Goal: Task Accomplishment & Management: Manage account settings

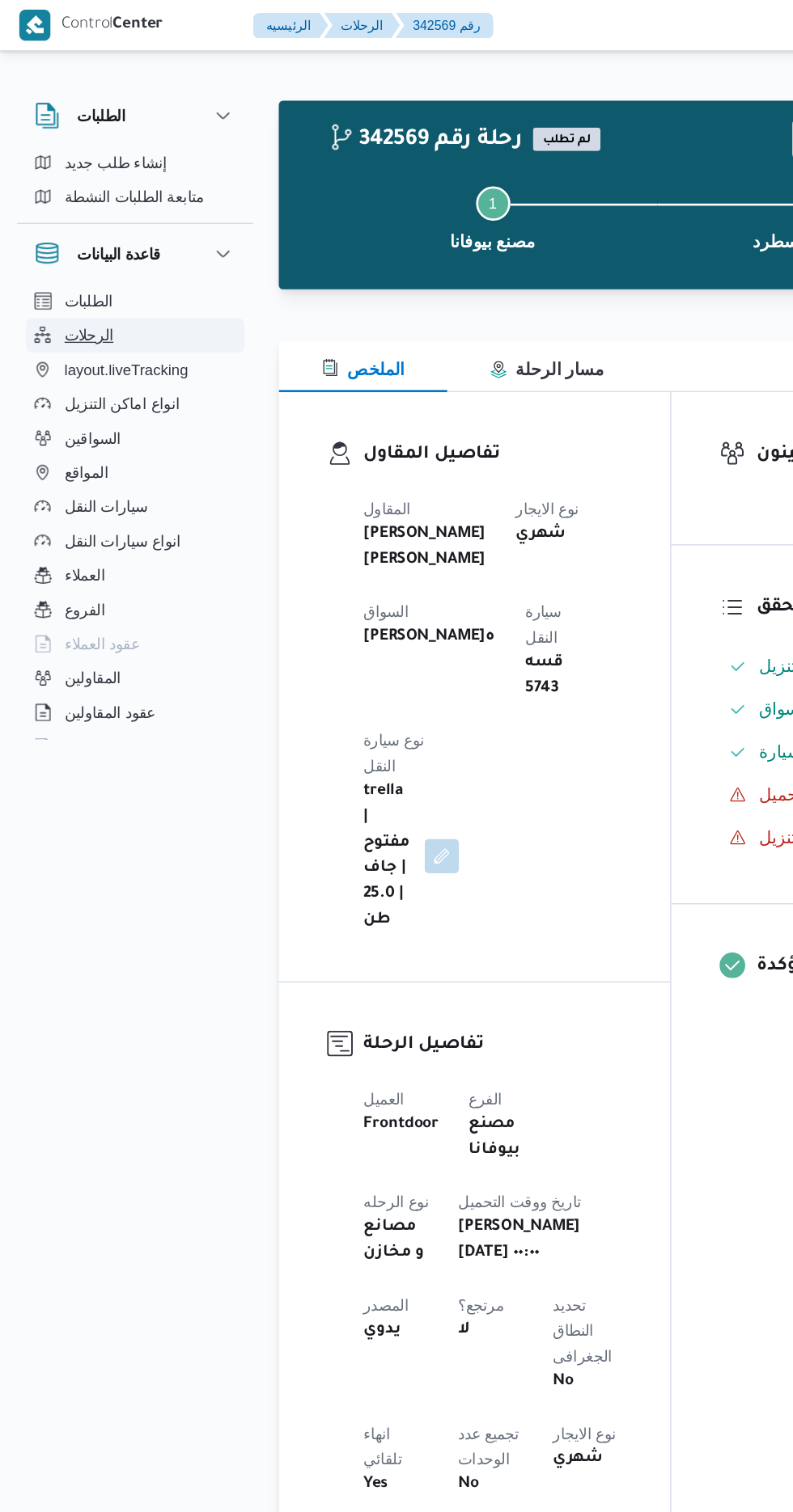
click at [68, 252] on span "الرحلات" at bounding box center [68, 253] width 38 height 20
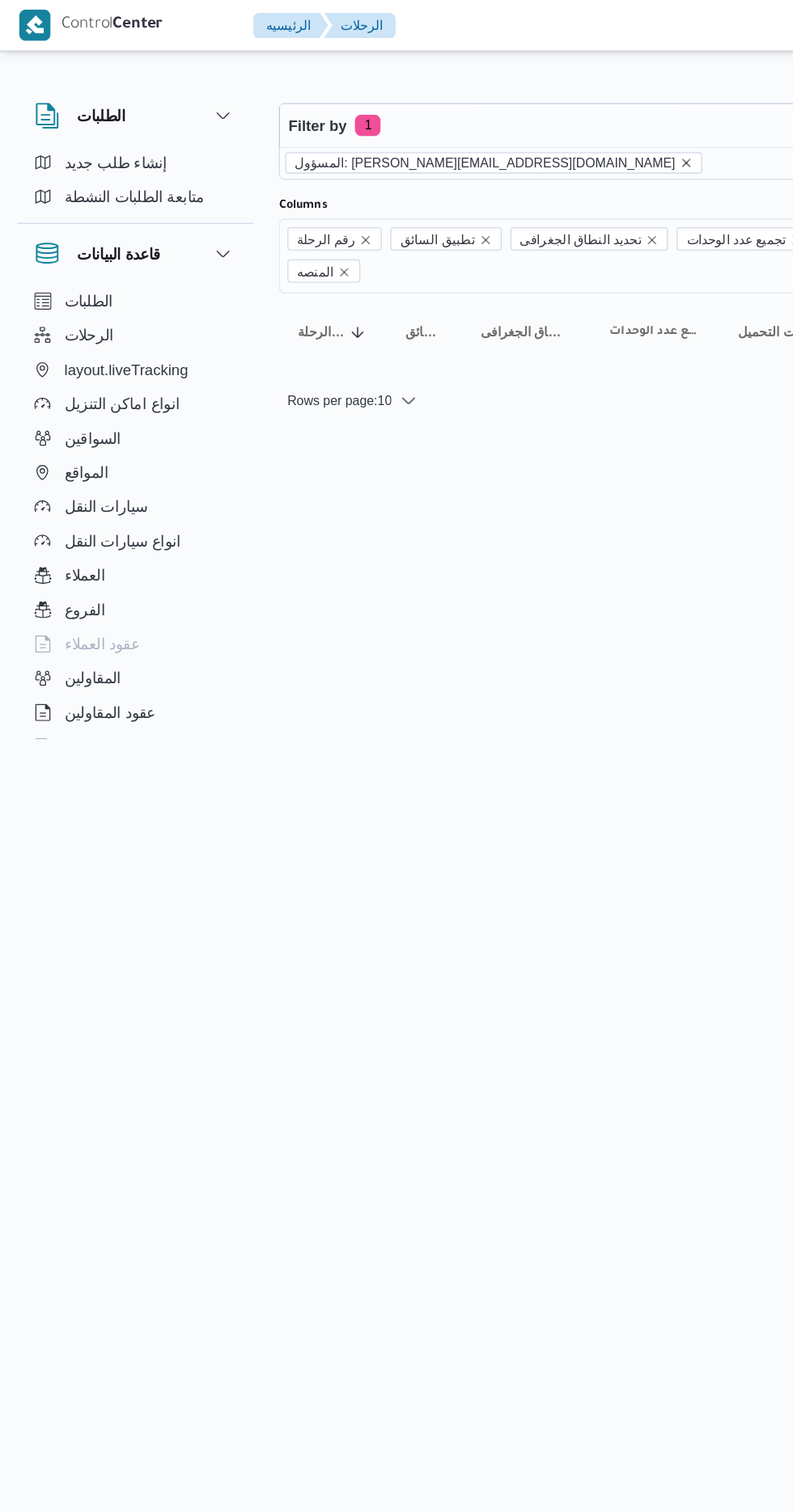
click at [514, 122] on icon "remove selected entity" at bounding box center [517, 123] width 7 height 7
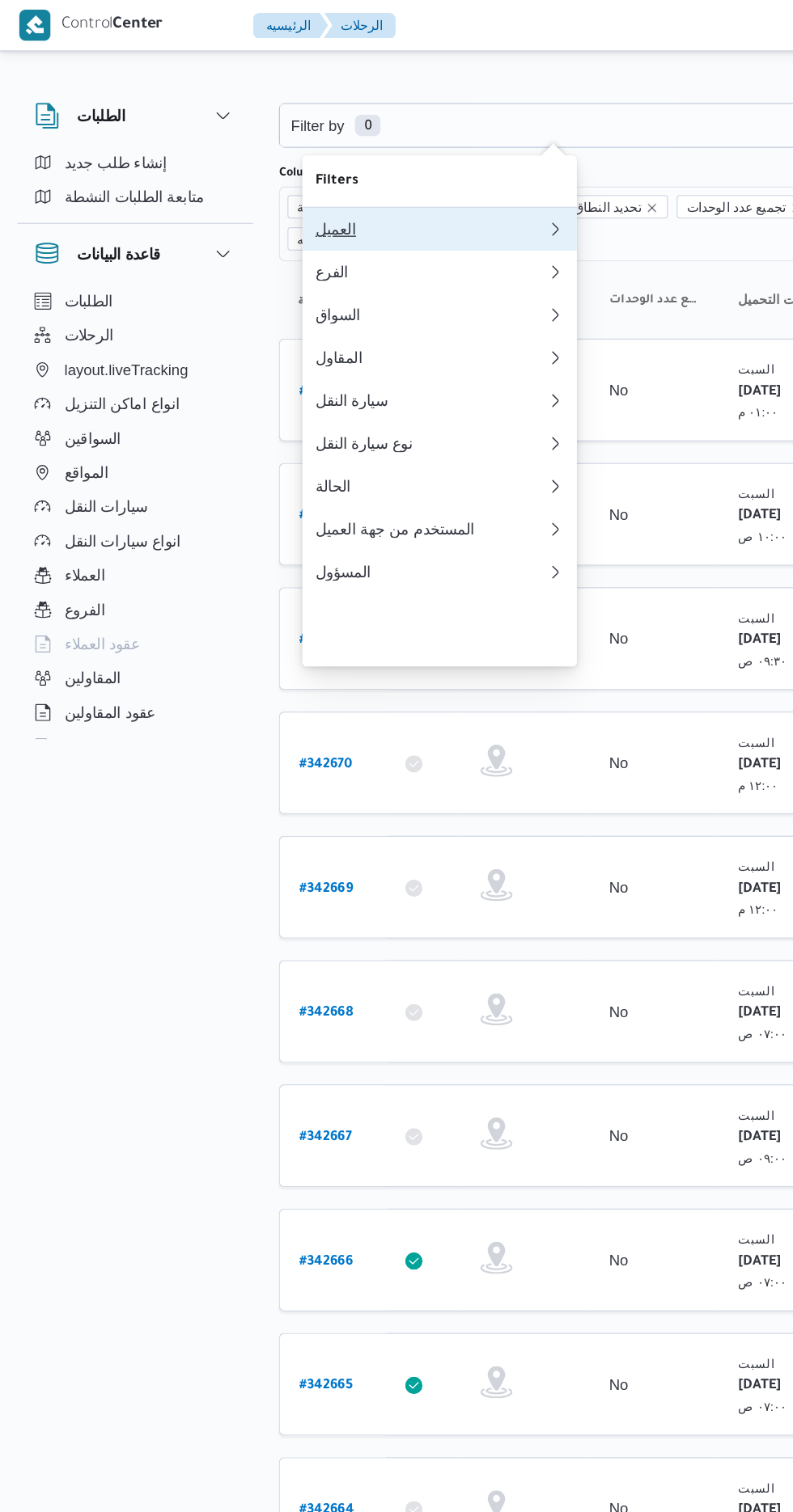
click at [259, 160] on button "العميل" at bounding box center [331, 173] width 207 height 32
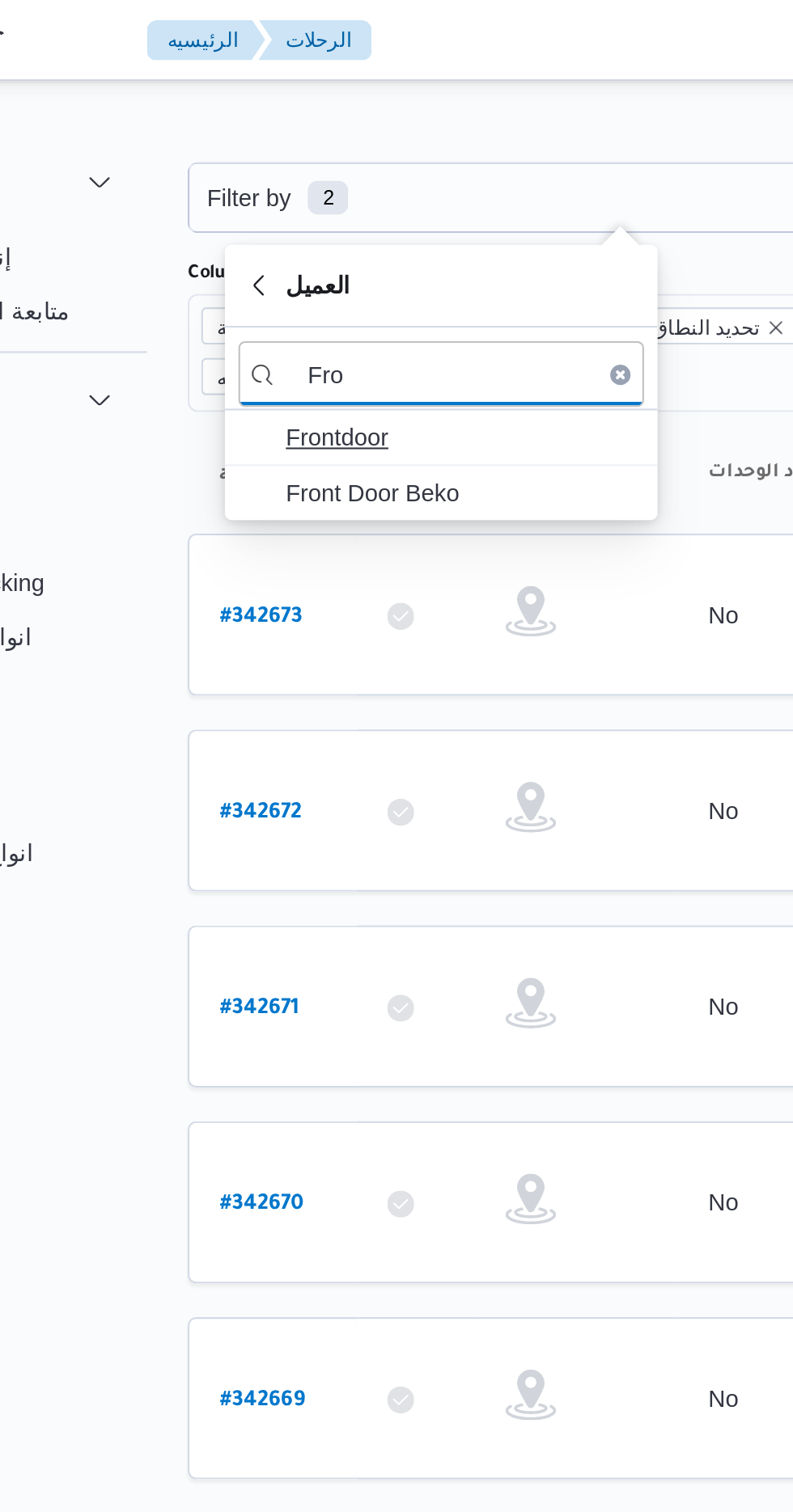
type input "Fro"
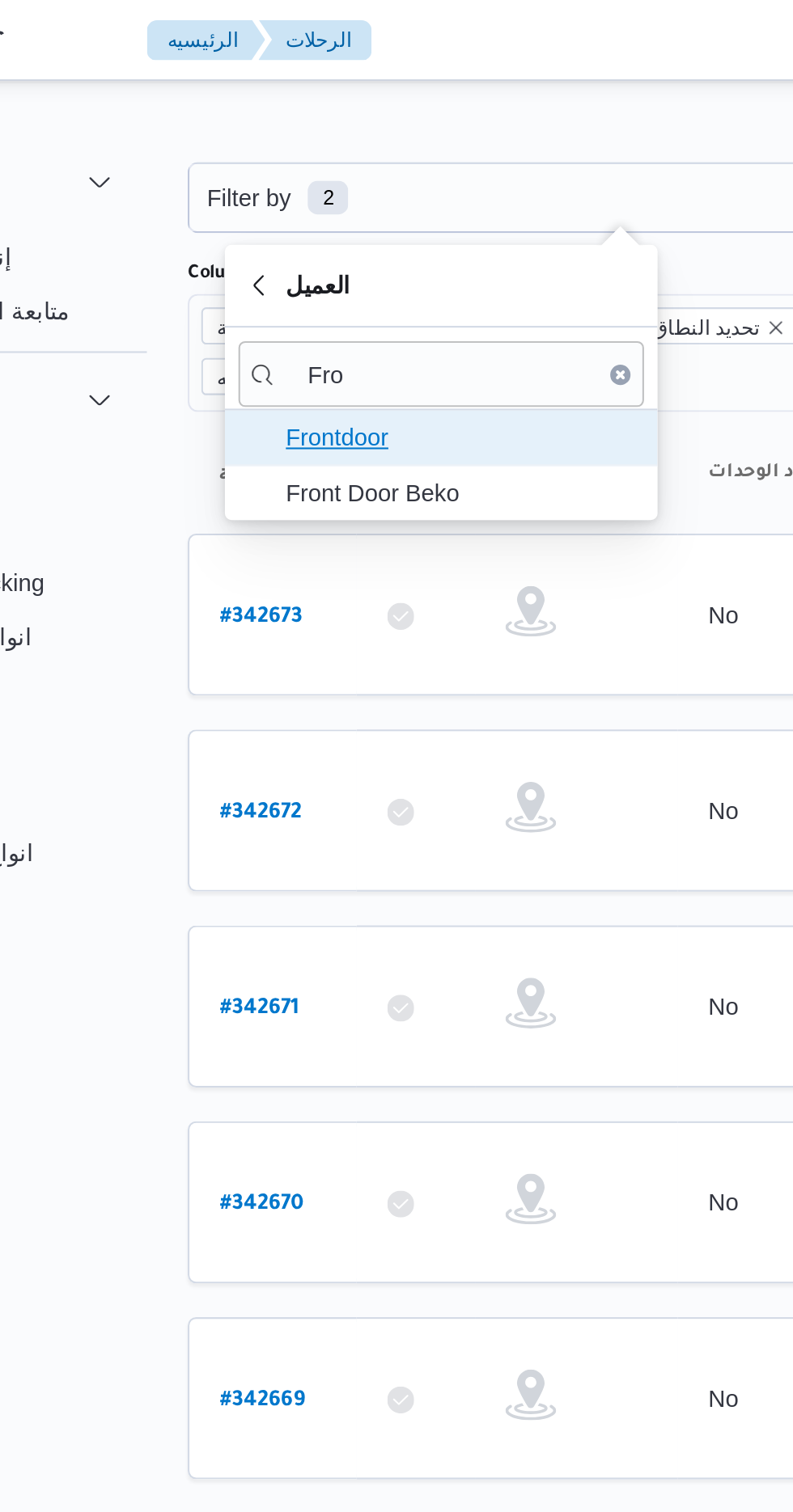
click at [267, 210] on span "Frontdoor" at bounding box center [341, 209] width 168 height 20
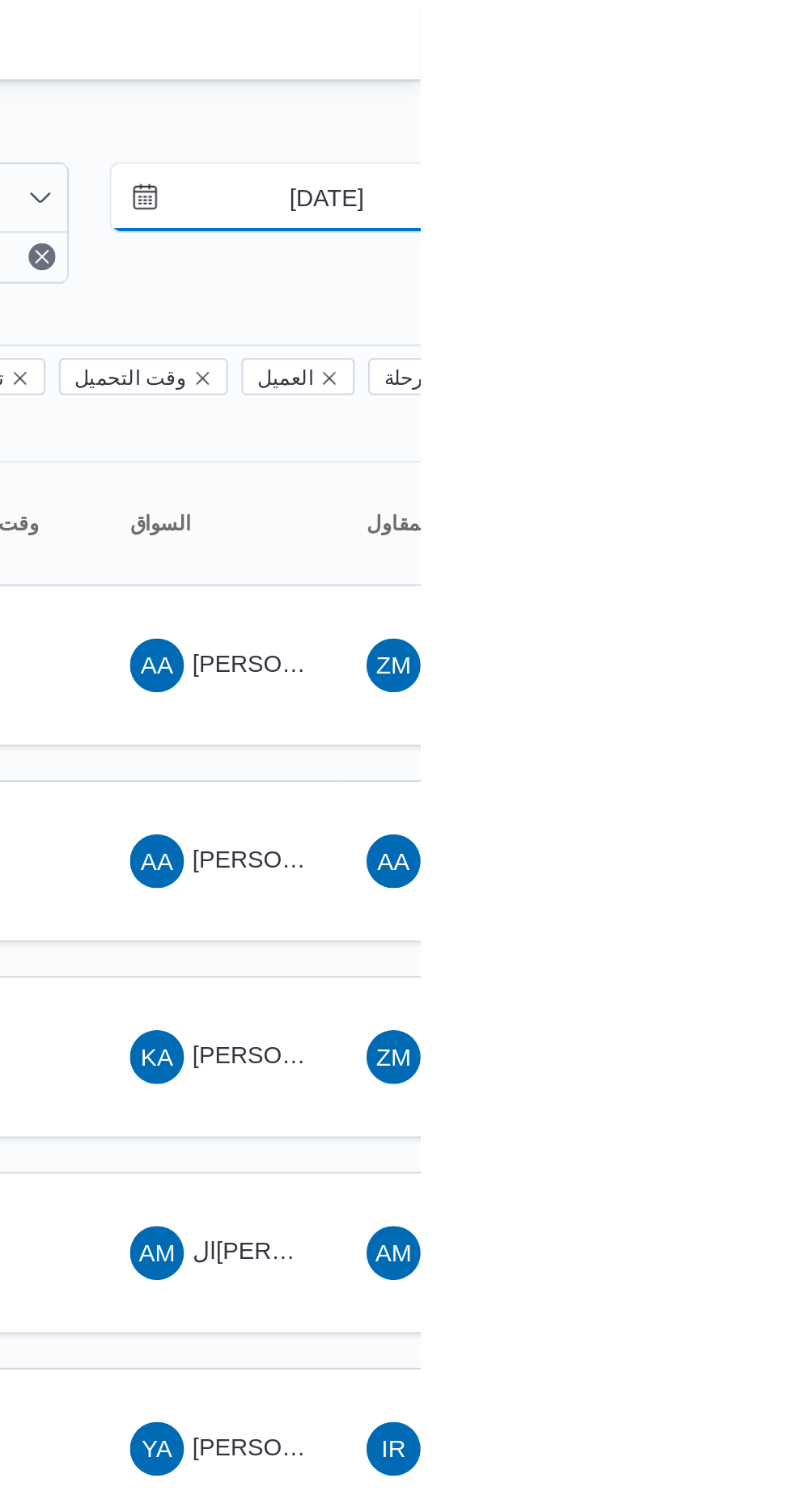
click at [724, 91] on input "[DATE]" at bounding box center [737, 95] width 184 height 32
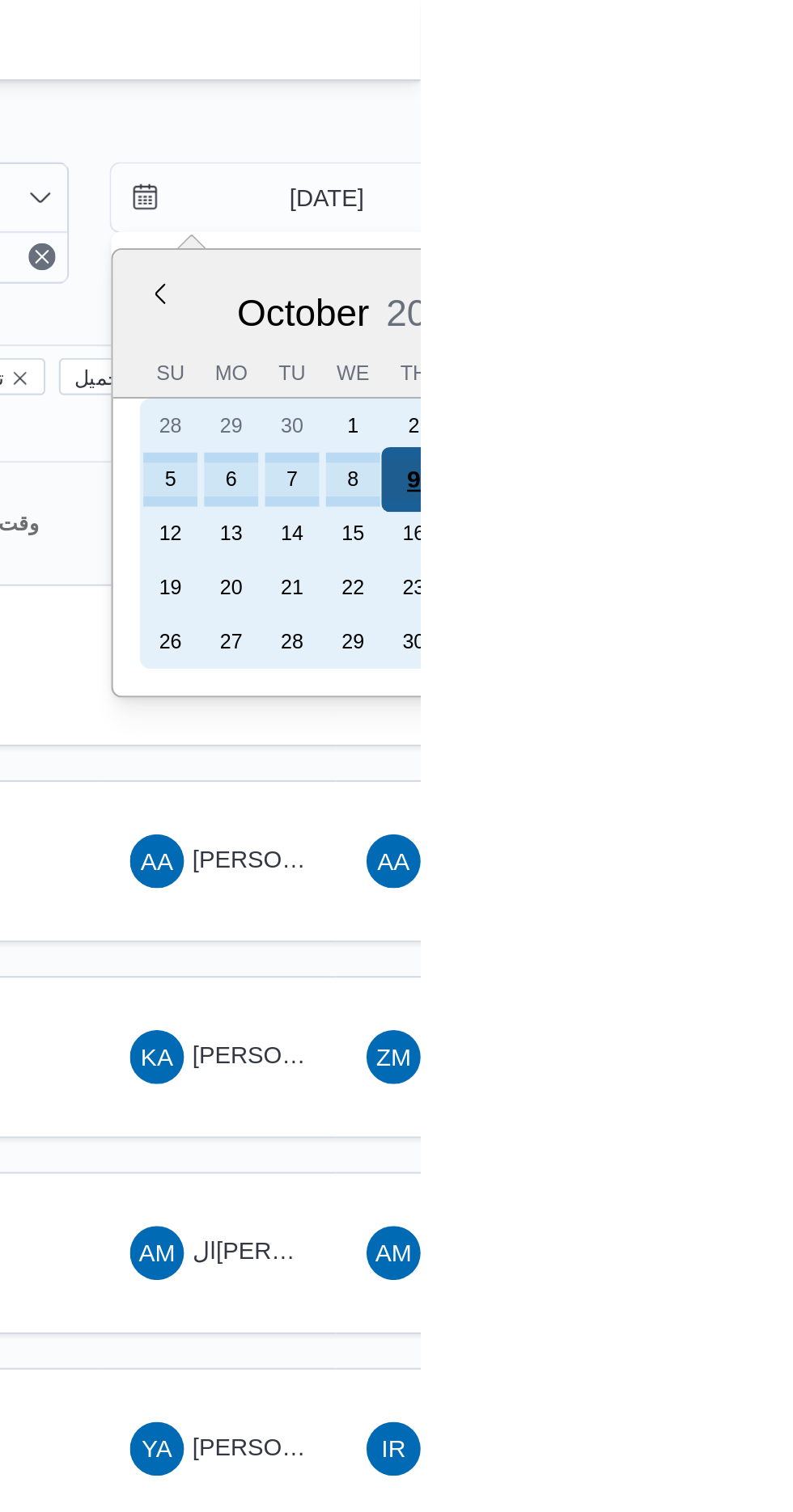
click at [790, 225] on div "9" at bounding box center [789, 230] width 31 height 31
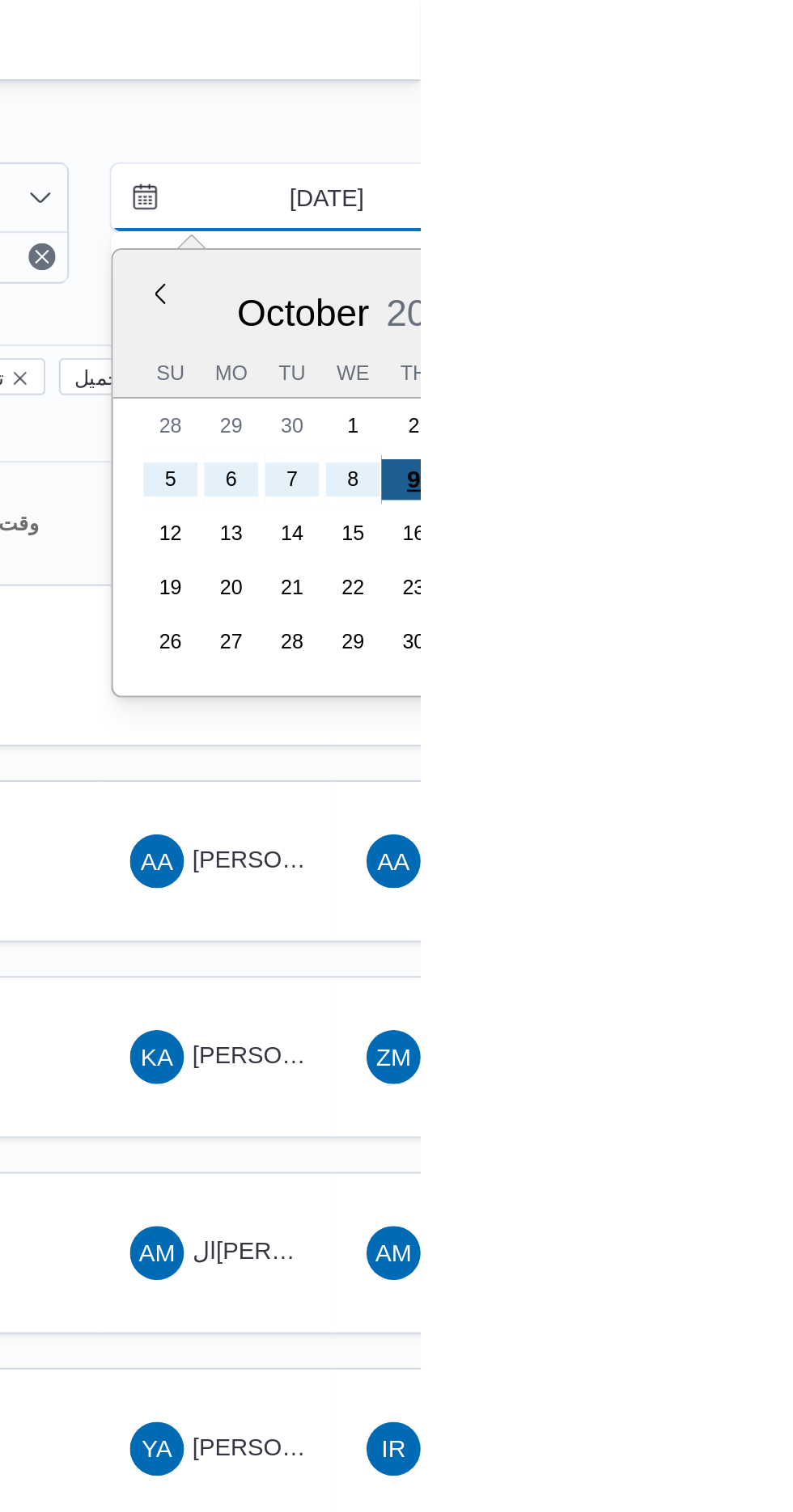
type input "[DATE]"
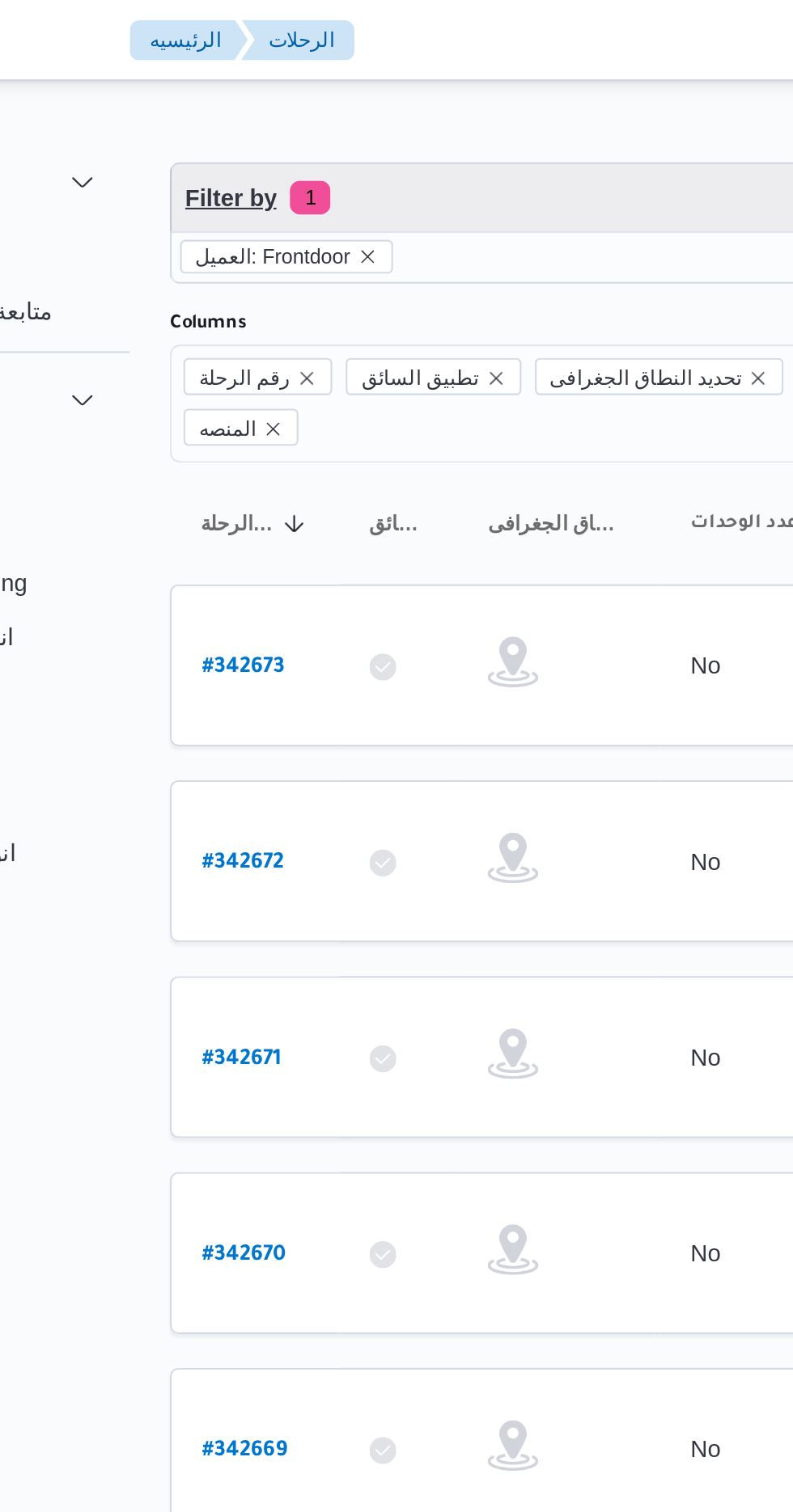
click at [287, 82] on span "Filter by 1" at bounding box center [418, 95] width 413 height 32
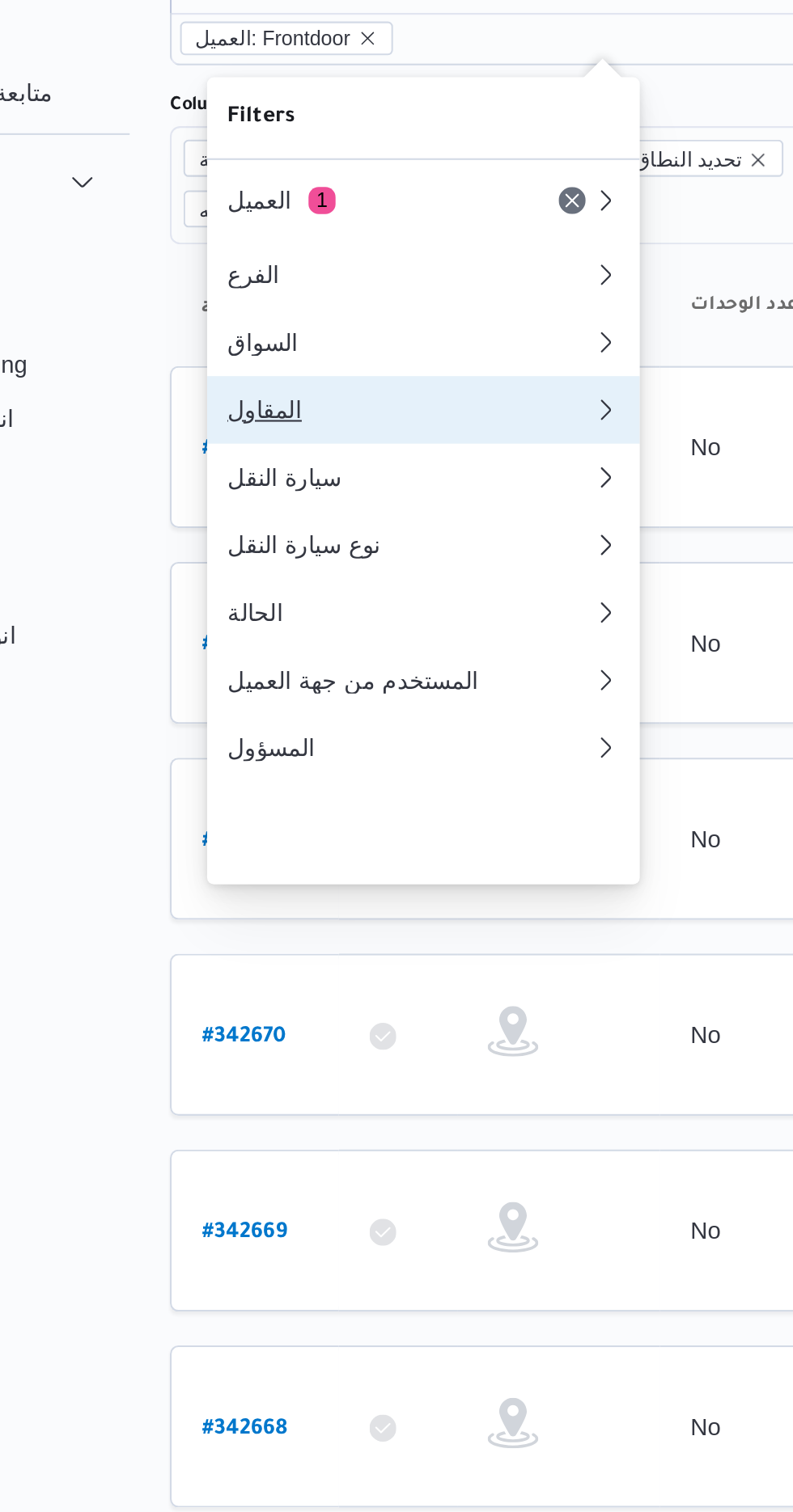
click at [267, 308] on div "المقاول" at bounding box center [326, 301] width 175 height 13
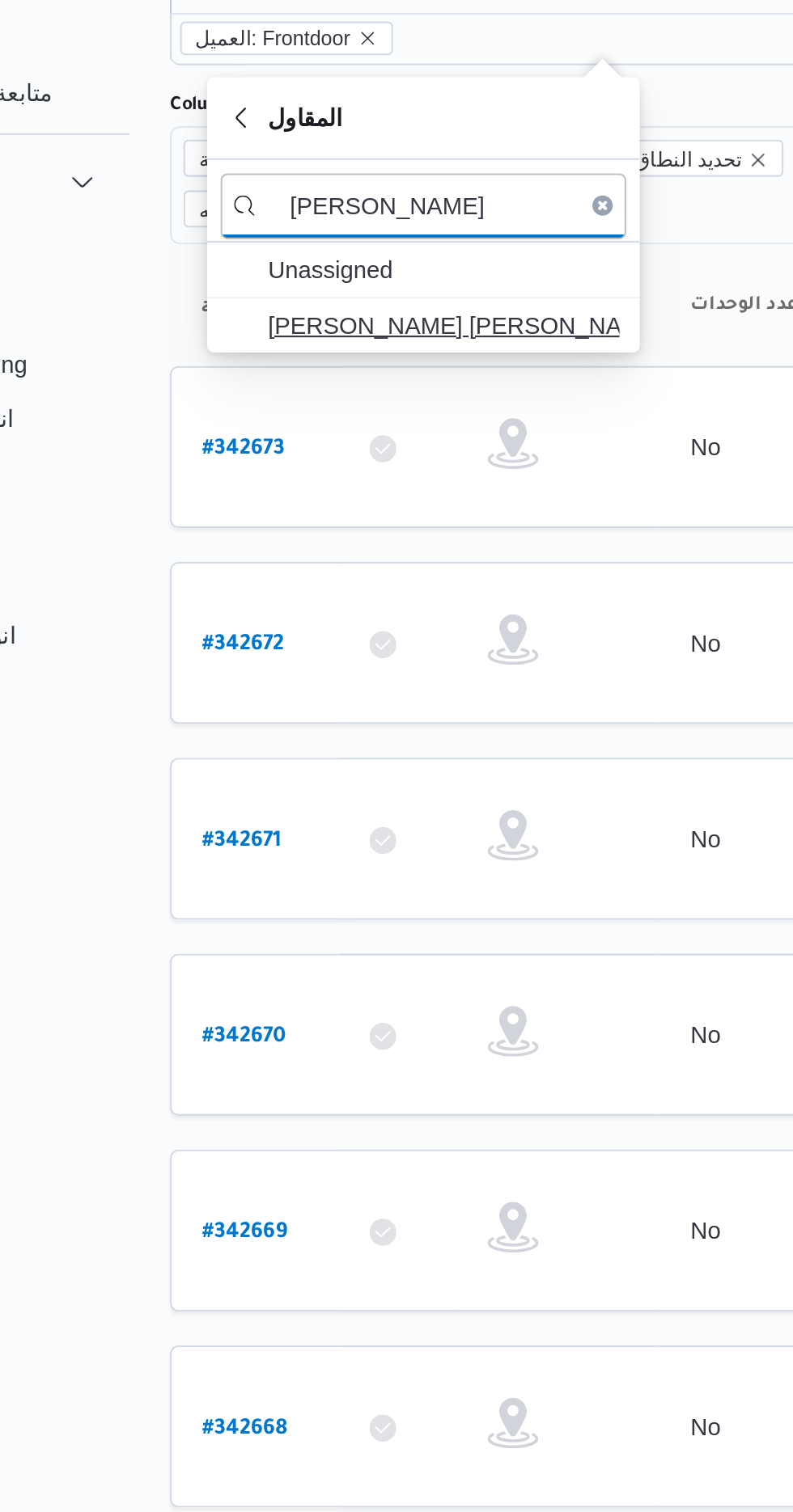
type input "[PERSON_NAME]"
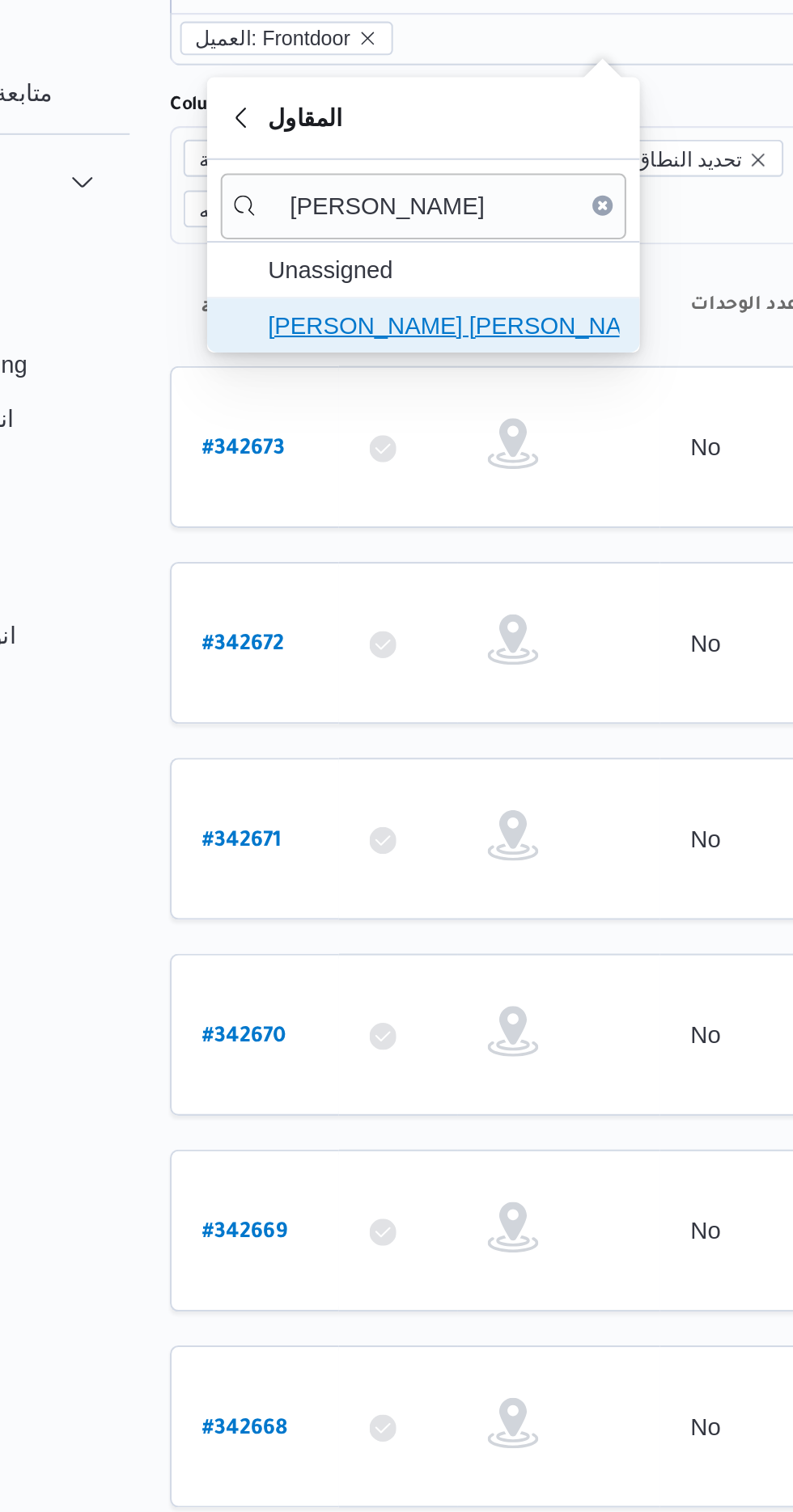
click at [297, 266] on span "[PERSON_NAME] [PERSON_NAME]" at bounding box center [341, 260] width 168 height 20
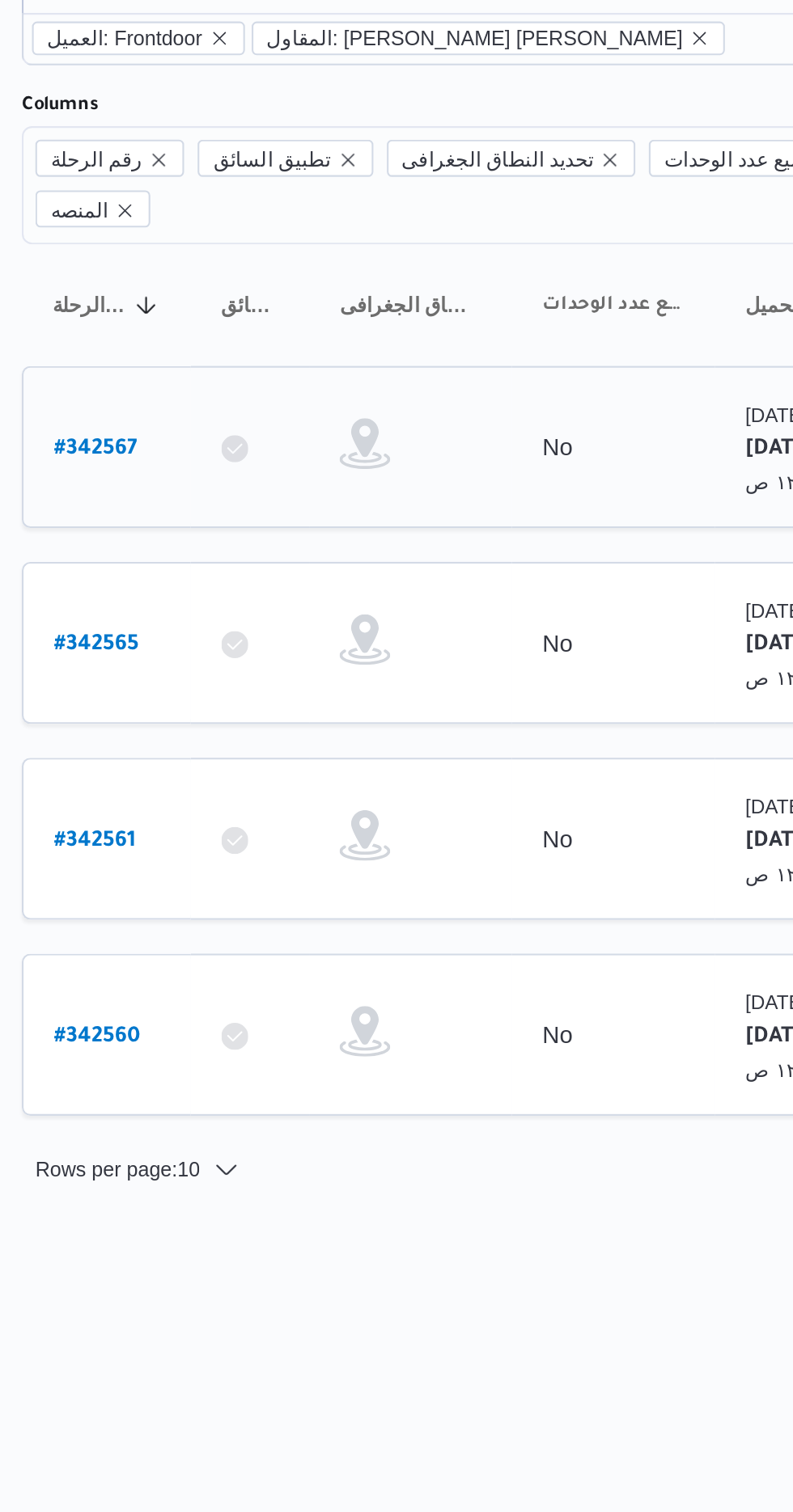
click at [234, 309] on link "# 342567" at bounding box center [246, 319] width 39 height 22
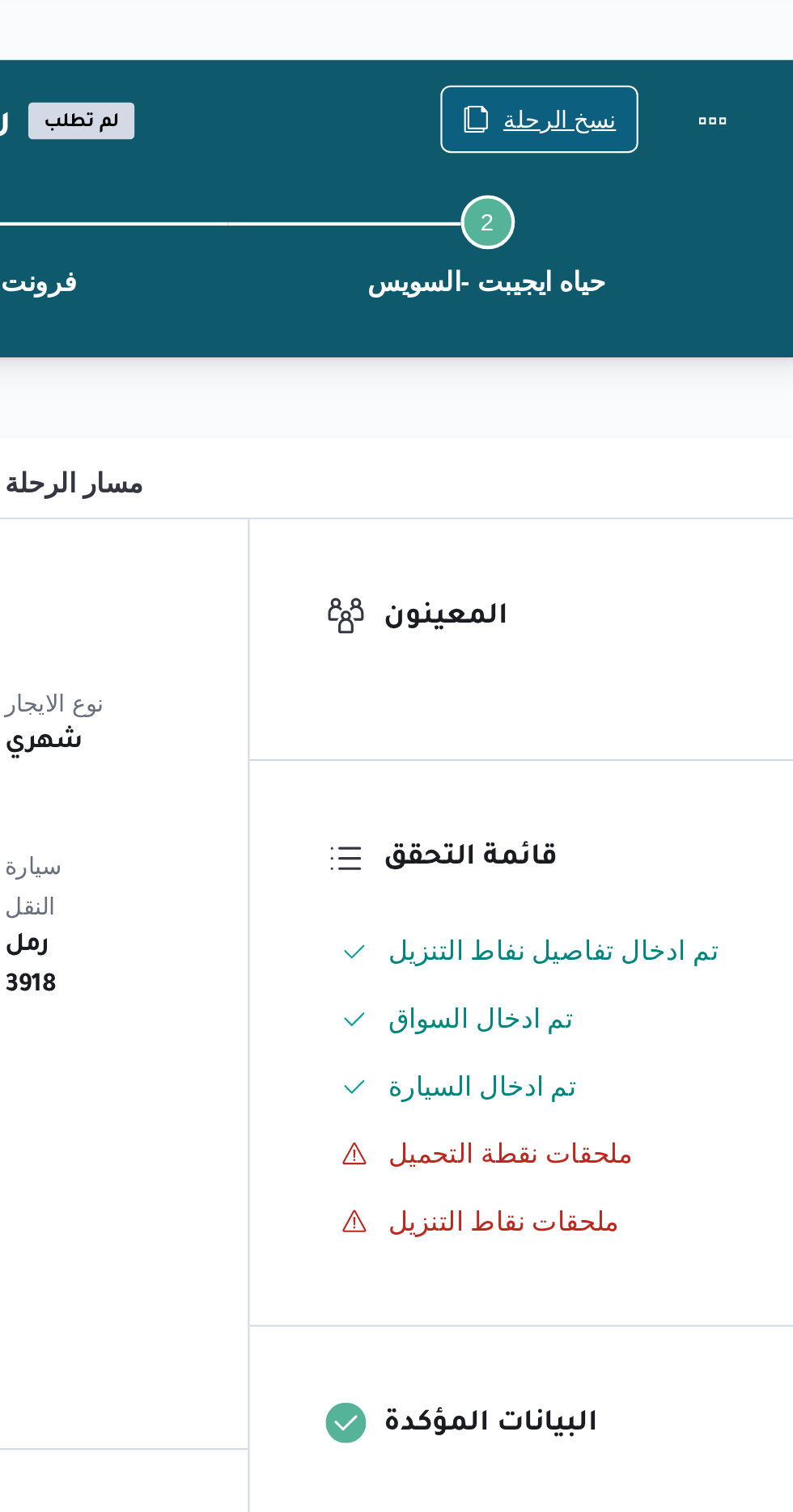
click at [633, 102] on span "نسخ الرحلة" at bounding box center [645, 104] width 93 height 31
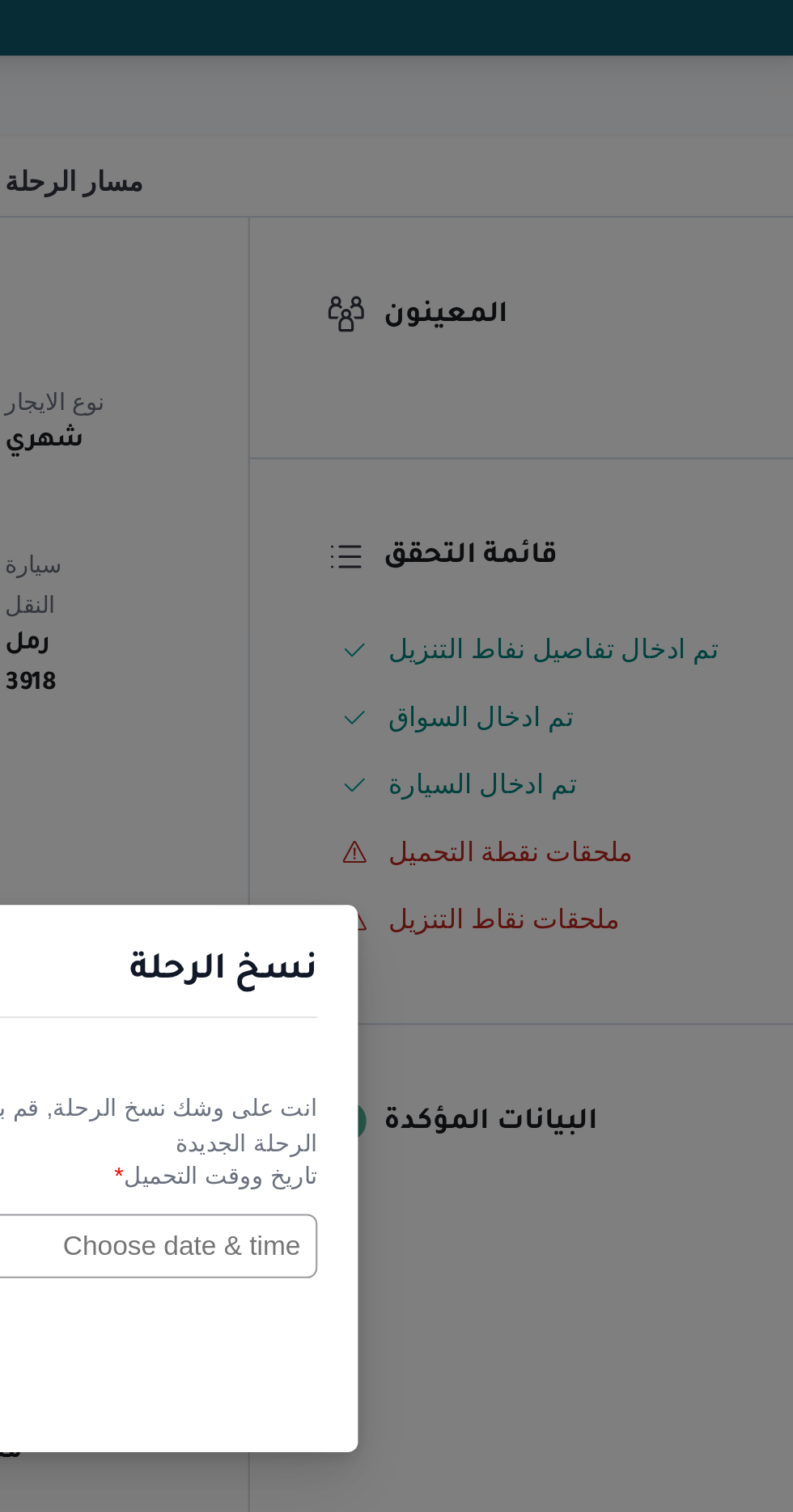
click at [473, 789] on input "text" at bounding box center [450, 788] width 178 height 31
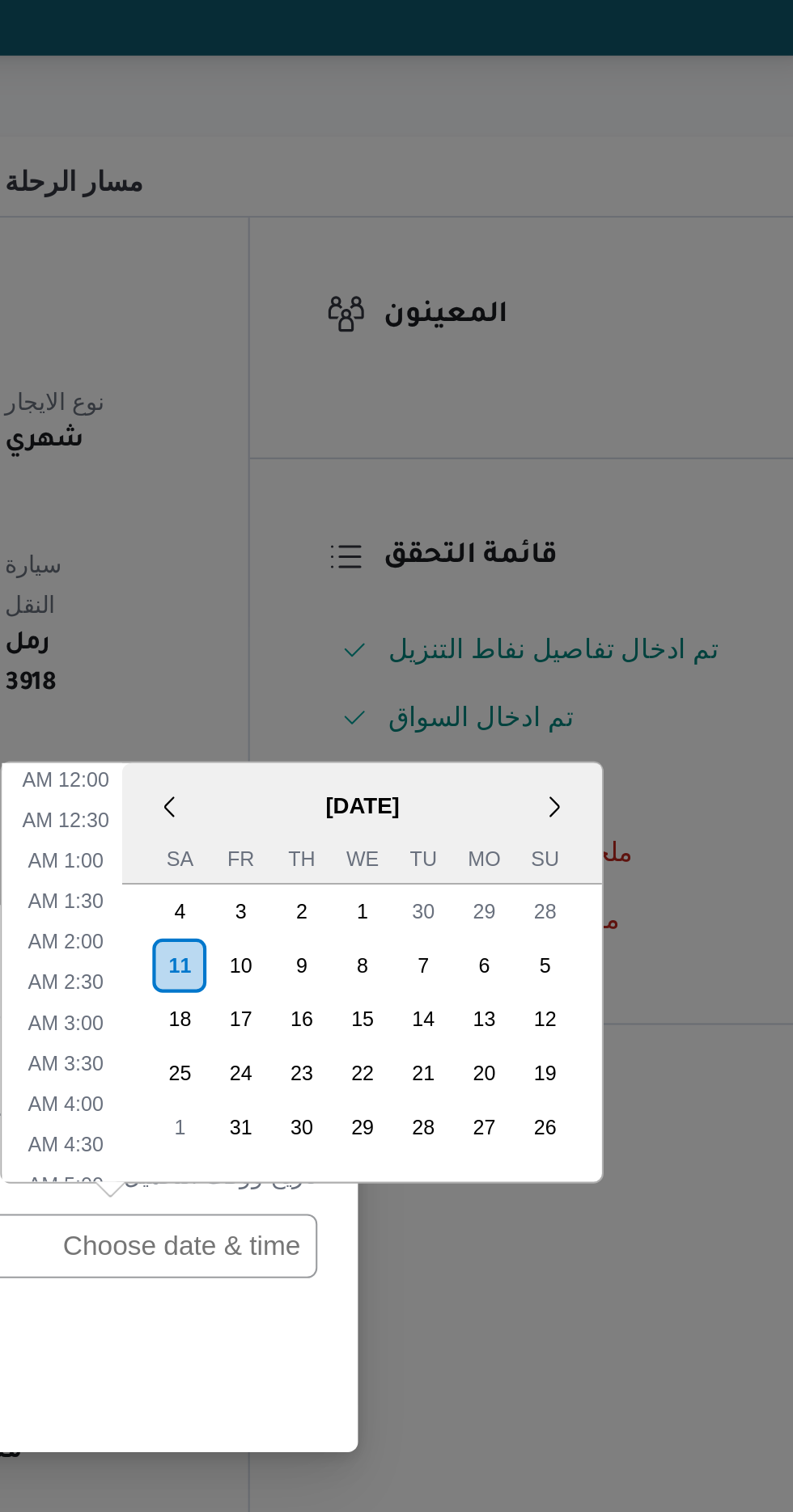
scroll to position [549, 0]
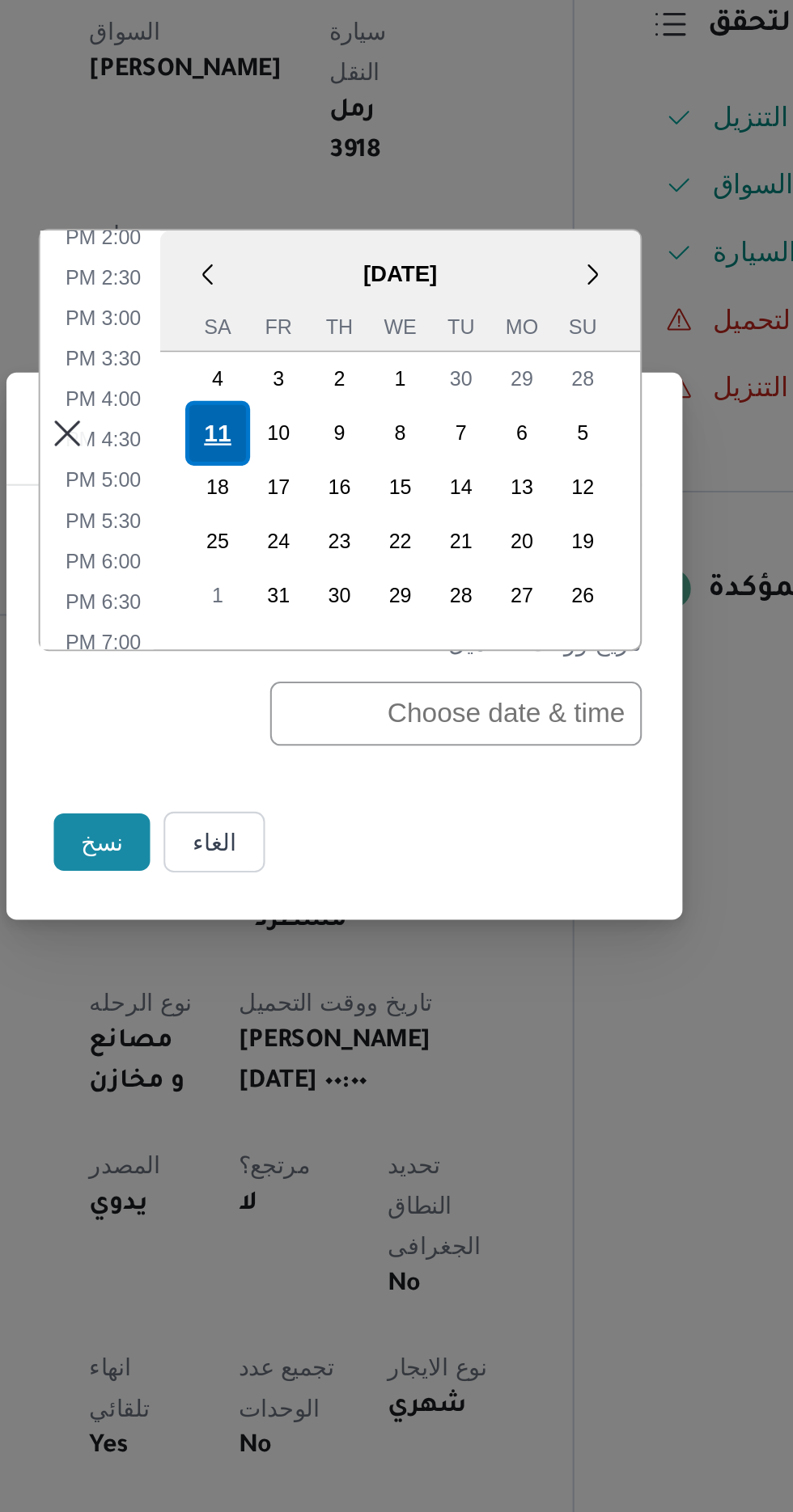
click at [340, 651] on div "11" at bounding box center [335, 654] width 31 height 31
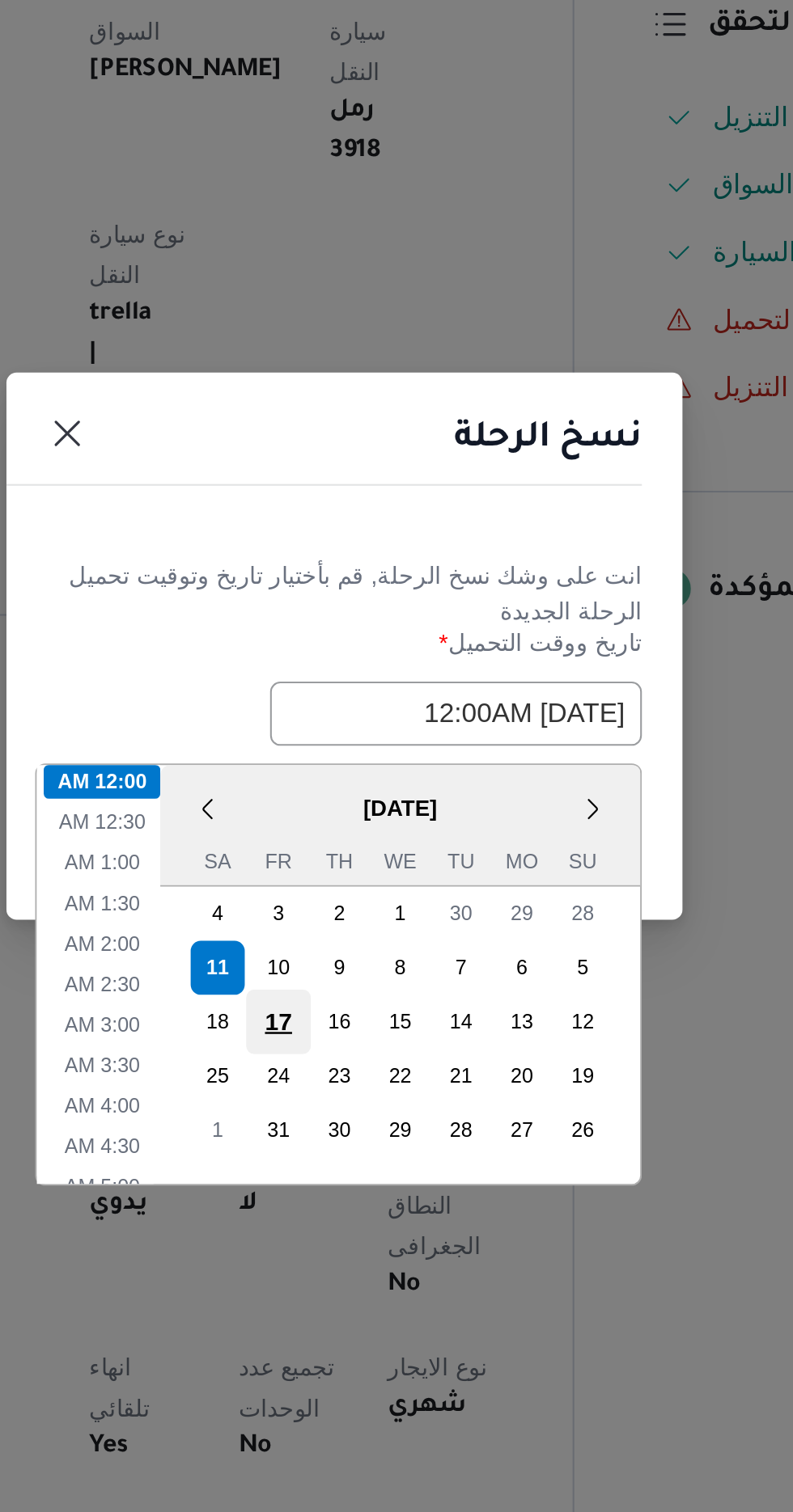
click at [354, 920] on div "17" at bounding box center [365, 935] width 31 height 31
click at [335, 907] on div "11" at bounding box center [335, 910] width 31 height 31
type input "[DATE] 12:00AM"
click at [340, 906] on div "11" at bounding box center [335, 910] width 31 height 31
click at [277, 816] on li "12:00 AM" at bounding box center [280, 821] width 55 height 16
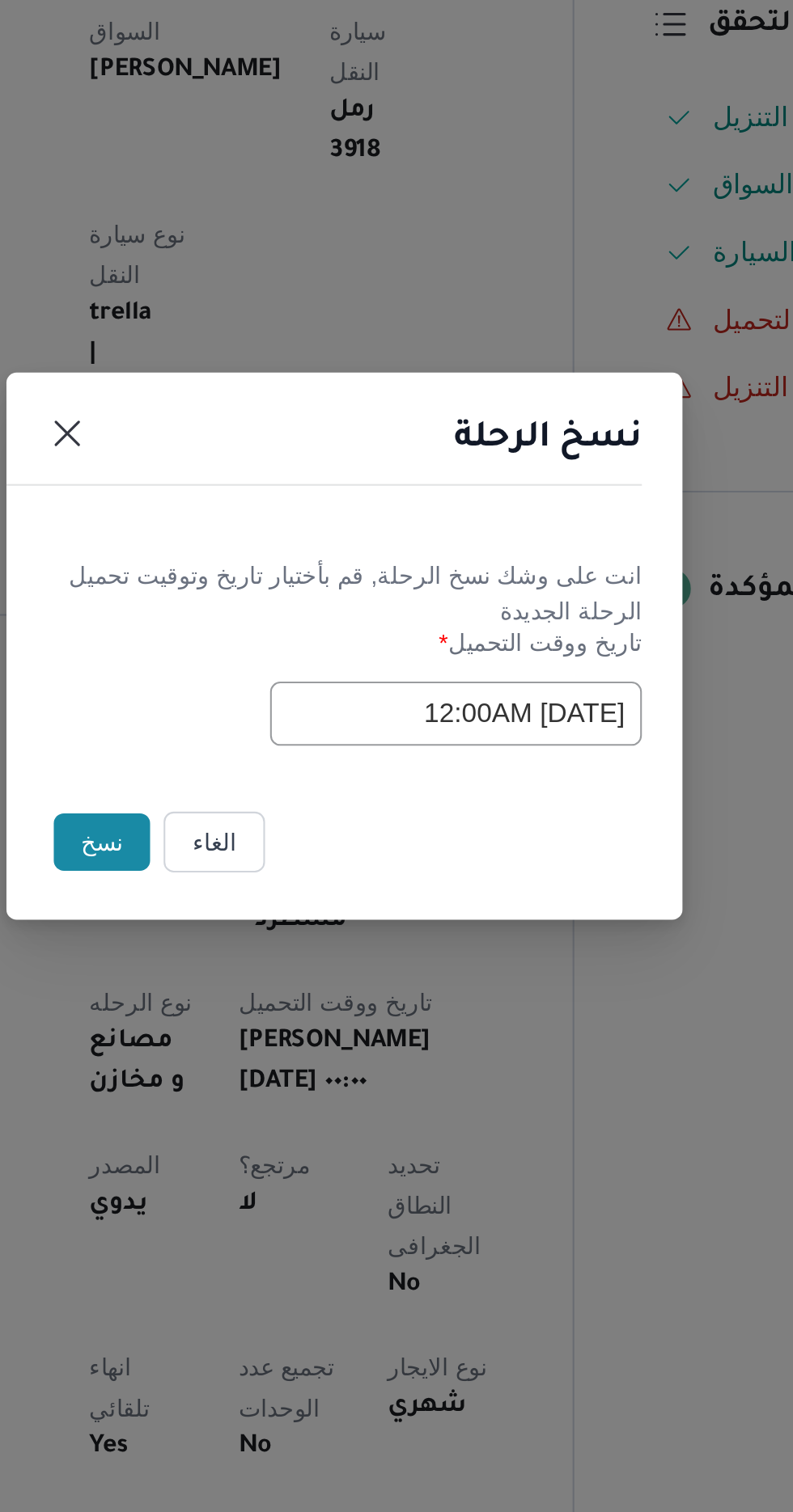
click at [273, 850] on button "نسخ" at bounding box center [280, 850] width 46 height 27
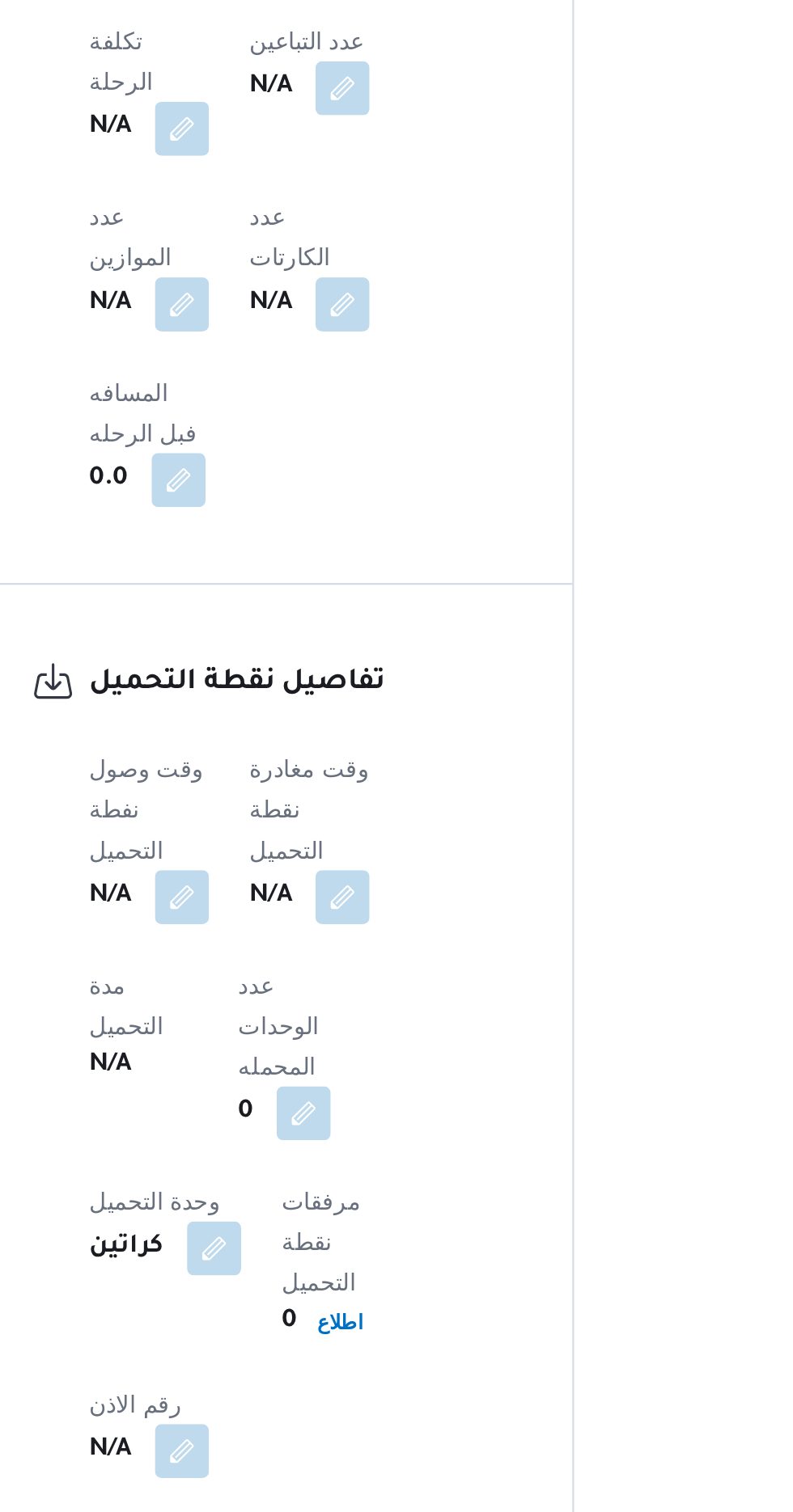
scroll to position [852, 0]
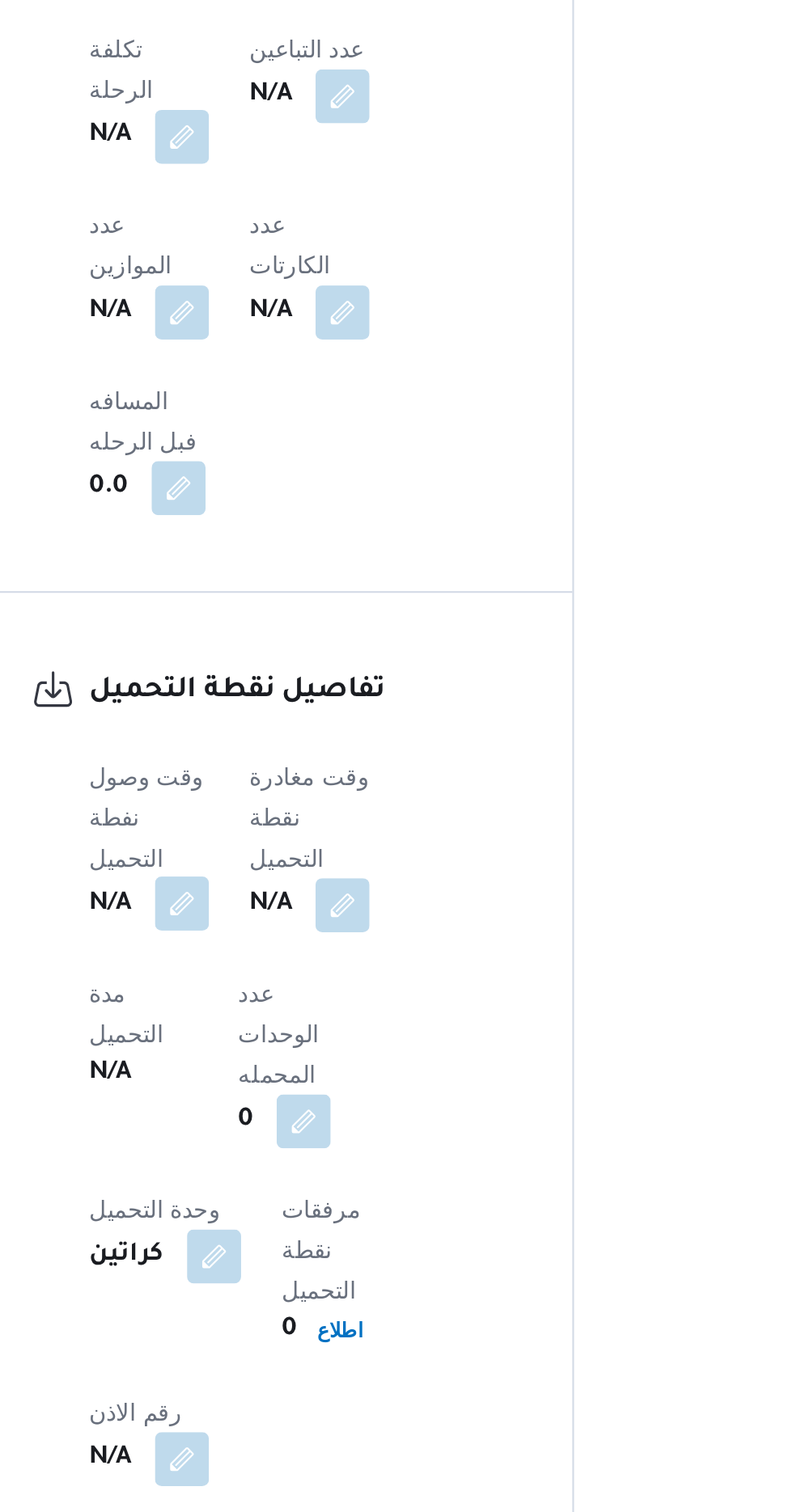
click at [312, 1086] on button "button" at bounding box center [319, 1099] width 26 height 26
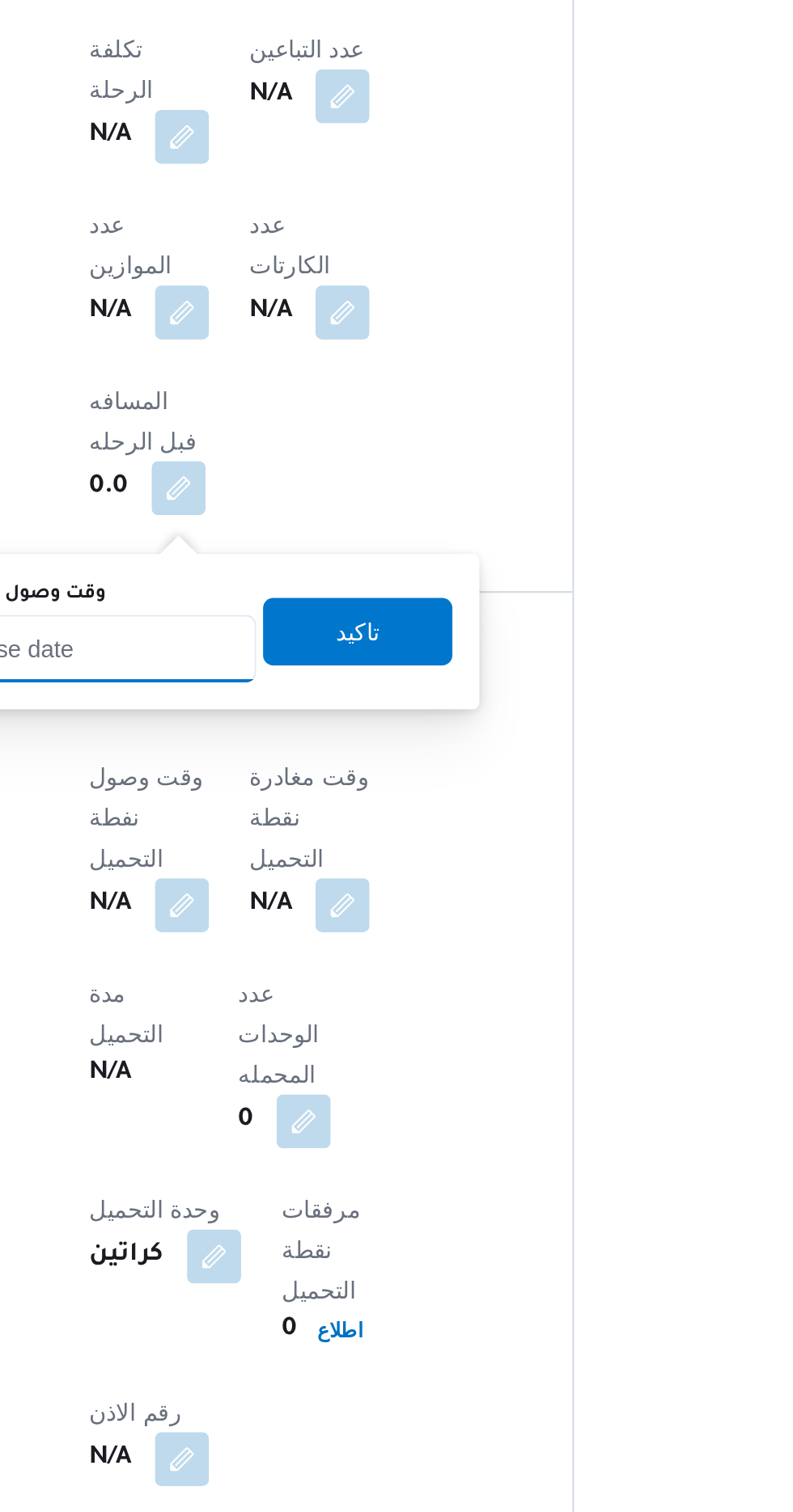
click at [290, 978] on input "وقت وصول نفطة التحميل" at bounding box center [263, 976] width 184 height 32
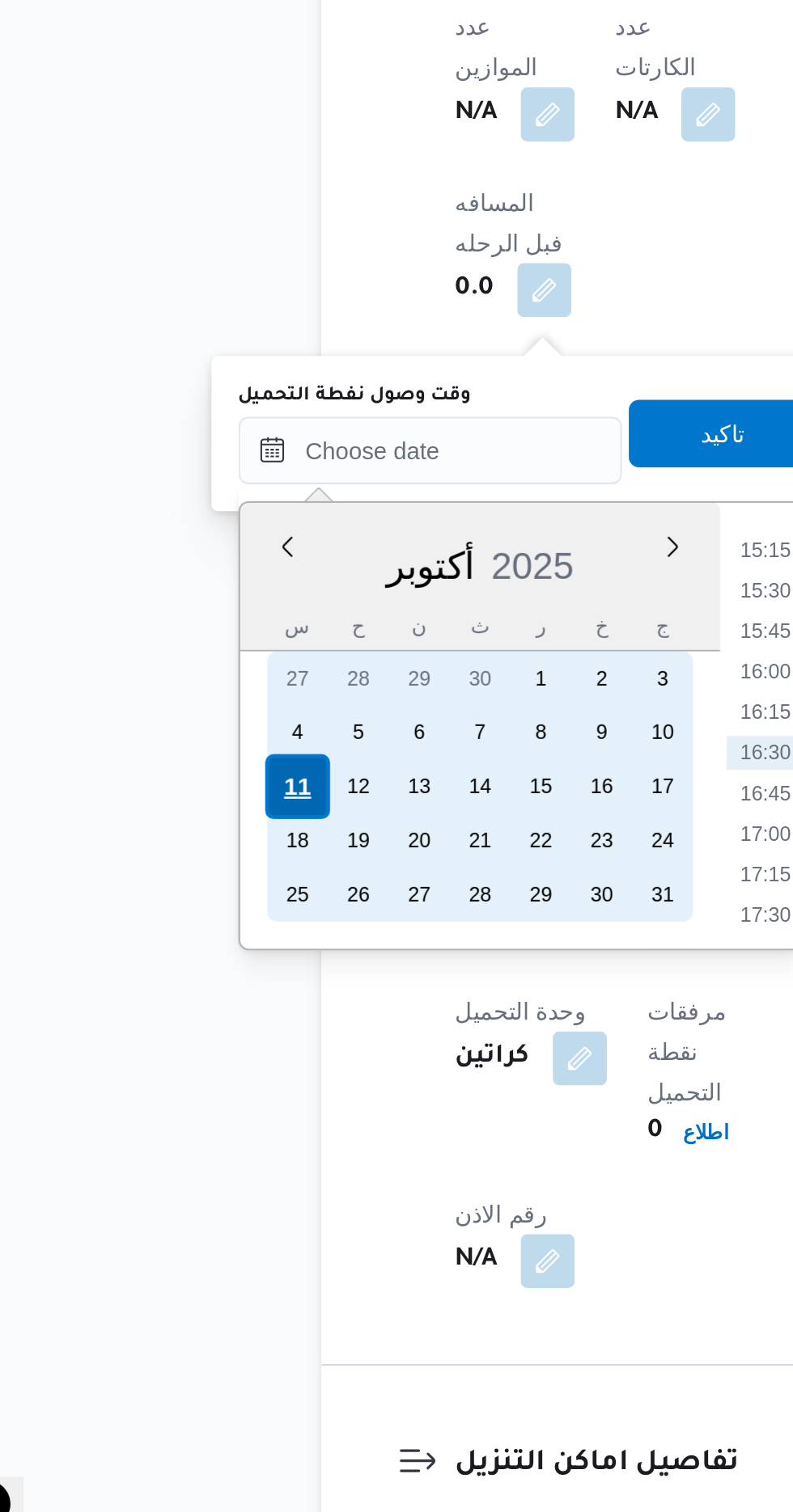
click at [196, 1134] on div "11" at bounding box center [198, 1138] width 31 height 31
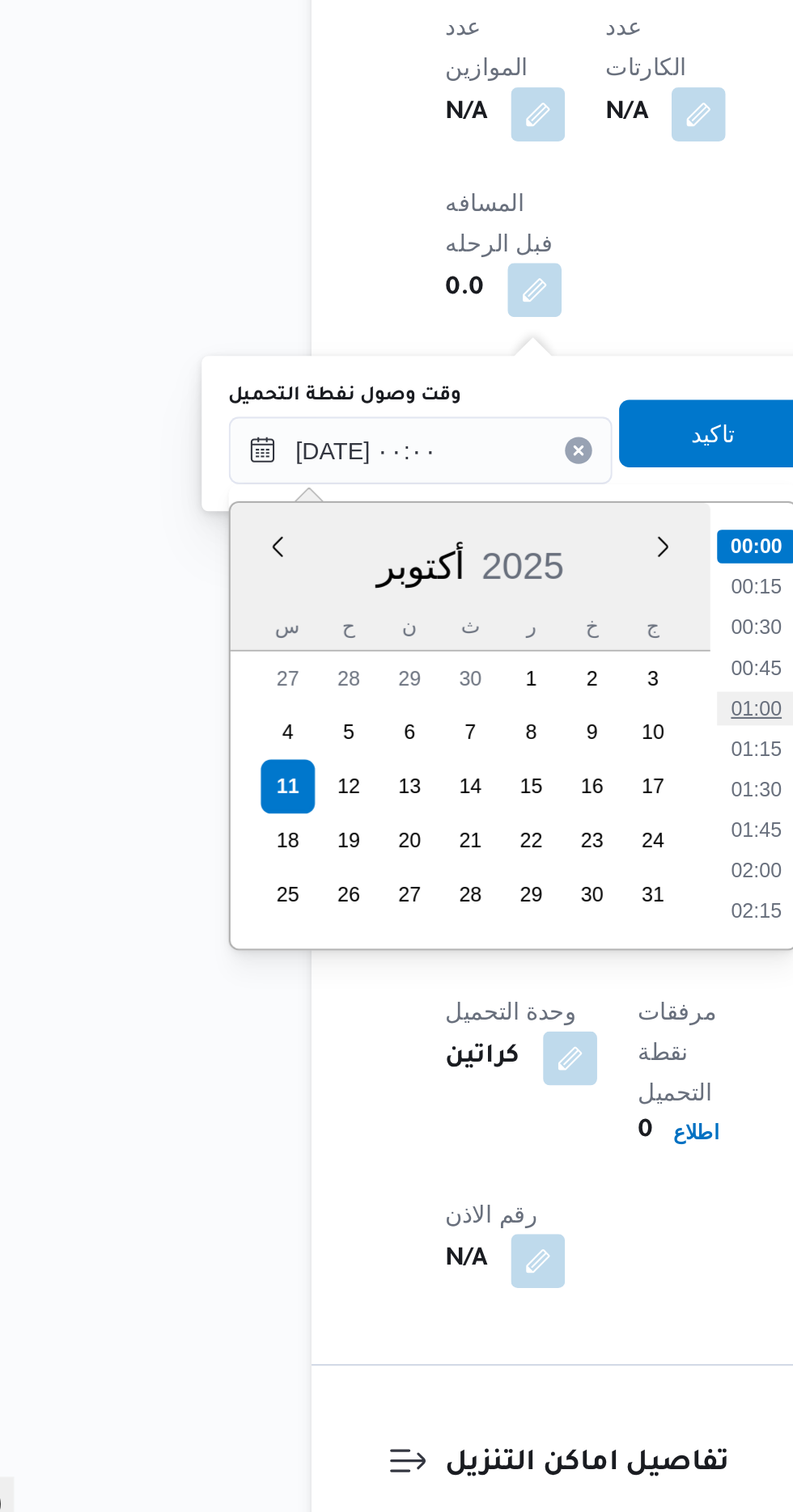
click at [425, 1098] on li "01:00" at bounding box center [423, 1100] width 38 height 16
type input "[DATE] ٠١:٠٠"
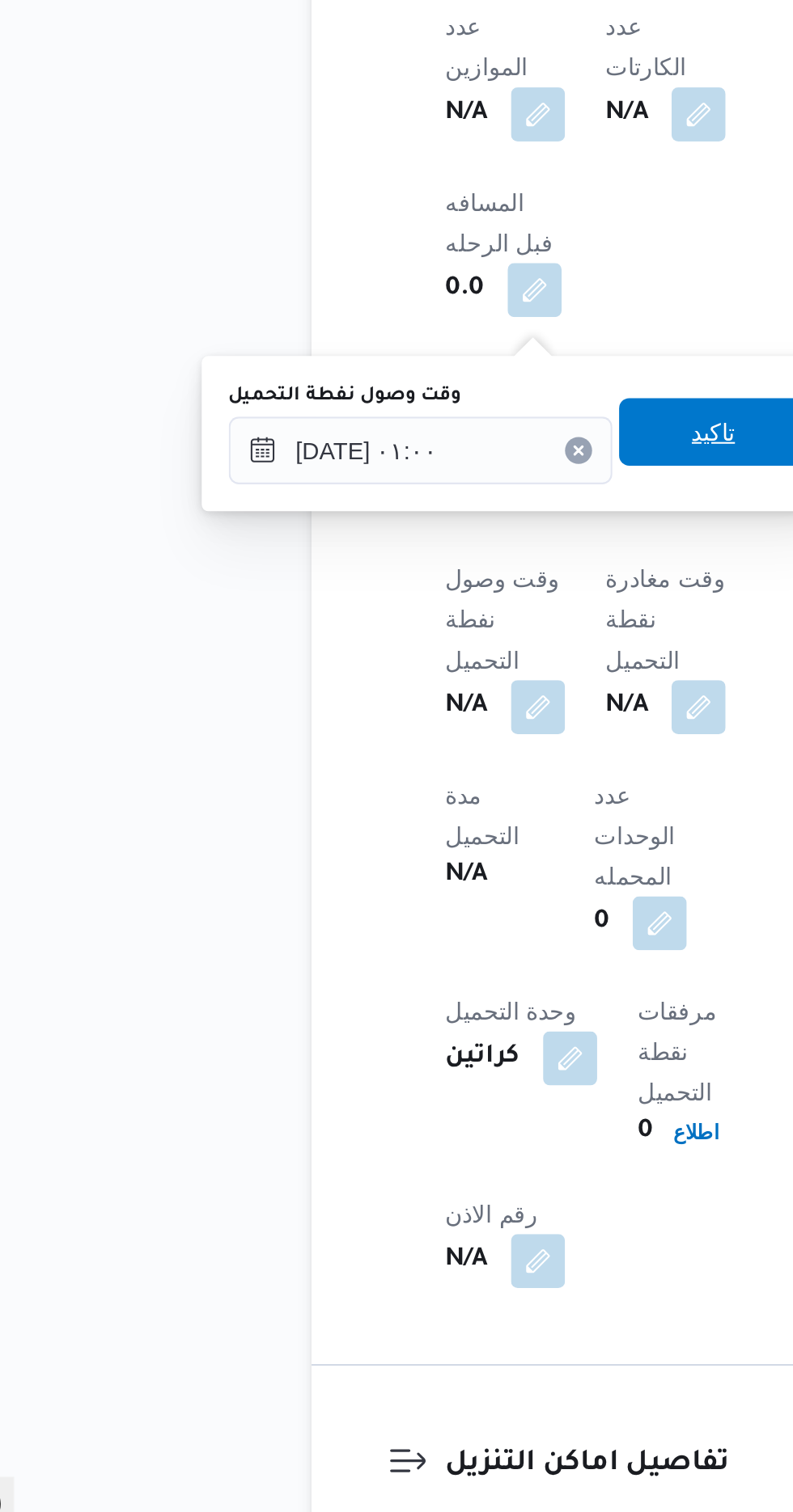
click at [390, 971] on span "تاكيد" at bounding box center [403, 968] width 91 height 32
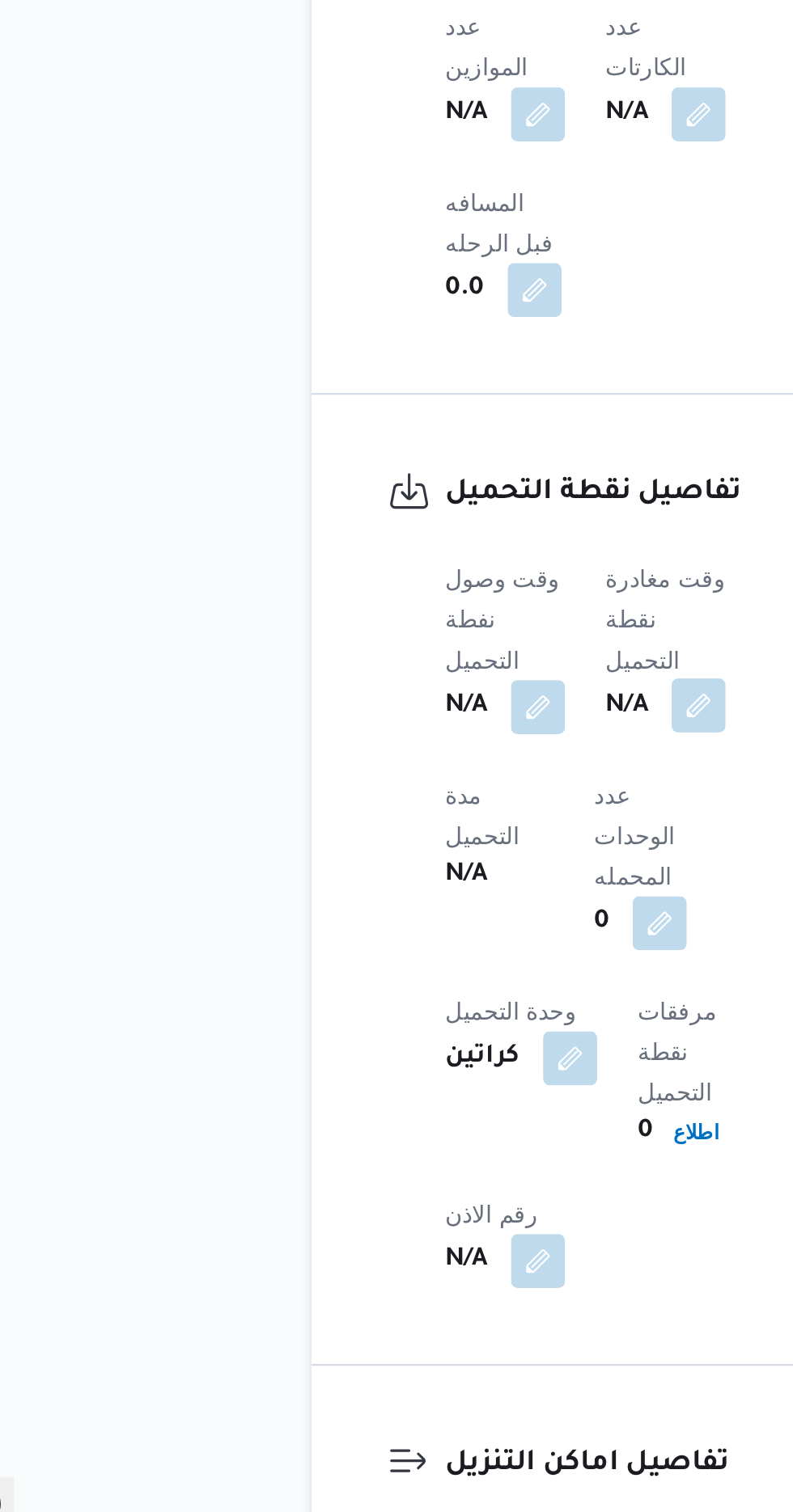
click at [394, 1086] on button "button" at bounding box center [396, 1099] width 26 height 26
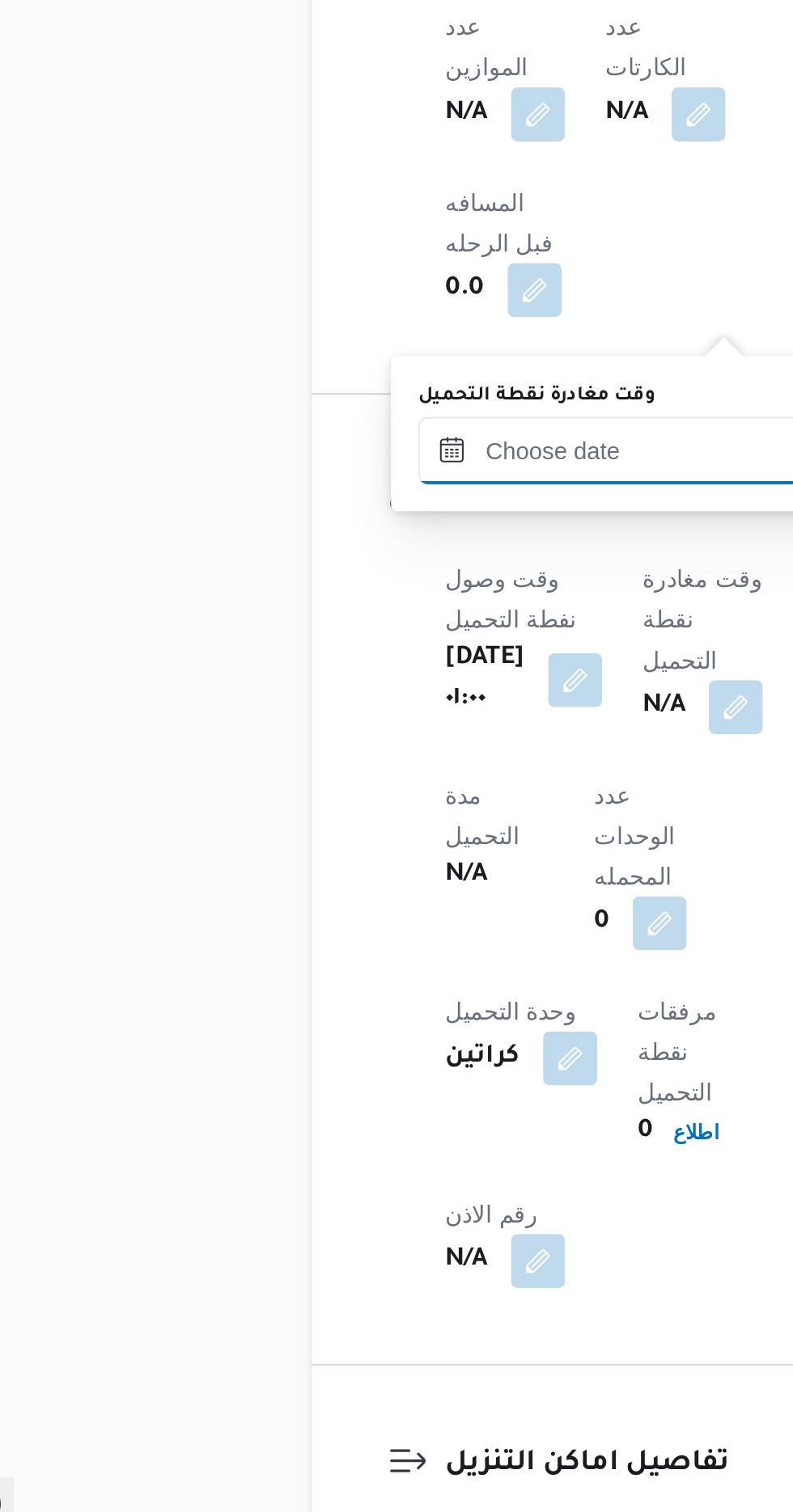
click at [298, 982] on input "وقت مغادرة نقطة التحميل" at bounding box center [354, 976] width 184 height 32
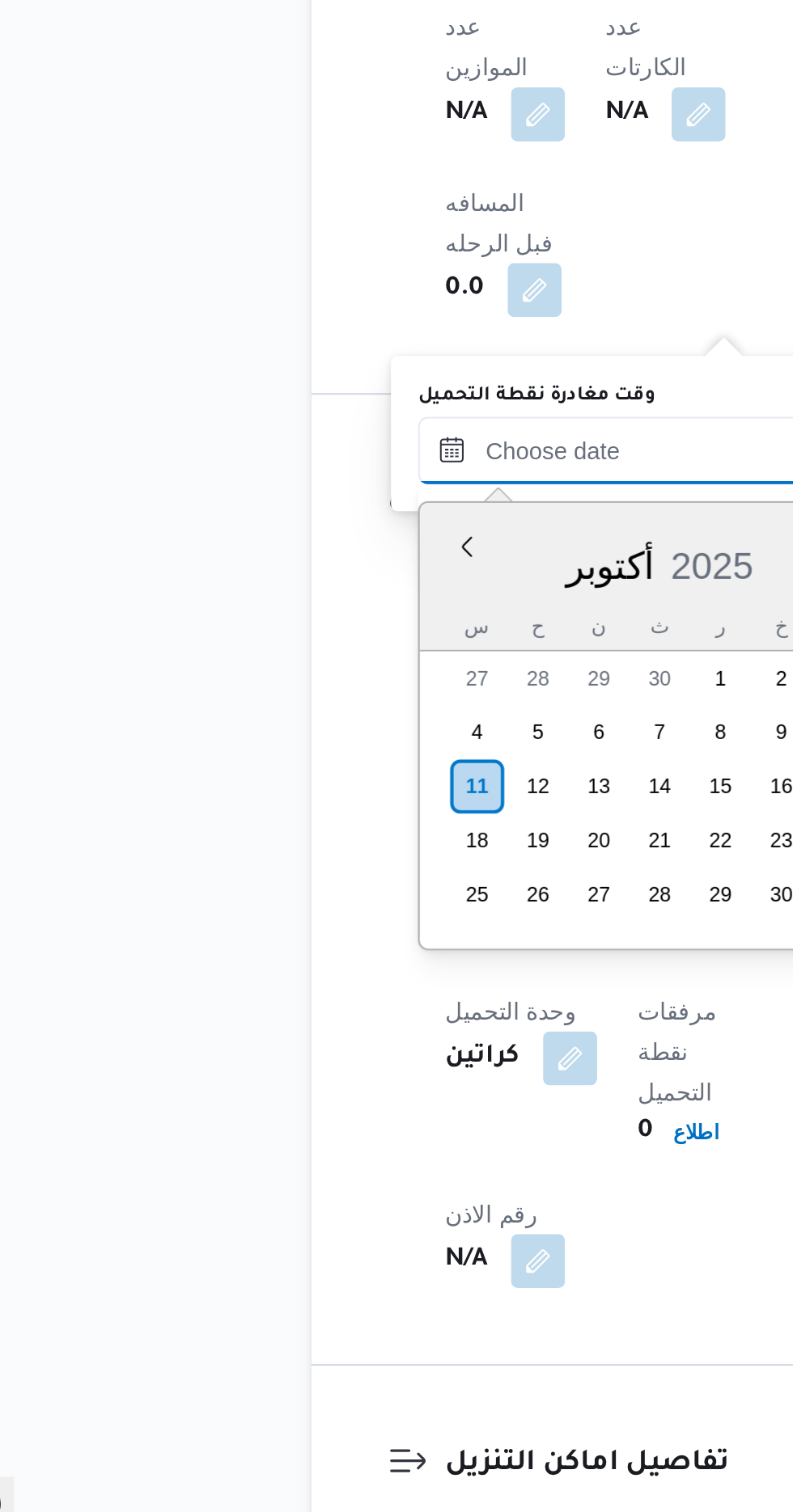
scroll to position [1183, 0]
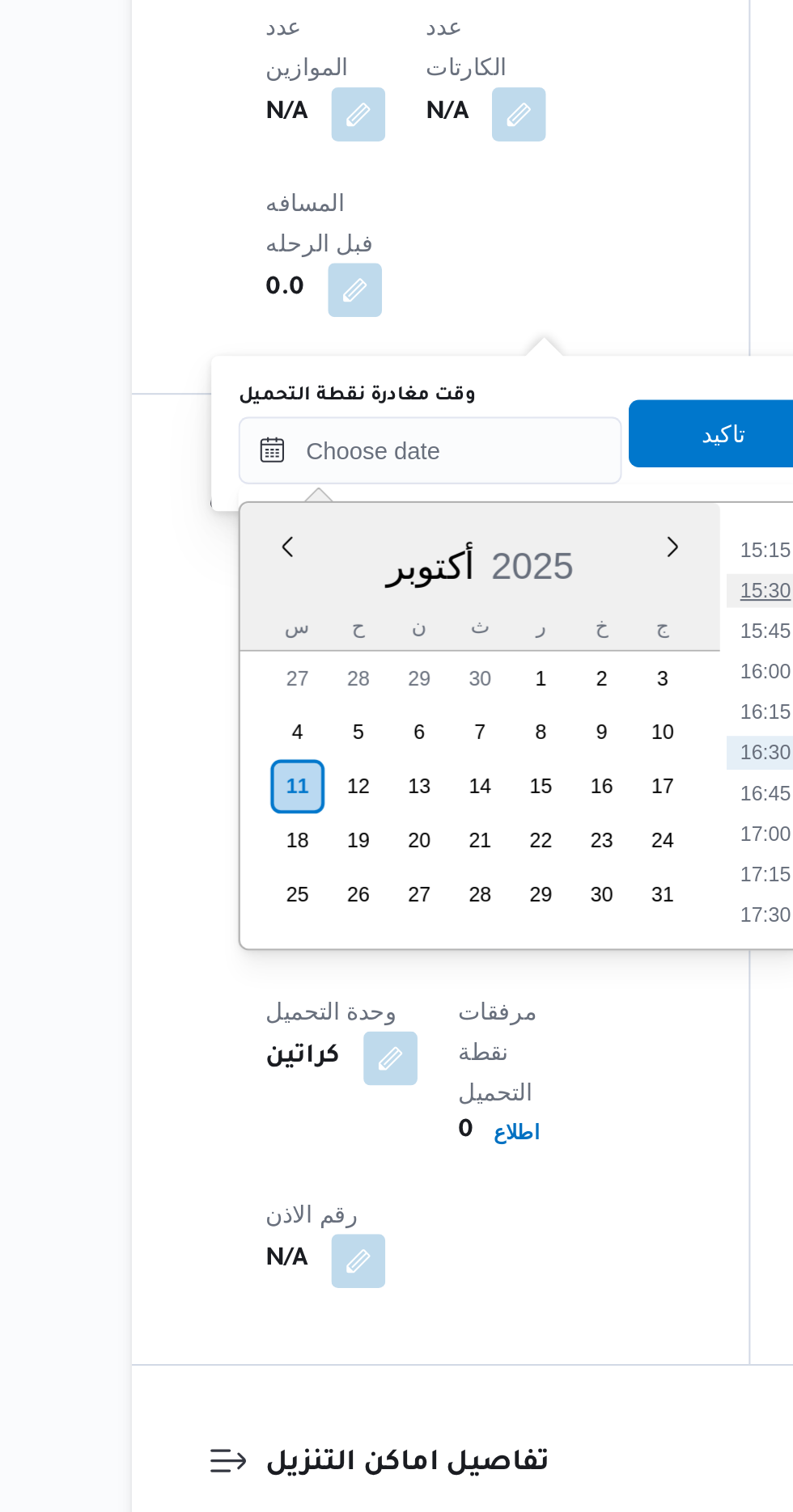
click at [506, 1040] on li "15:30" at bounding box center [514, 1044] width 38 height 16
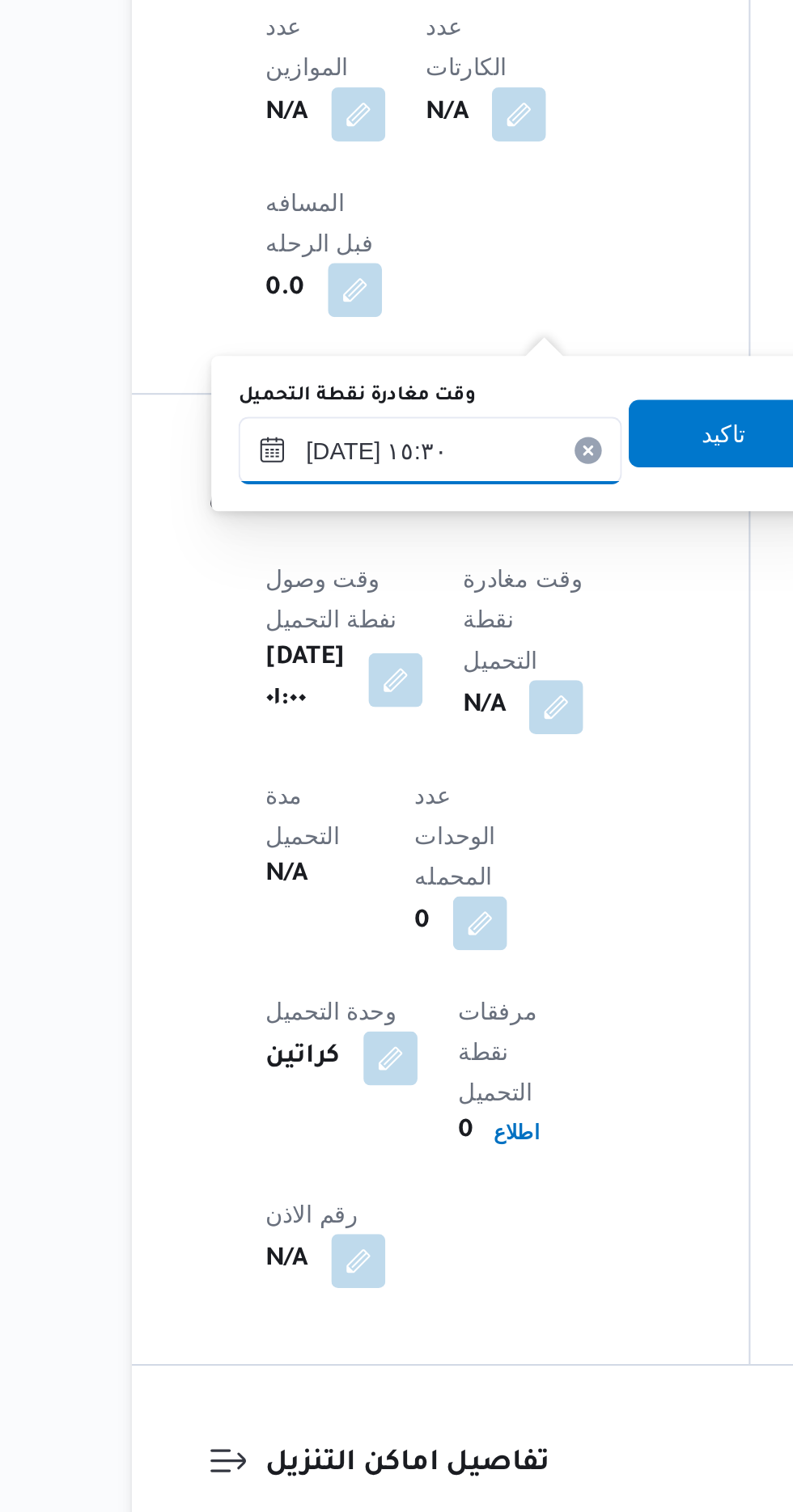
click at [330, 971] on input "[DATE] ١٥:٣٠" at bounding box center [354, 976] width 184 height 32
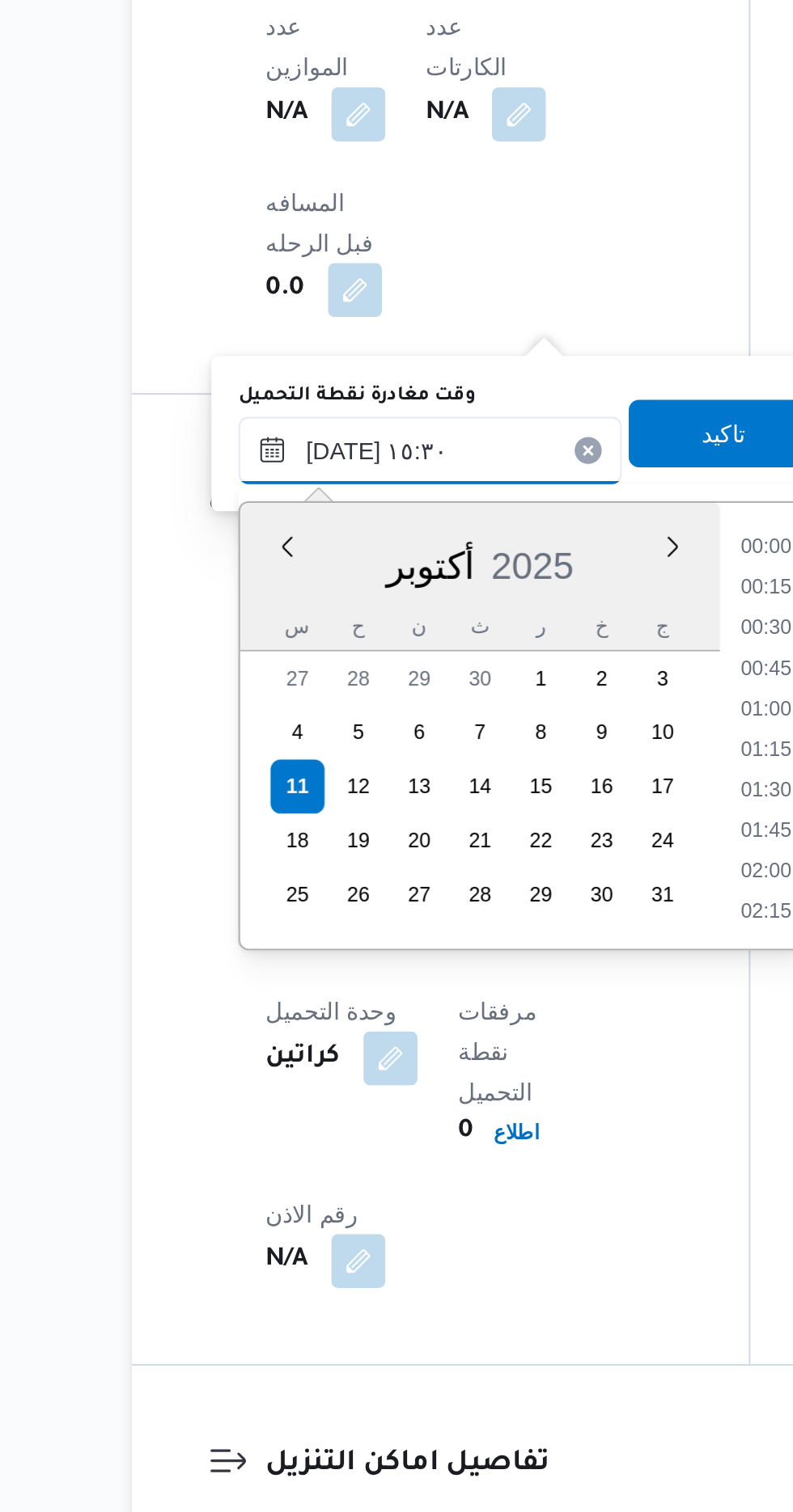
scroll to position [1105, 0]
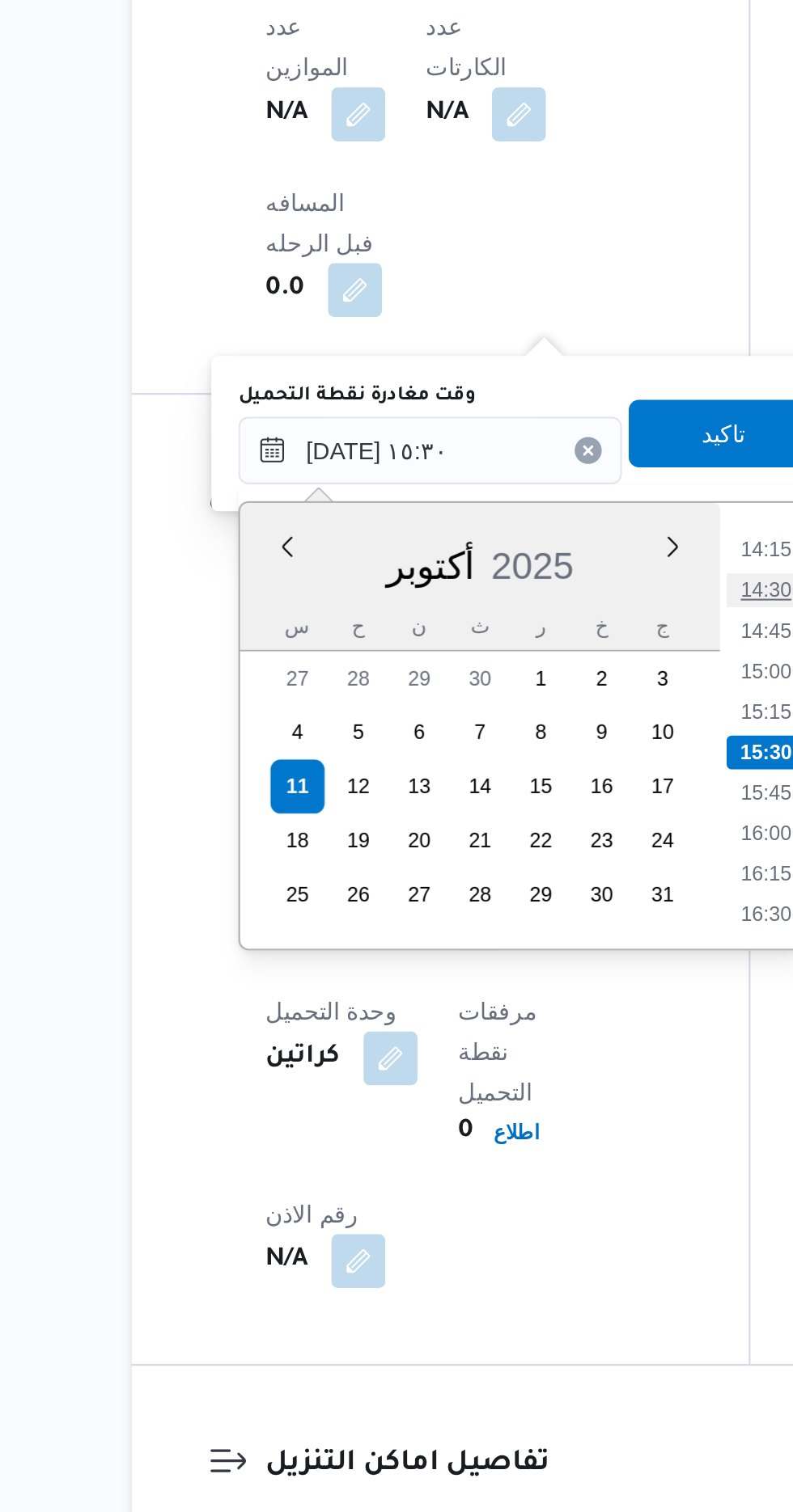
click at [521, 1044] on li "14:30" at bounding box center [514, 1044] width 38 height 16
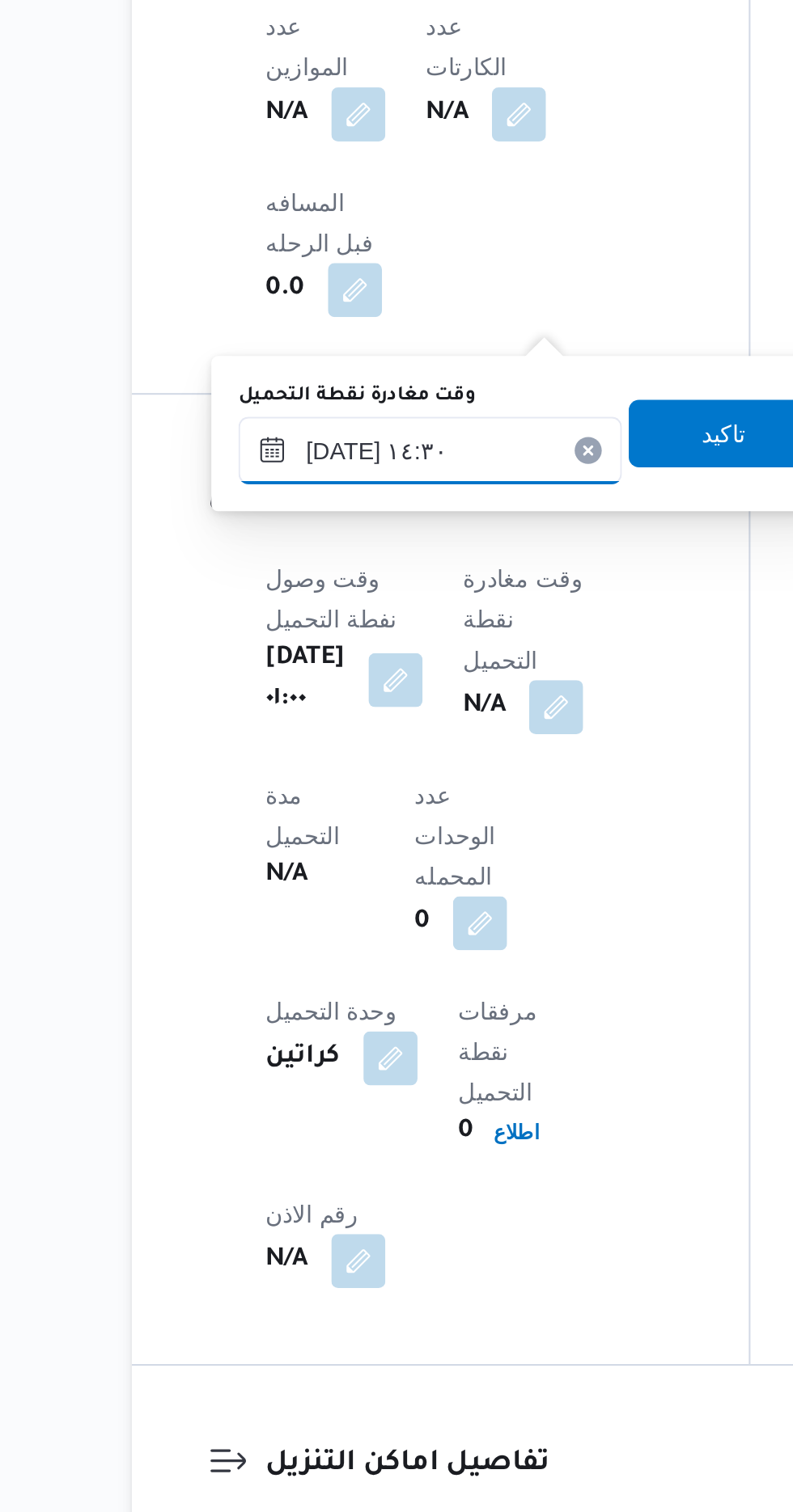
click at [374, 971] on input "[DATE] ١٤:٣٠" at bounding box center [354, 976] width 184 height 32
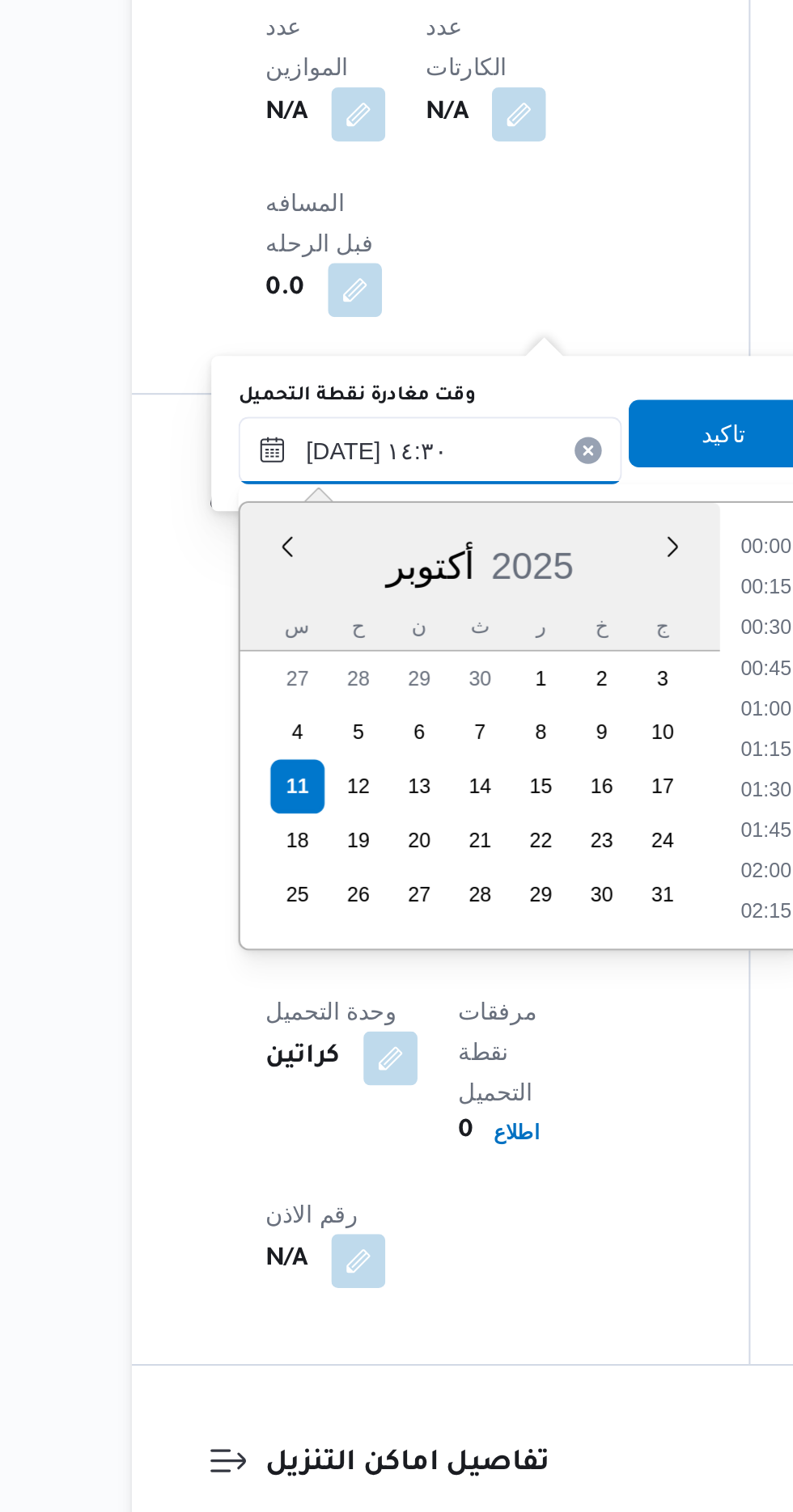
scroll to position [1027, 0]
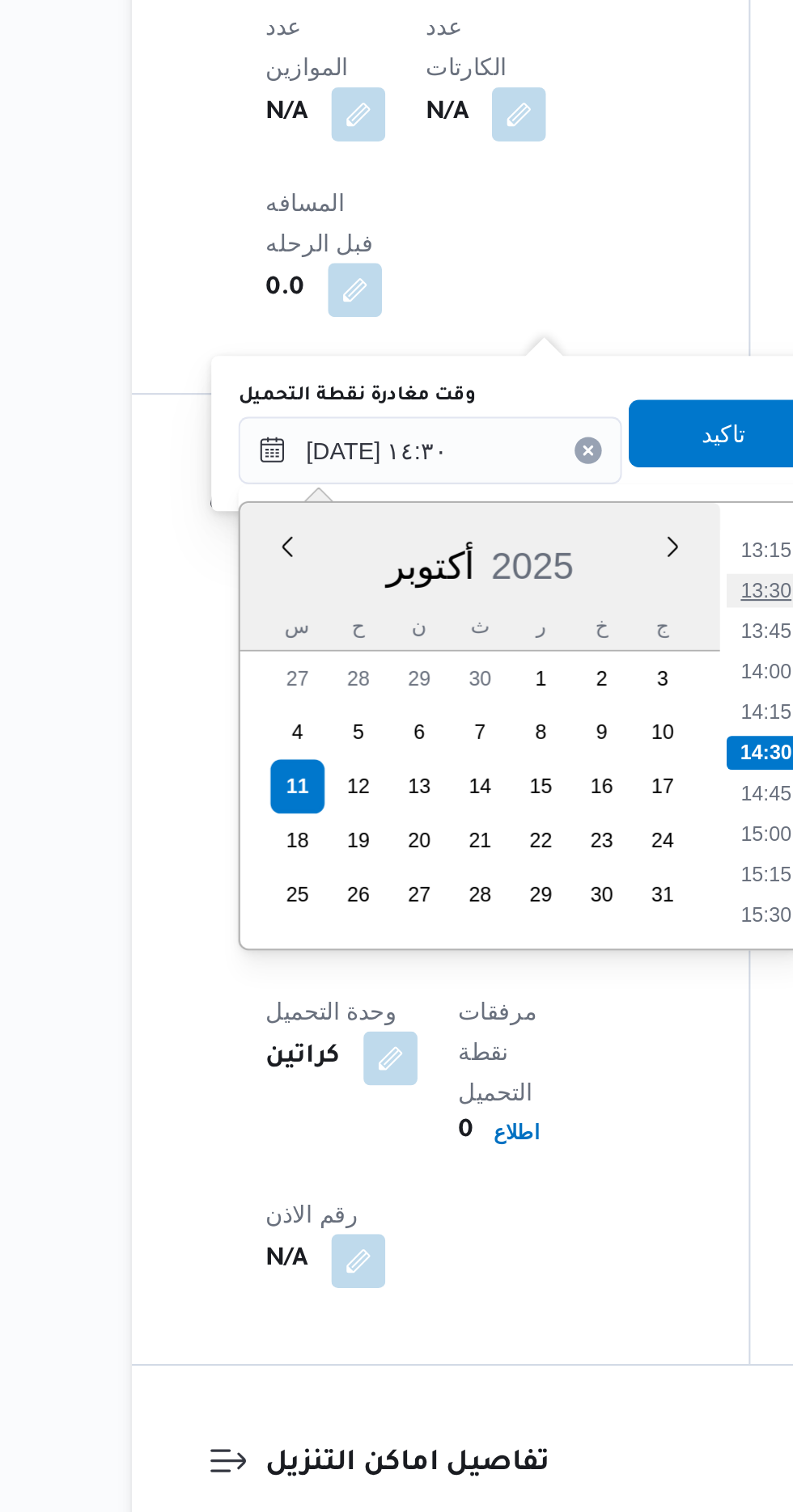
click at [520, 1042] on li "13:30" at bounding box center [514, 1044] width 38 height 16
type input "[DATE] ١٣:٣٠"
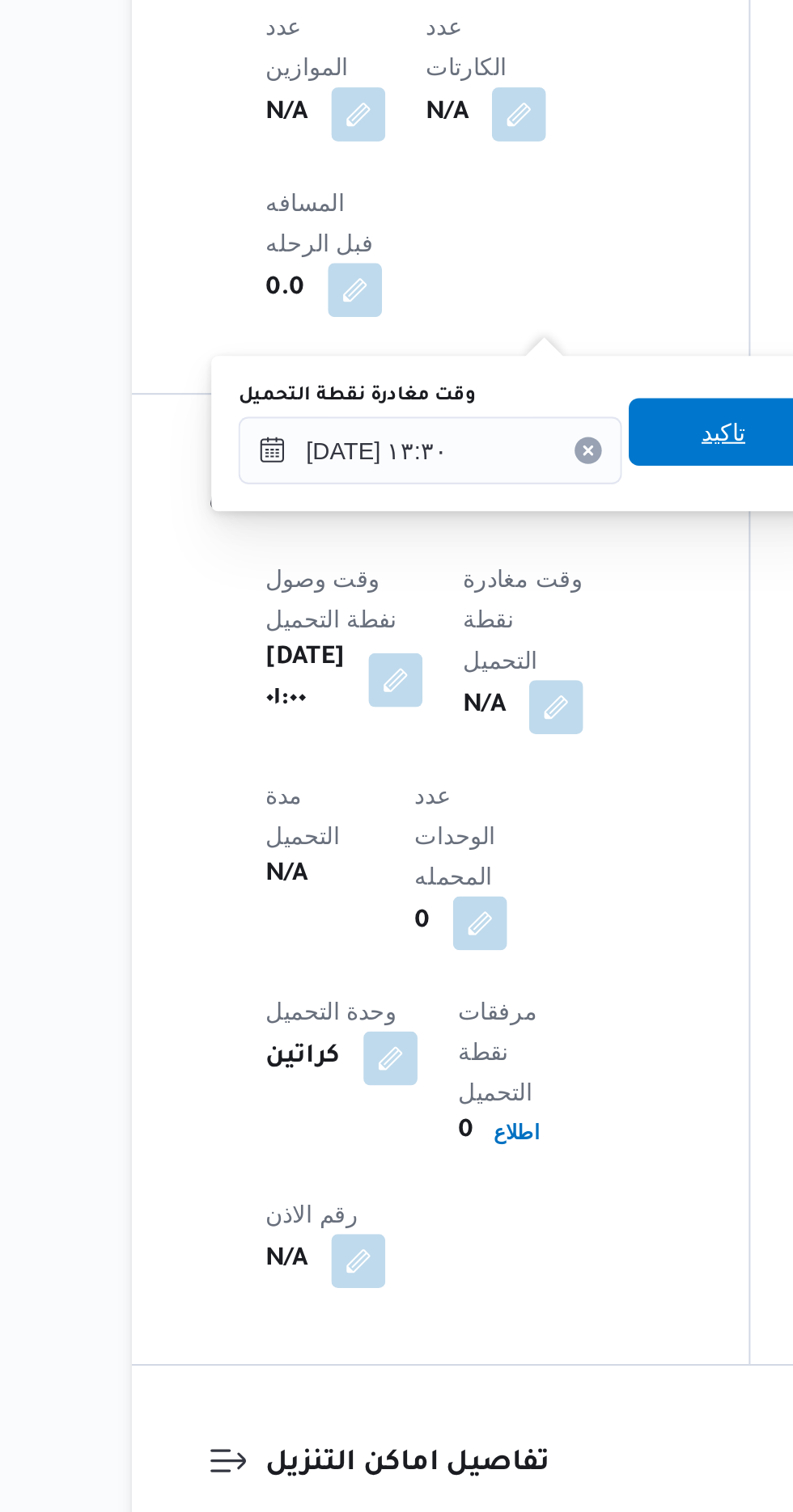
click at [495, 966] on span "تاكيد" at bounding box center [494, 968] width 91 height 32
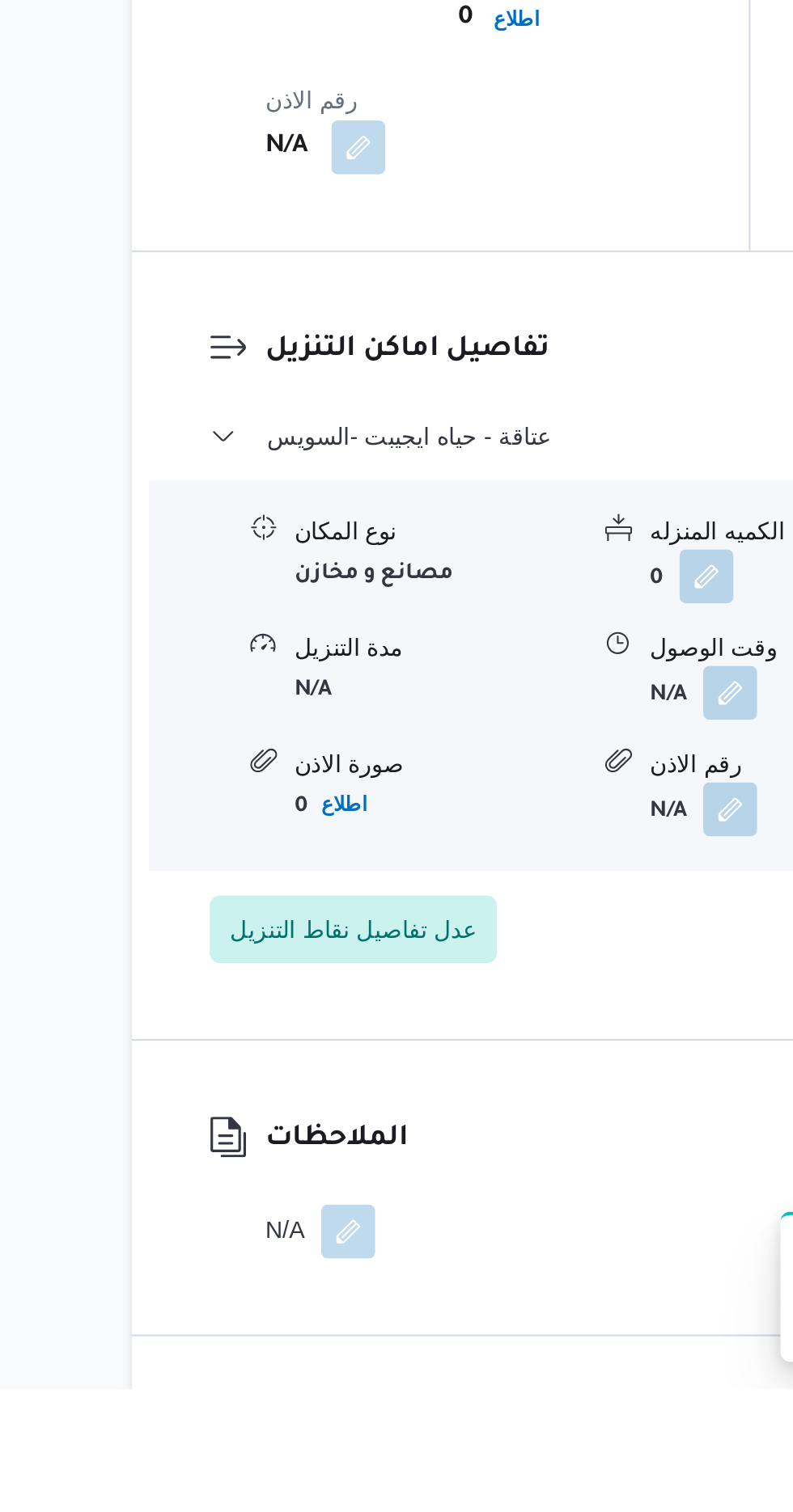
scroll to position [1307, 0]
click at [303, 1423] on button "button" at bounding box center [314, 1436] width 26 height 26
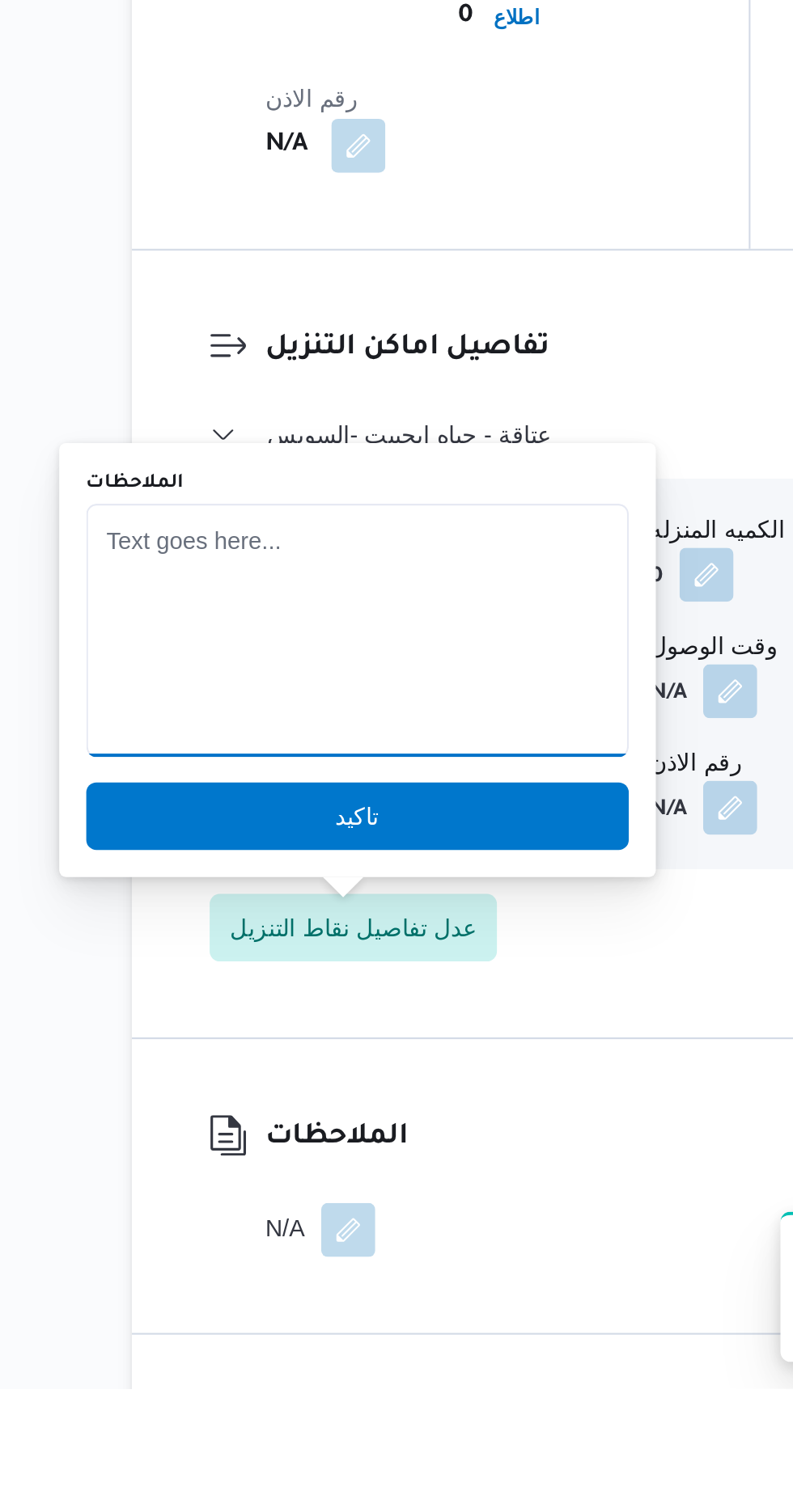
click at [265, 1165] on textarea "الملاحظات" at bounding box center [318, 1149] width 260 height 121
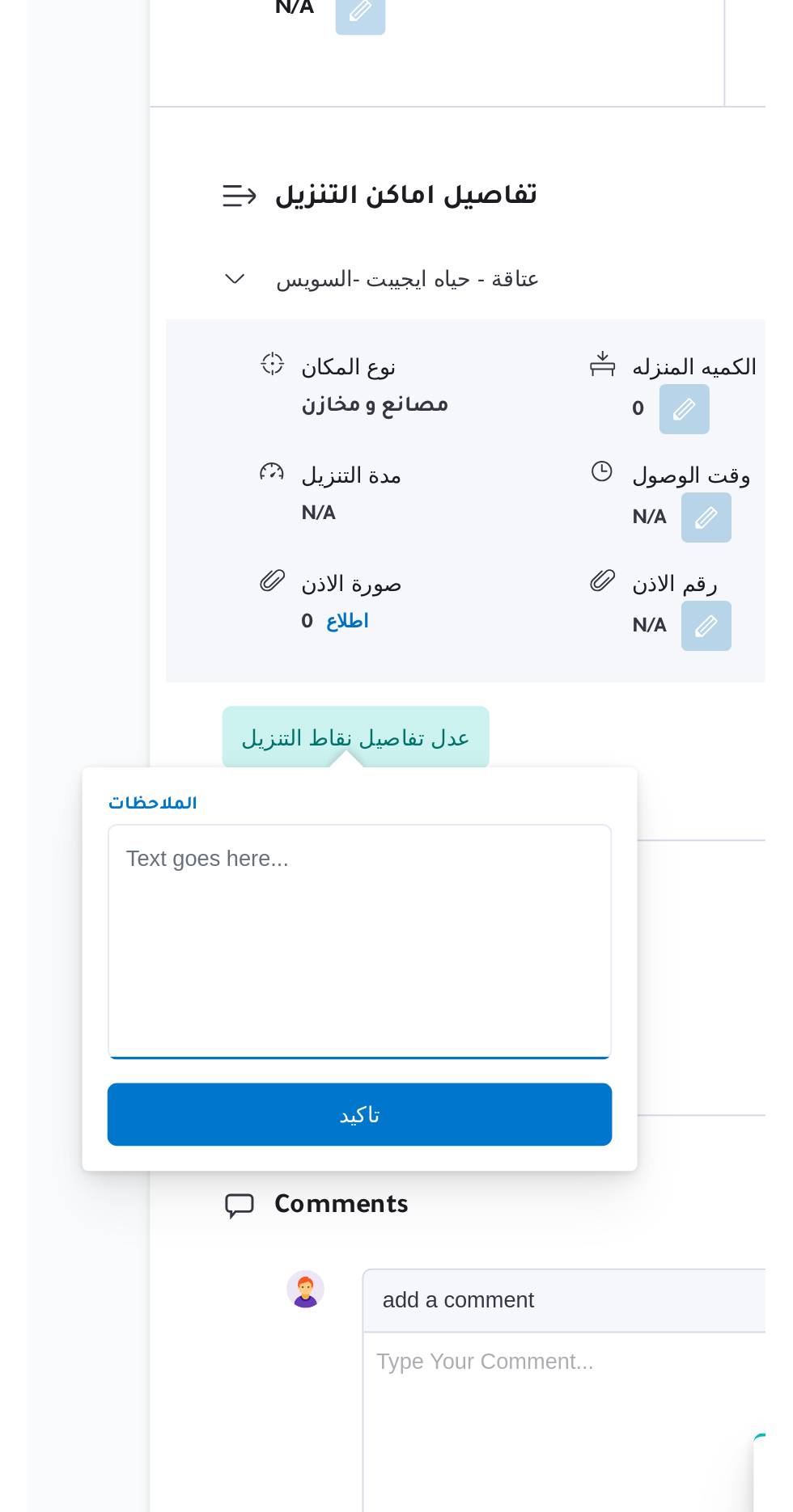
scroll to position [1415, 0]
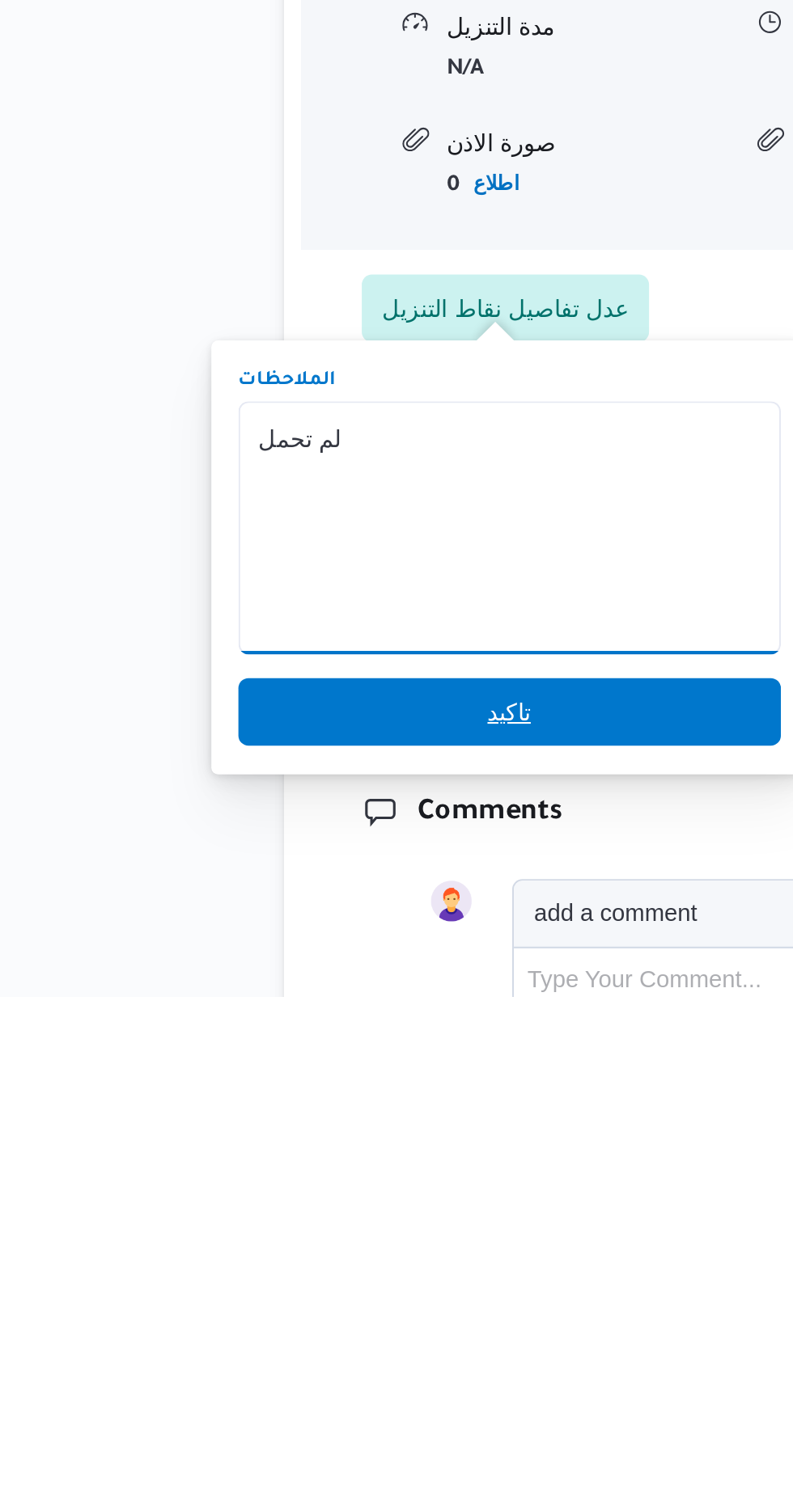
type textarea "لم تحمل"
click at [264, 1377] on span "تاكيد" at bounding box center [318, 1376] width 260 height 32
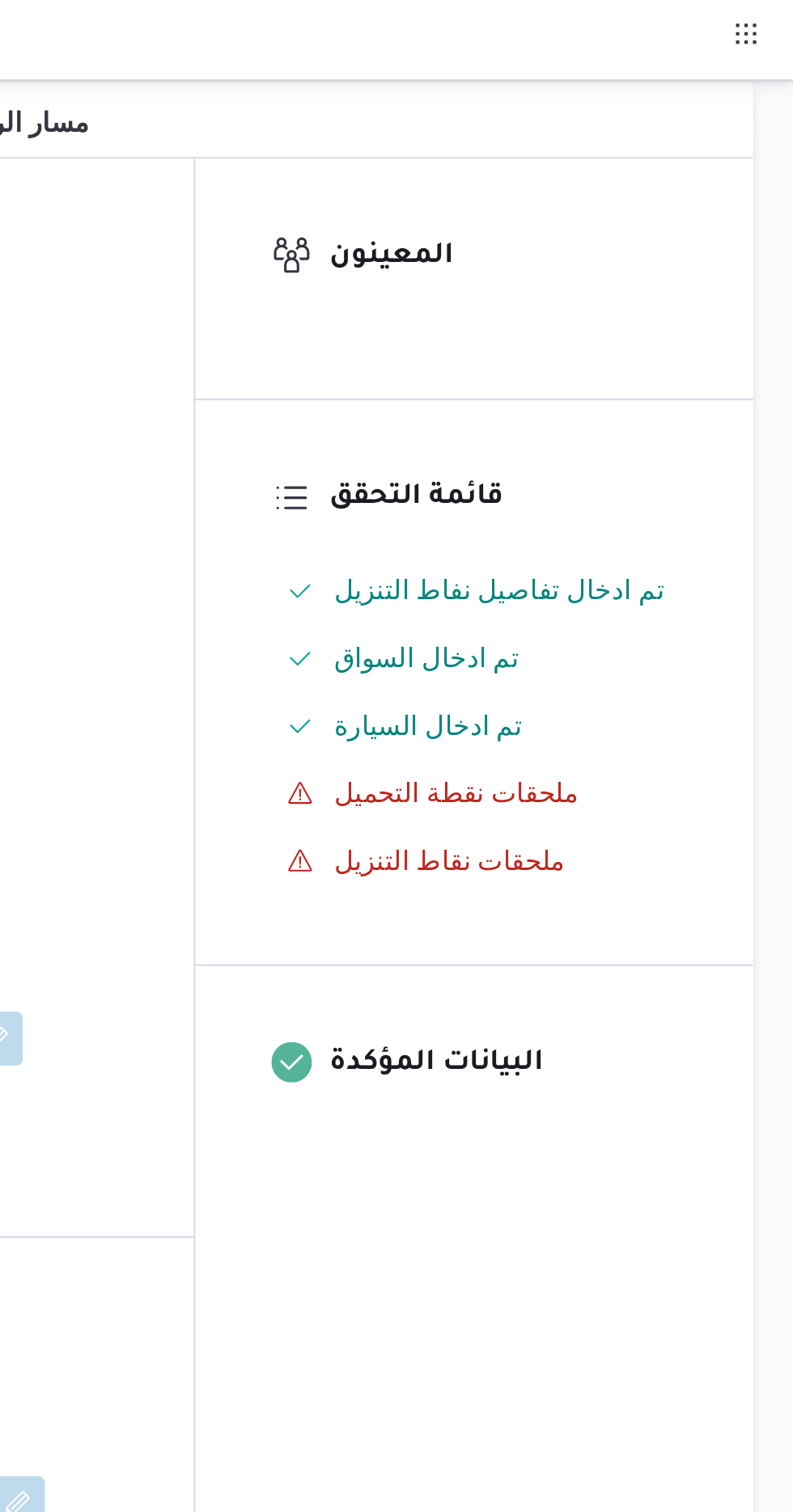
scroll to position [0, 0]
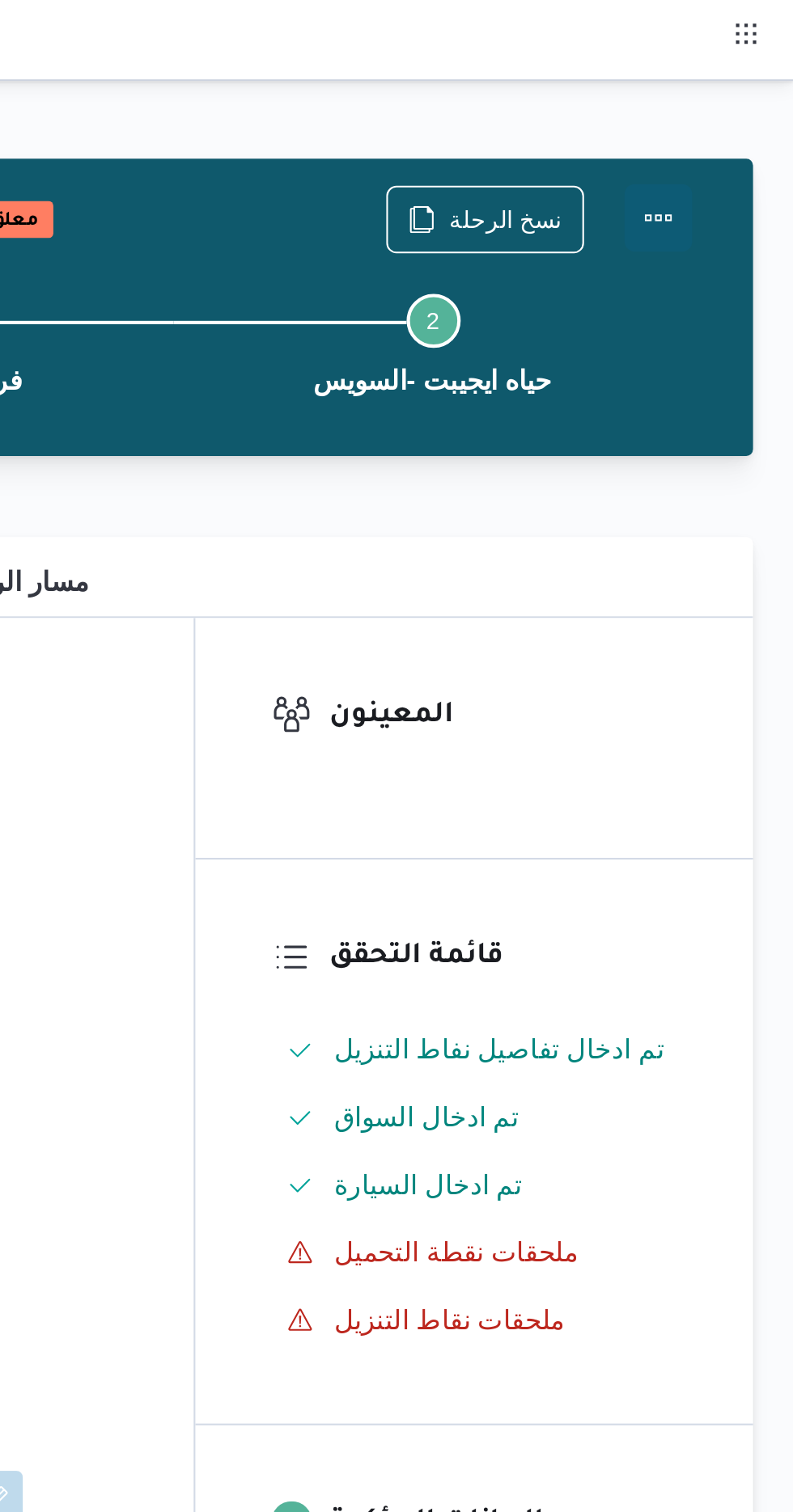
click at [720, 102] on button "Actions" at bounding box center [728, 104] width 32 height 32
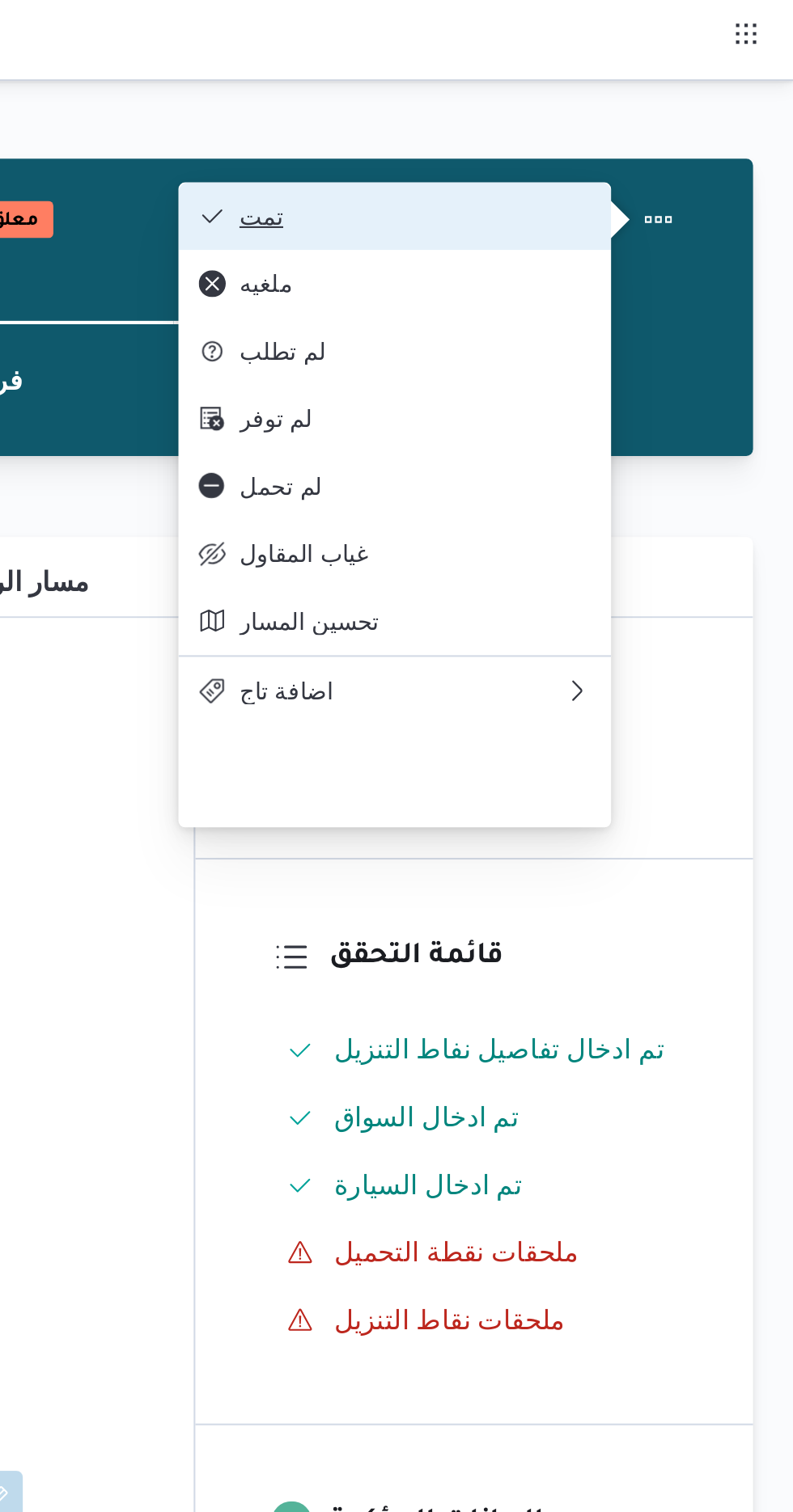
click at [542, 101] on span "تمت" at bounding box center [611, 103] width 168 height 13
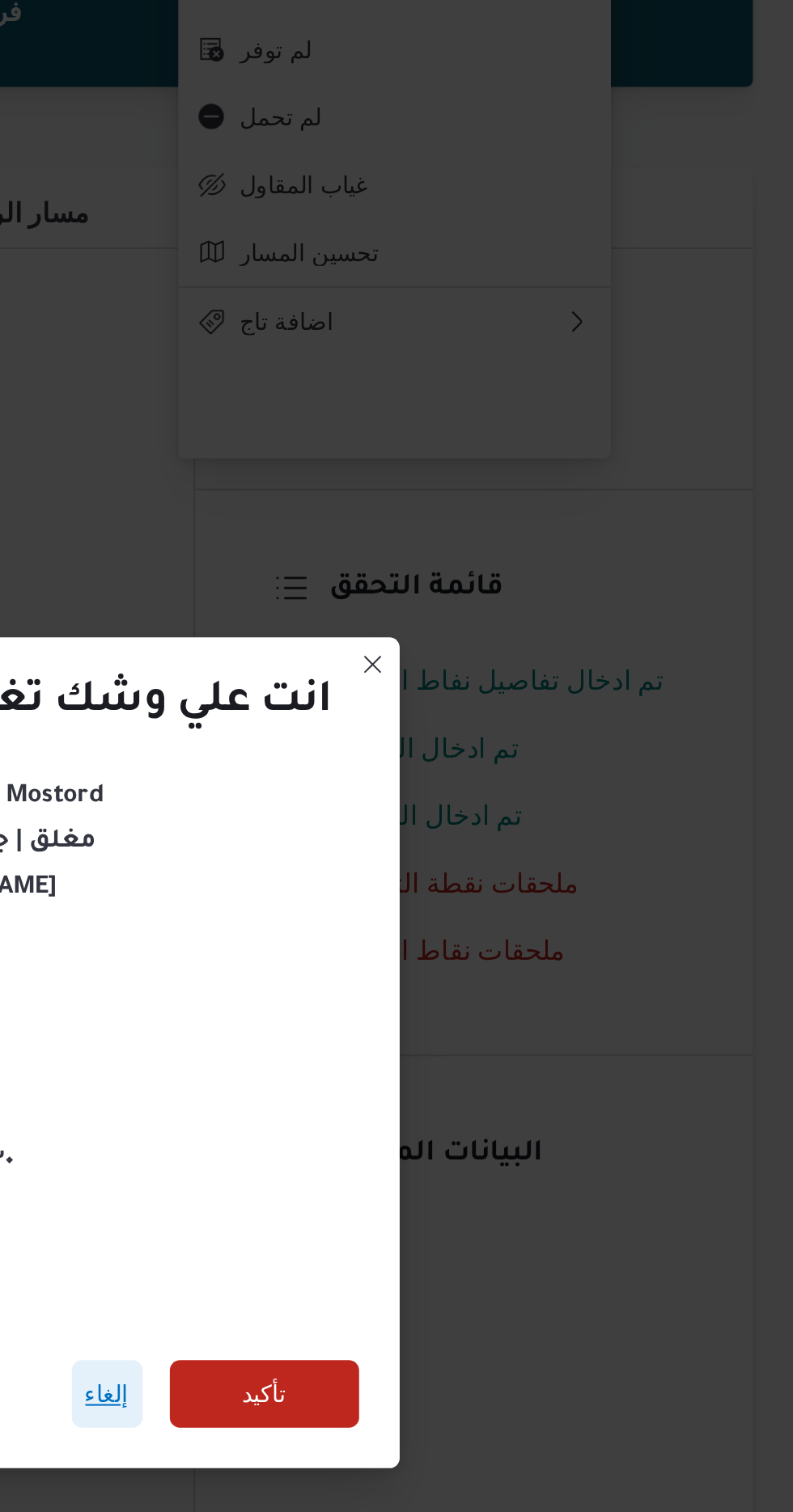
click at [456, 839] on span "إلغاء" at bounding box center [465, 844] width 34 height 32
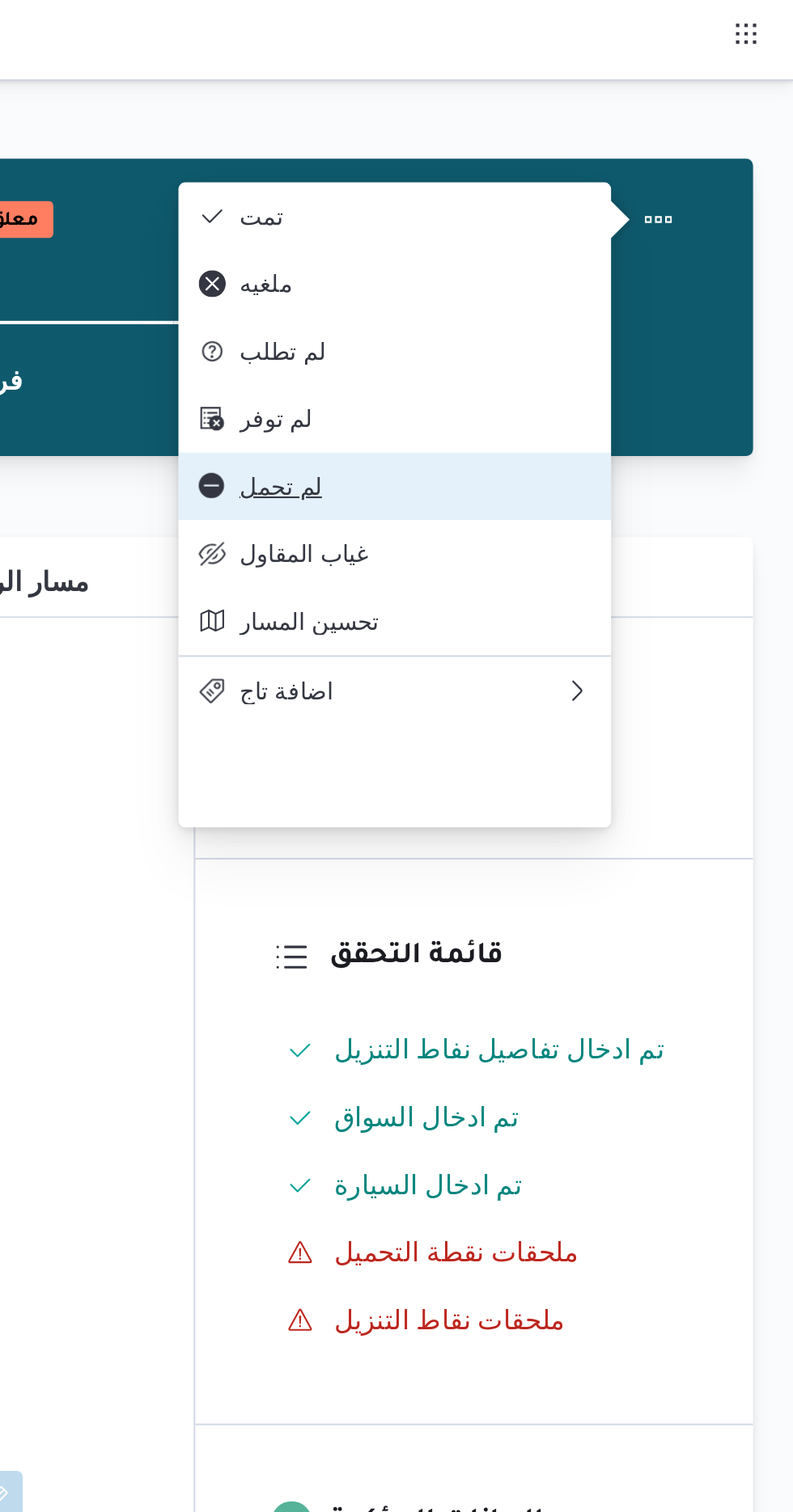
click at [539, 239] on span "لم تحمل" at bounding box center [611, 233] width 168 height 13
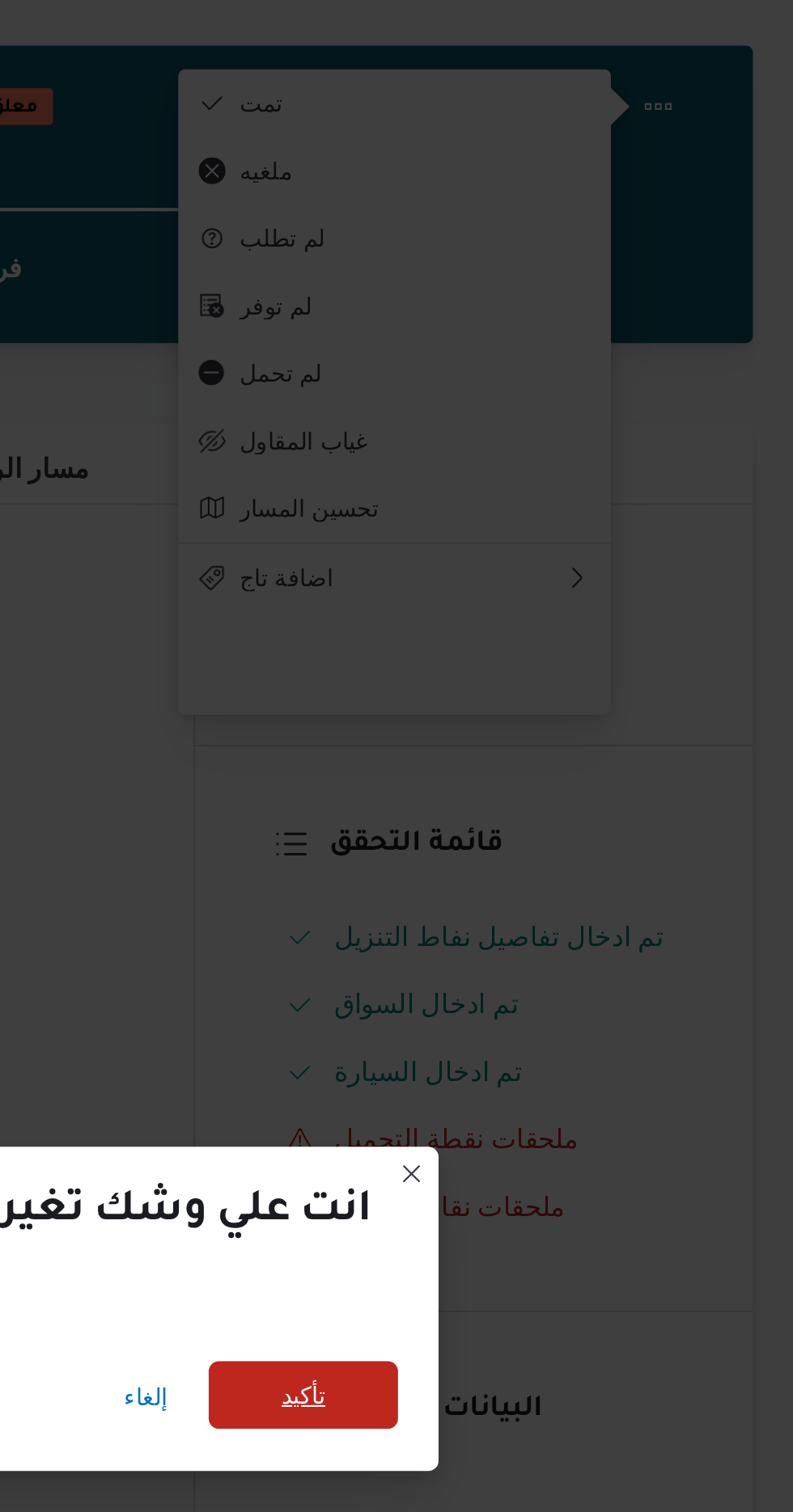
click at [571, 718] on span "تأكيد" at bounding box center [558, 722] width 91 height 32
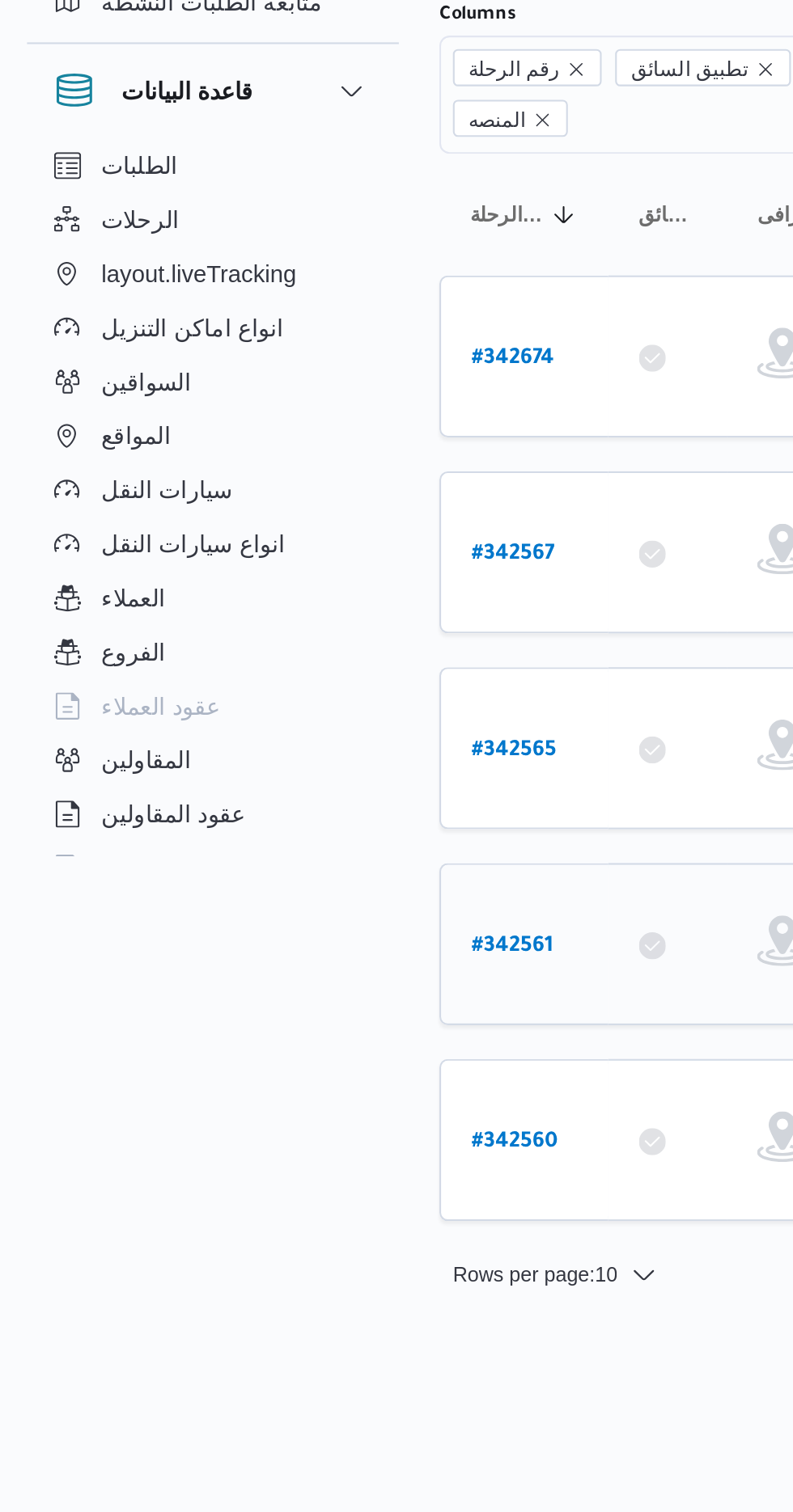
click at [240, 597] on b "# 342561" at bounding box center [245, 602] width 38 height 11
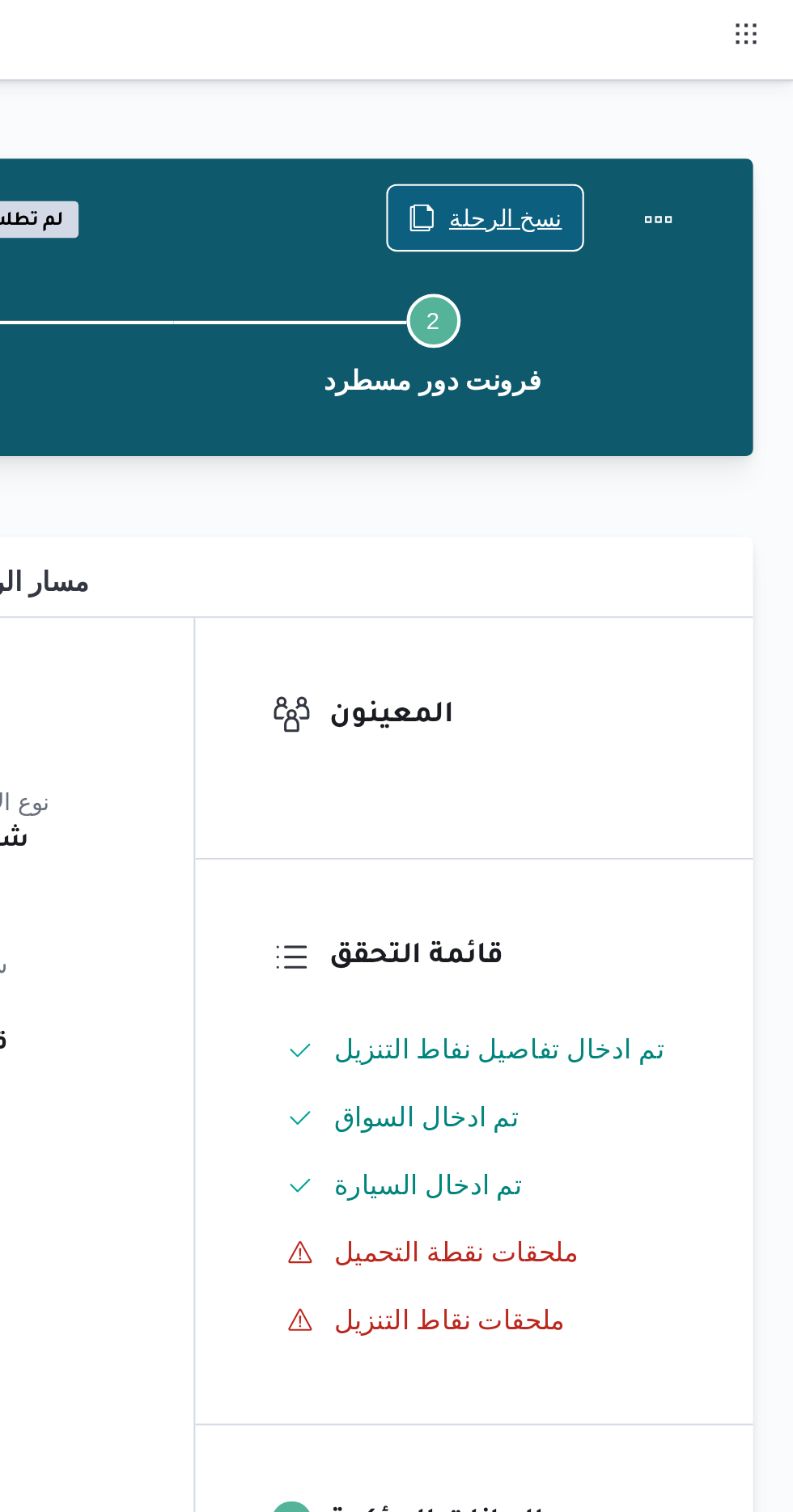
click at [637, 95] on span "نسخ الرحلة" at bounding box center [645, 104] width 93 height 31
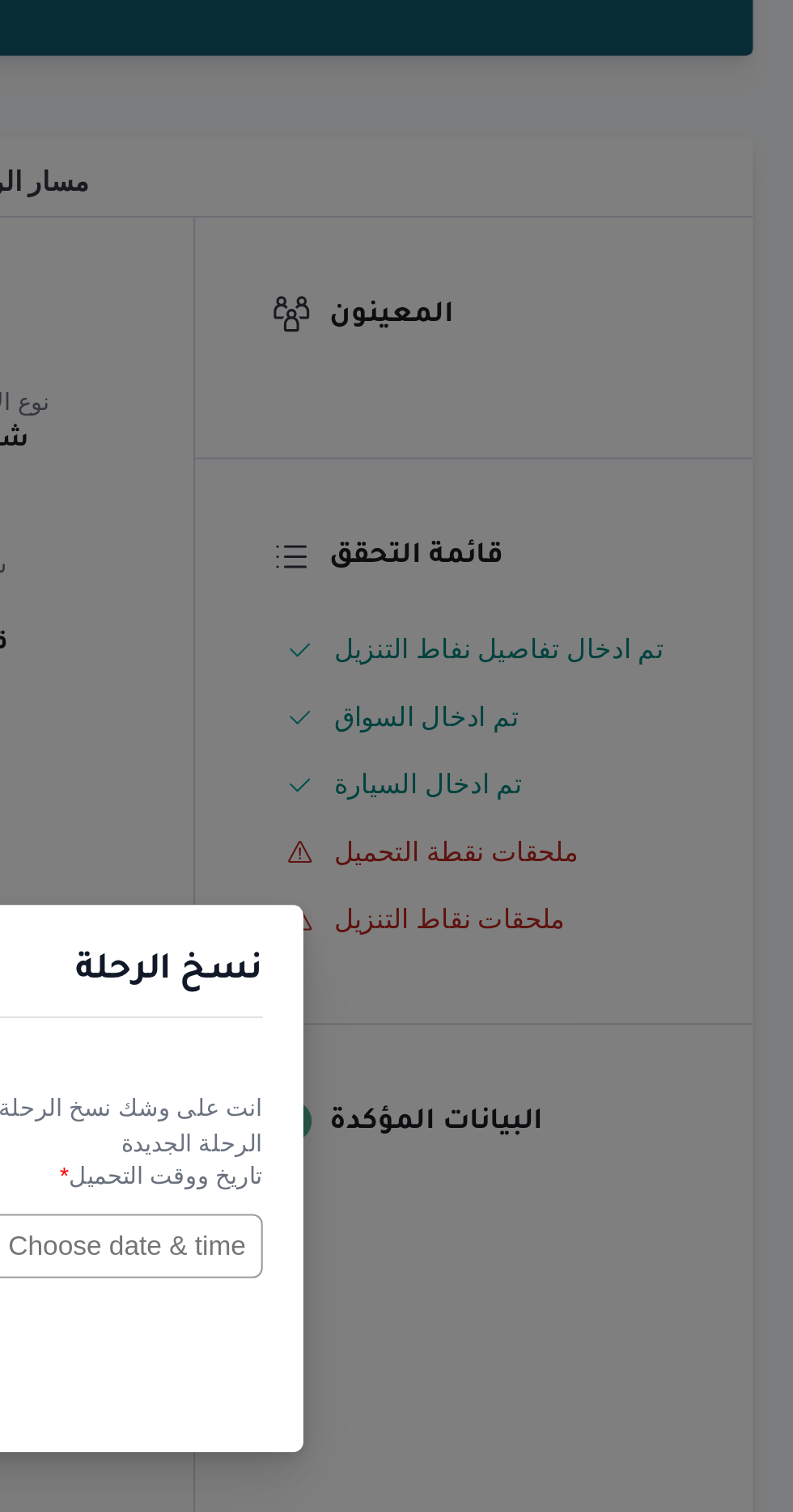
click at [480, 778] on input "text" at bounding box center [450, 788] width 178 height 31
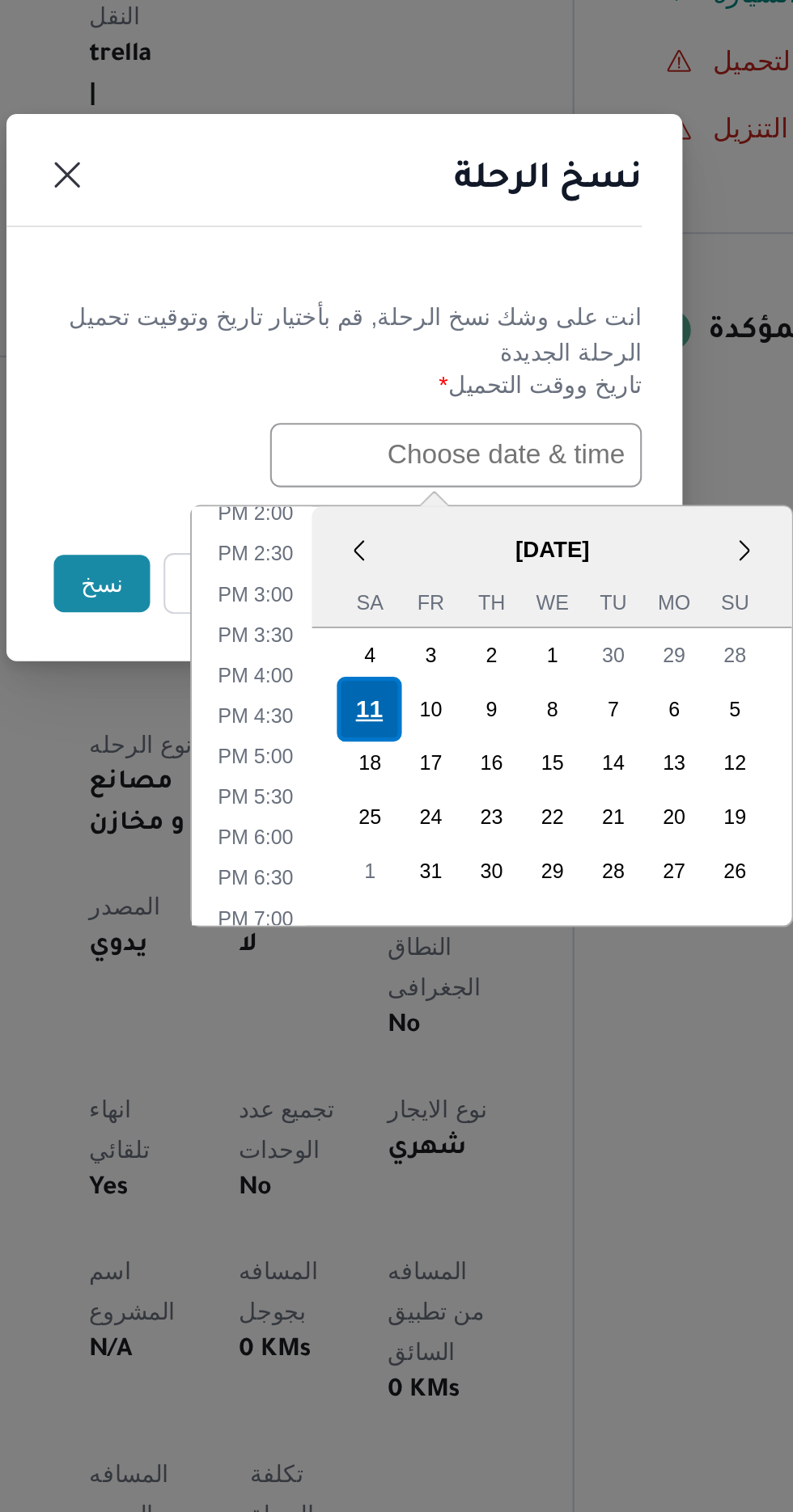
click at [408, 902] on div "11" at bounding box center [408, 910] width 31 height 31
type input "[DATE] 12:00AM"
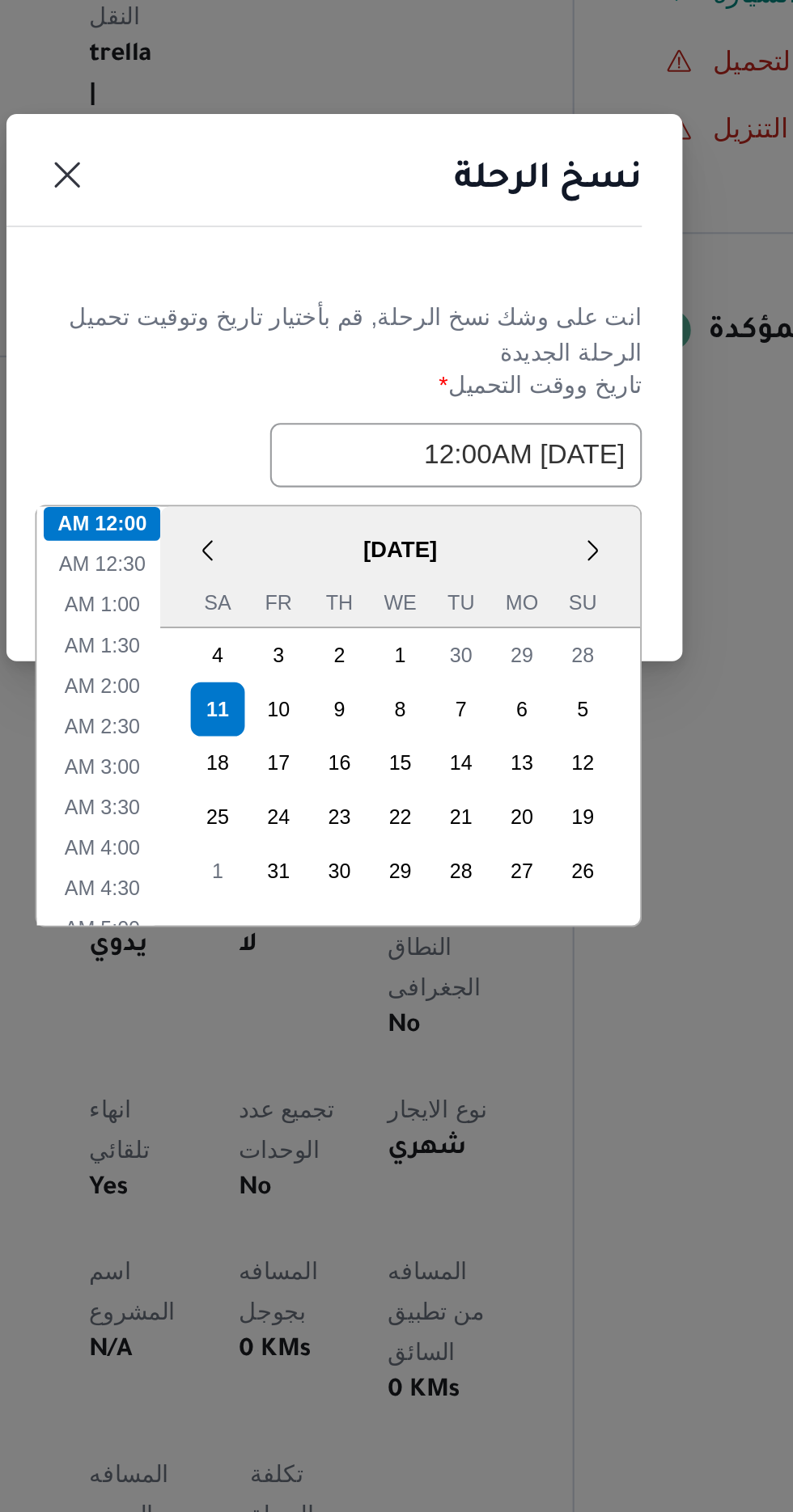
click at [358, 684] on div "نسخ الرحلة" at bounding box center [396, 662] width 324 height 73
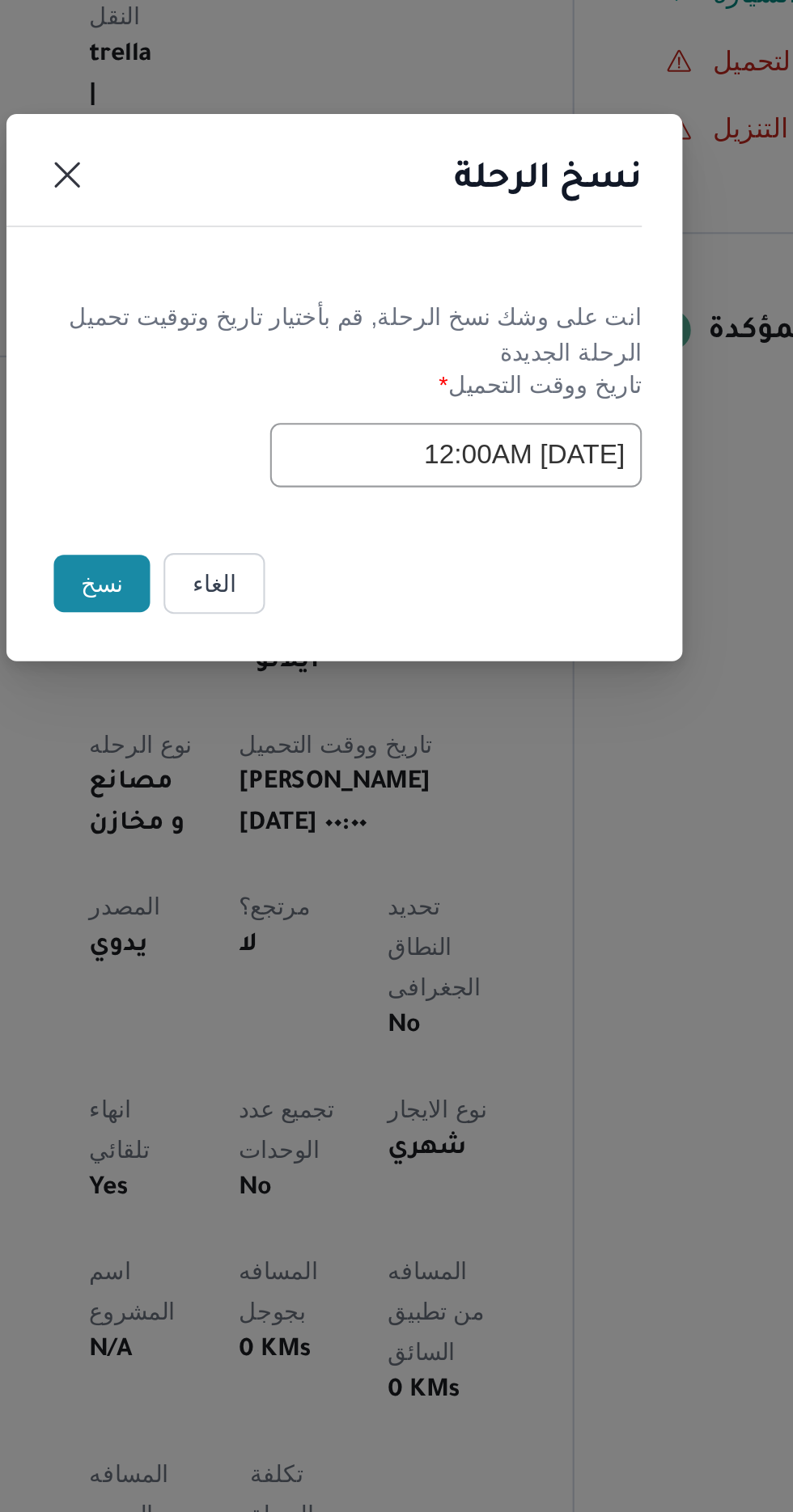
click at [281, 848] on button "نسخ" at bounding box center [280, 850] width 46 height 27
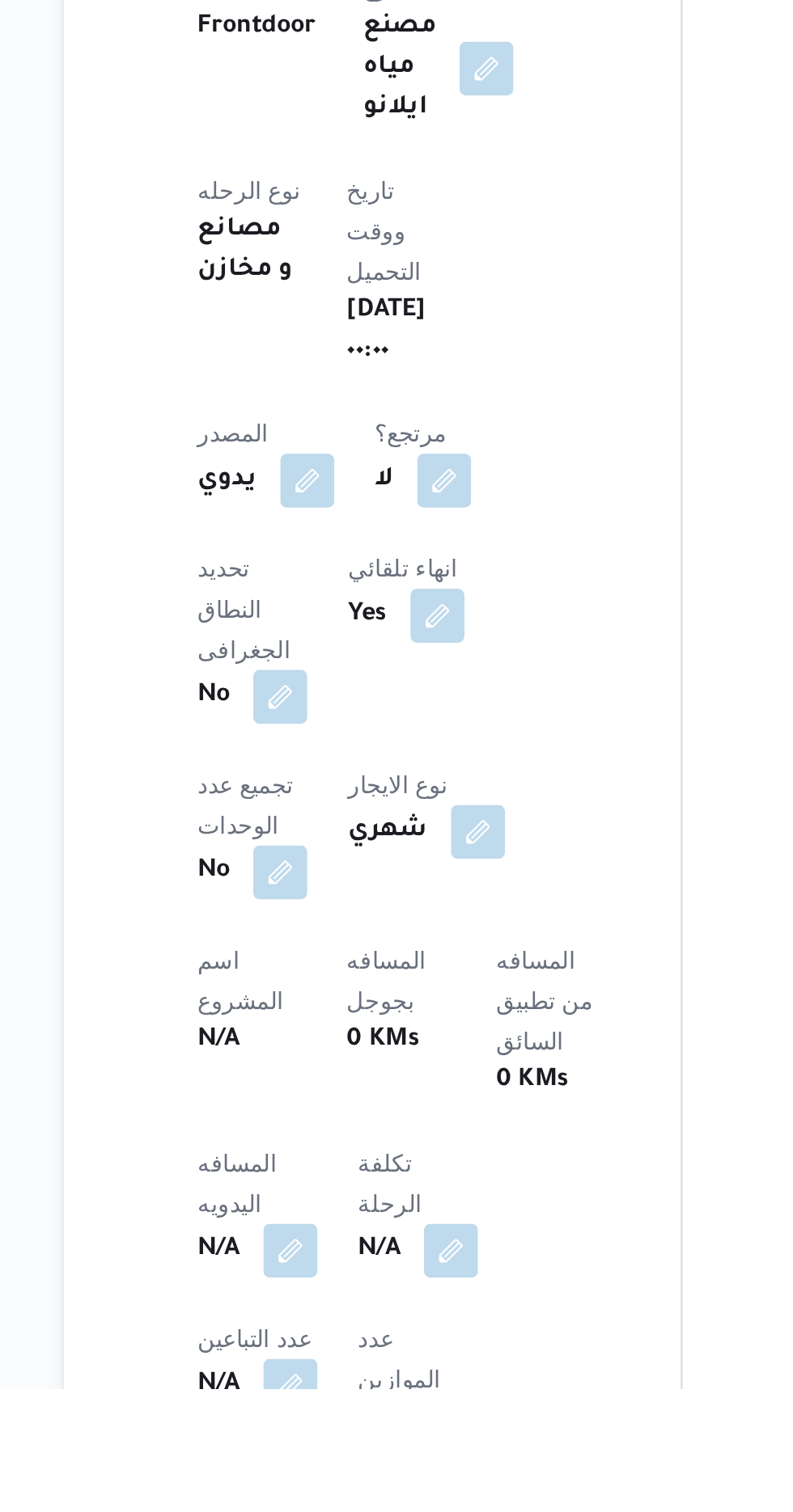
scroll to position [72, 0]
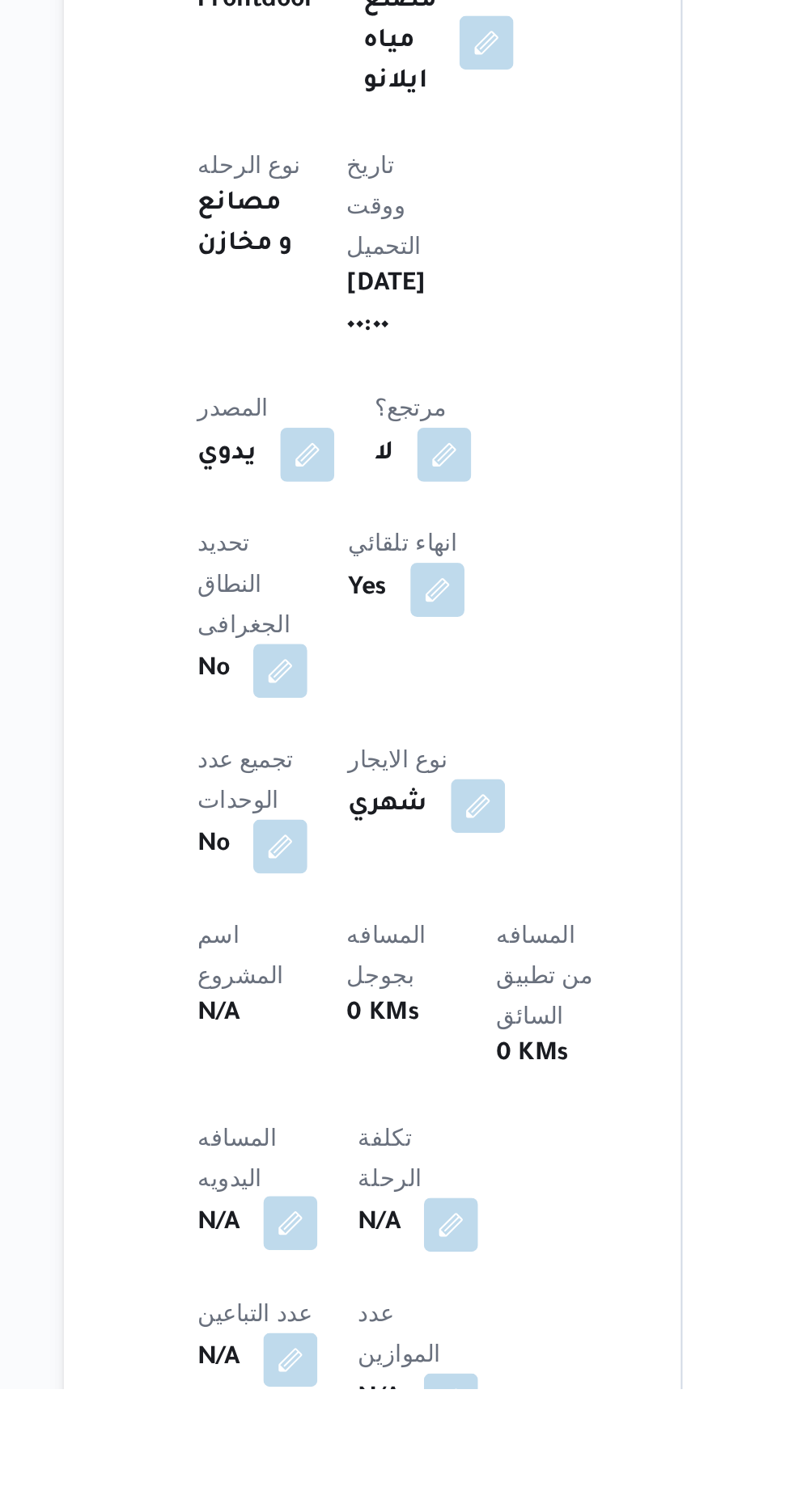
click at [319, 1420] on button "button" at bounding box center [319, 1433] width 26 height 26
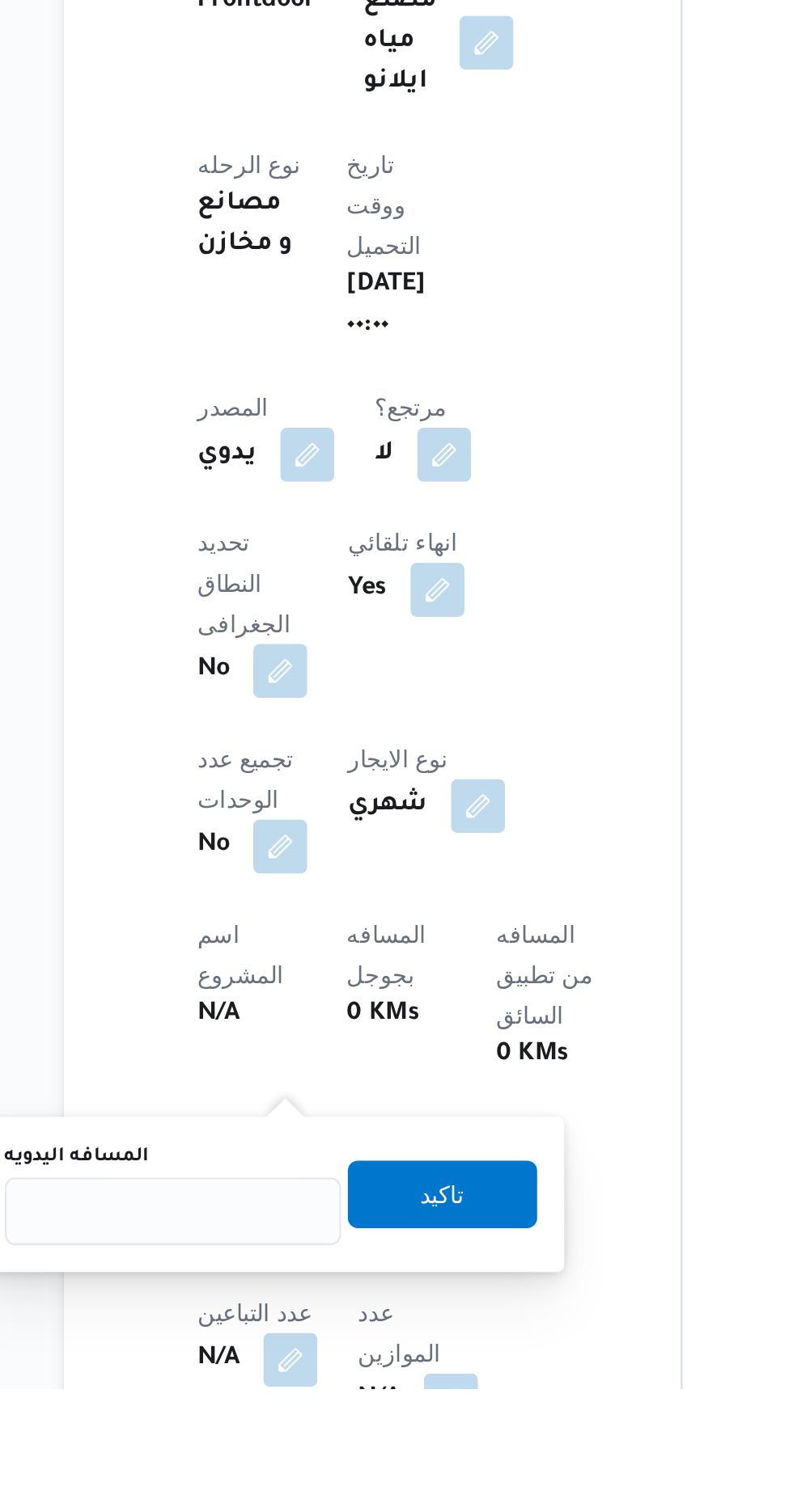
click at [277, 1394] on div "المسافه اليدويه تاكيد" at bounding box center [309, 1419] width 258 height 52
click at [262, 1429] on input "المسافه اليدويه" at bounding box center [263, 1428] width 161 height 32
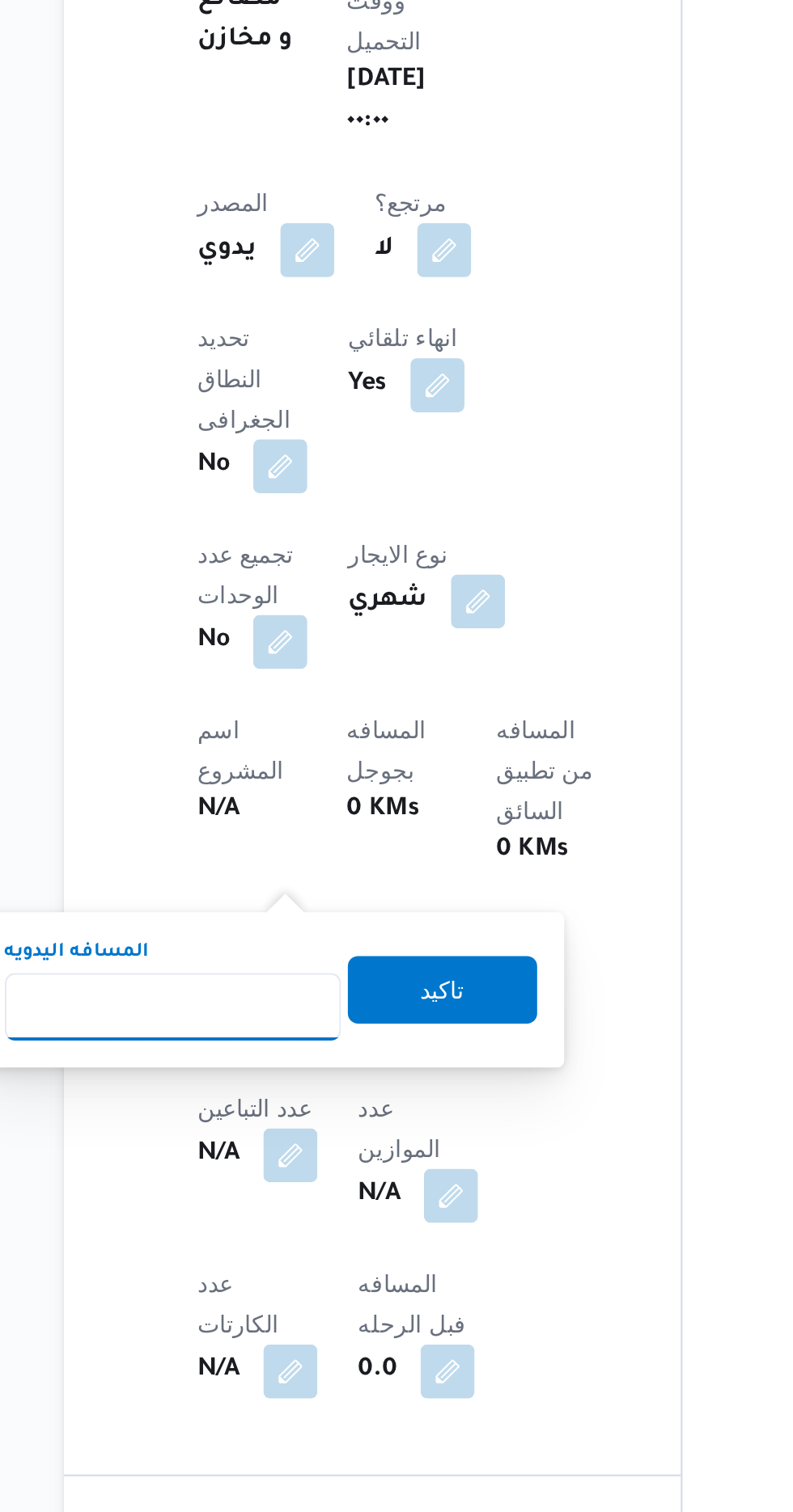
scroll to position [229, 0]
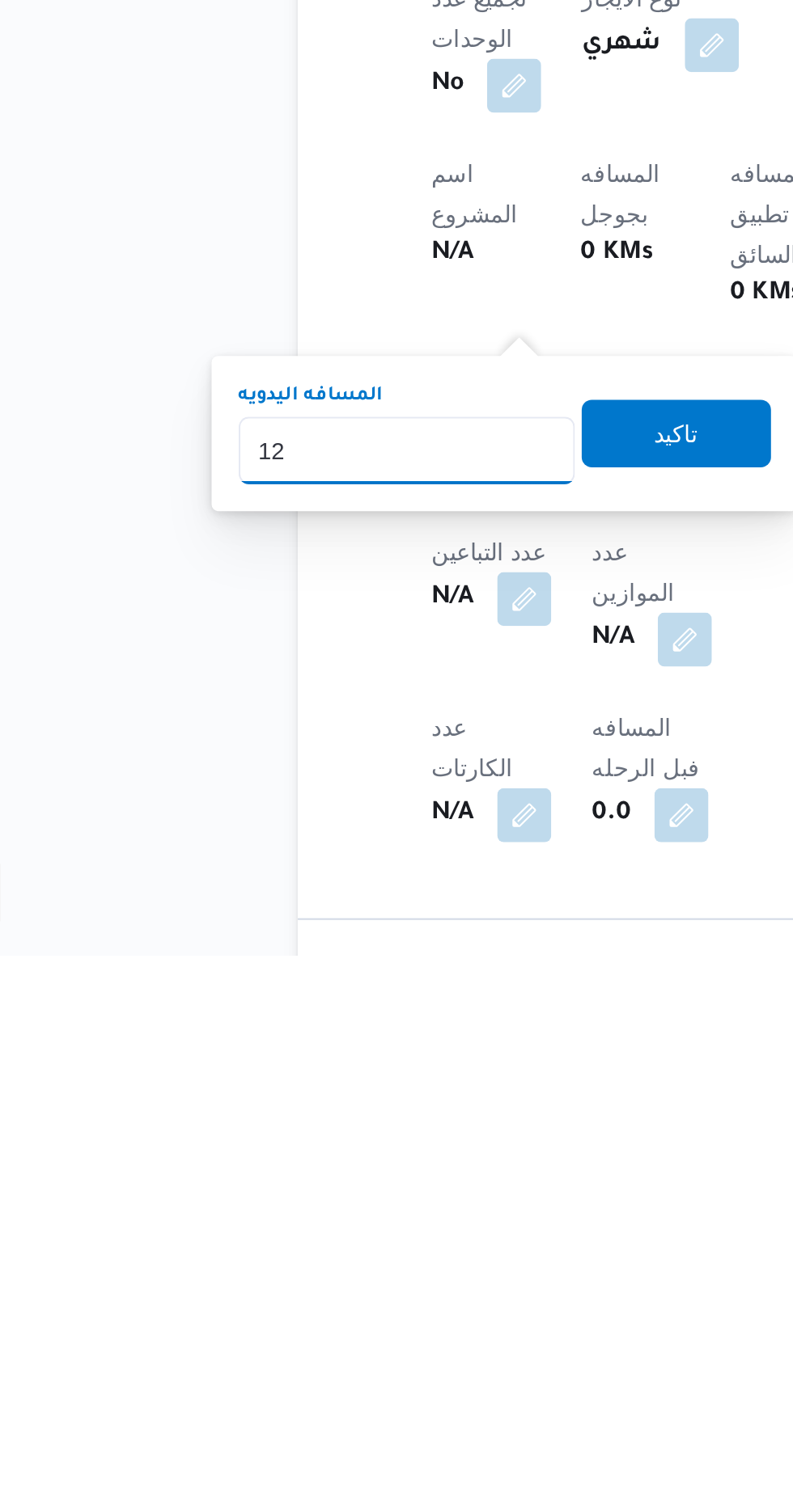
type input "120"
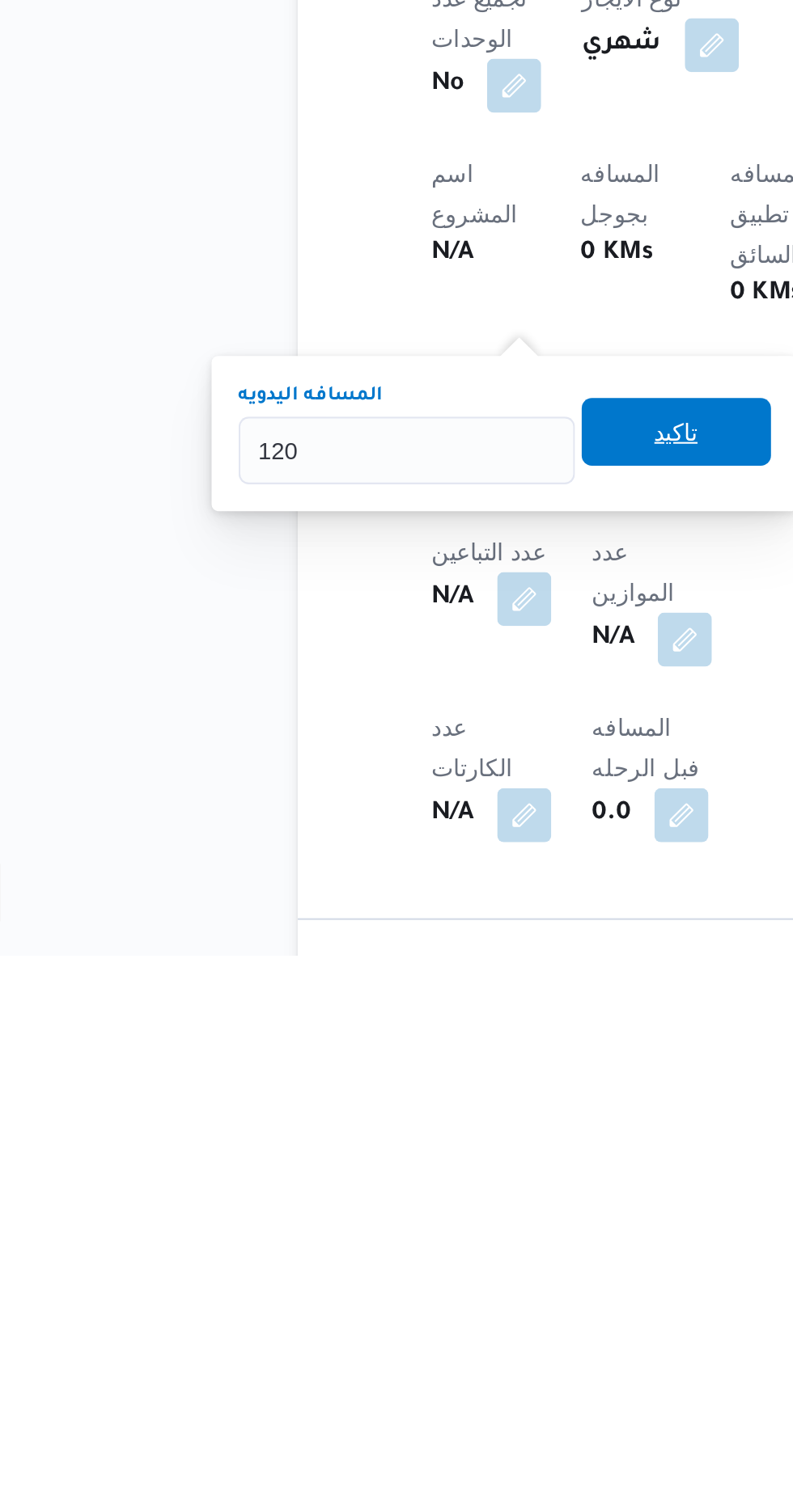
click at [397, 1262] on span "تاكيد" at bounding box center [391, 1262] width 21 height 20
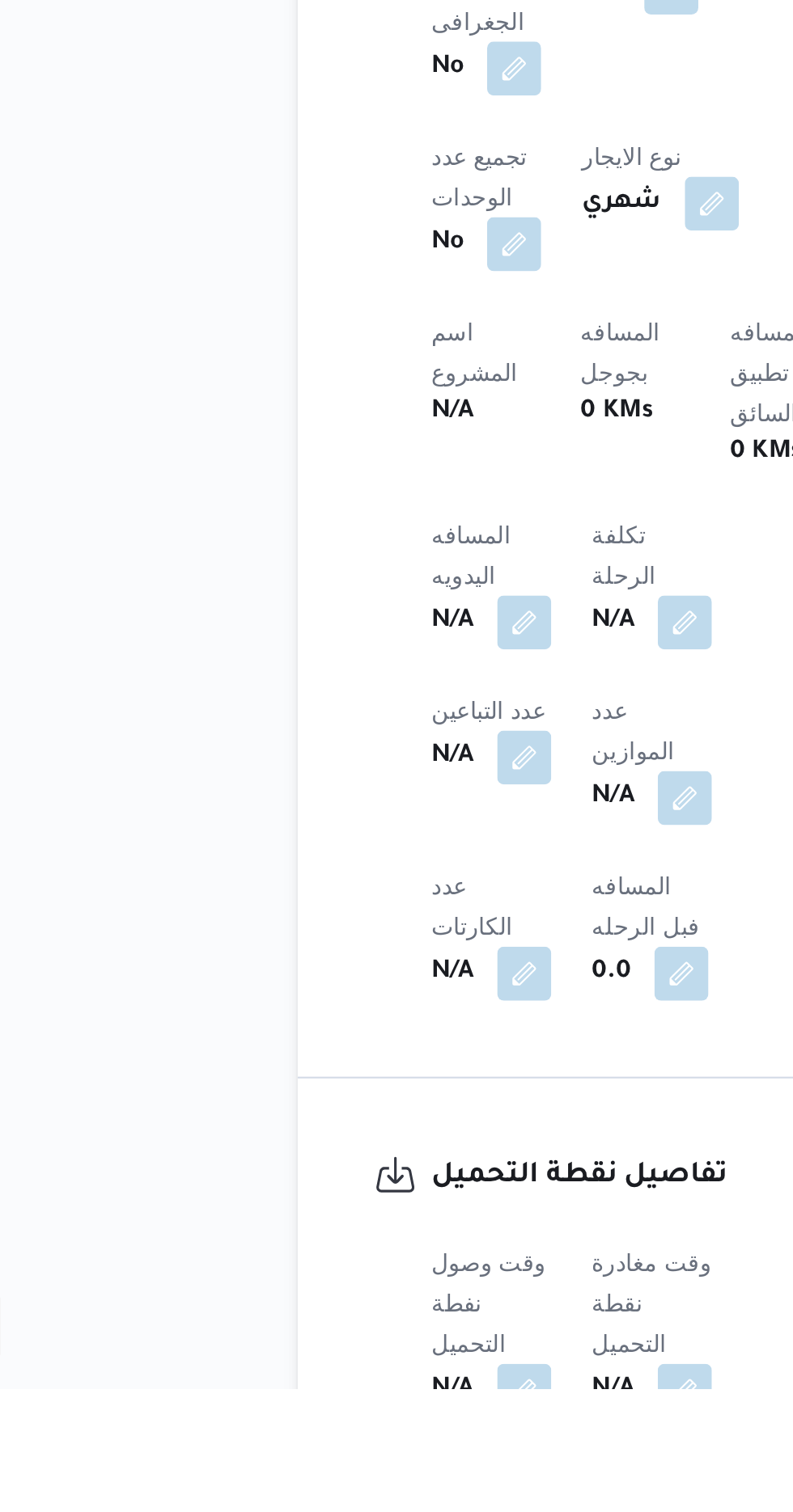
scroll to position [432, 0]
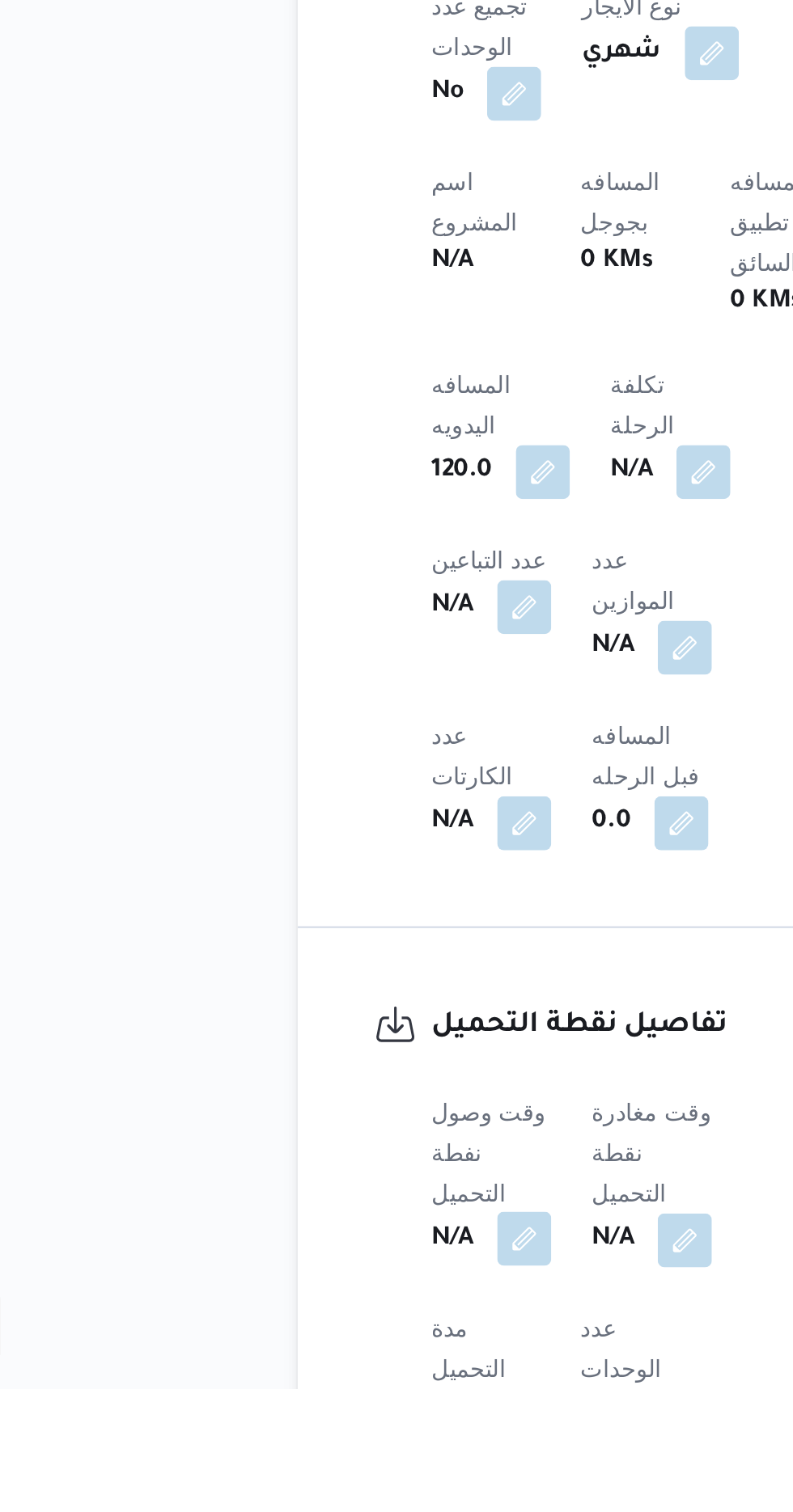
click at [312, 1428] on button "button" at bounding box center [319, 1441] width 26 height 26
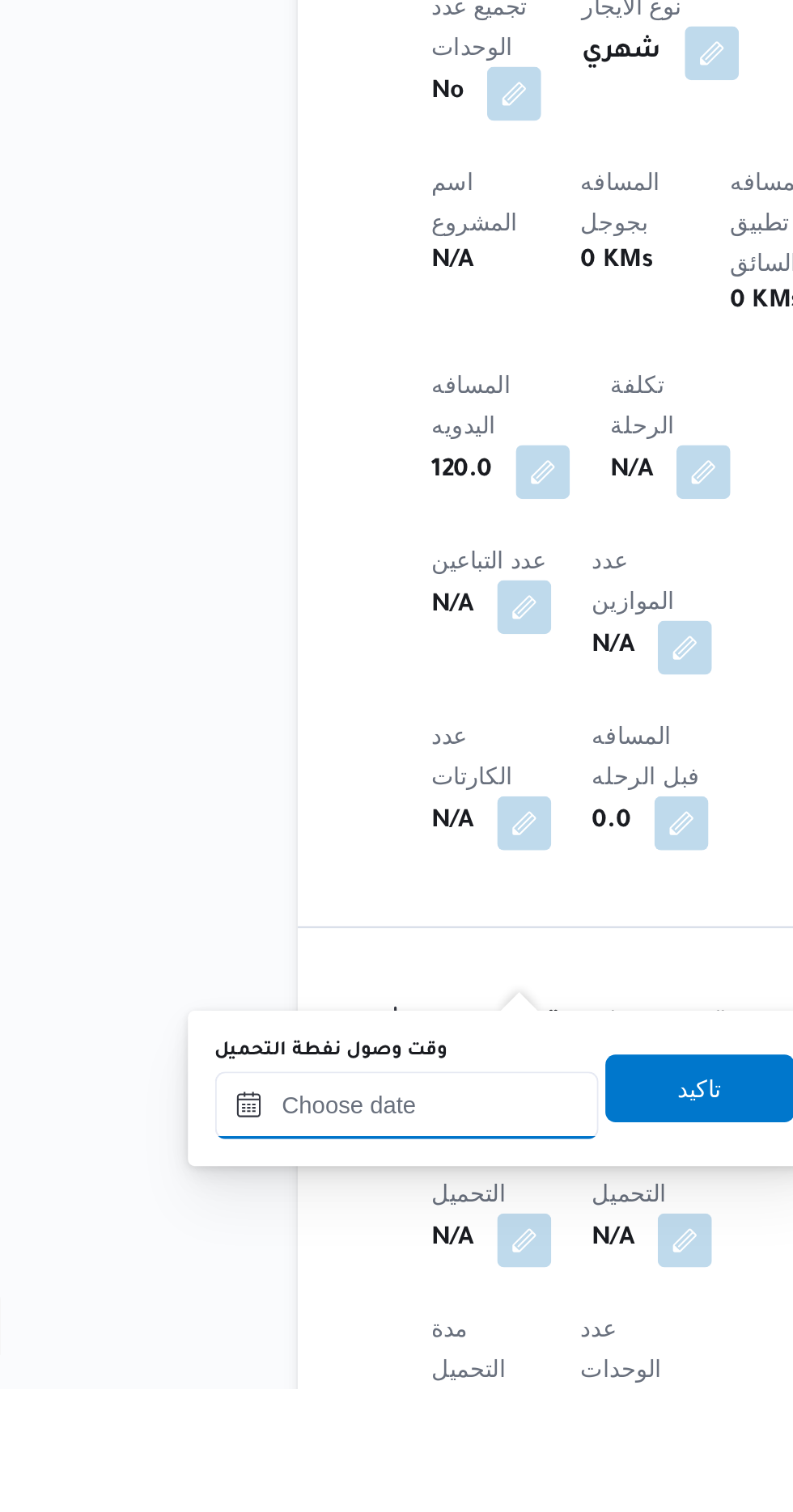
click at [246, 1369] on input "وقت وصول نفطة التحميل" at bounding box center [263, 1376] width 184 height 32
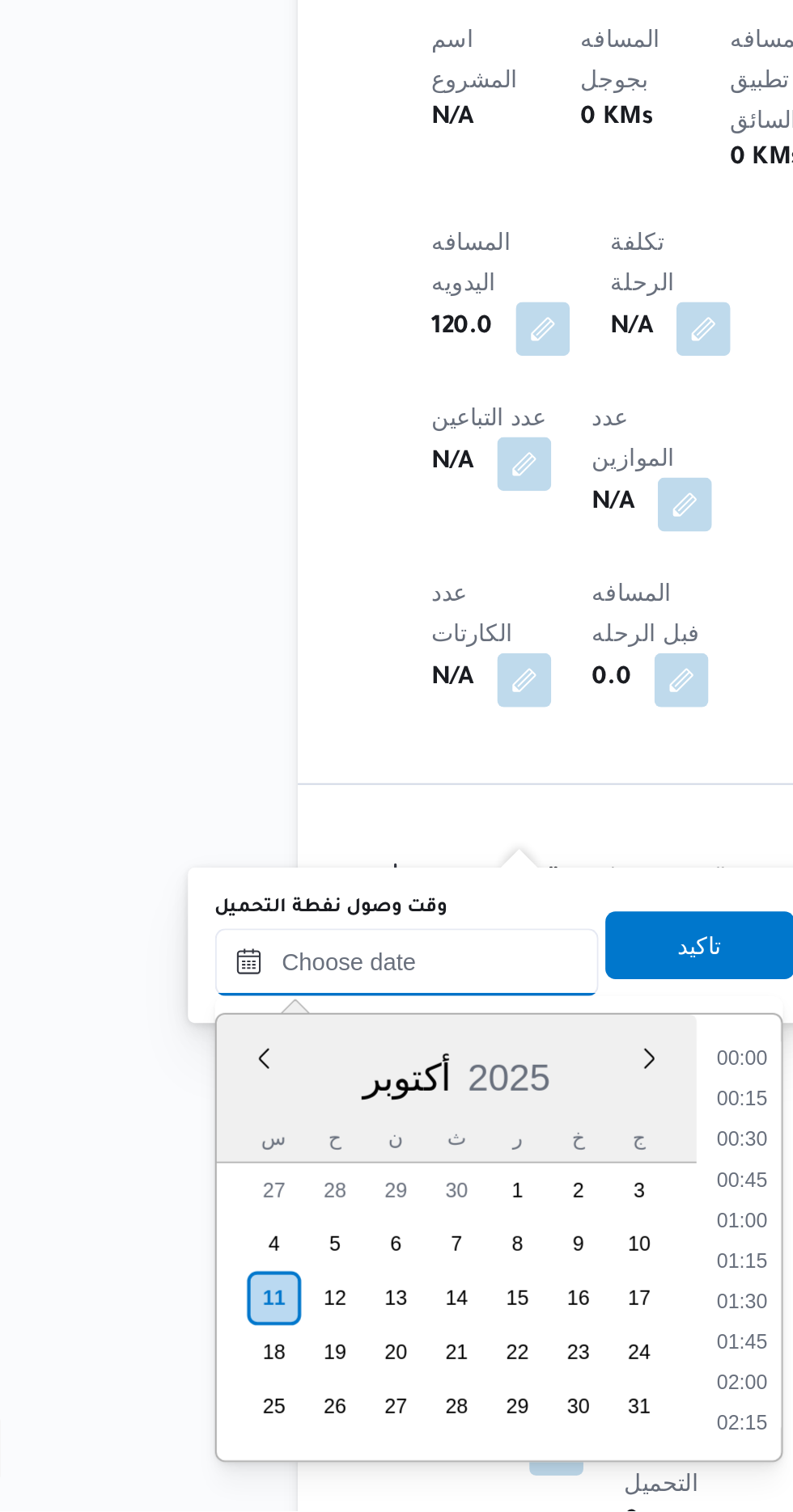
scroll to position [1183, 0]
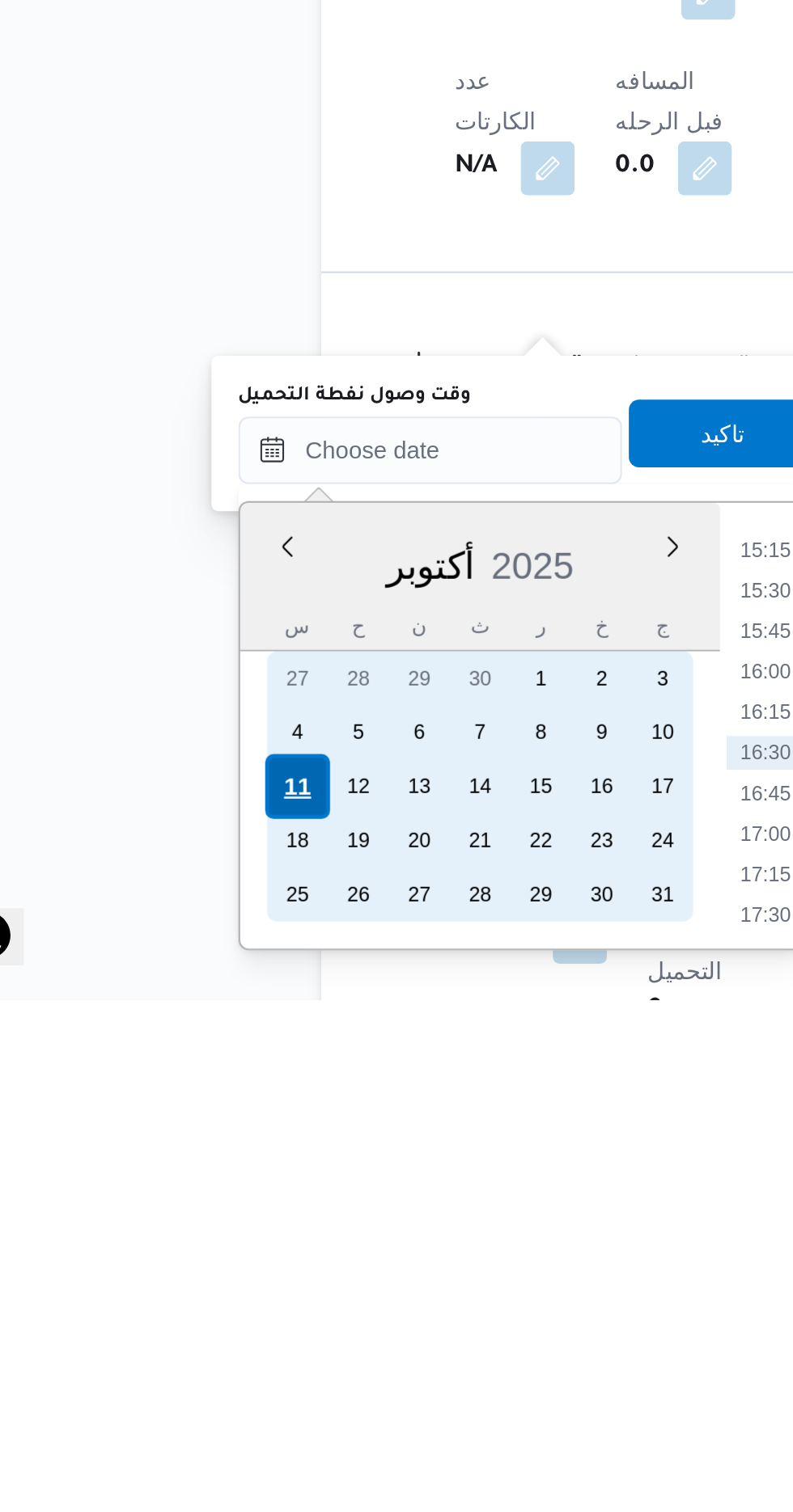
click at [195, 1412] on div "11" at bounding box center [198, 1410] width 31 height 31
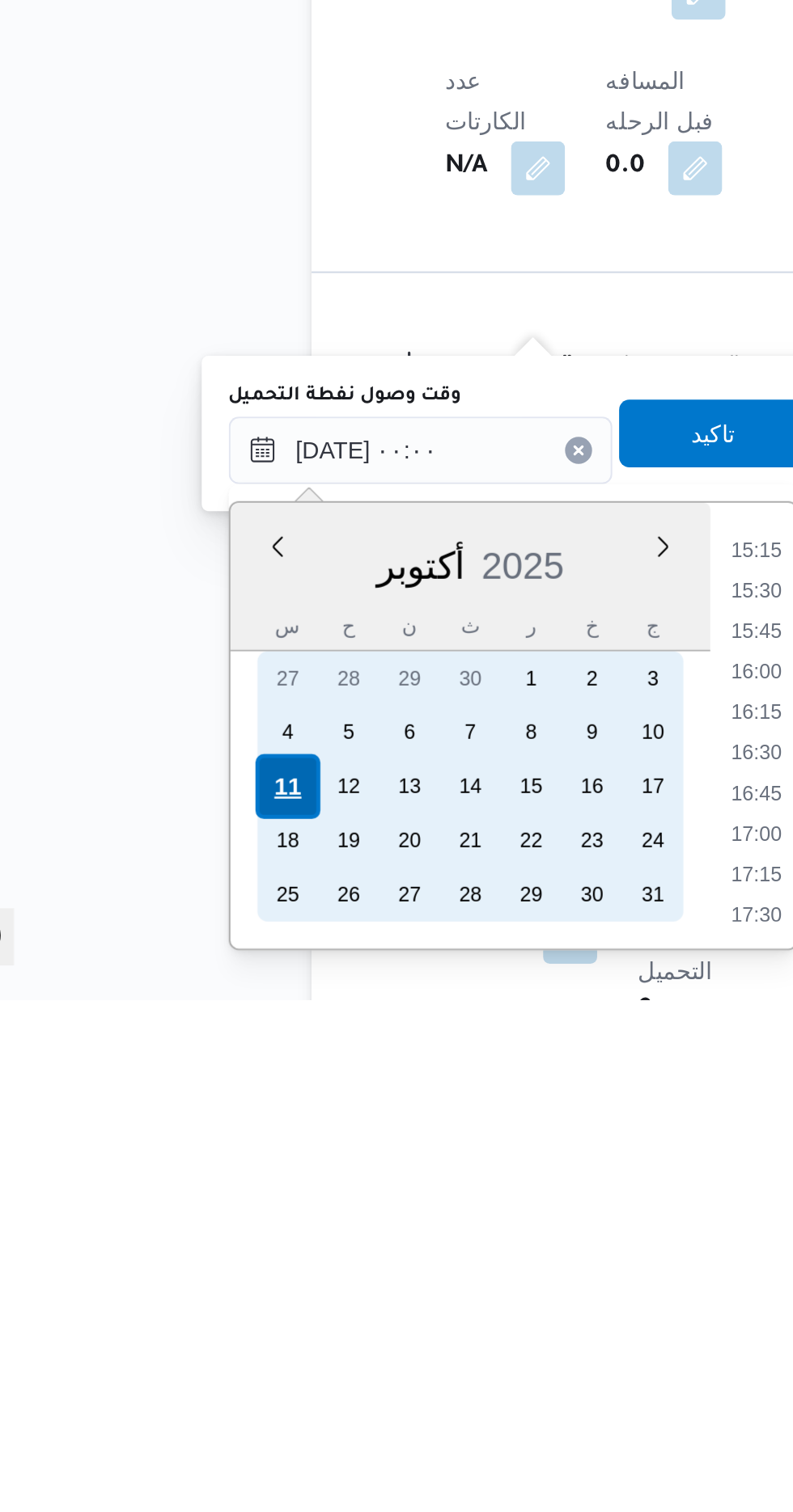
scroll to position [560, 0]
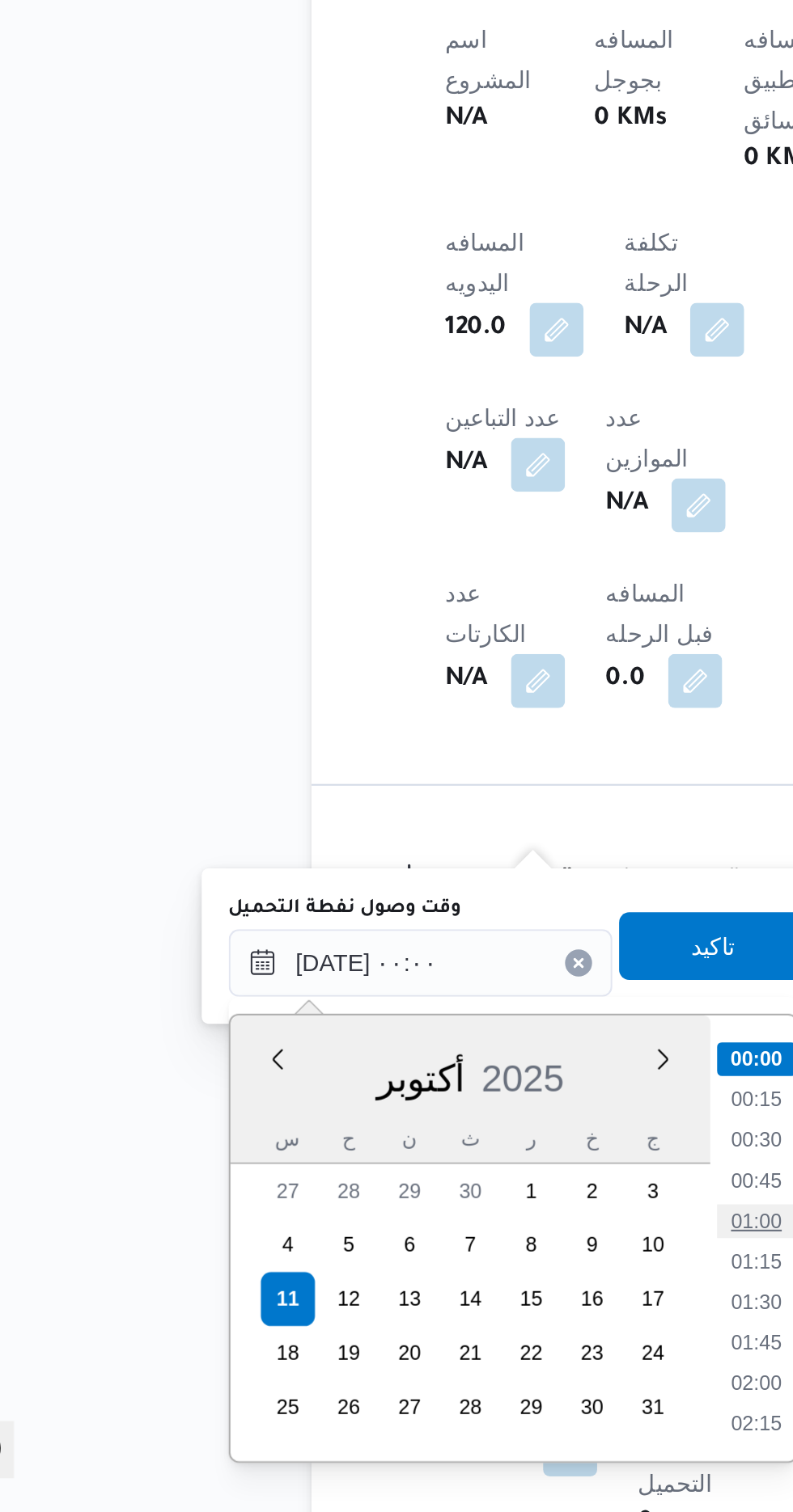
click at [429, 1370] on li "01:00" at bounding box center [423, 1373] width 38 height 16
type input "[DATE] ٠١:٠٠"
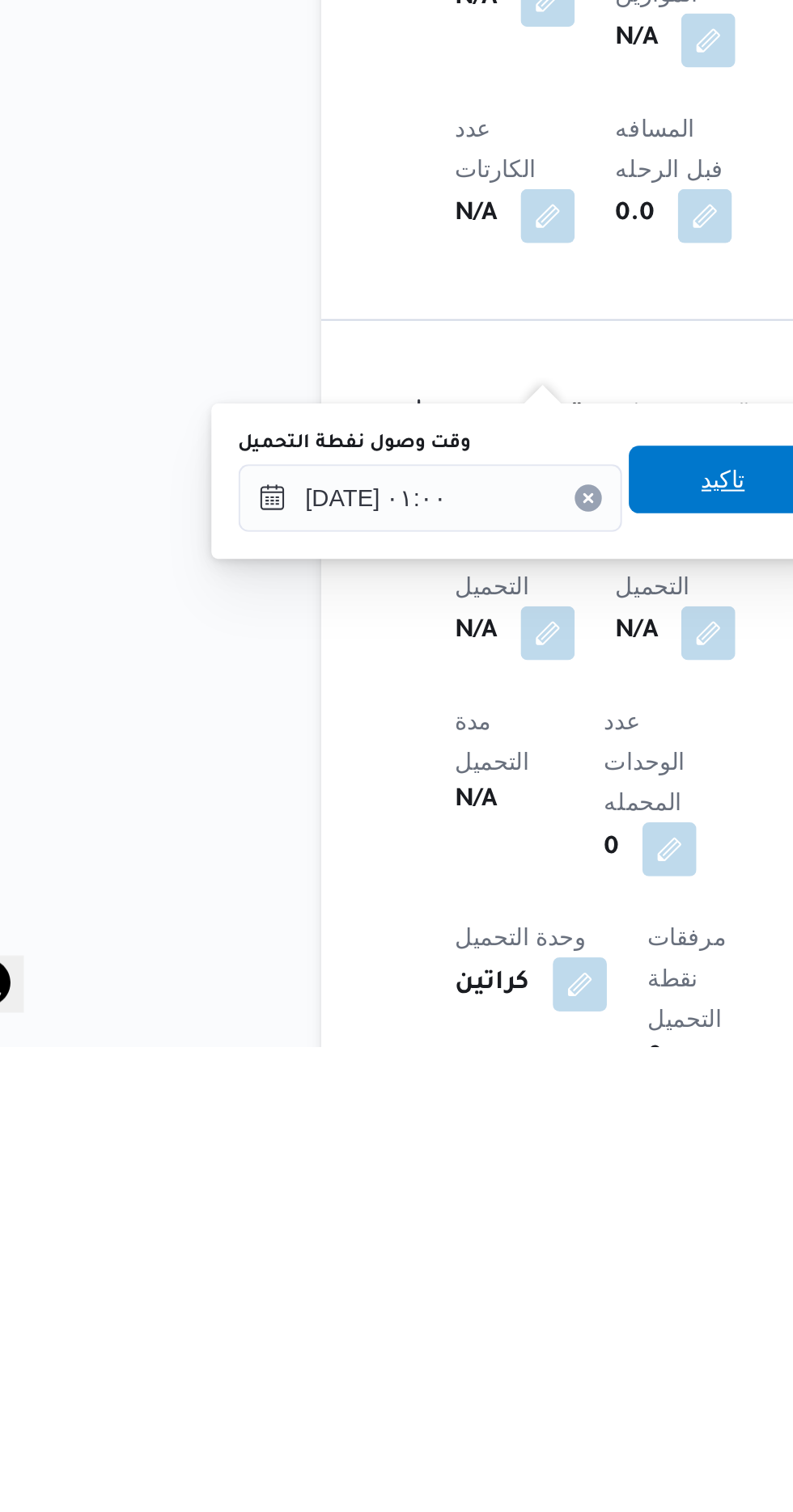
click at [397, 1239] on span "تاكيد" at bounding box center [403, 1241] width 91 height 32
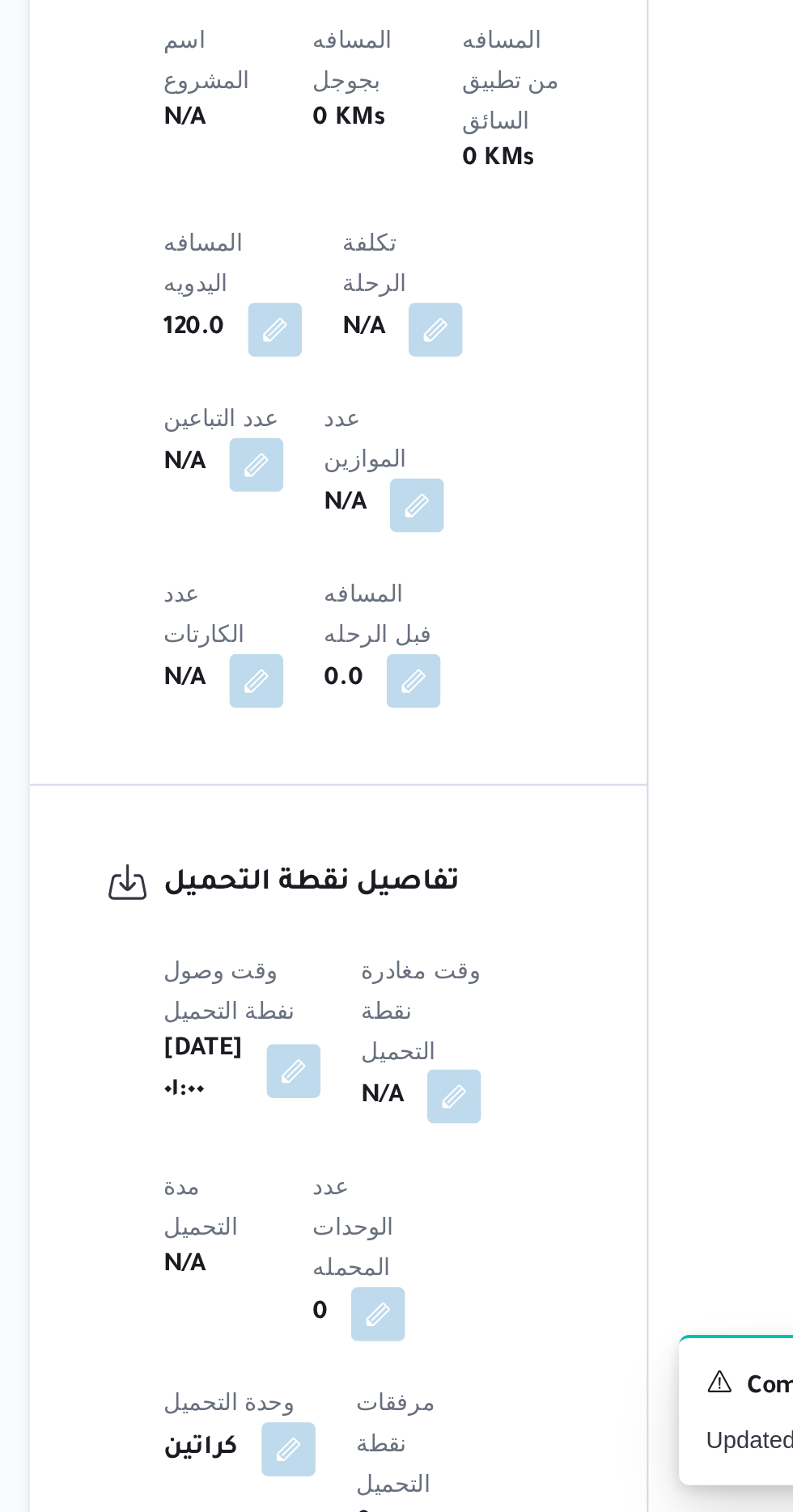
click at [406, 1301] on button "button" at bounding box center [414, 1314] width 26 height 26
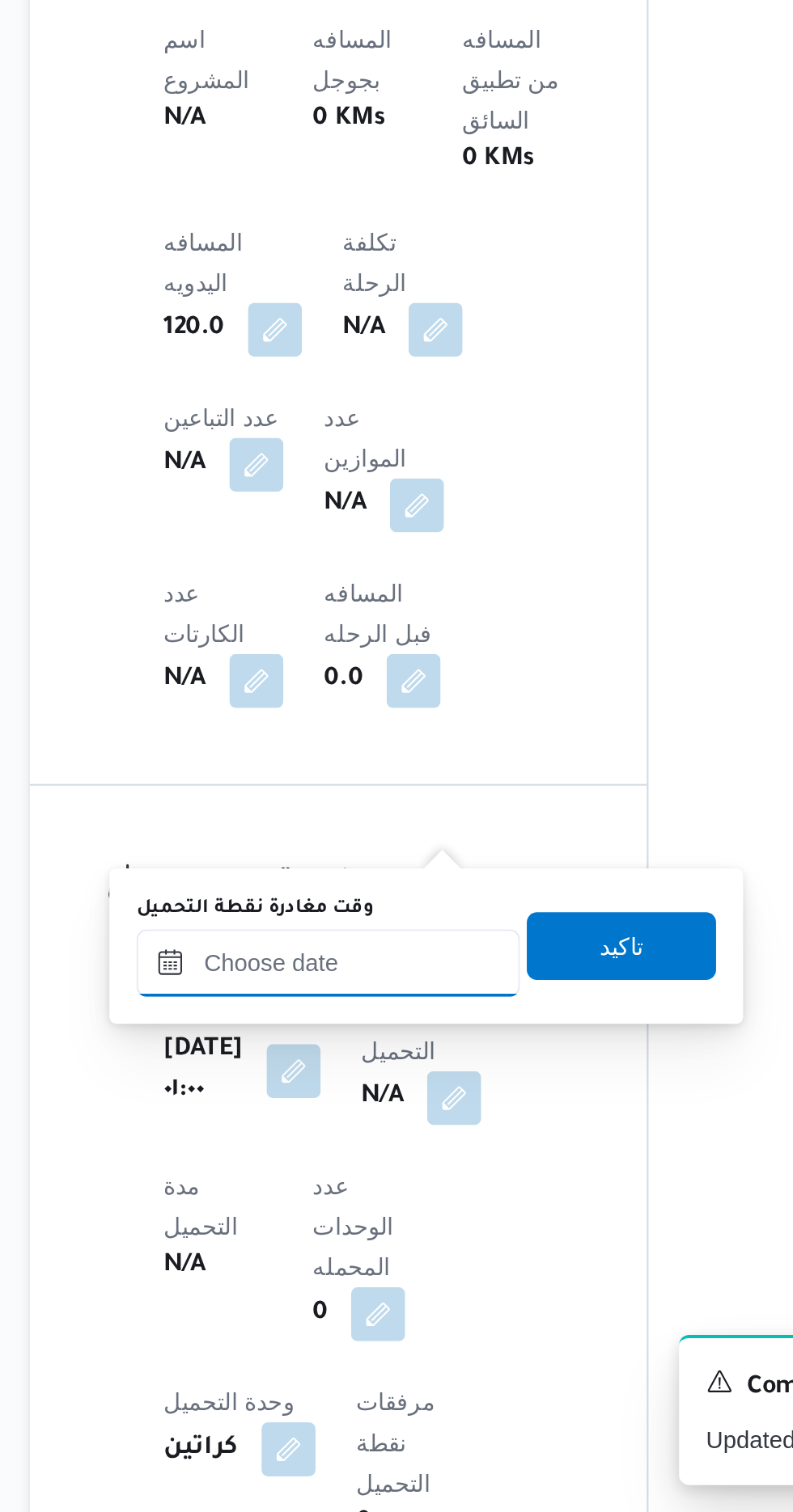
click at [326, 1251] on input "وقت مغادرة نقطة التحميل" at bounding box center [354, 1249] width 184 height 32
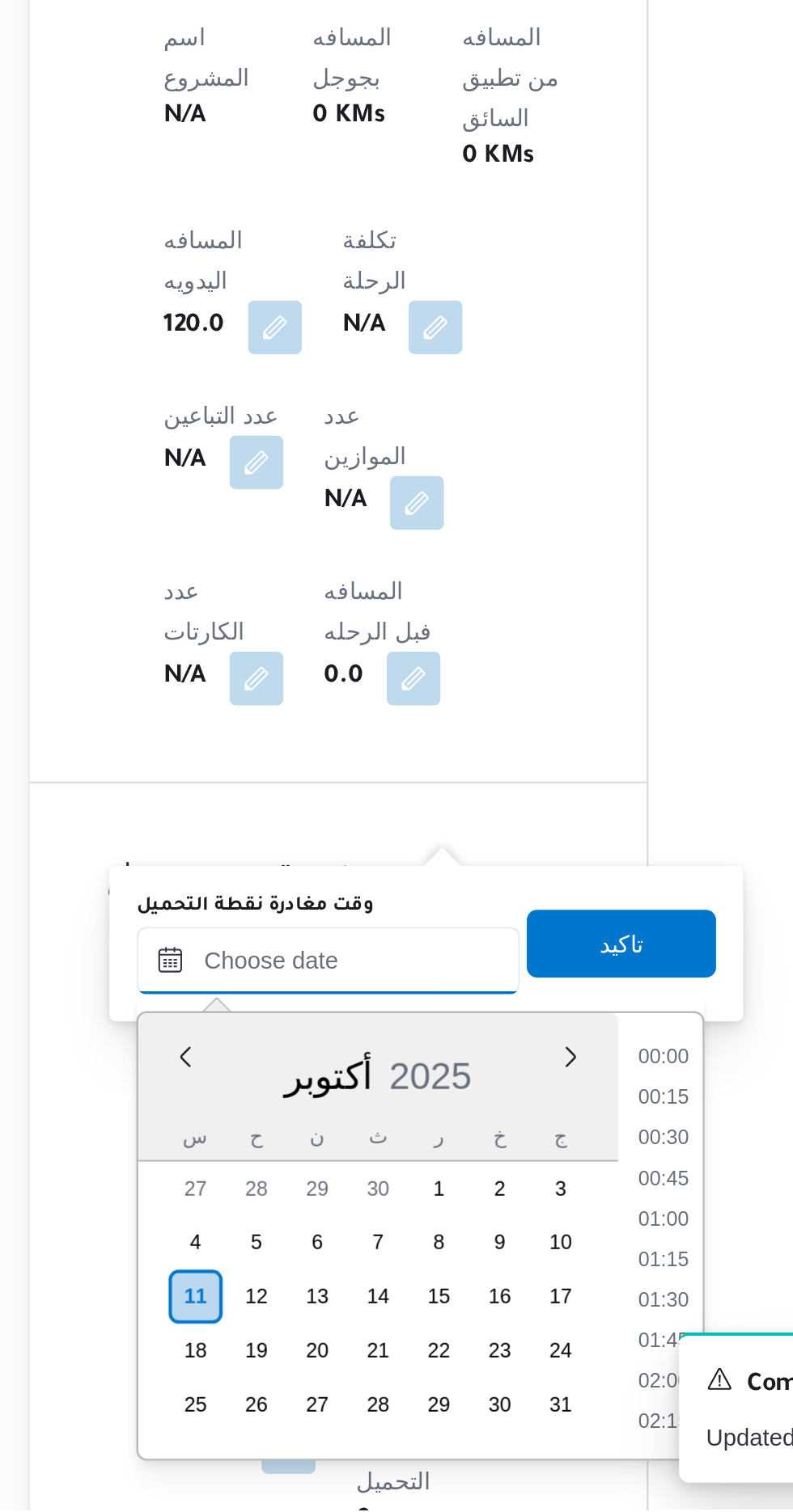
scroll to position [1183, 0]
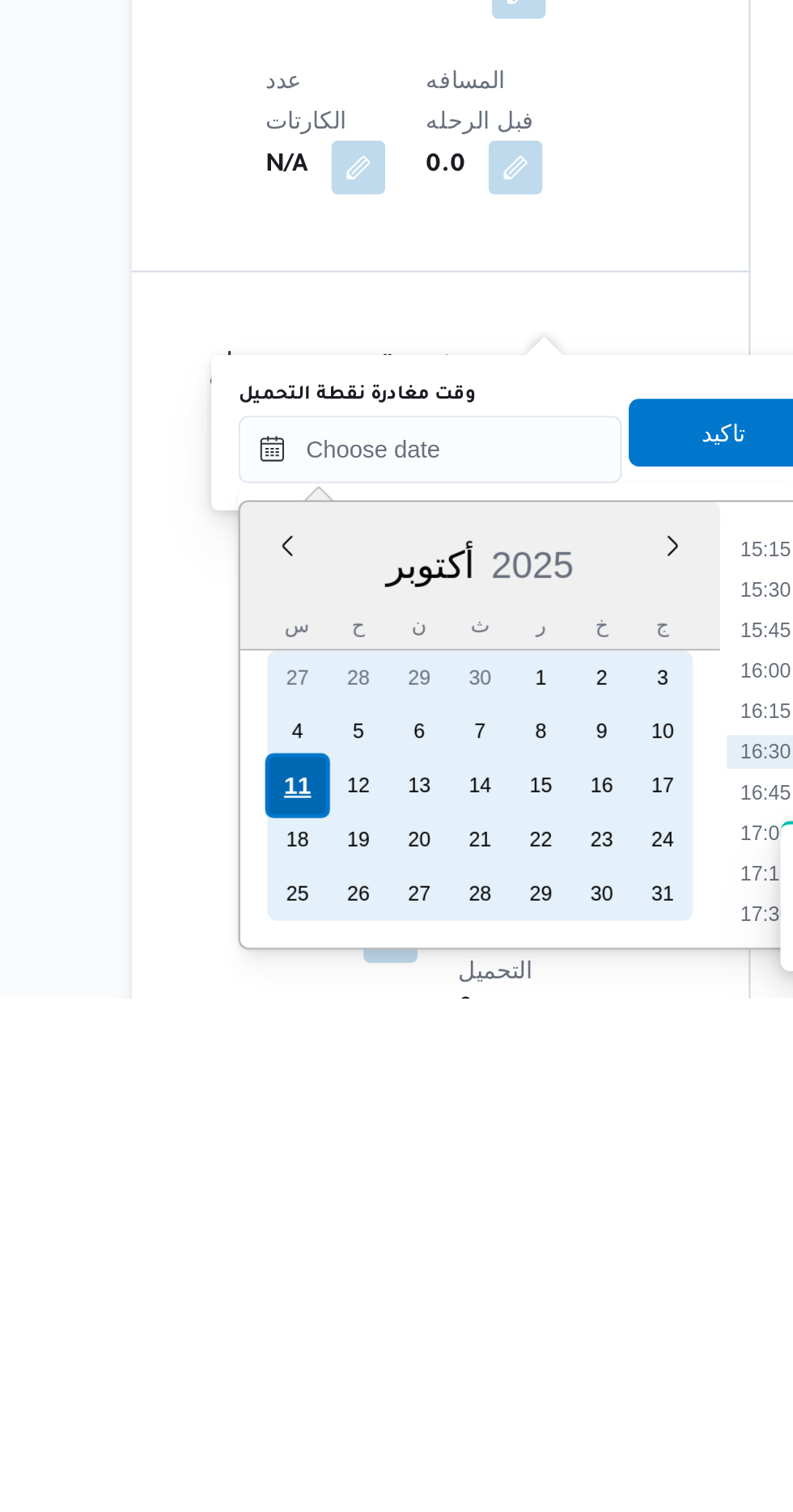
click at [286, 1408] on div "11" at bounding box center [289, 1410] width 31 height 31
type input "[DATE] ٠٠:٠٠"
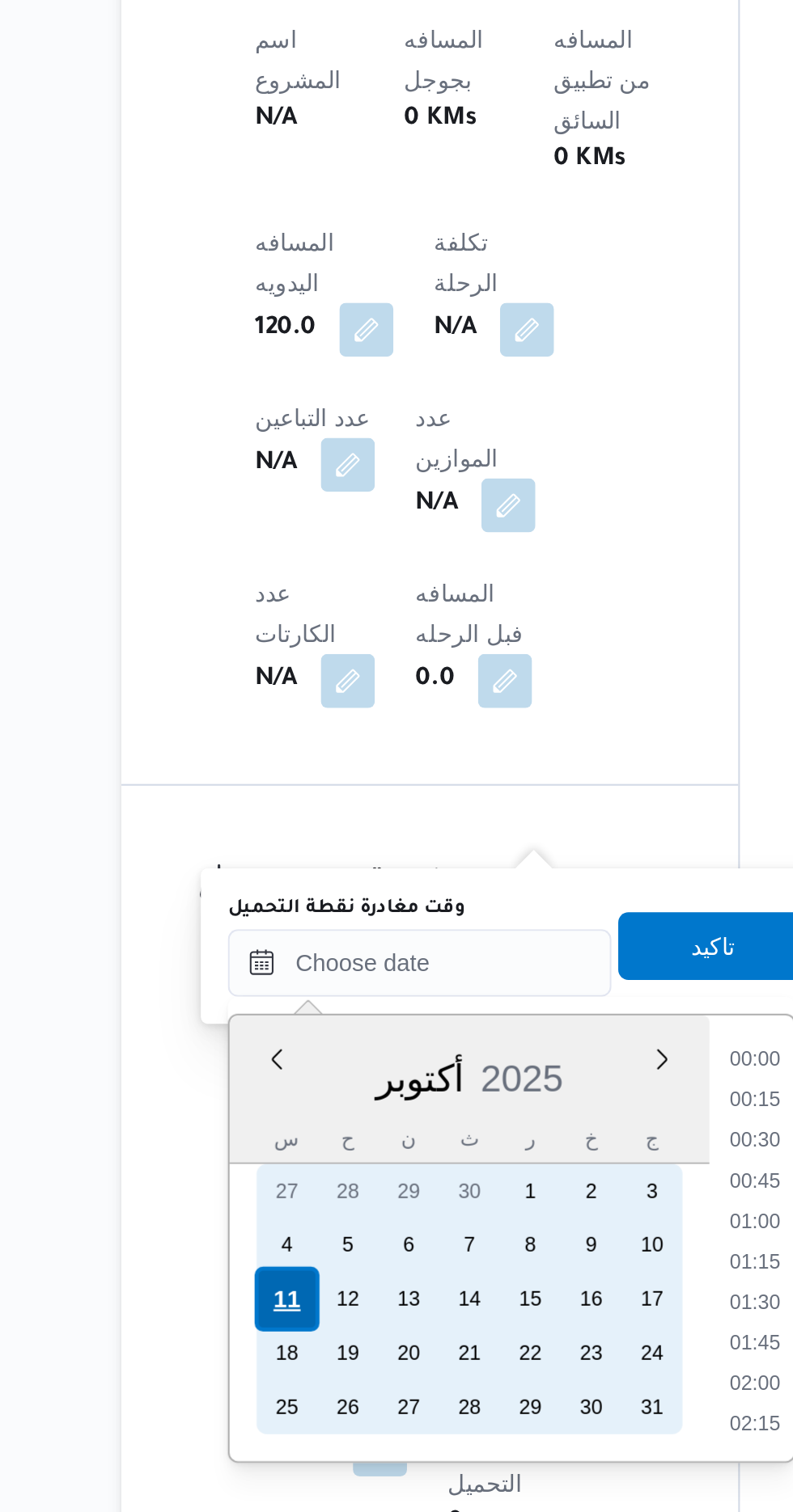
click at [288, 1412] on div "11" at bounding box center [289, 1410] width 31 height 31
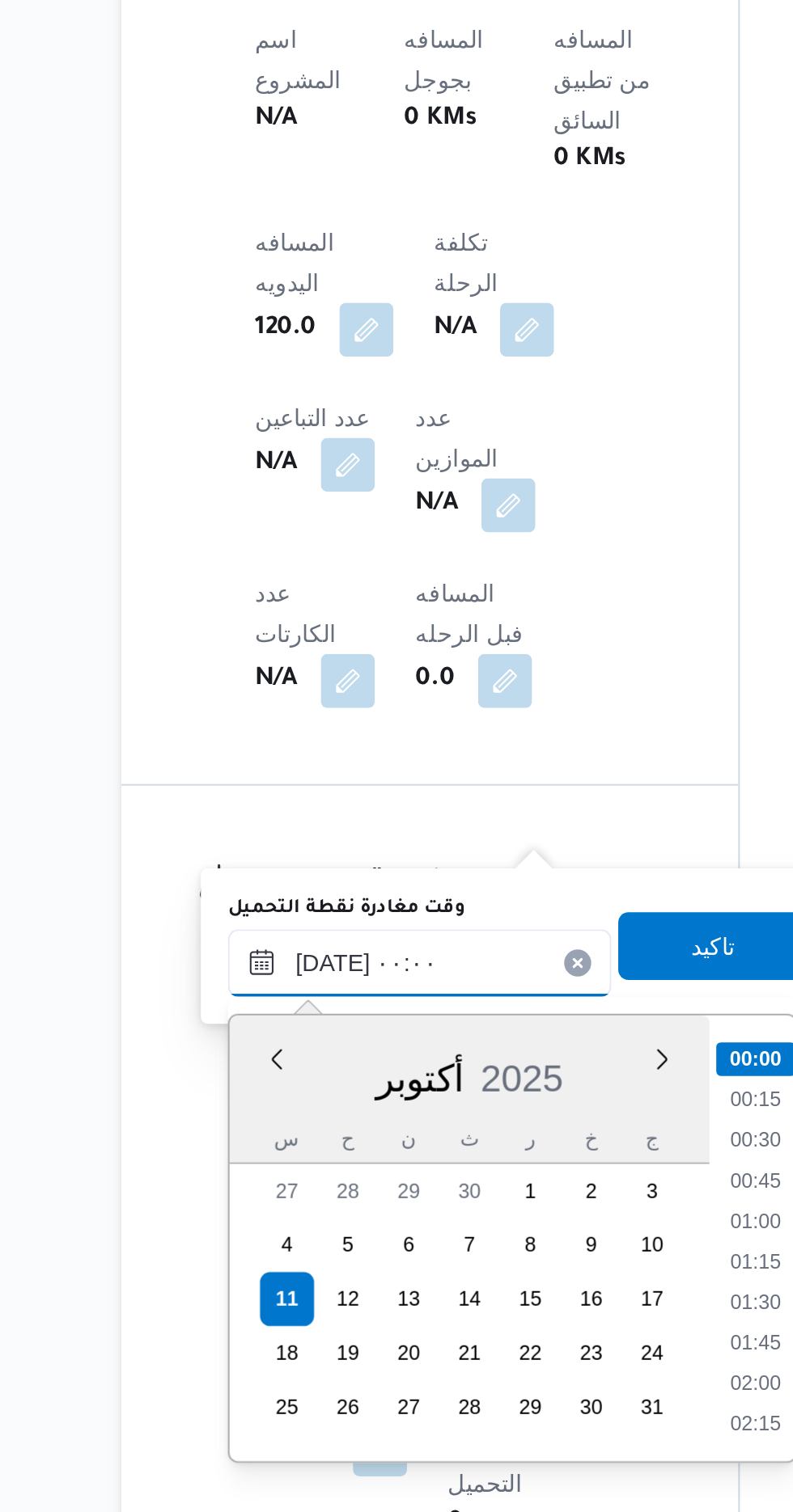
click at [279, 1247] on input "[DATE] ٠٠:٠٠" at bounding box center [354, 1249] width 184 height 32
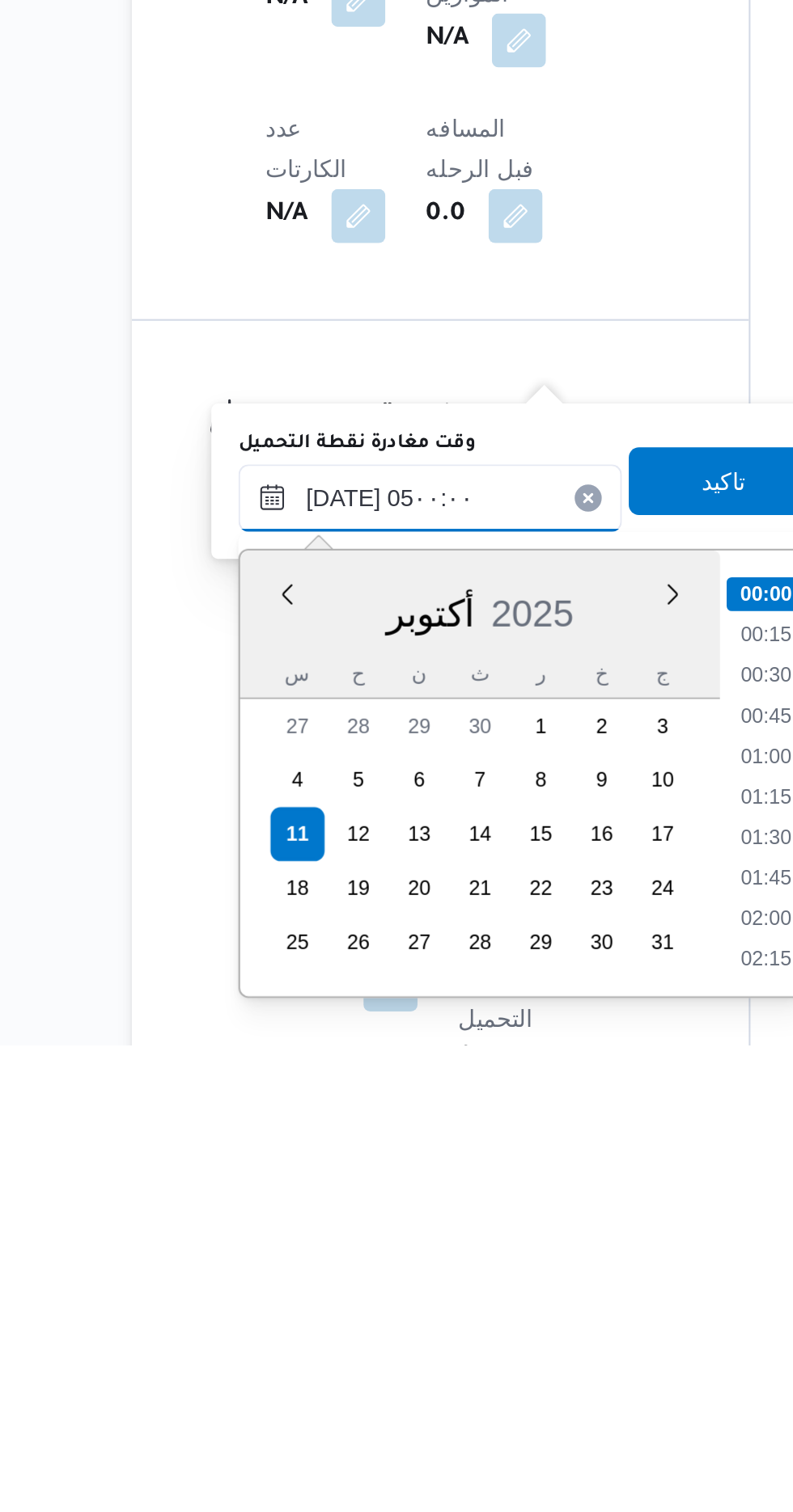
scroll to position [559, 0]
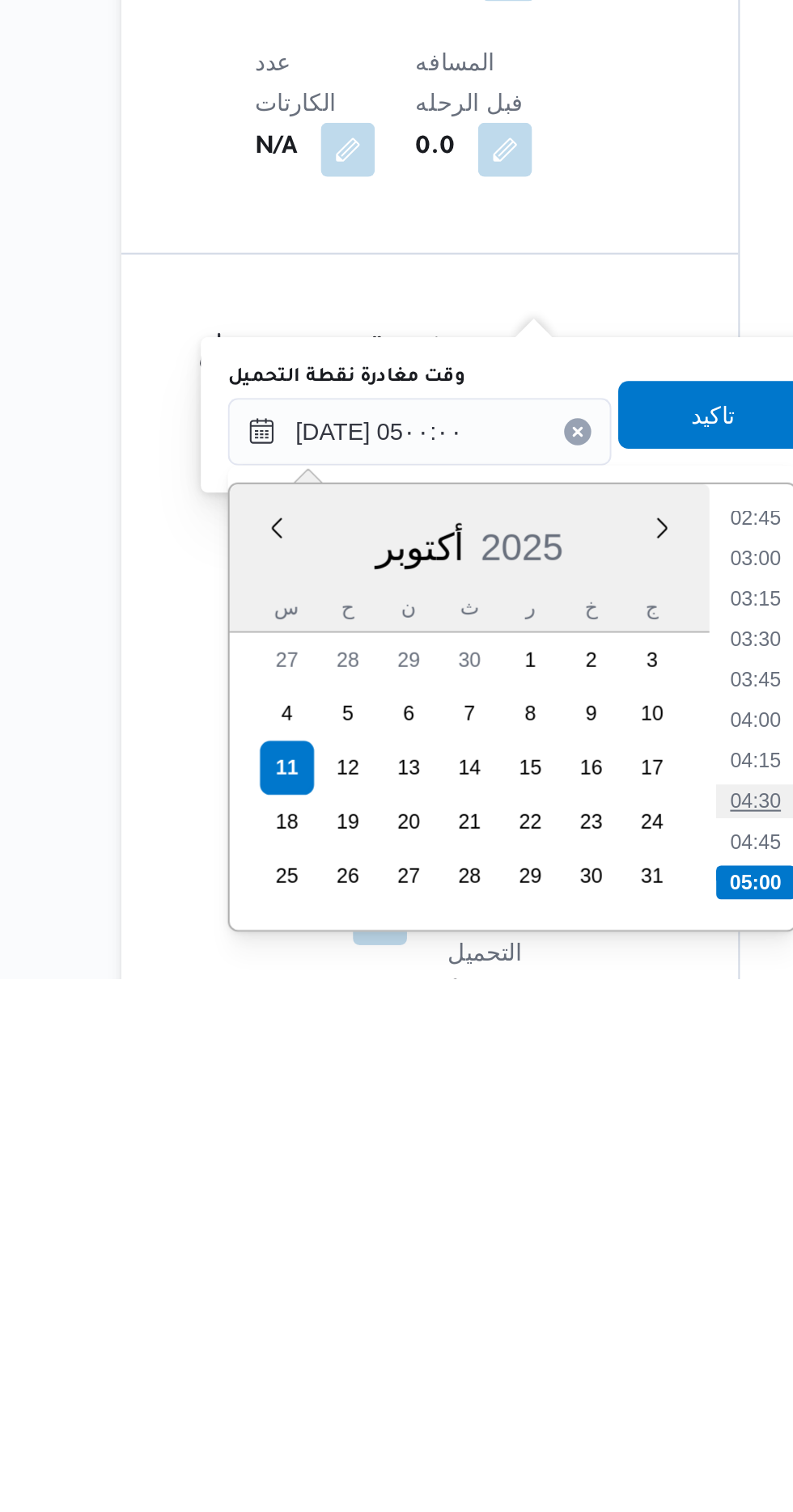
click at [516, 1426] on li "04:30" at bounding box center [514, 1427] width 38 height 16
type input "[DATE] ٠٤:٣٠"
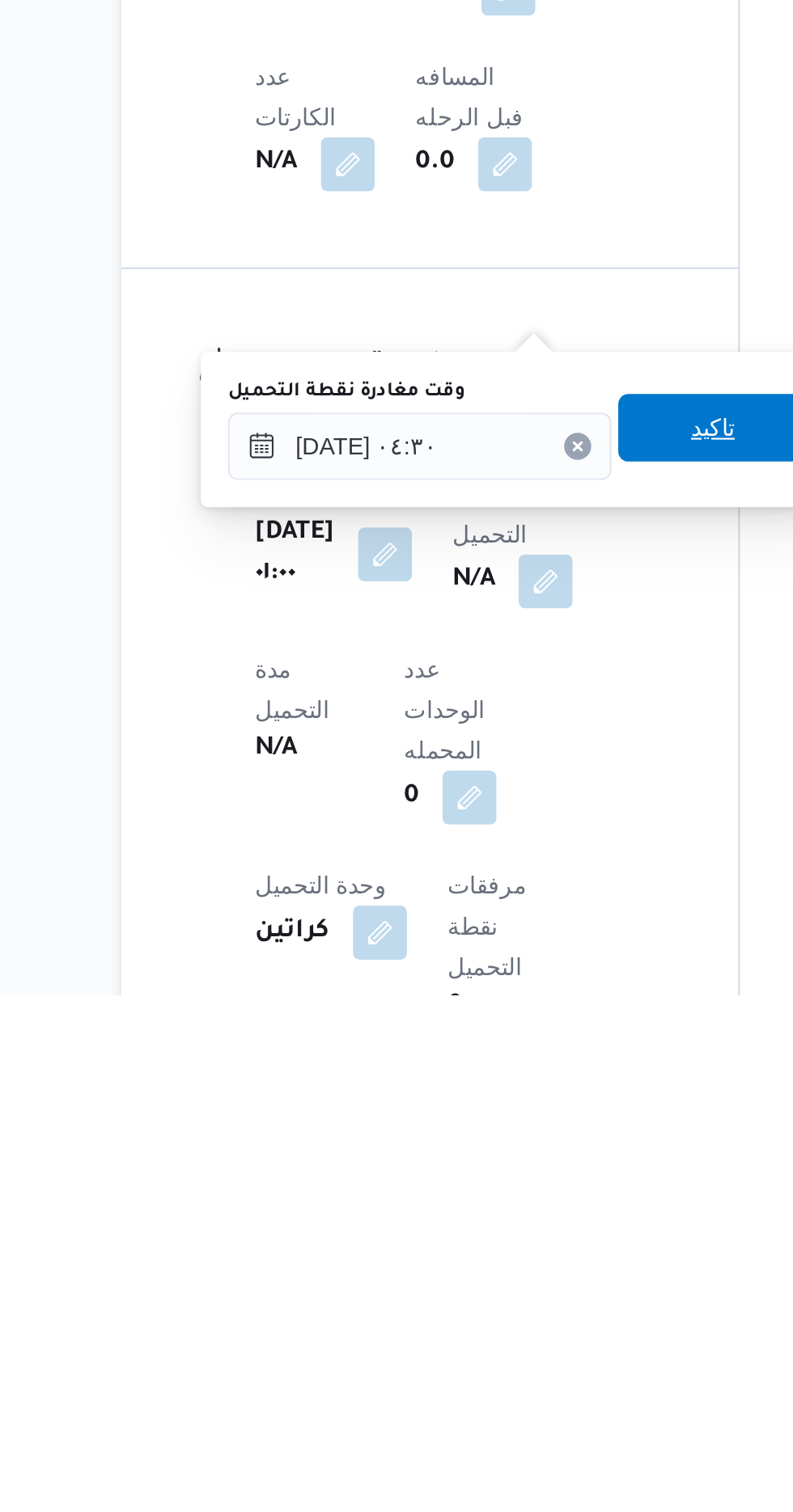
click at [487, 1246] on span "تاكيد" at bounding box center [494, 1241] width 91 height 32
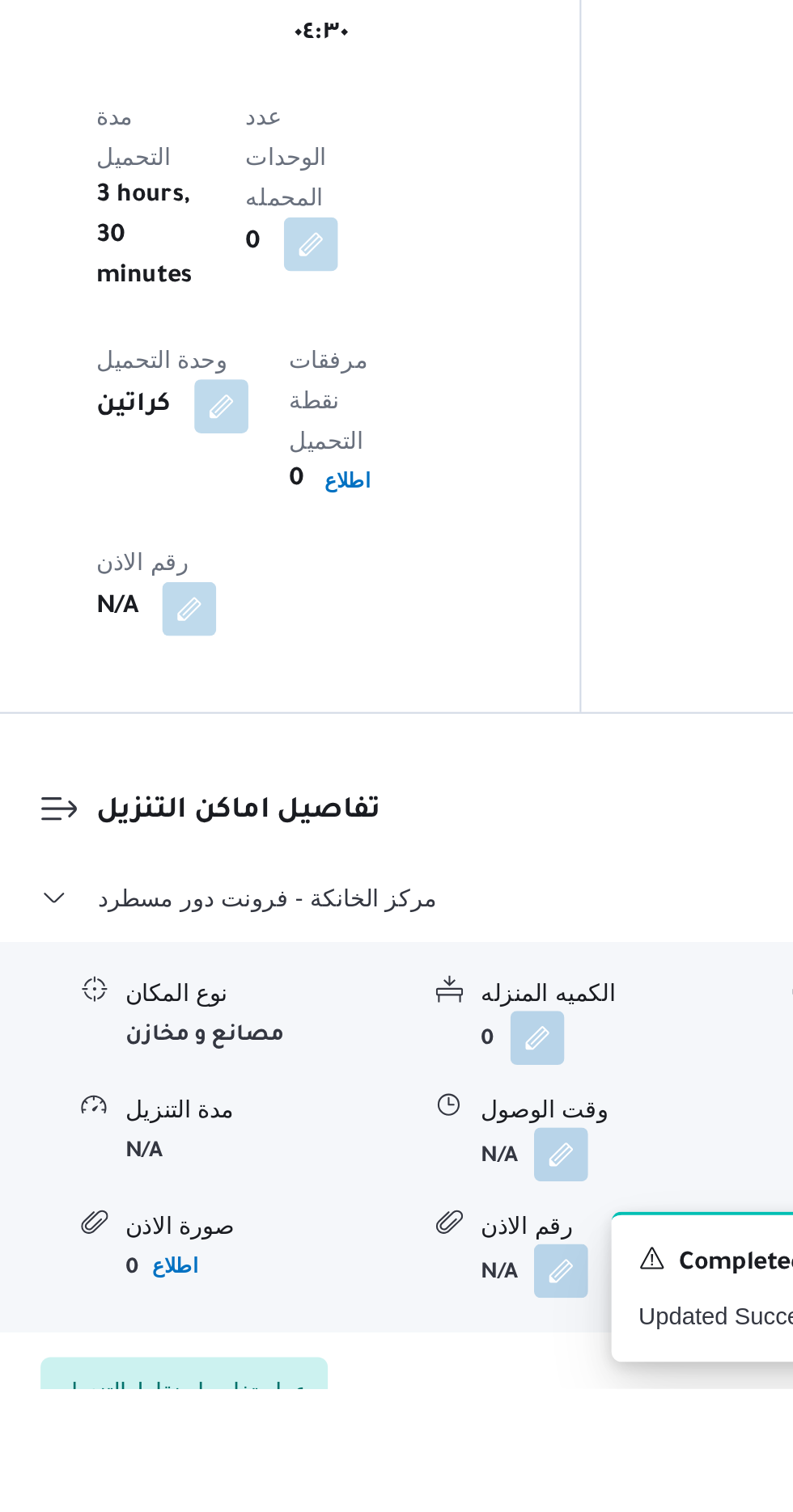
scroll to position [1066, 0]
click at [488, 1385] on button "button" at bounding box center [497, 1399] width 26 height 26
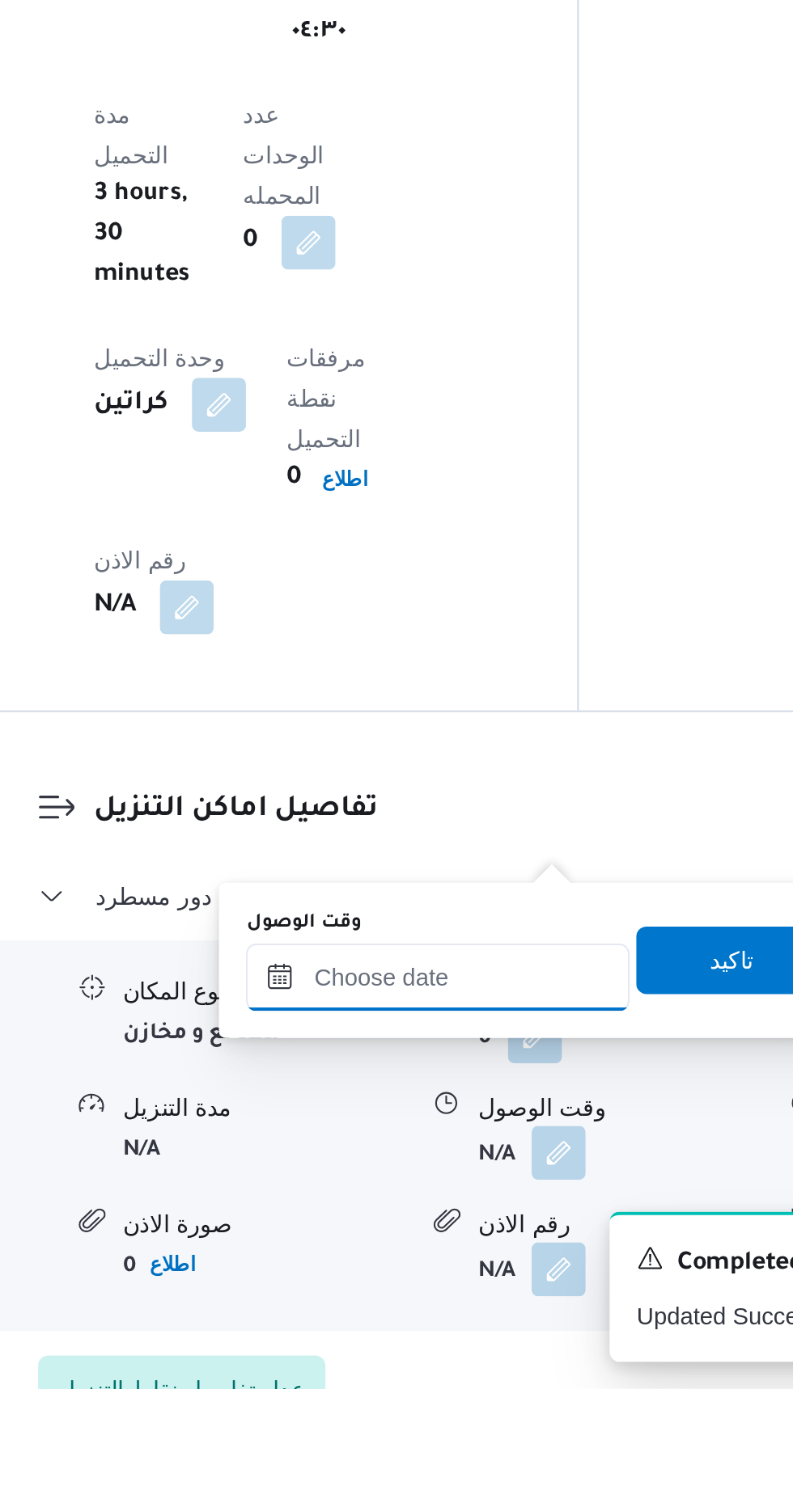
click at [408, 1309] on input "وقت الوصول" at bounding box center [439, 1315] width 184 height 32
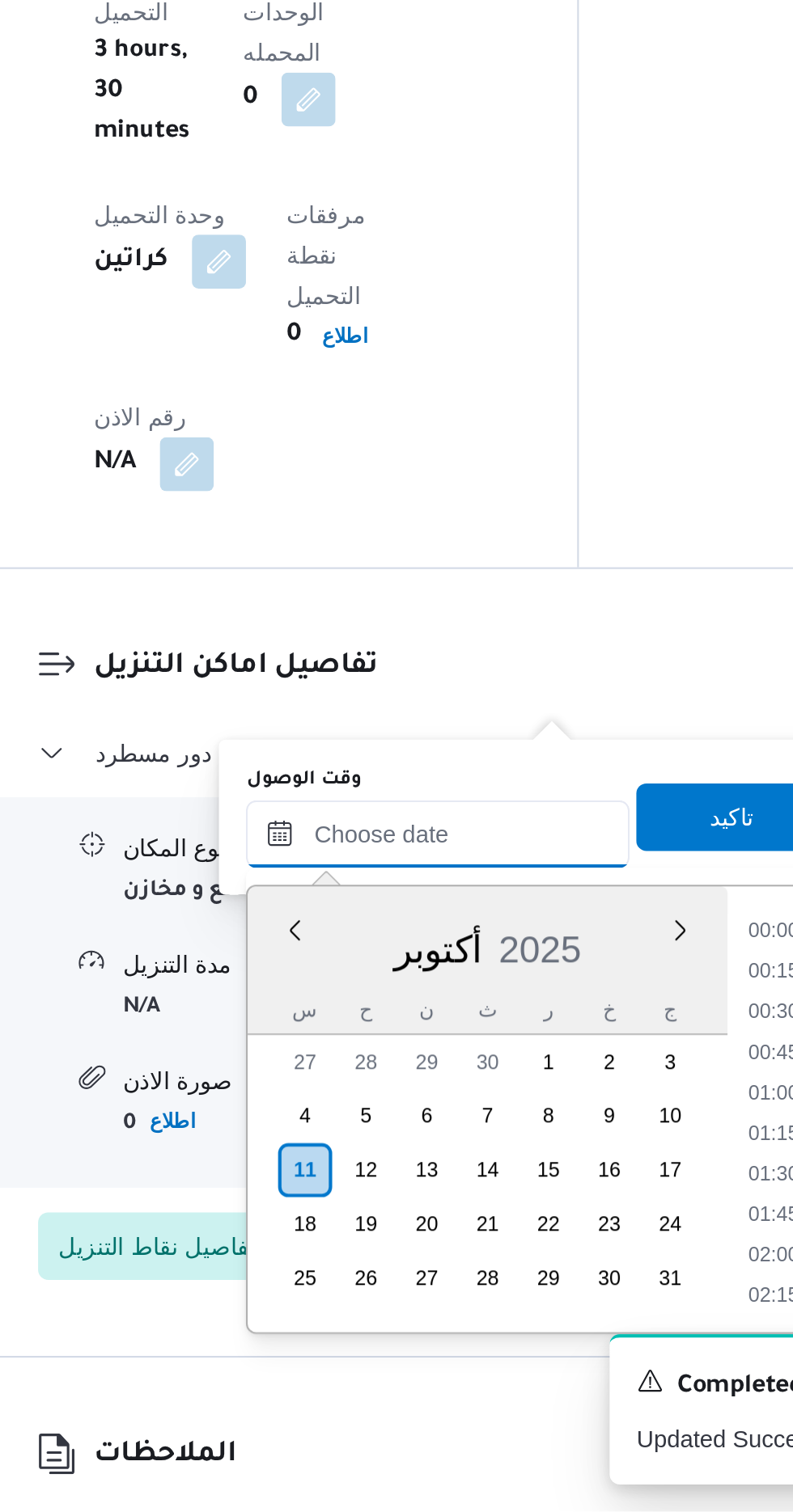
scroll to position [1183, 0]
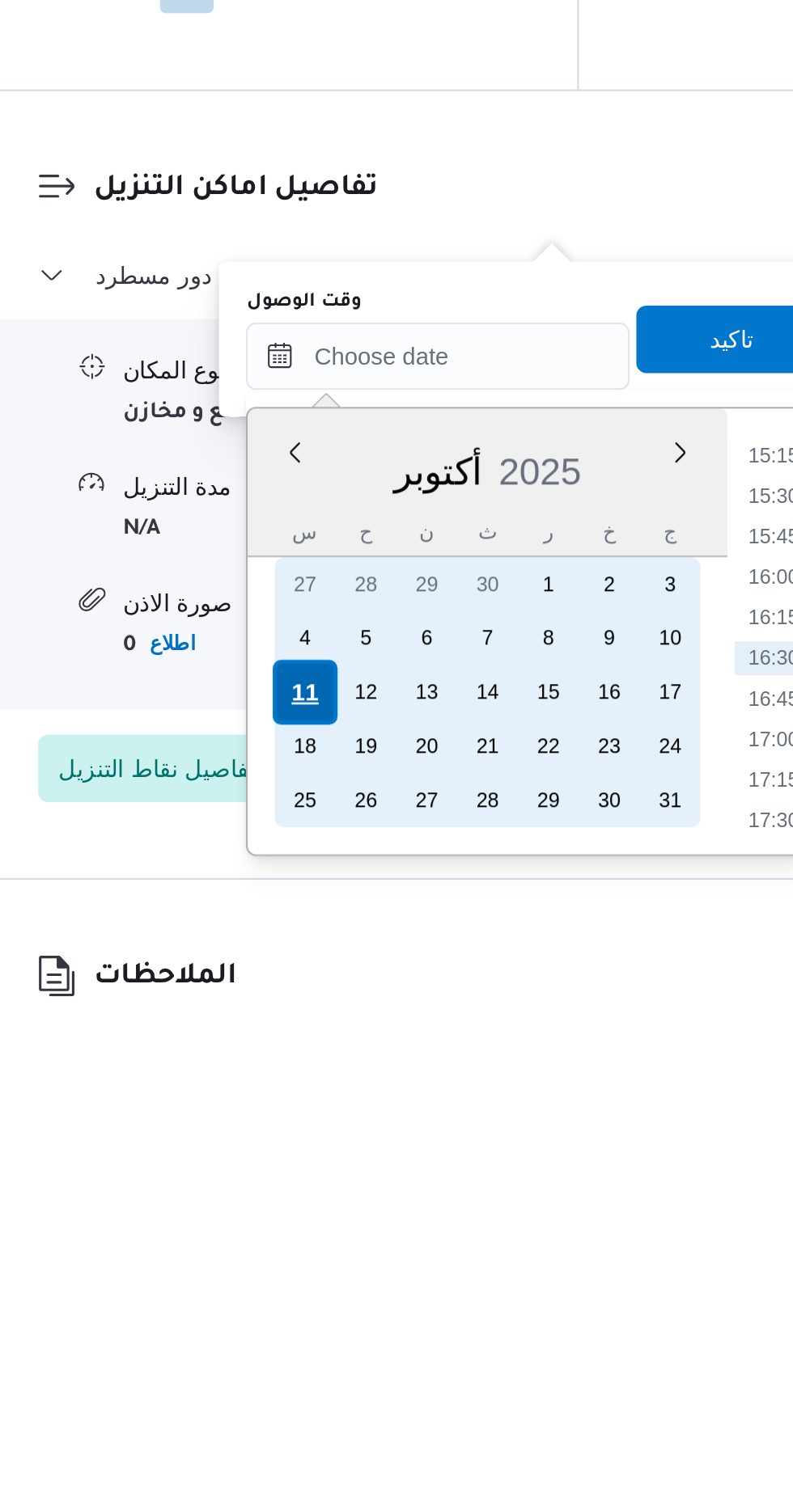
click at [366, 1353] on div "11" at bounding box center [375, 1349] width 31 height 31
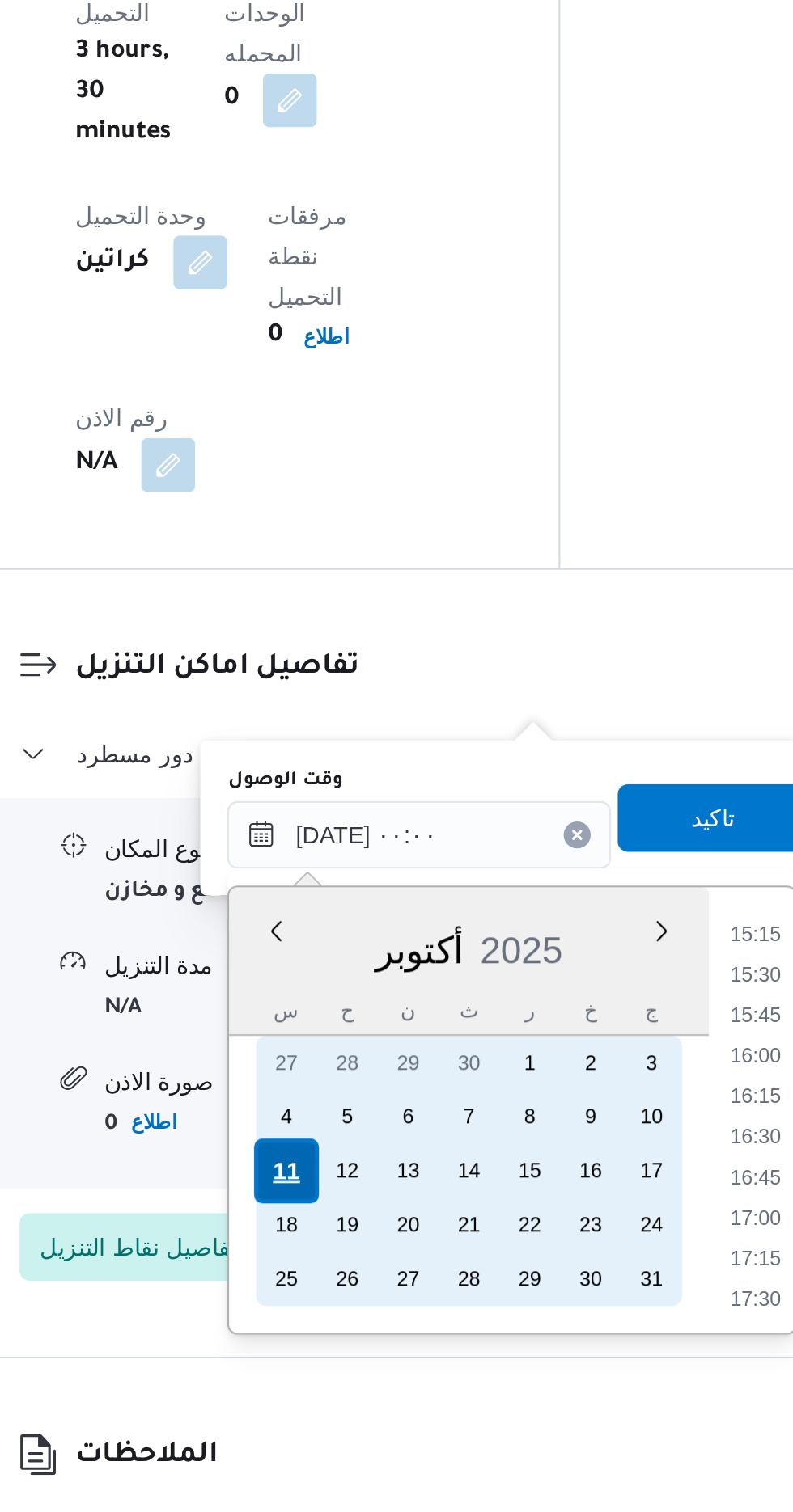
scroll to position [0, 0]
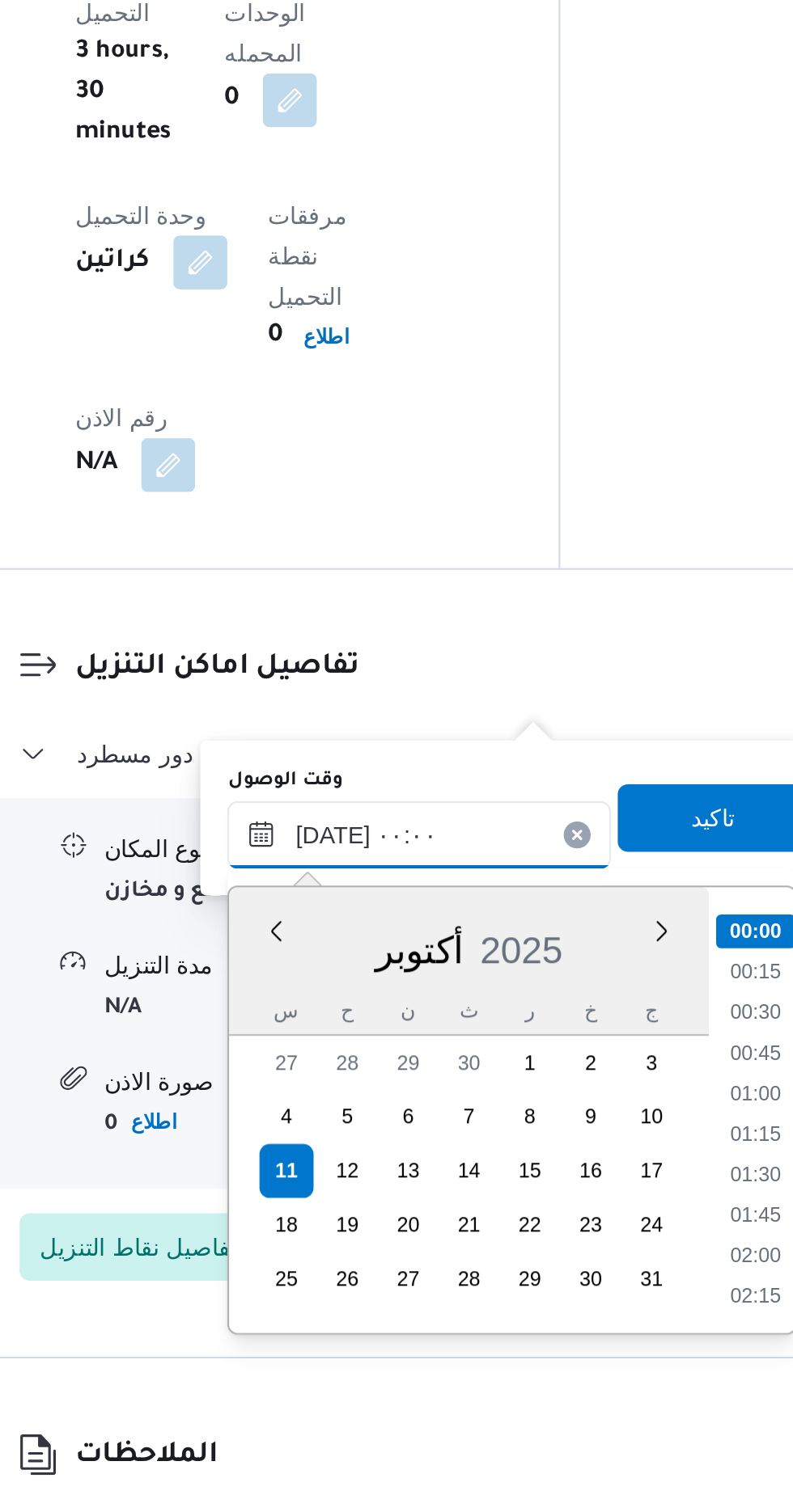
click at [360, 1189] on input "[DATE] ٠٠:٠٠" at bounding box center [439, 1187] width 184 height 32
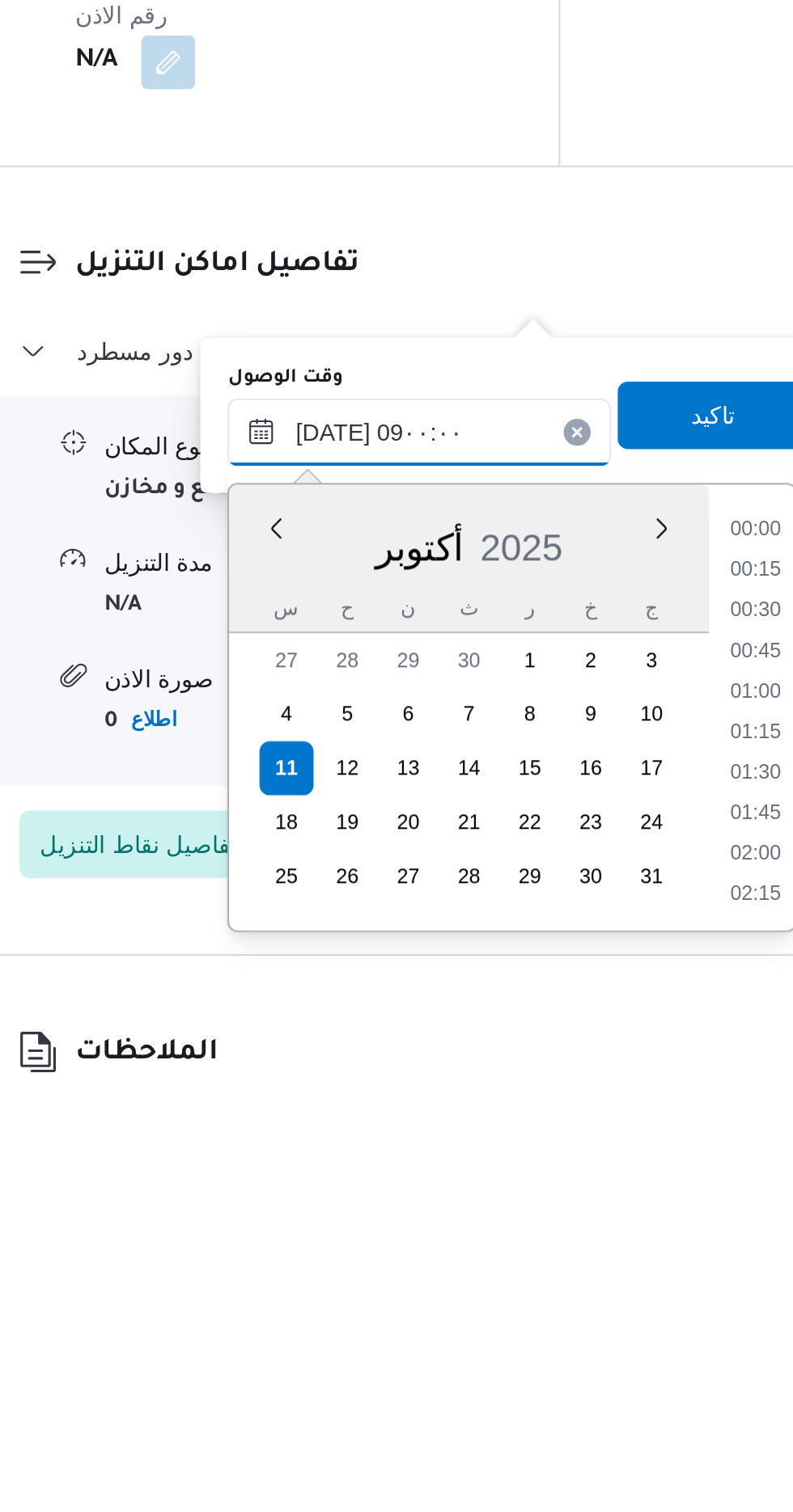
scroll to position [529, 0]
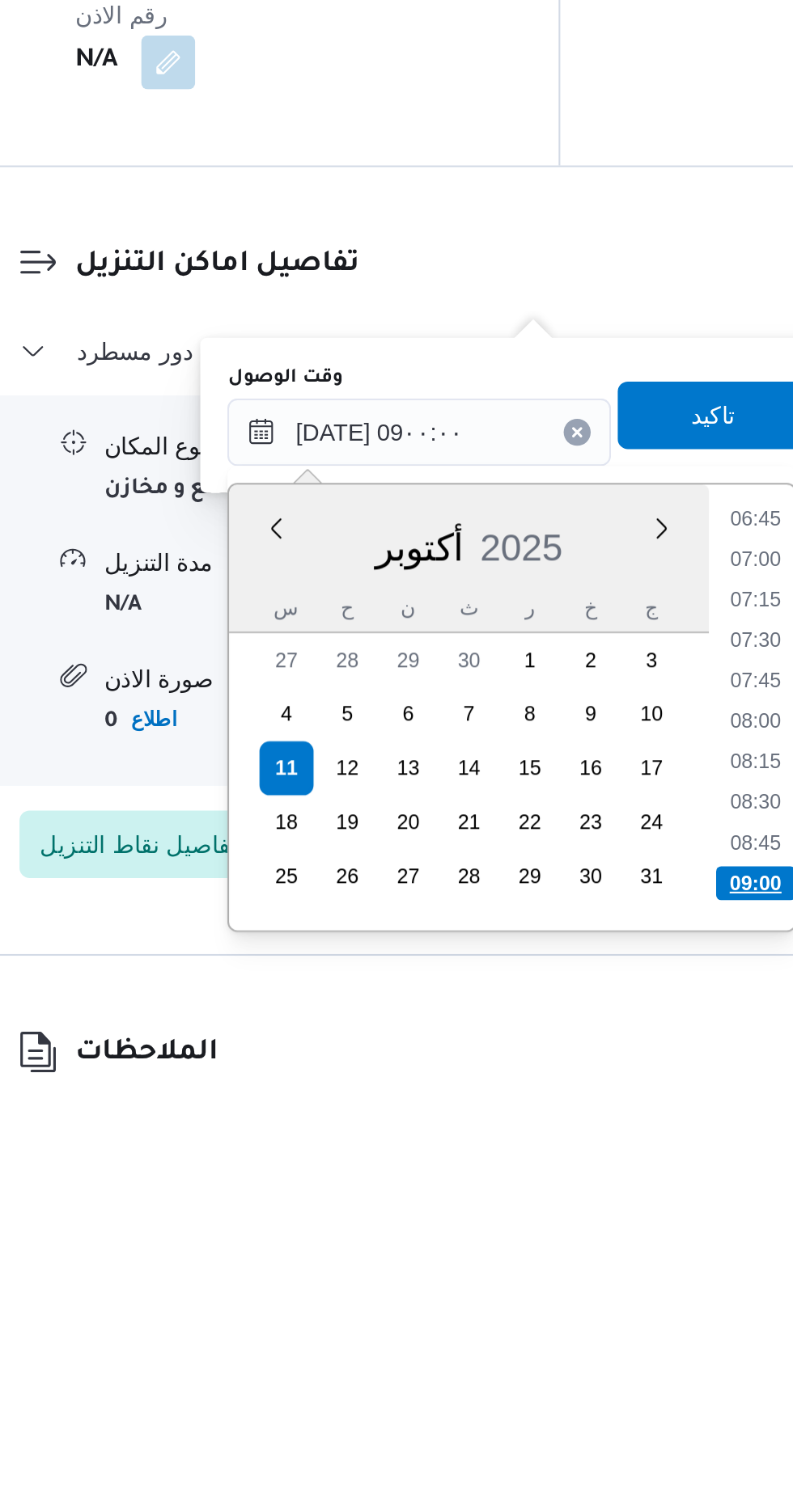
click at [601, 1400] on li "09:00" at bounding box center [600, 1404] width 38 height 16
type input "[DATE] ٠٩:٠٠"
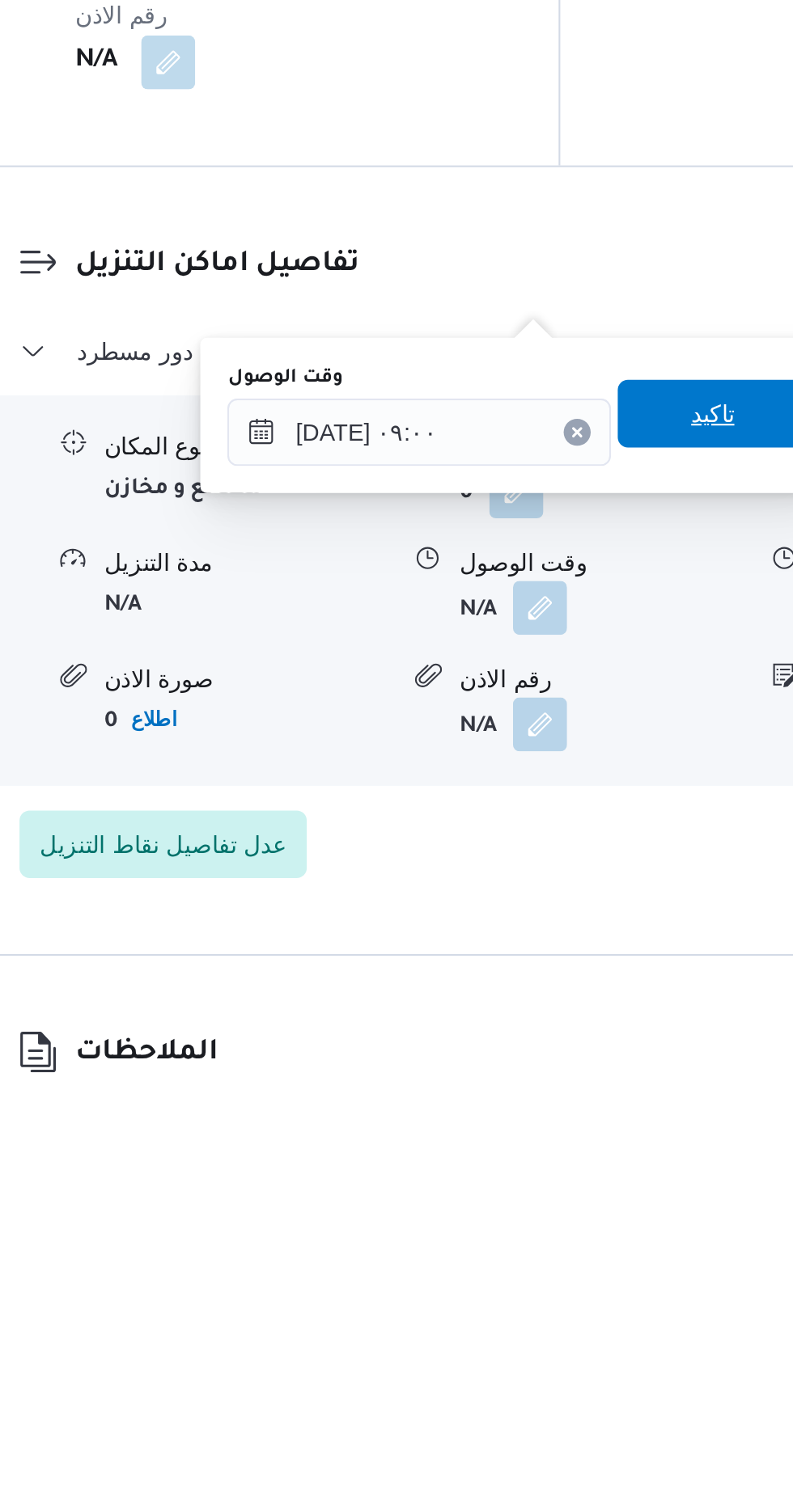
click at [571, 1177] on span "تاكيد" at bounding box center [579, 1180] width 91 height 32
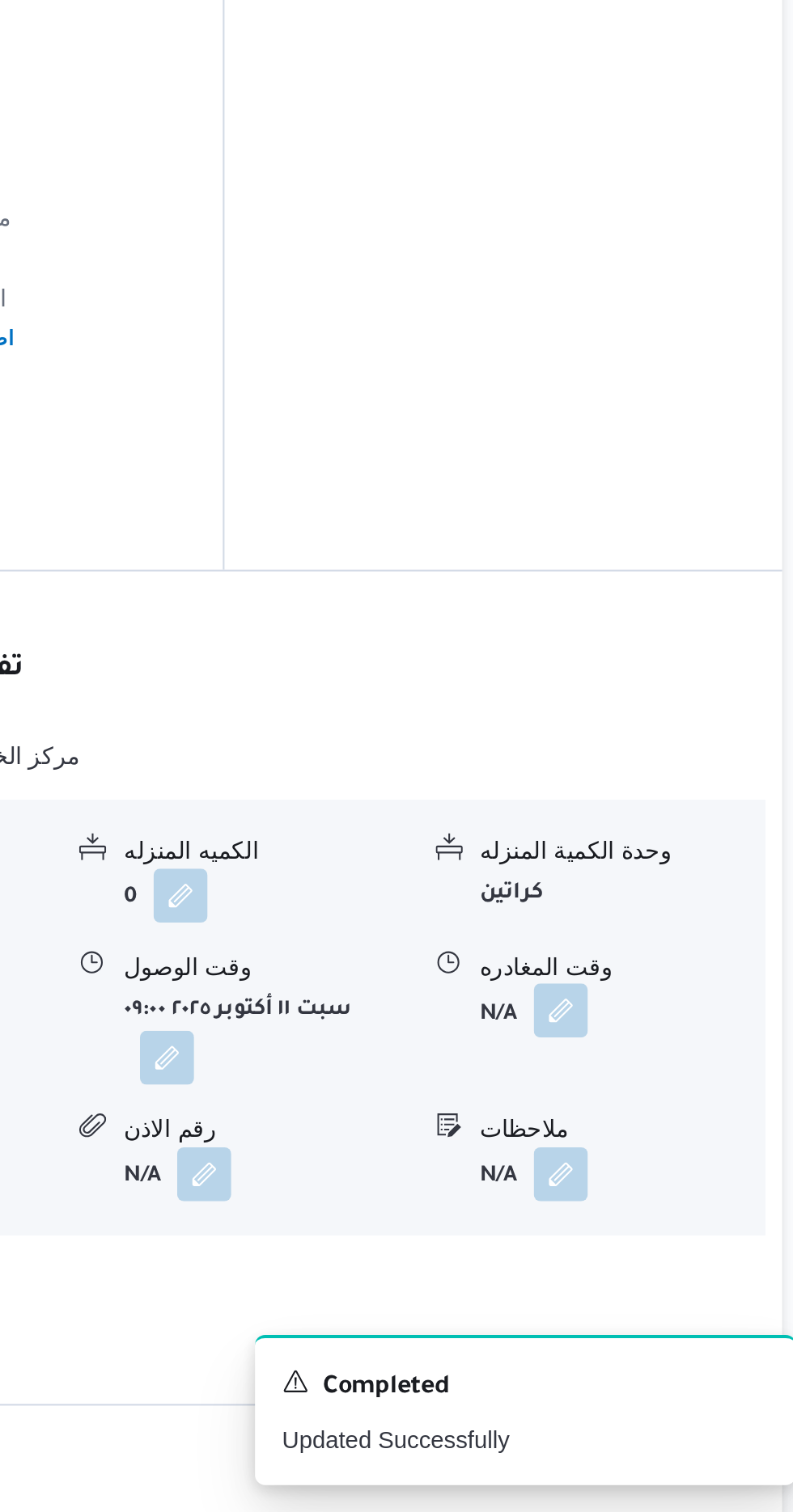
click at [672, 1260] on button "button" at bounding box center [668, 1273] width 26 height 26
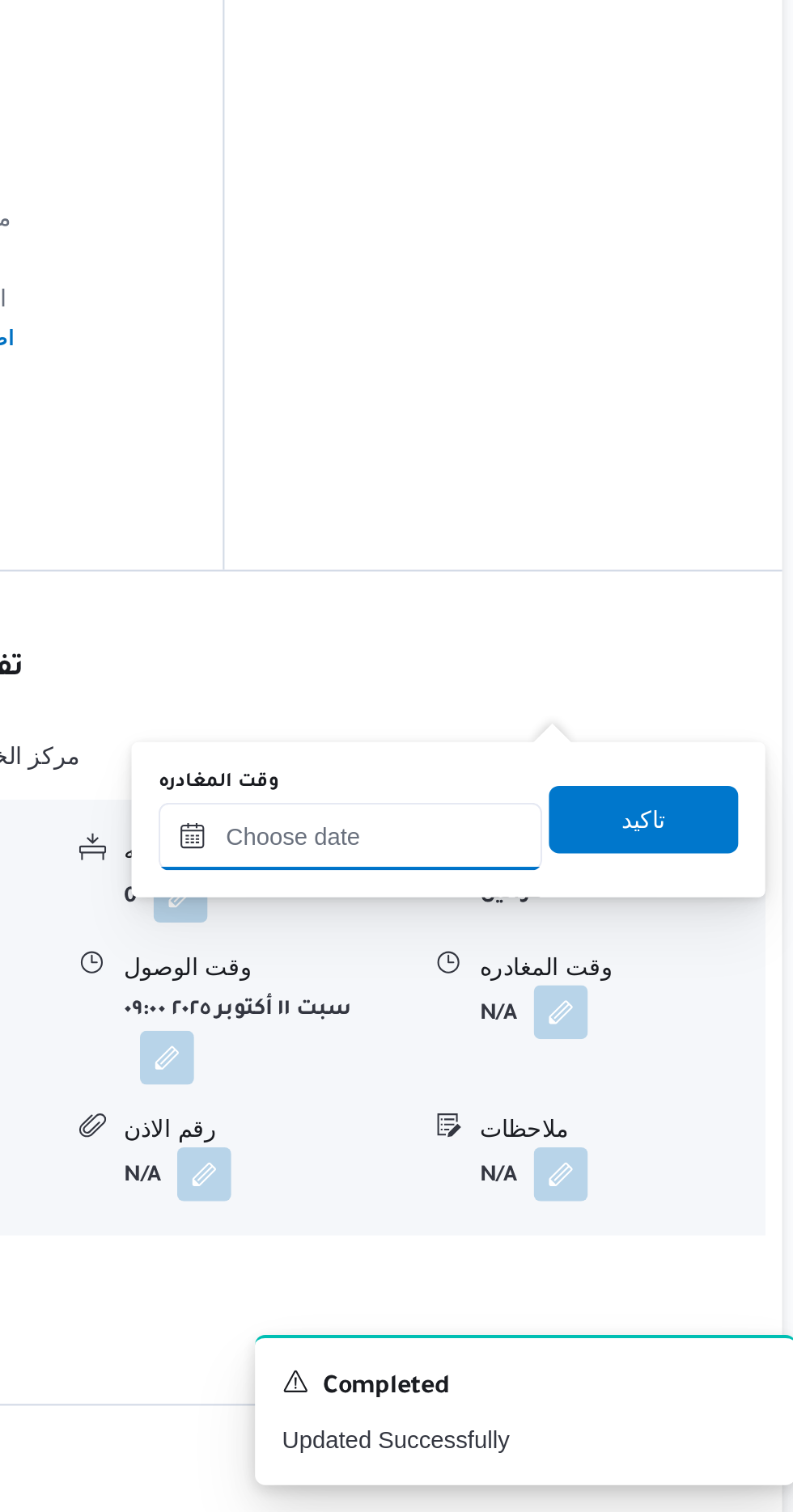
click at [552, 1191] on input "وقت المغادره" at bounding box center [567, 1188] width 184 height 32
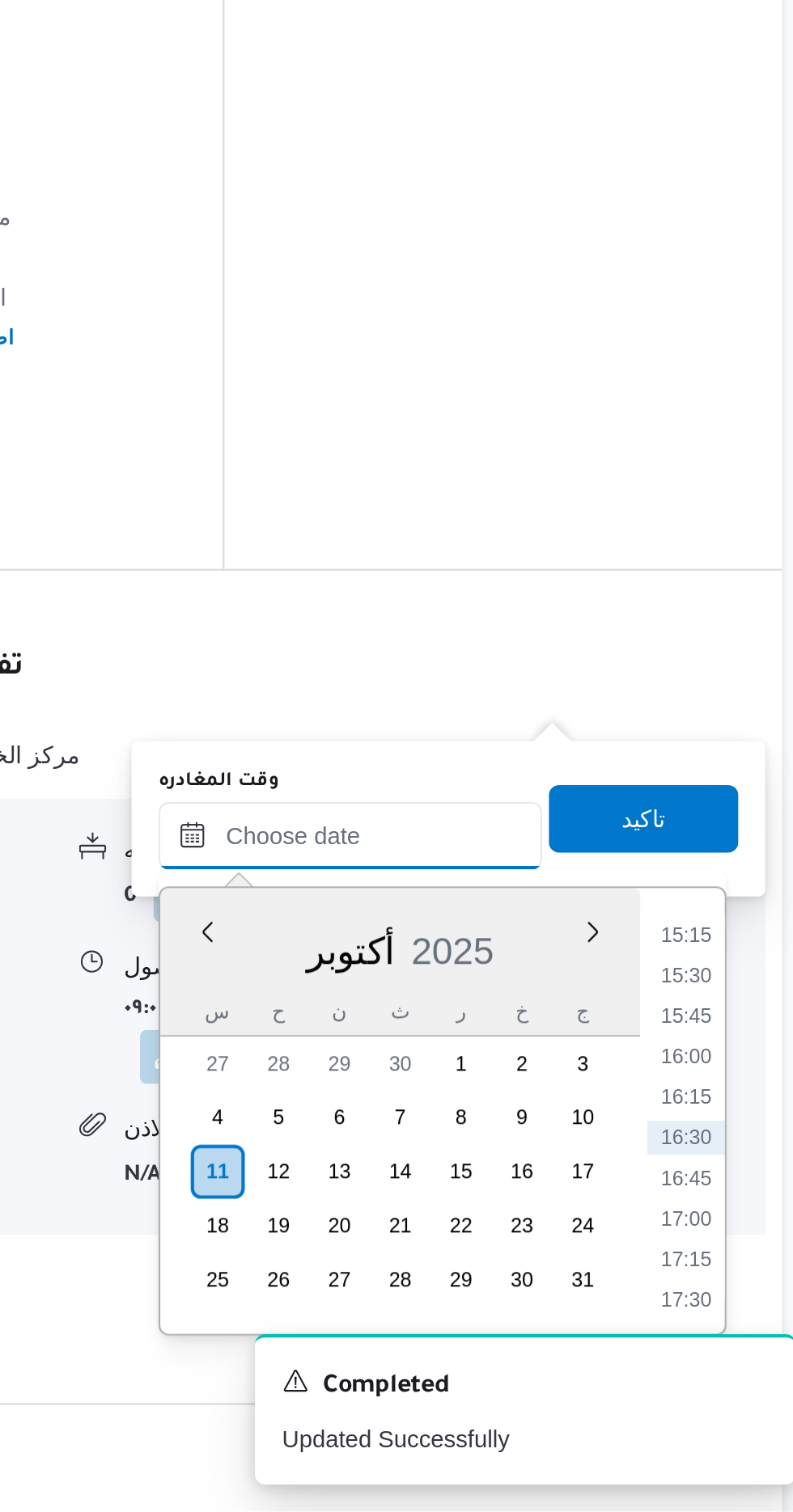
scroll to position [0, 0]
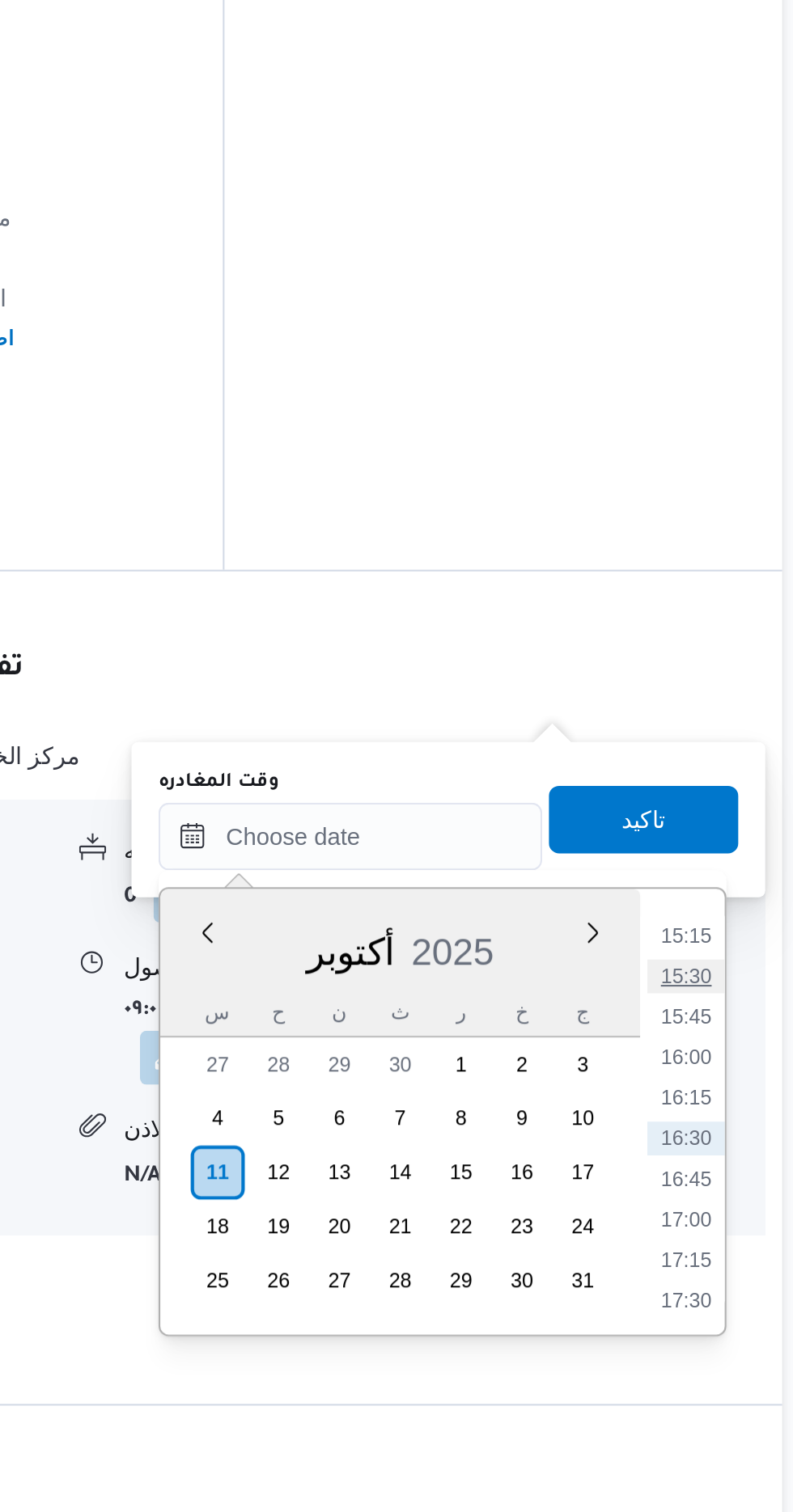
click at [724, 1252] on li "15:30" at bounding box center [727, 1256] width 38 height 16
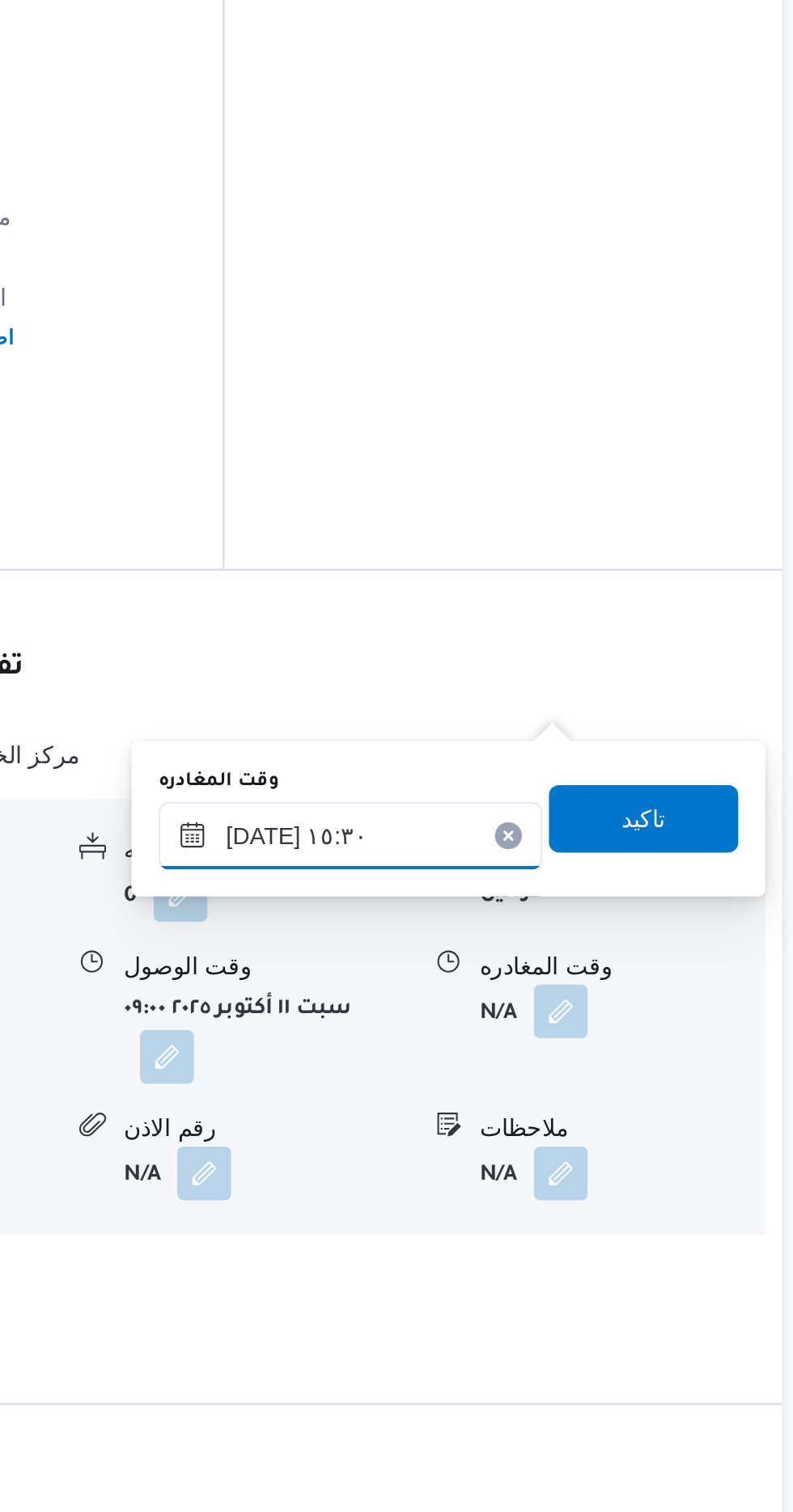
click at [554, 1182] on input "[DATE] ١٥:٣٠" at bounding box center [567, 1188] width 184 height 32
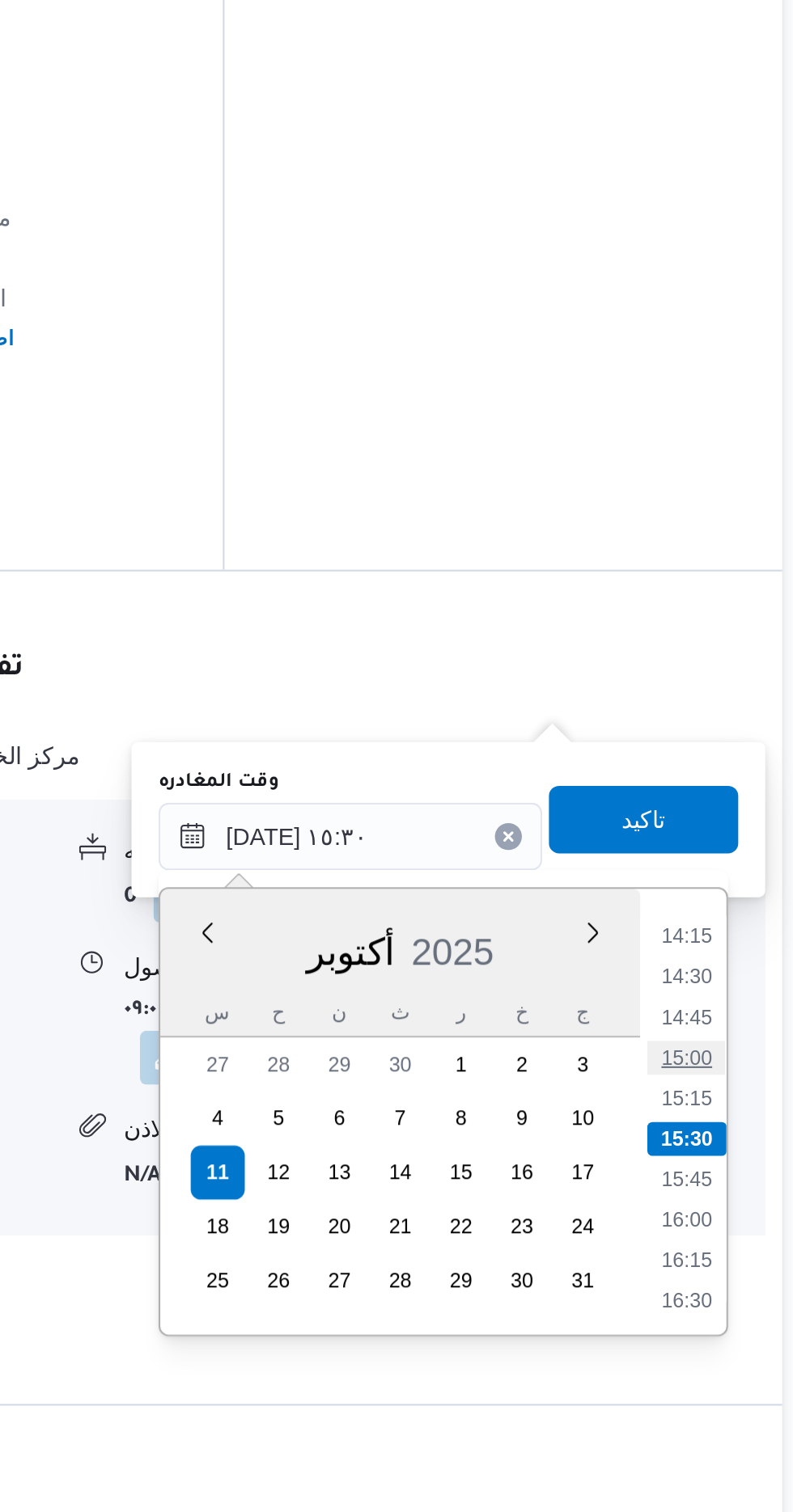
click at [723, 1289] on li "15:00" at bounding box center [727, 1294] width 38 height 16
type input "[DATE] ١٥:٠٠"
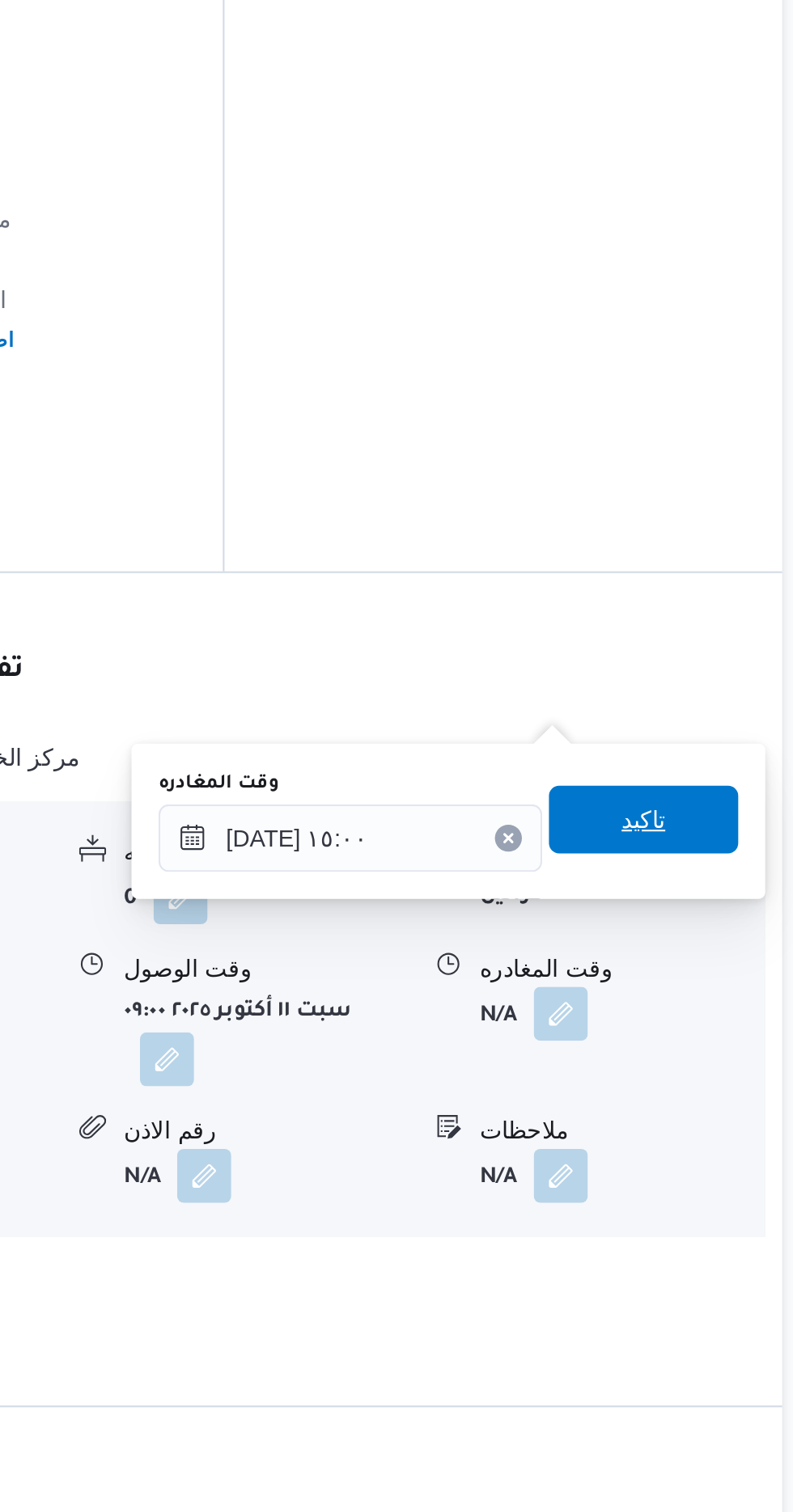
click at [712, 1177] on span "تاكيد" at bounding box center [707, 1181] width 21 height 20
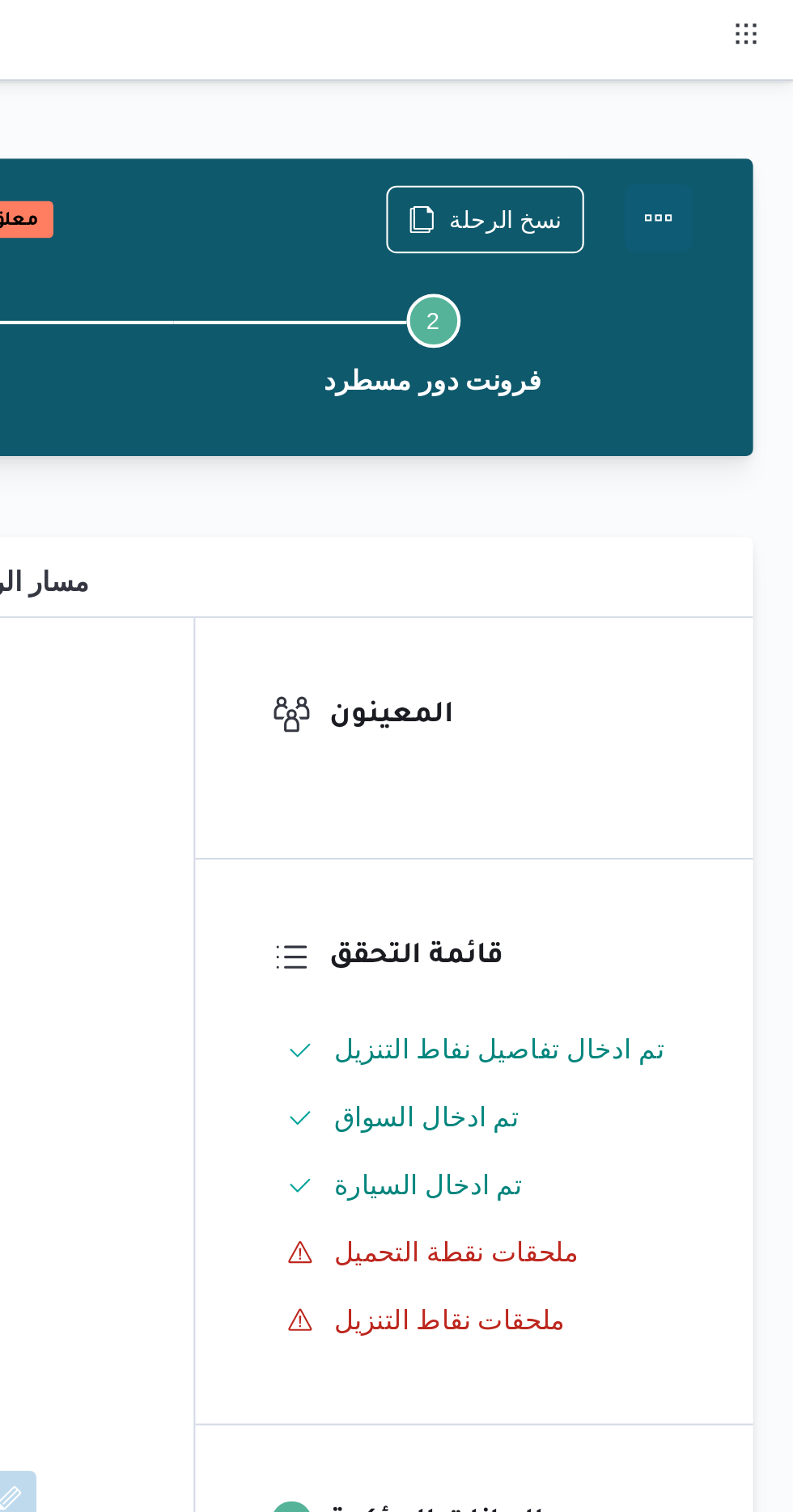
click at [724, 112] on button "Actions" at bounding box center [728, 104] width 32 height 32
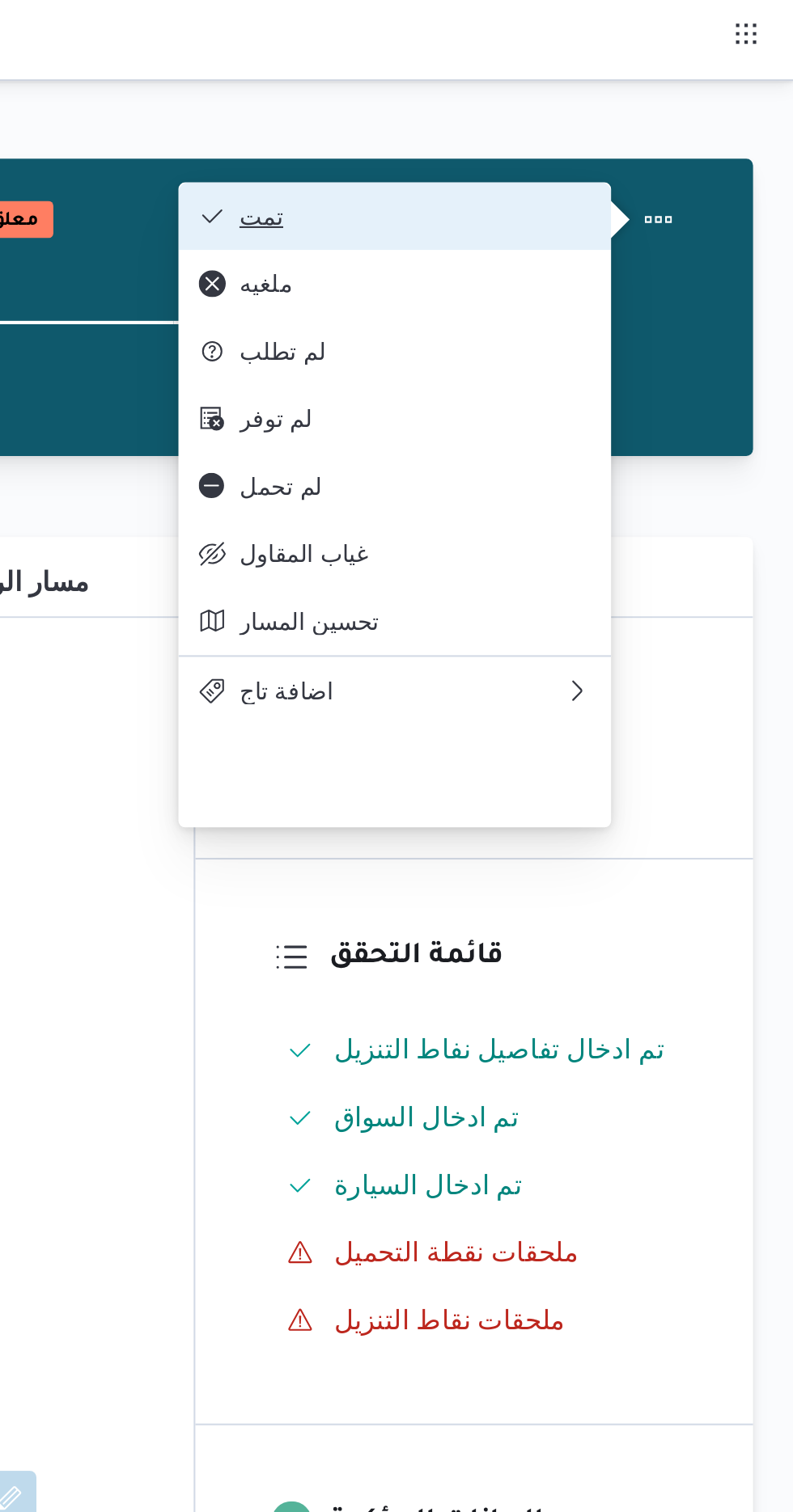
click at [558, 107] on span "تمت" at bounding box center [611, 103] width 168 height 13
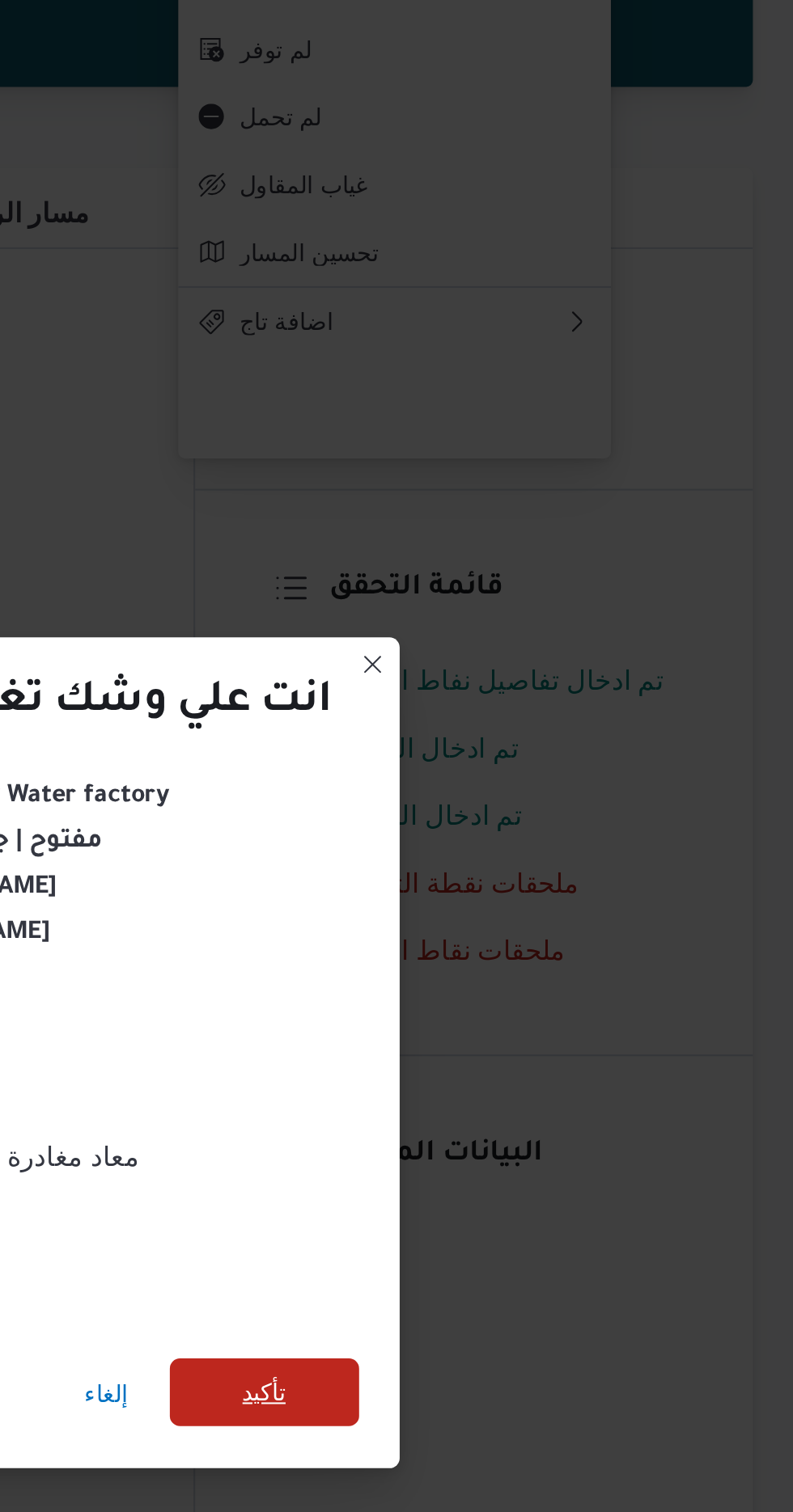
click at [528, 840] on span "تأكيد" at bounding box center [540, 843] width 91 height 32
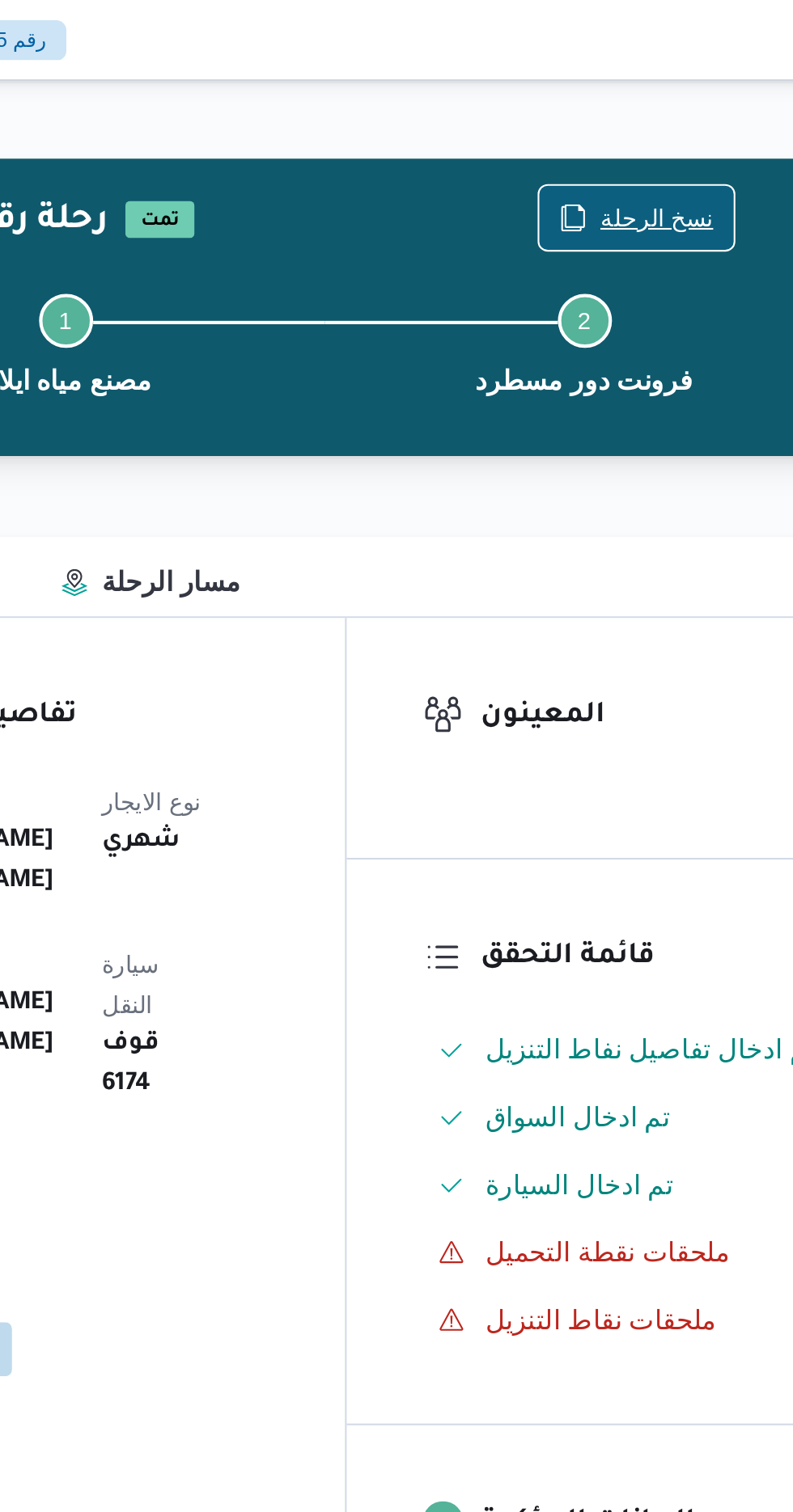
click at [621, 90] on span "نسخ الرحلة" at bounding box center [645, 104] width 93 height 31
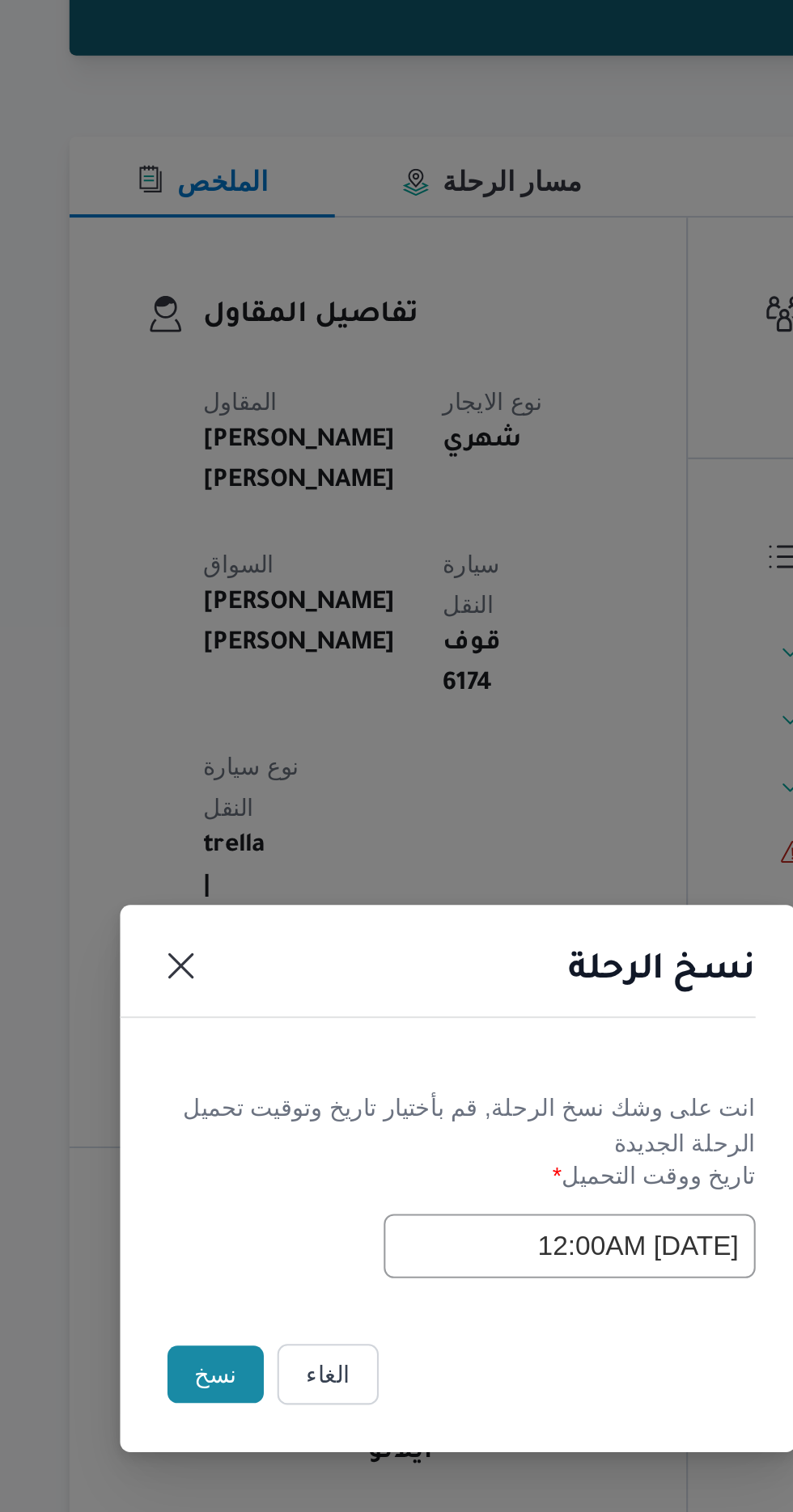
click at [273, 843] on button "نسخ" at bounding box center [280, 850] width 46 height 27
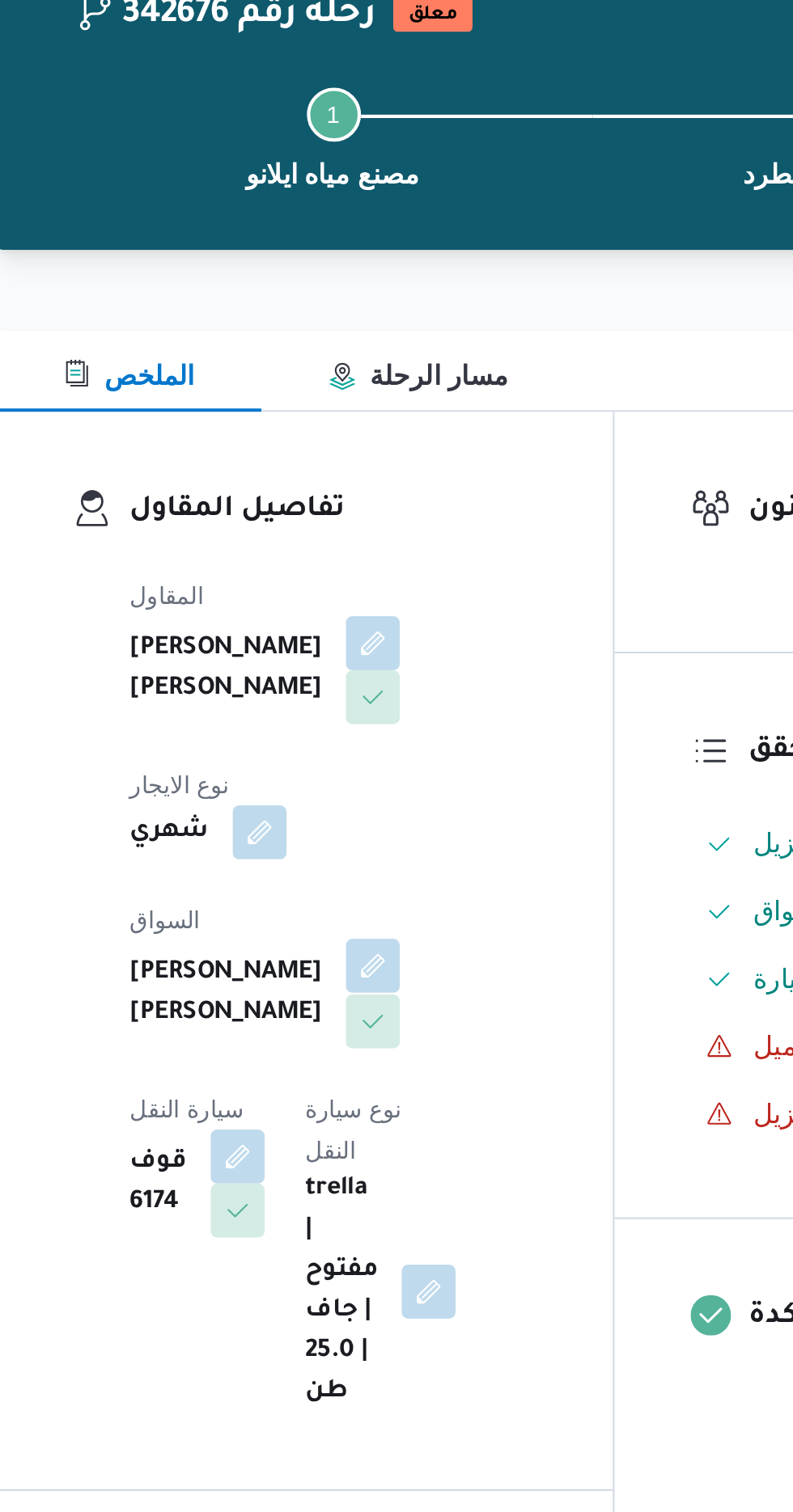
click at [378, 549] on button "button" at bounding box center [391, 562] width 26 height 26
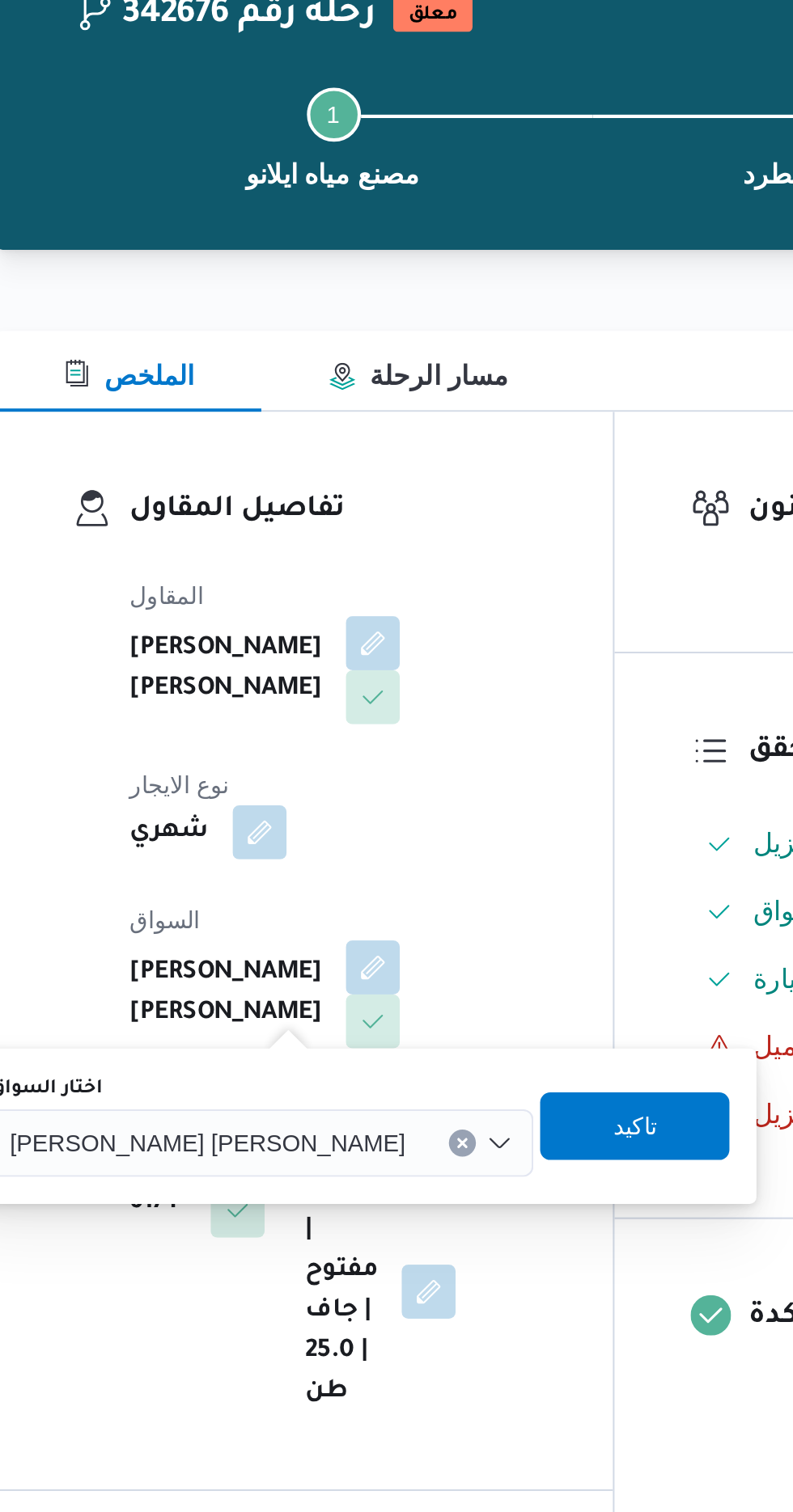
click at [413, 651] on input "اختار السواق" at bounding box center [414, 646] width 2 height 20
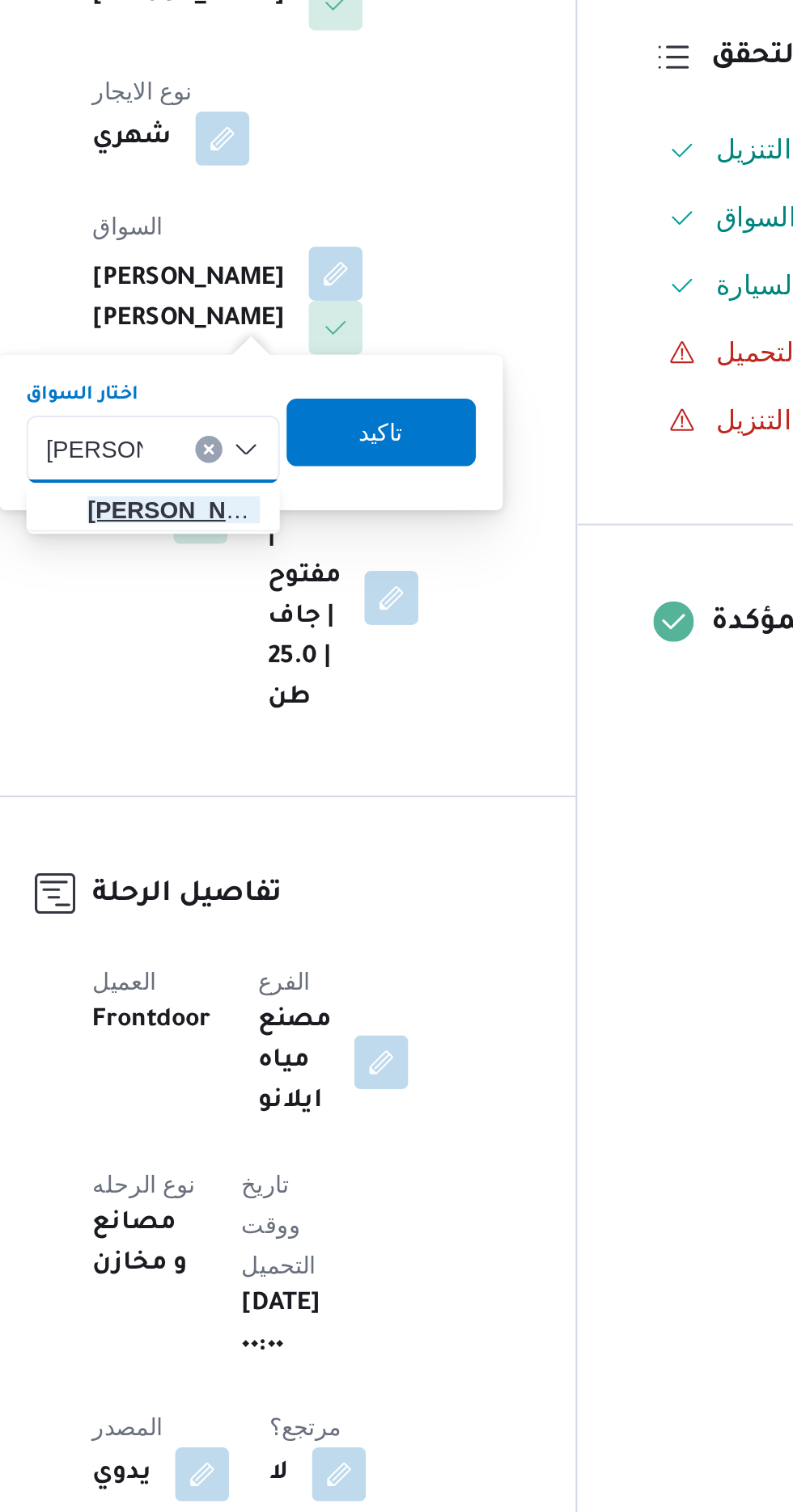
type input "[PERSON_NAME]"
click at [327, 674] on span "[PERSON_NAME] ولى [PERSON_NAME]" at bounding box center [313, 675] width 83 height 20
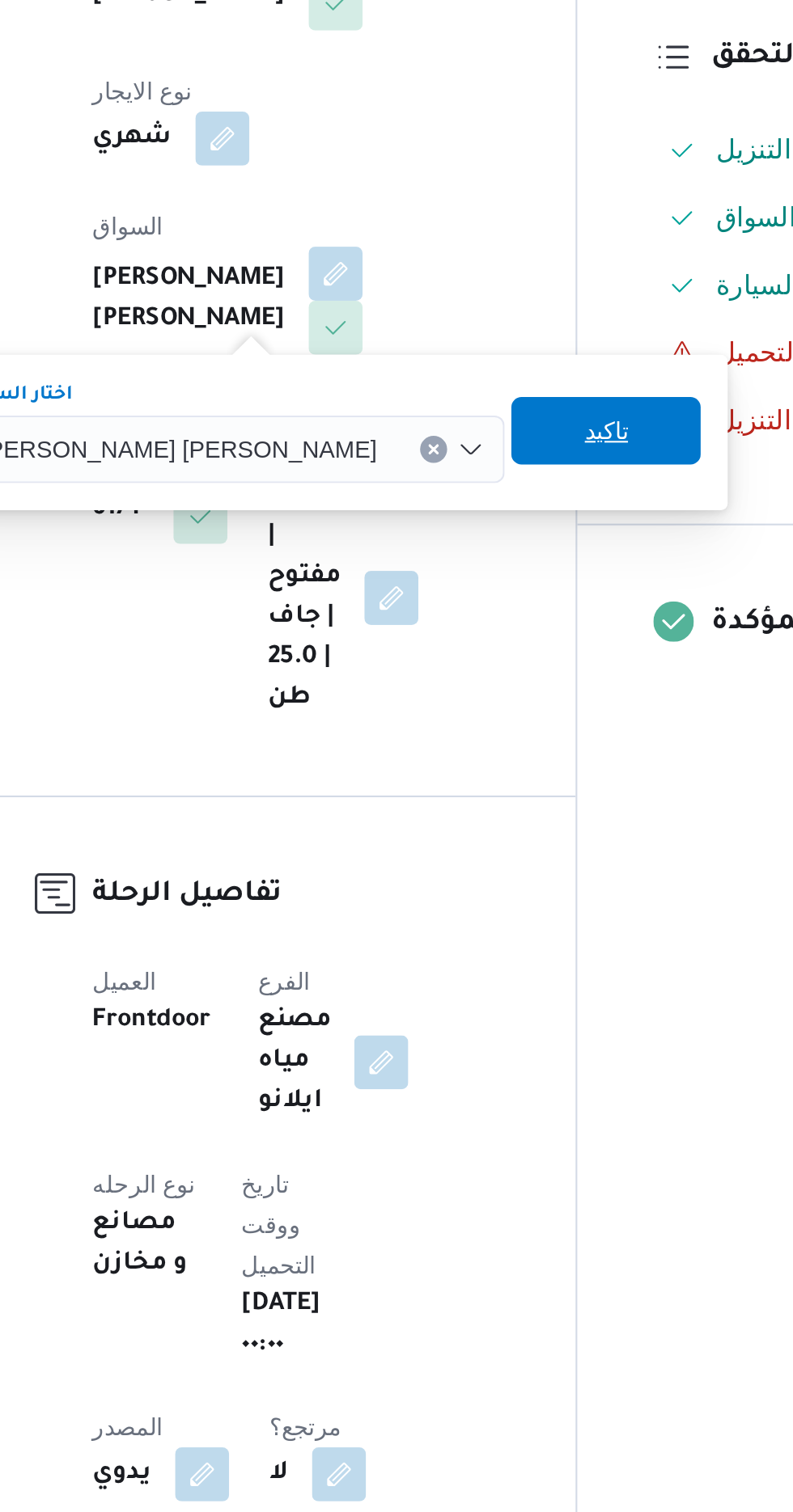
click at [475, 637] on span "تاكيد" at bounding box center [520, 637] width 91 height 32
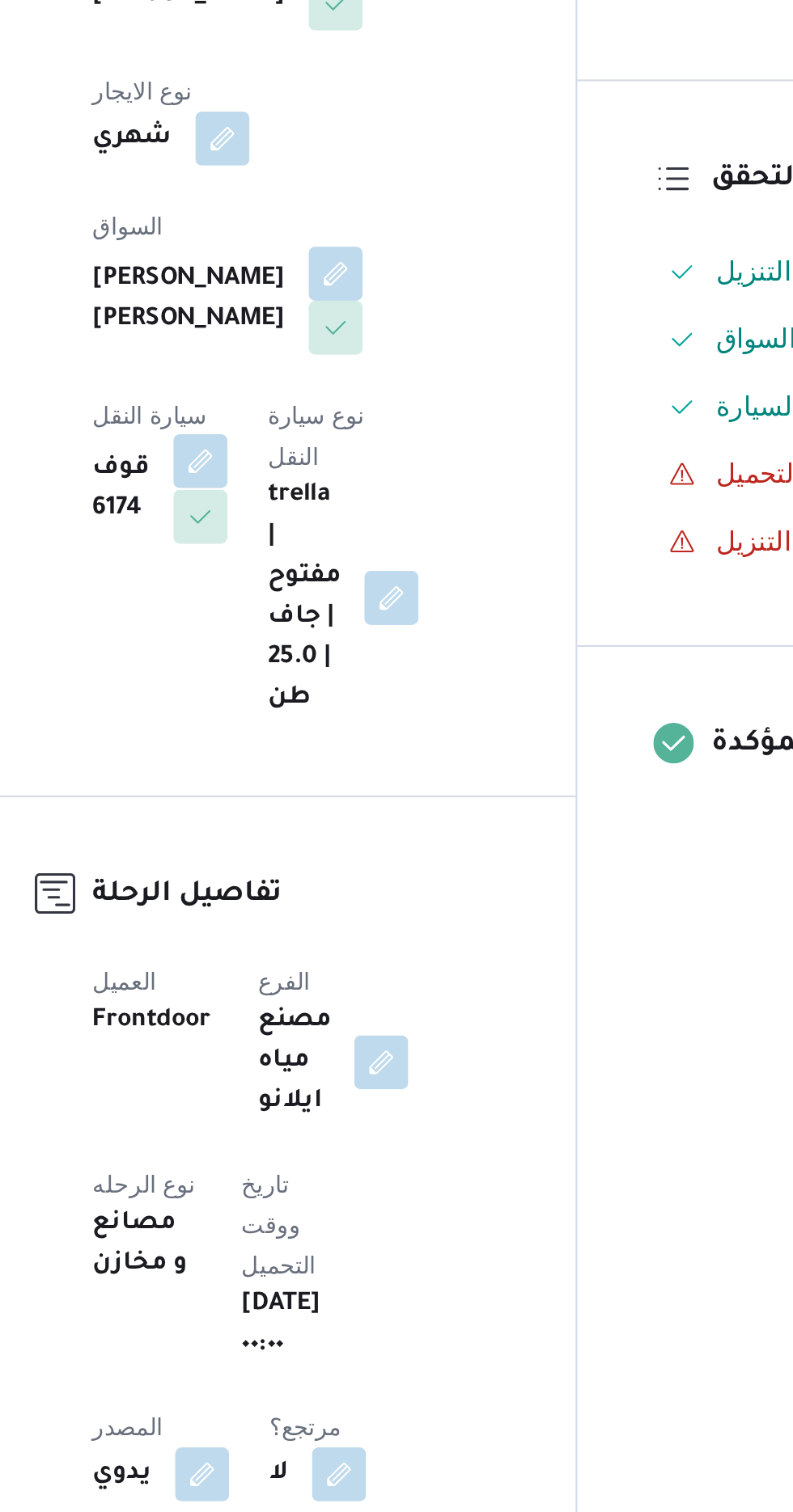
click at [339, 639] on button "button" at bounding box center [327, 652] width 26 height 26
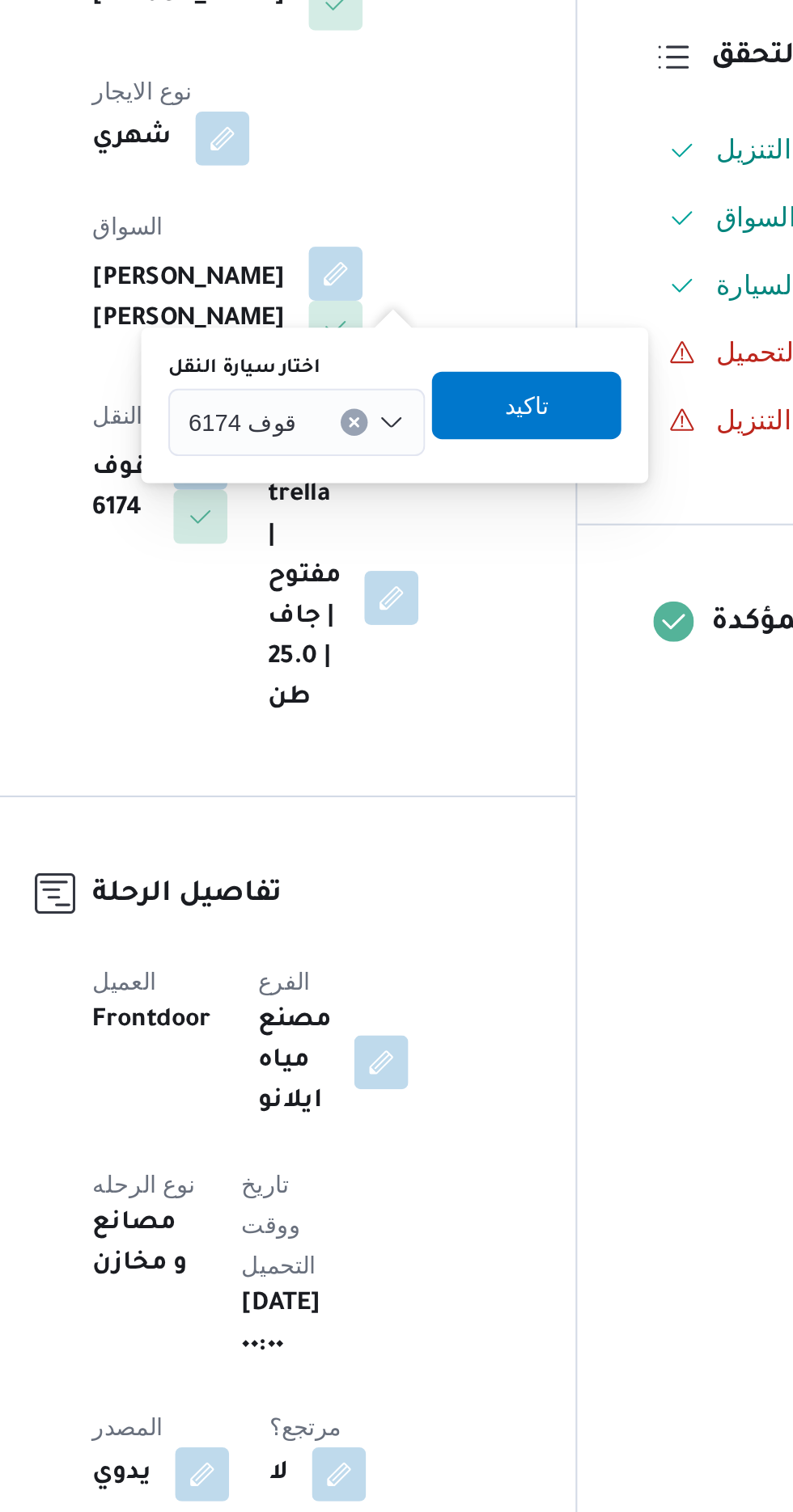
click at [379, 630] on input "اختار سيارة النقل" at bounding box center [380, 633] width 2 height 20
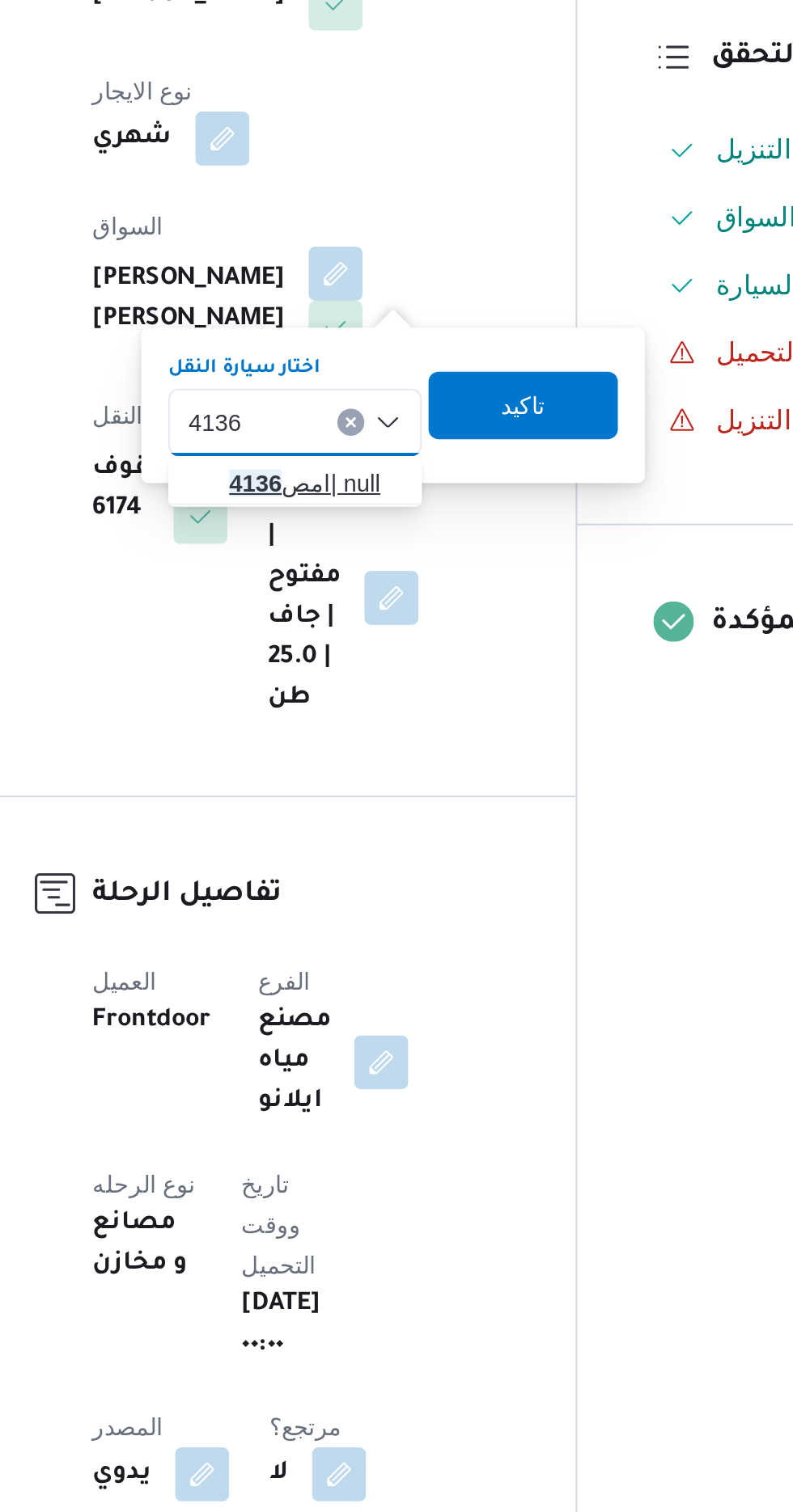
type input "4136"
click at [385, 657] on span "امص 4136 | null" at bounding box center [381, 662] width 83 height 20
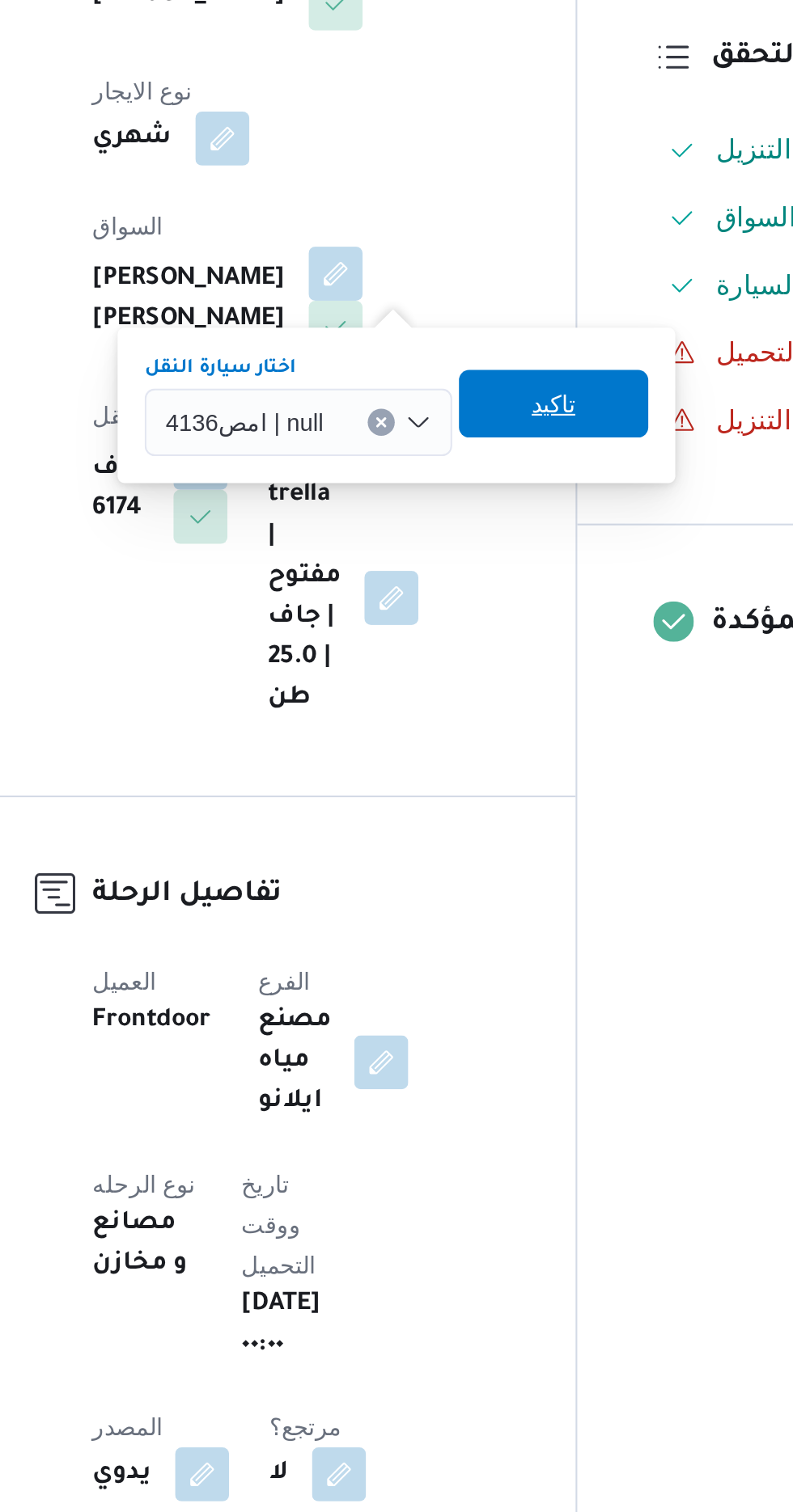
click at [492, 623] on span "تاكيد" at bounding box center [496, 624] width 21 height 20
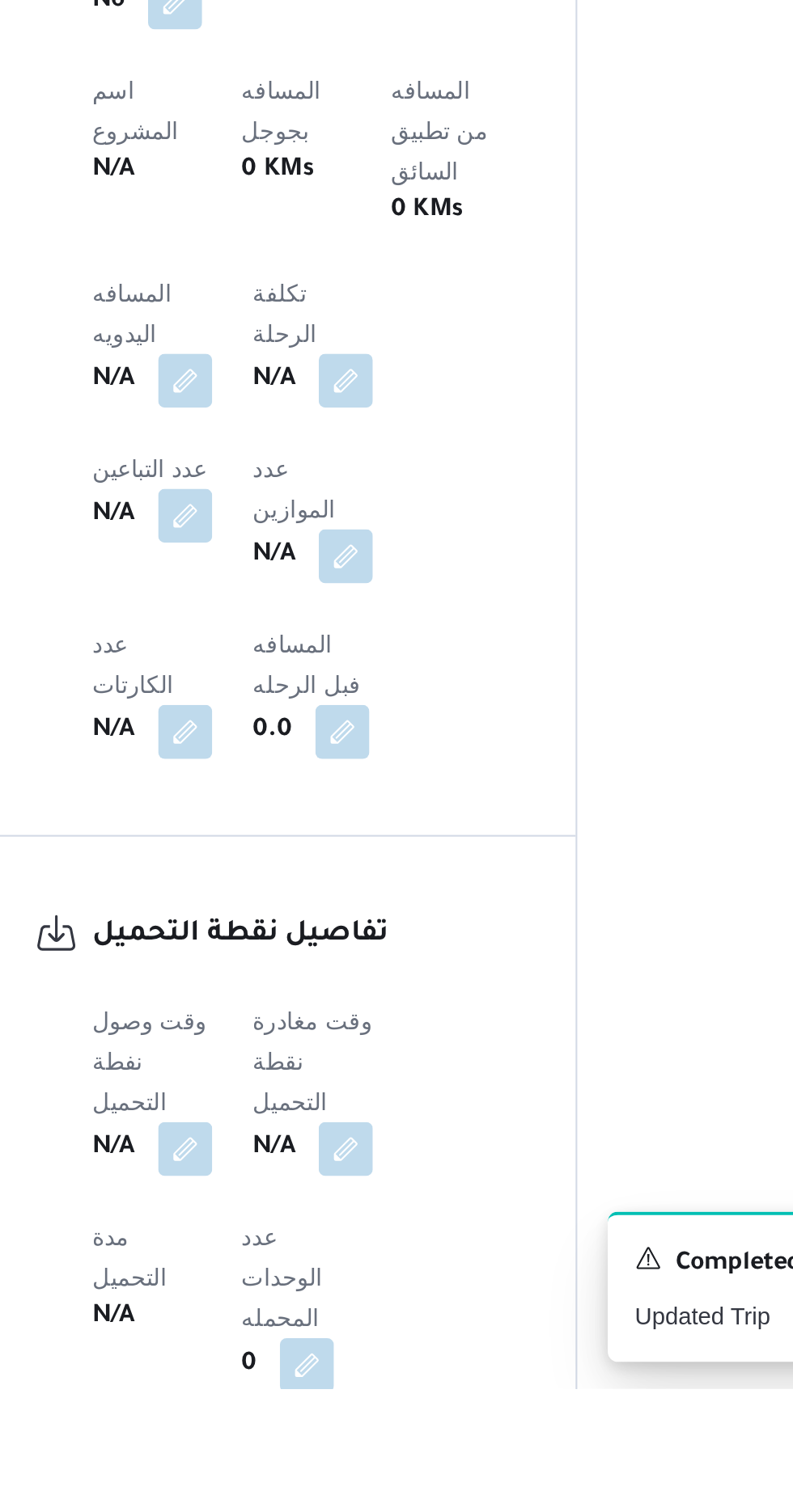
click at [469, 1284] on h3 "تفاصيل نقطة التحميل" at bounding box center [372, 1294] width 195 height 22
click at [330, 1016] on button "button" at bounding box center [319, 1029] width 26 height 26
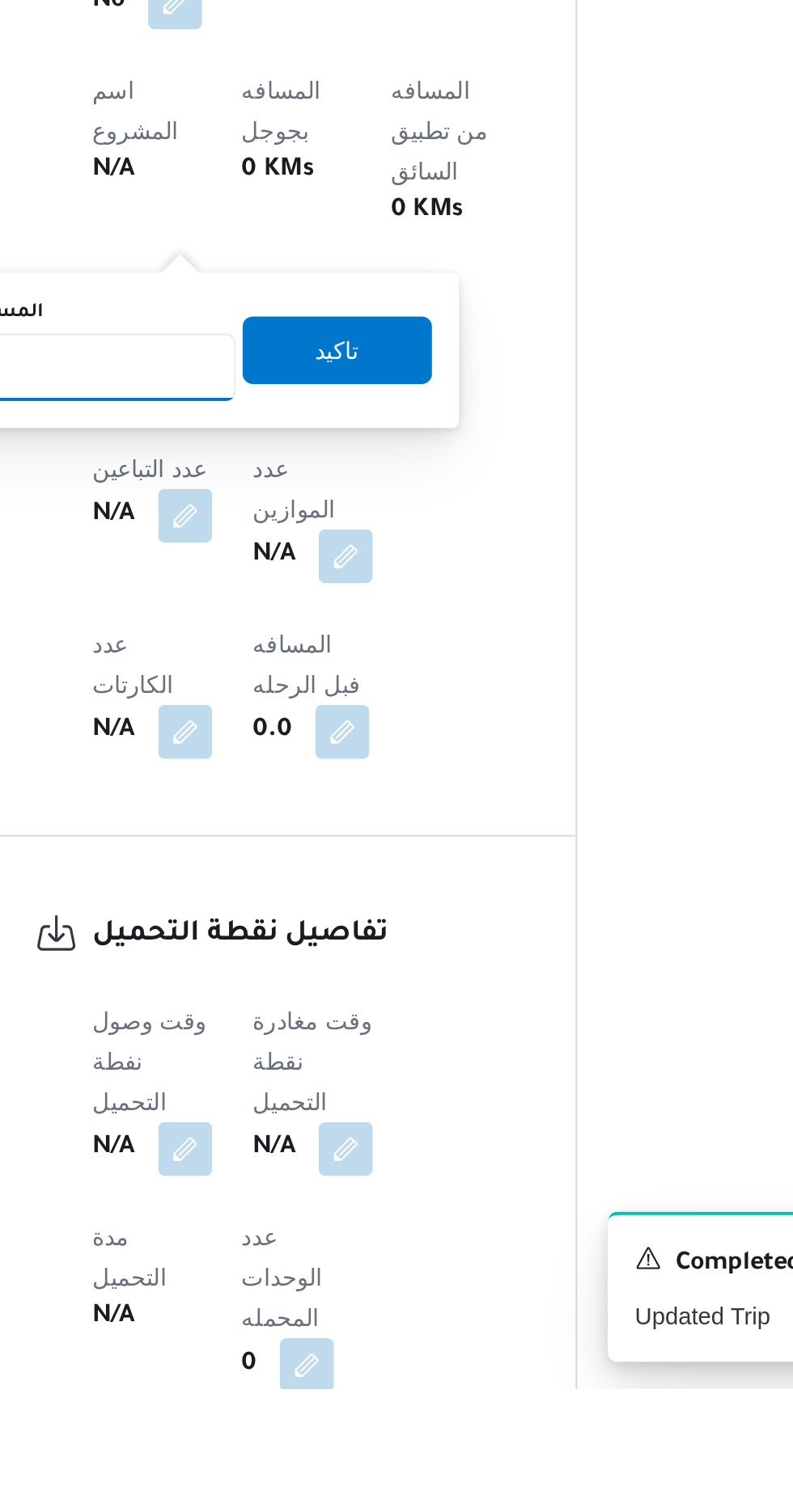
click at [293, 1020] on input "المسافه اليدويه" at bounding box center [263, 1023] width 161 height 32
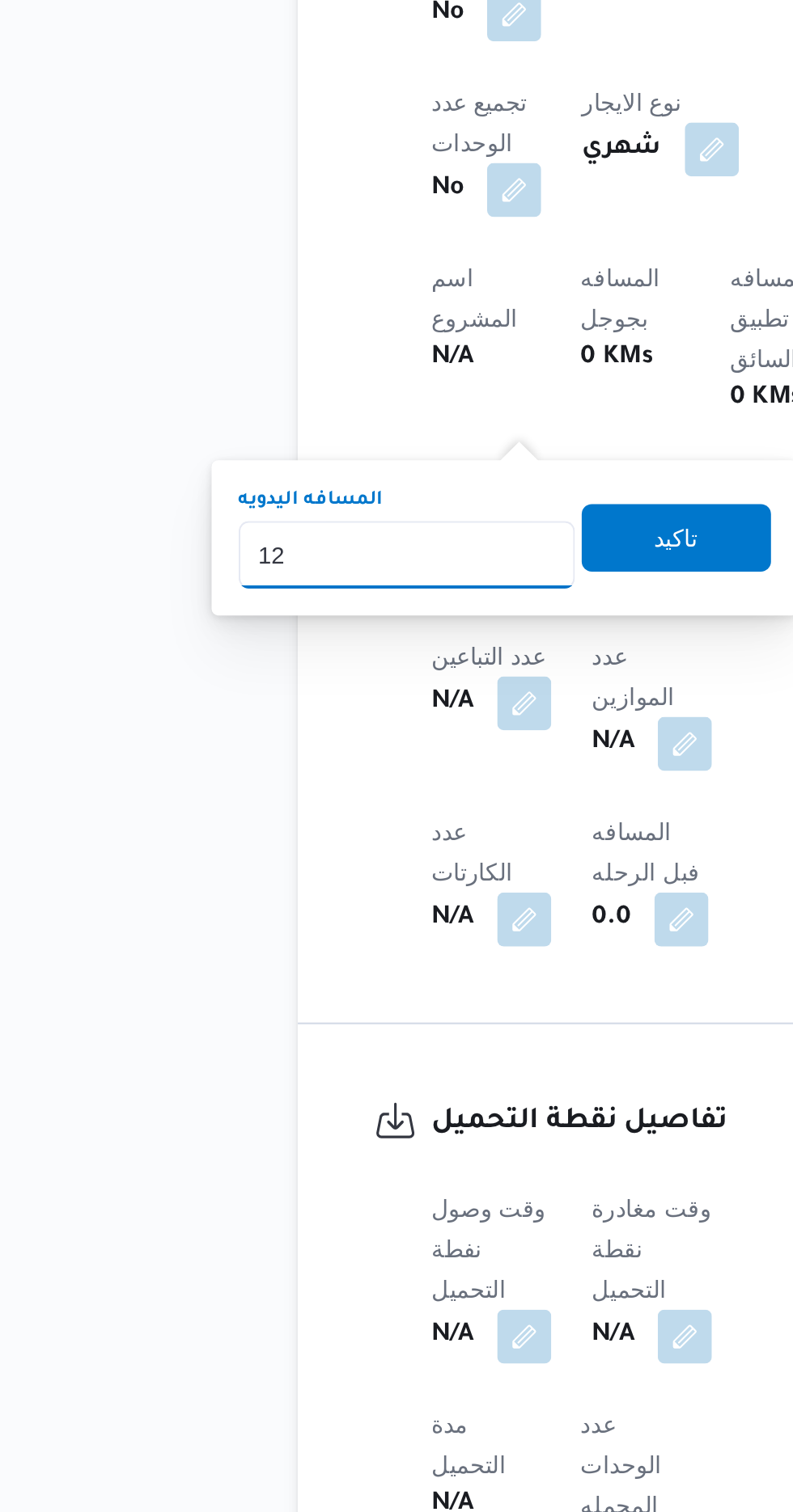
type input "120"
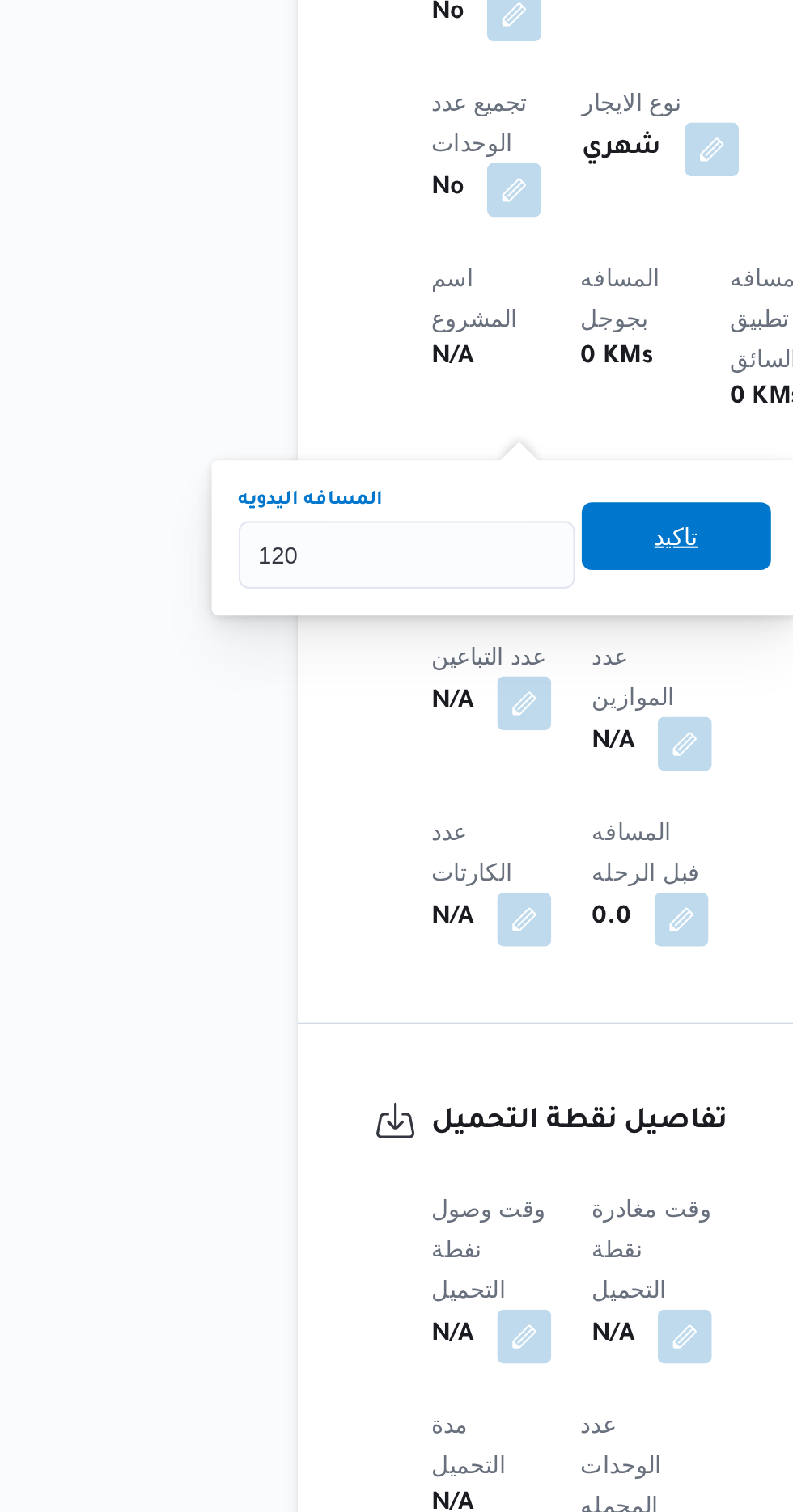
click at [404, 897] on span "تاكيد" at bounding box center [391, 885] width 91 height 32
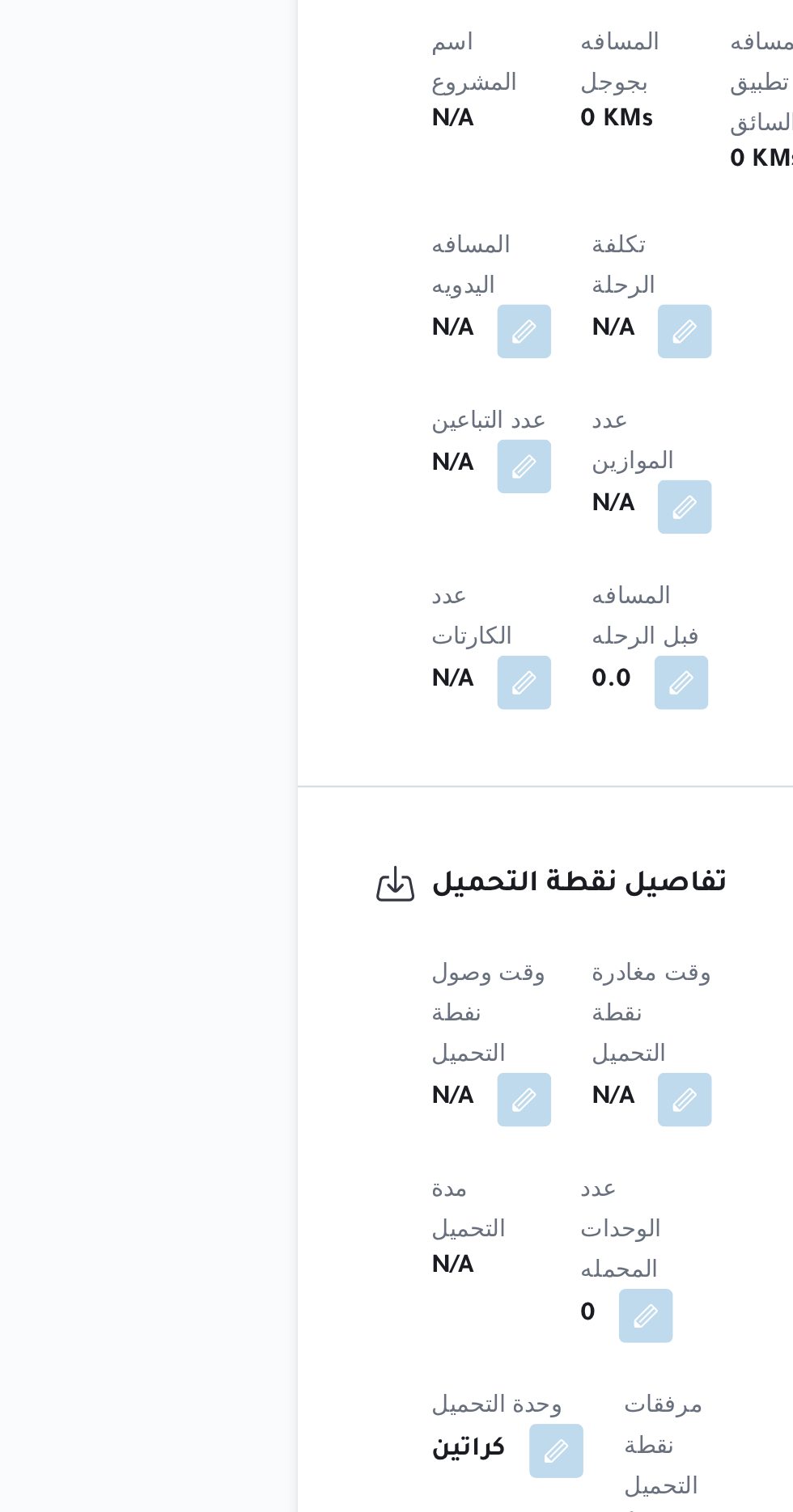
scroll to position [605, 0]
click at [322, 1255] on button "button" at bounding box center [319, 1268] width 26 height 26
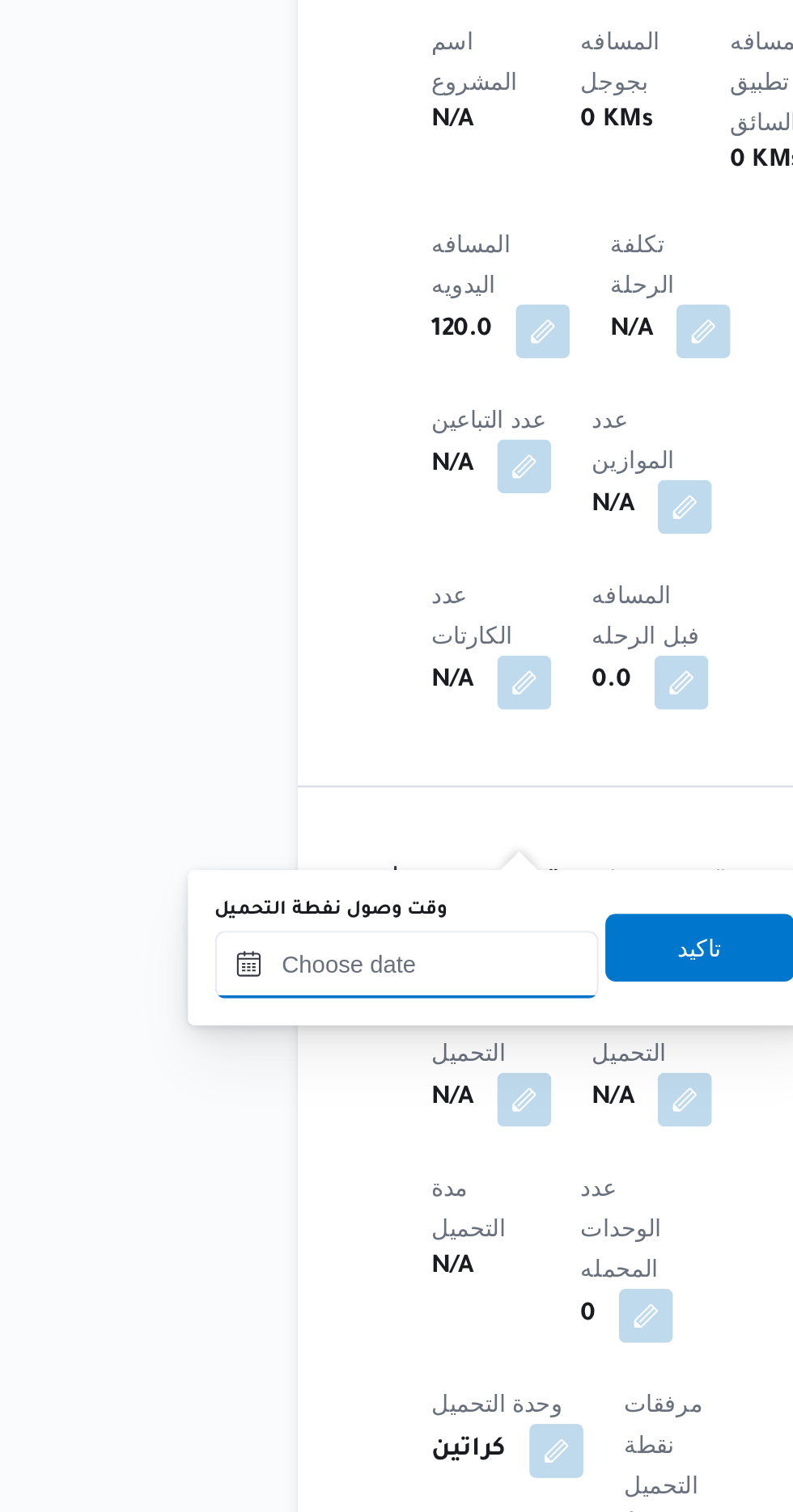
click at [282, 1204] on input "وقت وصول نفطة التحميل" at bounding box center [263, 1204] width 184 height 32
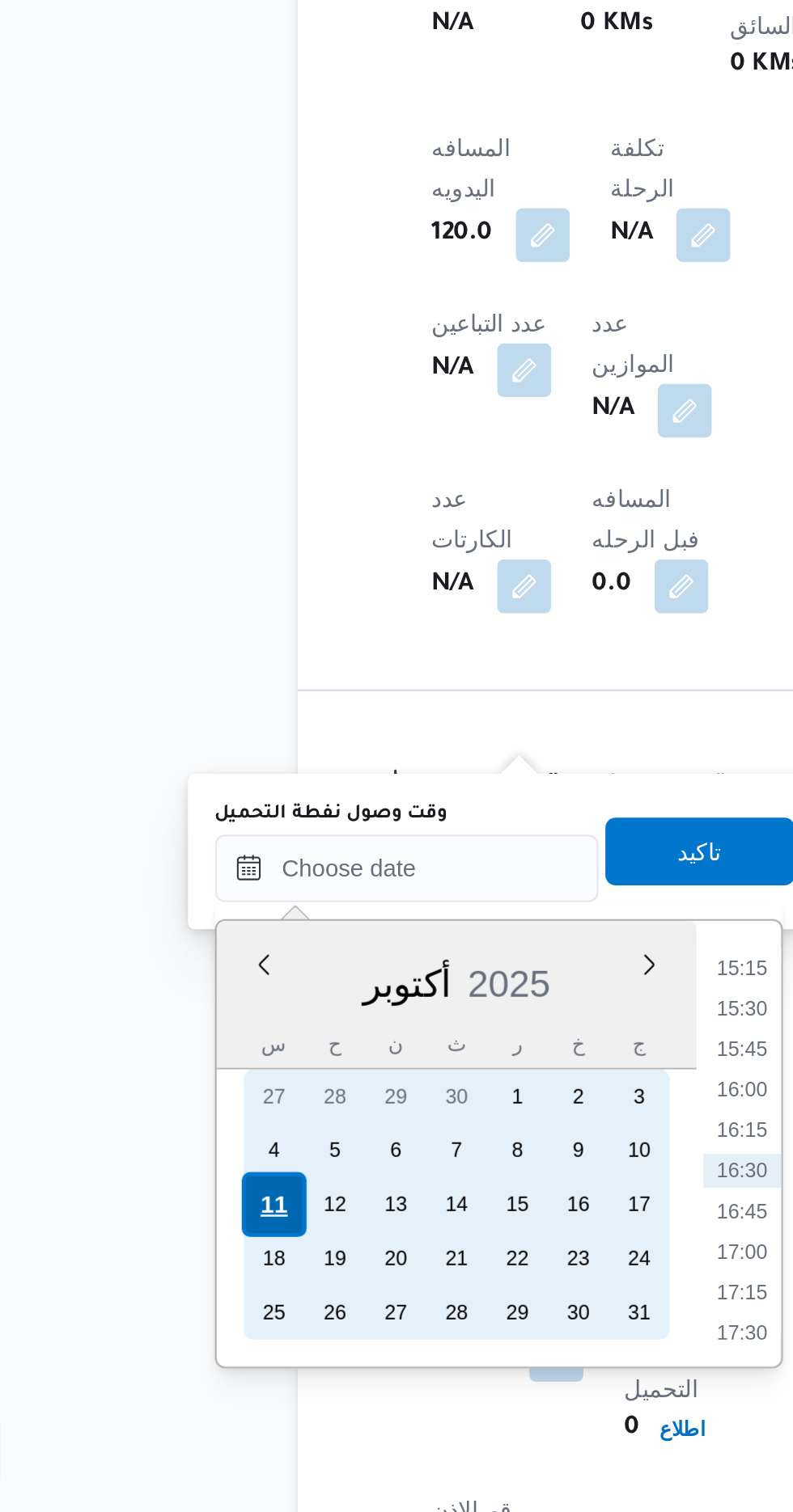
click at [197, 1362] on div "11" at bounding box center [198, 1365] width 31 height 31
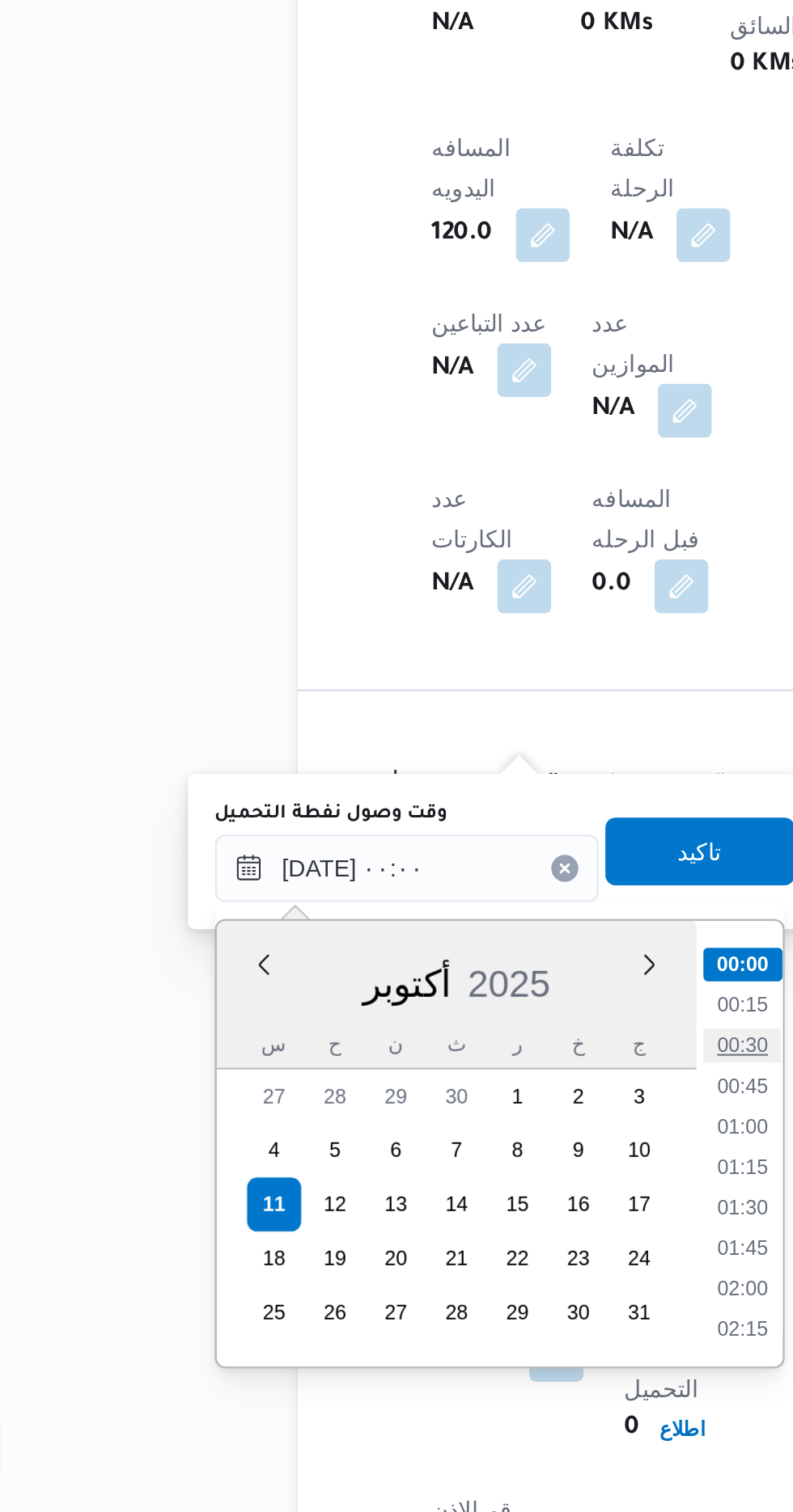
click at [425, 1284] on li "00:30" at bounding box center [423, 1289] width 38 height 16
type input "[DATE] ٠٠:٣٠"
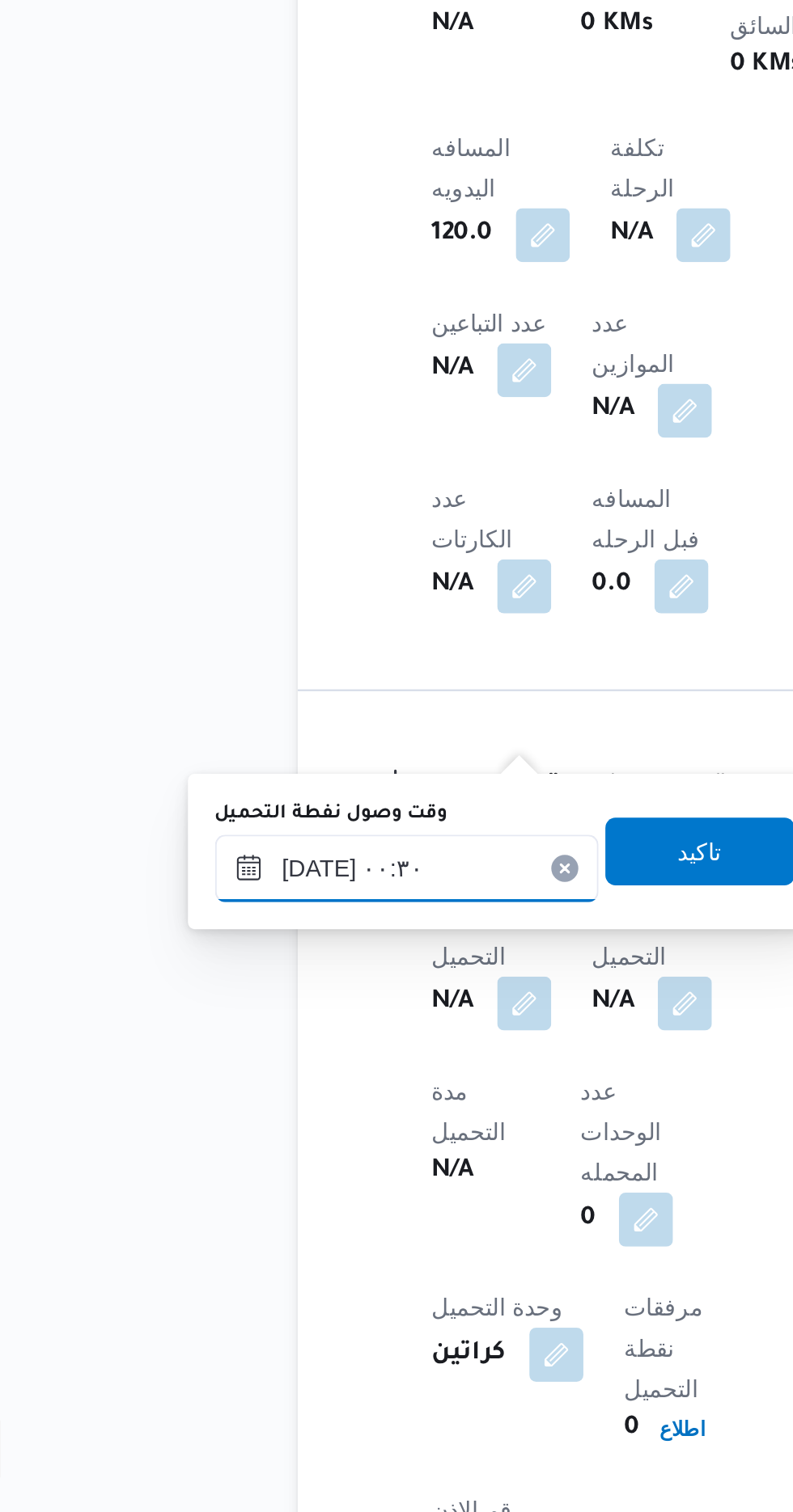
scroll to position [605, 0]
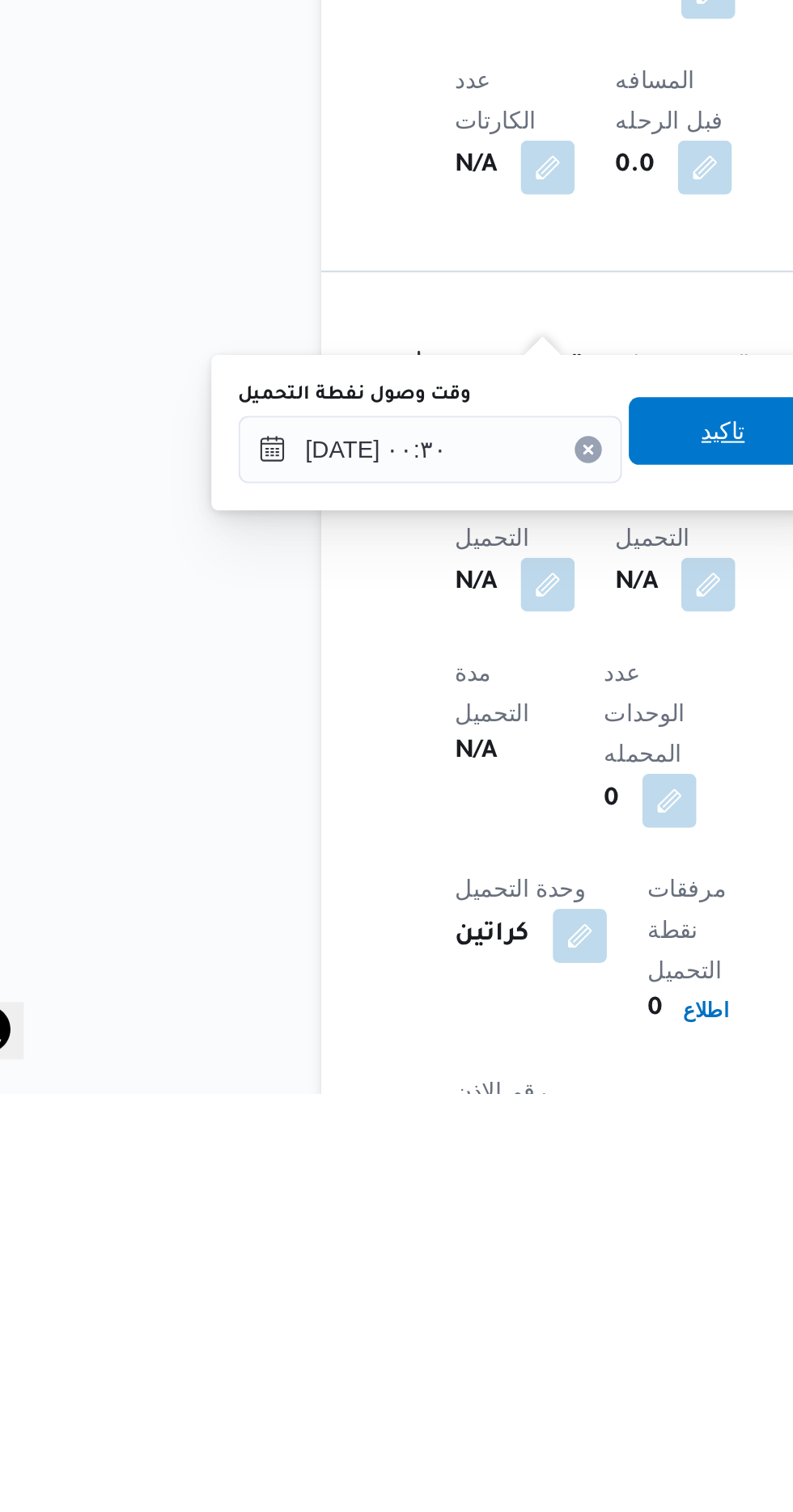
click at [399, 1195] on span "تاكيد" at bounding box center [403, 1195] width 91 height 32
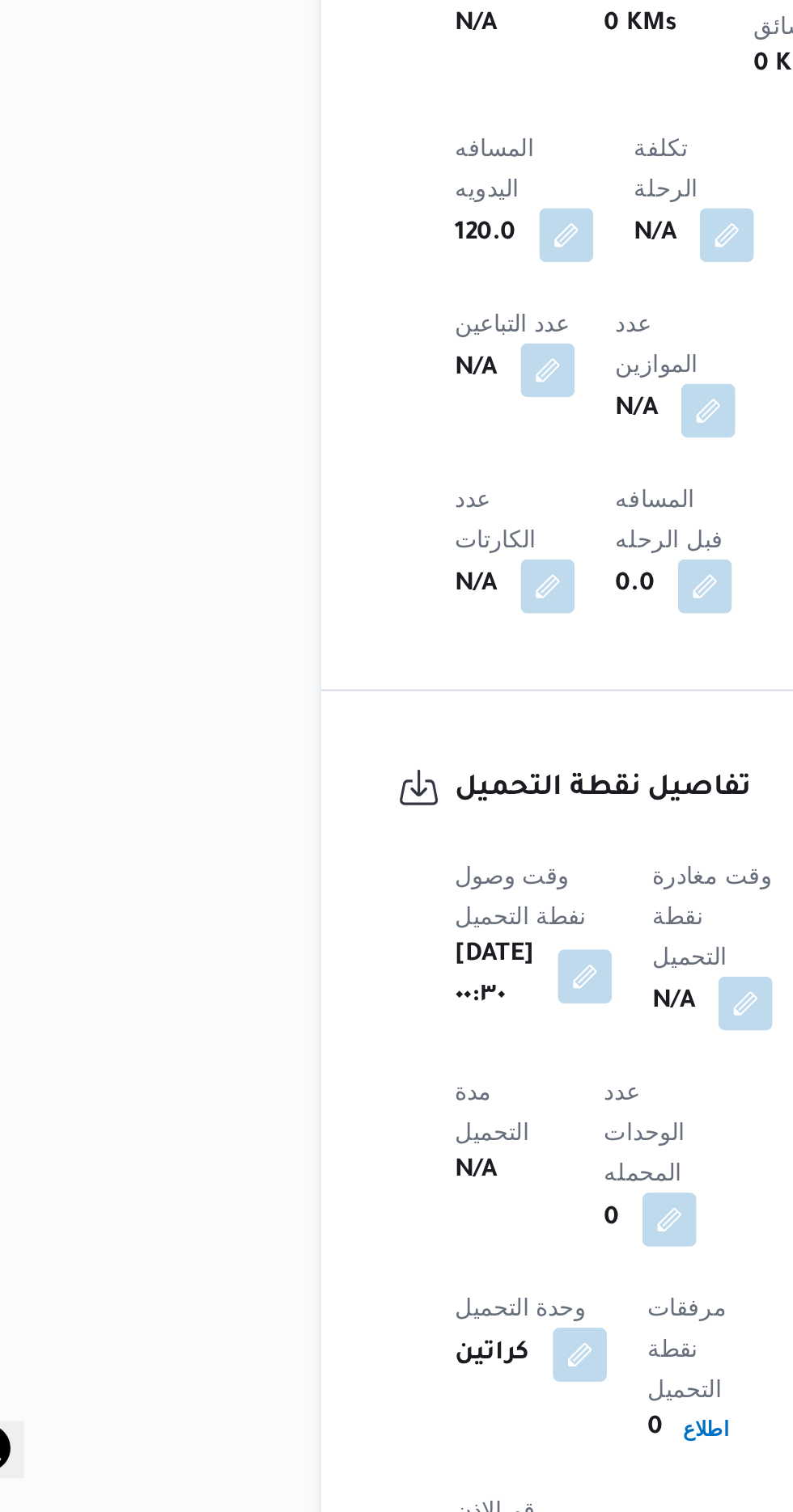
click at [402, 1256] on span at bounding box center [409, 1269] width 34 height 26
click at [404, 1255] on button "button" at bounding box center [414, 1268] width 26 height 26
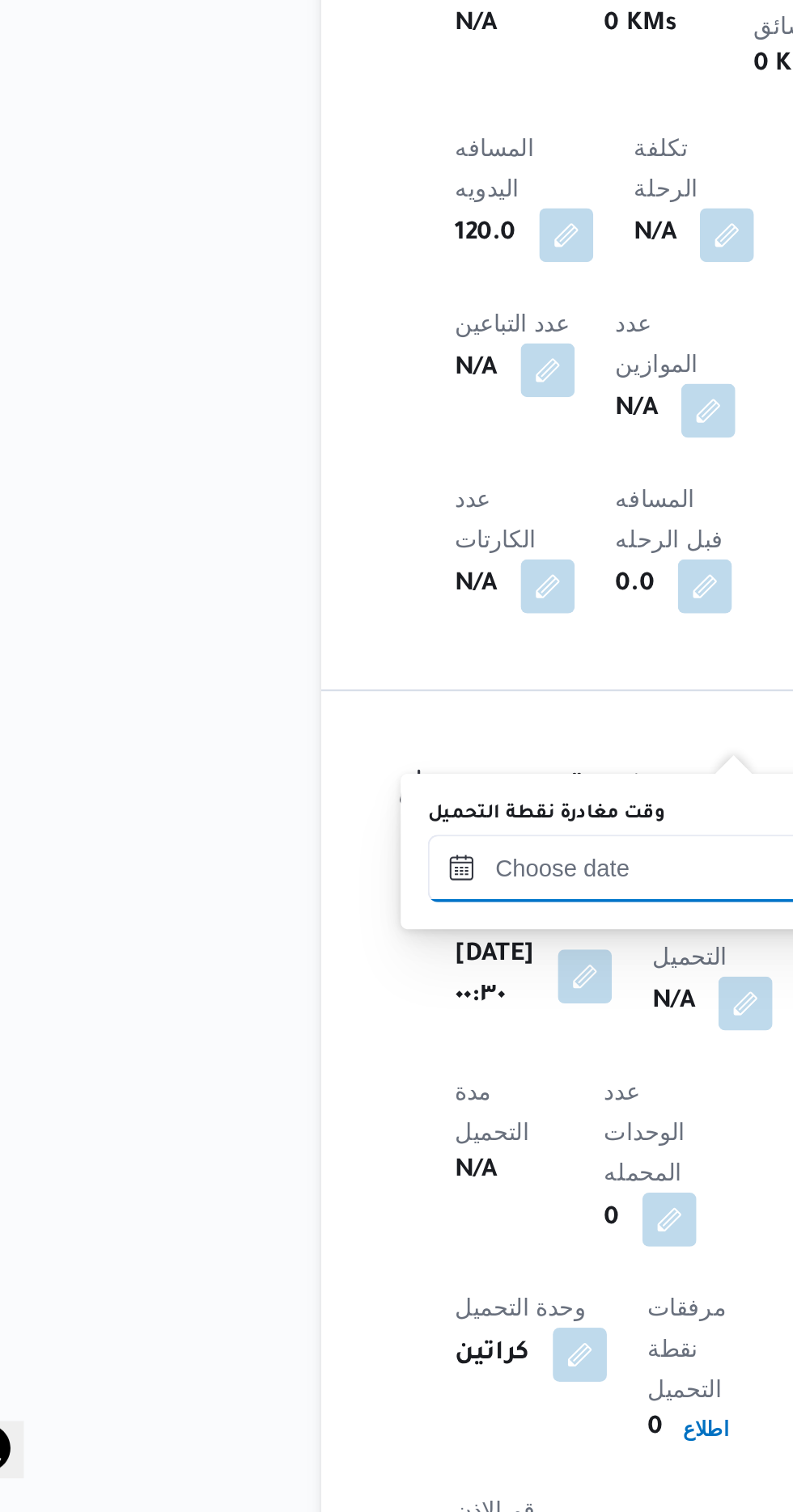
click at [350, 1197] on input "وقت مغادرة نقطة التحميل" at bounding box center [354, 1204] width 184 height 32
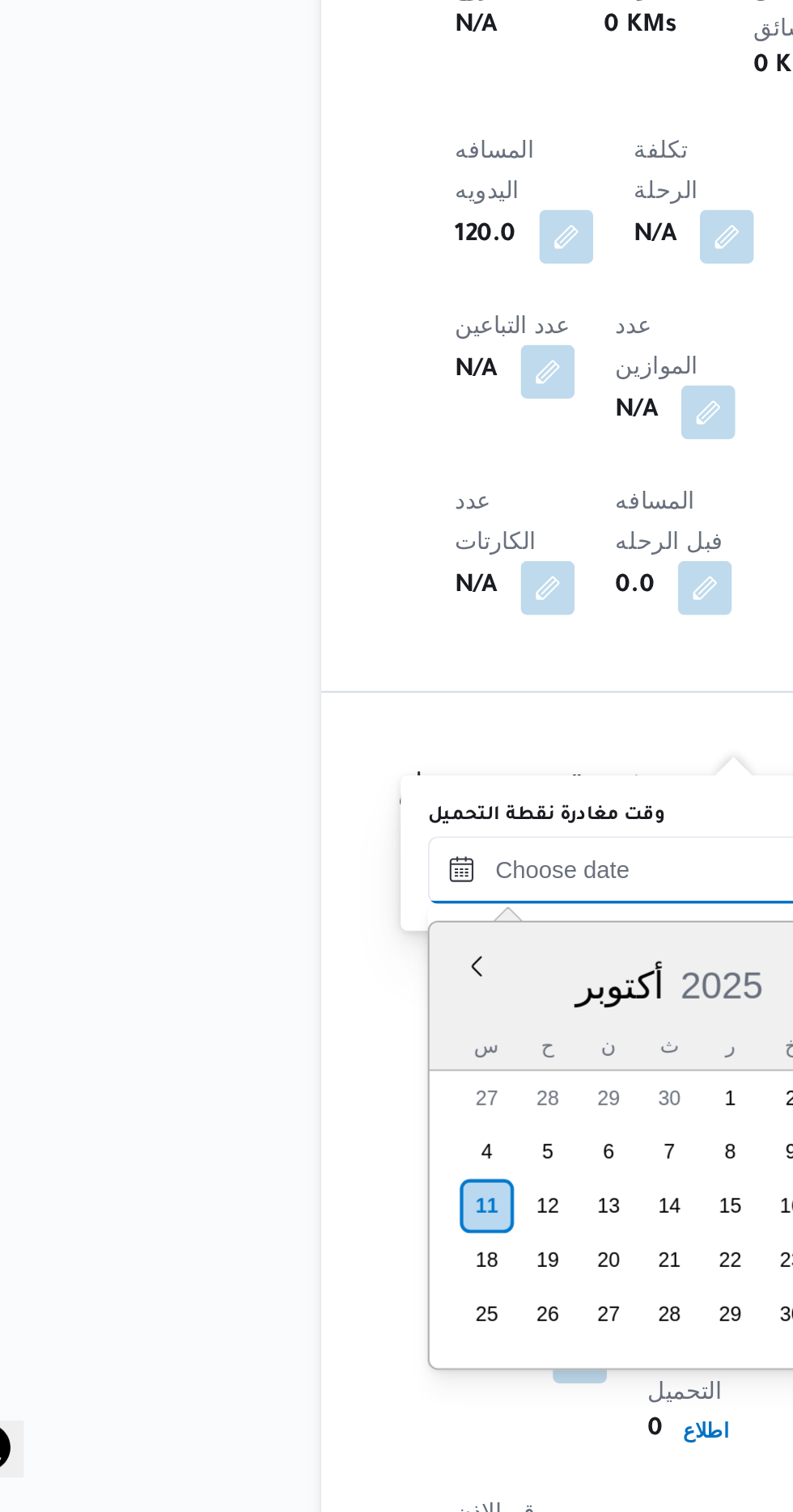
scroll to position [1183, 0]
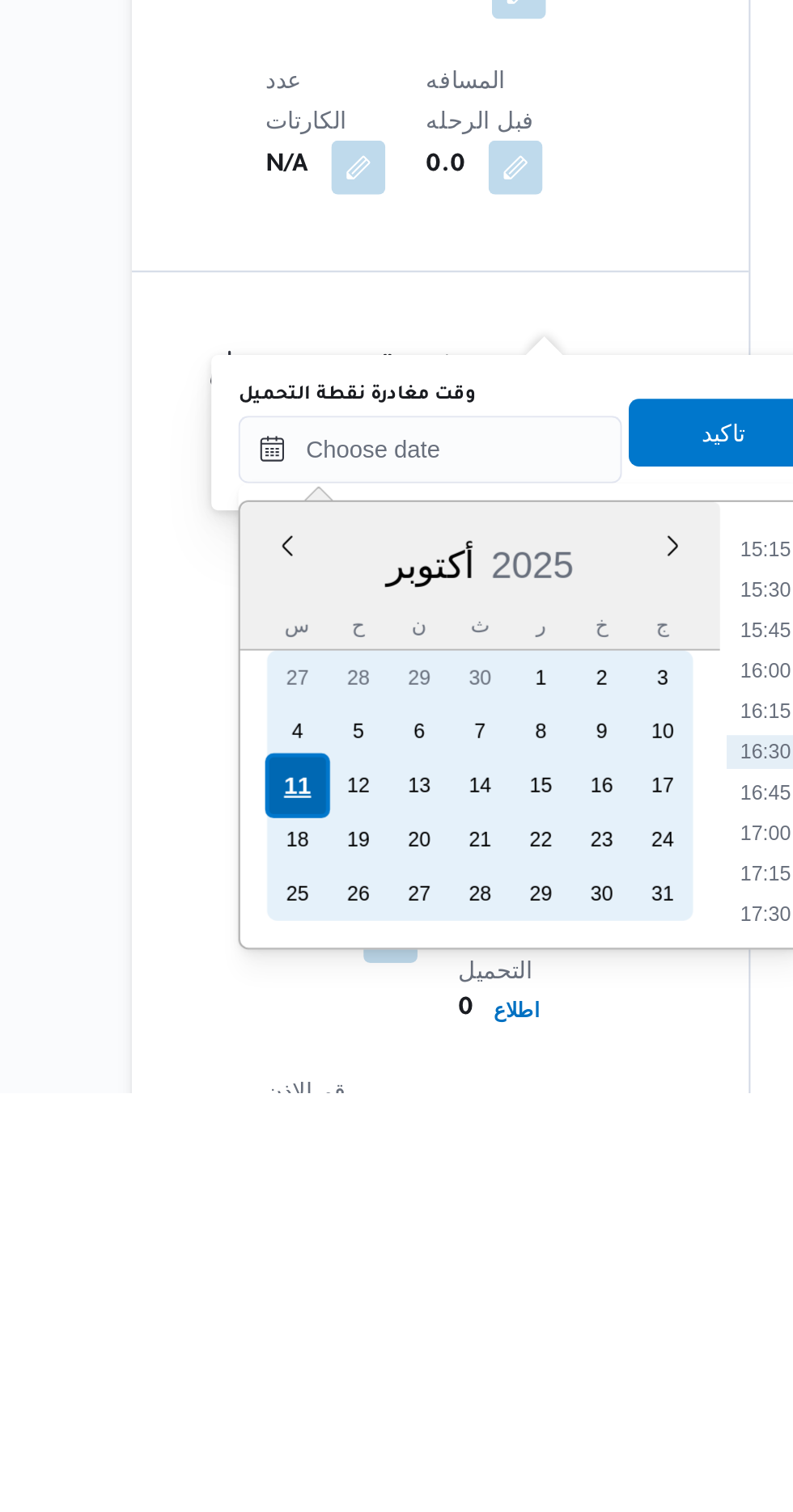
click at [281, 1365] on div "11" at bounding box center [289, 1365] width 31 height 31
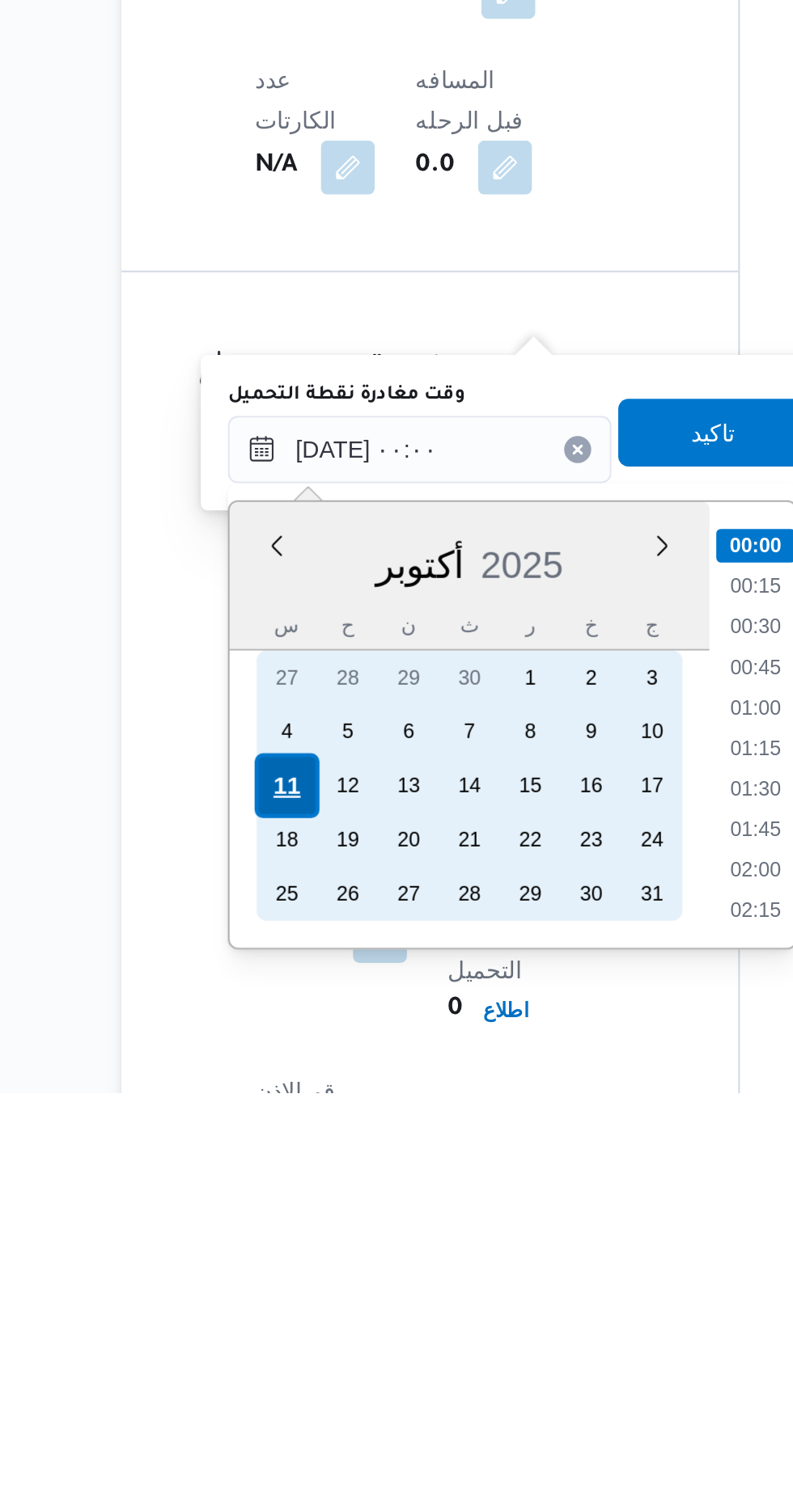
scroll to position [605, 0]
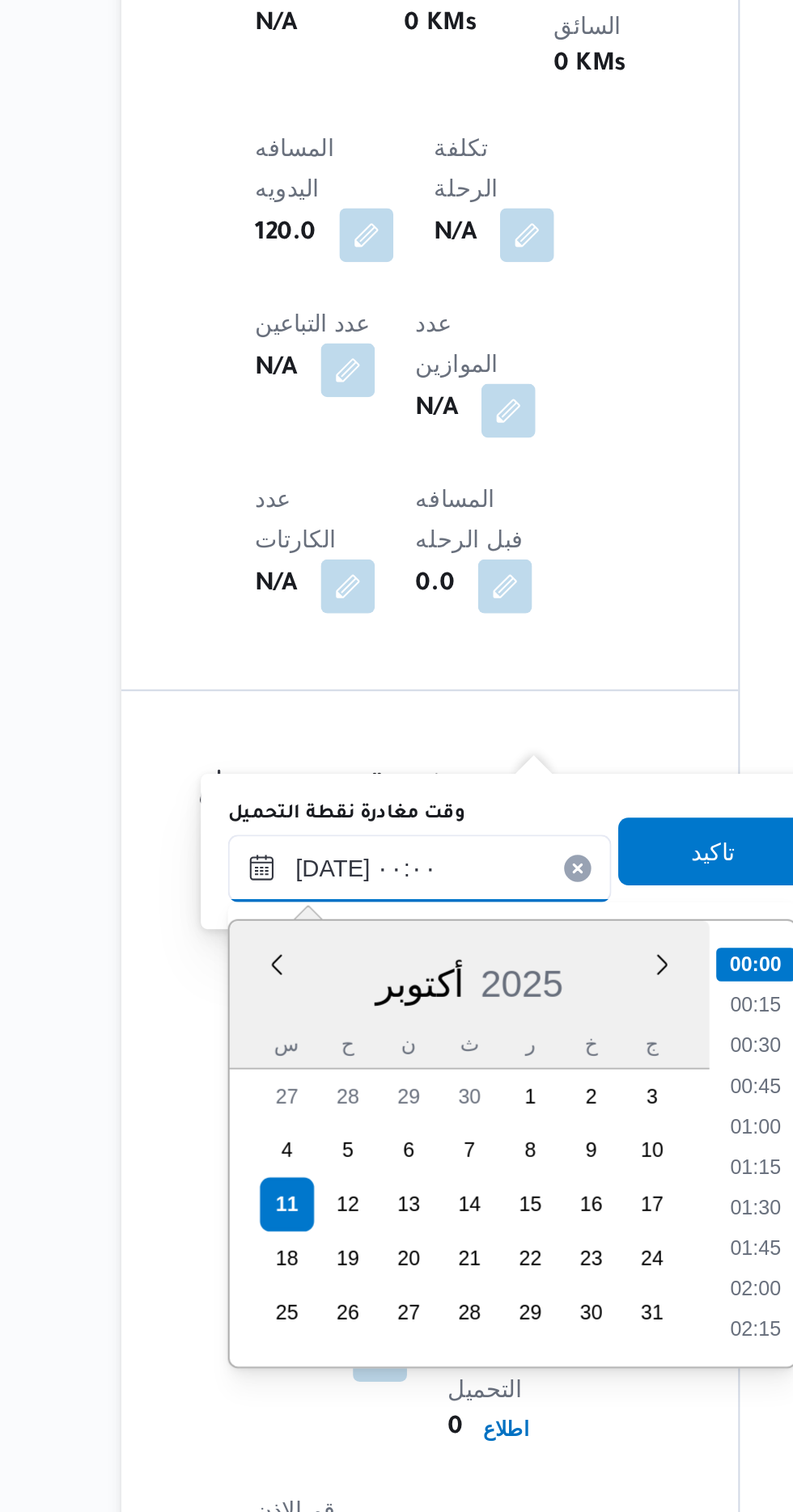
click at [279, 1211] on input "[DATE] ٠٠:٠٠" at bounding box center [354, 1204] width 184 height 32
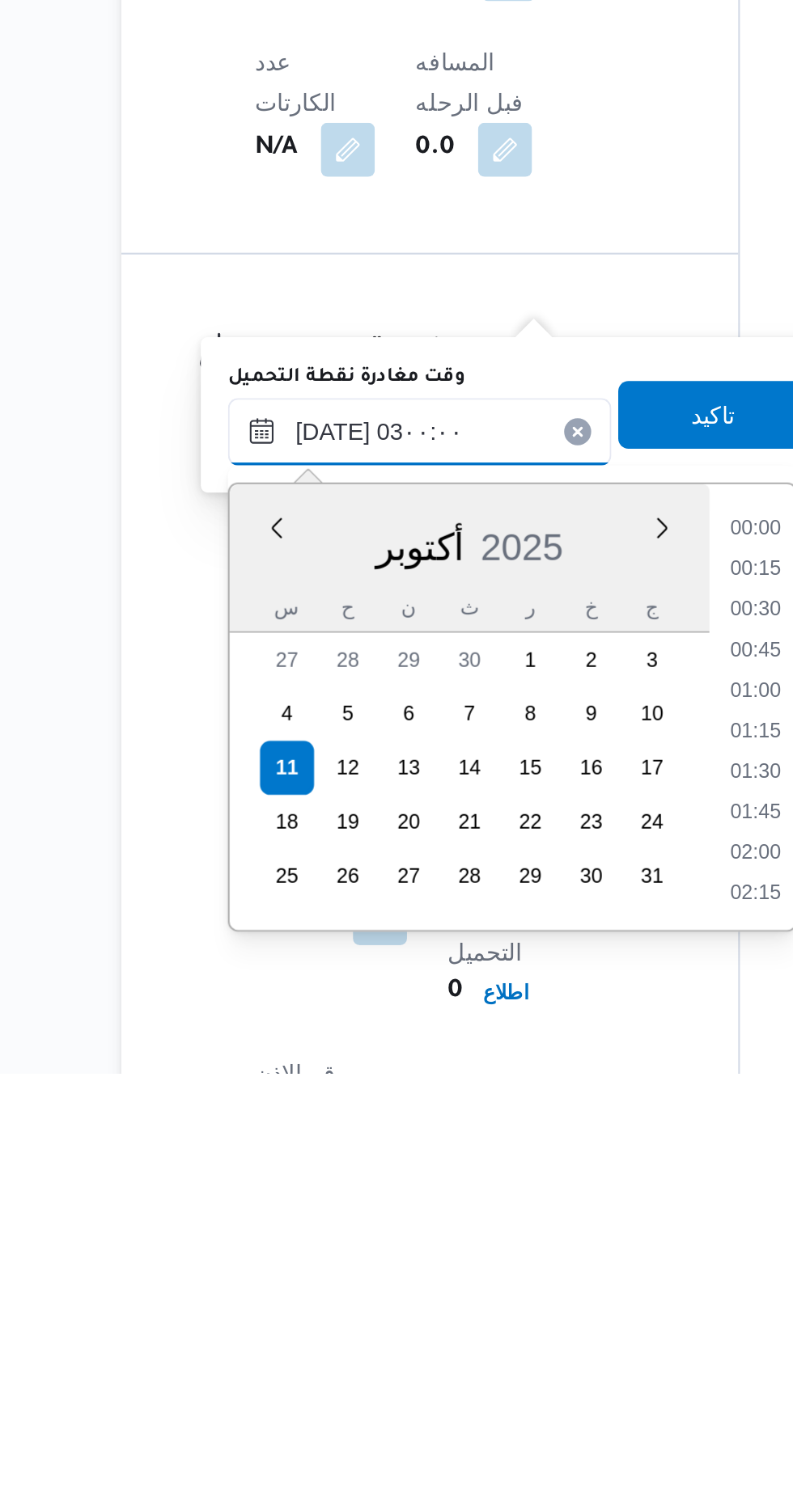
scroll to position [63, 0]
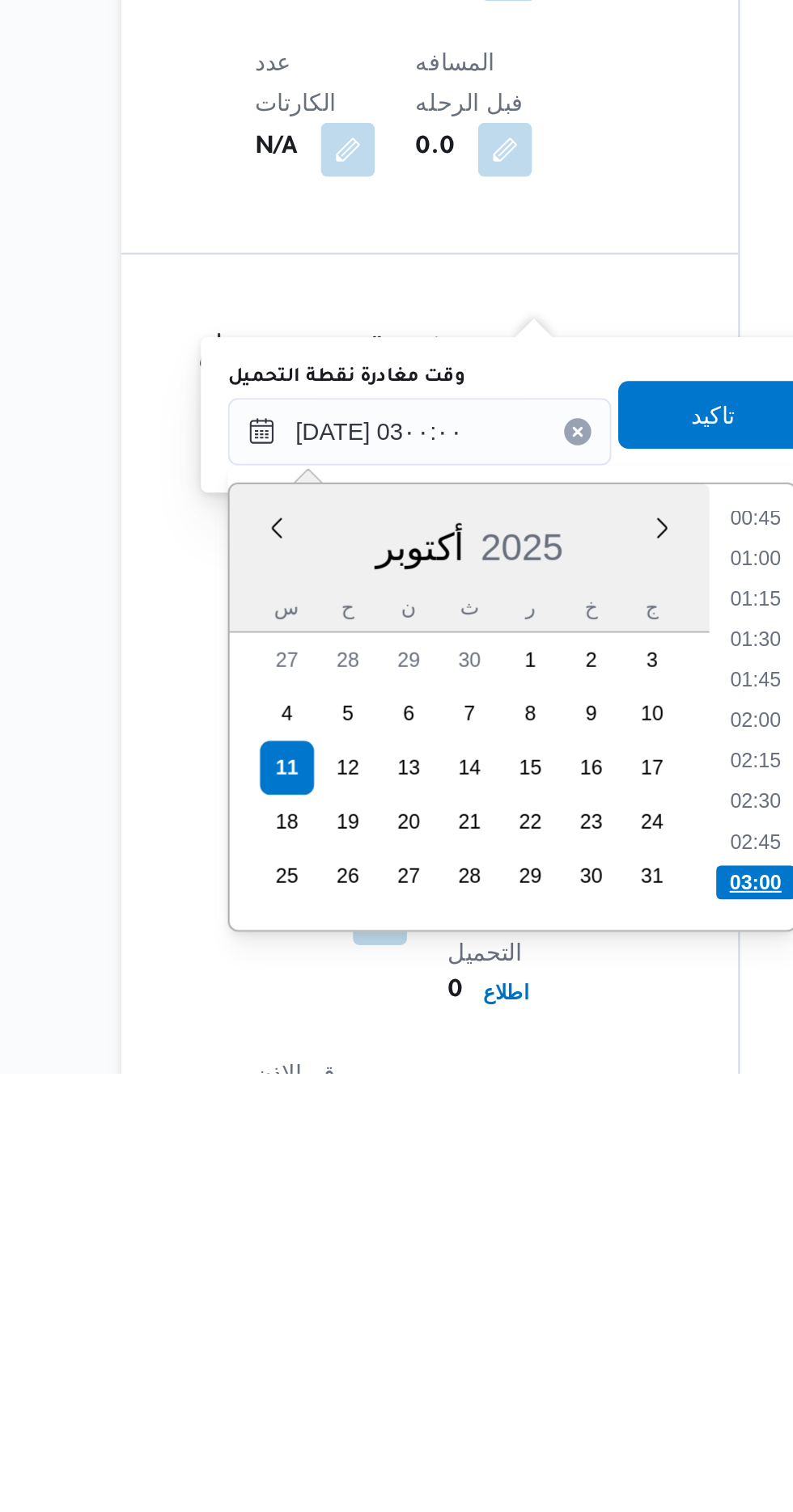
click at [520, 1418] on li "03:00" at bounding box center [514, 1420] width 38 height 16
type input "[DATE] ٠٣:٠٠"
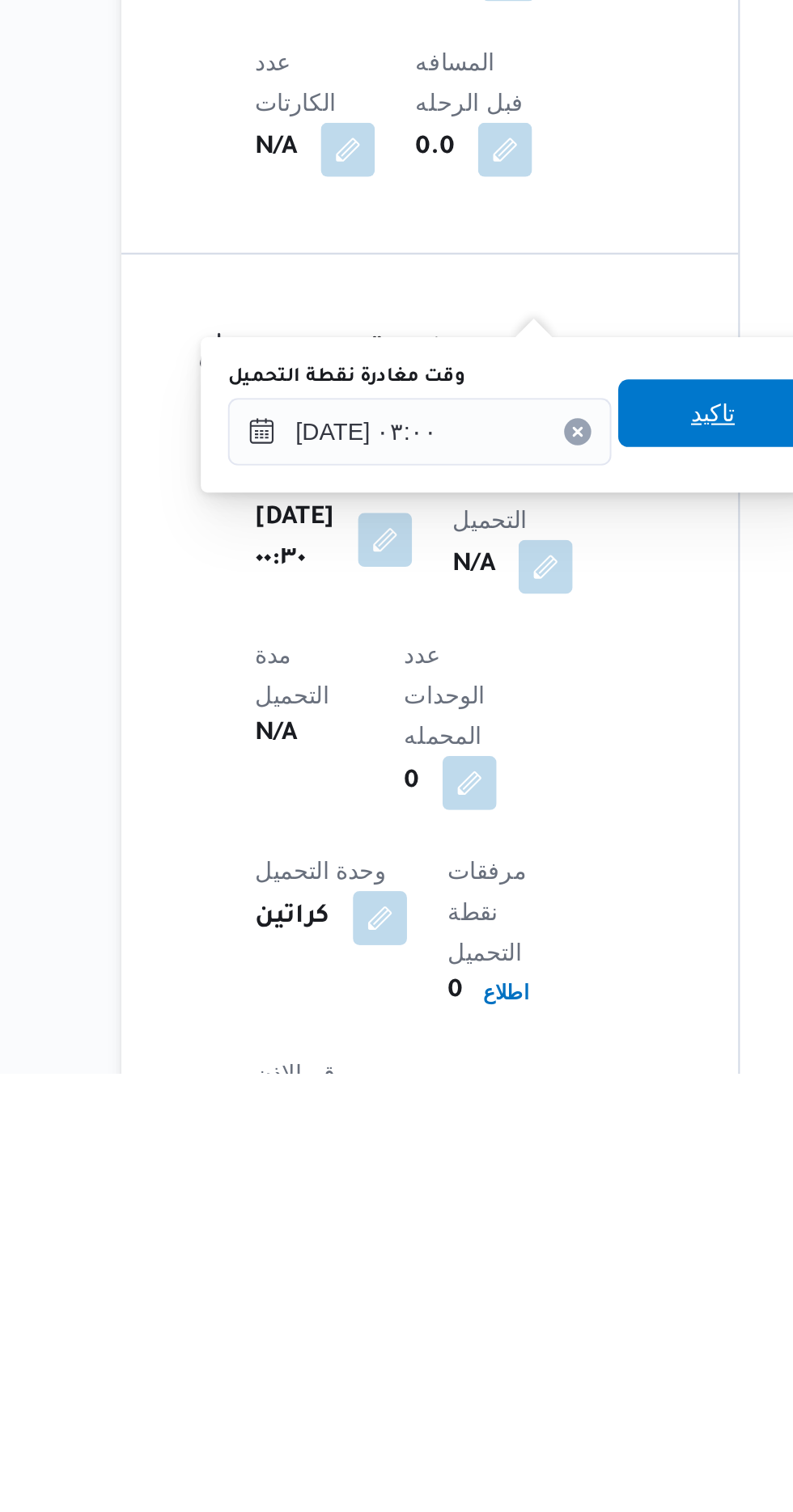
click at [484, 1192] on span "تاكيد" at bounding box center [494, 1196] width 91 height 32
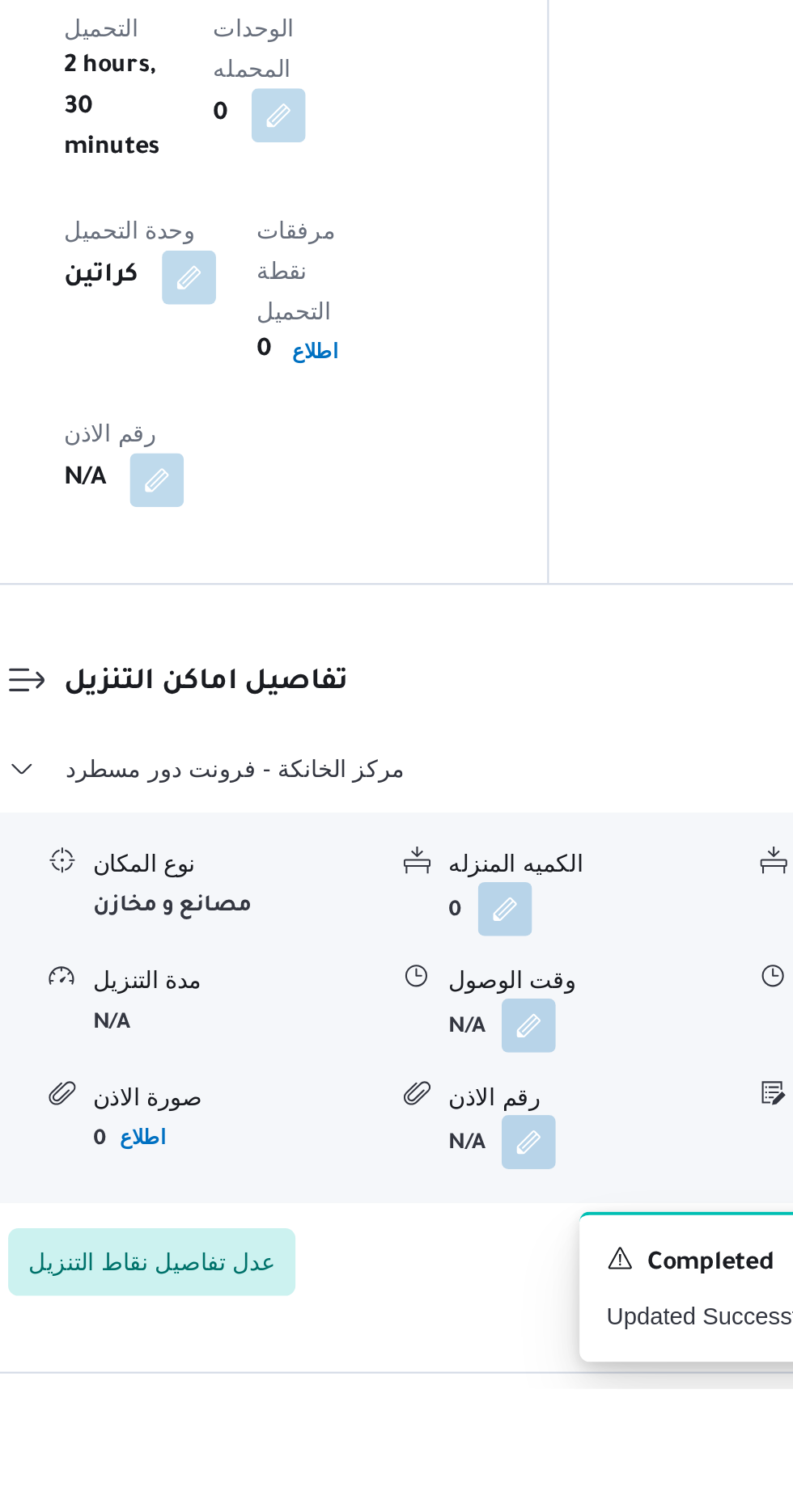
scroll to position [1068, 0]
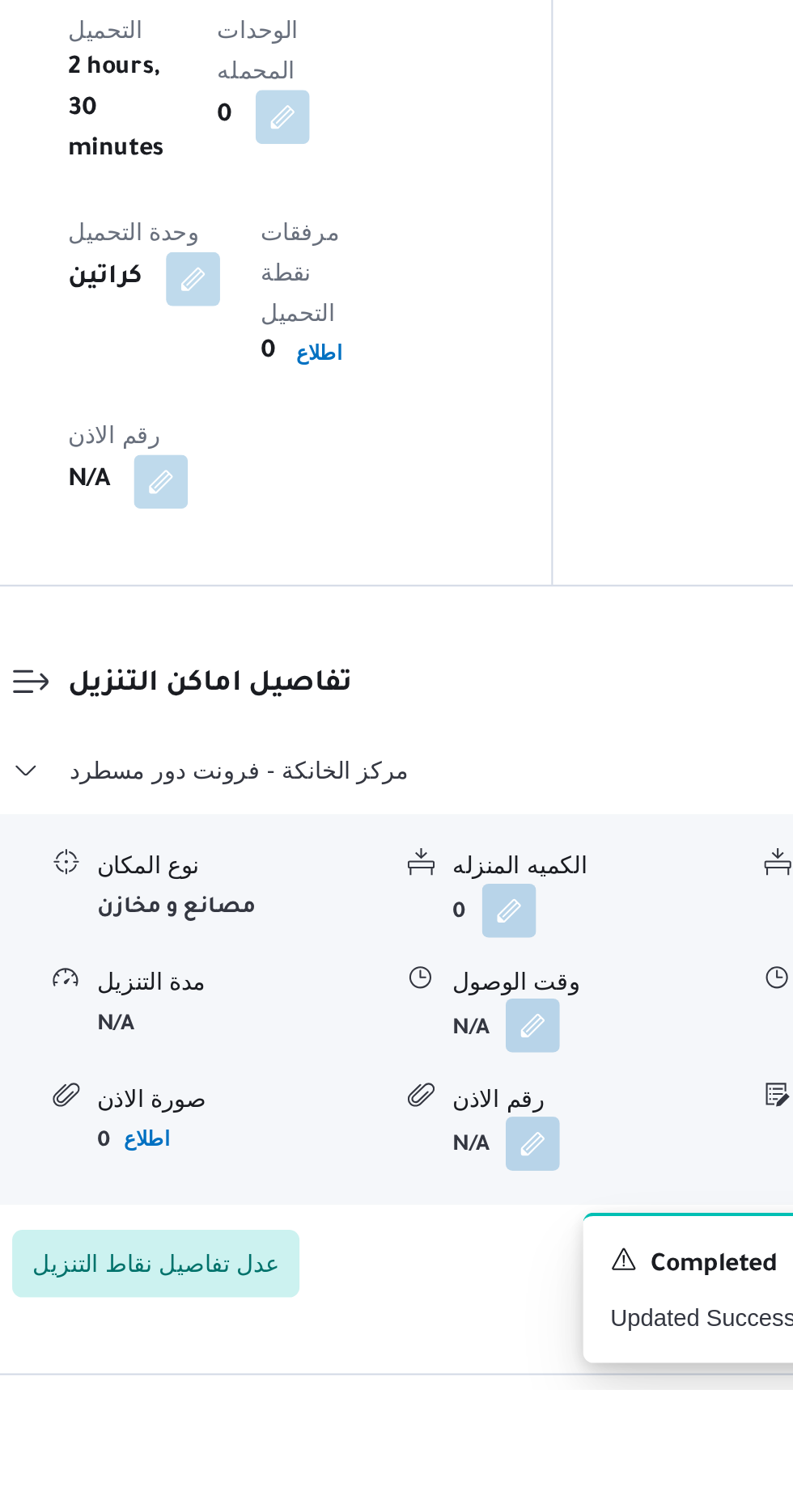
click at [489, 1324] on button "button" at bounding box center [497, 1338] width 26 height 26
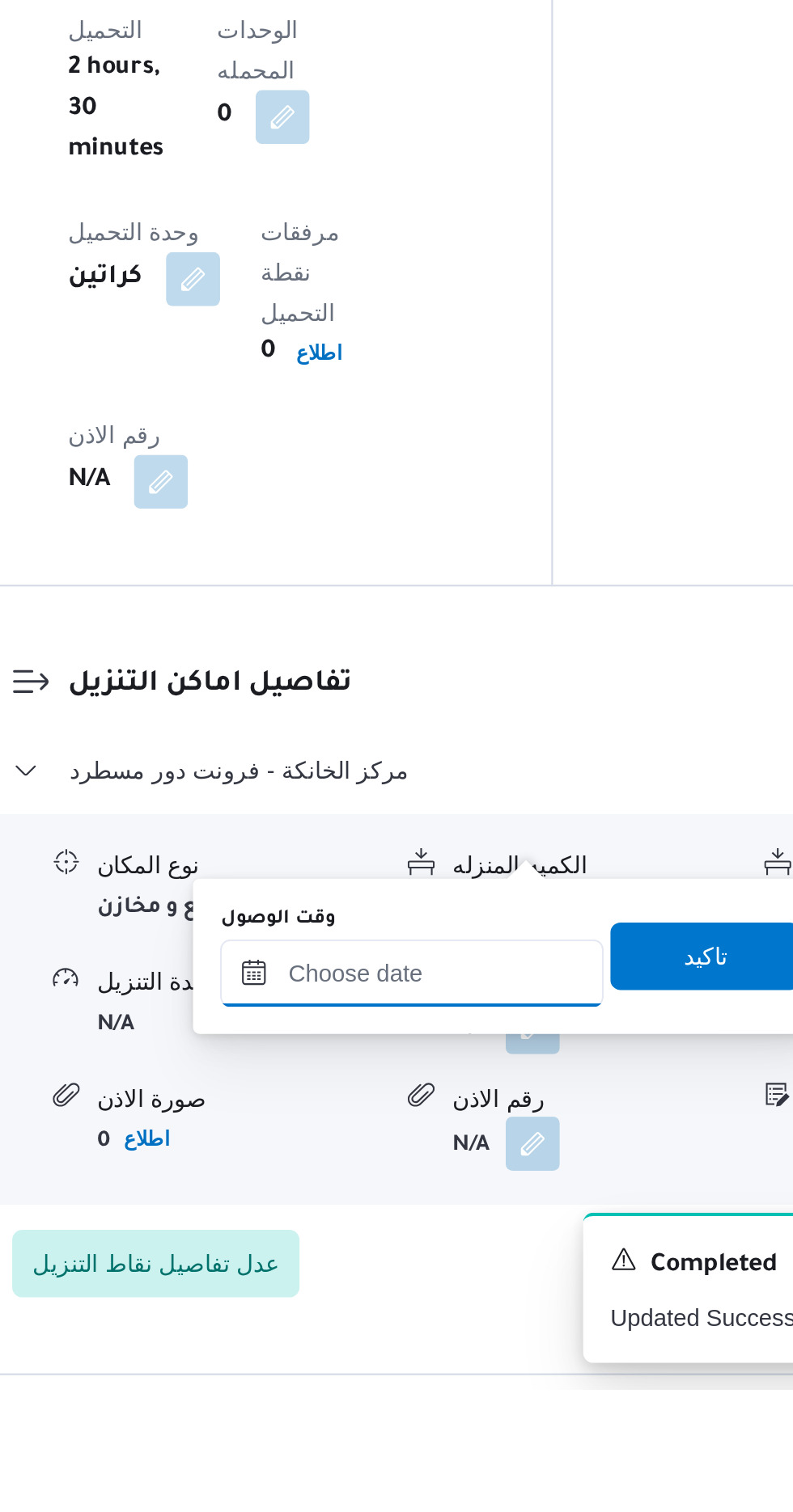
click at [459, 1307] on input "وقت الوصول" at bounding box center [439, 1312] width 184 height 32
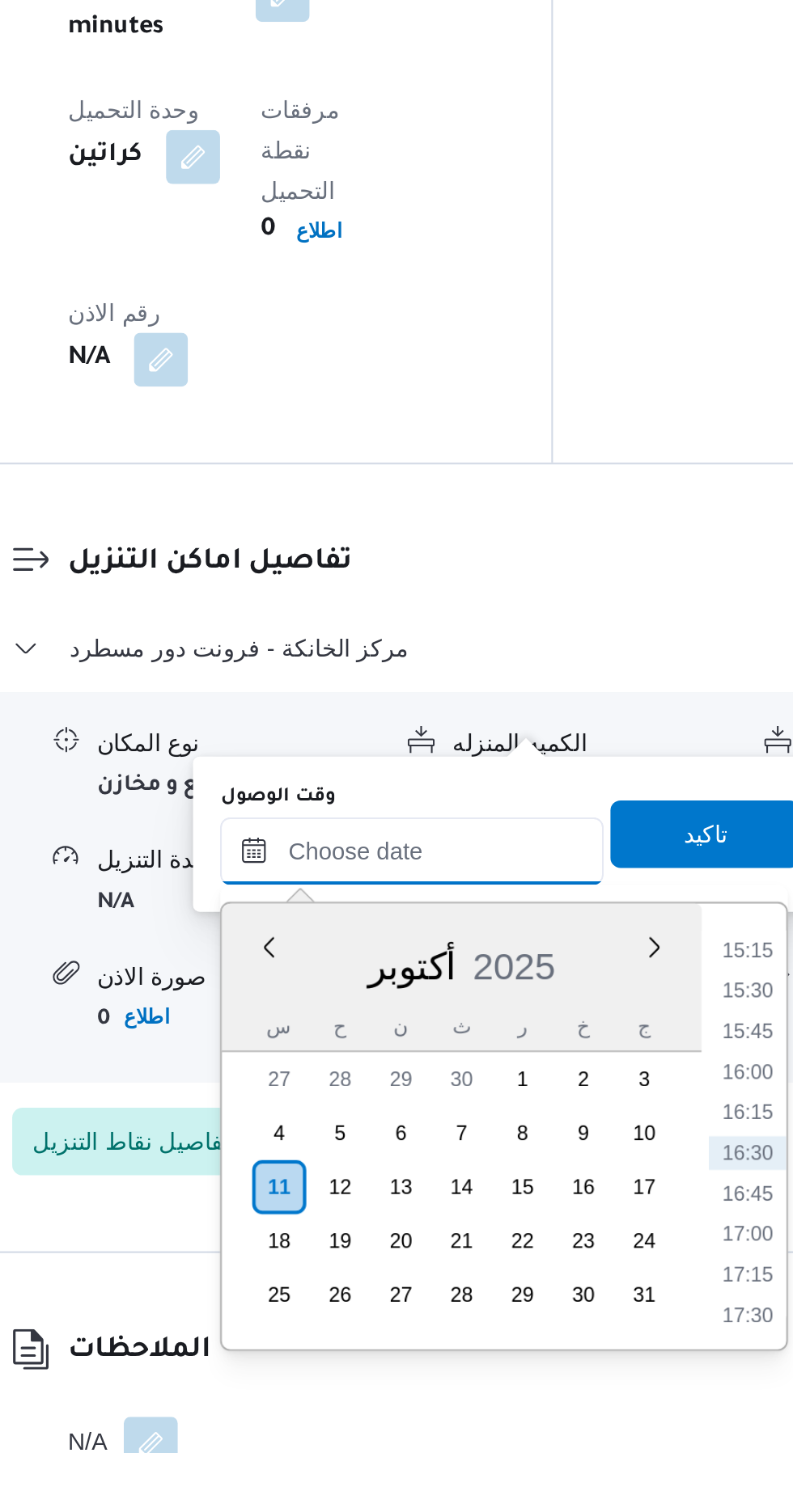
scroll to position [1157, 0]
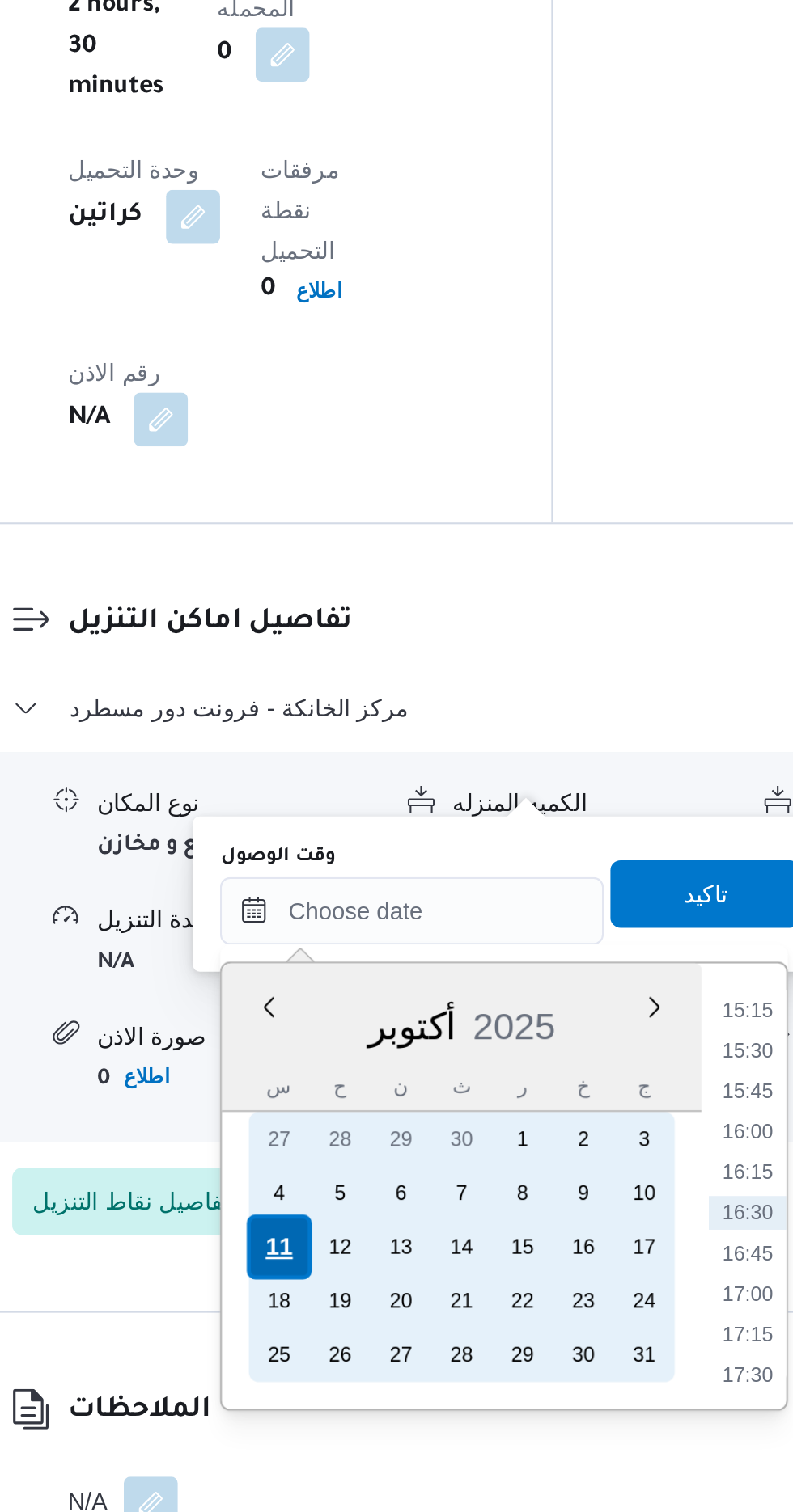
click at [374, 1383] on div "11" at bounding box center [375, 1385] width 31 height 31
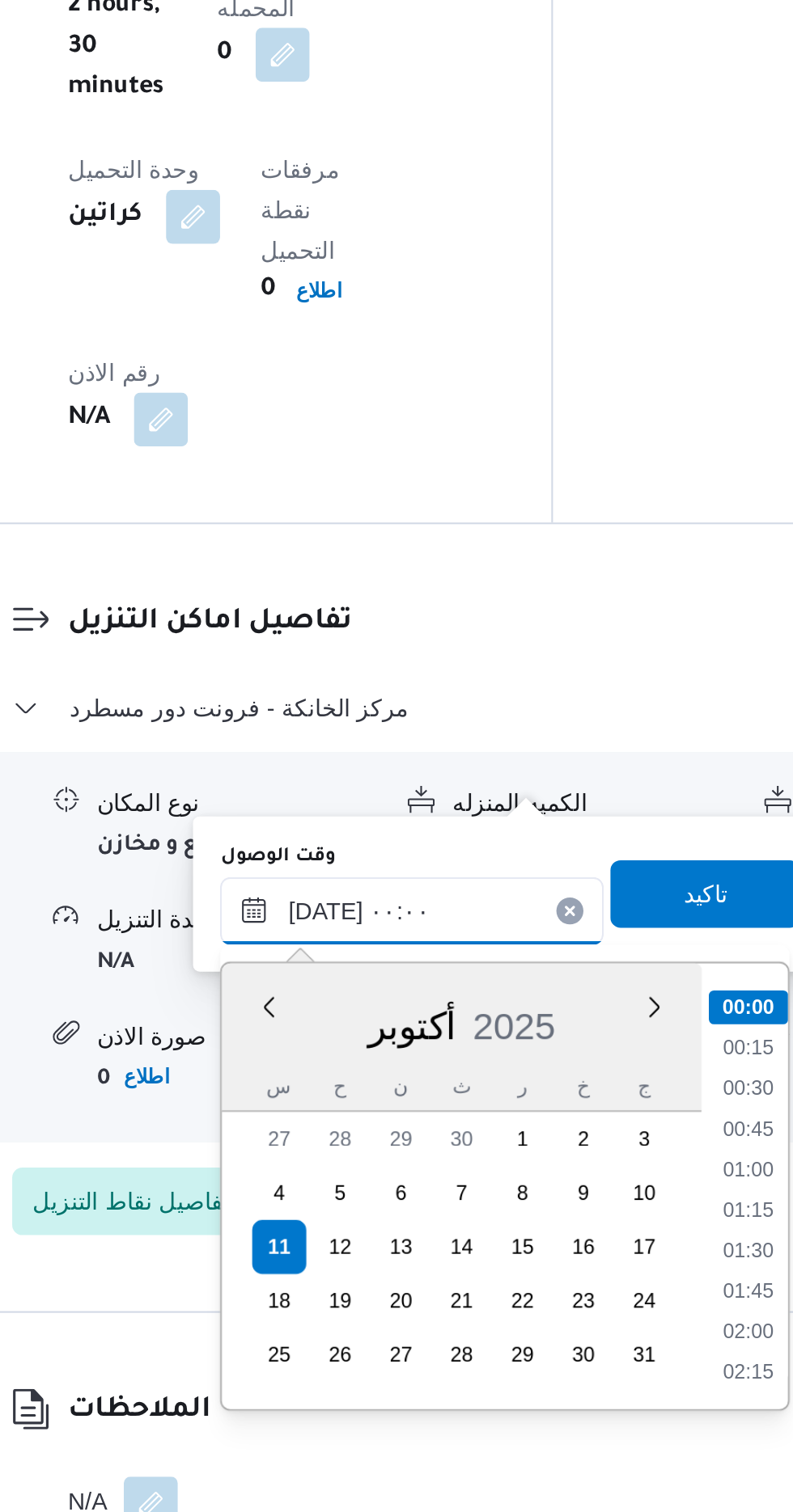
click at [361, 1228] on input "[DATE] ٠٠:٠٠" at bounding box center [439, 1224] width 184 height 32
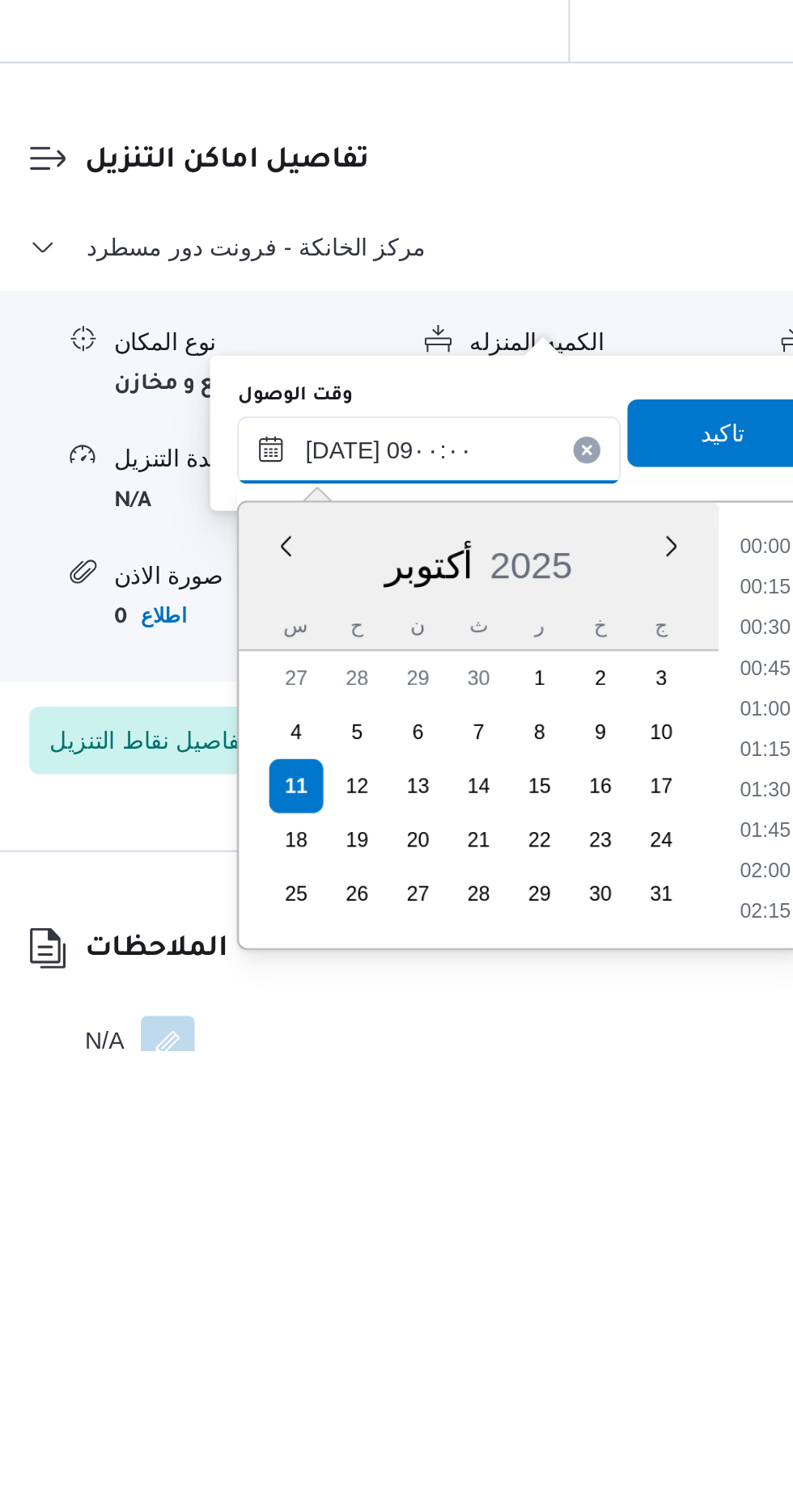
scroll to position [1157, 0]
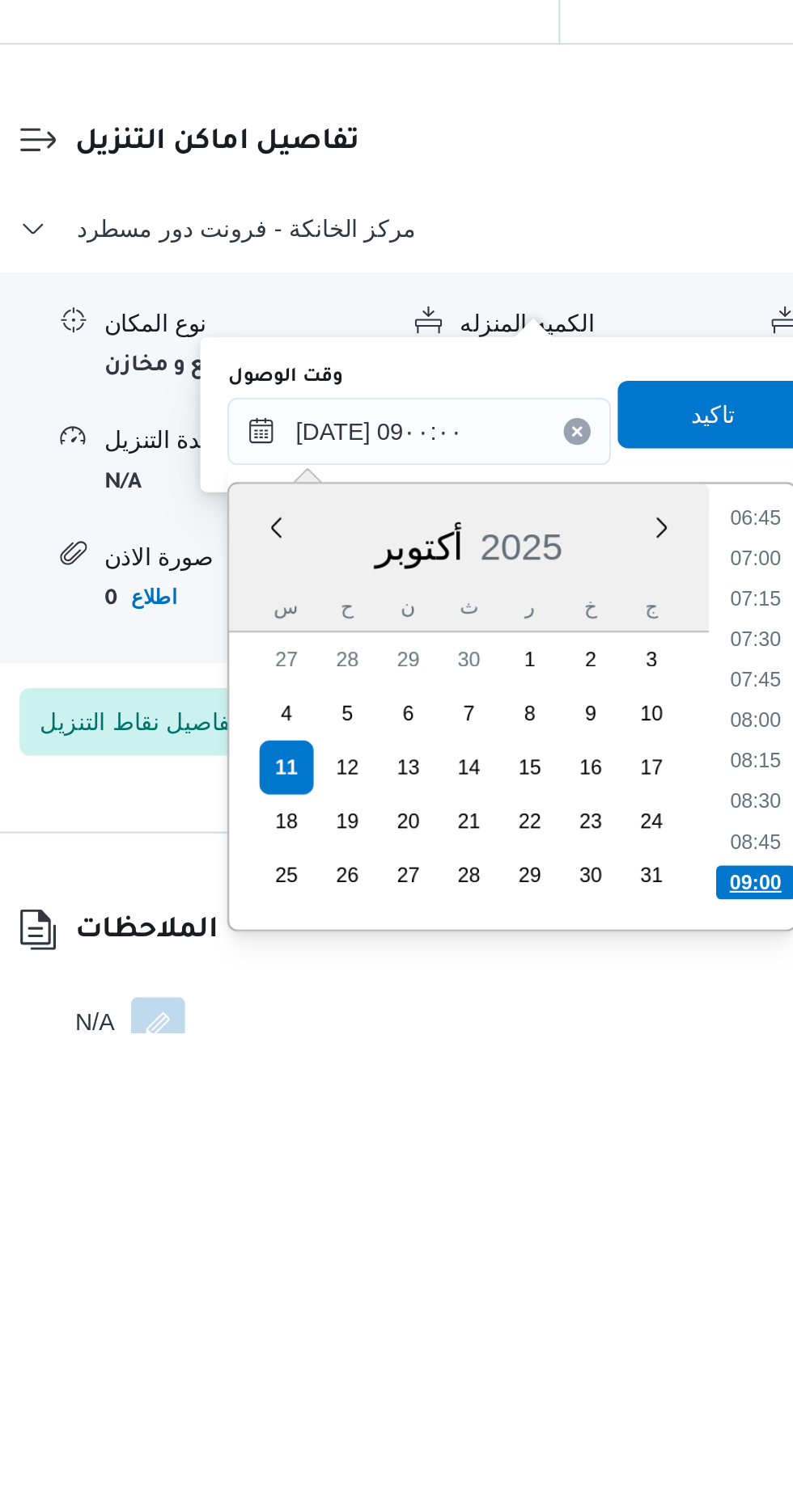
click at [596, 1436] on li "09:00" at bounding box center [600, 1440] width 38 height 16
type input "[DATE] ٠٩:٠٠"
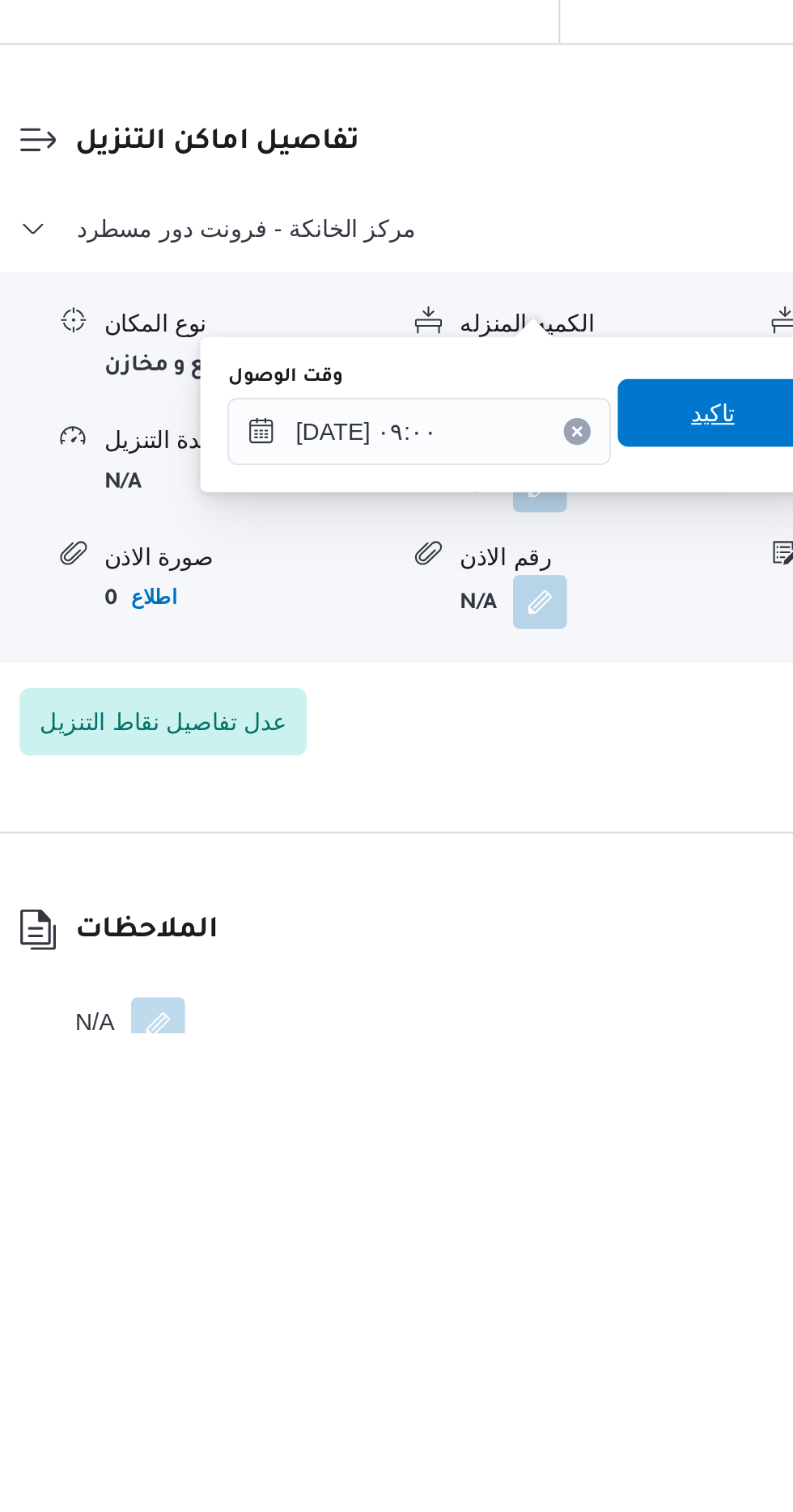
click at [574, 1206] on span "تاكيد" at bounding box center [579, 1216] width 91 height 32
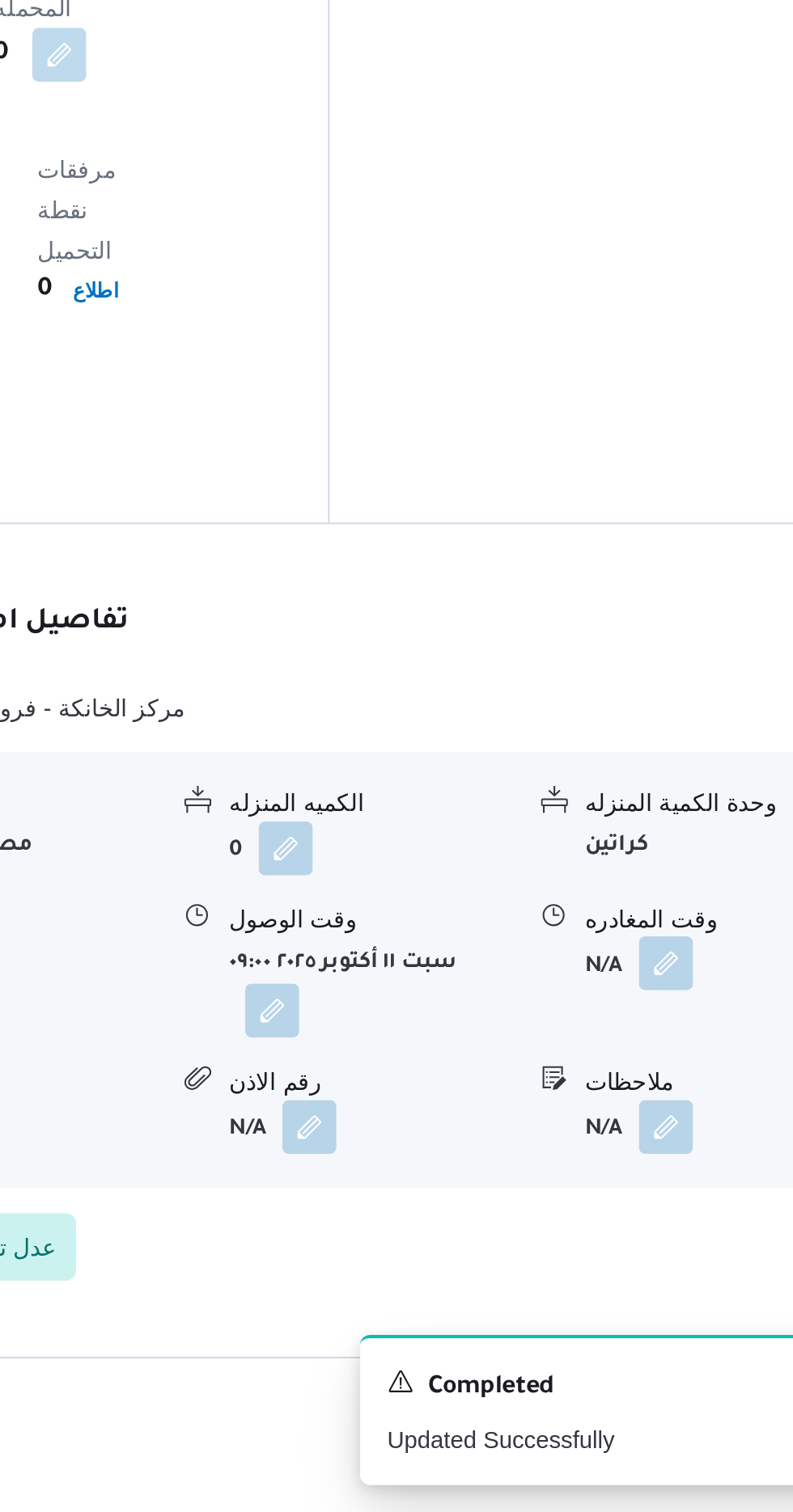
click at [658, 1236] on button "button" at bounding box center [668, 1249] width 26 height 26
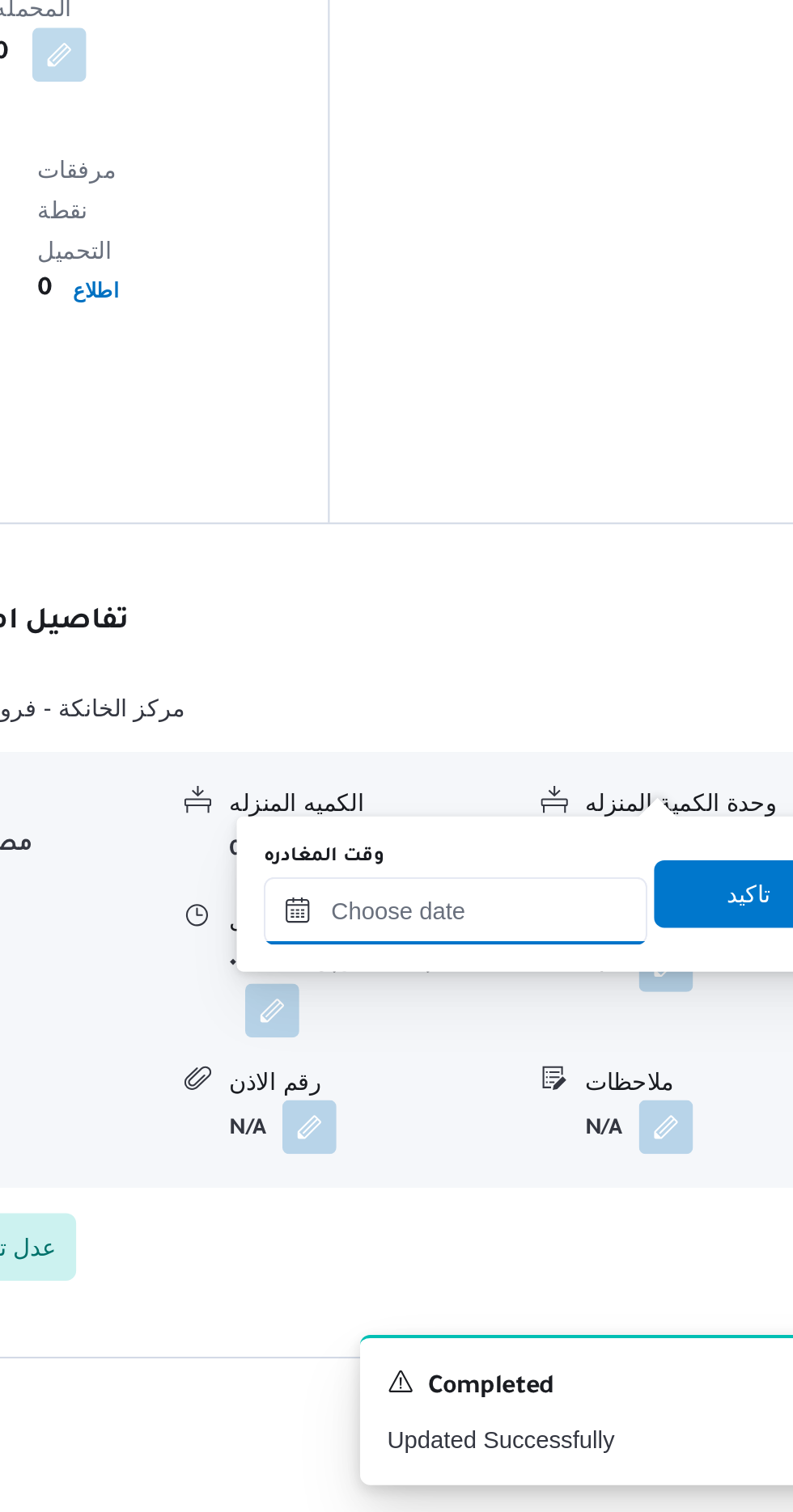
click at [561, 1220] on input "وقت المغادره" at bounding box center [567, 1224] width 184 height 32
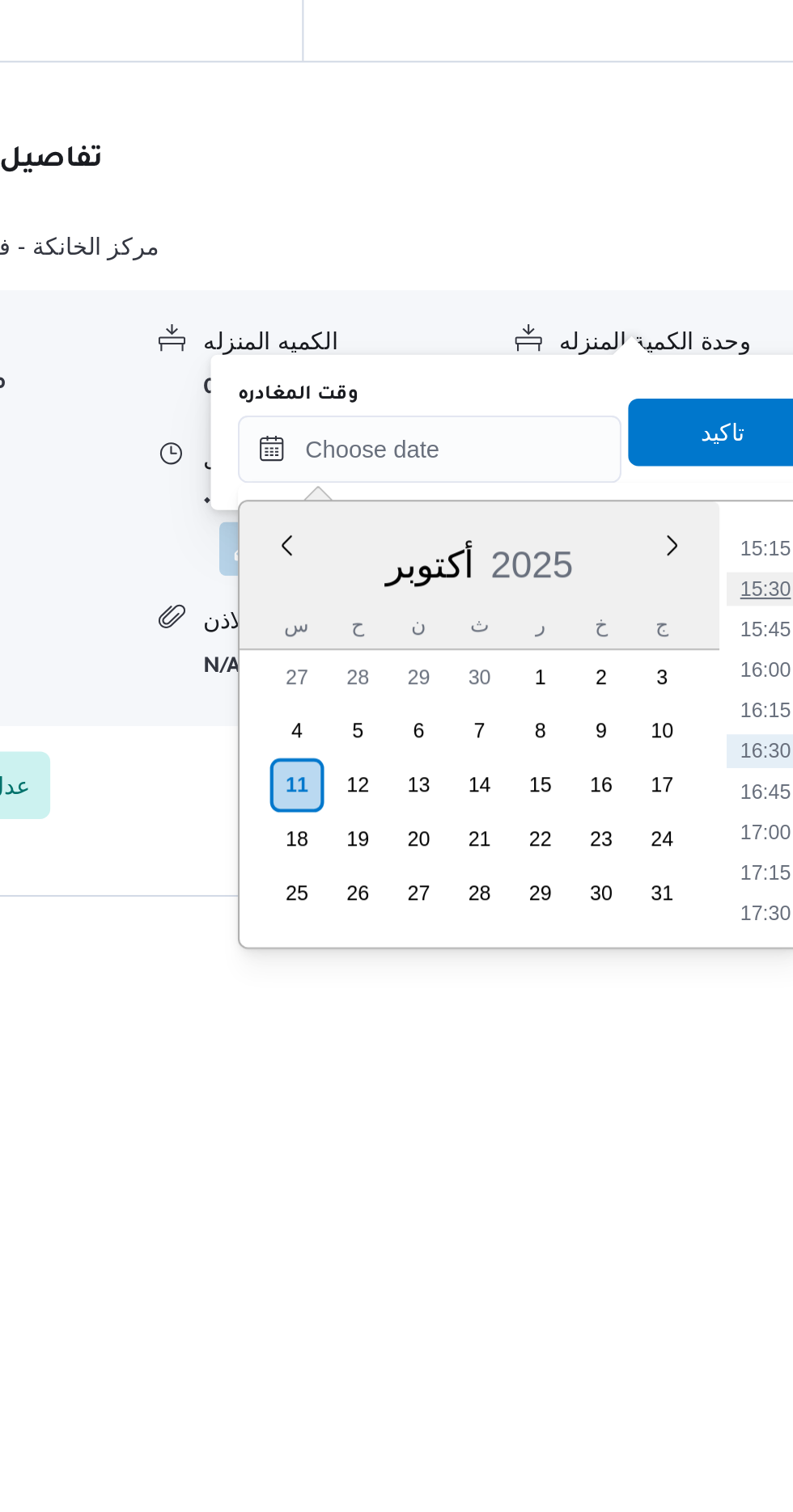
click at [728, 1284] on li "15:30" at bounding box center [727, 1291] width 38 height 16
type input "[DATE] ١٥:٣٠"
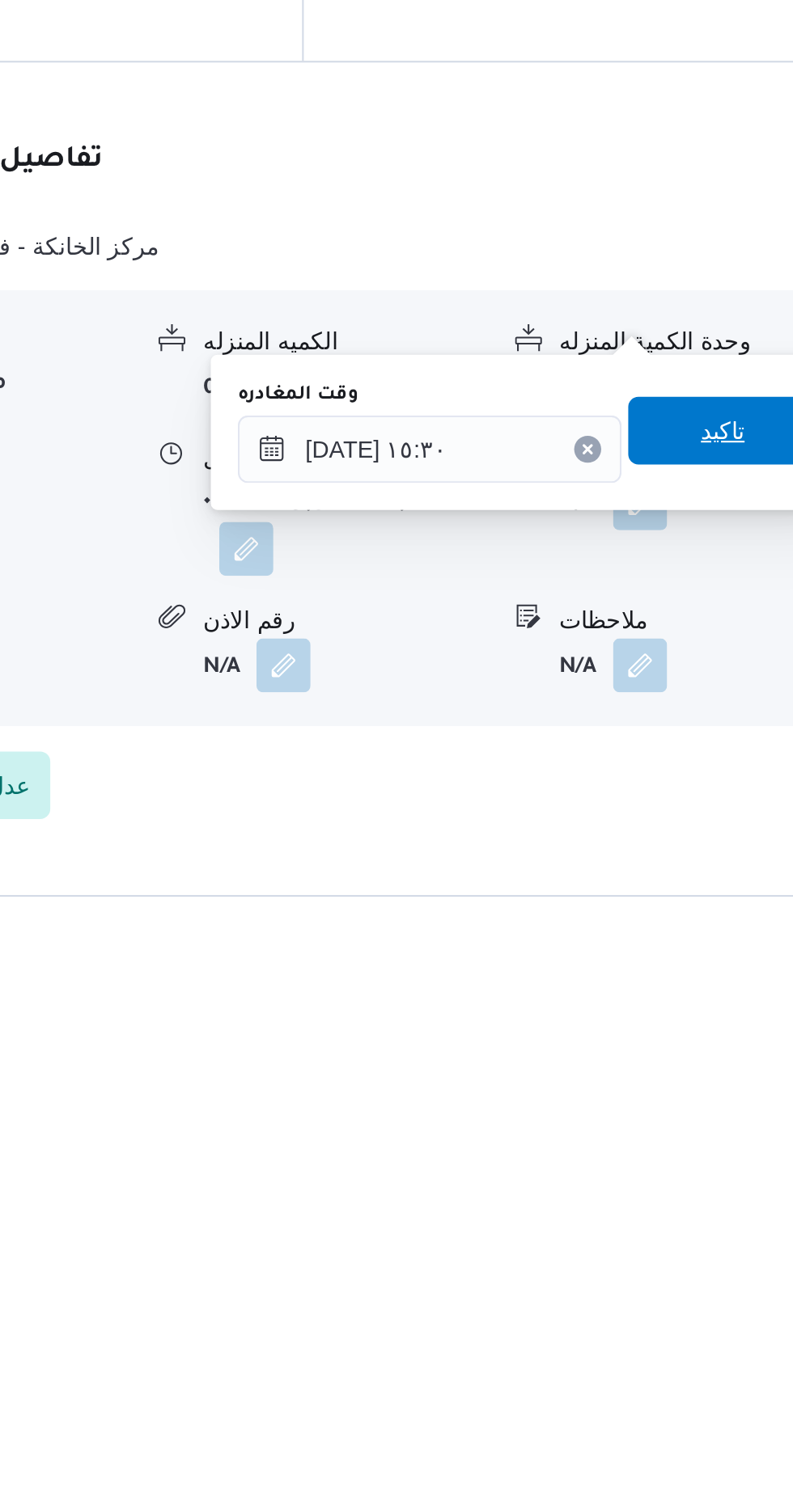
click at [707, 1208] on span "تاكيد" at bounding box center [707, 1216] width 91 height 32
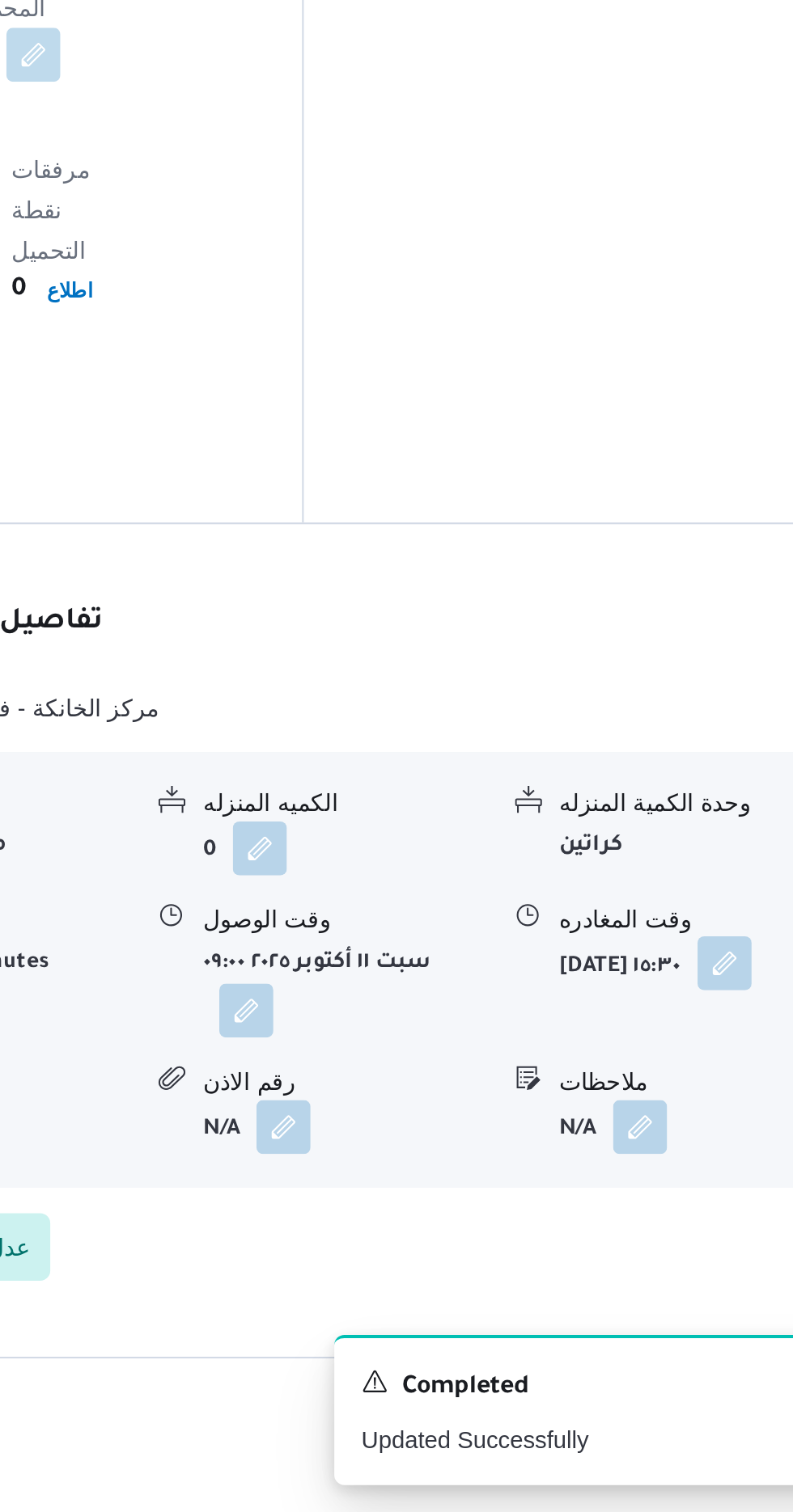
click at [695, 1236] on button "button" at bounding box center [709, 1249] width 26 height 26
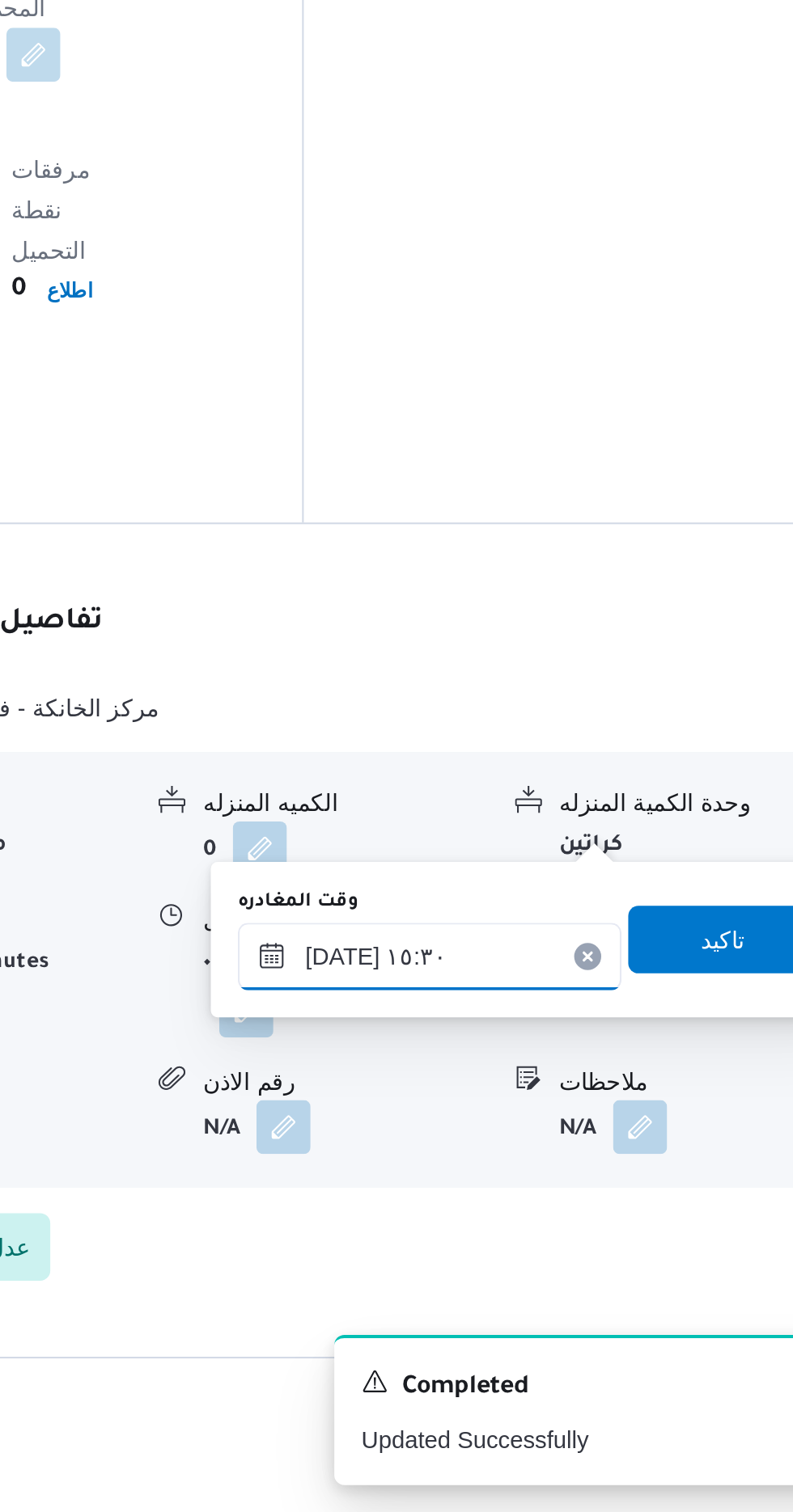
click at [578, 1239] on input "[DATE] ١٥:٣٠" at bounding box center [567, 1247] width 184 height 32
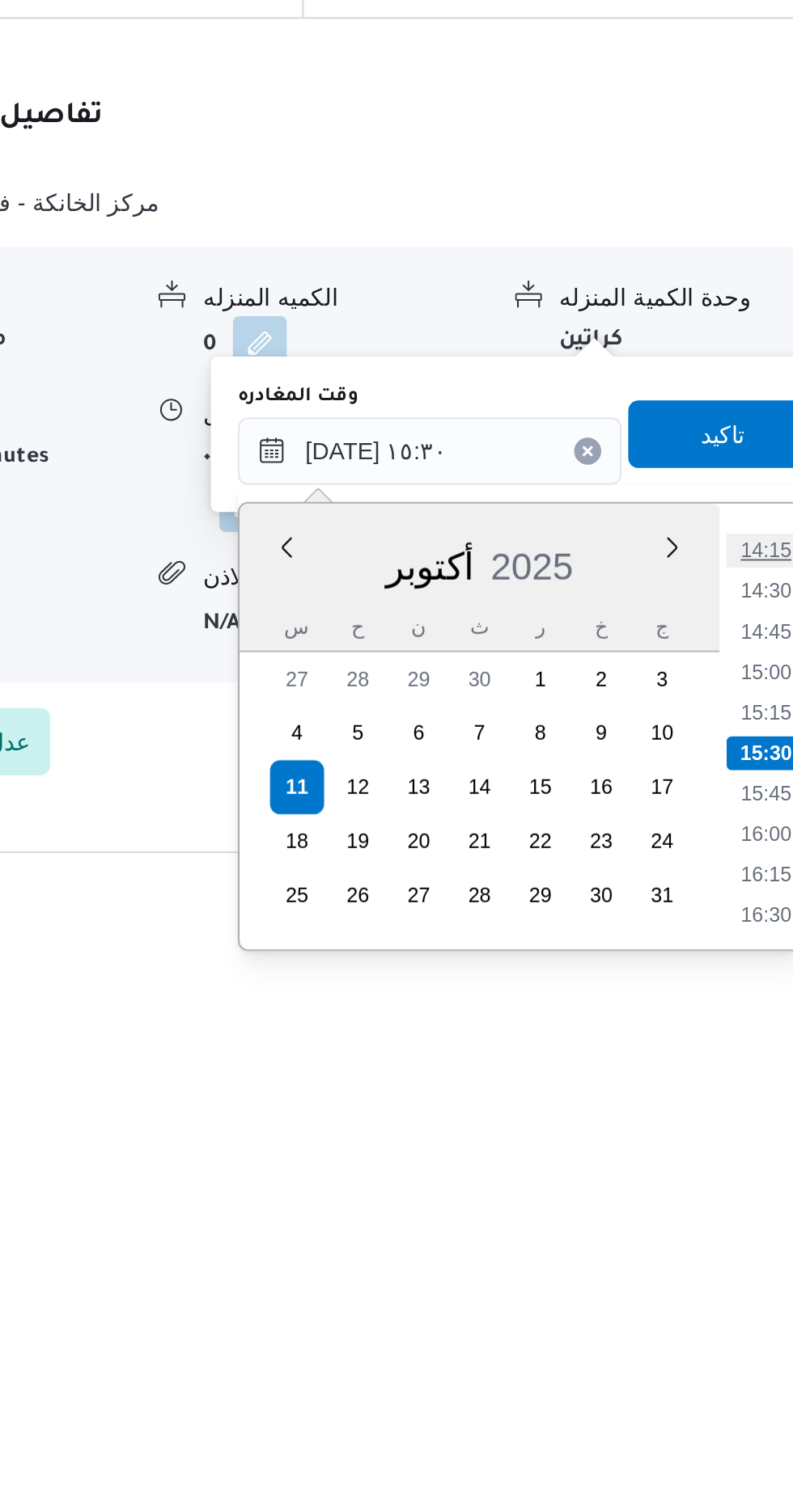
click at [727, 1291] on li "14:15" at bounding box center [727, 1294] width 38 height 16
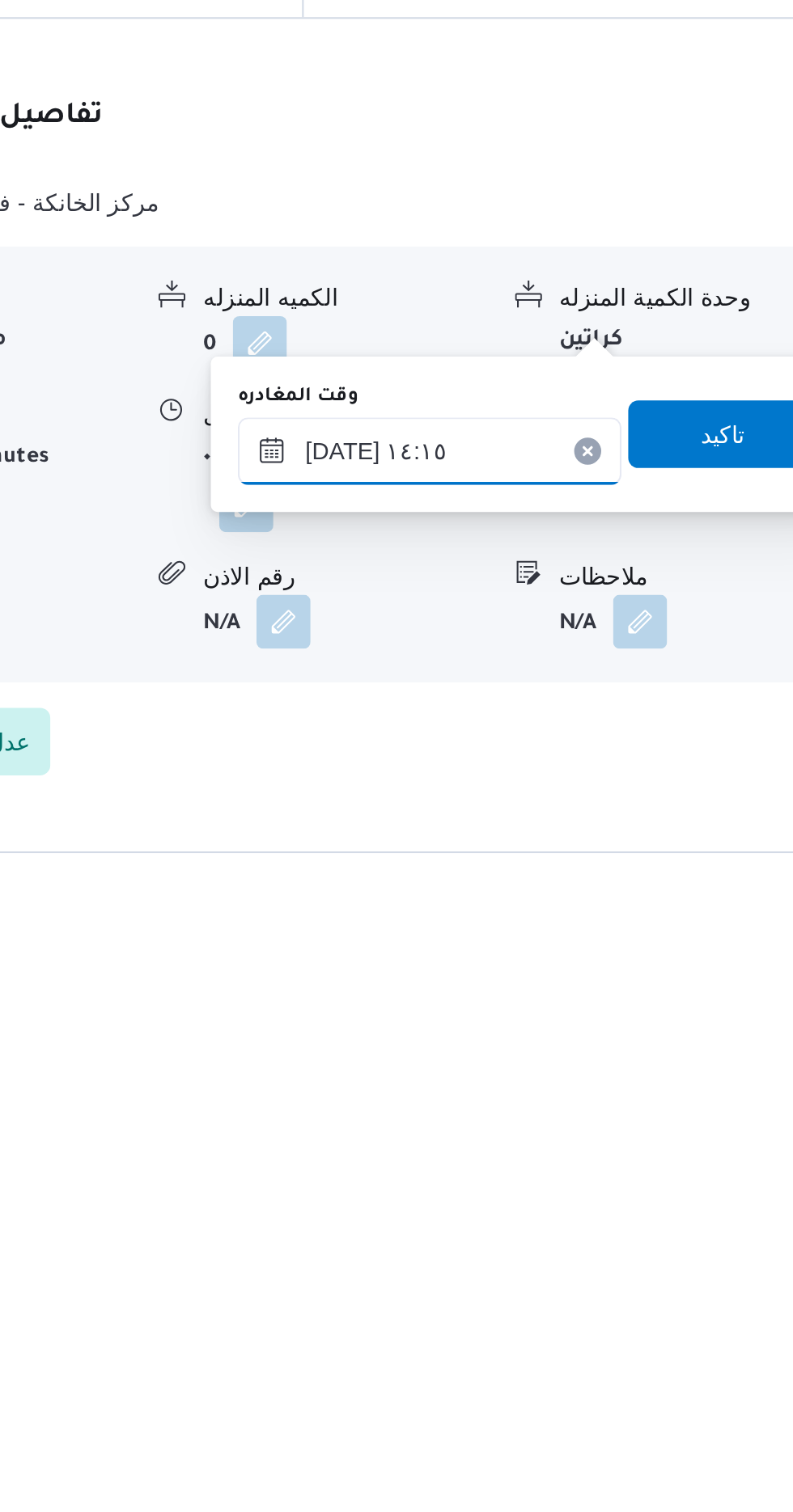
click at [590, 1240] on input "[DATE] ١٤:١٥" at bounding box center [567, 1247] width 184 height 32
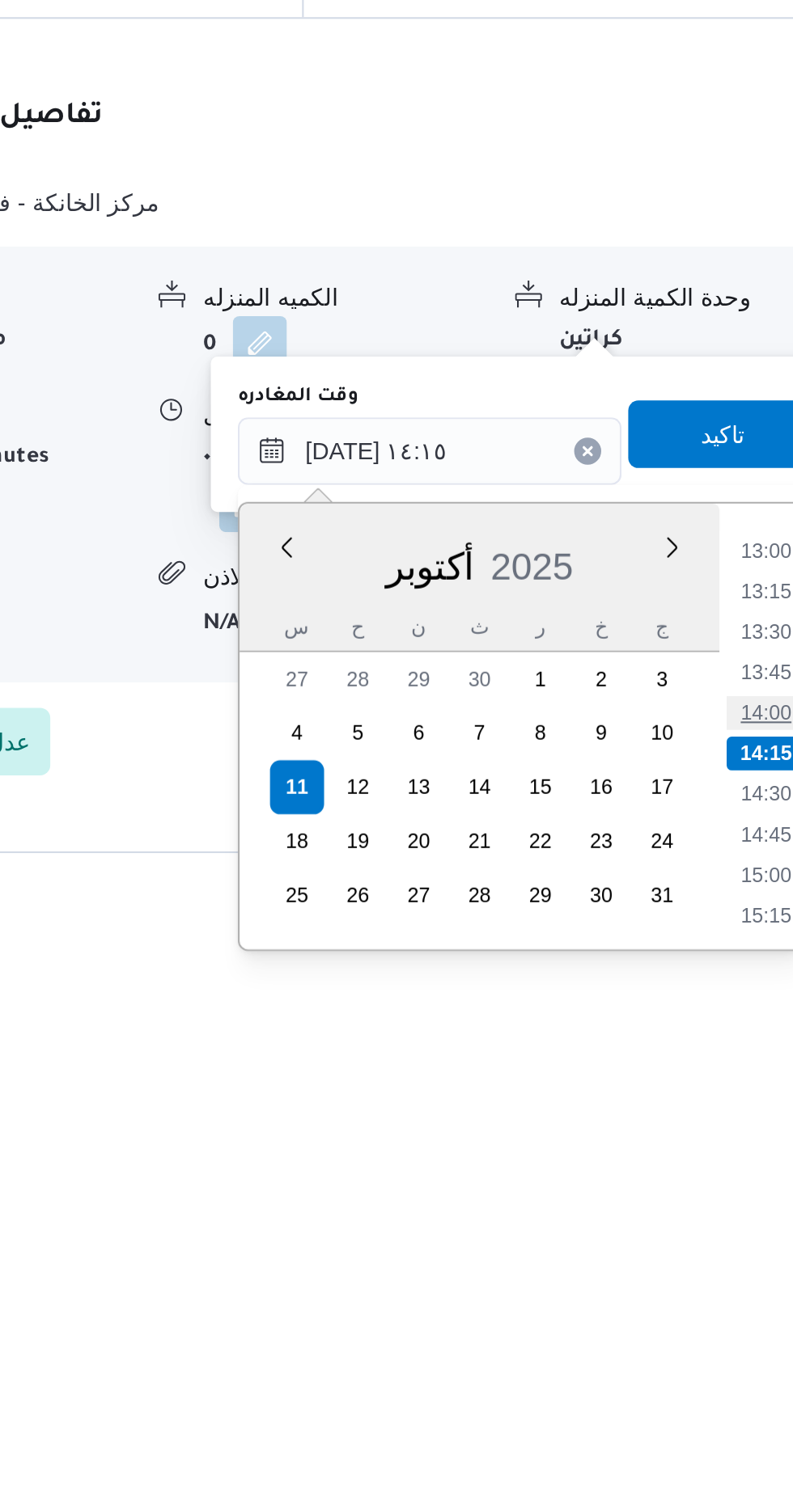
click at [729, 1366] on li "14:00" at bounding box center [727, 1372] width 38 height 16
type input "[DATE] ١٤:٠٠"
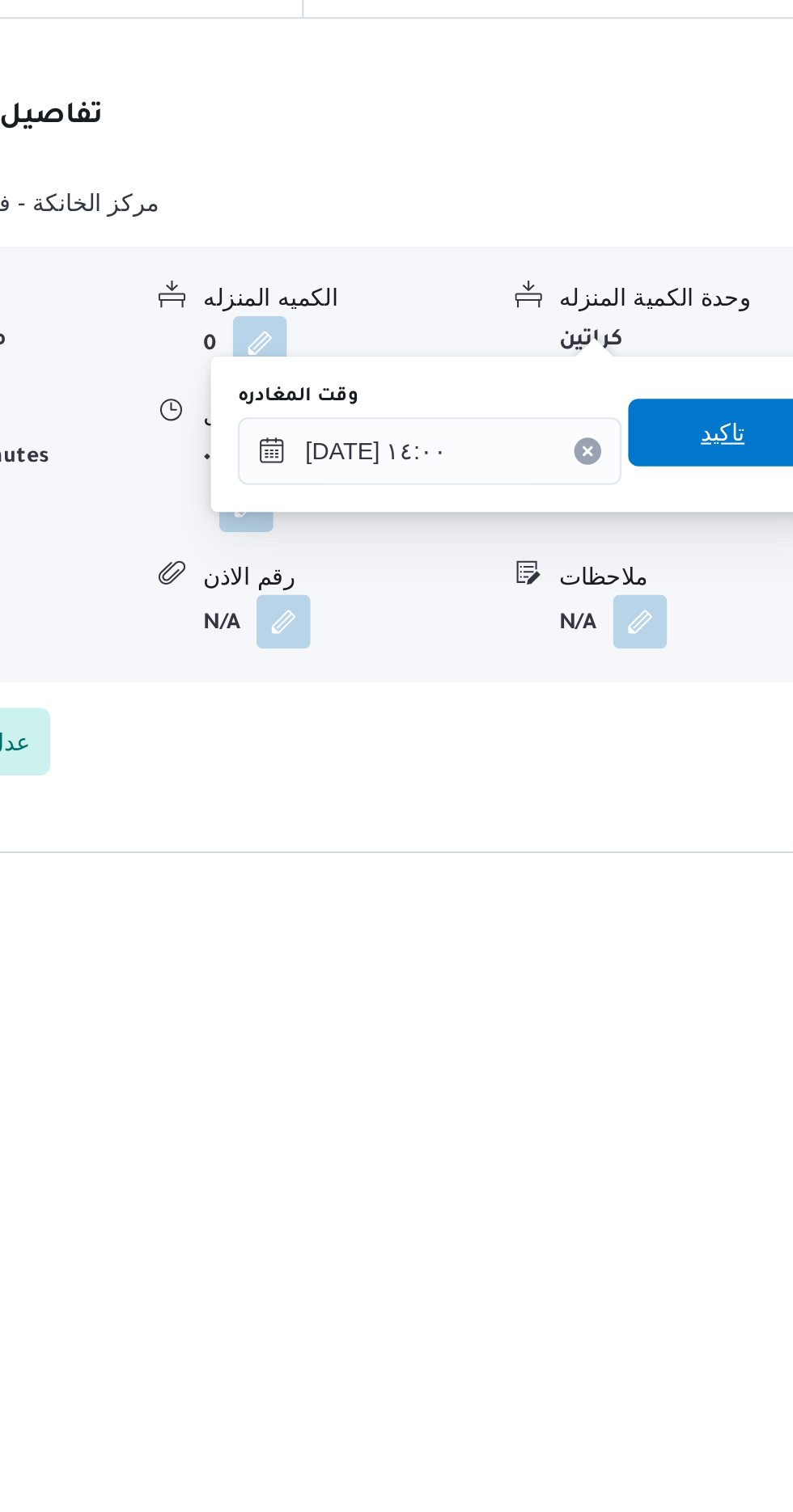
click at [702, 1231] on span "تاكيد" at bounding box center [707, 1238] width 91 height 32
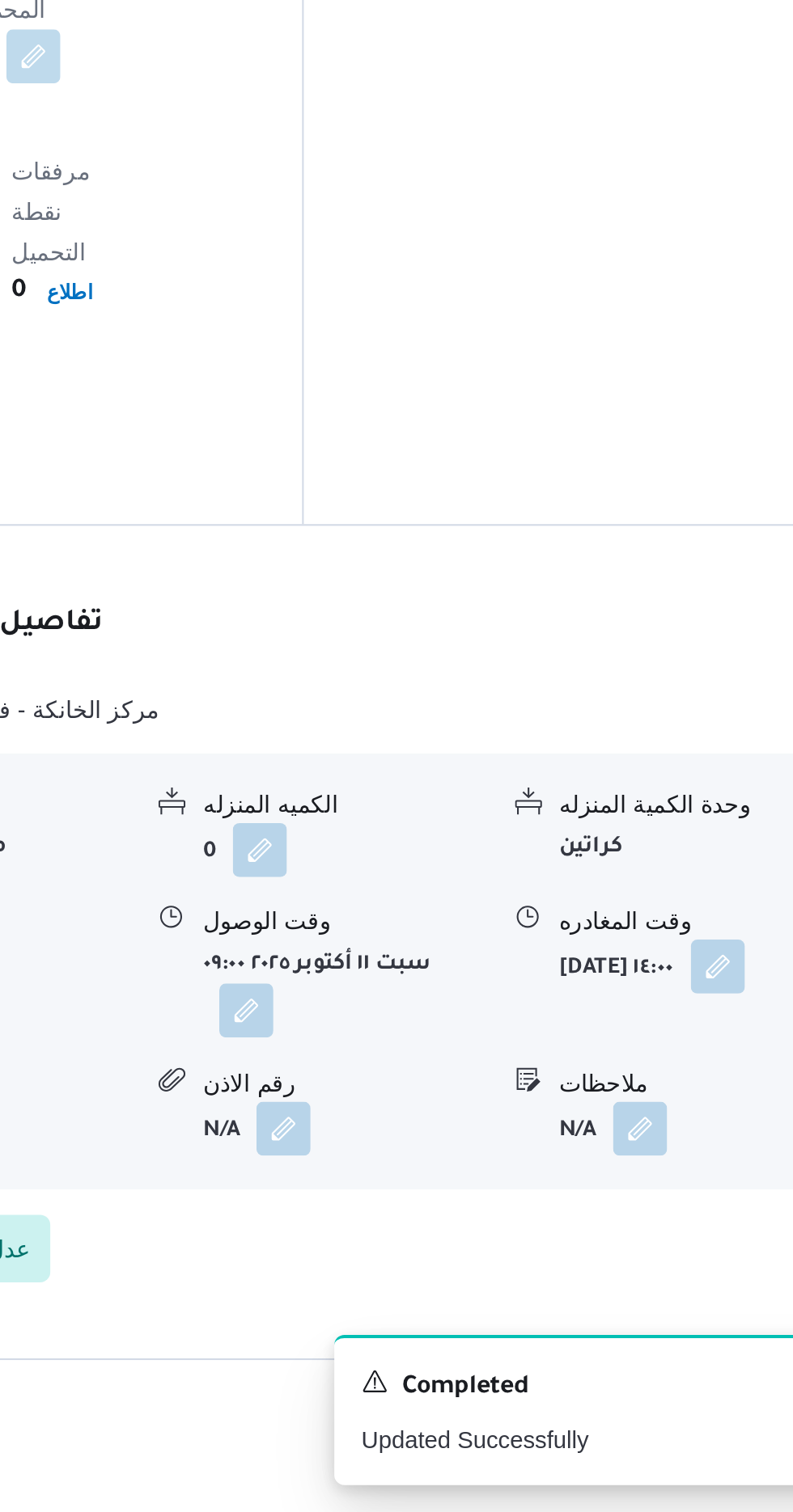
click at [491, 1260] on button "button" at bounding box center [480, 1273] width 26 height 26
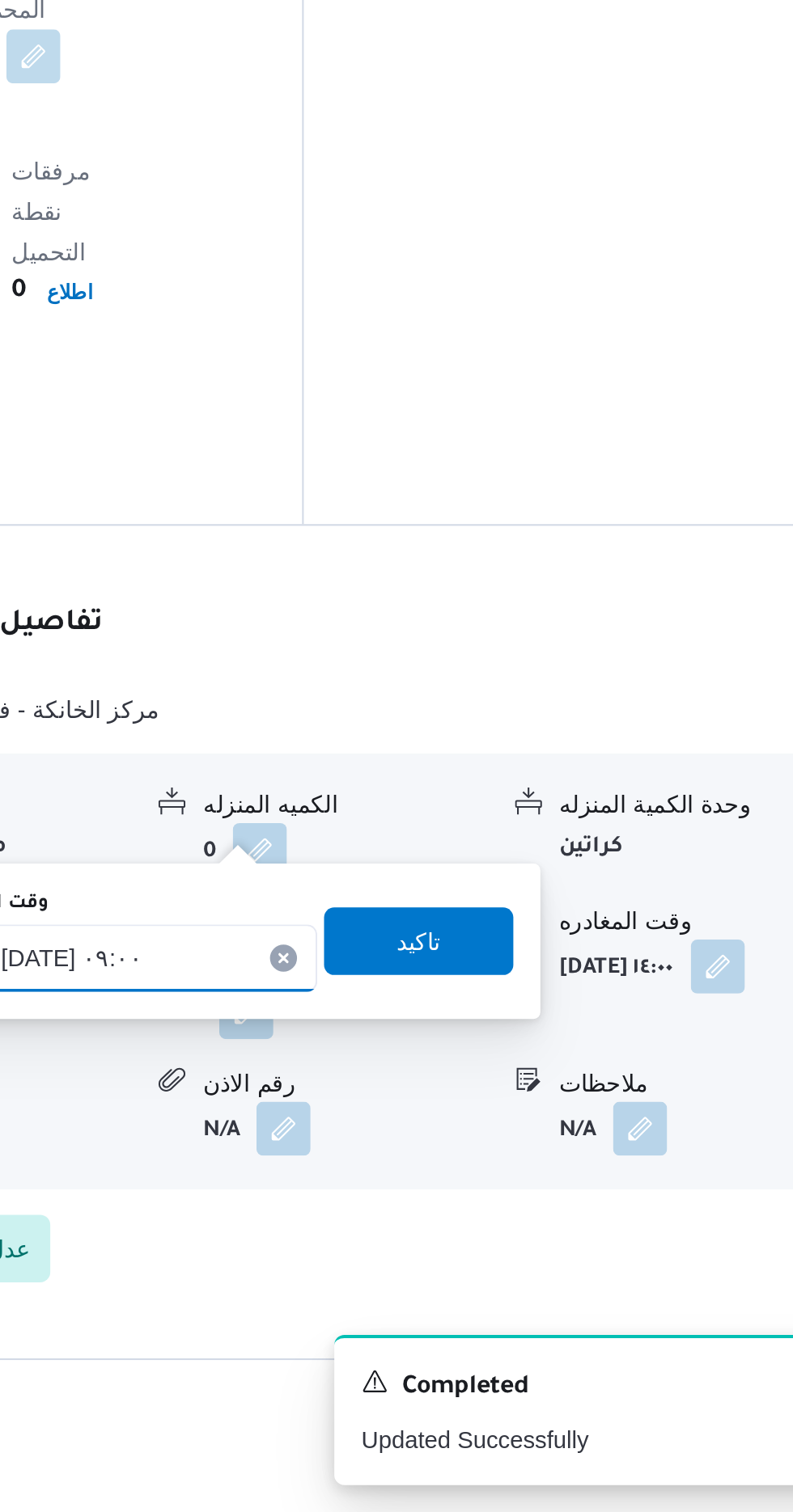
click at [445, 1236] on input "[DATE] ٠٩:٠٠" at bounding box center [421, 1247] width 184 height 32
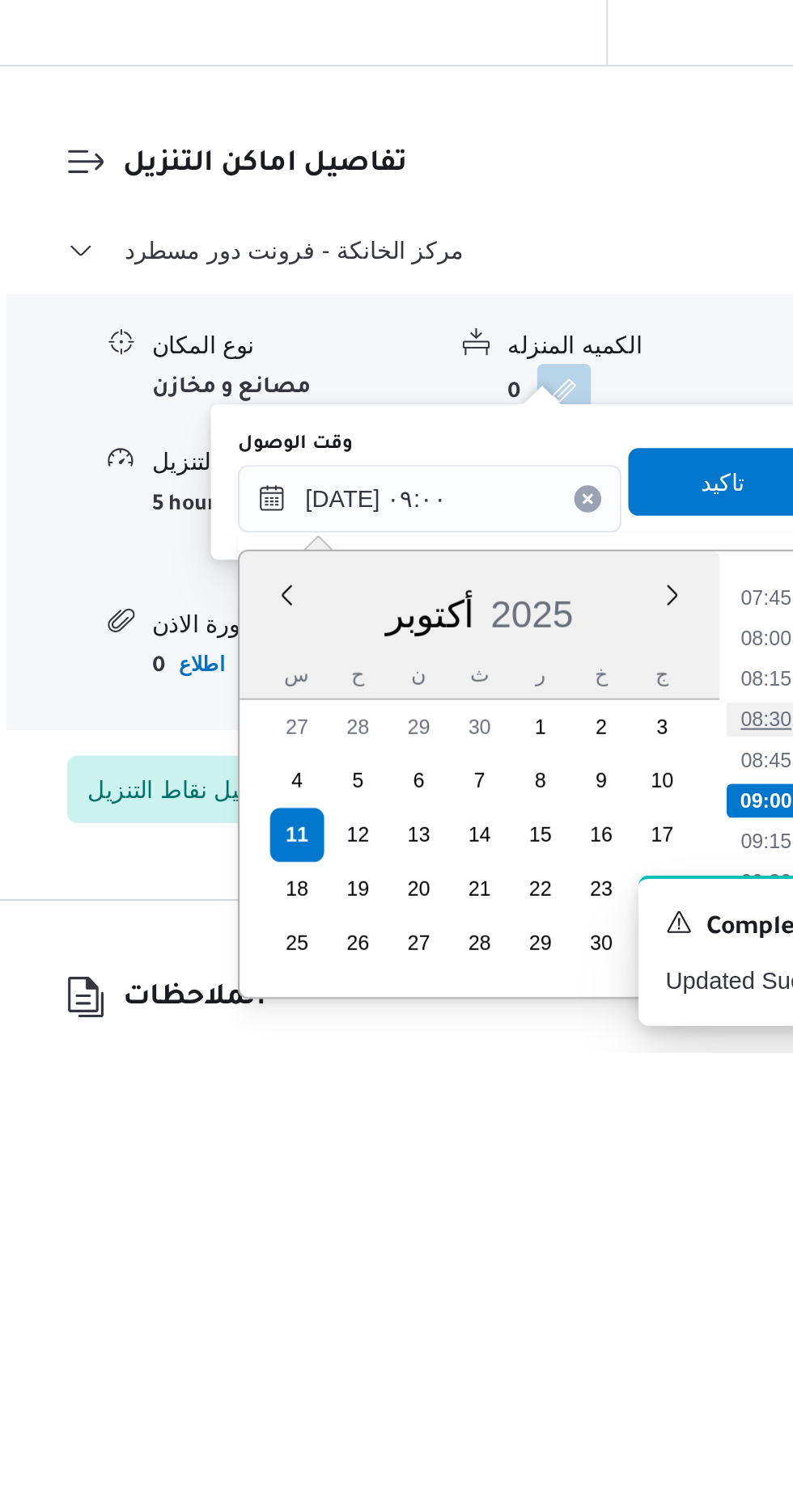
click at [585, 1350] on li "08:30" at bounding box center [582, 1353] width 38 height 16
type input "[DATE] ٠٨:٣٠"
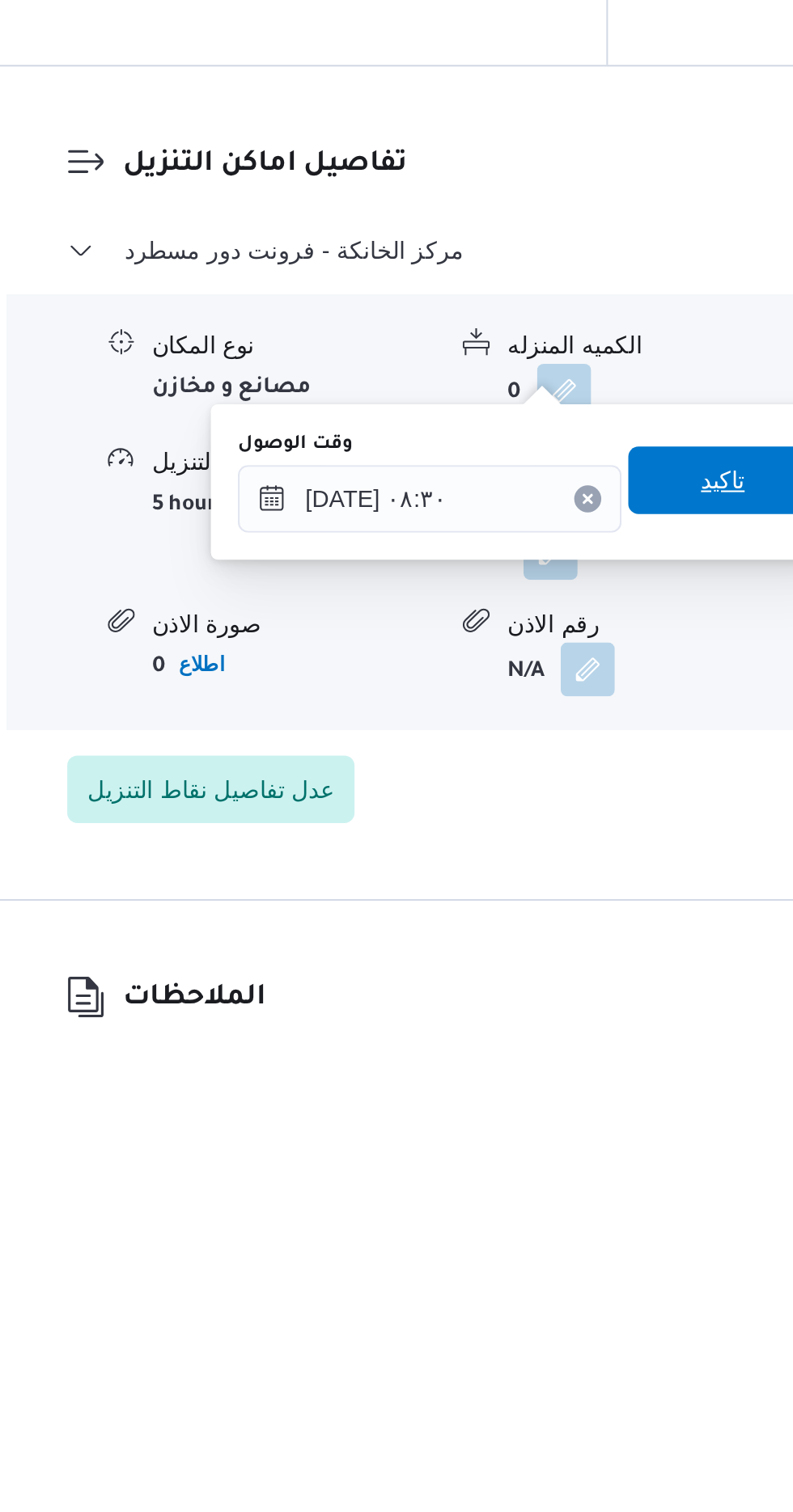
click at [561, 1222] on span "تاكيد" at bounding box center [561, 1238] width 91 height 32
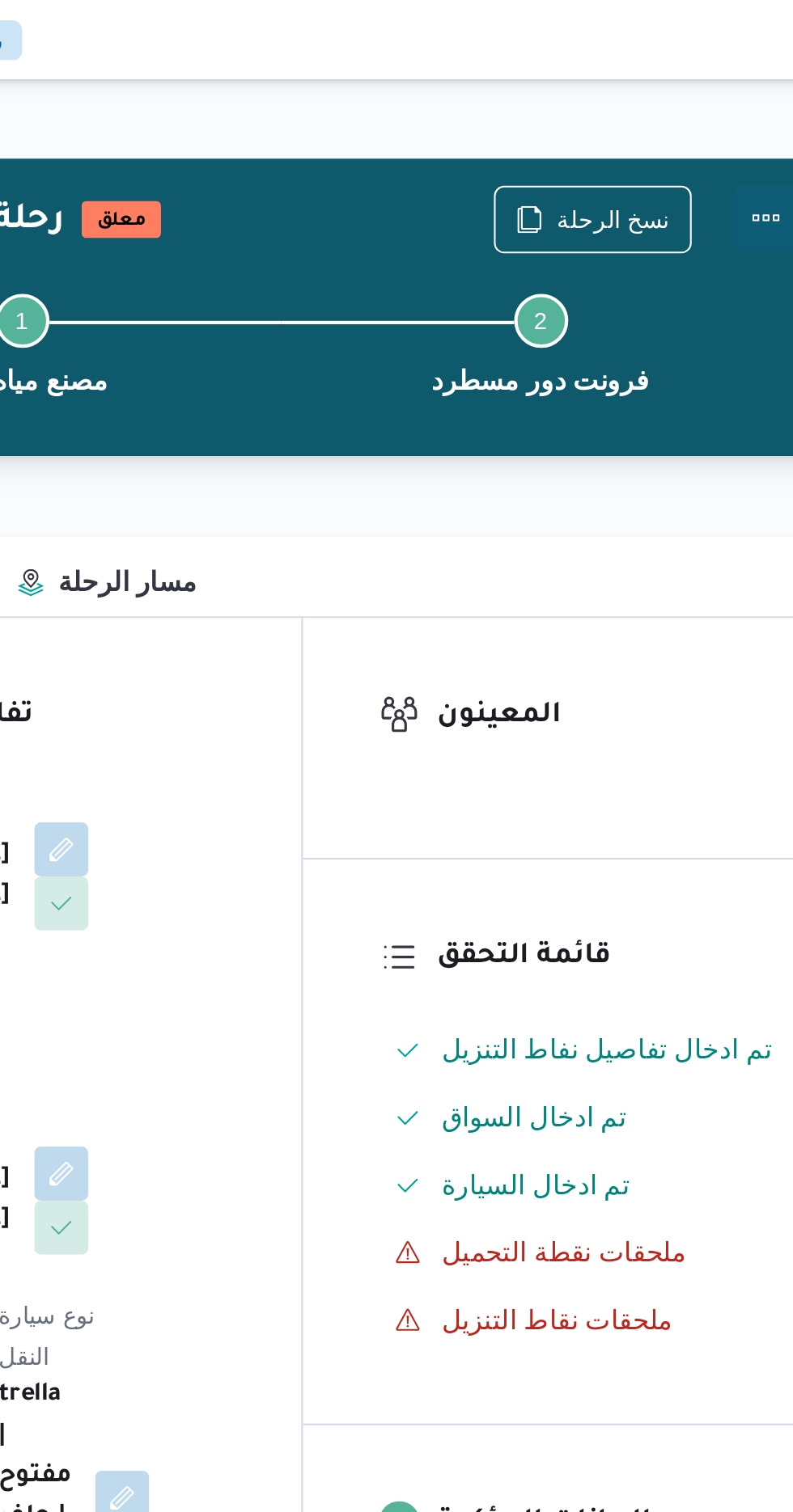
click at [729, 101] on button "Actions" at bounding box center [728, 104] width 32 height 32
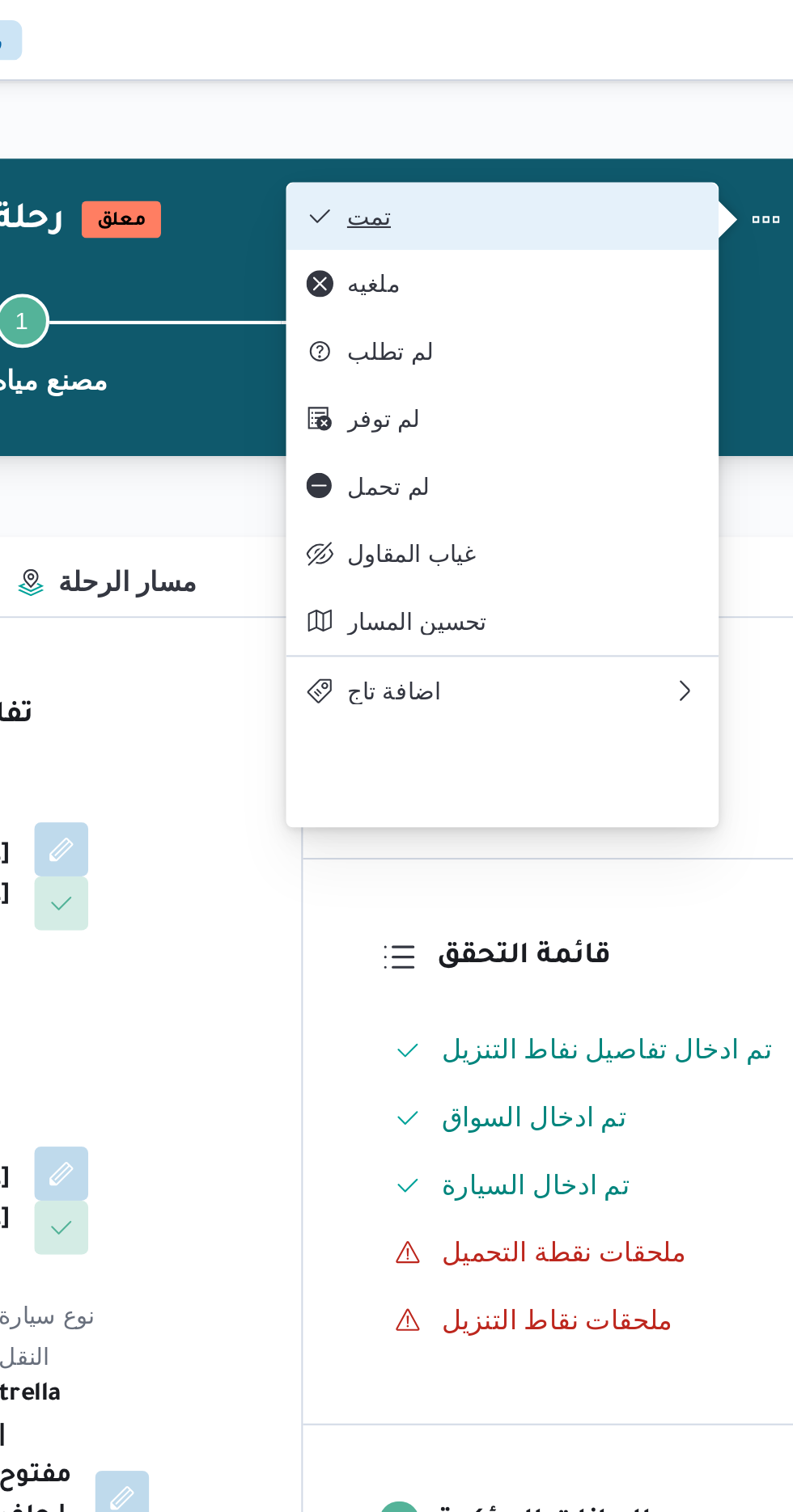
click at [642, 102] on span "تمت" at bounding box center [611, 103] width 168 height 13
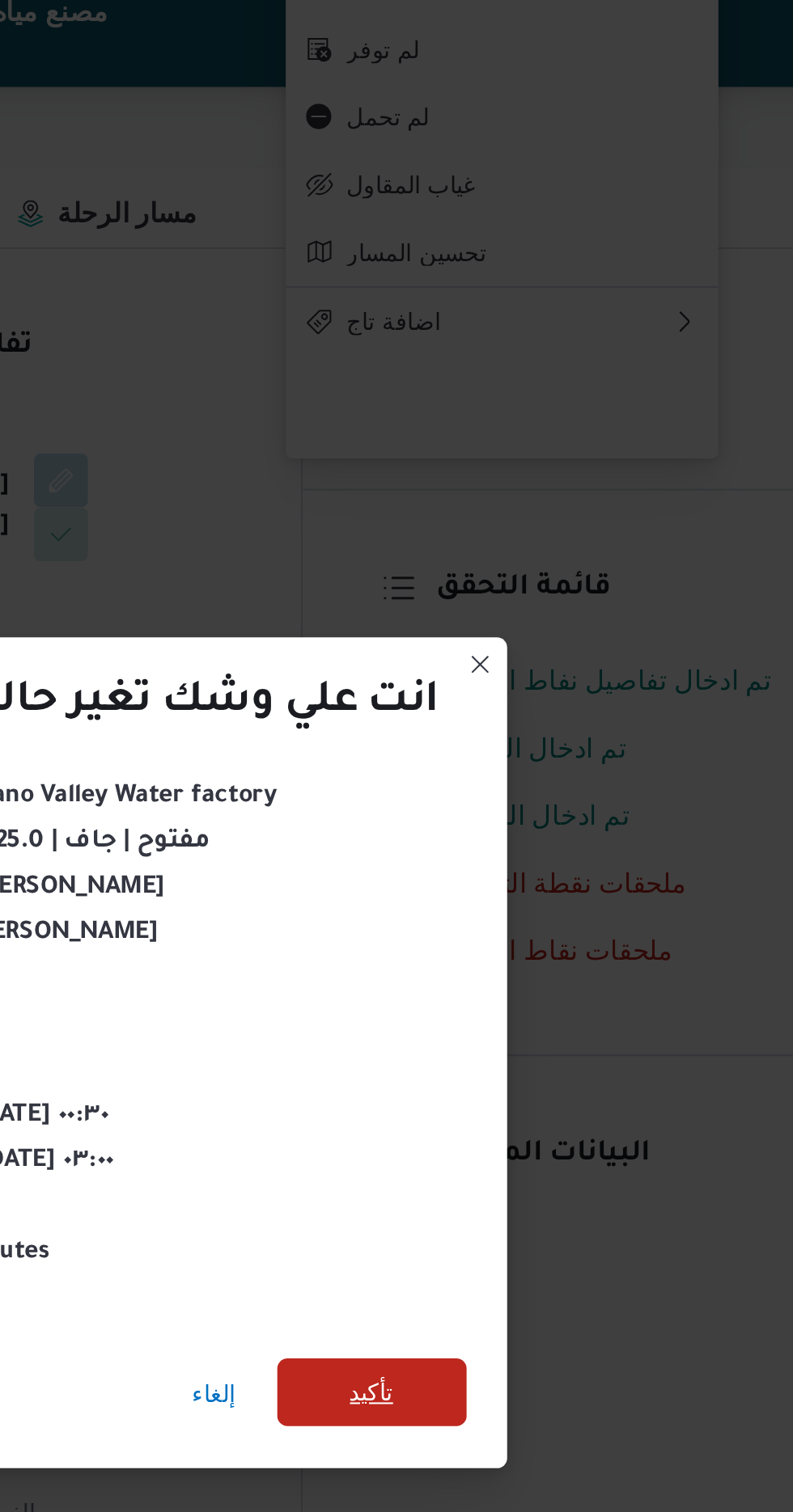
click at [532, 834] on span "تأكيد" at bounding box center [540, 843] width 21 height 20
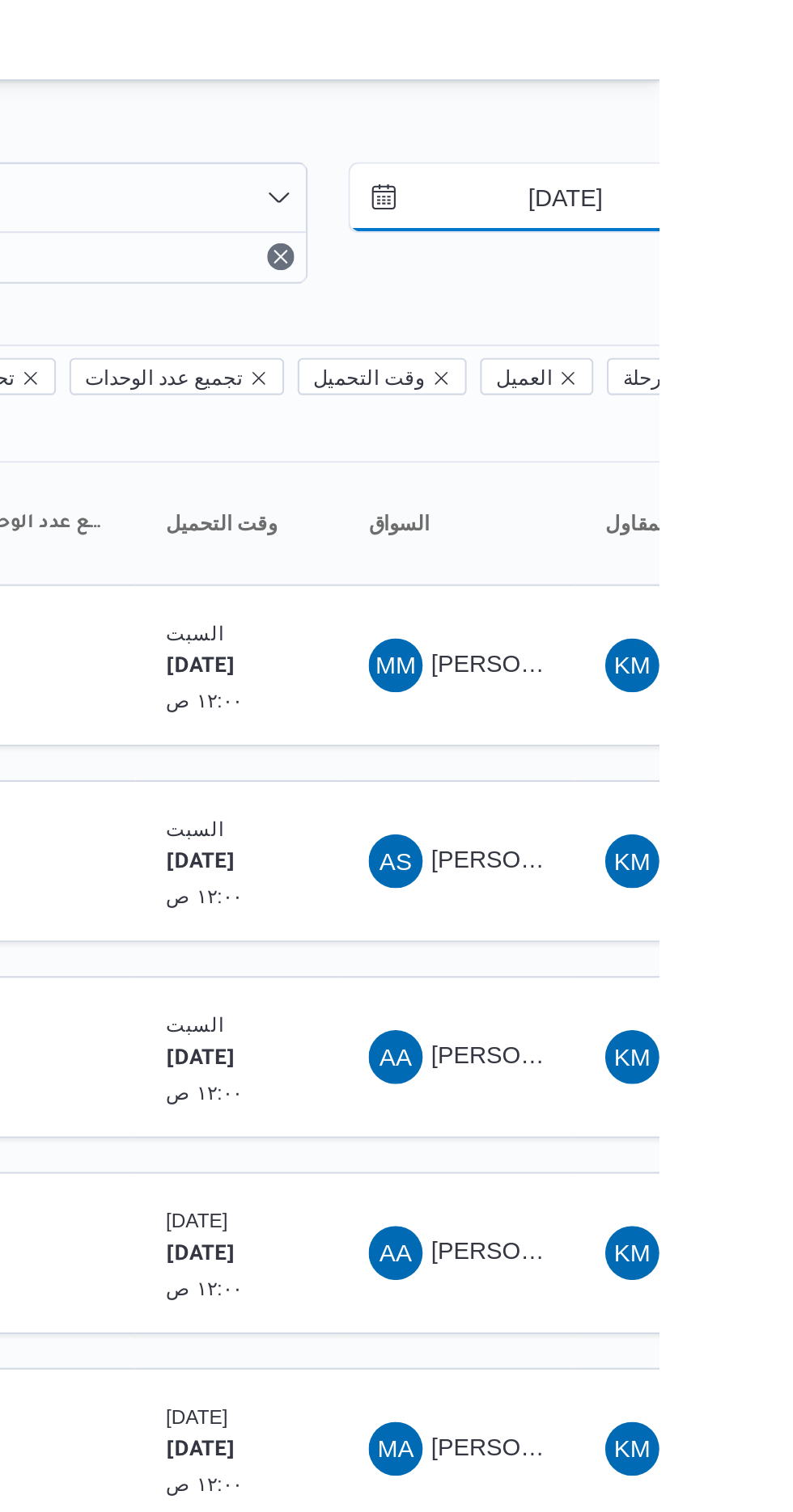
click at [724, 97] on input "[DATE]" at bounding box center [737, 95] width 184 height 32
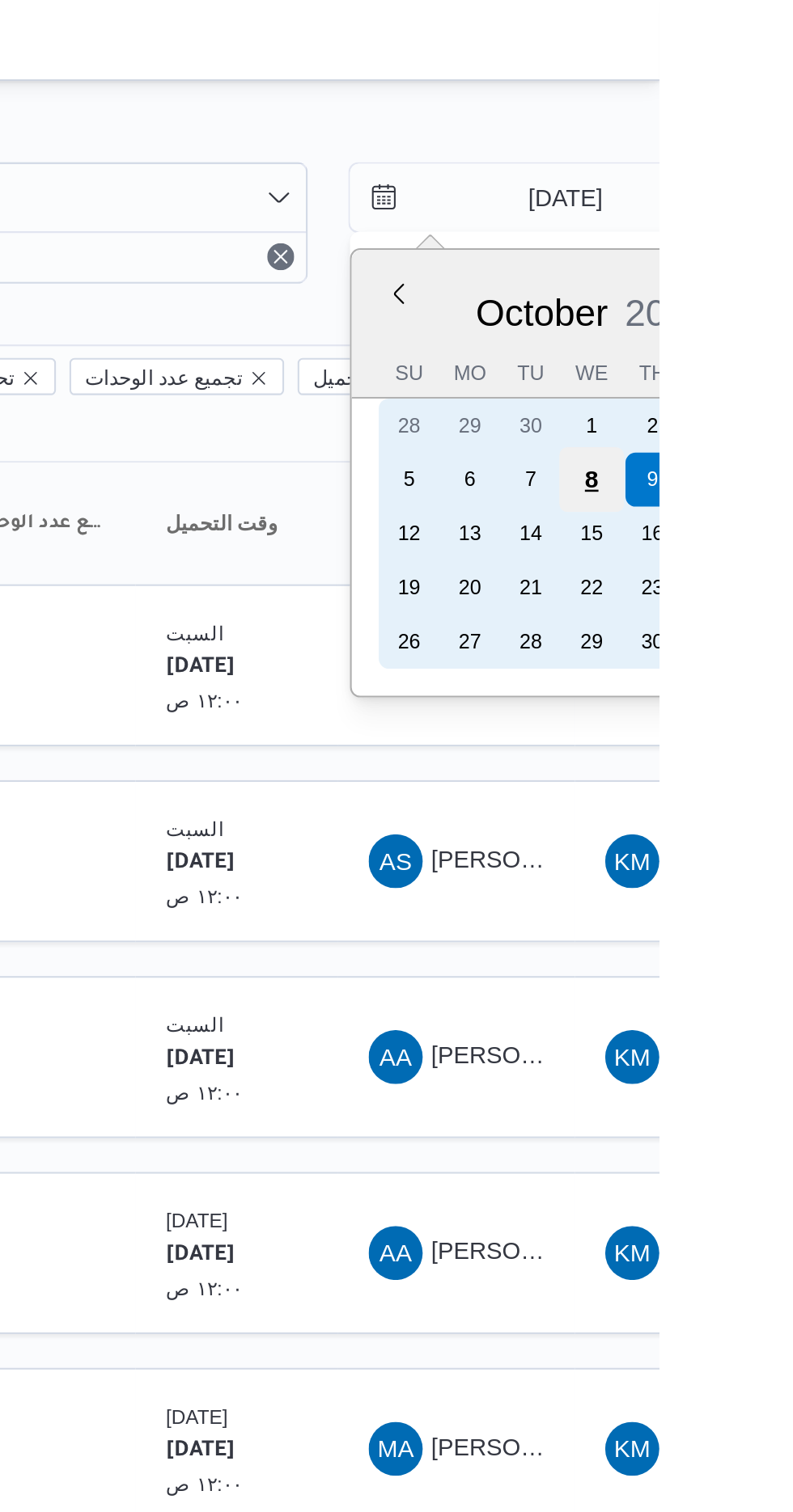
click at [760, 228] on div "8" at bounding box center [760, 230] width 31 height 31
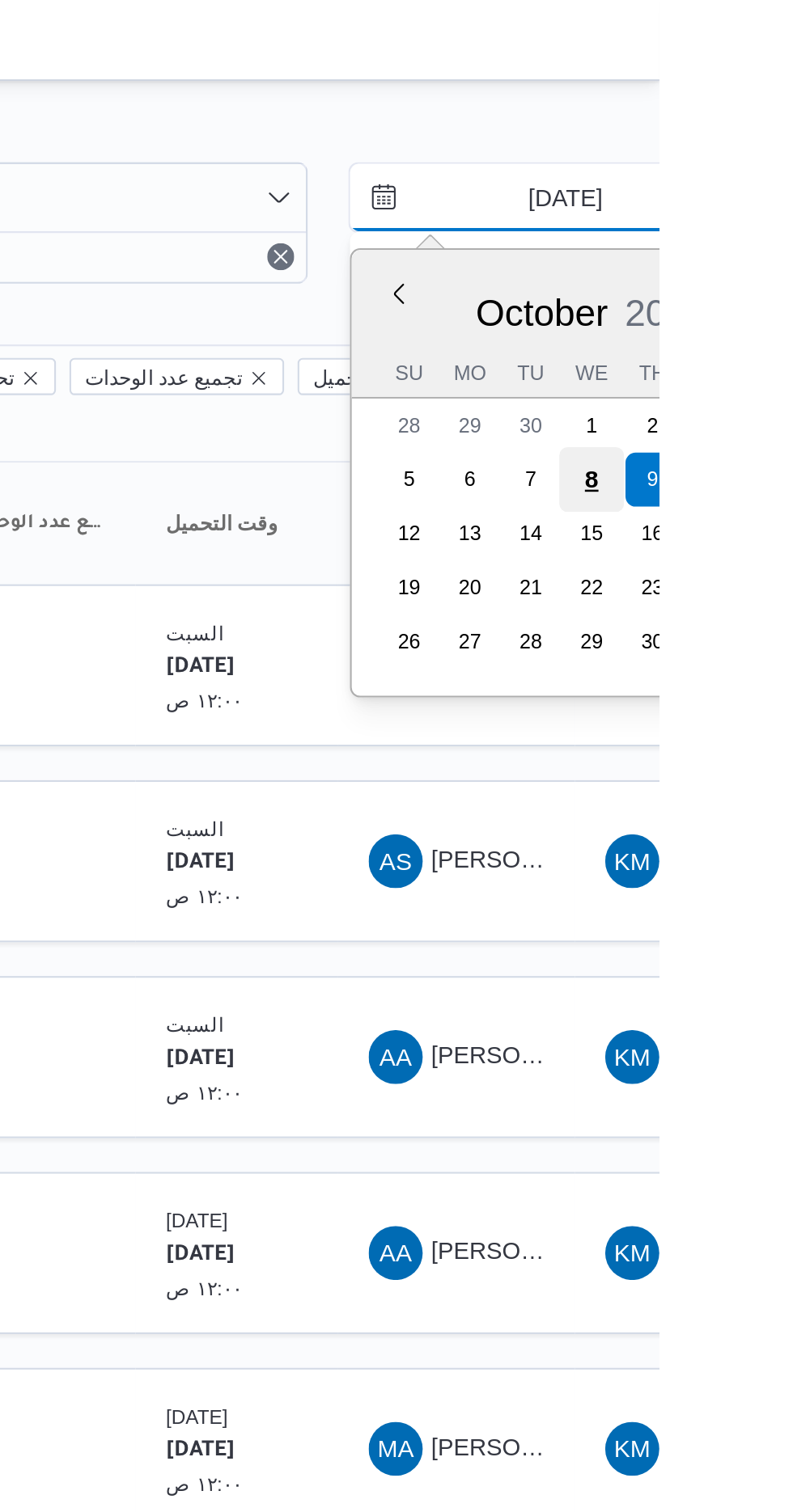
type input "[DATE]"
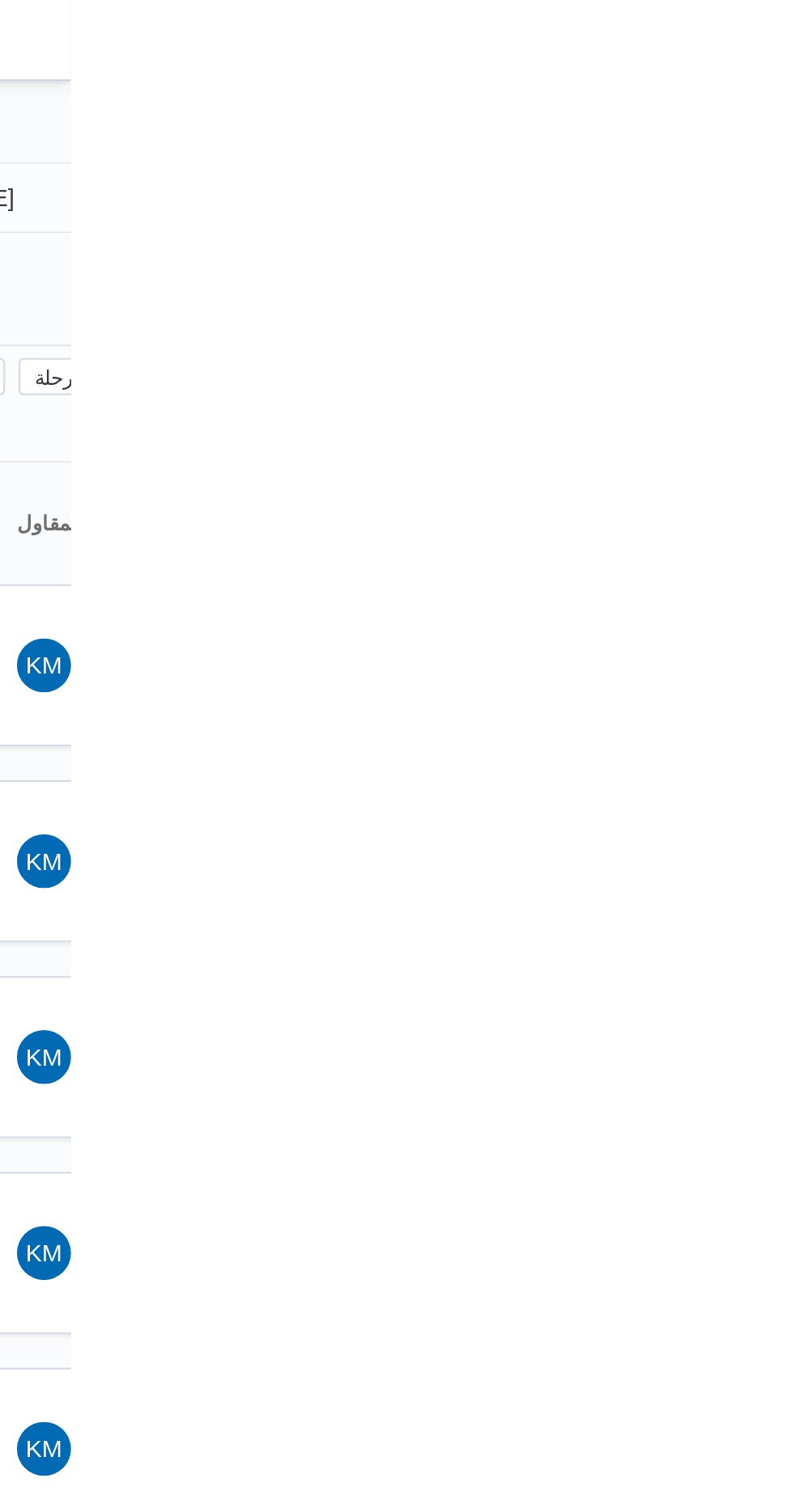
type input "[DATE]"
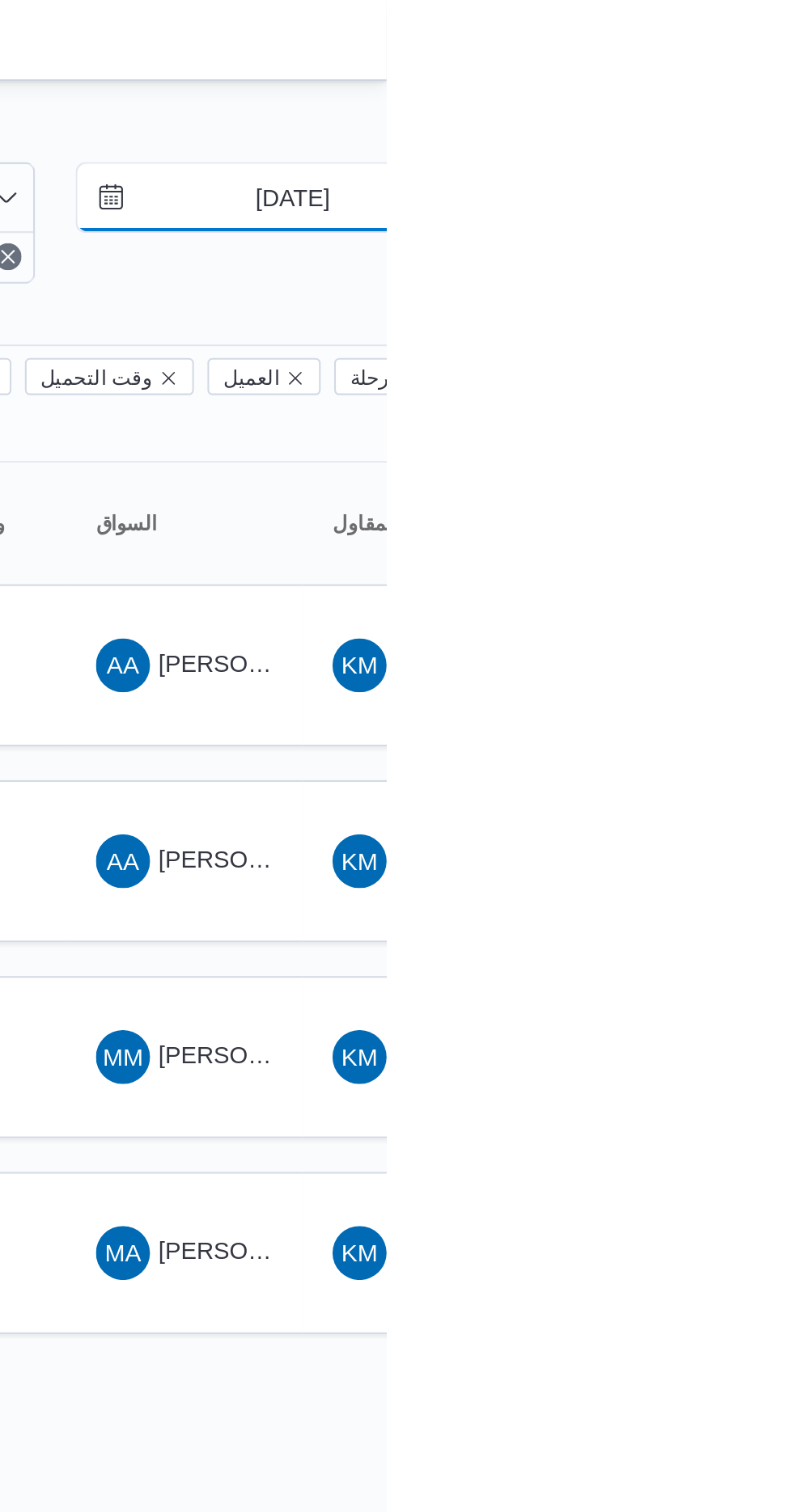
click at [727, 94] on input "[DATE]" at bounding box center [737, 95] width 184 height 32
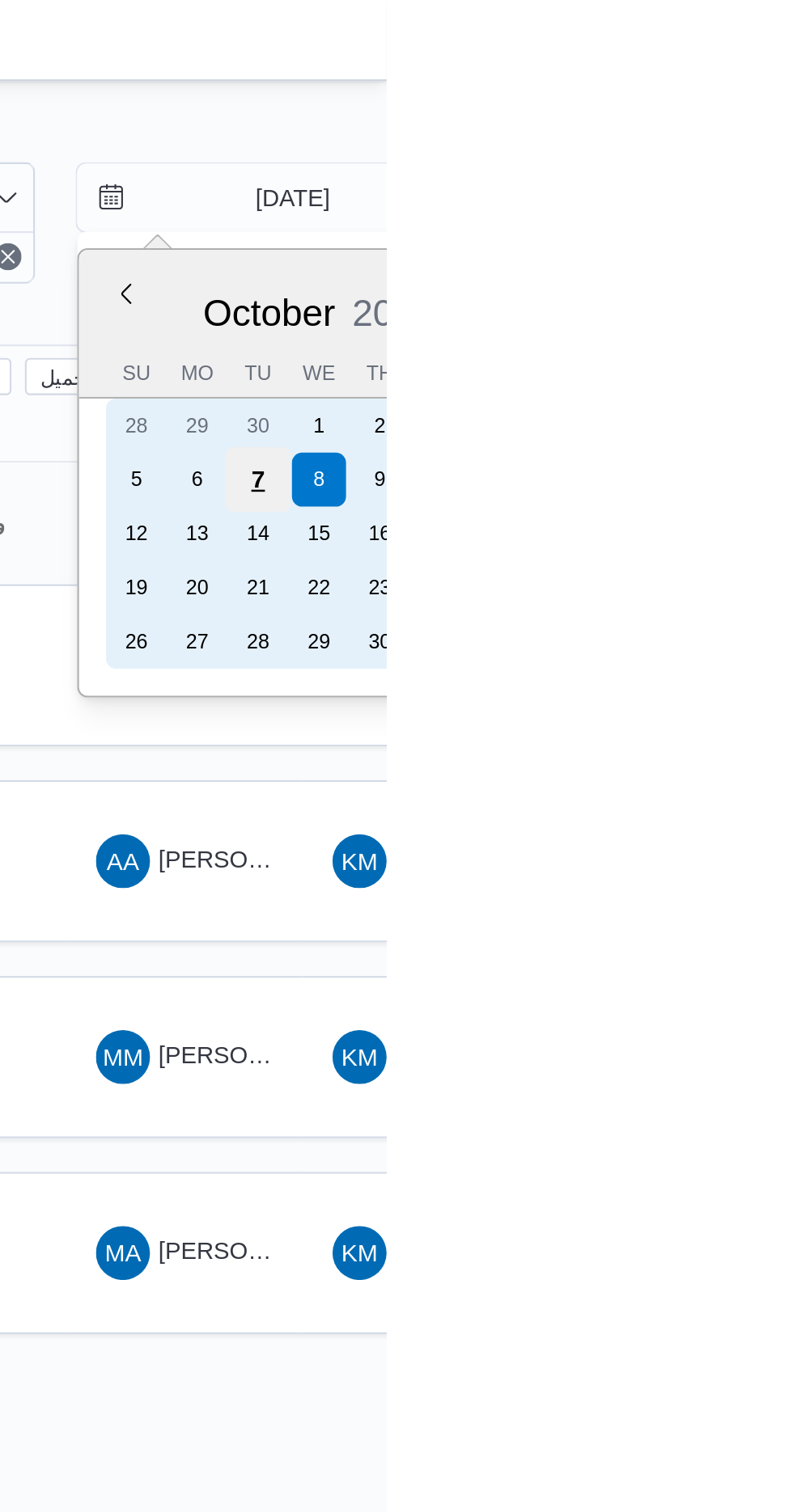
click at [731, 228] on div "7" at bounding box center [731, 230] width 31 height 31
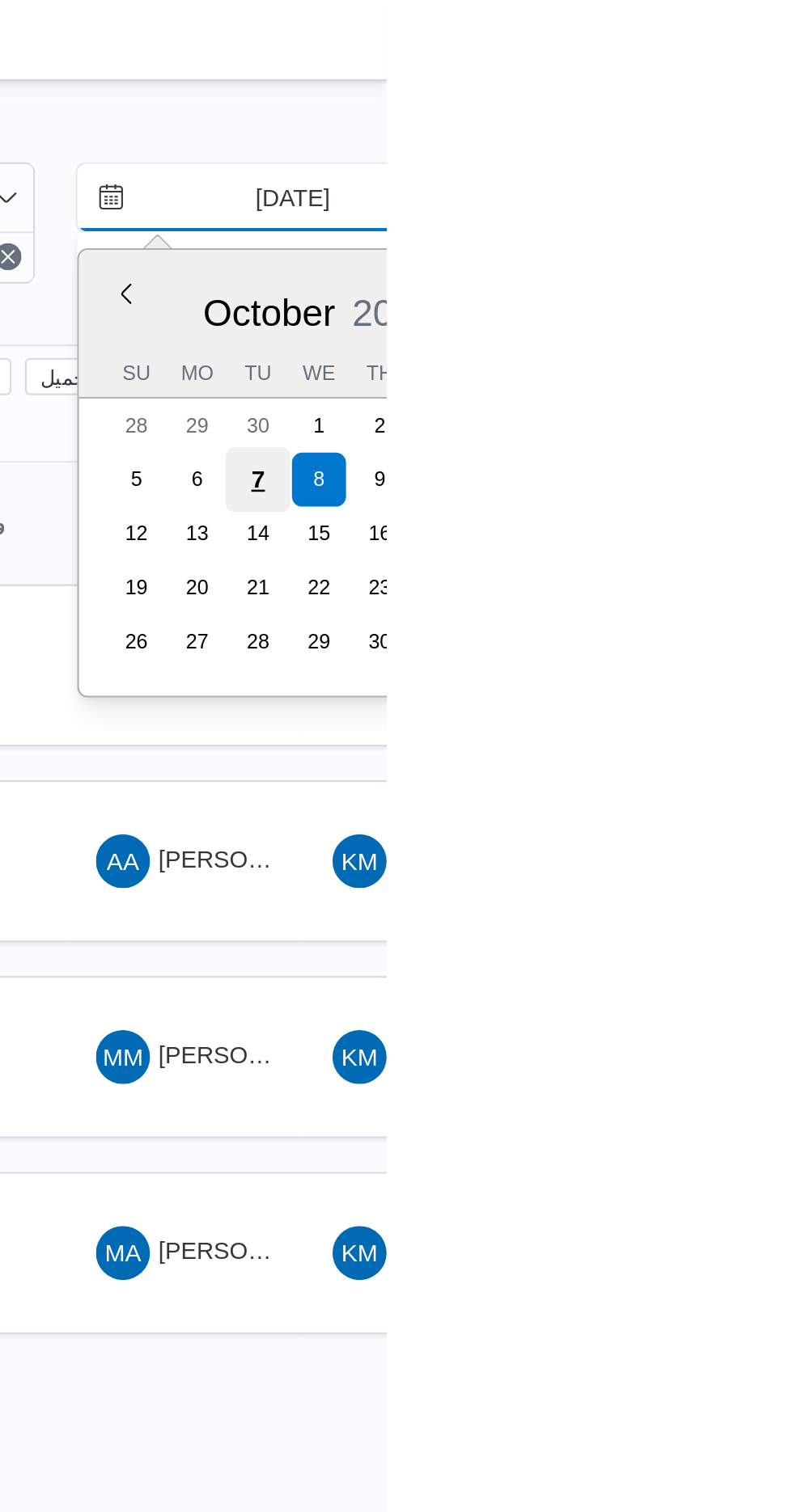
type input "[DATE]"
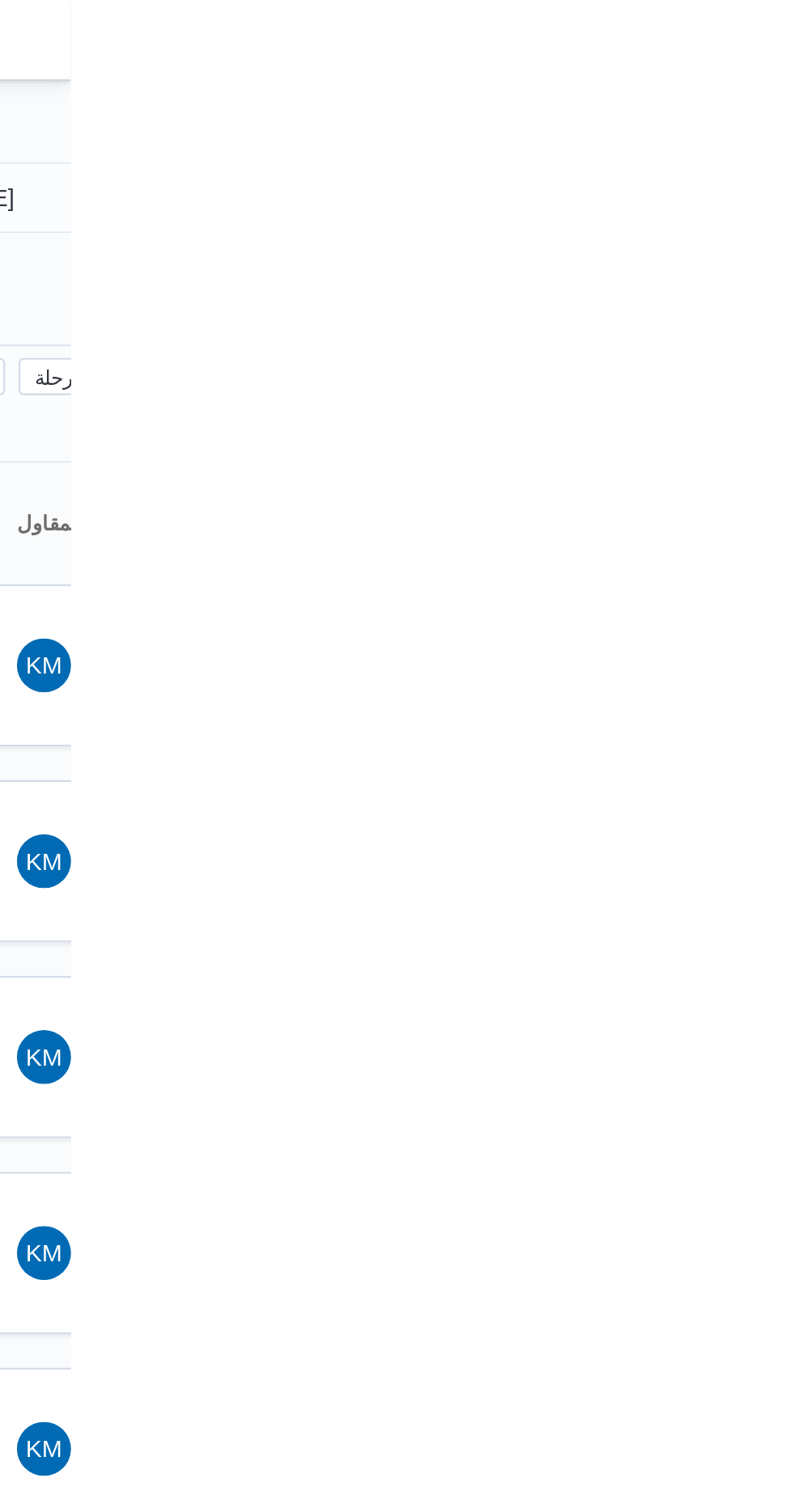
type input "[DATE]"
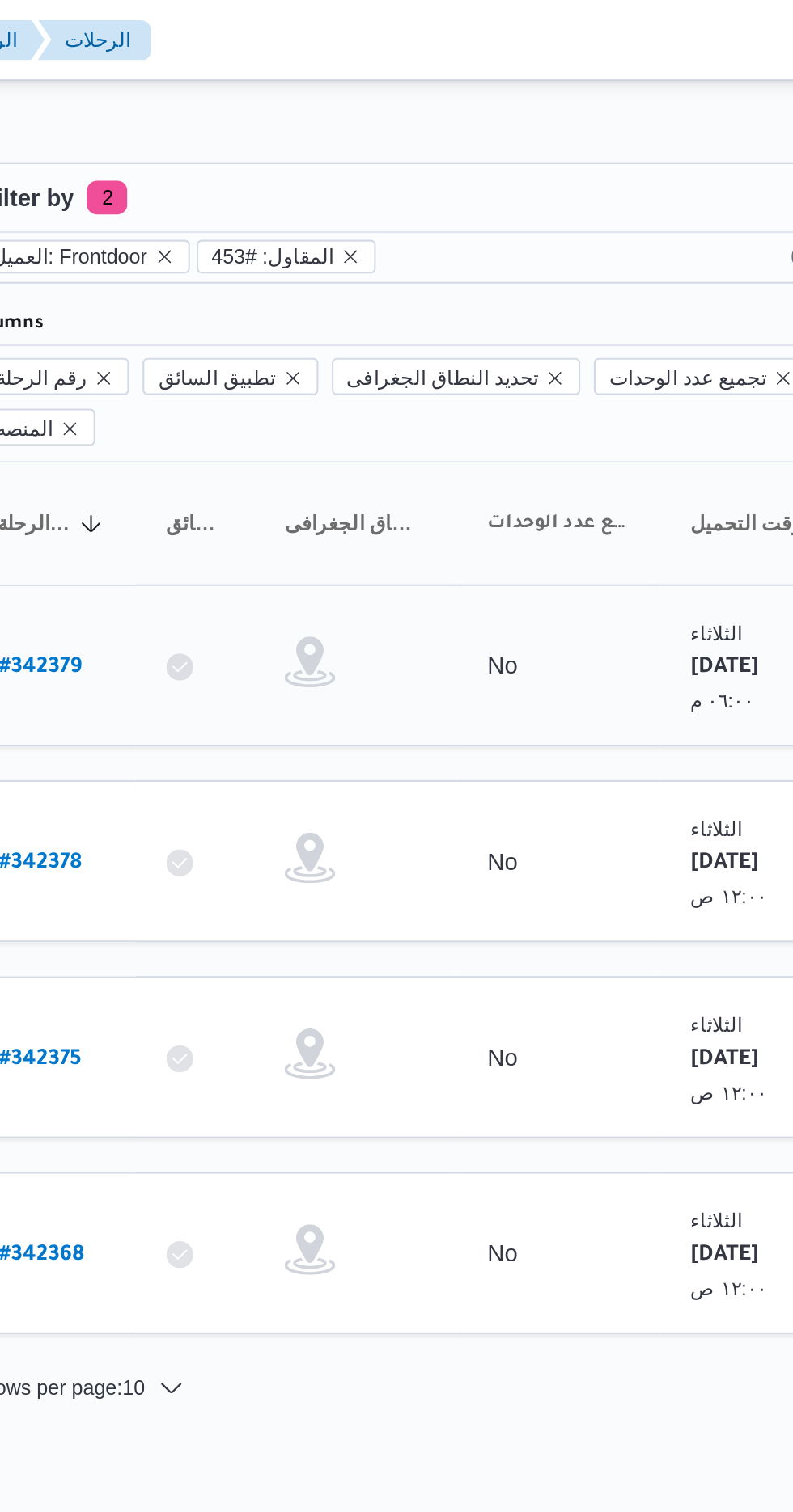
click at [256, 309] on link "# 342379" at bounding box center [246, 319] width 39 height 22
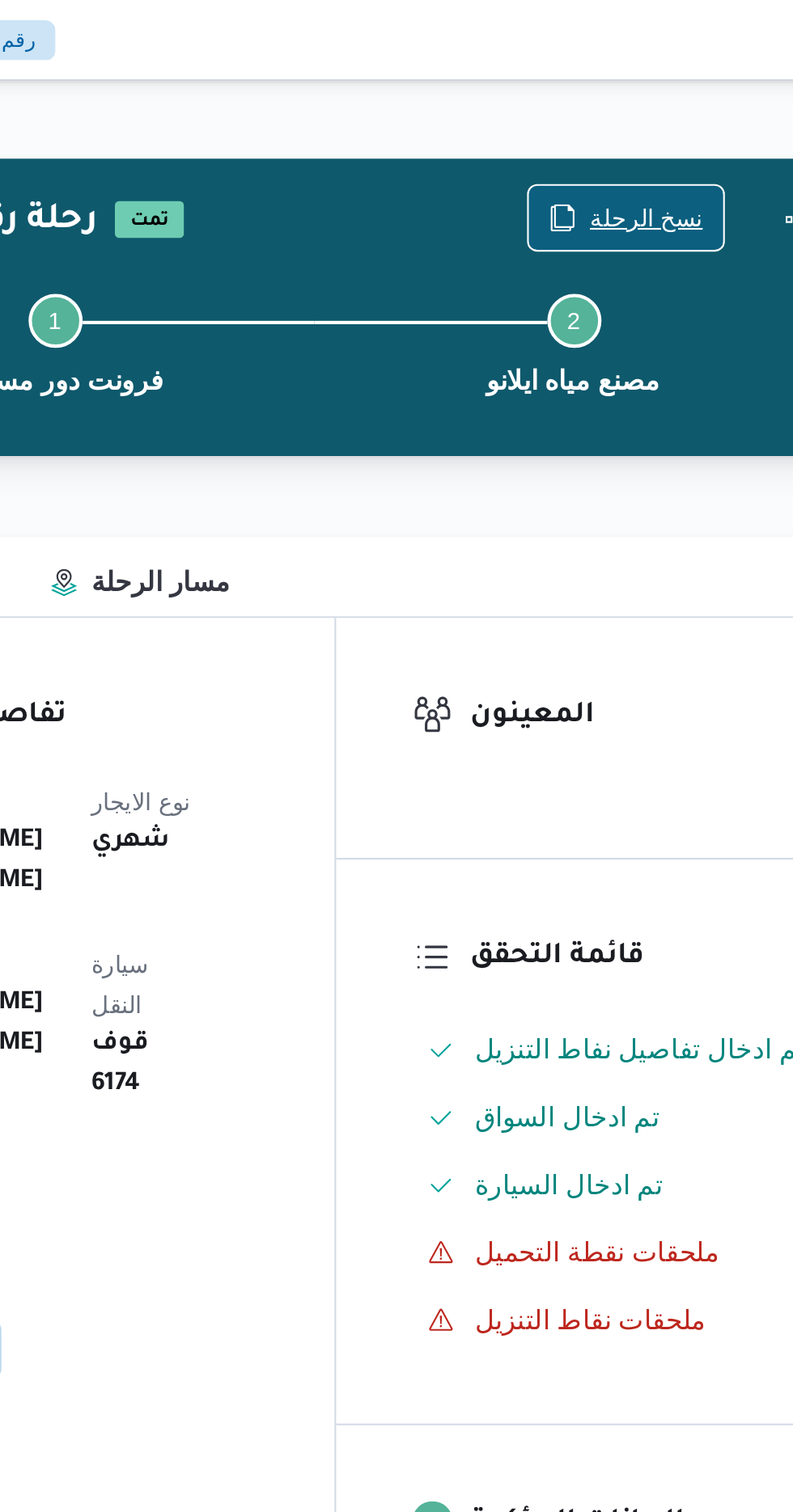
click at [637, 100] on span "نسخ الرحلة" at bounding box center [655, 104] width 54 height 20
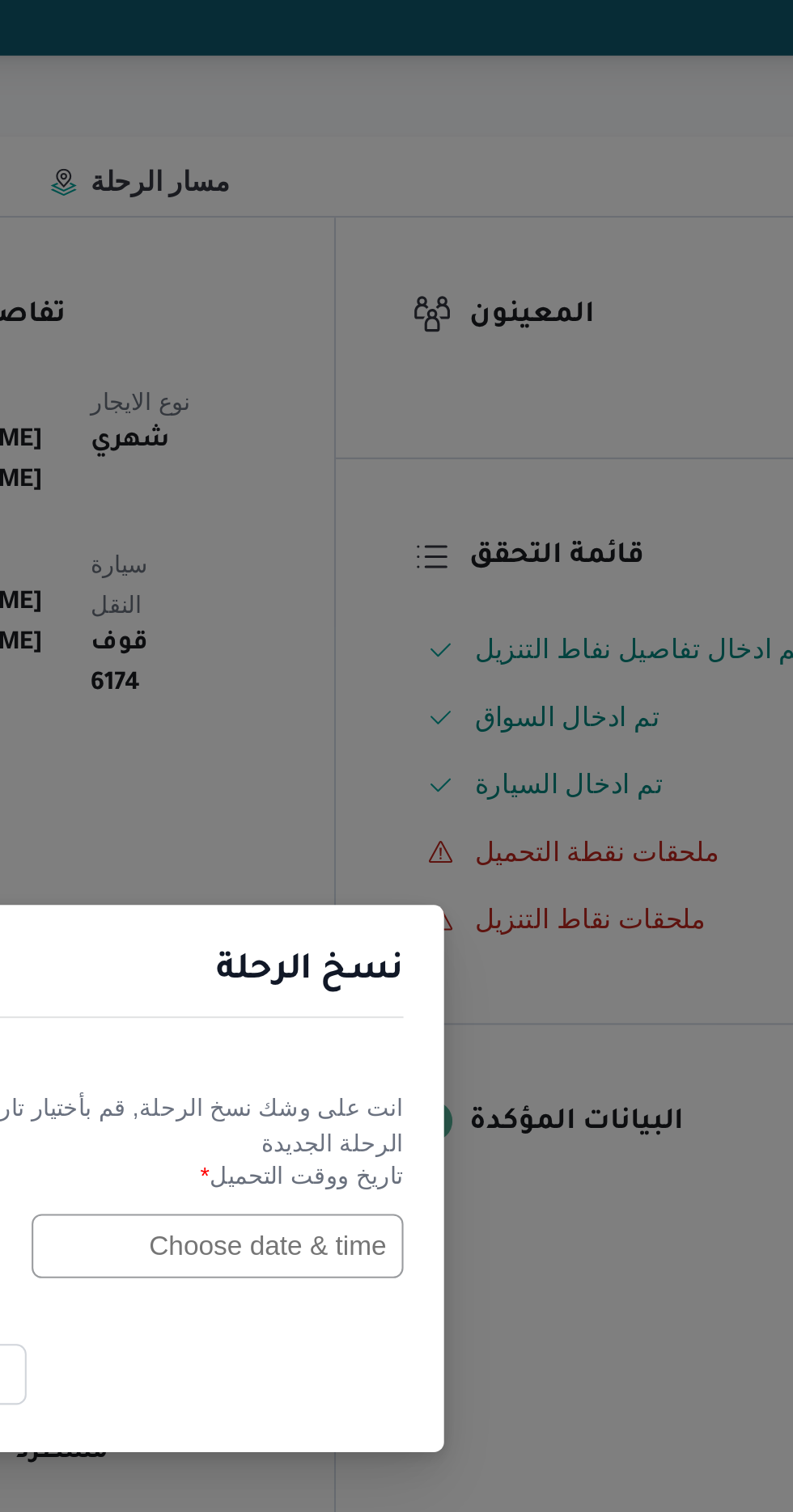
click at [428, 785] on input "text" at bounding box center [450, 788] width 178 height 31
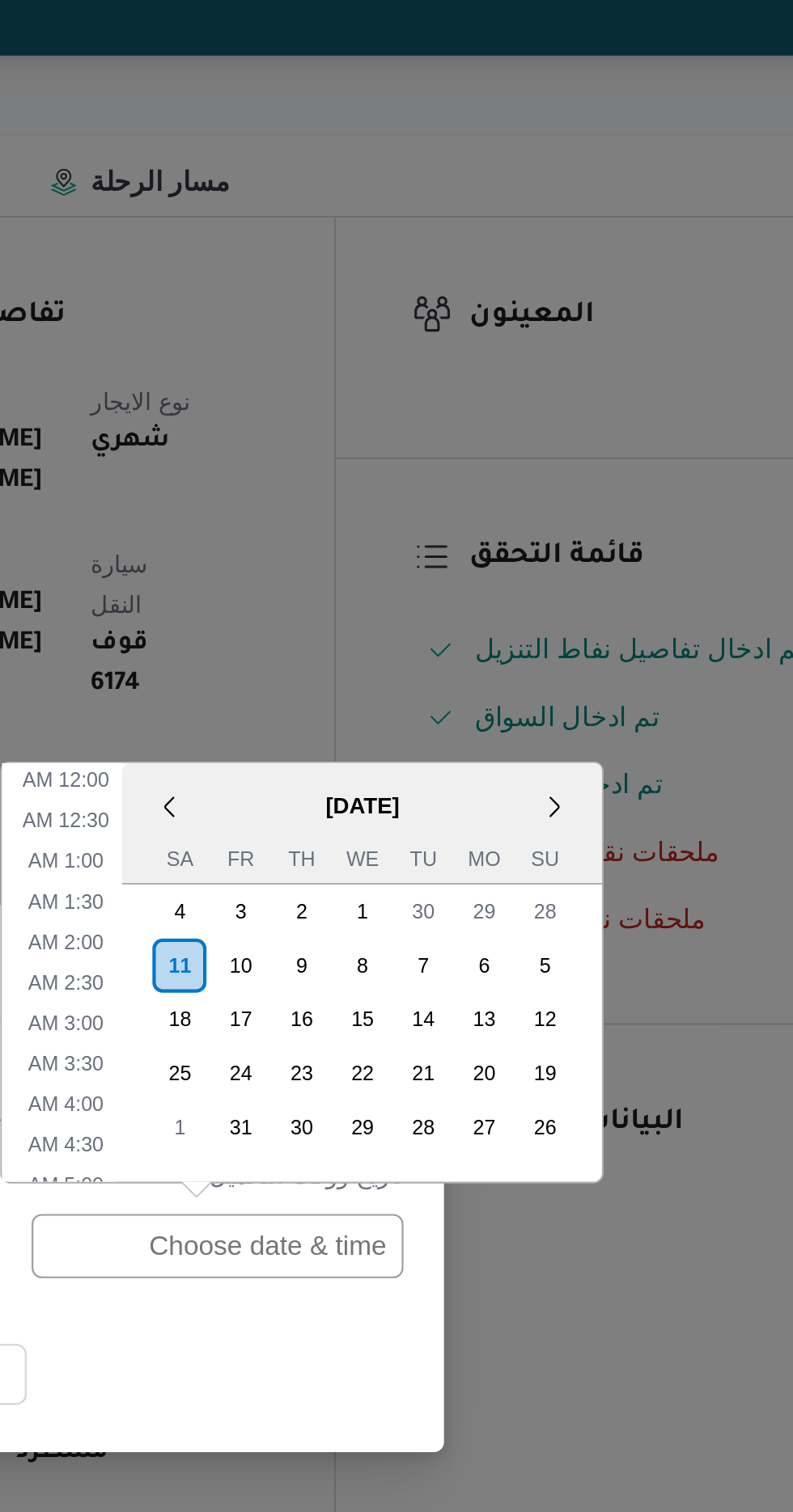
scroll to position [549, 0]
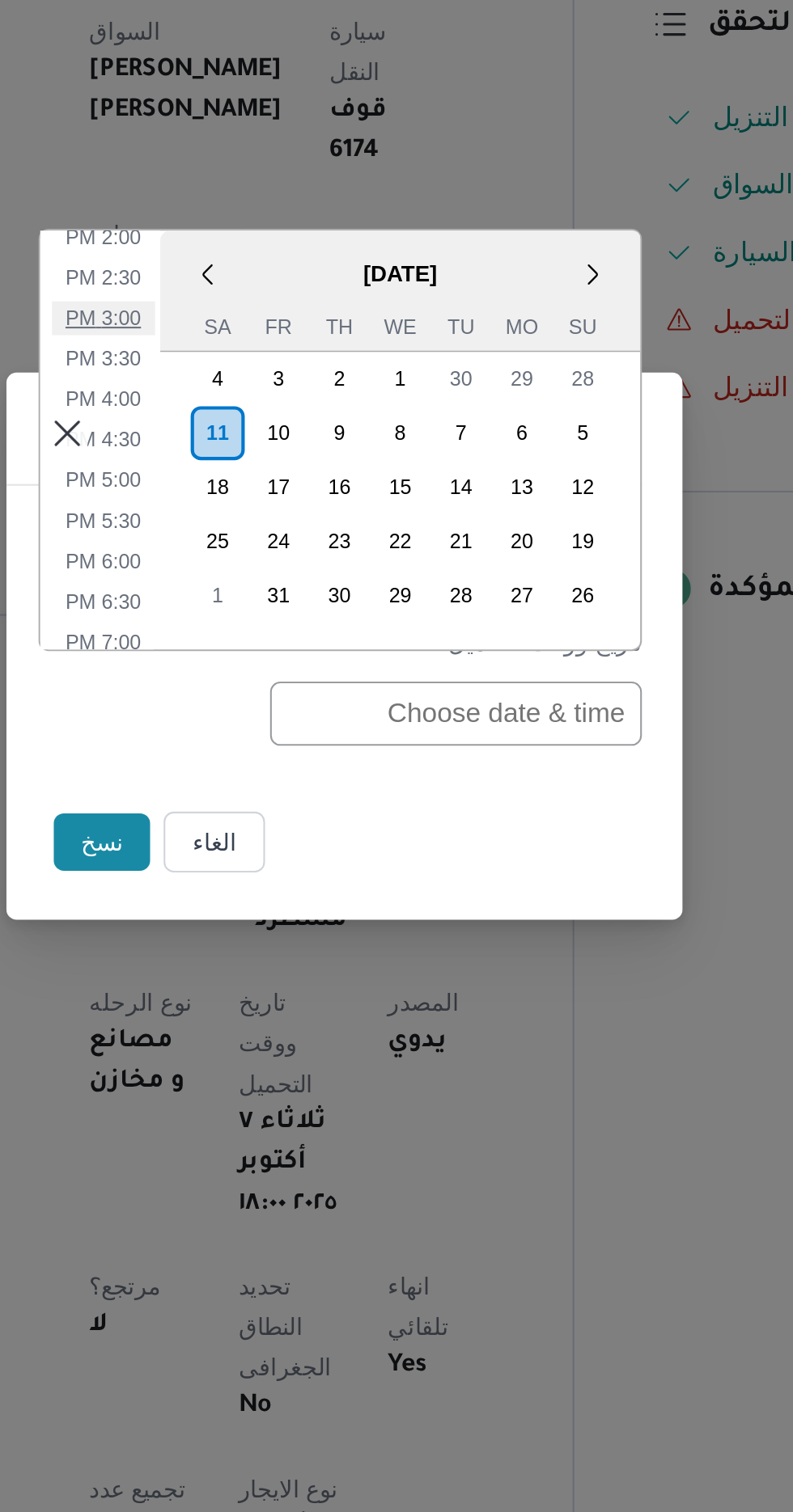
click at [282, 605] on li "3:00 PM" at bounding box center [281, 598] width 50 height 16
type input "[DATE] 3:00PM"
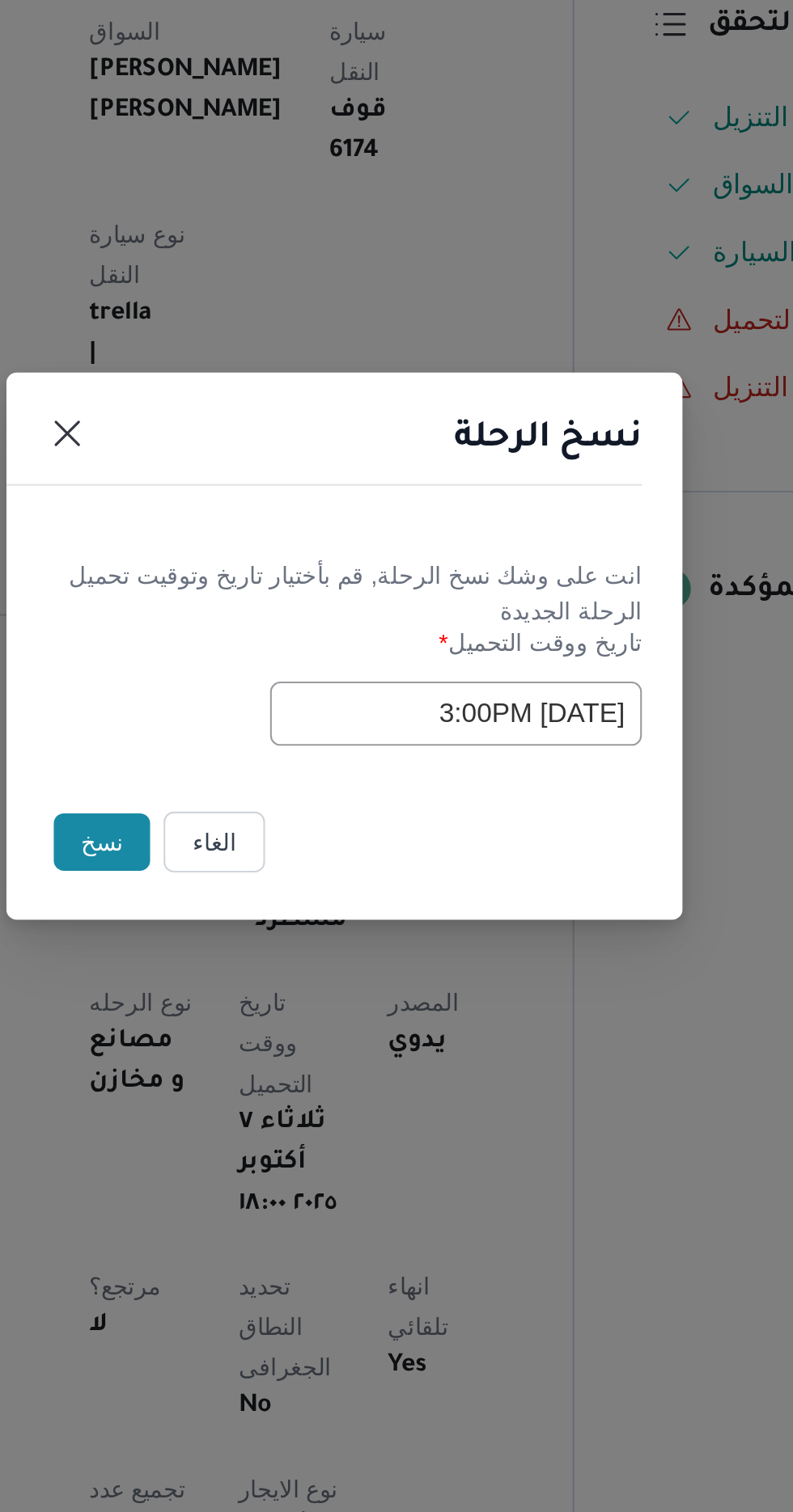
click at [274, 849] on button "نسخ" at bounding box center [280, 850] width 46 height 27
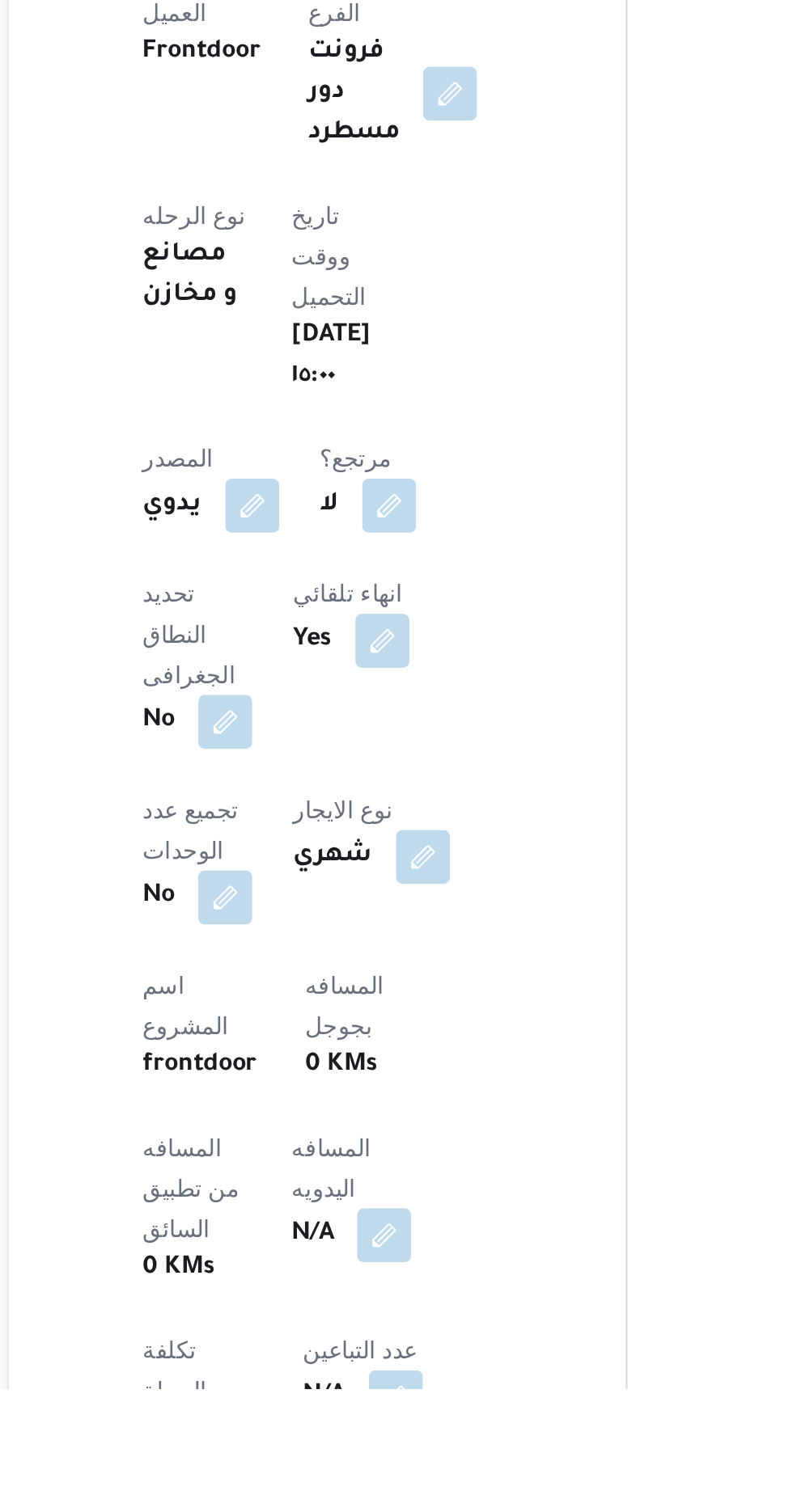
scroll to position [51, 0]
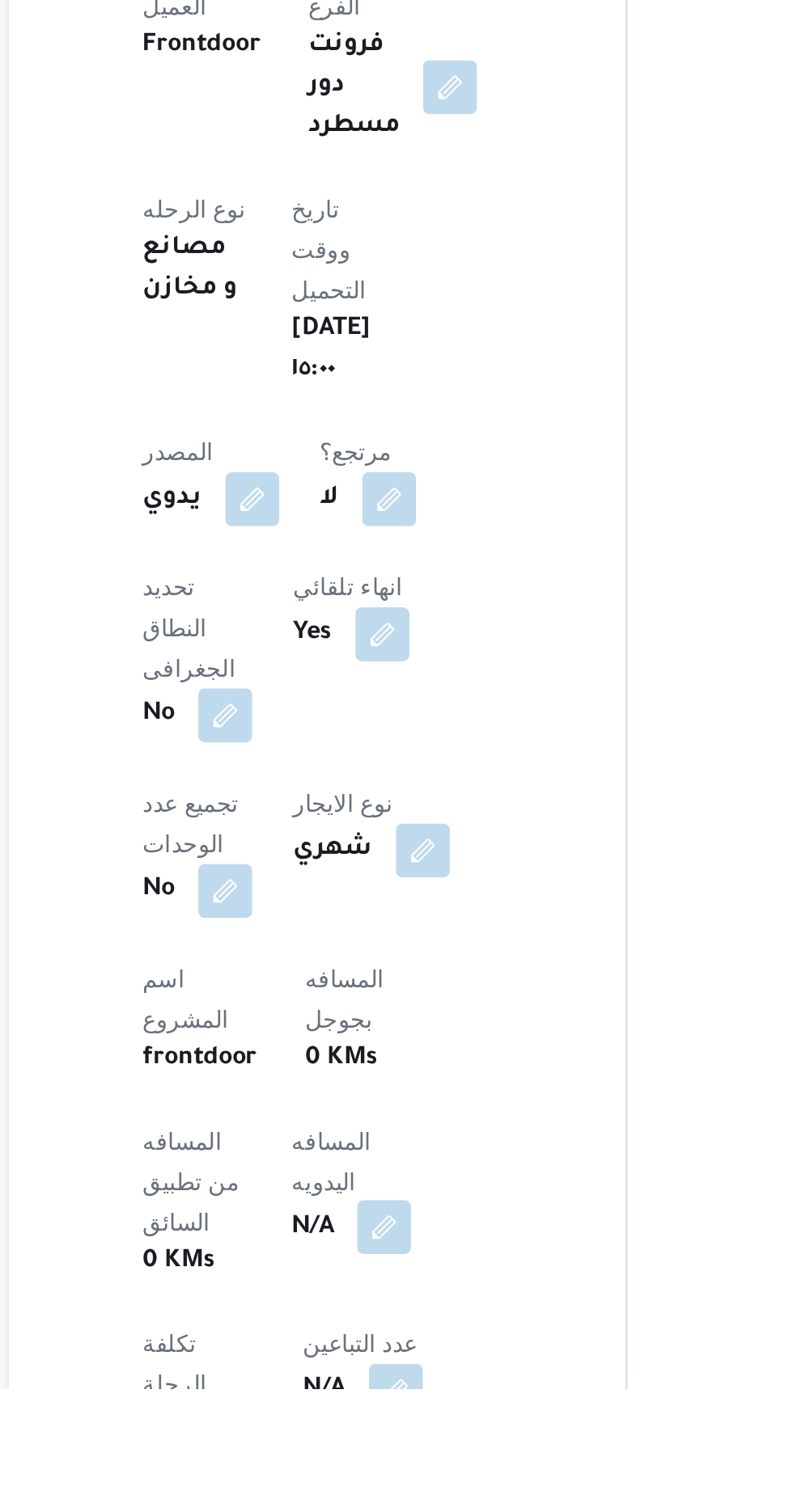
click at [377, 1422] on button "button" at bounding box center [390, 1435] width 26 height 26
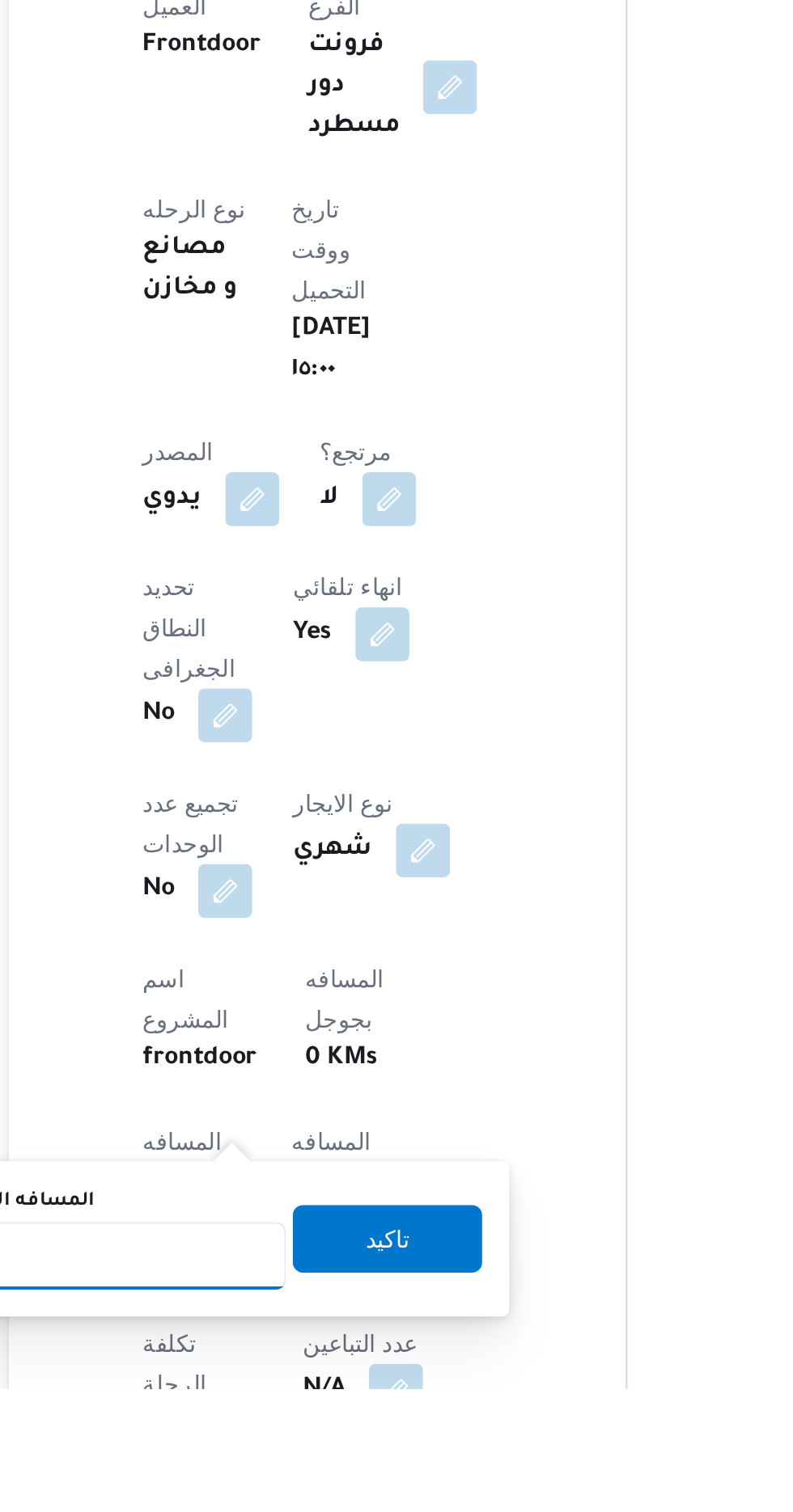
click at [282, 1447] on input "المسافه اليدويه" at bounding box center [263, 1448] width 161 height 32
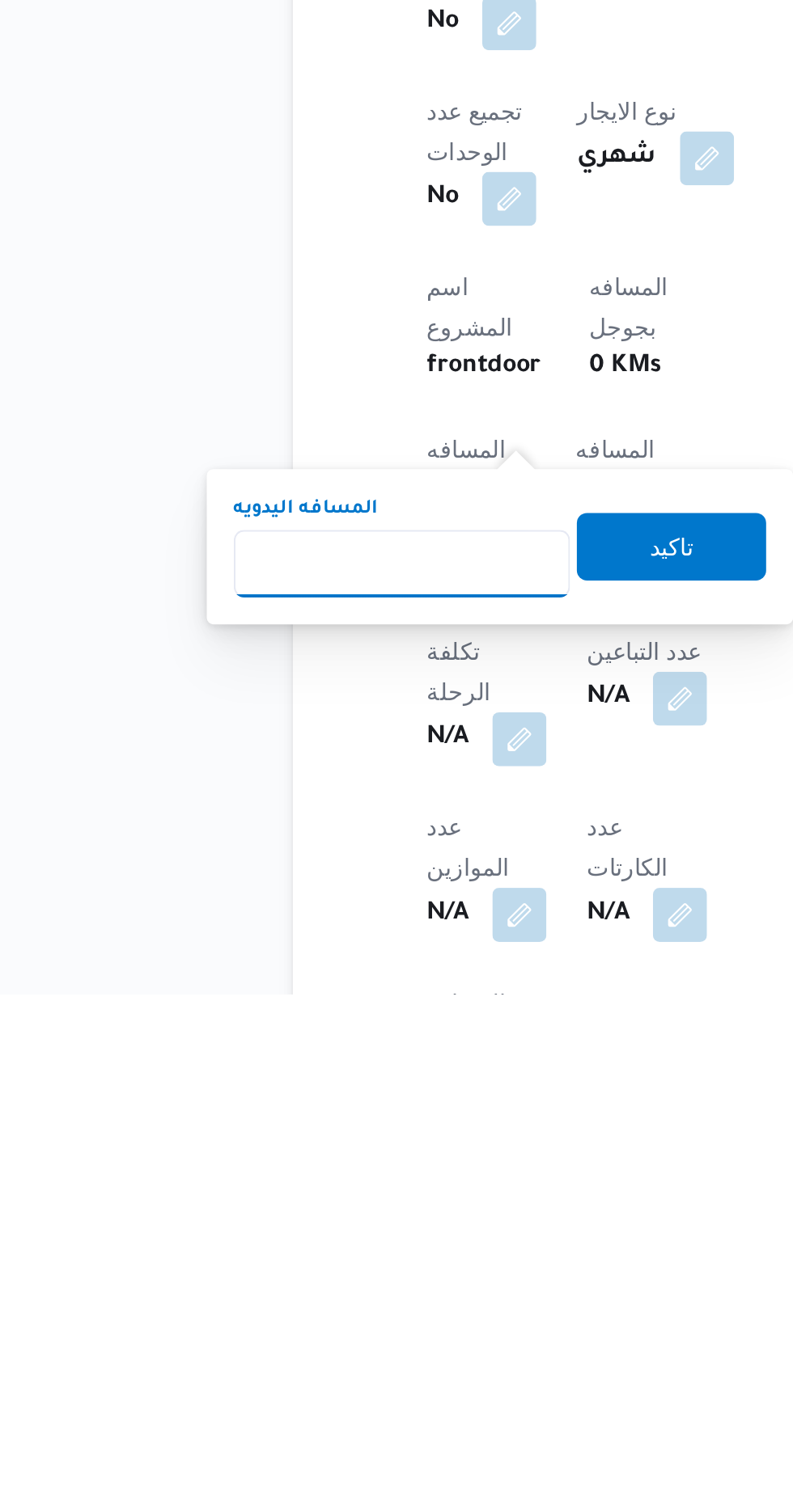
scroll to position [198, 0]
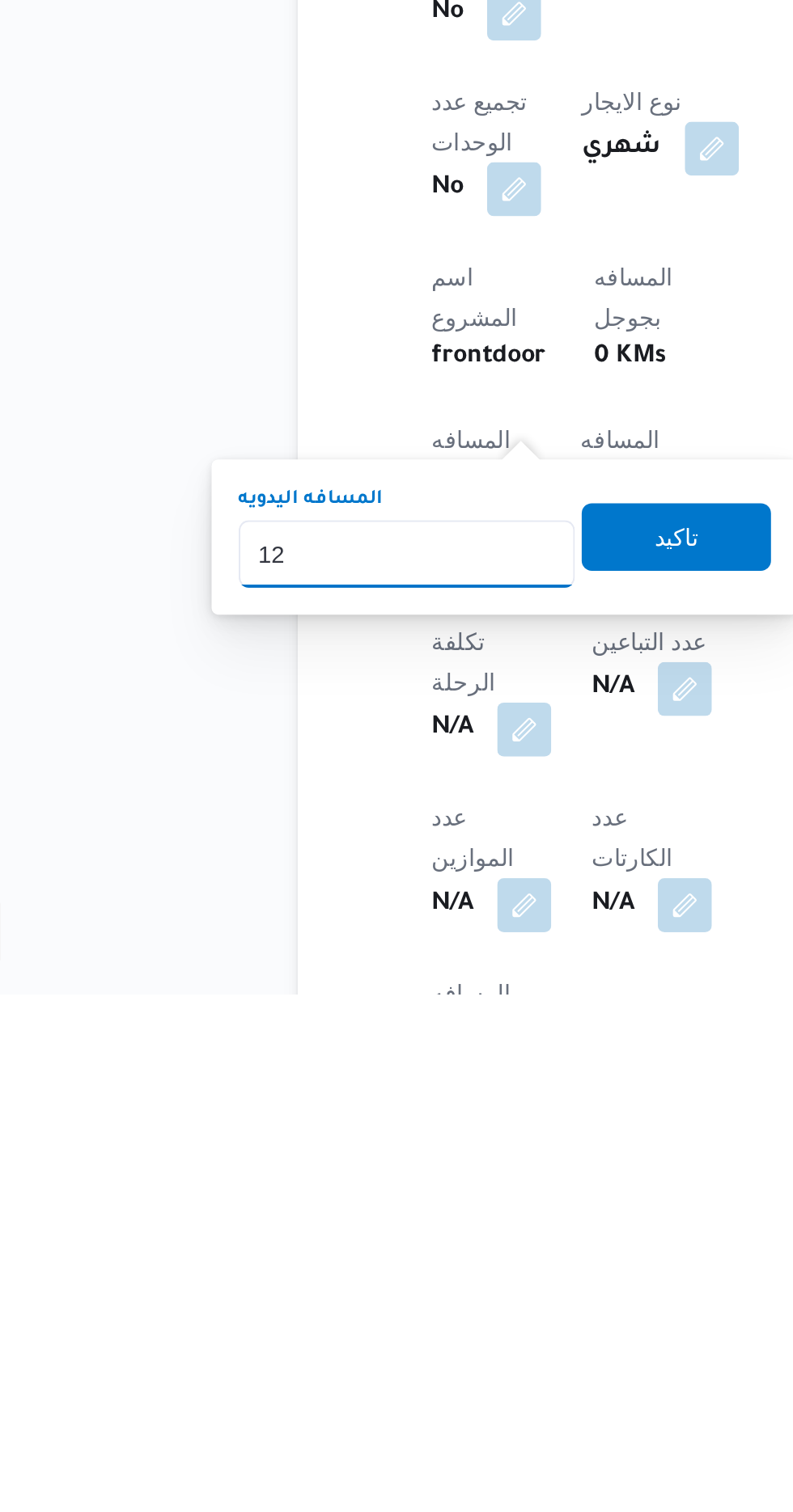
type input "120"
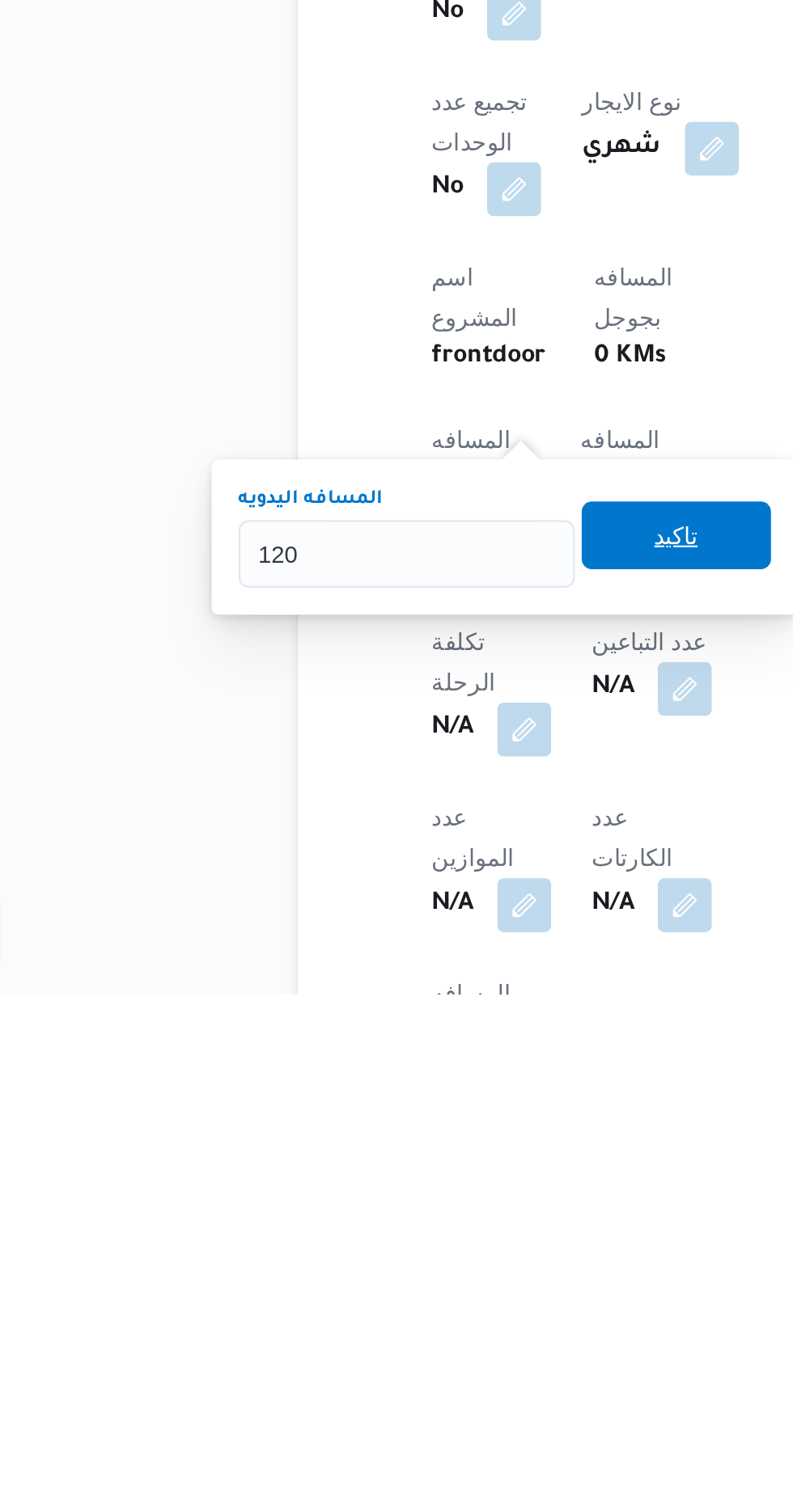
click at [386, 1301] on span "تاكيد" at bounding box center [391, 1293] width 91 height 32
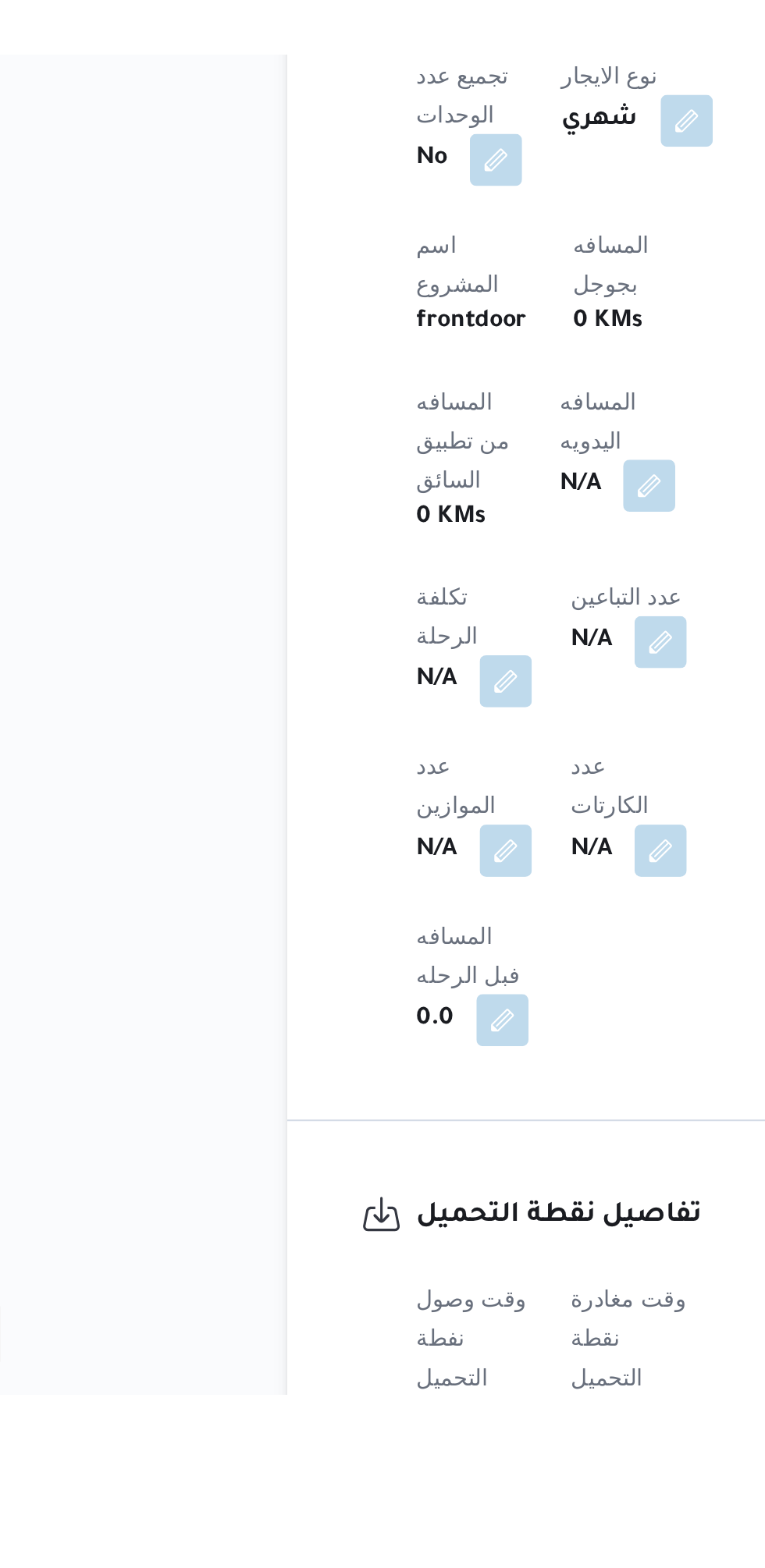
scroll to position [415, 0]
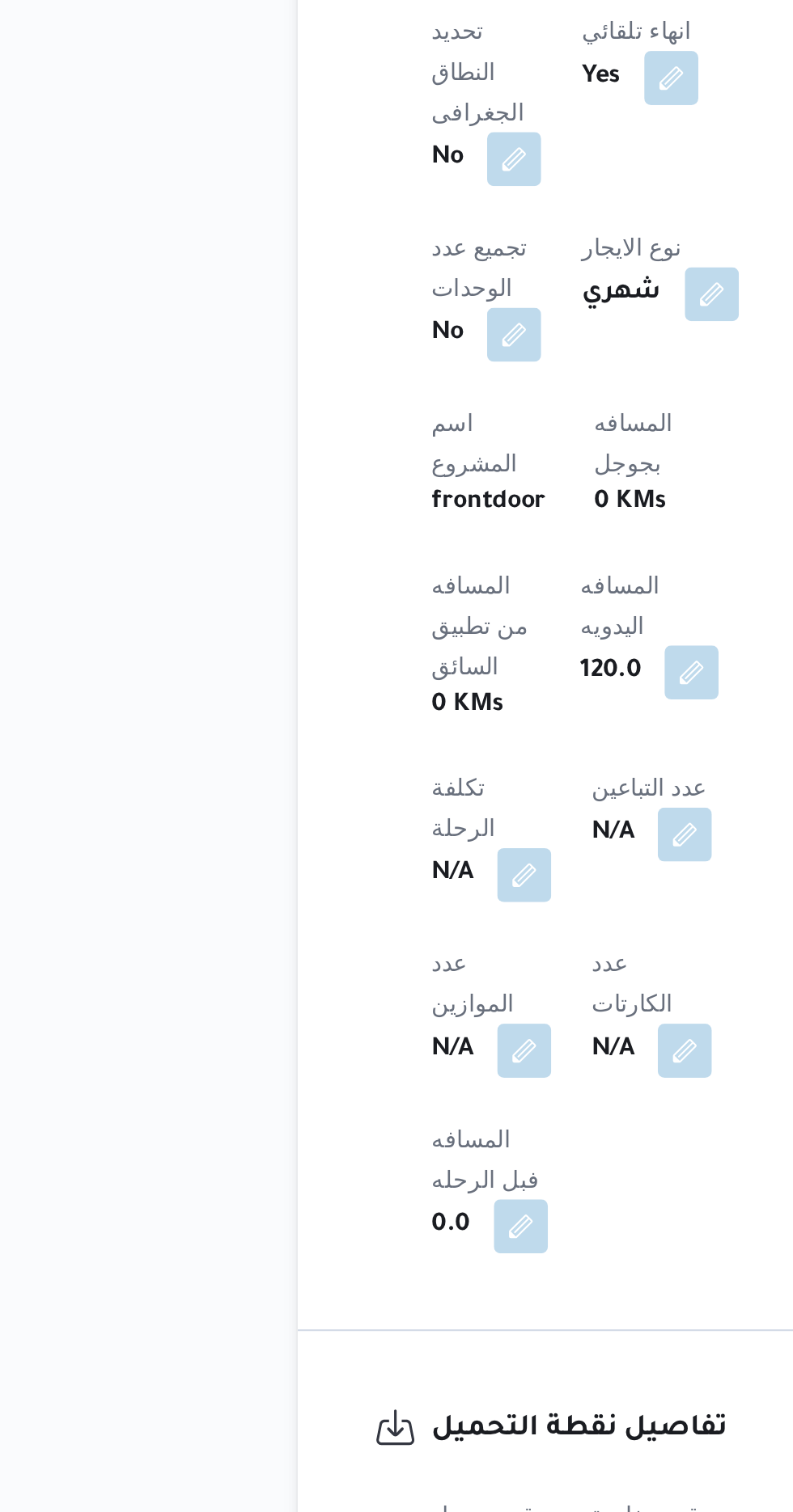
click at [308, 1507] on button "button" at bounding box center [319, 1520] width 26 height 26
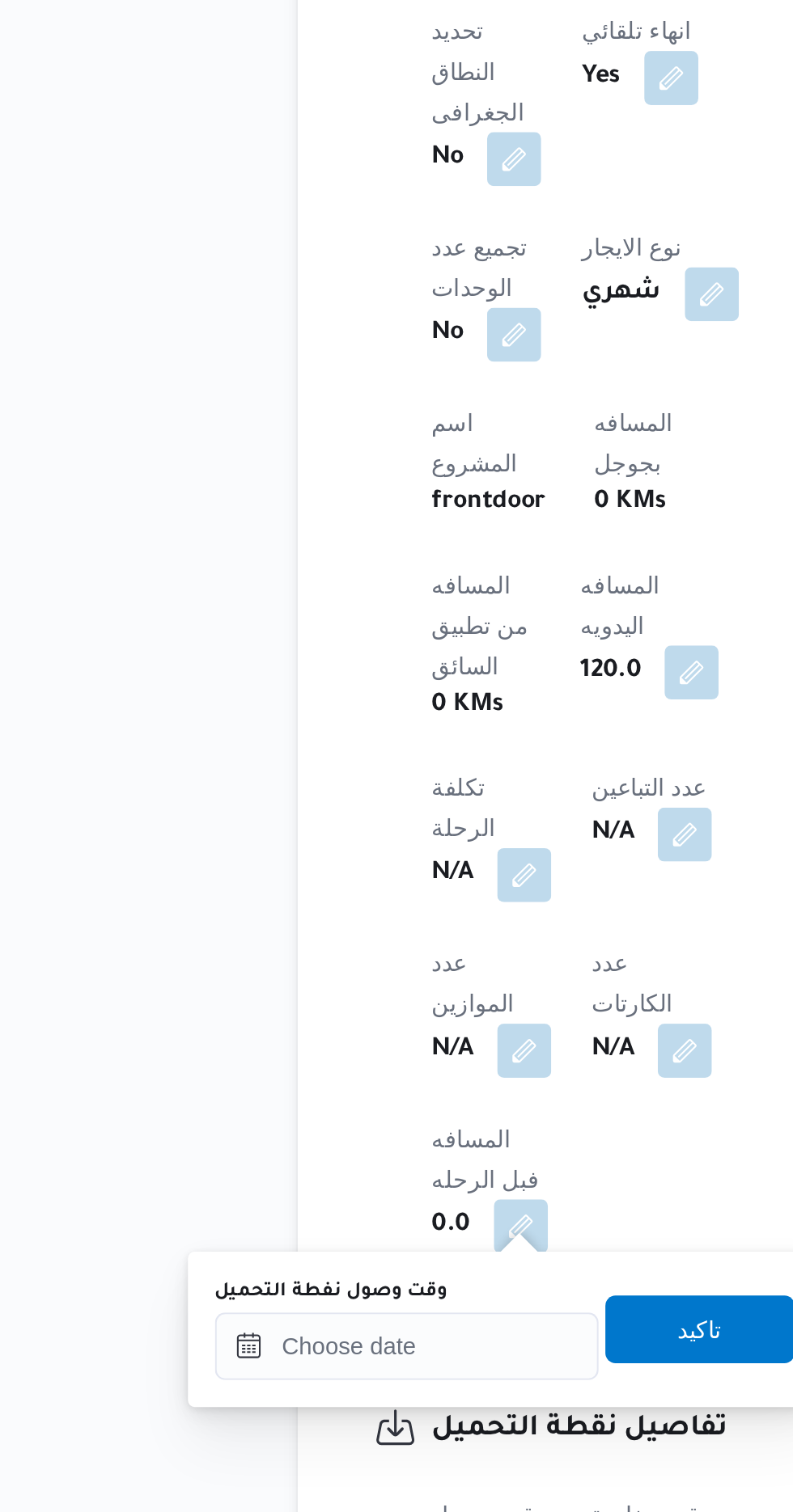
click at [241, 1354] on label "وقت وصول نفطة التحميل" at bounding box center [226, 1353] width 112 height 13
click at [241, 1363] on input "وقت وصول نفطة التحميل" at bounding box center [263, 1379] width 184 height 32
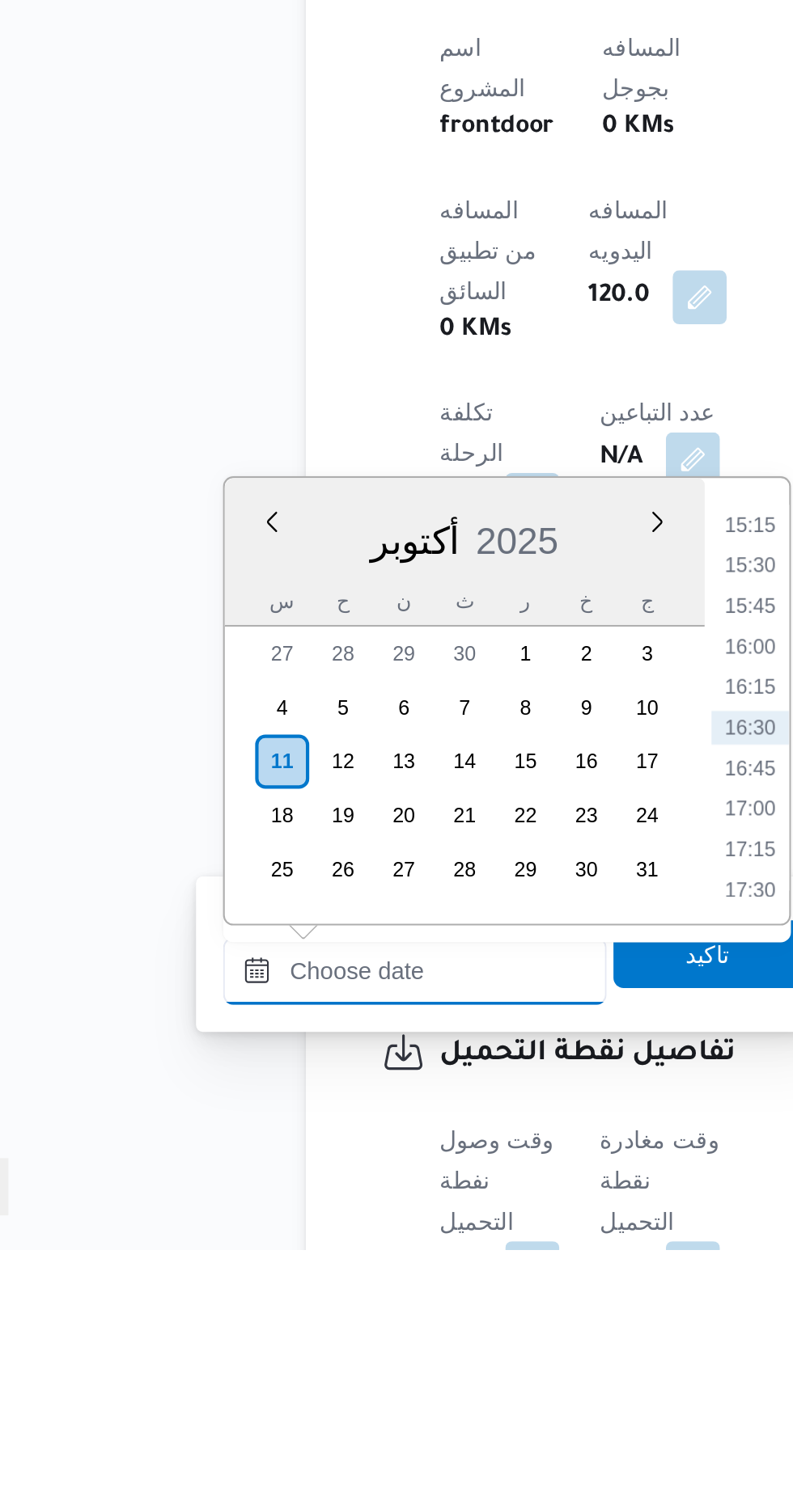
scroll to position [511, 0]
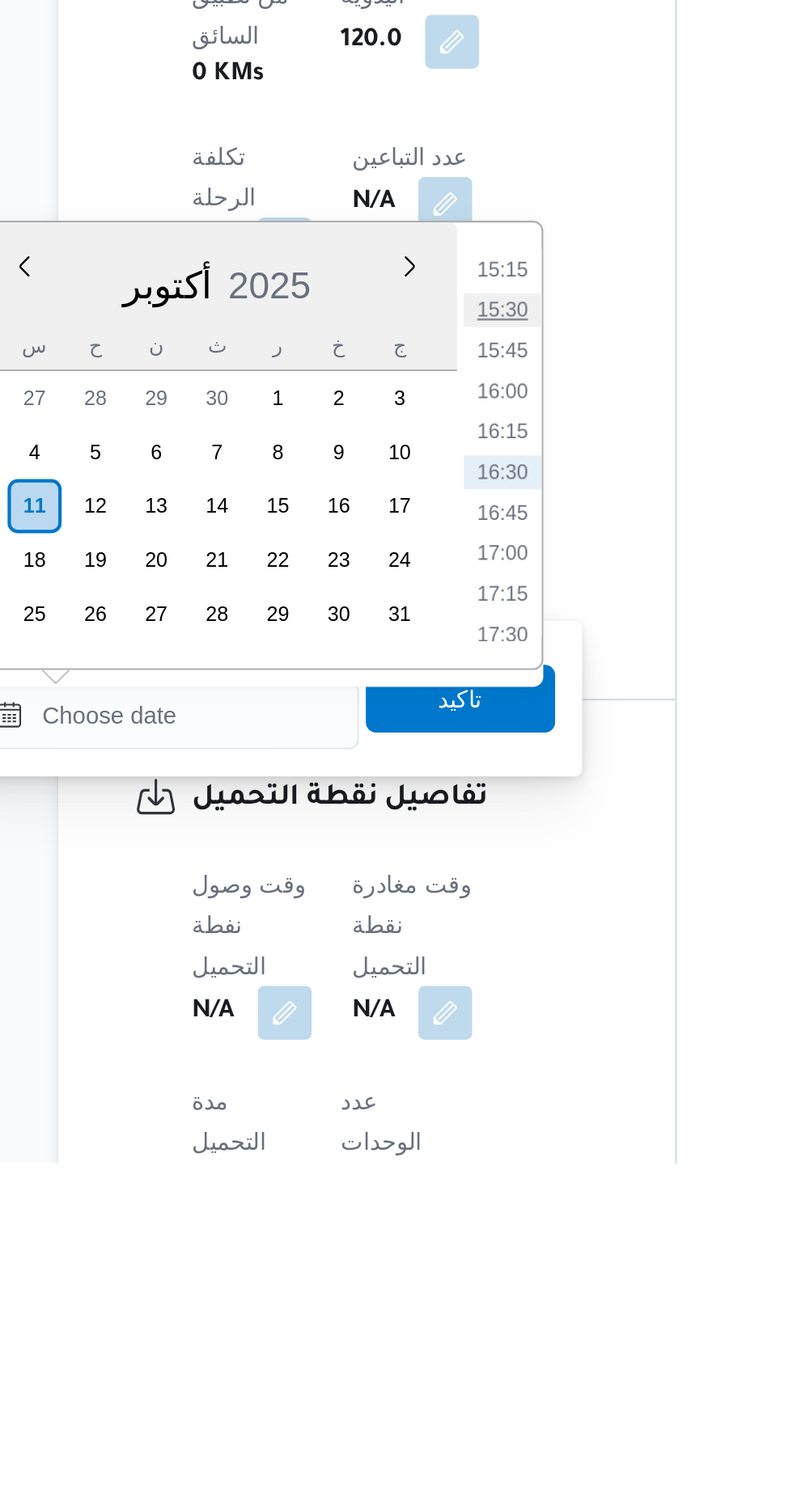
click at [419, 1107] on li "15:30" at bounding box center [423, 1103] width 38 height 16
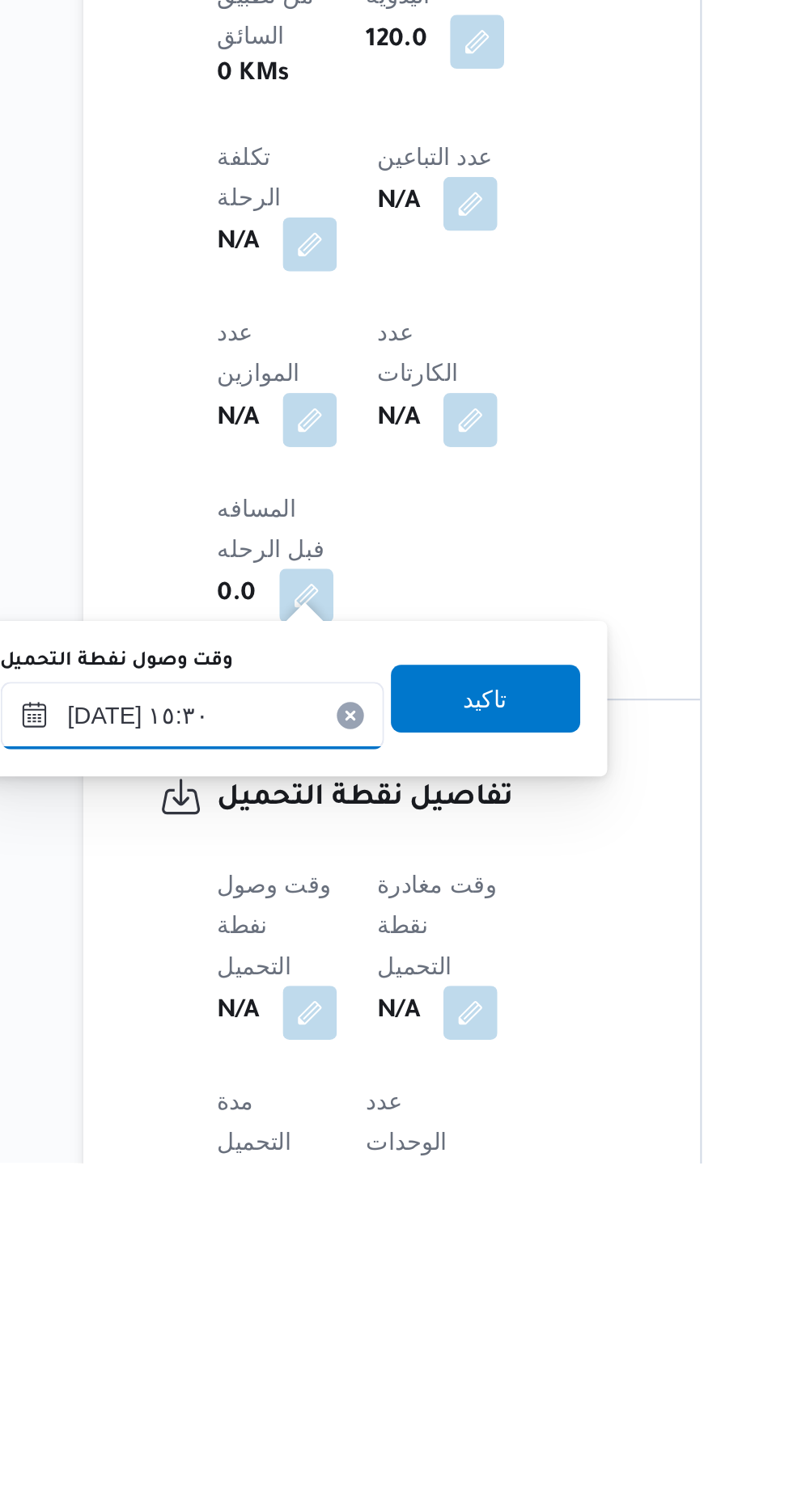
click at [261, 1292] on input "[DATE] ١٥:٣٠" at bounding box center [263, 1298] width 184 height 32
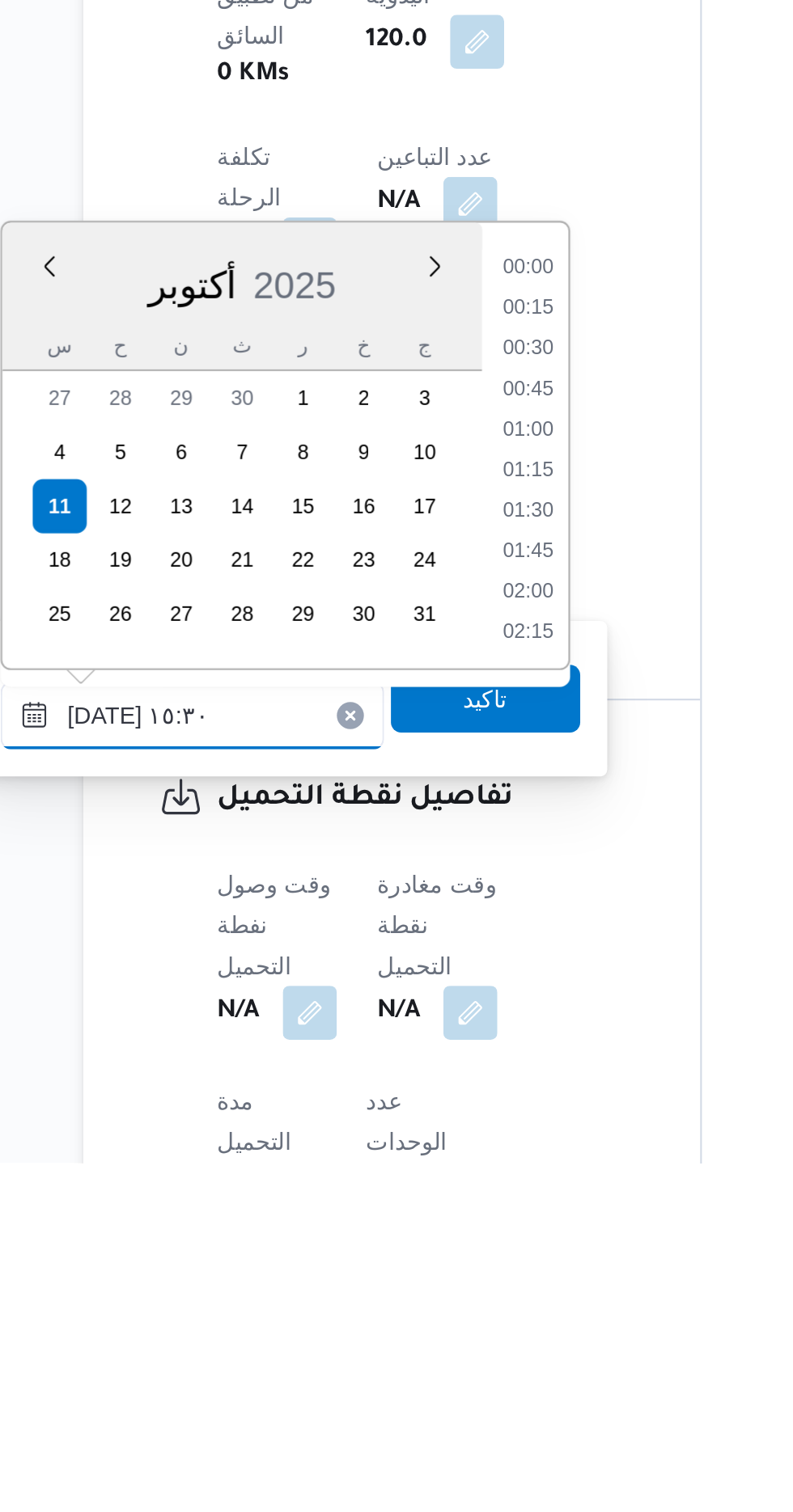
scroll to position [1105, 0]
click at [419, 1145] on li "15:00" at bounding box center [423, 1142] width 38 height 16
type input "[DATE] ١٥:٠٠"
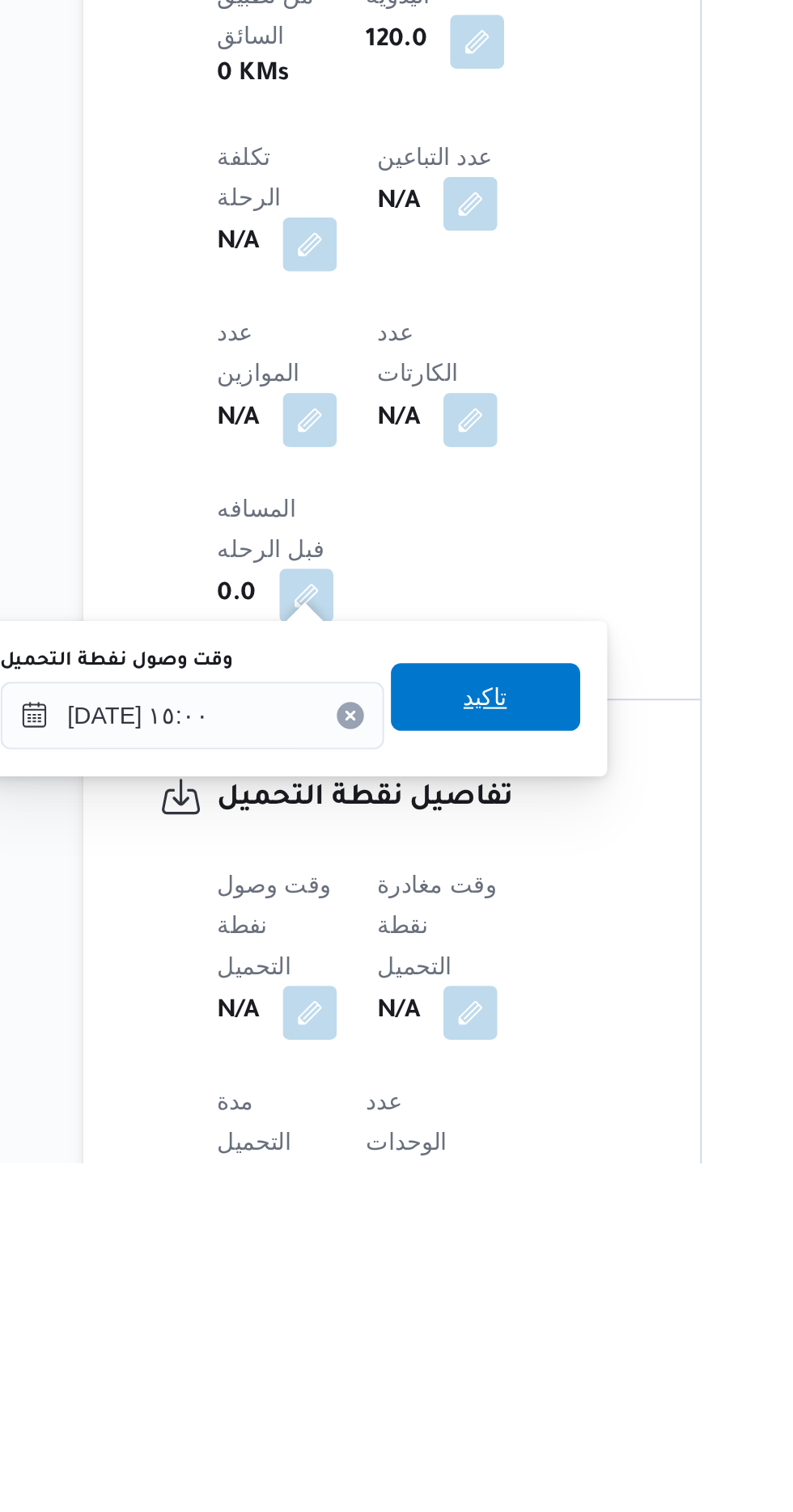
click at [414, 1293] on span "تاكيد" at bounding box center [403, 1289] width 21 height 20
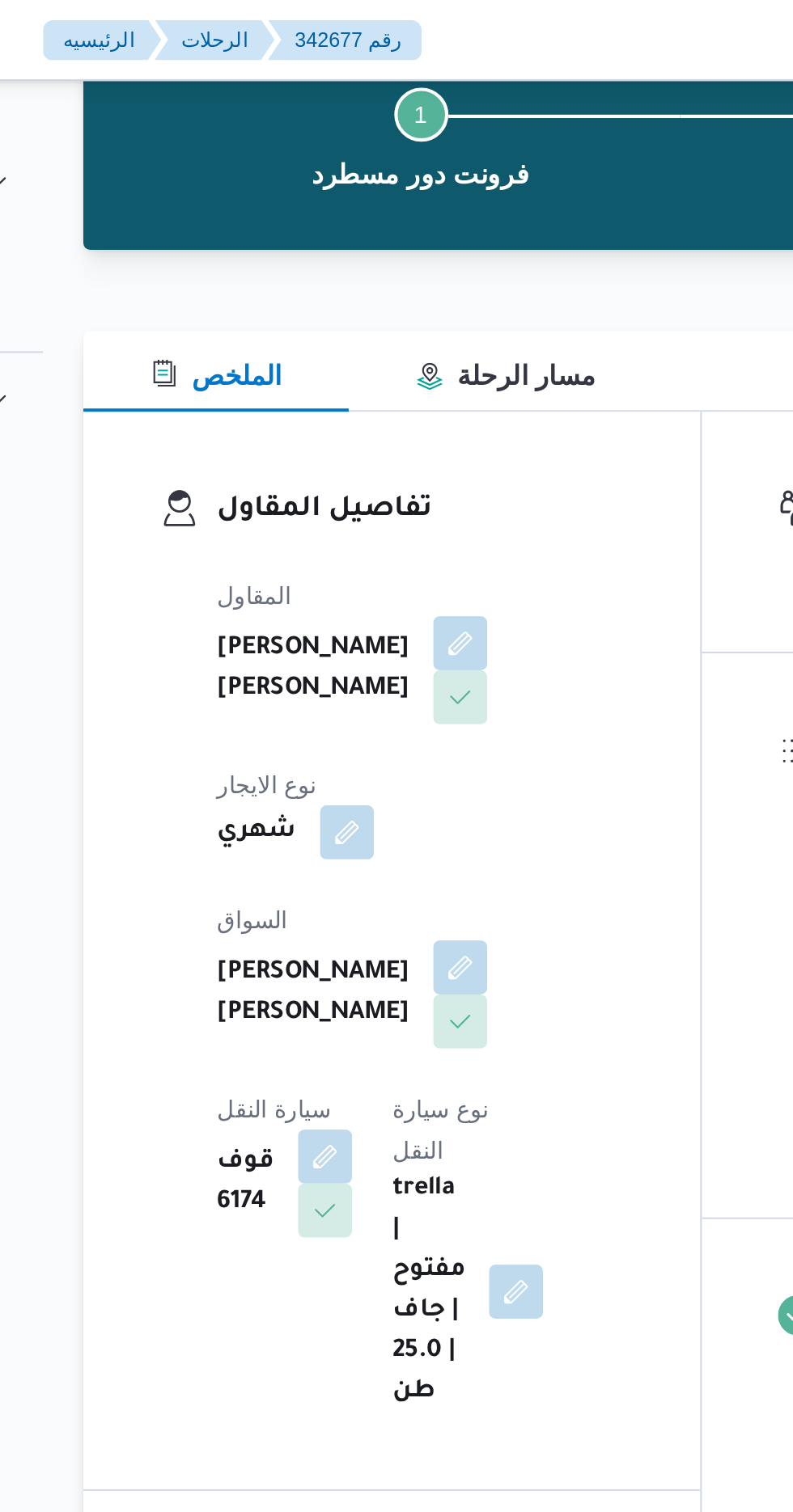
scroll to position [0, 0]
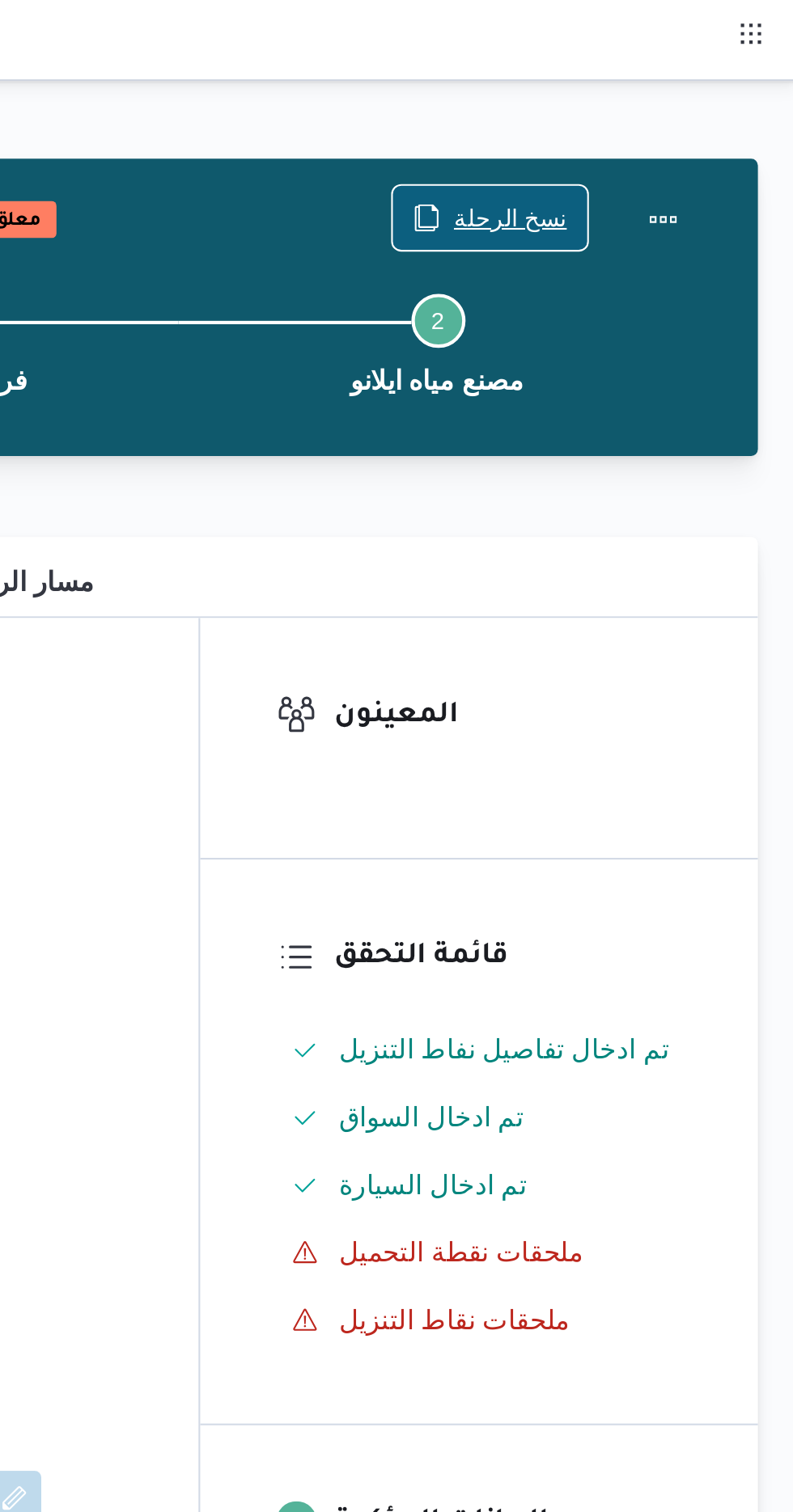
click at [668, 101] on span "نسخ الرحلة" at bounding box center [655, 104] width 54 height 20
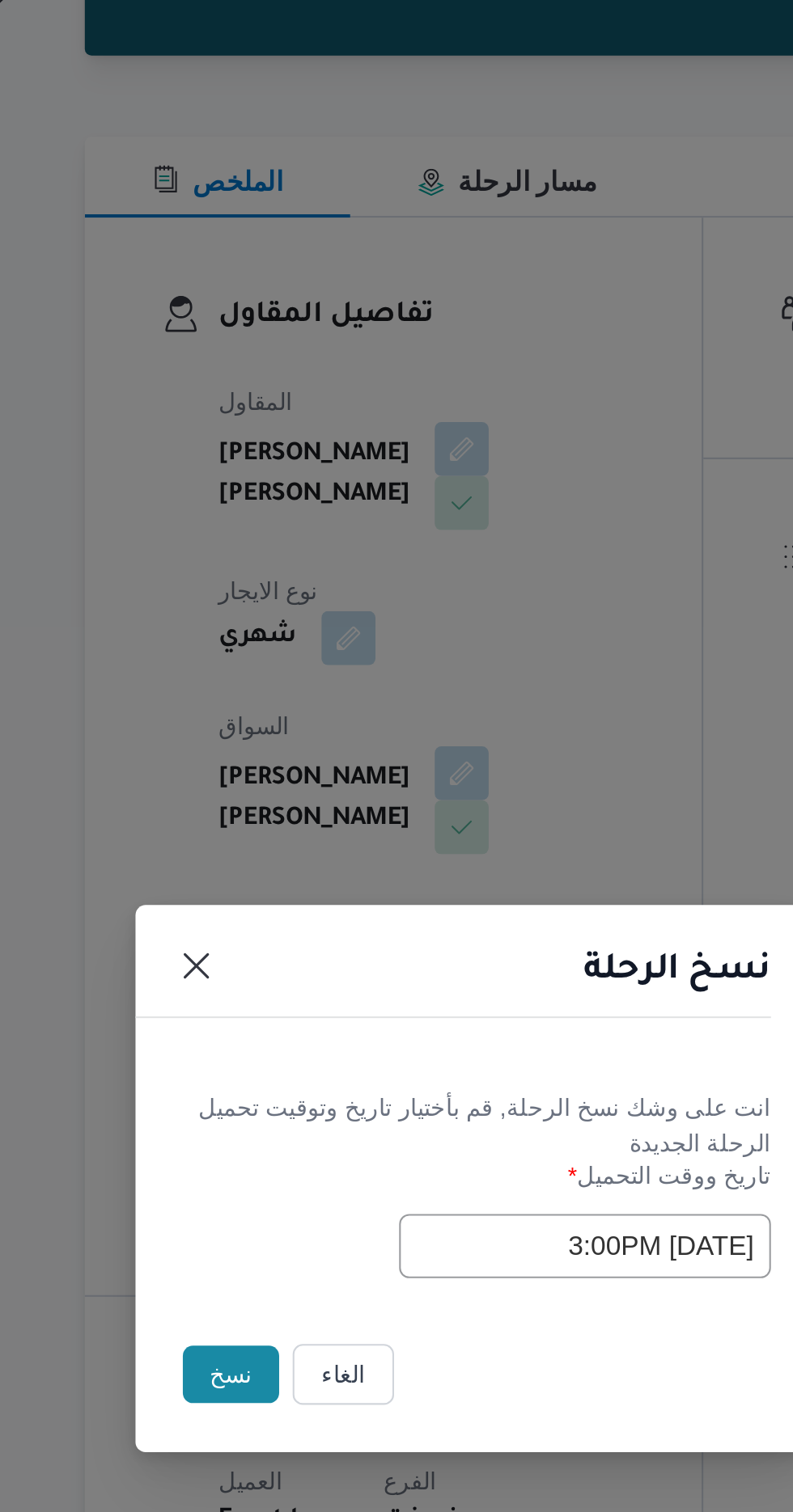
click at [380, 779] on input "[DATE] 3:00PM" at bounding box center [450, 788] width 178 height 31
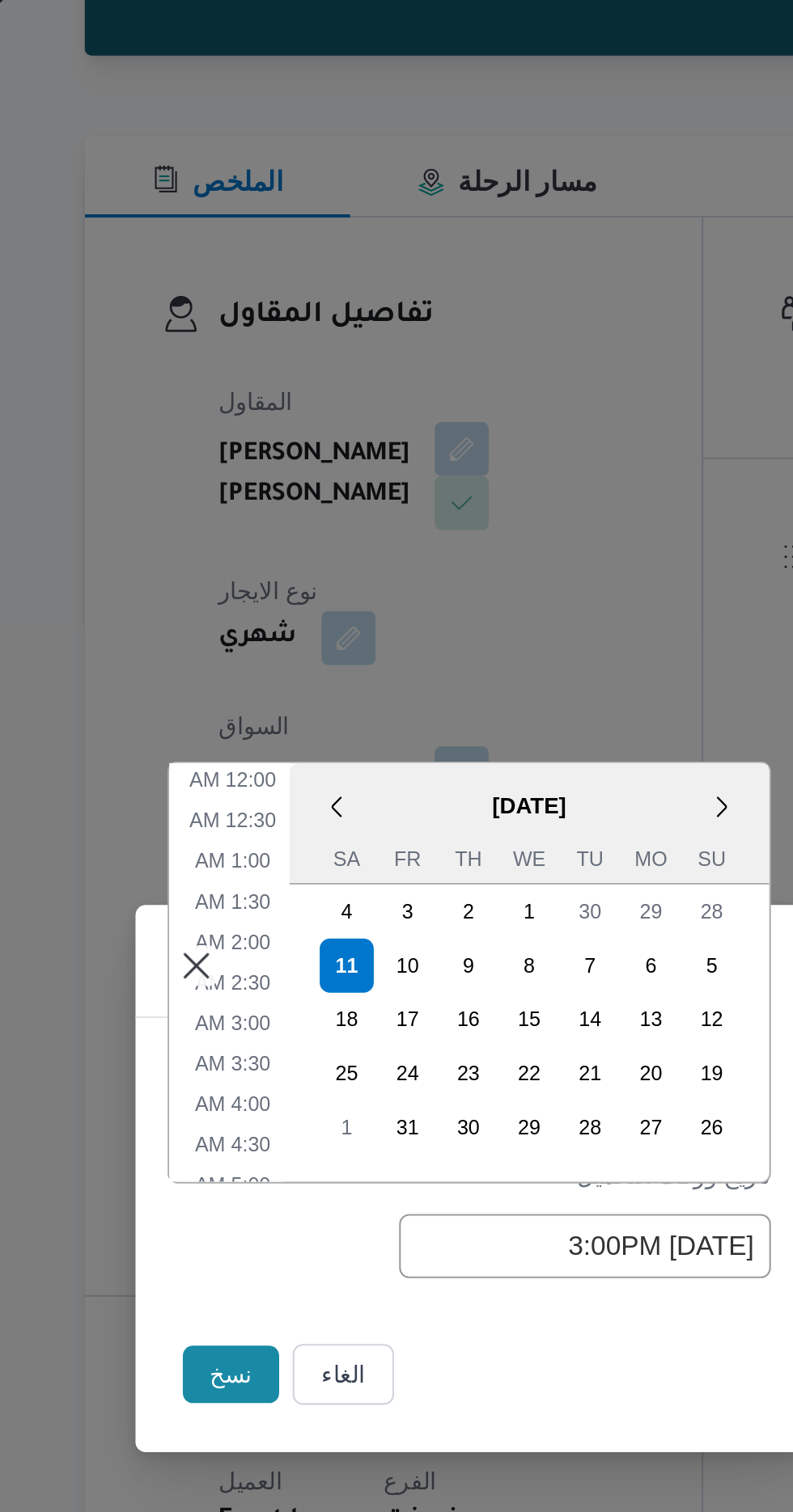
scroll to position [491, 0]
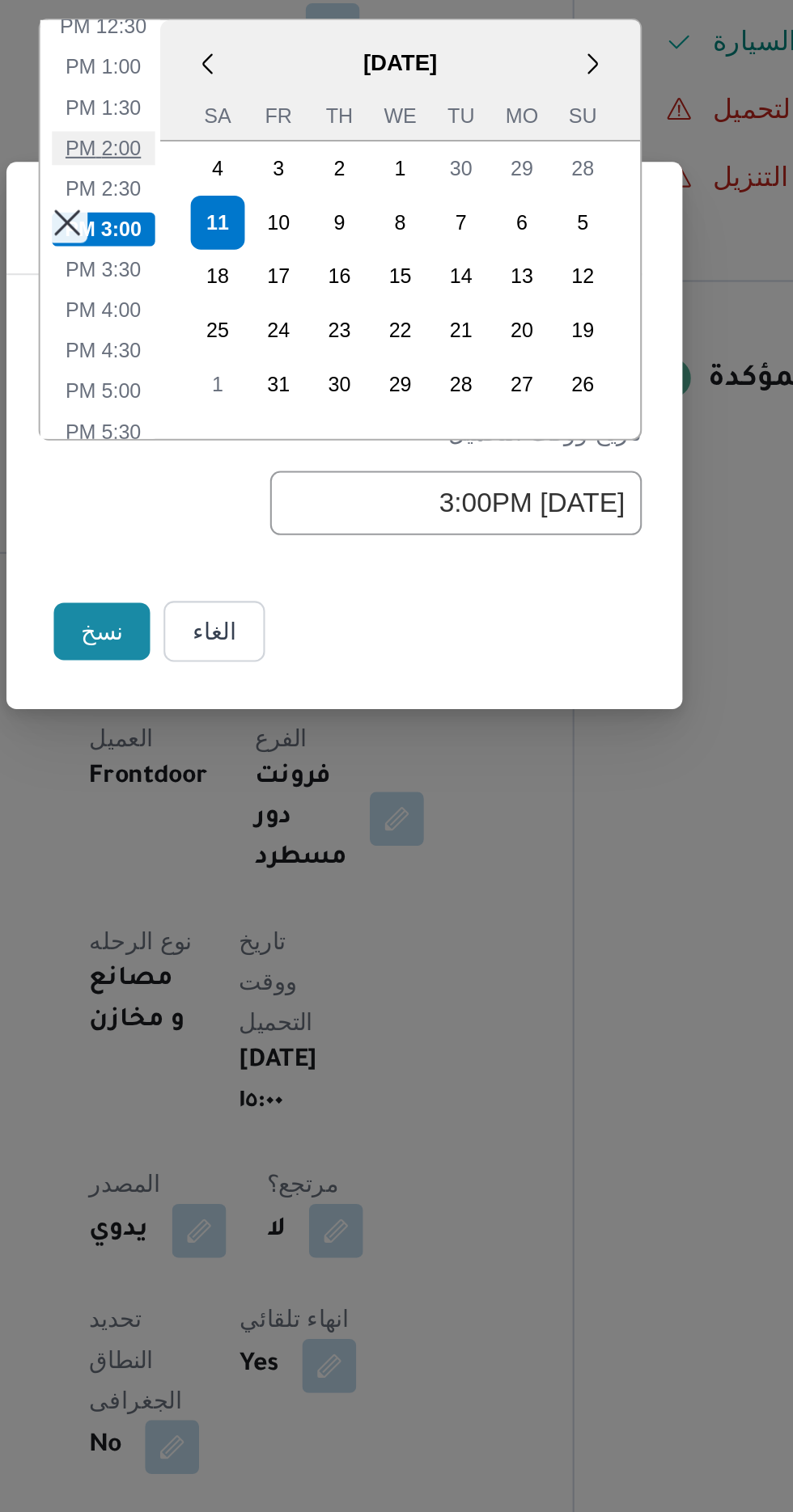
click at [279, 622] on li "2:00 PM" at bounding box center [281, 618] width 50 height 16
type input "[DATE] 2:00PM"
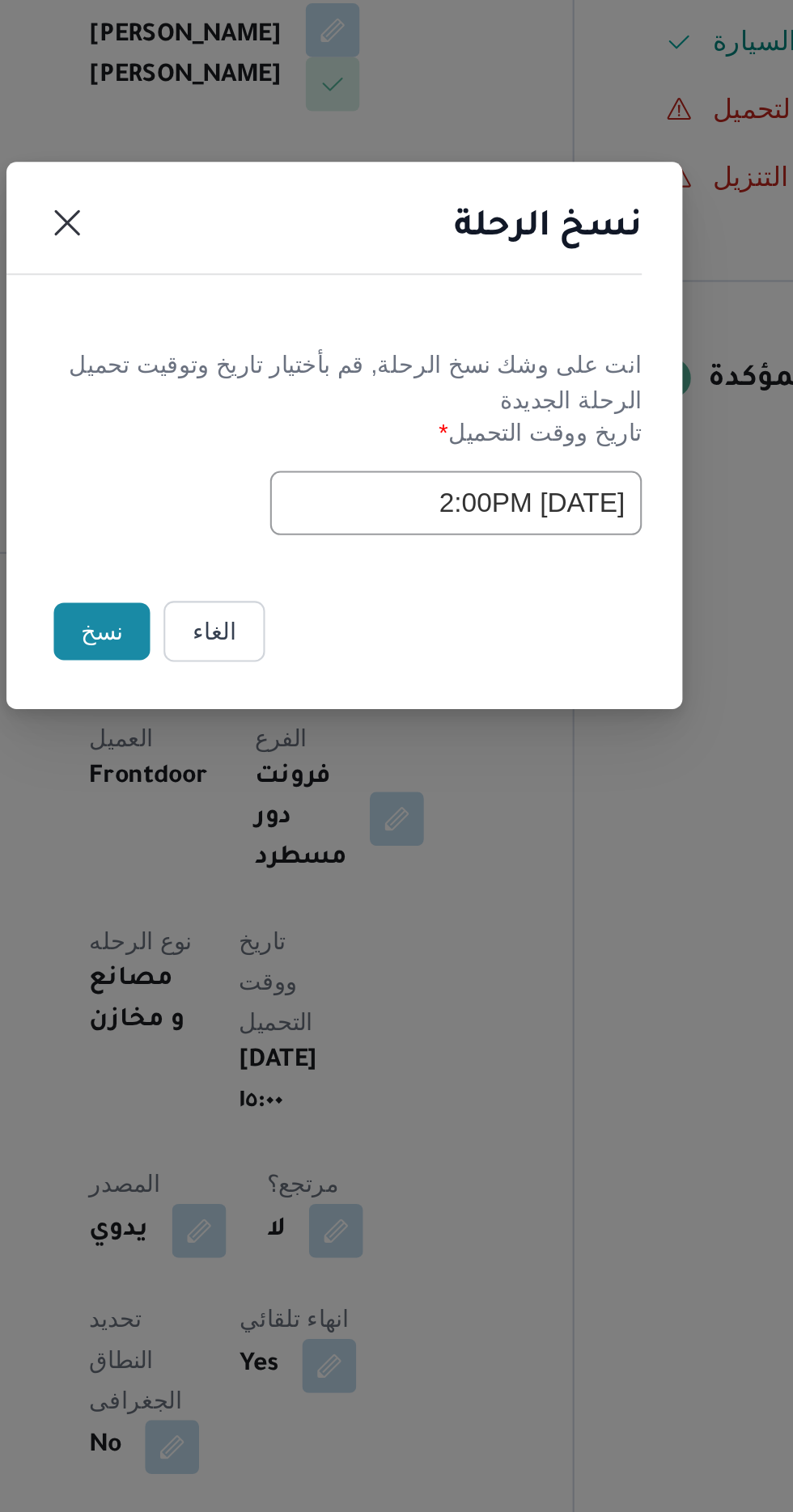
click at [279, 852] on button "نسخ" at bounding box center [280, 850] width 46 height 27
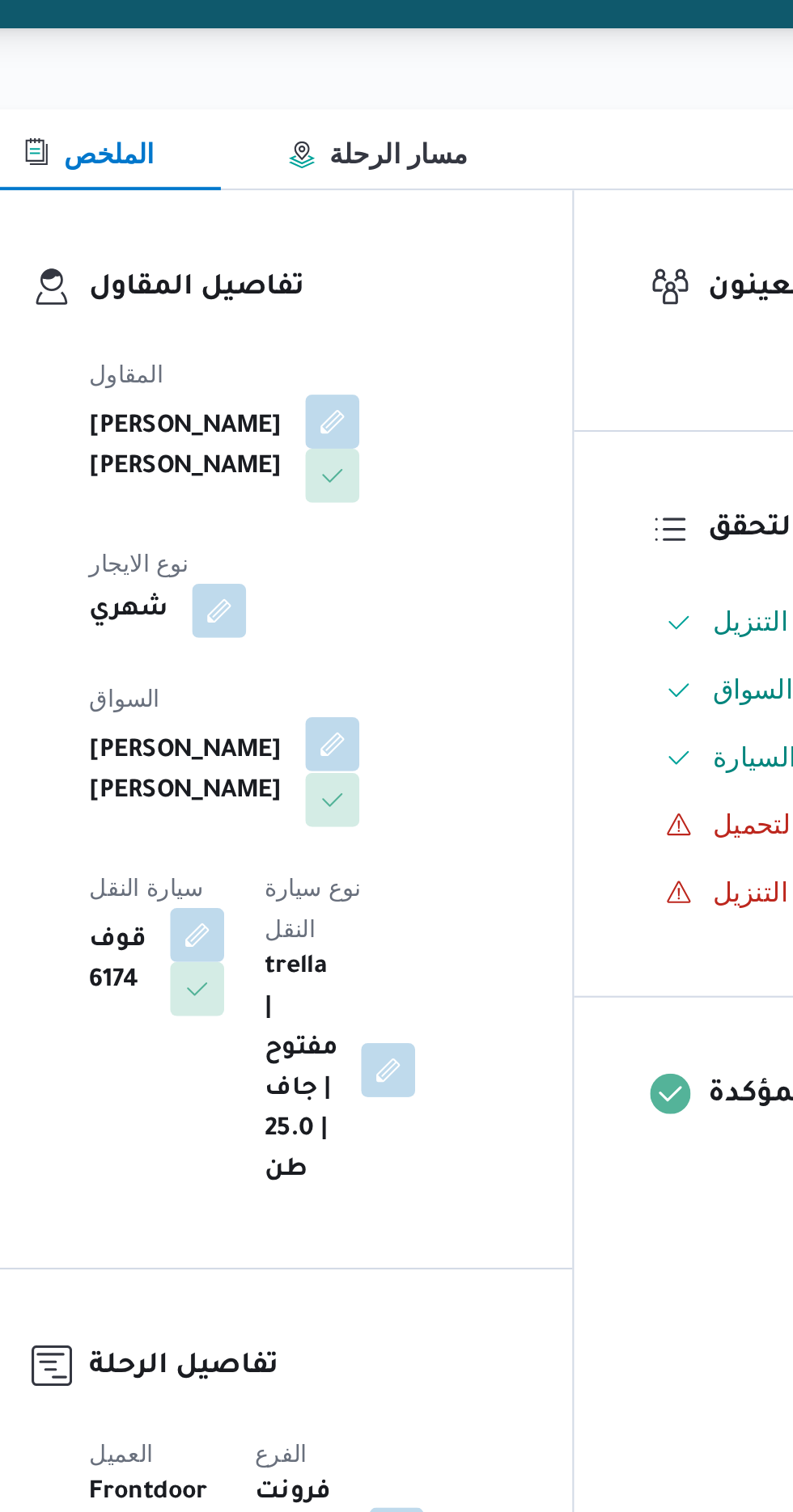
click at [378, 549] on button "button" at bounding box center [391, 562] width 26 height 26
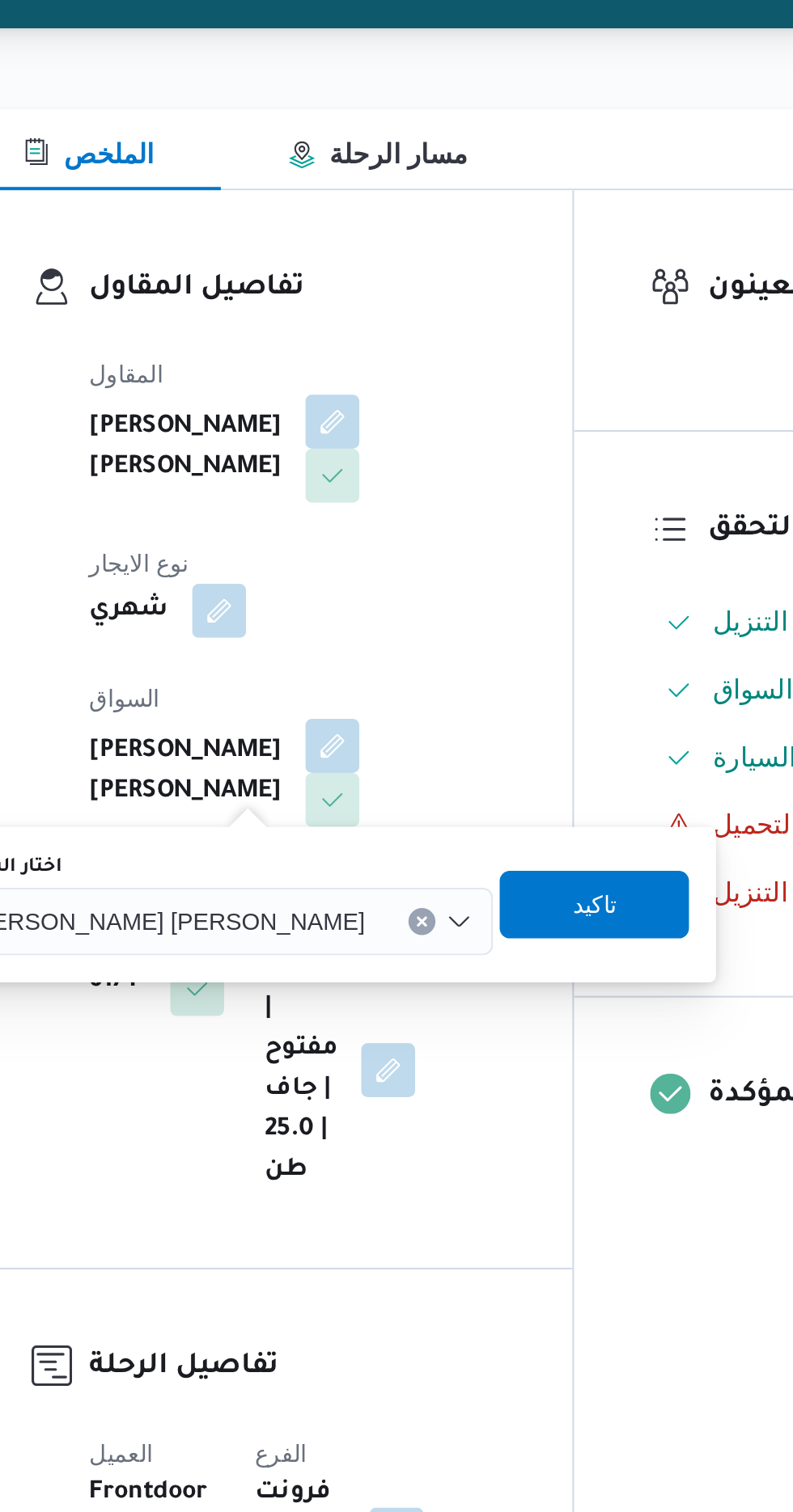
click at [304, 650] on span "[PERSON_NAME] [PERSON_NAME]" at bounding box center [312, 645] width 190 height 18
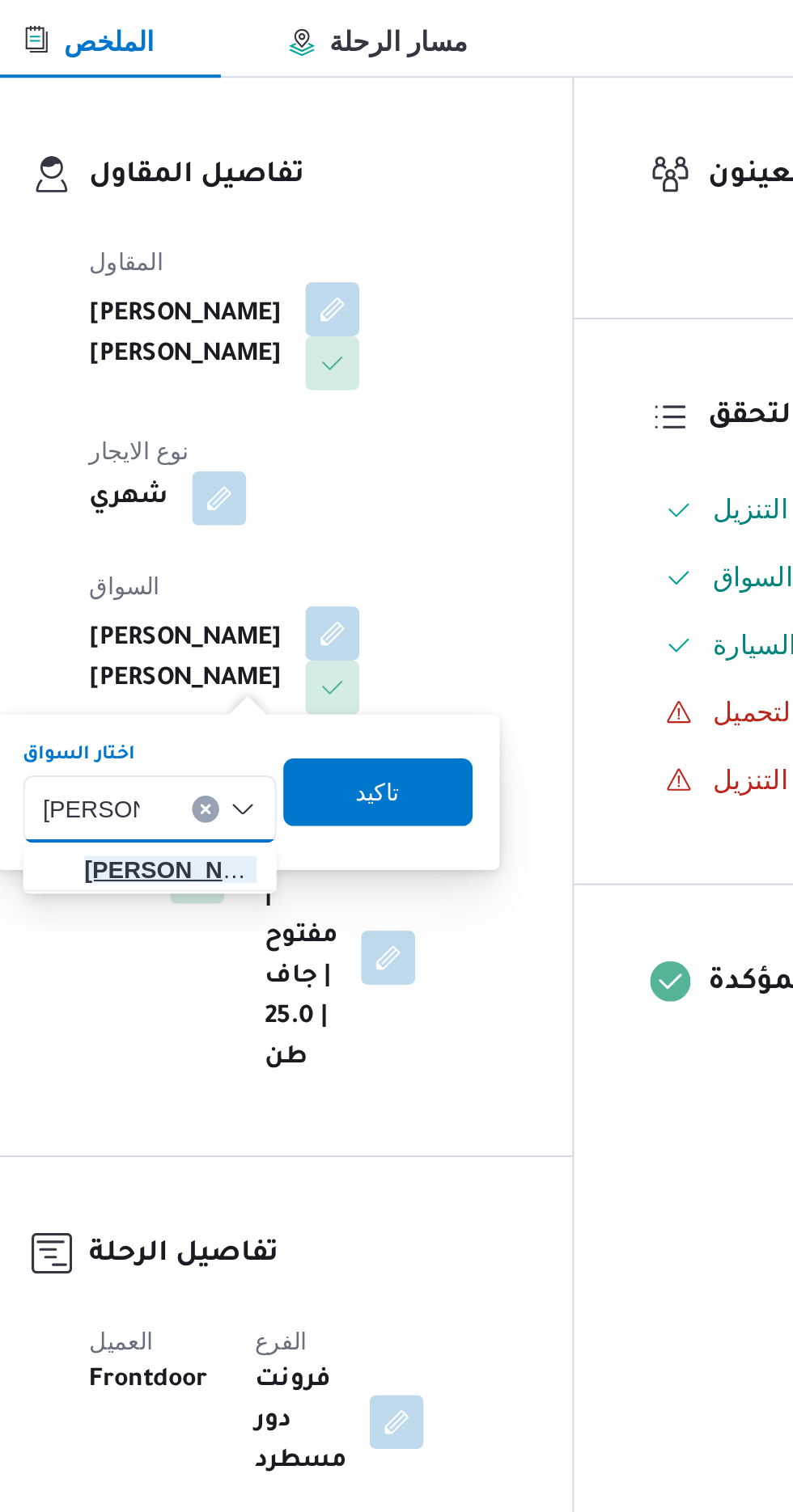
type input "[PERSON_NAME]"
click at [321, 679] on span "[PERSON_NAME] لى [PERSON_NAME]" at bounding box center [313, 675] width 83 height 20
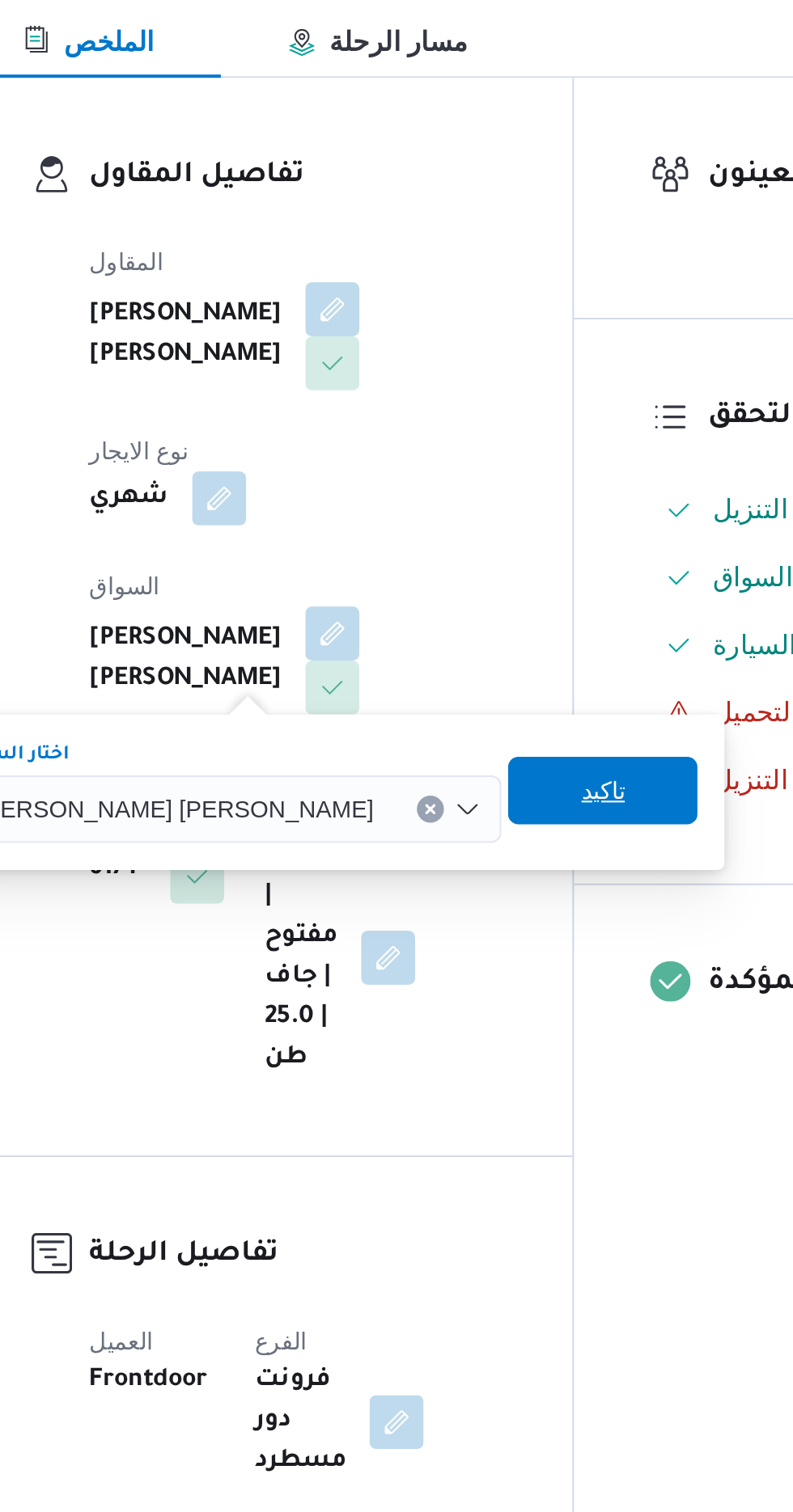
click at [510, 643] on span "تاكيد" at bounding box center [520, 637] width 21 height 20
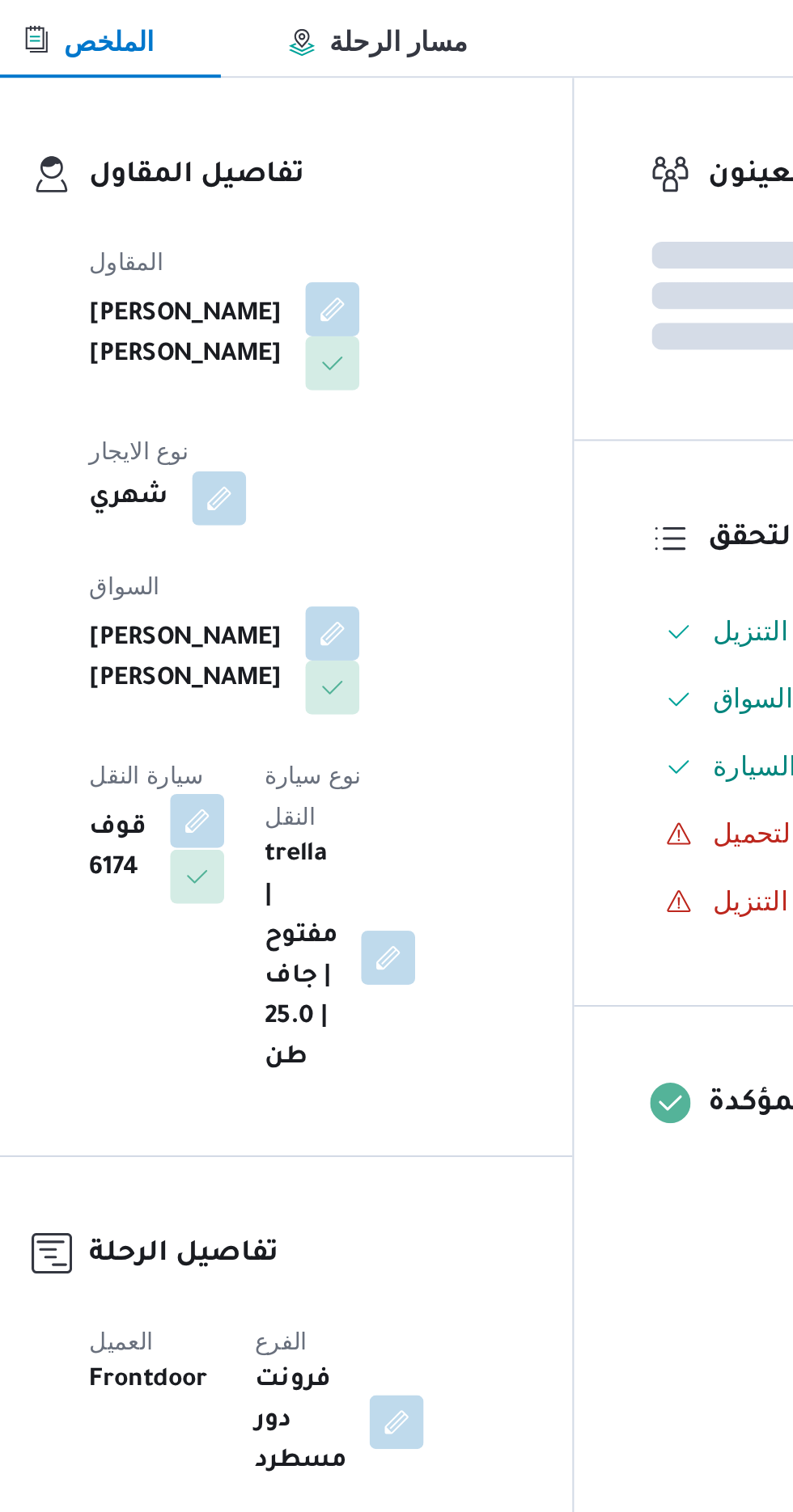
click at [339, 639] on button "button" at bounding box center [327, 652] width 26 height 26
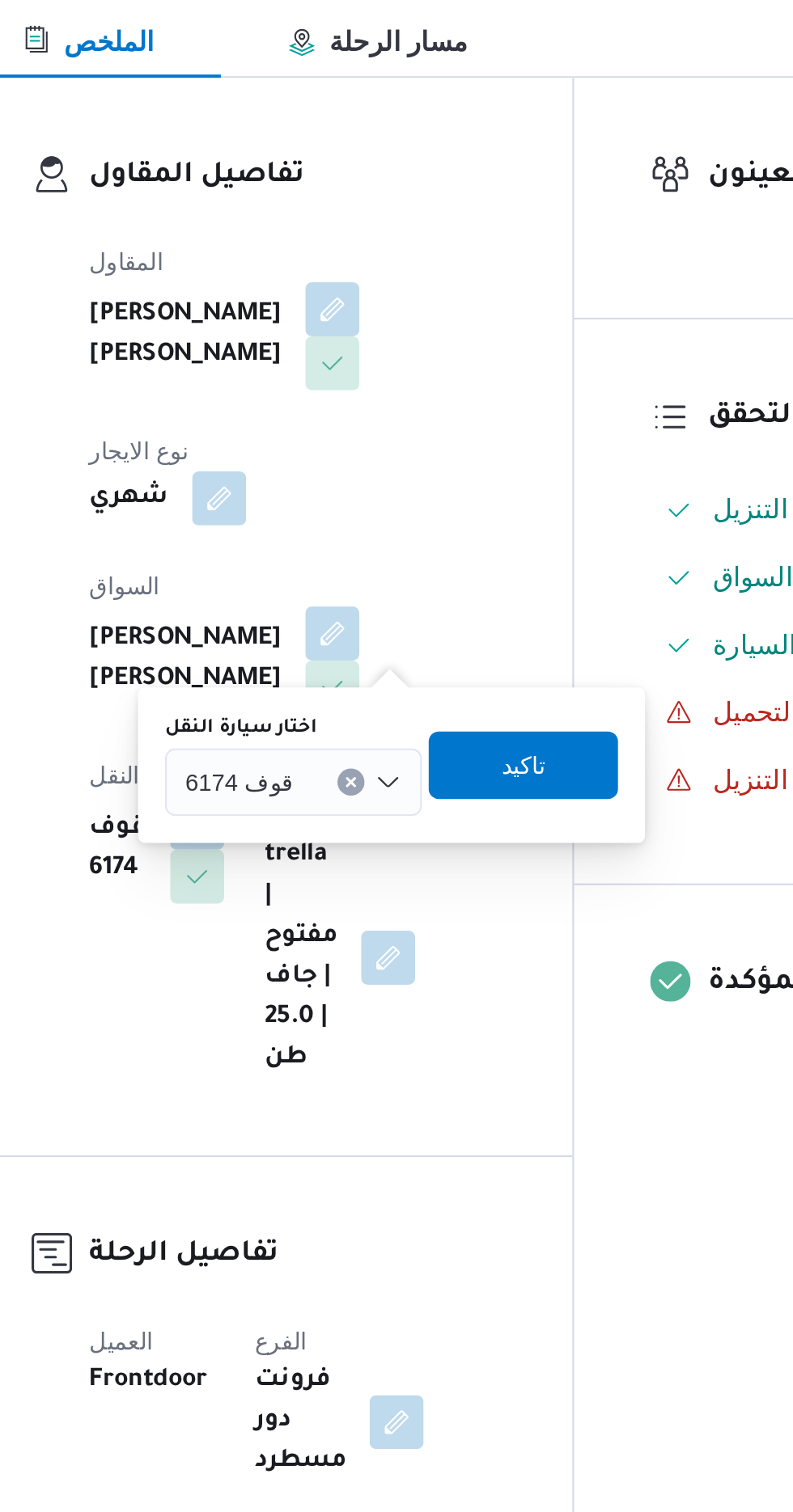
click at [350, 634] on span "قوف 6174" at bounding box center [345, 632] width 52 height 18
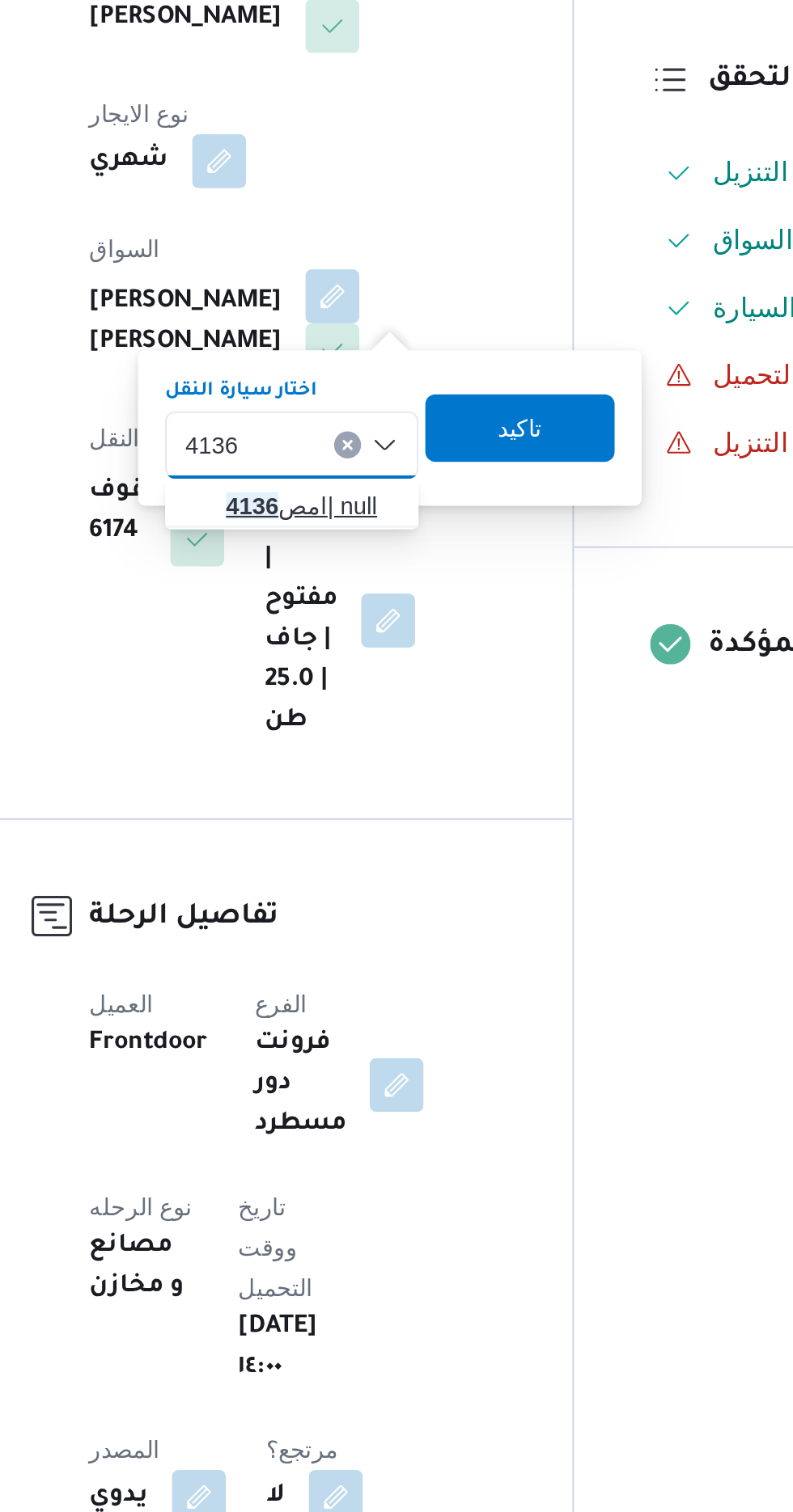
type input "4136"
click at [357, 663] on mark "4136" at bounding box center [352, 662] width 25 height 13
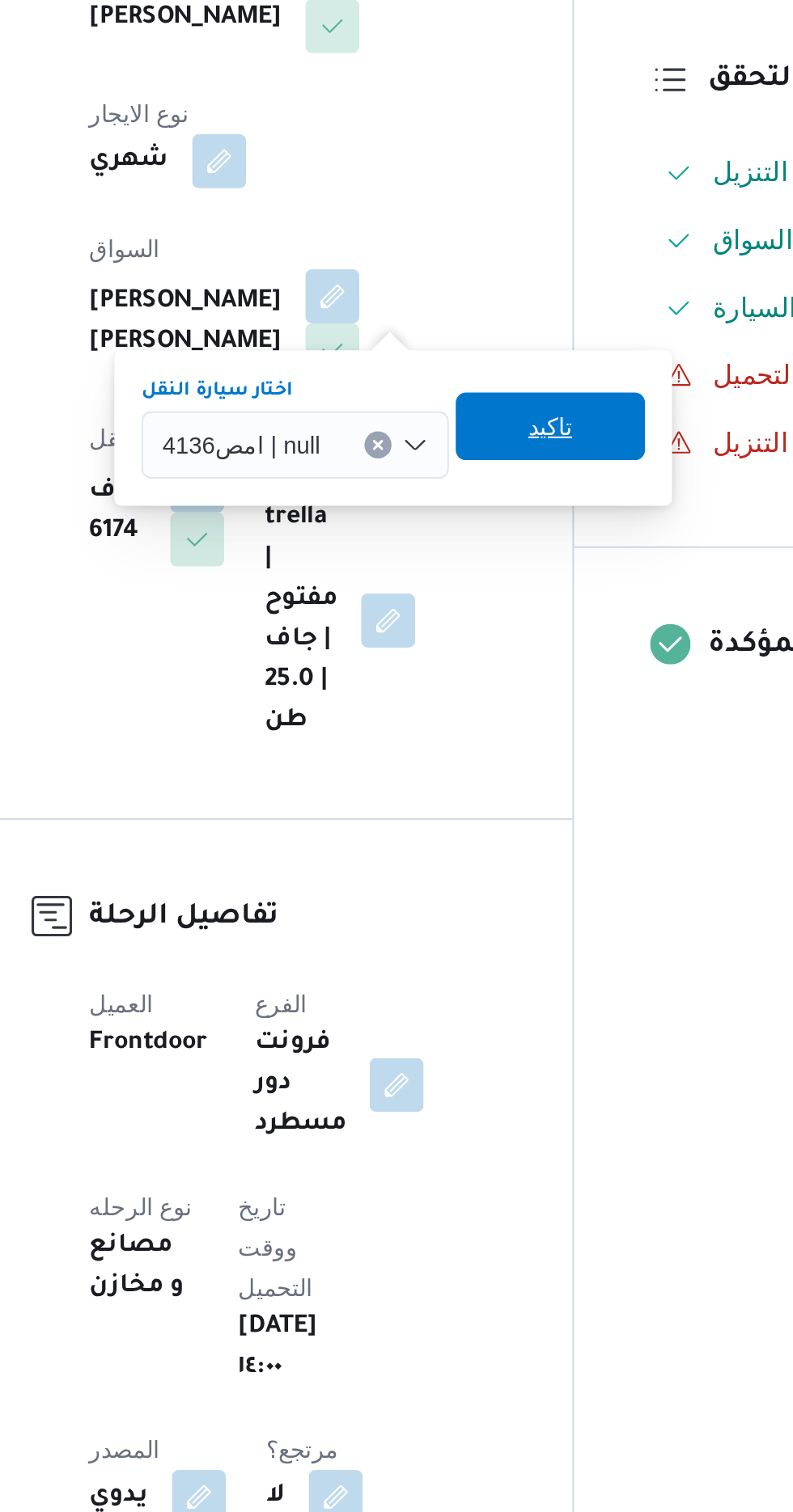
click at [494, 620] on span "تاكيد" at bounding box center [496, 624] width 21 height 20
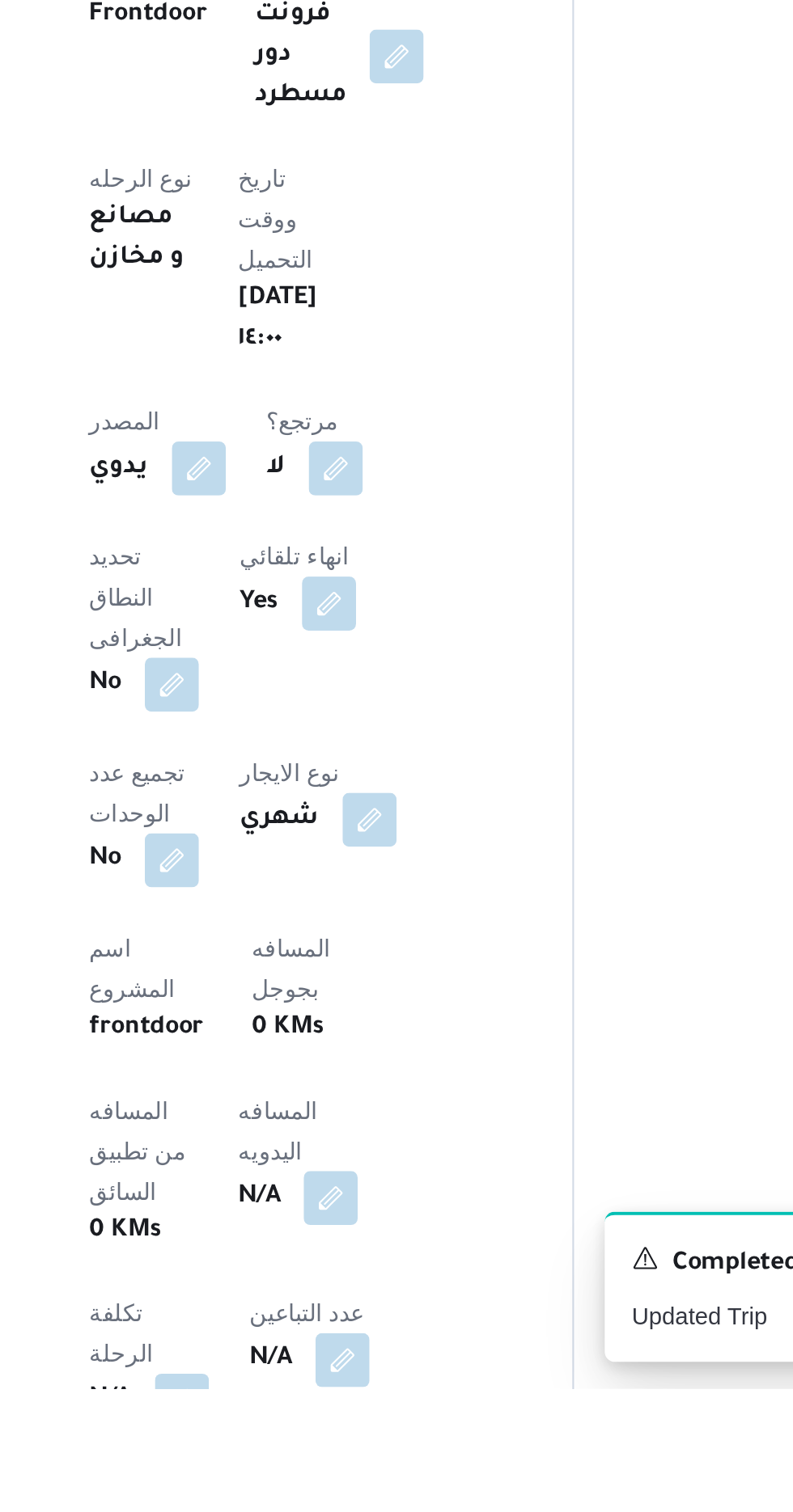
scroll to position [68, 0]
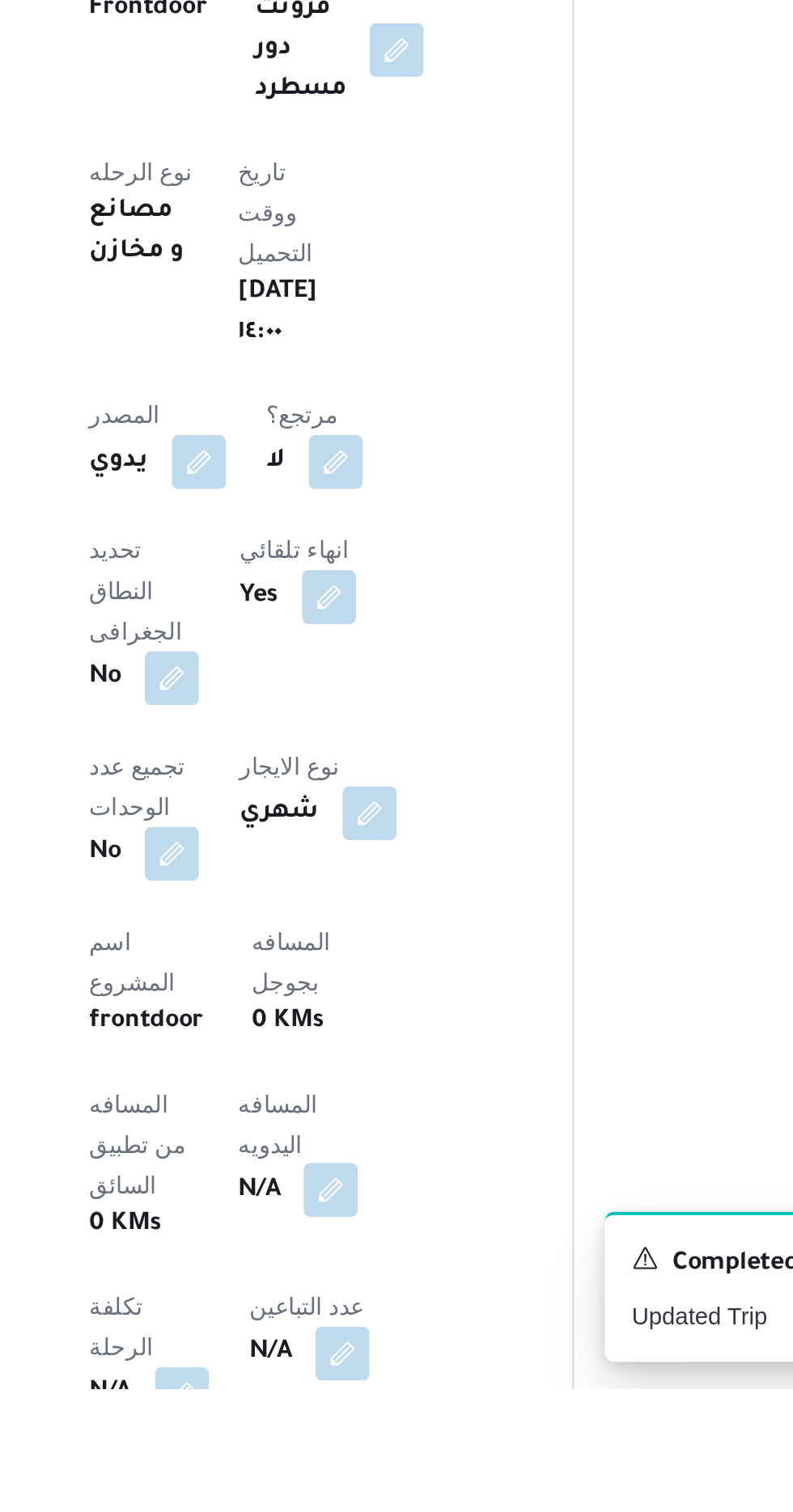
click at [377, 1404] on button "button" at bounding box center [390, 1417] width 26 height 26
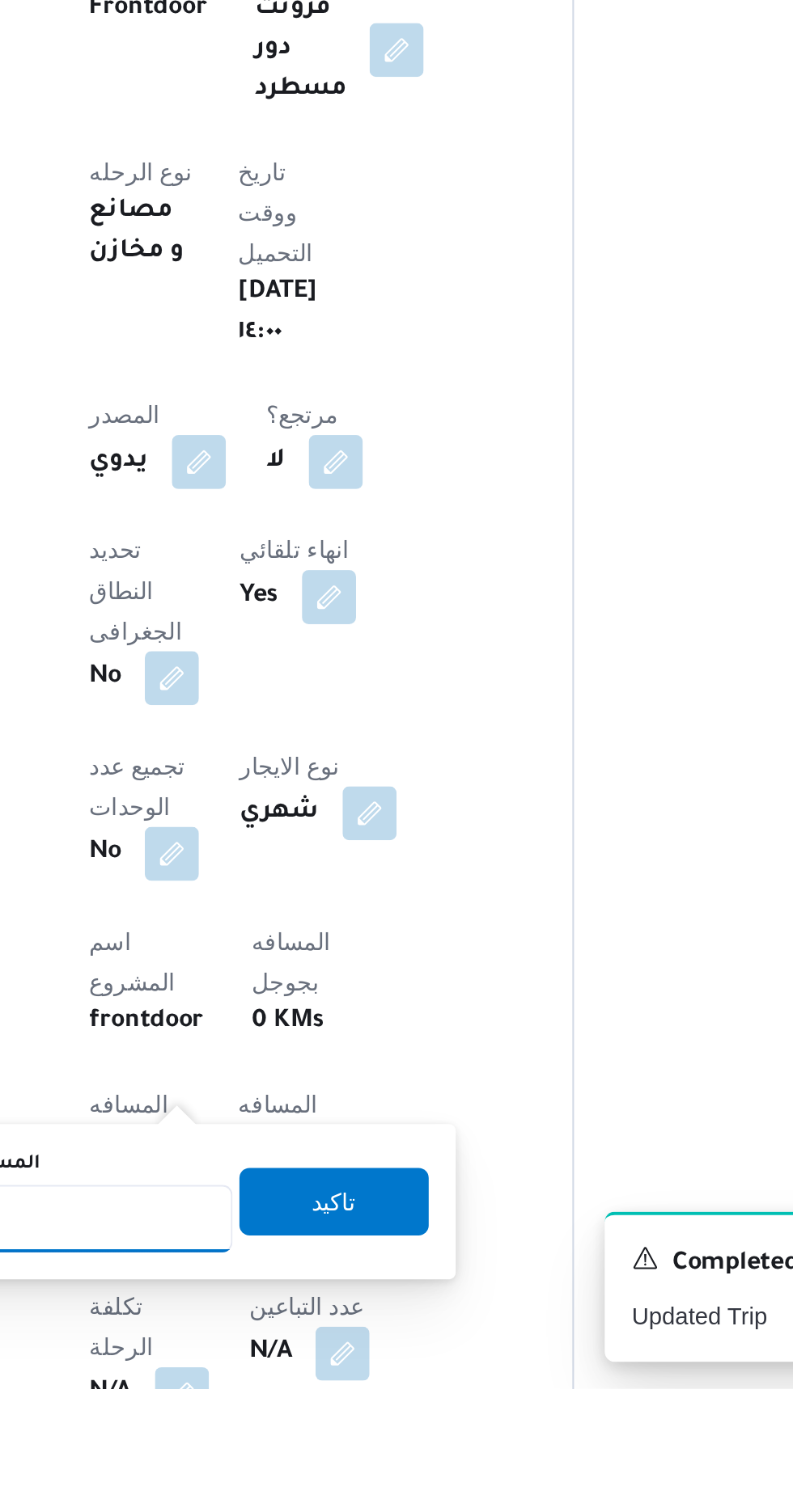
click at [285, 1429] on input "المسافه اليدويه" at bounding box center [263, 1430] width 161 height 32
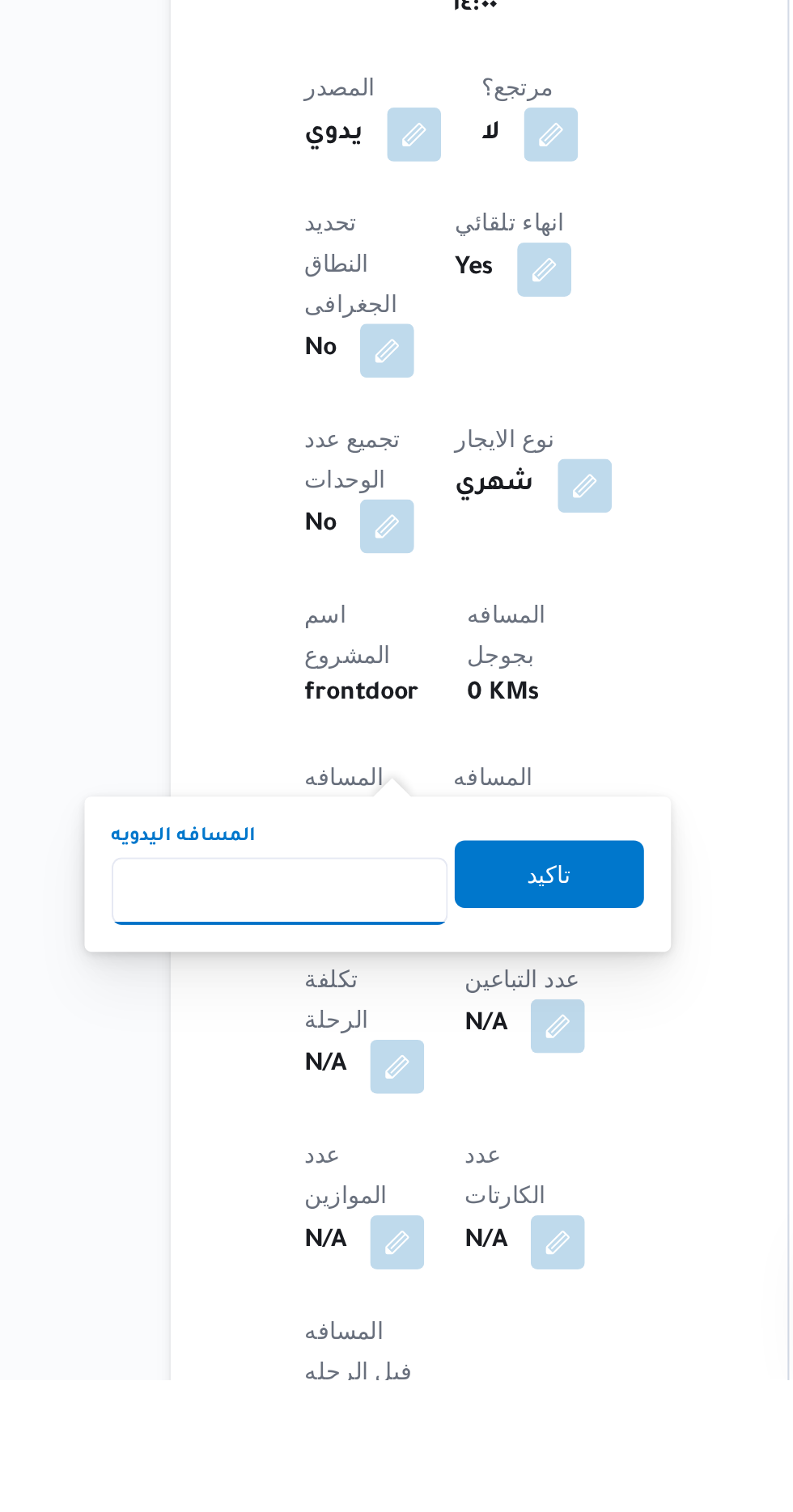
scroll to position [220, 0]
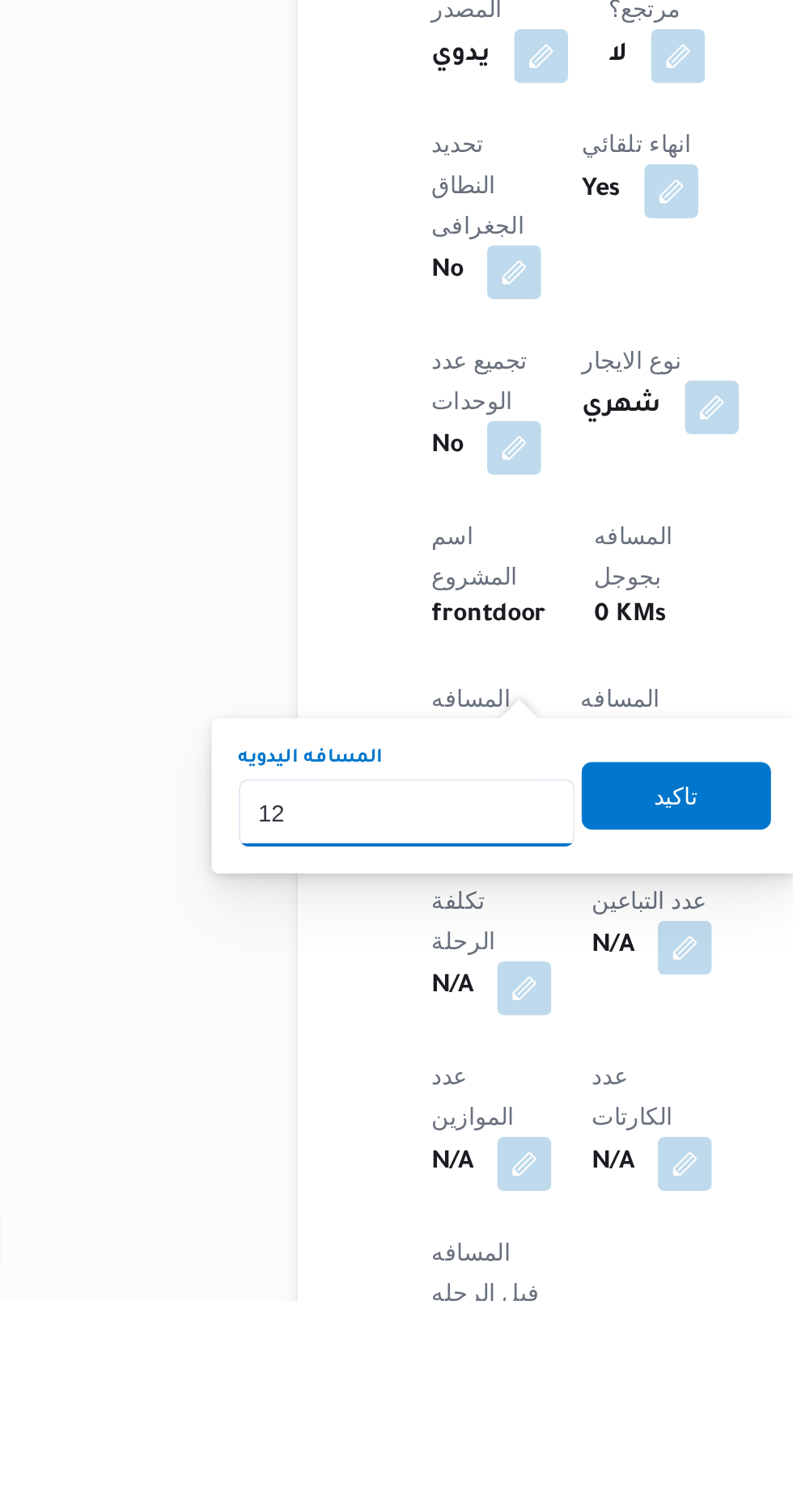
type input "120"
click at [389, 1280] on span "تاكيد" at bounding box center [391, 1270] width 91 height 32
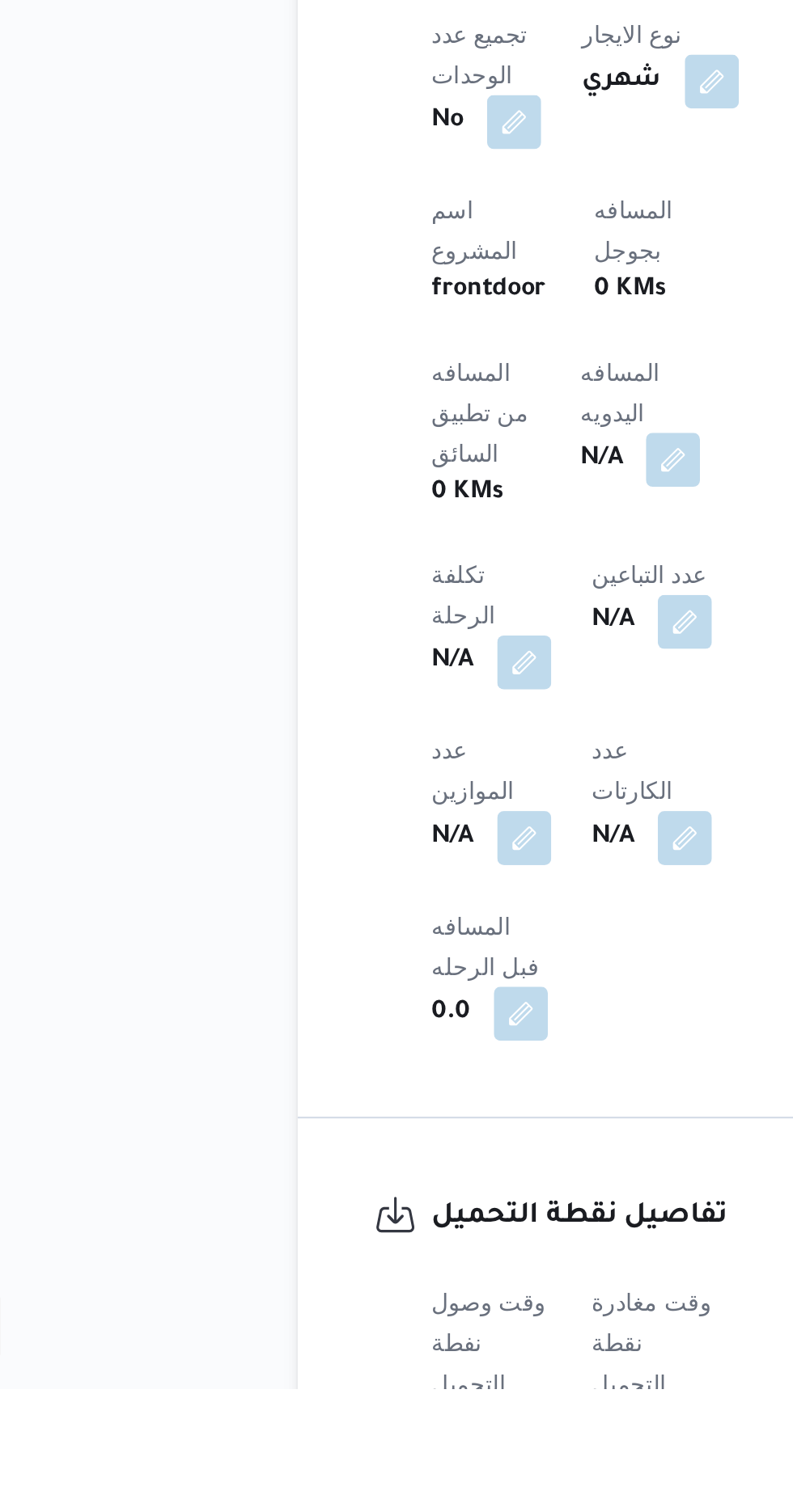
scroll to position [441, 0]
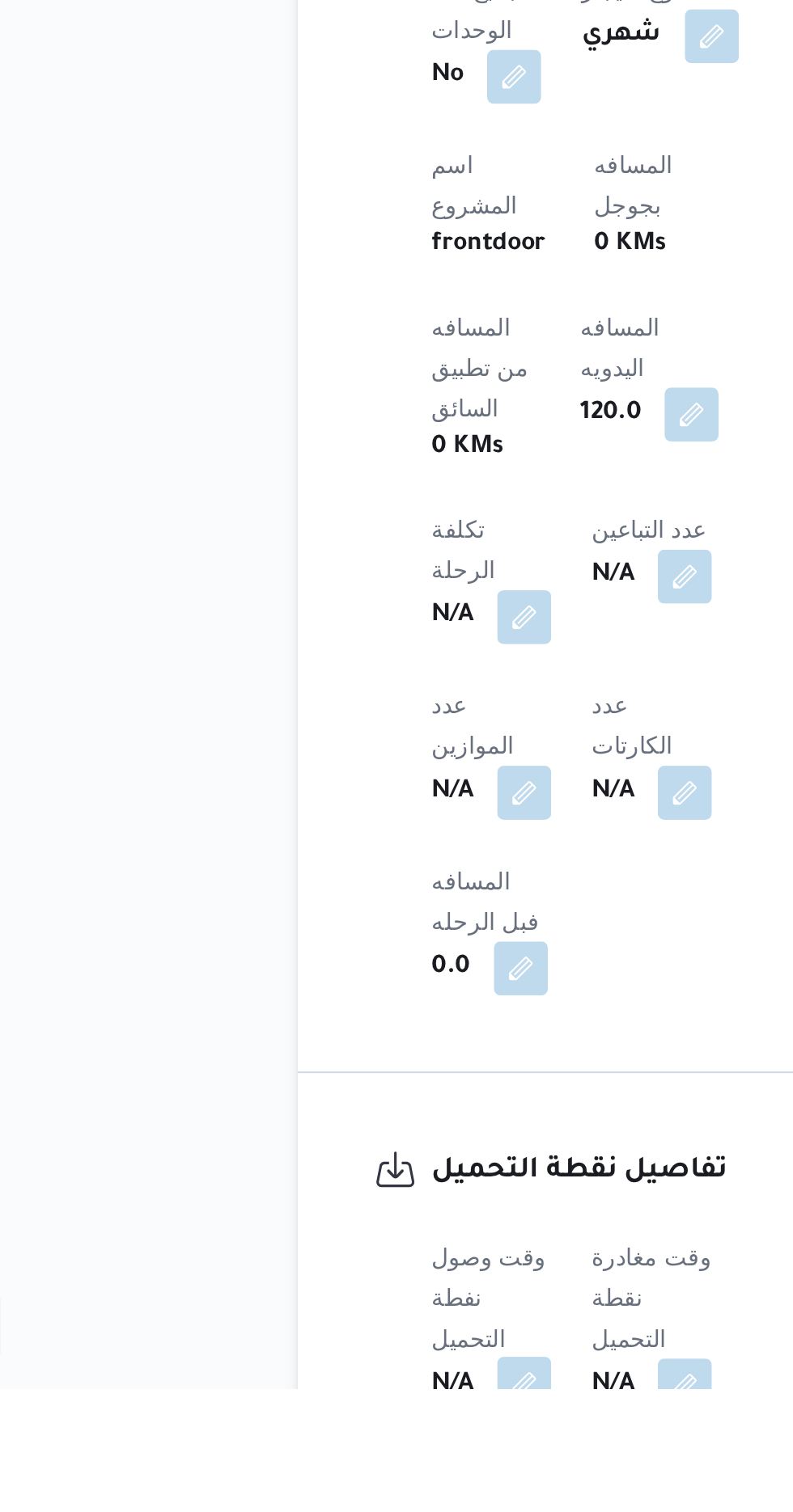
click at [309, 1497] on button "button" at bounding box center [319, 1510] width 26 height 26
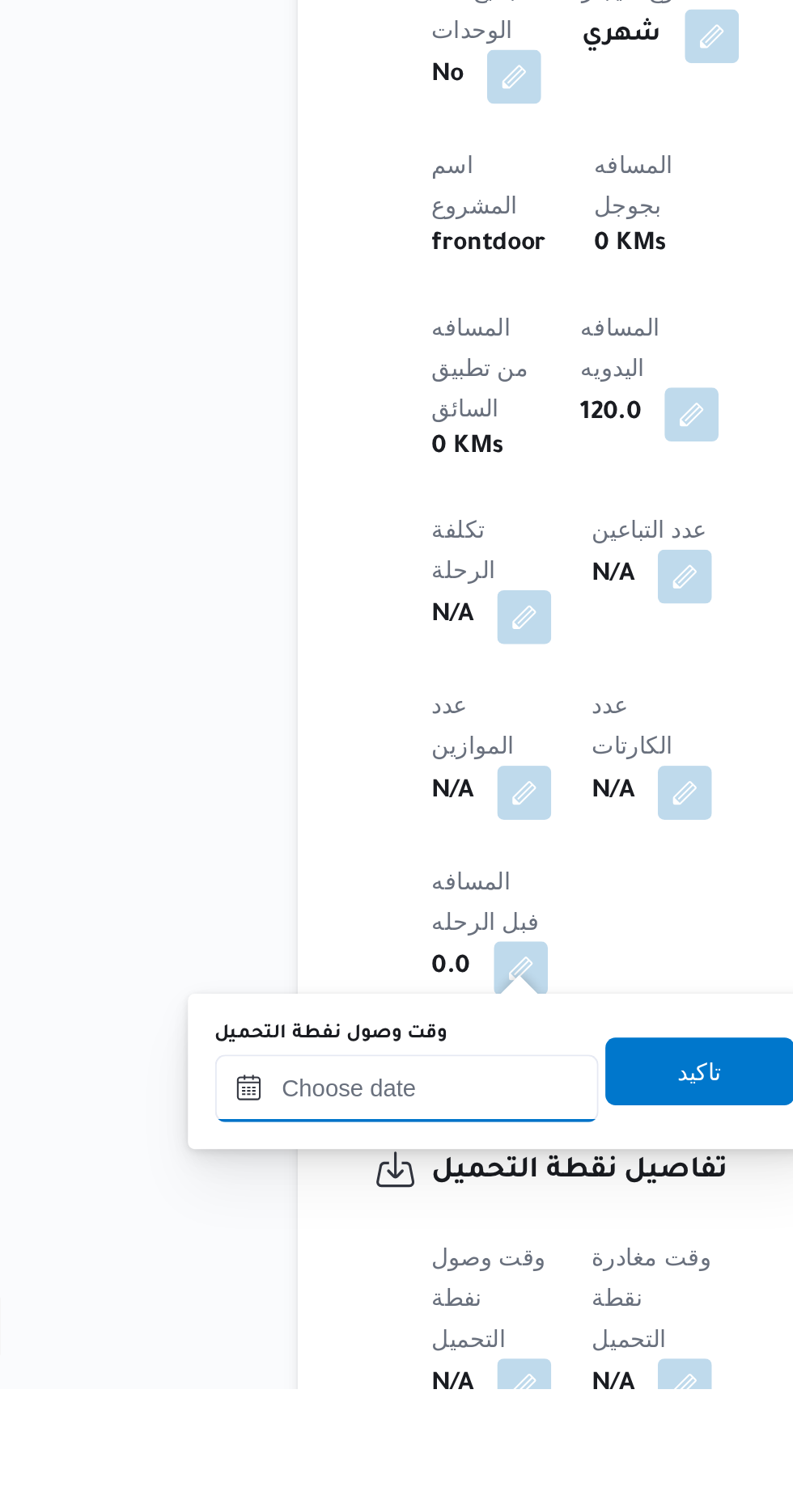
click at [227, 1361] on input "وقت وصول نفطة التحميل" at bounding box center [263, 1368] width 184 height 32
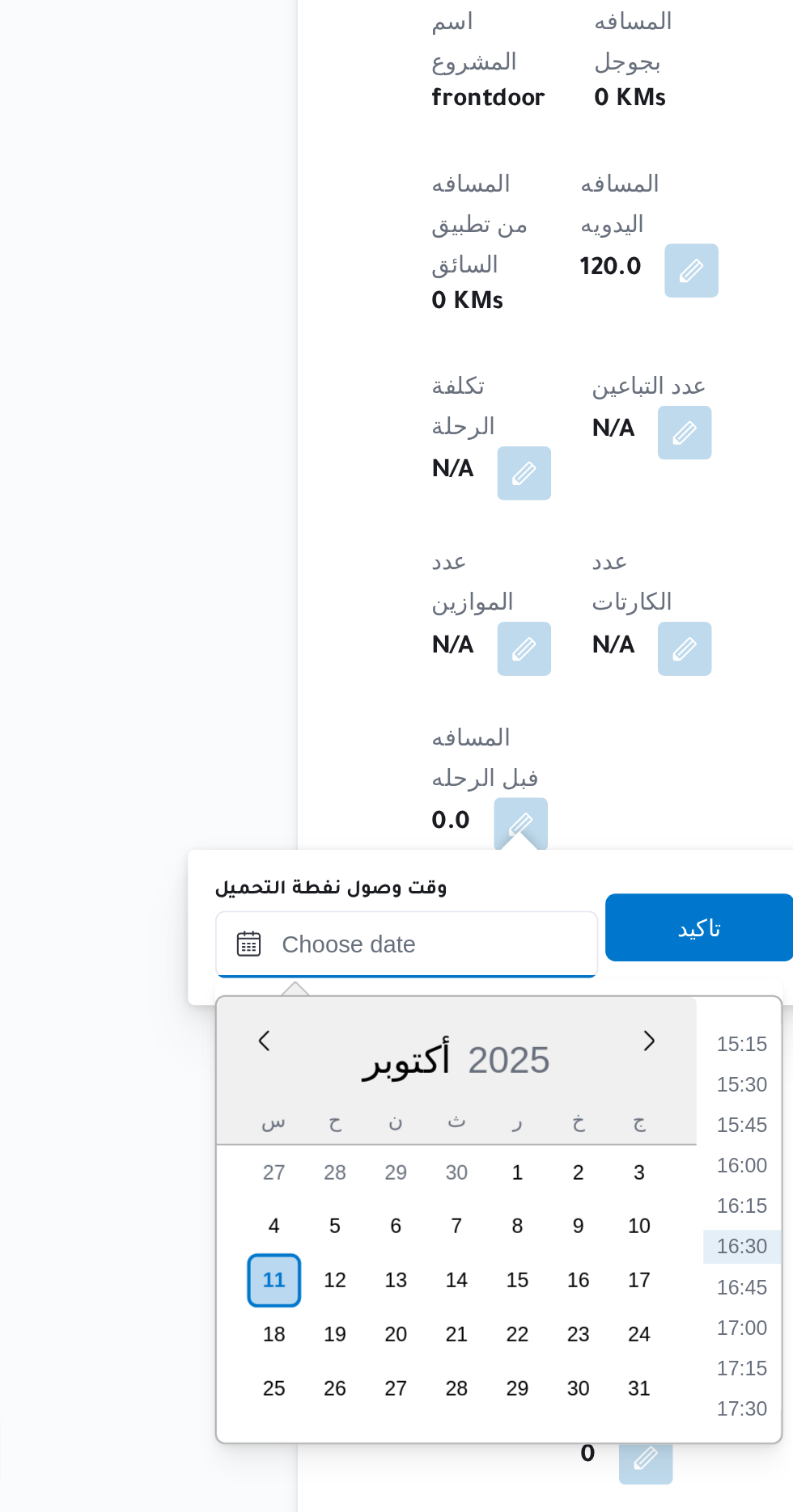
scroll to position [568, 0]
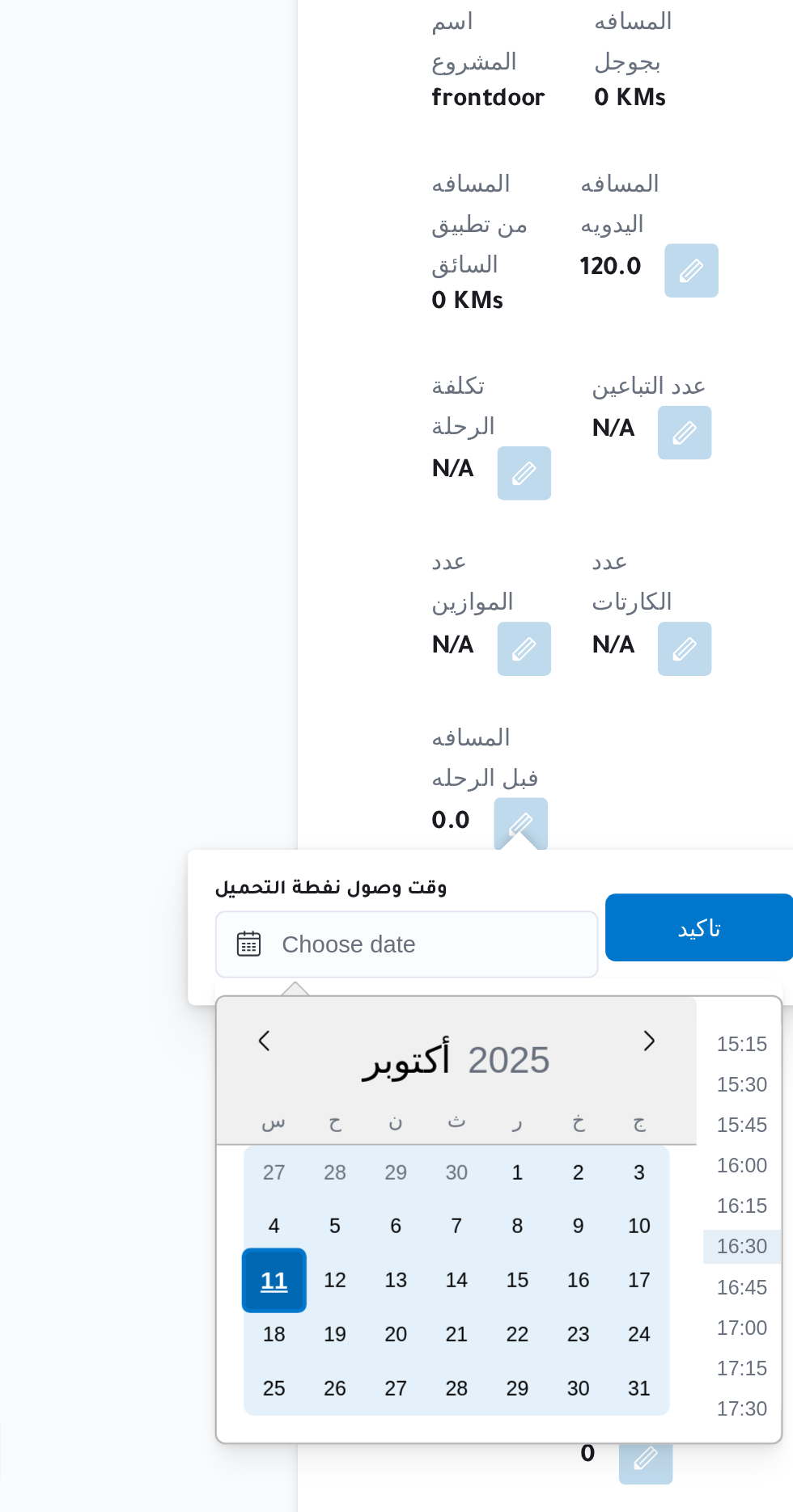
click at [200, 1400] on div "11" at bounding box center [198, 1401] width 31 height 31
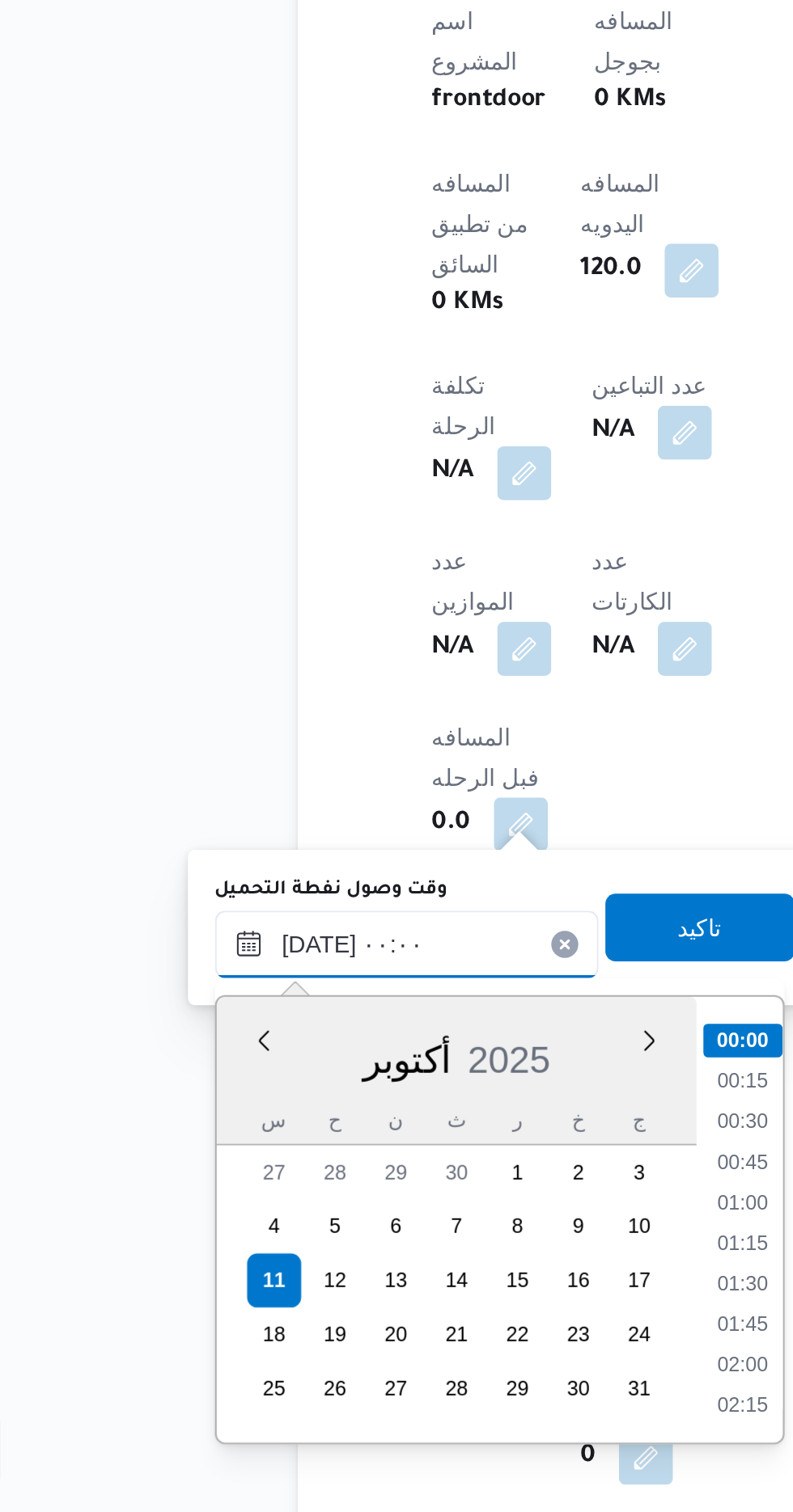
click at [189, 1247] on input "[DATE] ٠٠:٠٠" at bounding box center [263, 1241] width 184 height 32
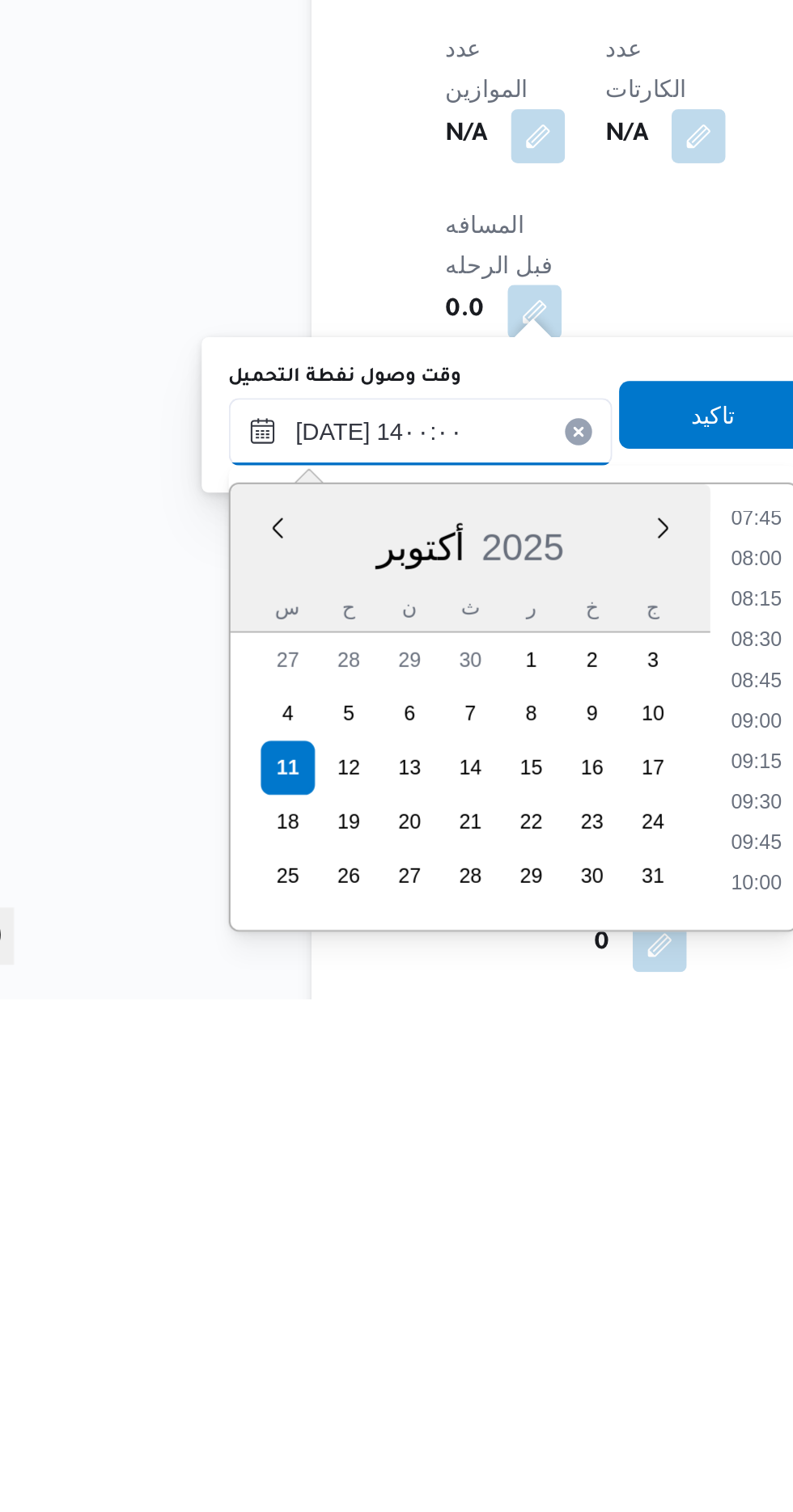
scroll to position [917, 0]
click at [416, 1454] on li "14:00" at bounding box center [423, 1456] width 38 height 16
type input "[DATE] ١٤:٠٠"
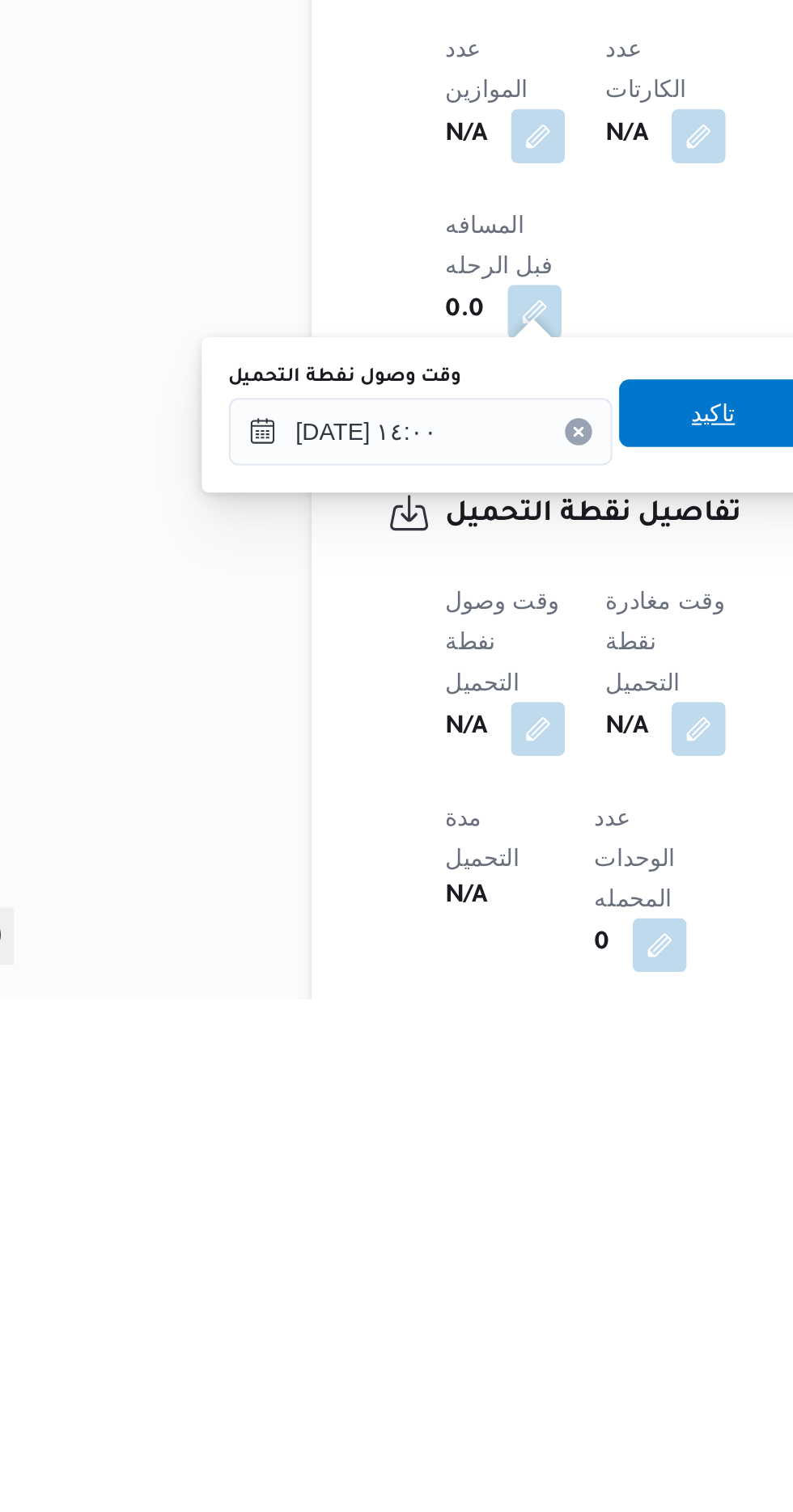
click at [390, 1241] on span "تاكيد" at bounding box center [403, 1232] width 91 height 32
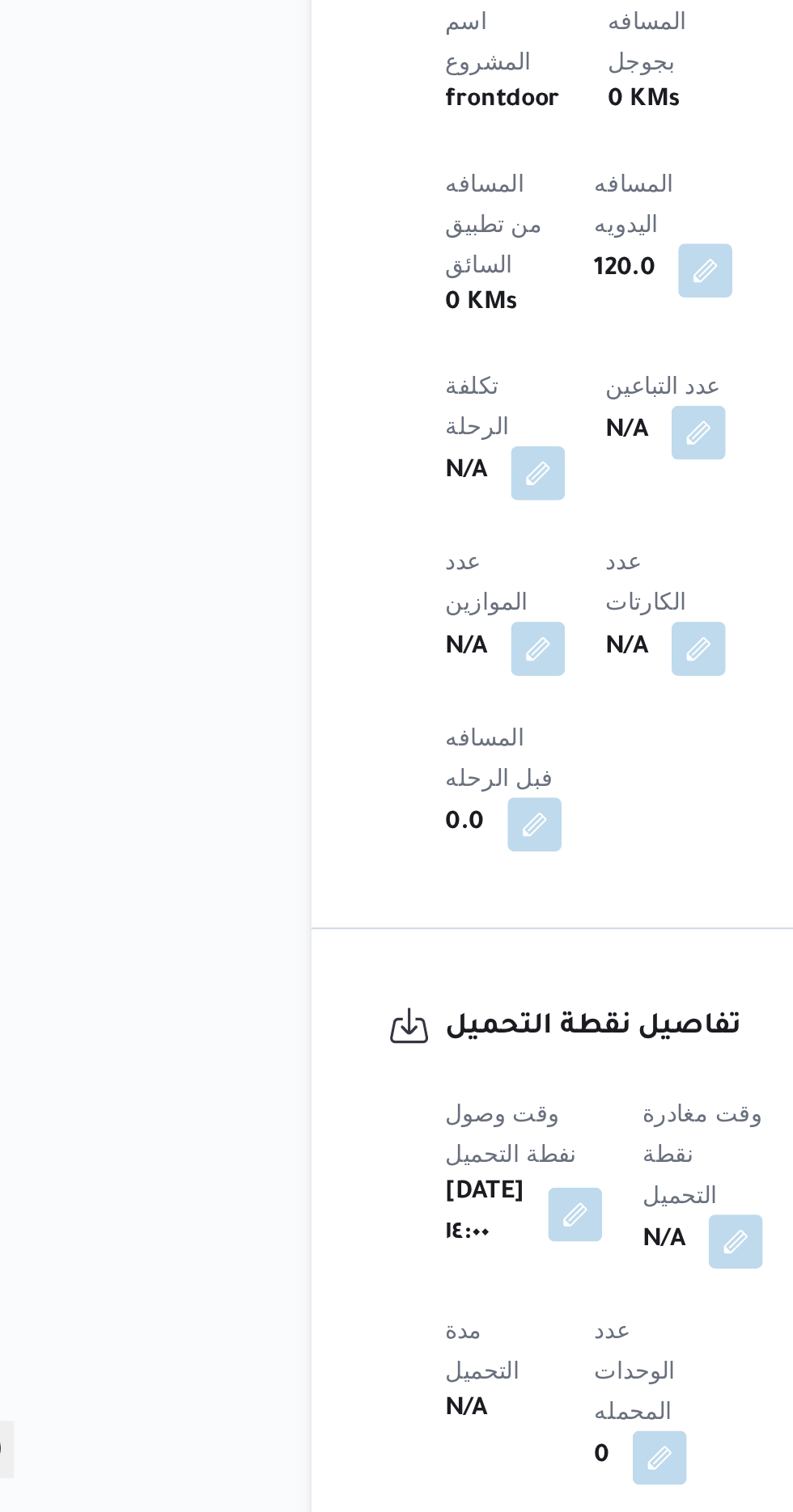
click at [394, 1370] on span at bounding box center [409, 1383] width 34 height 26
click at [408, 1369] on button "button" at bounding box center [414, 1383] width 26 height 26
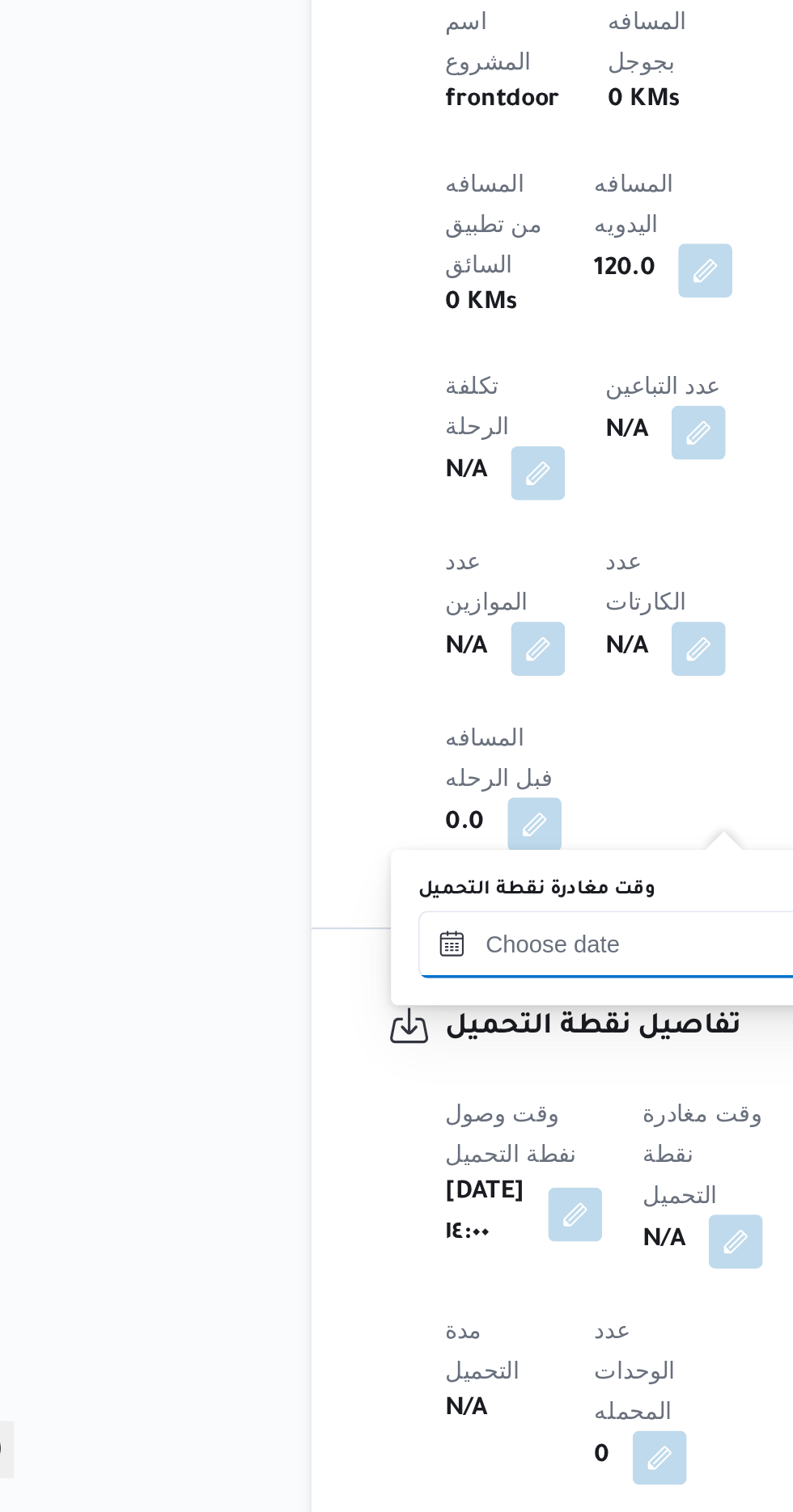
click at [304, 1236] on input "وقت مغادرة نقطة التحميل" at bounding box center [354, 1241] width 184 height 32
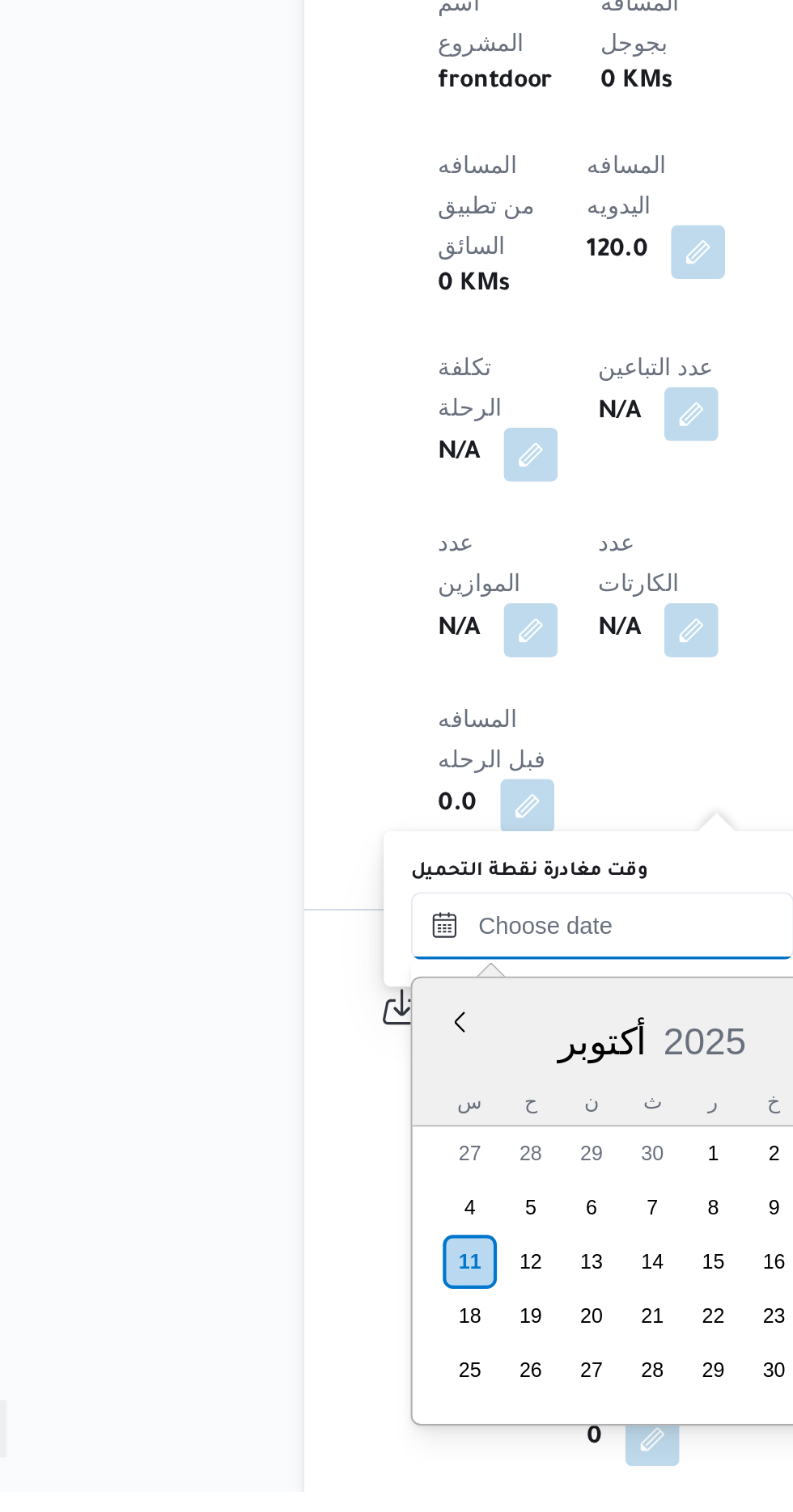
scroll to position [567, 0]
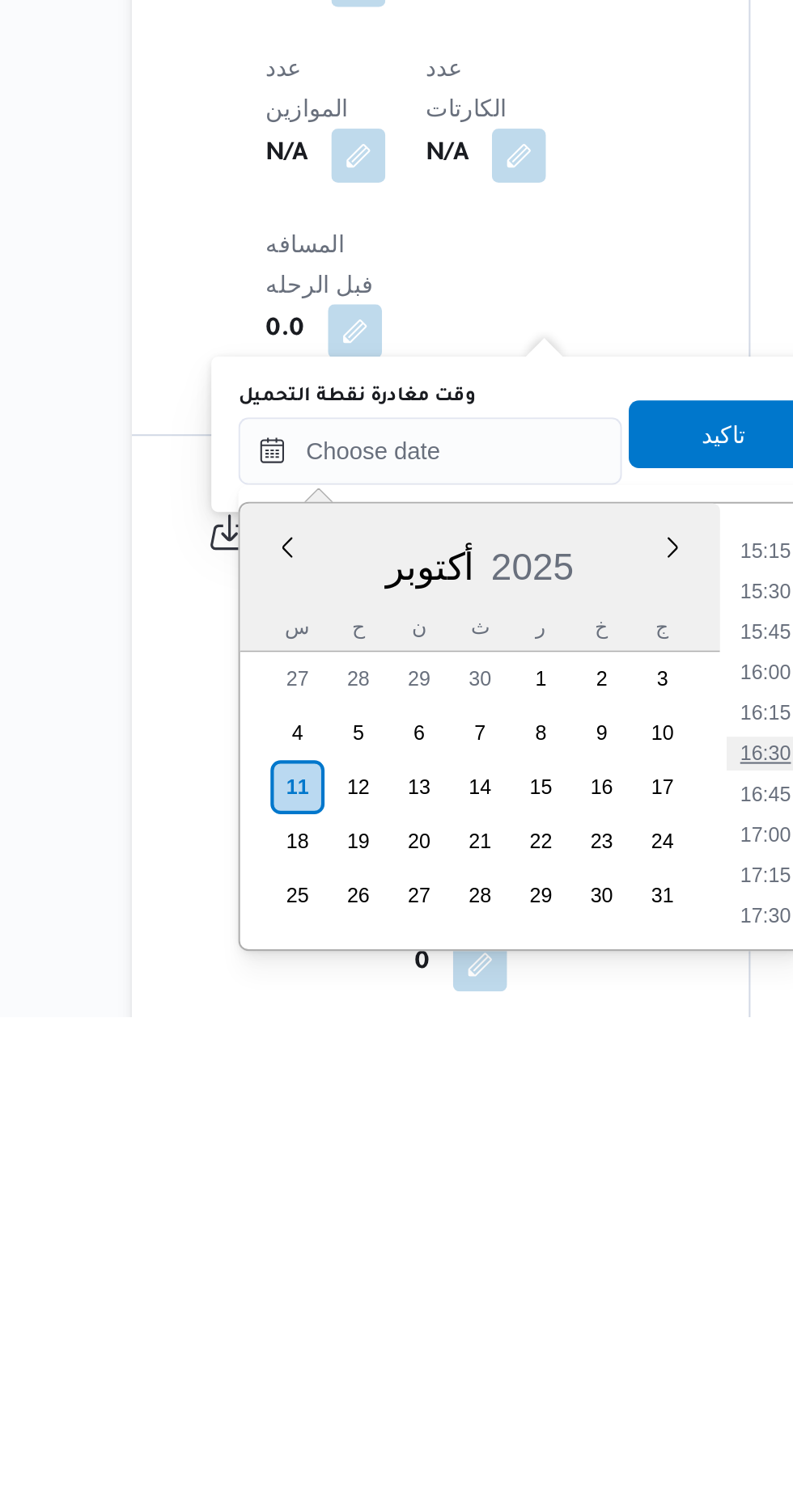
click at [525, 1389] on li "16:30" at bounding box center [514, 1385] width 38 height 16
type input "[DATE] ١٦:٣٠"
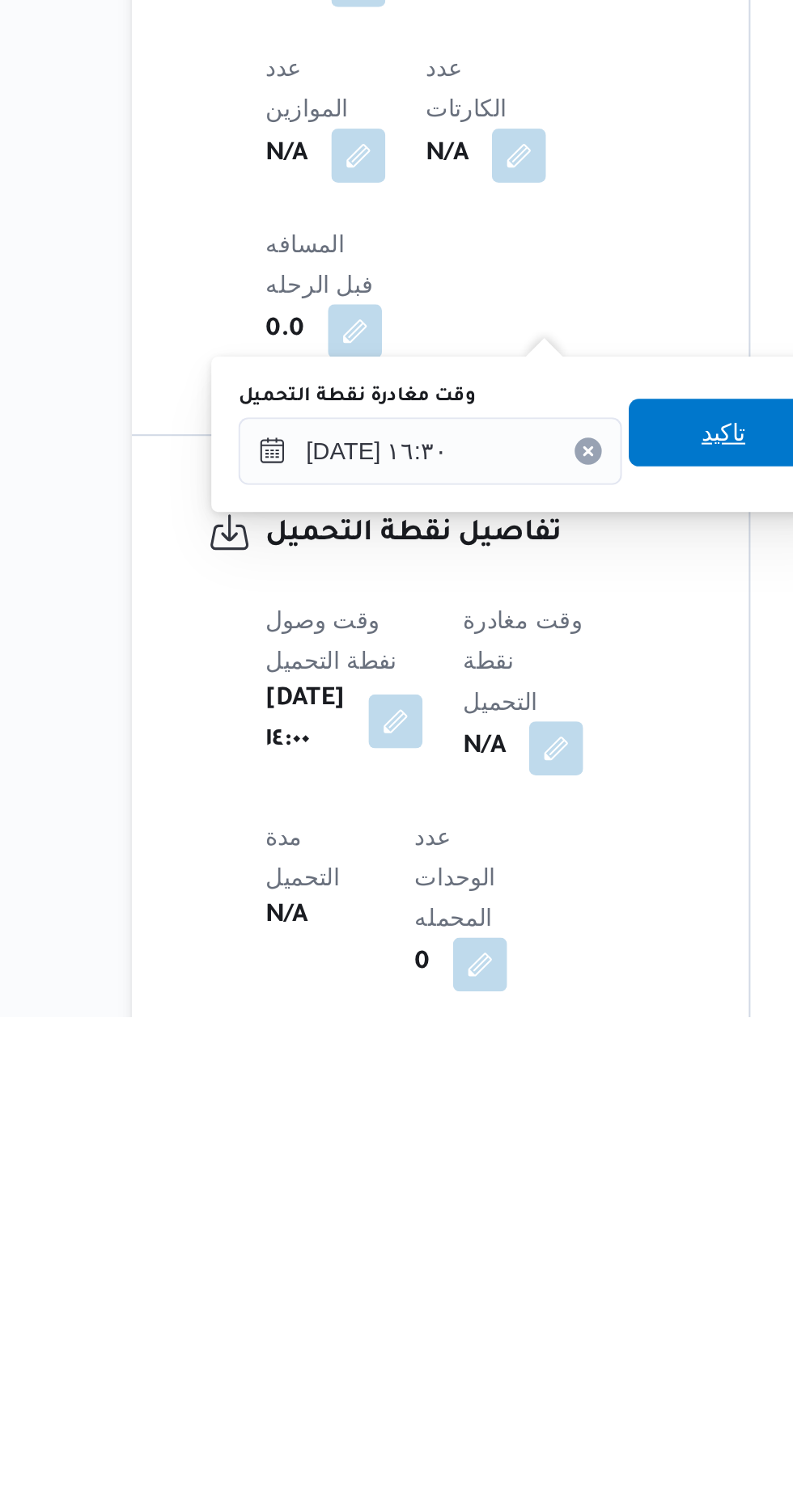
click at [477, 1232] on span "تاكيد" at bounding box center [494, 1232] width 91 height 32
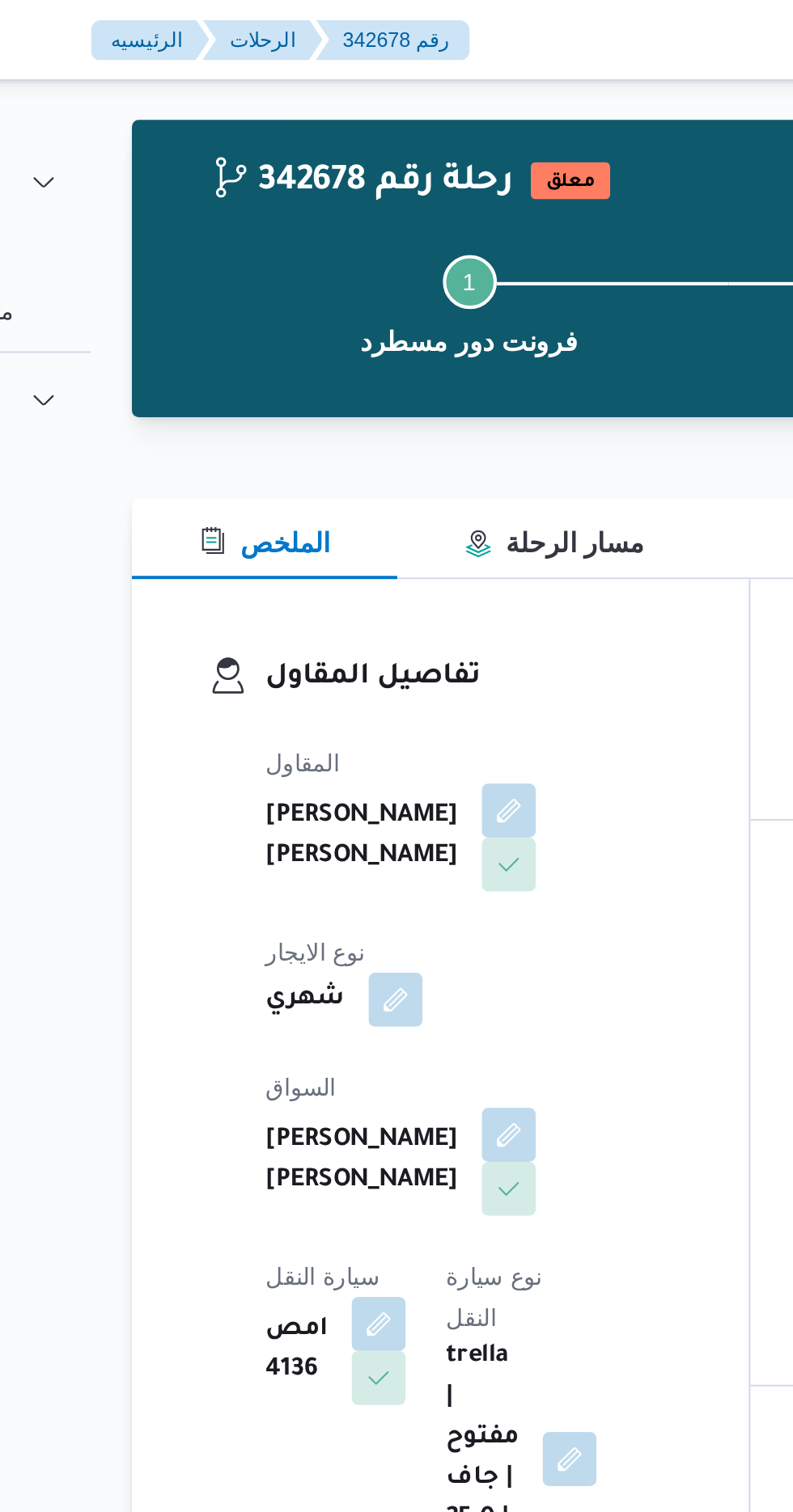
scroll to position [0, 0]
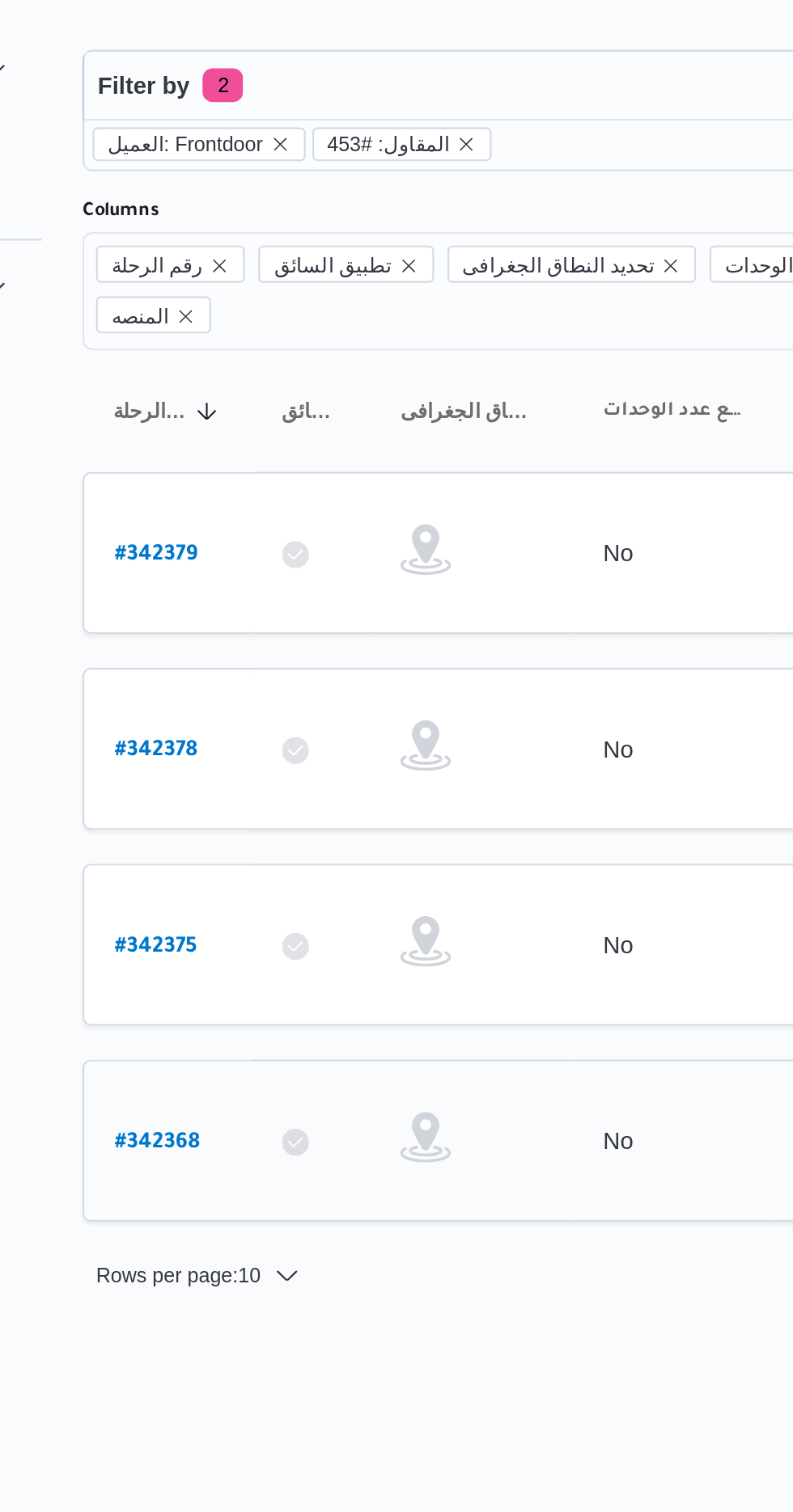
click at [254, 597] on b "# 342368" at bounding box center [246, 602] width 40 height 11
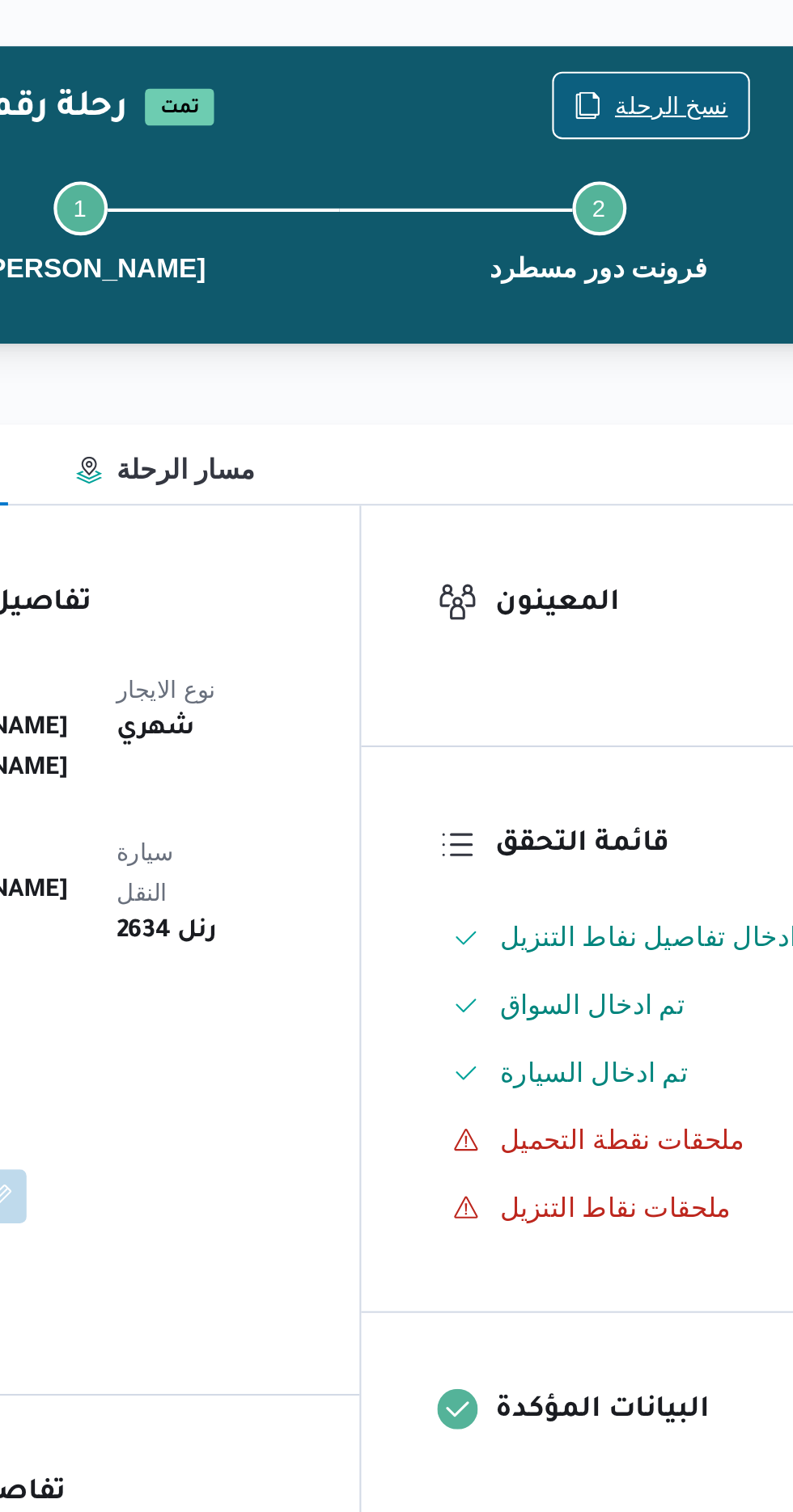
click at [638, 96] on span "نسخ الرحلة" at bounding box center [645, 104] width 93 height 31
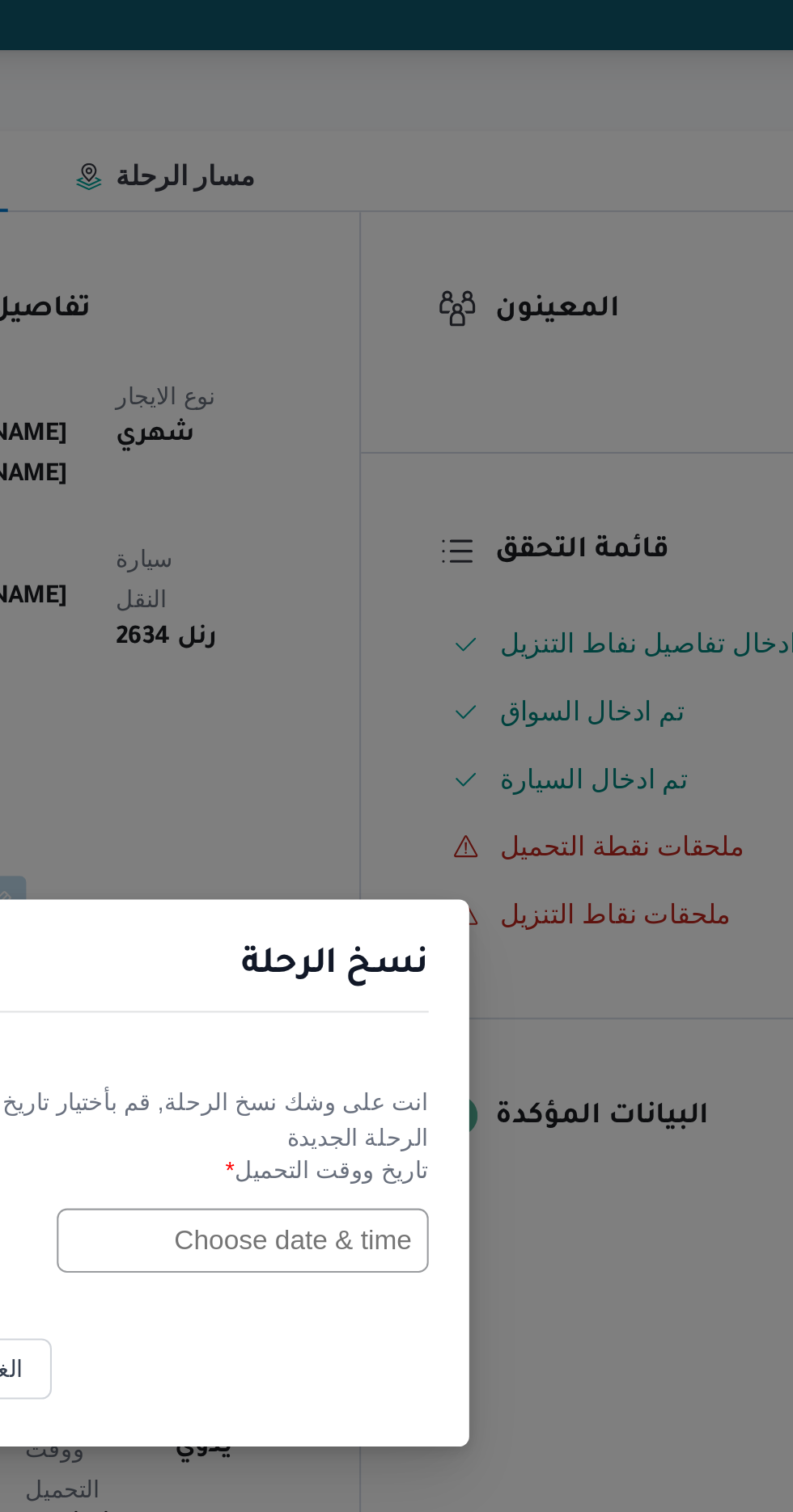
click at [445, 804] on input "text" at bounding box center [450, 788] width 178 height 31
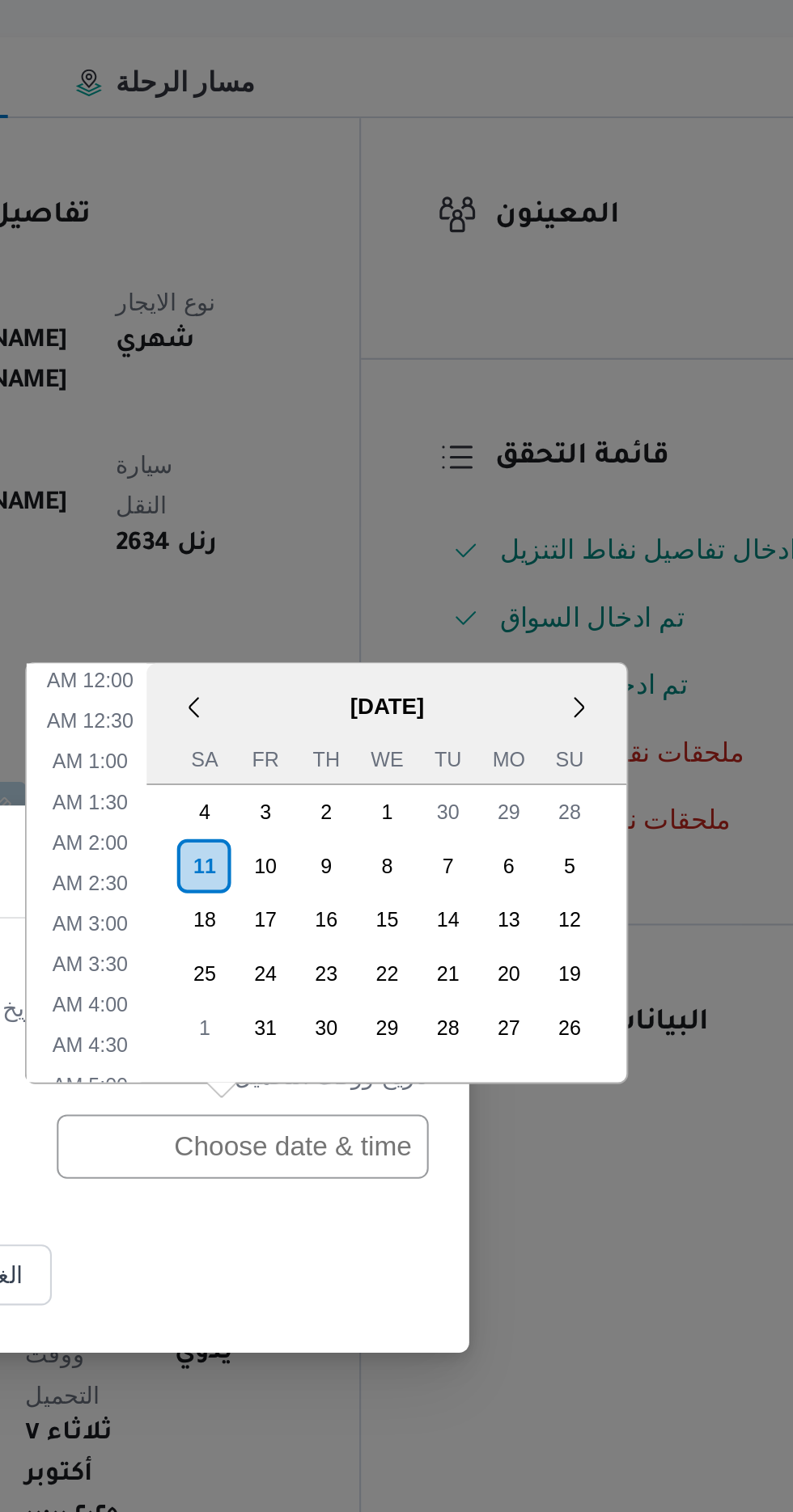
scroll to position [549, 0]
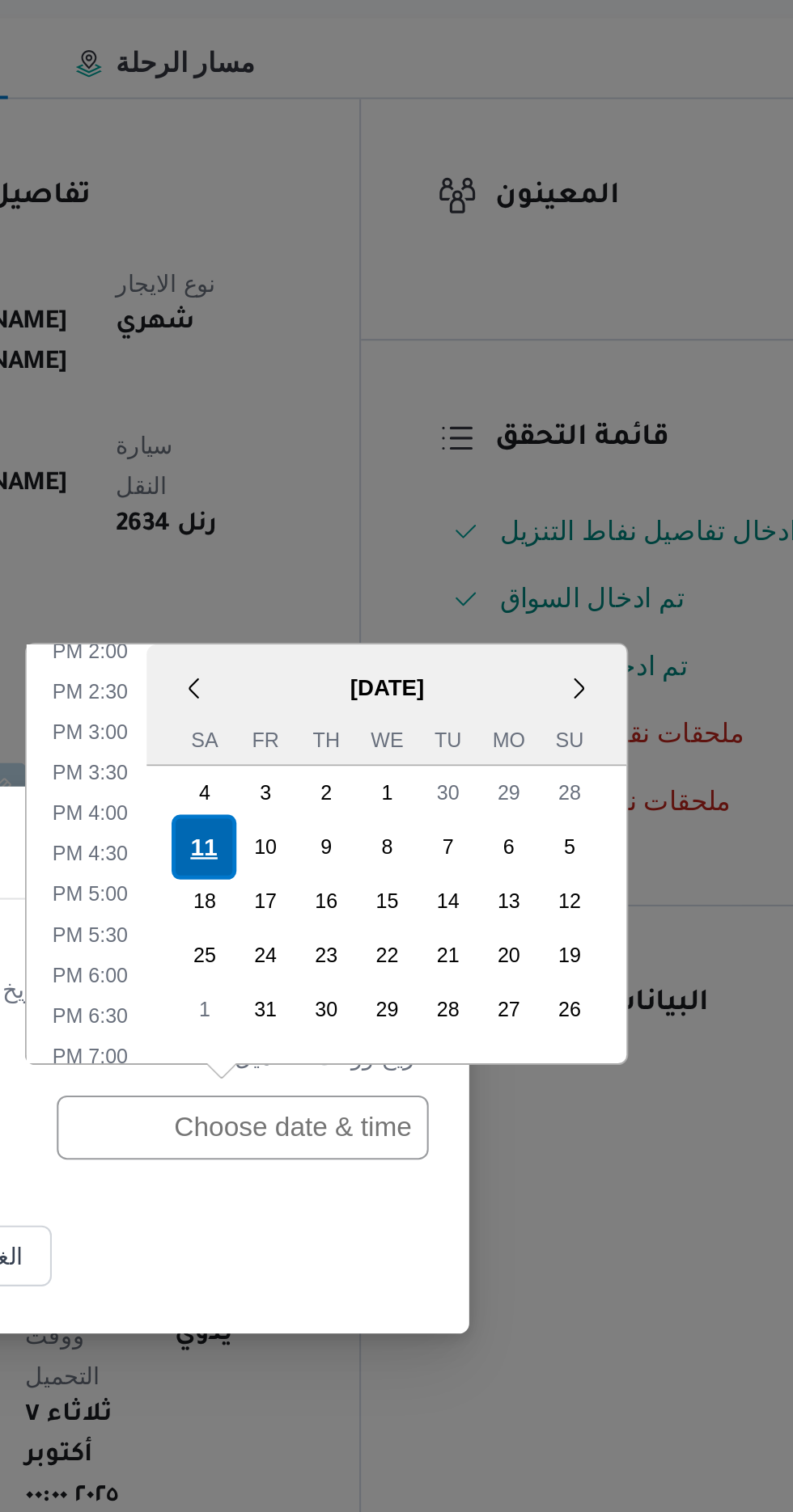
click at [423, 651] on div "11" at bounding box center [431, 654] width 31 height 31
type input "[DATE] 12:00AM"
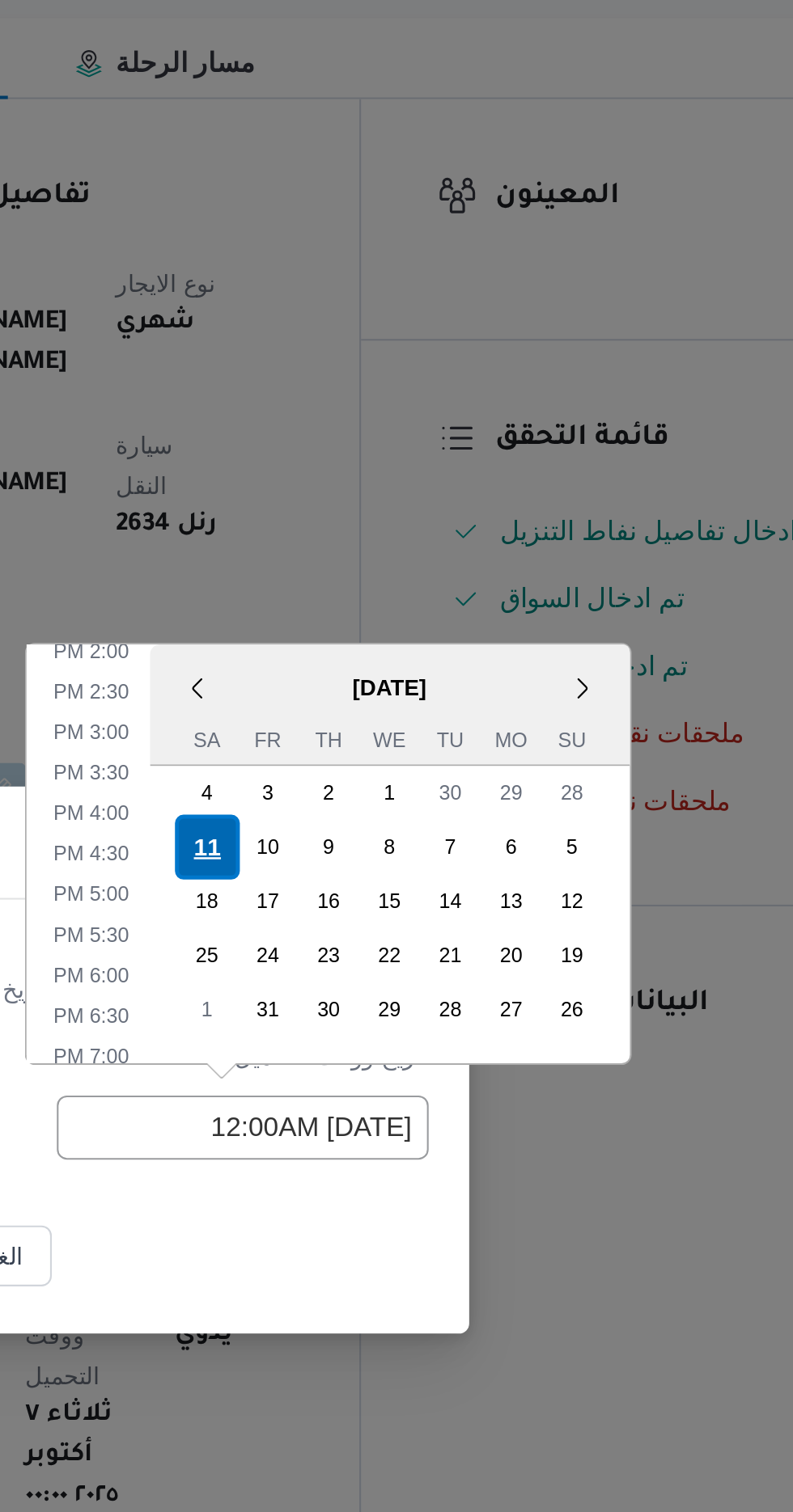
click at [422, 649] on div "11" at bounding box center [433, 654] width 31 height 31
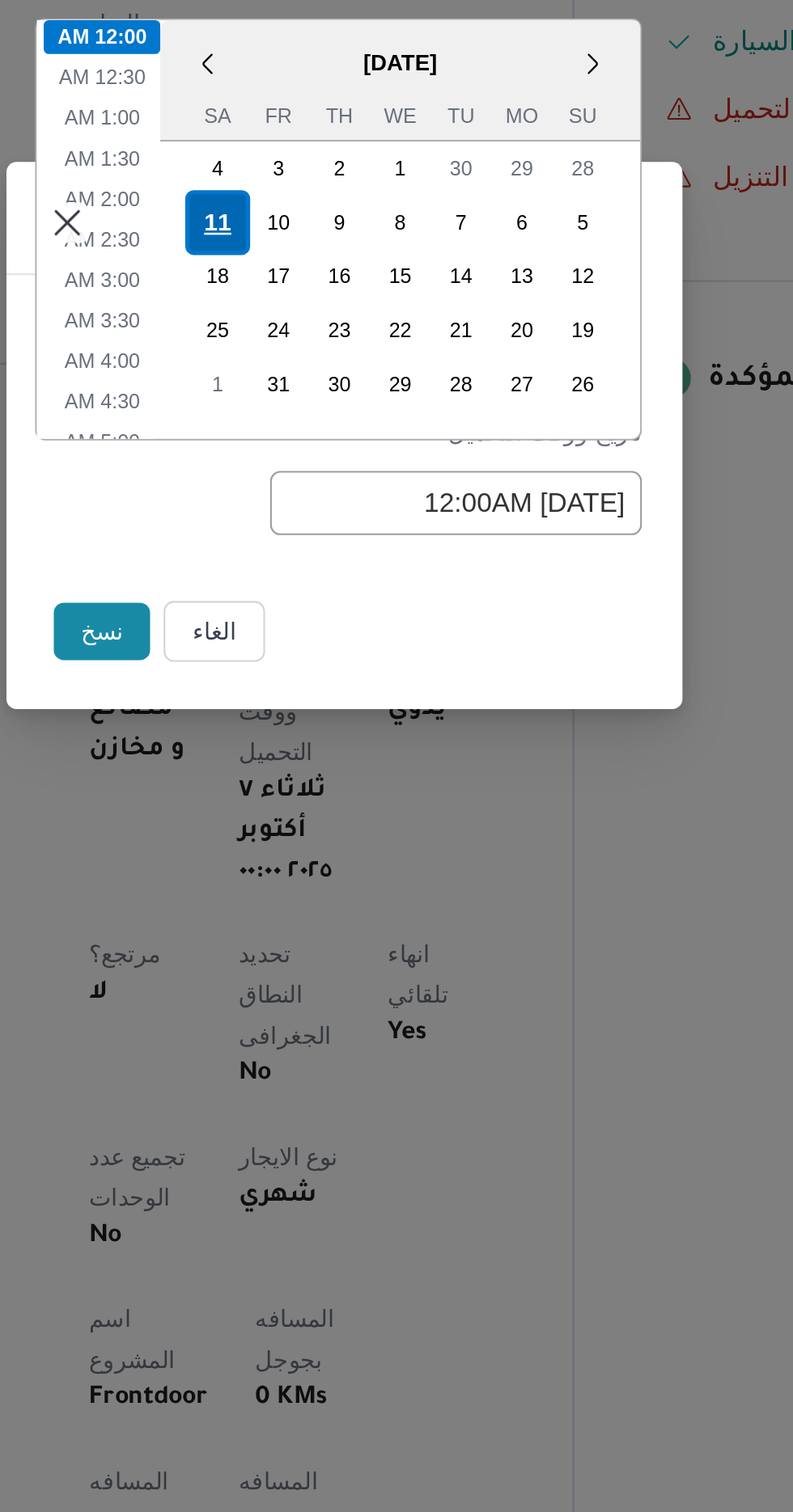
click at [330, 659] on div "11" at bounding box center [335, 654] width 31 height 31
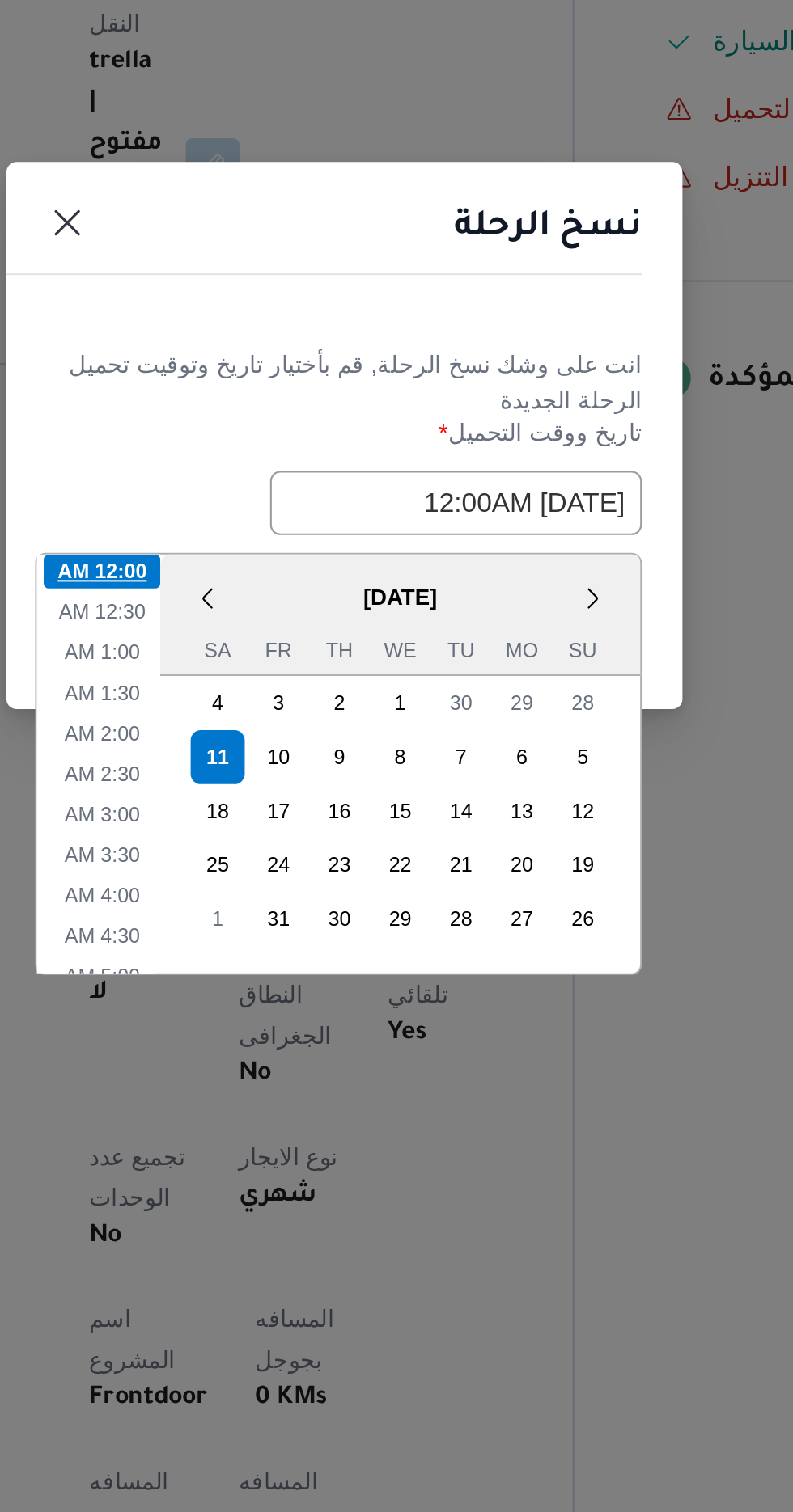
click at [282, 813] on li "12:00 AM" at bounding box center [280, 821] width 55 height 16
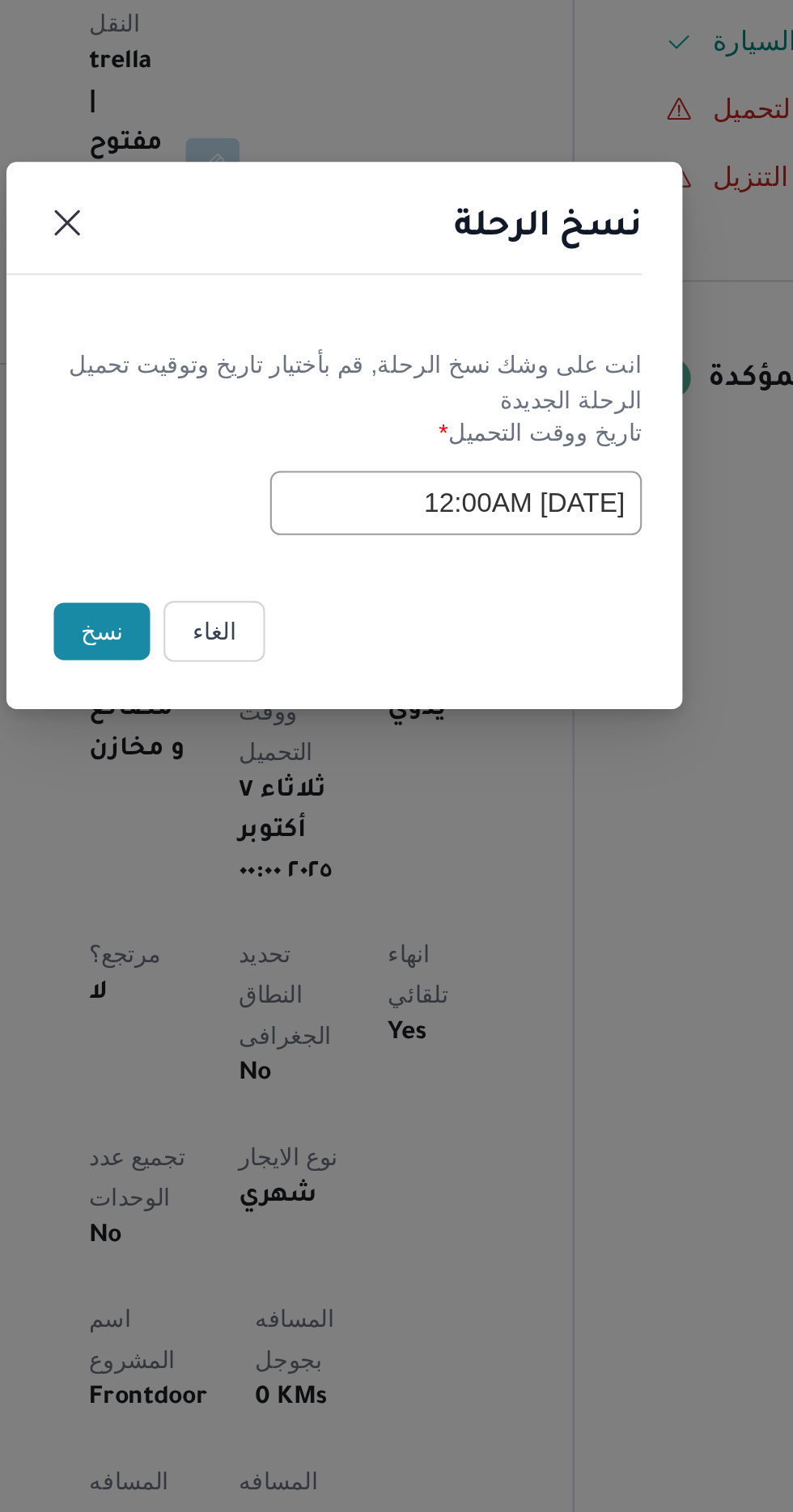
click at [270, 848] on button "نسخ" at bounding box center [280, 850] width 46 height 27
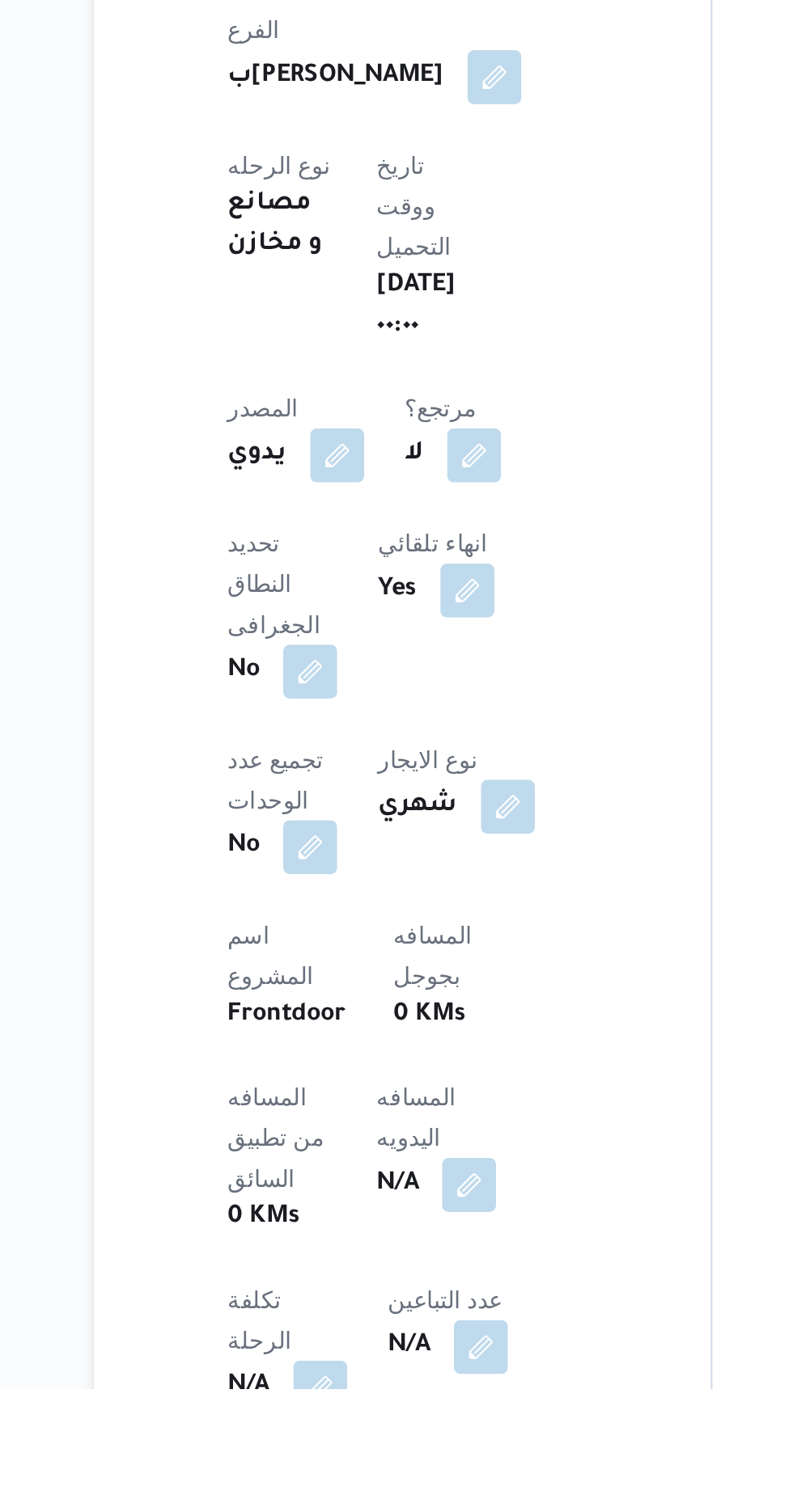
scroll to position [98, 0]
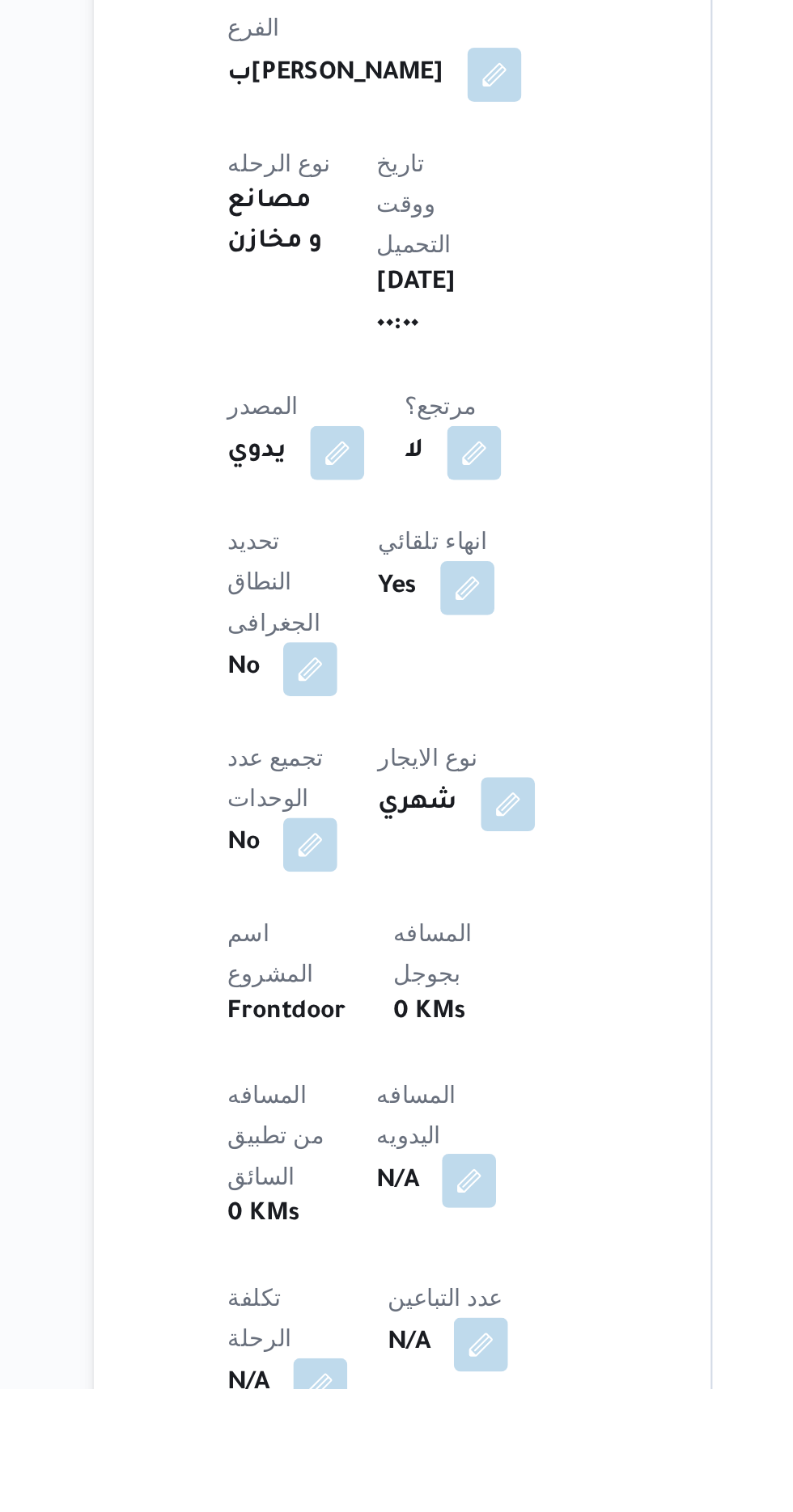
click at [377, 1400] on button "button" at bounding box center [390, 1414] width 26 height 26
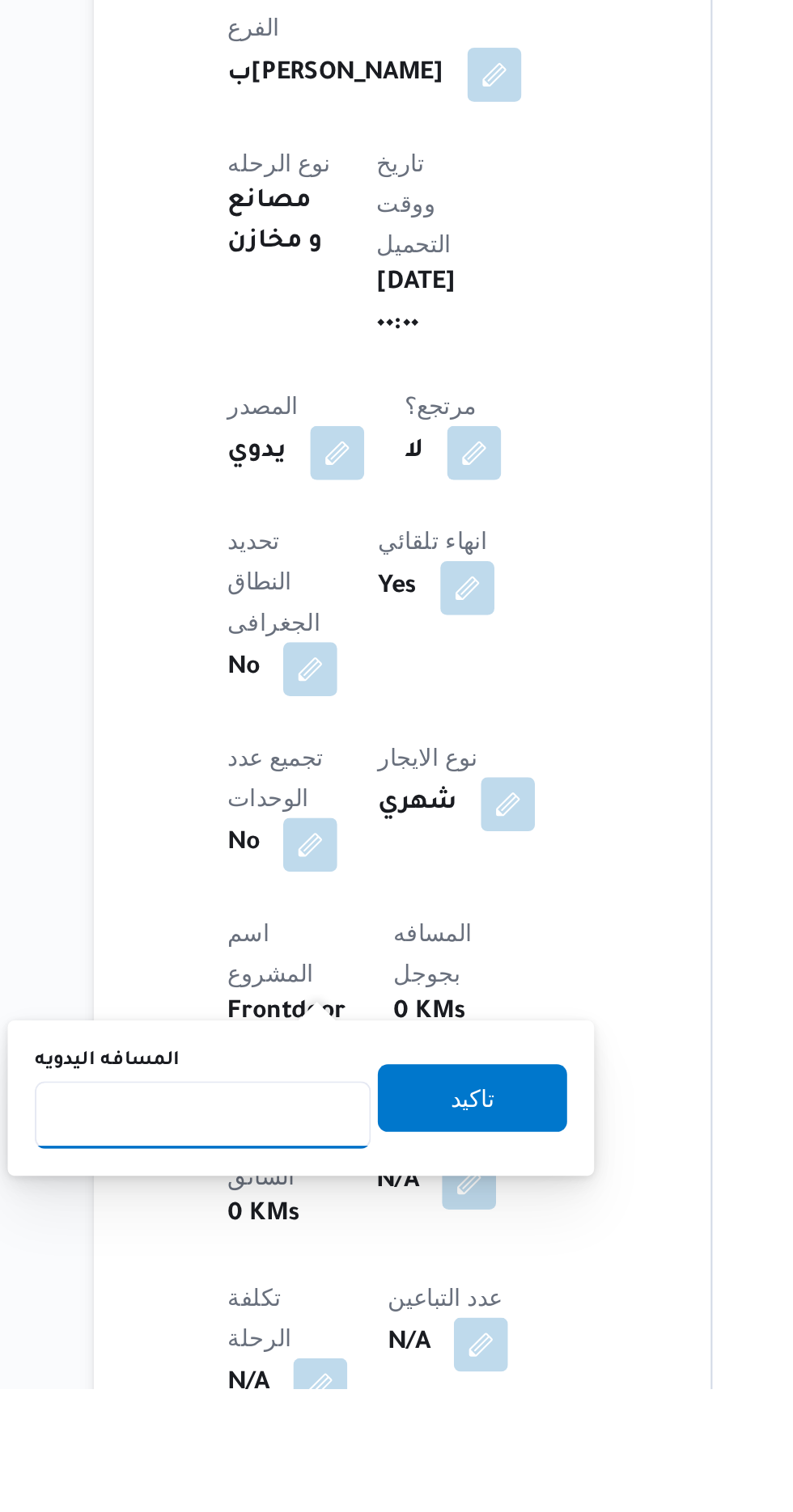
click at [267, 1378] on input "المسافه اليدويه" at bounding box center [263, 1382] width 161 height 32
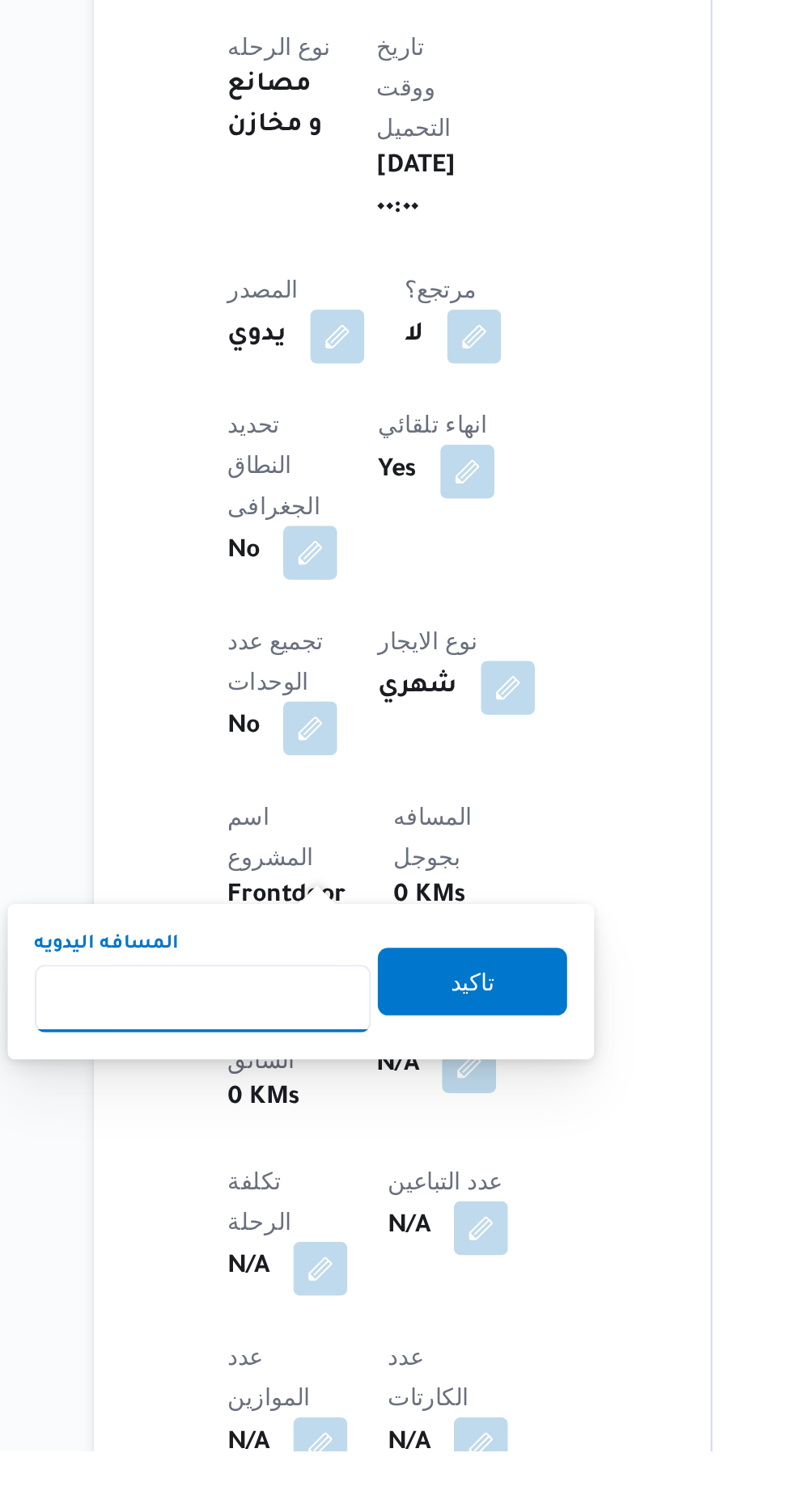
scroll to position [265, 0]
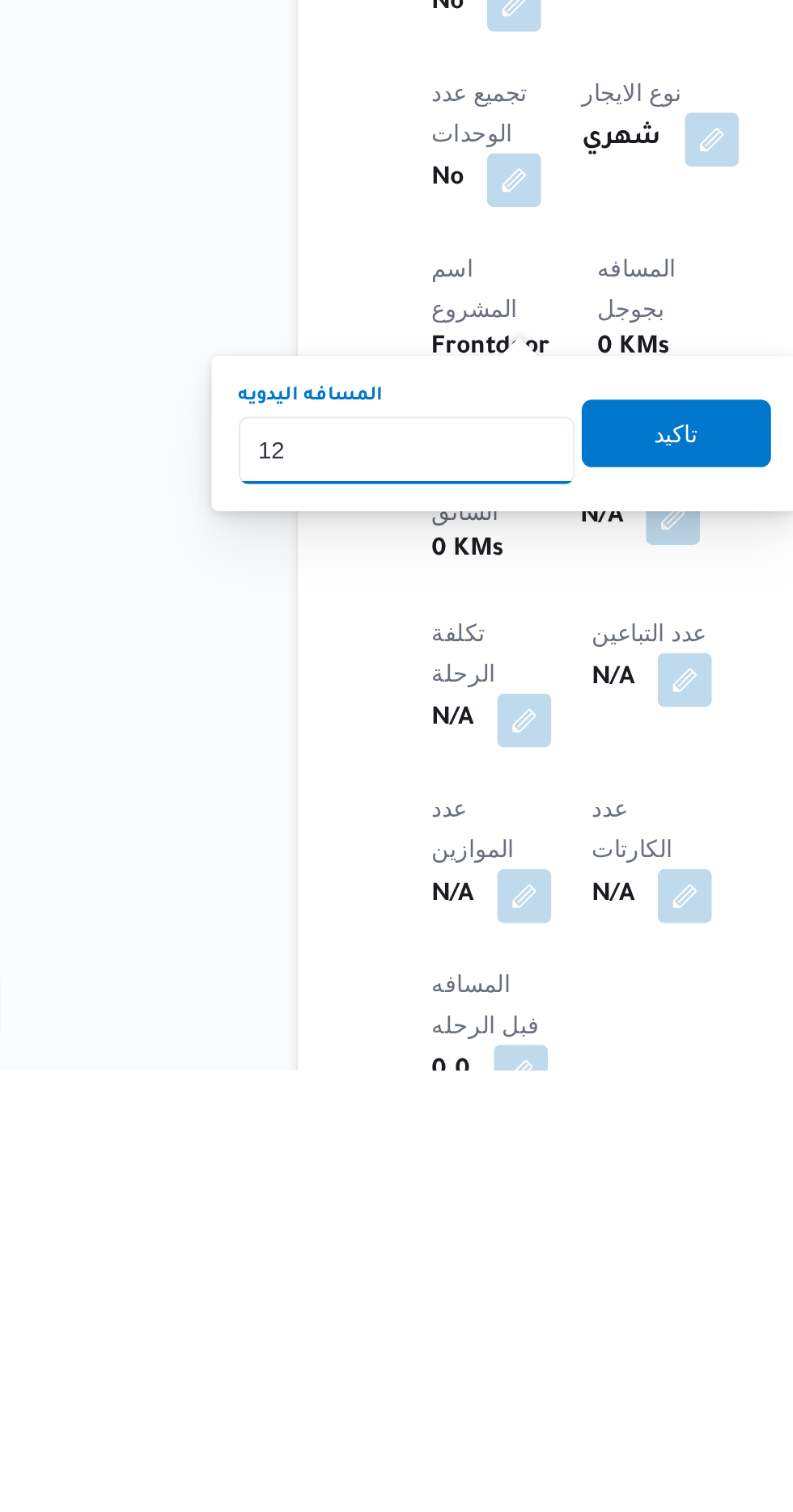
type input "120"
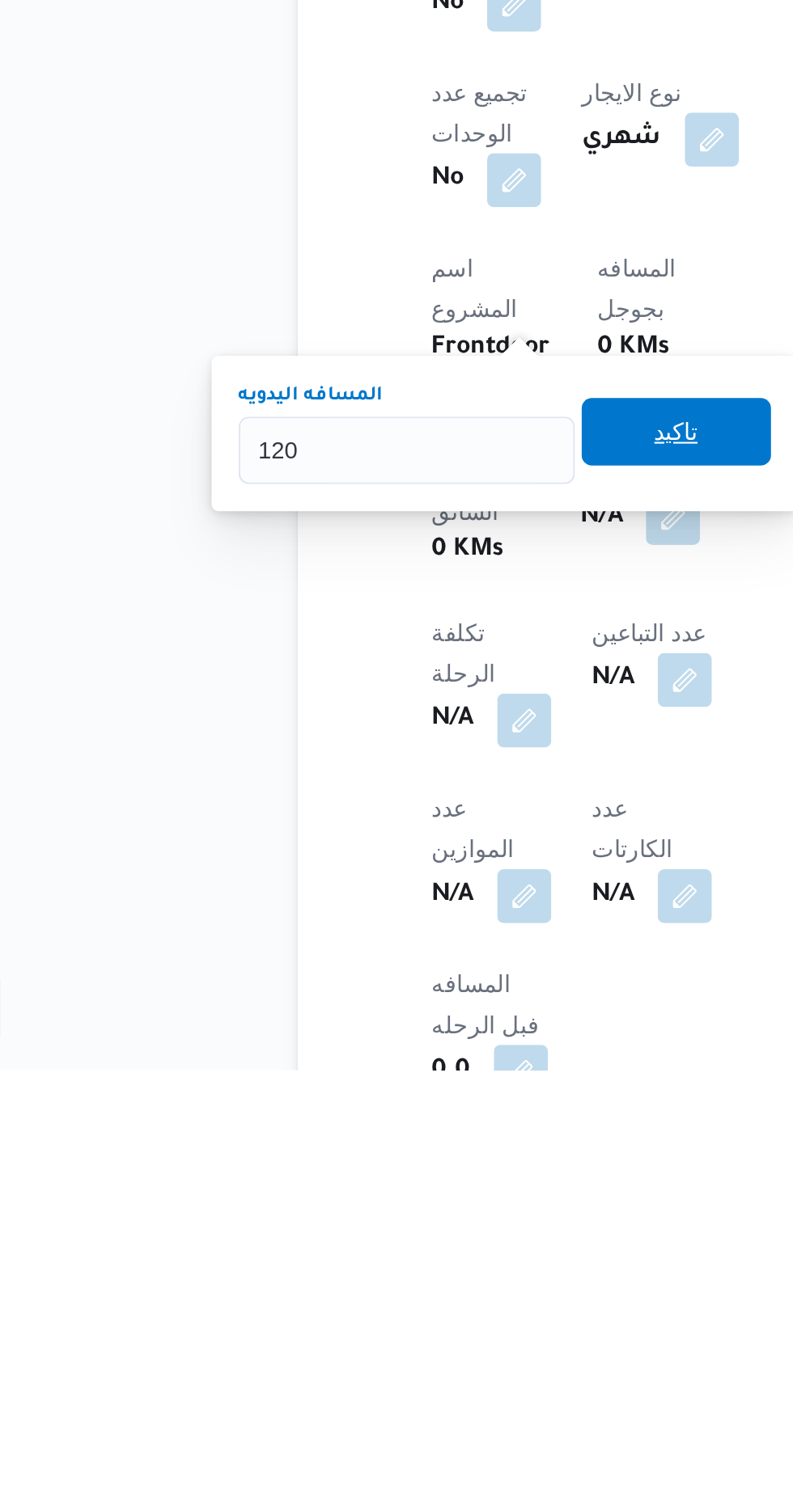
click at [397, 1210] on span "تاكيد" at bounding box center [391, 1206] width 21 height 20
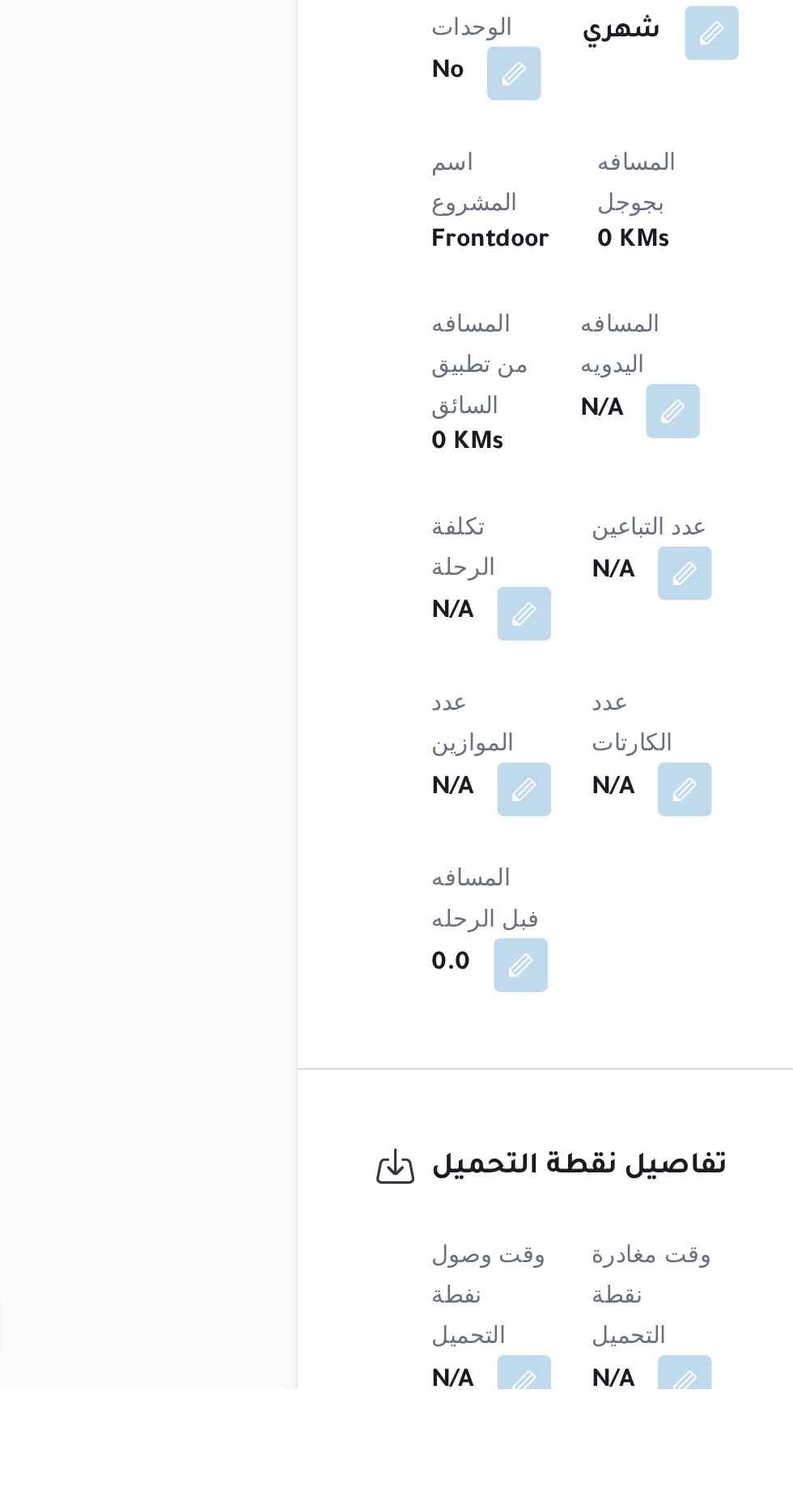
scroll to position [471, 0]
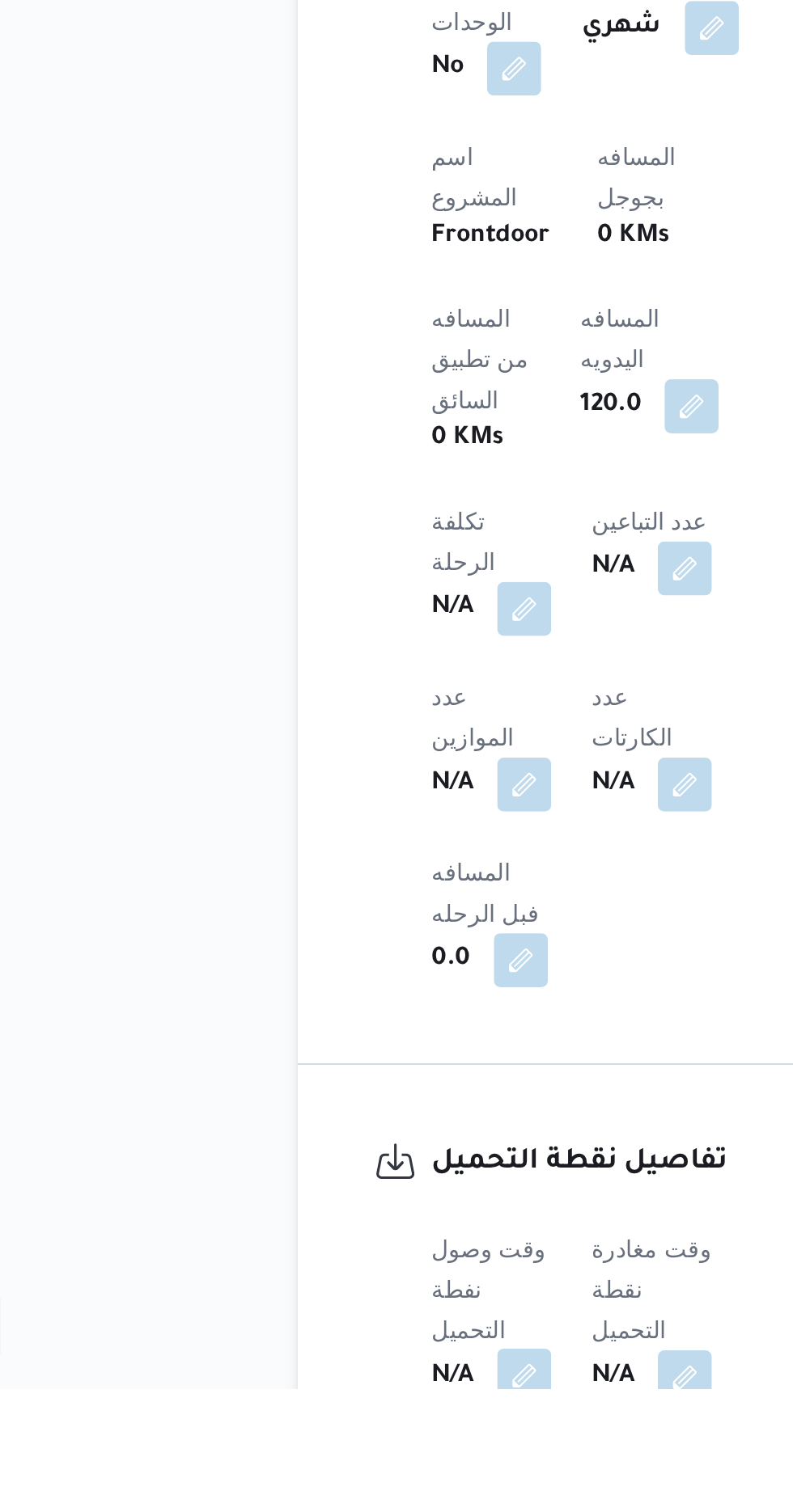
click at [322, 1493] on button "button" at bounding box center [319, 1506] width 26 height 26
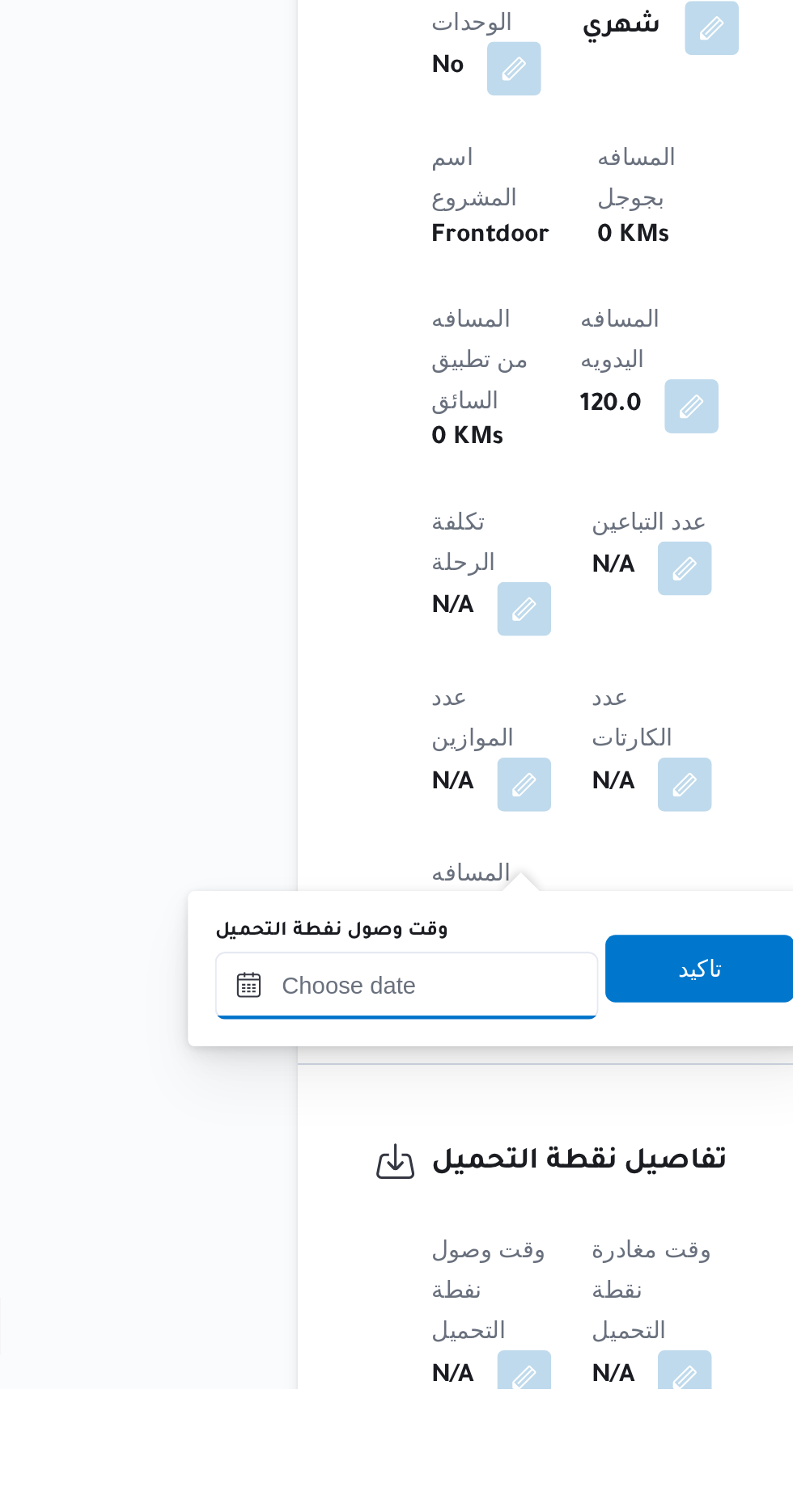
click at [288, 1323] on input "وقت وصول نفطة التحميل" at bounding box center [263, 1319] width 184 height 32
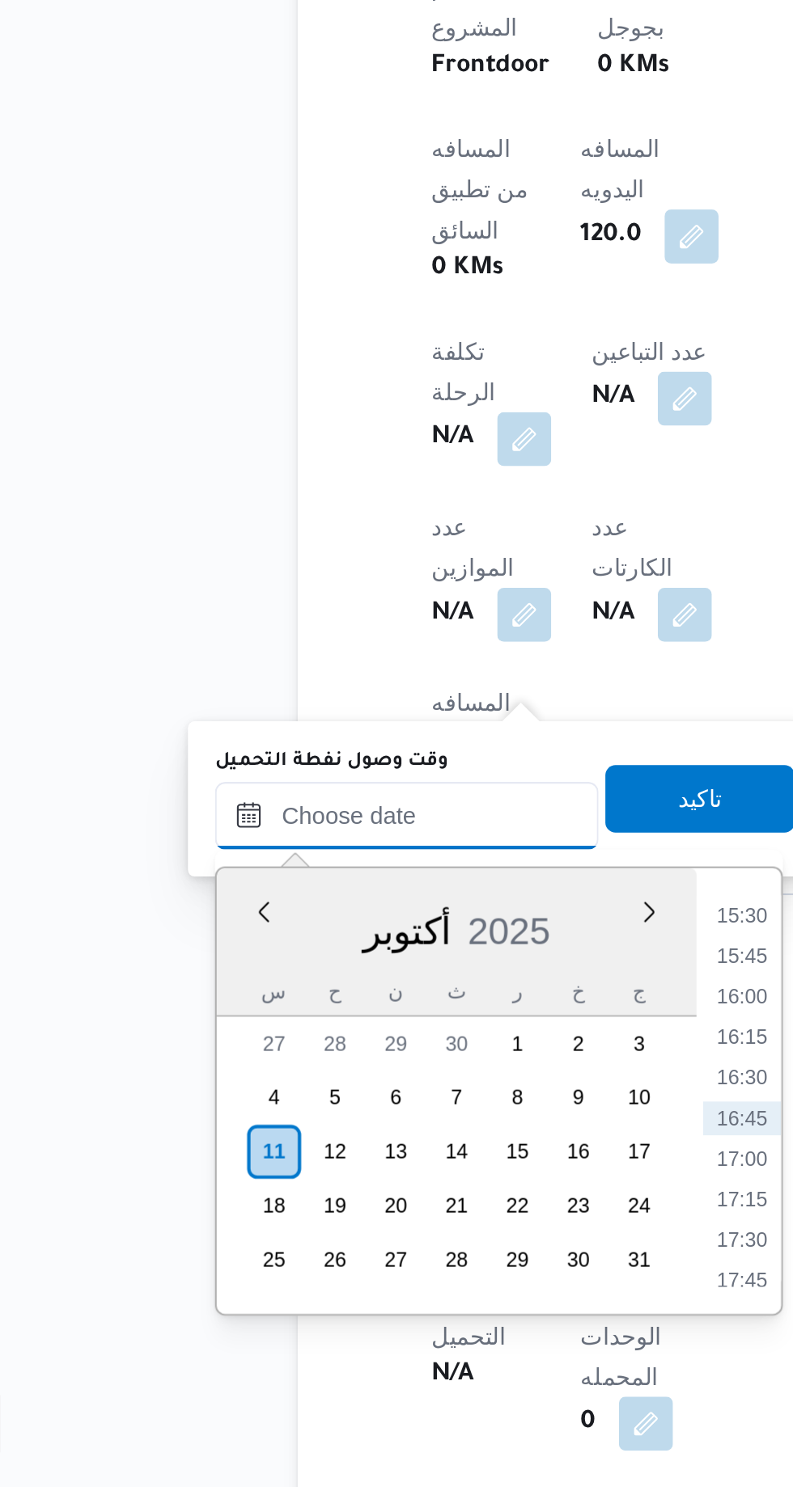
scroll to position [598, 0]
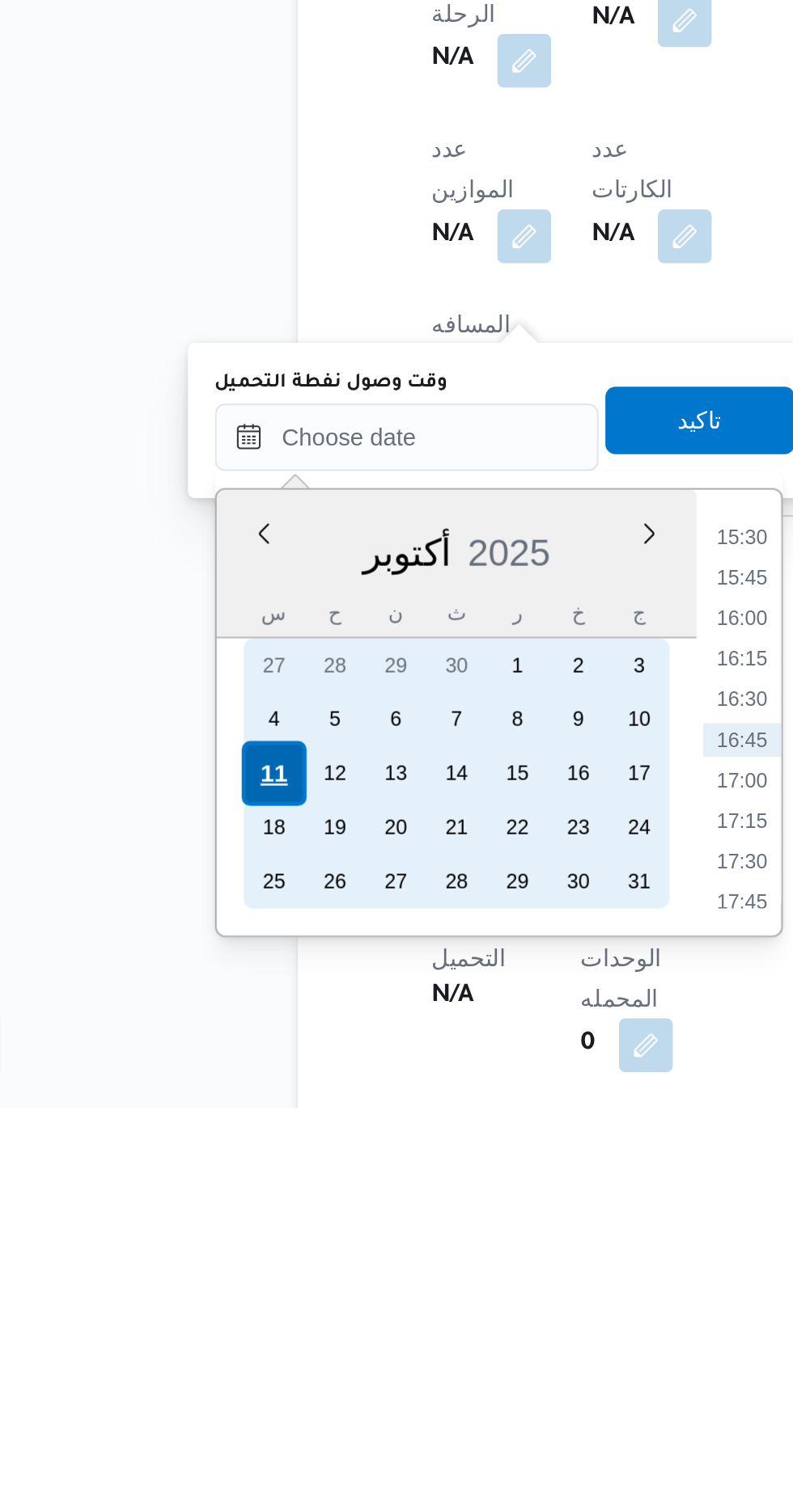
click at [189, 1348] on div "11" at bounding box center [198, 1352] width 31 height 31
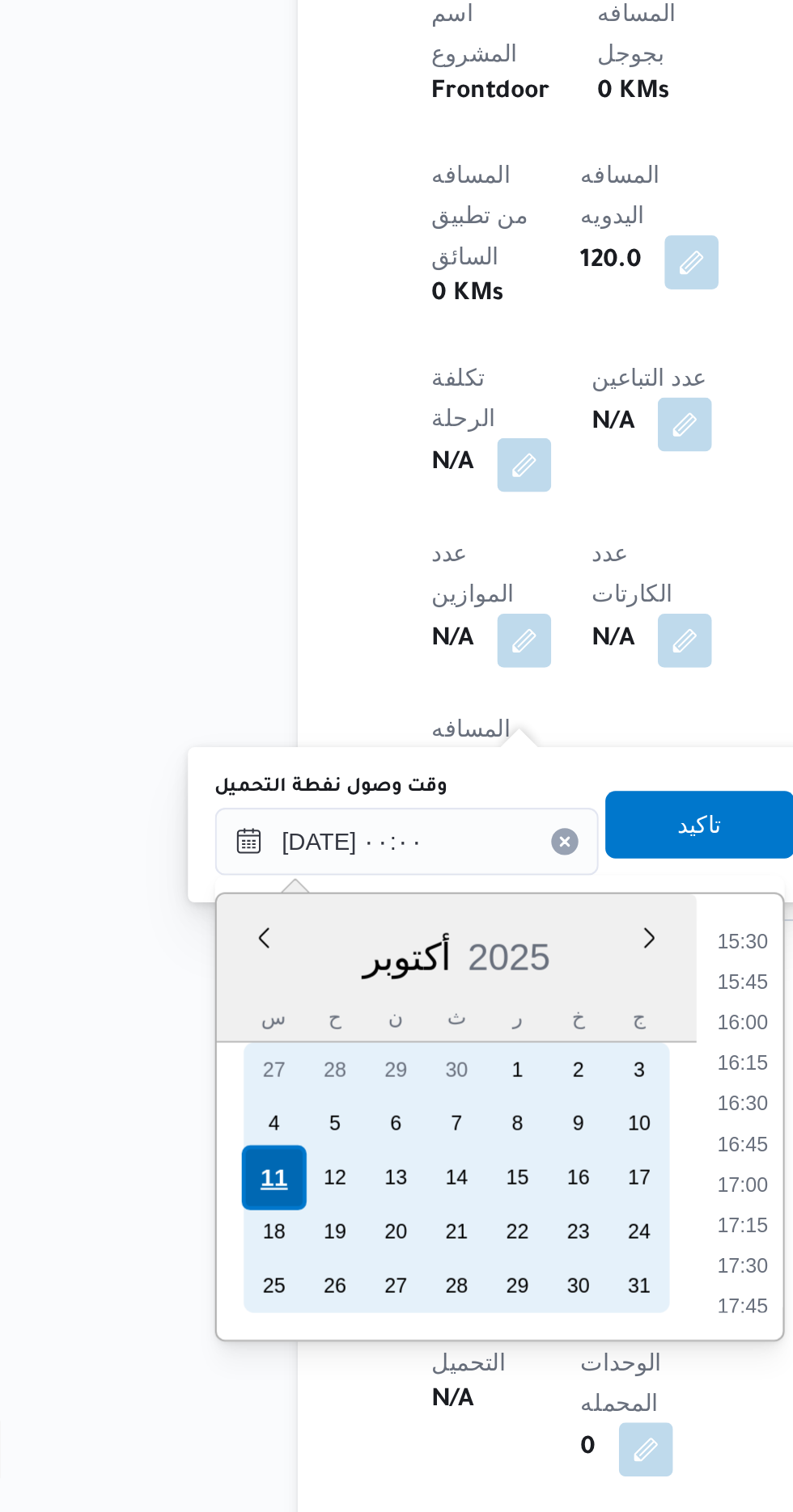
scroll to position [0, 0]
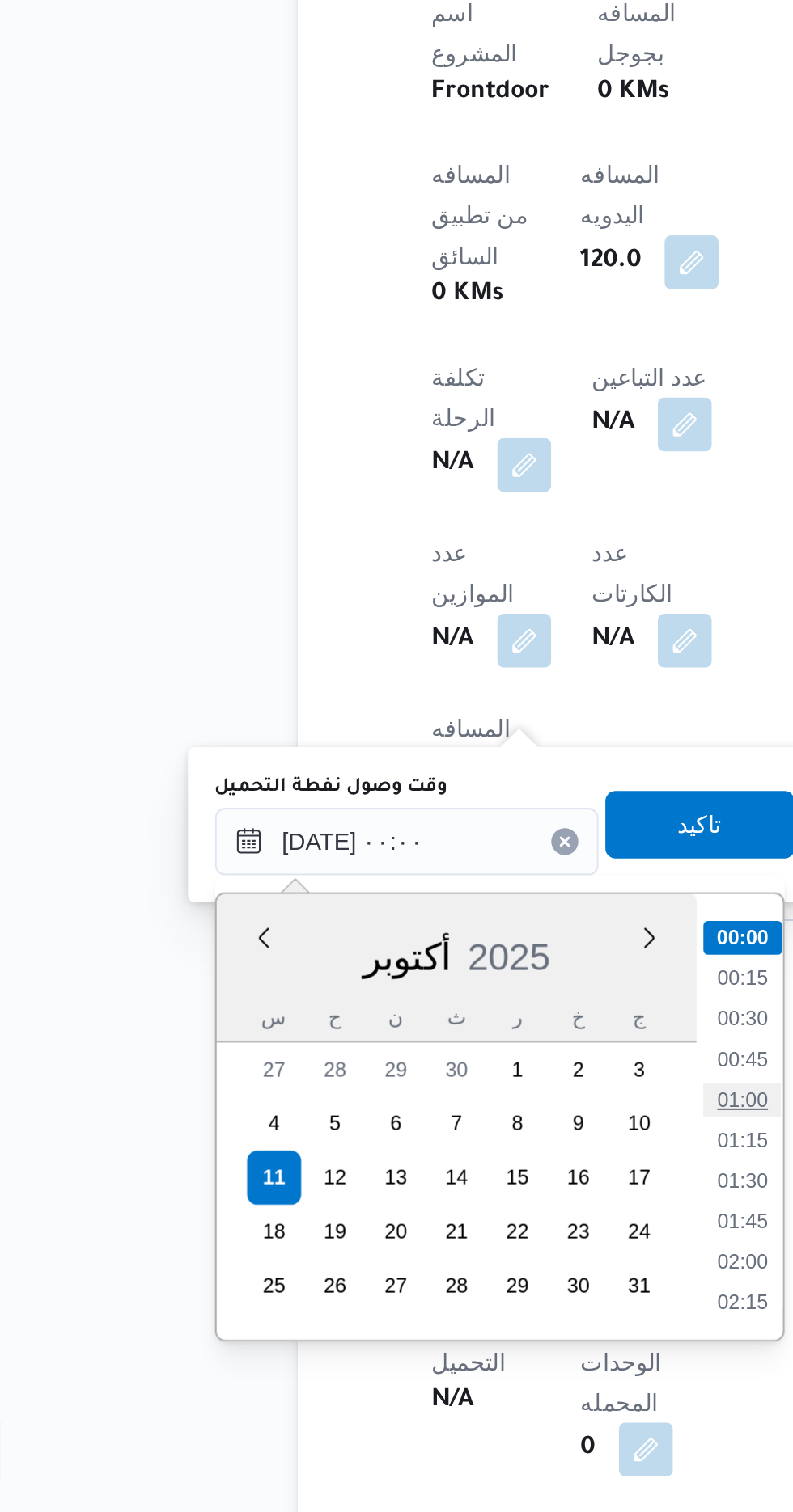
click at [426, 1317] on li "01:00" at bounding box center [423, 1314] width 38 height 16
type input "[DATE] ٠١:٠٠"
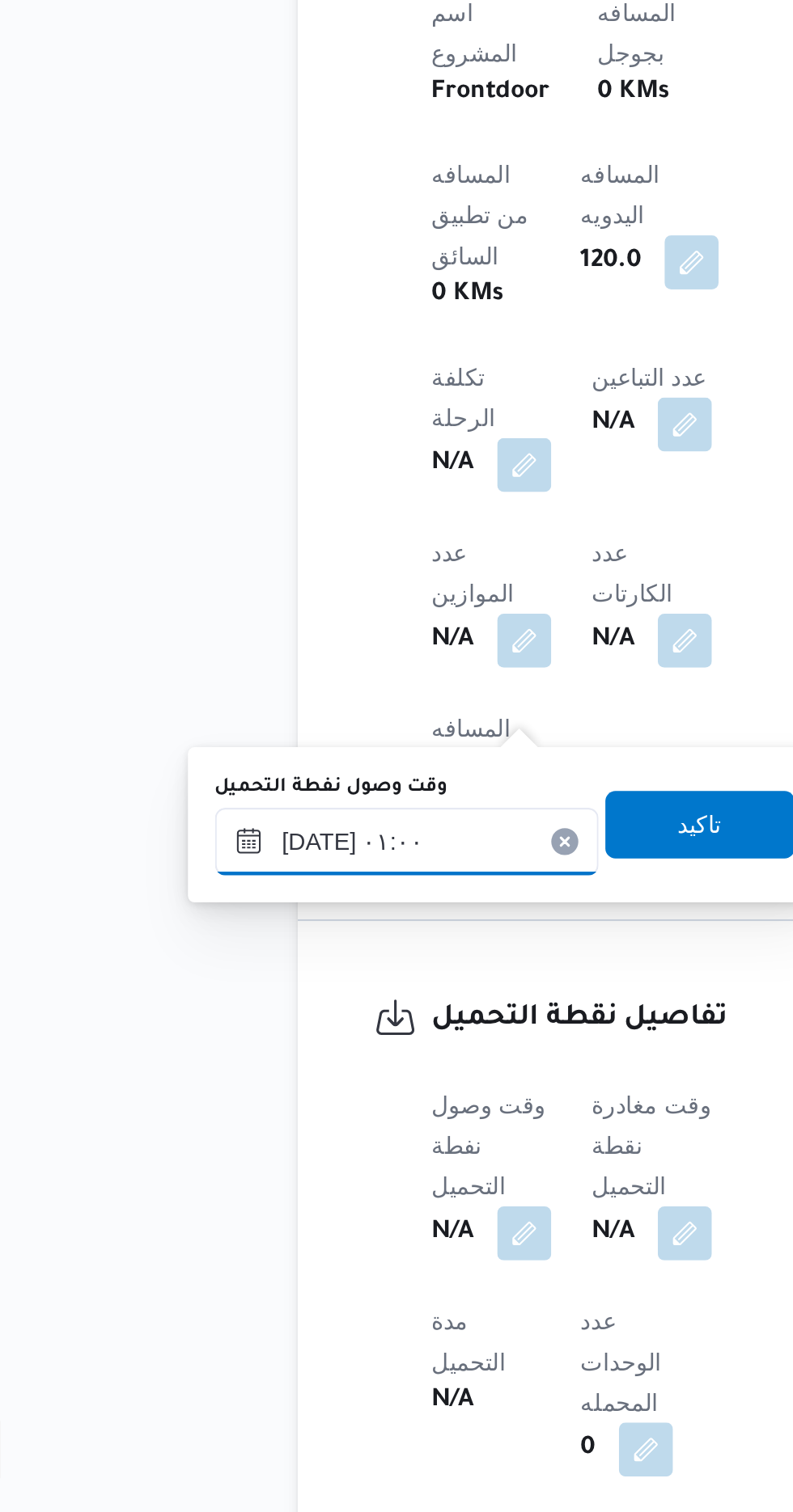
scroll to position [597, 0]
click at [414, 1187] on span "تاكيد" at bounding box center [403, 1183] width 21 height 20
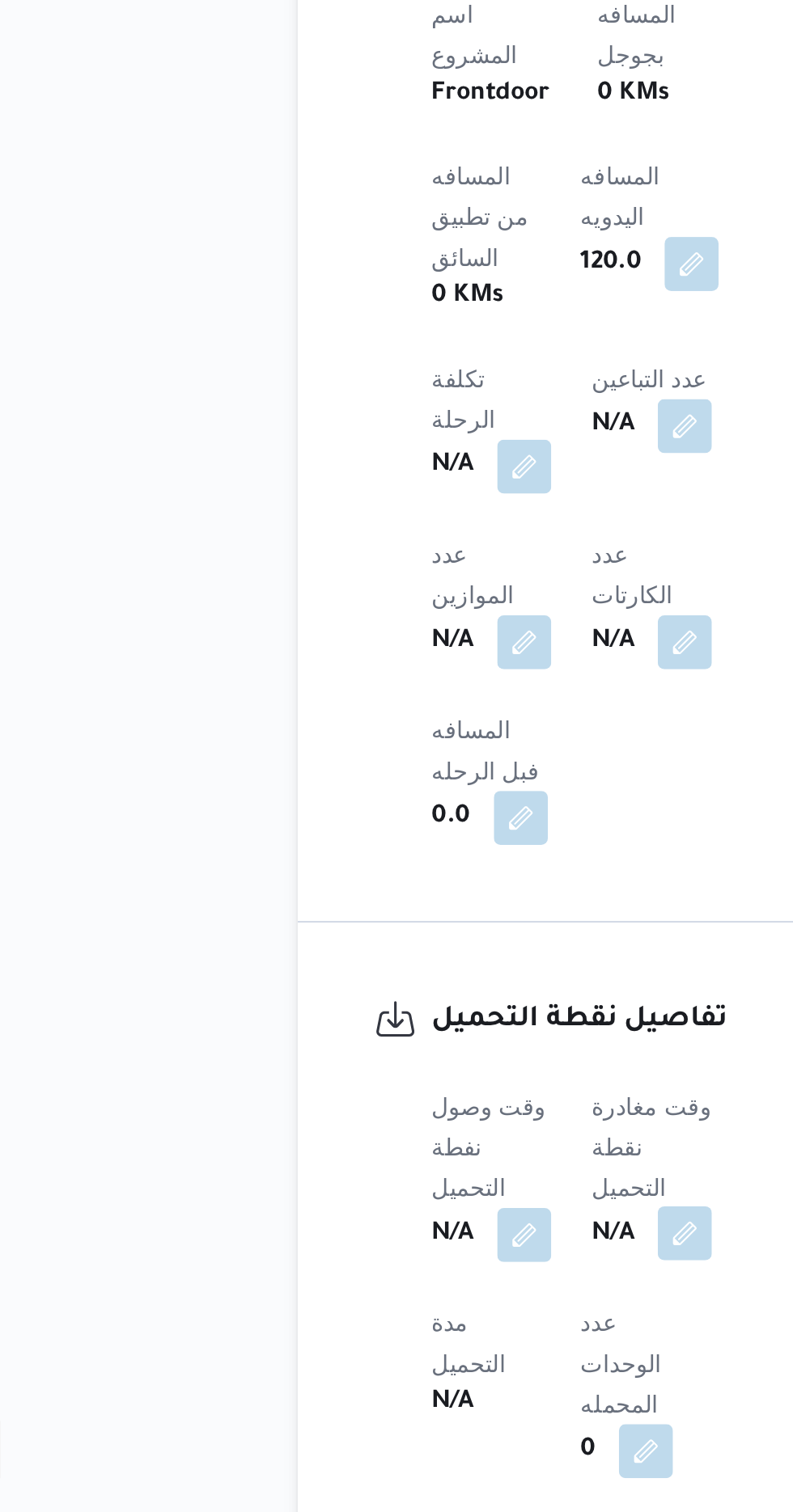
click at [400, 1366] on button "button" at bounding box center [396, 1379] width 26 height 26
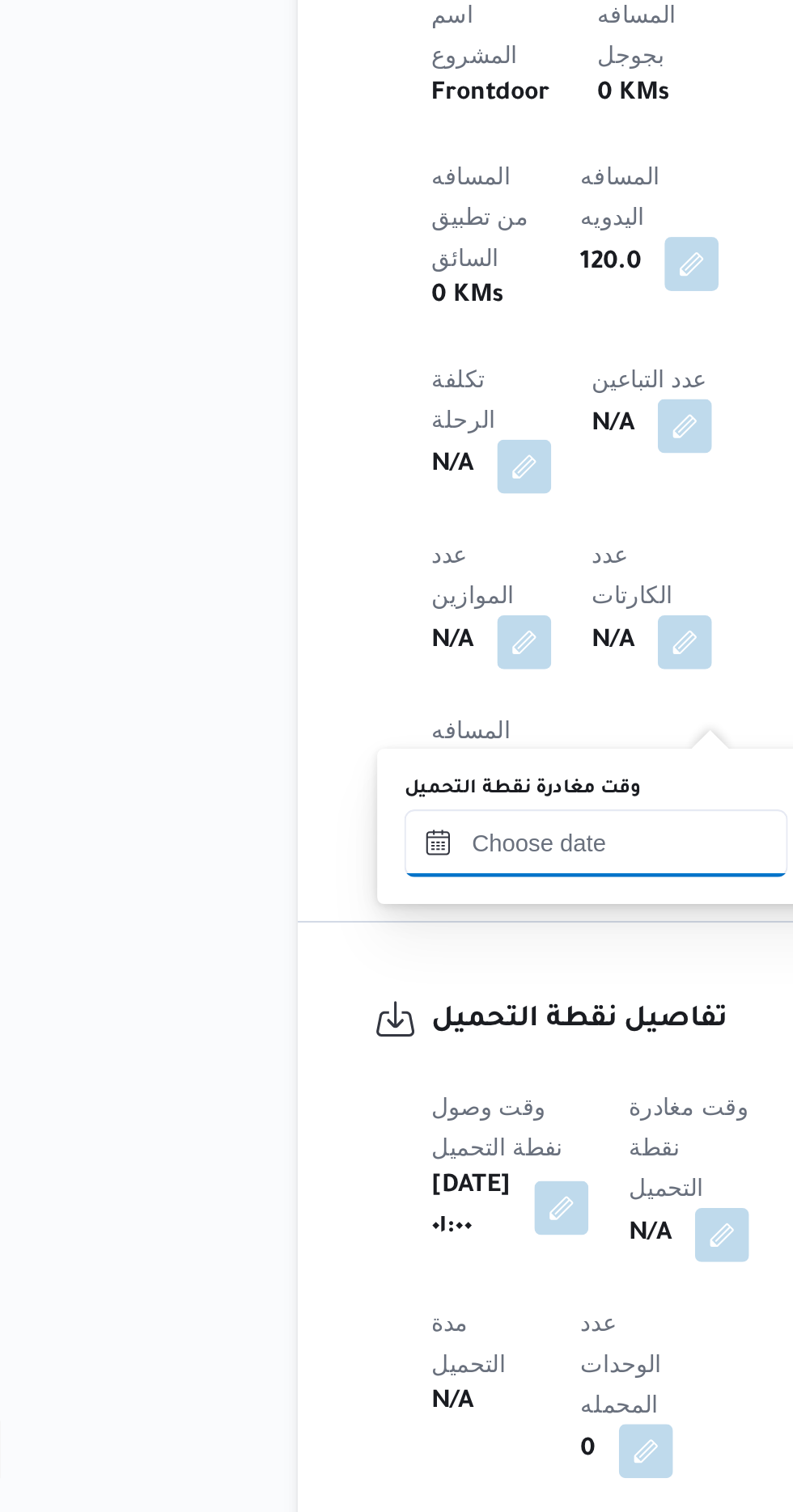
click at [353, 1190] on input "وقت مغادرة نقطة التحميل" at bounding box center [354, 1192] width 184 height 32
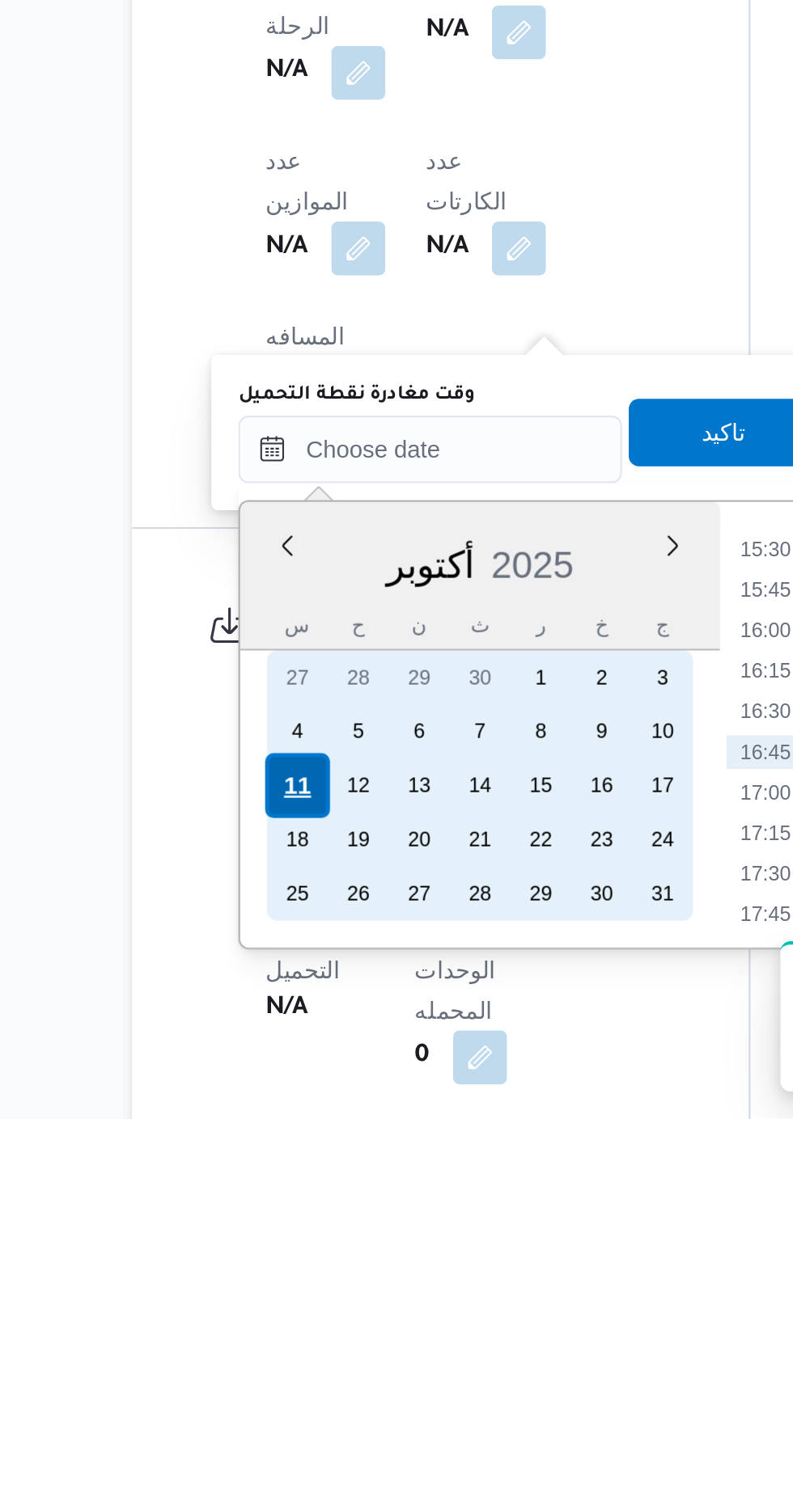
click at [285, 1353] on div "11" at bounding box center [289, 1353] width 31 height 31
type input "[DATE] ٠٠:٠٠"
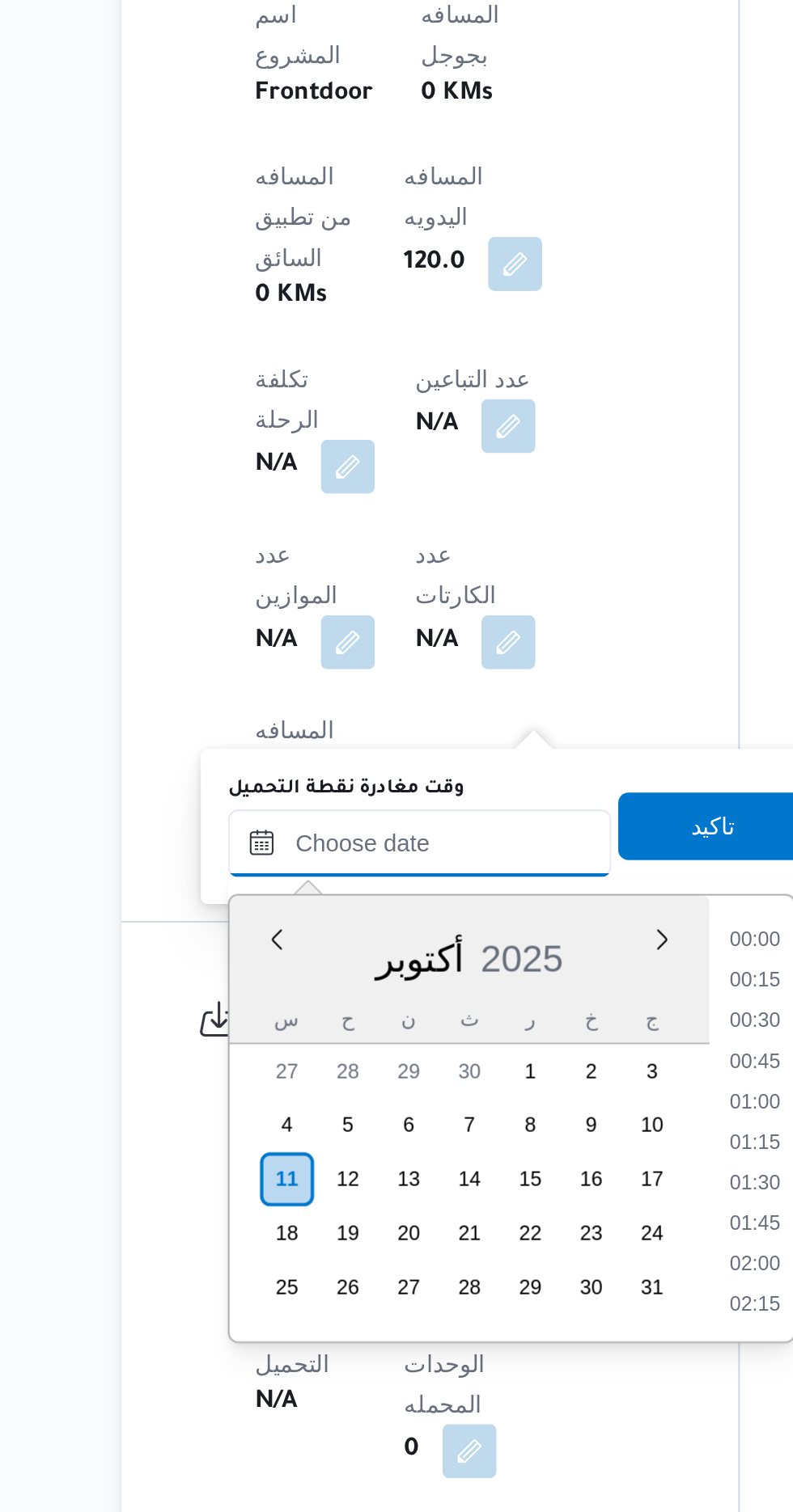
click at [266, 1199] on input "وقت مغادرة نقطة التحميل" at bounding box center [354, 1192] width 184 height 32
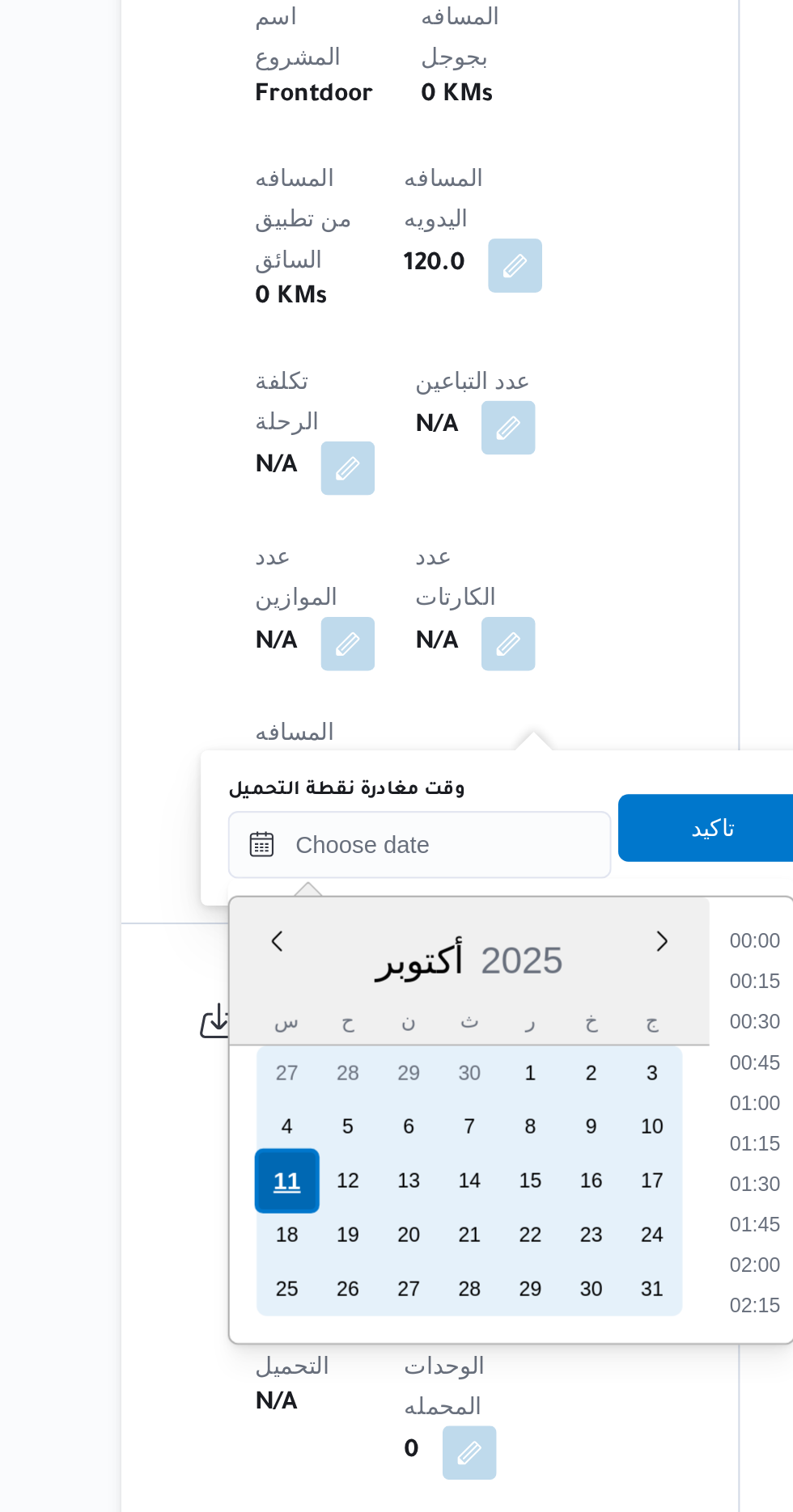
click at [285, 1353] on div "11" at bounding box center [289, 1353] width 31 height 31
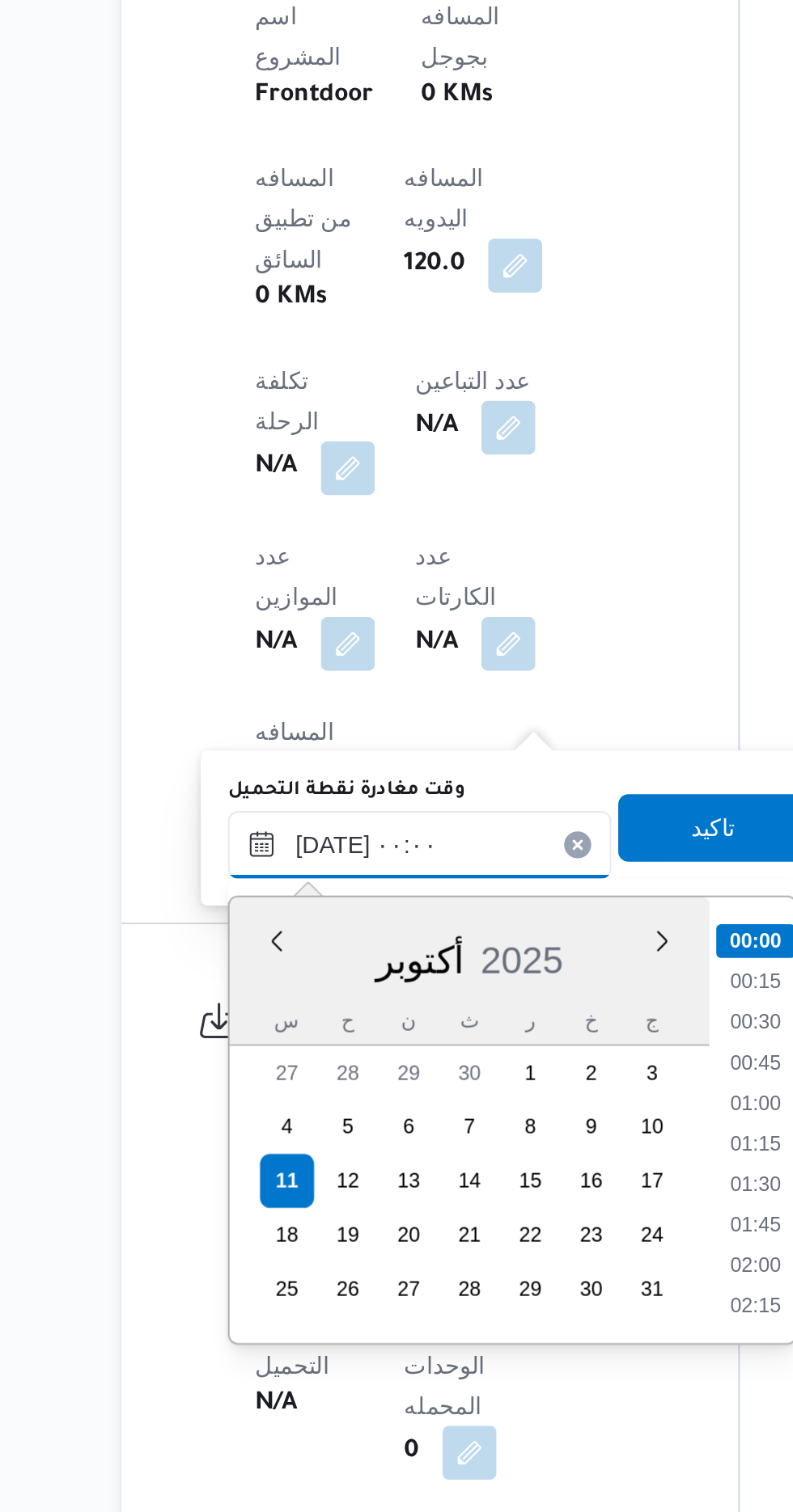
click at [274, 1201] on input "[DATE] ٠٠:٠٠" at bounding box center [354, 1193] width 184 height 32
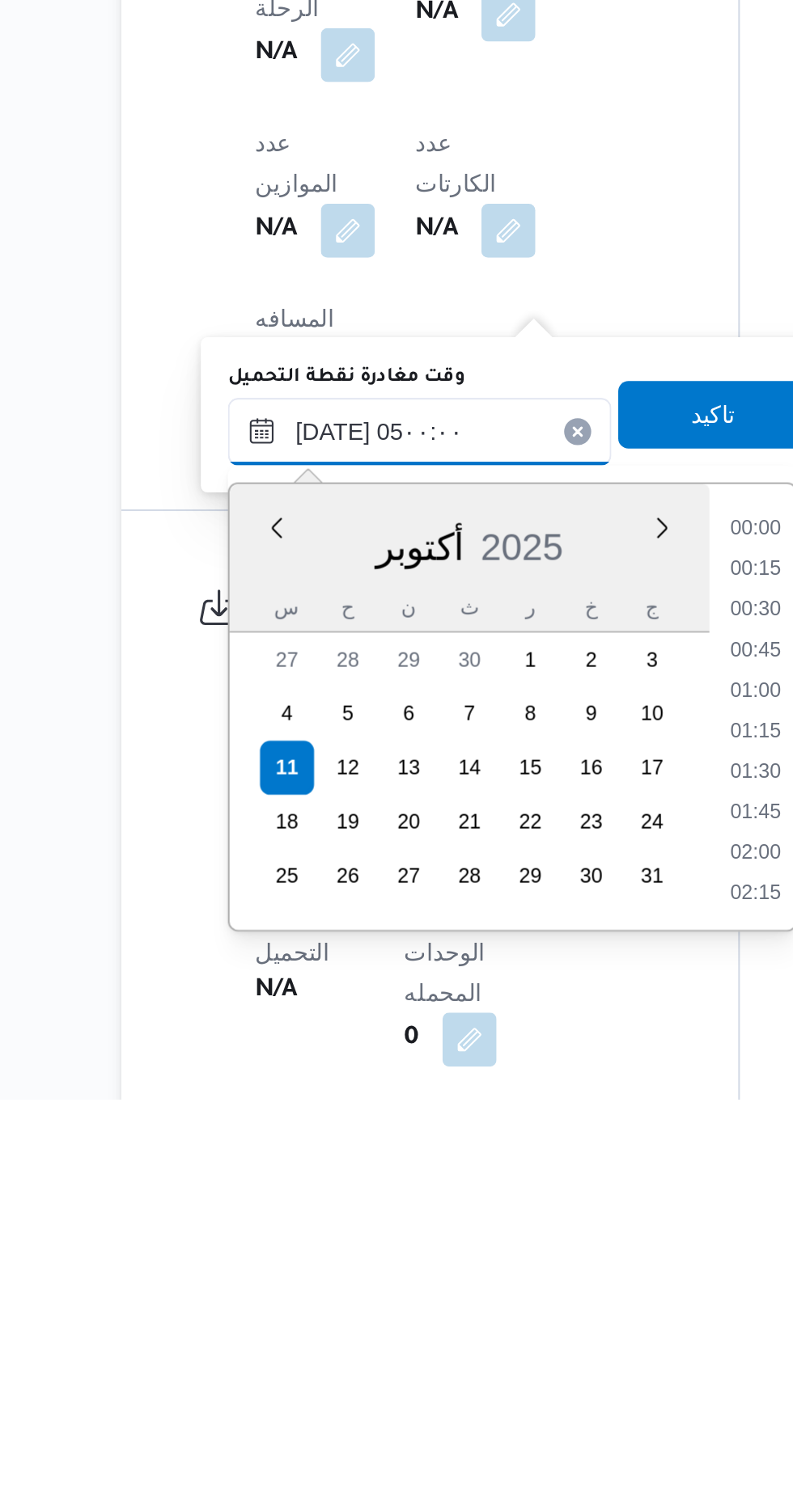
scroll to position [219, 0]
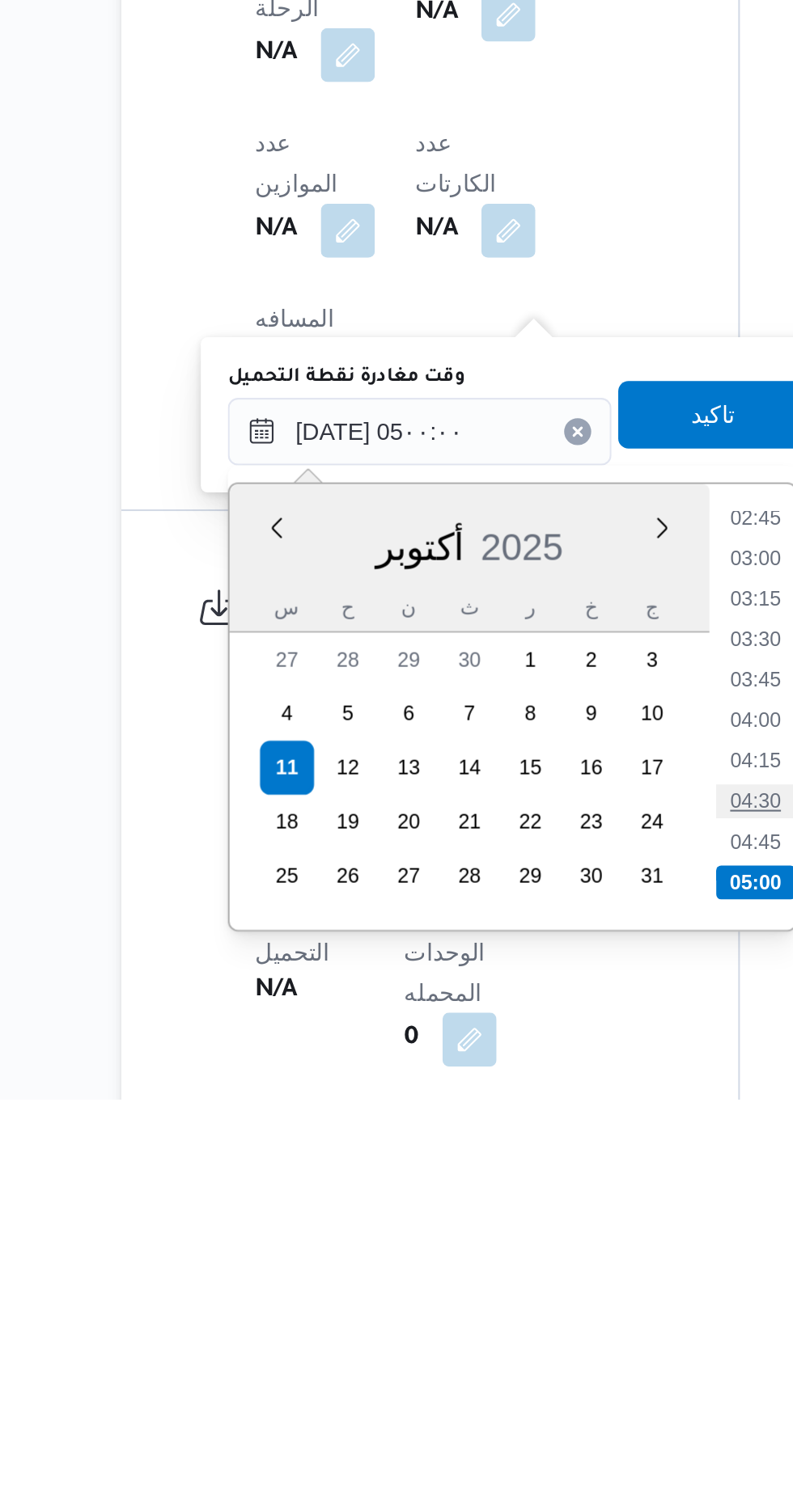
click at [511, 1372] on li "04:30" at bounding box center [514, 1369] width 38 height 16
type input "[DATE] ٠٤:٣٠"
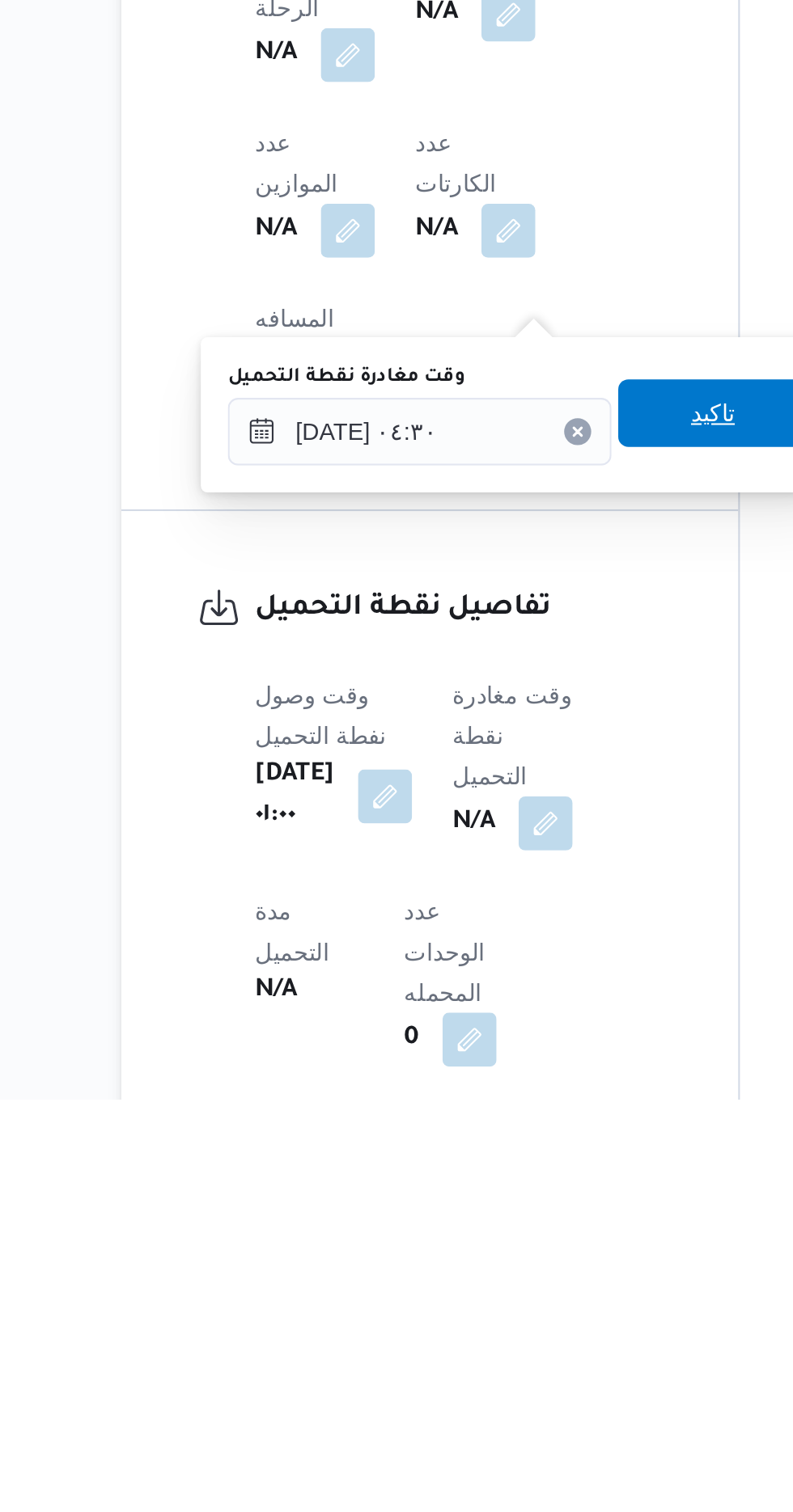
click at [496, 1196] on span "تاكيد" at bounding box center [494, 1184] width 91 height 32
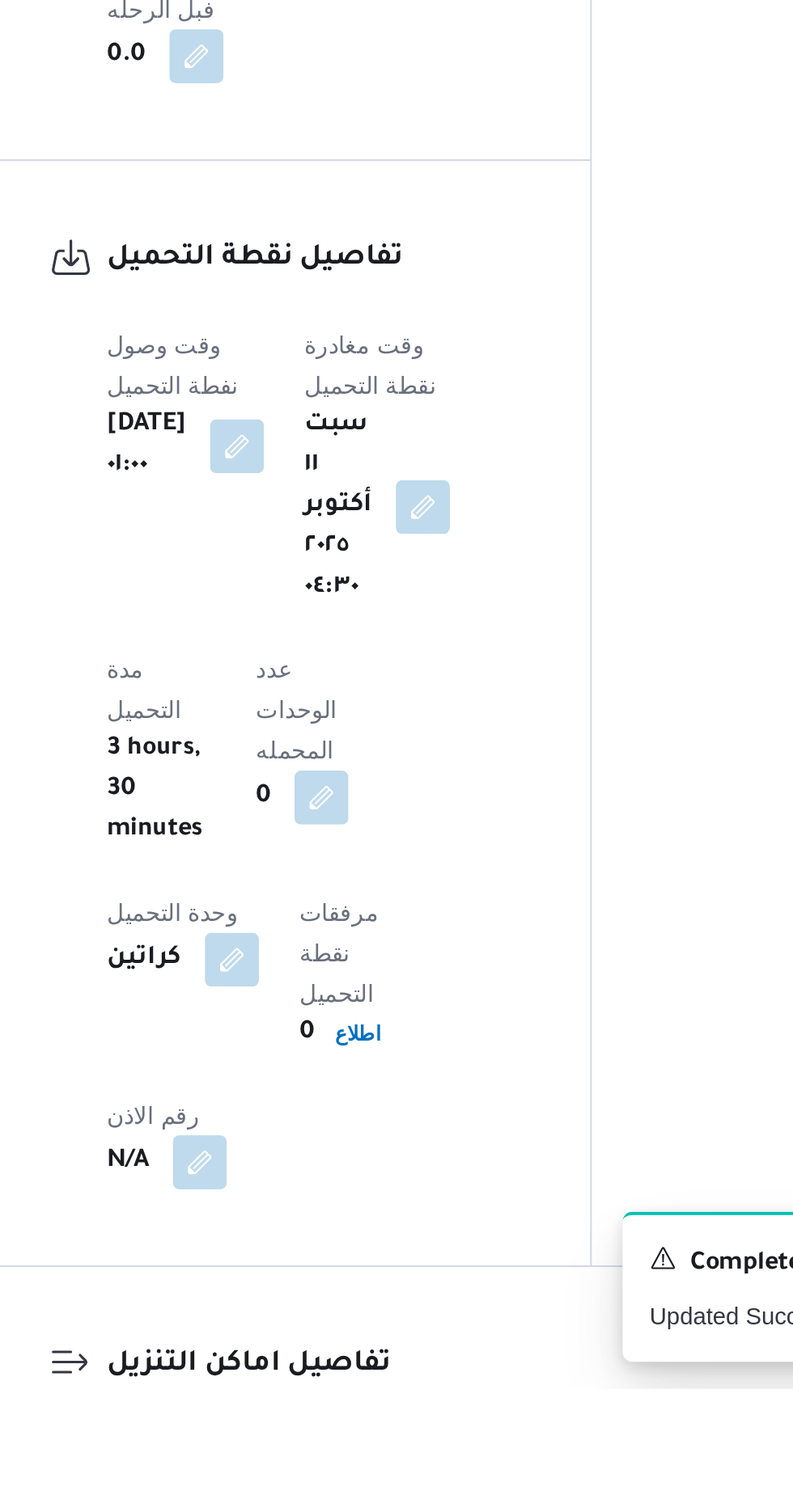
scroll to position [907, 0]
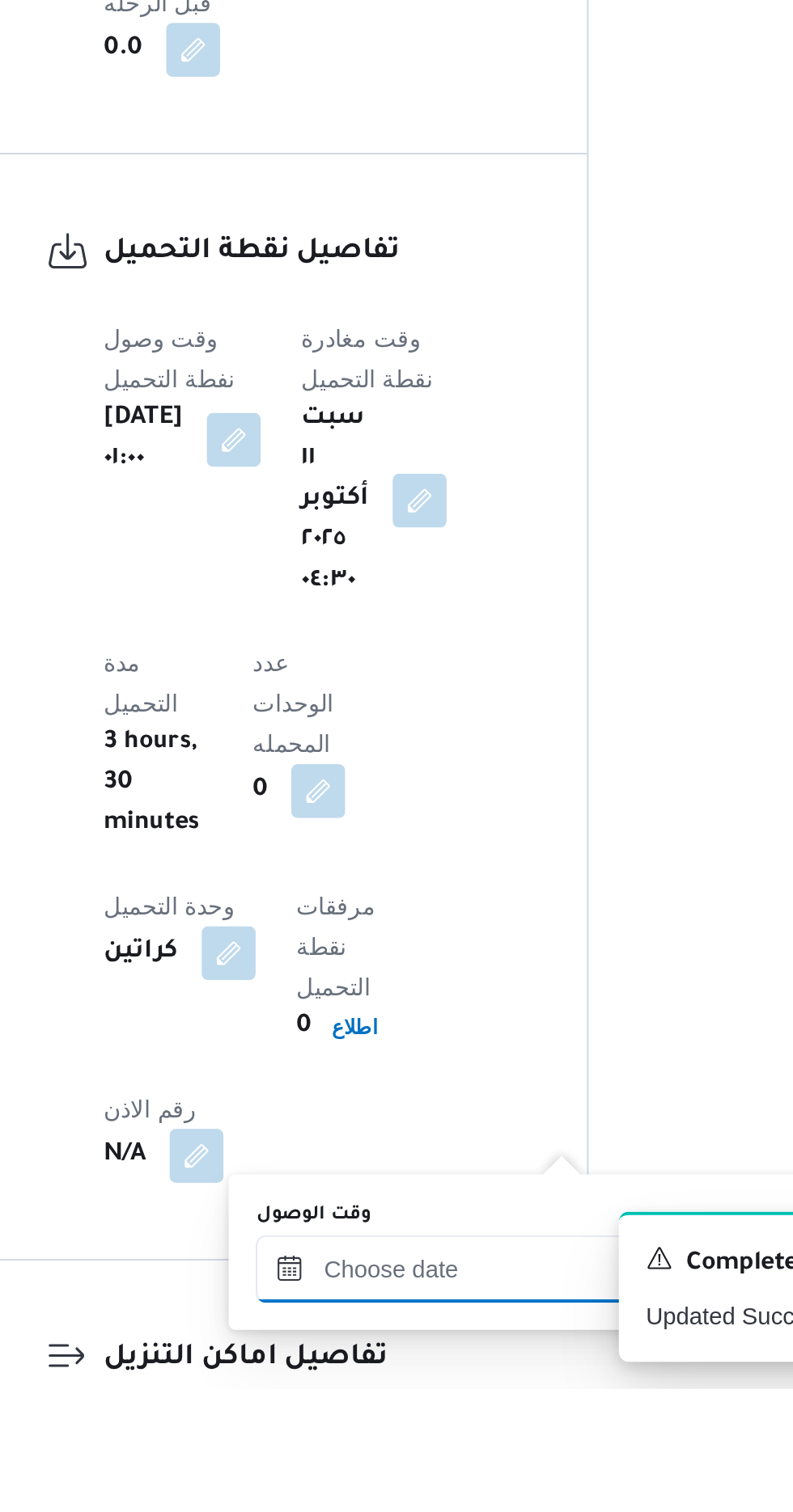
click at [462, 1448] on input "وقت الوصول" at bounding box center [439, 1455] width 184 height 32
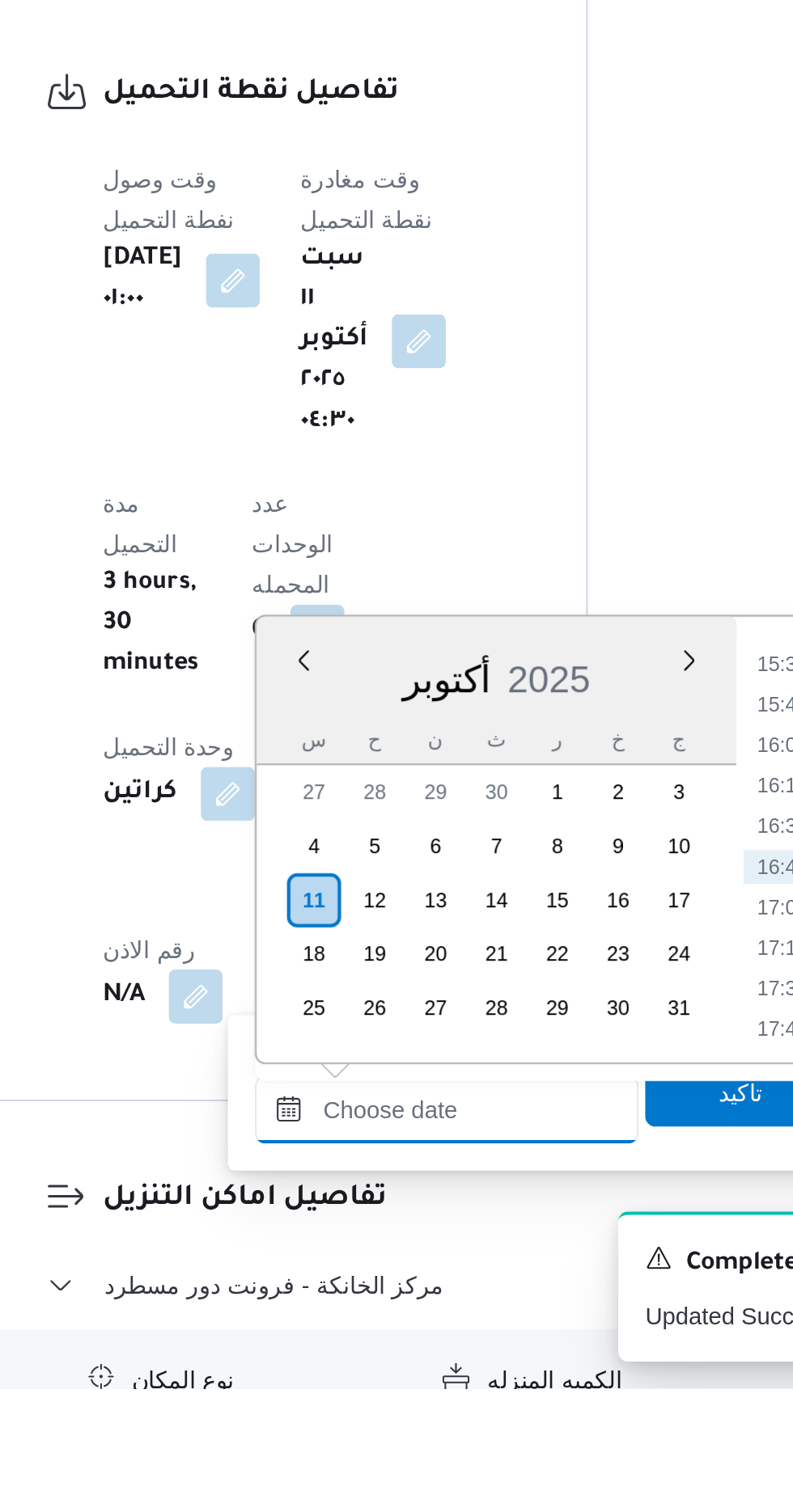
scroll to position [1036, 0]
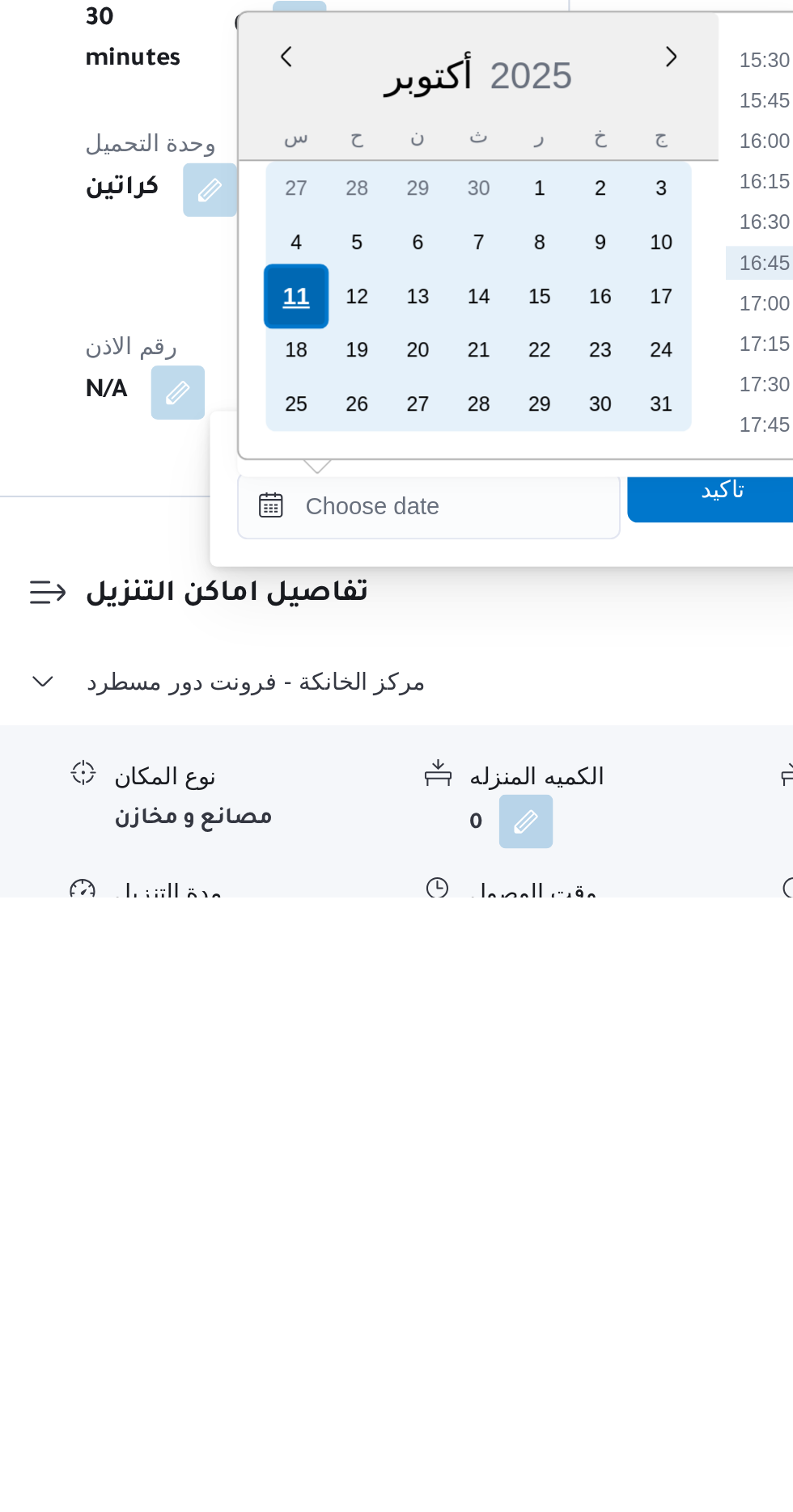
click at [374, 1227] on div "11" at bounding box center [375, 1224] width 31 height 31
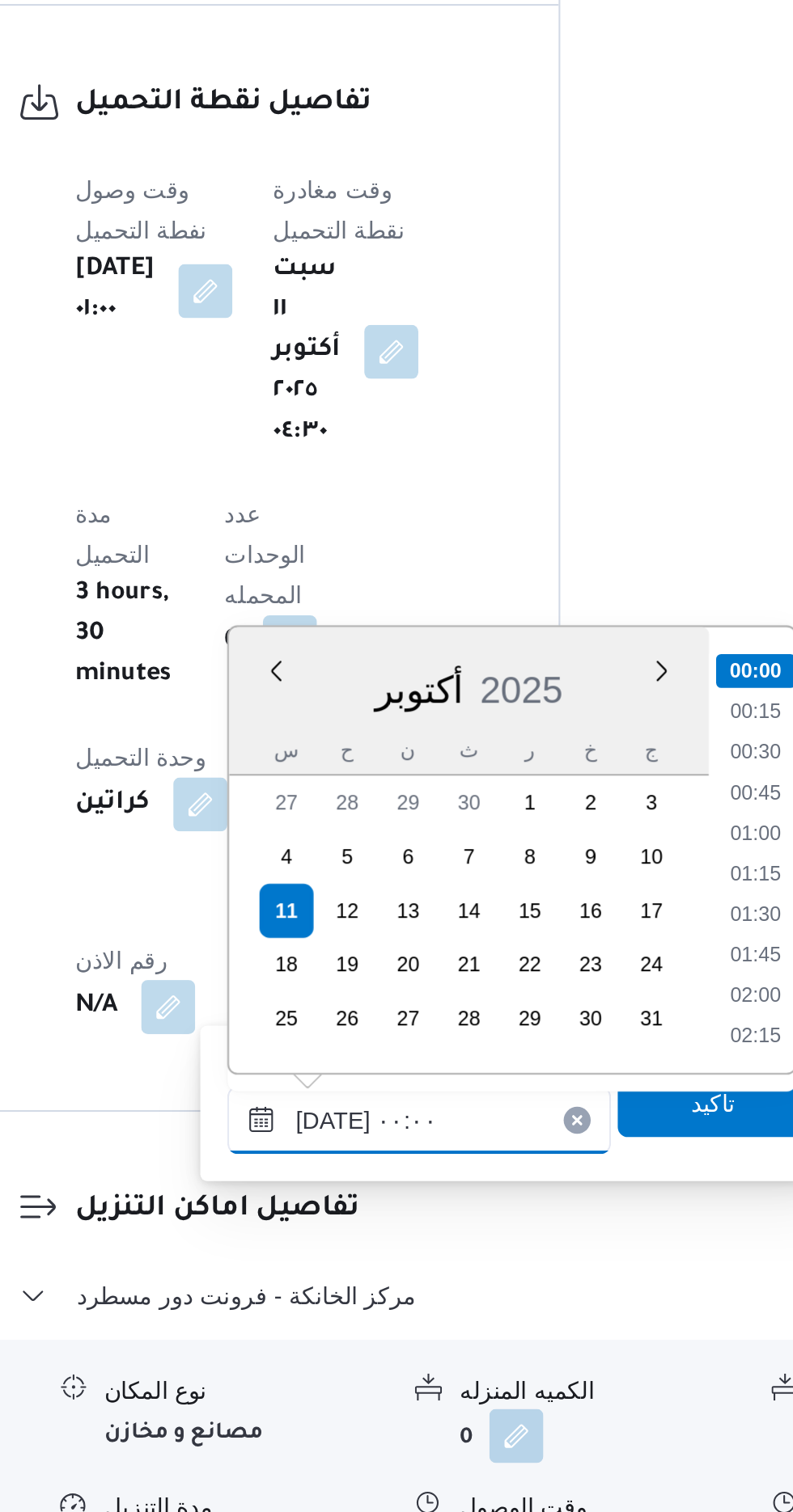
click at [360, 1332] on input "[DATE] ٠٠:٠٠" at bounding box center [439, 1324] width 184 height 32
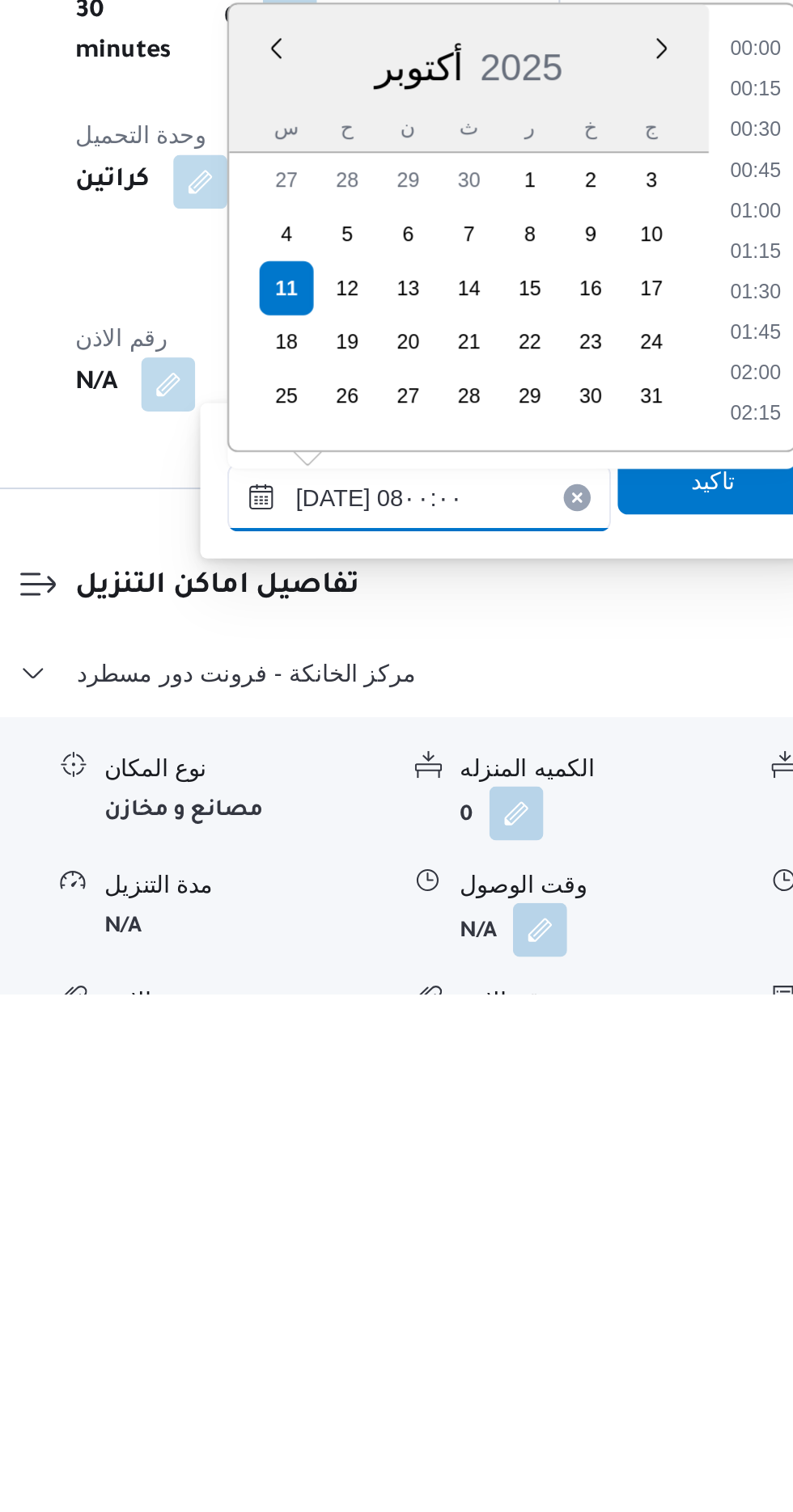
scroll to position [451, 0]
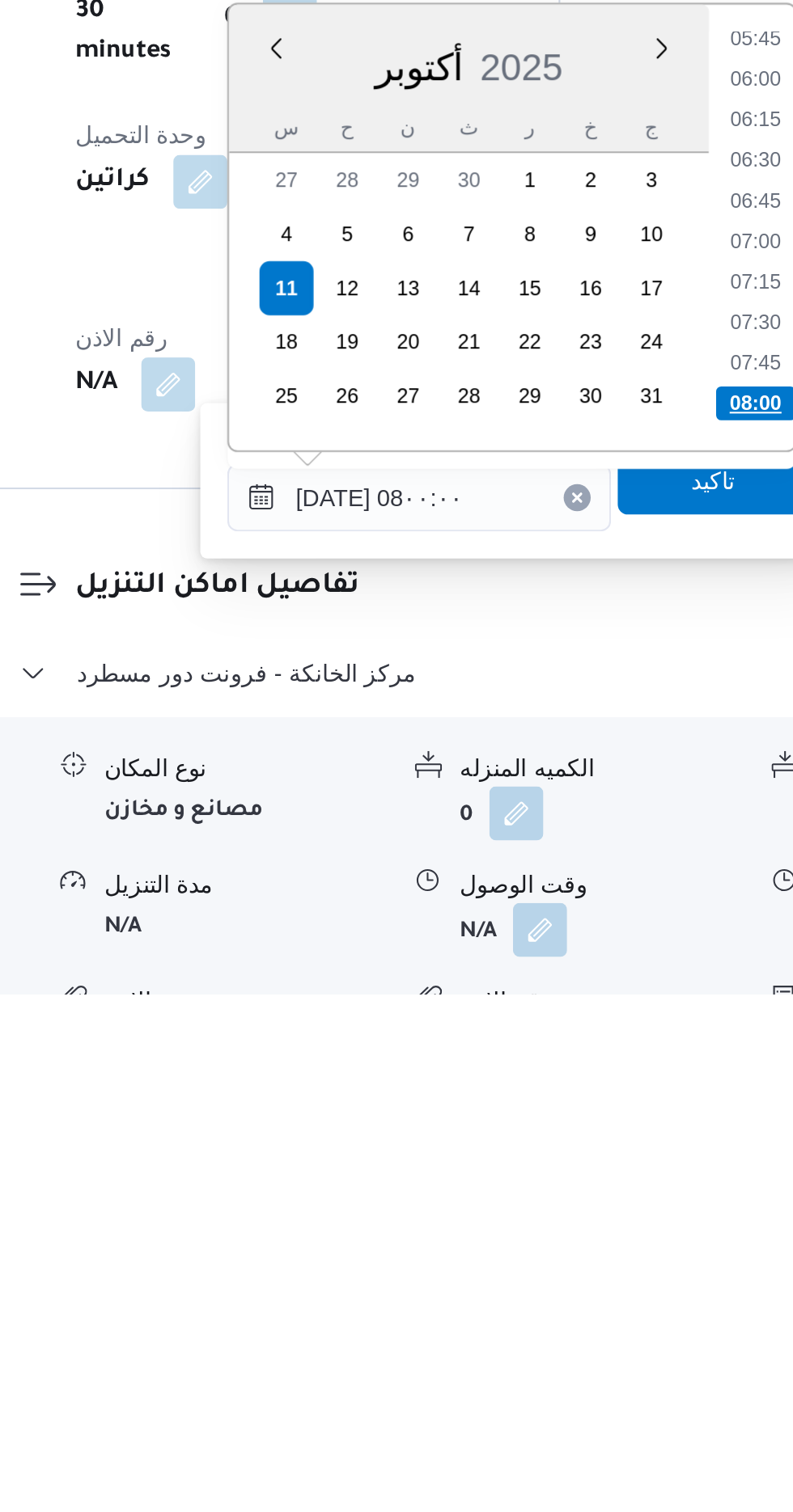
click at [591, 1226] on li "08:00" at bounding box center [600, 1229] width 38 height 16
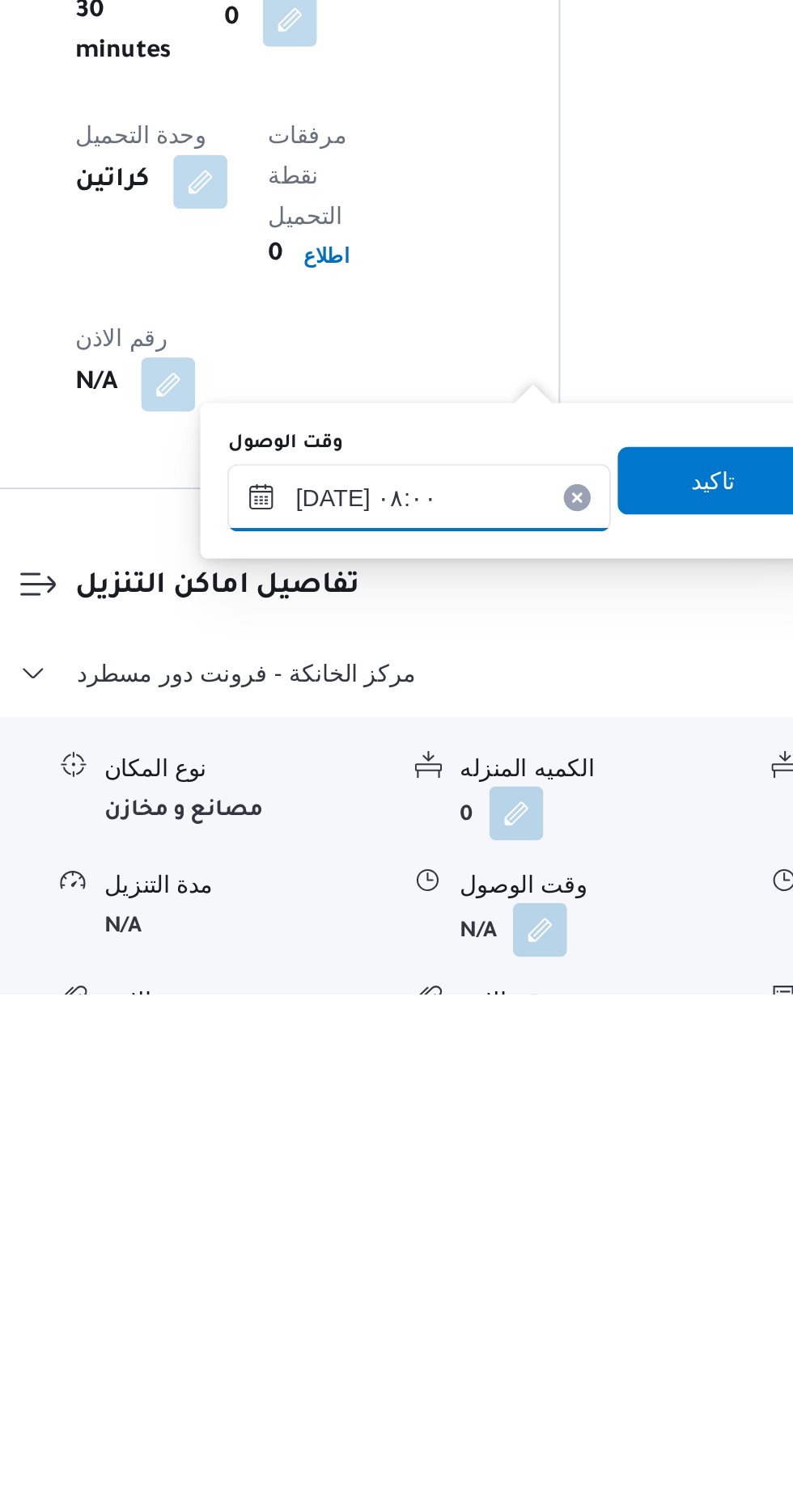
click at [485, 1276] on input "[DATE] ٠٨:٠٠" at bounding box center [439, 1275] width 184 height 32
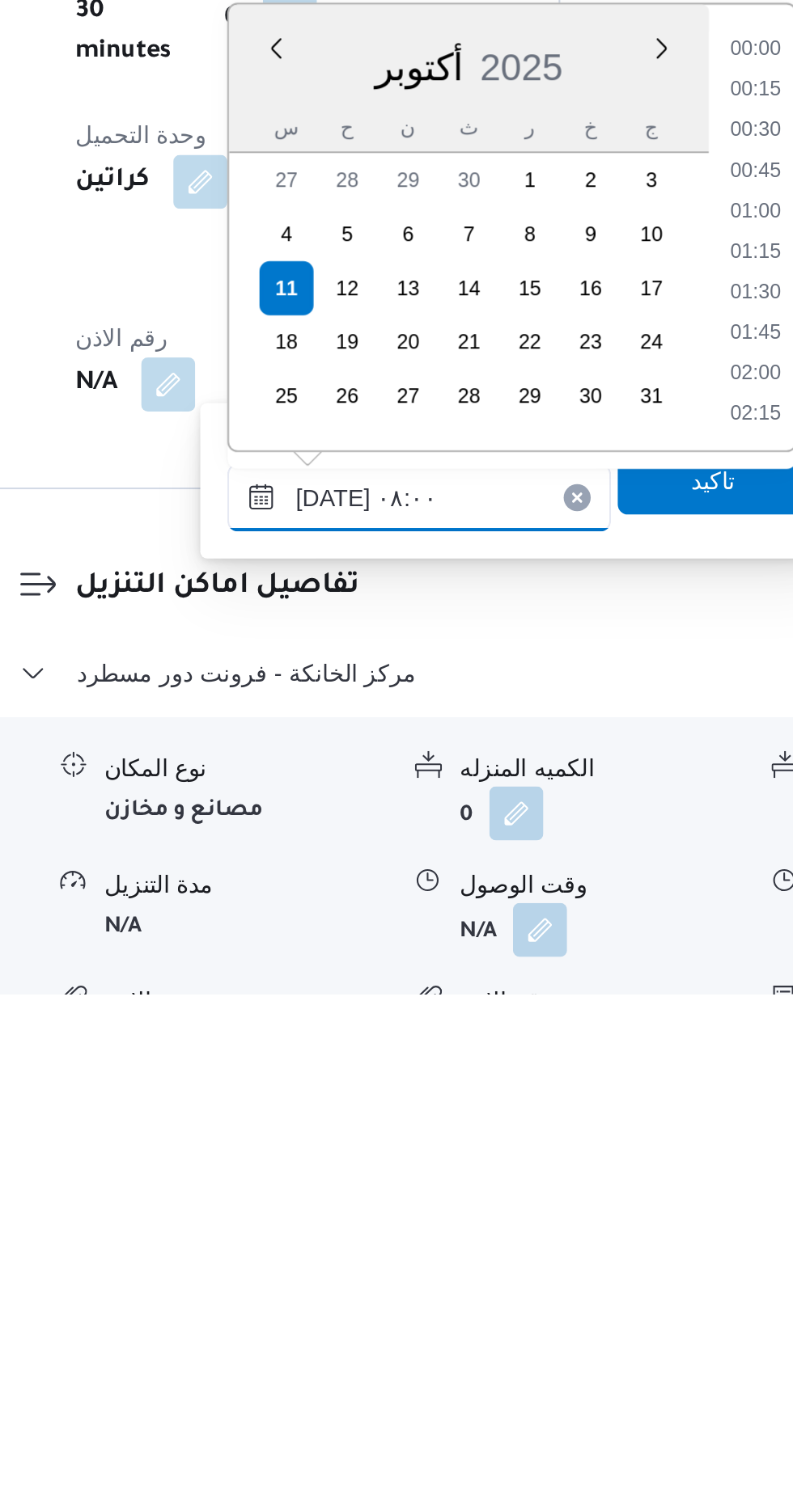
scroll to position [522, 0]
click at [601, 1196] on li "08:30" at bounding box center [601, 1197] width 38 height 16
type input "[DATE] ٠٨:٣٠"
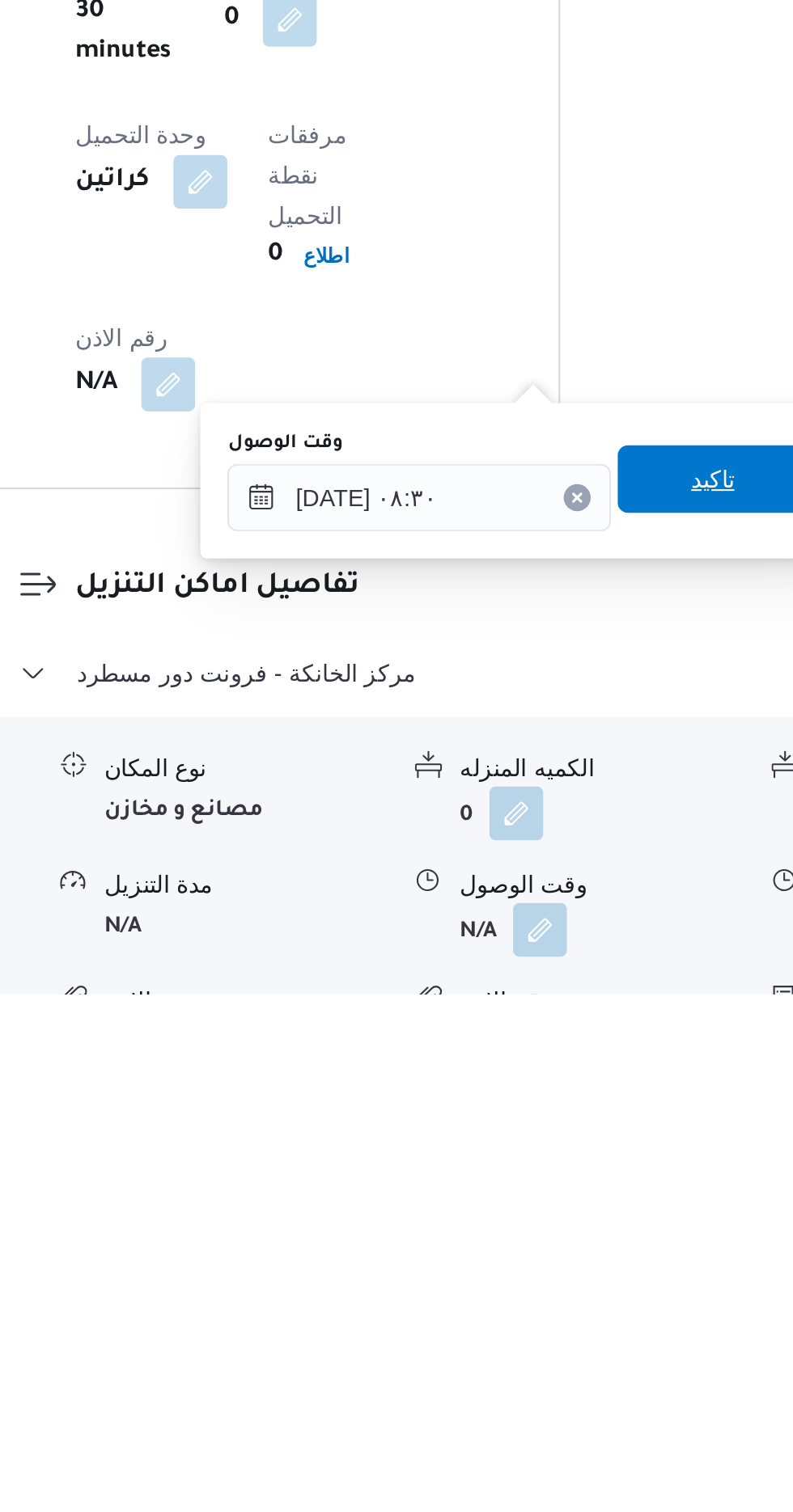
click at [590, 1263] on span "تاكيد" at bounding box center [579, 1265] width 21 height 20
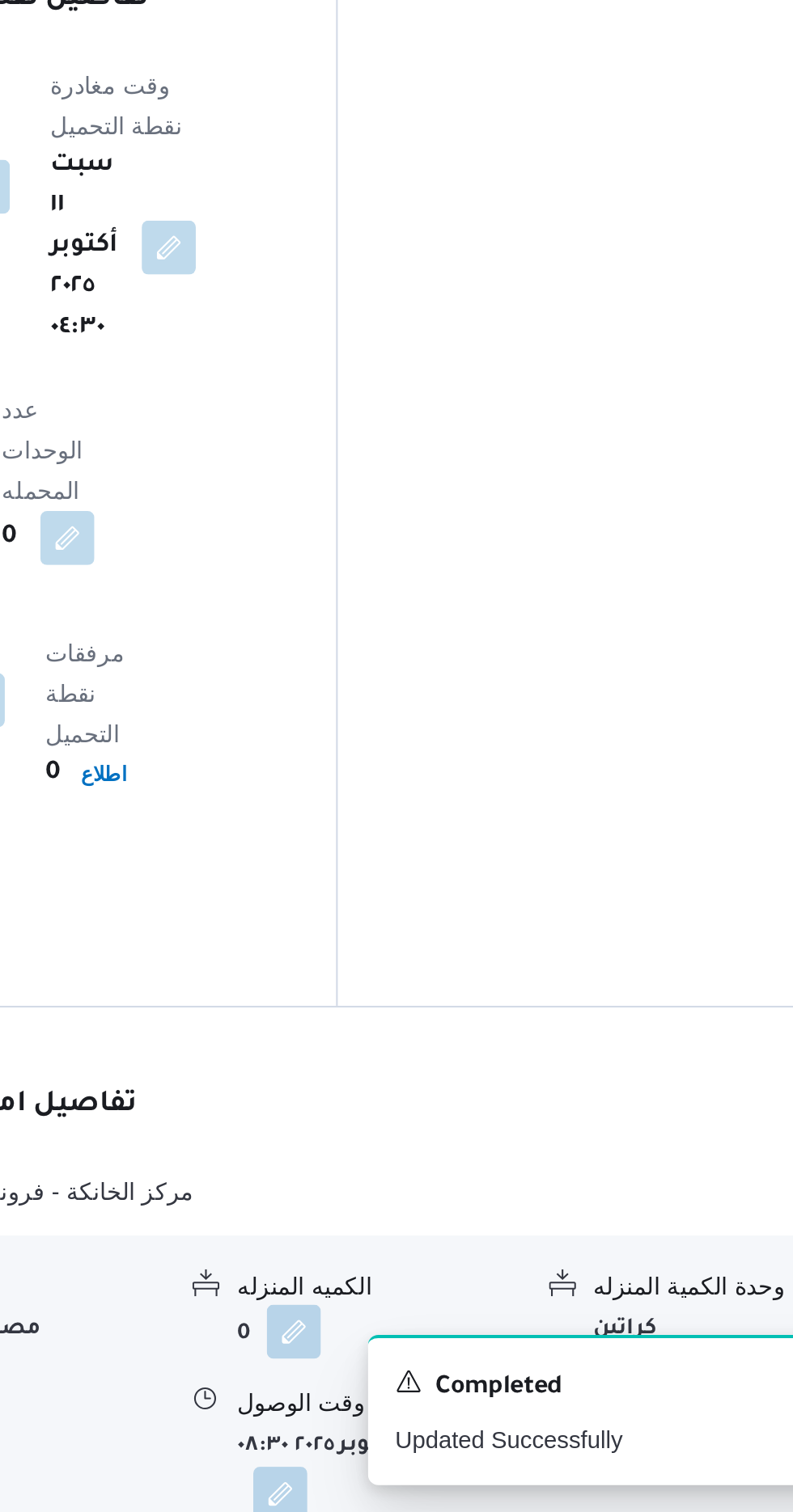
click at [671, 1468] on button "button" at bounding box center [668, 1481] width 26 height 26
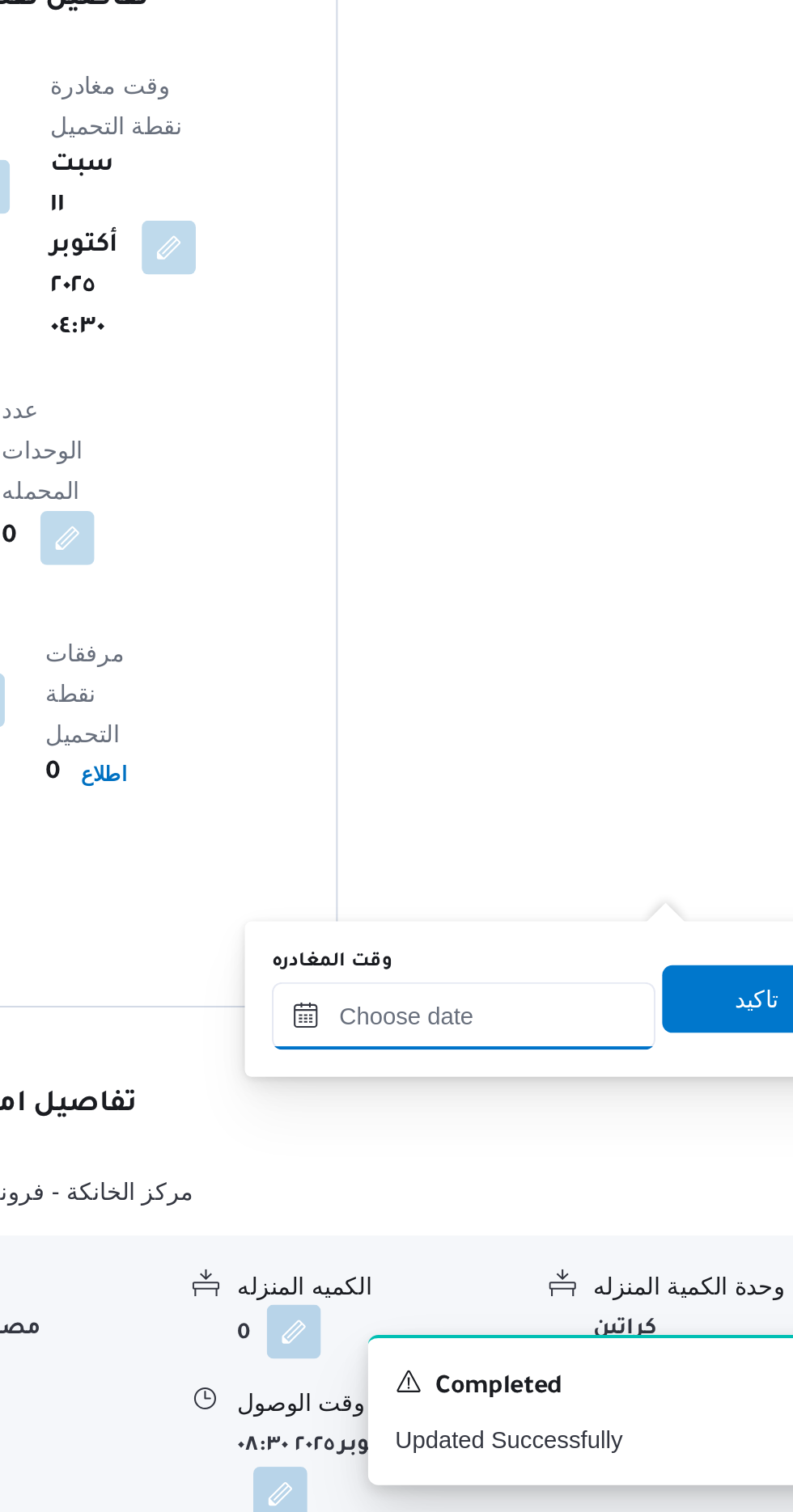
click at [597, 1271] on input "وقت المغادره" at bounding box center [567, 1275] width 184 height 32
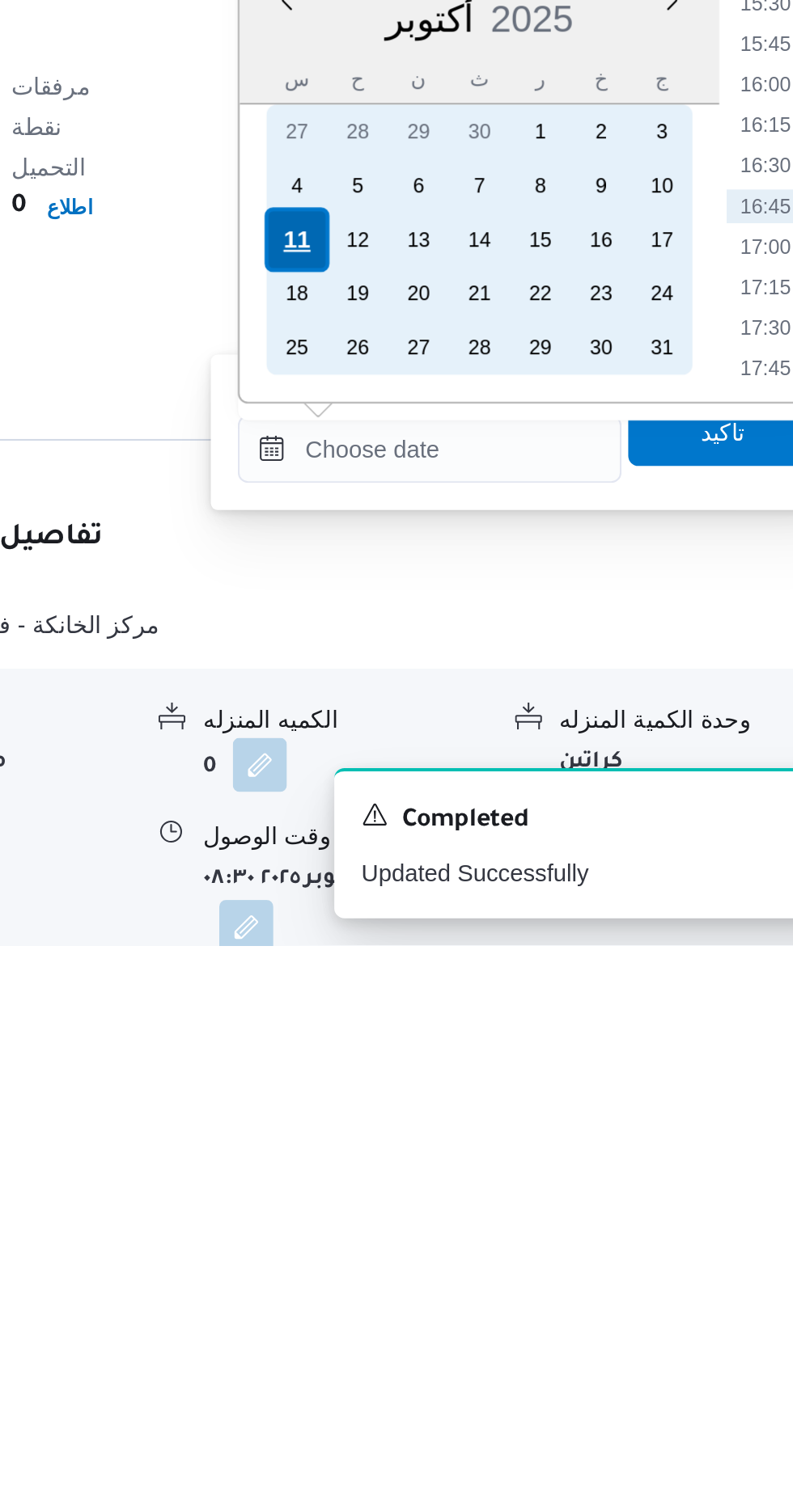
click at [494, 1166] on div "11" at bounding box center [503, 1174] width 31 height 31
type input "[DATE] ٠٠:٠٠"
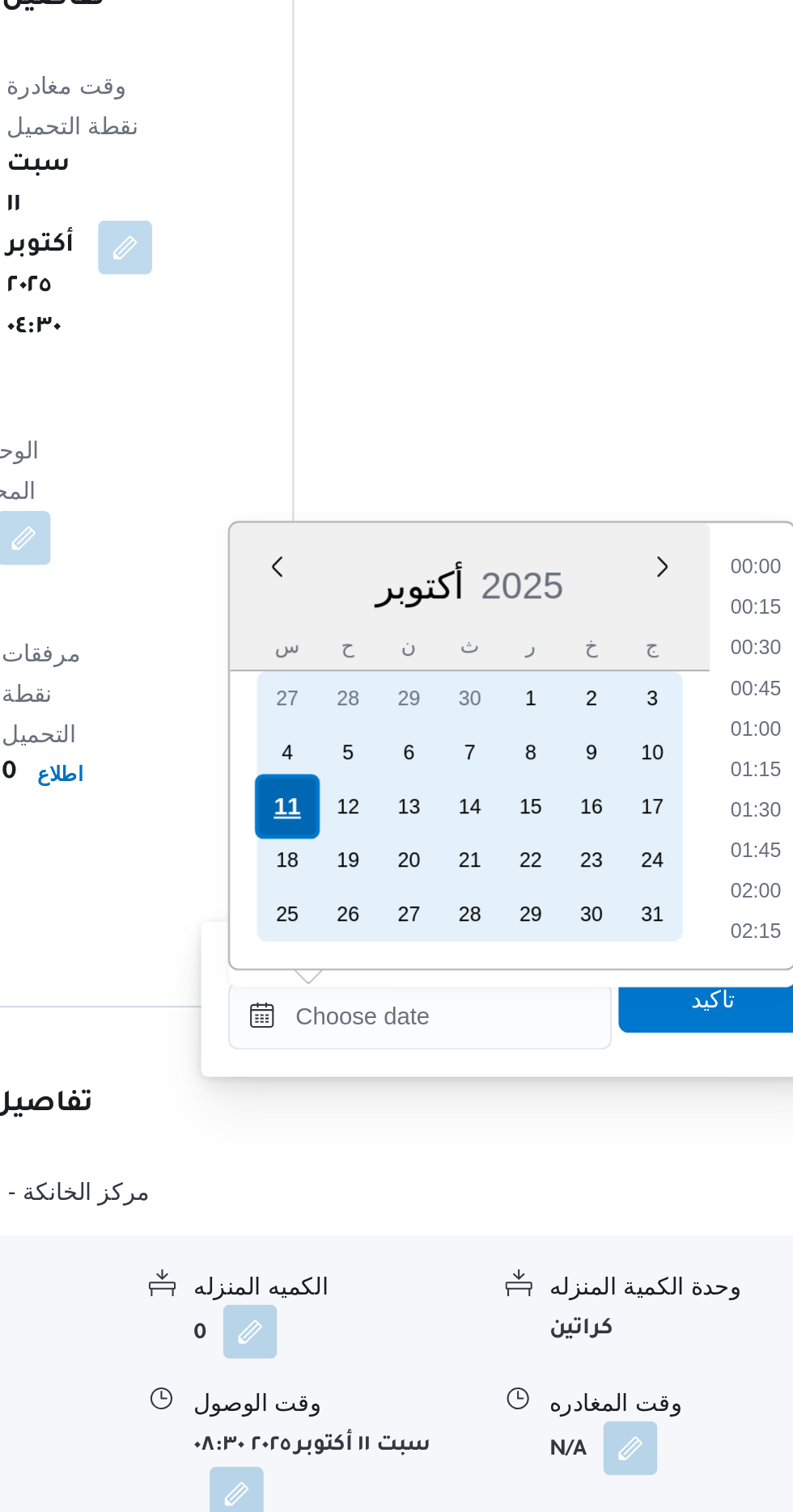
click at [496, 1177] on div "11" at bounding box center [503, 1174] width 31 height 31
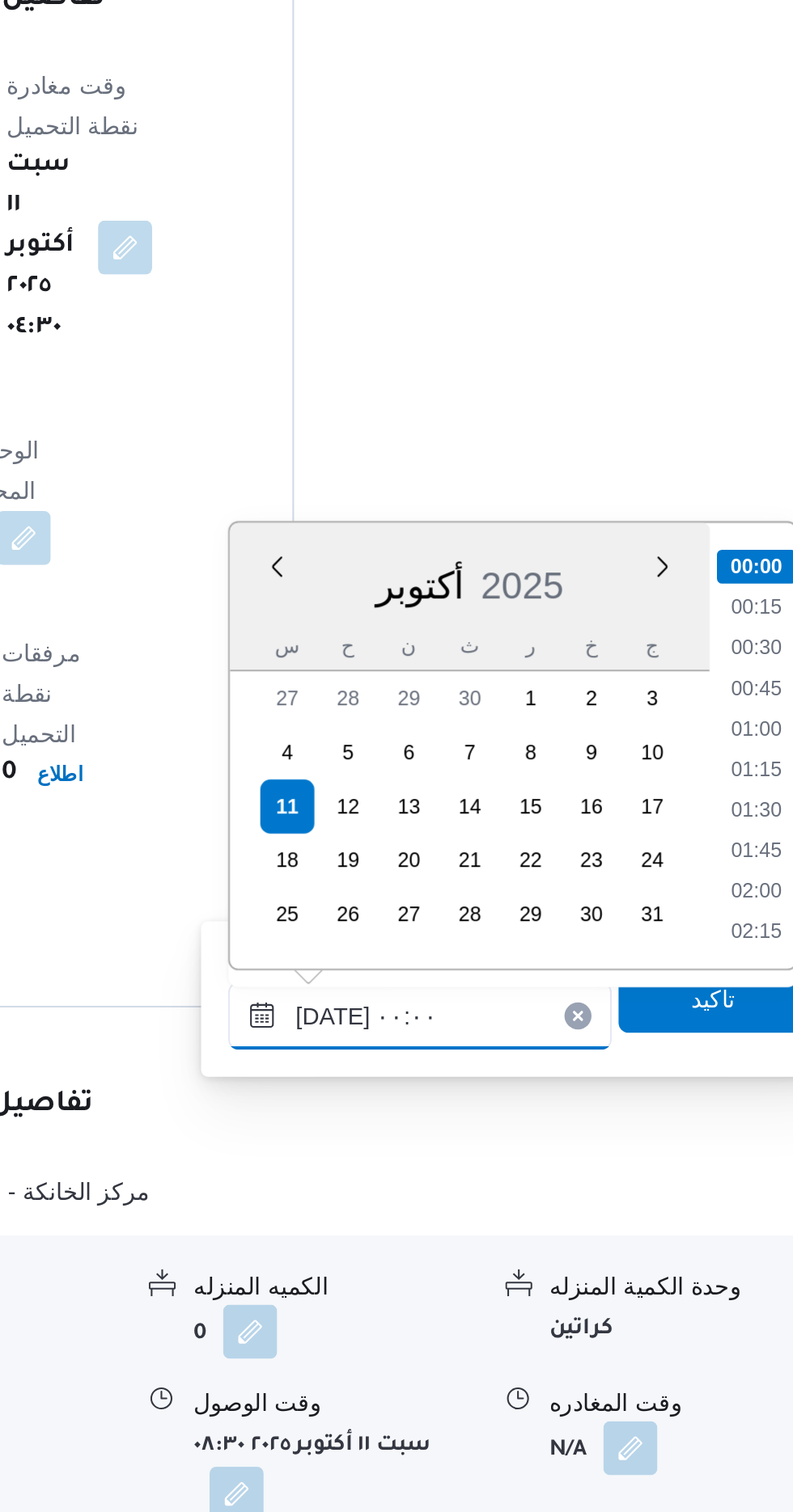
click at [483, 1278] on input "[DATE] ٠٠:٠٠" at bounding box center [567, 1275] width 184 height 32
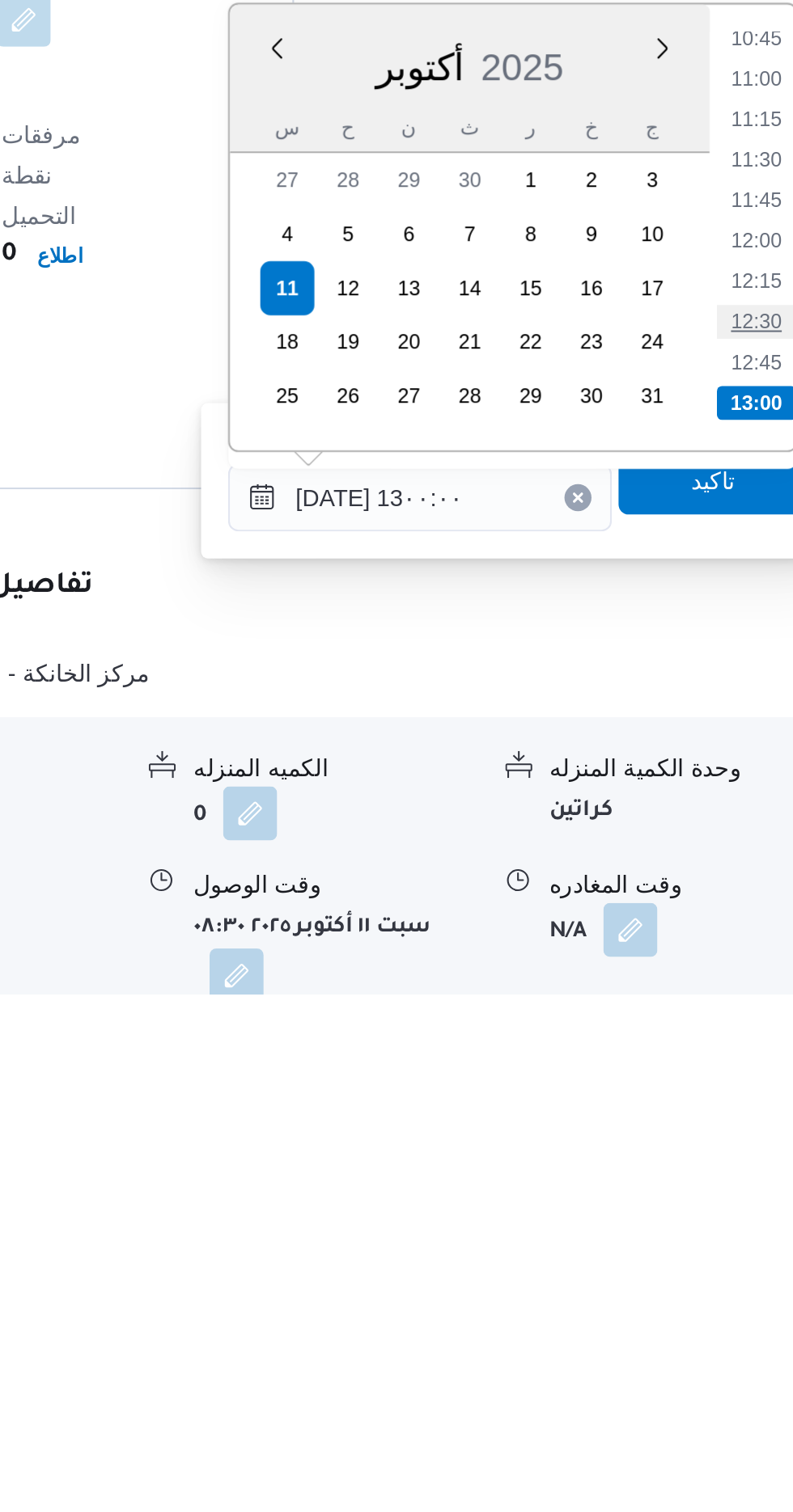
click at [718, 1194] on li "12:30" at bounding box center [727, 1190] width 38 height 16
type input "[DATE] ١٢:٣٠"
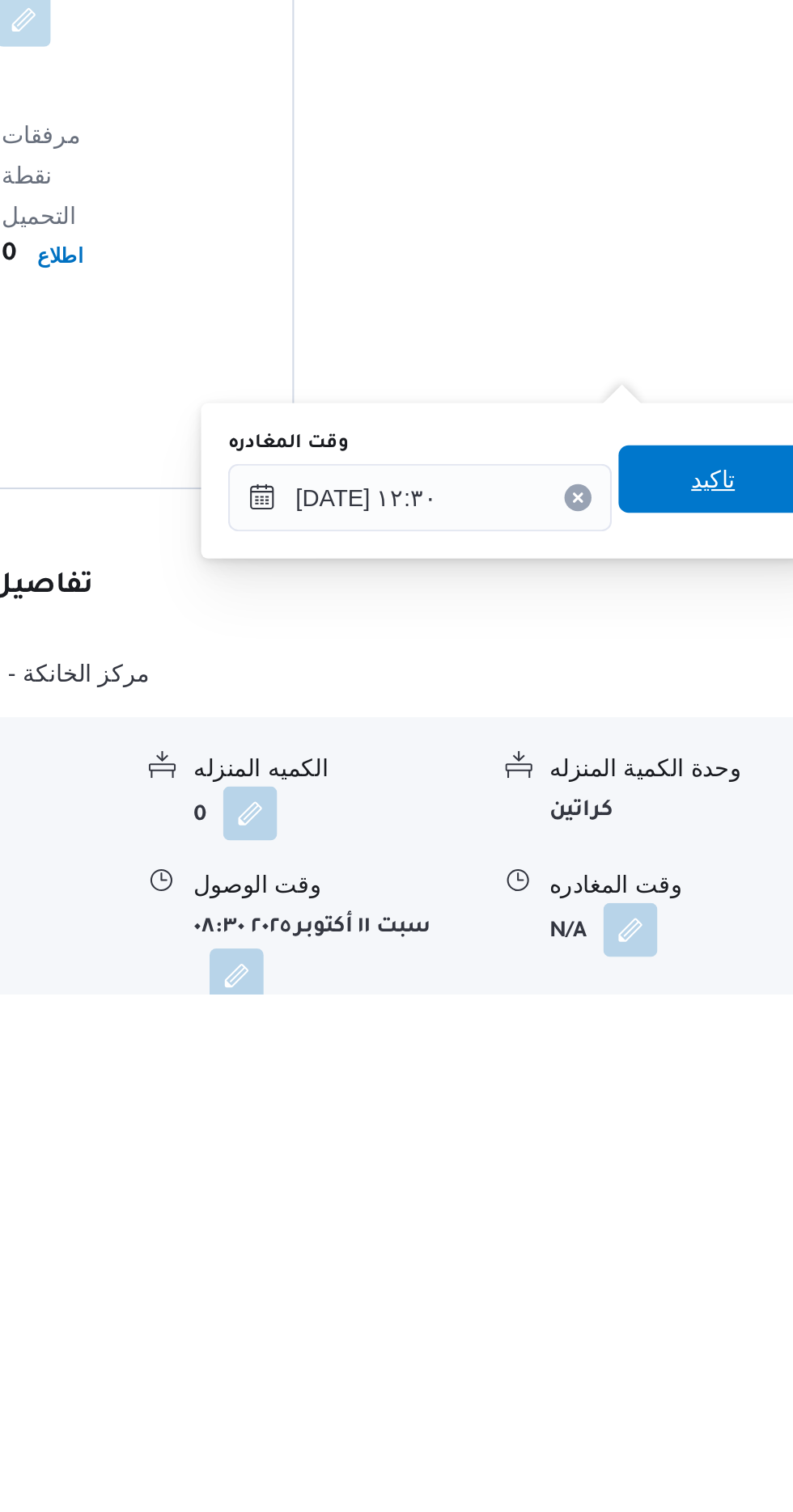
click at [720, 1276] on span "تاكيد" at bounding box center [707, 1265] width 91 height 32
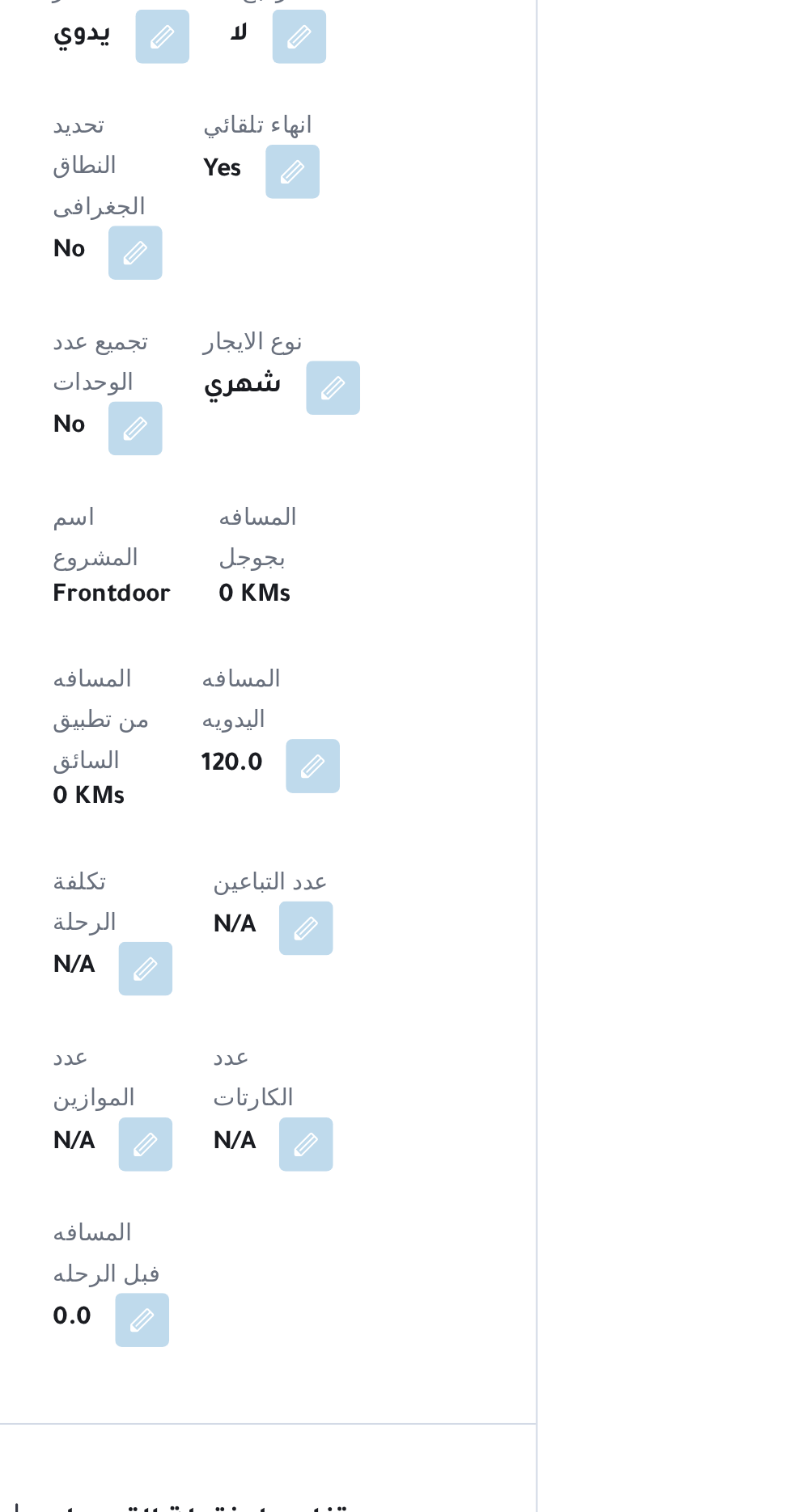
click at [427, 960] on button "button" at bounding box center [426, 974] width 26 height 26
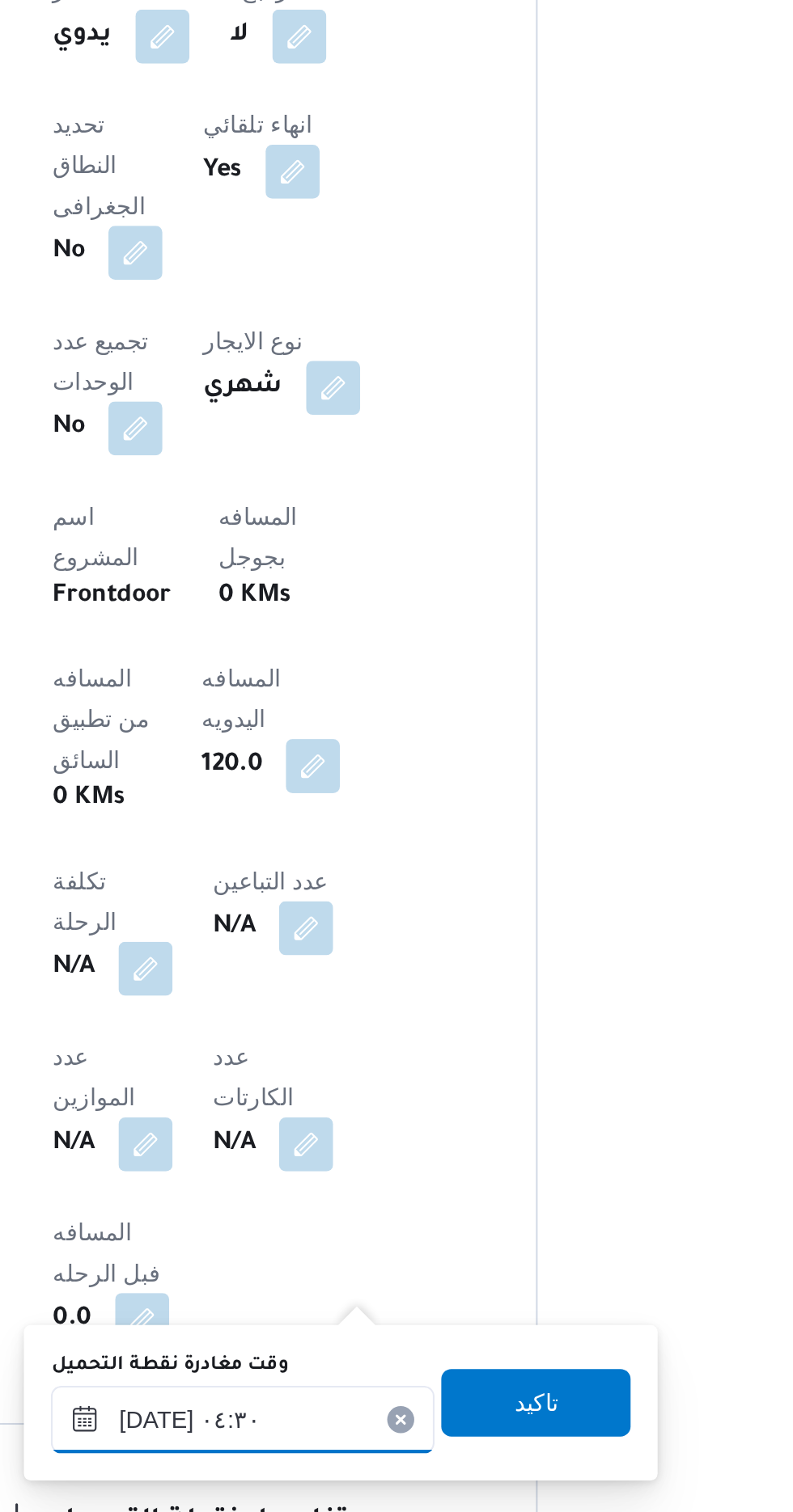
click at [374, 796] on input "[DATE] ٠٤:٣٠" at bounding box center [365, 806] width 184 height 32
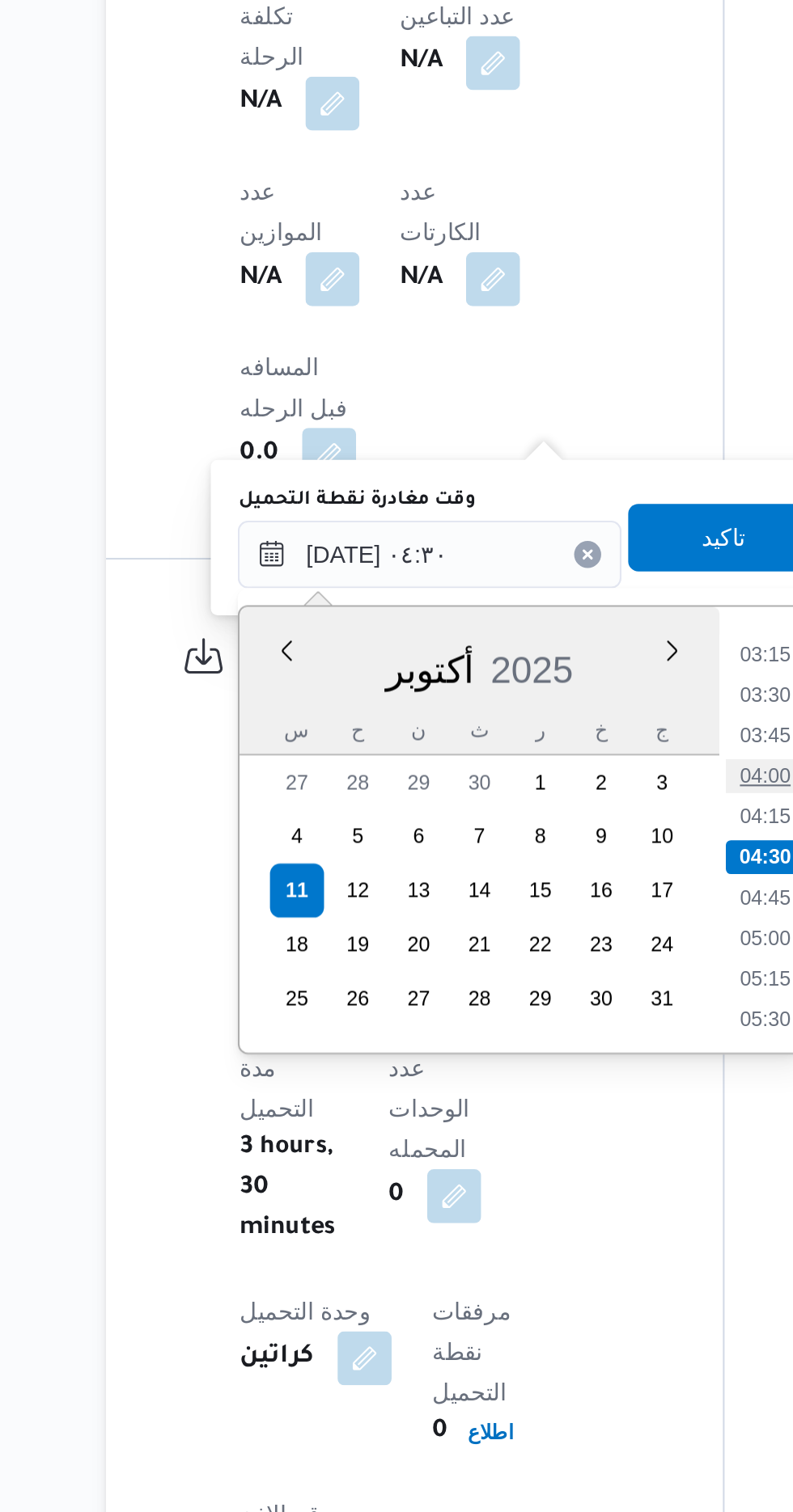
click at [534, 907] on li "04:00" at bounding box center [527, 911] width 38 height 16
type input "[DATE] ٠٤:٣٠"
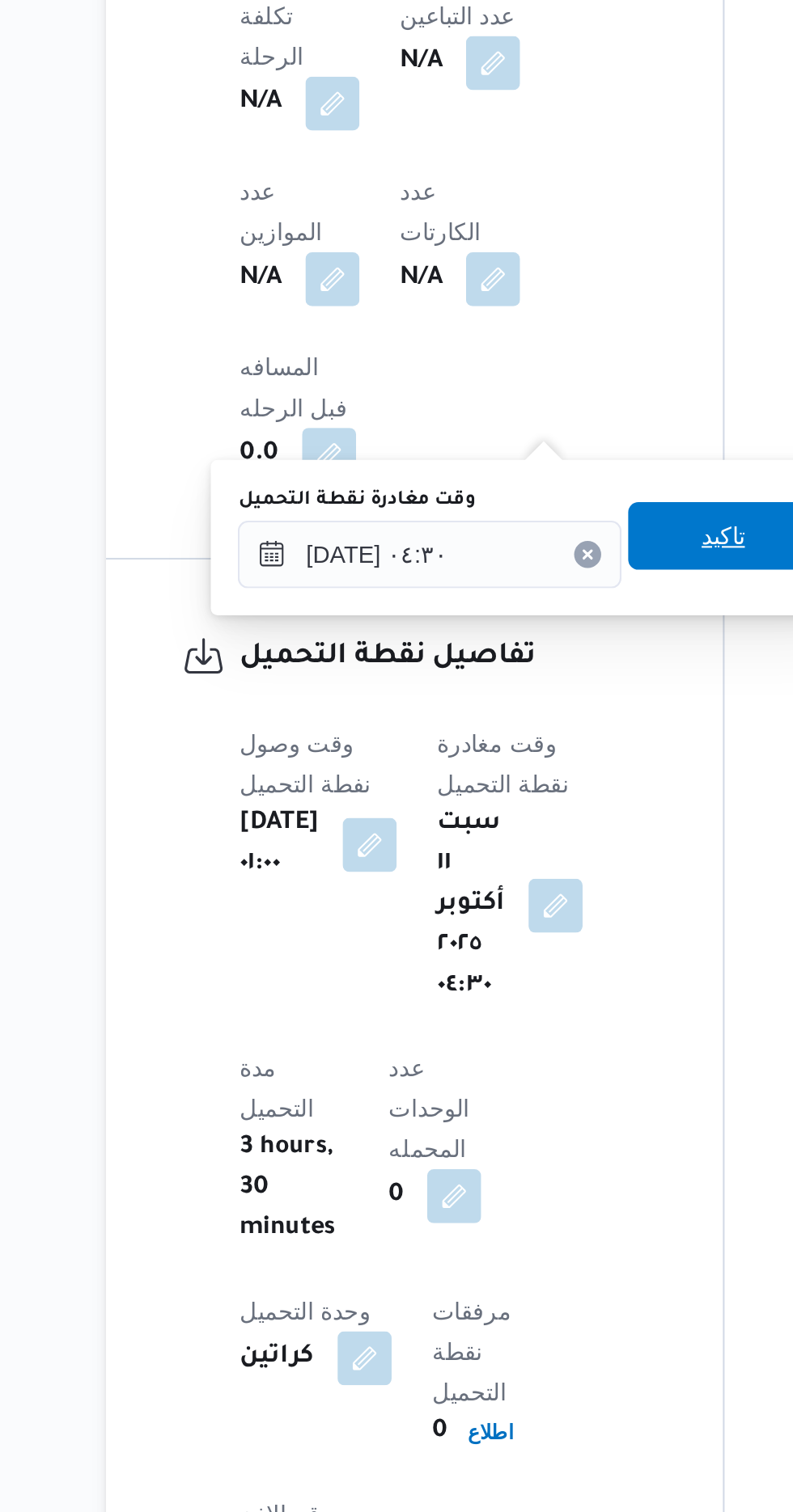
click at [502, 794] on span "تاكيد" at bounding box center [506, 796] width 91 height 32
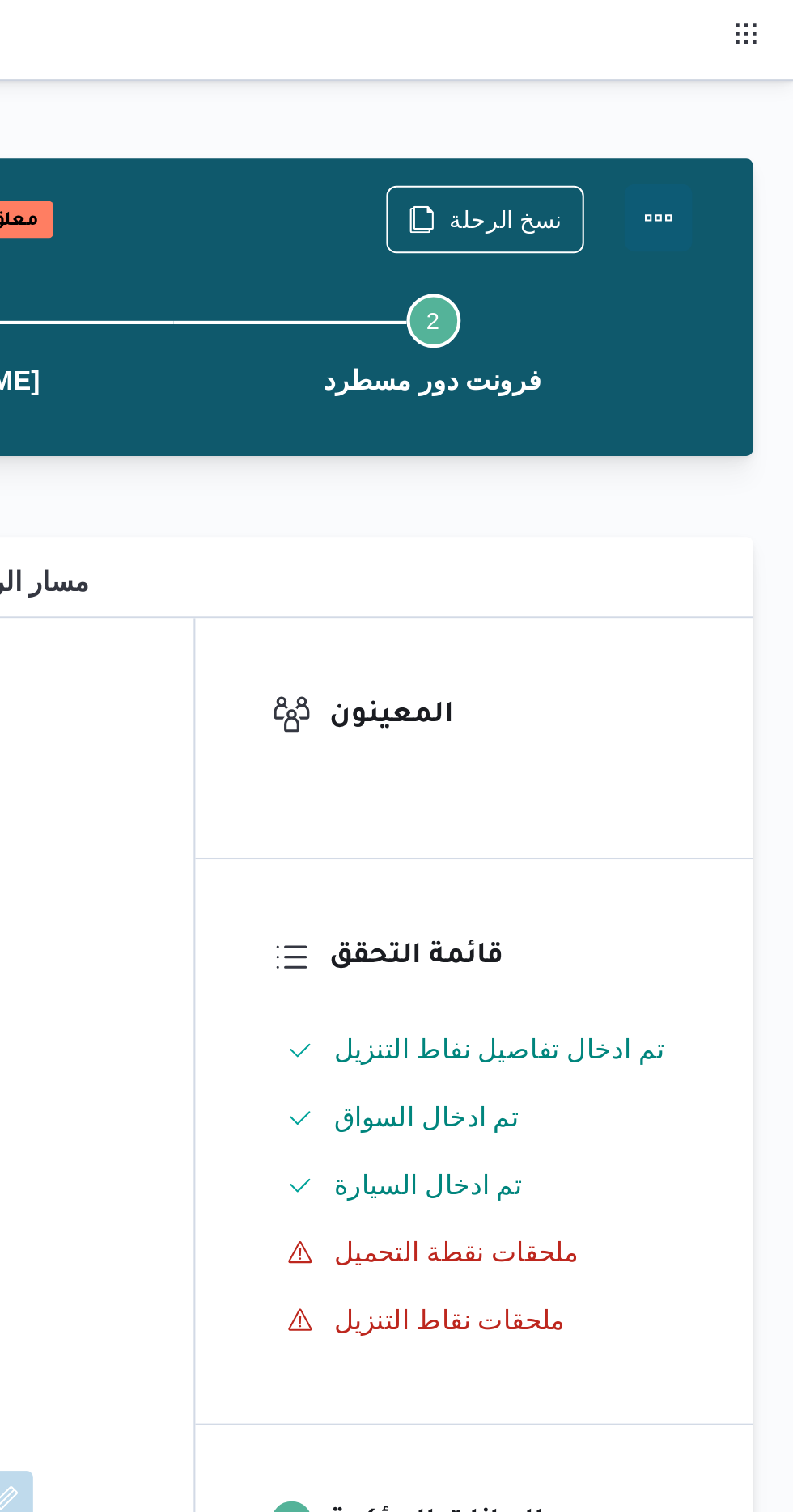
click at [735, 96] on button "Actions" at bounding box center [728, 104] width 32 height 32
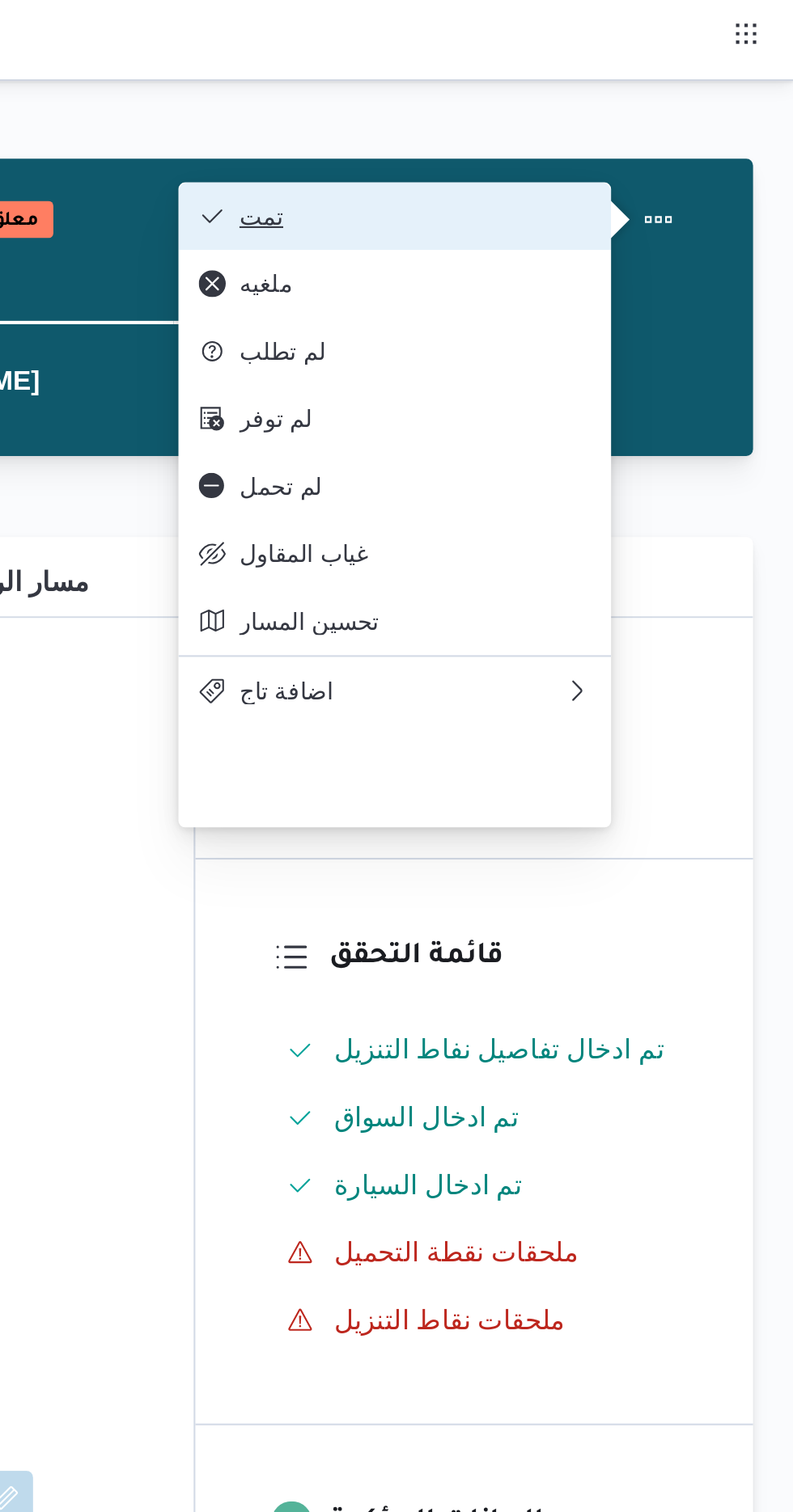
click at [680, 100] on span "تمت" at bounding box center [611, 103] width 168 height 13
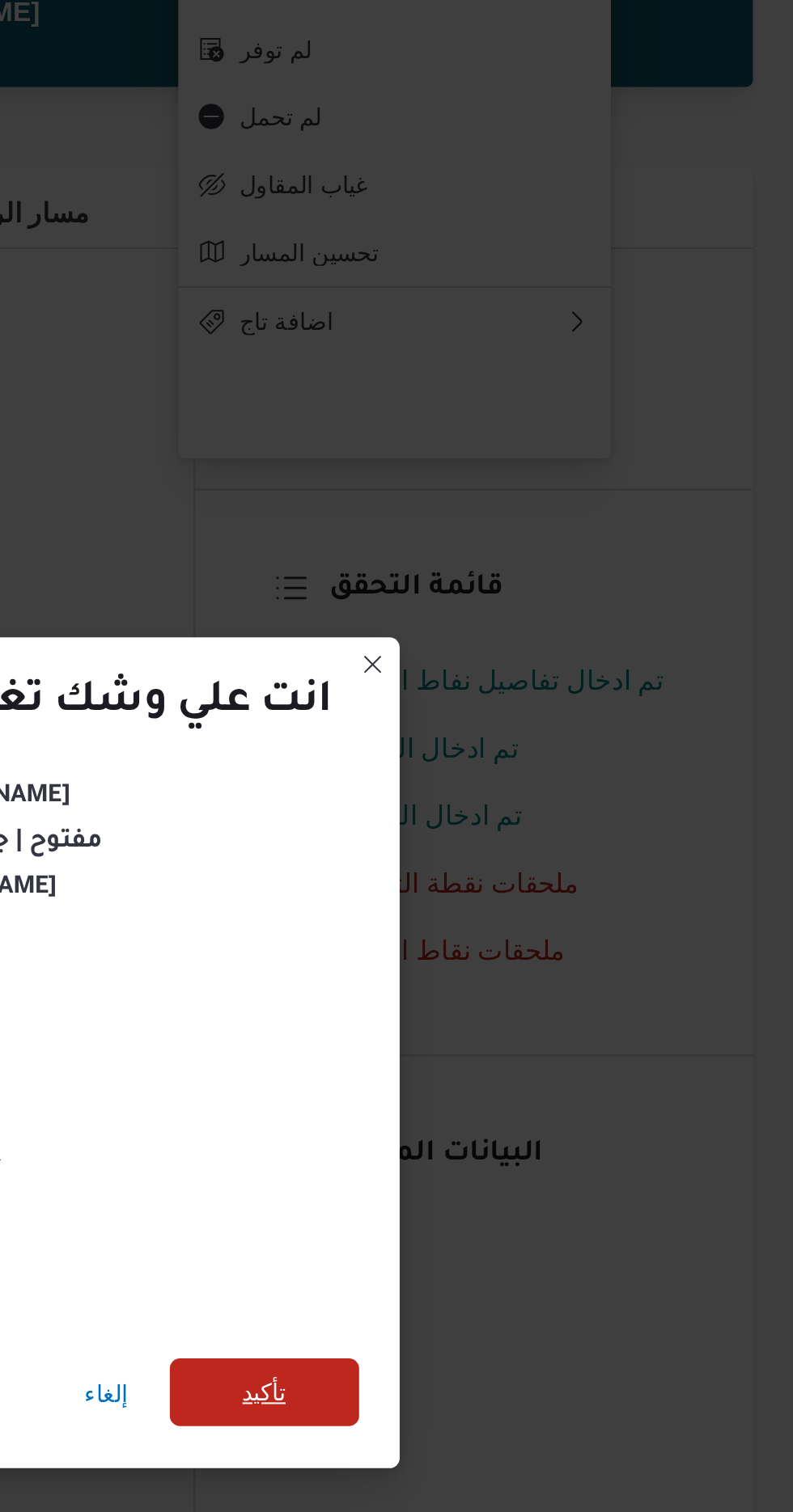
click at [556, 844] on span "تأكيد" at bounding box center [540, 843] width 91 height 32
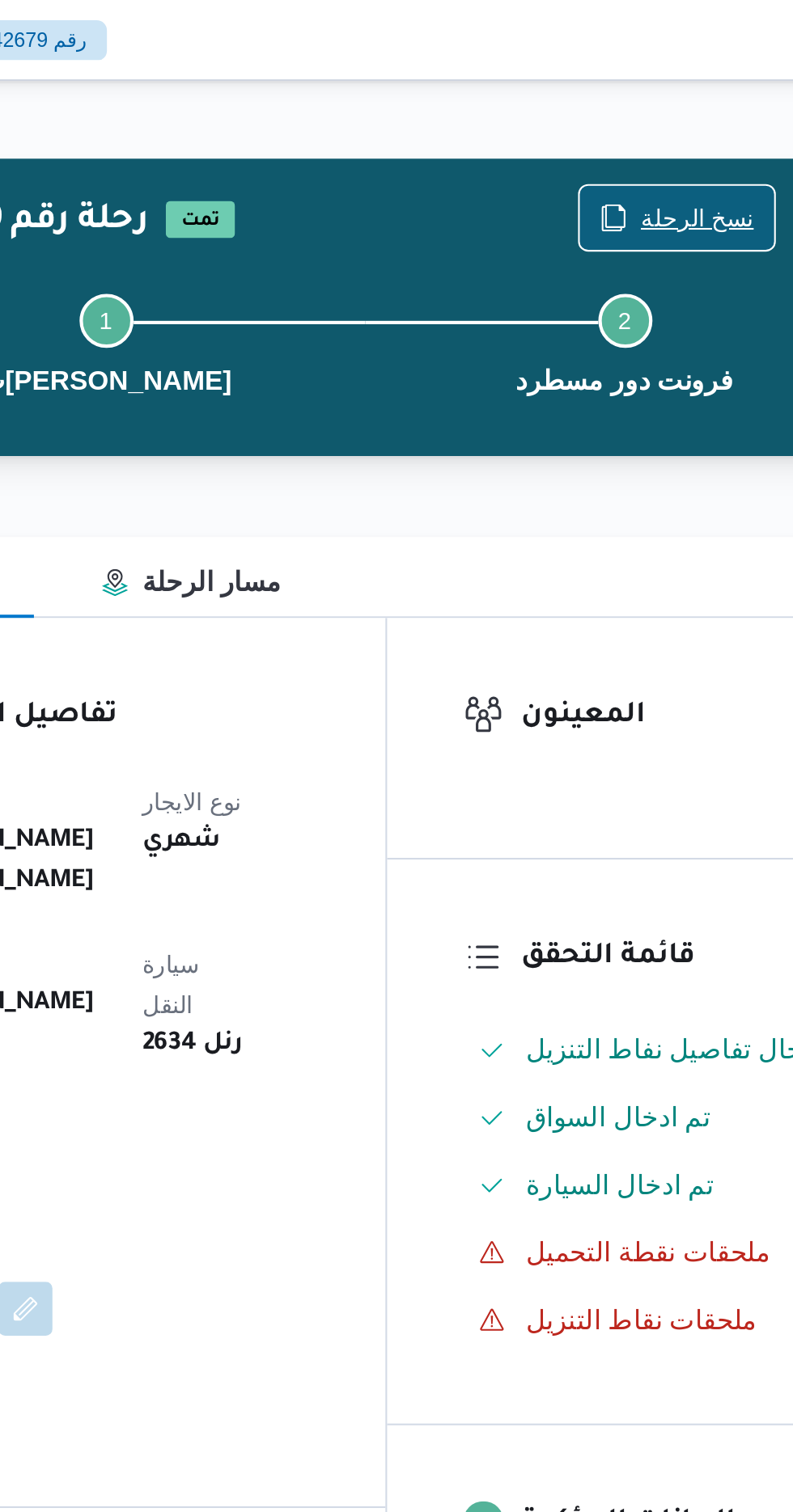
click at [634, 104] on span "نسخ الرحلة" at bounding box center [655, 104] width 54 height 20
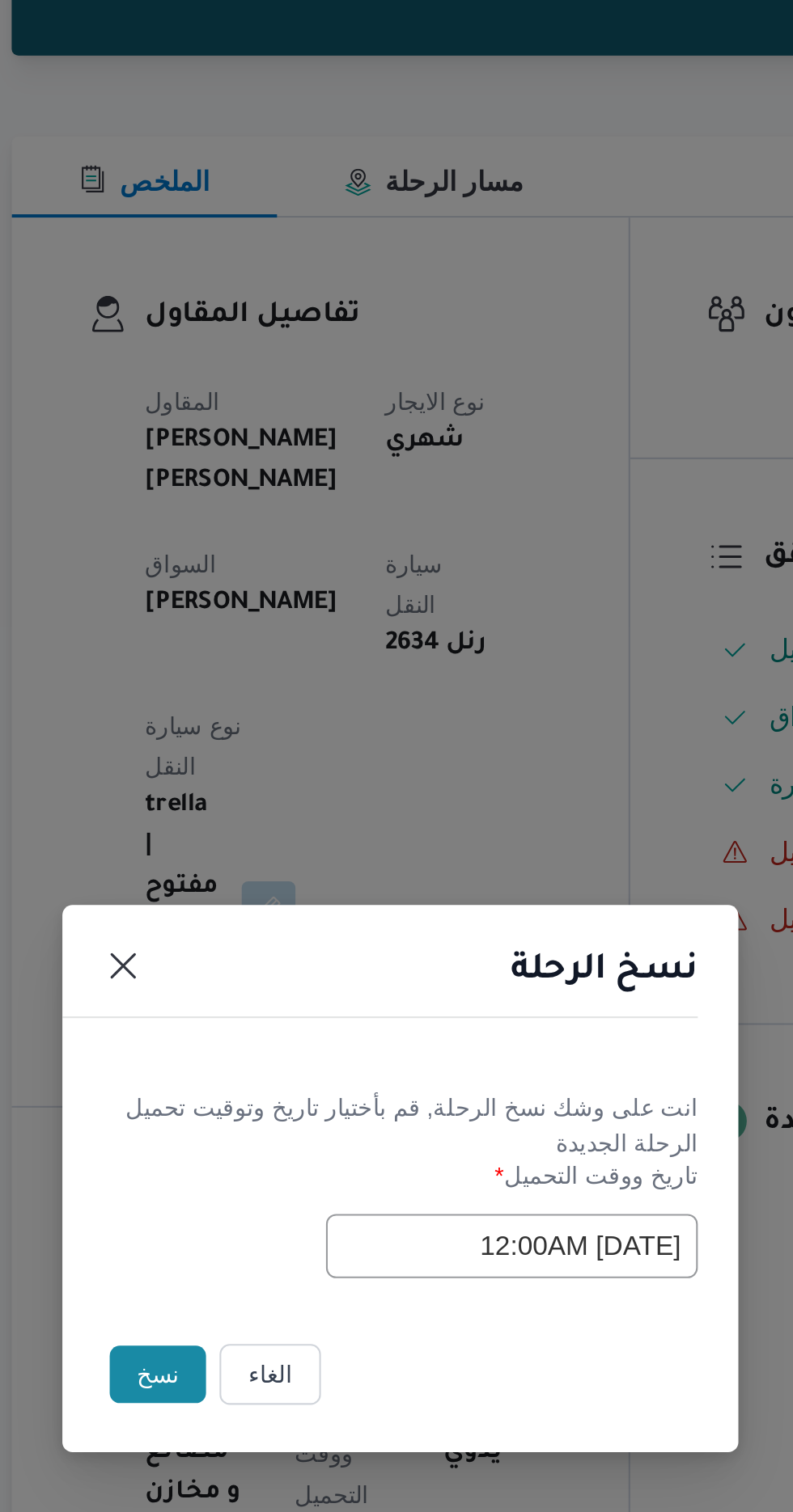
click at [275, 854] on button "نسخ" at bounding box center [280, 850] width 46 height 27
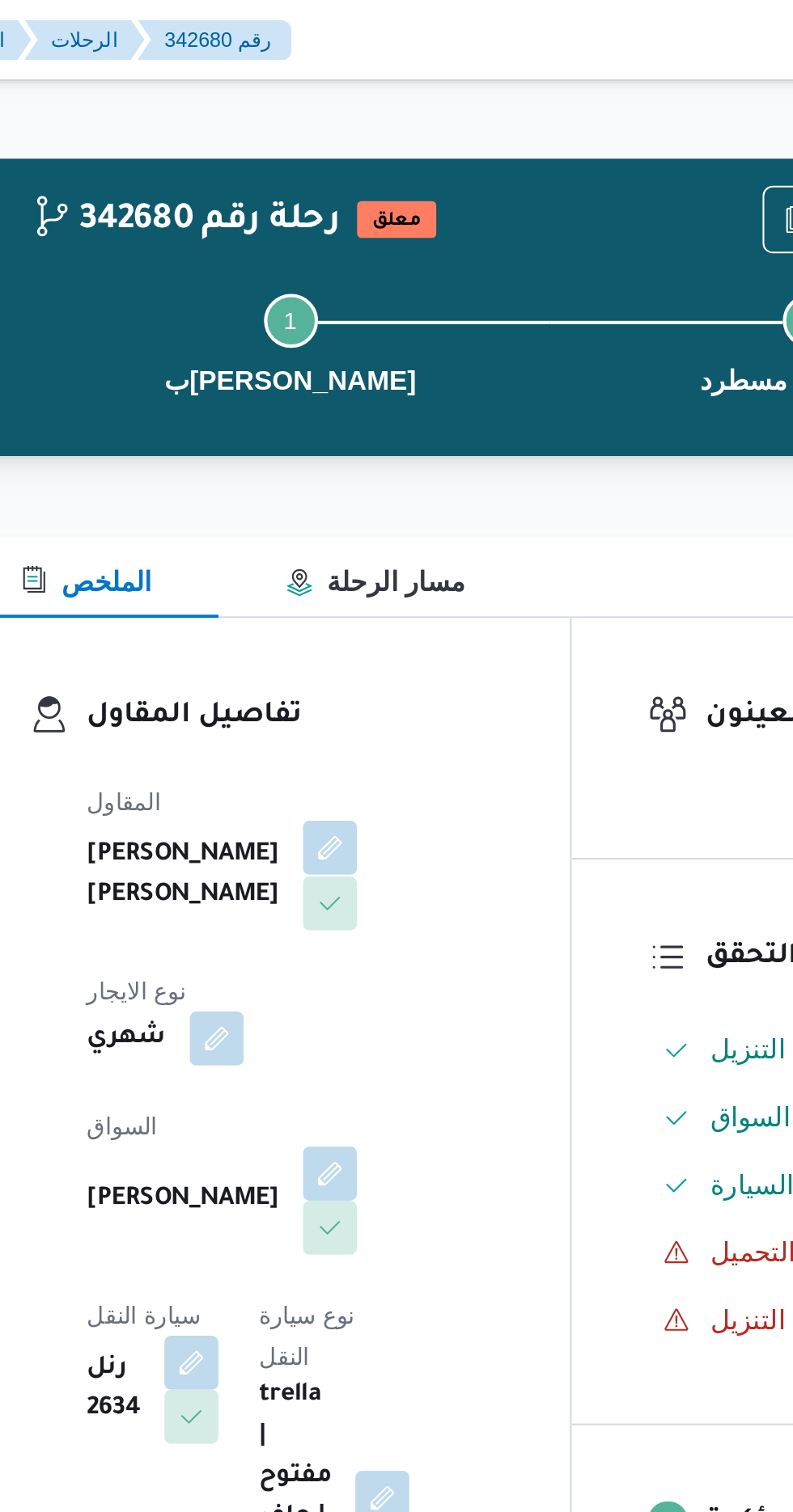
click at [378, 419] on button "button" at bounding box center [391, 406] width 26 height 26
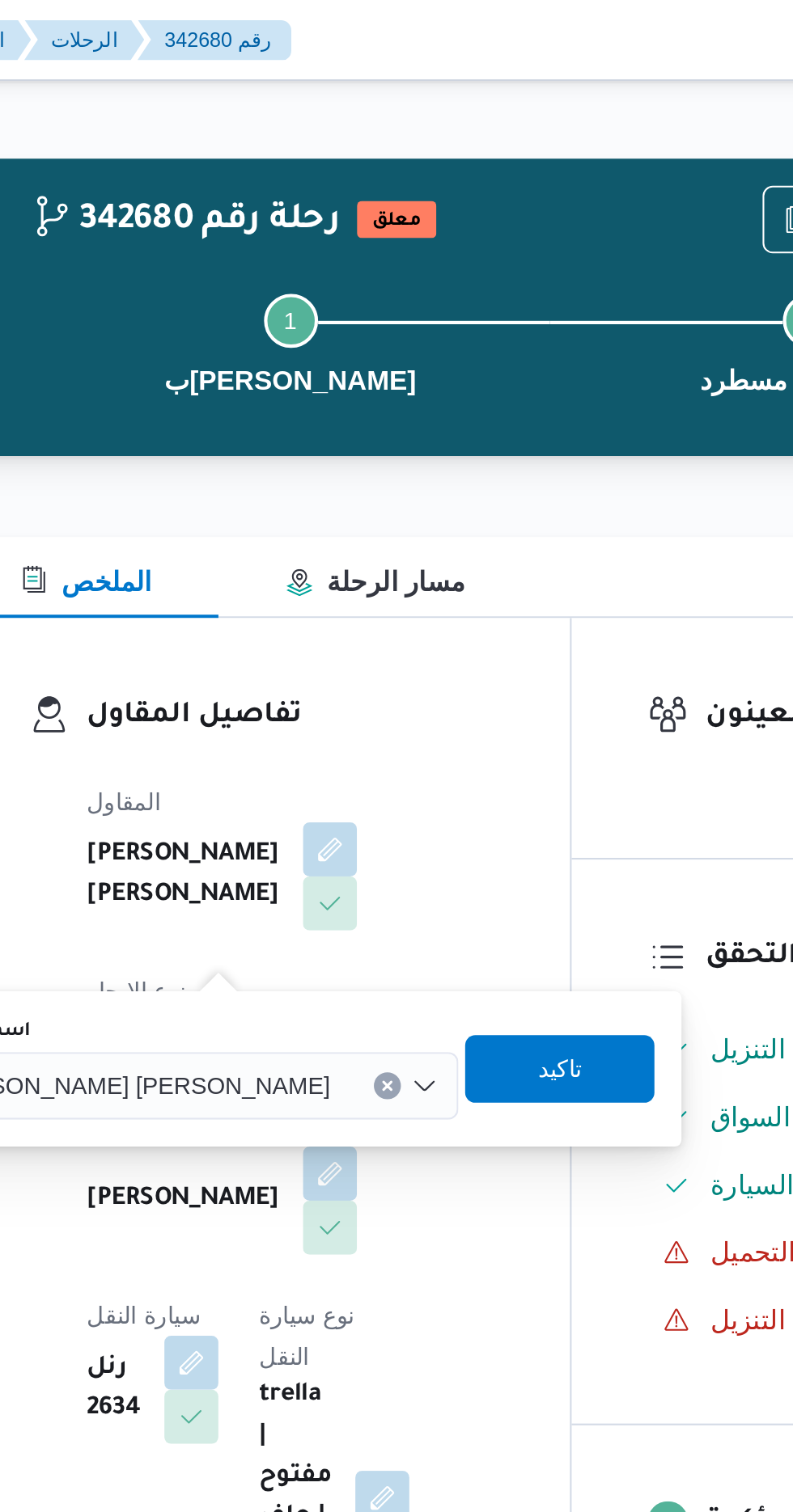
click at [300, 517] on span "[PERSON_NAME] [PERSON_NAME]" at bounding box center [297, 519] width 190 height 18
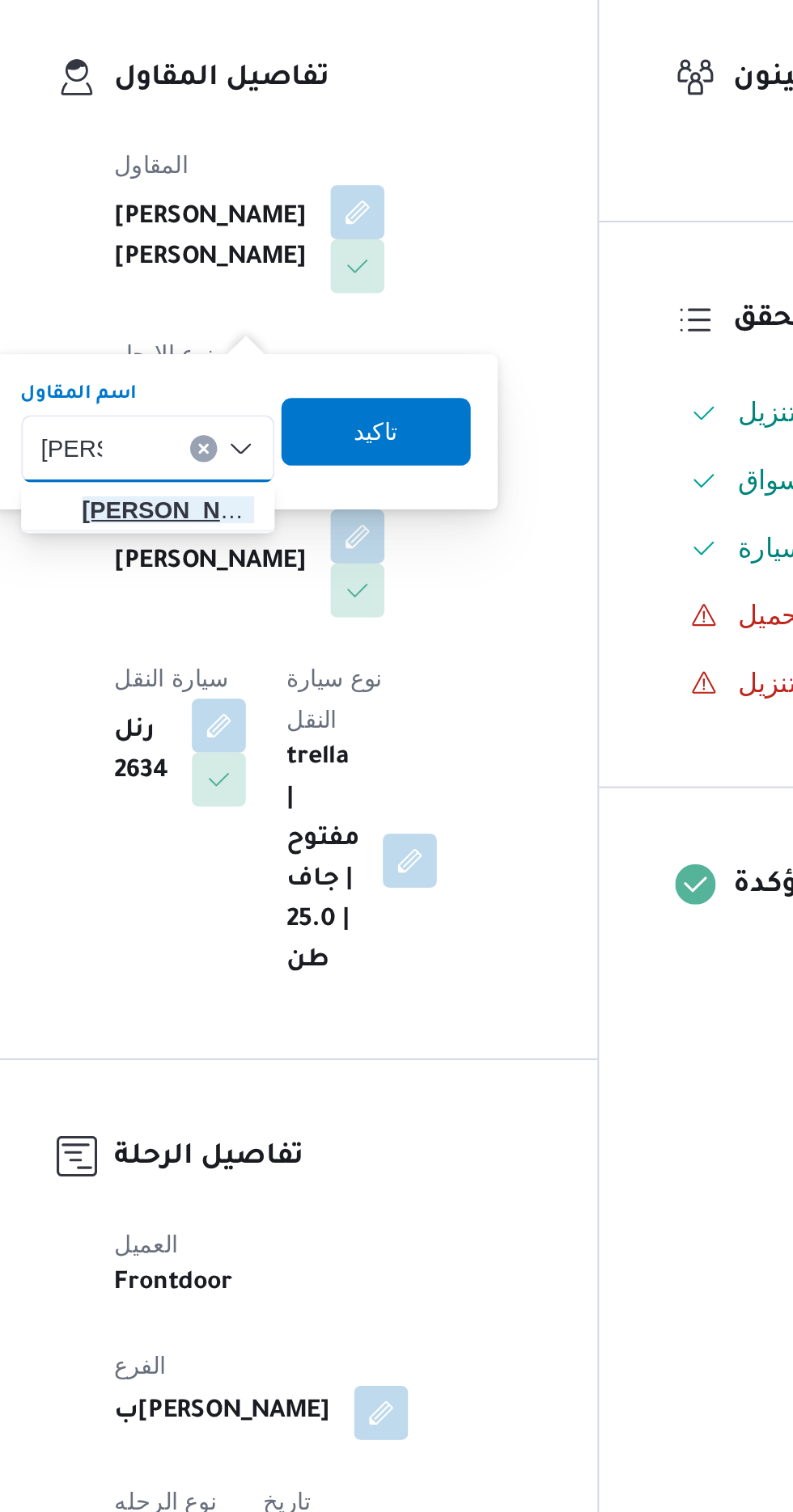
type input "[PERSON_NAME]"
click at [313, 552] on span "هانى م جدى [PERSON_NAME]" at bounding box center [300, 549] width 83 height 20
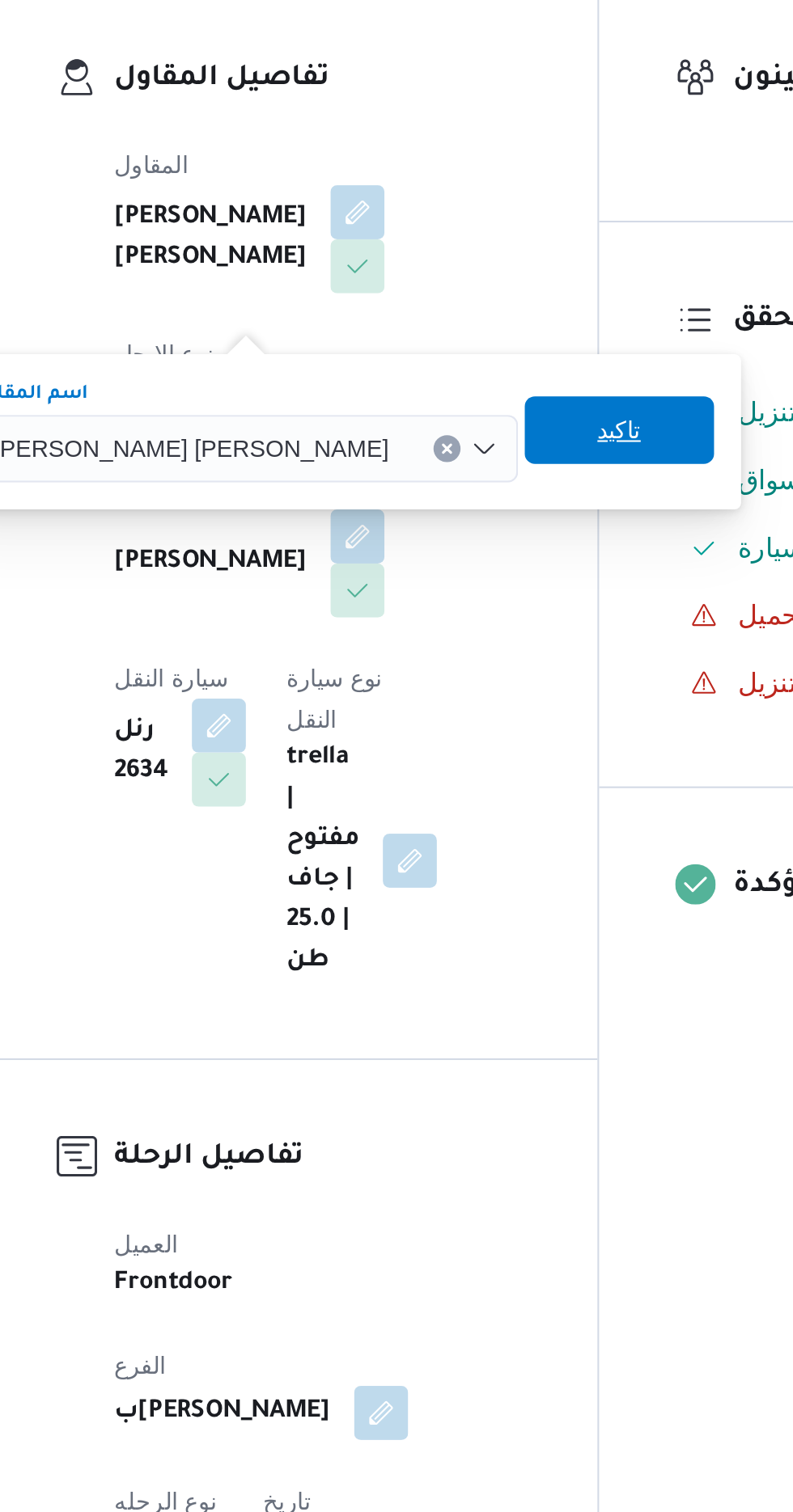
click at [471, 515] on span "تاكيد" at bounding box center [516, 511] width 91 height 32
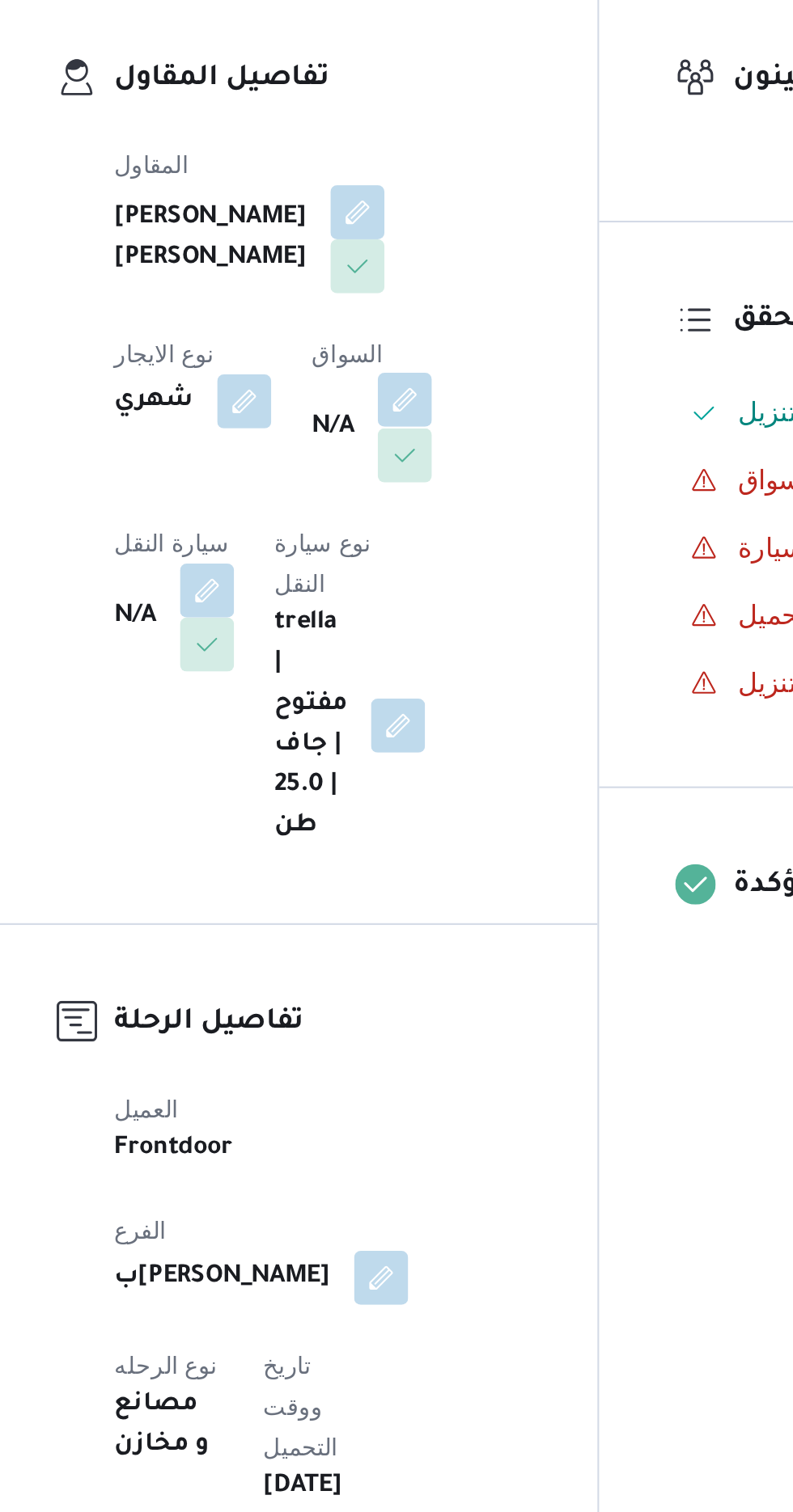
click at [401, 509] on button "button" at bounding box center [414, 497] width 26 height 26
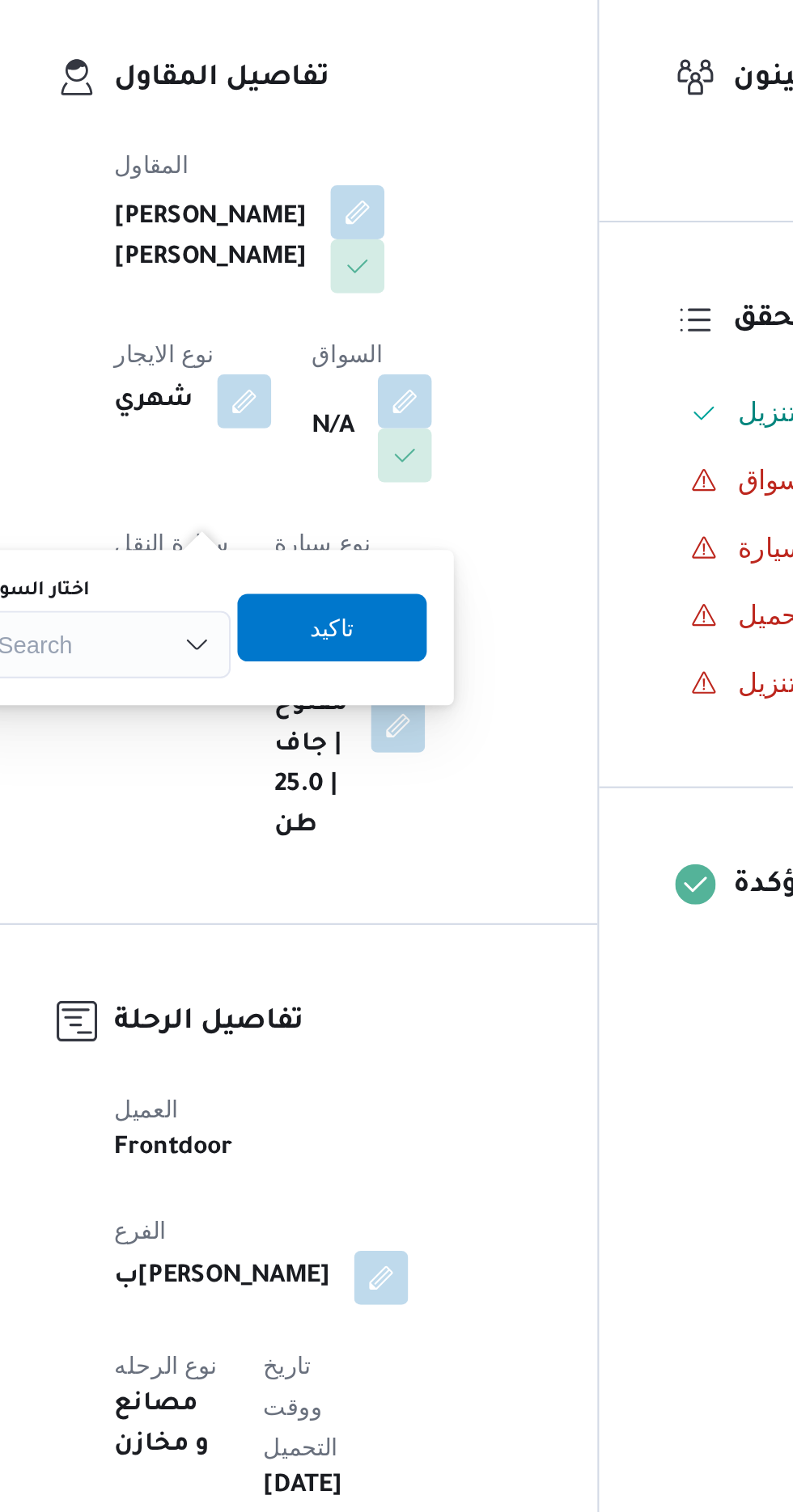
click at [300, 612] on div "Search" at bounding box center [268, 613] width 121 height 32
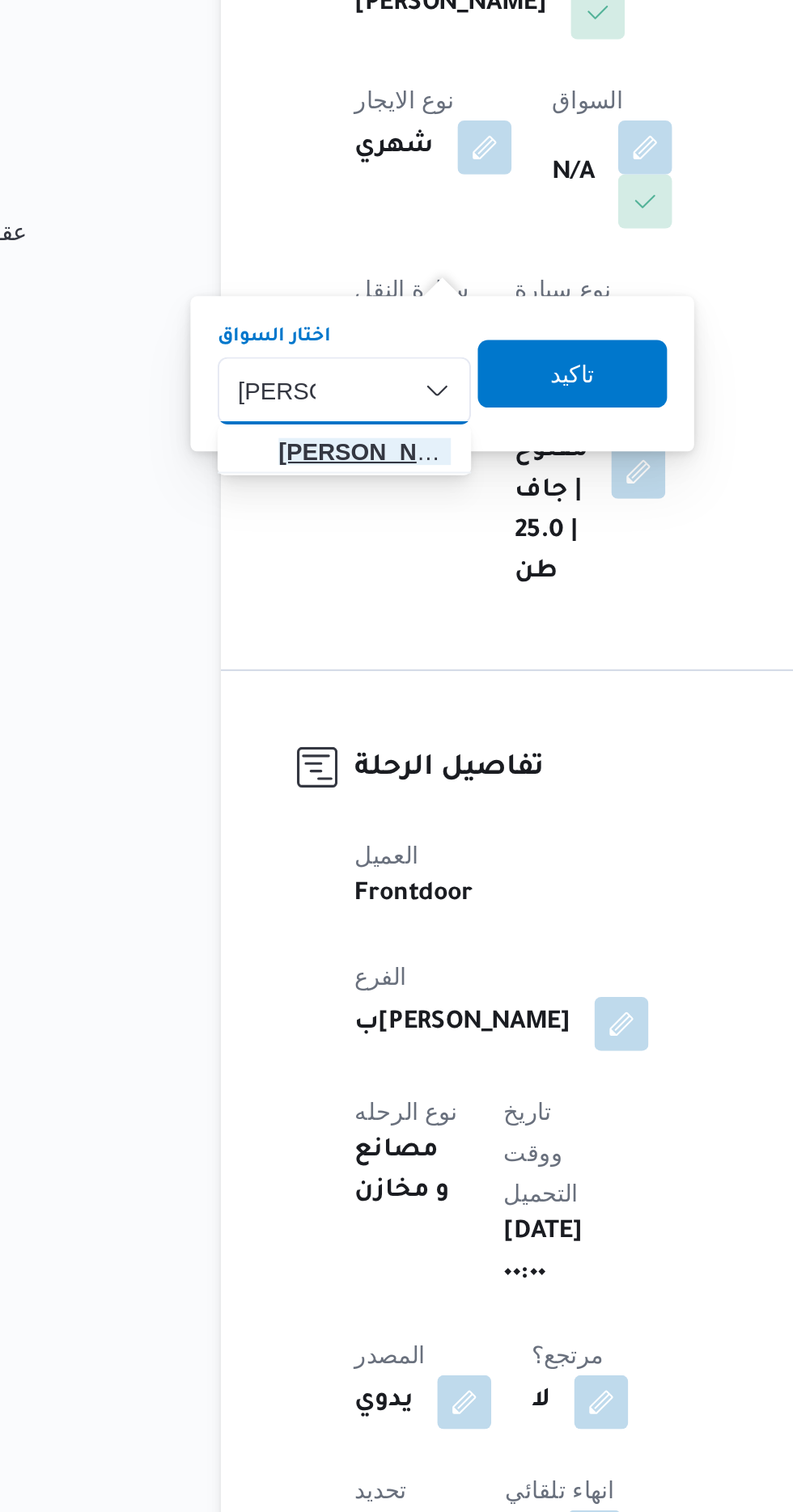
type input "[PERSON_NAME]"
click at [289, 641] on span "[PERSON_NAME] اد [PERSON_NAME]" at bounding box center [280, 643] width 83 height 20
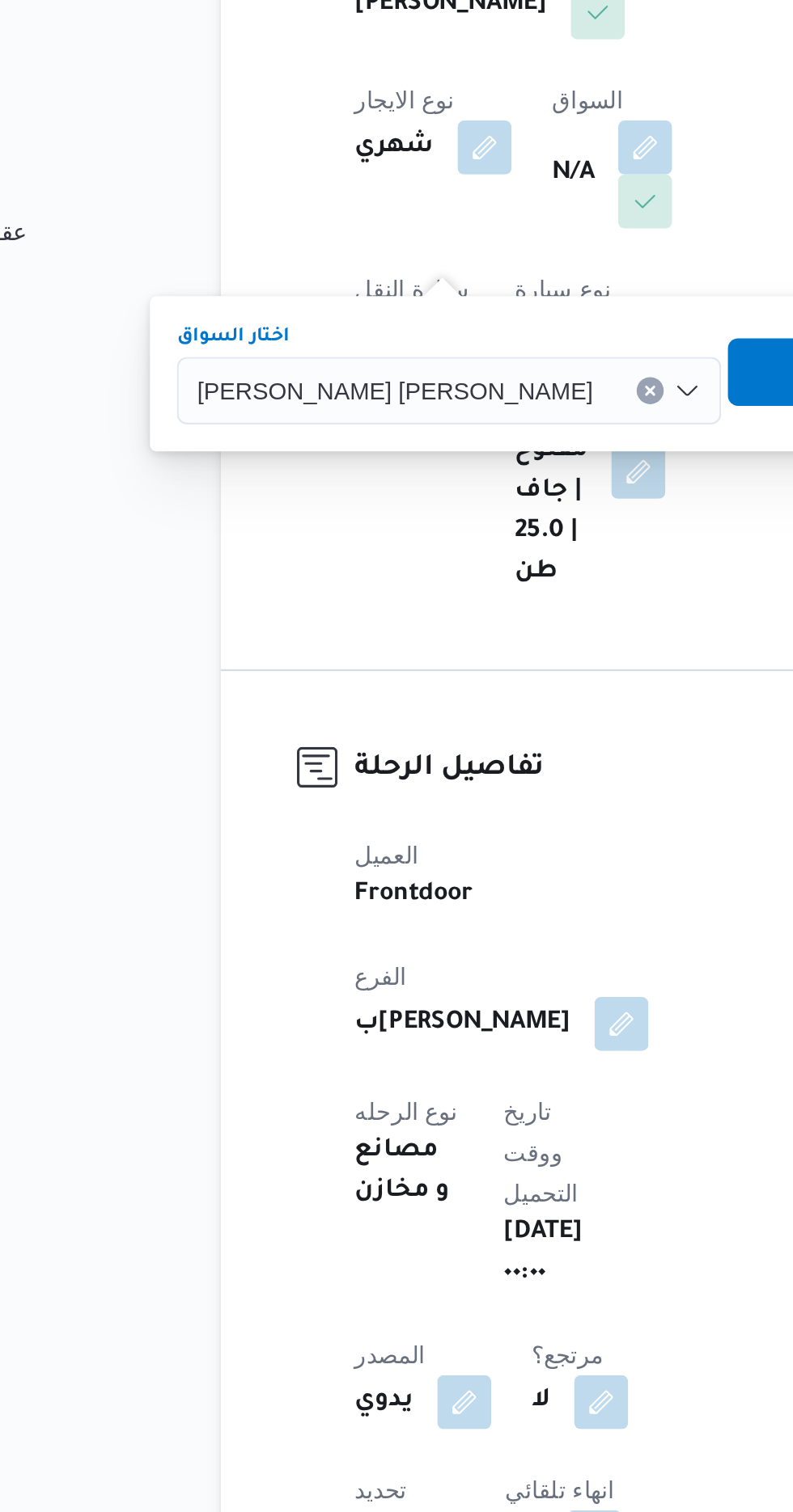
click at [488, 607] on span "تاكيد" at bounding box center [498, 605] width 21 height 20
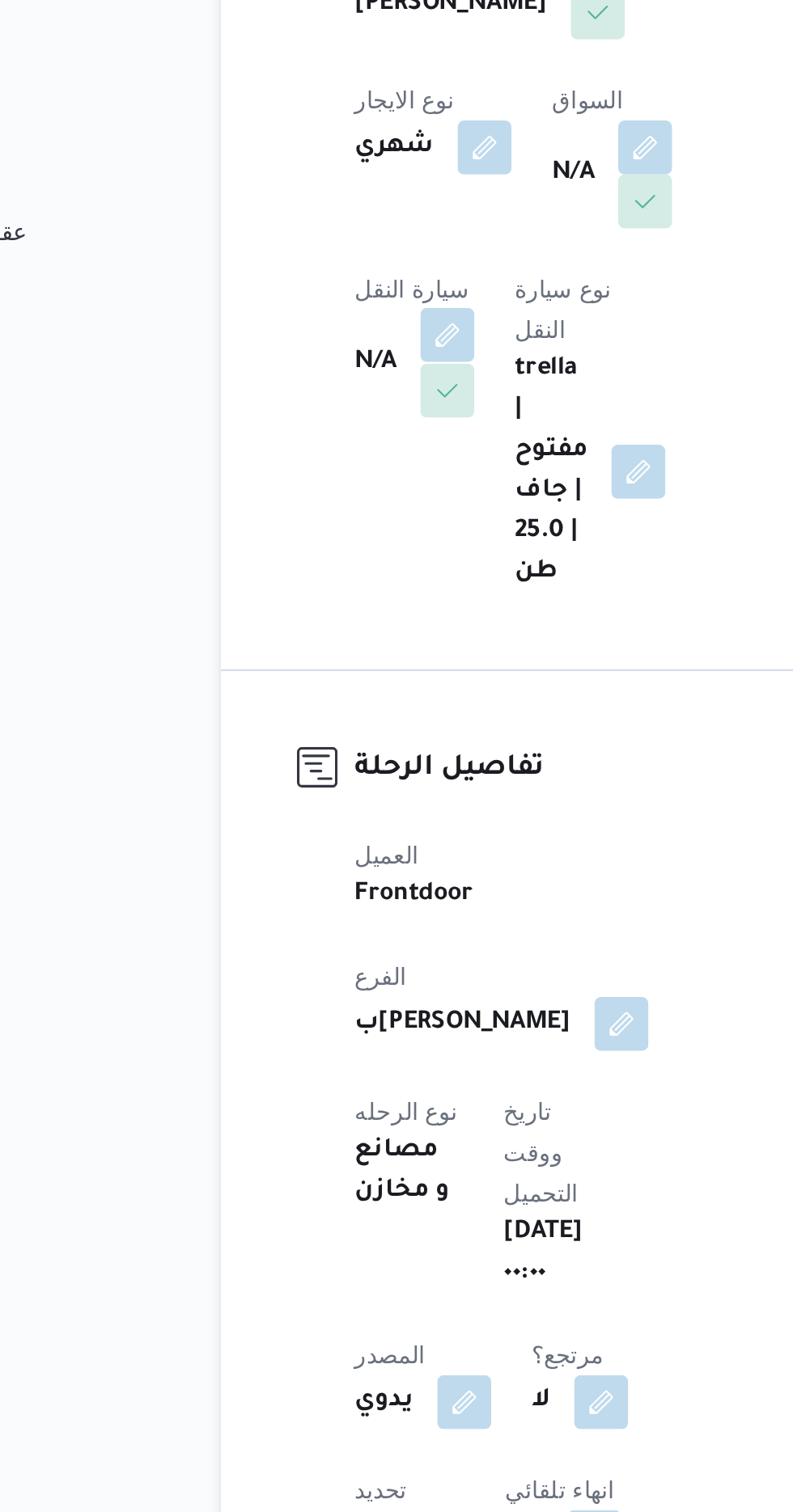
click at [332, 574] on button "button" at bounding box center [319, 587] width 26 height 26
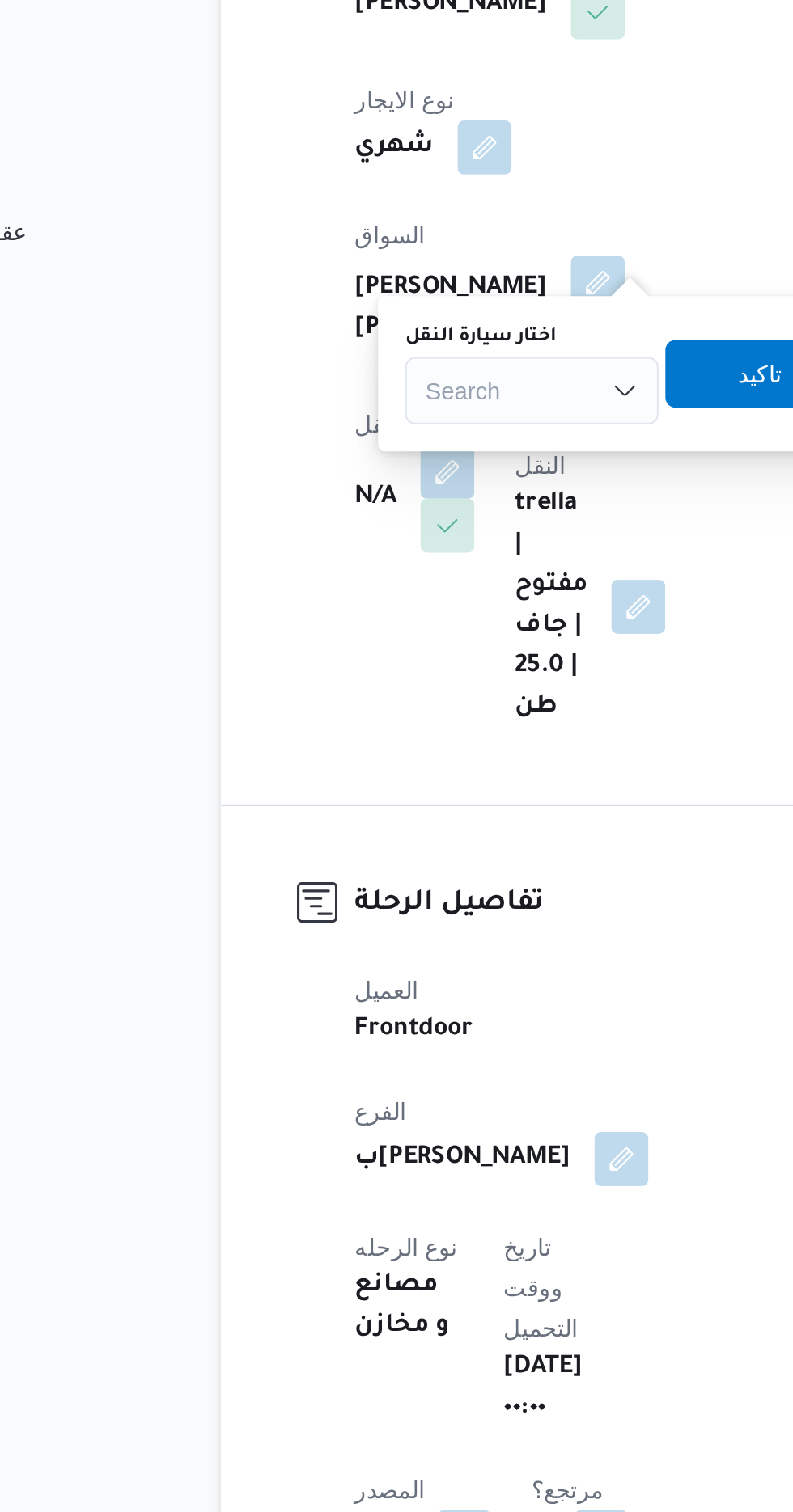
click at [350, 613] on div "Search" at bounding box center [358, 613] width 121 height 32
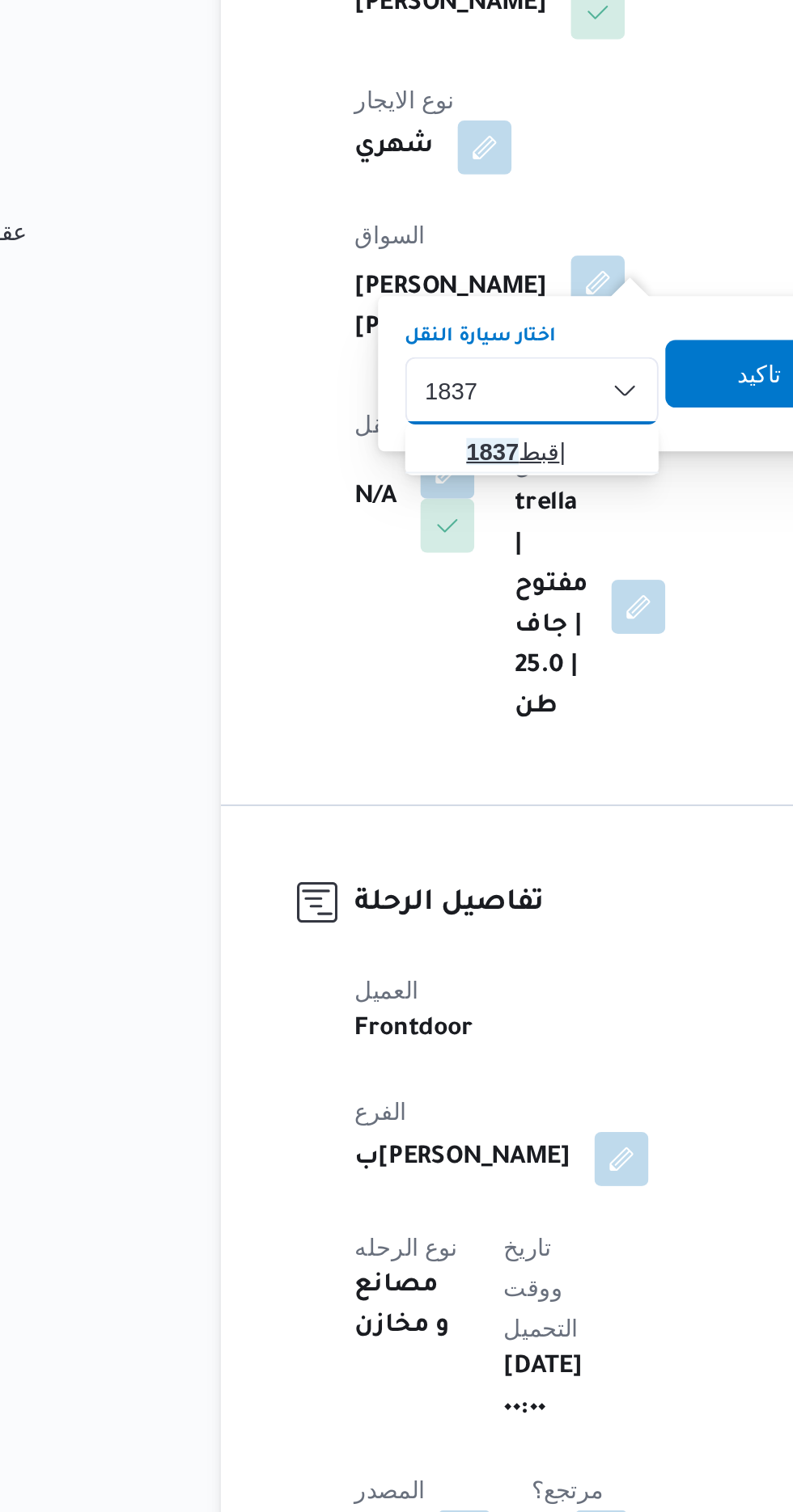
type input "1837"
click at [367, 638] on span "قبط 1837 |" at bounding box center [369, 643] width 83 height 20
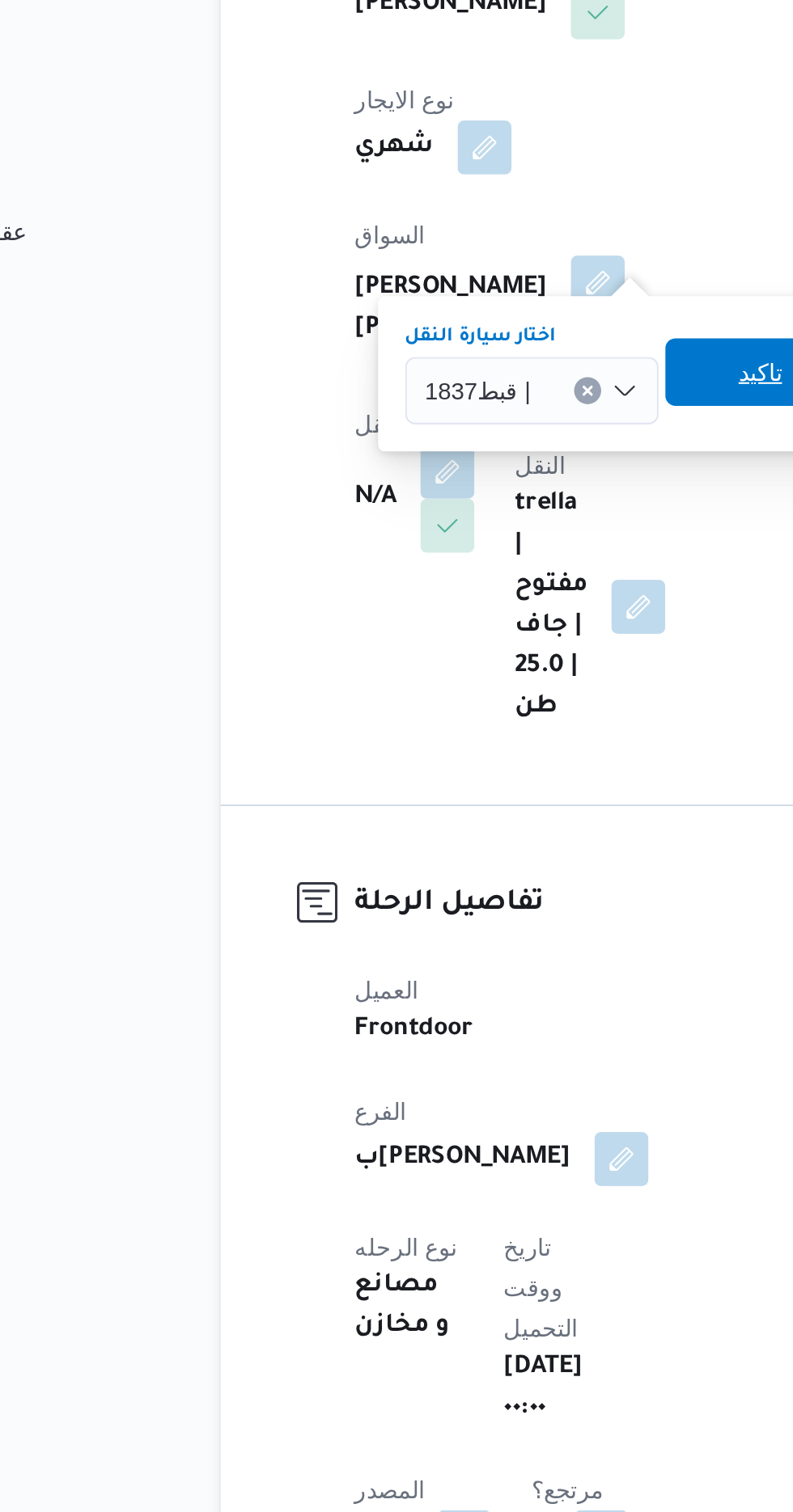
click at [454, 603] on span "تاكيد" at bounding box center [468, 605] width 91 height 32
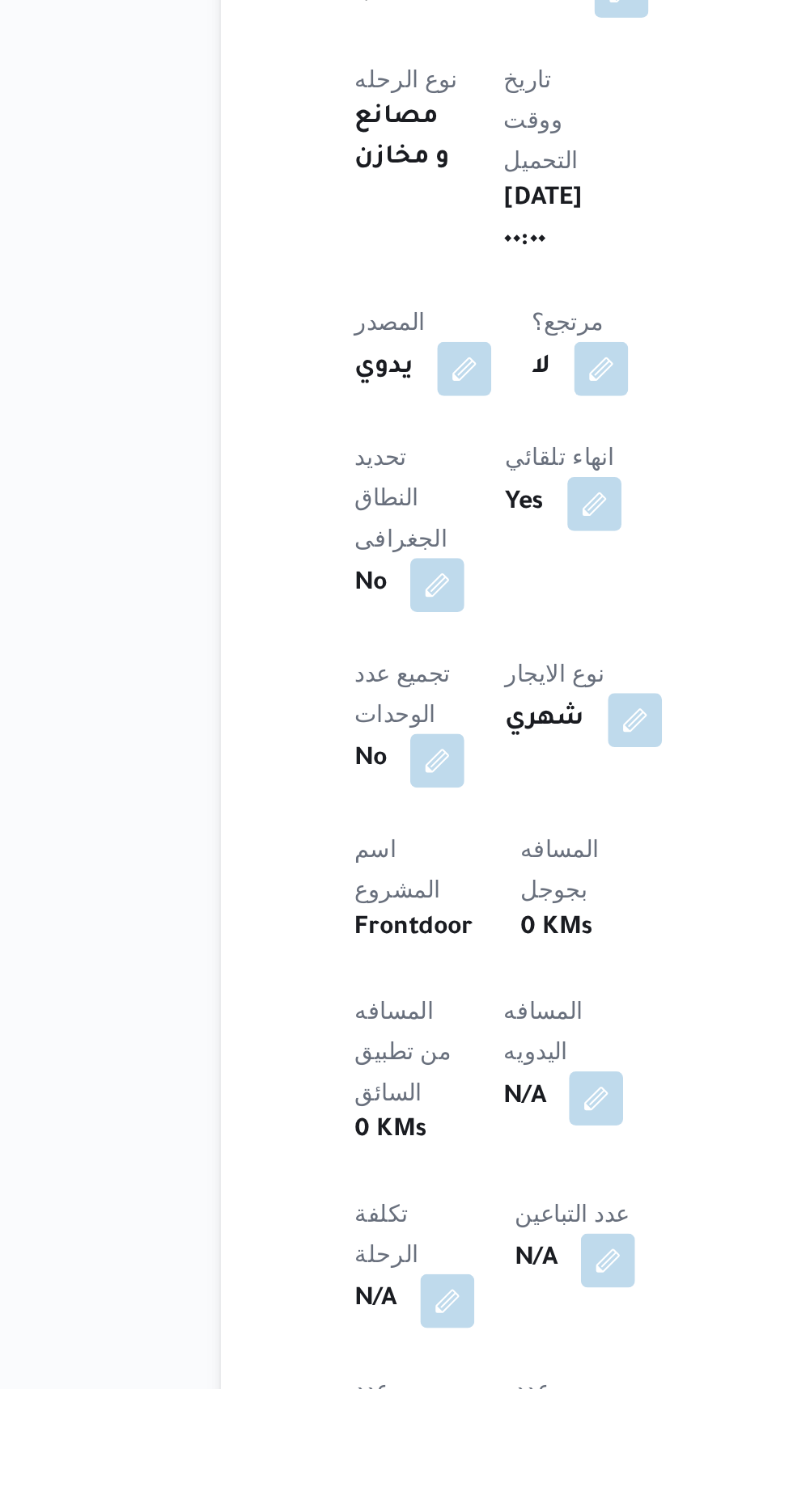
scroll to position [142, 0]
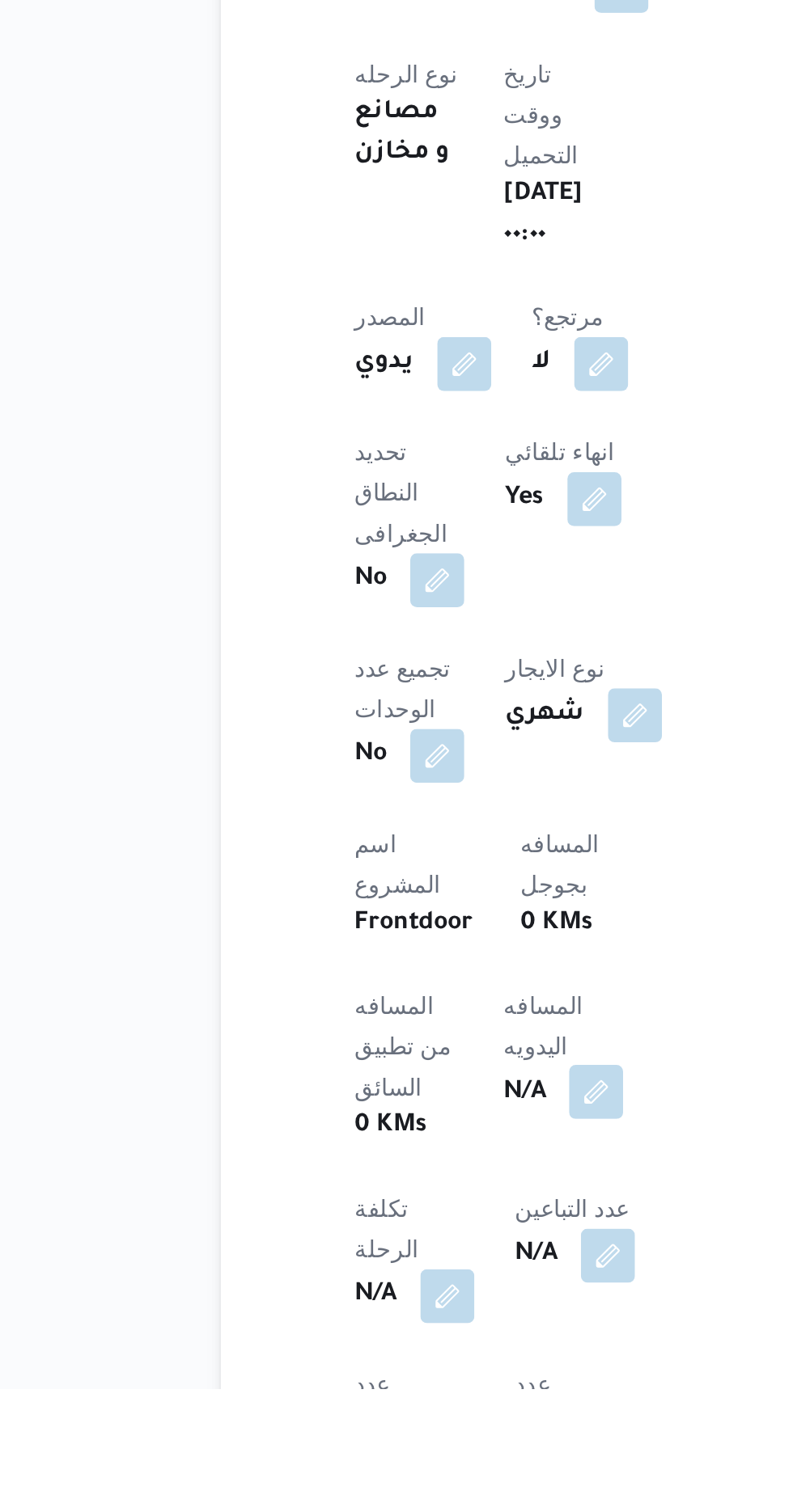
click at [377, 1357] on button "button" at bounding box center [390, 1370] width 26 height 26
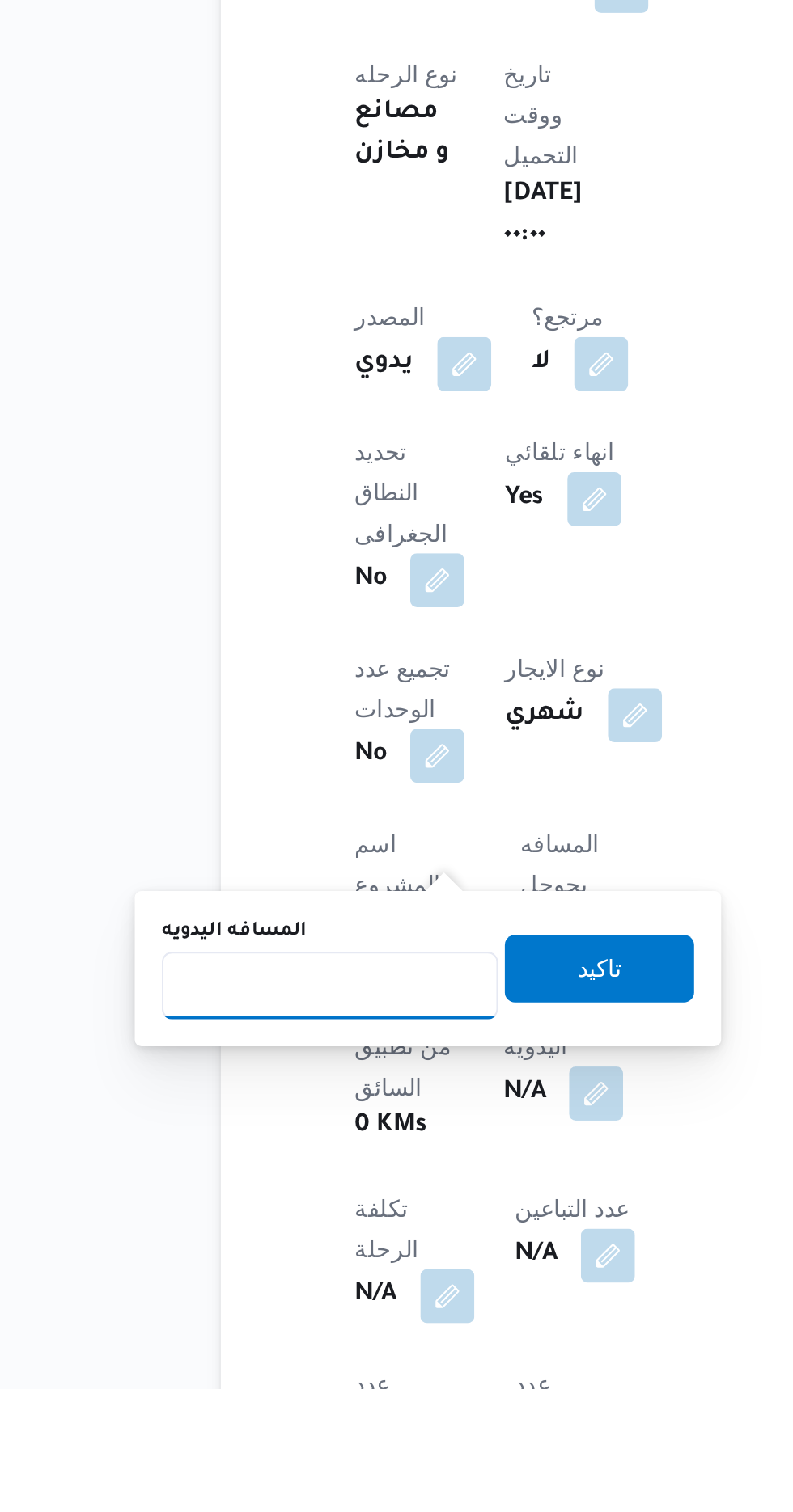
click at [297, 1313] on input "المسافه اليدويه" at bounding box center [263, 1319] width 161 height 32
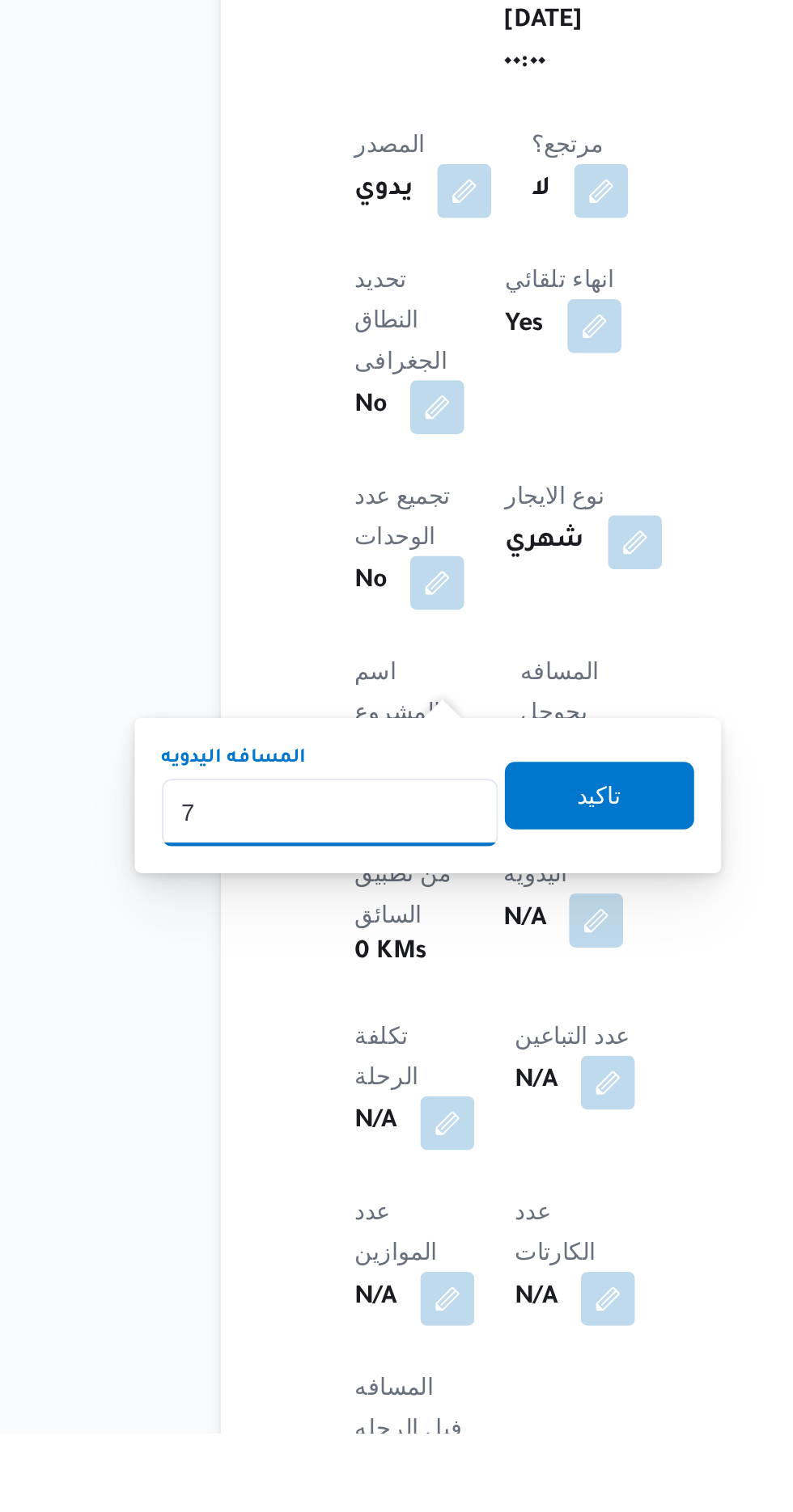
type input "70"
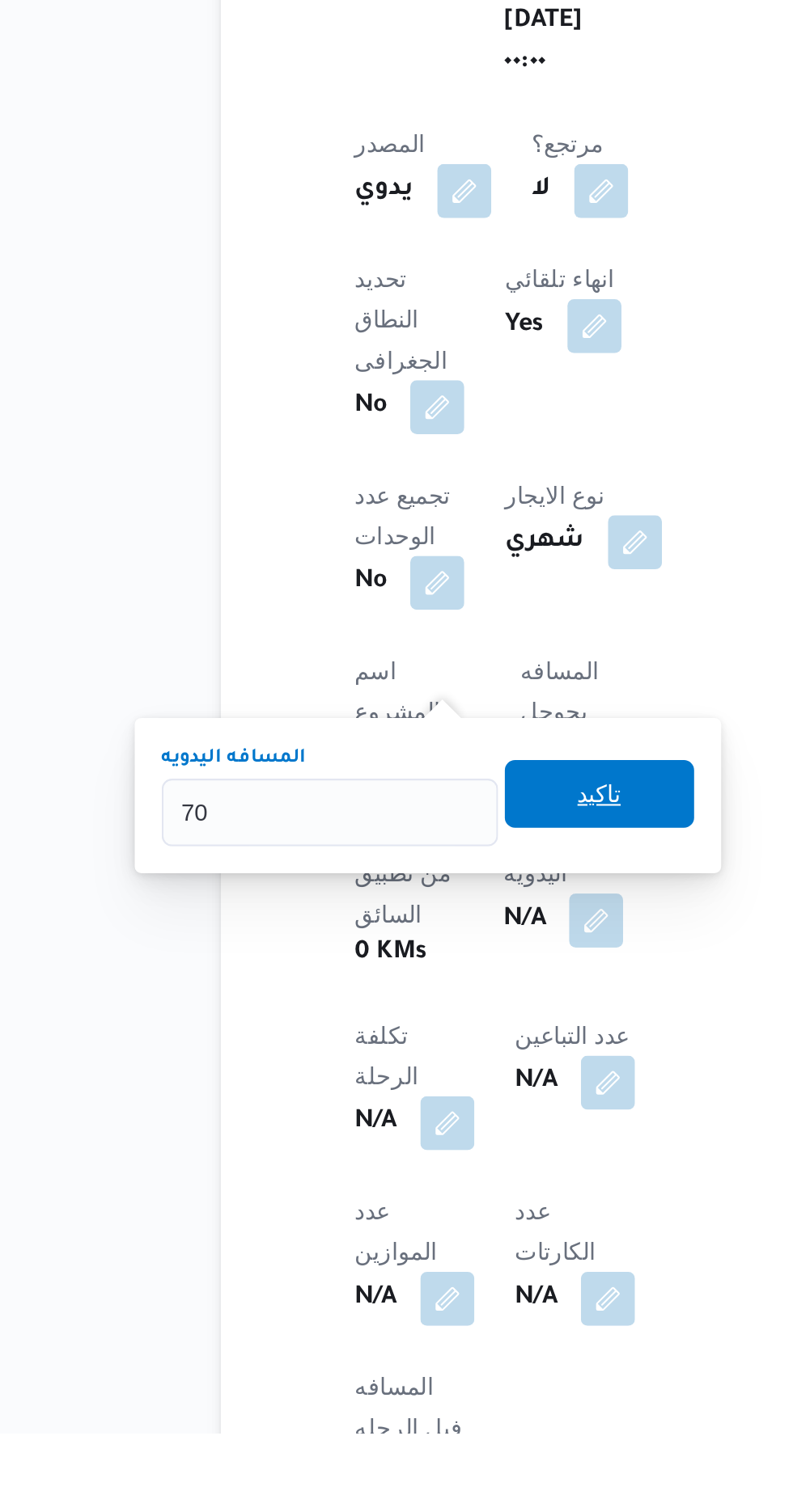
click at [403, 1207] on span "تاكيد" at bounding box center [391, 1205] width 21 height 20
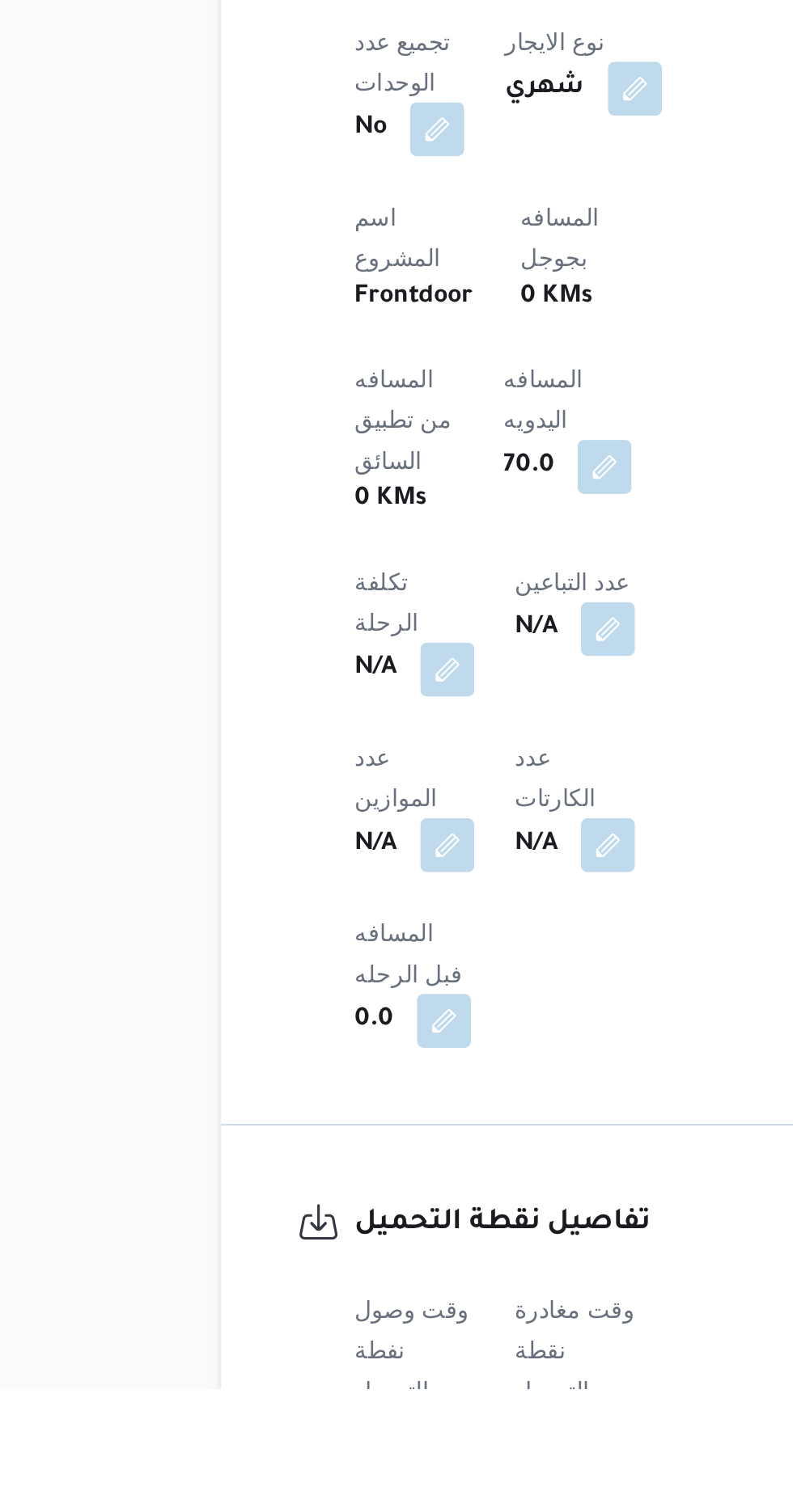
scroll to position [447, 0]
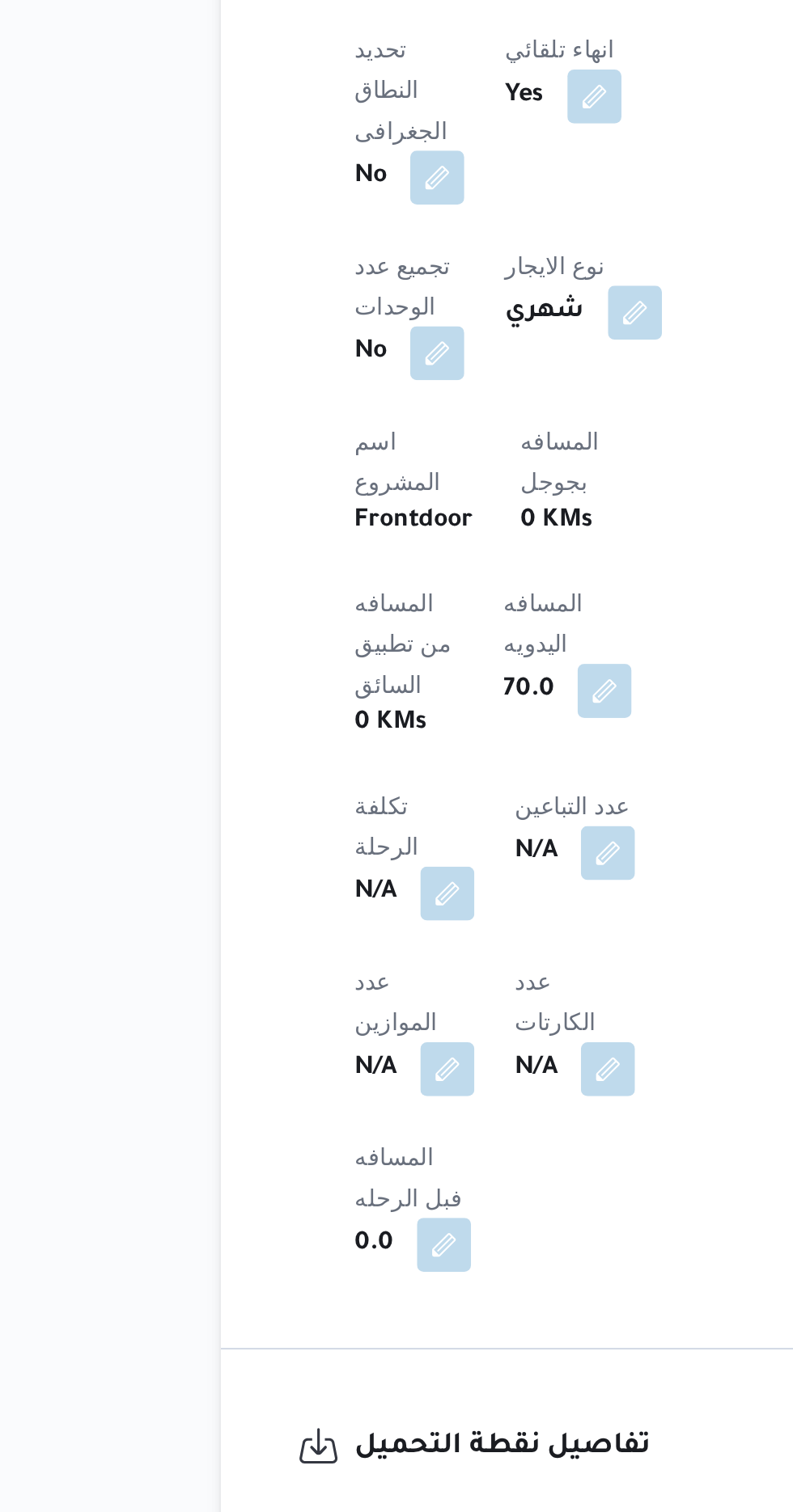
click at [314, 1512] on button "button" at bounding box center [319, 1530] width 26 height 26
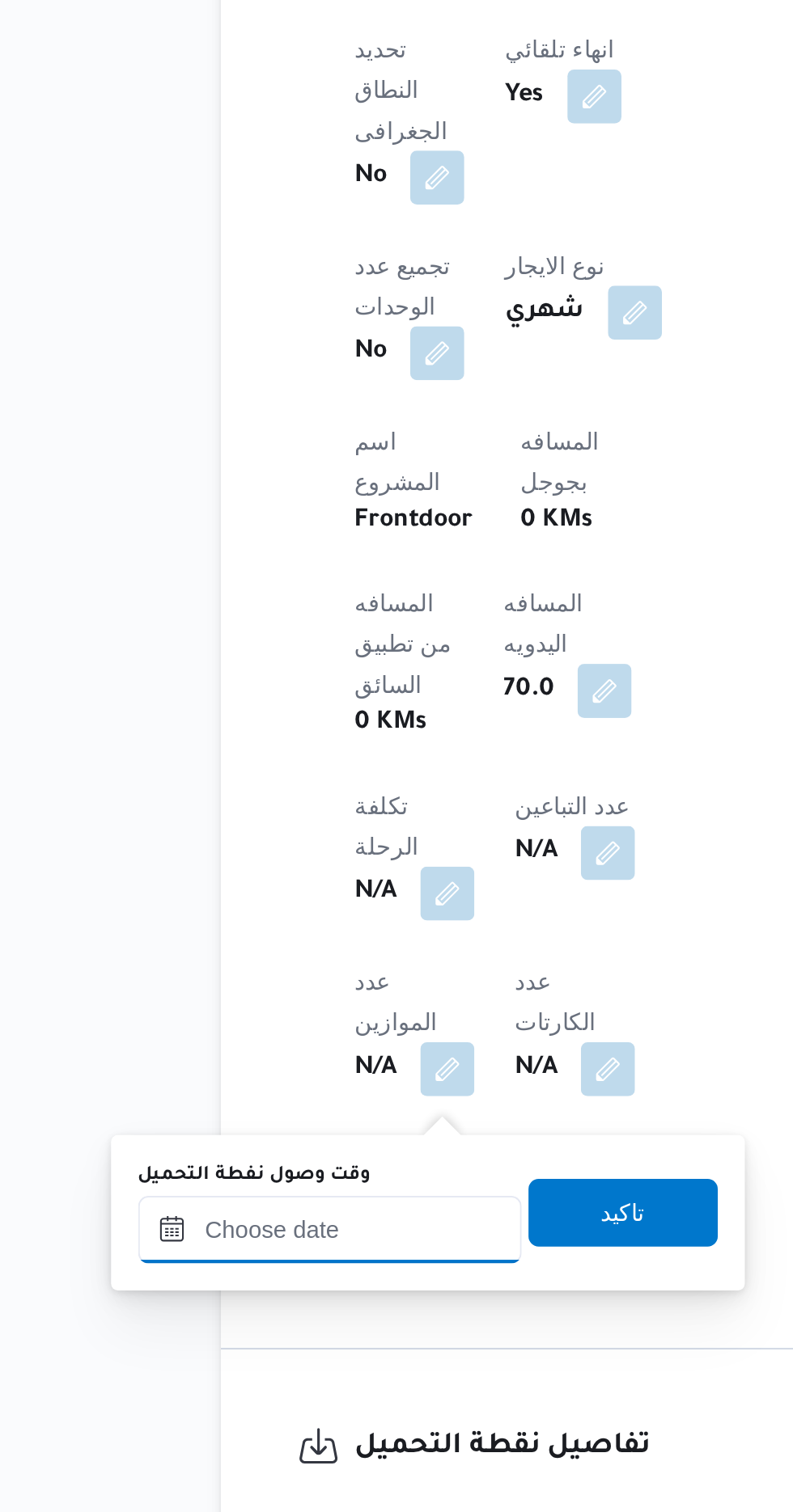
click at [297, 1318] on input "وقت وصول نفطة التحميل" at bounding box center [263, 1323] width 184 height 32
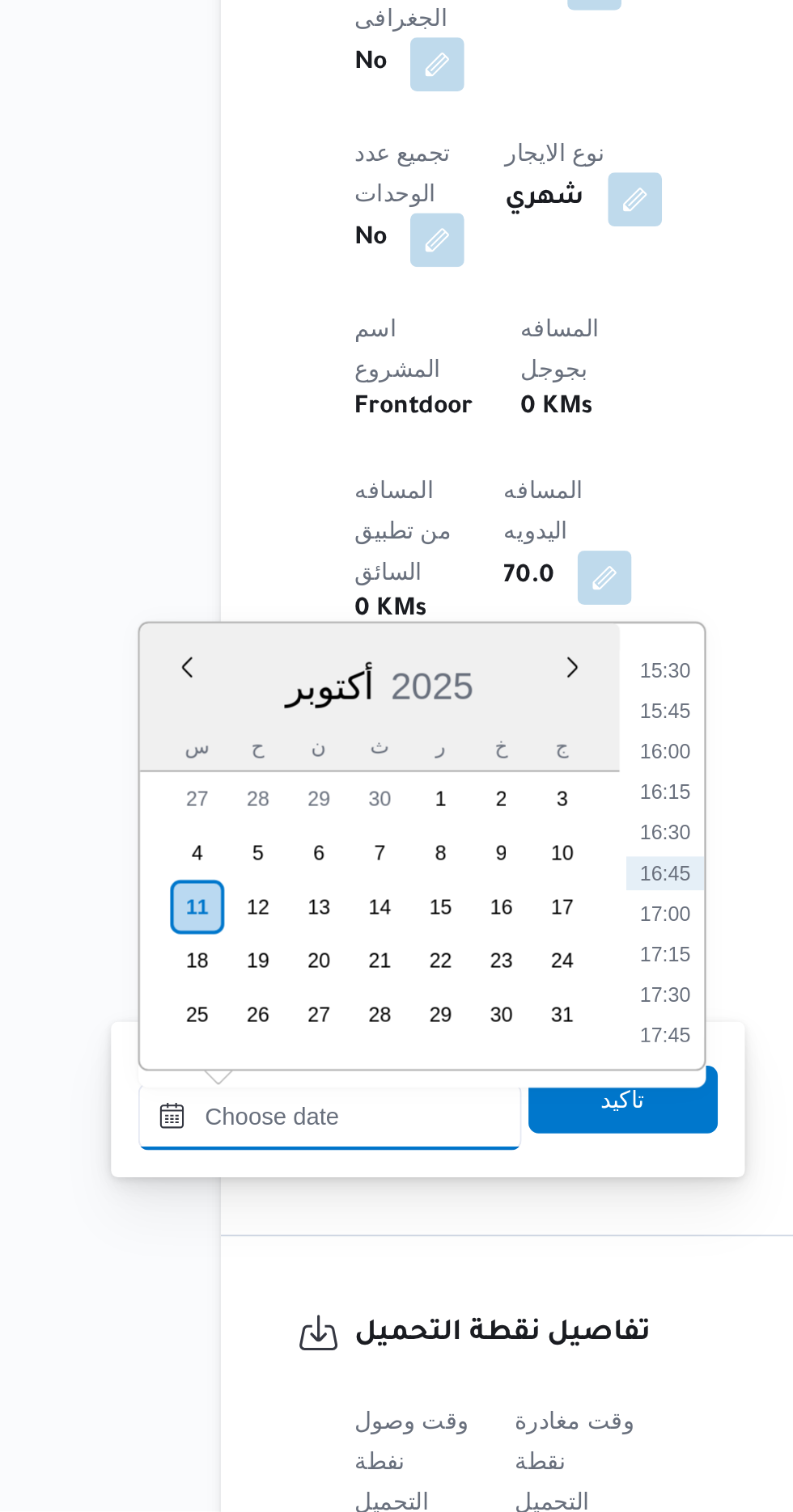
scroll to position [473, 0]
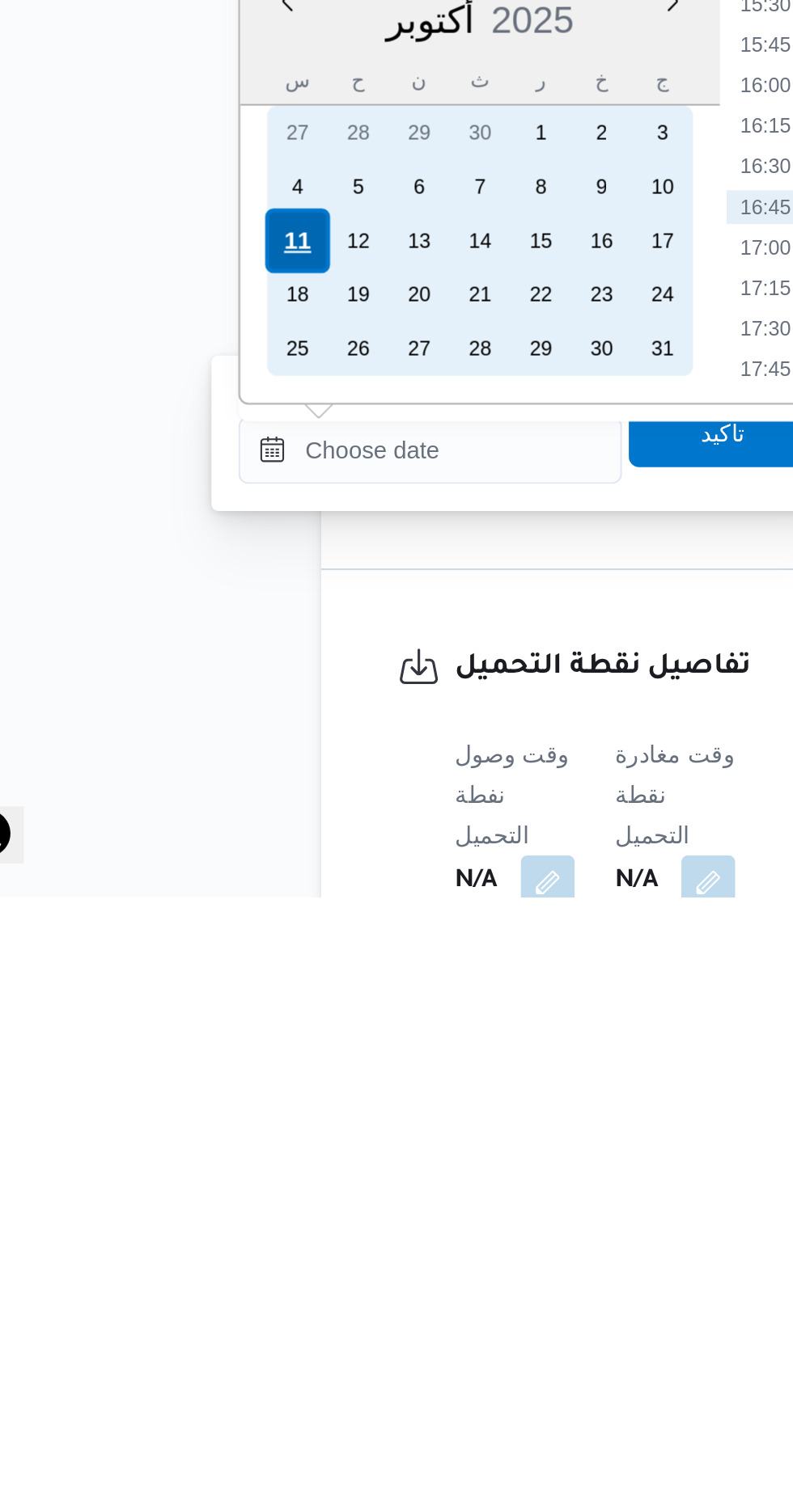
click at [197, 1197] on div "11" at bounding box center [198, 1198] width 31 height 31
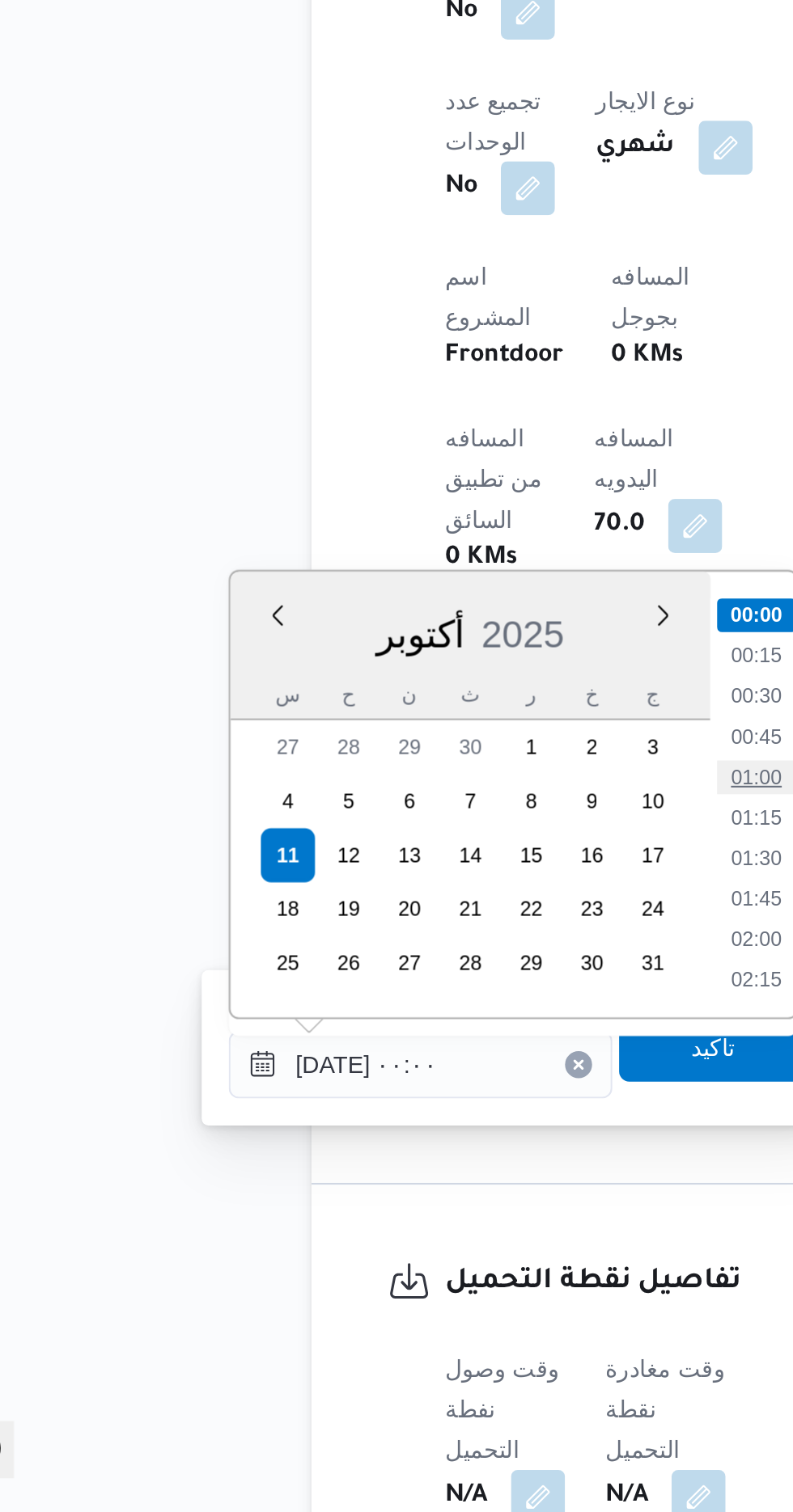
click at [429, 1160] on li "01:00" at bounding box center [423, 1160] width 38 height 16
type input "[DATE] ٠١:٠٠"
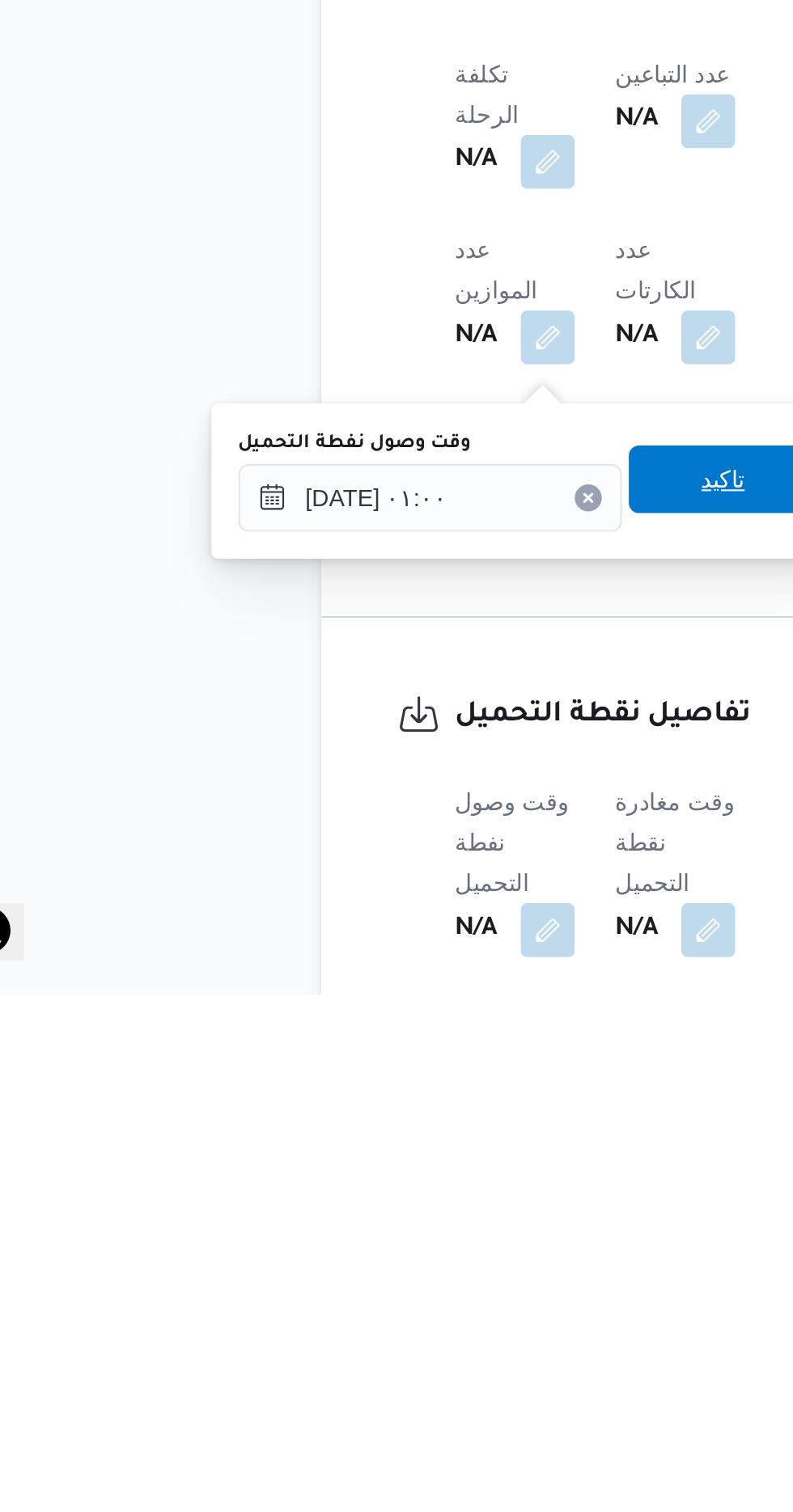
click at [408, 1275] on span "تاكيد" at bounding box center [403, 1265] width 21 height 20
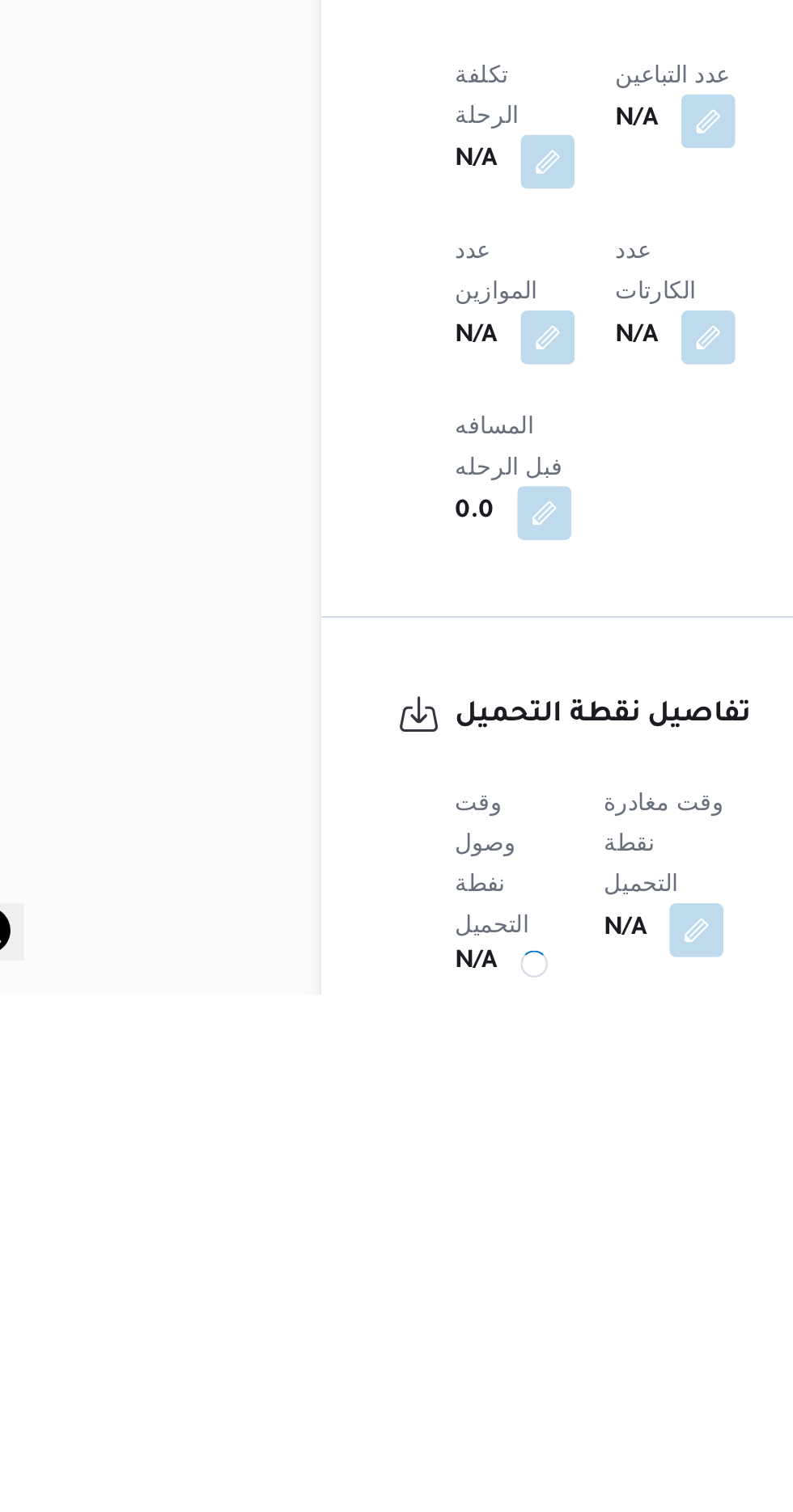
scroll to position [496, 0]
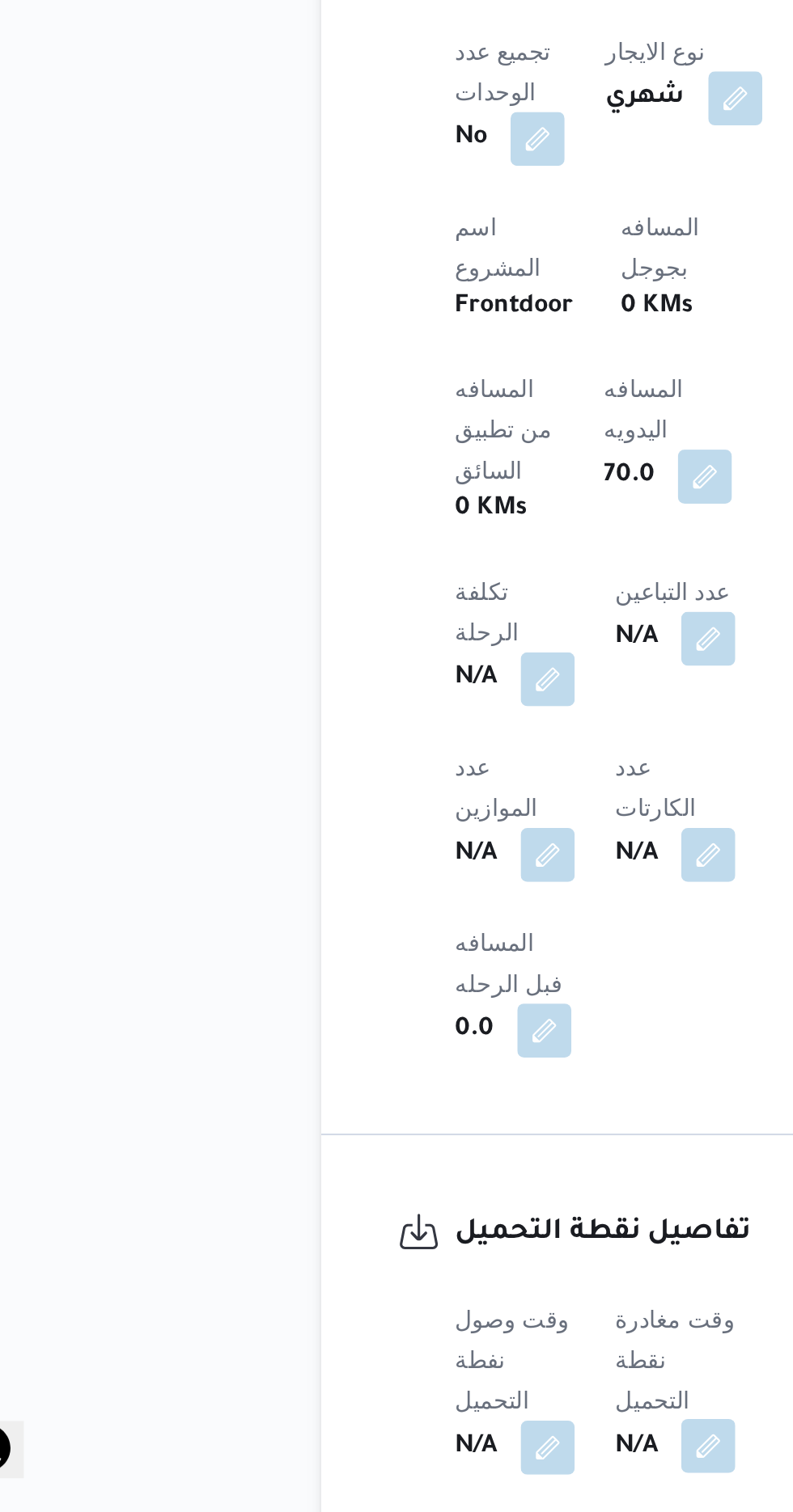
click at [399, 1468] on button "button" at bounding box center [396, 1481] width 26 height 26
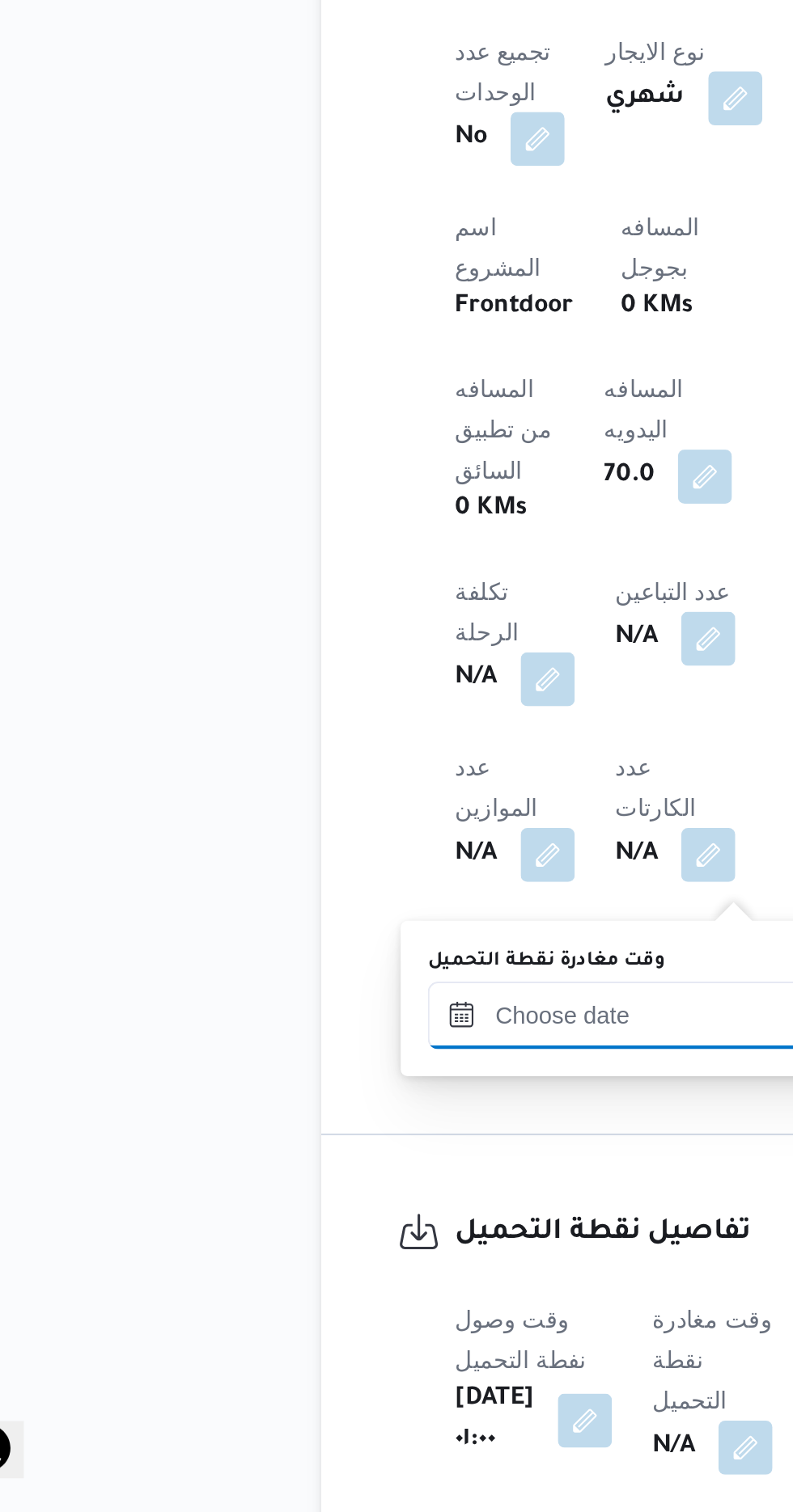
click at [352, 1271] on input "وقت مغادرة نقطة التحميل" at bounding box center [354, 1275] width 184 height 32
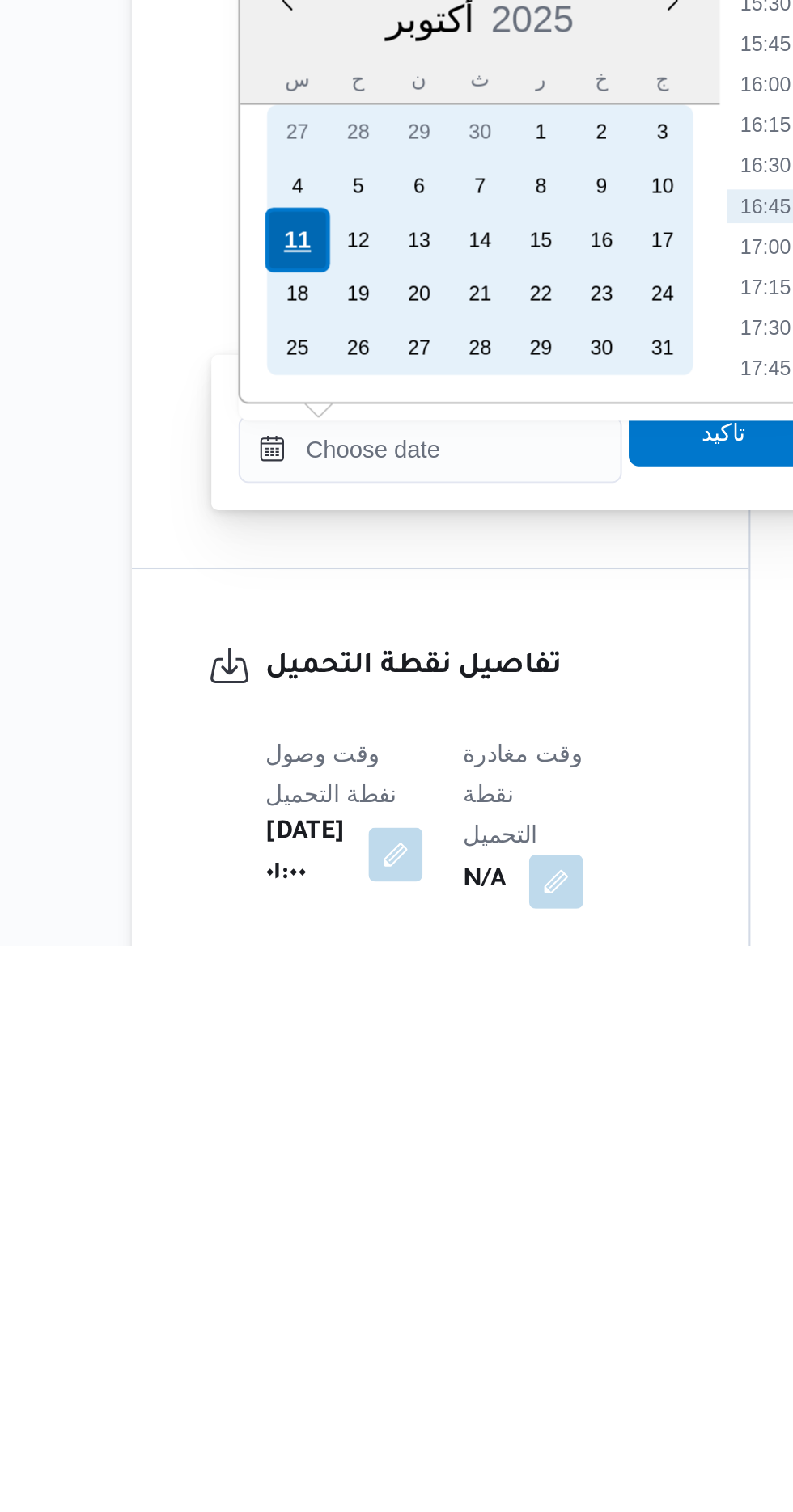
click at [291, 1172] on div "11" at bounding box center [289, 1174] width 31 height 31
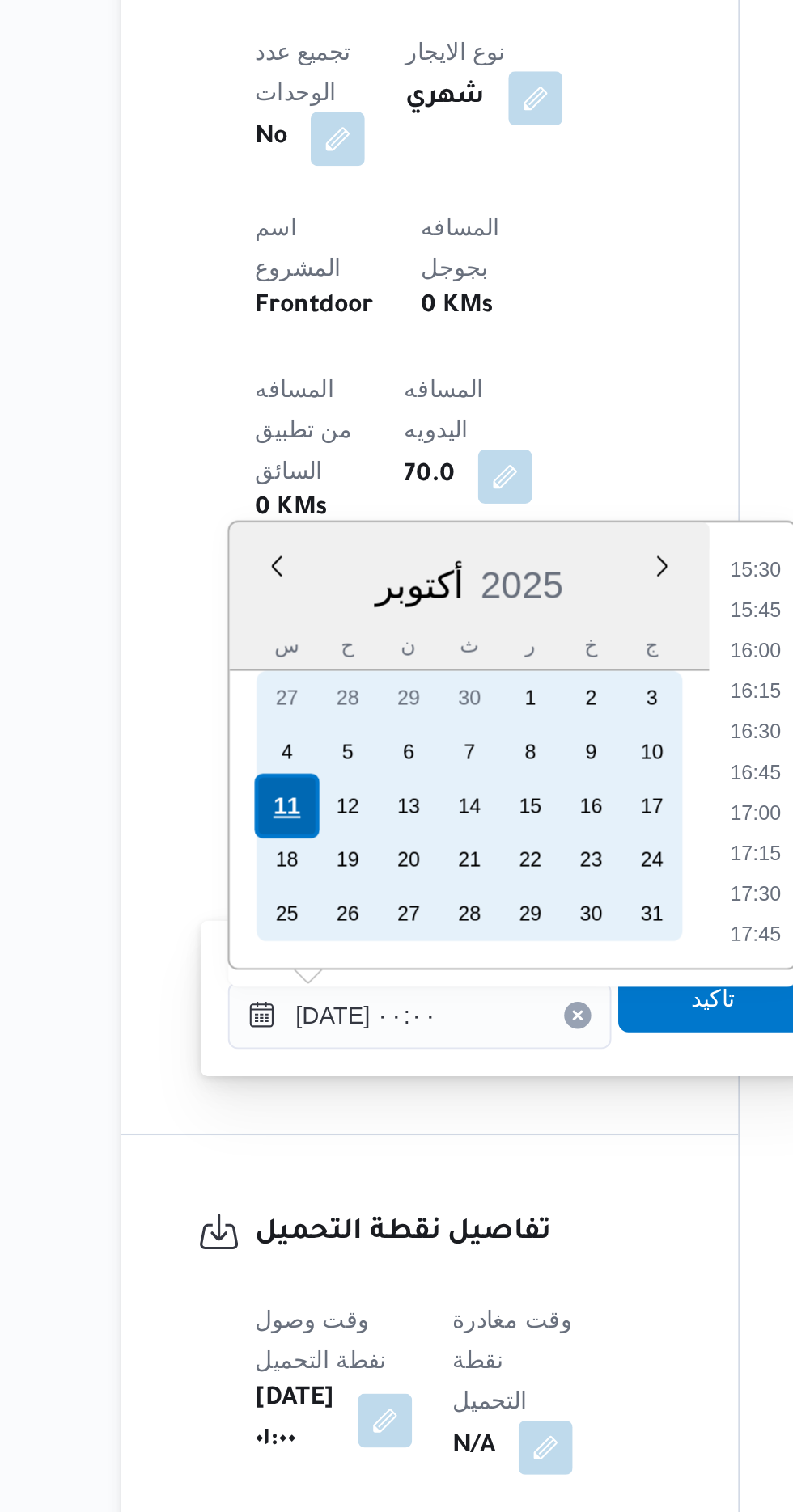
scroll to position [0, 0]
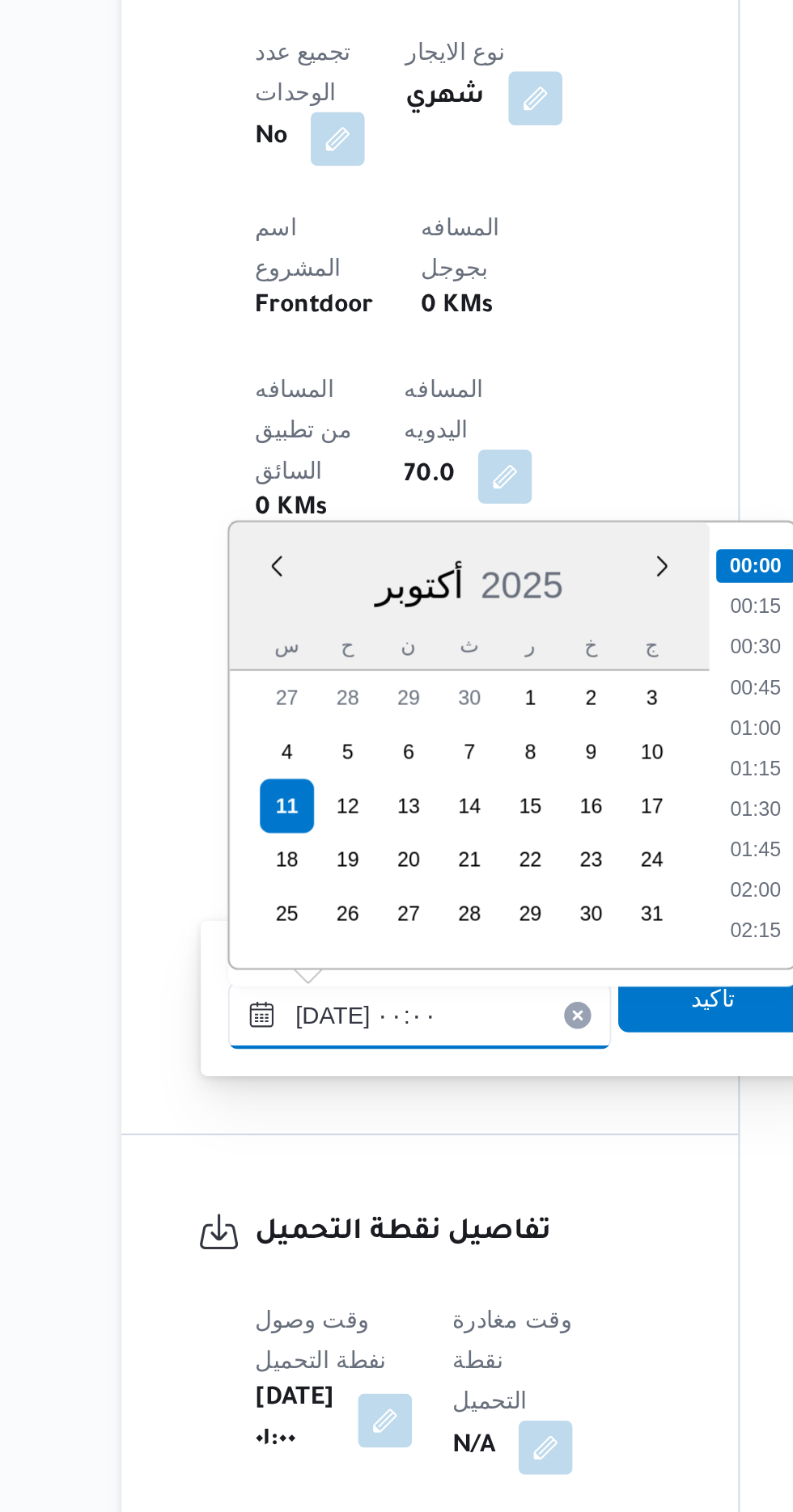
click at [272, 1277] on input "[DATE] ٠٠:٠٠" at bounding box center [354, 1275] width 184 height 32
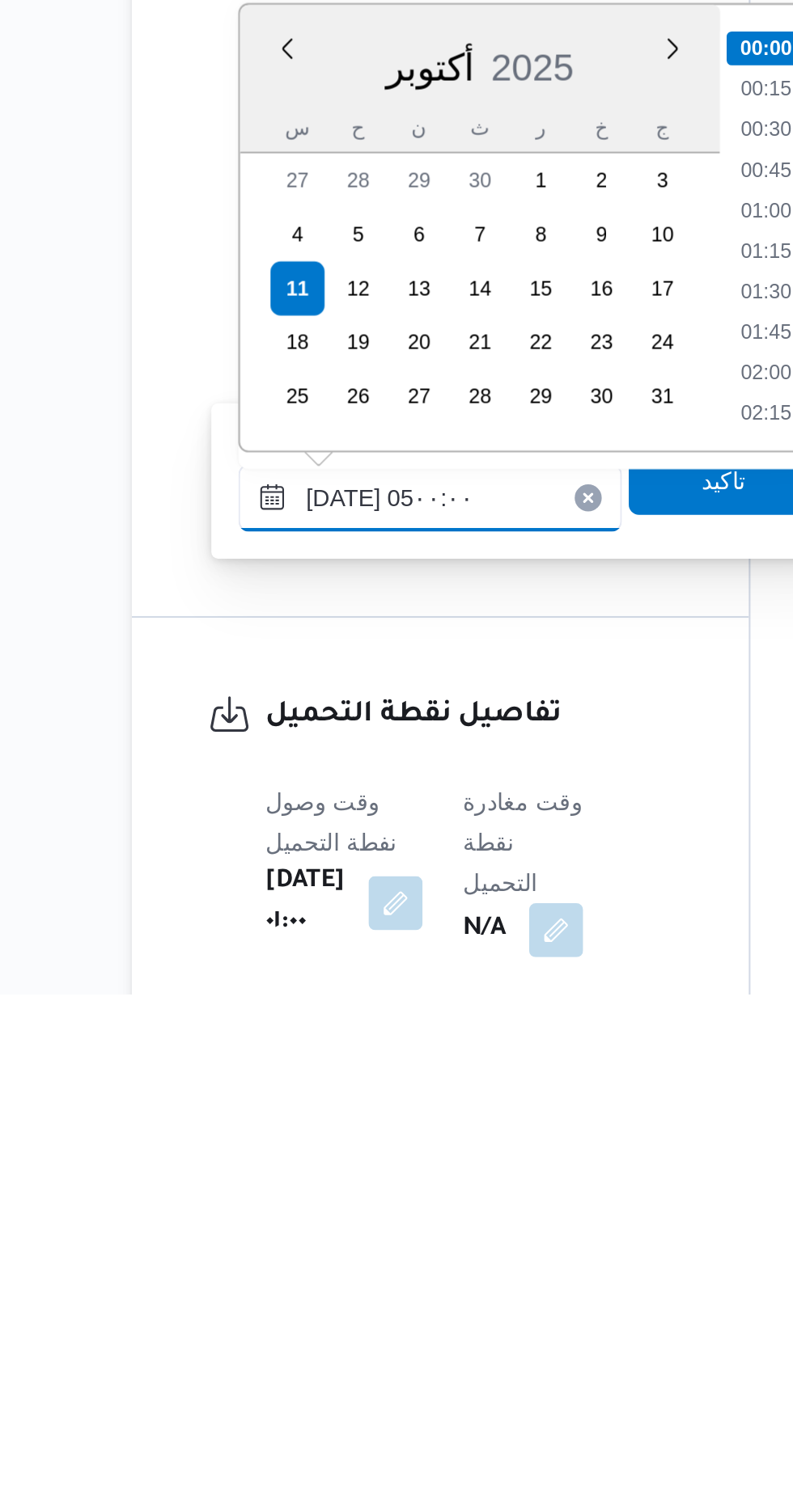
scroll to position [219, 0]
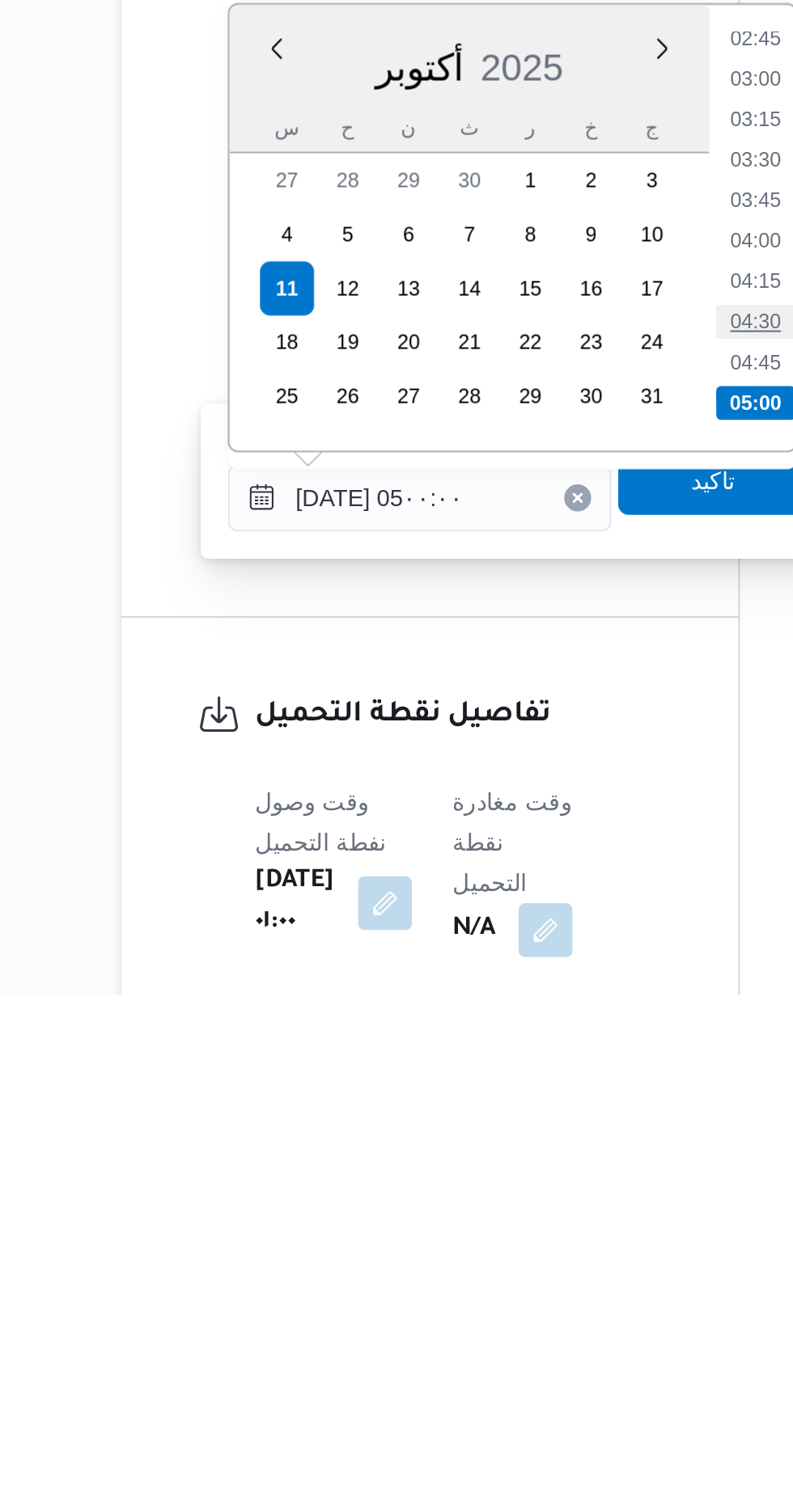
click at [502, 1192] on li "04:30" at bounding box center [514, 1190] width 38 height 16
type input "[DATE] ٠٤:٣٠"
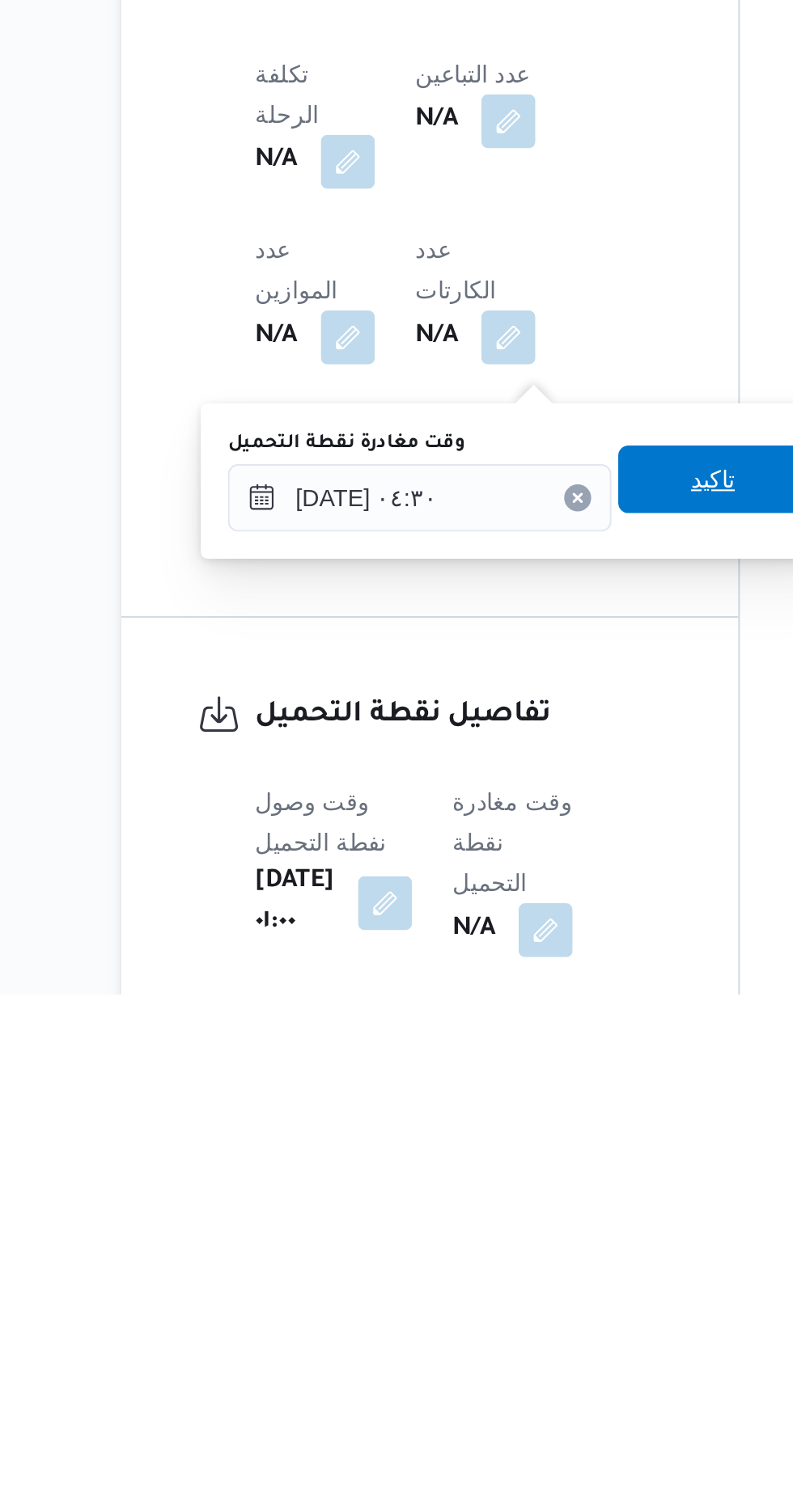
click at [499, 1265] on span "تاكيد" at bounding box center [494, 1265] width 21 height 20
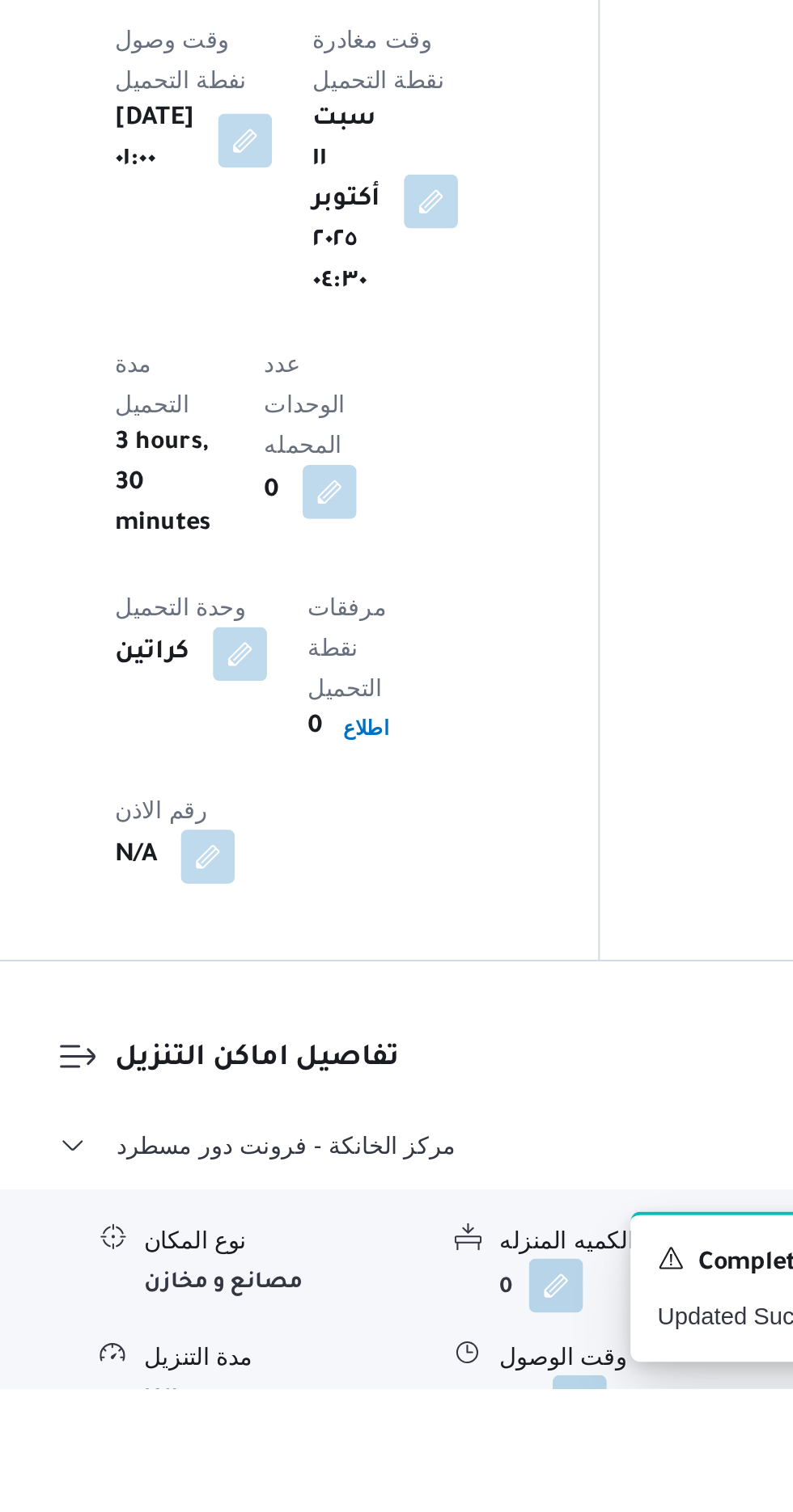
scroll to position [1062, 0]
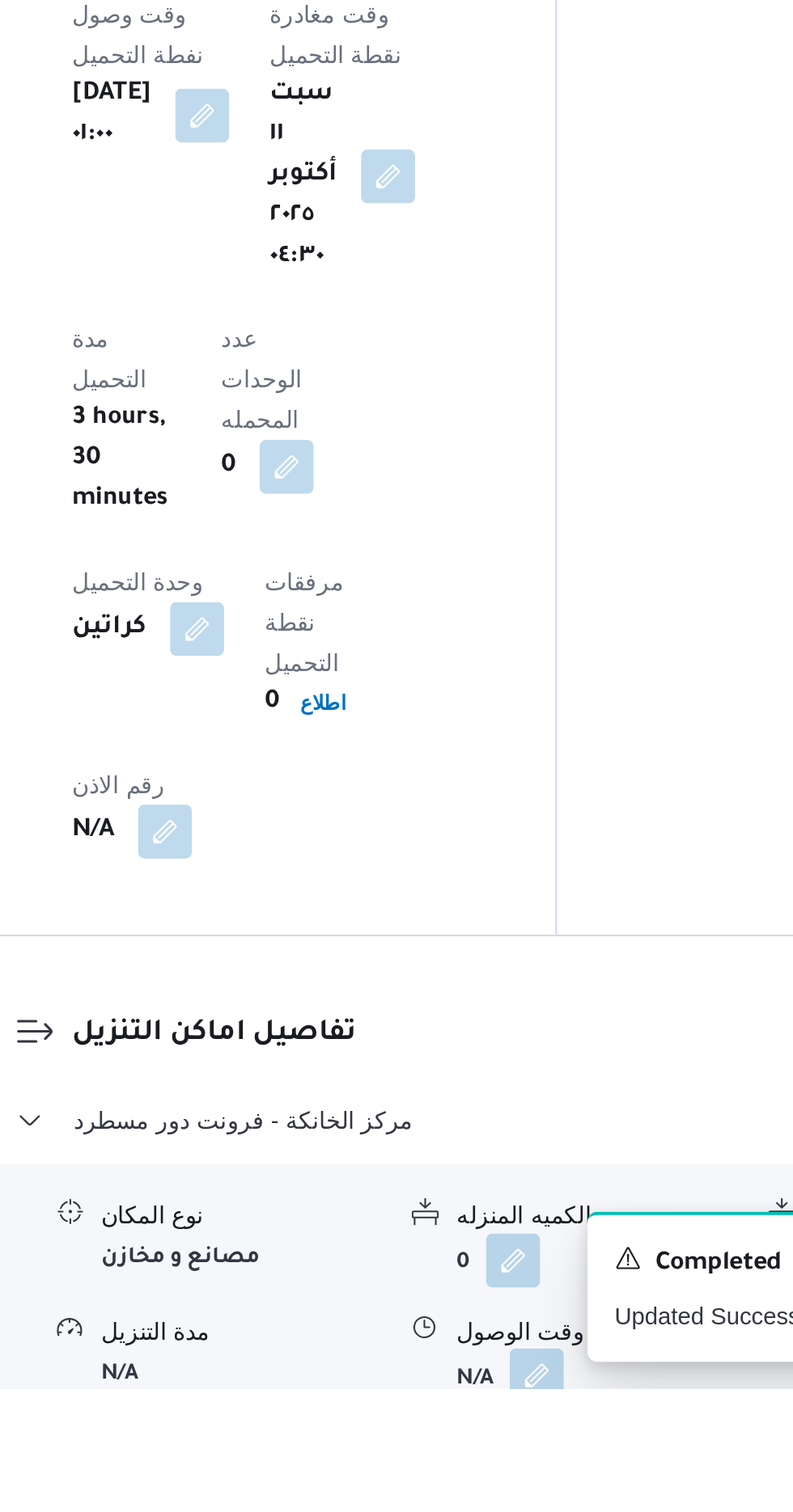
click at [496, 1493] on button "button" at bounding box center [497, 1506] width 26 height 26
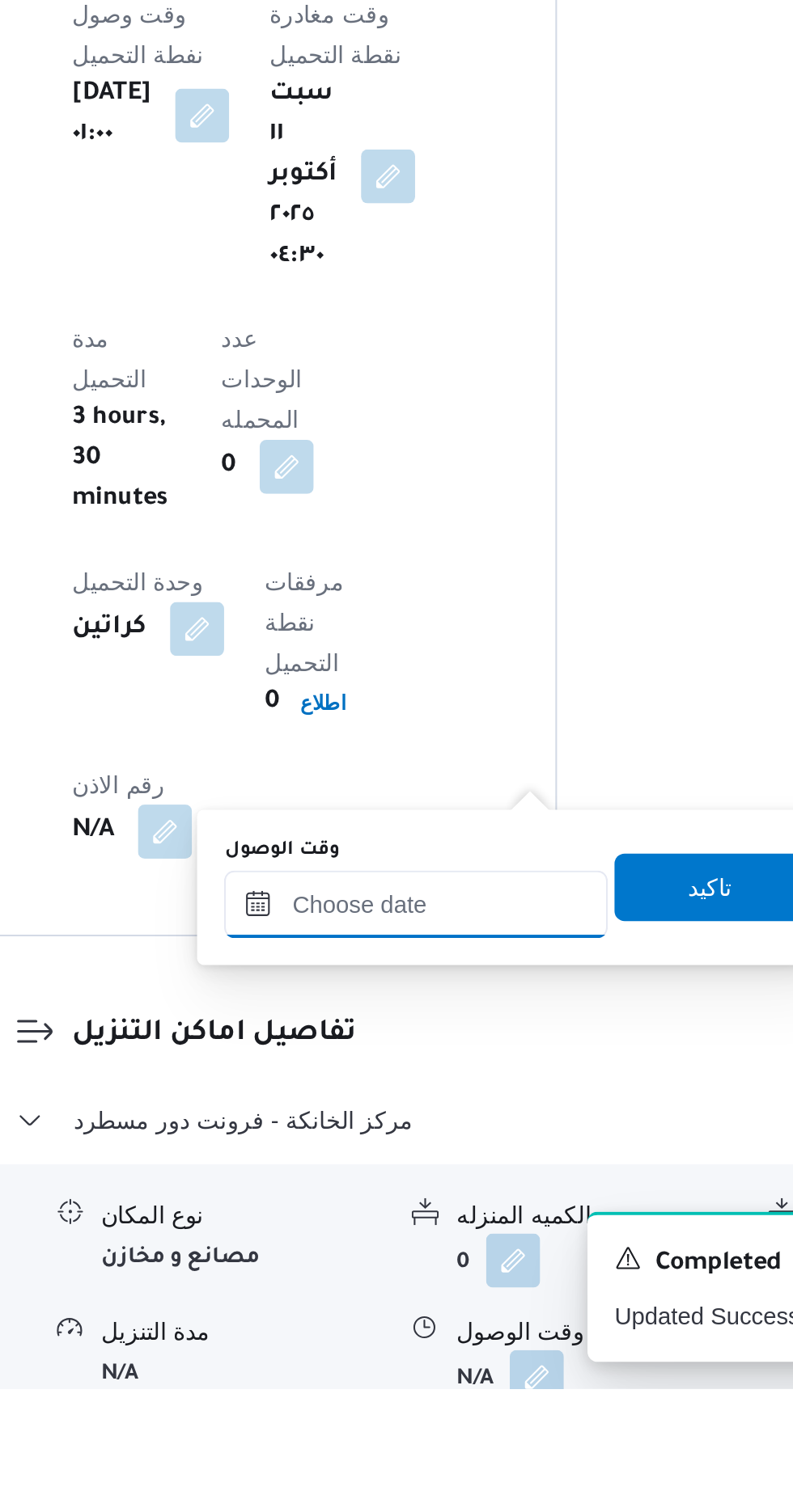
click at [473, 1274] on input "وقت الوصول" at bounding box center [439, 1280] width 184 height 32
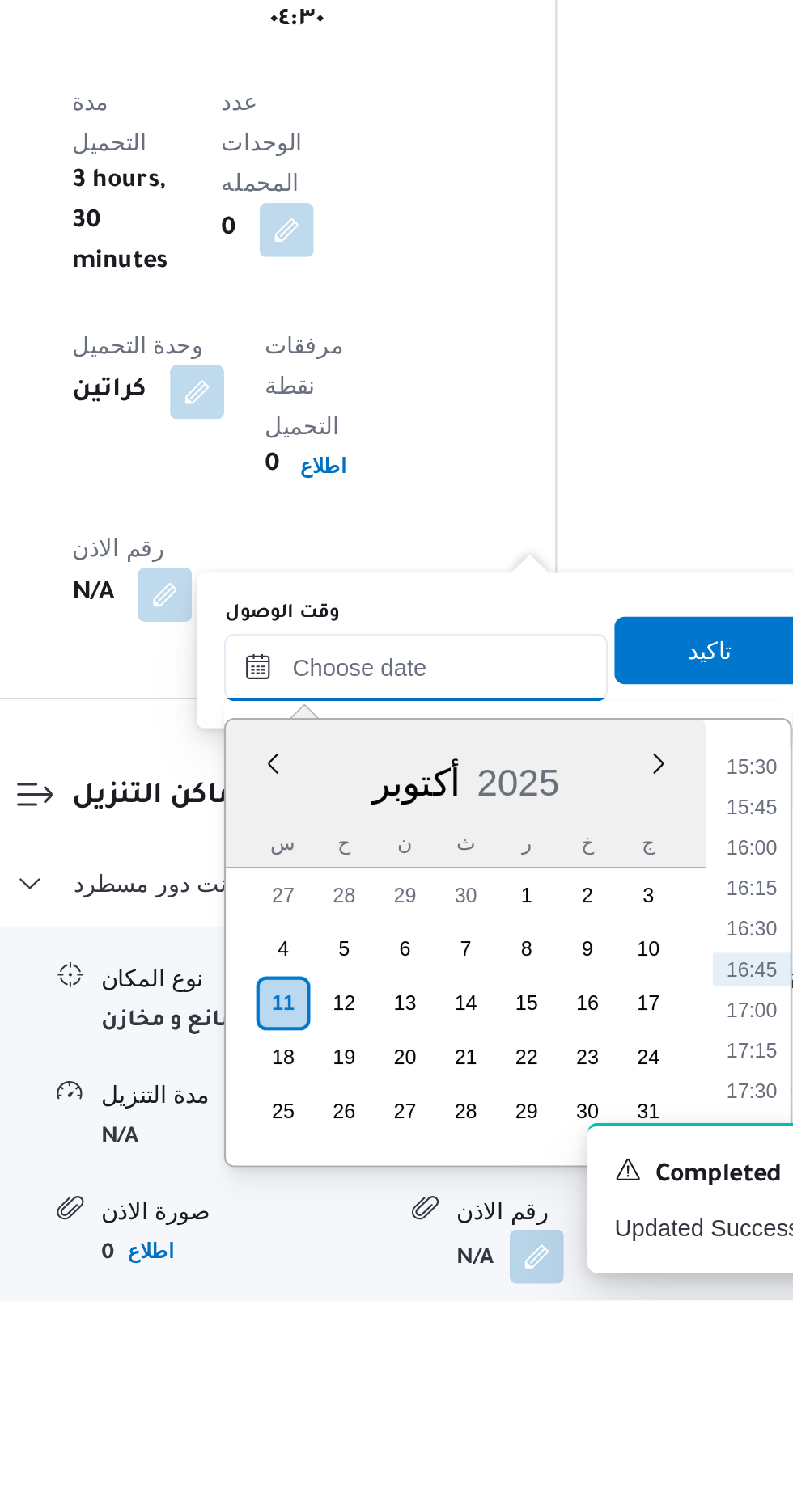
scroll to position [1133, 0]
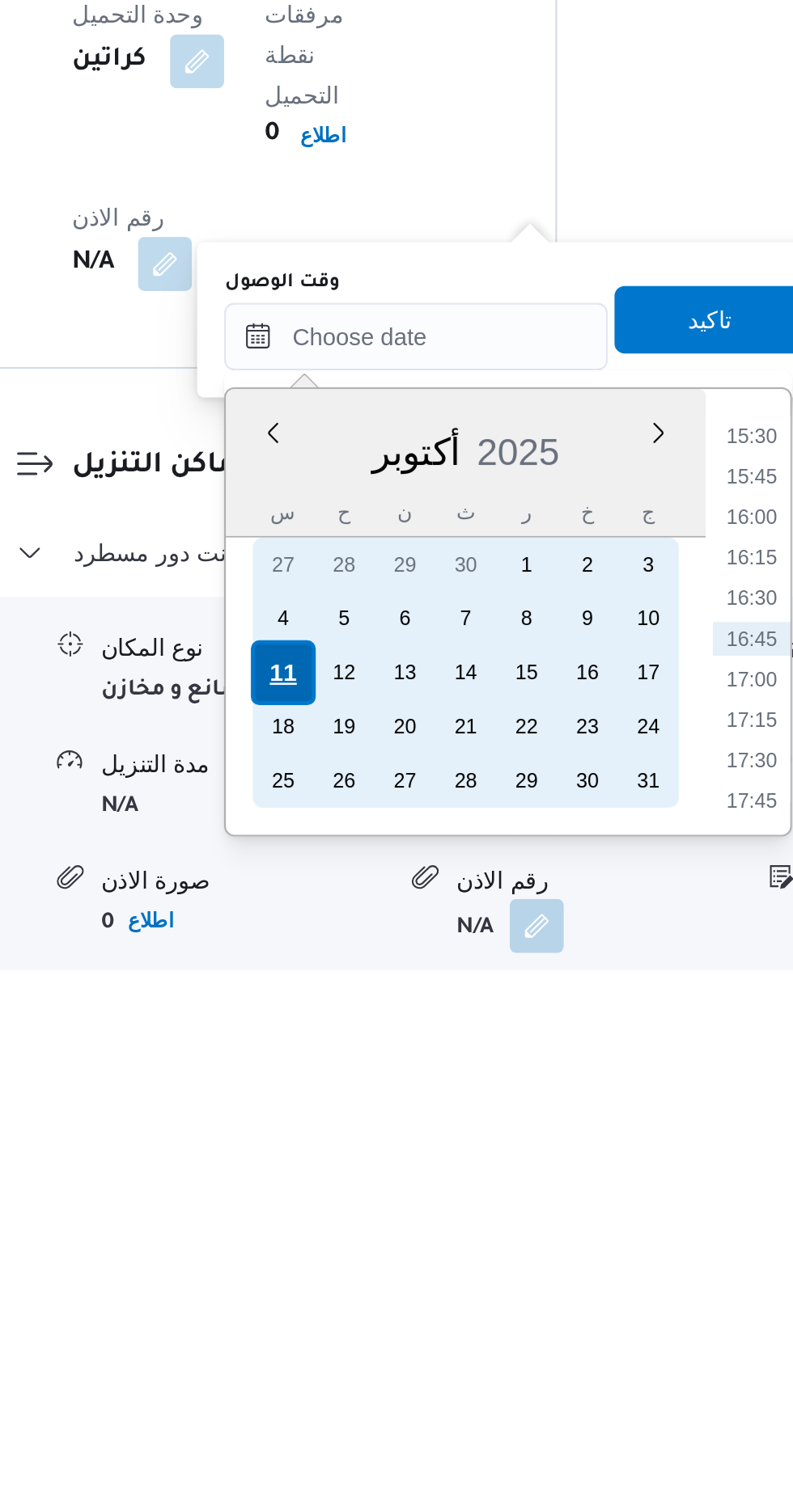
click at [374, 1370] on div "11" at bounding box center [375, 1369] width 31 height 31
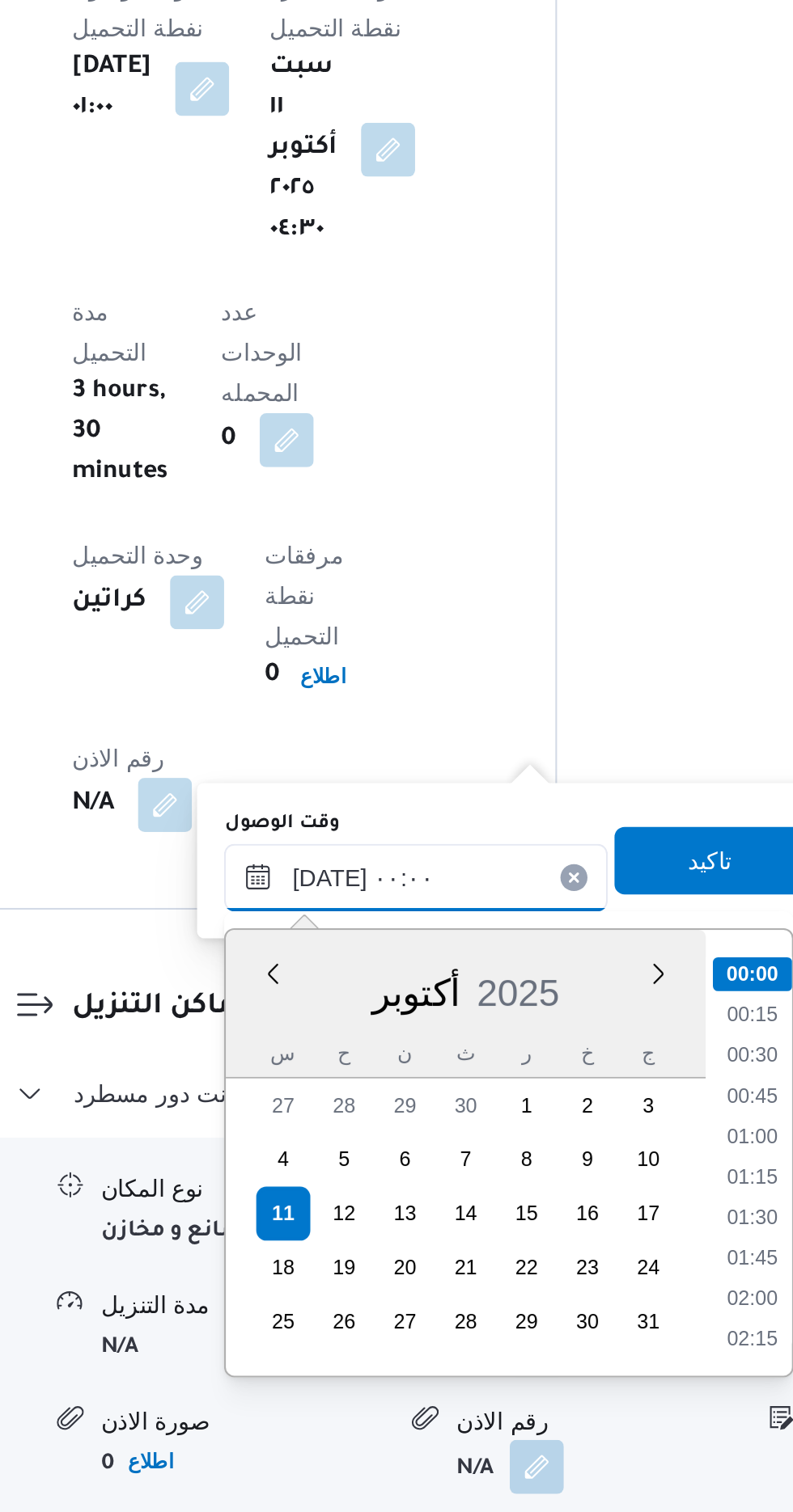
click at [360, 1215] on input "[DATE] ٠٠:٠٠" at bounding box center [439, 1208] width 184 height 32
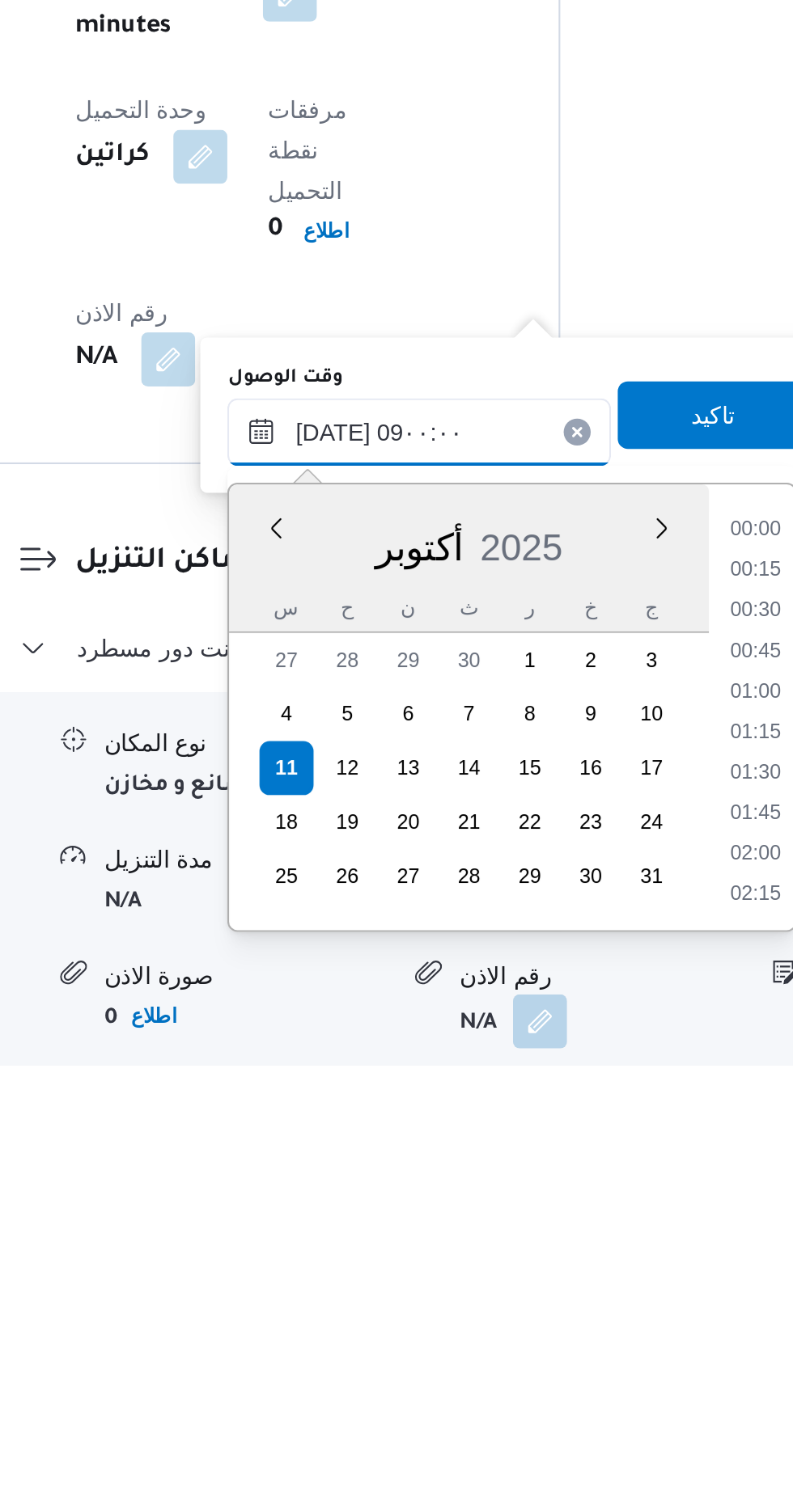
scroll to position [529, 0]
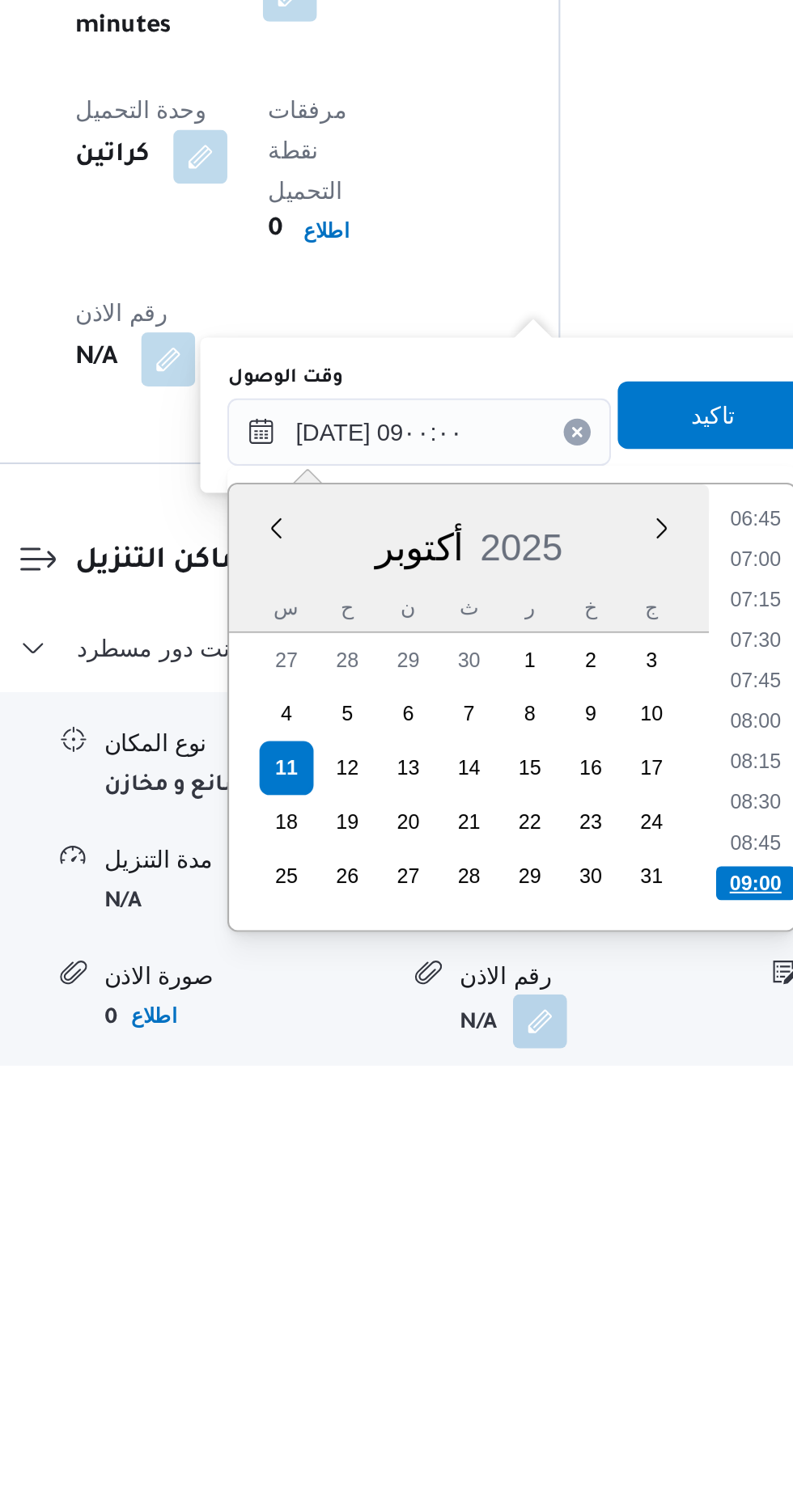
click at [602, 1424] on li "09:00" at bounding box center [600, 1425] width 38 height 16
type input "[DATE] ٠٩:٠٠"
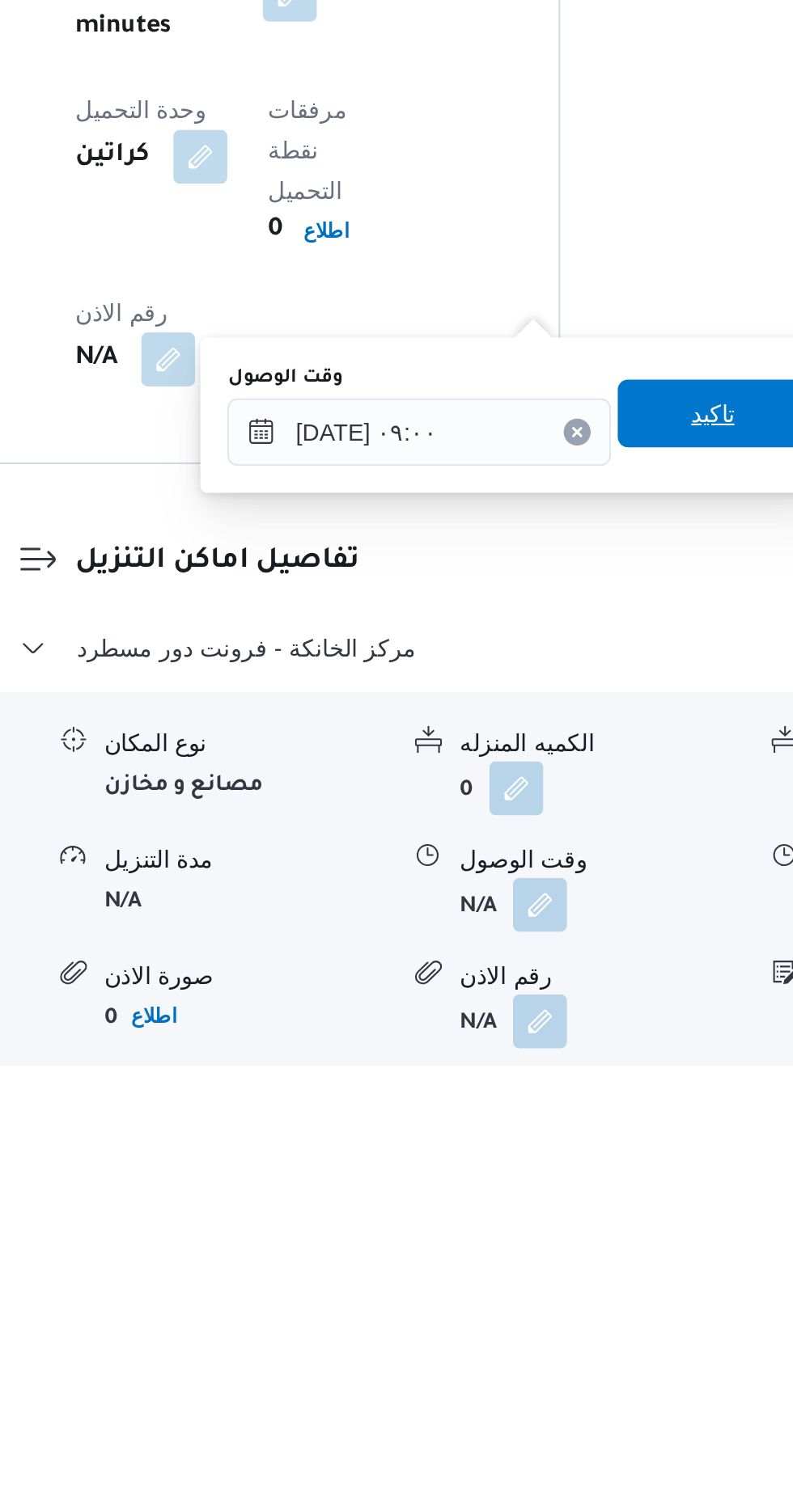
click at [583, 1195] on span "تاكيد" at bounding box center [579, 1200] width 91 height 32
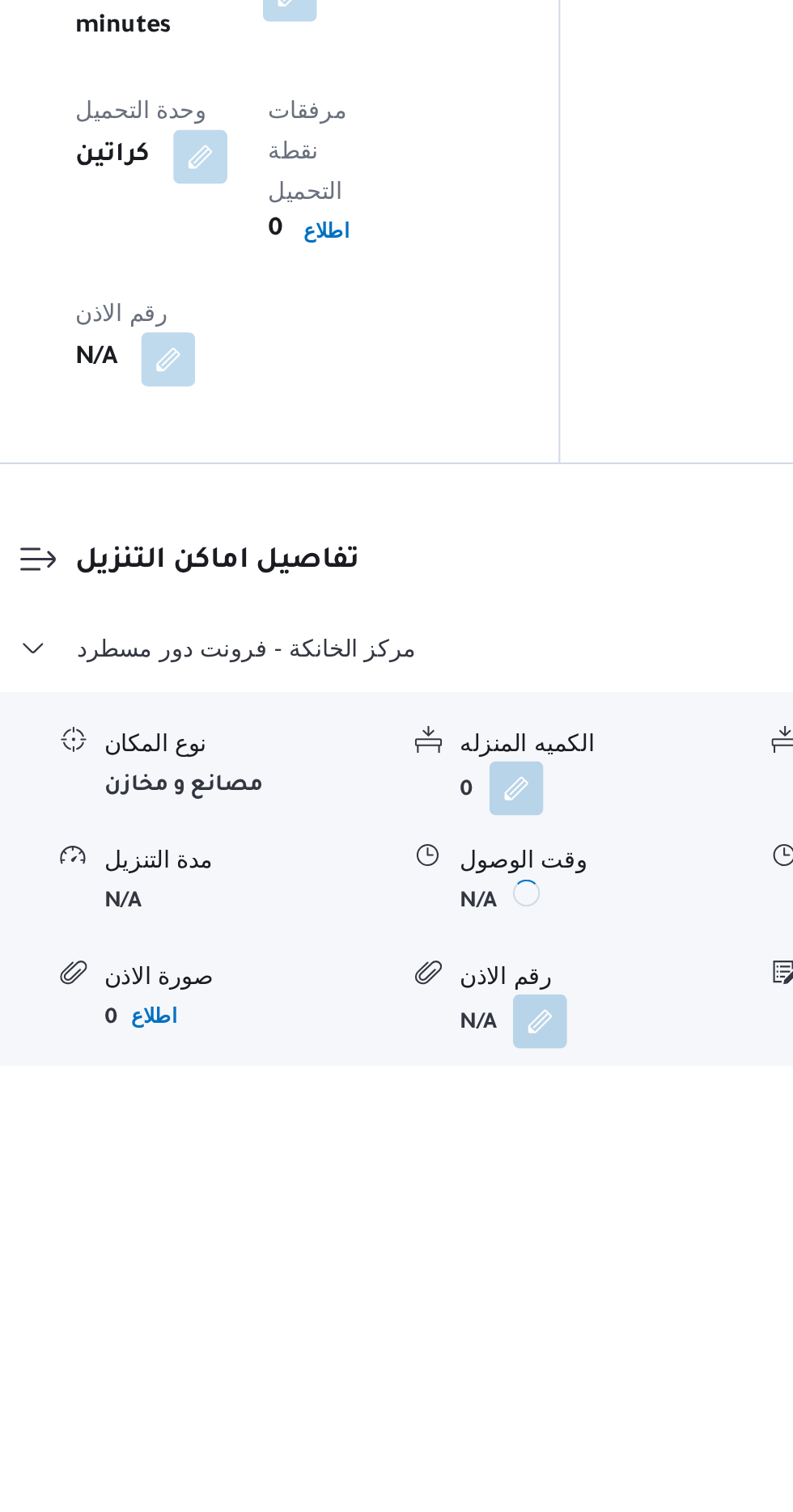
scroll to position [1133, 0]
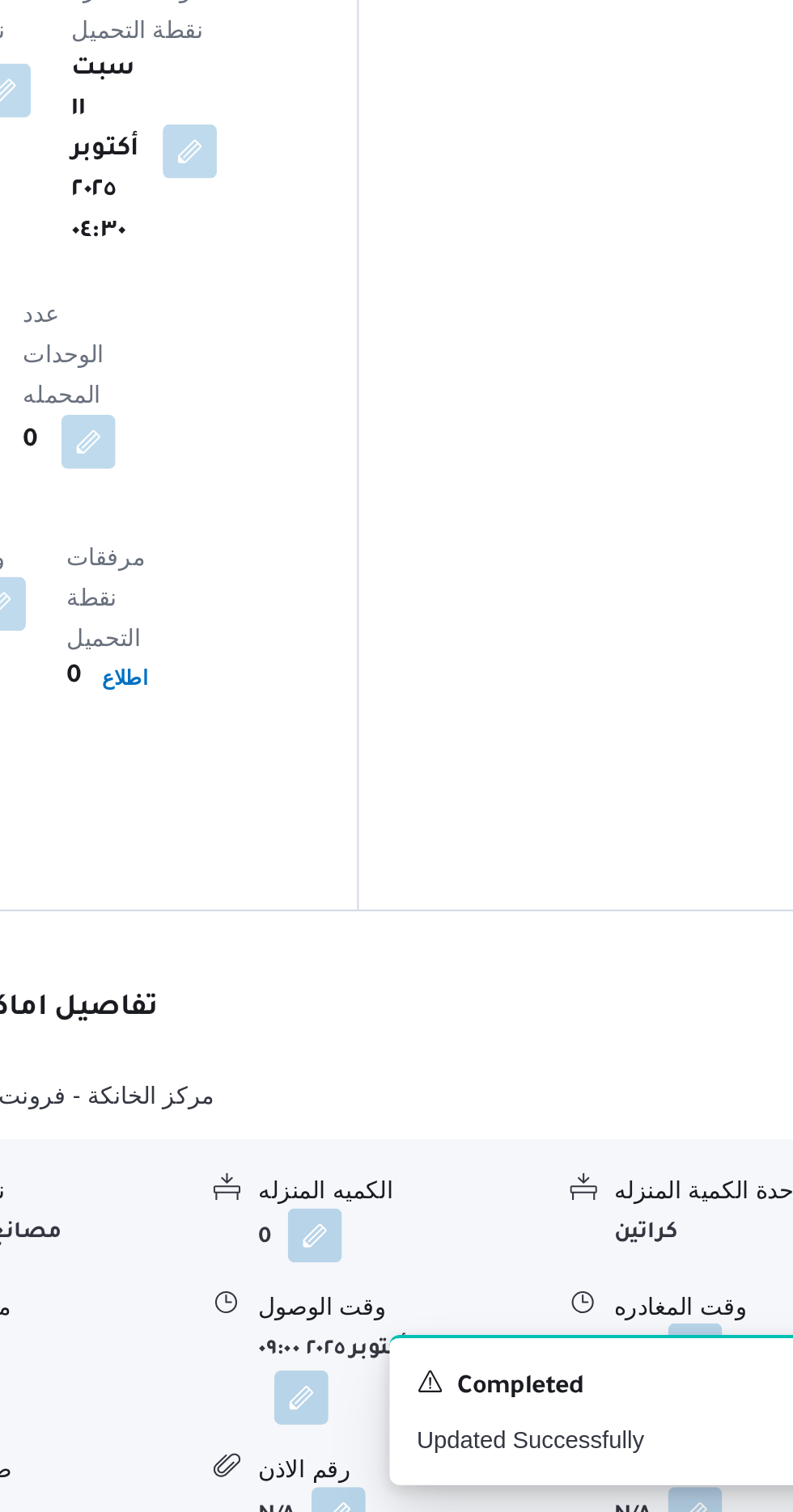
click at [661, 1422] on button "button" at bounding box center [668, 1435] width 26 height 26
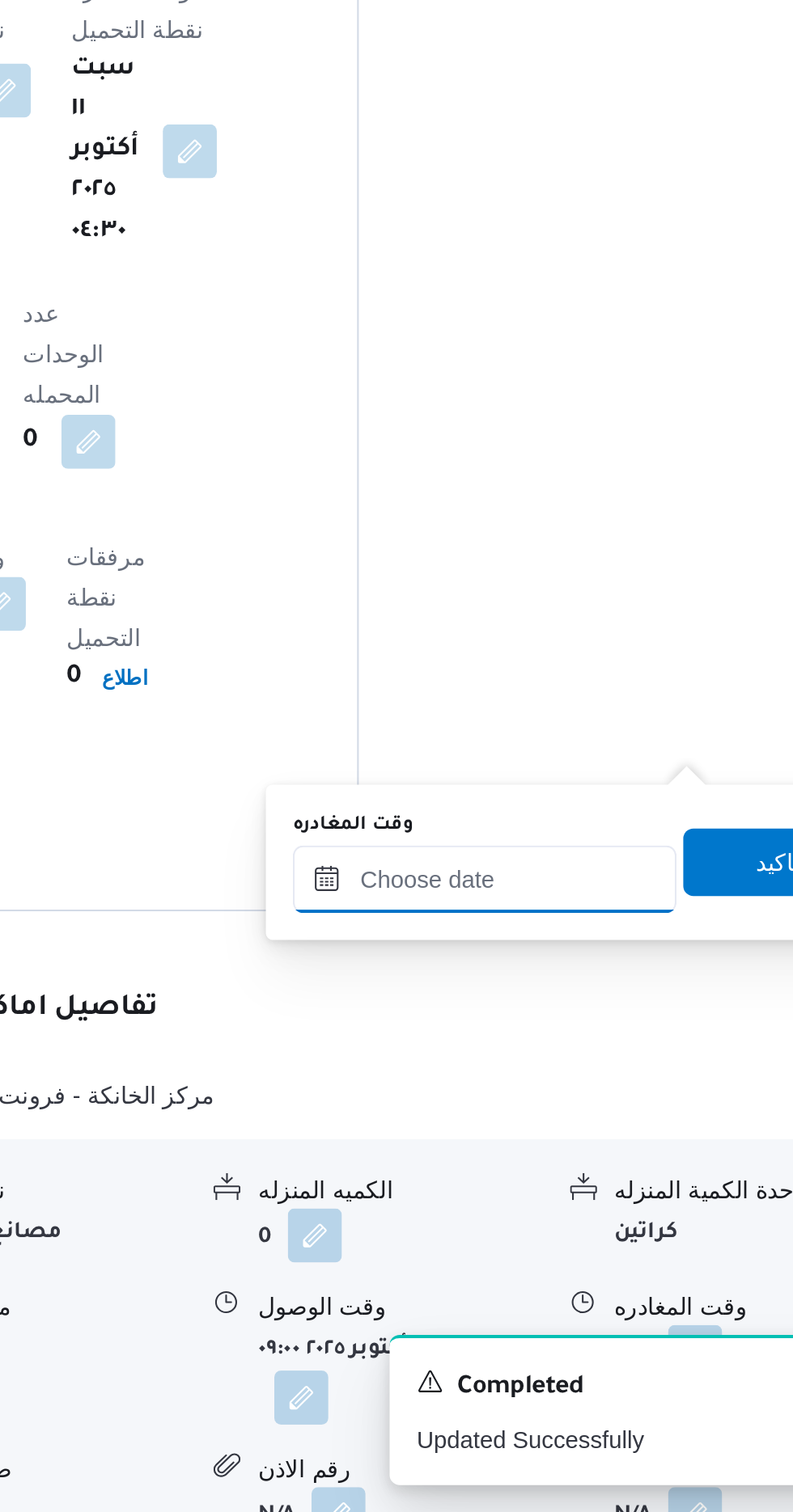
click at [593, 1203] on input "وقت المغادره" at bounding box center [567, 1209] width 184 height 32
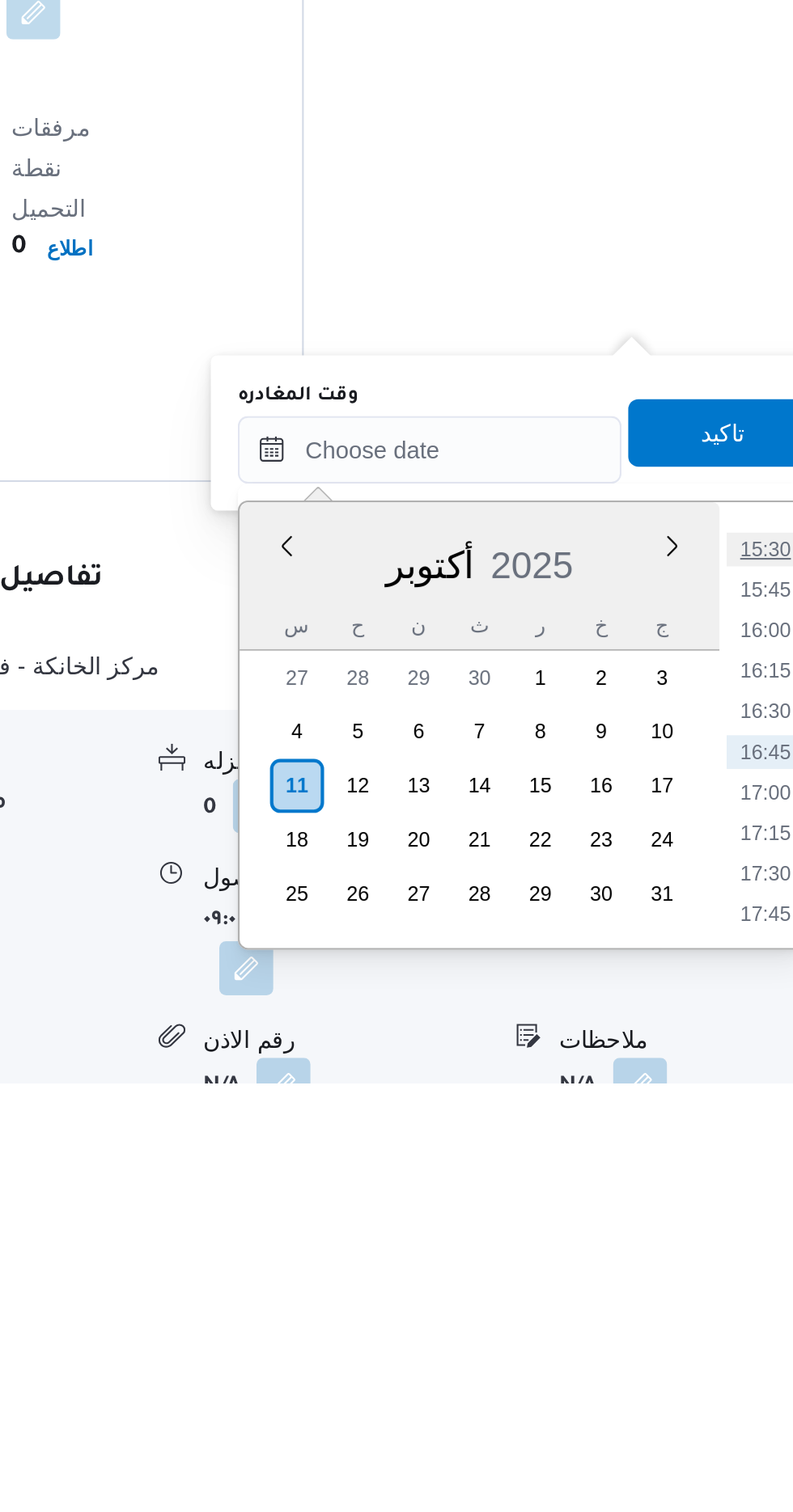
click at [735, 1260] on li "15:30" at bounding box center [727, 1256] width 38 height 16
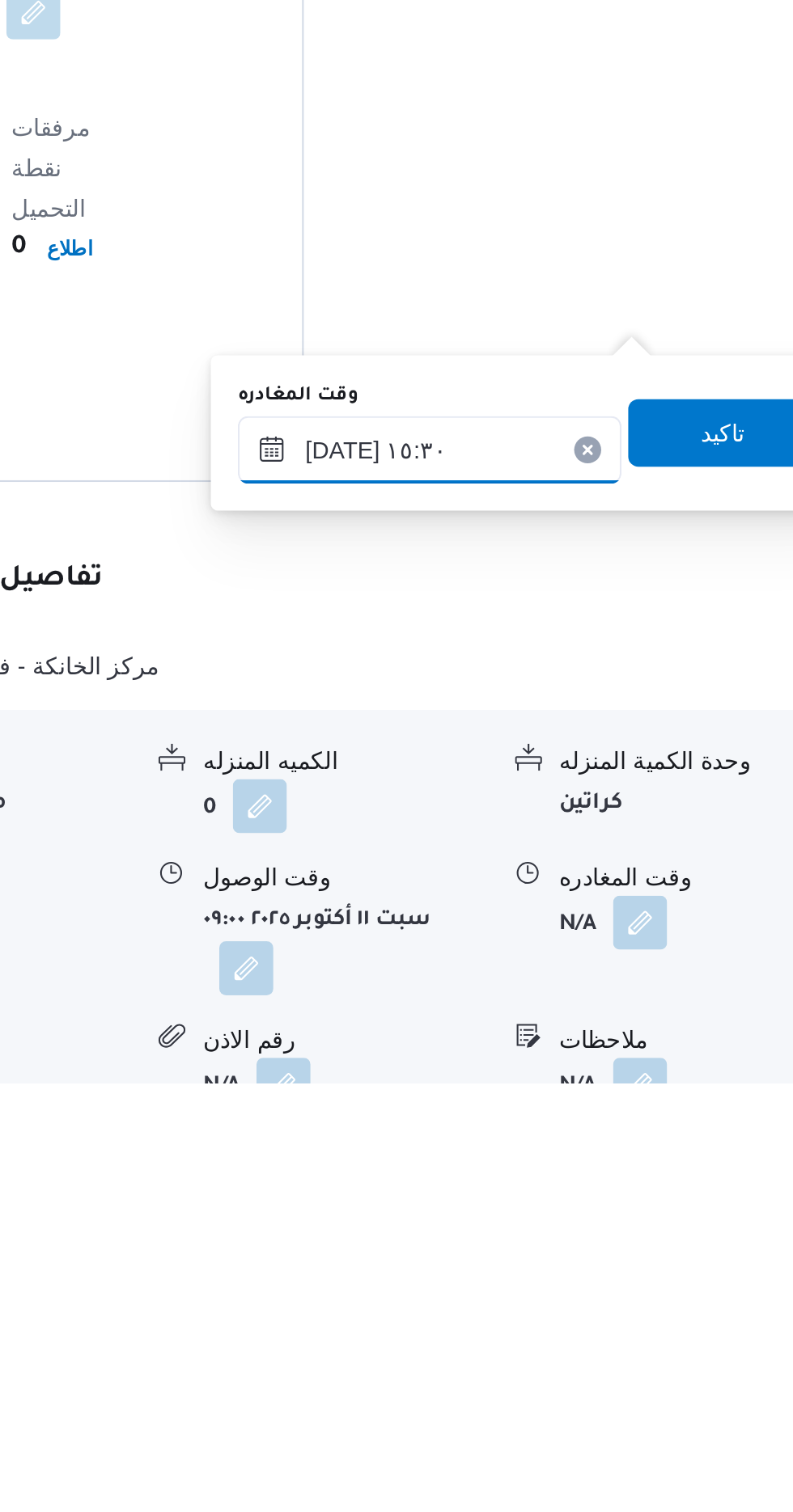
click at [594, 1204] on input "[DATE] ١٥:٣٠" at bounding box center [567, 1209] width 184 height 32
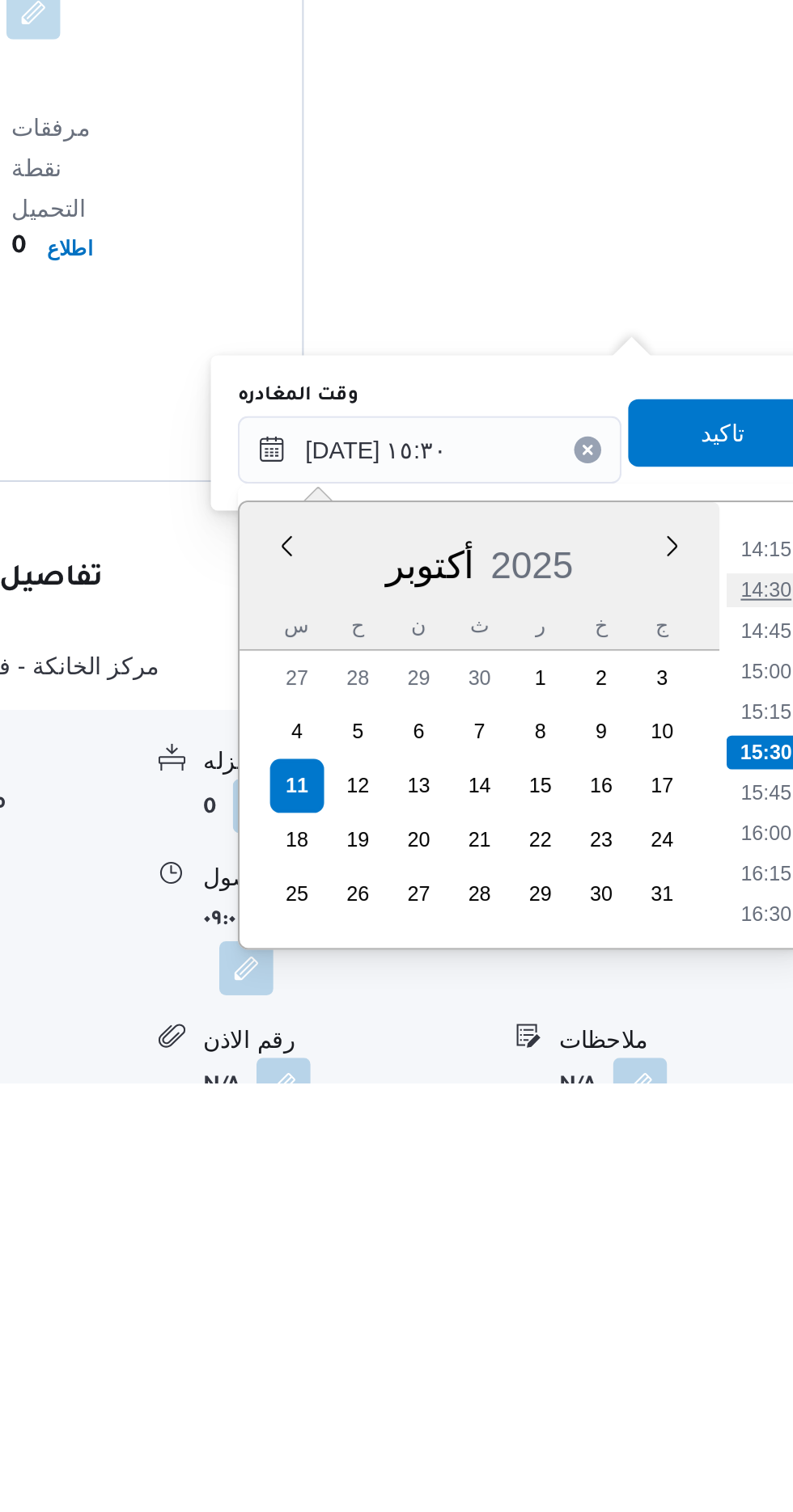
click at [725, 1275] on li "14:30" at bounding box center [727, 1276] width 38 height 16
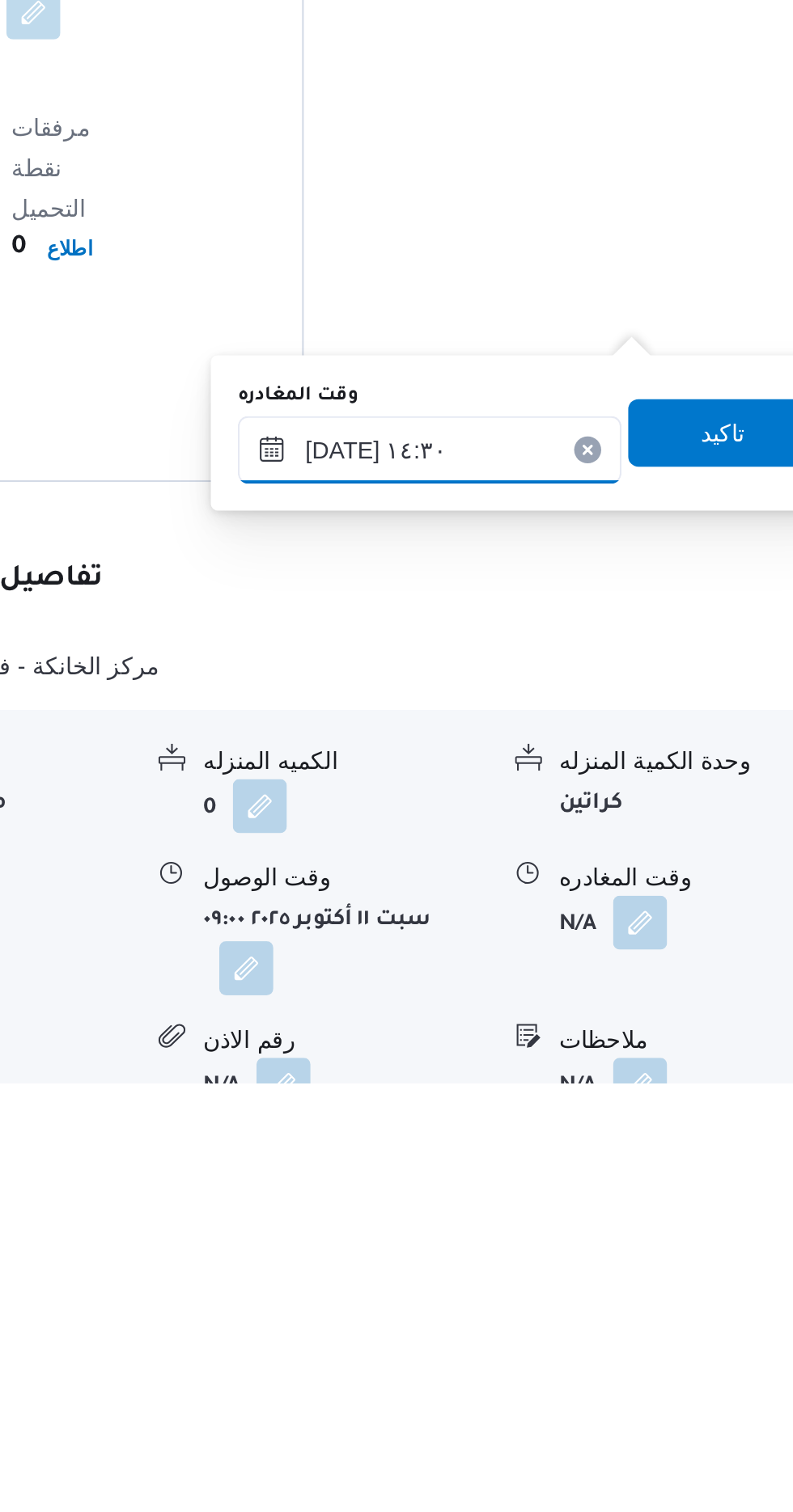
click at [614, 1202] on input "[DATE] ١٤:٣٠" at bounding box center [567, 1209] width 184 height 32
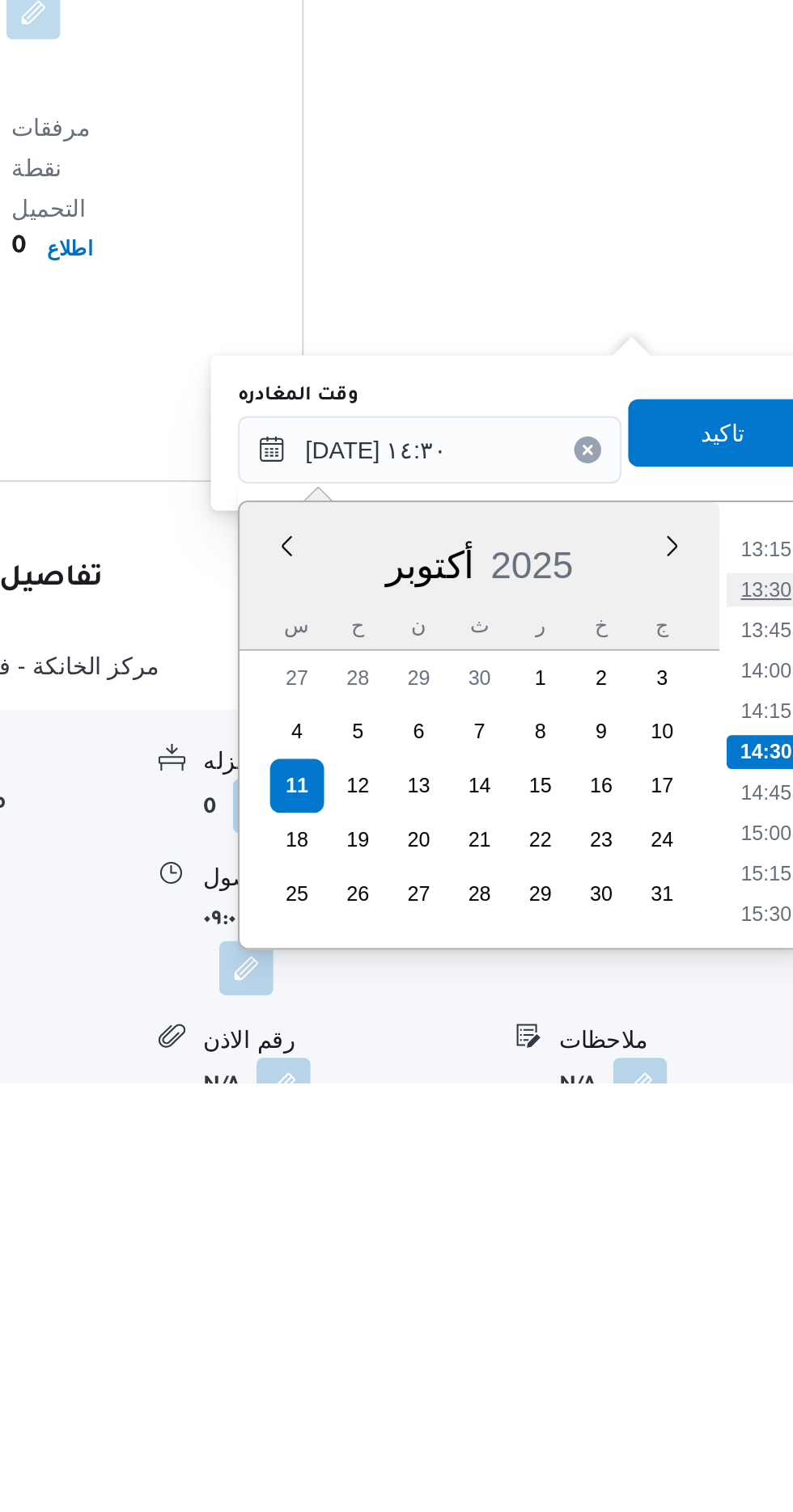
click at [731, 1277] on li "13:30" at bounding box center [727, 1276] width 38 height 16
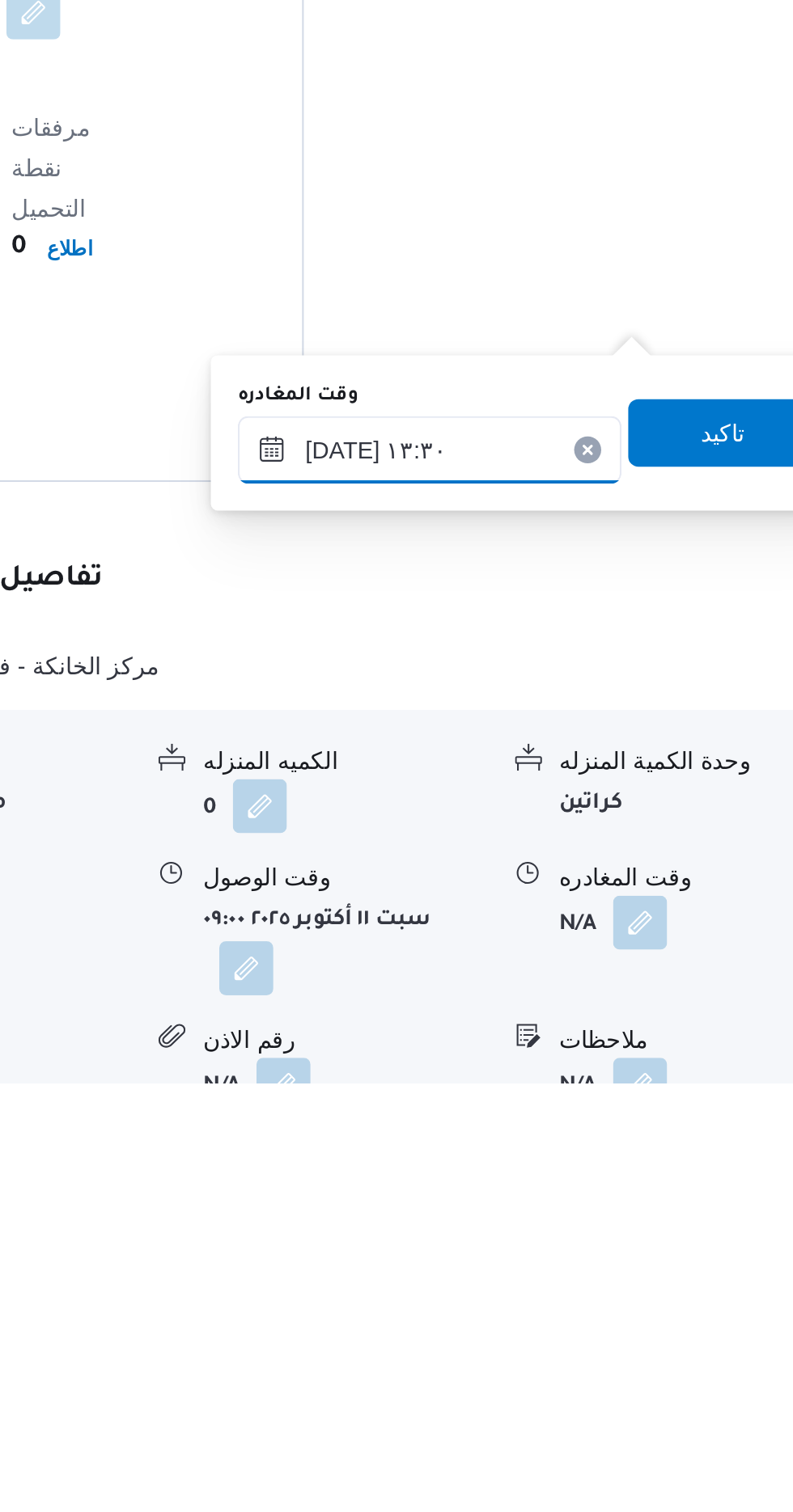
click at [617, 1201] on input "[DATE] ١٣:٣٠" at bounding box center [567, 1209] width 184 height 32
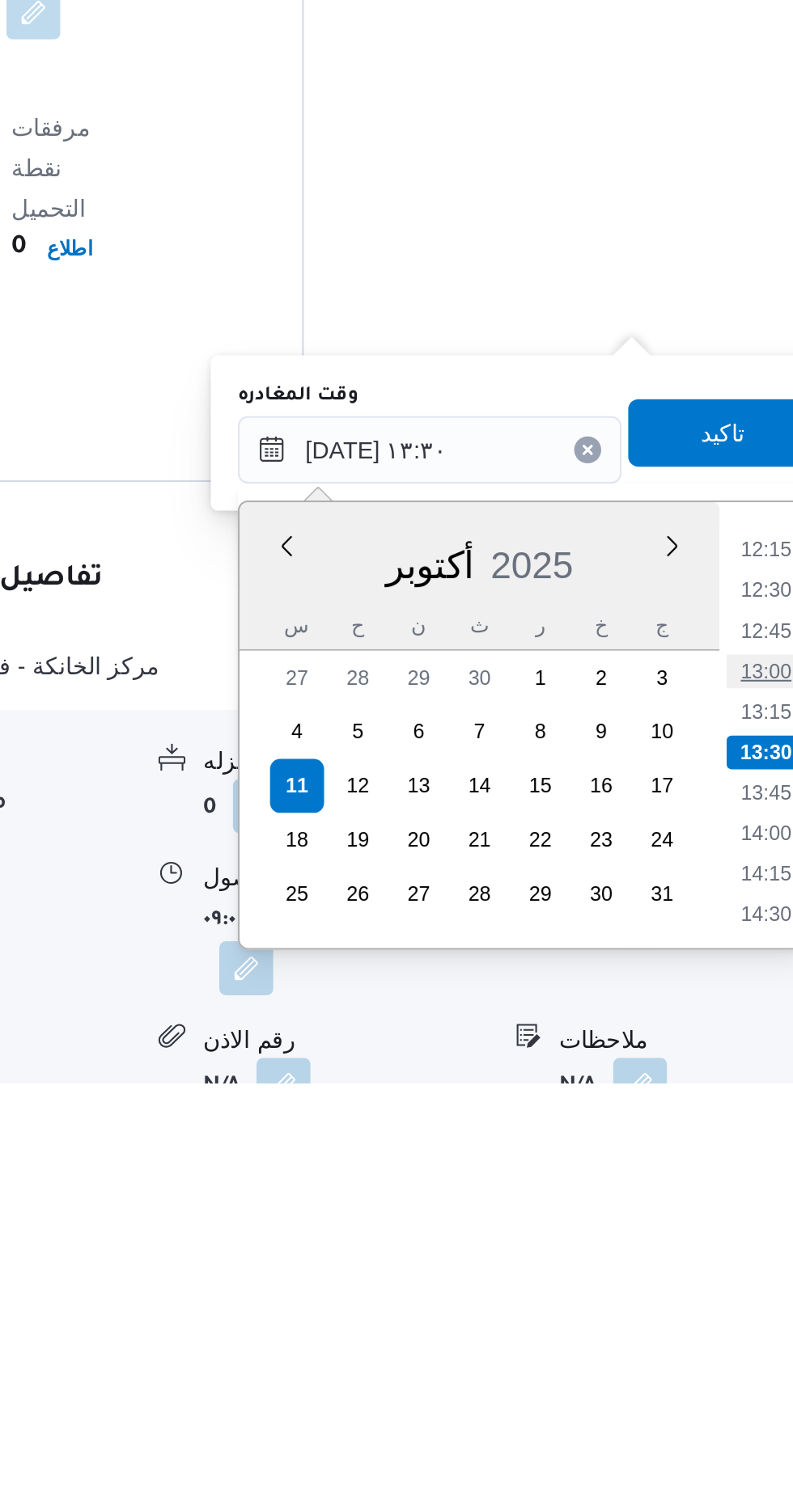
click at [736, 1311] on li "13:00" at bounding box center [727, 1314] width 38 height 16
type input "[DATE] ١٣:٠٠"
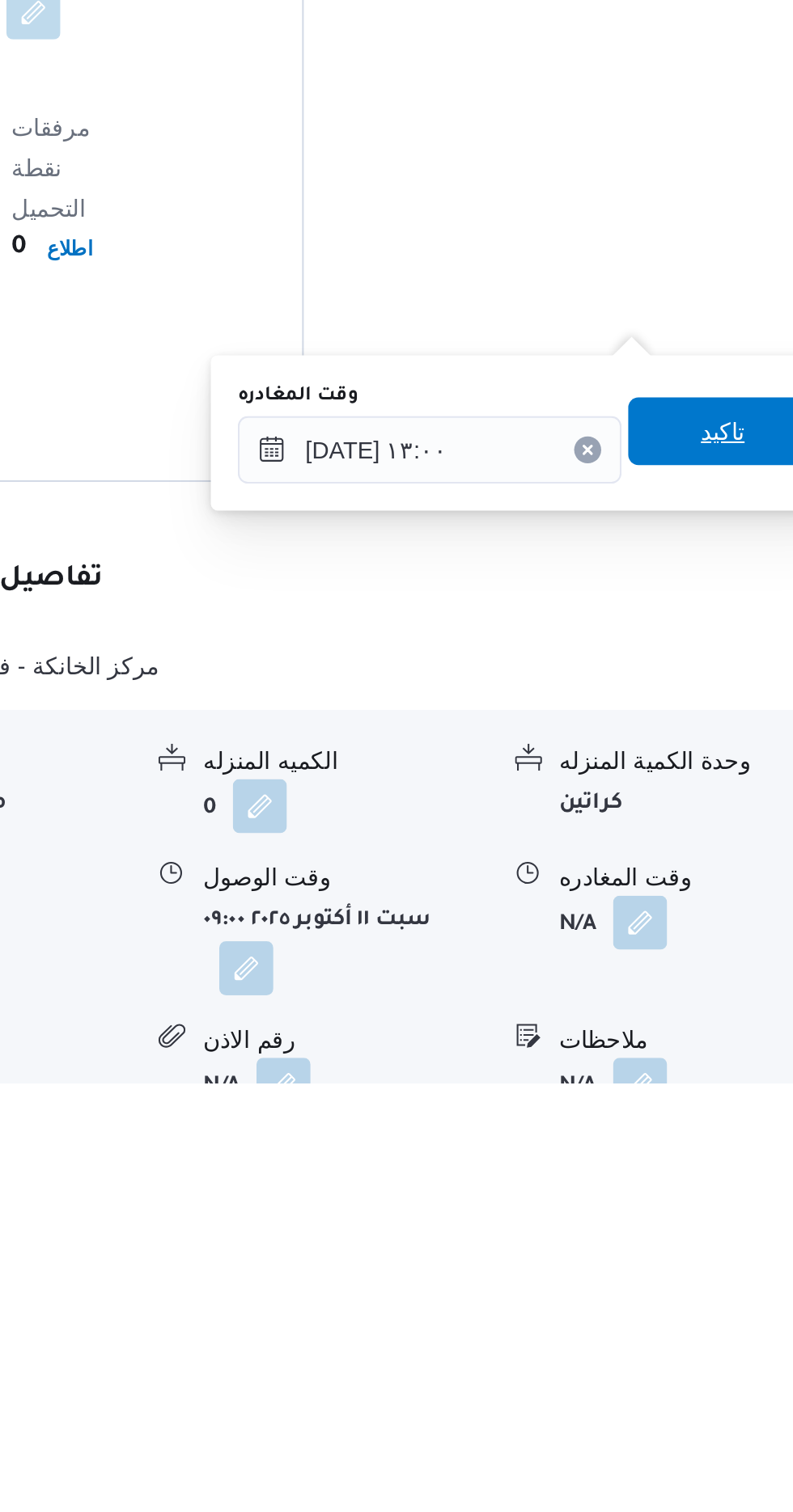
click at [710, 1201] on span "تاكيد" at bounding box center [707, 1200] width 91 height 32
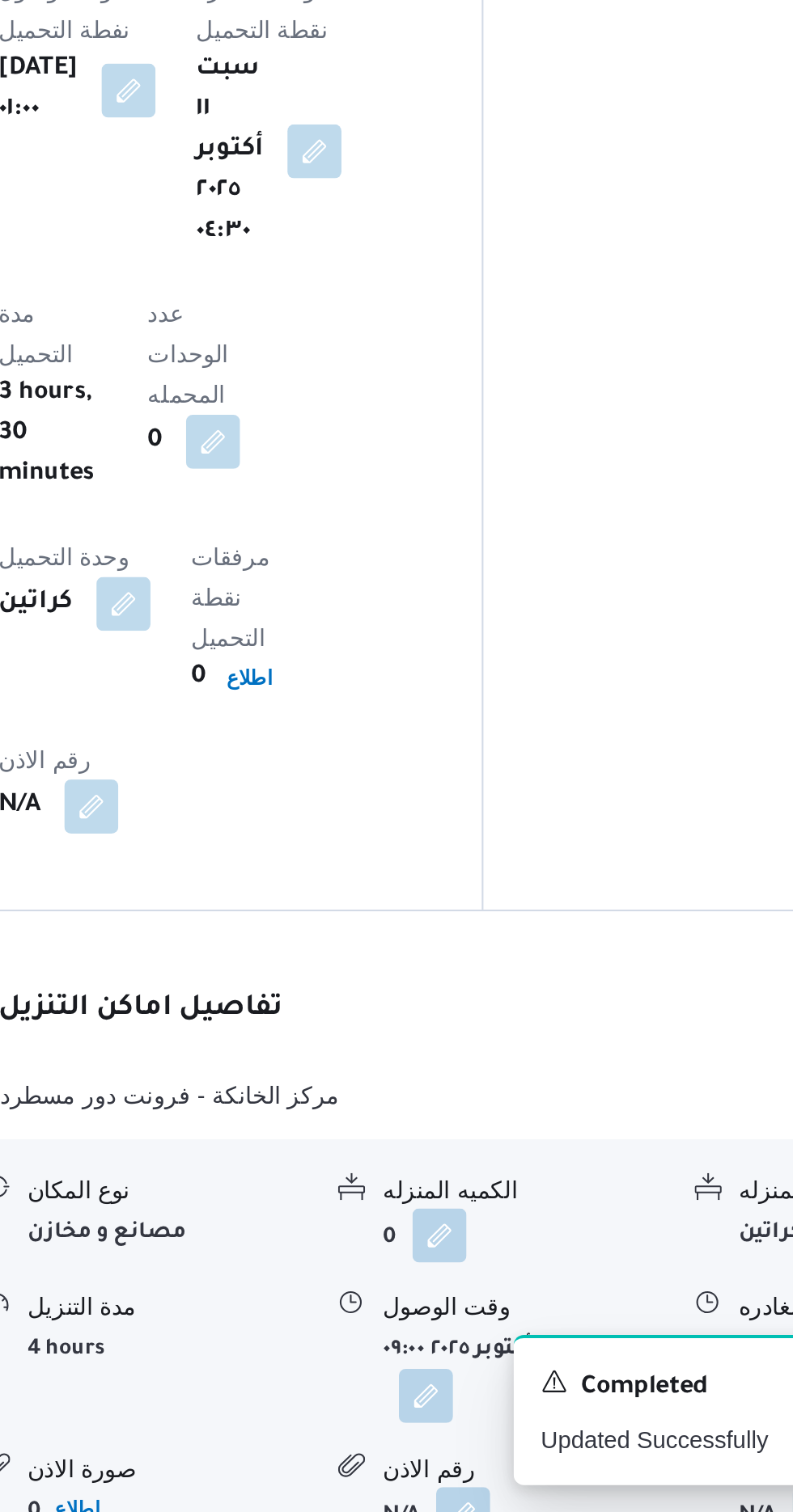
click at [471, 1444] on button "button" at bounding box center [480, 1457] width 26 height 26
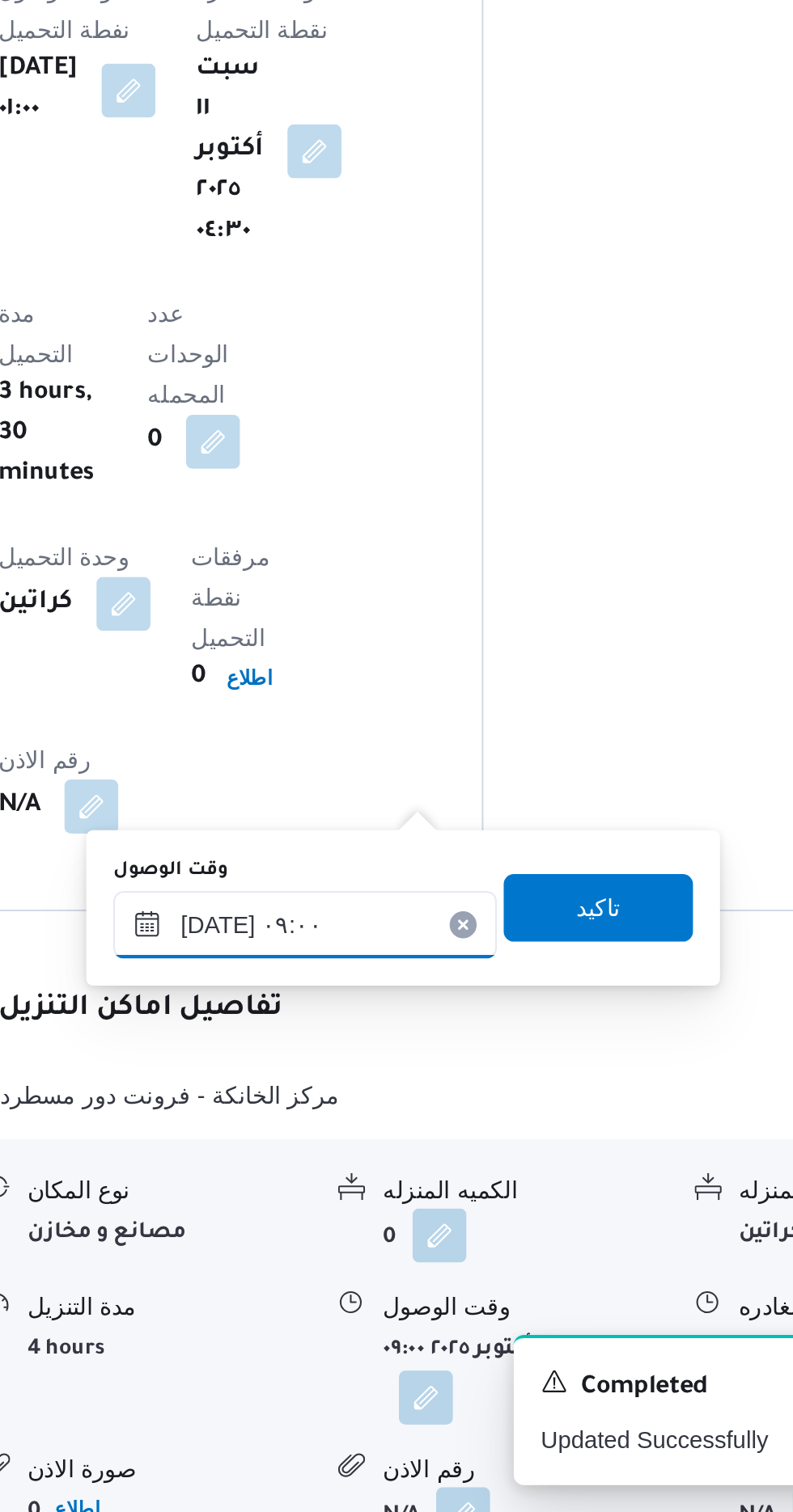
click at [414, 1219] on input "[DATE] ٠٩:٠٠" at bounding box center [421, 1231] width 184 height 32
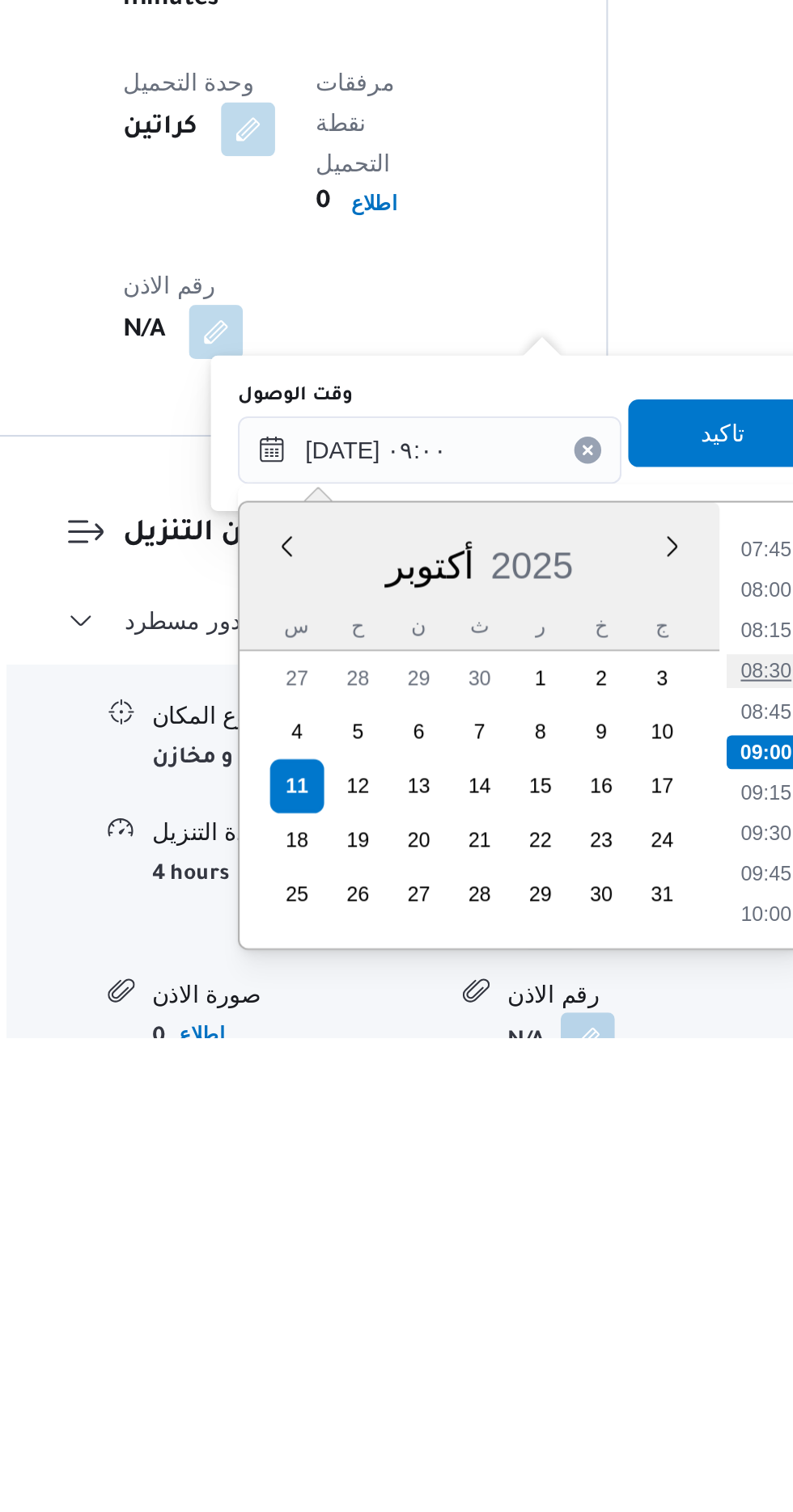
click at [577, 1334] on li "08:30" at bounding box center [582, 1337] width 38 height 16
type input "[DATE] ٠٨:٣٠"
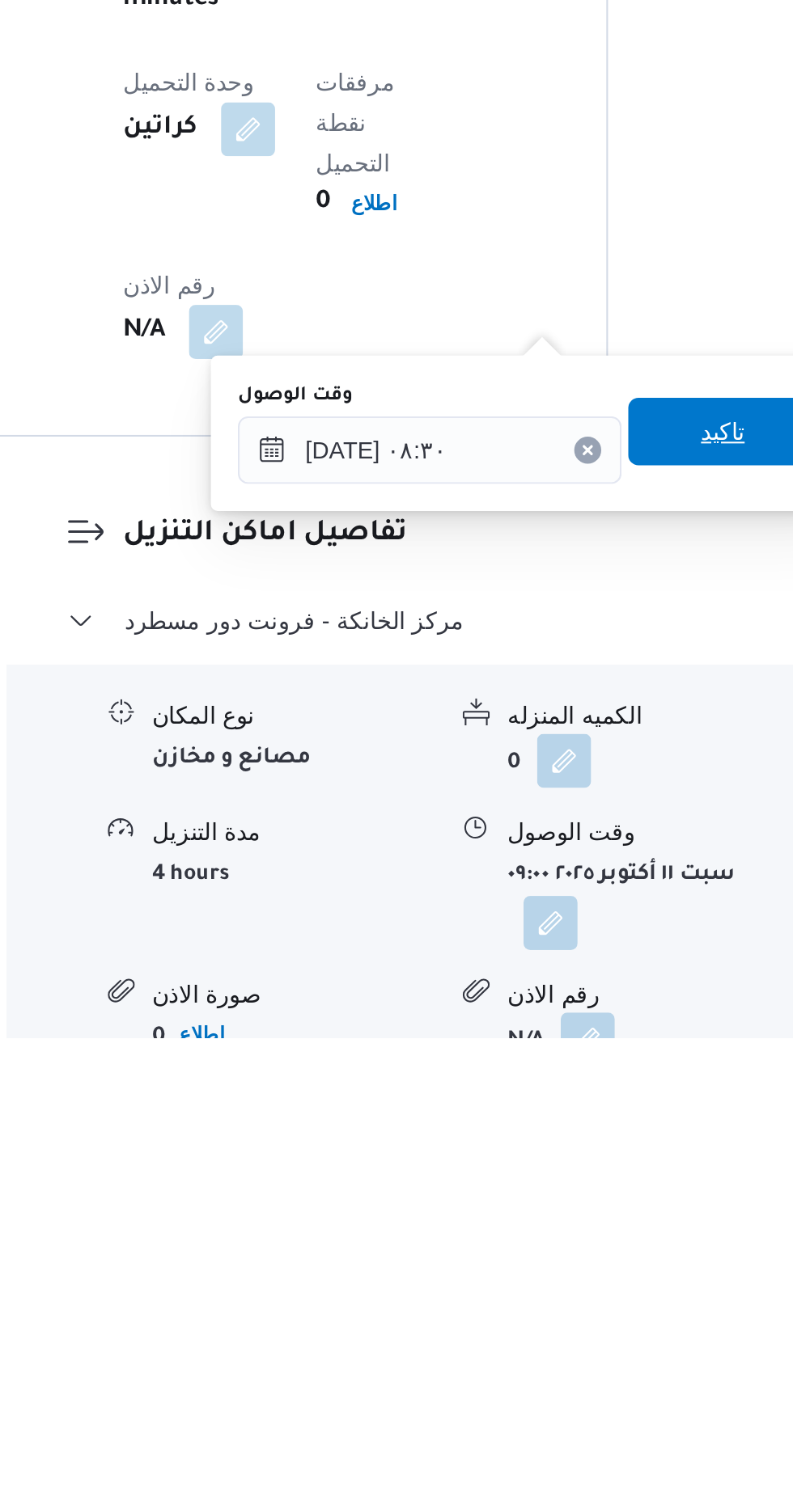
click at [561, 1220] on span "تاكيد" at bounding box center [561, 1222] width 91 height 32
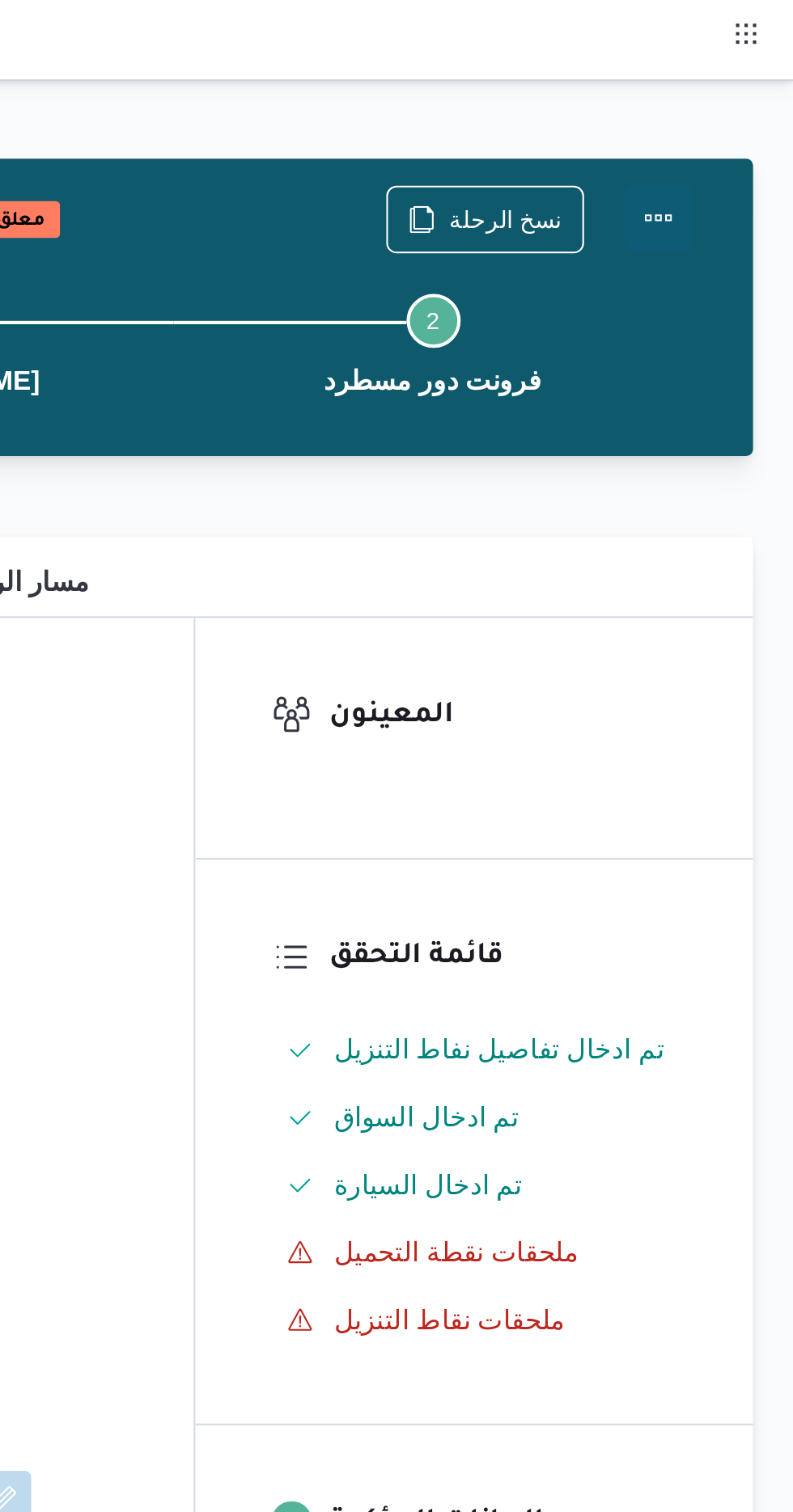
click at [732, 102] on button "Actions" at bounding box center [728, 104] width 32 height 32
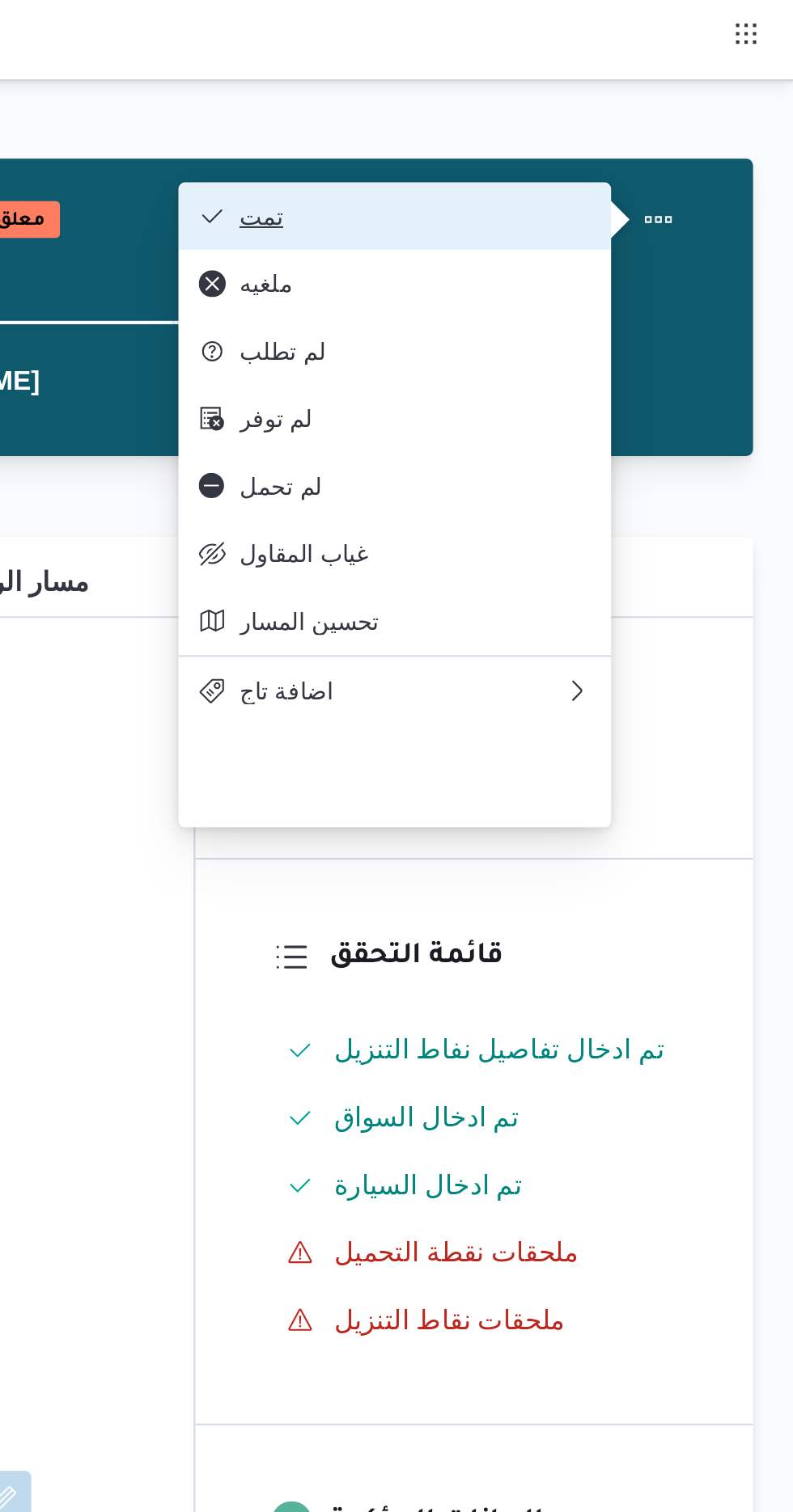
click at [684, 105] on span "تمت" at bounding box center [611, 103] width 168 height 13
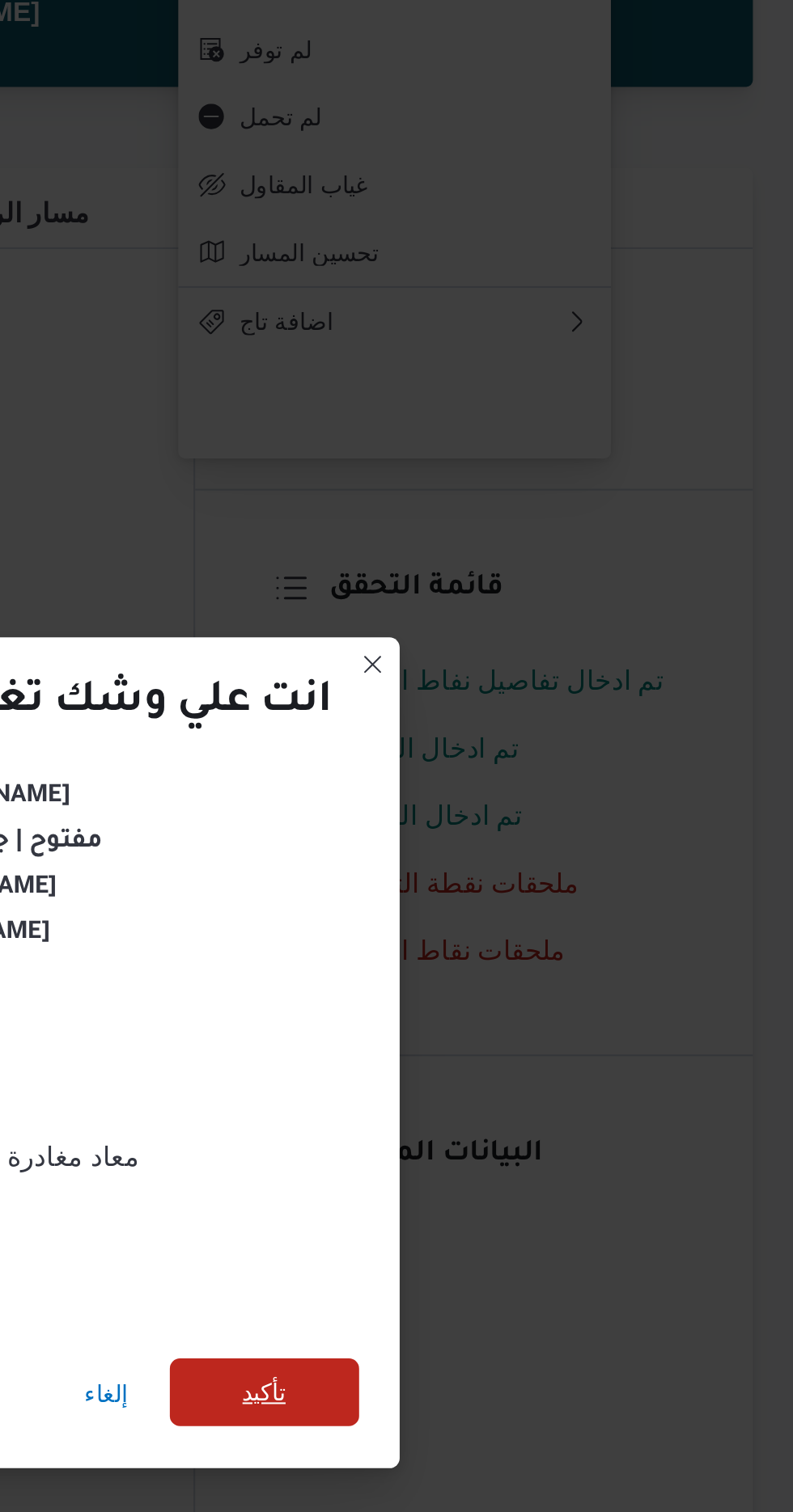
click at [553, 840] on span "تأكيد" at bounding box center [540, 843] width 91 height 32
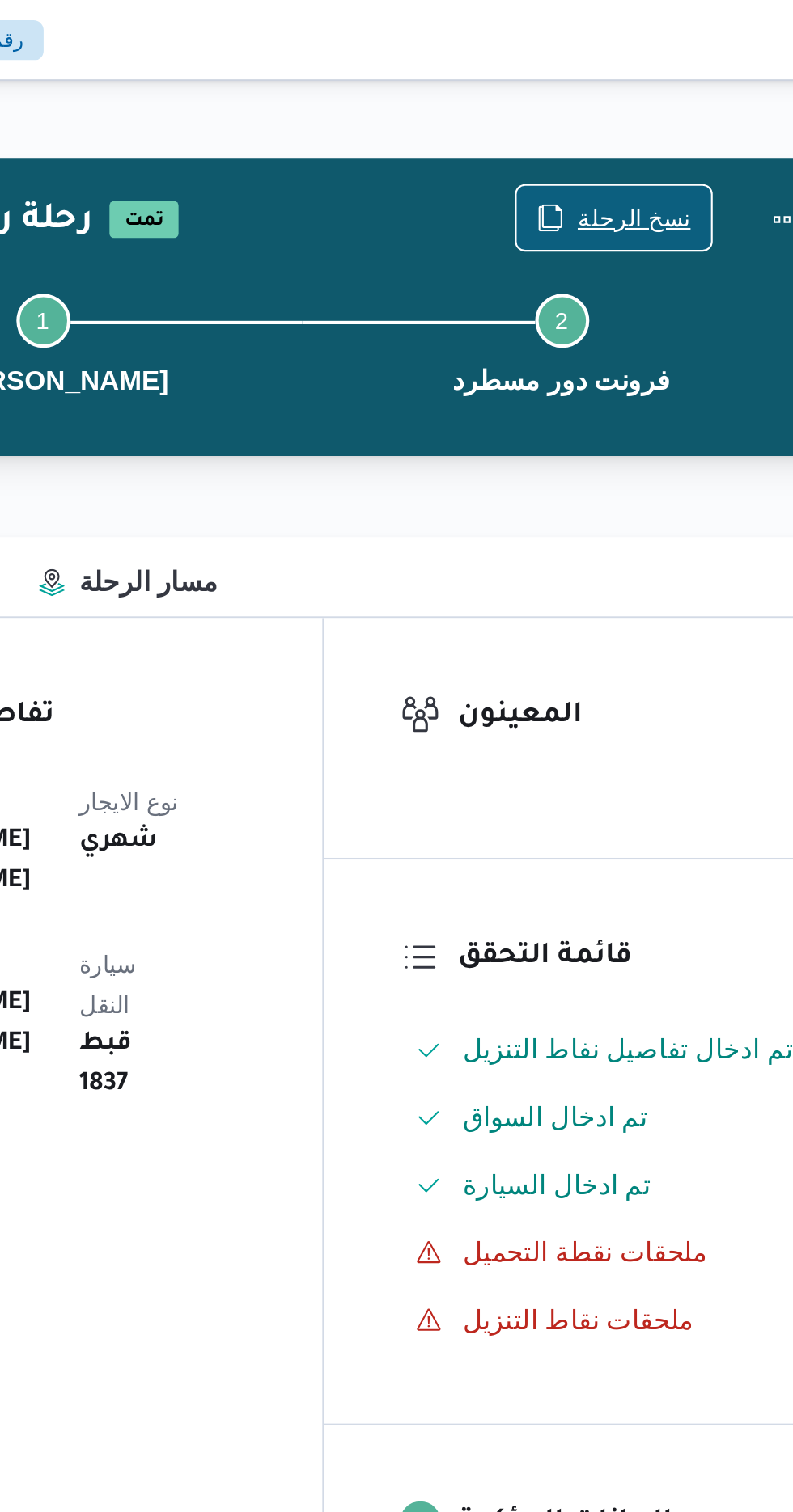
click at [657, 103] on span "نسخ الرحلة" at bounding box center [655, 104] width 54 height 20
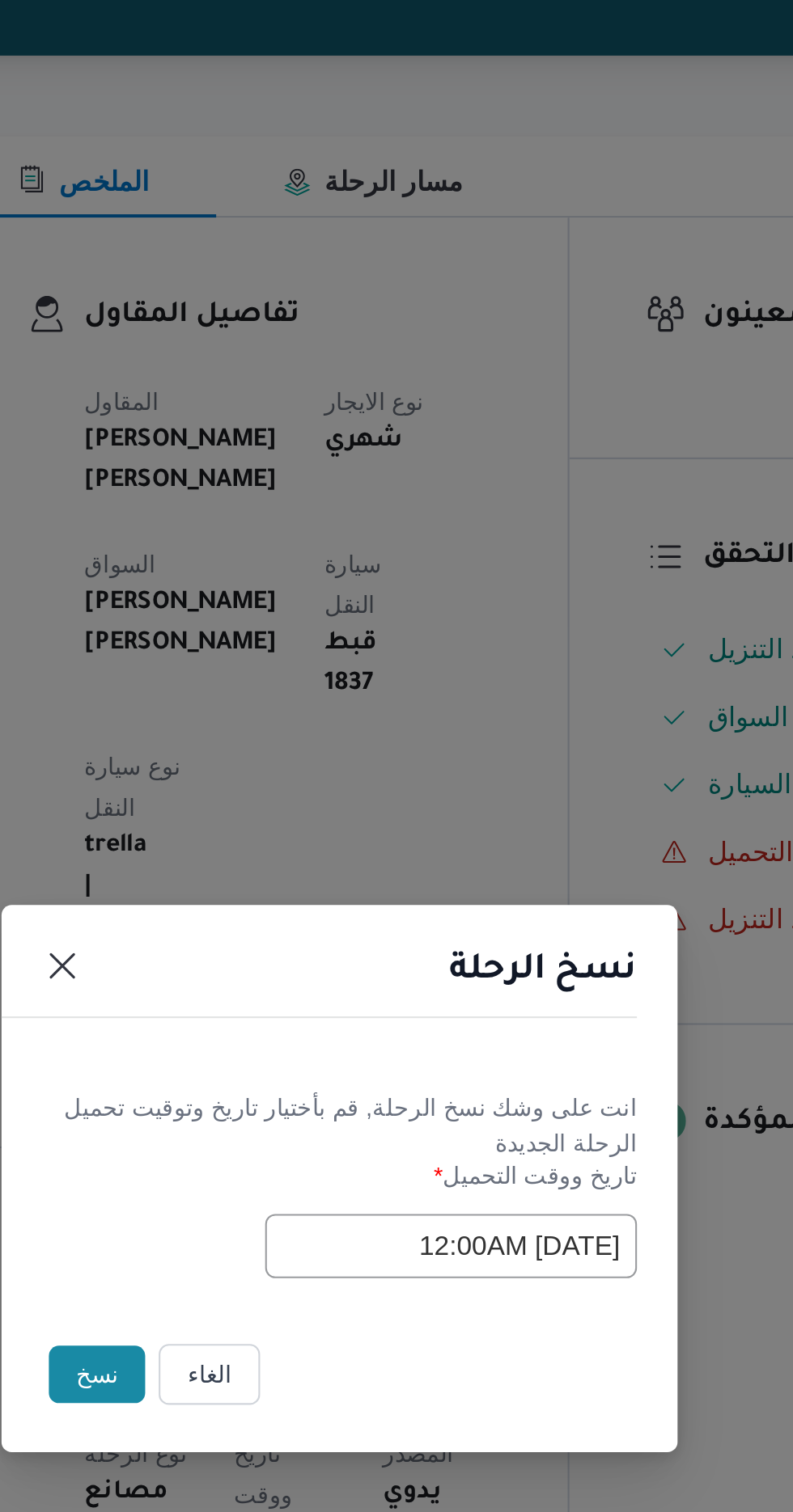
click at [276, 852] on button "نسخ" at bounding box center [280, 850] width 46 height 27
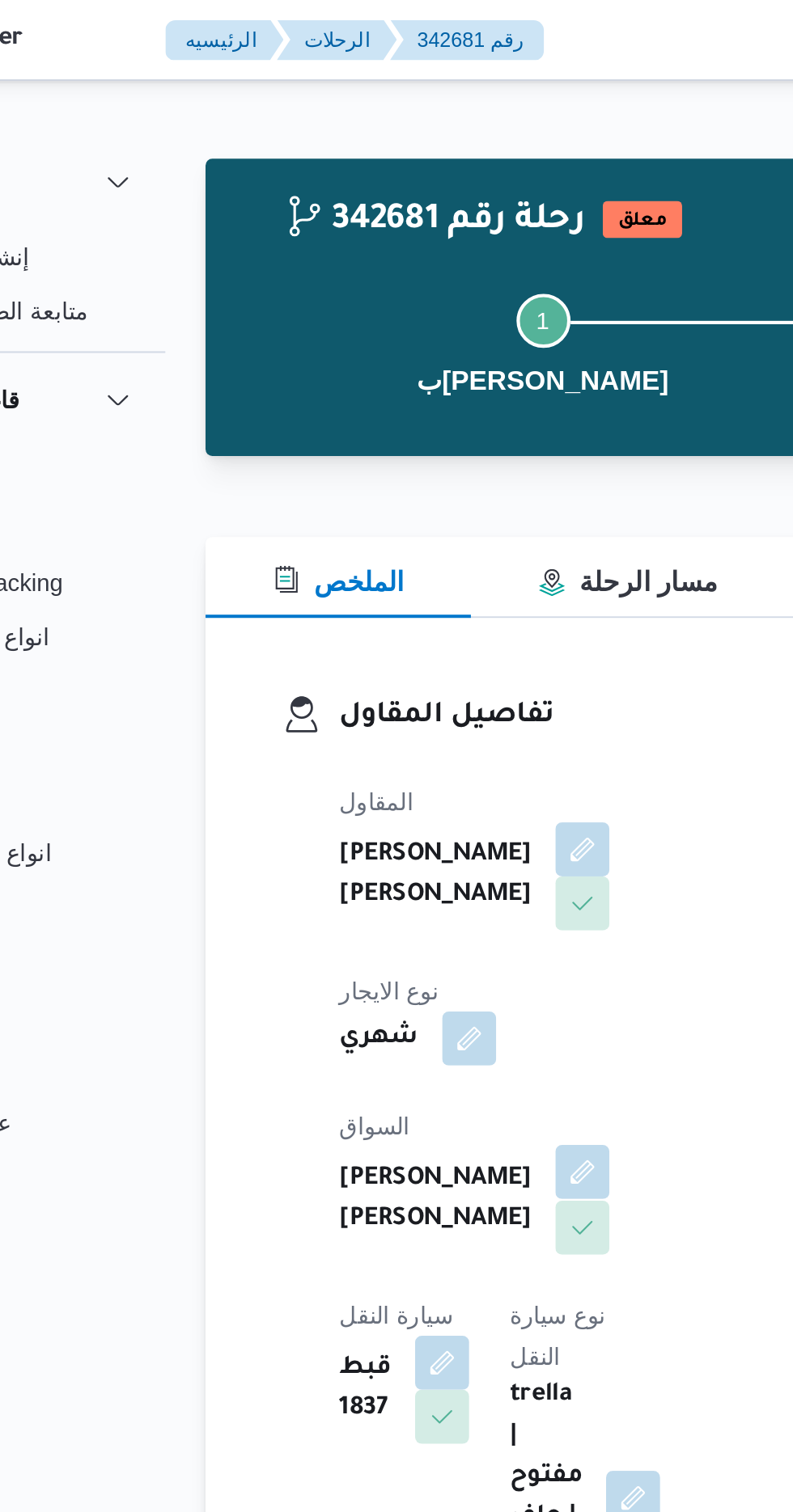
click at [378, 549] on button "button" at bounding box center [391, 562] width 26 height 26
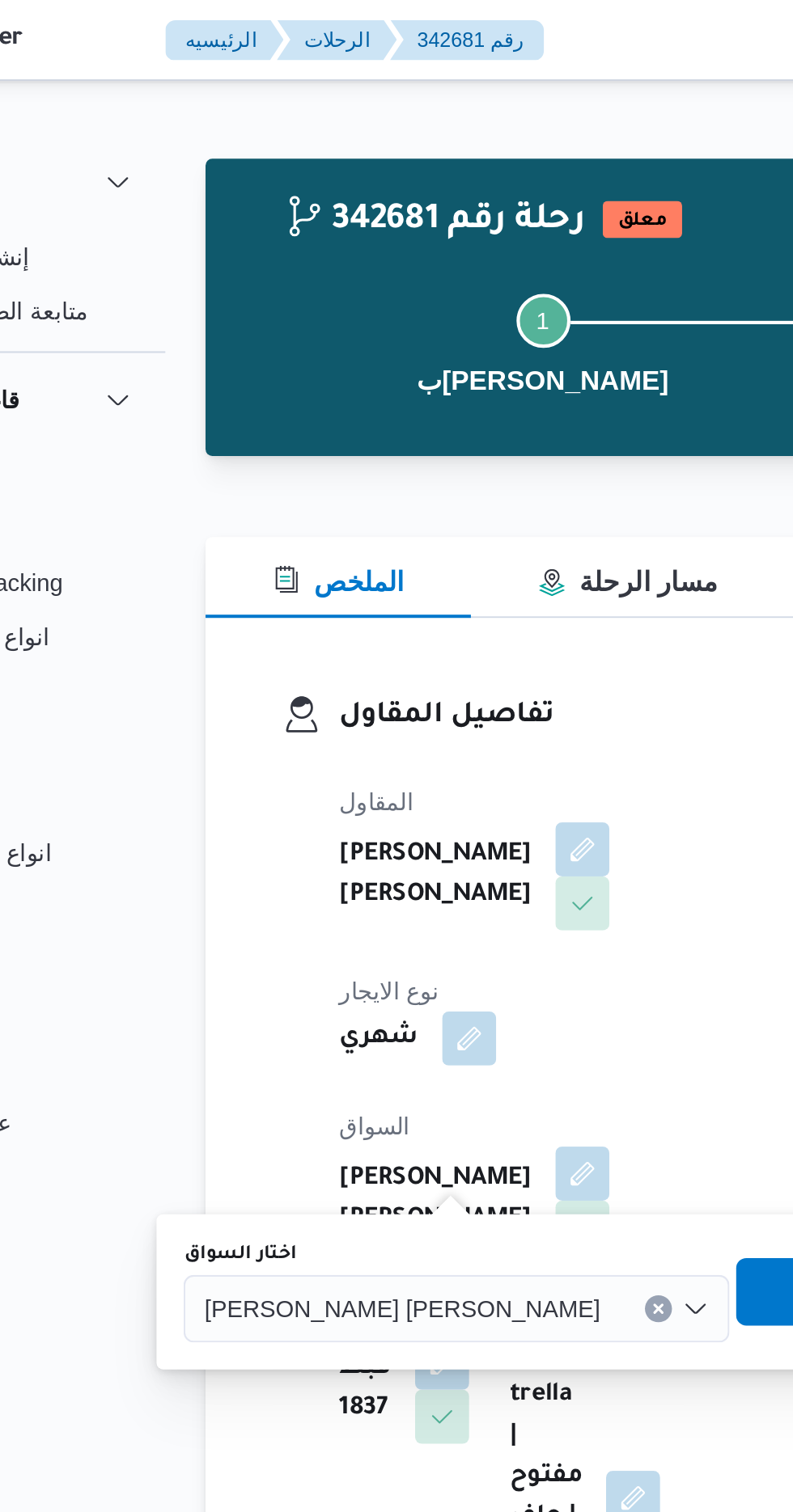
click at [283, 614] on div "[PERSON_NAME] [PERSON_NAME]" at bounding box center [330, 627] width 261 height 32
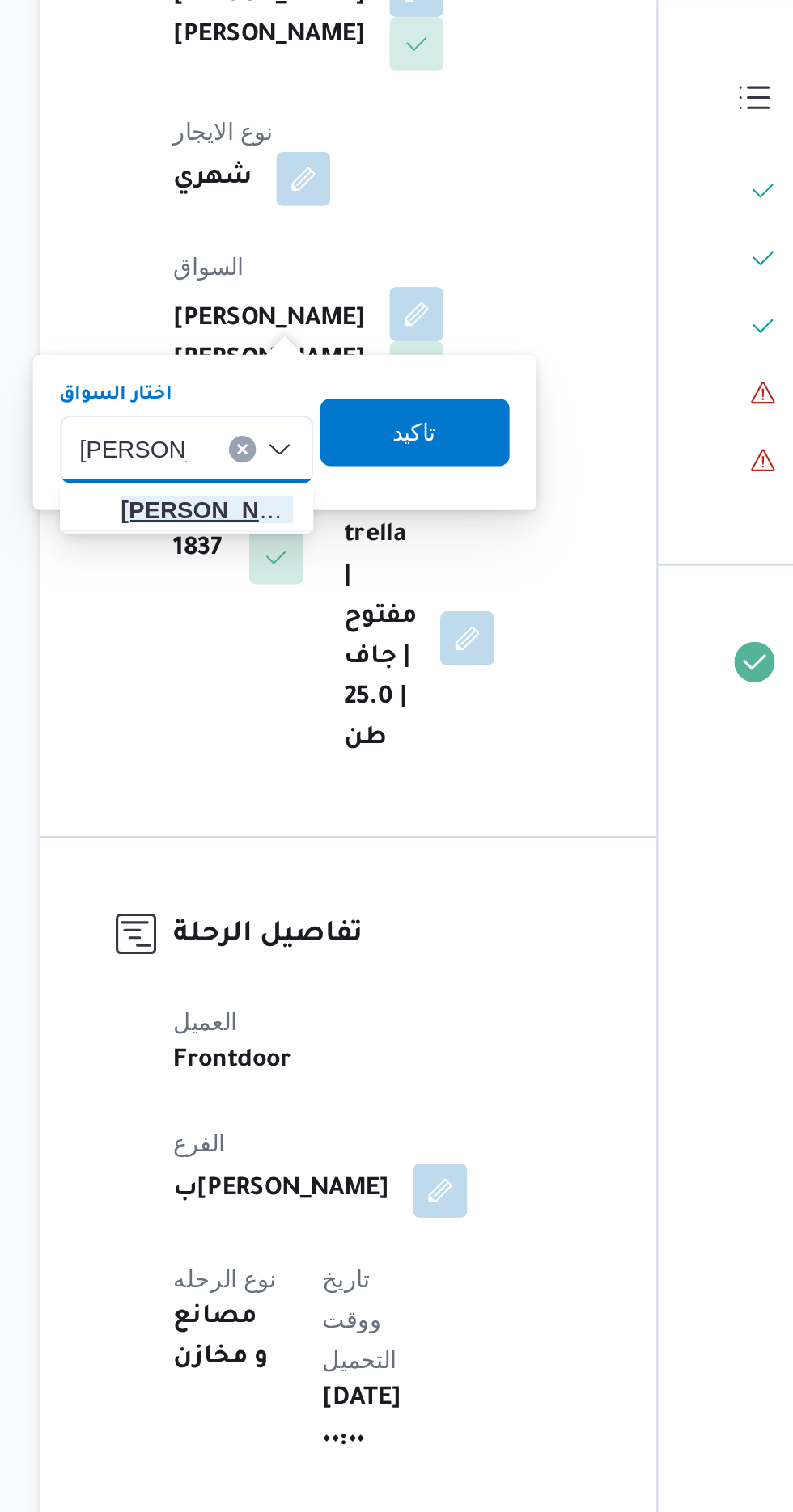
type input "[PERSON_NAME]"
click at [292, 651] on span "[PERSON_NAME] [PERSON_NAME]" at bounding box center [291, 656] width 83 height 20
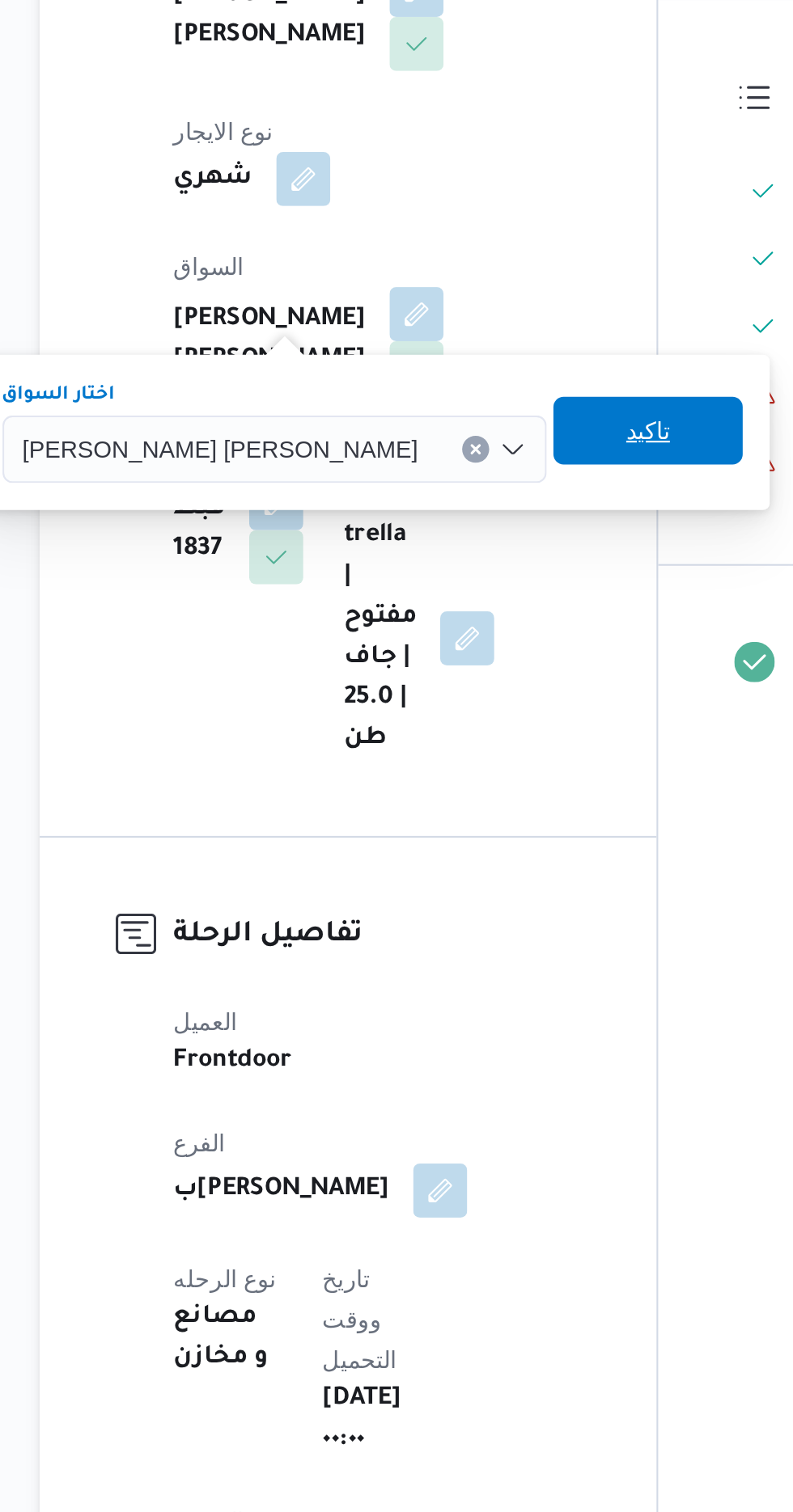
click at [491, 612] on span "تاكيد" at bounding box center [501, 617] width 21 height 20
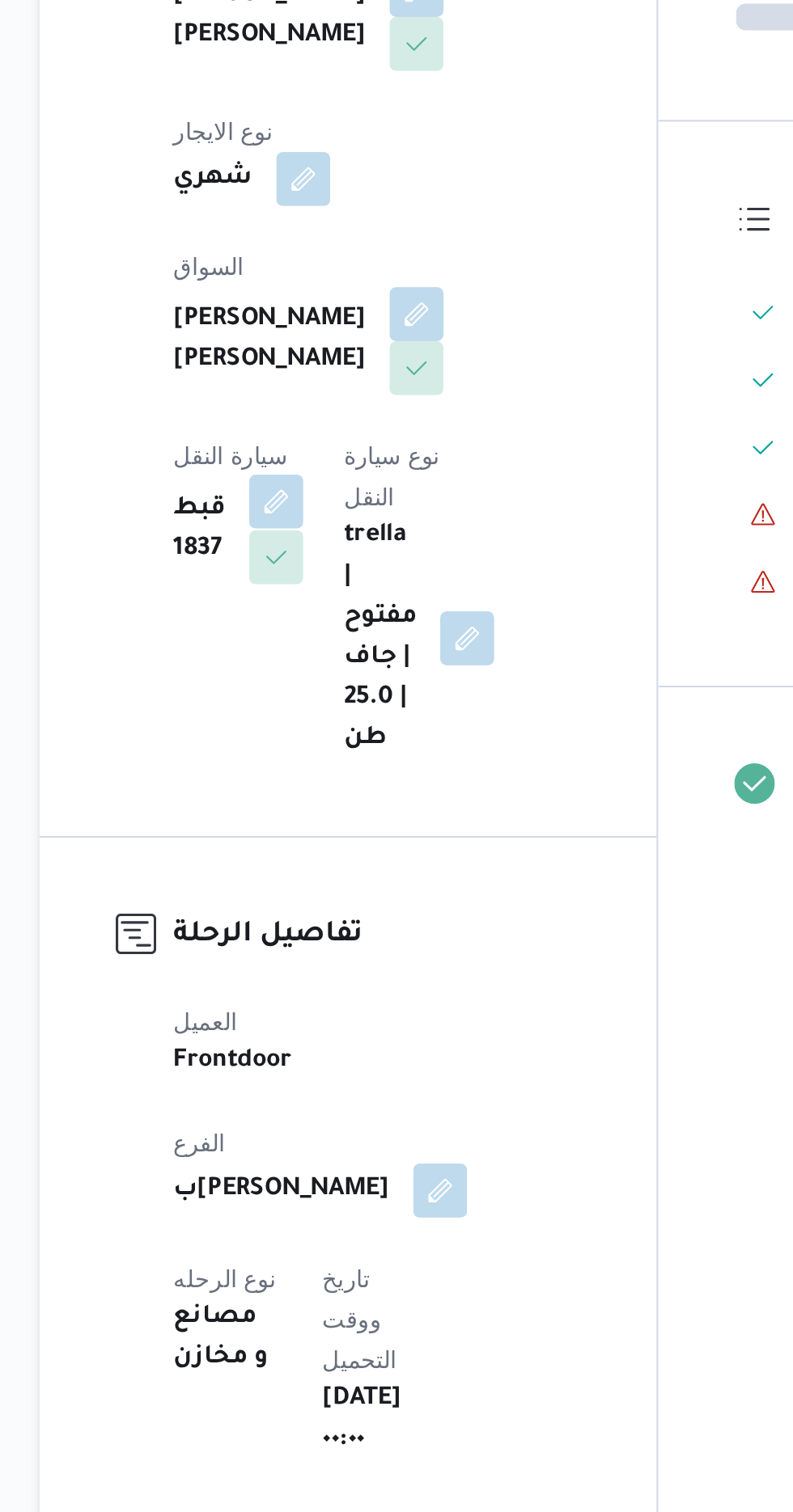
click at [337, 639] on button "button" at bounding box center [324, 652] width 26 height 26
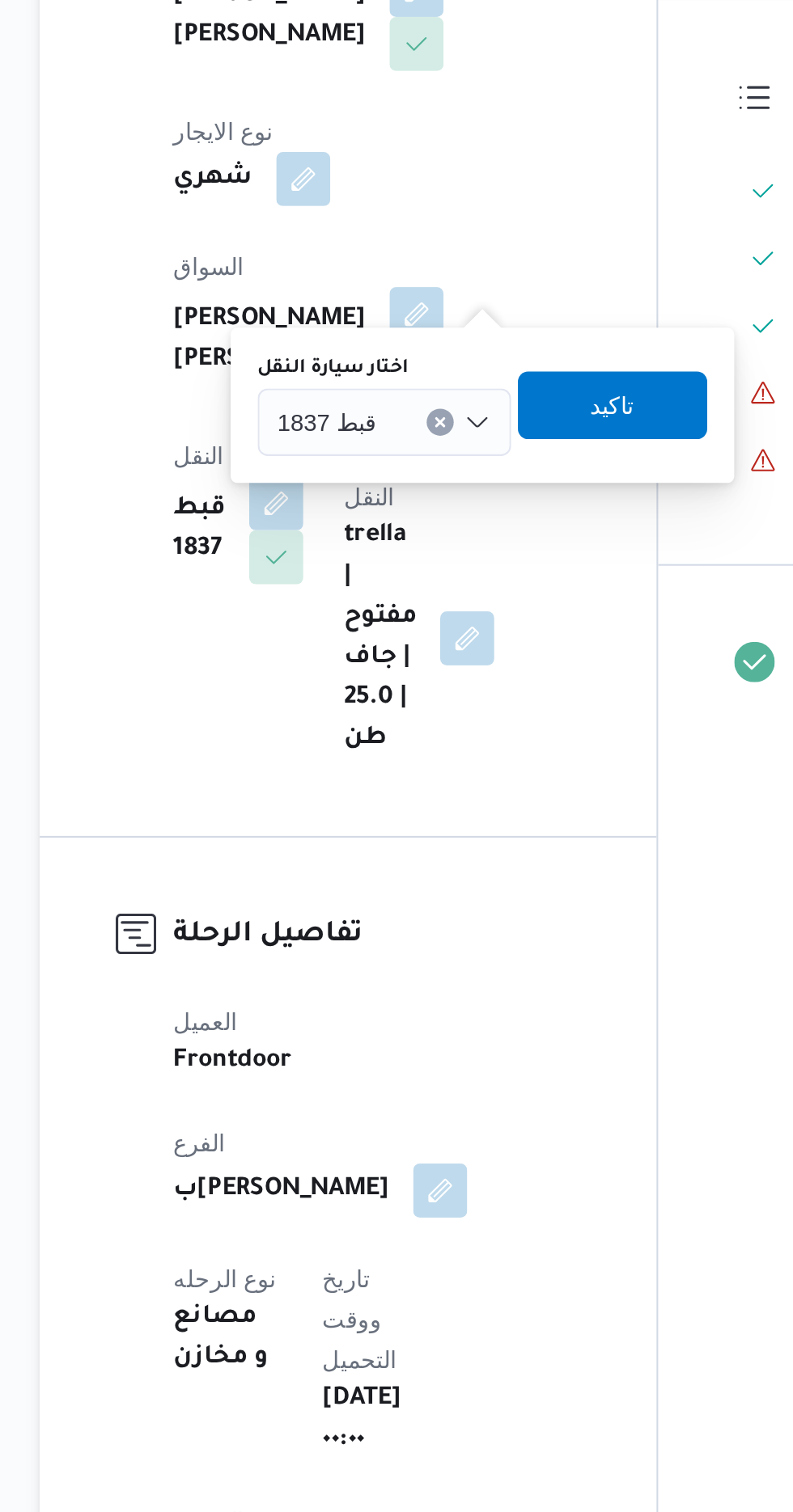
click at [364, 617] on span "قبط 1837" at bounding box center [348, 612] width 48 height 18
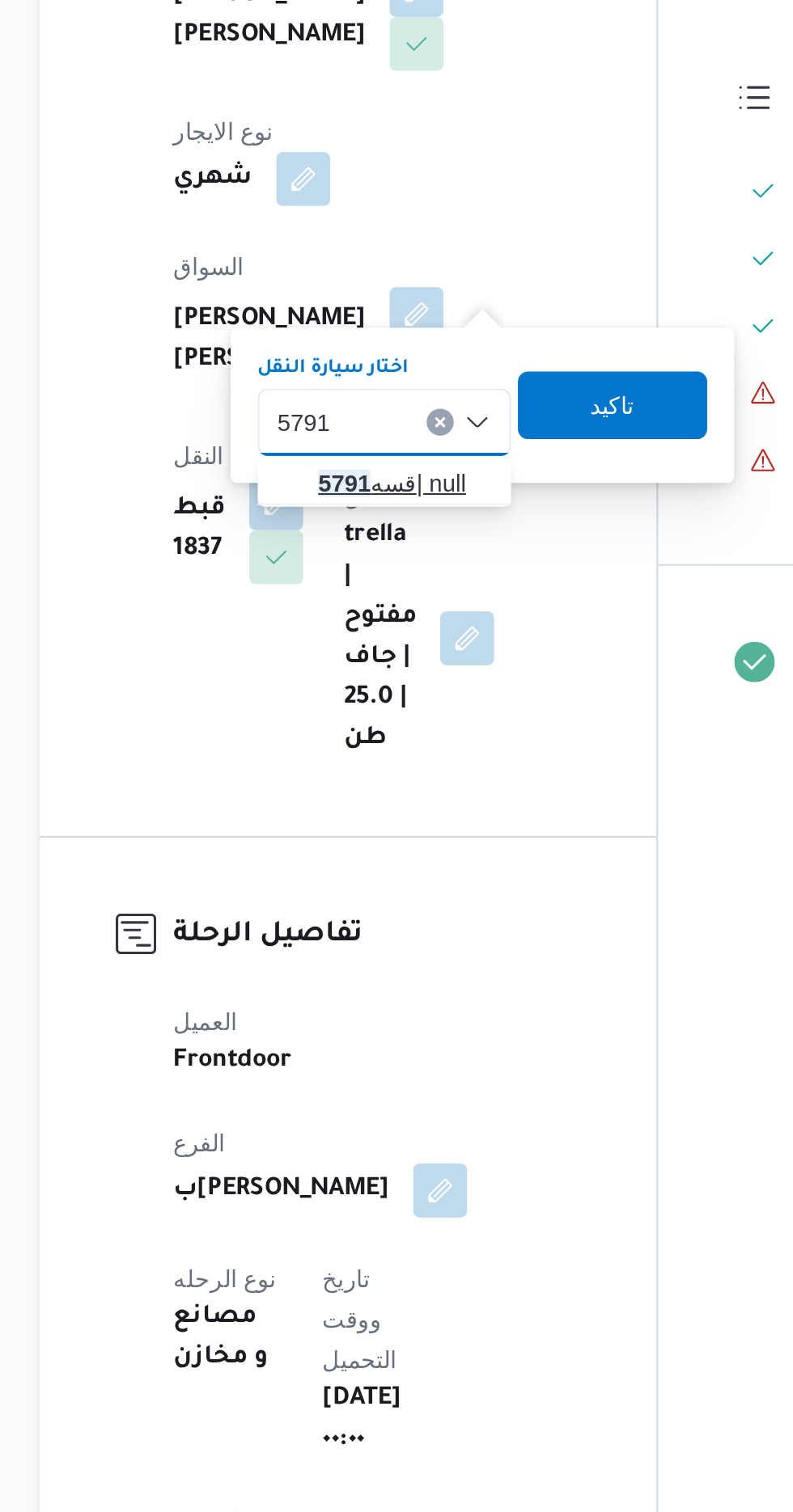
type input "5791"
click at [376, 637] on span "قسه 5791 | null" at bounding box center [385, 643] width 83 height 20
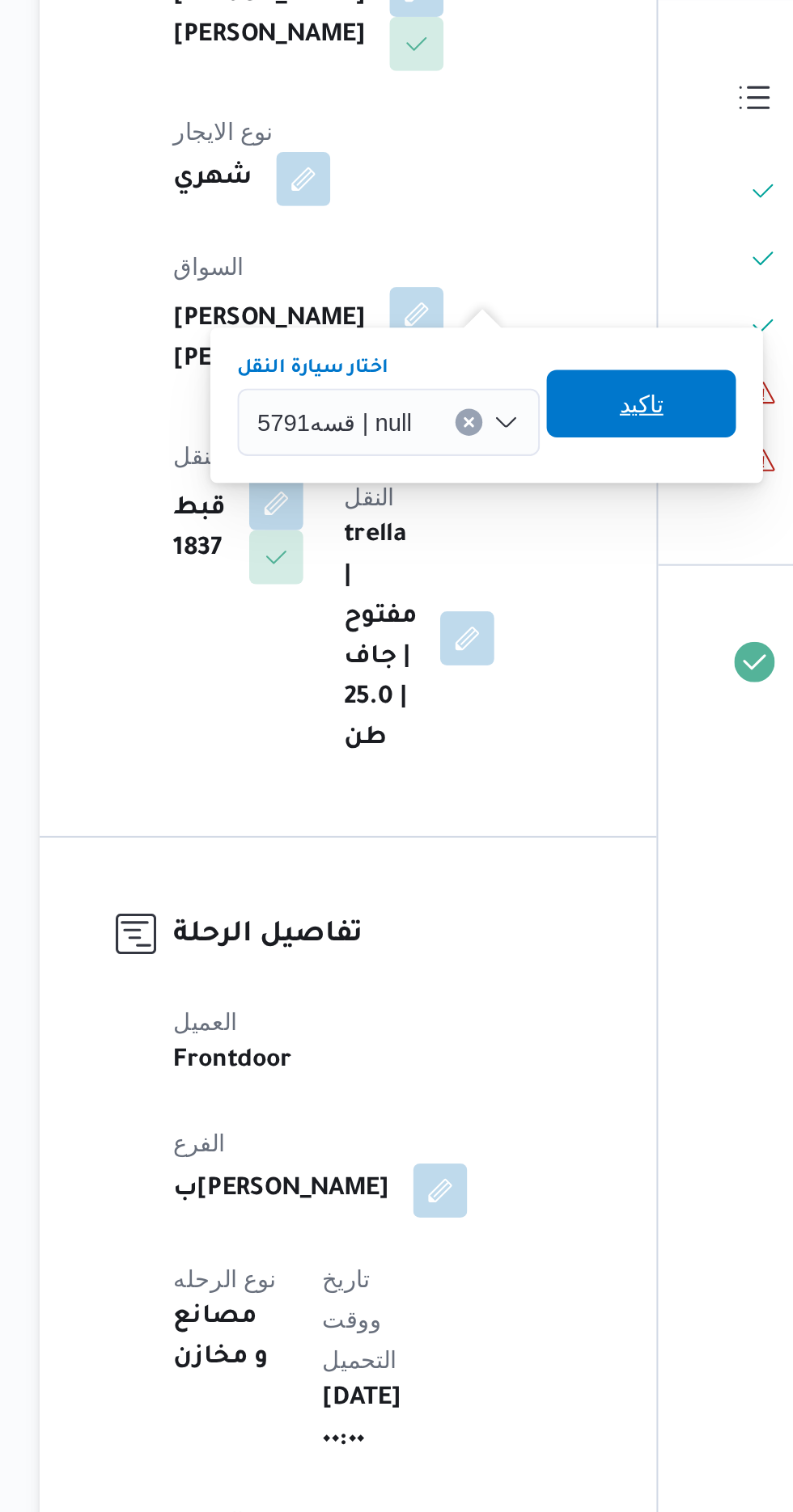
click at [489, 607] on span "تاكيد" at bounding box center [498, 605] width 21 height 20
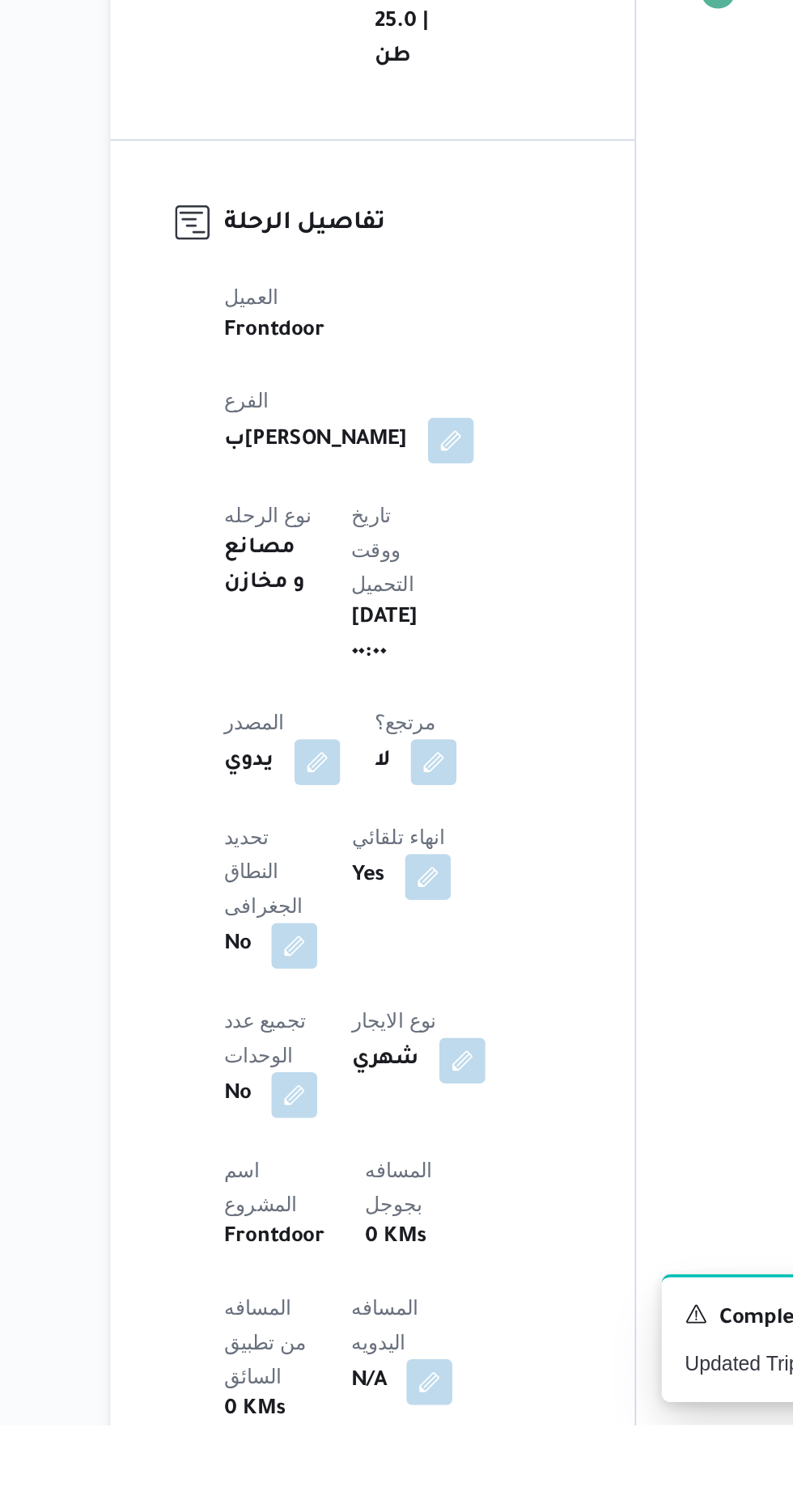
scroll to position [25, 0]
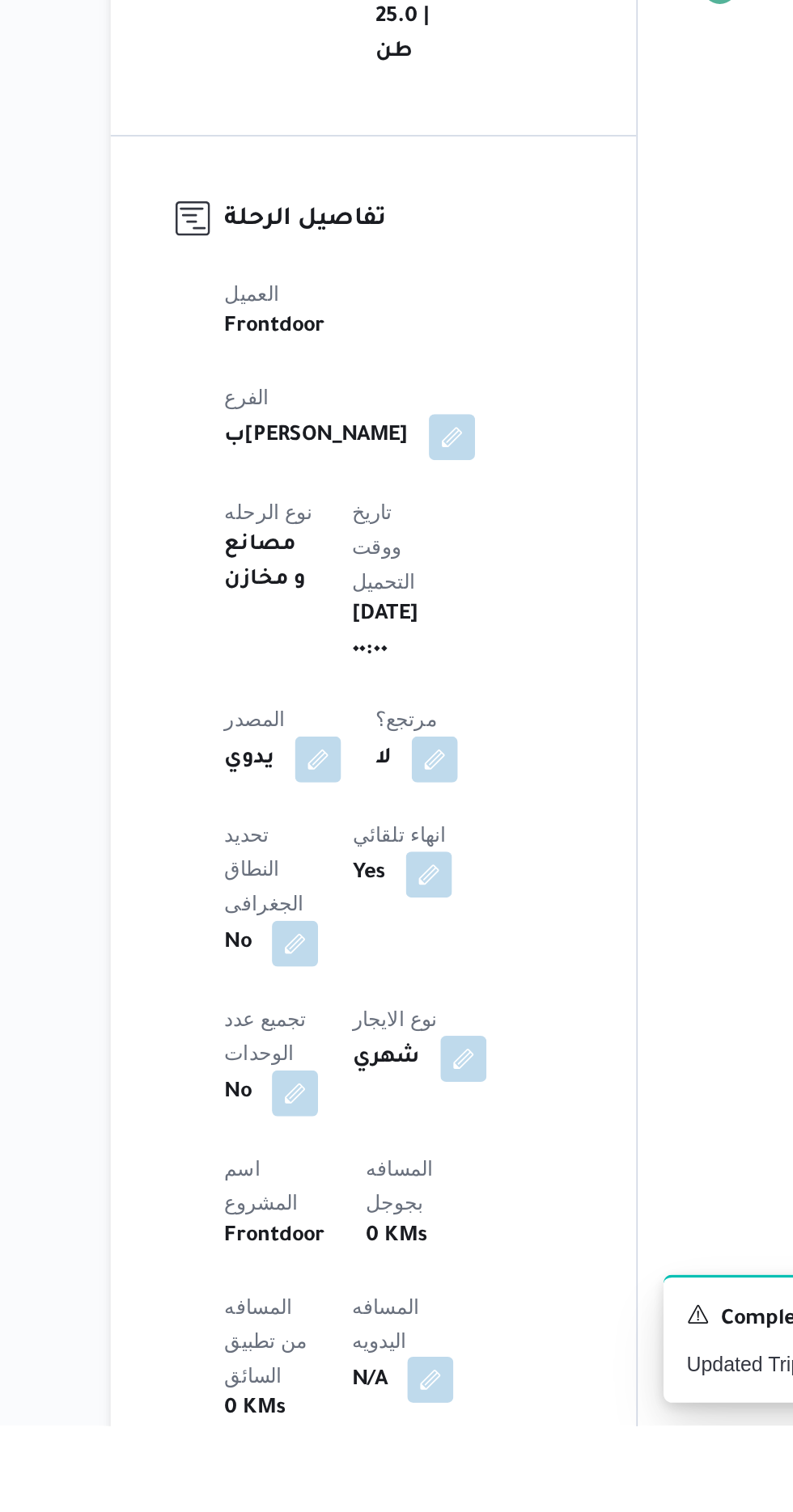
click at [377, 1474] on button "button" at bounding box center [390, 1487] width 26 height 26
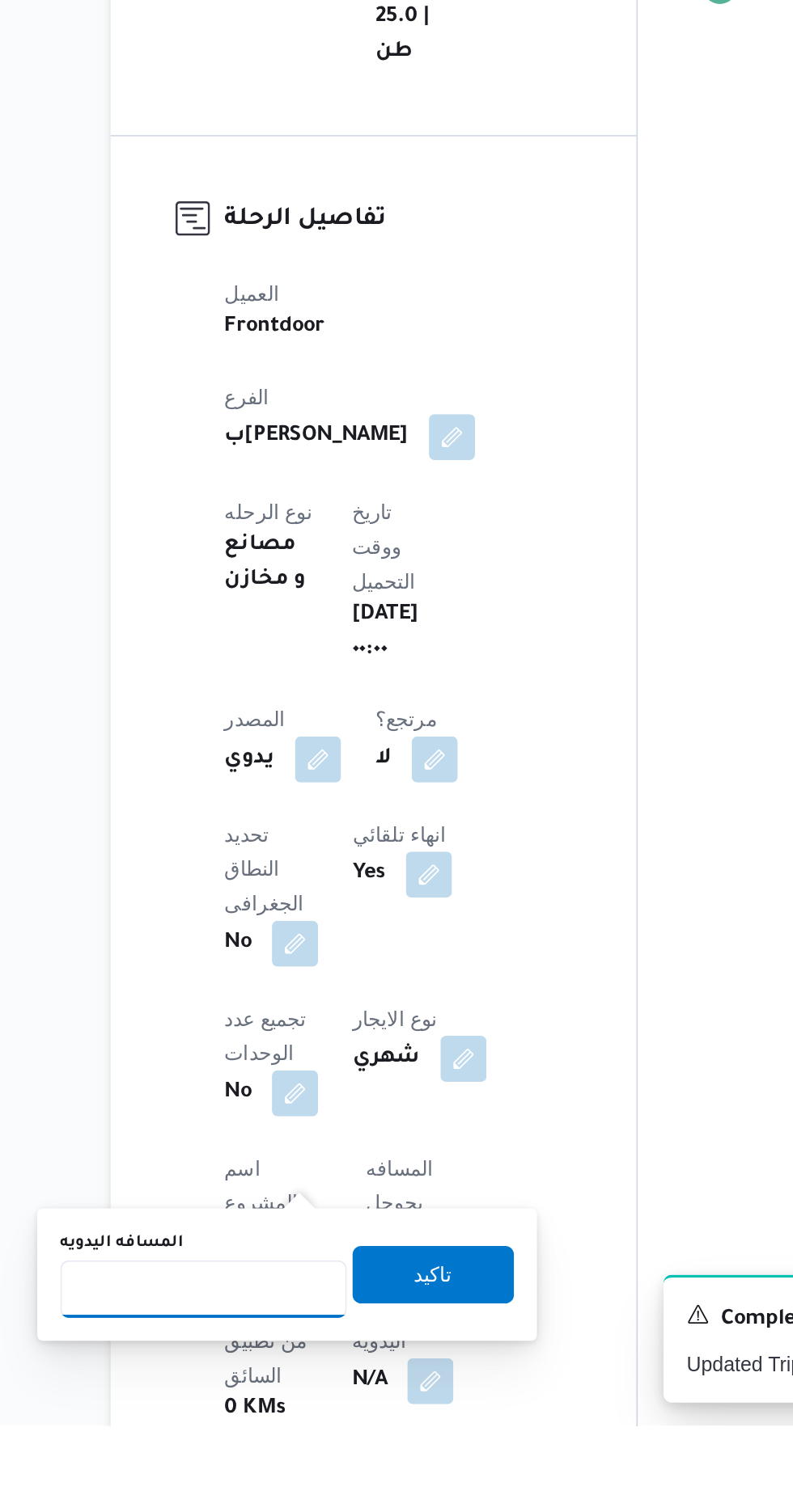
click at [267, 1430] on input "المسافه اليدويه" at bounding box center [263, 1435] width 161 height 32
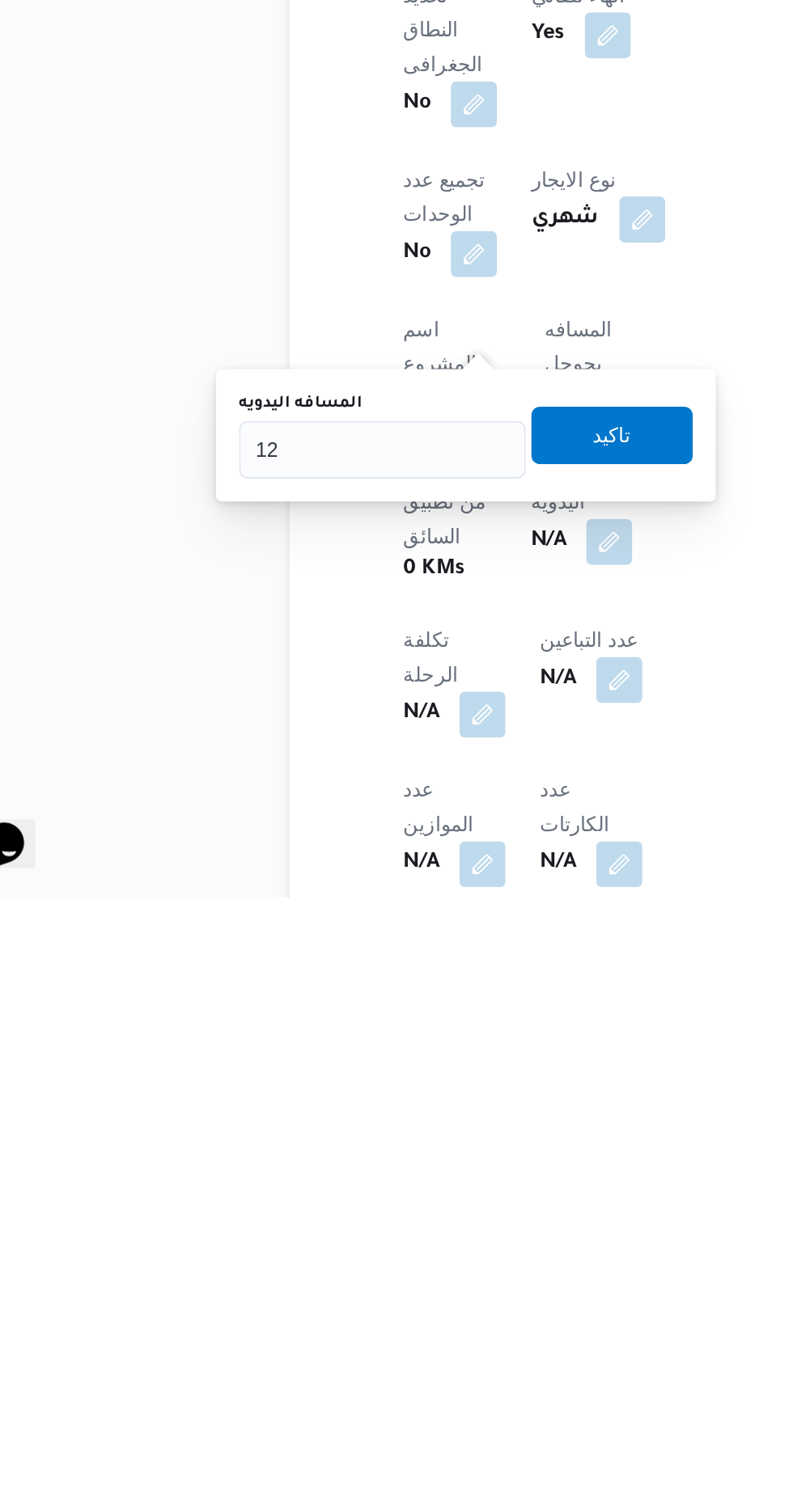
scroll to position [200, 0]
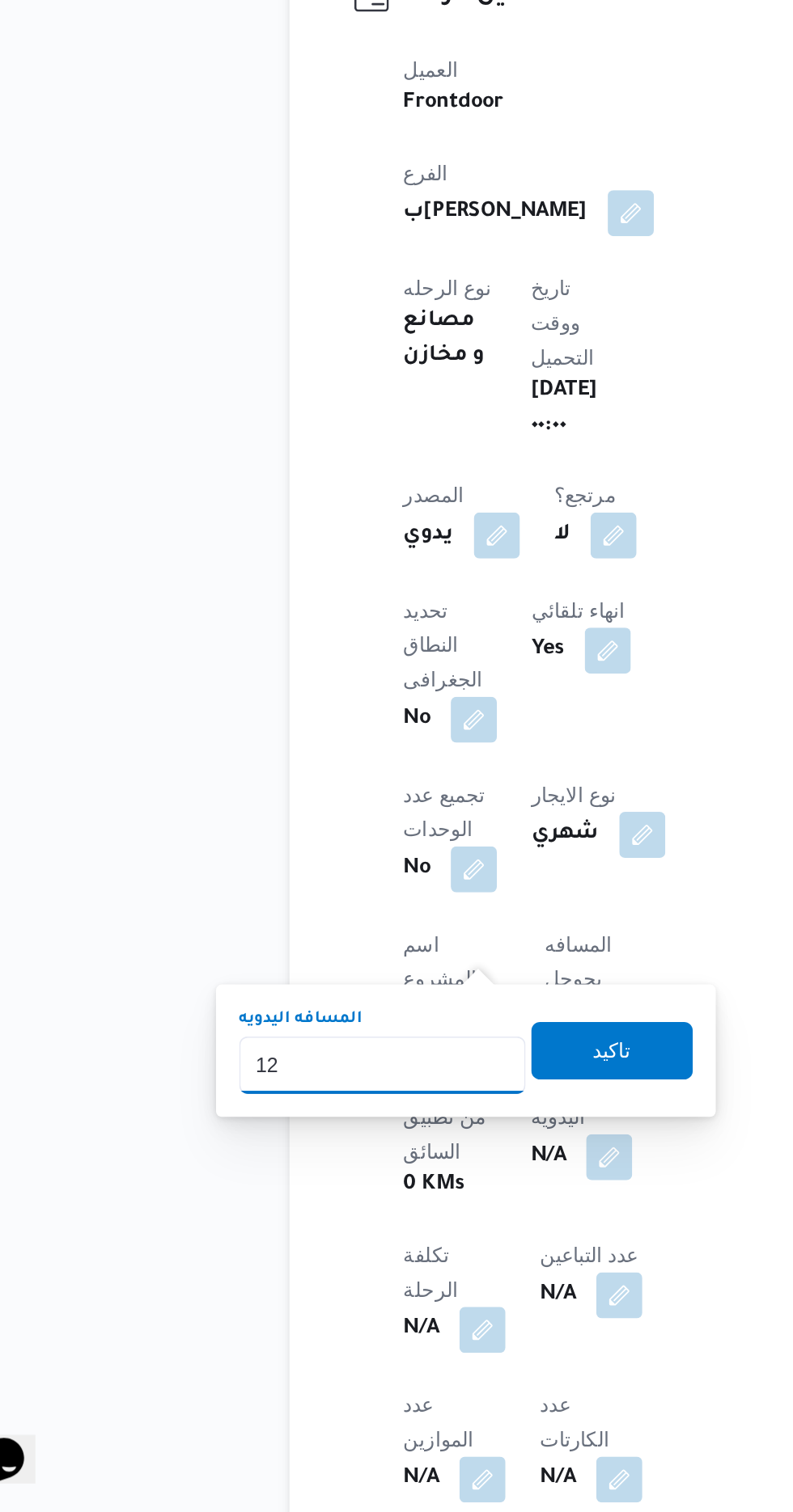
click at [273, 1256] on input "12" at bounding box center [263, 1261] width 161 height 32
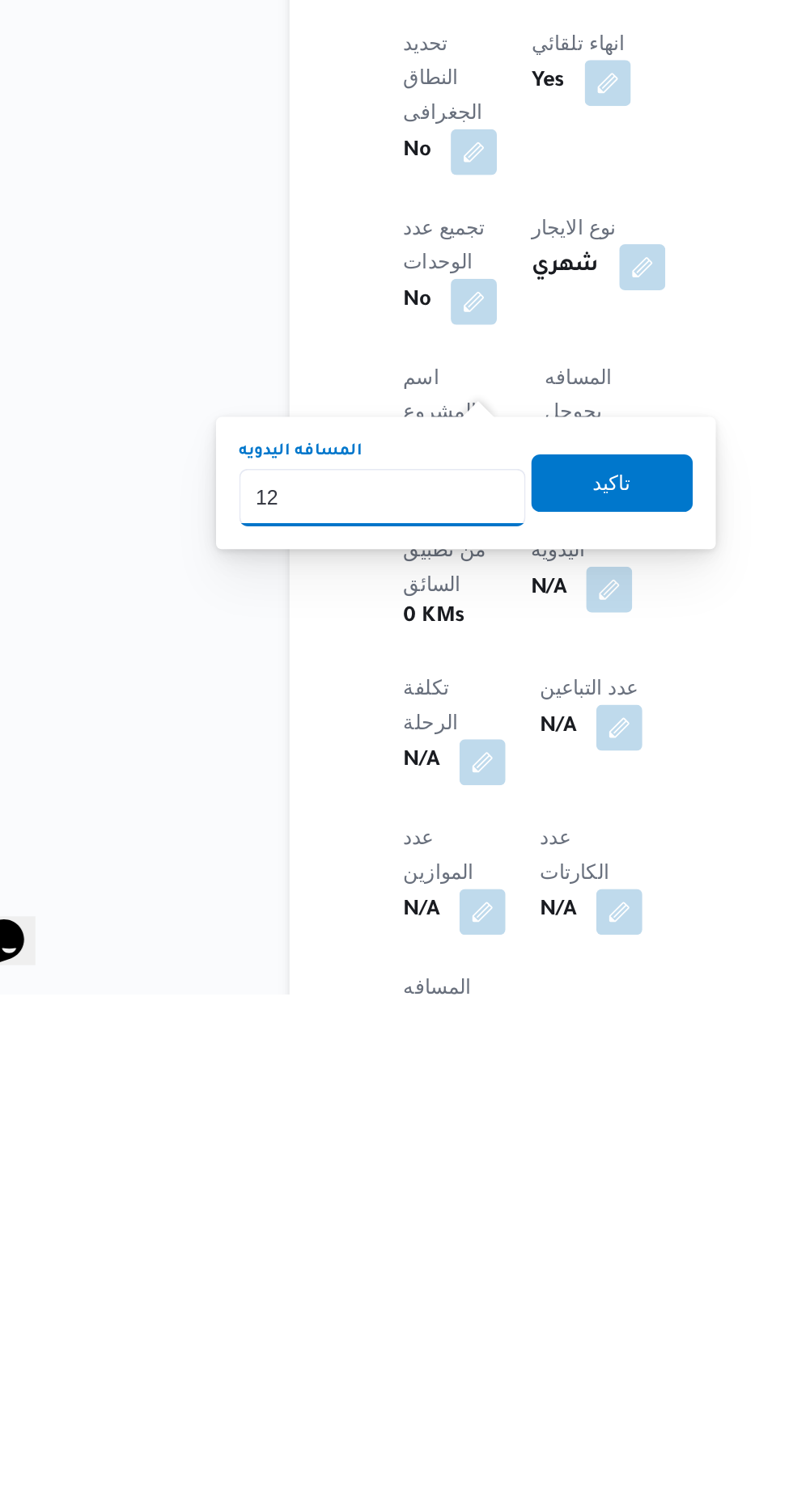
scroll to position [226, 0]
type input "120"
click at [417, 1238] on span "تاكيد" at bounding box center [391, 1225] width 91 height 32
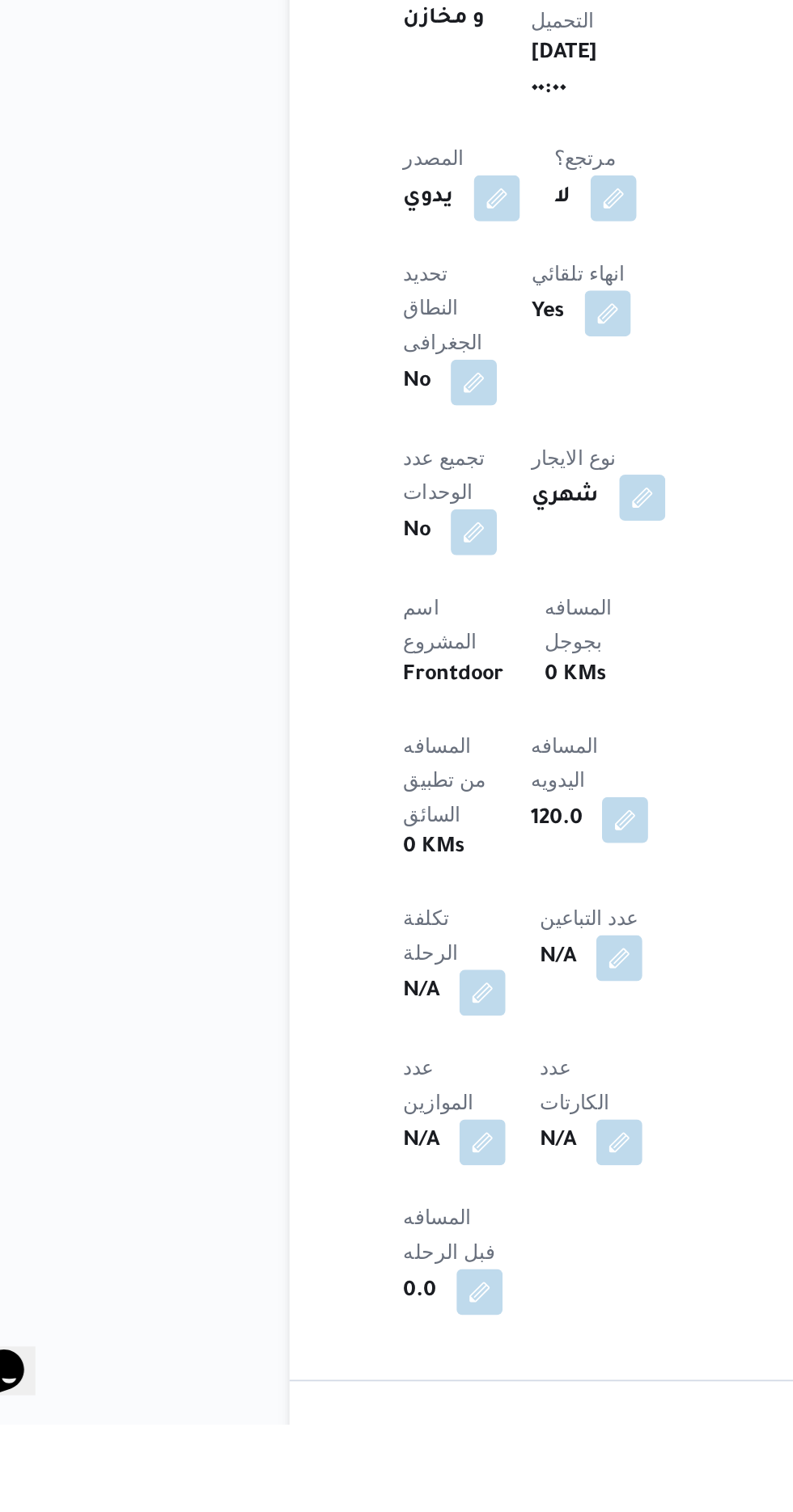
scroll to position [341, 0]
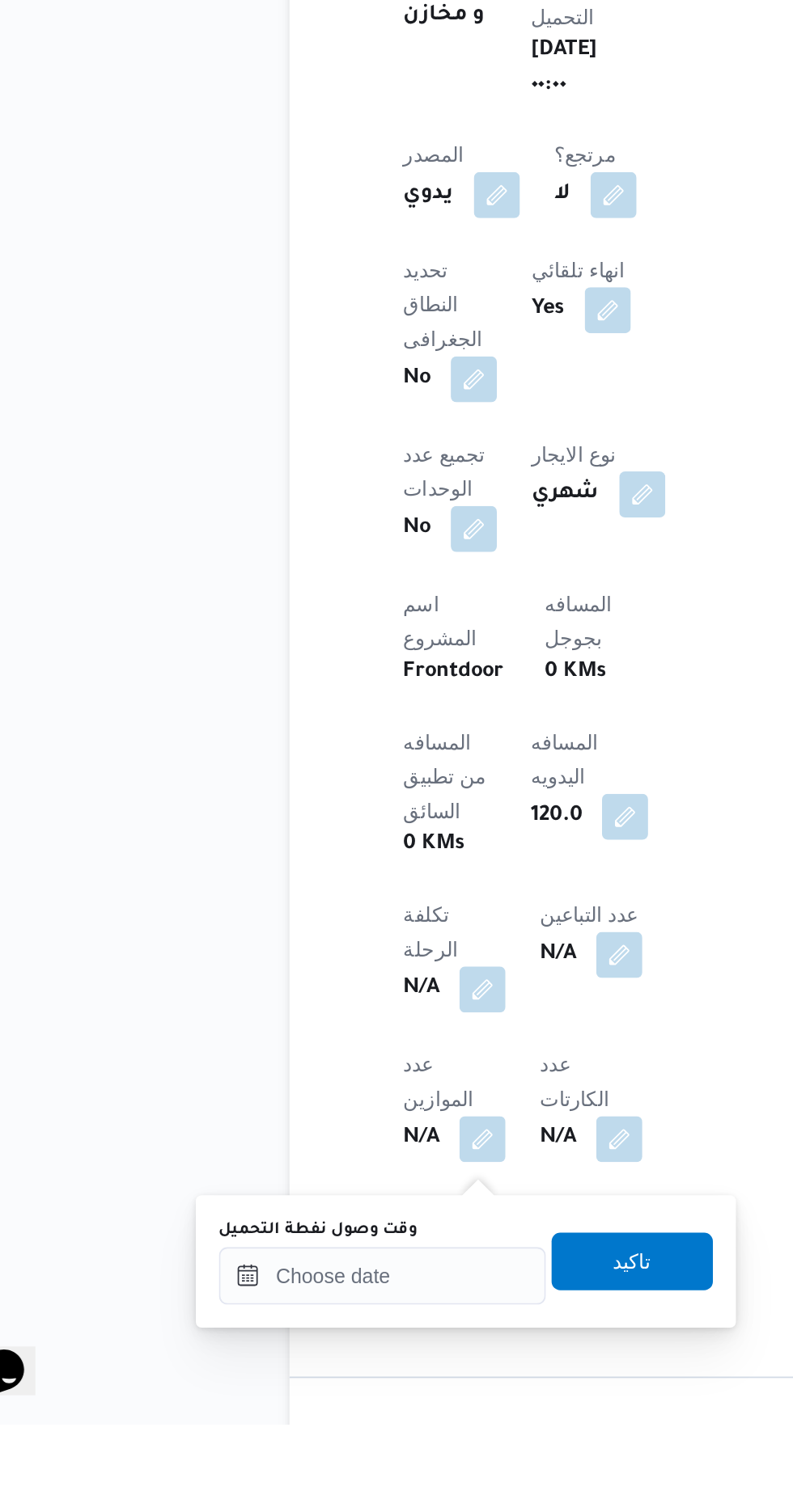
click at [252, 1406] on label "وقت وصول نفطة التحميل" at bounding box center [226, 1403] width 112 height 13
click at [252, 1413] on input "وقت وصول نفطة التحميل" at bounding box center [263, 1429] width 184 height 32
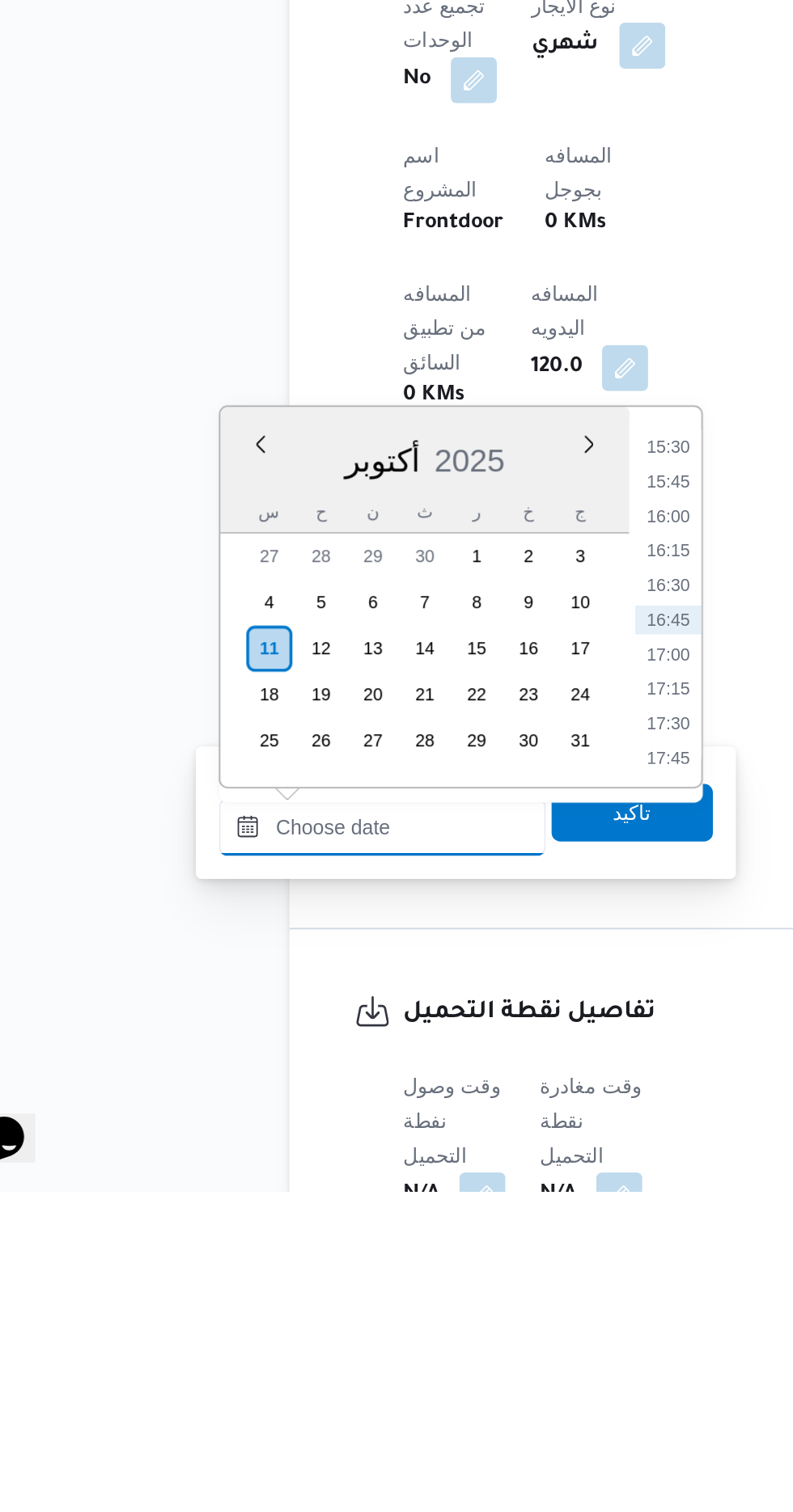
scroll to position [462, 0]
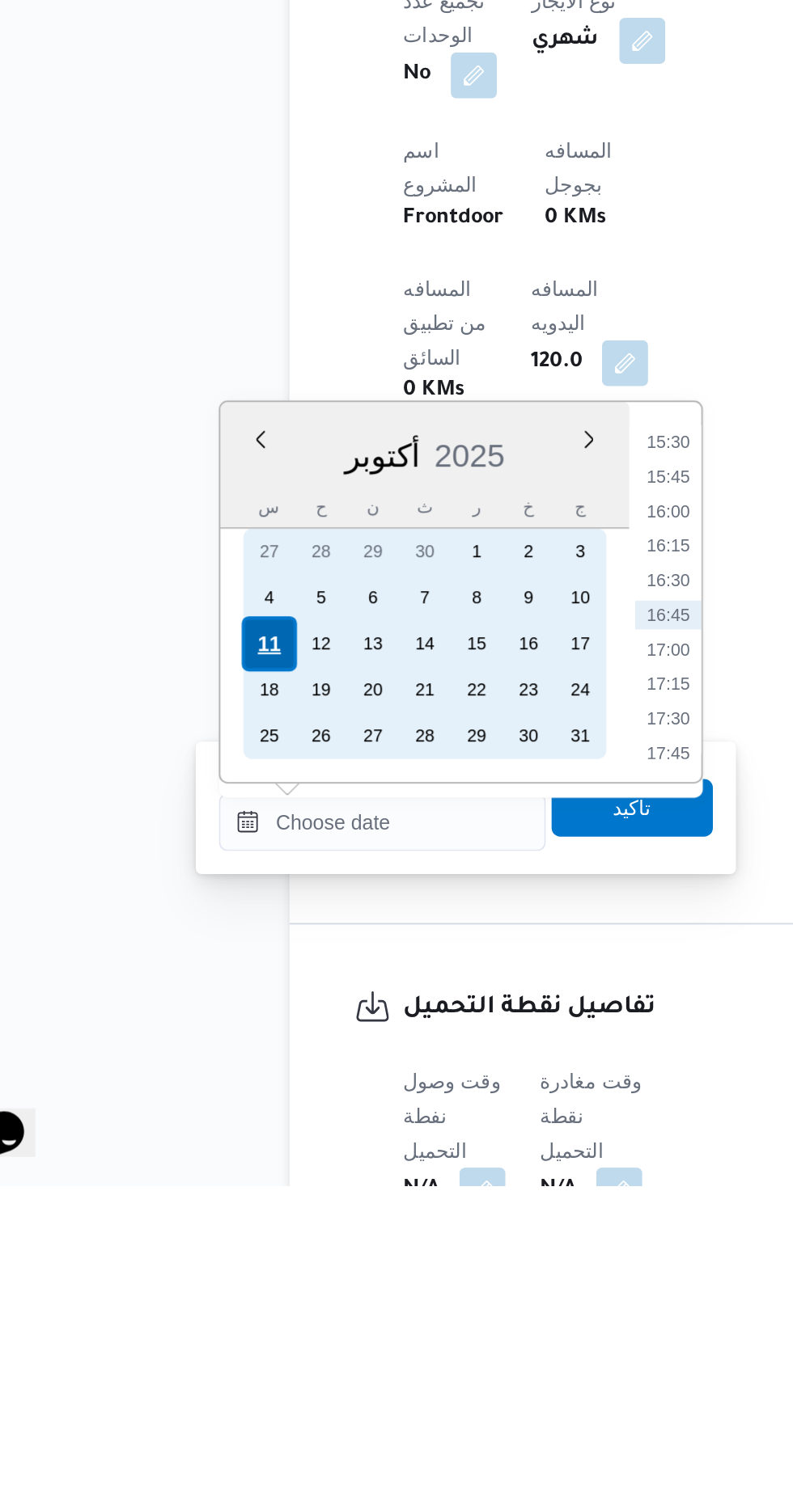
click at [187, 1210] on div "11" at bounding box center [198, 1207] width 31 height 31
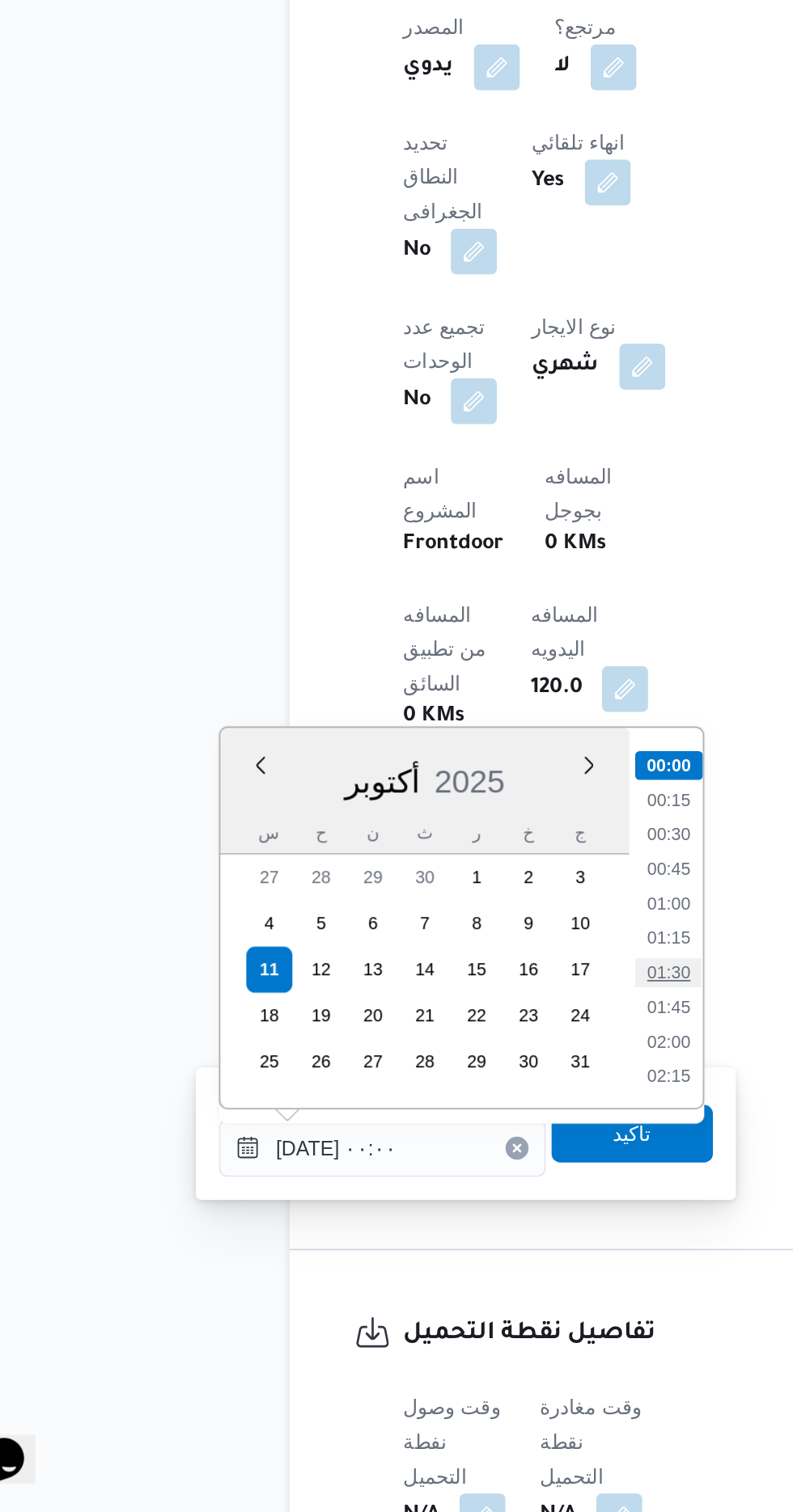
click at [420, 1207] on li "01:30" at bounding box center [423, 1208] width 38 height 16
type input "[DATE] ٠١:٣٠"
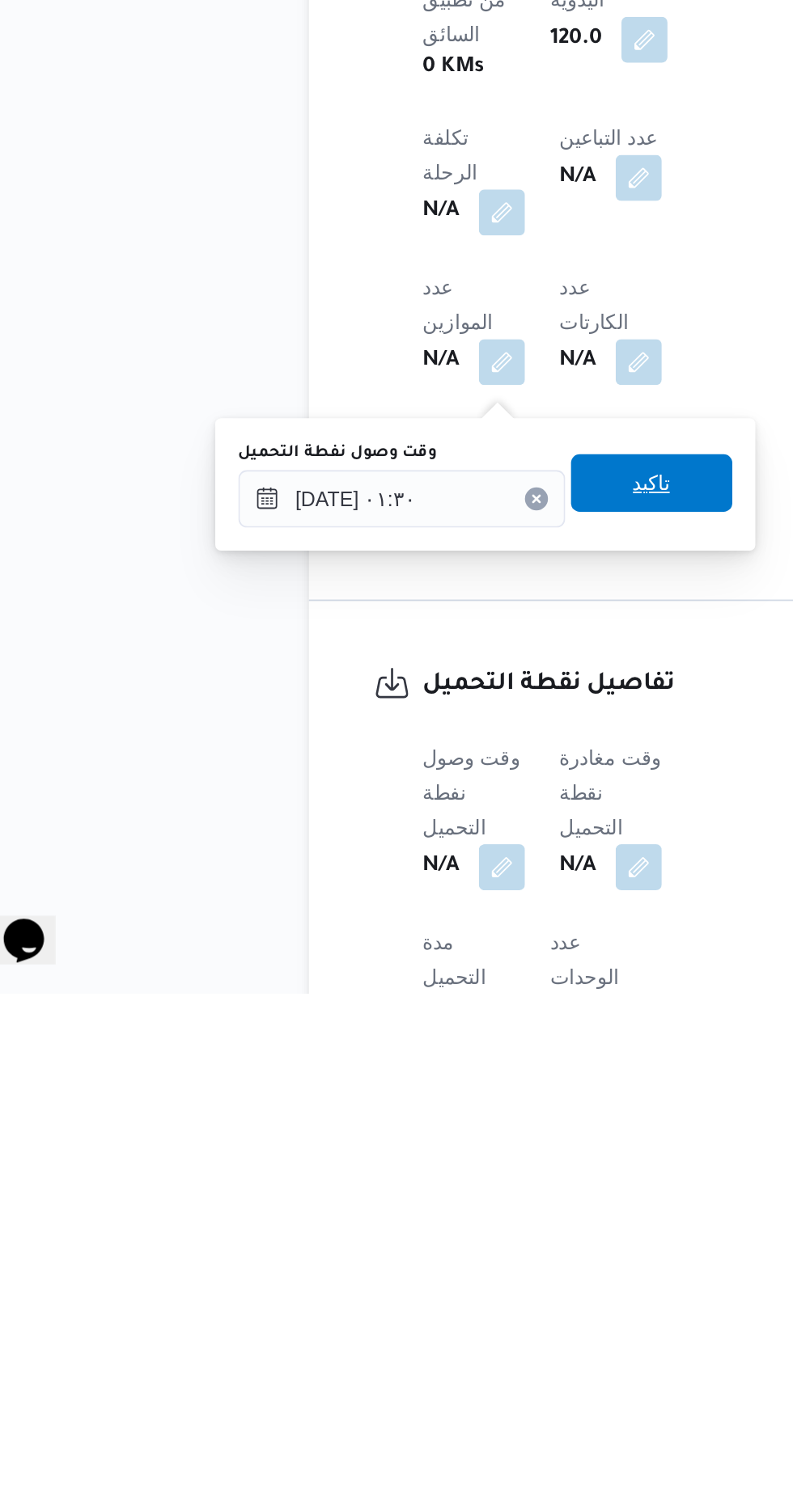
click at [413, 1239] on span "تاكيد" at bounding box center [403, 1225] width 91 height 32
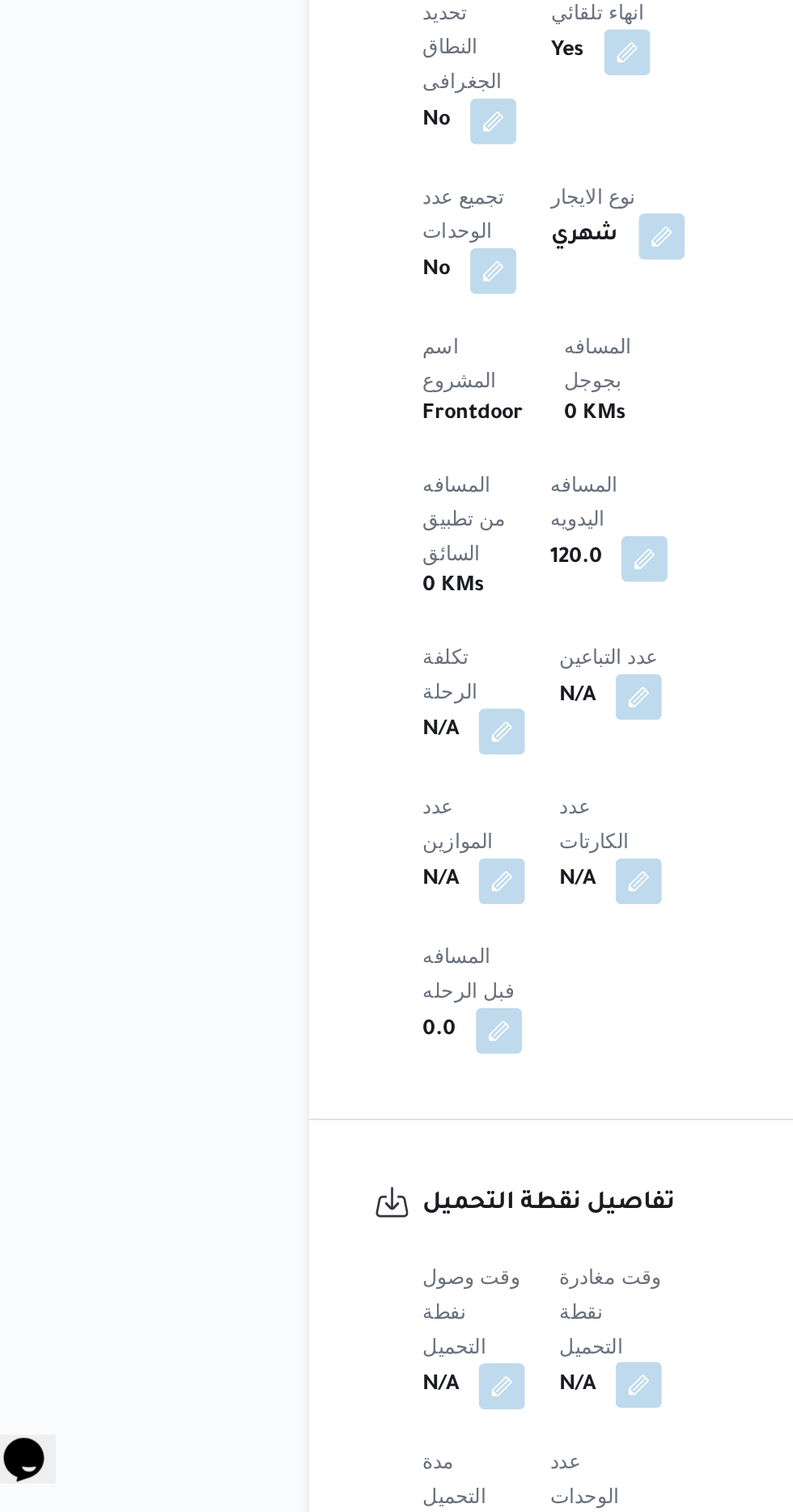
click at [404, 1428] on button "button" at bounding box center [396, 1441] width 26 height 26
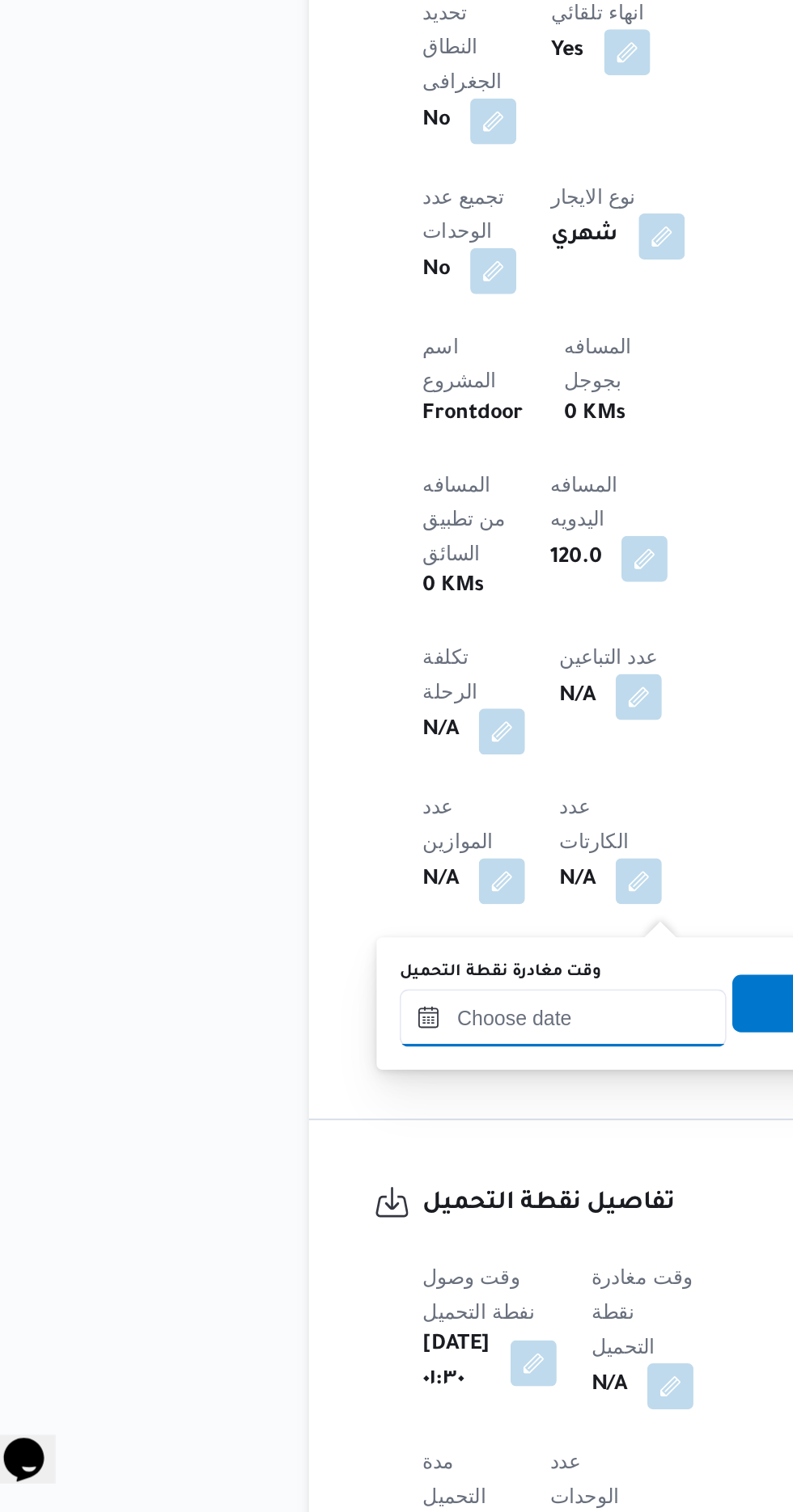
click at [353, 1235] on input "وقت مغادرة نقطة التحميل" at bounding box center [354, 1234] width 184 height 32
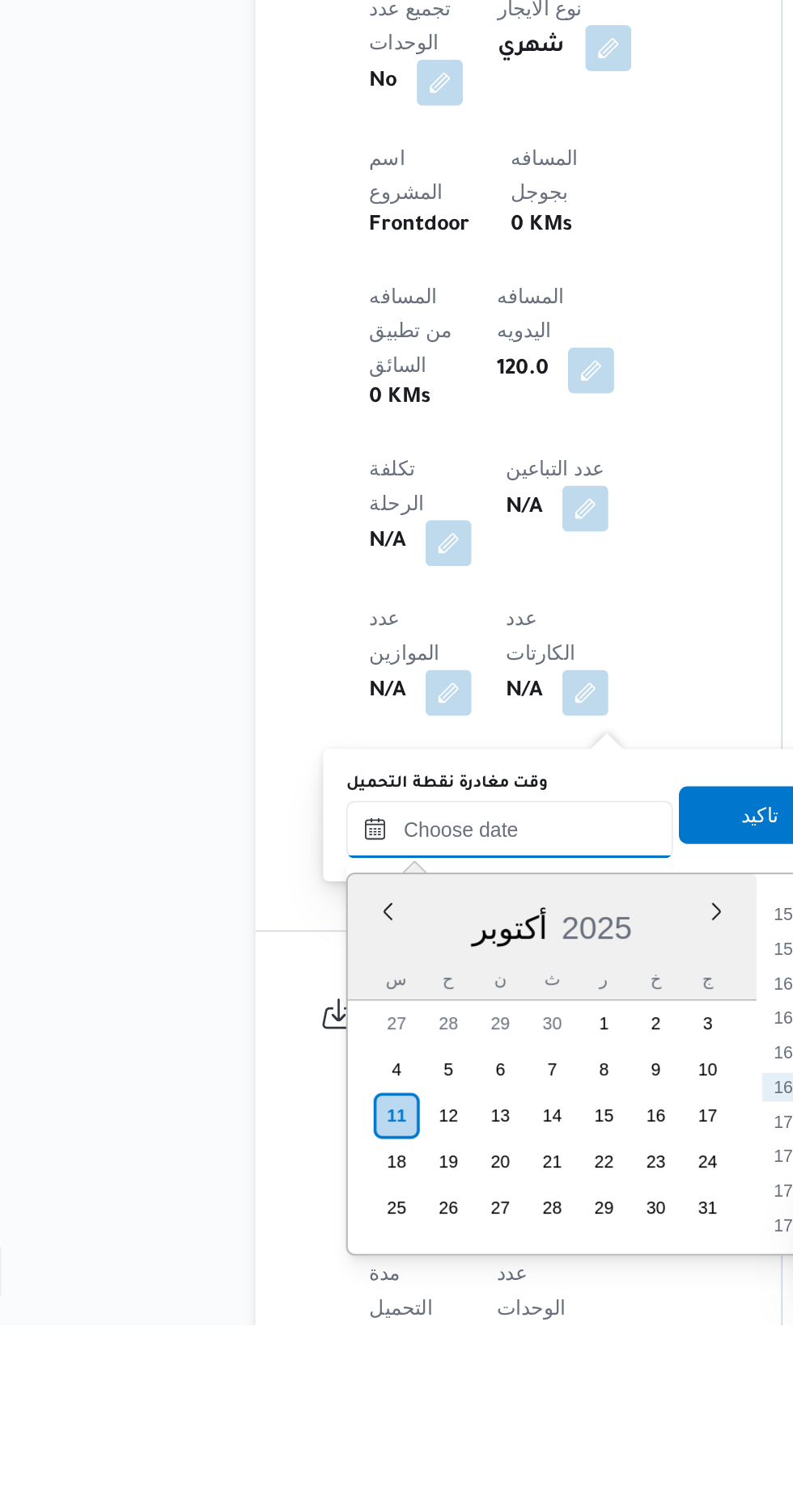
scroll to position [537, 0]
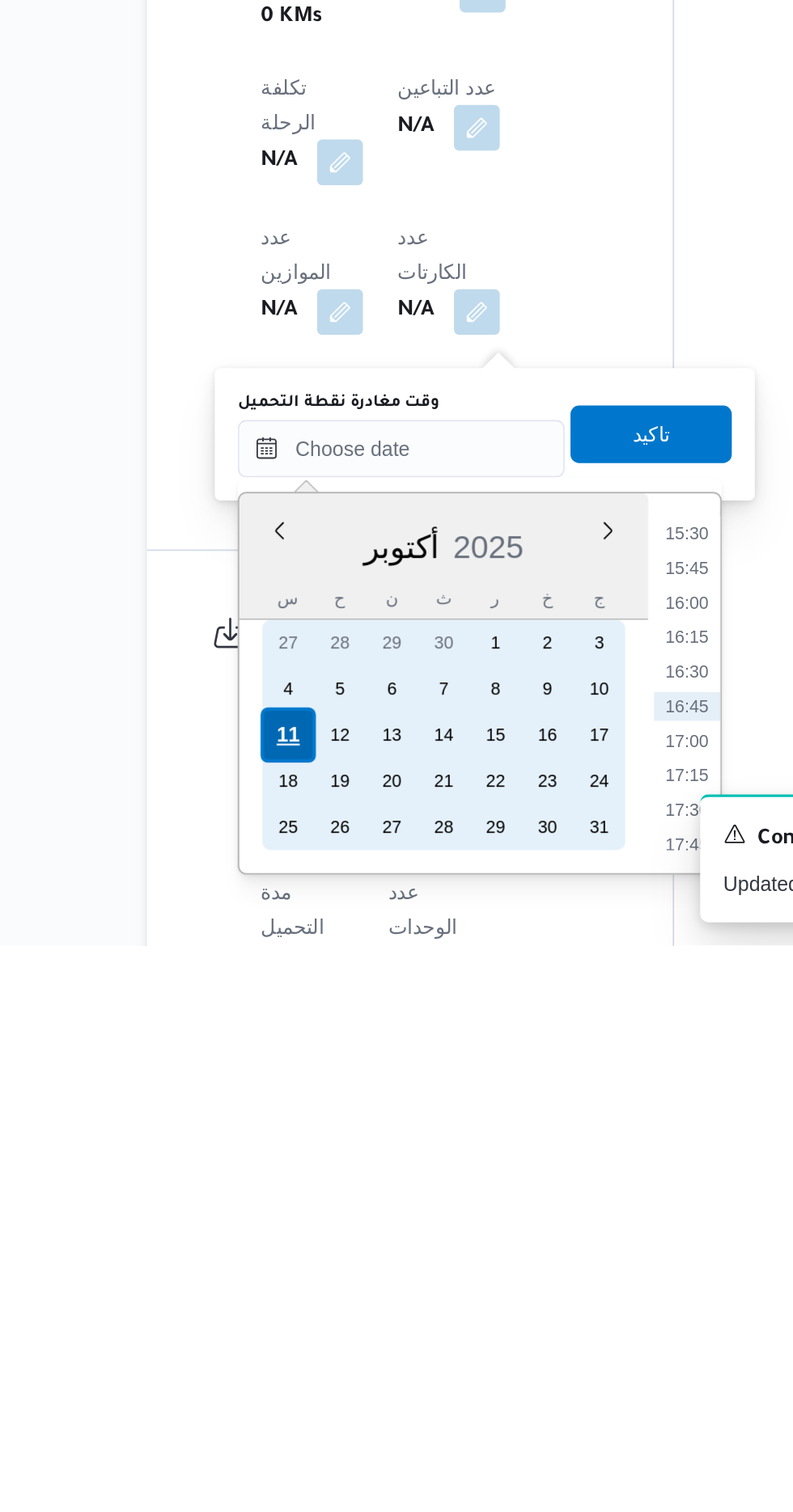
click at [289, 1393] on div "11" at bounding box center [289, 1394] width 31 height 31
type input "[DATE] ٠٠:٠٠"
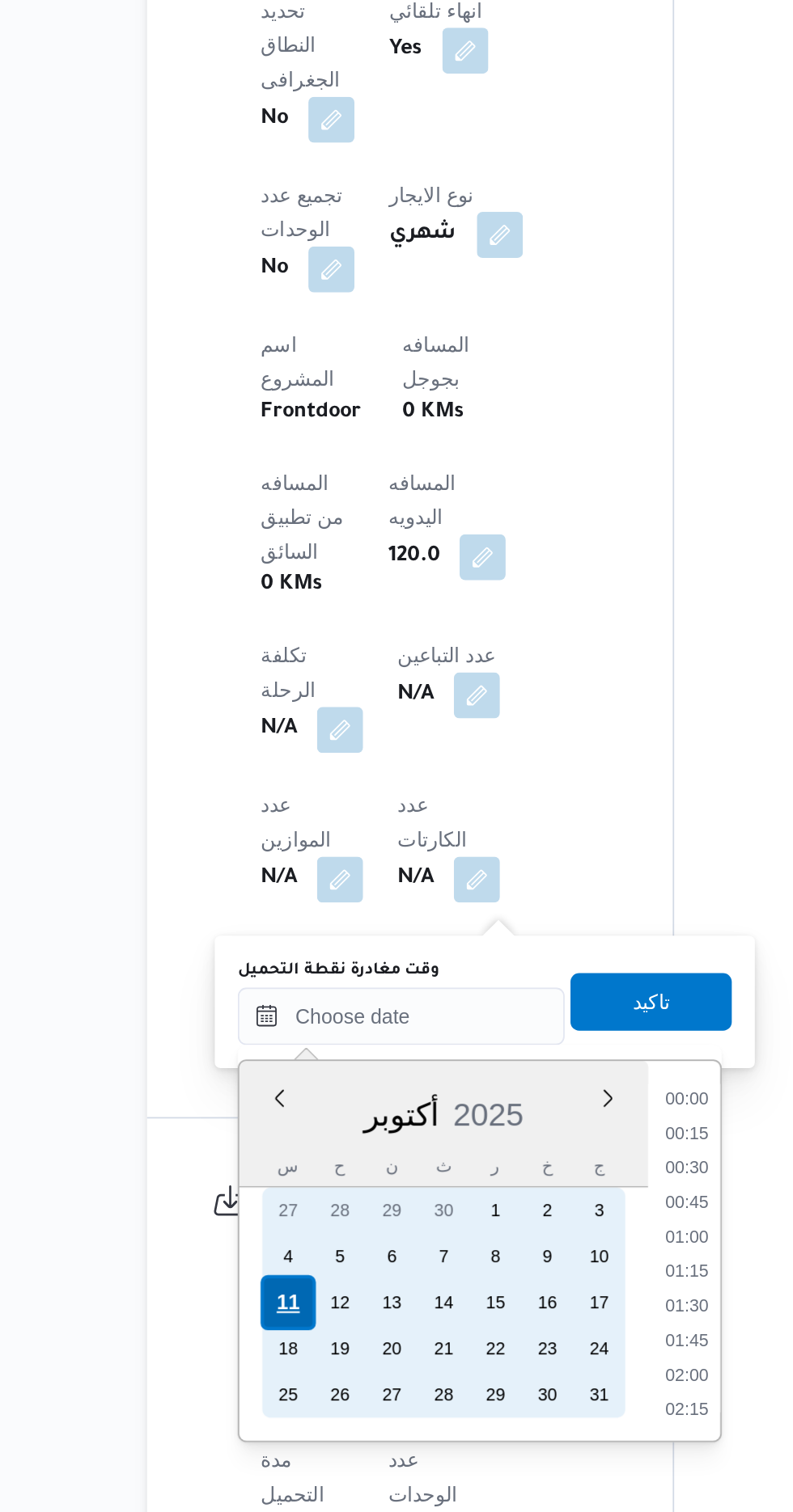
click at [283, 1401] on div "11" at bounding box center [289, 1394] width 31 height 31
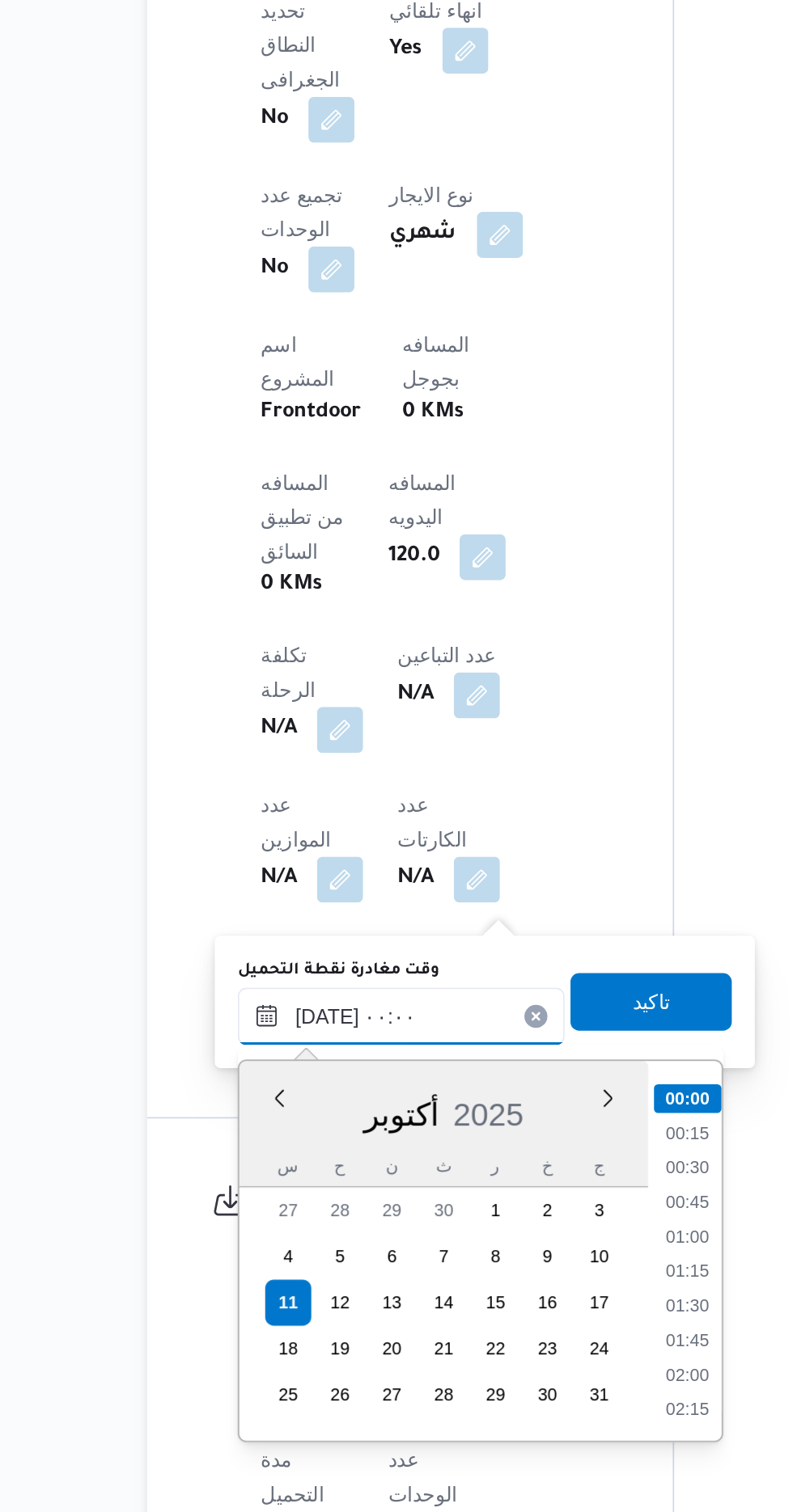
click at [277, 1245] on input "[DATE] ٠٠:٠٠" at bounding box center [354, 1233] width 184 height 32
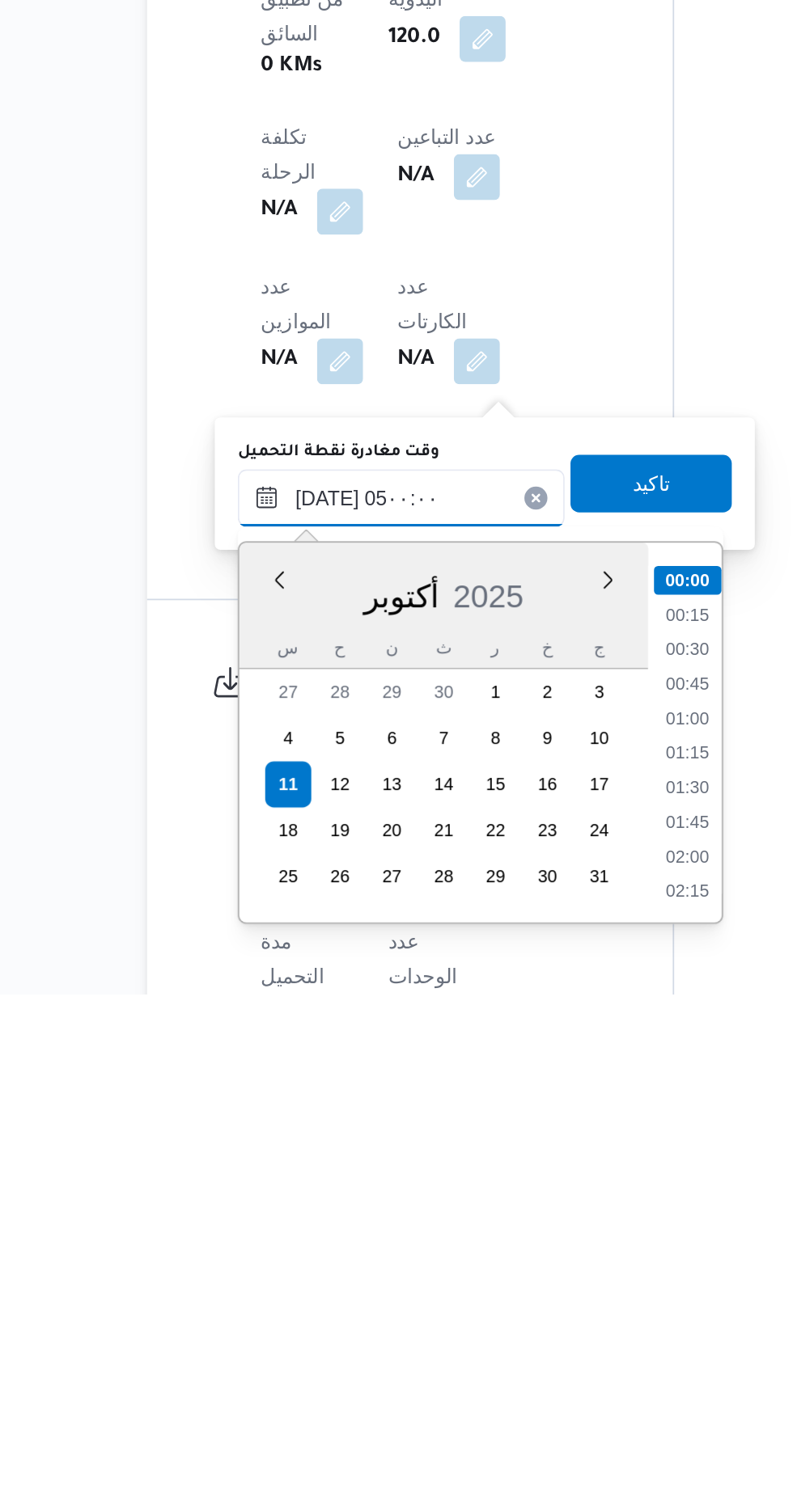
scroll to position [219, 0]
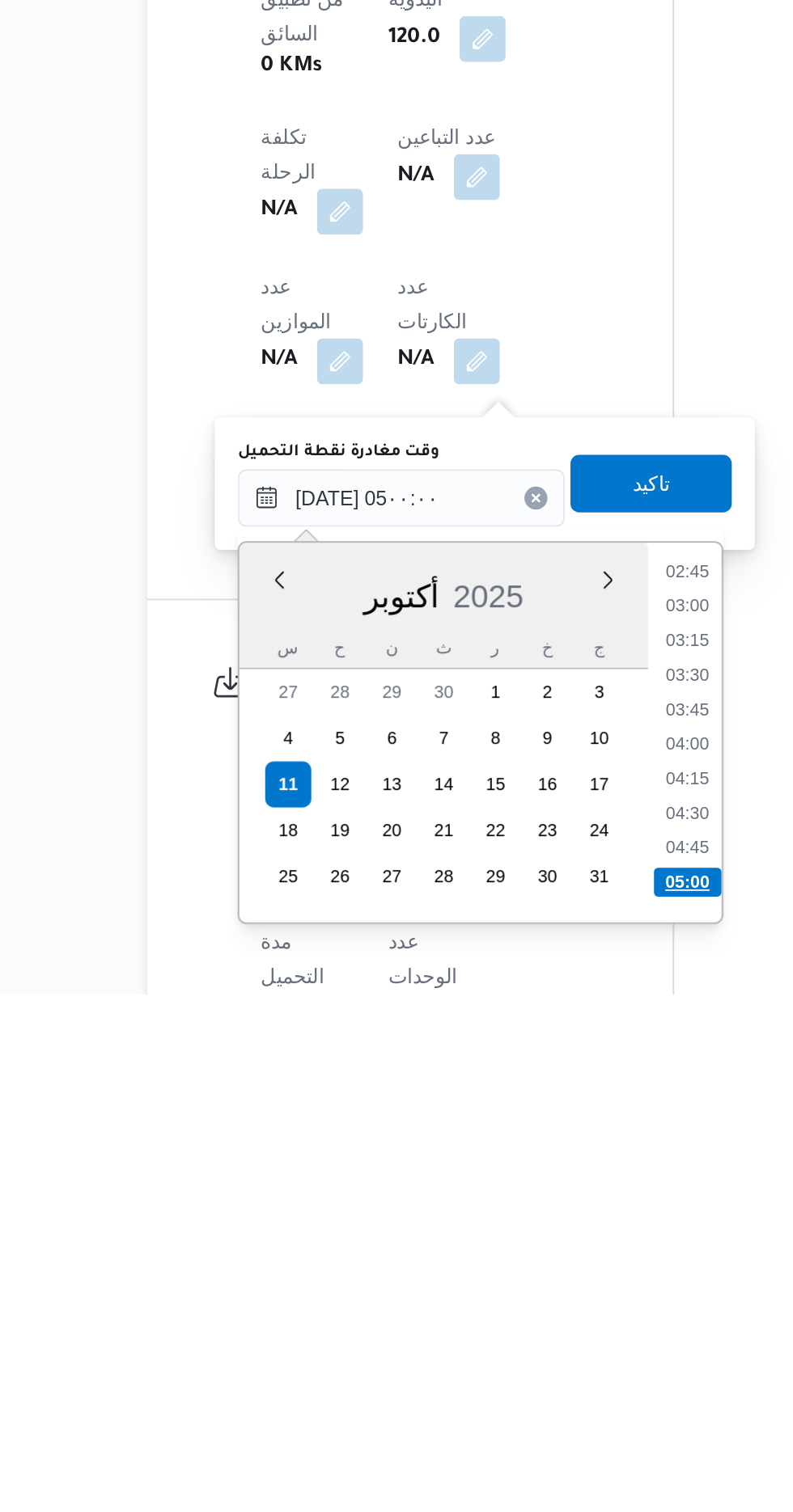
click at [511, 1443] on li "05:00" at bounding box center [514, 1449] width 38 height 16
type input "[DATE] ٠٥:٠٠"
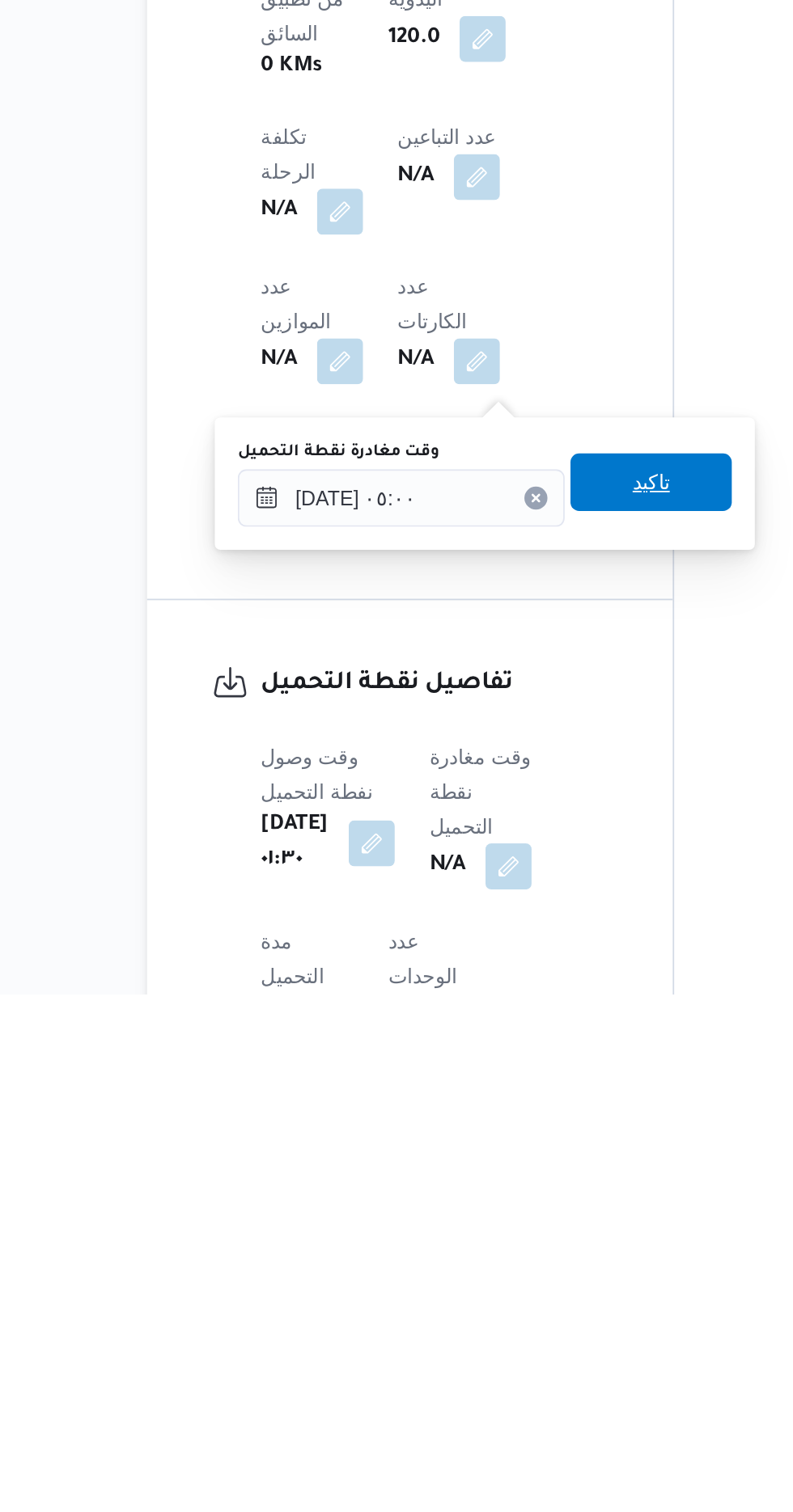
click at [497, 1231] on span "تاكيد" at bounding box center [494, 1224] width 91 height 32
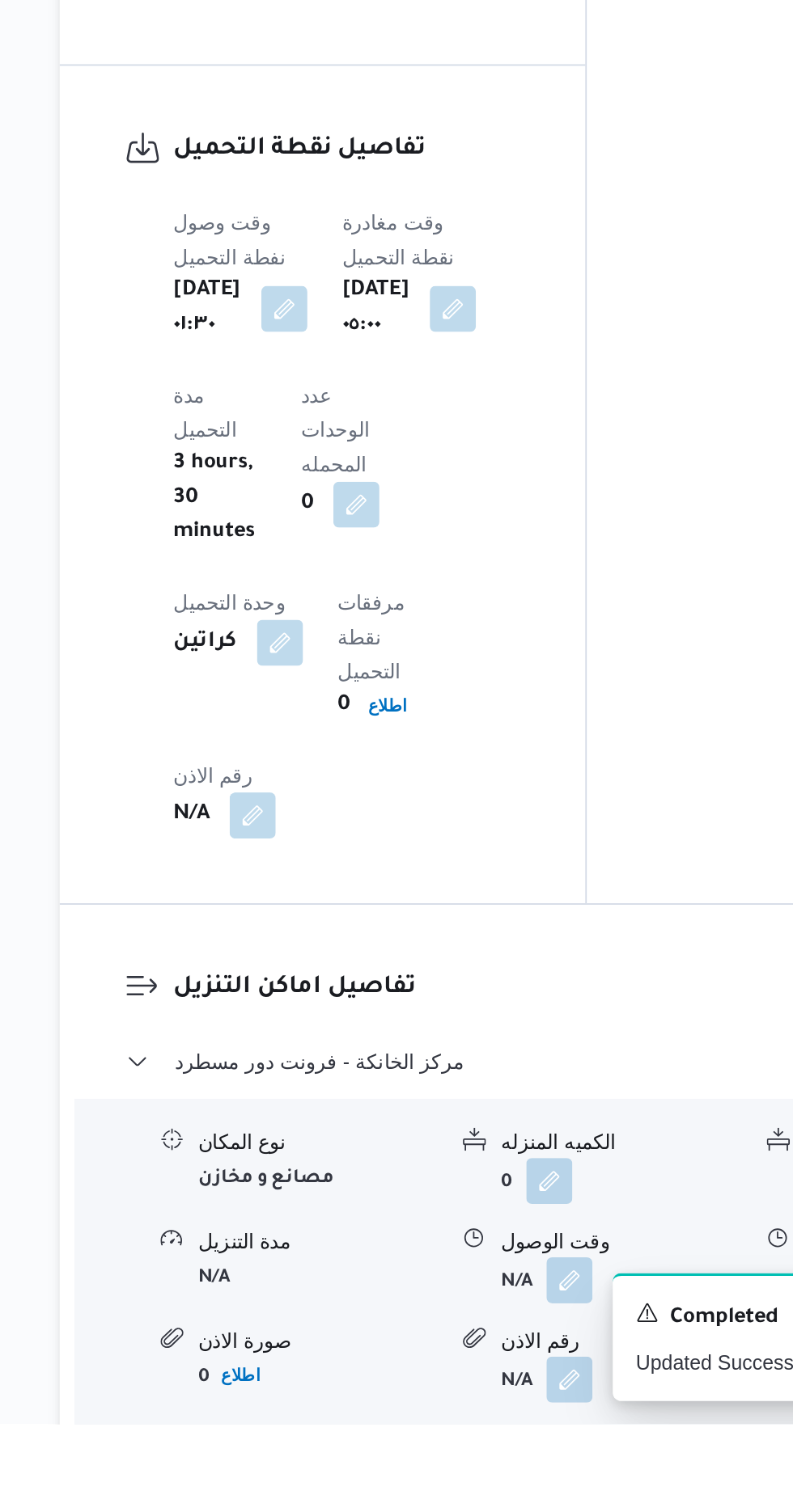
scroll to position [1081, 0]
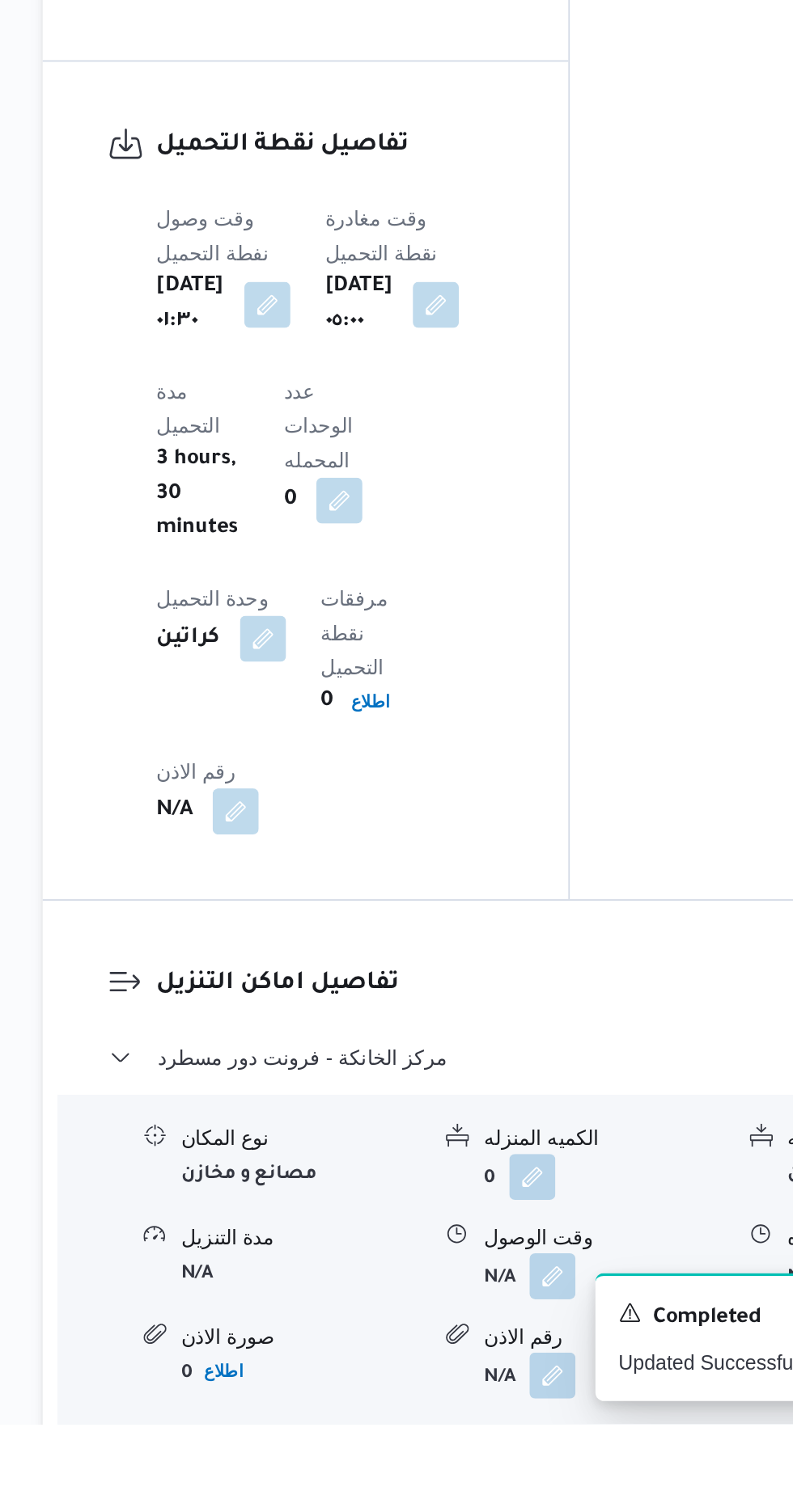
click at [524, 1416] on form "N/A" at bounding box center [526, 1429] width 136 height 26
click at [488, 1415] on button "button" at bounding box center [497, 1429] width 26 height 26
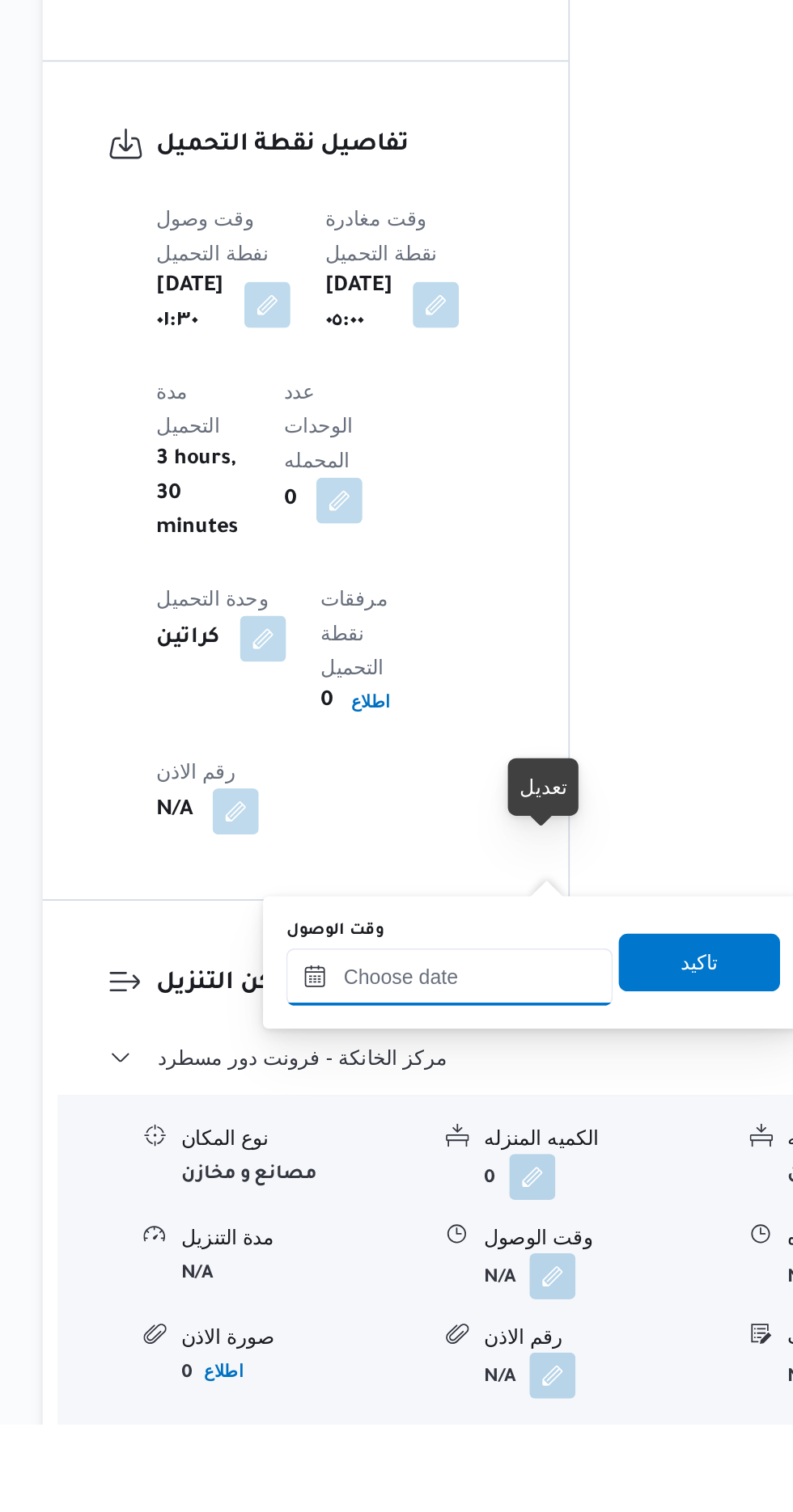
click at [458, 1264] on input "وقت الوصول" at bounding box center [439, 1261] width 184 height 32
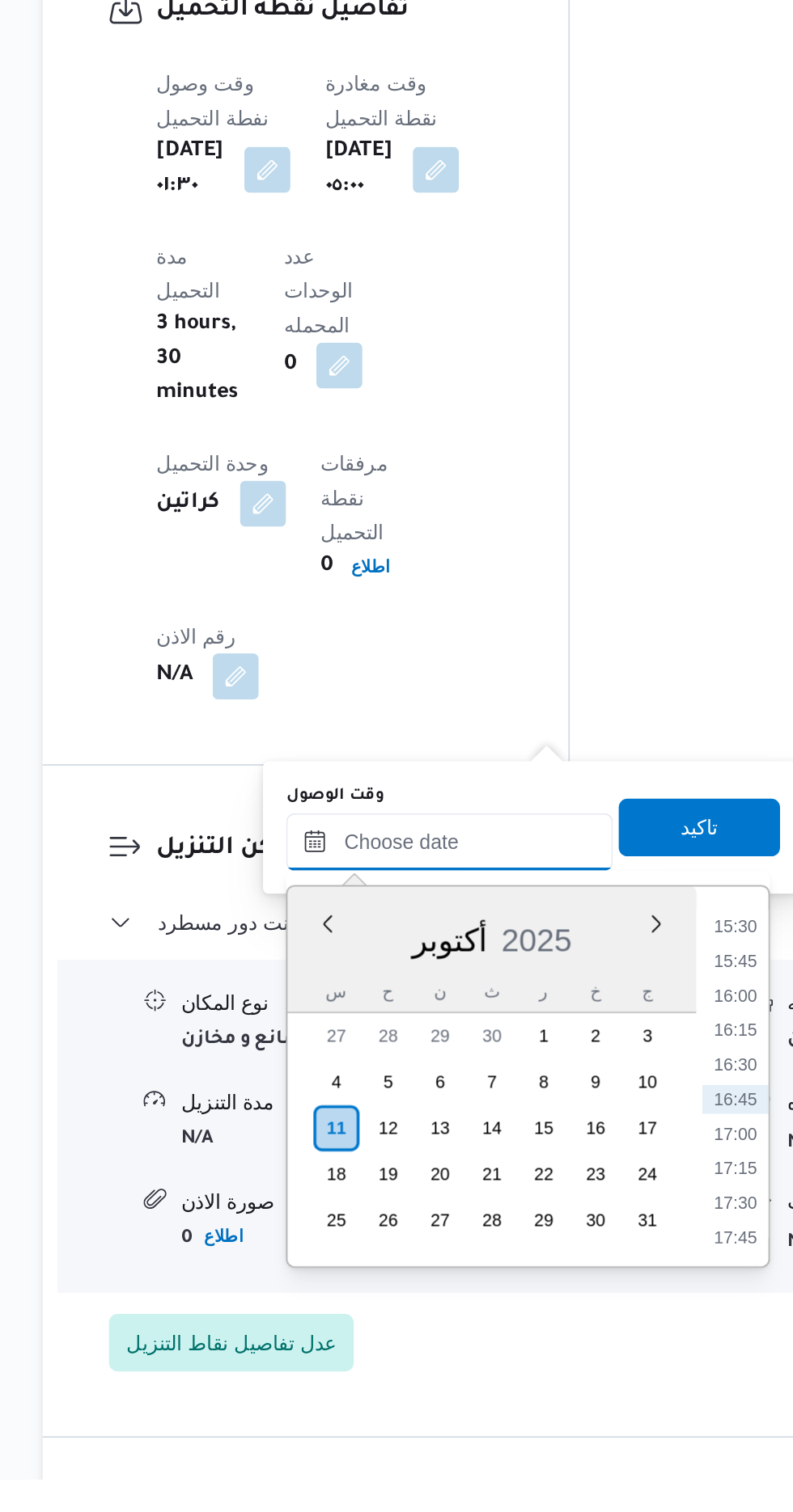
scroll to position [1188, 0]
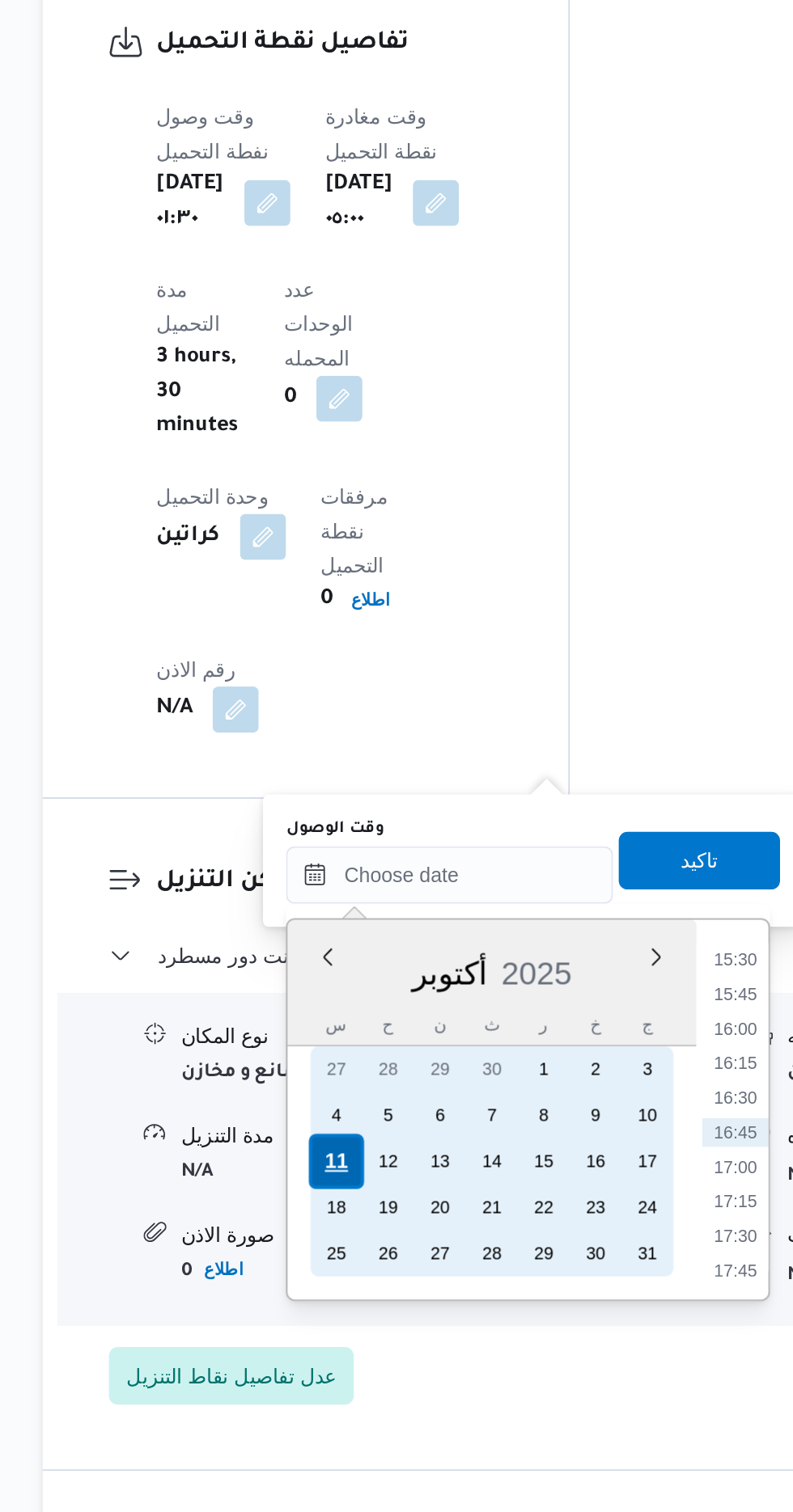
click at [375, 1313] on div "11" at bounding box center [375, 1315] width 31 height 31
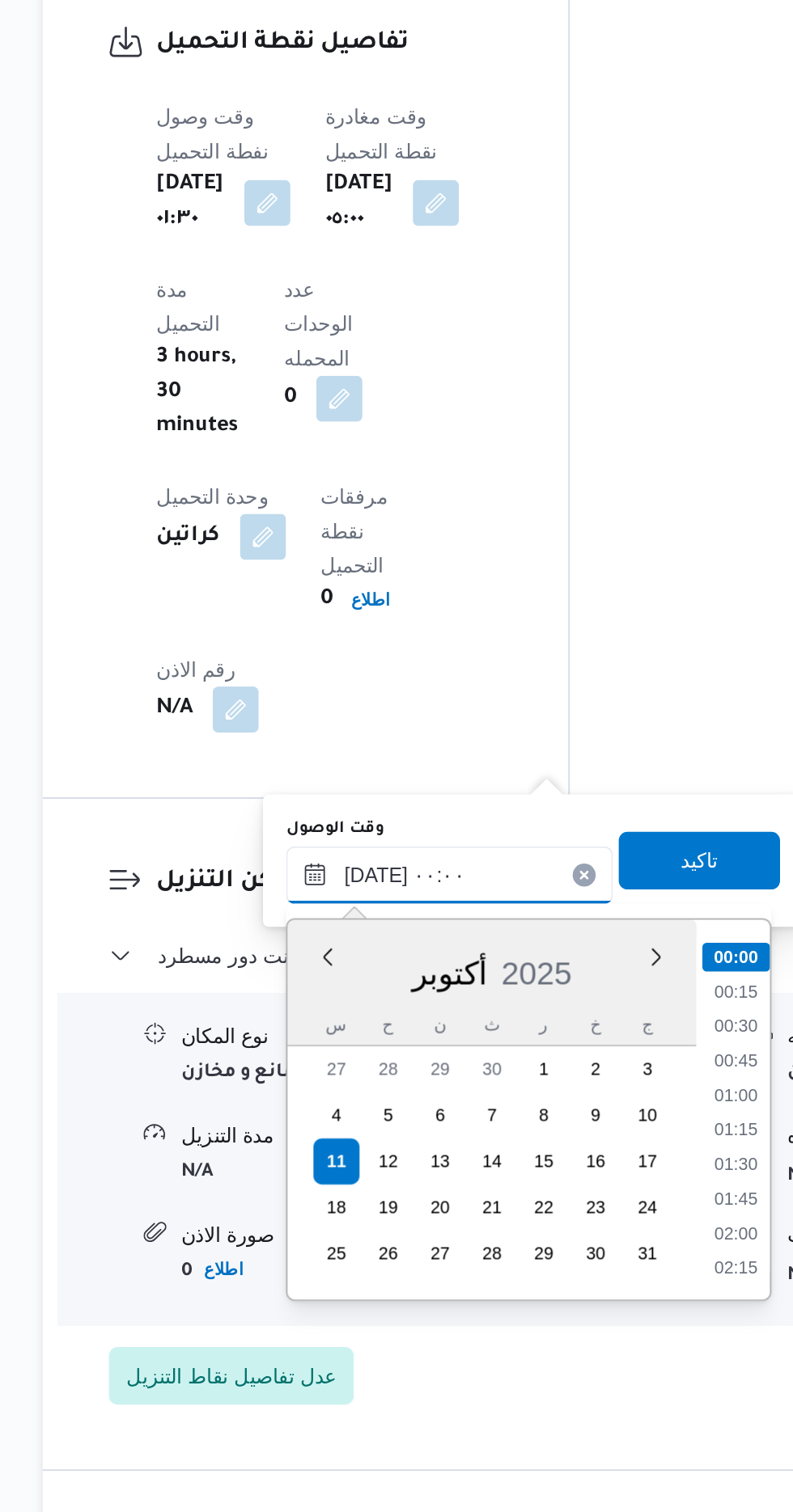
click at [357, 1161] on input "[DATE] ٠٠:٠٠" at bounding box center [439, 1154] width 184 height 32
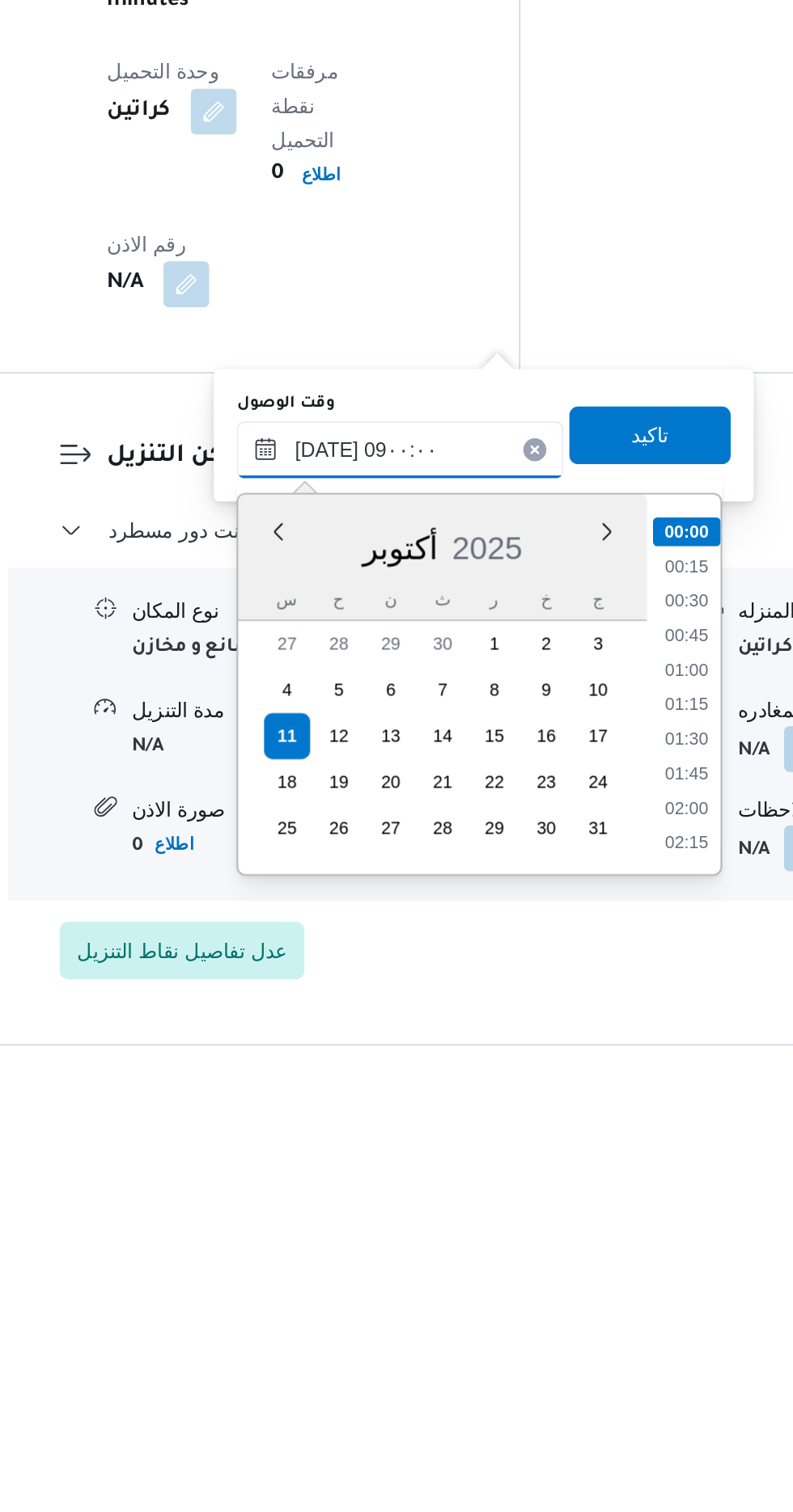
scroll to position [529, 0]
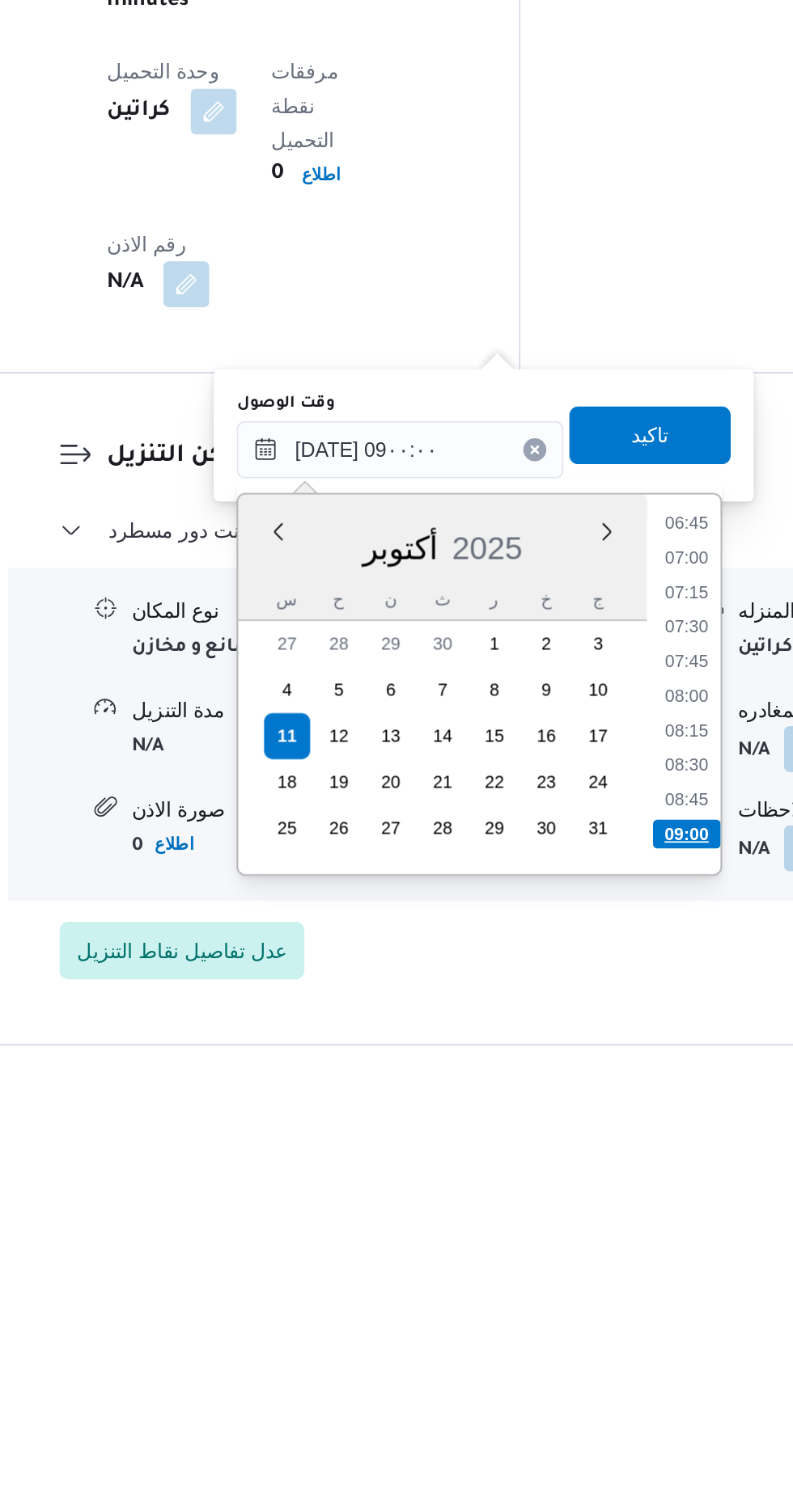
click at [601, 1365] on li "09:00" at bounding box center [600, 1369] width 38 height 16
type input "[DATE] ٠٩:٠٠"
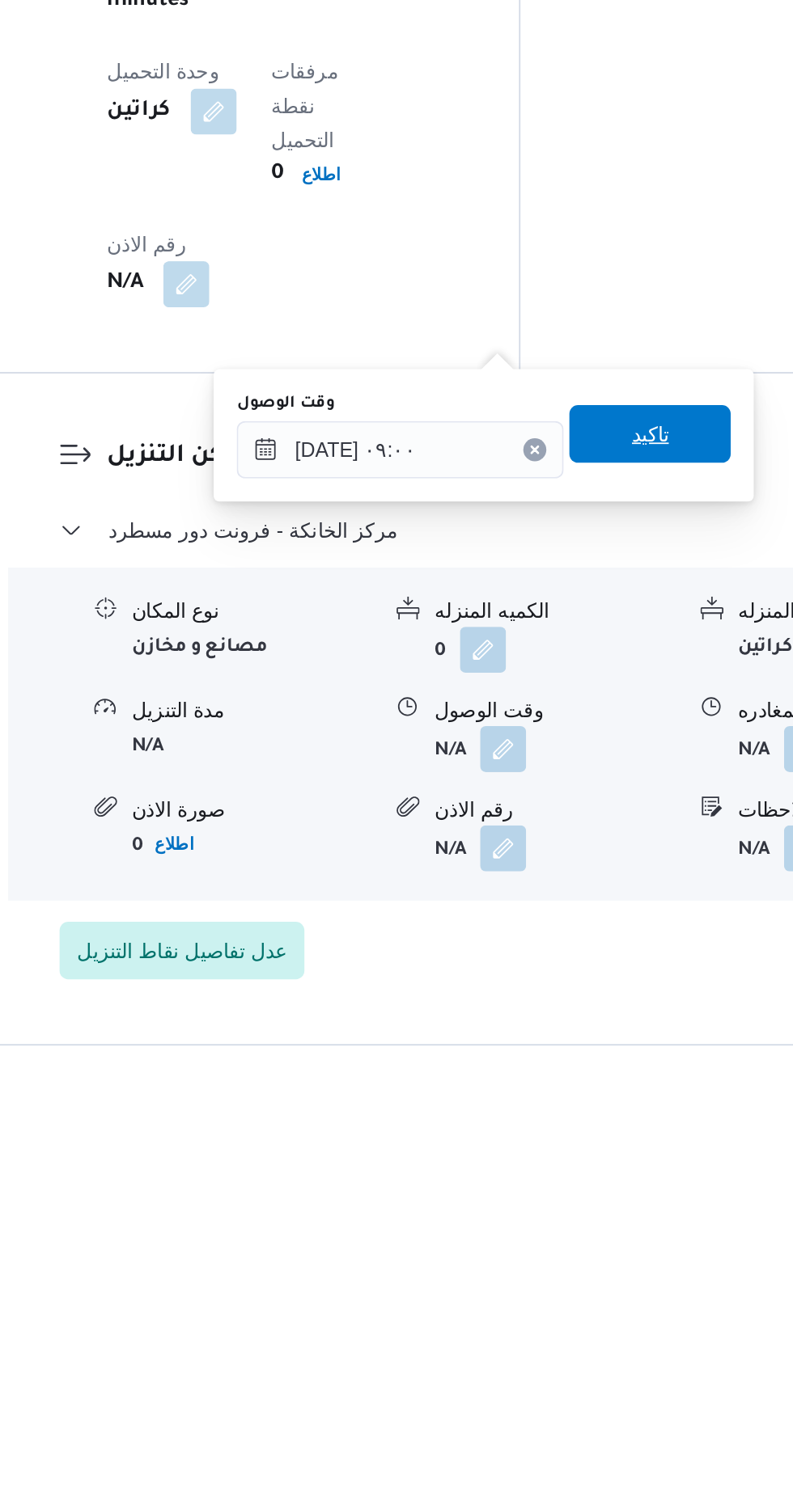
click at [596, 1132] on span "تاكيد" at bounding box center [579, 1145] width 91 height 32
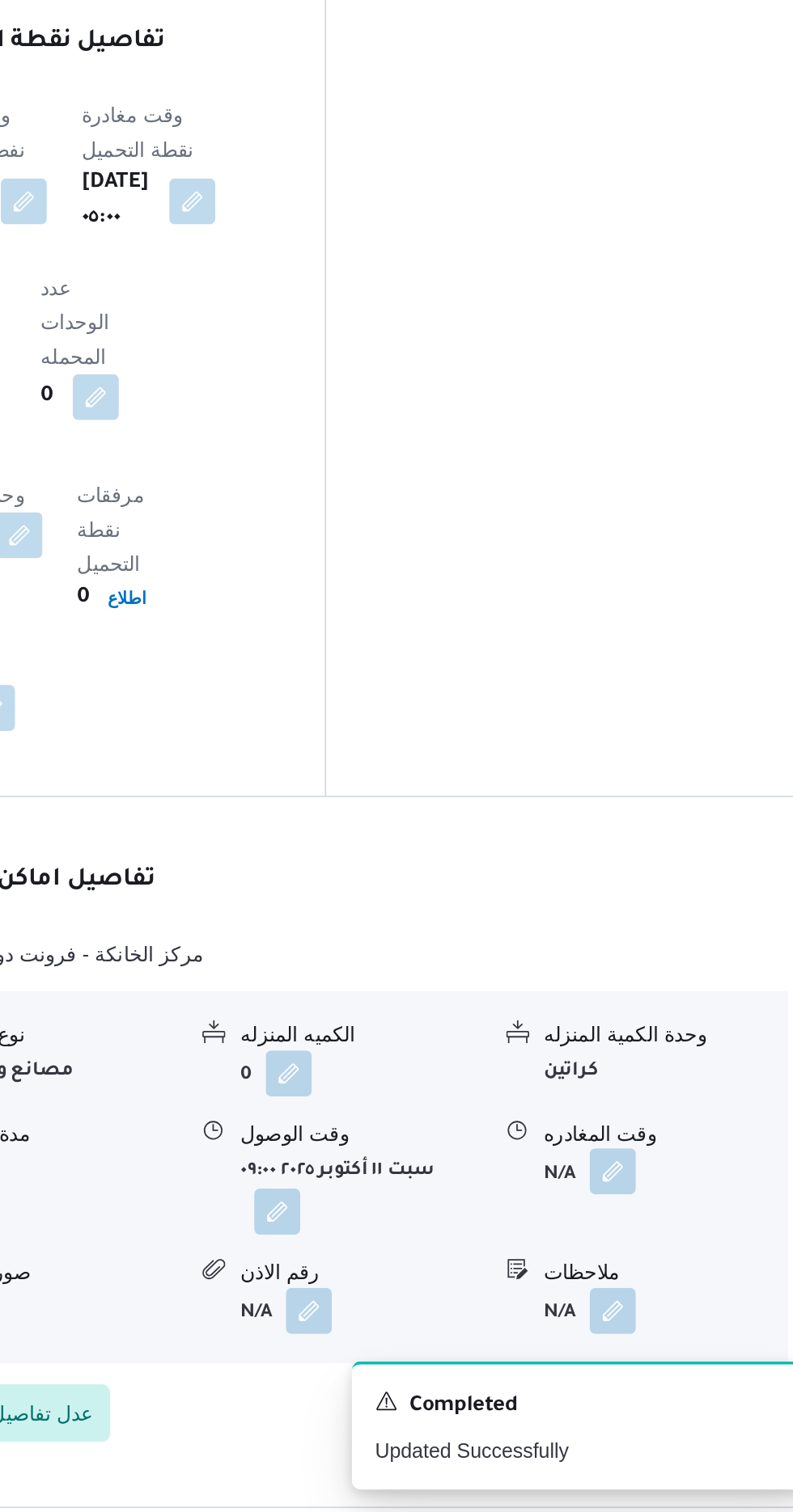
click at [665, 1308] on button "button" at bounding box center [668, 1321] width 26 height 26
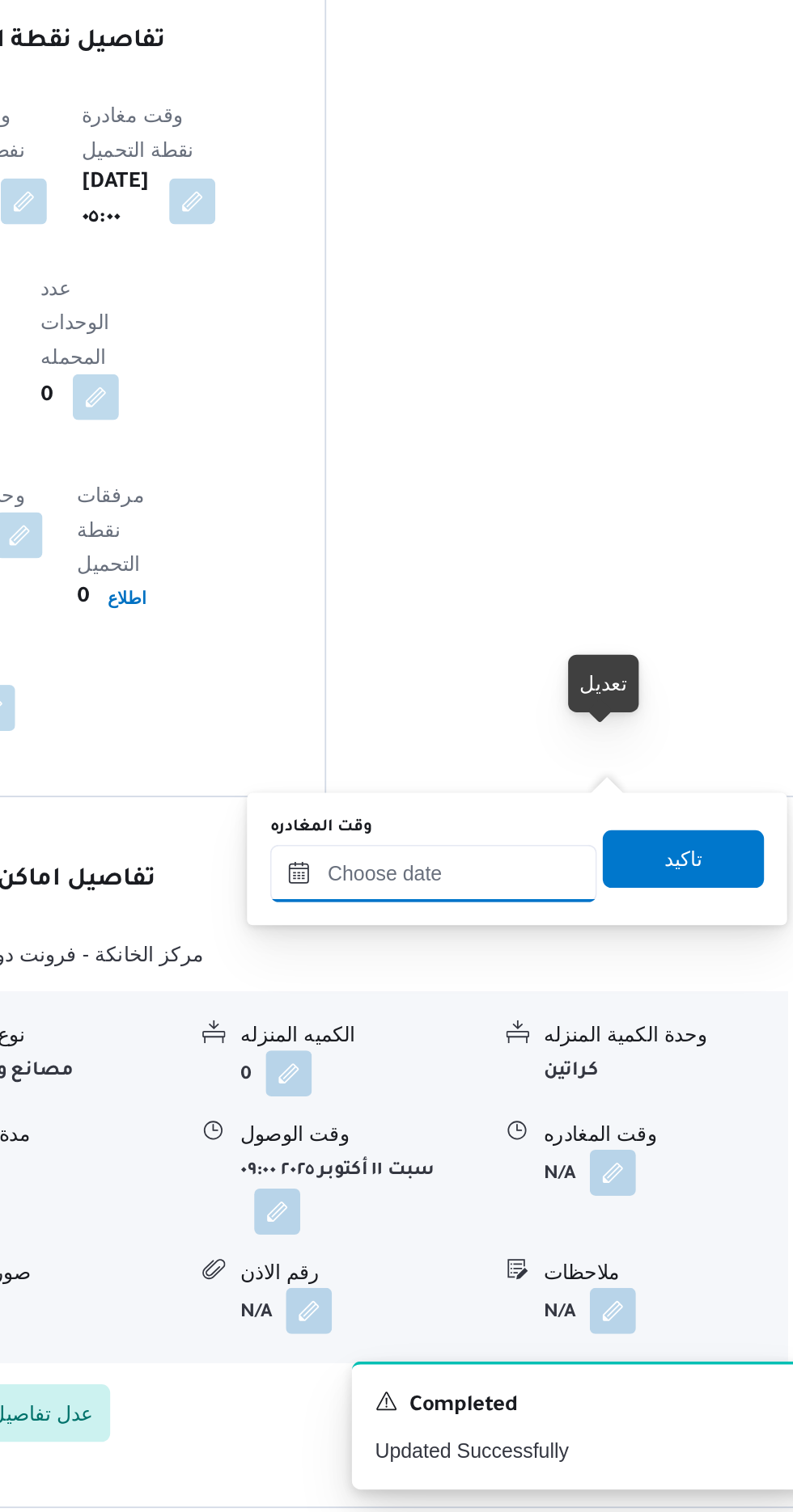
click at [576, 1148] on input "وقت المغادره" at bounding box center [567, 1153] width 184 height 32
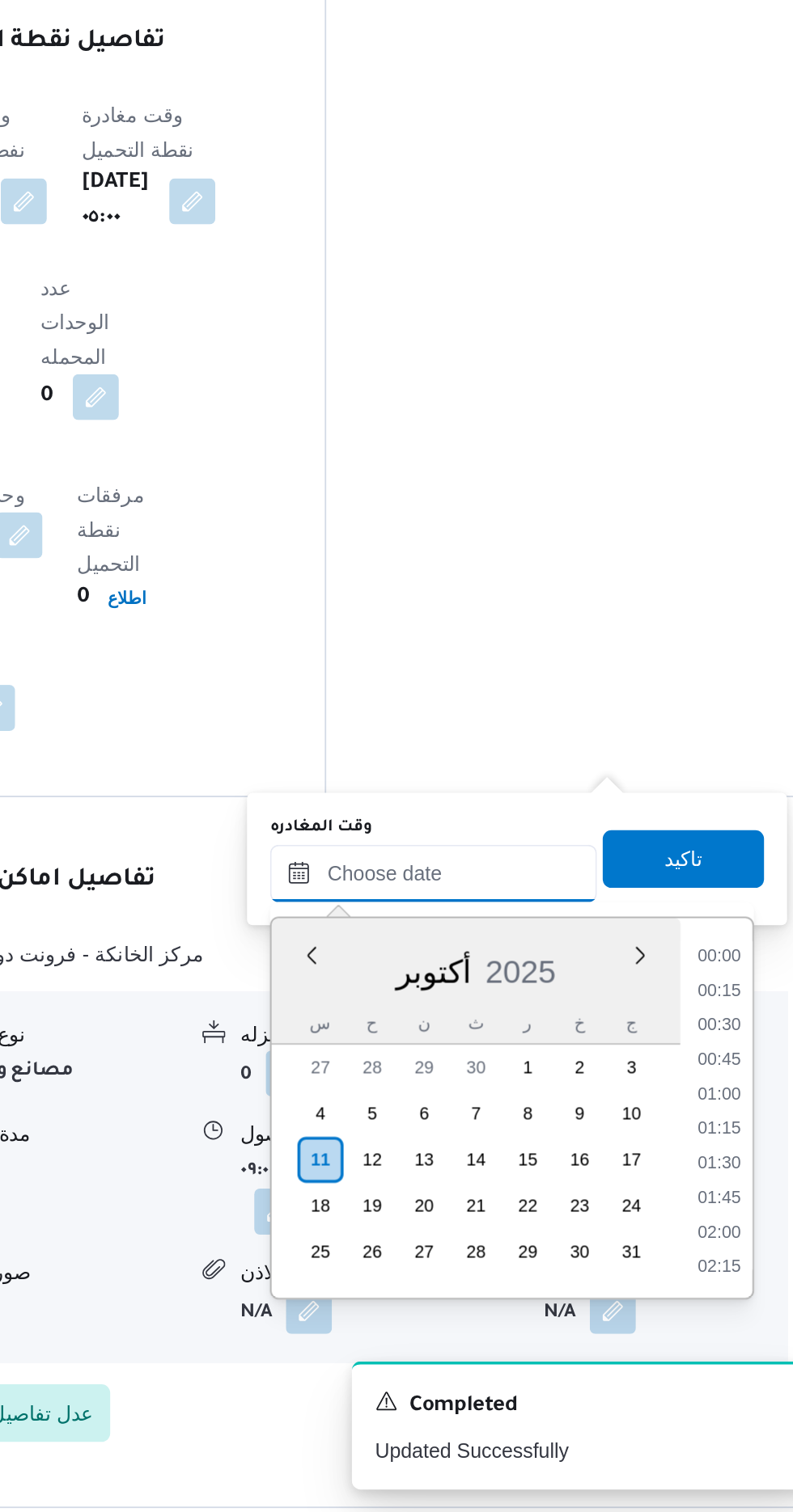
scroll to position [1202, 0]
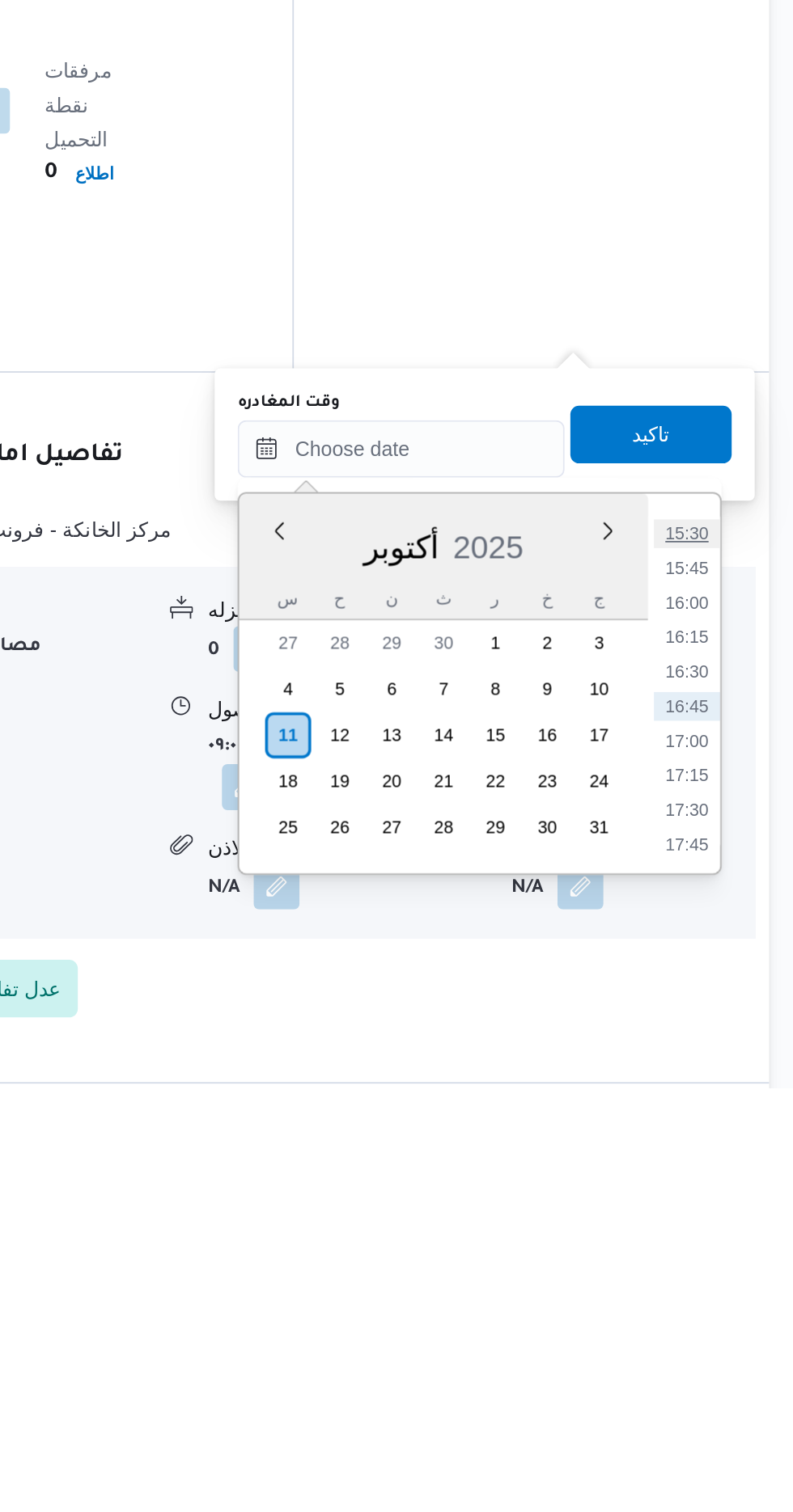
click at [724, 1200] on li "15:30" at bounding box center [727, 1201] width 38 height 16
type input "[DATE] ١٥:٣٠"
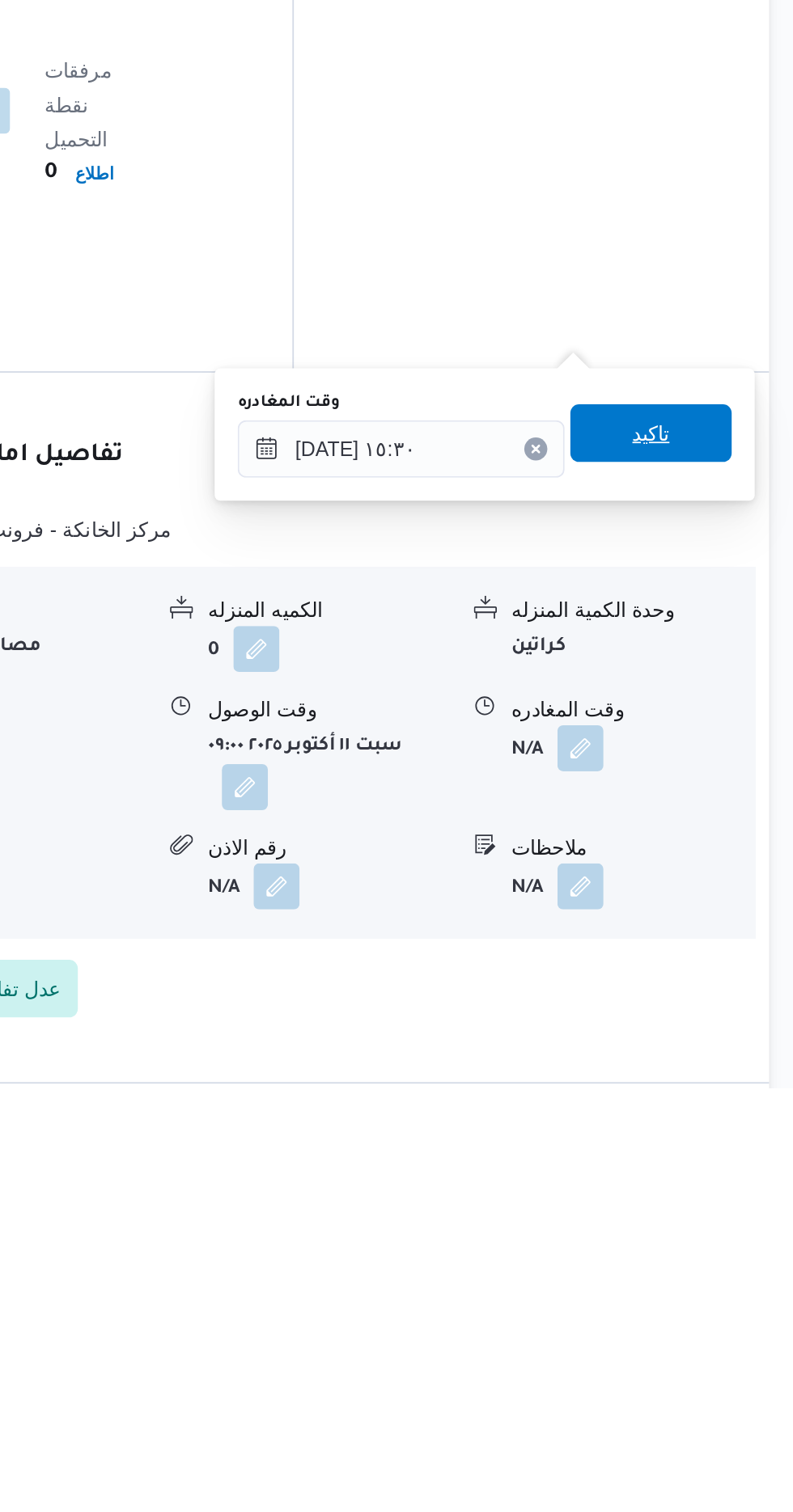
click at [718, 1148] on span "تاكيد" at bounding box center [707, 1144] width 21 height 20
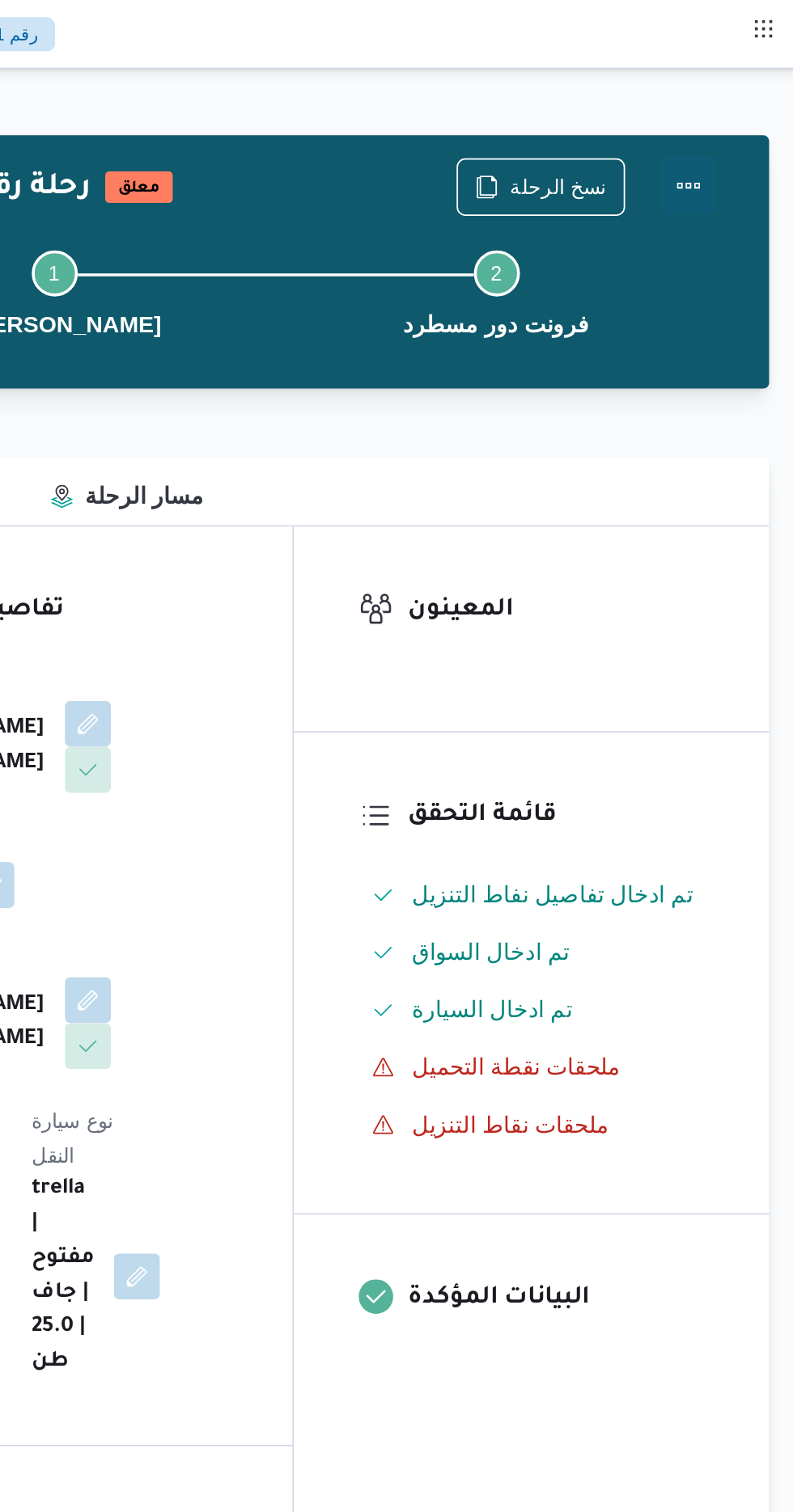
click at [737, 93] on button "Actions" at bounding box center [728, 104] width 32 height 32
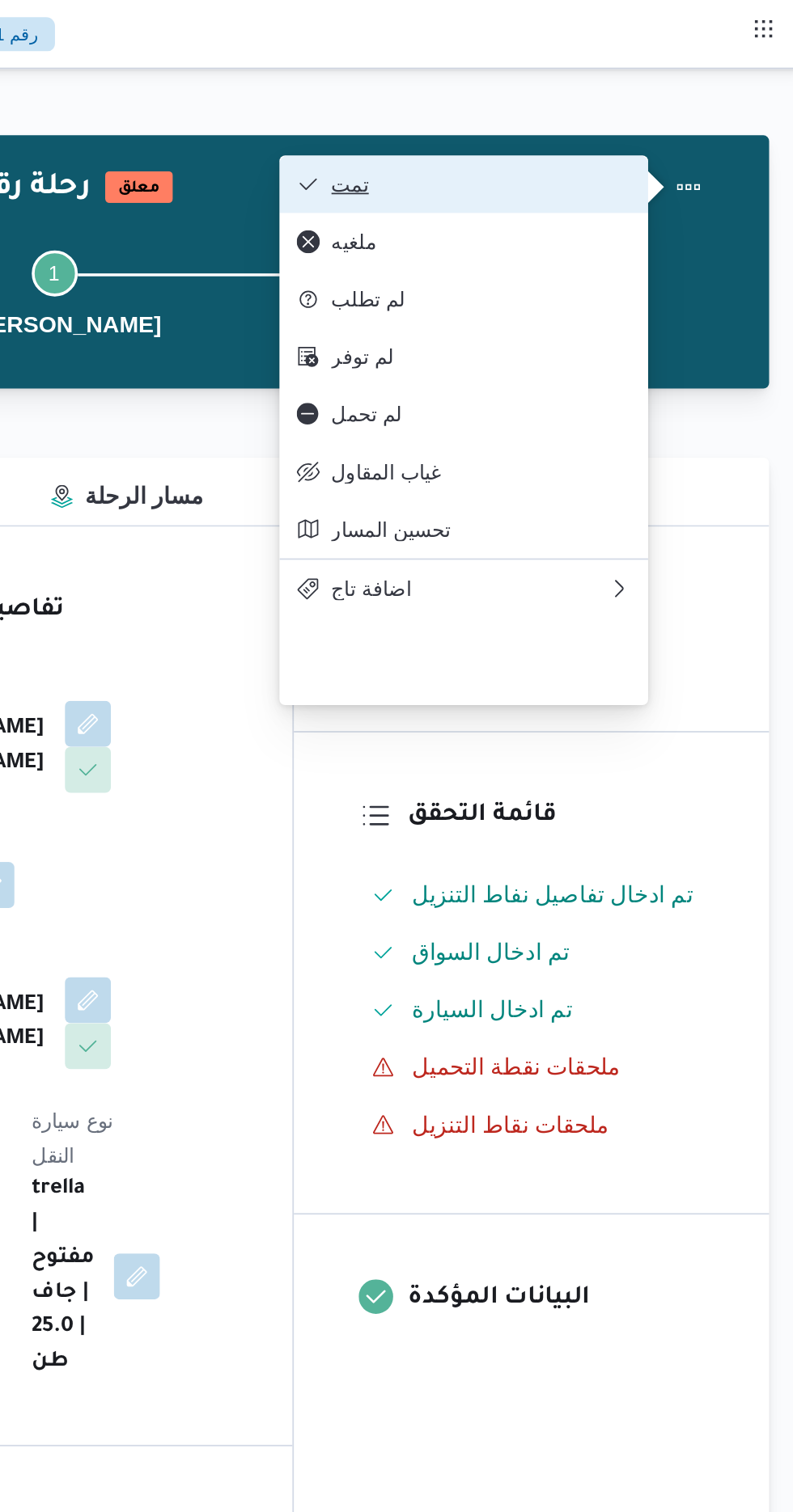
click at [669, 97] on span "تمت" at bounding box center [611, 103] width 168 height 13
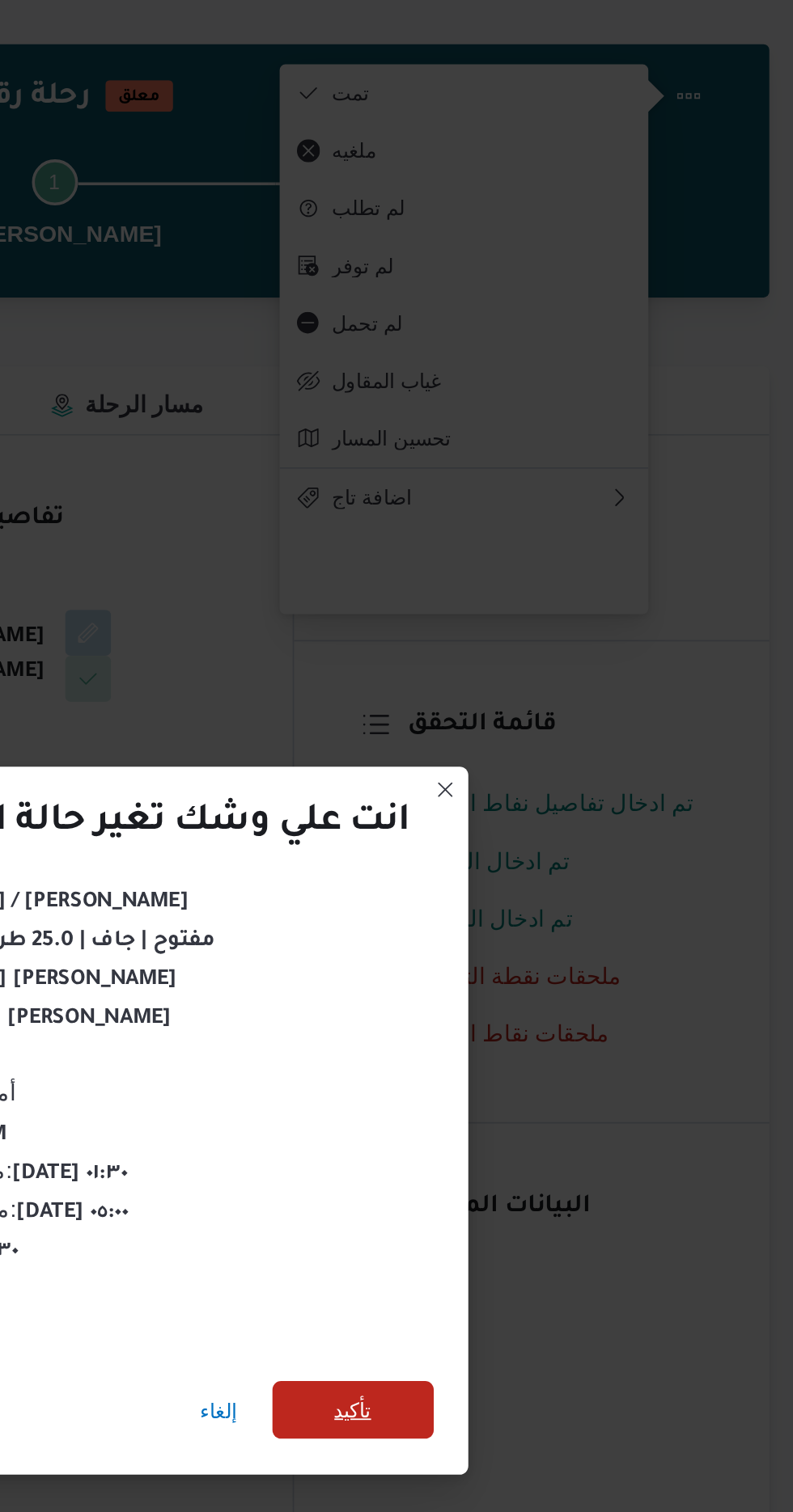
click at [554, 837] on span "تأكيد" at bounding box center [540, 843] width 91 height 32
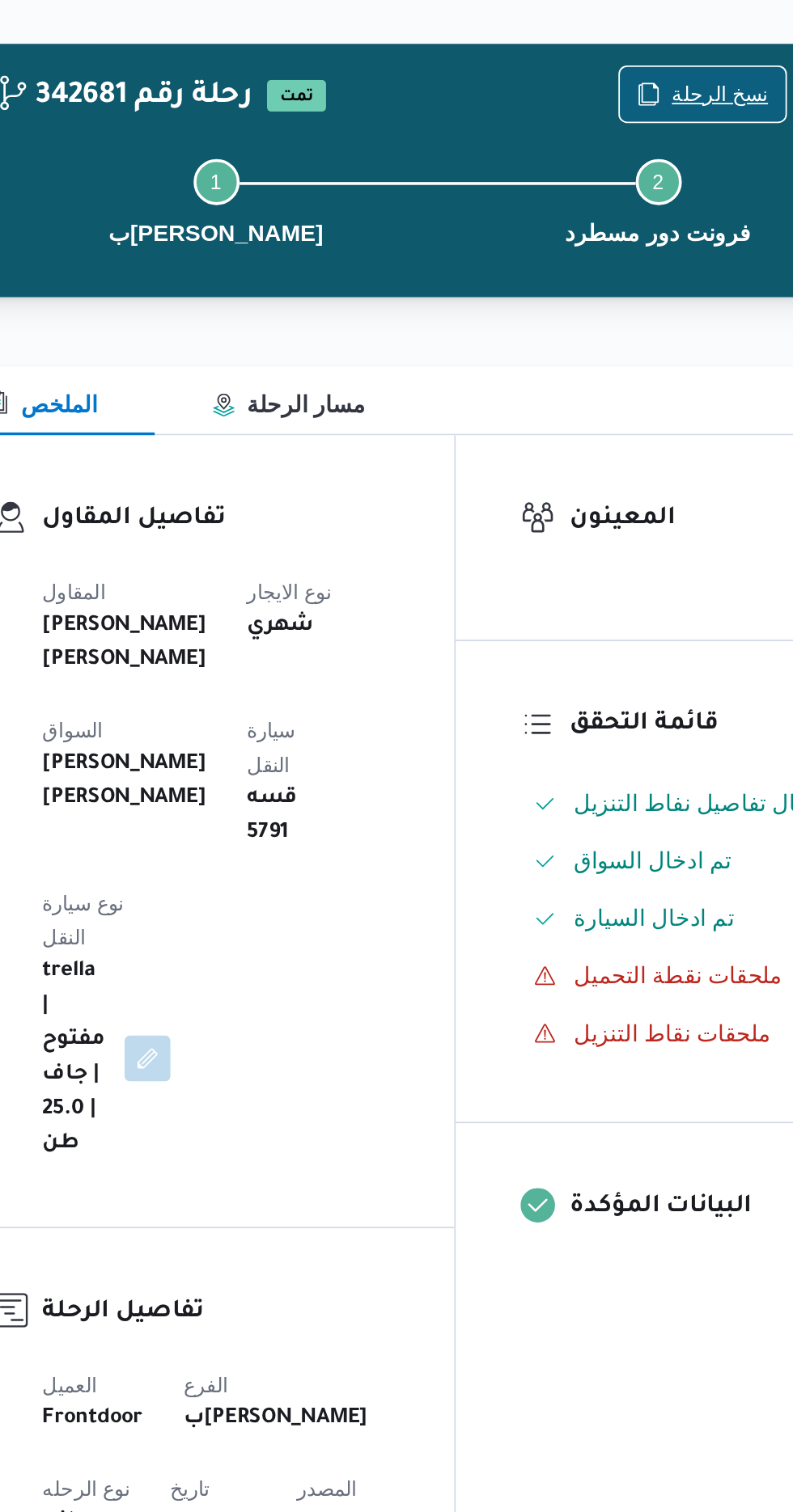
click at [639, 90] on span "نسخ الرحلة" at bounding box center [645, 104] width 93 height 31
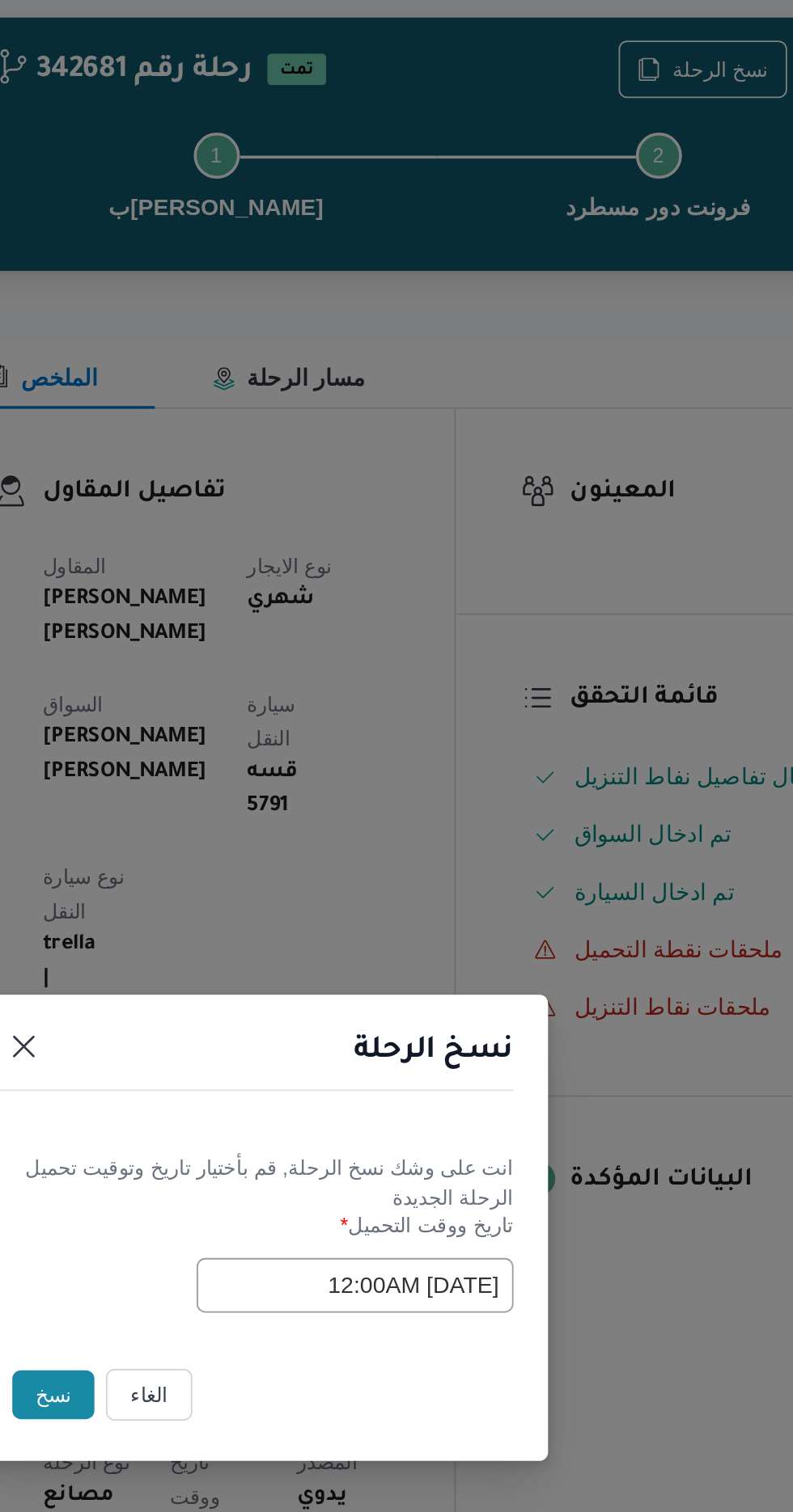
click at [288, 848] on button "نسخ" at bounding box center [280, 850] width 46 height 27
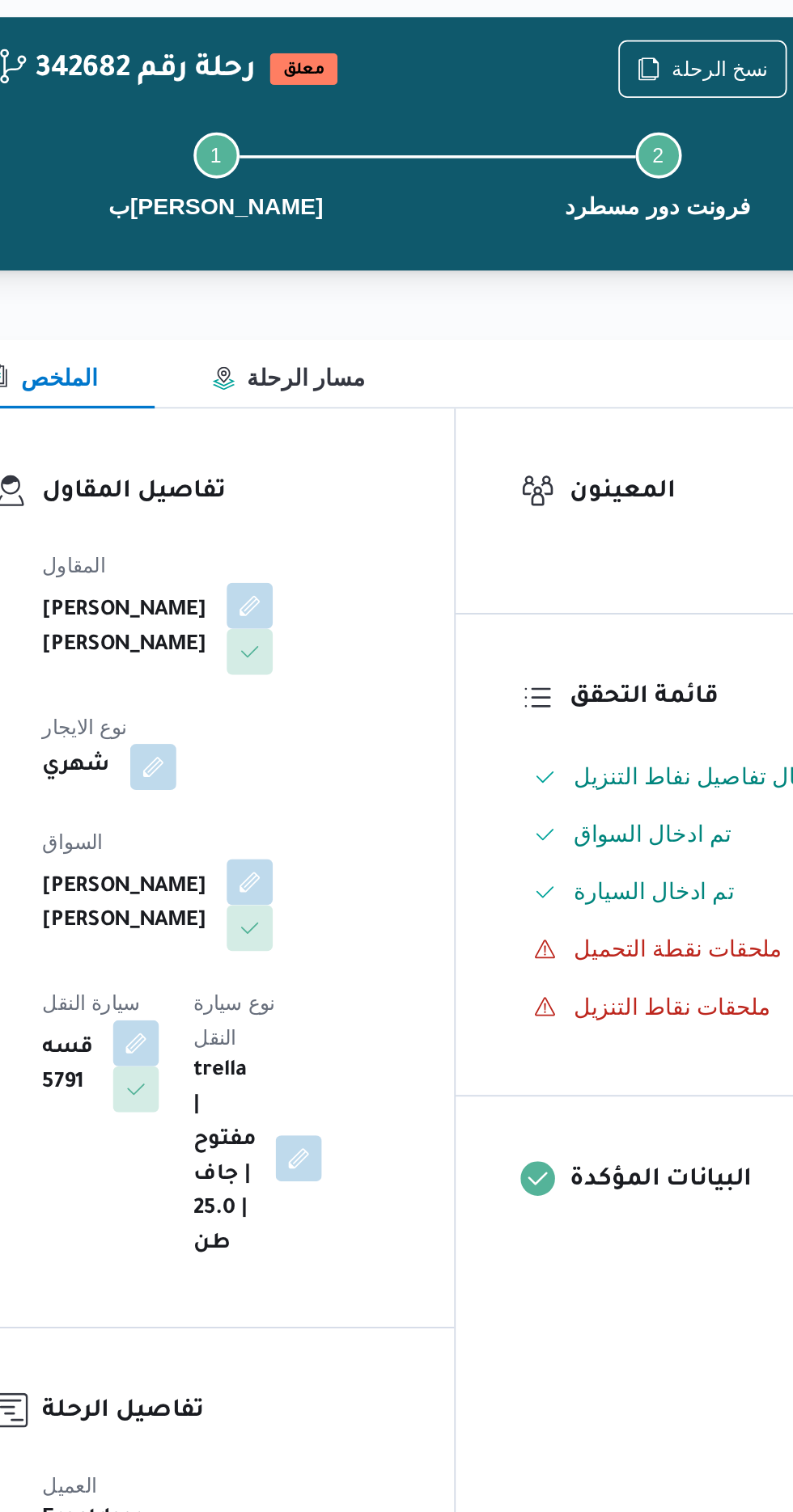
click at [340, 640] on span at bounding box center [323, 653] width 34 height 26
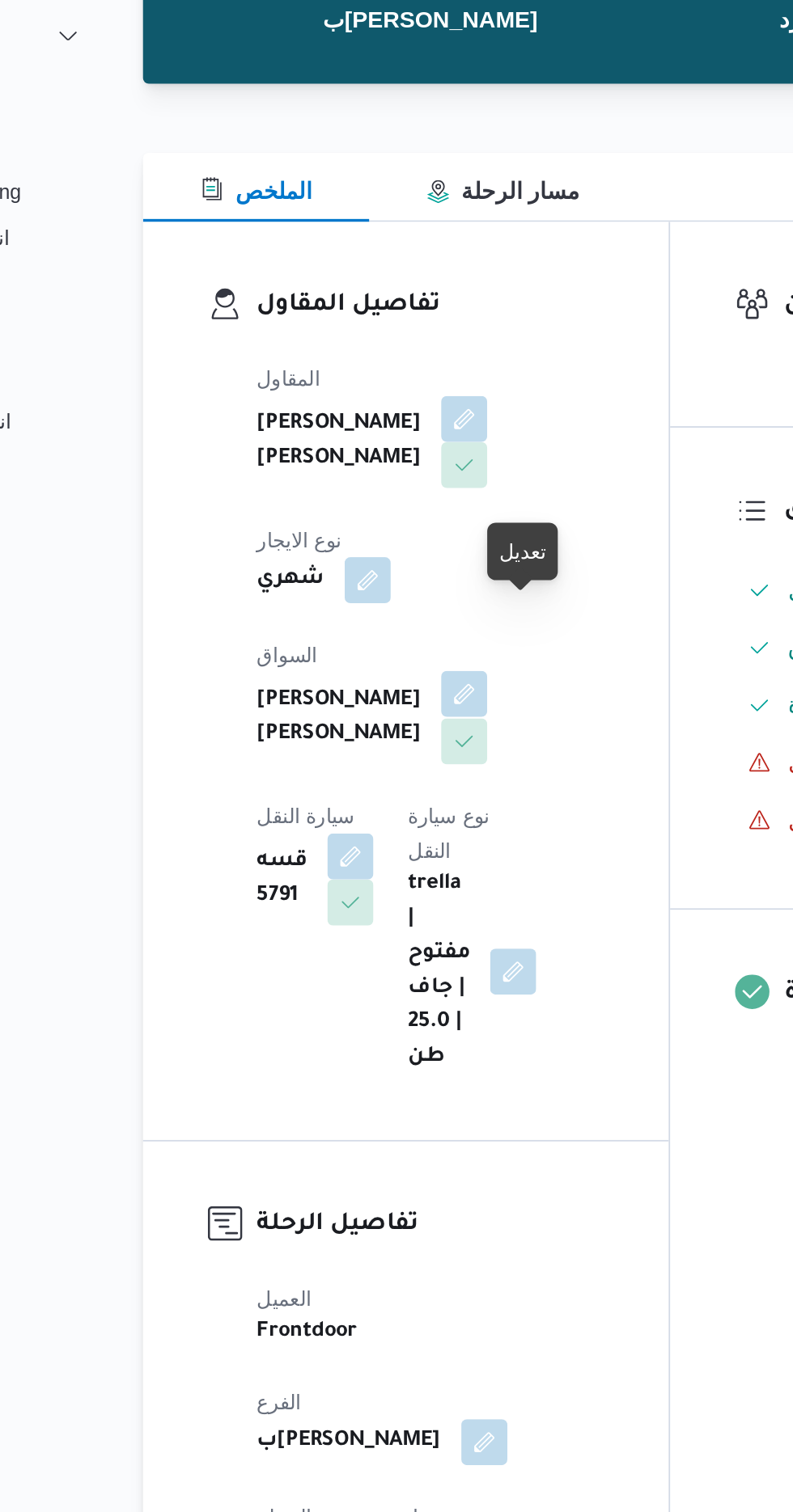
click at [378, 549] on button "button" at bounding box center [391, 562] width 26 height 26
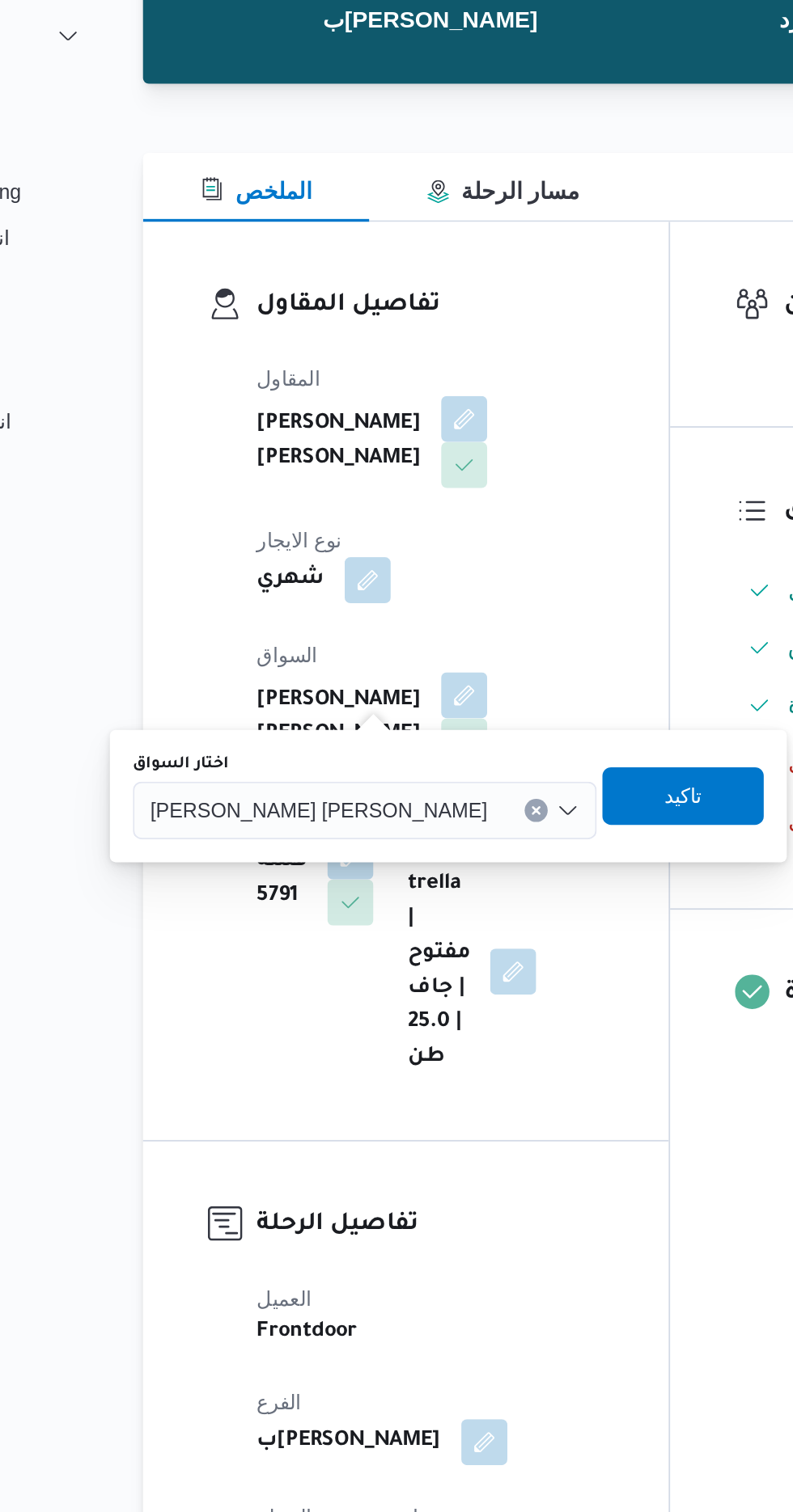
click at [296, 634] on span "[PERSON_NAME] [PERSON_NAME]" at bounding box center [310, 626] width 190 height 18
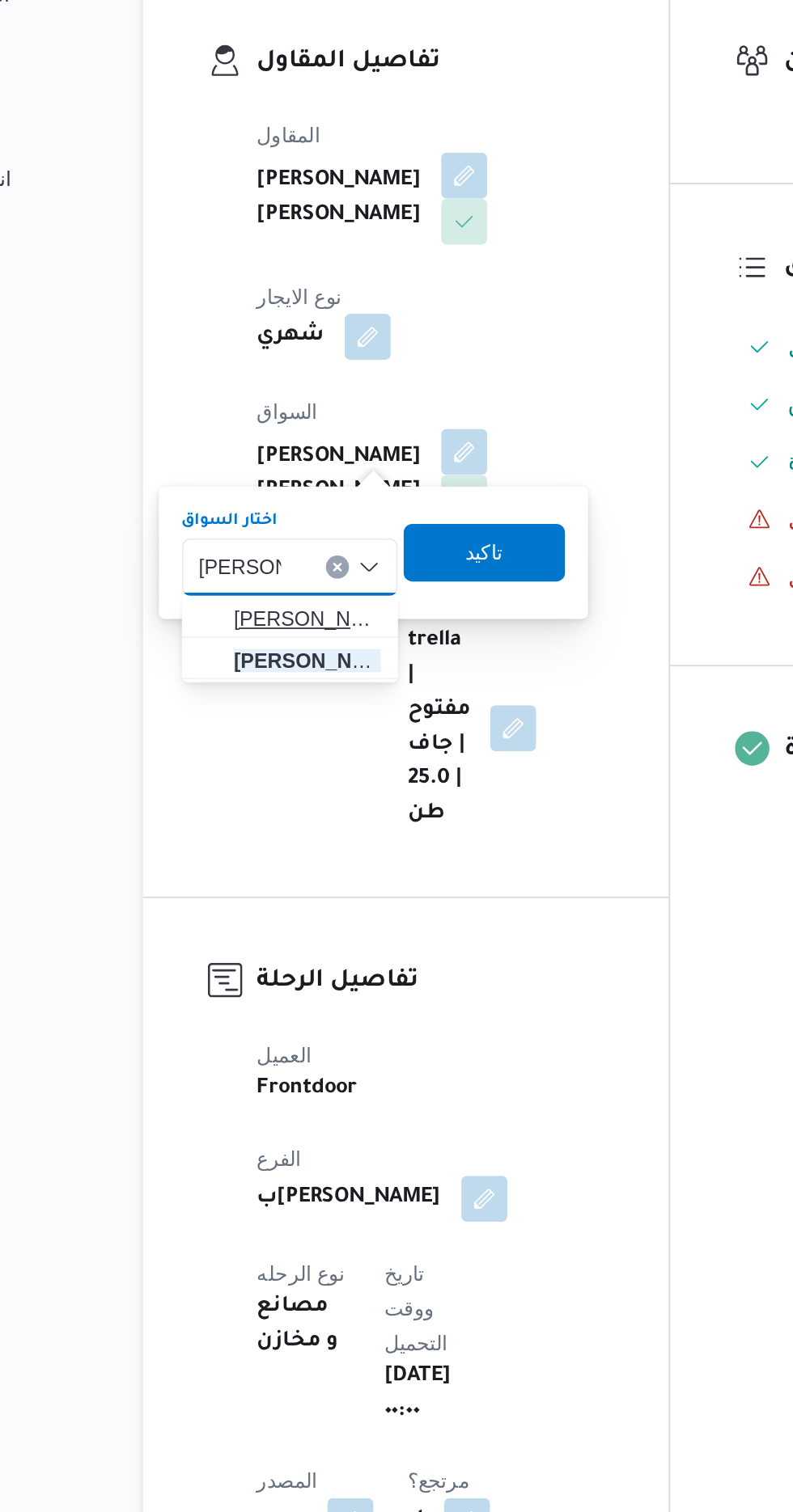
type input "[PERSON_NAME]"
click at [355, 660] on mark "[PERSON_NAME]" at bounding box center [402, 656] width 95 height 13
type input "[PERSON_NAME]"
click at [297, 675] on span "رزق [PERSON_NAME] على عمران" at bounding box center [303, 679] width 83 height 20
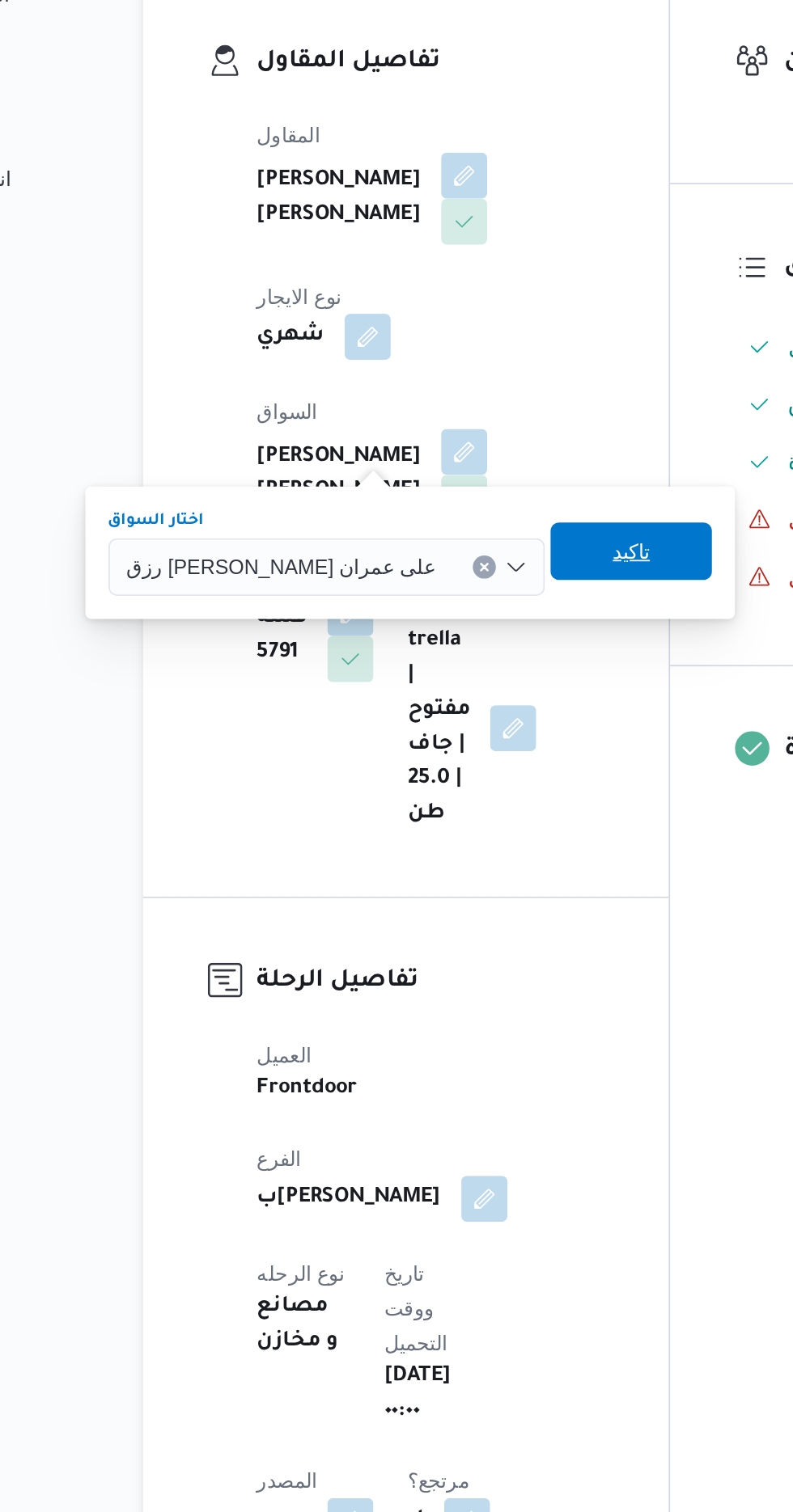
click at [474, 622] on span "تاكيد" at bounding box center [484, 617] width 21 height 20
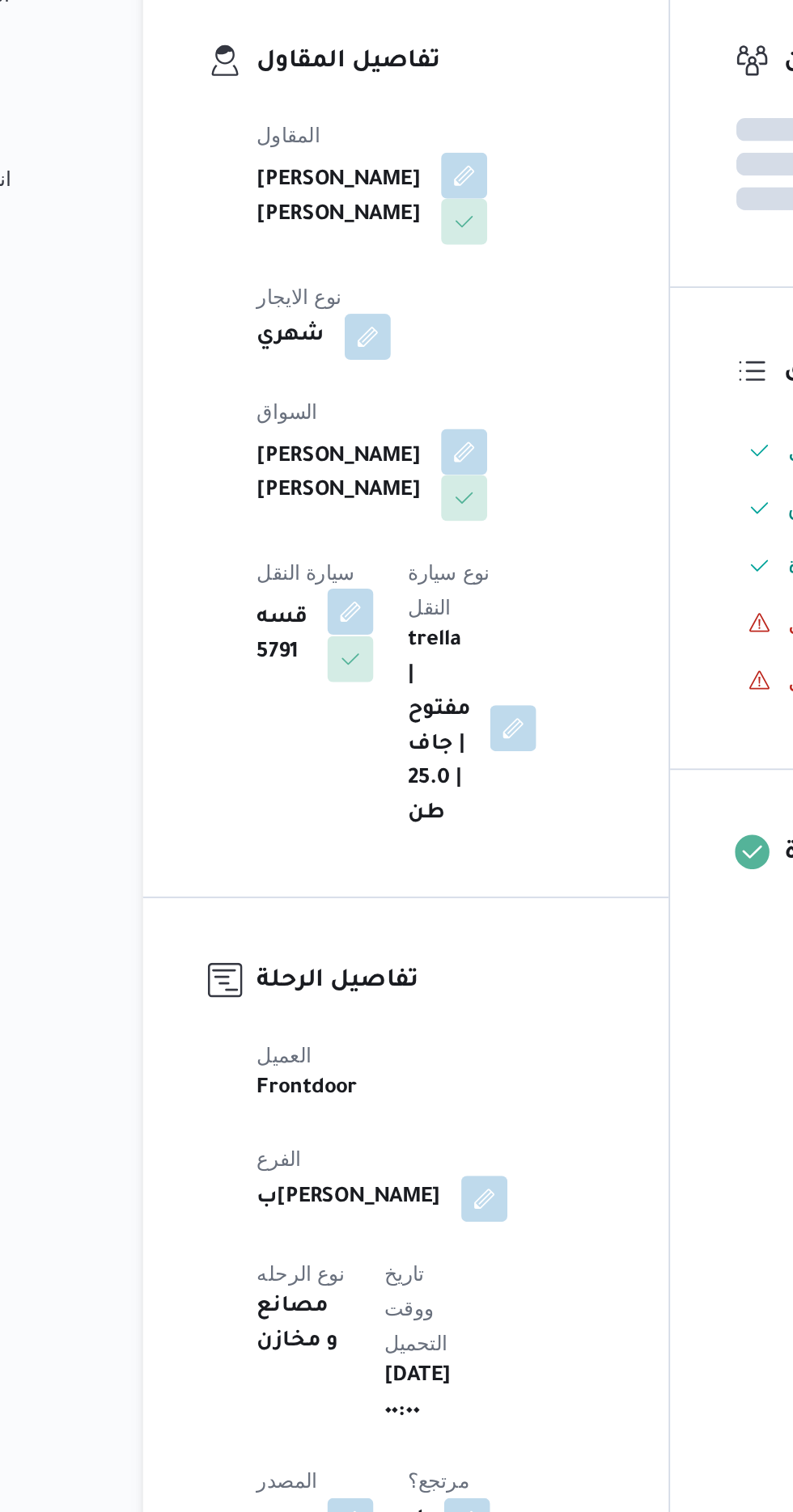
click at [340, 639] on button "button" at bounding box center [328, 652] width 26 height 26
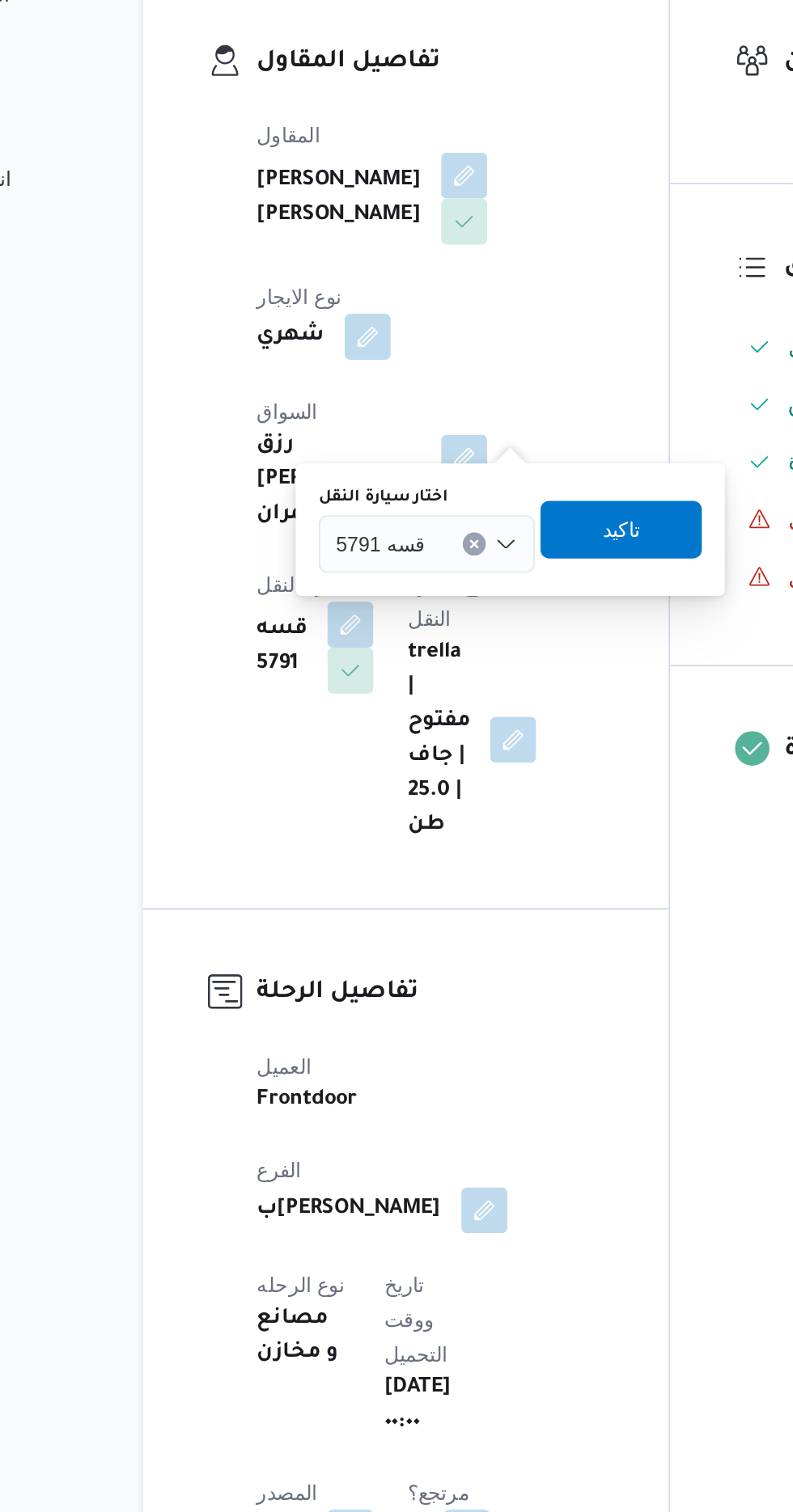
click at [357, 612] on span "قسه 5791" at bounding box center [343, 612] width 50 height 18
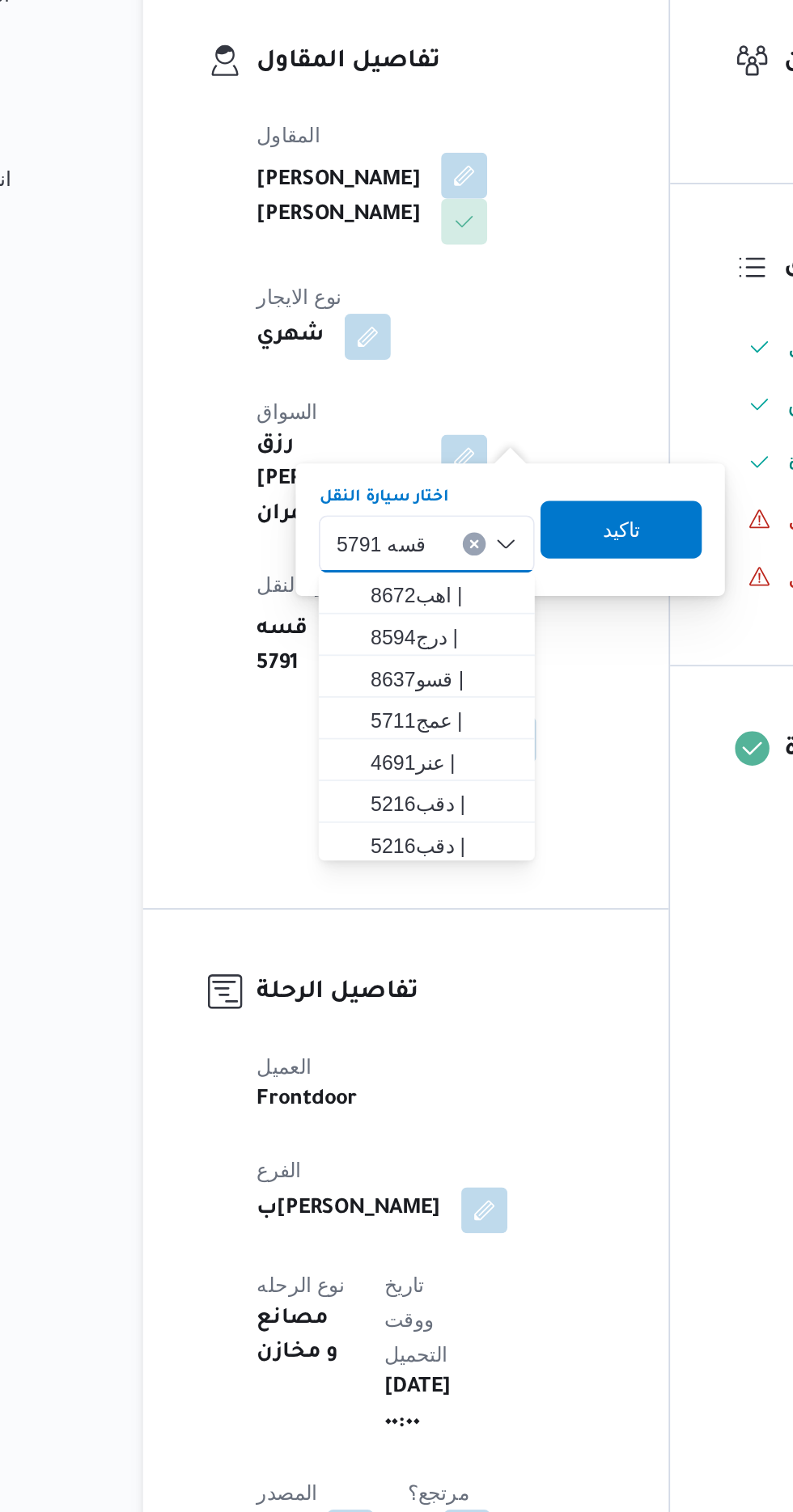
click at [375, 612] on input "اختار سيارة النقل" at bounding box center [376, 613] width 2 height 20
type input "6"
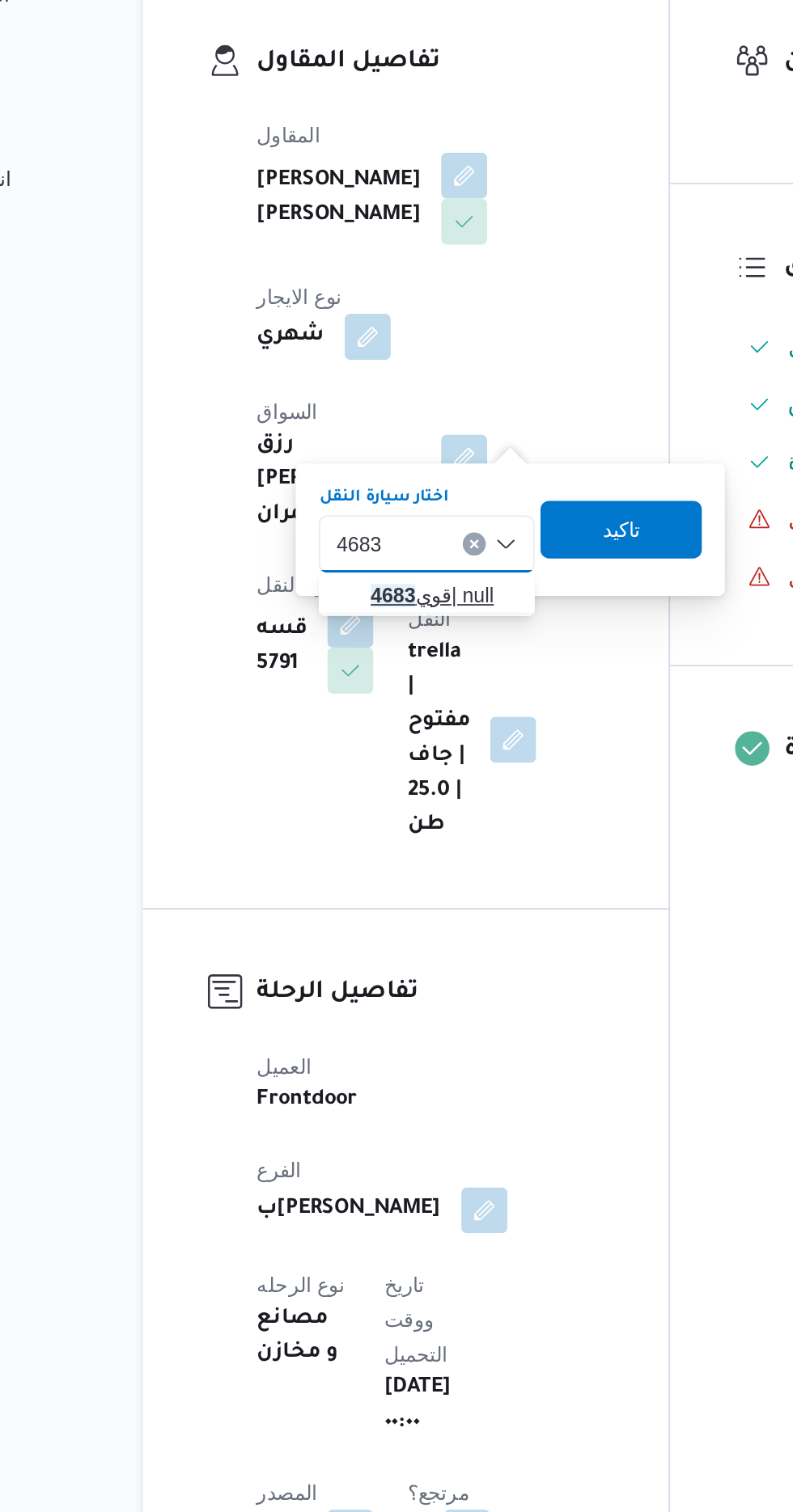
type input "4683"
click at [374, 643] on span "قوي 4683 | null" at bounding box center [379, 643] width 83 height 20
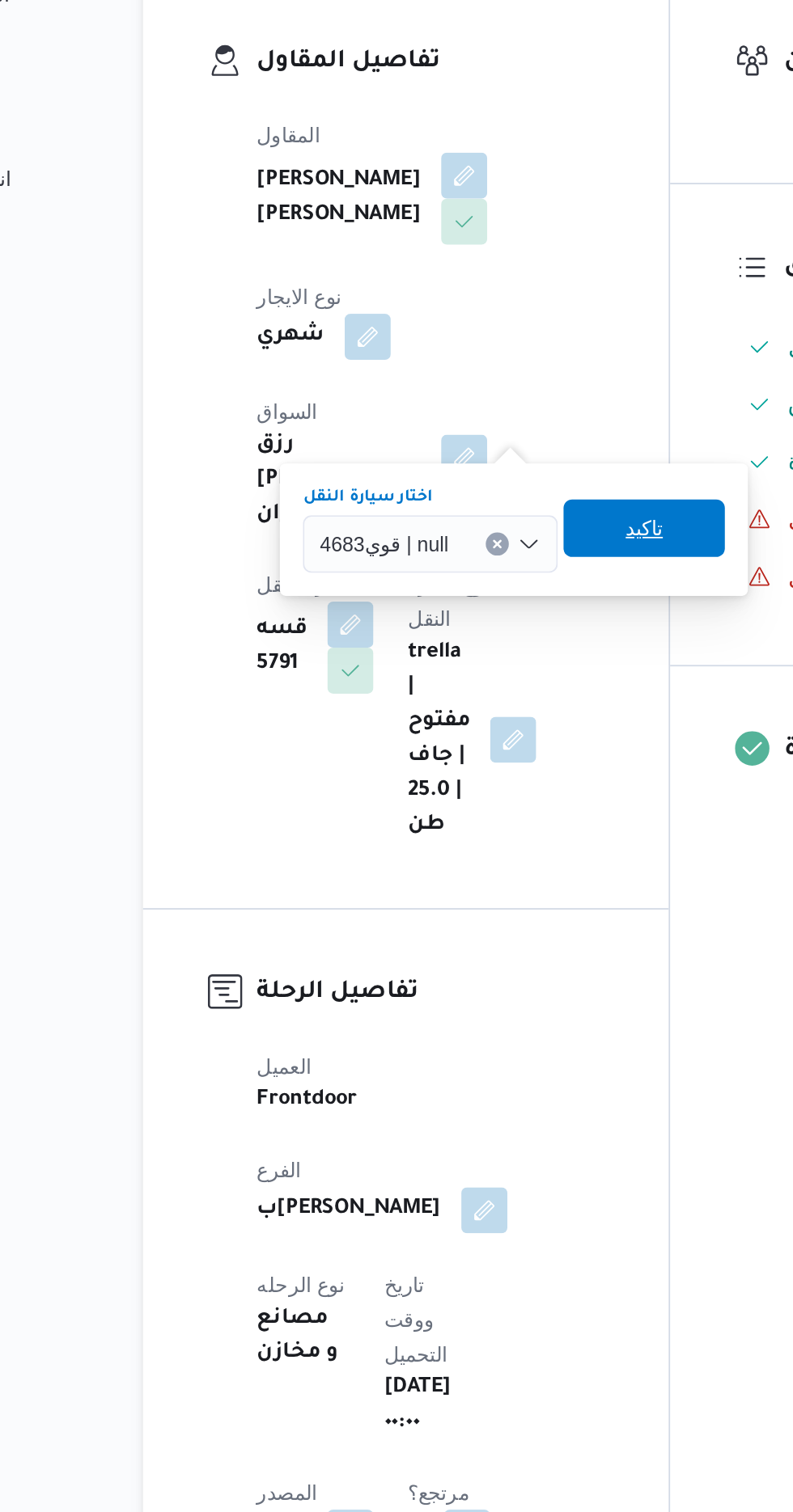
click at [489, 606] on span "تاكيد" at bounding box center [492, 605] width 21 height 20
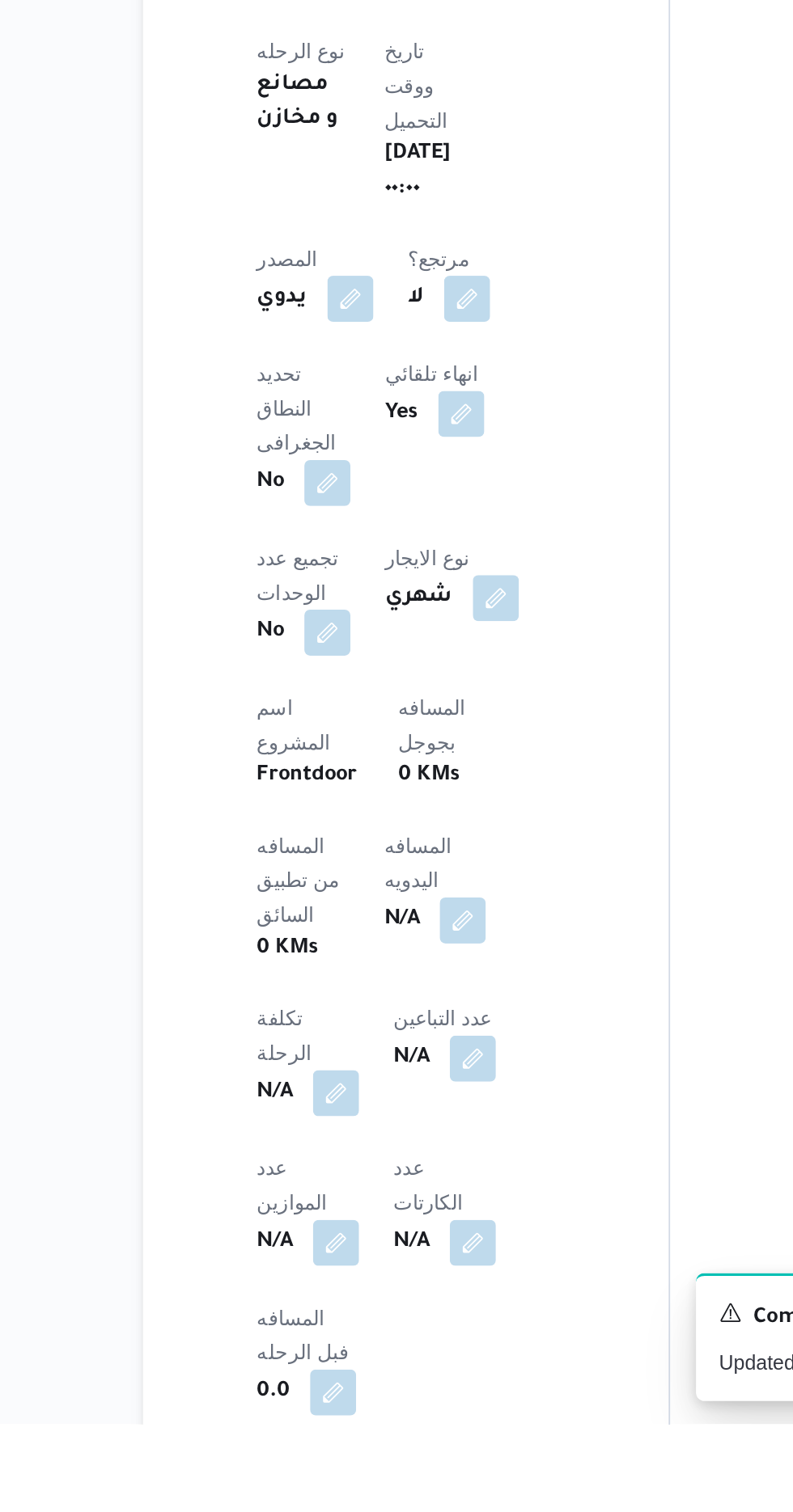
scroll to position [291, 0]
click at [377, 1215] on button "button" at bounding box center [390, 1228] width 26 height 26
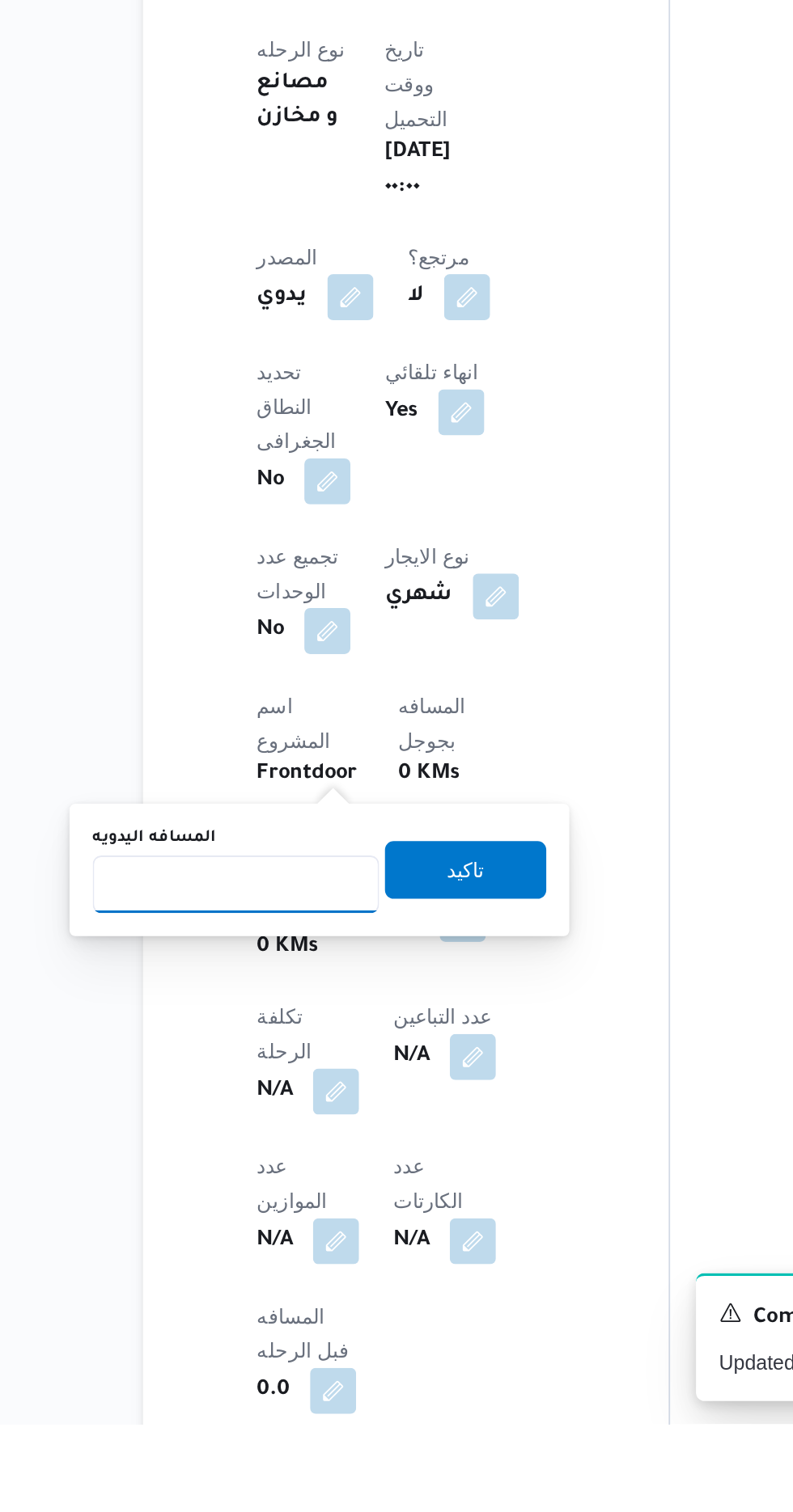
click at [293, 1206] on input "المسافه اليدويه" at bounding box center [263, 1209] width 161 height 32
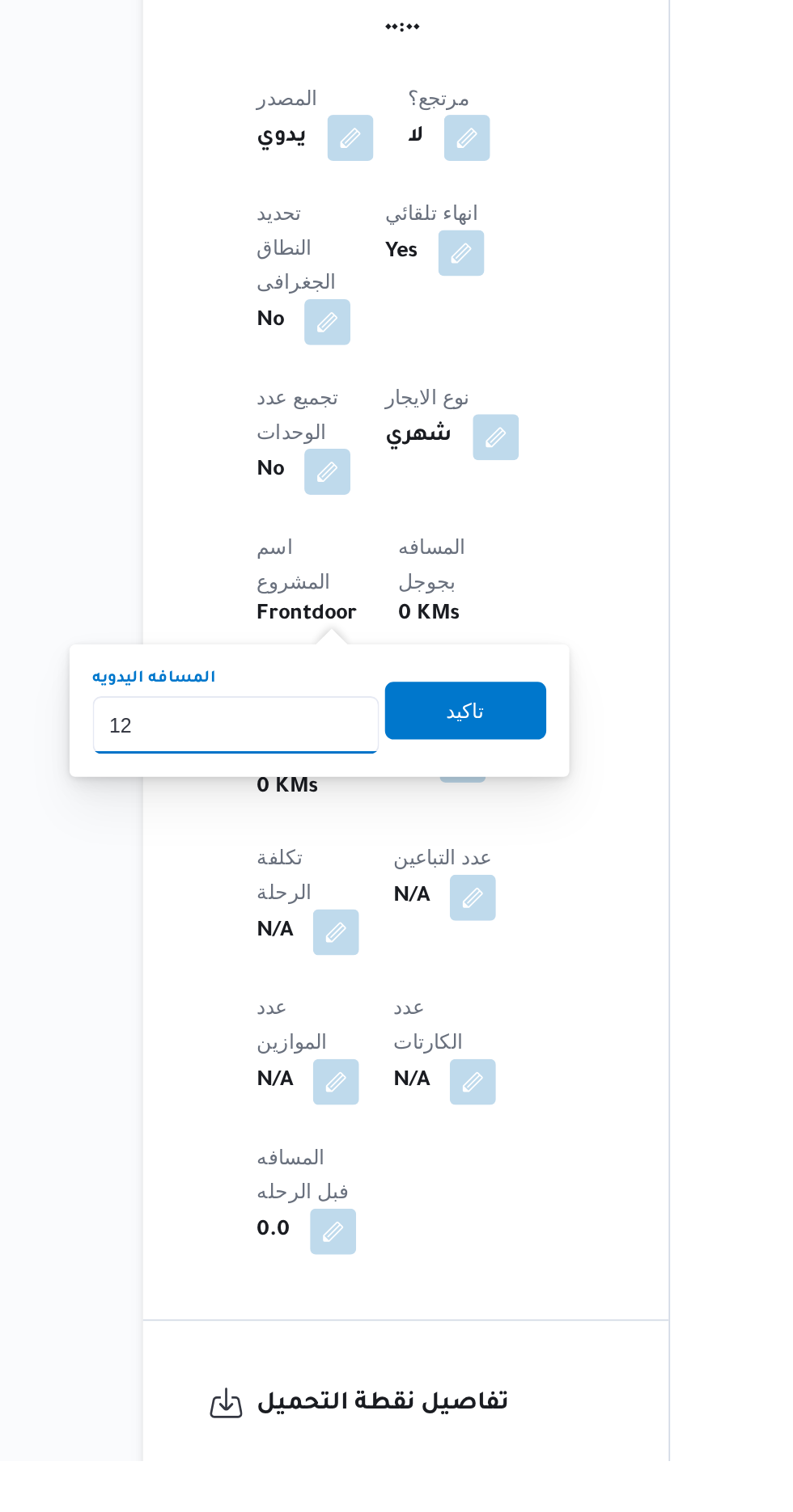
type input "120"
click at [403, 1101] on span "تاكيد" at bounding box center [391, 1090] width 91 height 32
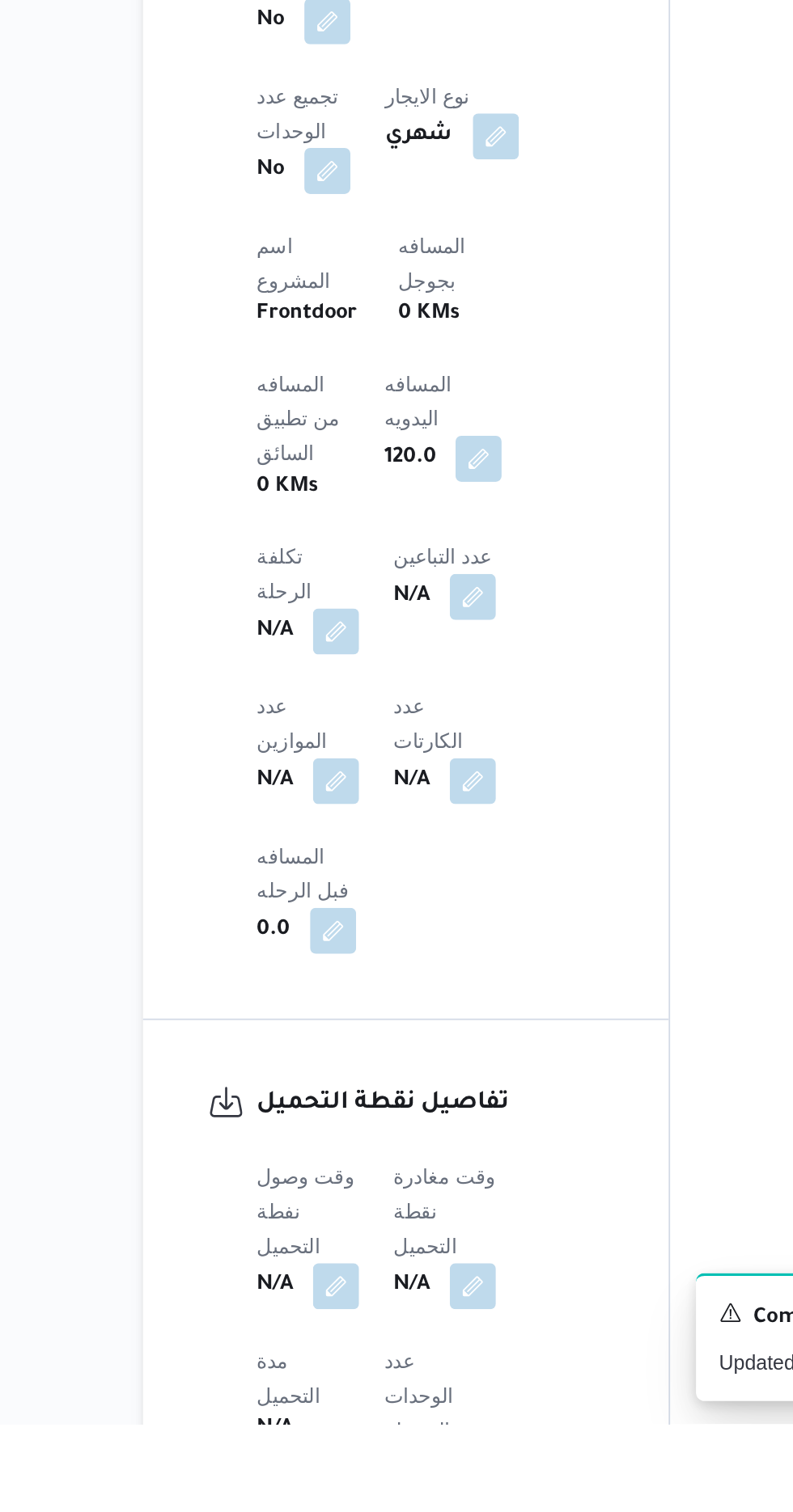
scroll to position [578, 0]
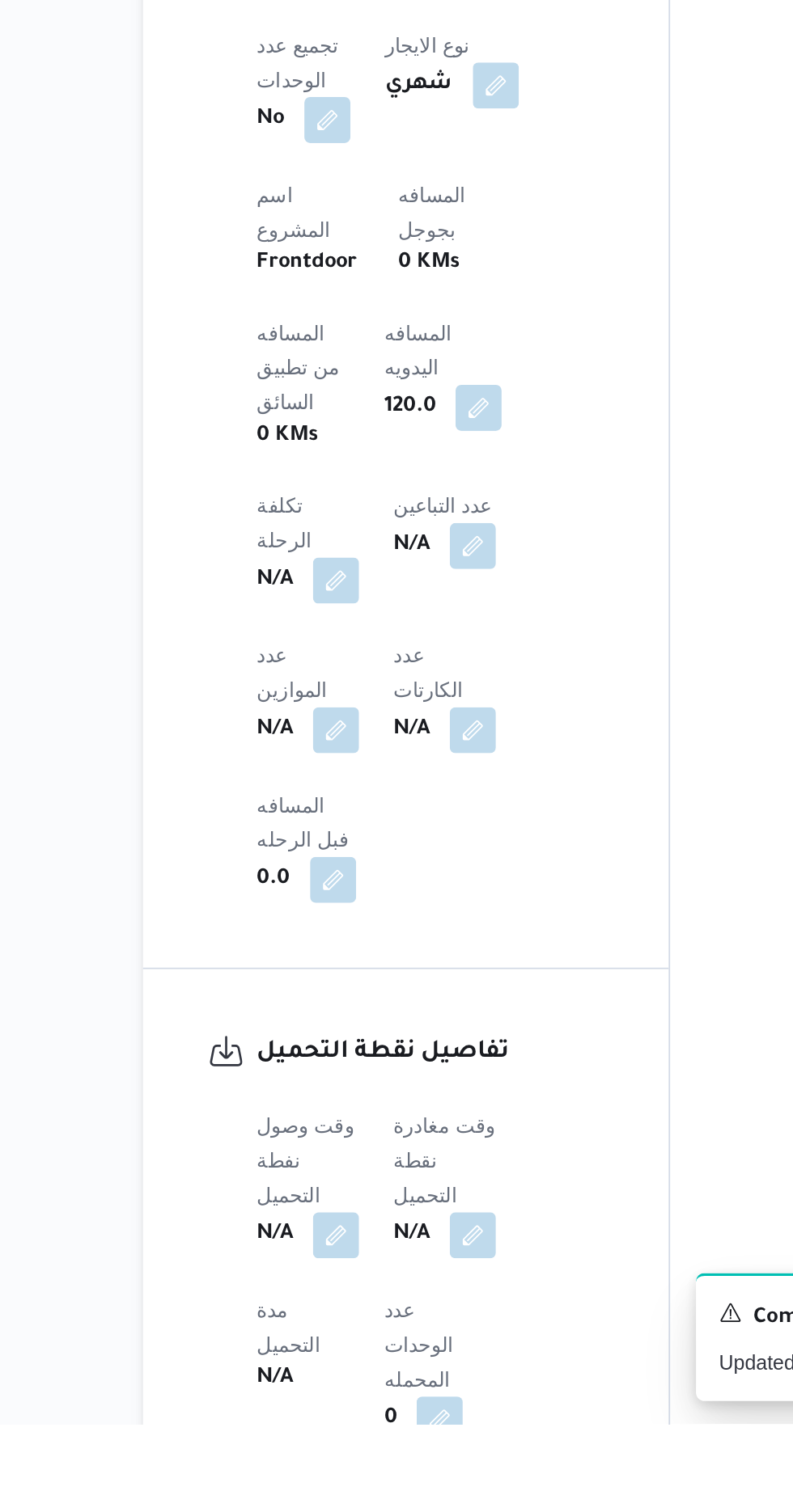
click at [317, 1394] on span at bounding box center [314, 1407] width 34 height 26
click at [292, 1477] on b "N/A" at bounding box center [284, 1487] width 21 height 20
click at [315, 1393] on button "button" at bounding box center [319, 1406] width 26 height 26
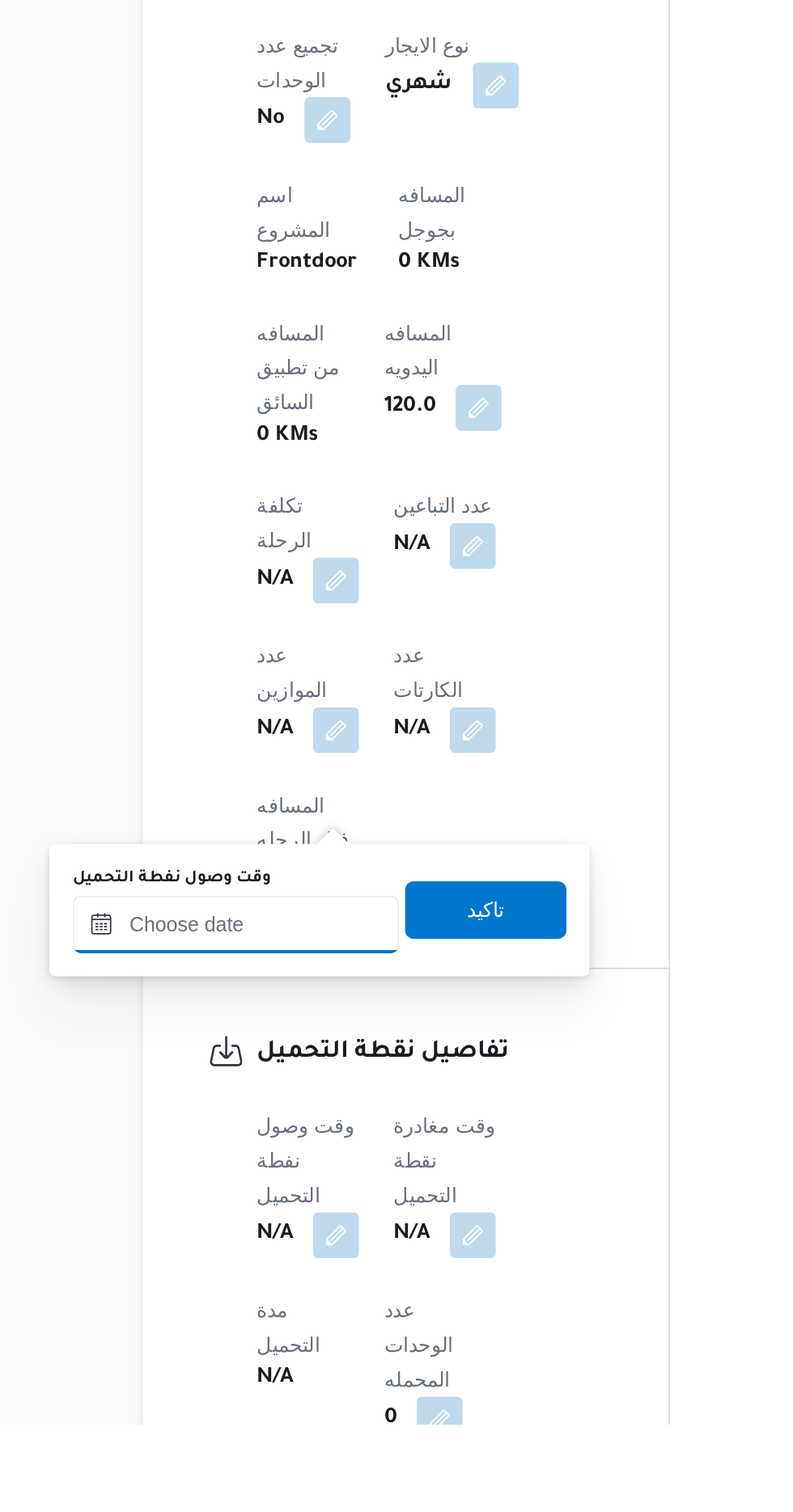
click at [290, 1232] on input "وقت وصول نفطة التحميل" at bounding box center [263, 1232] width 184 height 32
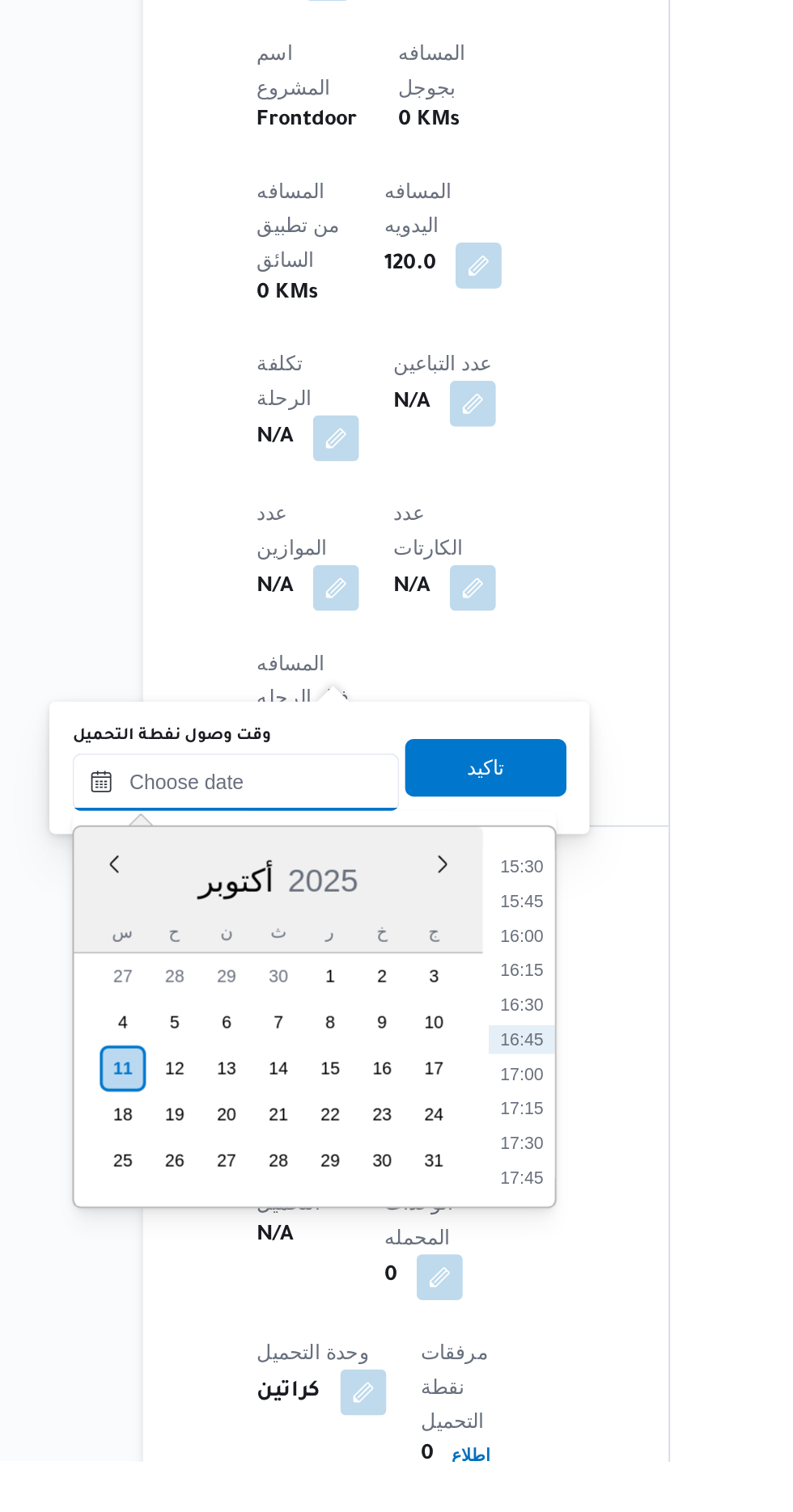
scroll to position [678, 0]
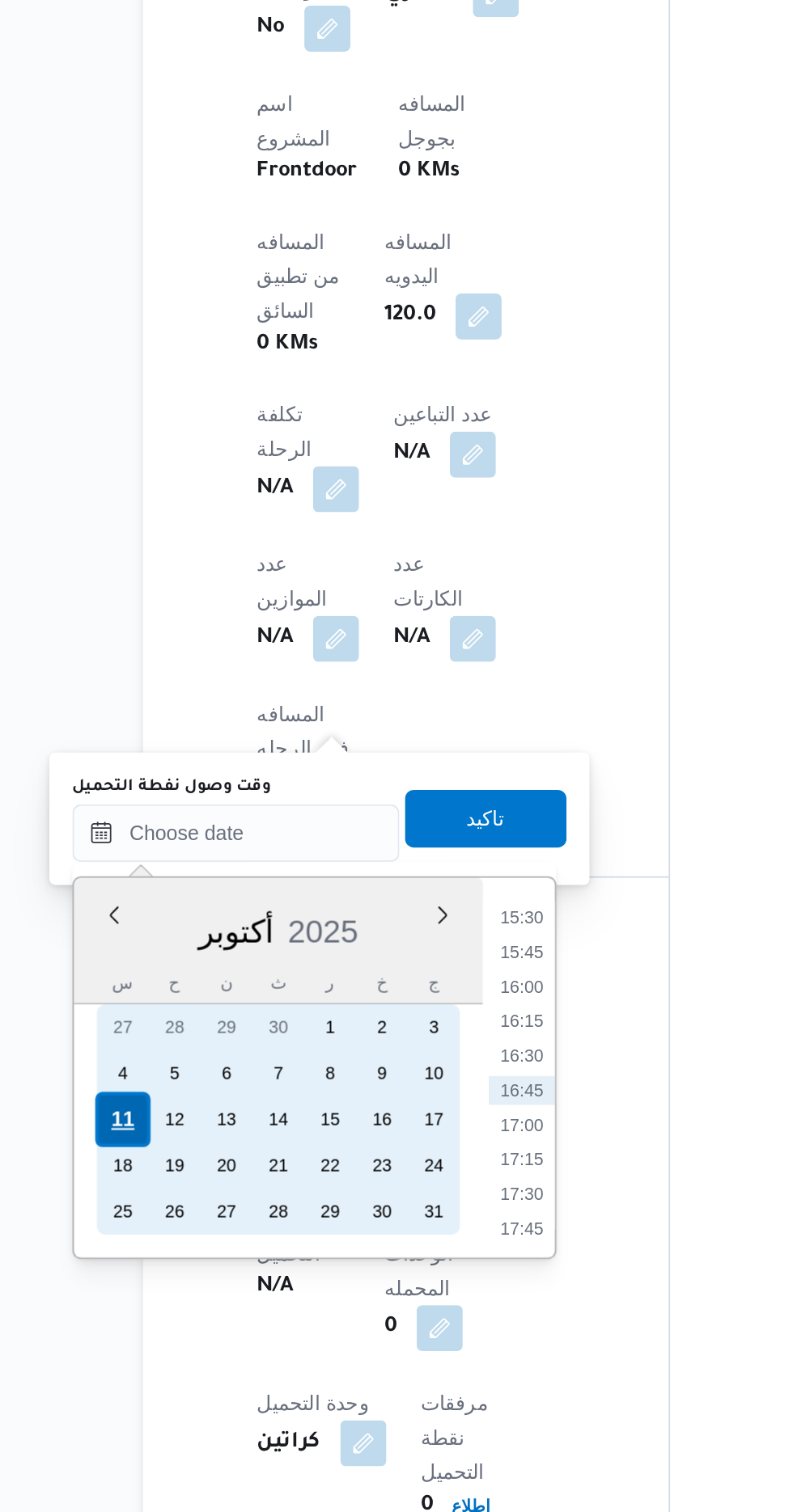
click at [197, 1289] on div "11" at bounding box center [198, 1292] width 31 height 31
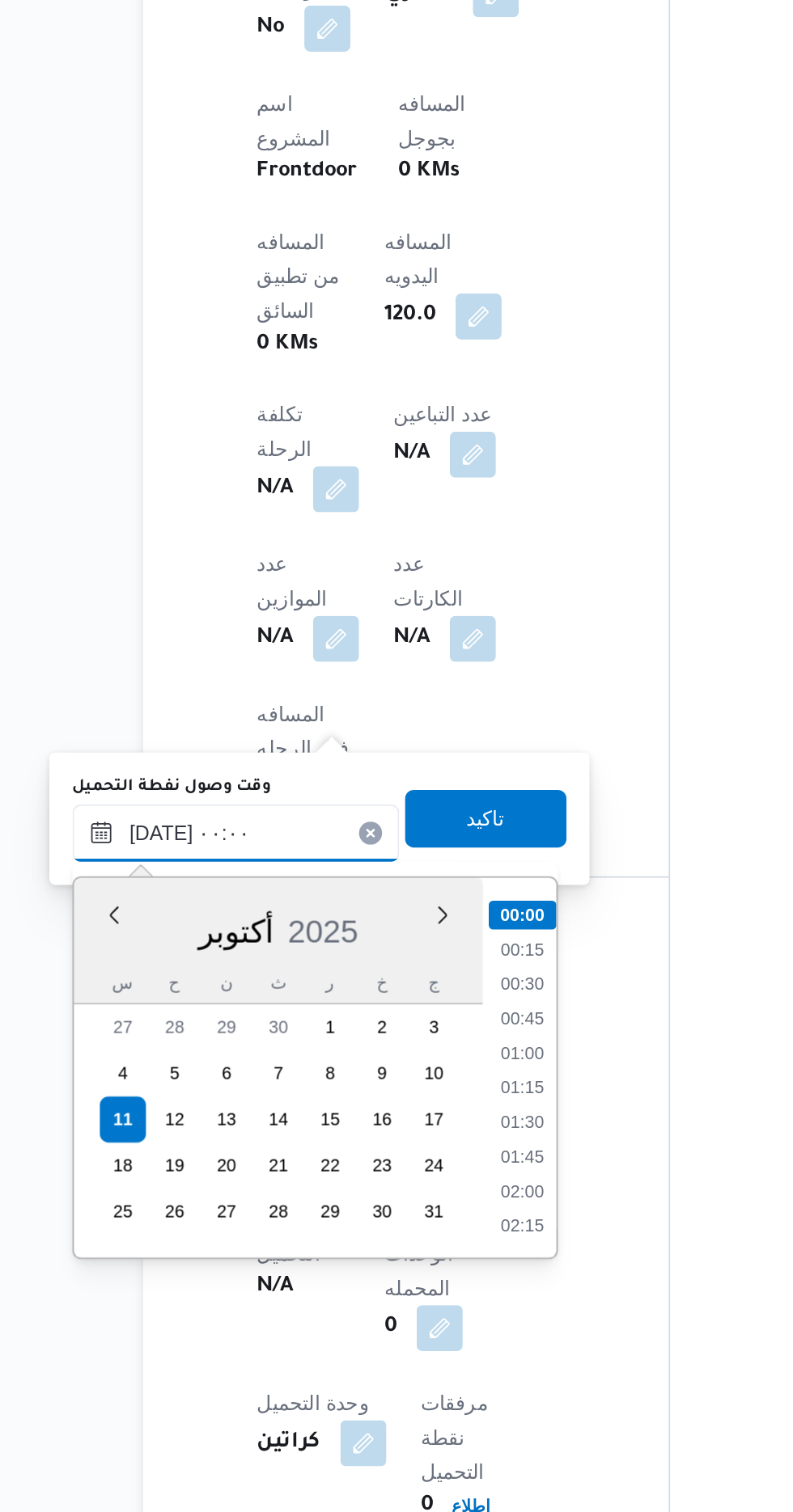
click at [183, 1139] on input "[DATE] ٠٠:٠٠" at bounding box center [263, 1130] width 184 height 32
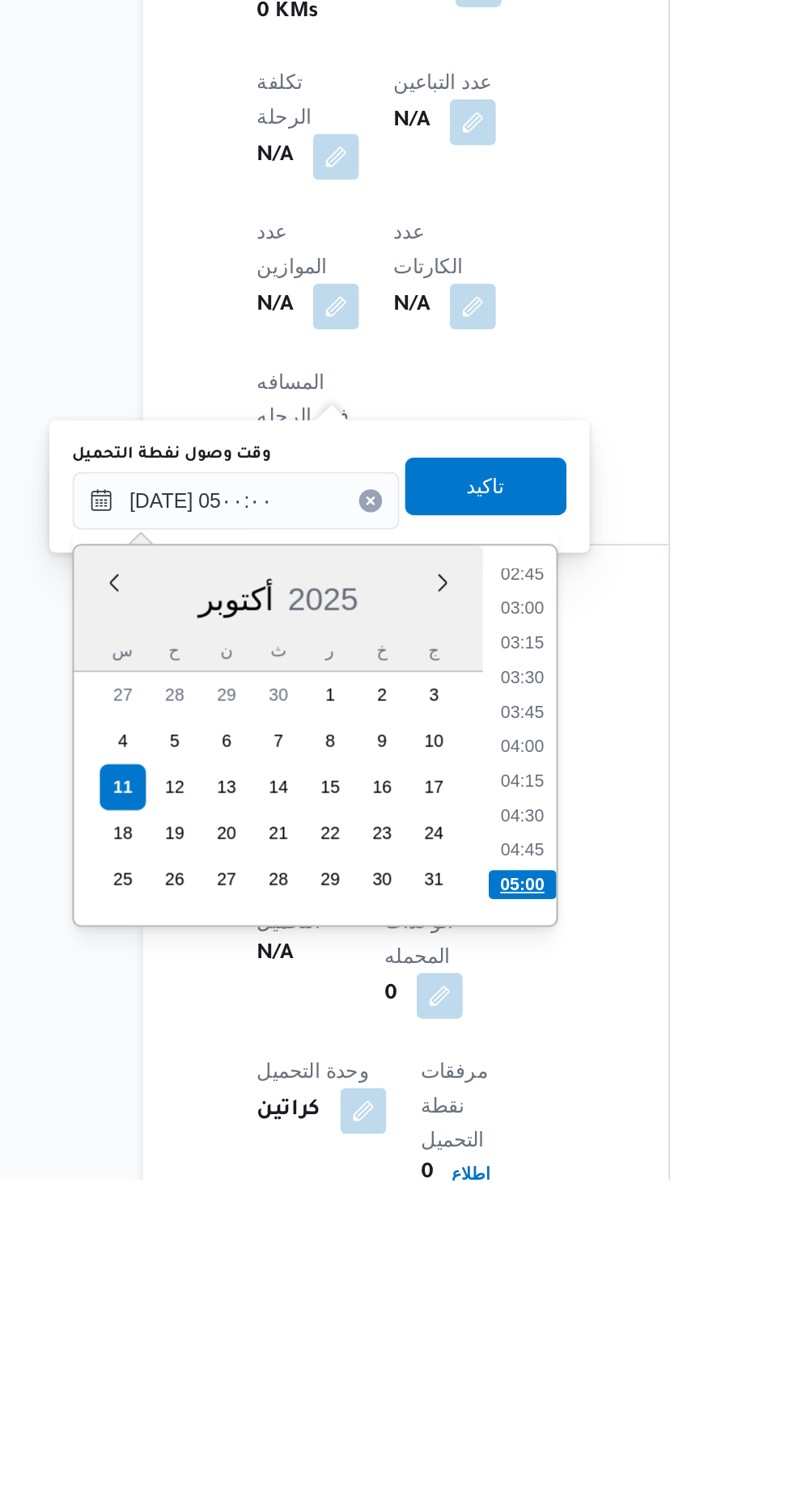
click at [419, 1342] on li "05:00" at bounding box center [423, 1346] width 38 height 16
type input "[DATE] ٠٥:٠٠"
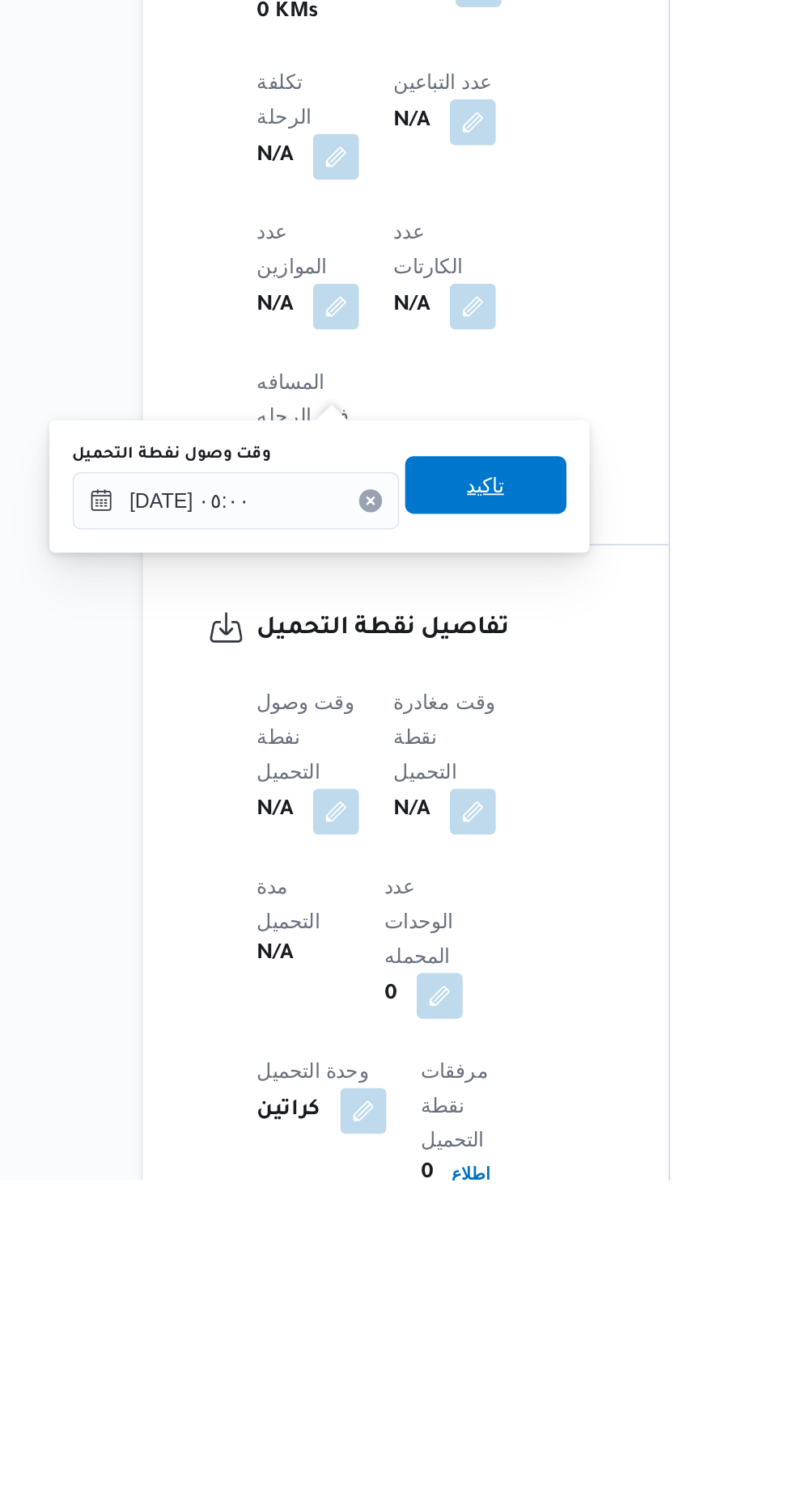
click at [414, 1116] on span "تاكيد" at bounding box center [403, 1122] width 21 height 20
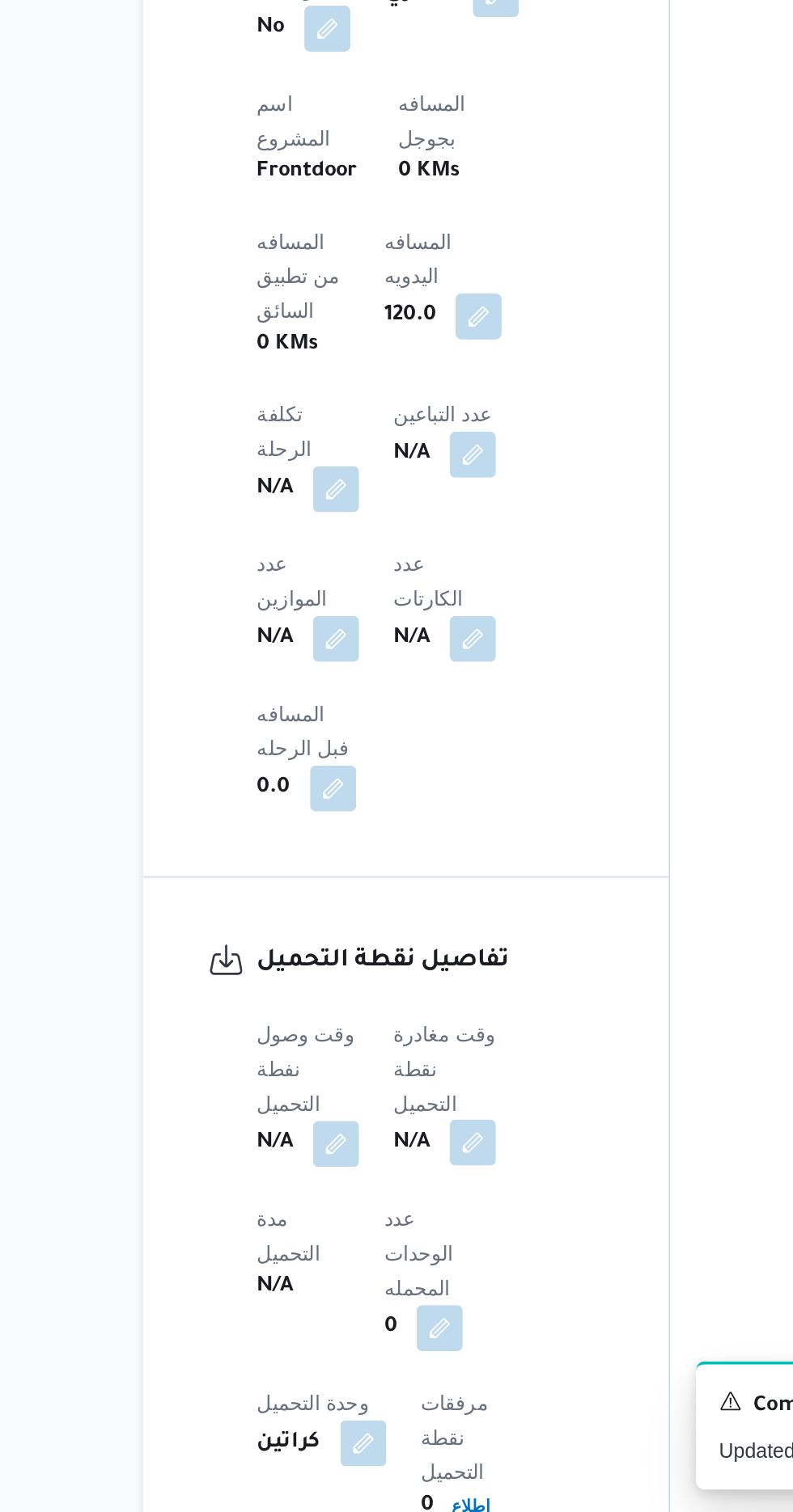
click at [406, 1292] on button "button" at bounding box center [396, 1305] width 26 height 26
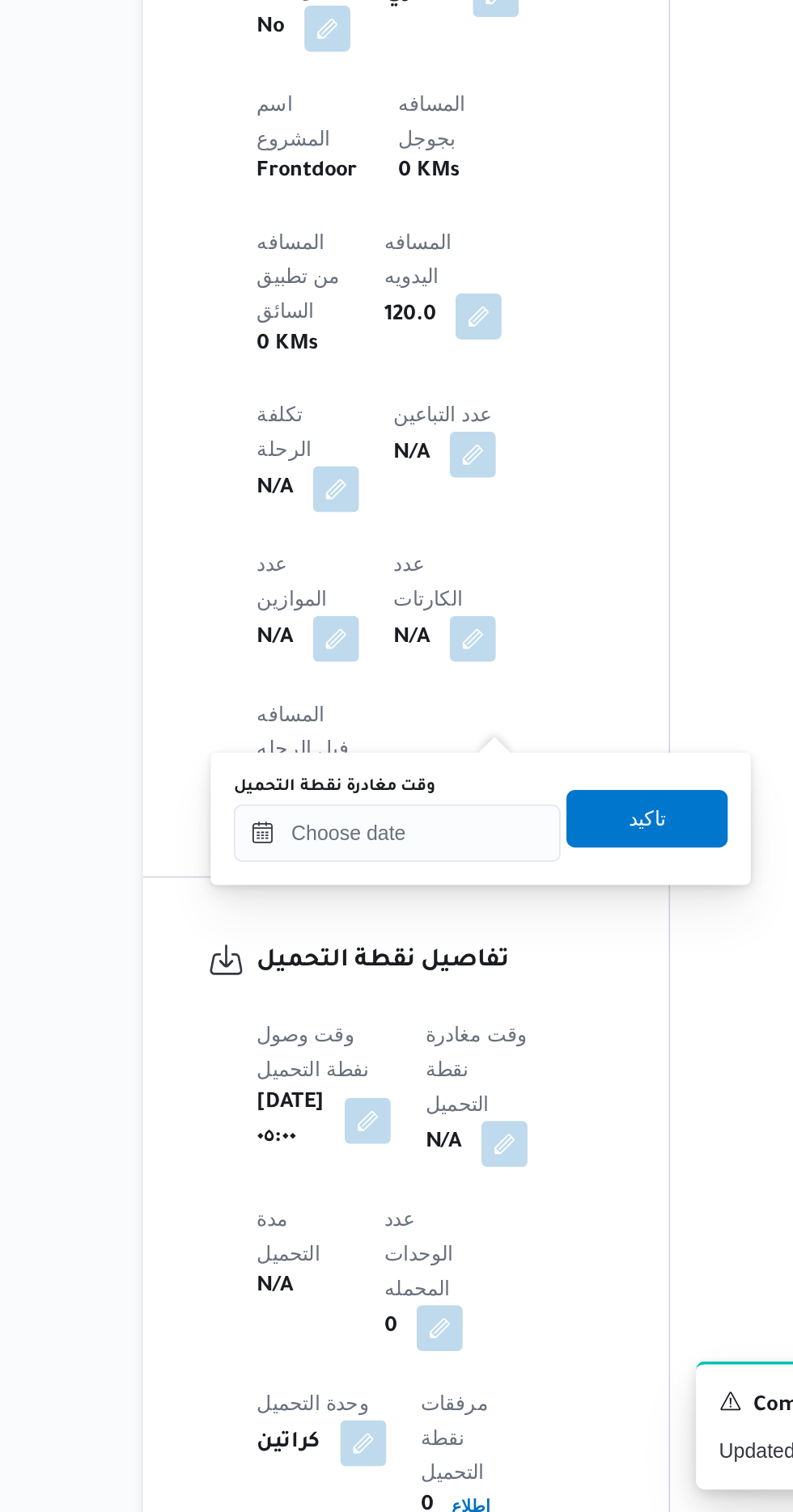
click at [369, 1106] on label "وقت مغادرة نقطة التحميل" at bounding box center [318, 1105] width 114 height 13
click at [369, 1114] on input "وقت مغادرة نقطة التحميل" at bounding box center [354, 1130] width 184 height 32
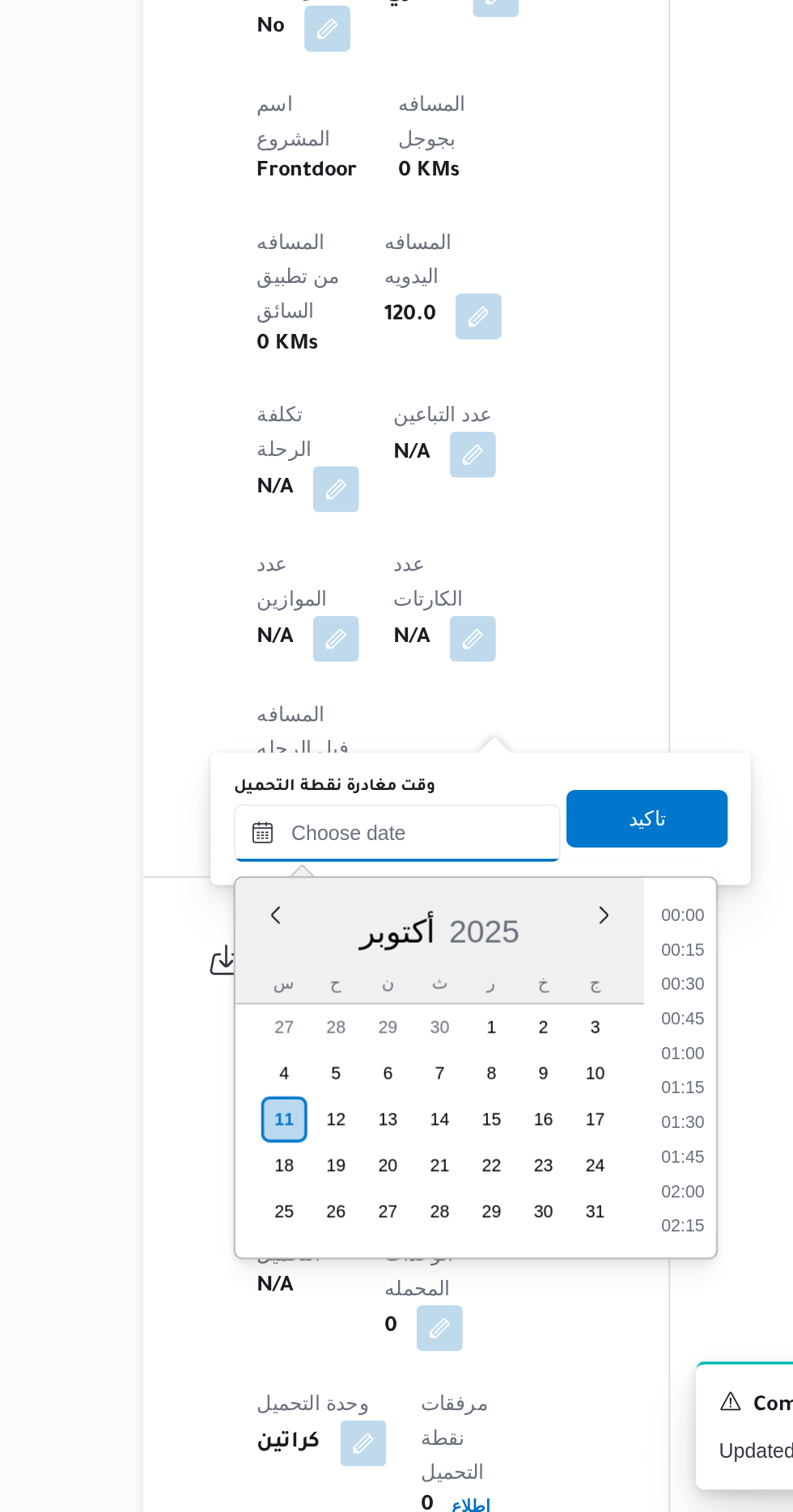
scroll to position [1202, 0]
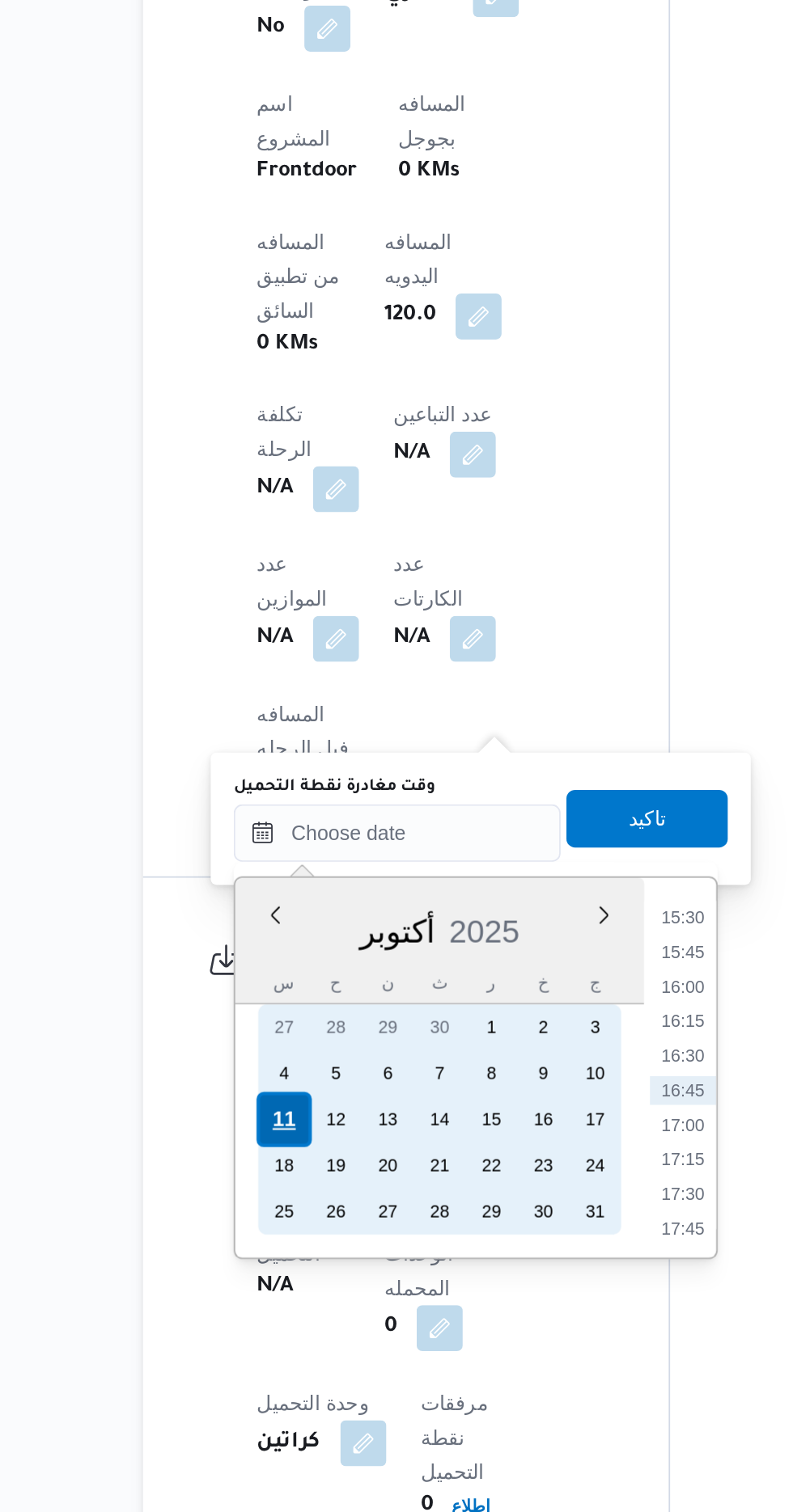
click at [282, 1292] on div "11" at bounding box center [289, 1292] width 31 height 31
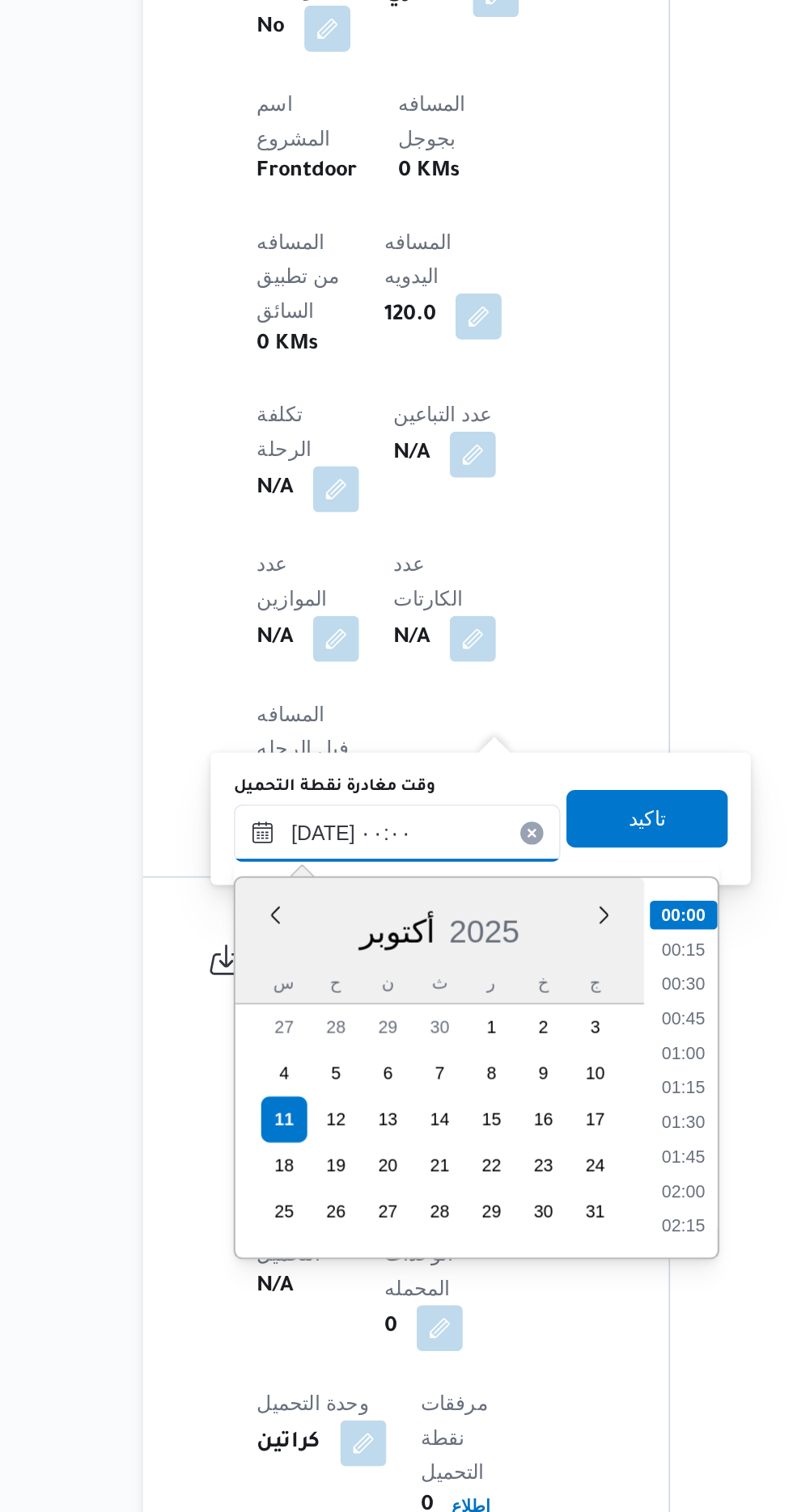
click at [272, 1142] on input "[DATE] ٠٠:٠٠" at bounding box center [354, 1130] width 184 height 32
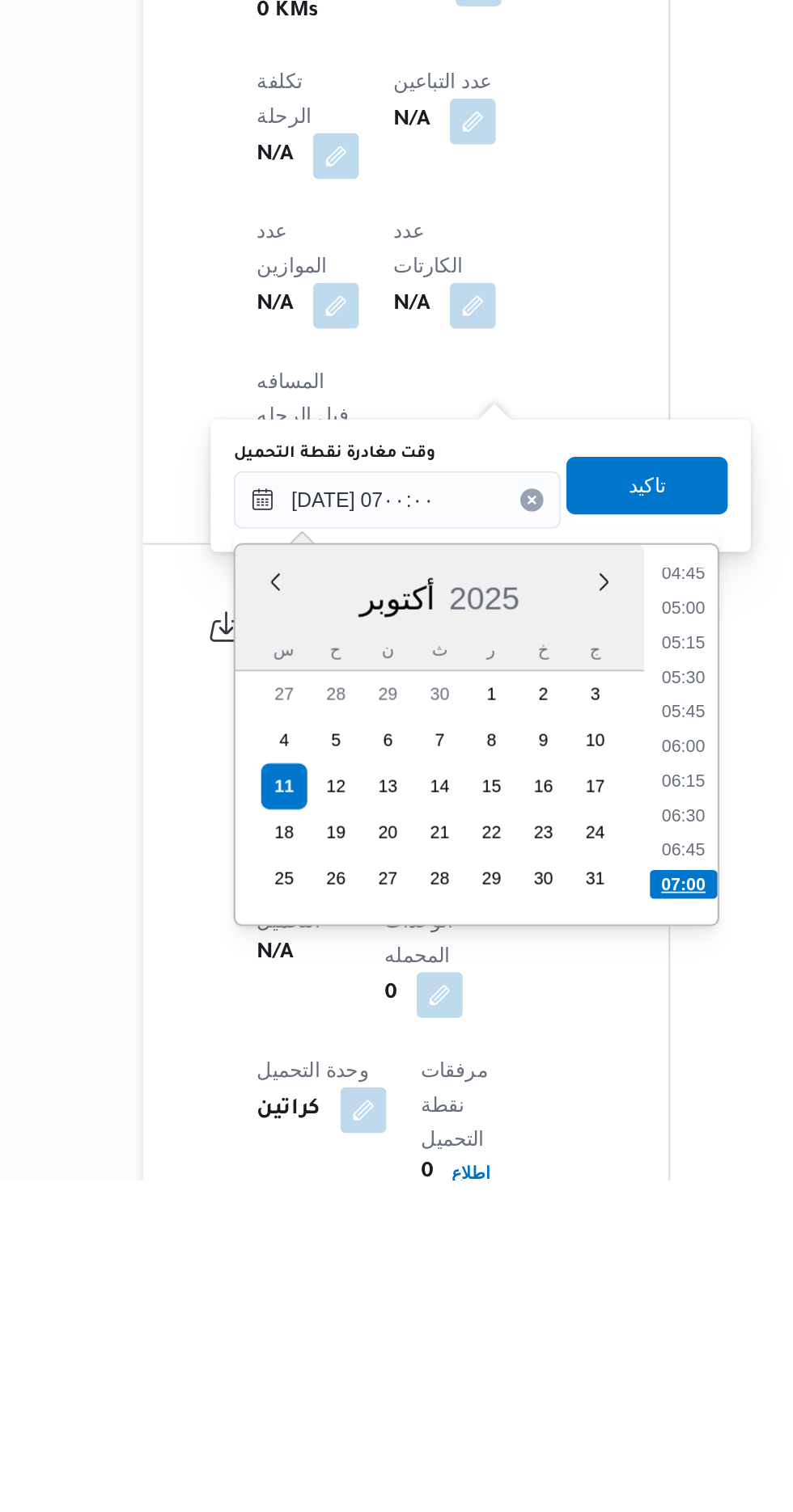
click at [512, 1343] on li "07:00" at bounding box center [514, 1345] width 38 height 16
type input "[DATE] ٠٧:٠٠"
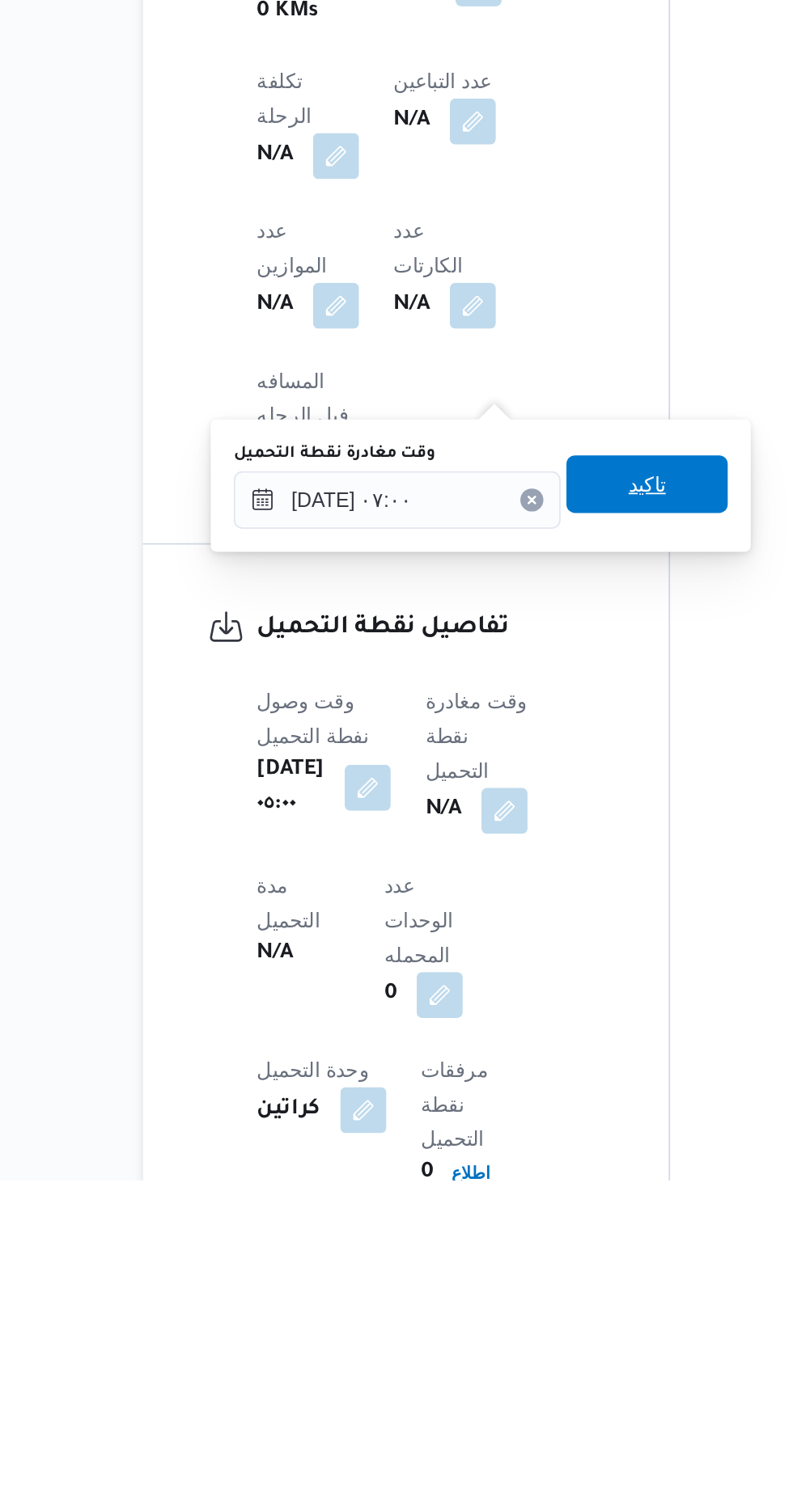
click at [504, 1123] on span "تاكيد" at bounding box center [494, 1121] width 21 height 20
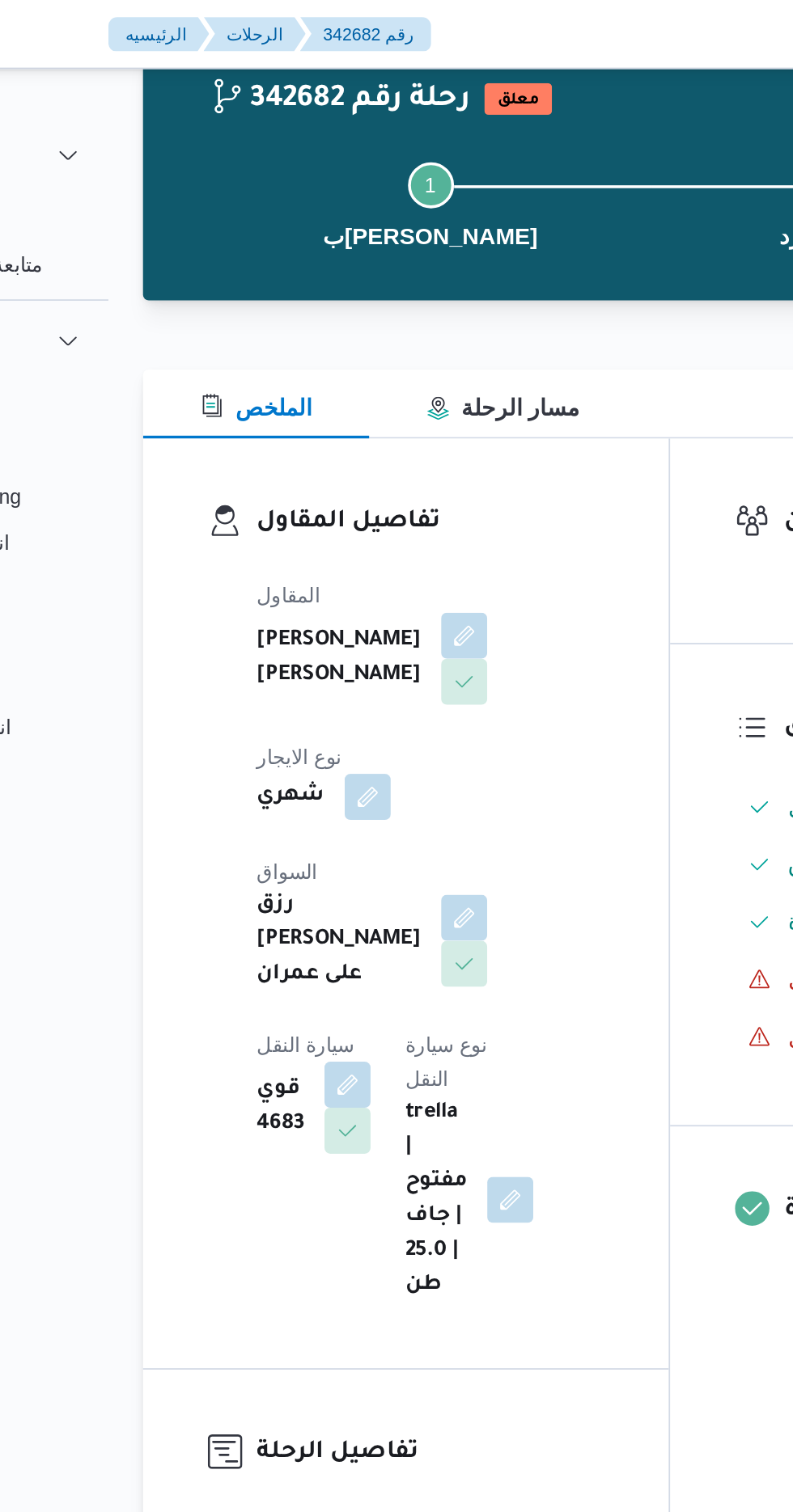
scroll to position [0, 0]
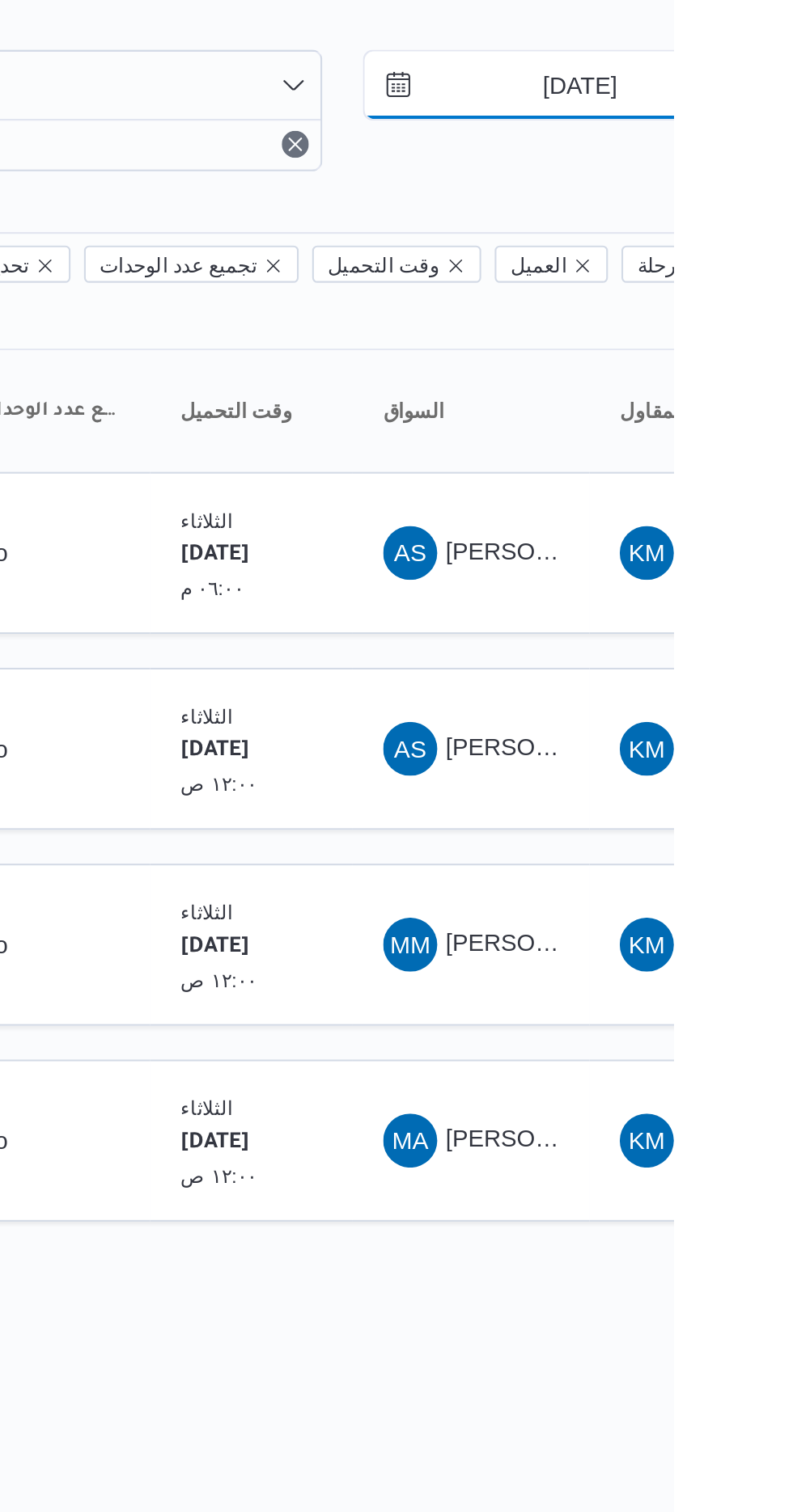
click at [739, 95] on input "[DATE]" at bounding box center [737, 95] width 184 height 32
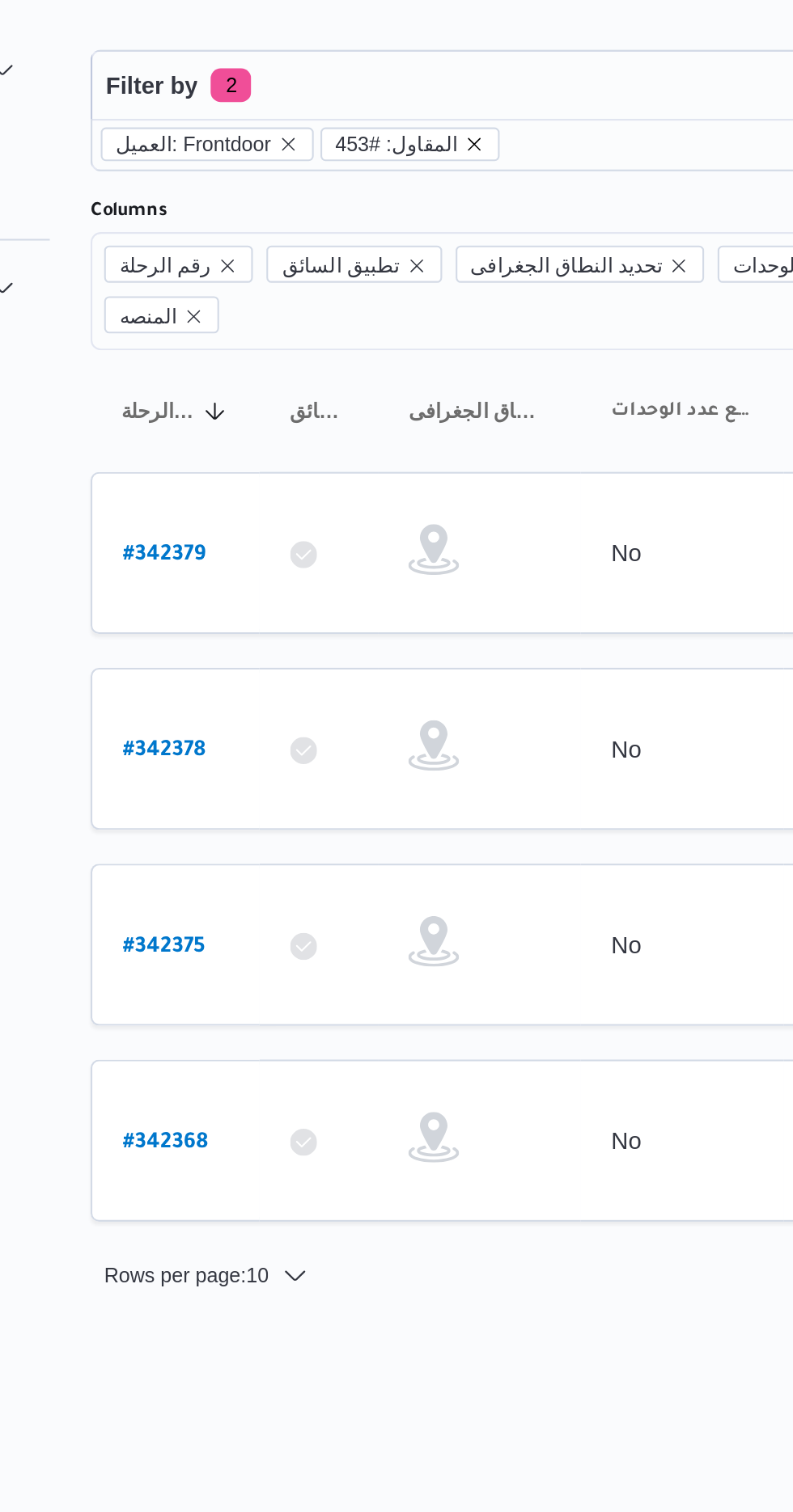
click at [390, 122] on icon "remove selected entity" at bounding box center [393, 123] width 7 height 7
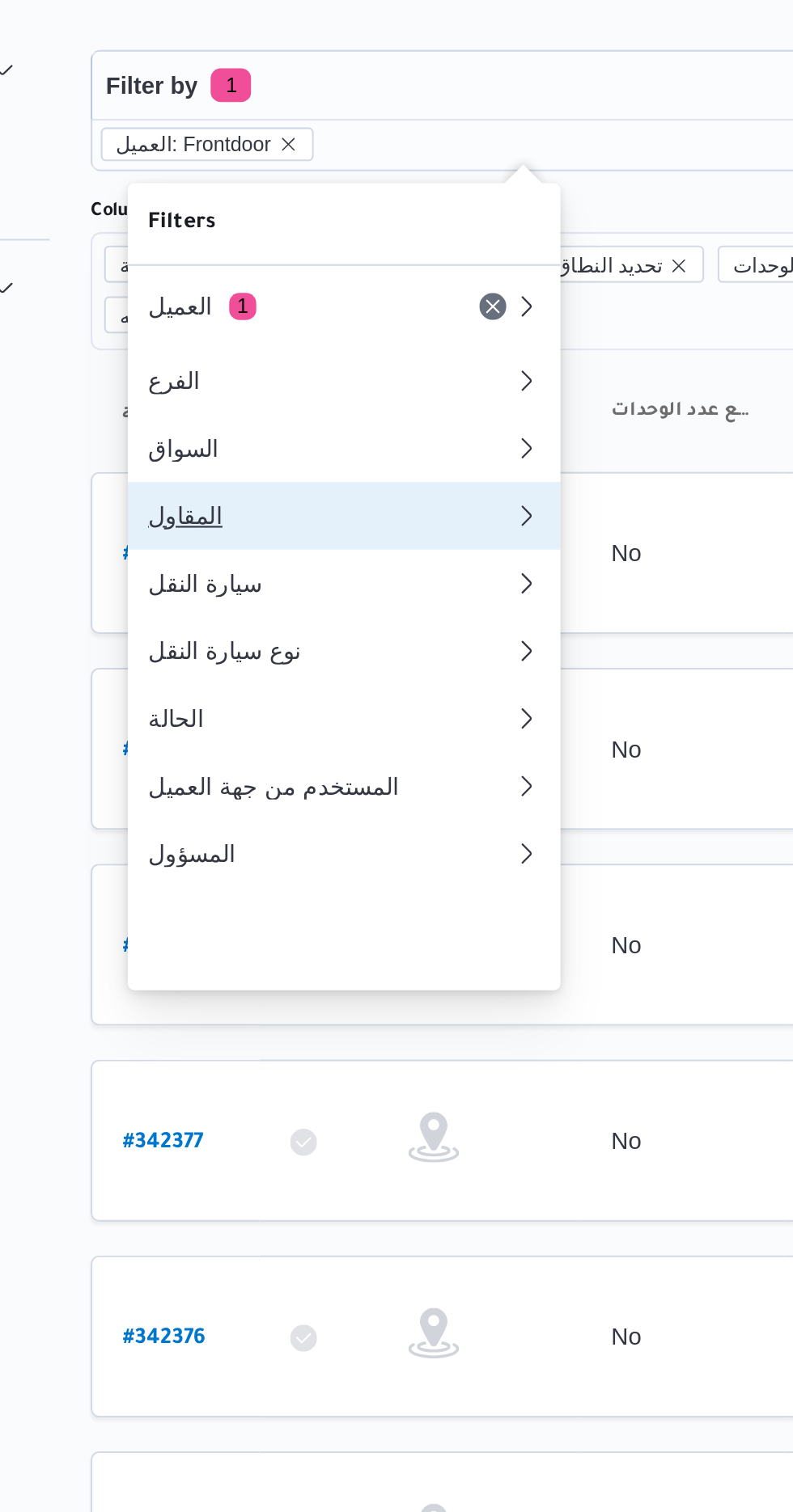
click at [287, 308] on div "المقاول" at bounding box center [322, 301] width 168 height 13
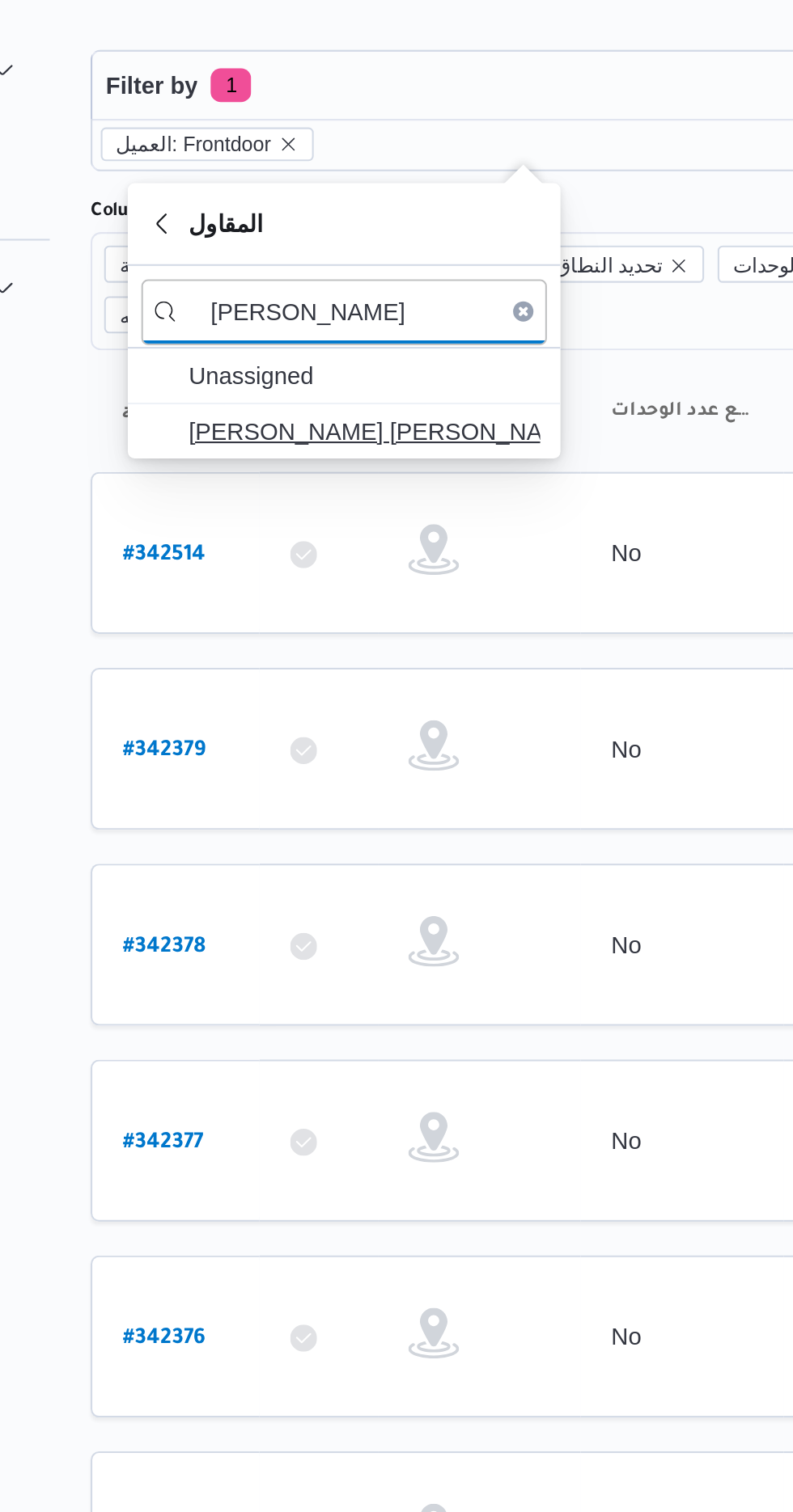
type input "[PERSON_NAME]"
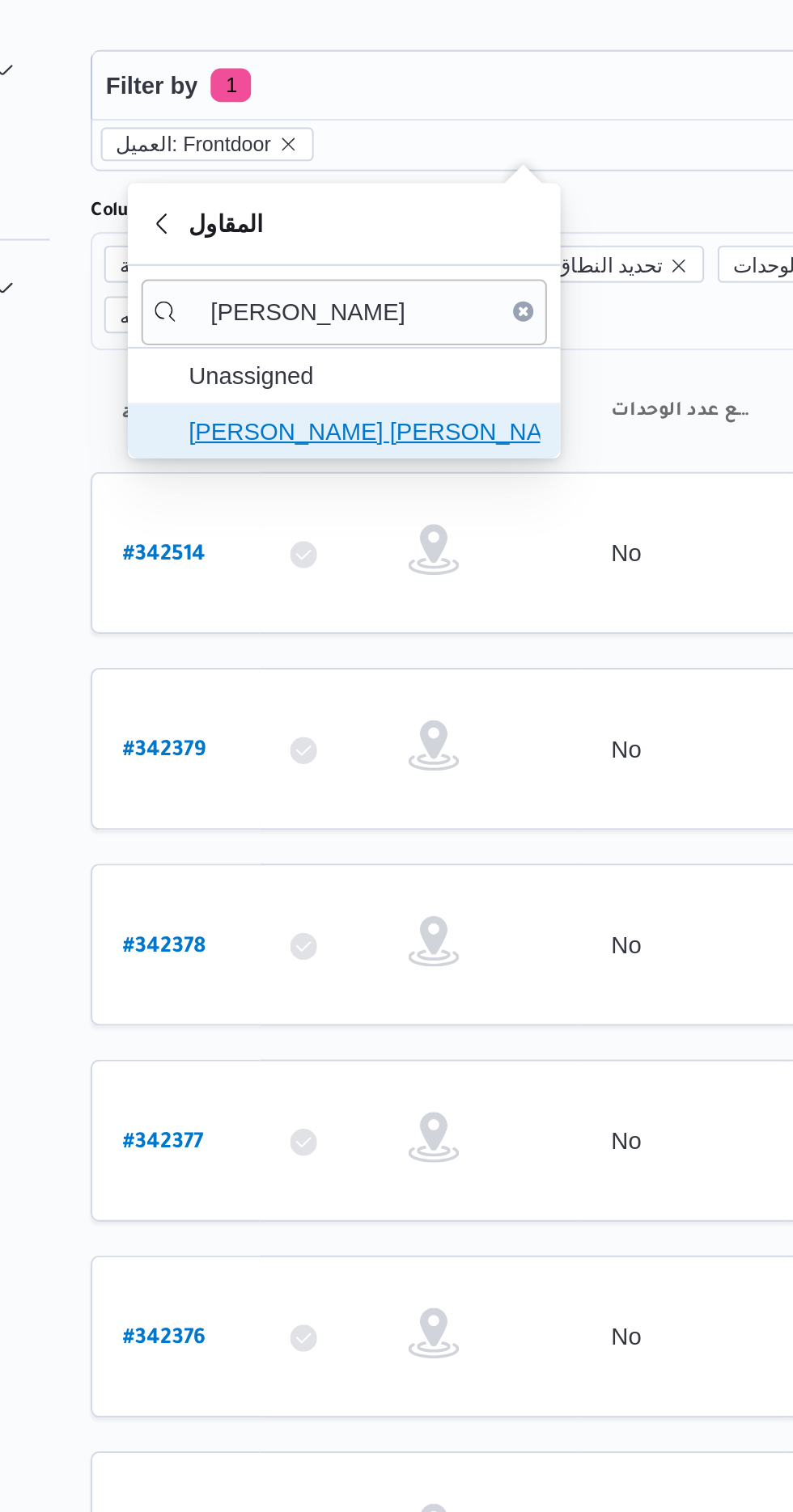
click at [290, 261] on span "[PERSON_NAME] [PERSON_NAME]" at bounding box center [341, 260] width 168 height 20
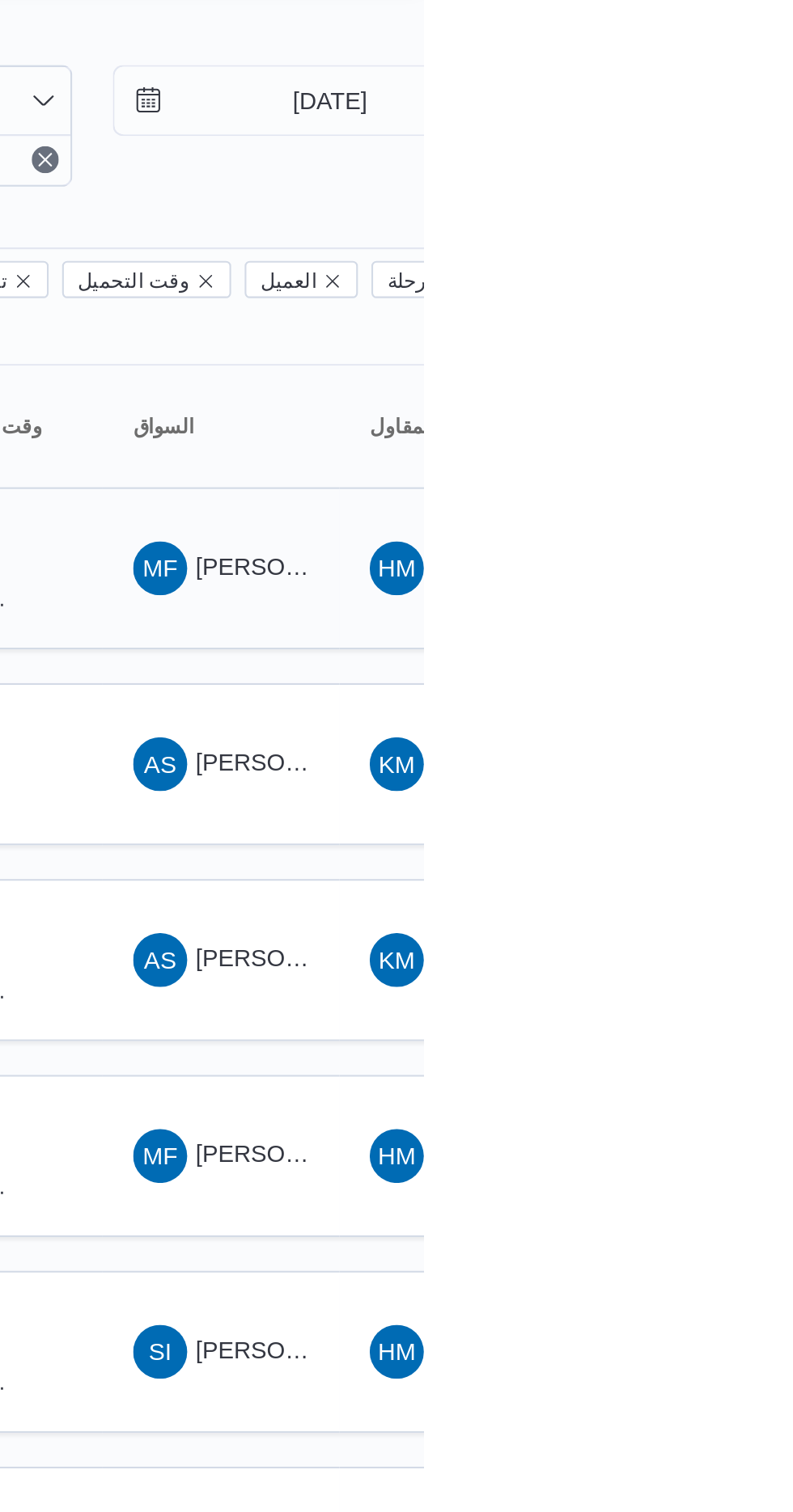
click at [702, 311] on span "[PERSON_NAME] [PERSON_NAME]" at bounding box center [779, 318] width 190 height 13
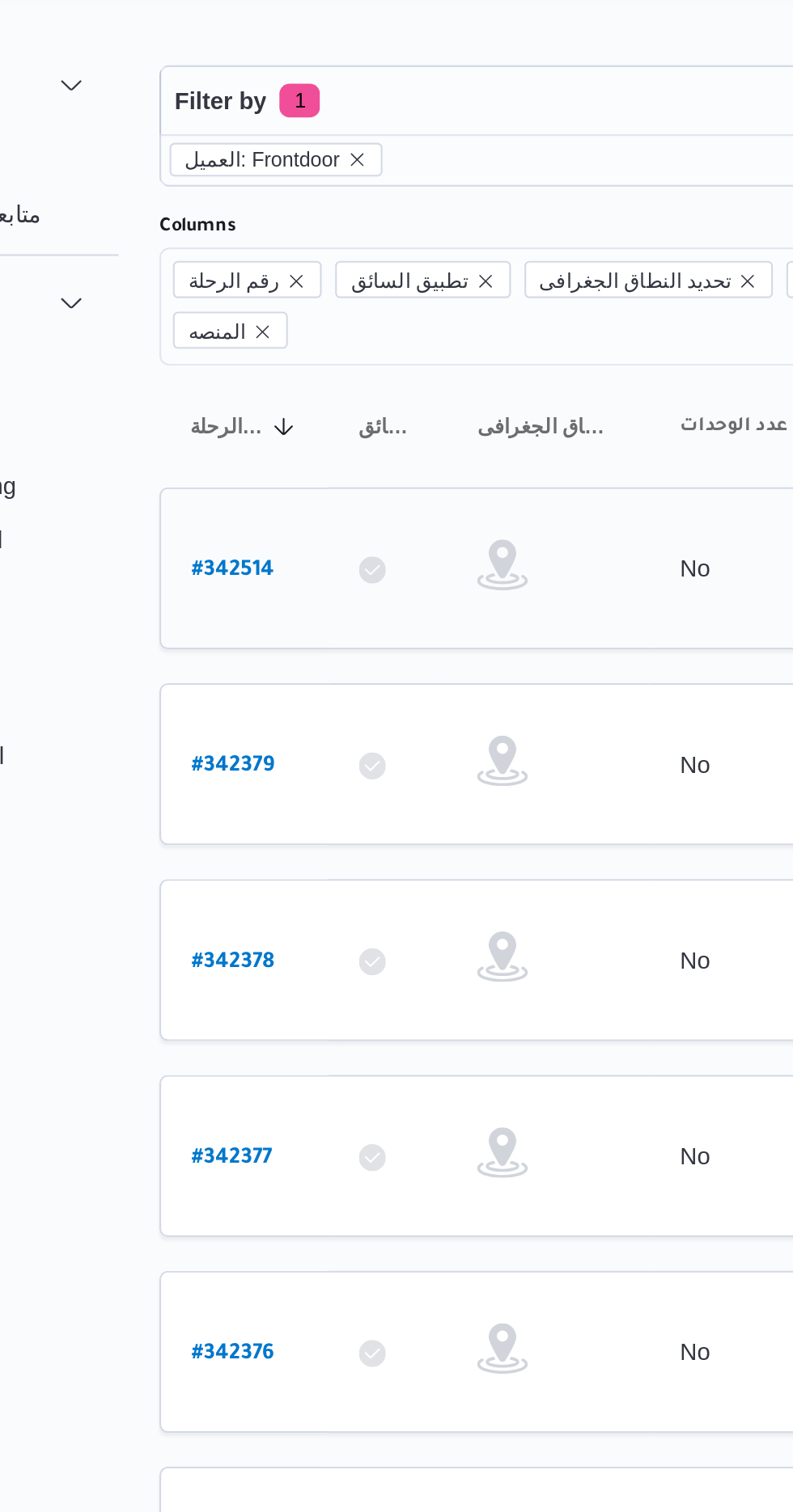
click at [252, 314] on b "# 342514" at bounding box center [246, 320] width 39 height 11
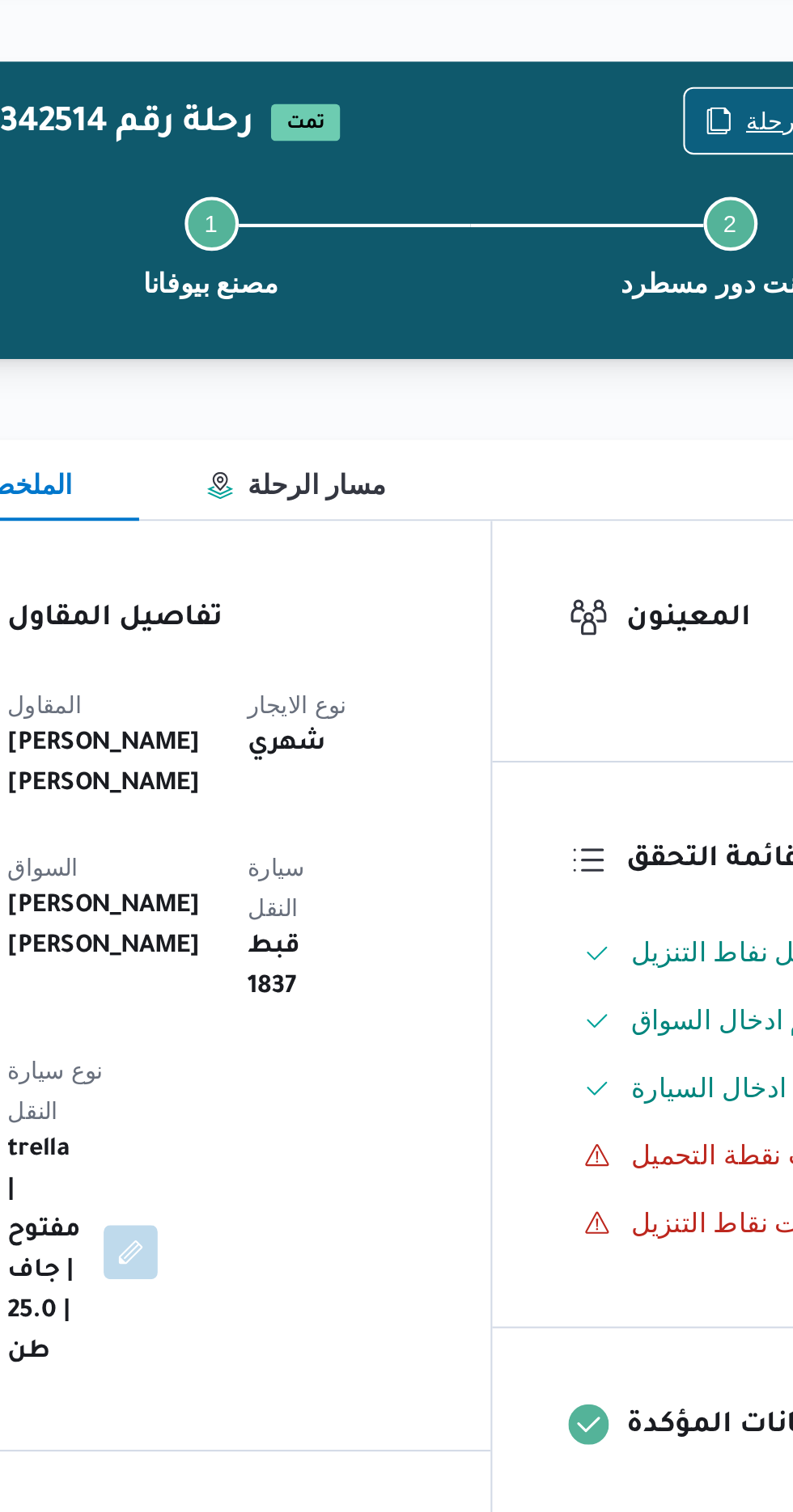
click at [623, 94] on span "نسخ الرحلة" at bounding box center [645, 104] width 93 height 31
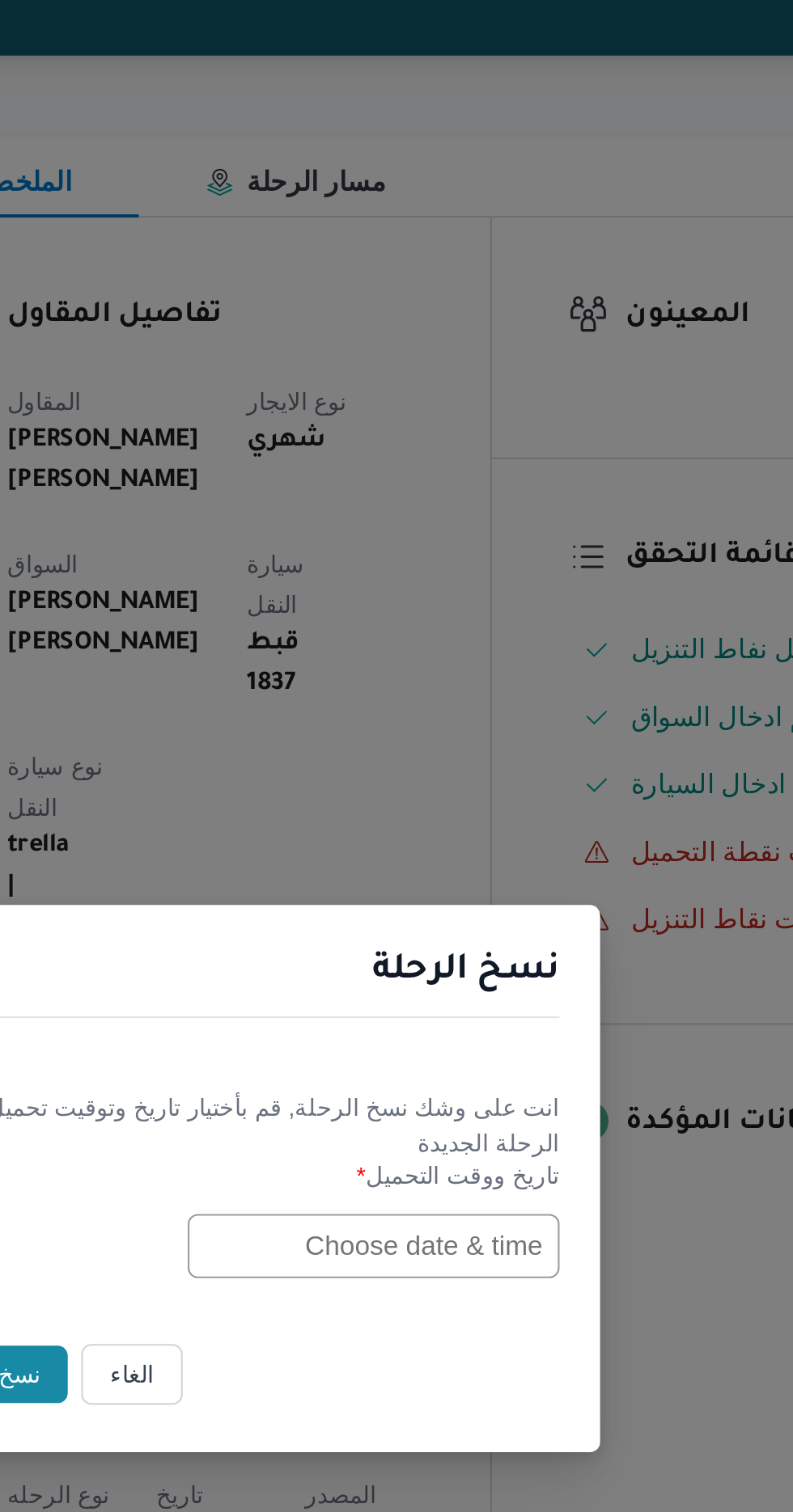
click at [395, 784] on input "text" at bounding box center [450, 788] width 178 height 31
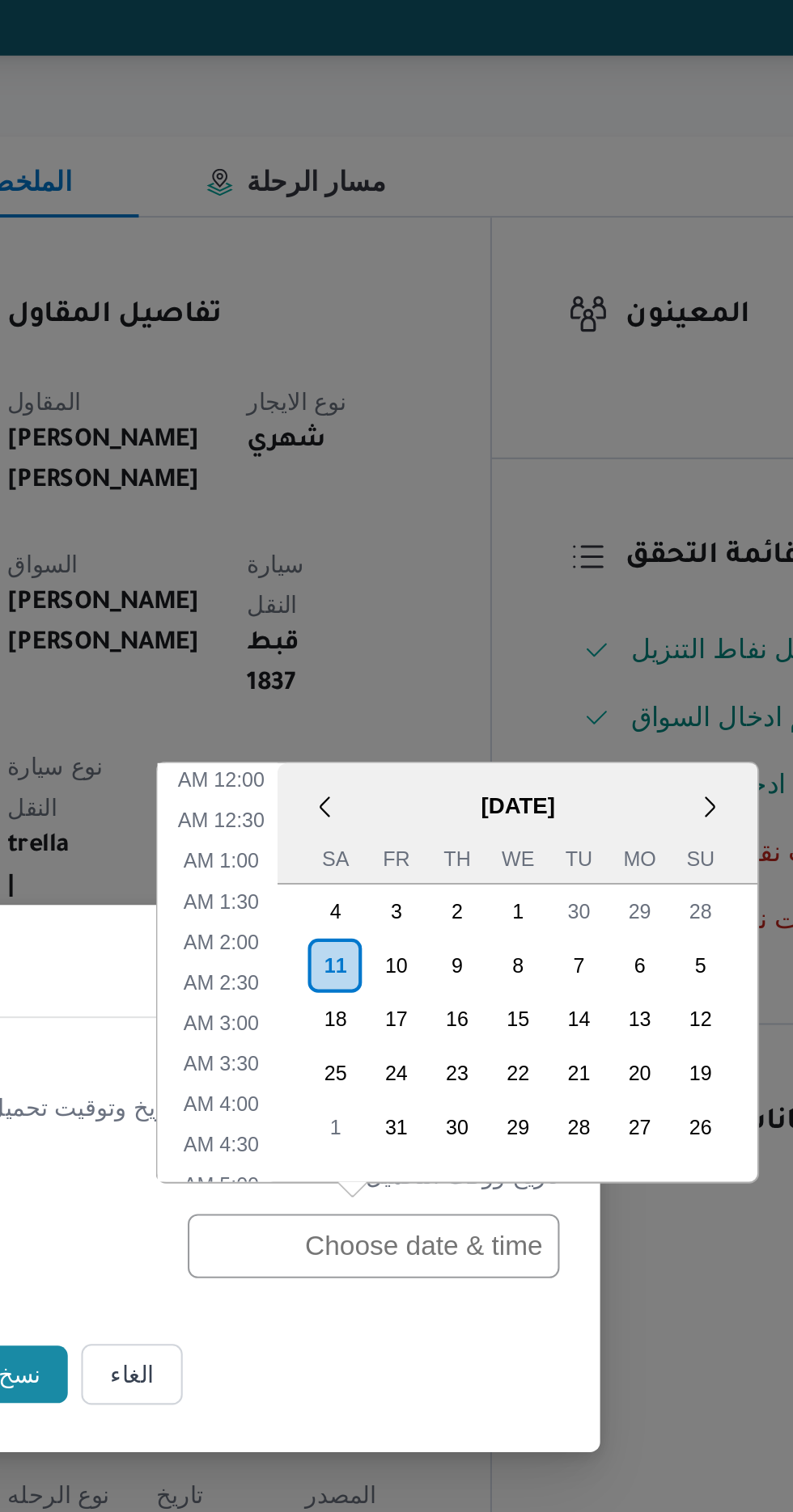
scroll to position [567, 0]
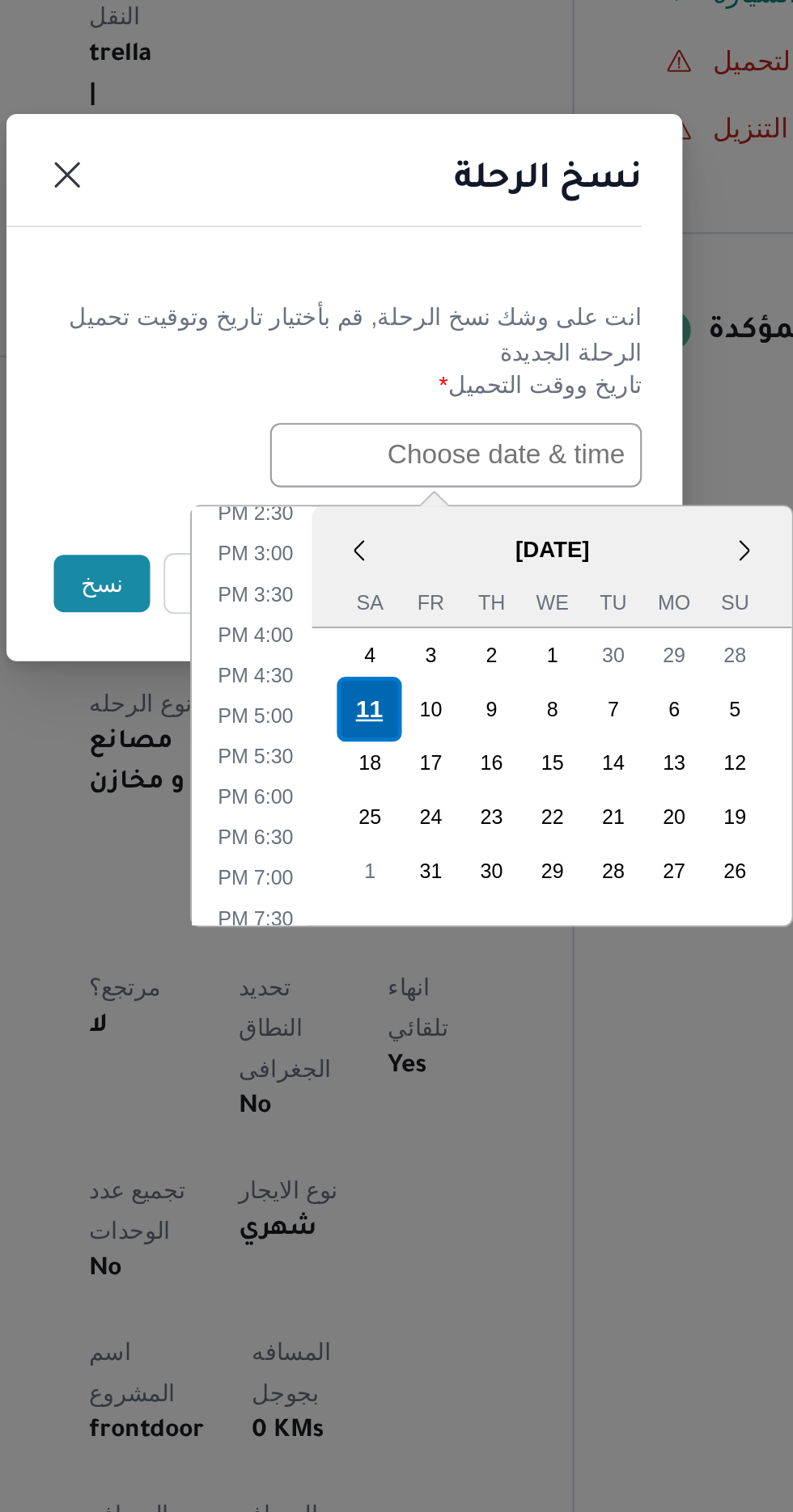
click at [415, 907] on div "11" at bounding box center [408, 910] width 31 height 31
type input "[DATE] 12:00AM"
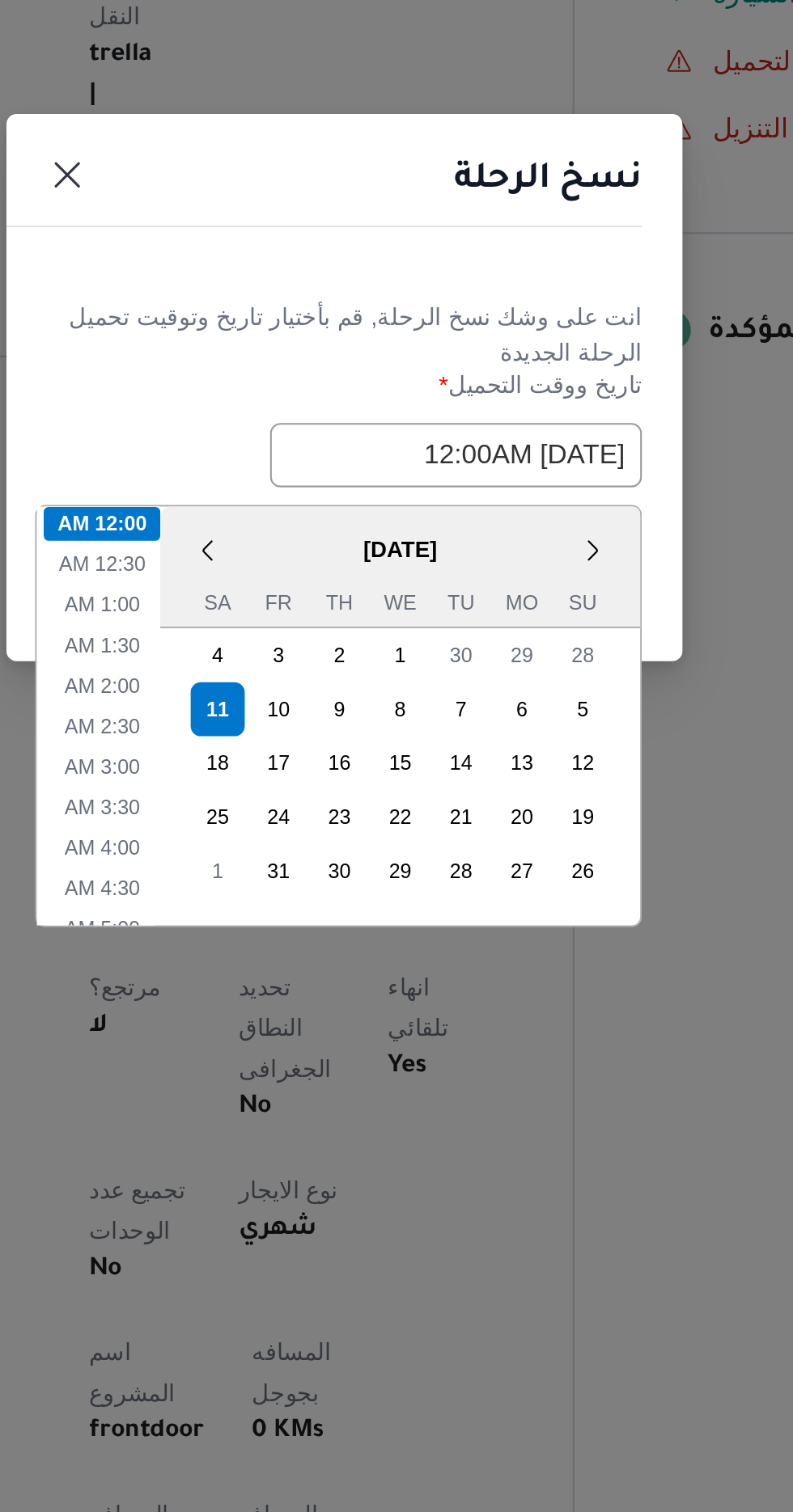
click at [354, 689] on div "نسخ الرحلة" at bounding box center [396, 662] width 324 height 73
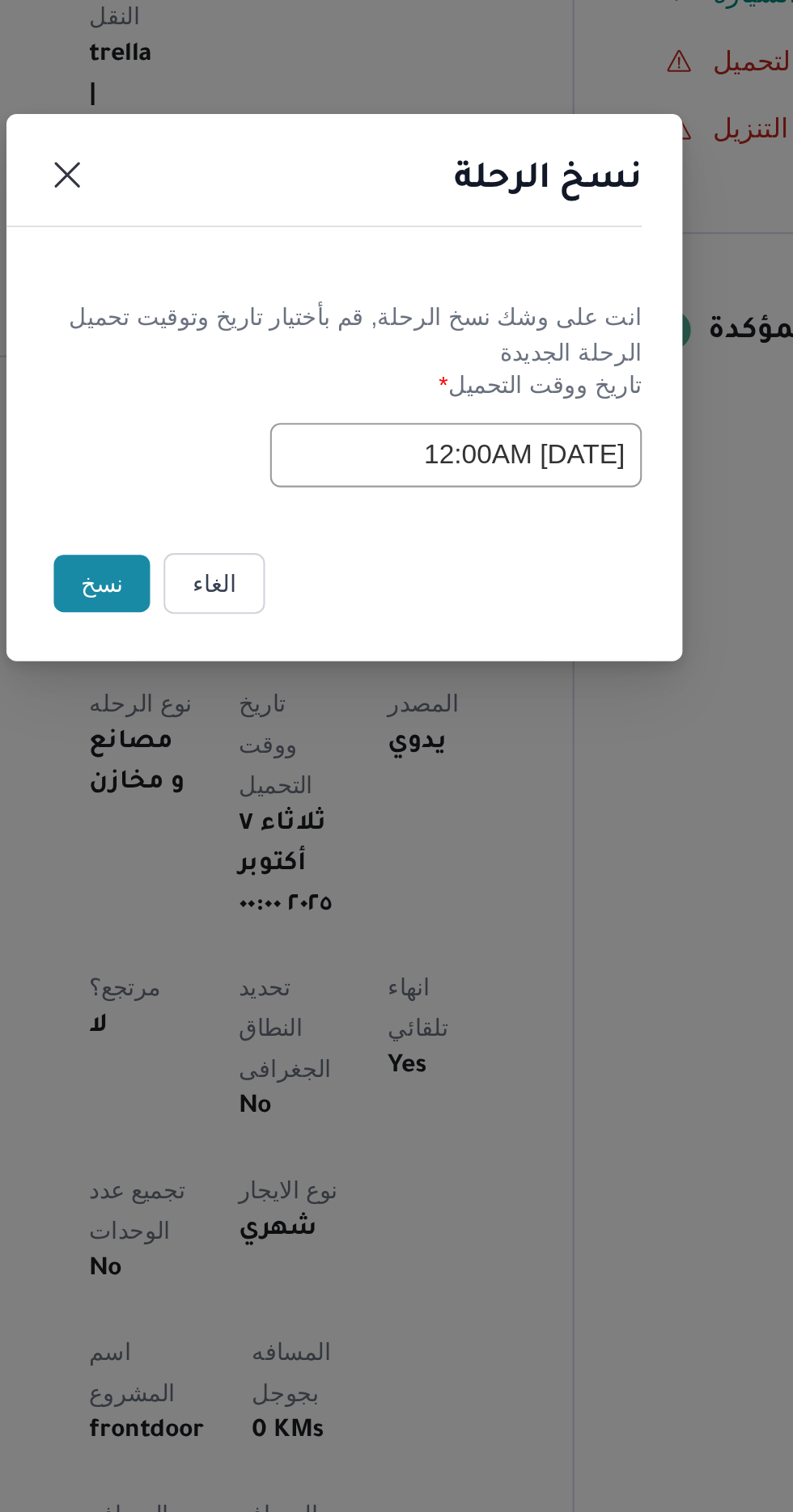
click at [268, 848] on button "نسخ" at bounding box center [280, 850] width 46 height 27
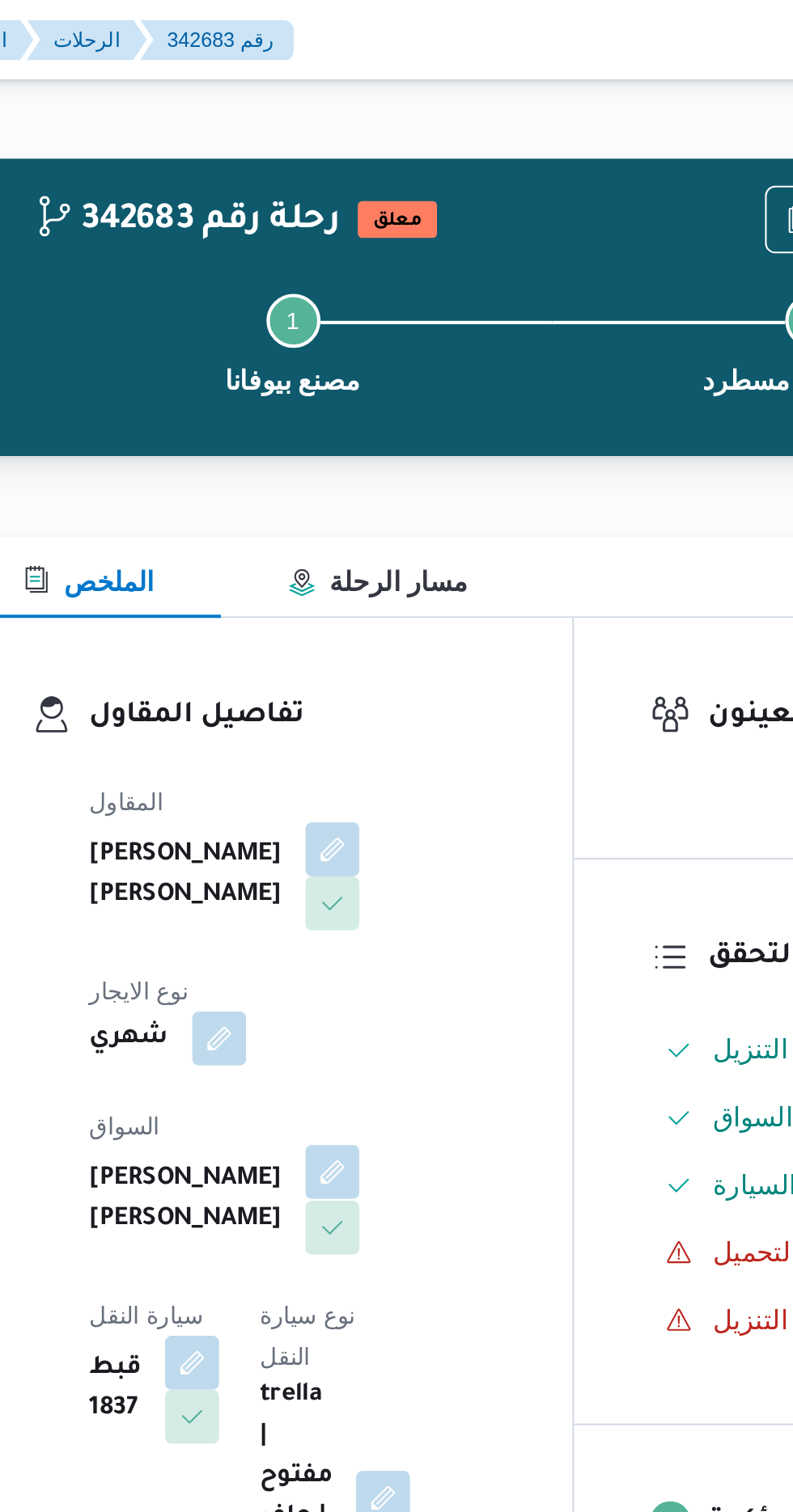
click at [378, 549] on button "button" at bounding box center [391, 562] width 26 height 26
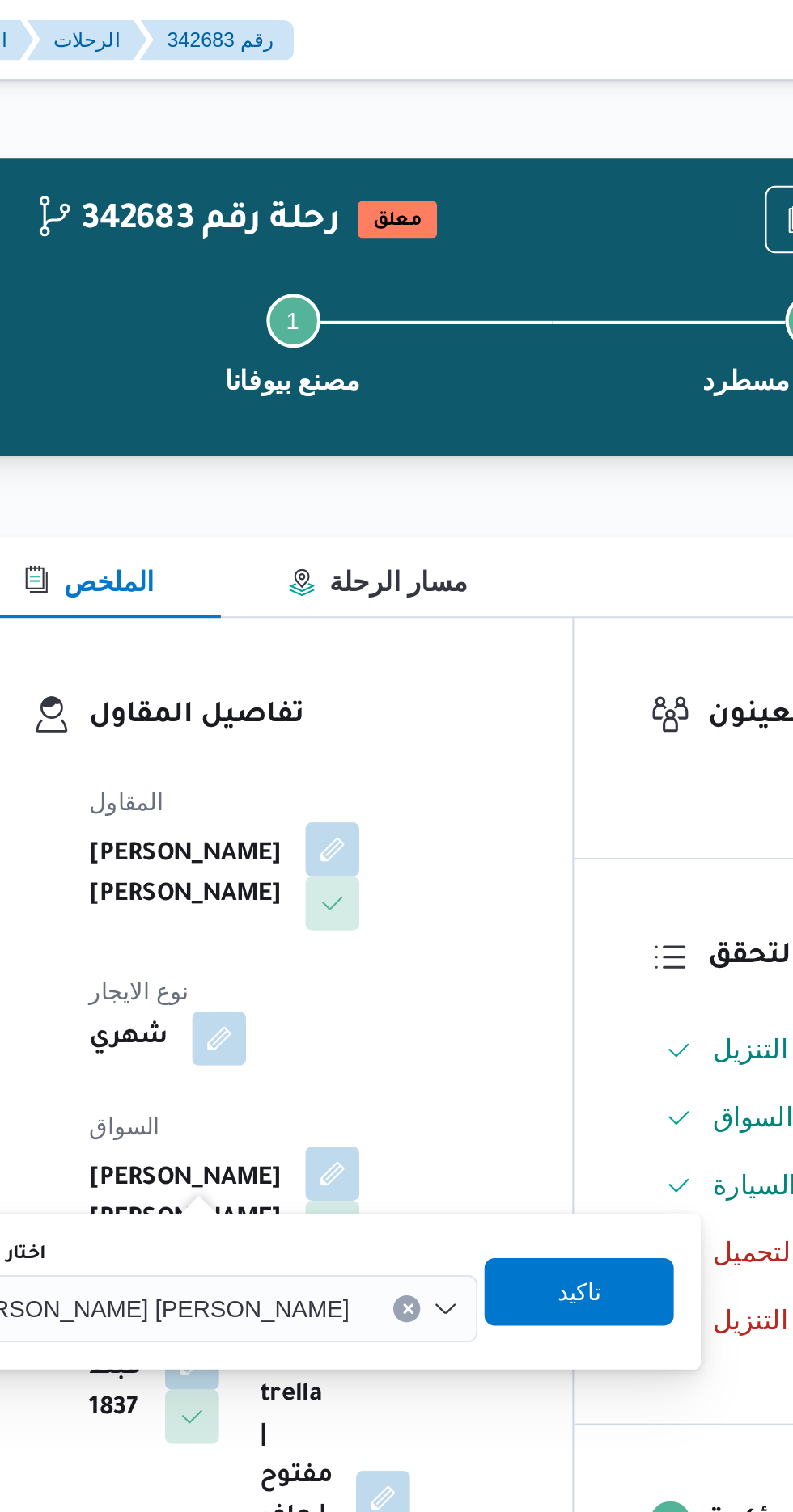
click at [295, 621] on span "[PERSON_NAME] [PERSON_NAME]" at bounding box center [304, 626] width 190 height 18
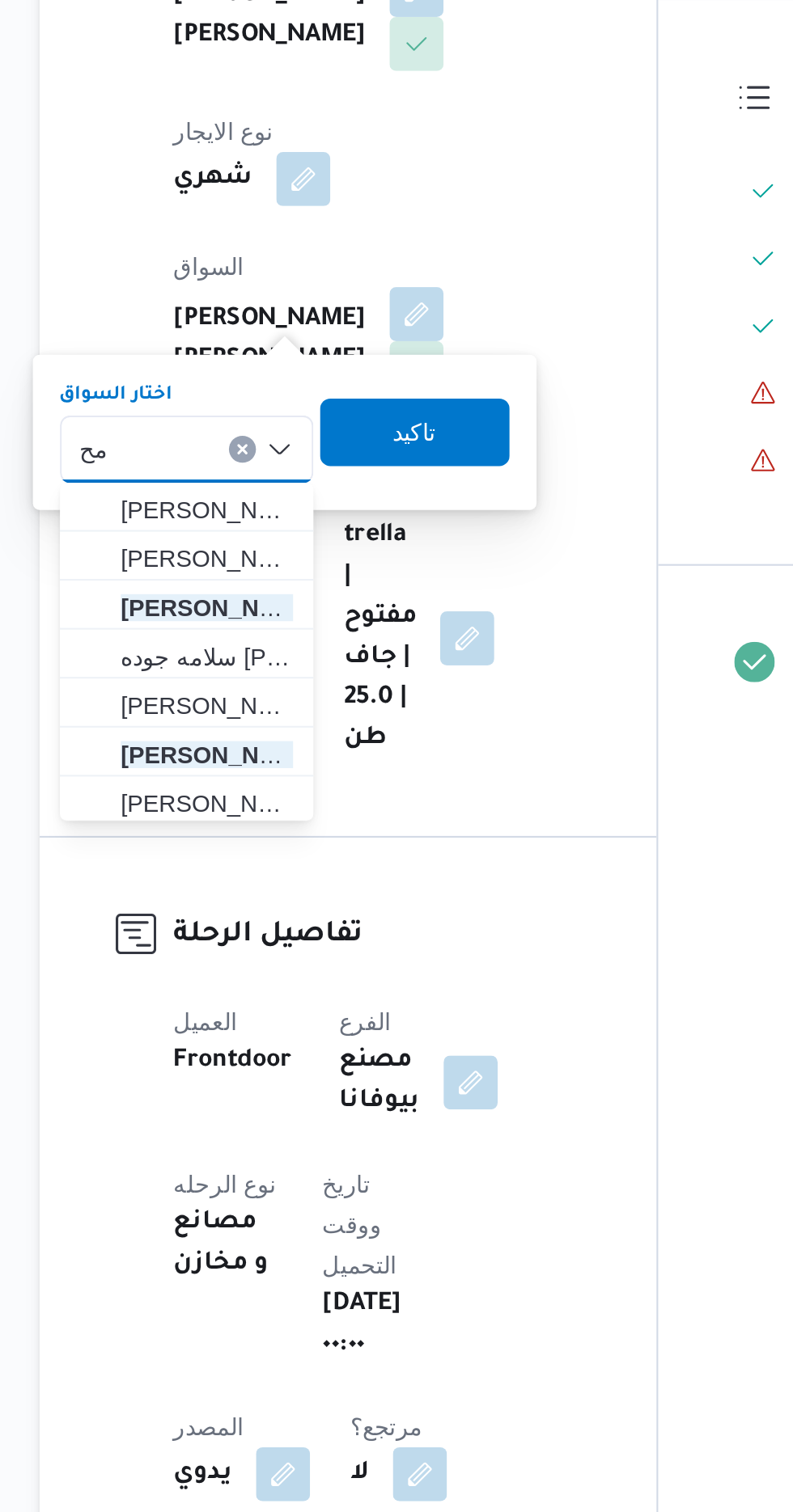
type input "م"
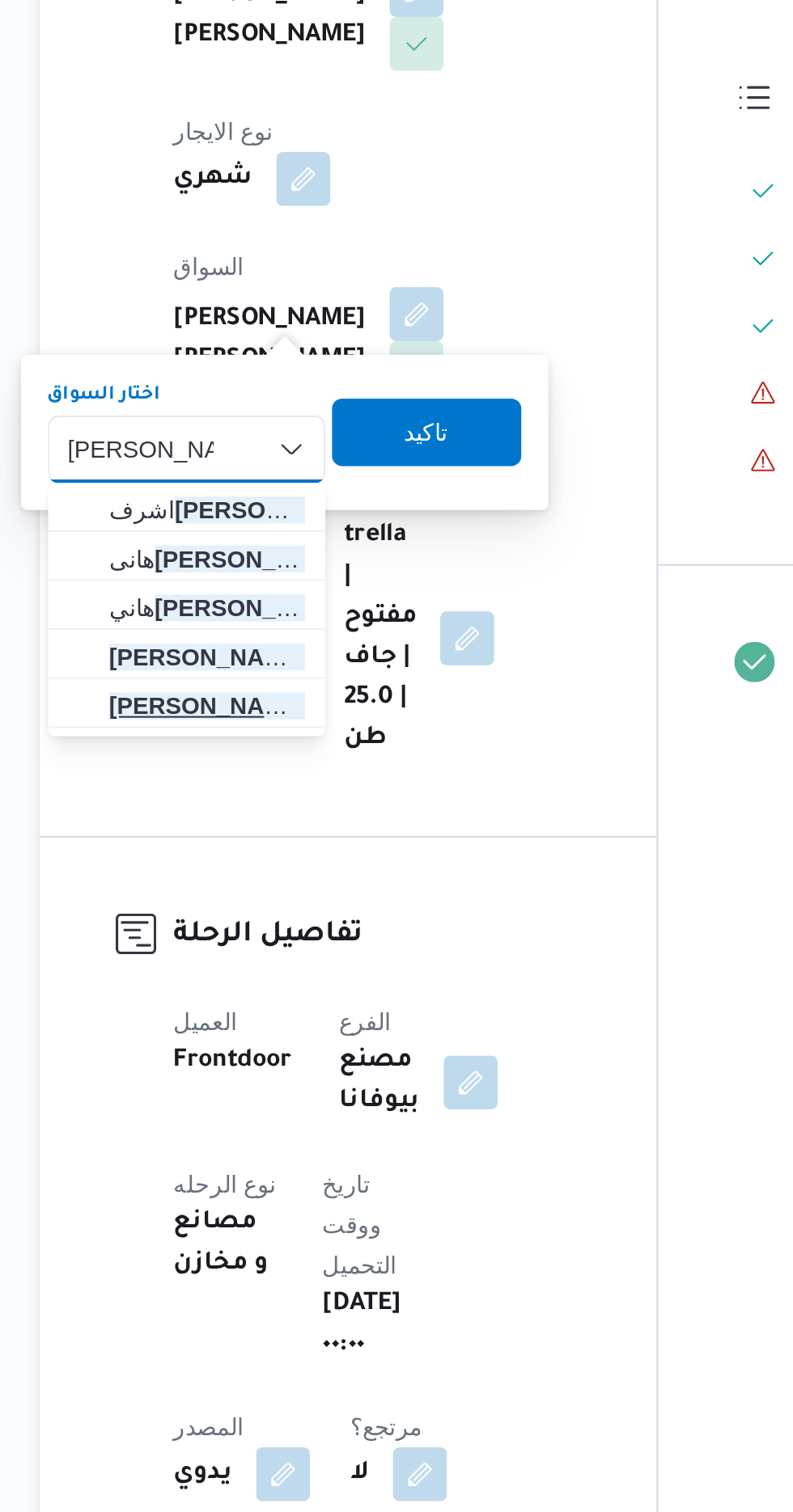
type input "[PERSON_NAME]"
click at [304, 743] on mark "[PERSON_NAME]" at bounding box center [291, 749] width 95 height 13
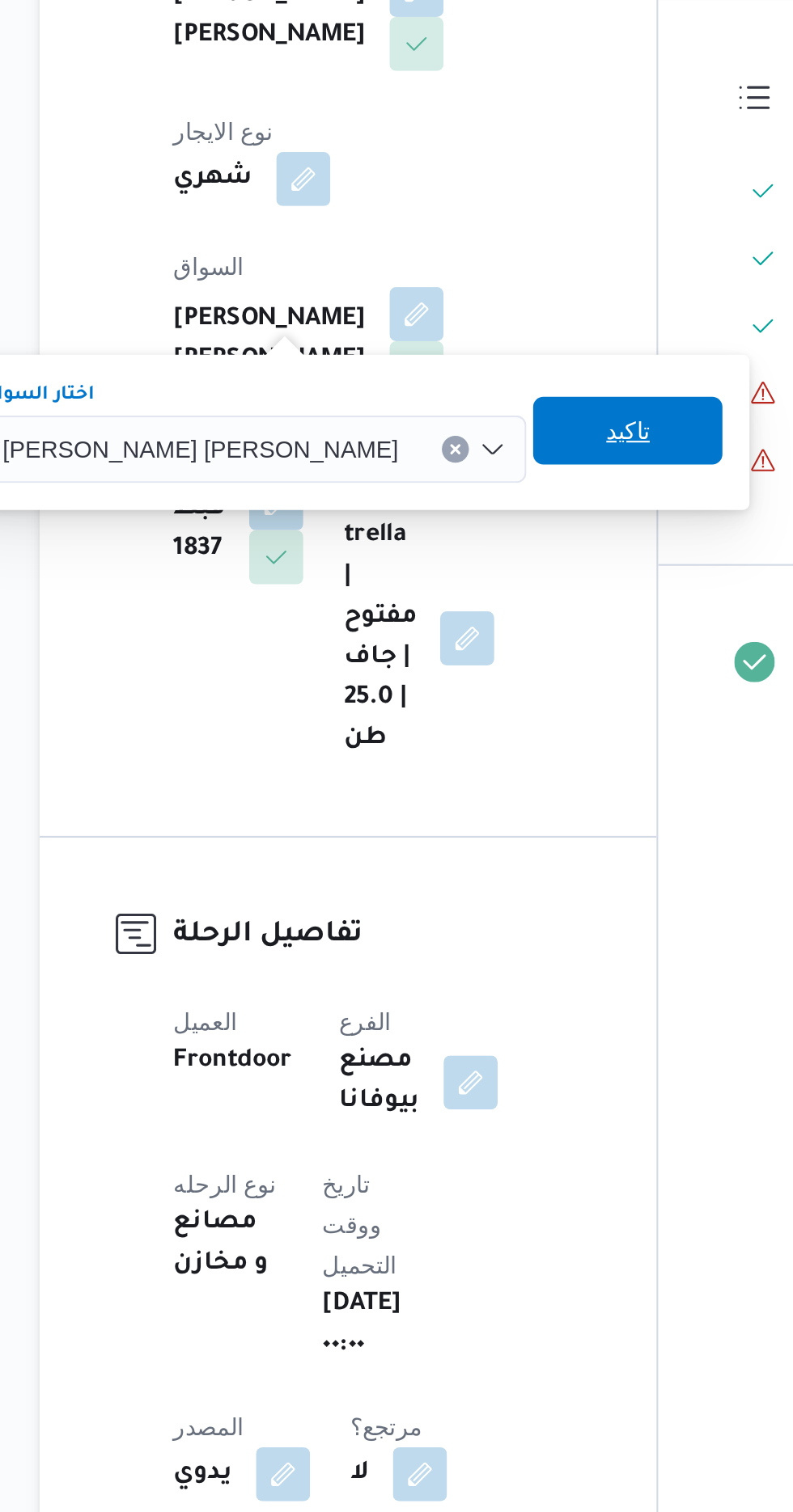
click at [481, 612] on span "تاكيد" at bounding box center [492, 617] width 21 height 20
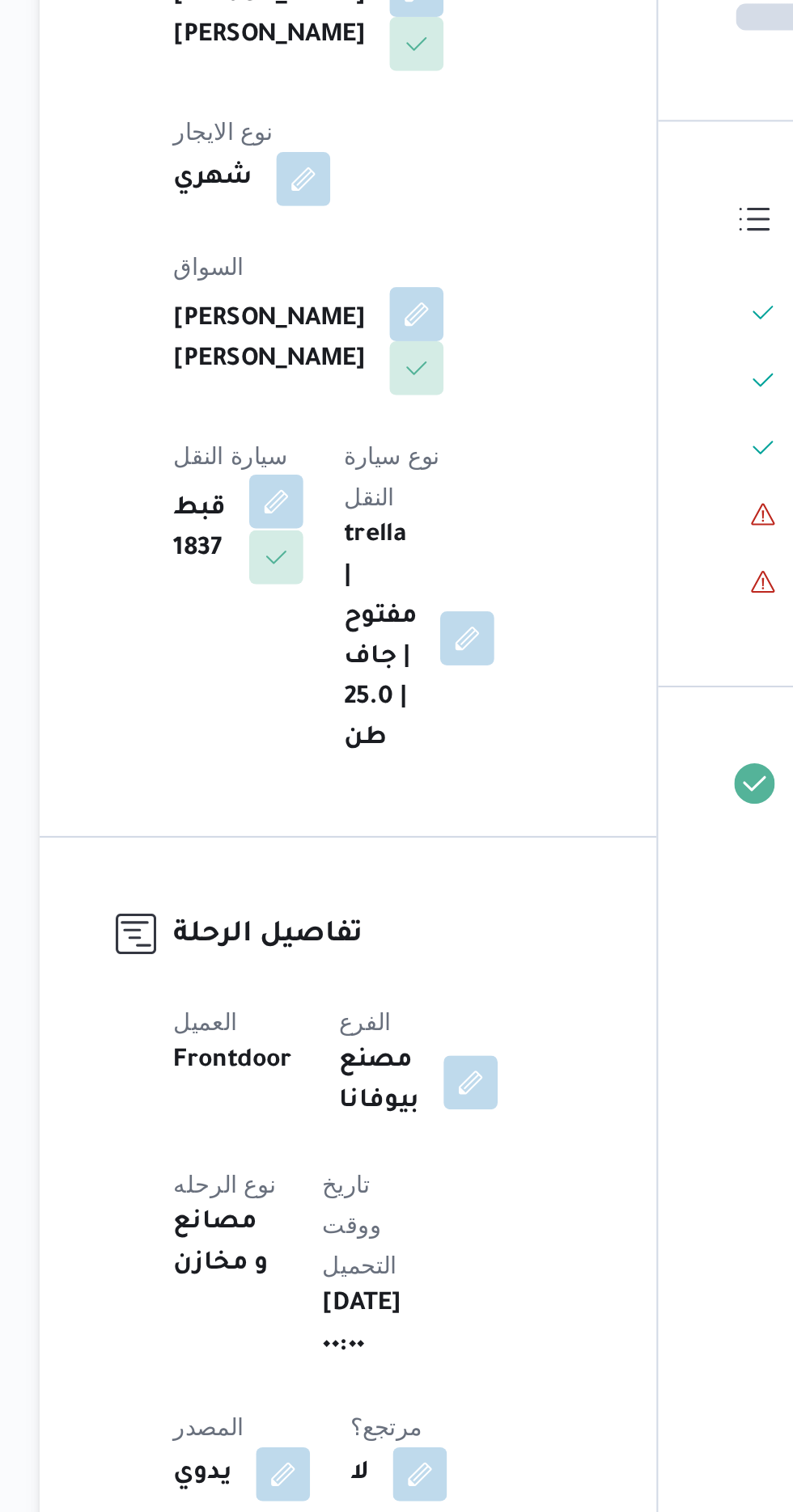
click at [337, 639] on button "button" at bounding box center [324, 652] width 26 height 26
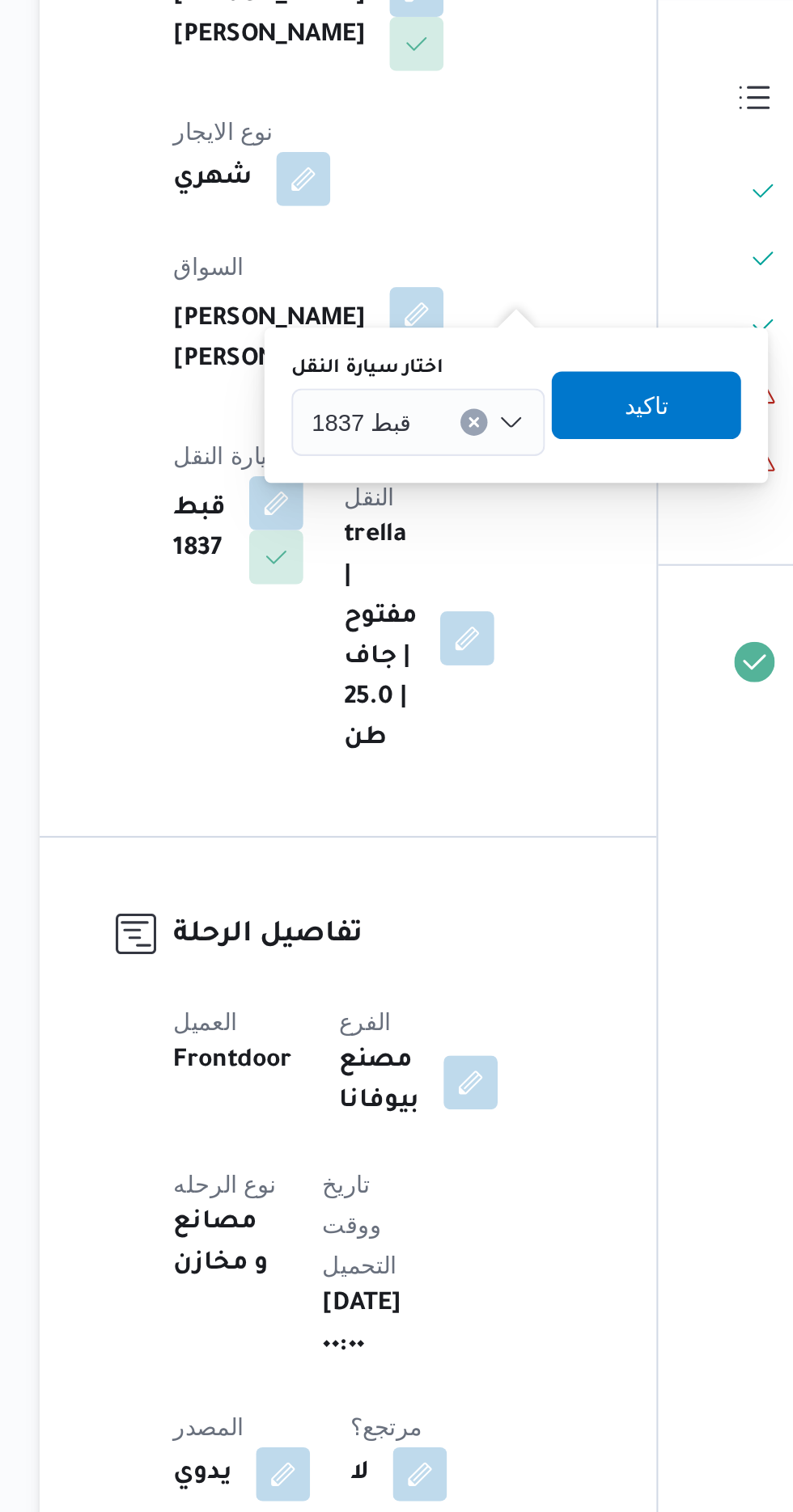
click at [365, 602] on div "قبط 1837" at bounding box center [391, 613] width 121 height 32
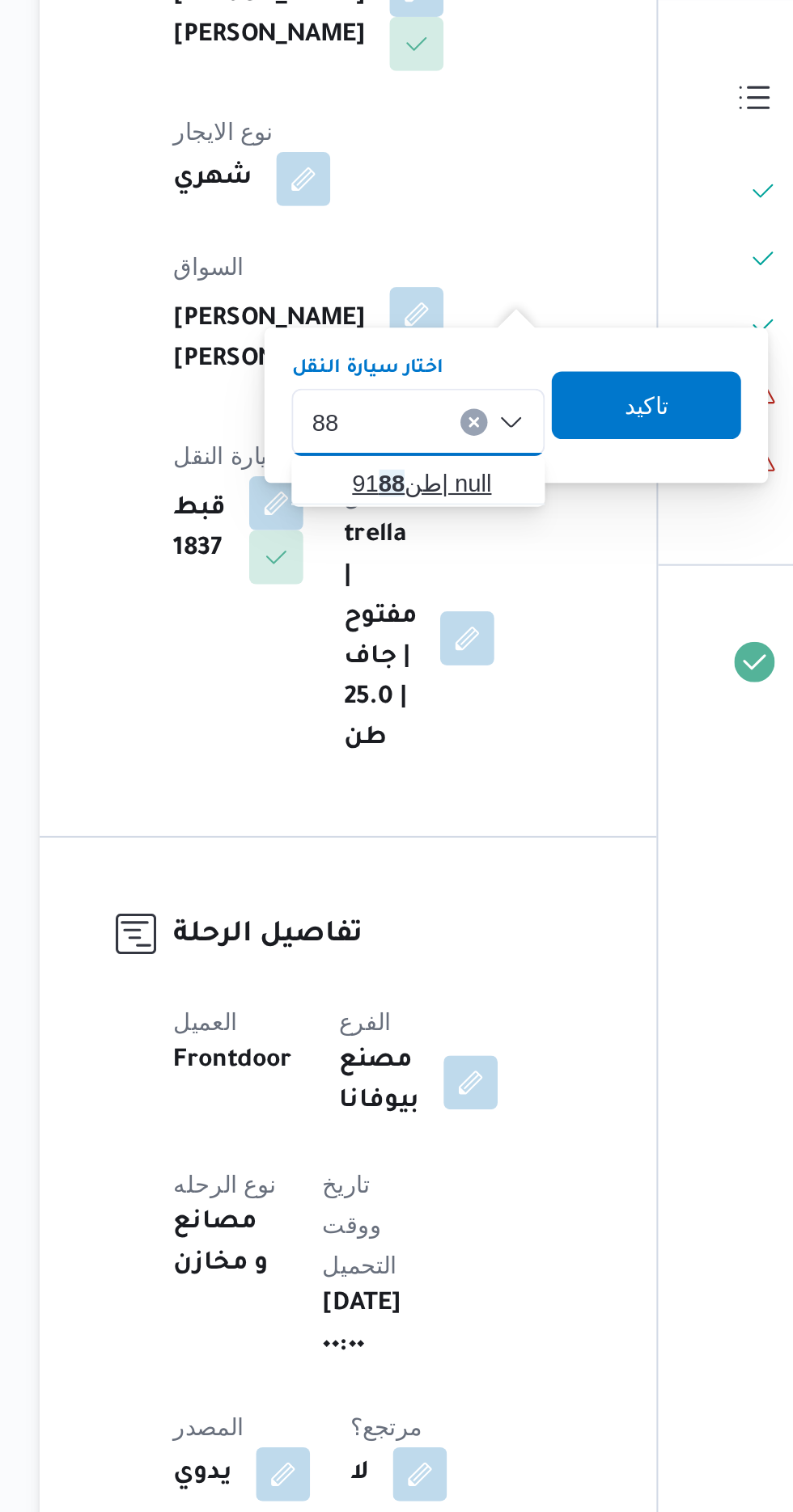
type input "88"
click at [390, 643] on span "طن91 88 | null" at bounding box center [402, 643] width 83 height 20
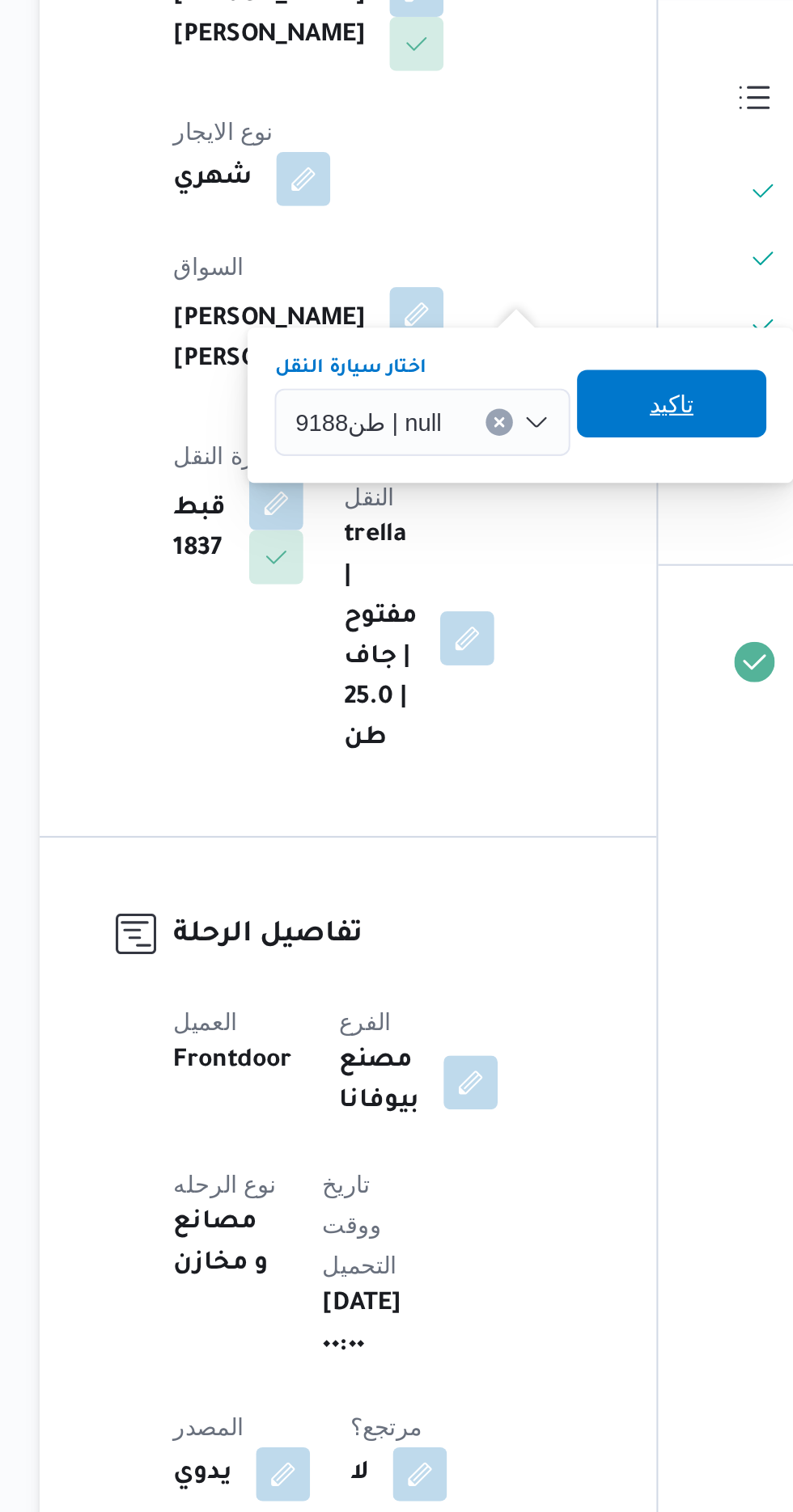
click at [502, 604] on span "تاكيد" at bounding box center [512, 605] width 21 height 20
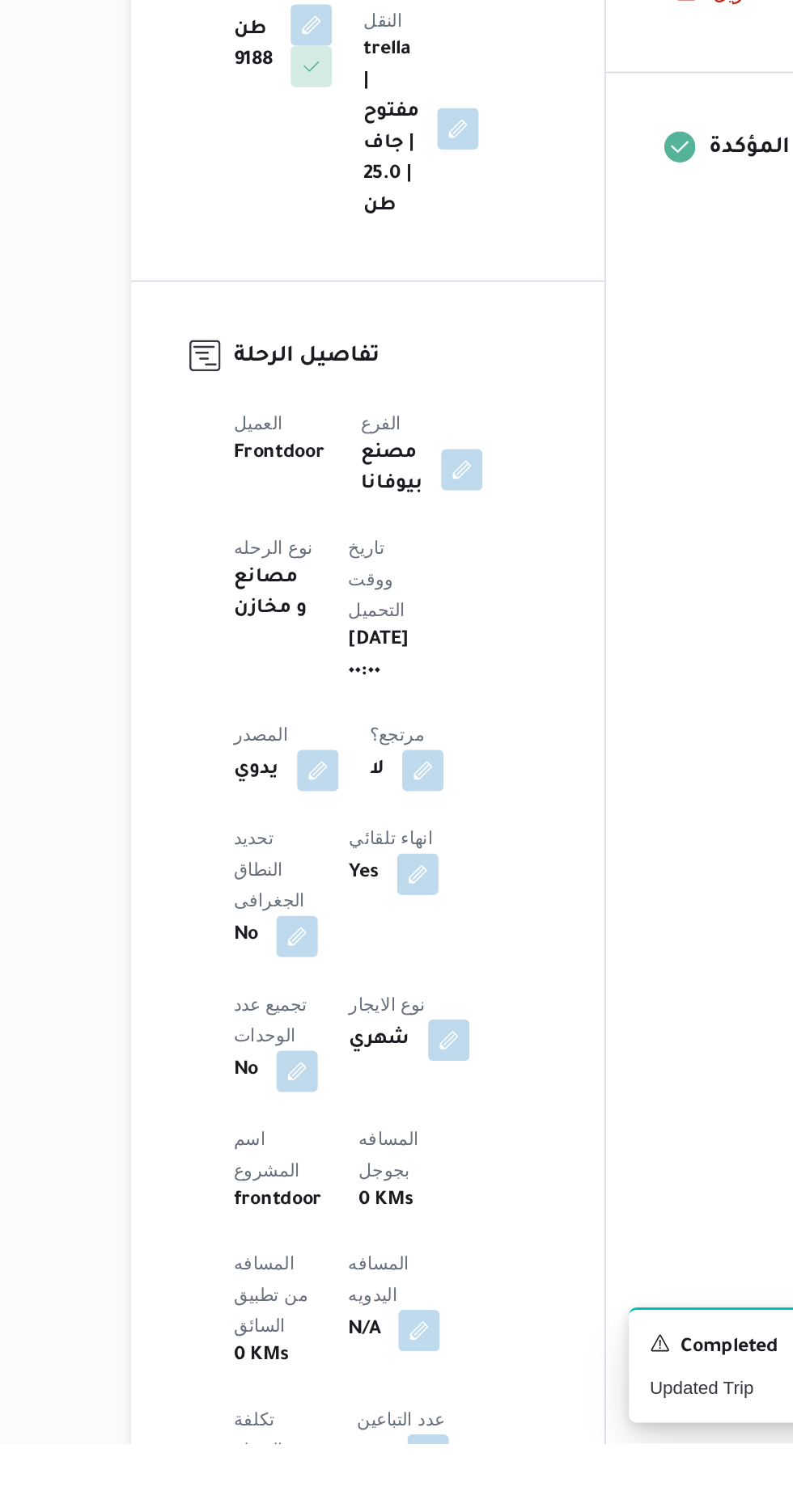
scroll to position [100, 0]
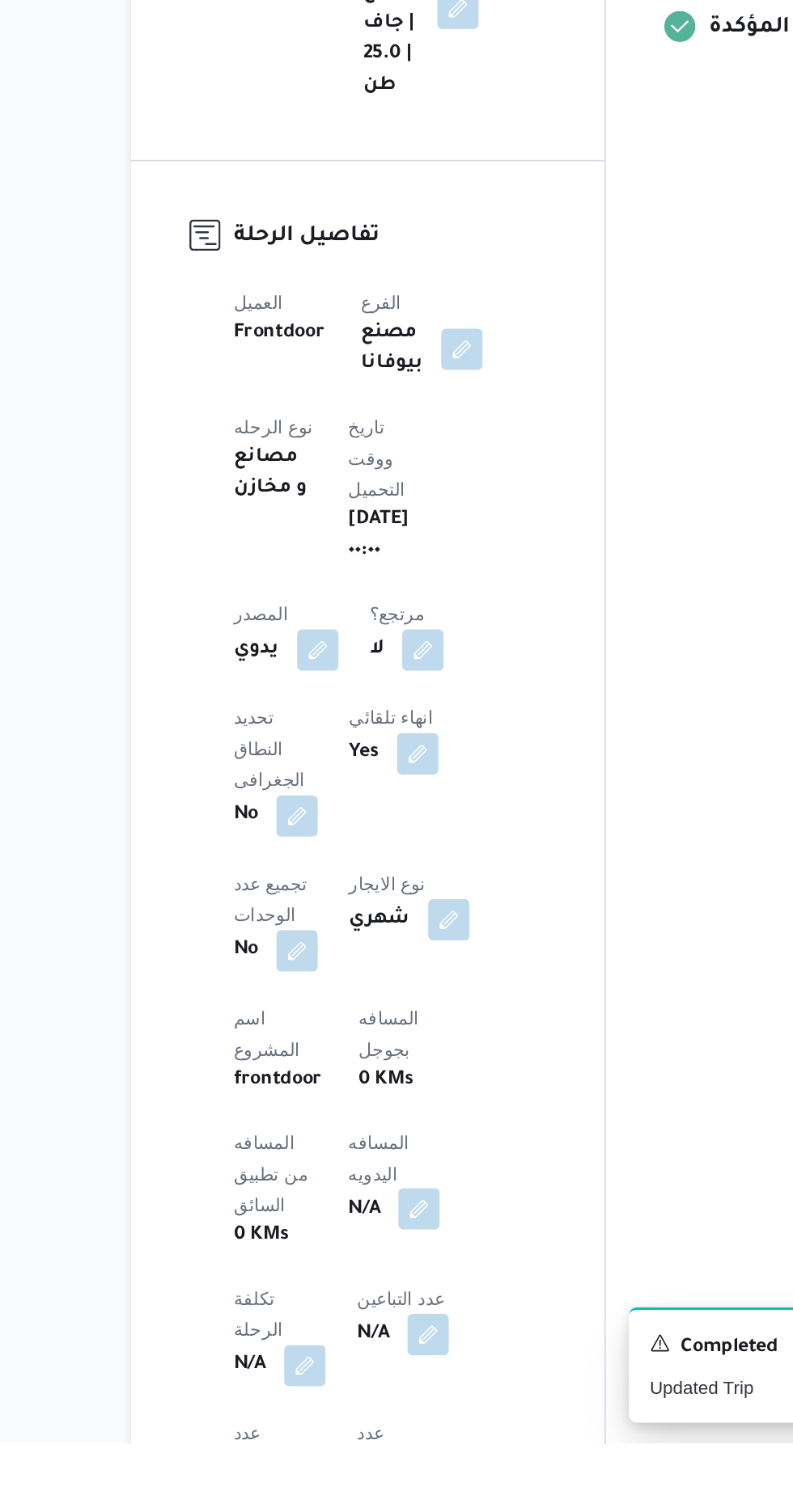
click at [377, 1353] on button "button" at bounding box center [390, 1367] width 26 height 26
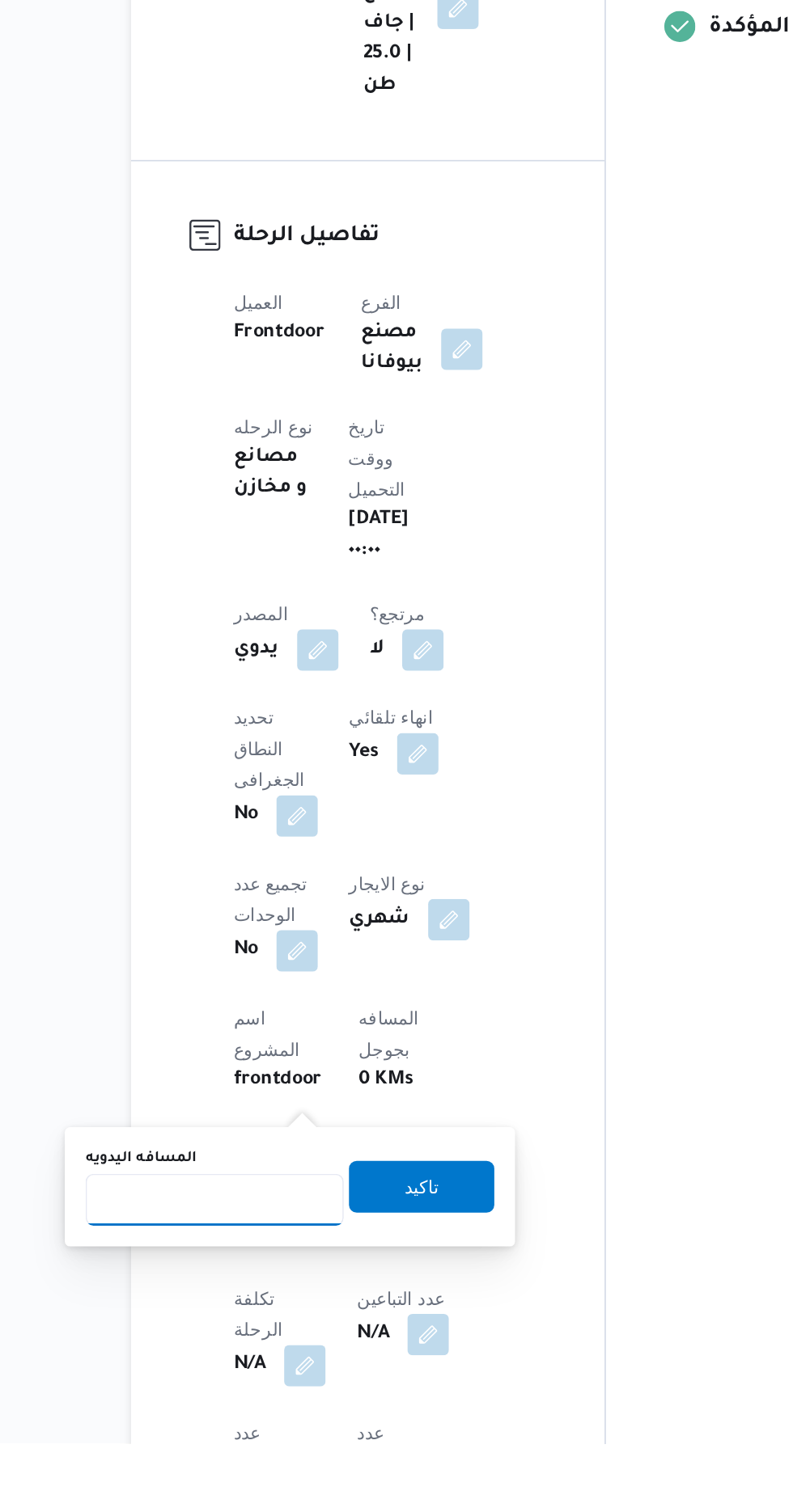
click at [267, 1355] on input "المسافه اليدويه" at bounding box center [263, 1360] width 161 height 32
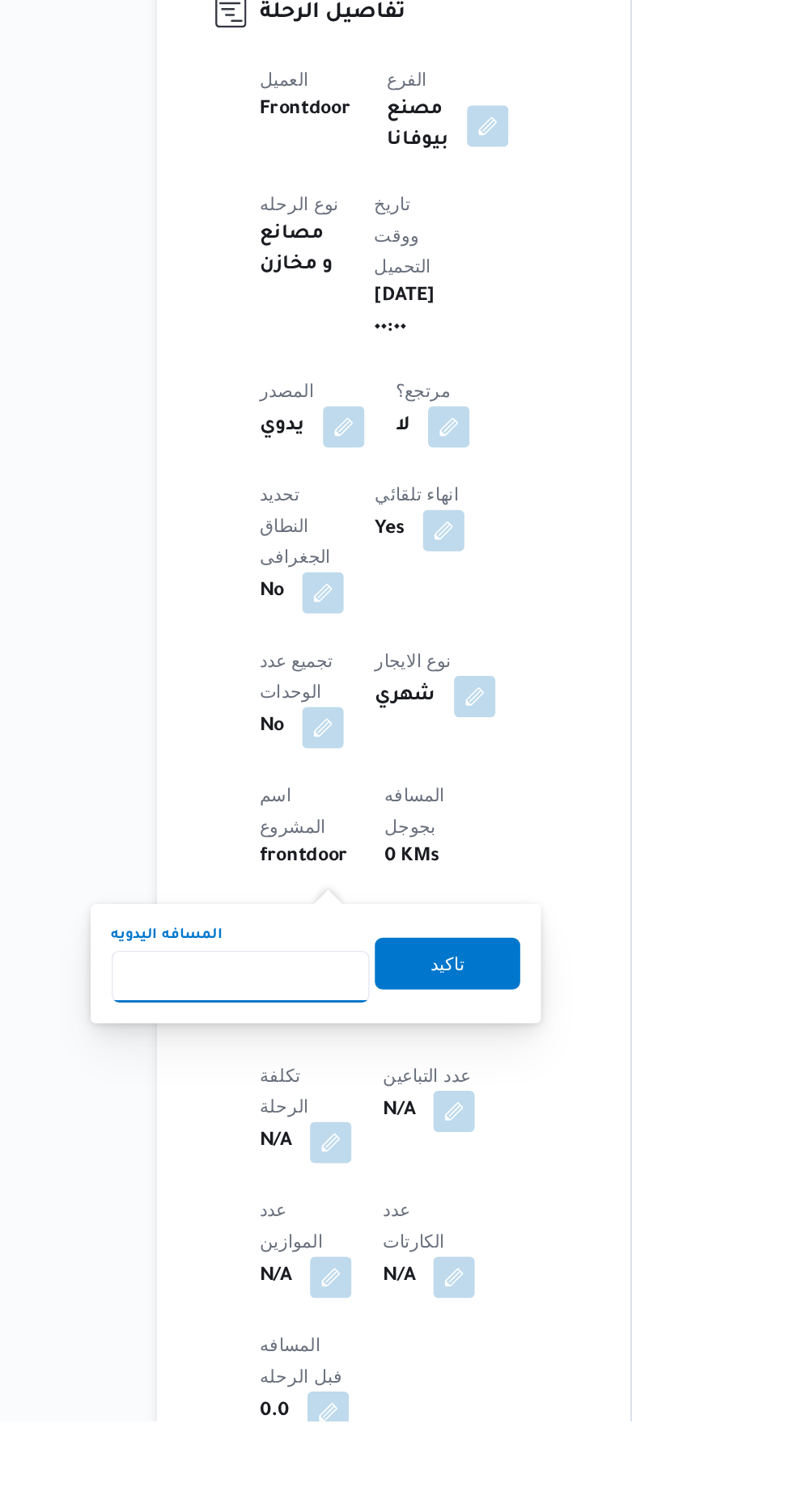
scroll to position [226, 0]
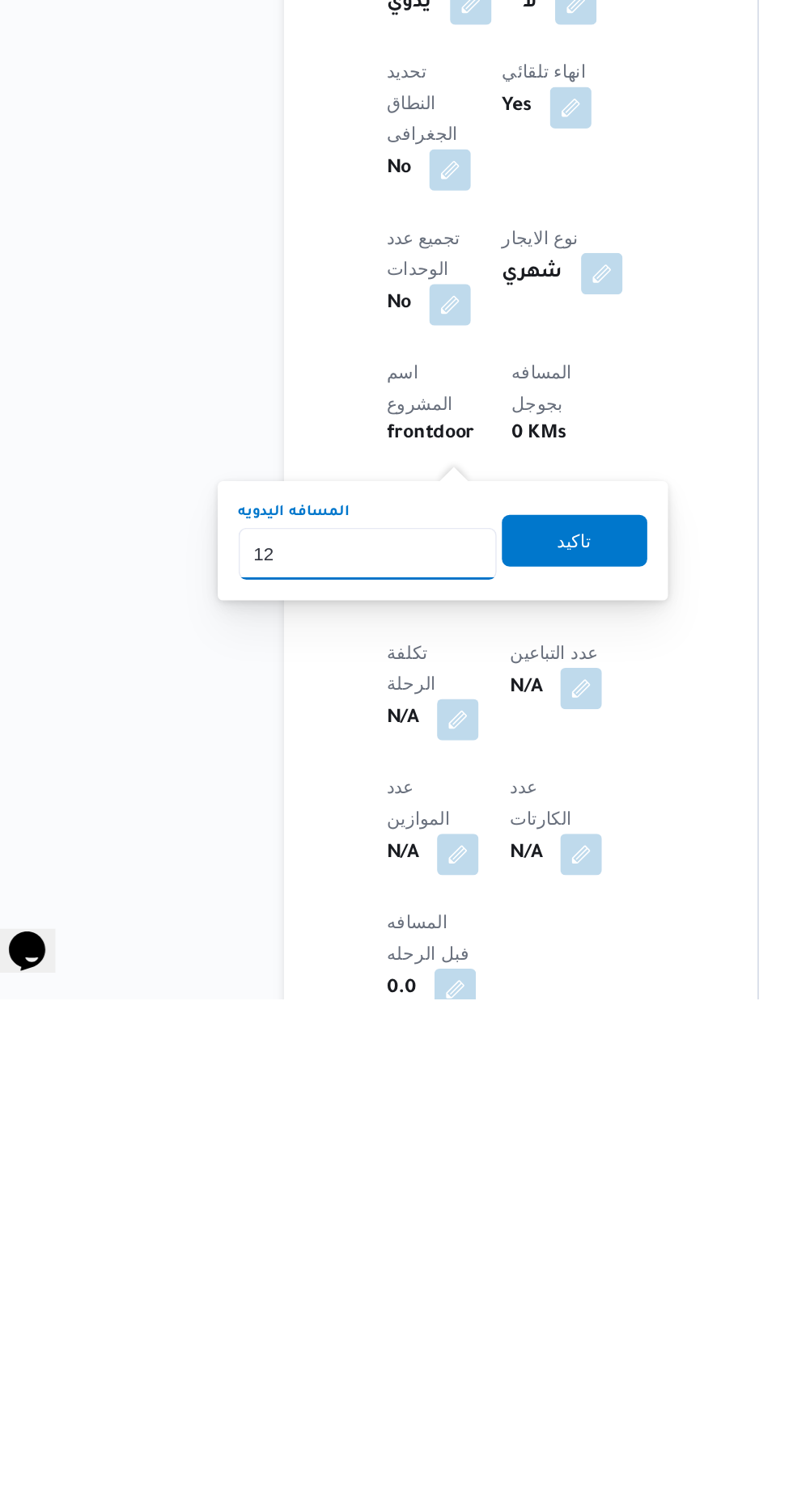
type input "120"
click at [419, 1227] on span "تاكيد" at bounding box center [391, 1226] width 91 height 32
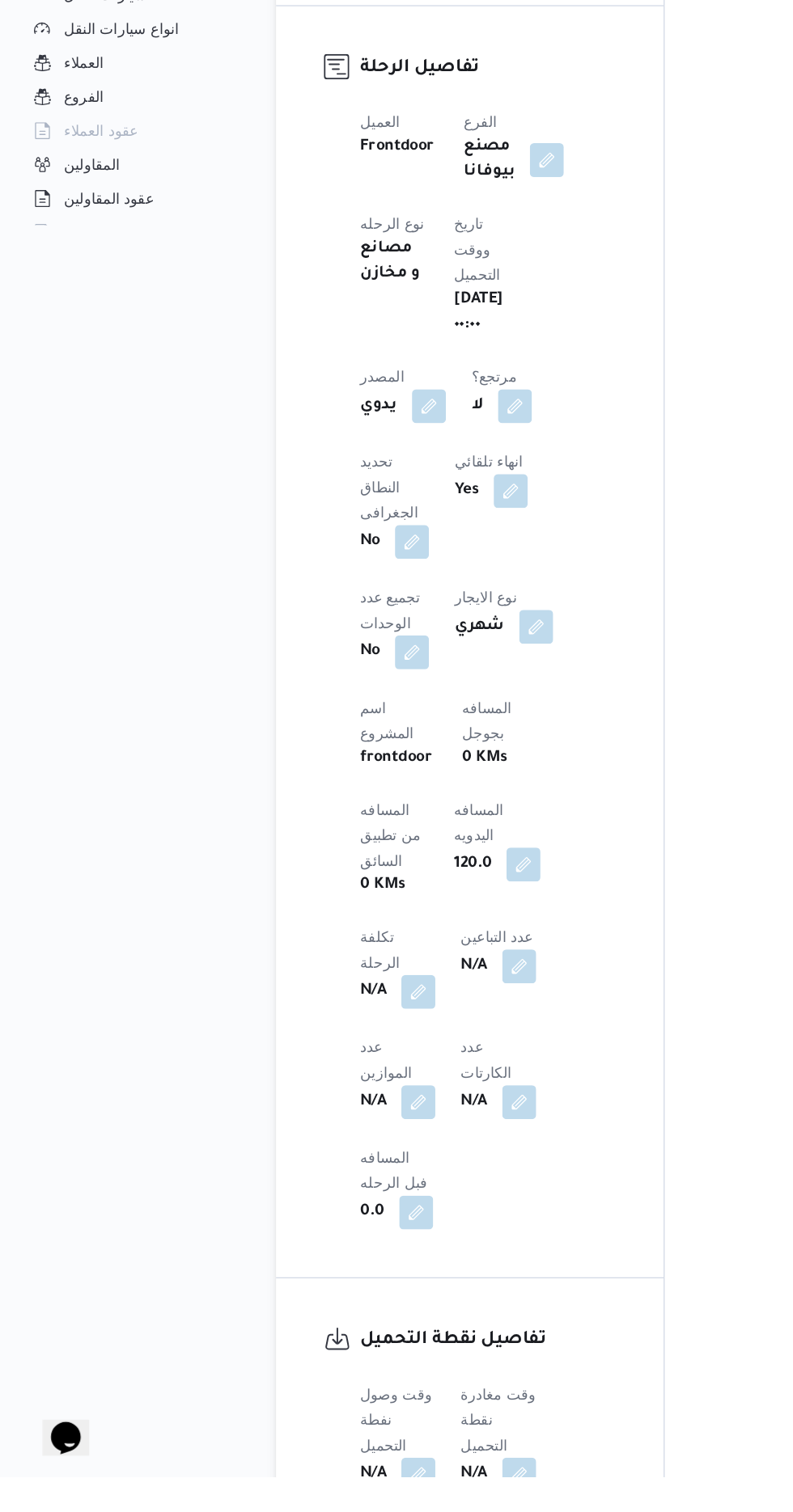
scroll to position [437, 0]
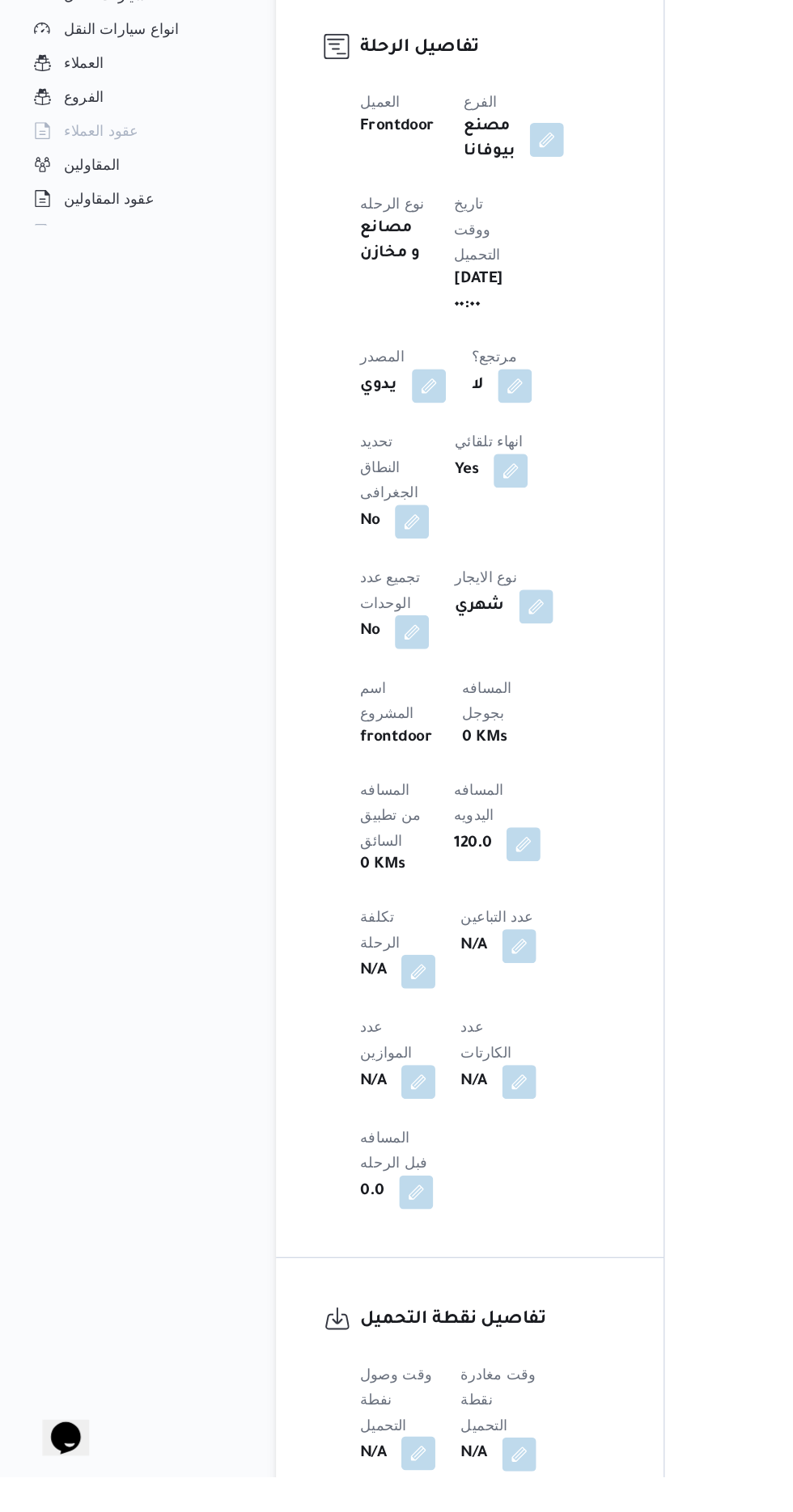
click at [311, 1482] on button "button" at bounding box center [319, 1495] width 26 height 26
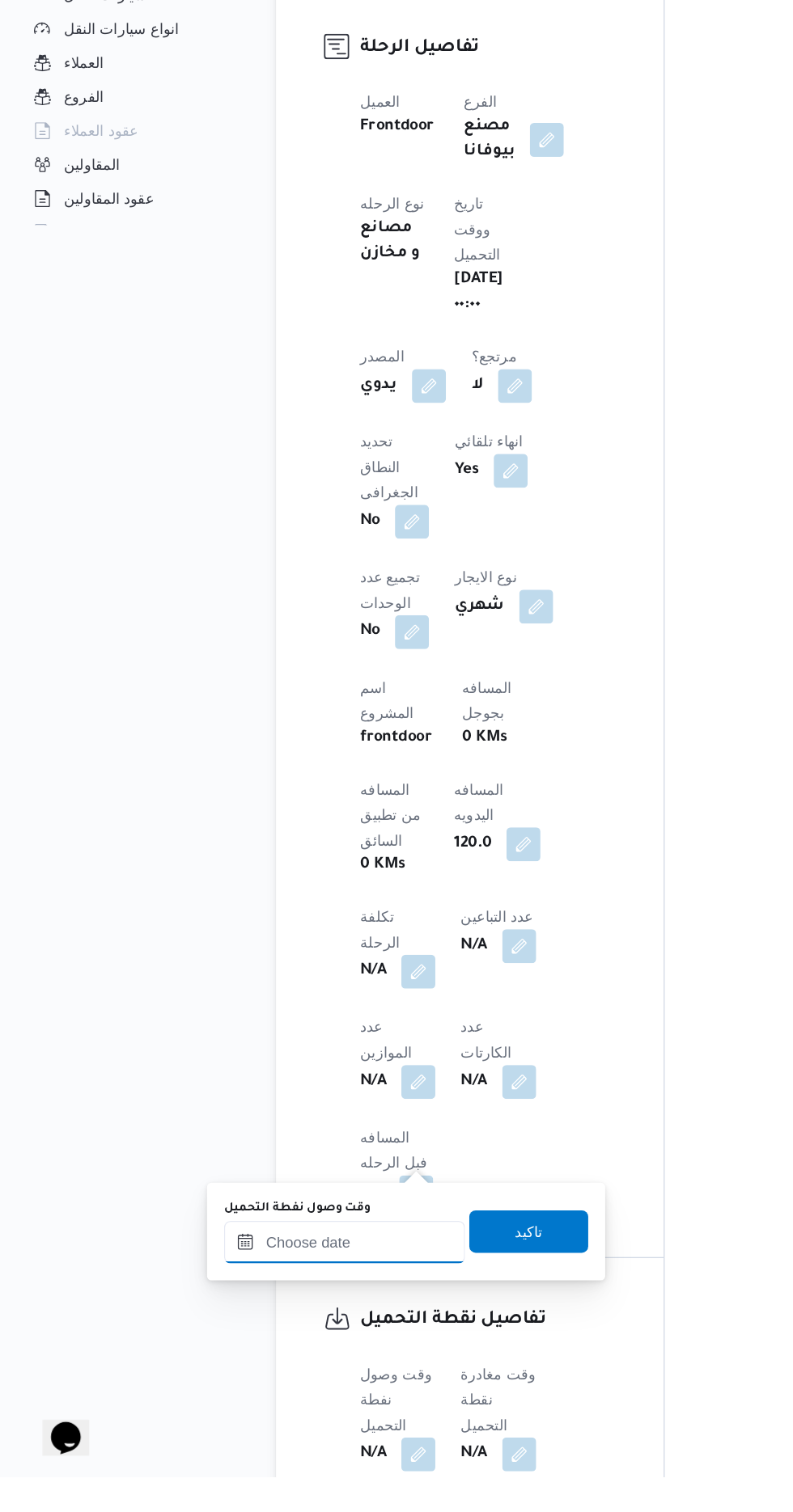
click at [297, 1331] on input "وقت وصول نفطة التحميل" at bounding box center [263, 1334] width 184 height 32
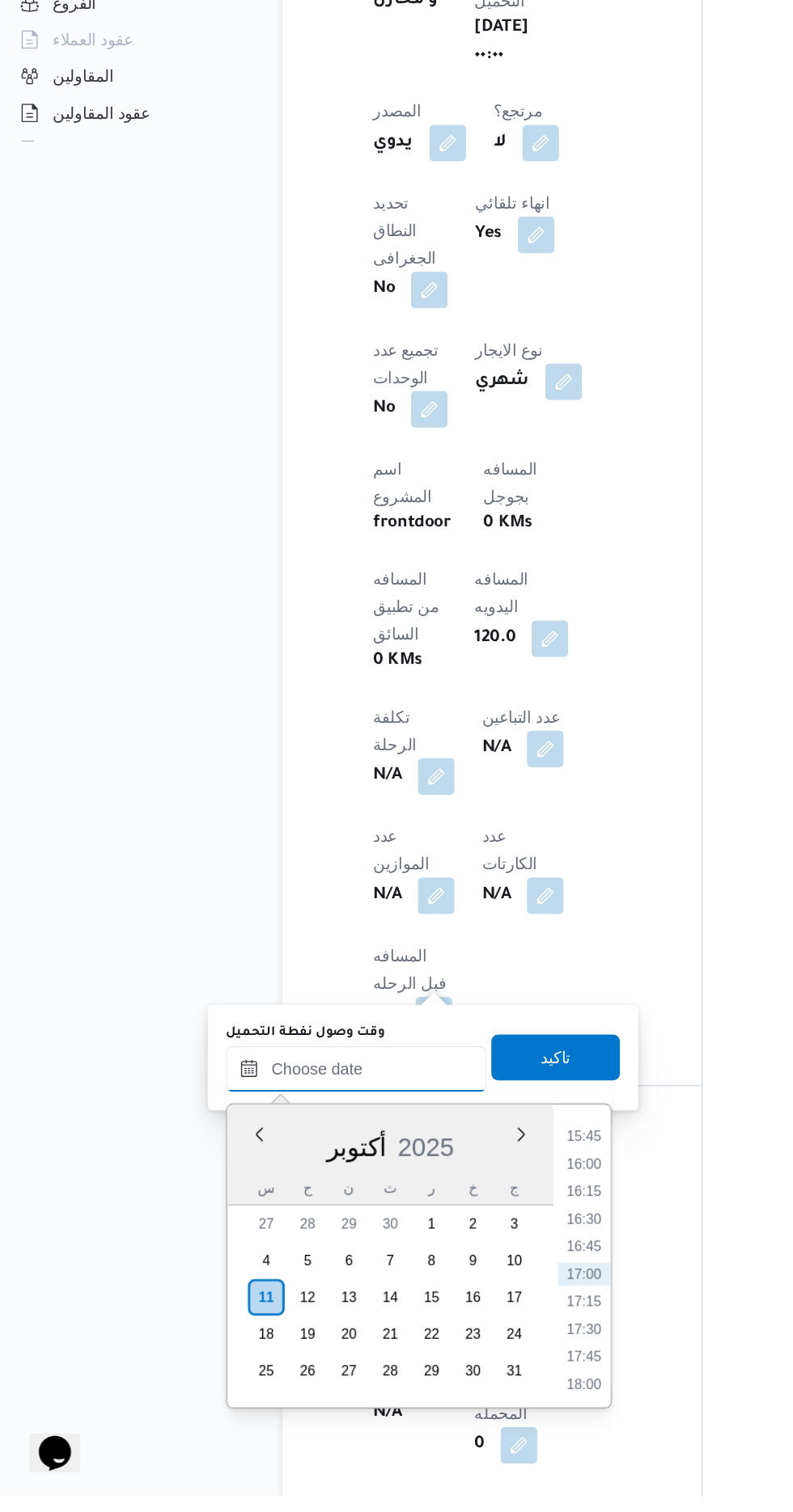
scroll to position [559, 0]
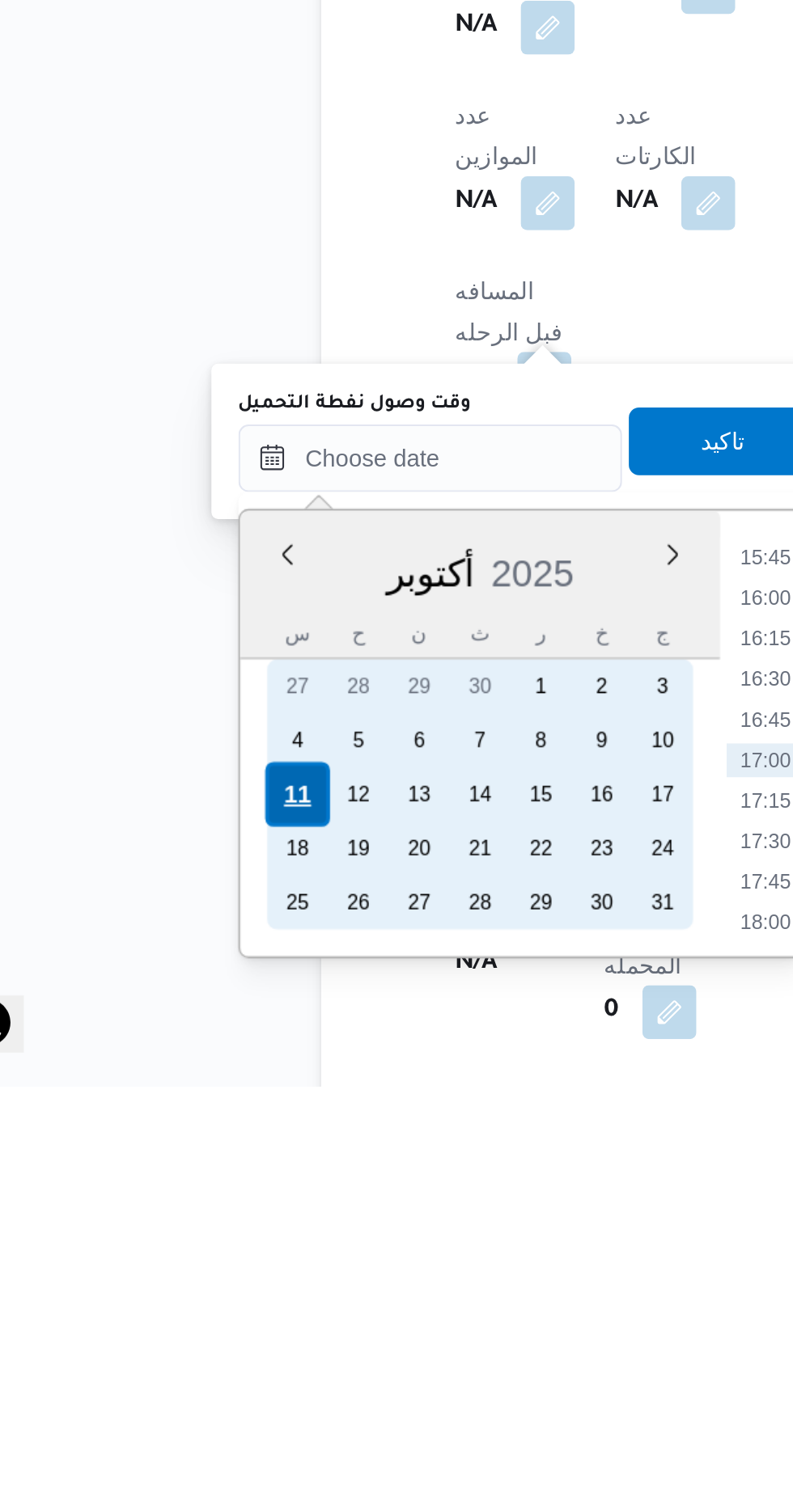
click at [191, 1375] on div "11" at bounding box center [198, 1372] width 31 height 31
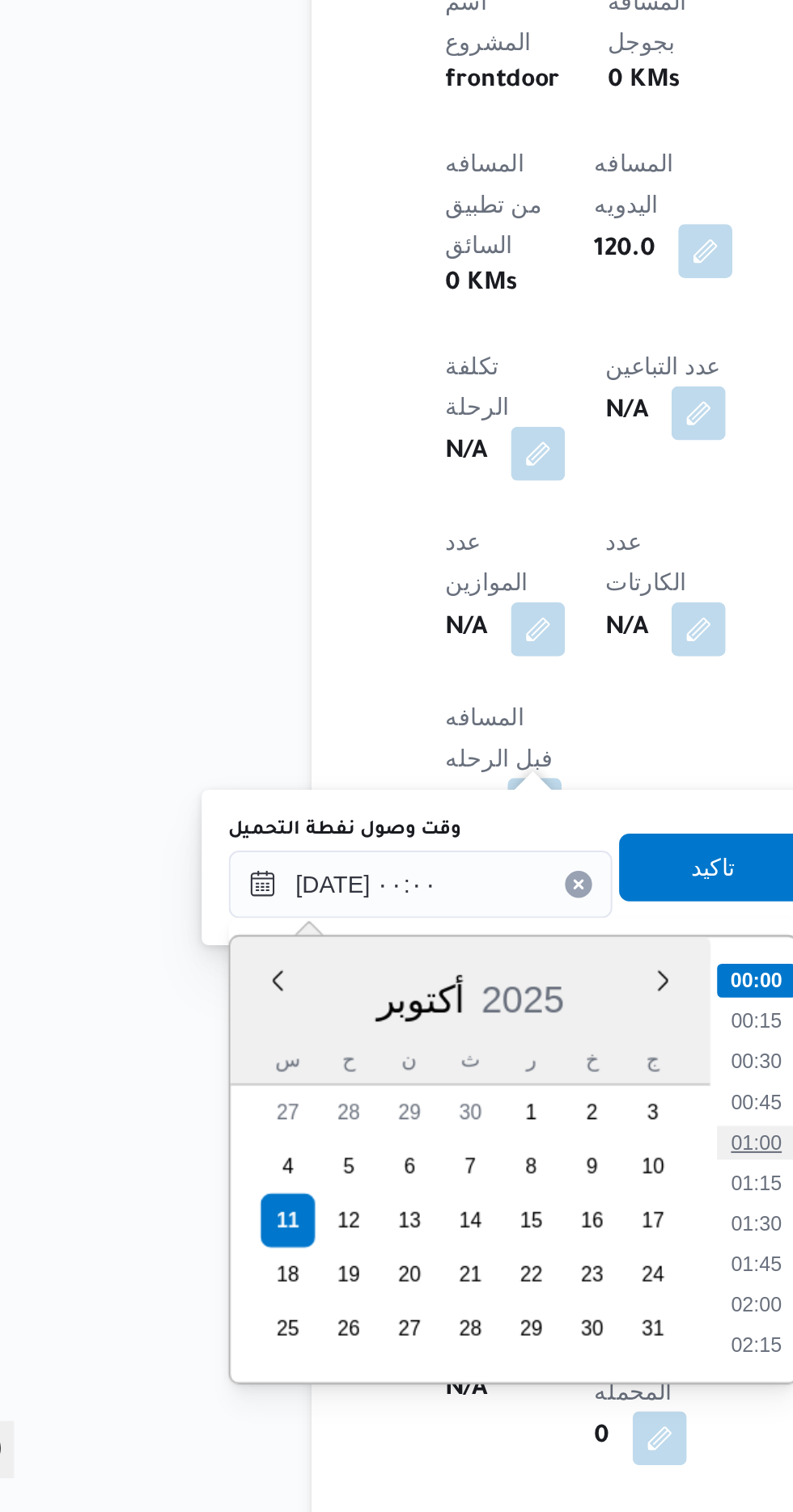
click at [429, 1328] on li "01:00" at bounding box center [423, 1335] width 38 height 16
type input "[DATE] ٠١:٠٠"
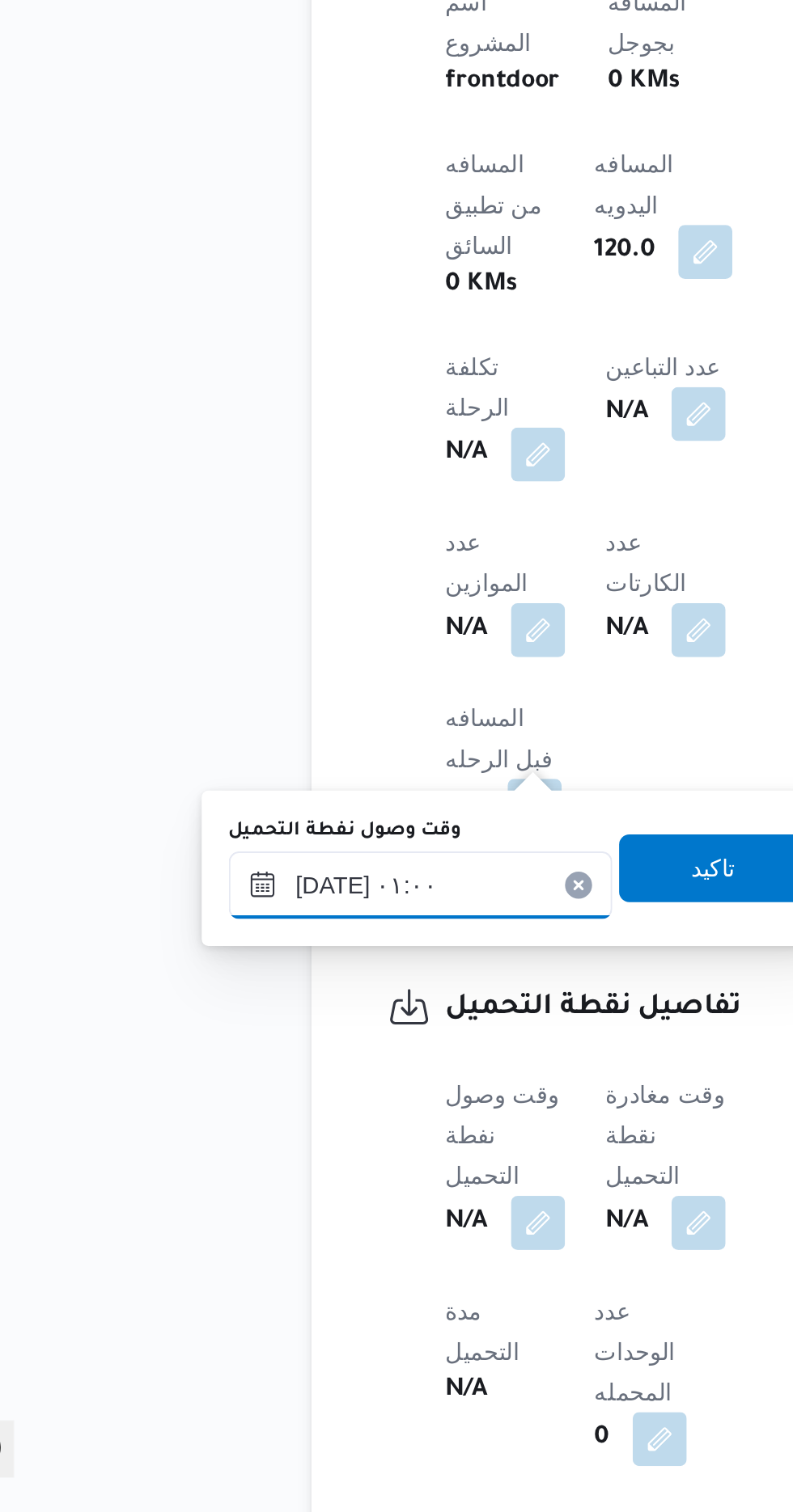
scroll to position [558, 0]
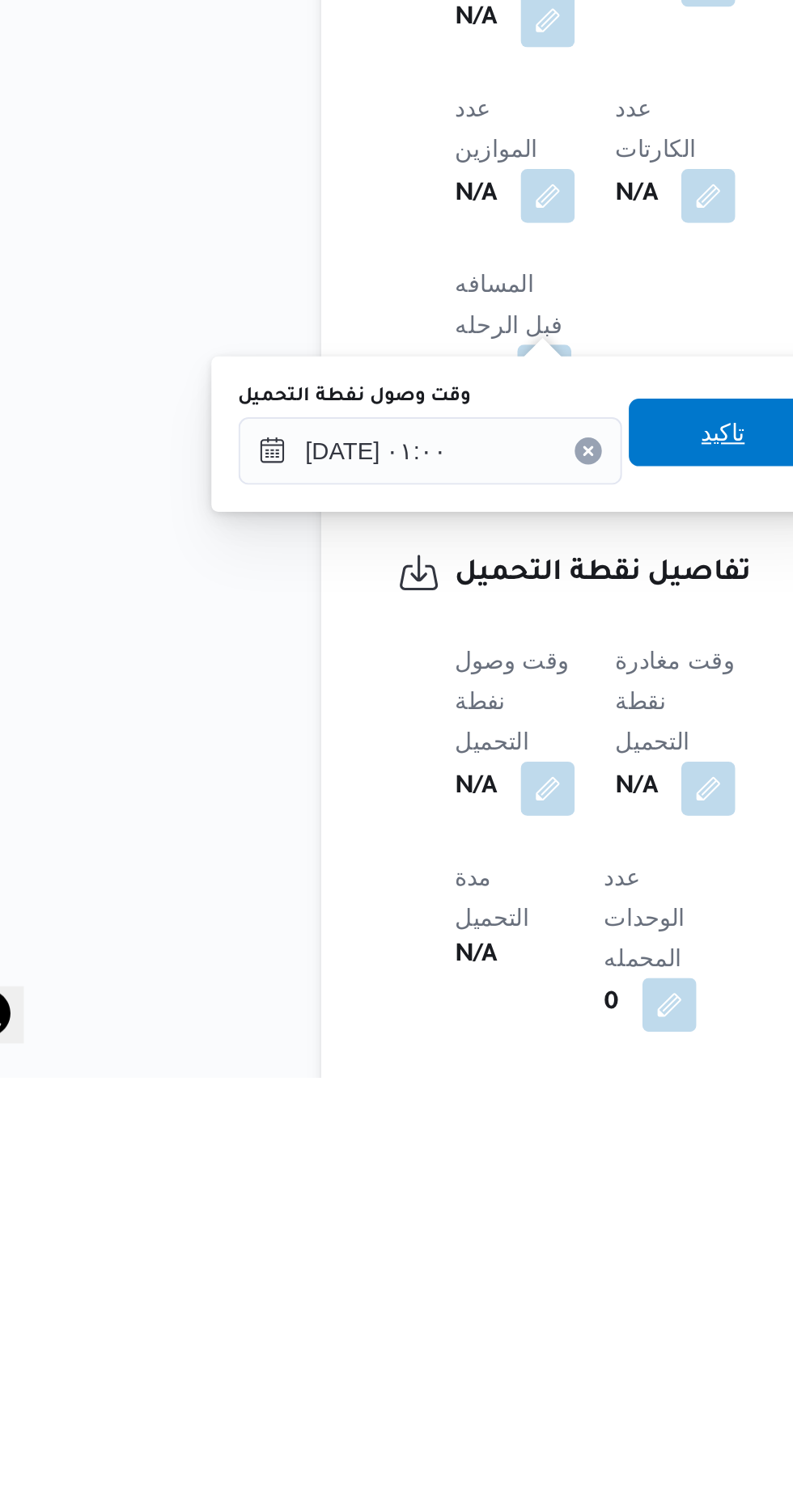
click at [414, 1198] on span "تاكيد" at bounding box center [403, 1203] width 21 height 20
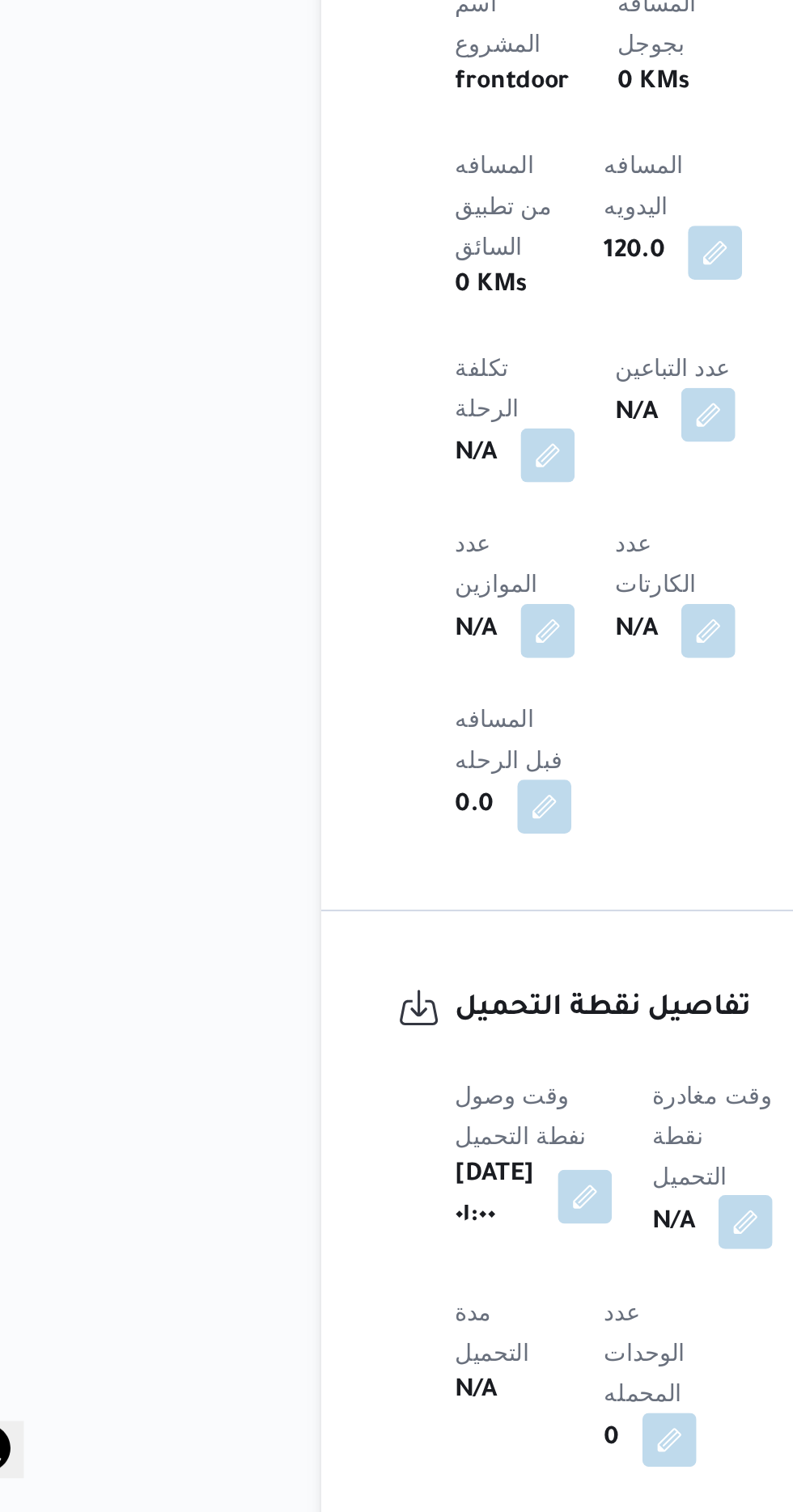
click at [409, 1360] on button "button" at bounding box center [414, 1373] width 26 height 26
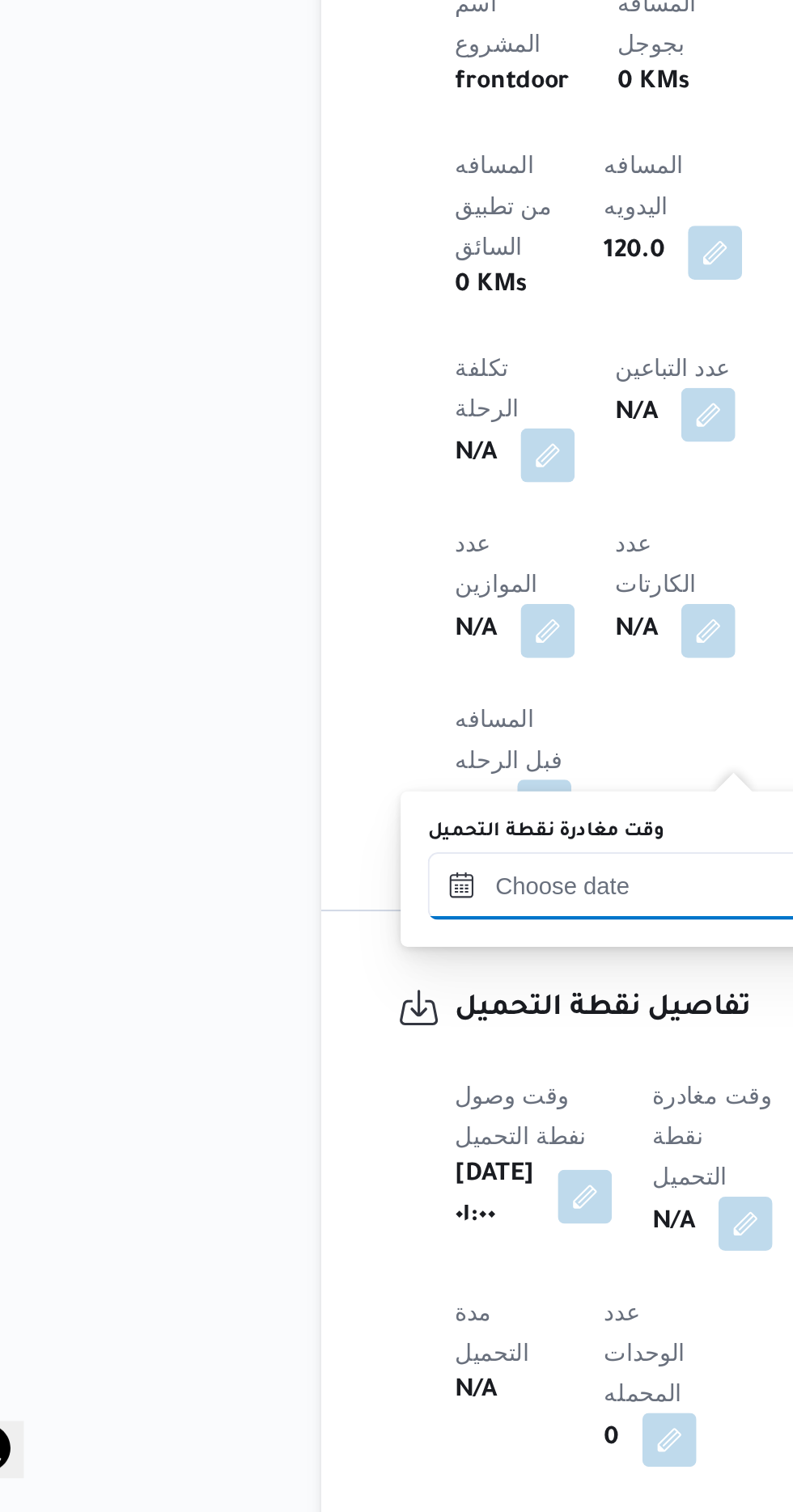
click at [335, 1208] on input "وقت مغادرة نقطة التحميل" at bounding box center [354, 1212] width 184 height 32
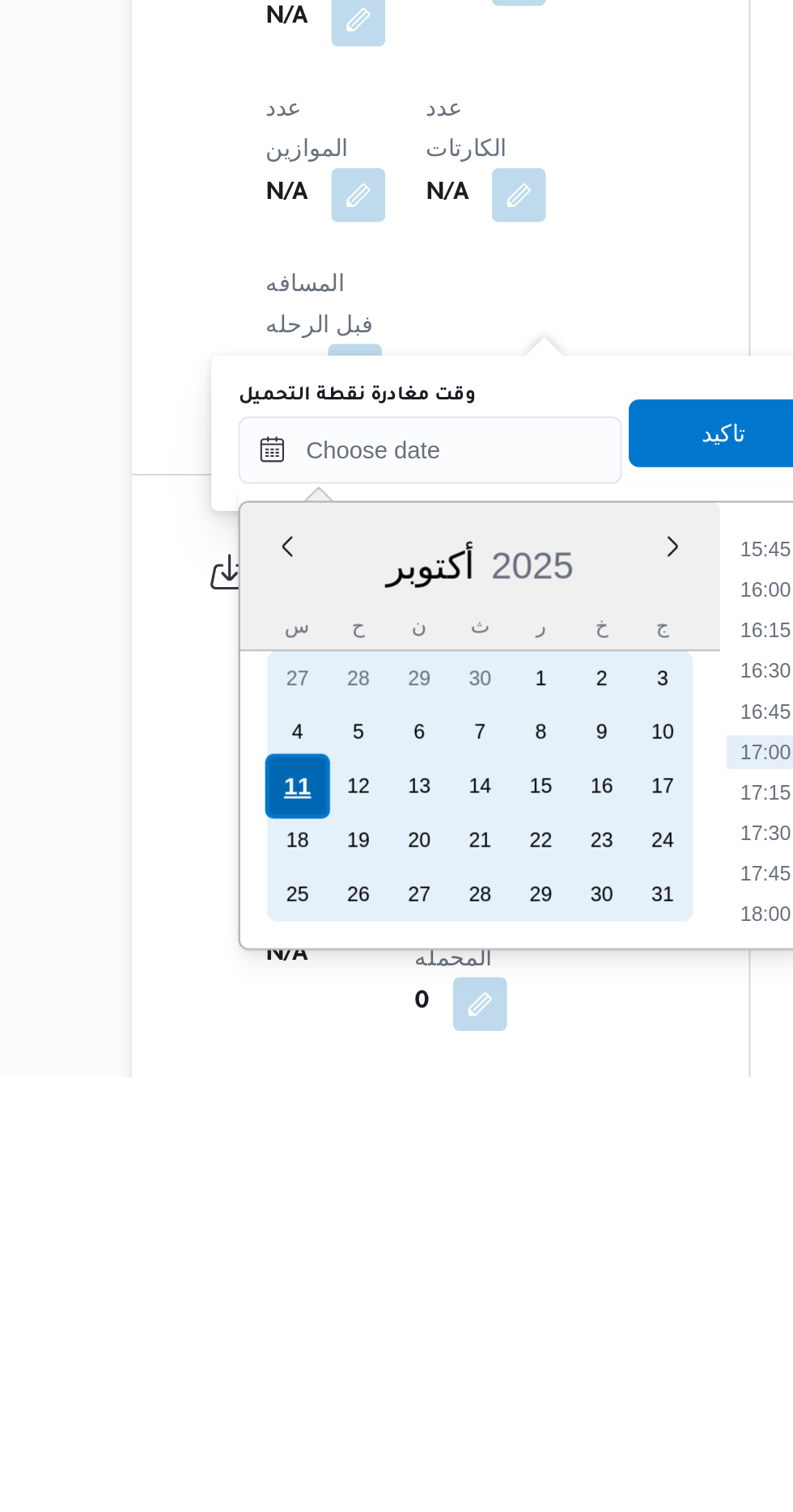
click at [286, 1371] on div "11" at bounding box center [289, 1373] width 31 height 31
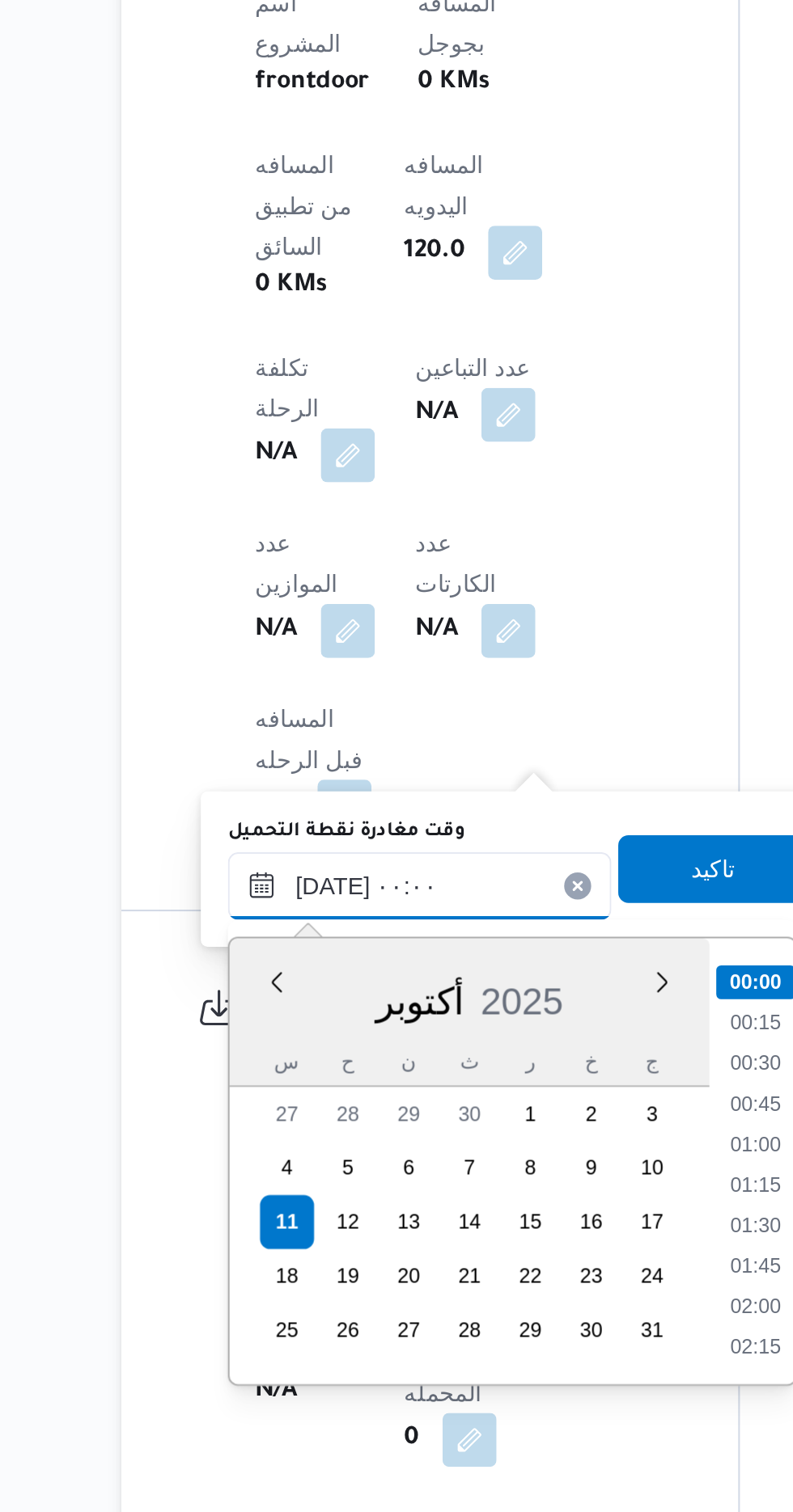
click at [283, 1213] on input "[DATE] ٠٠:٠٠" at bounding box center [354, 1212] width 184 height 32
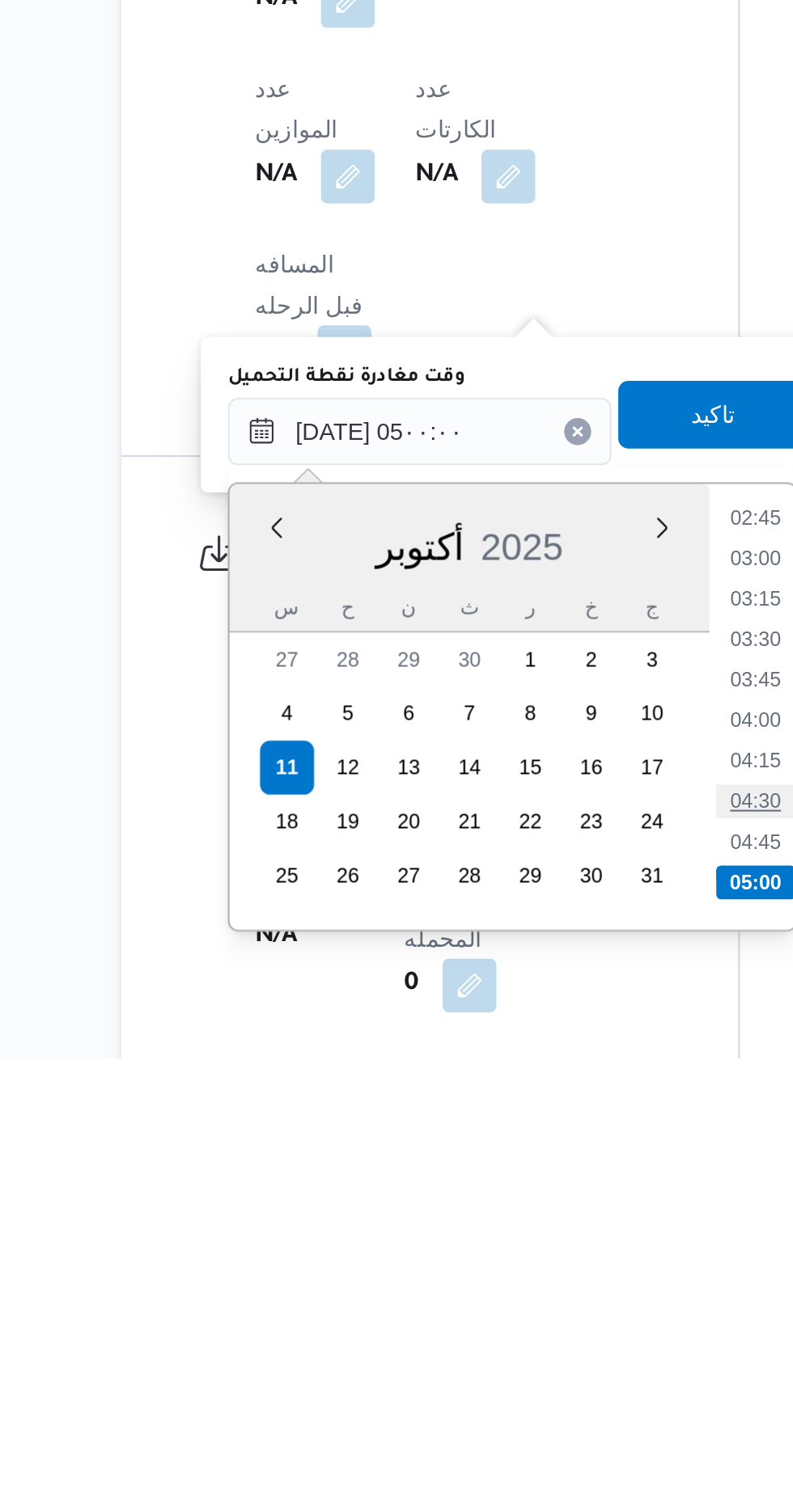
click at [516, 1383] on li "04:30" at bounding box center [514, 1389] width 38 height 16
type input "[DATE] ٠٤:٣٠"
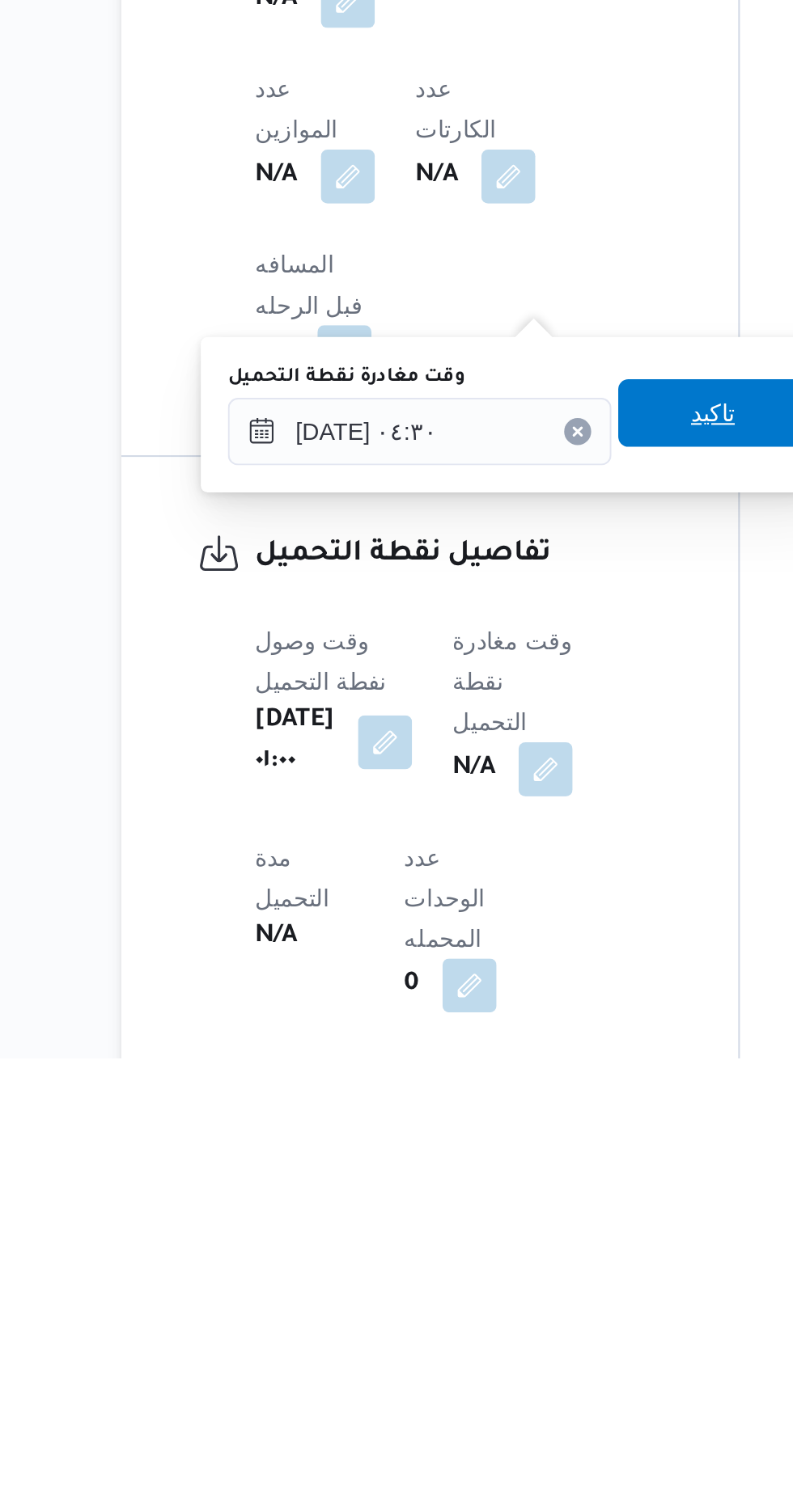
click at [498, 1217] on span "تاكيد" at bounding box center [494, 1203] width 91 height 32
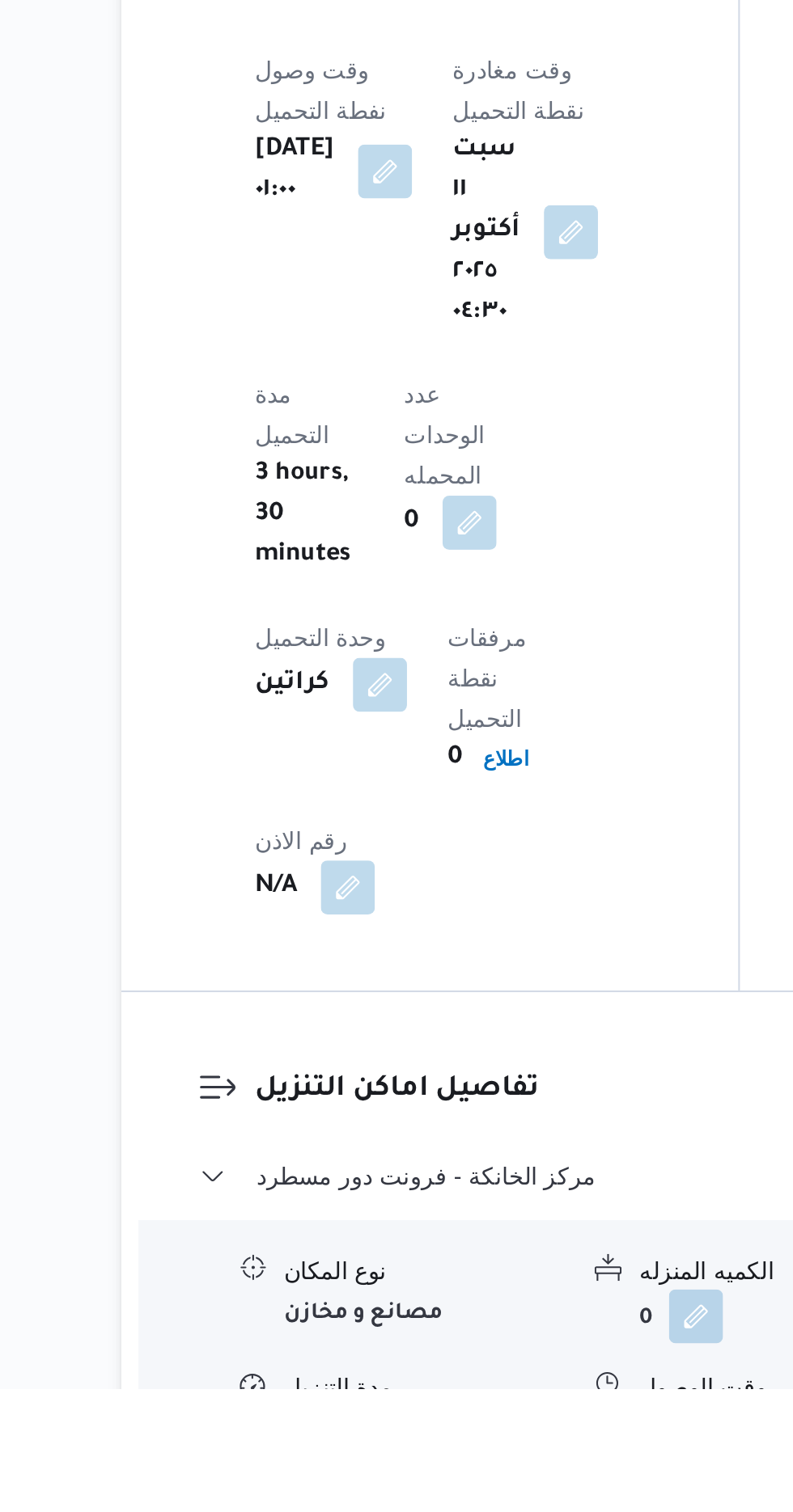
scroll to position [999, 0]
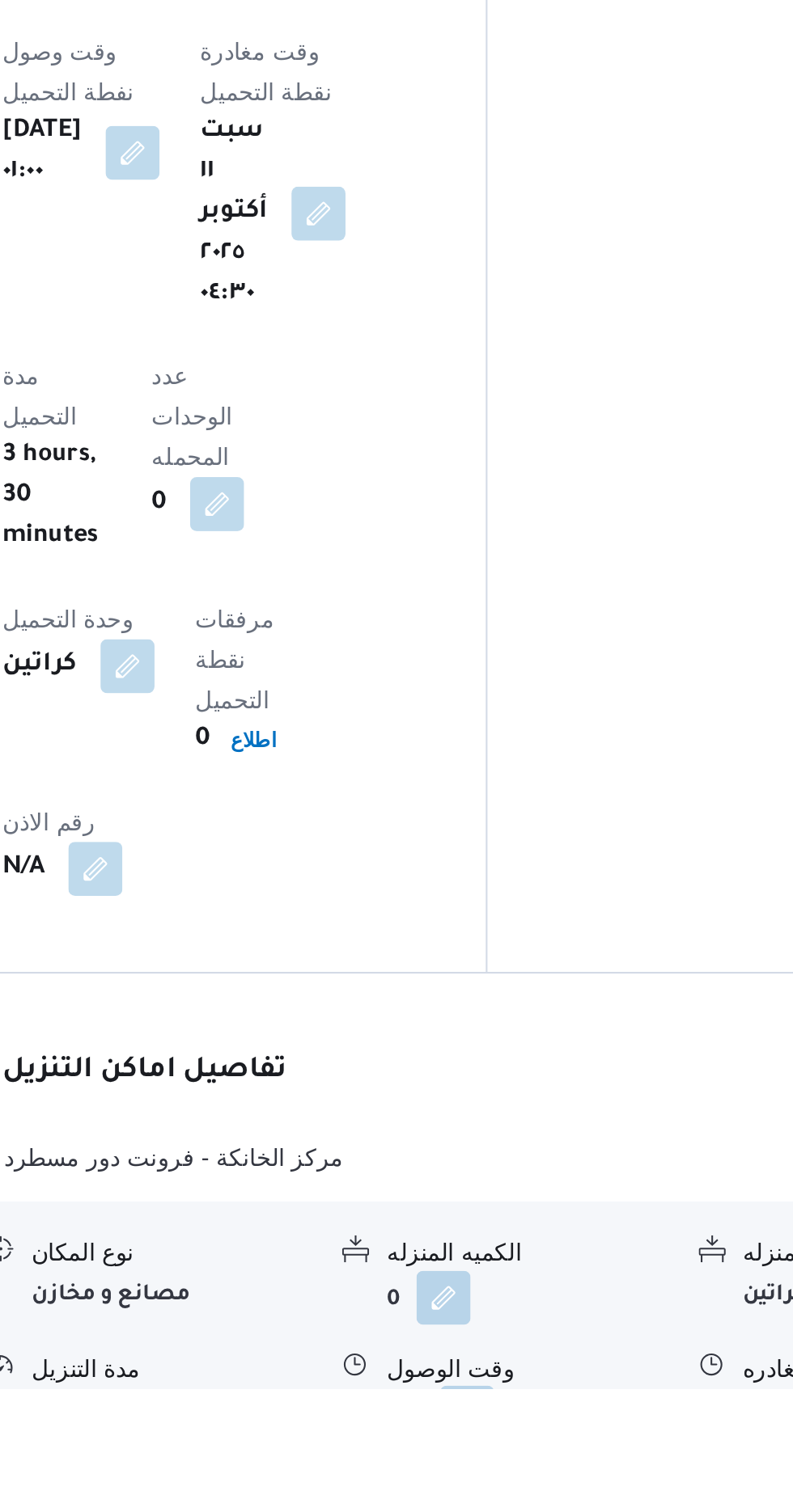
click at [492, 1511] on button "button" at bounding box center [497, 1524] width 26 height 26
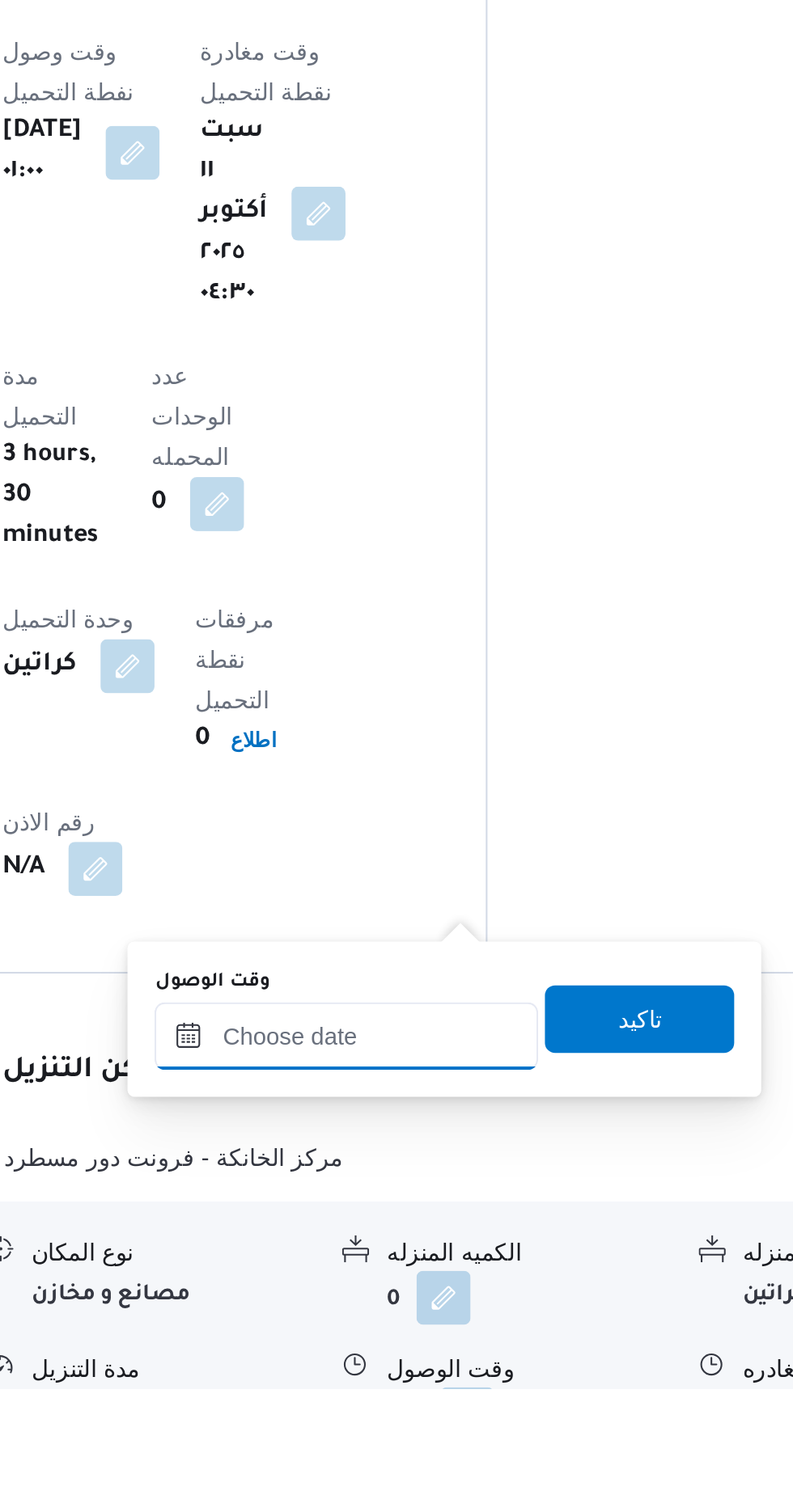
click at [432, 1344] on input "وقت الوصول" at bounding box center [439, 1343] width 184 height 32
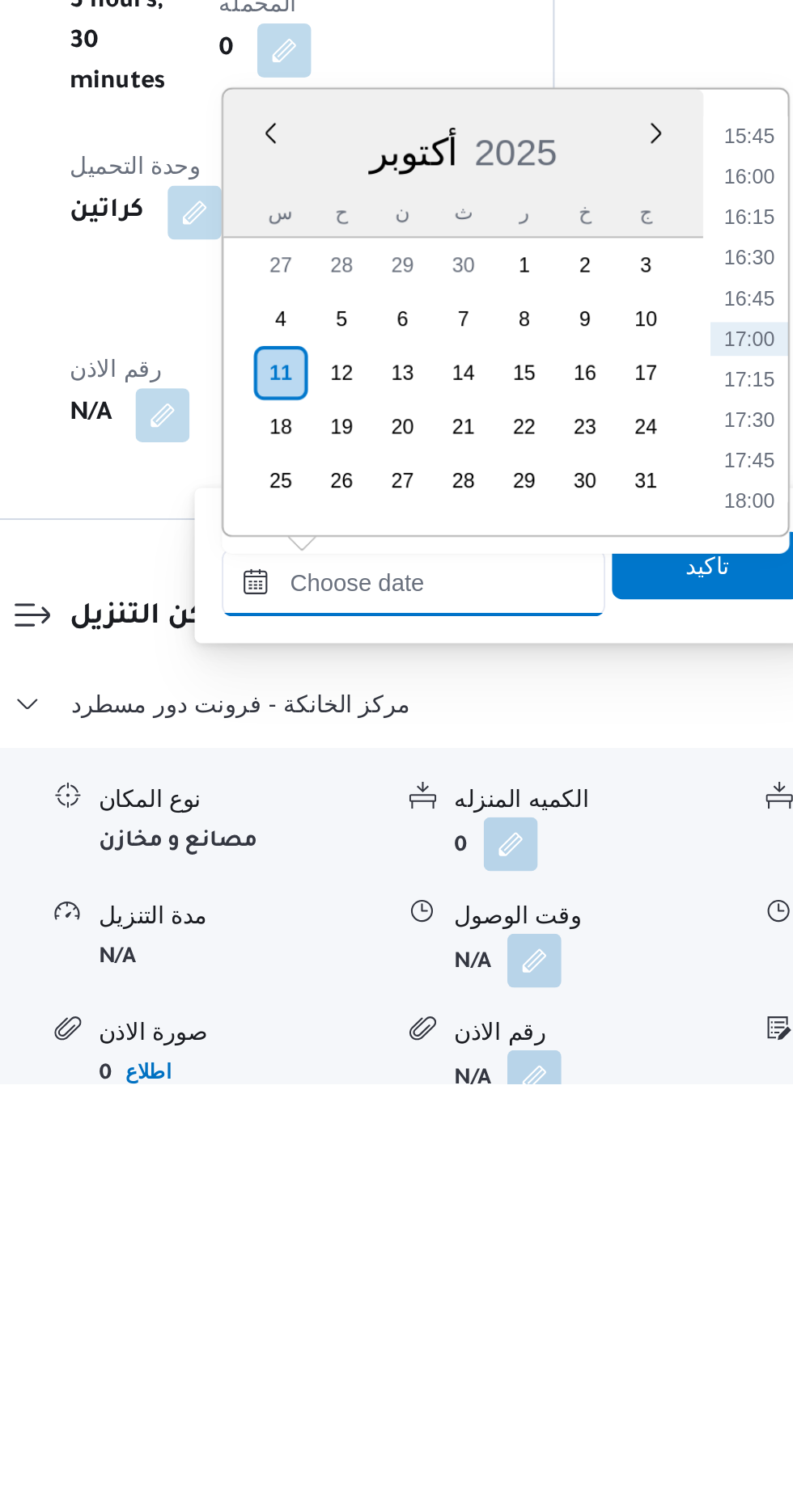
scroll to position [1070, 0]
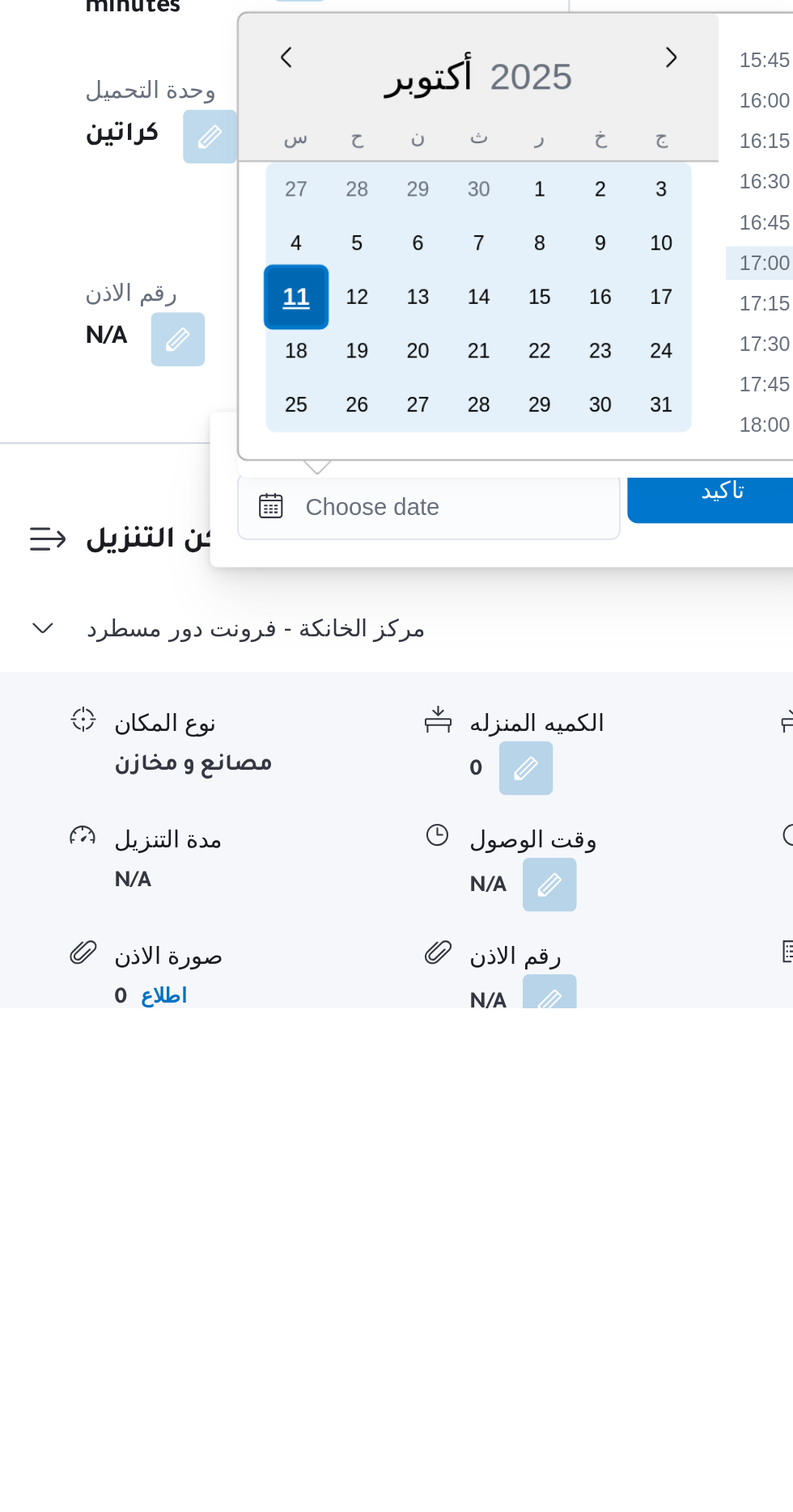
click at [377, 1177] on div "11" at bounding box center [375, 1172] width 31 height 31
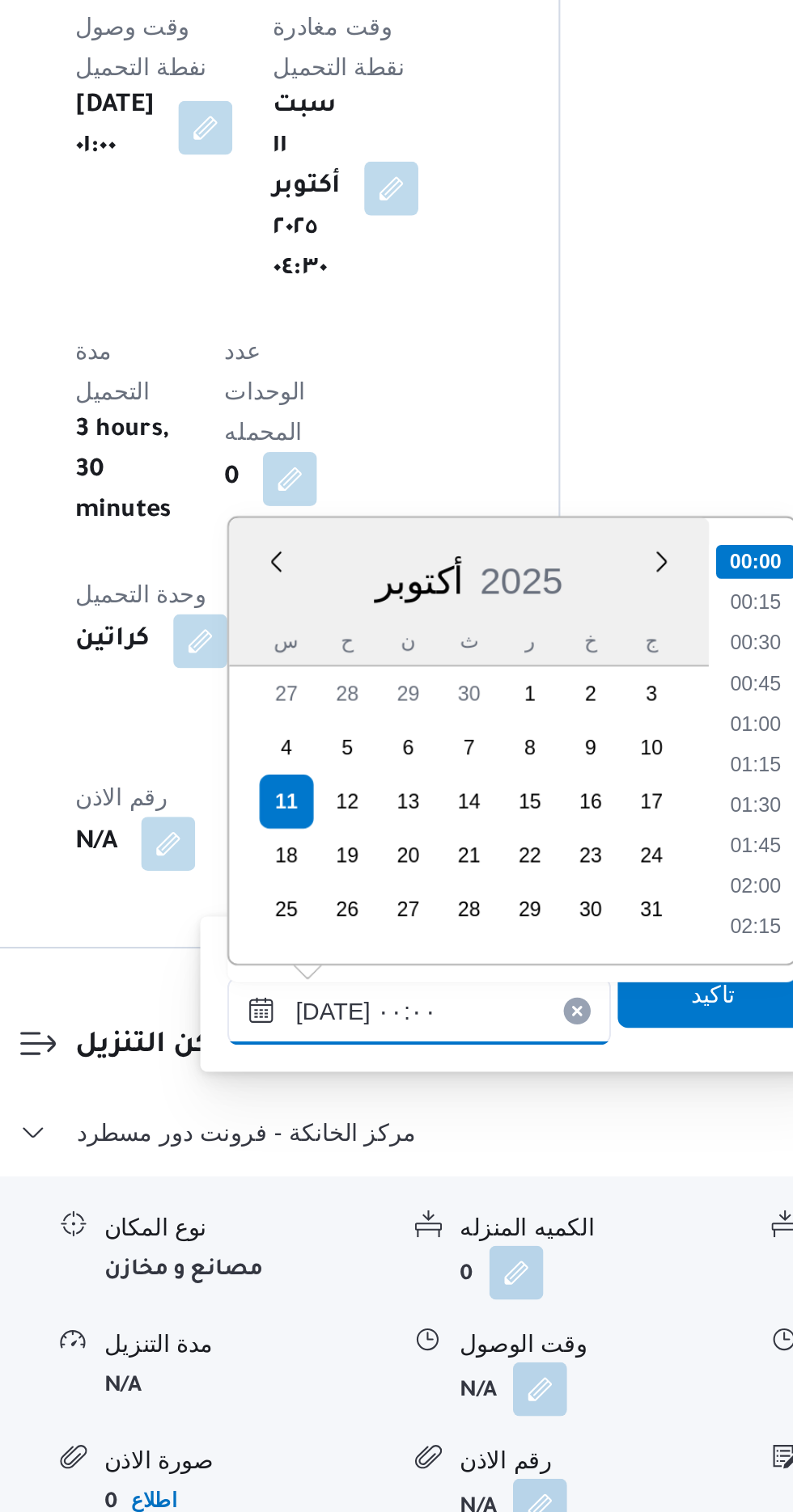
click at [356, 1272] on input "[DATE] ٠٠:٠٠" at bounding box center [439, 1272] width 184 height 32
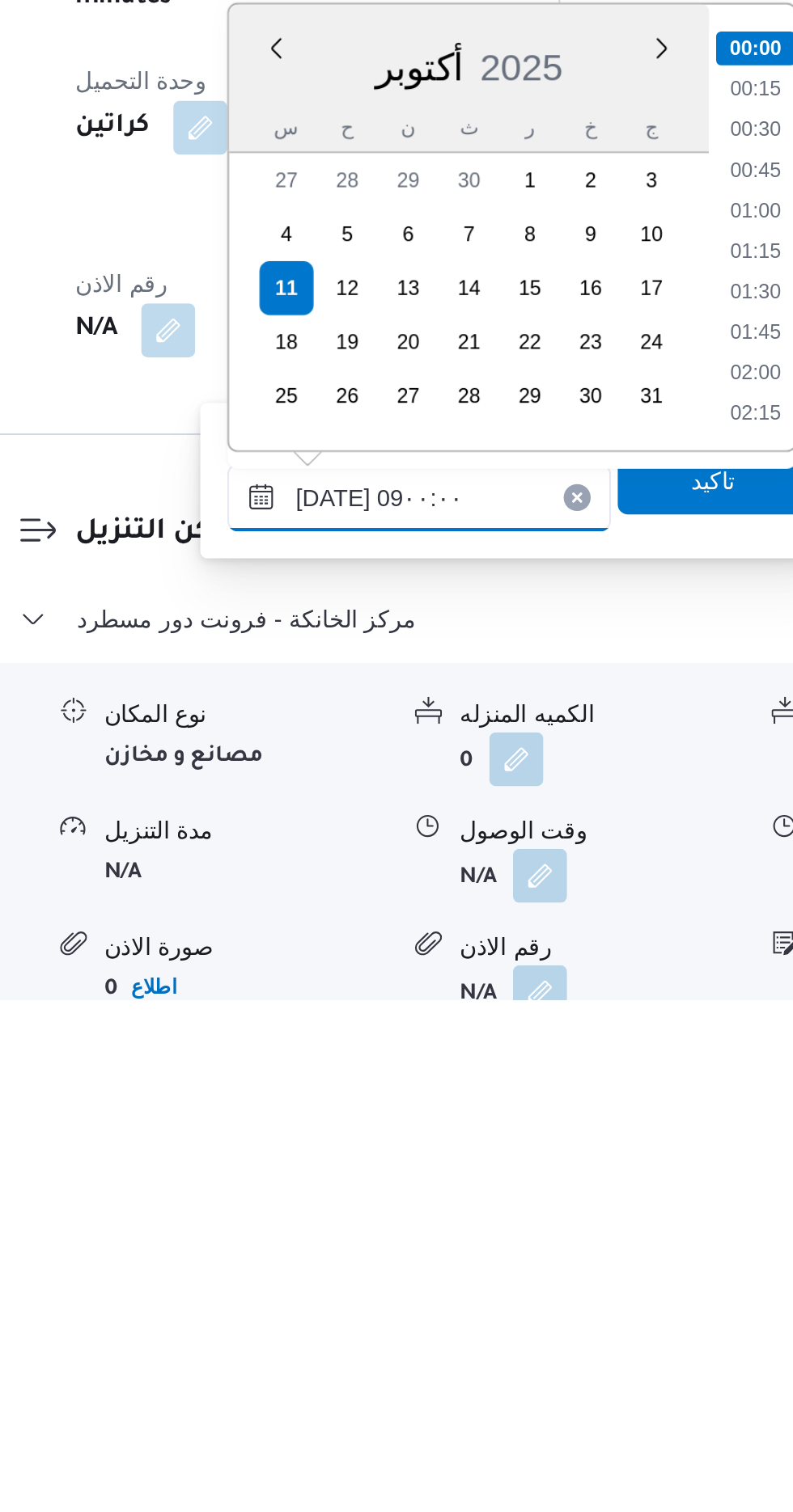
scroll to position [529, 0]
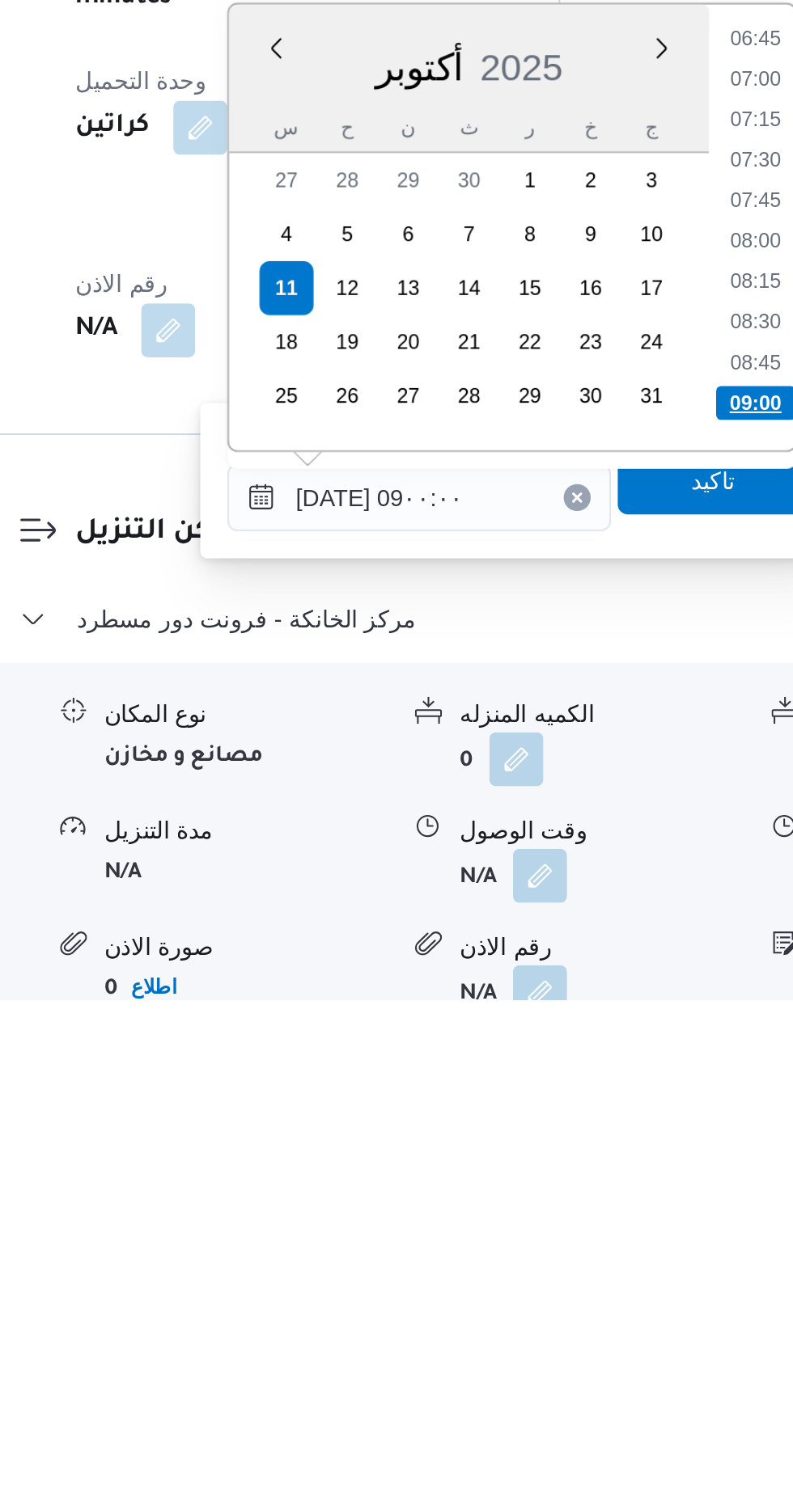
click at [594, 1224] on li "09:00" at bounding box center [600, 1226] width 38 height 16
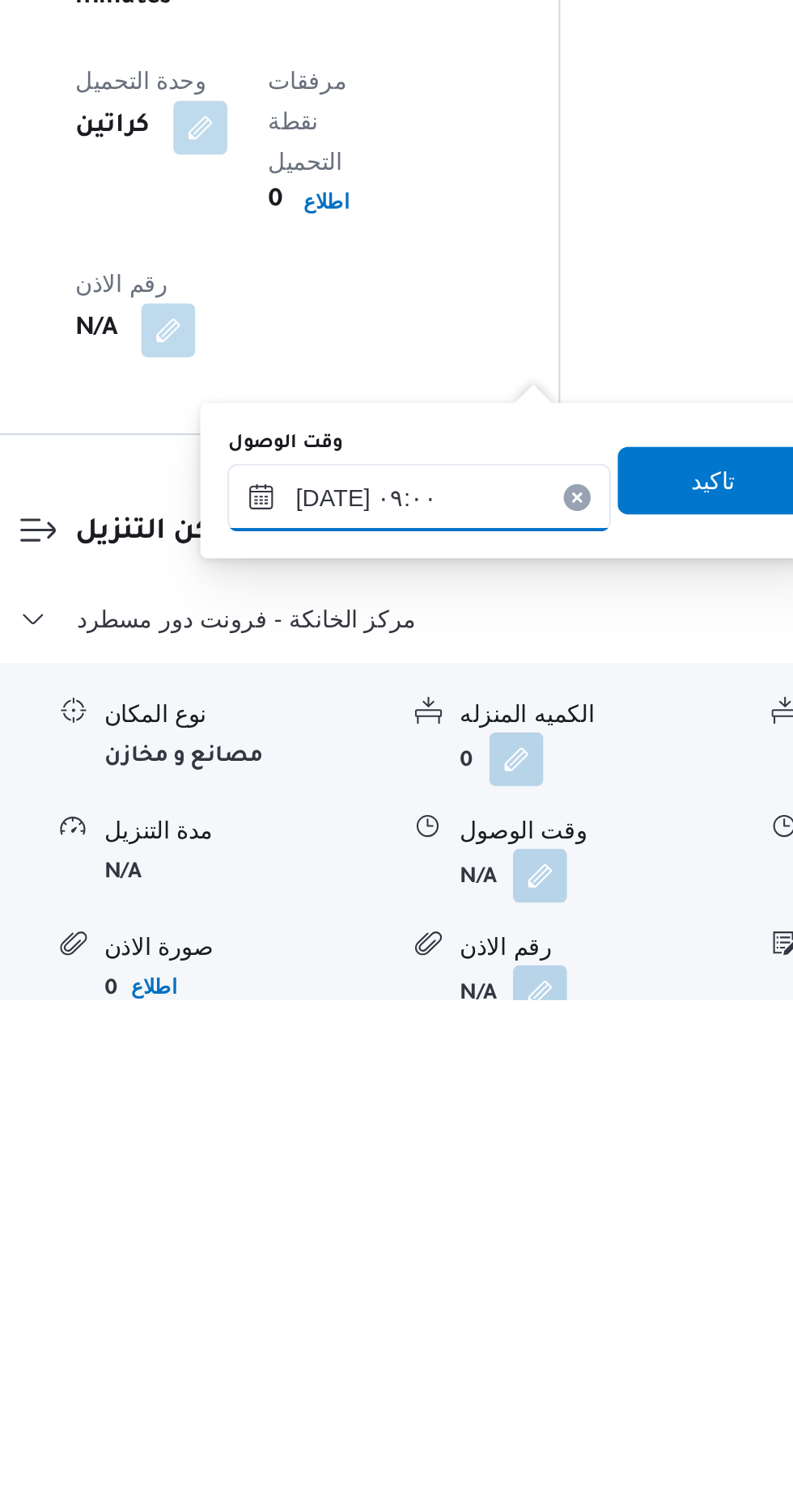
click at [485, 1263] on input "[DATE] ٠٩:٠٠" at bounding box center [439, 1272] width 184 height 32
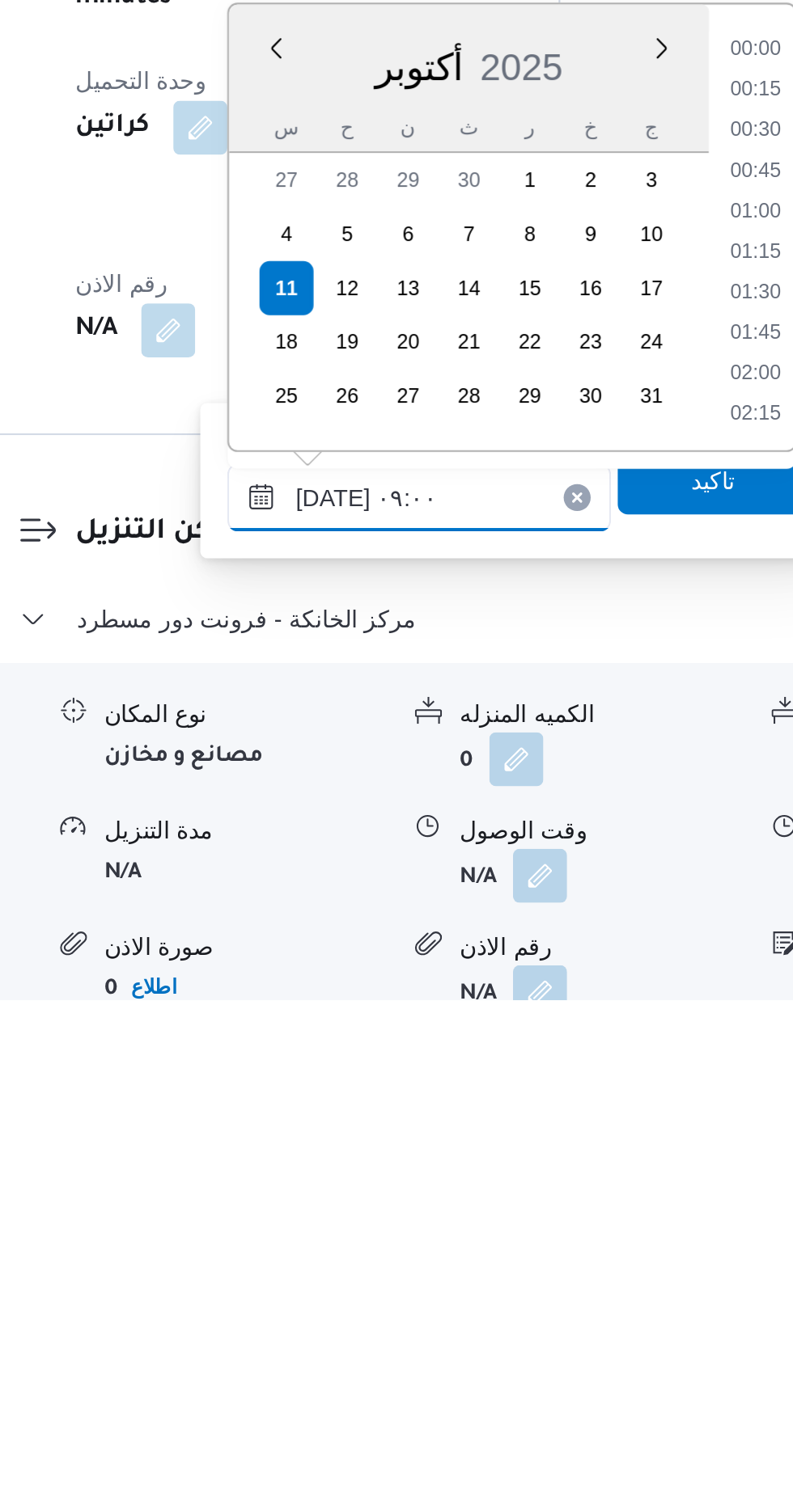
scroll to position [600, 0]
click at [599, 1188] on li "09:30" at bounding box center [601, 1194] width 38 height 16
type input "[DATE] ٠٩:٣٠"
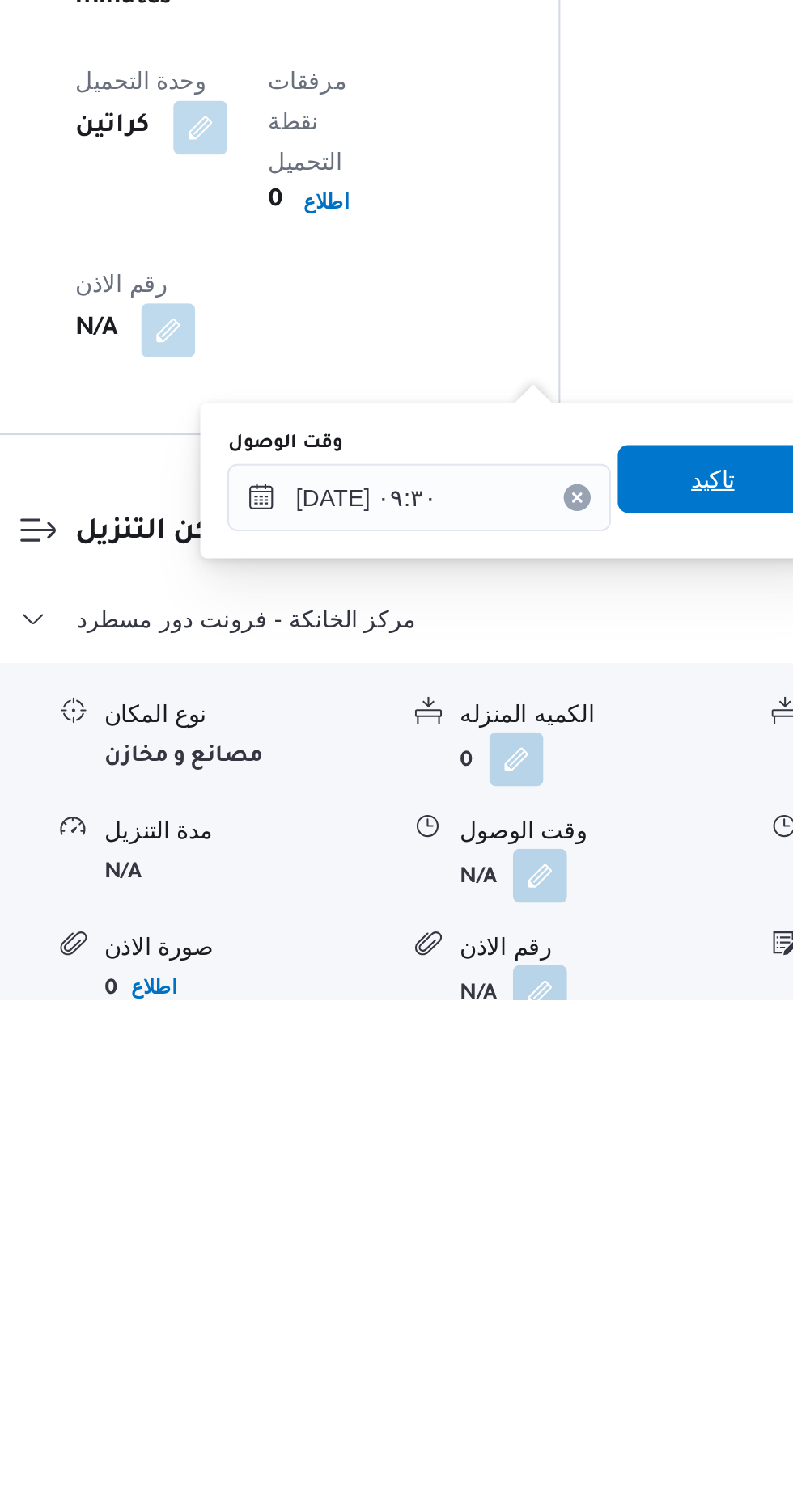
click at [583, 1261] on span "تاكيد" at bounding box center [579, 1263] width 91 height 32
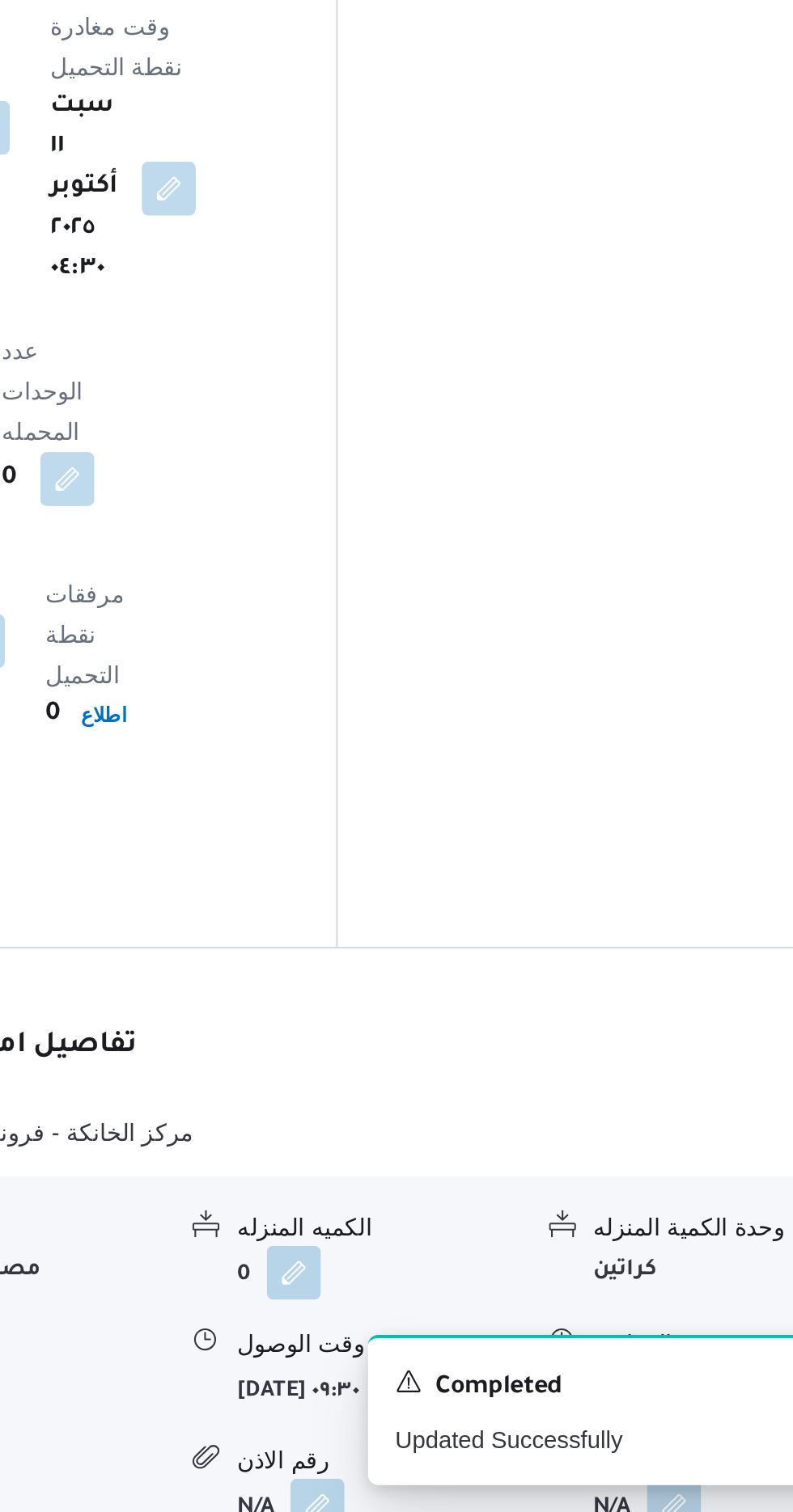
click at [661, 1440] on button "button" at bounding box center [668, 1453] width 26 height 26
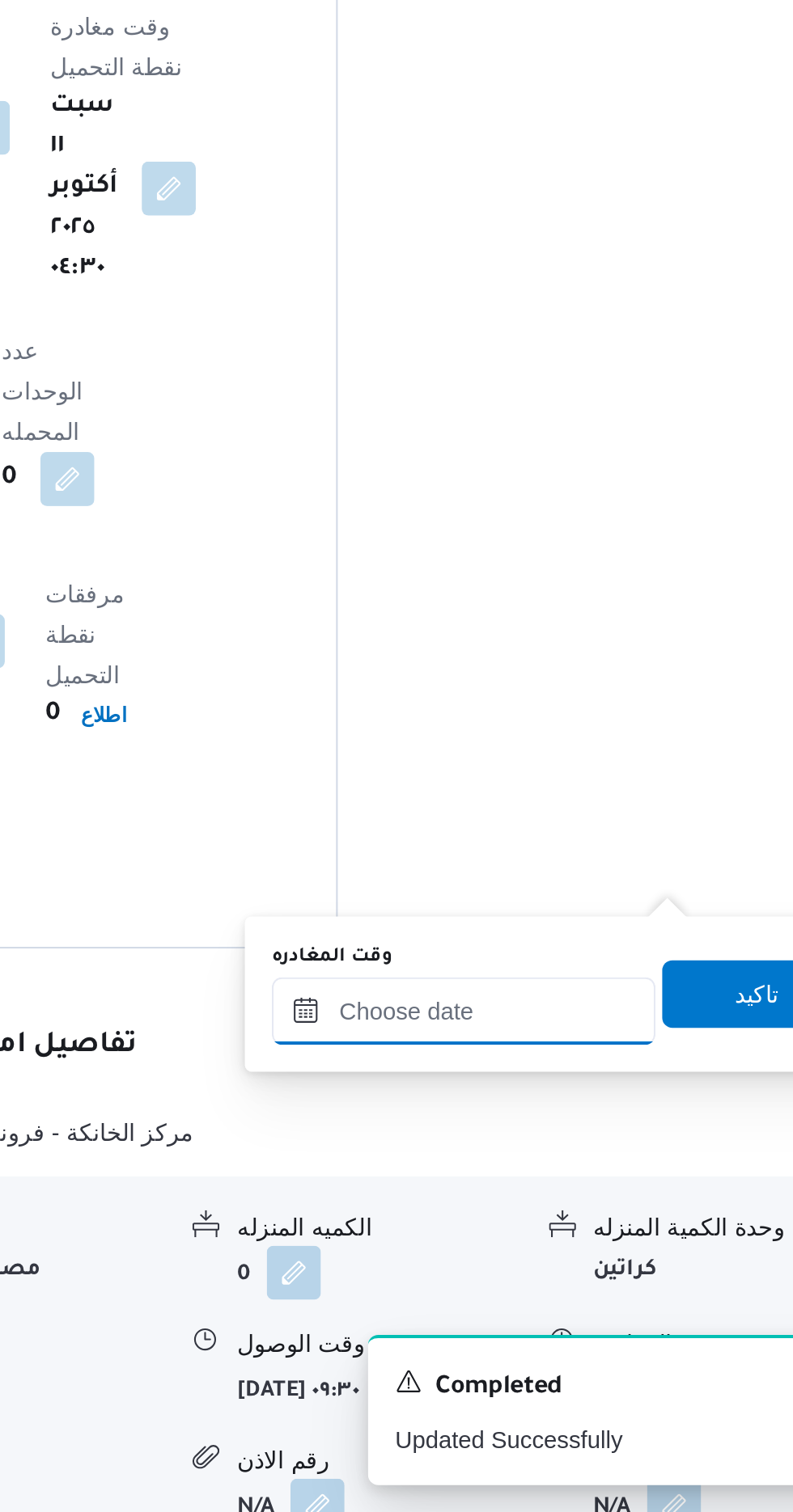
click at [590, 1269] on input "وقت المغادره" at bounding box center [567, 1272] width 184 height 32
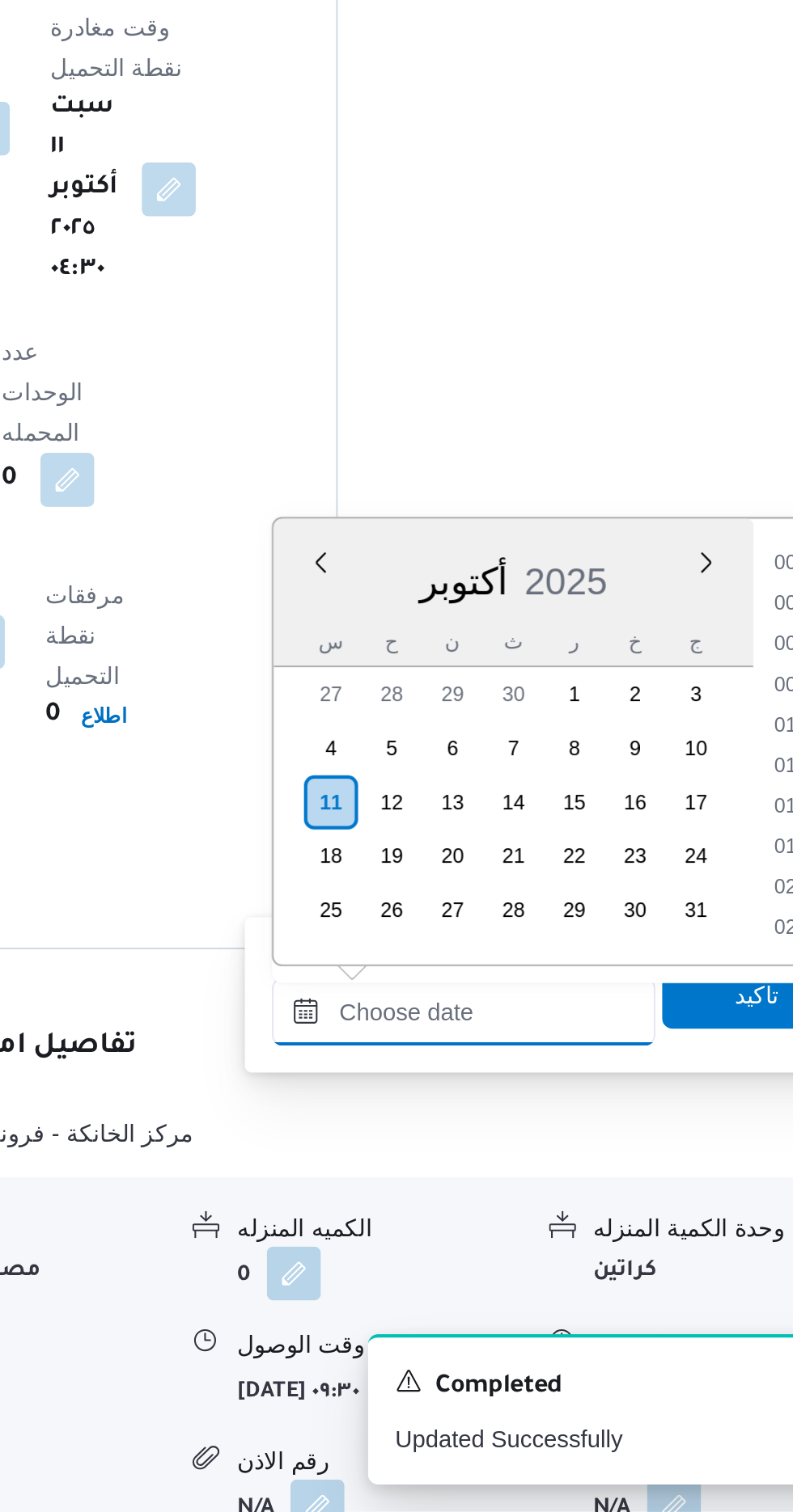
scroll to position [1221, 0]
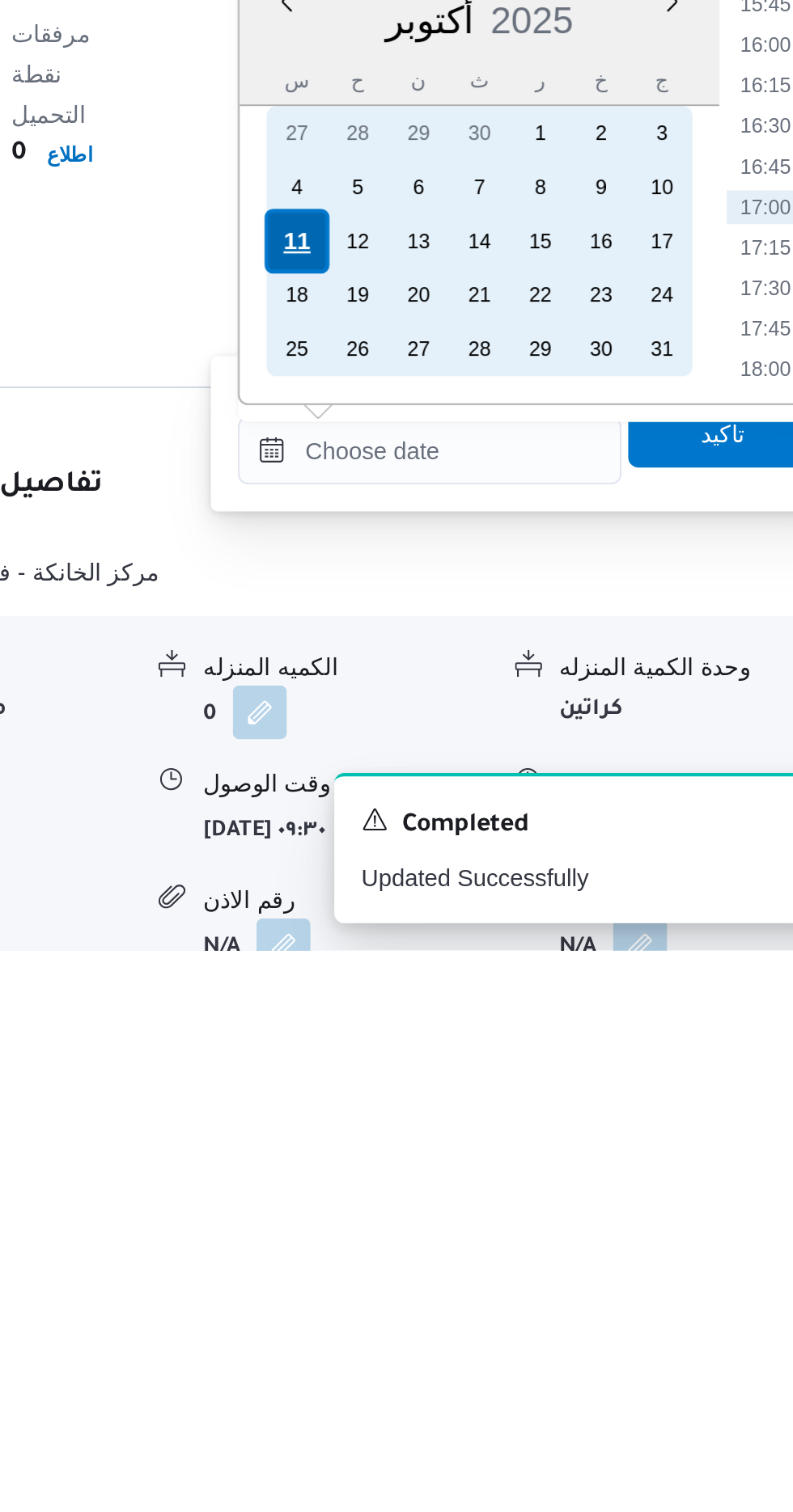
click at [502, 1166] on div "11" at bounding box center [503, 1172] width 31 height 31
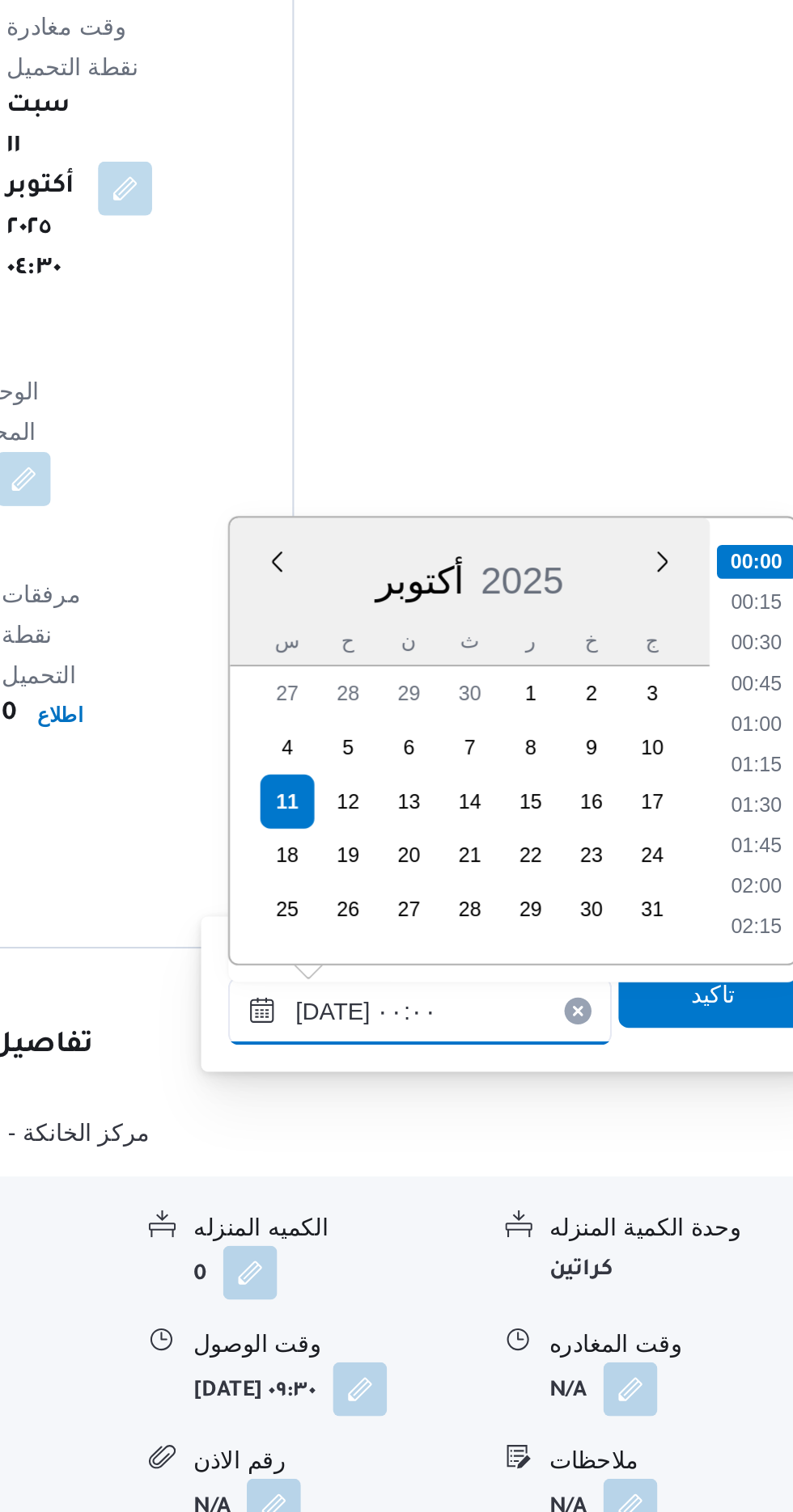
click at [484, 1275] on input "[DATE] ٠٠:٠٠" at bounding box center [567, 1272] width 184 height 32
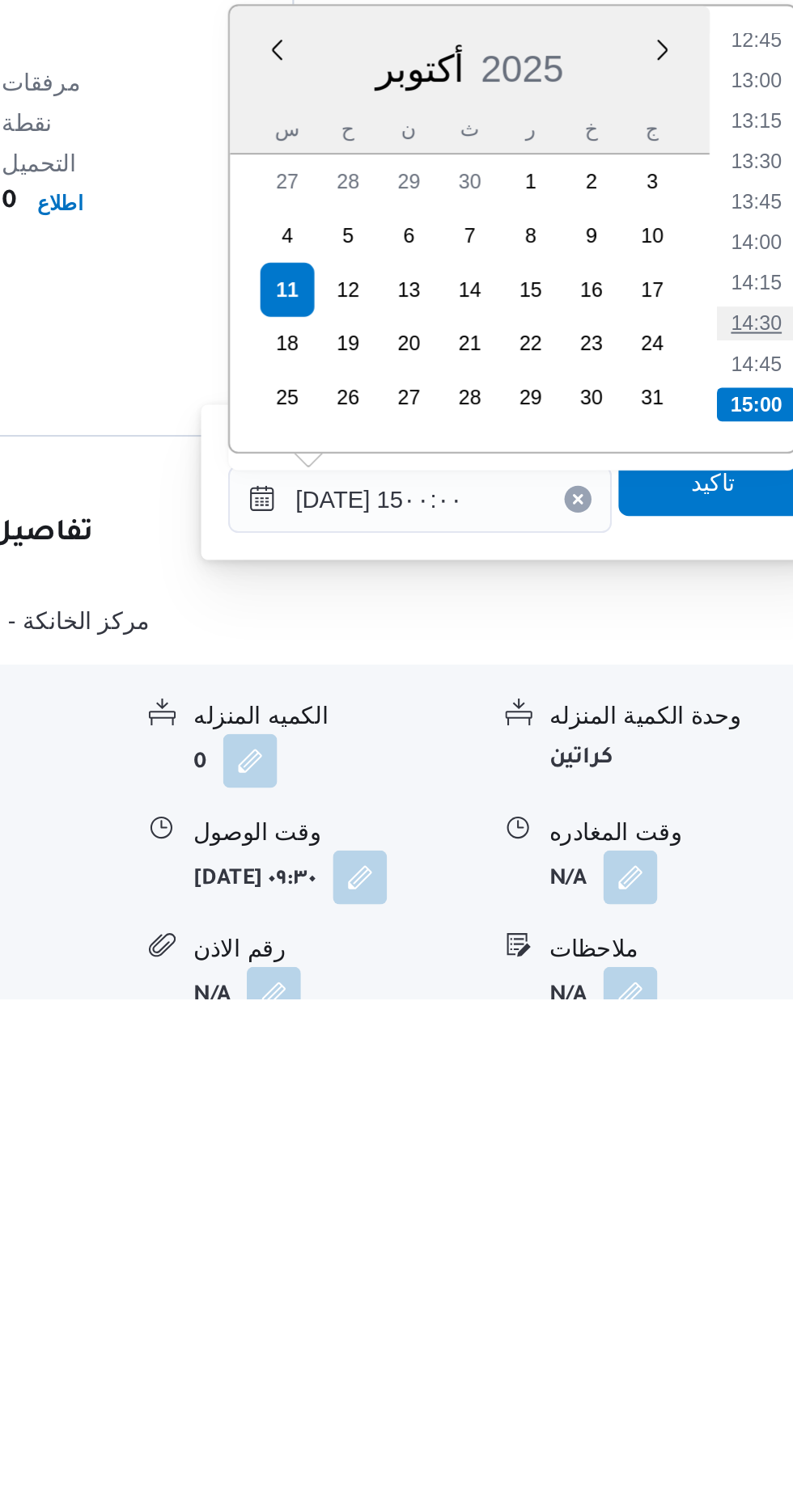
click at [728, 1190] on li "14:30" at bounding box center [727, 1188] width 38 height 16
type input "[DATE] ١٤:٣٠"
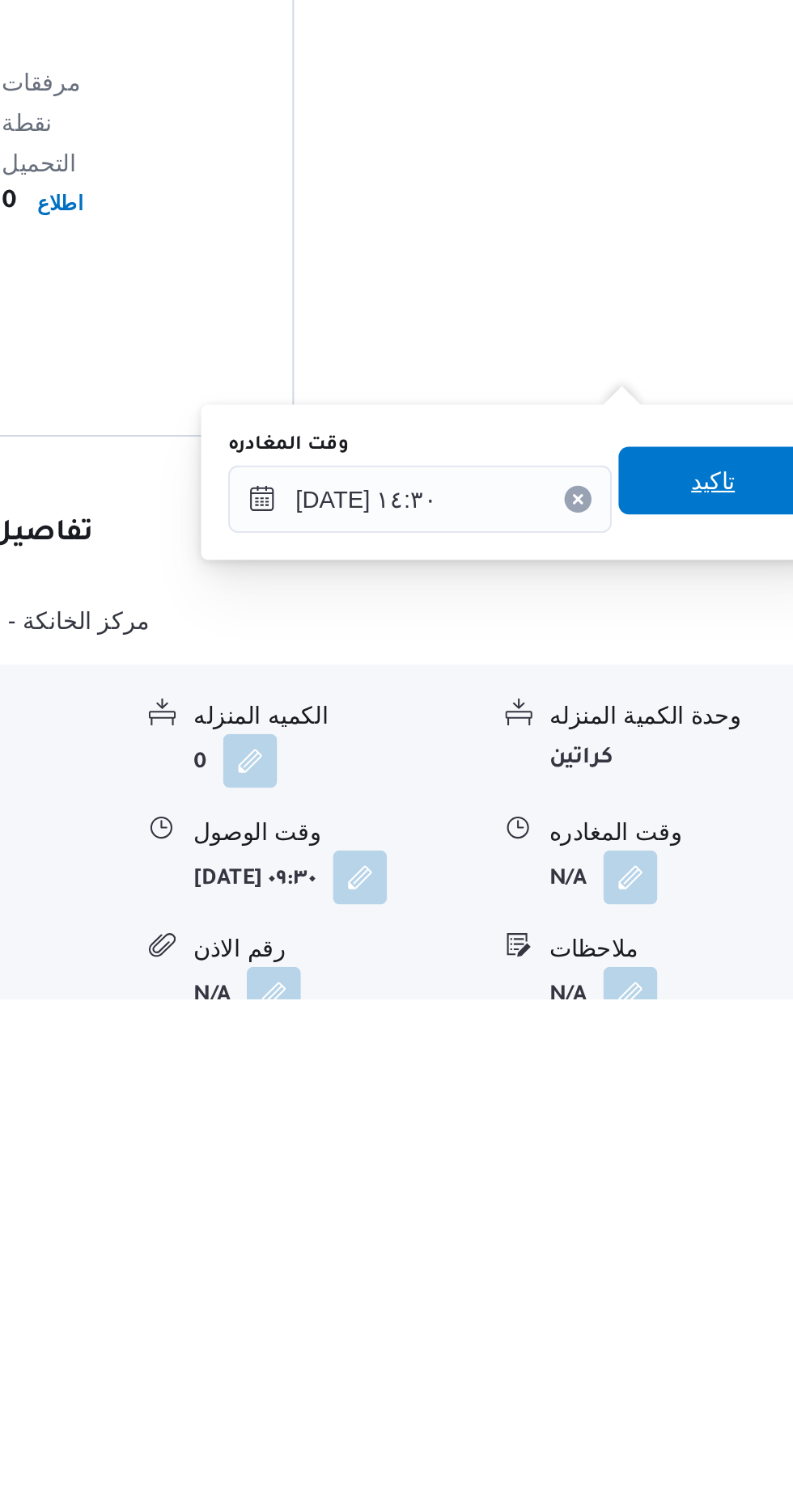
click at [702, 1266] on span "تاكيد" at bounding box center [707, 1264] width 91 height 32
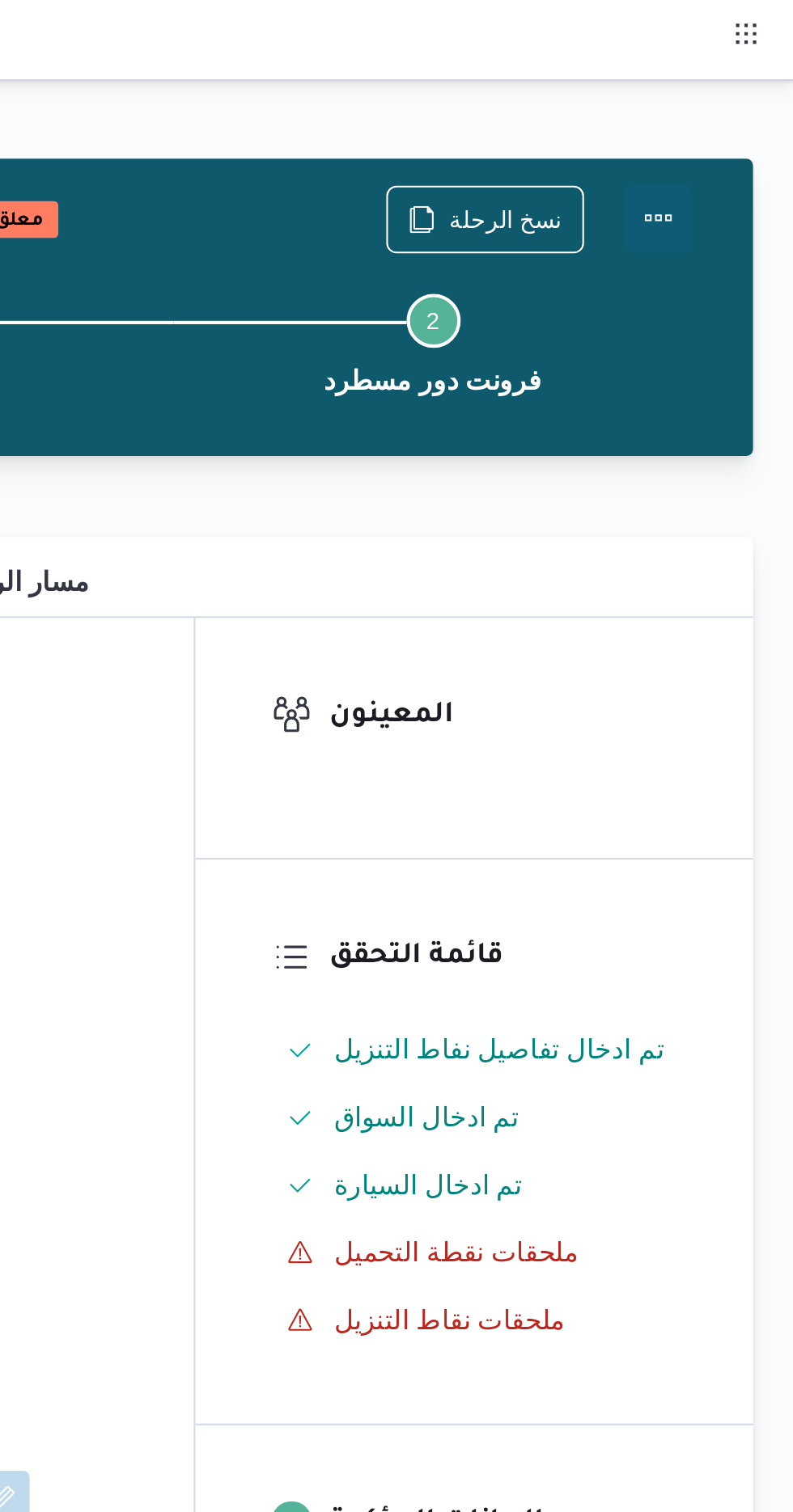
click at [741, 91] on button "Actions" at bounding box center [728, 104] width 32 height 32
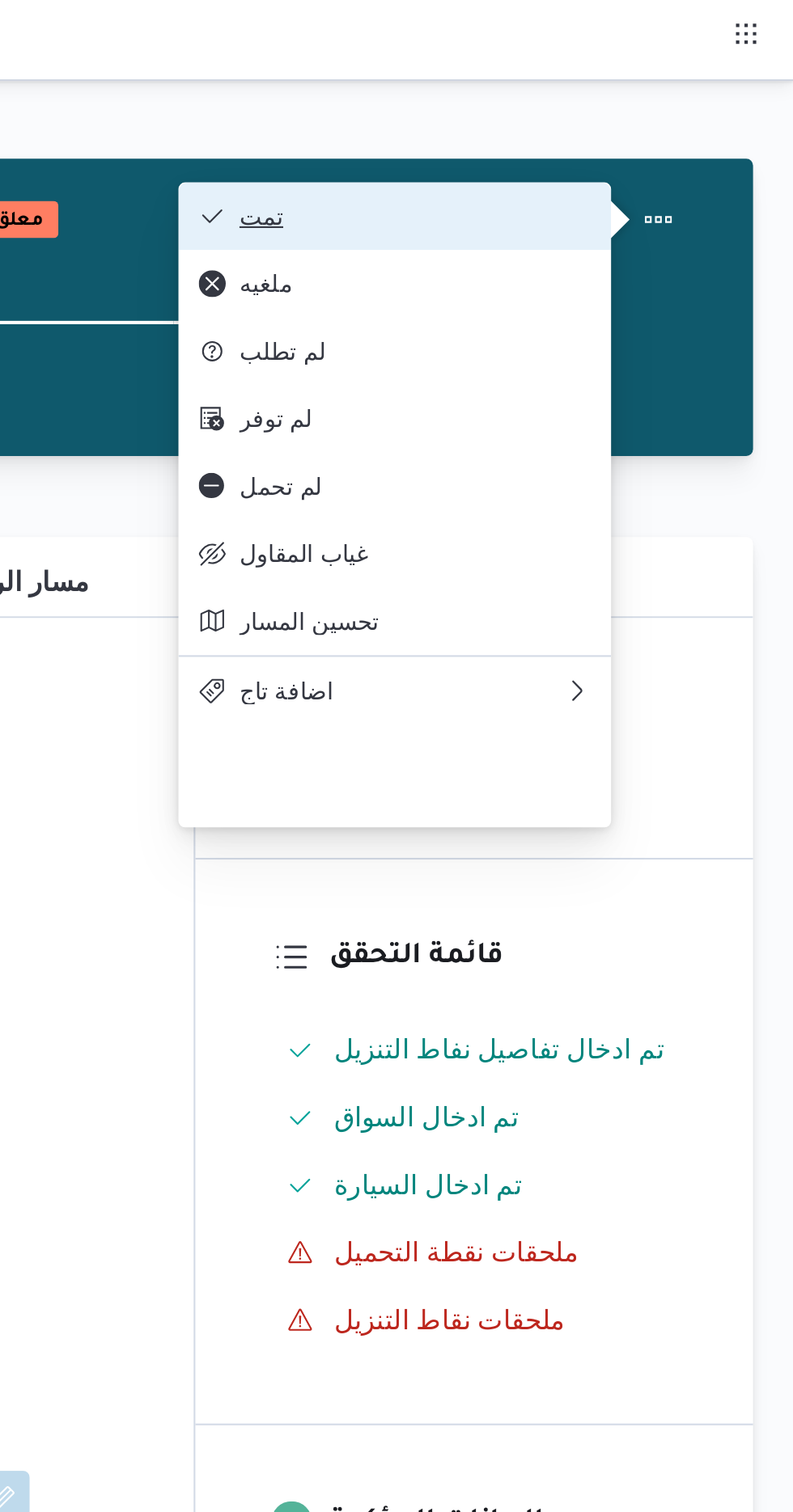
click at [679, 98] on span "تمت" at bounding box center [611, 103] width 168 height 13
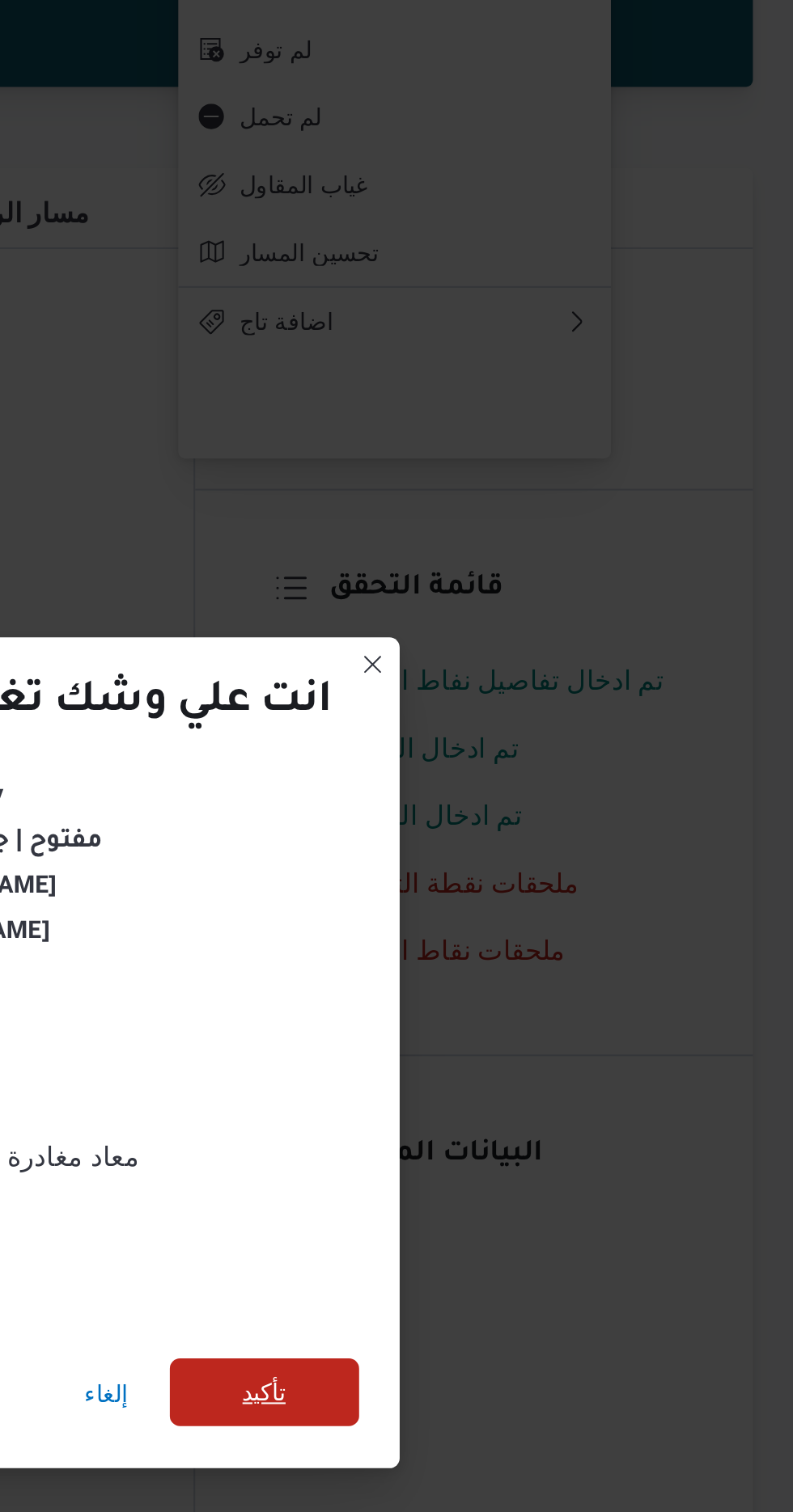
click at [546, 834] on span "تأكيد" at bounding box center [540, 843] width 21 height 20
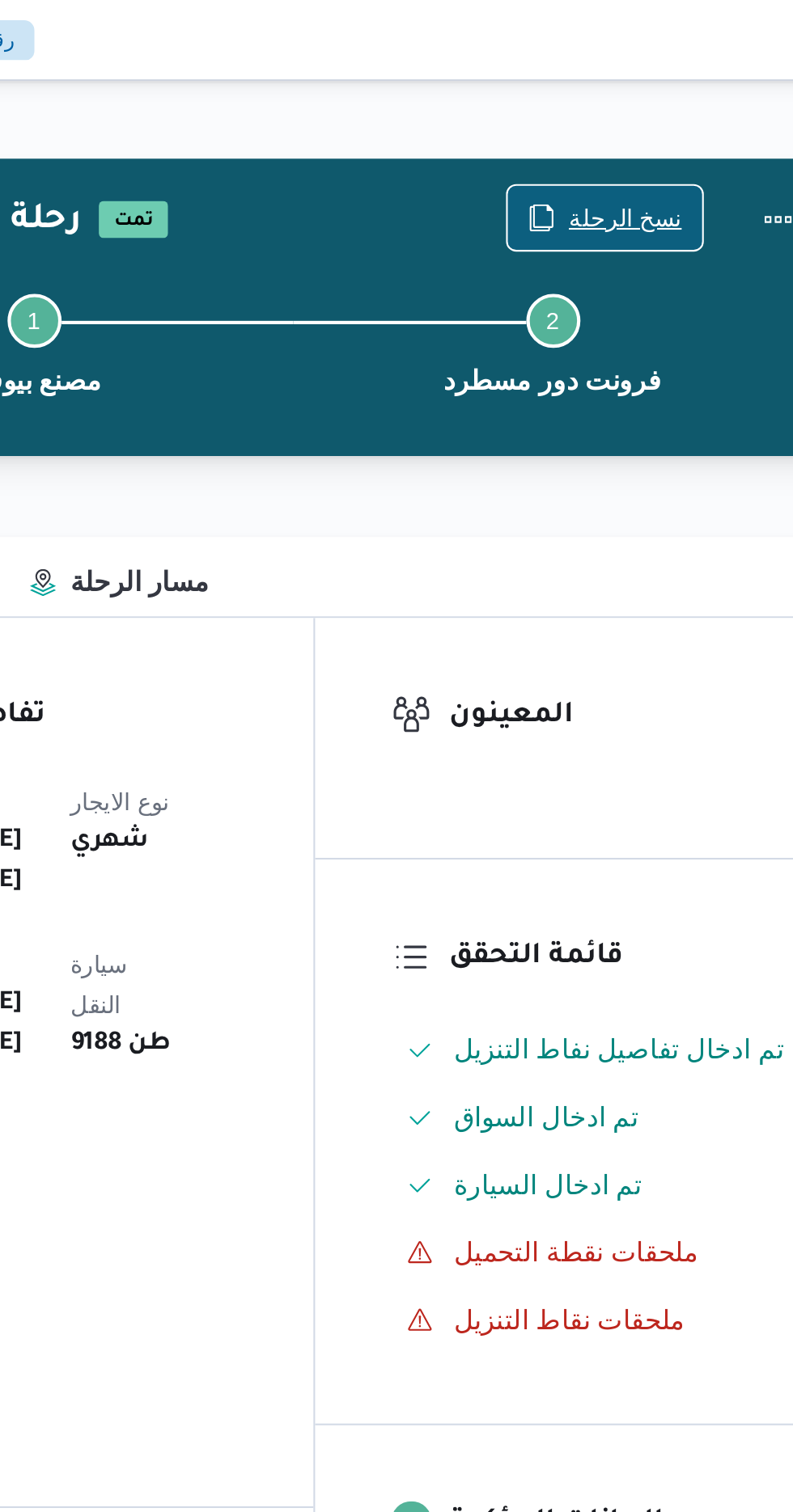
click at [638, 97] on span "نسخ الرحلة" at bounding box center [655, 104] width 54 height 20
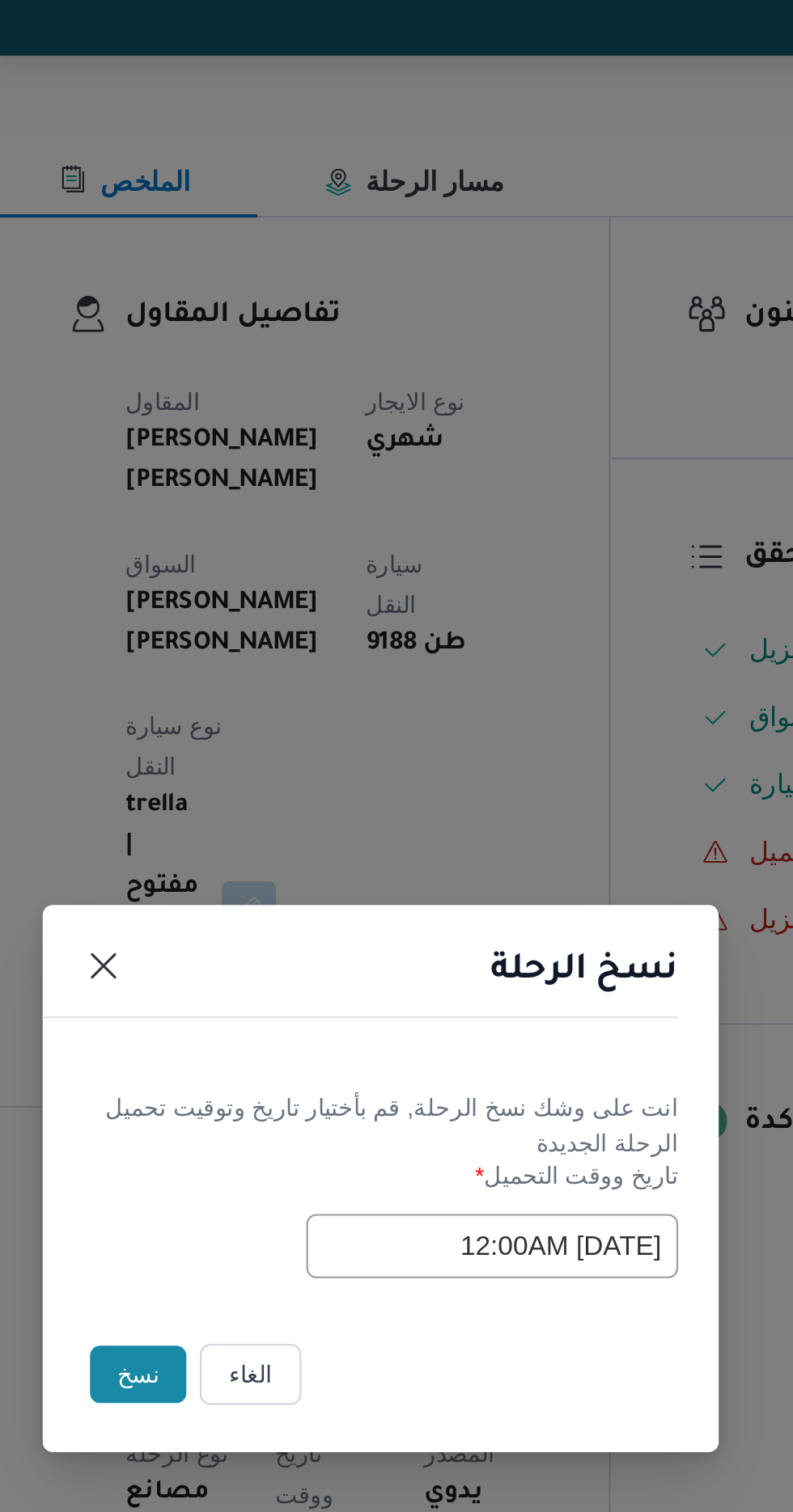
click at [283, 852] on button "نسخ" at bounding box center [280, 850] width 46 height 27
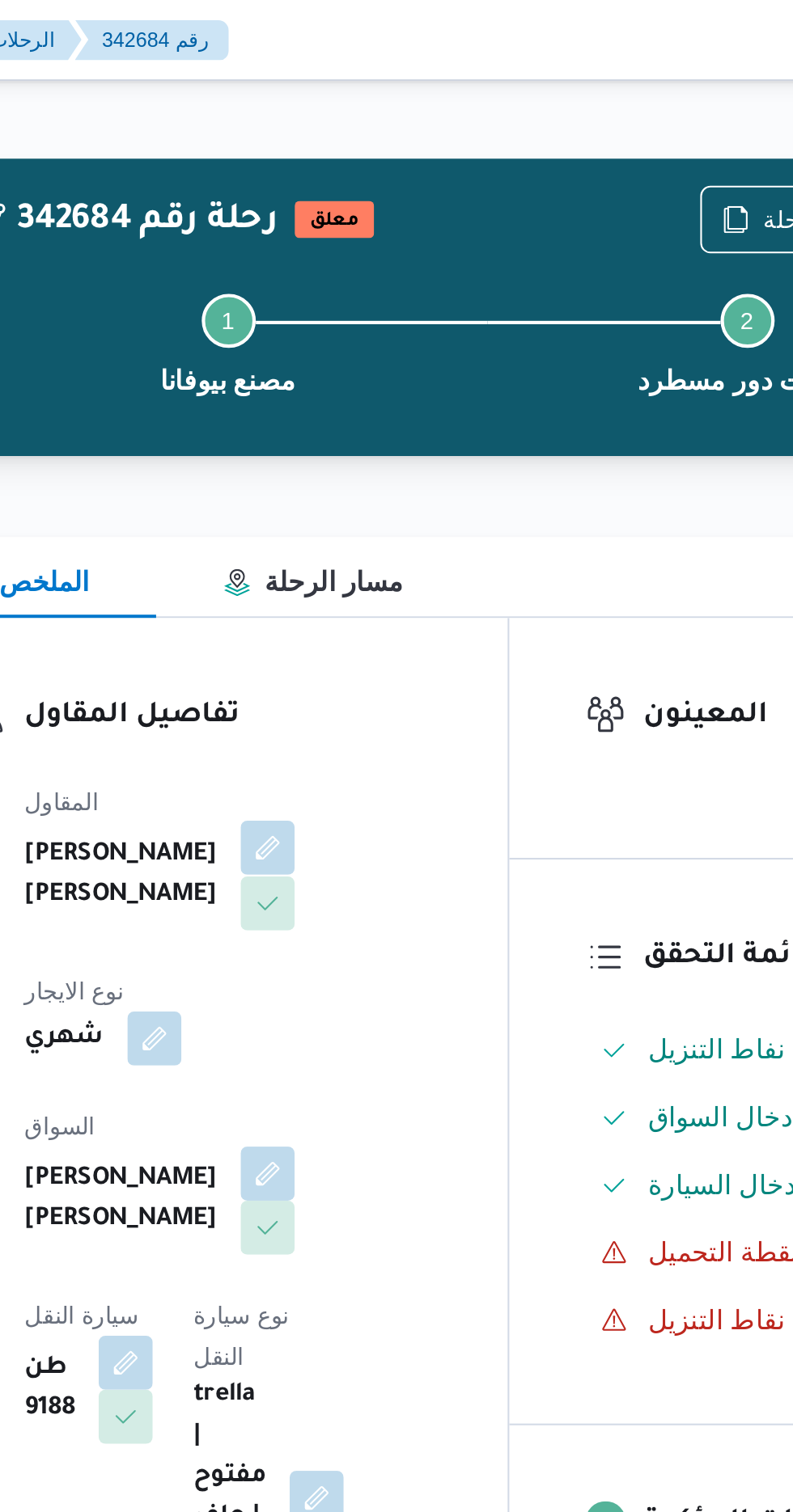
click at [378, 416] on button "button" at bounding box center [391, 406] width 26 height 26
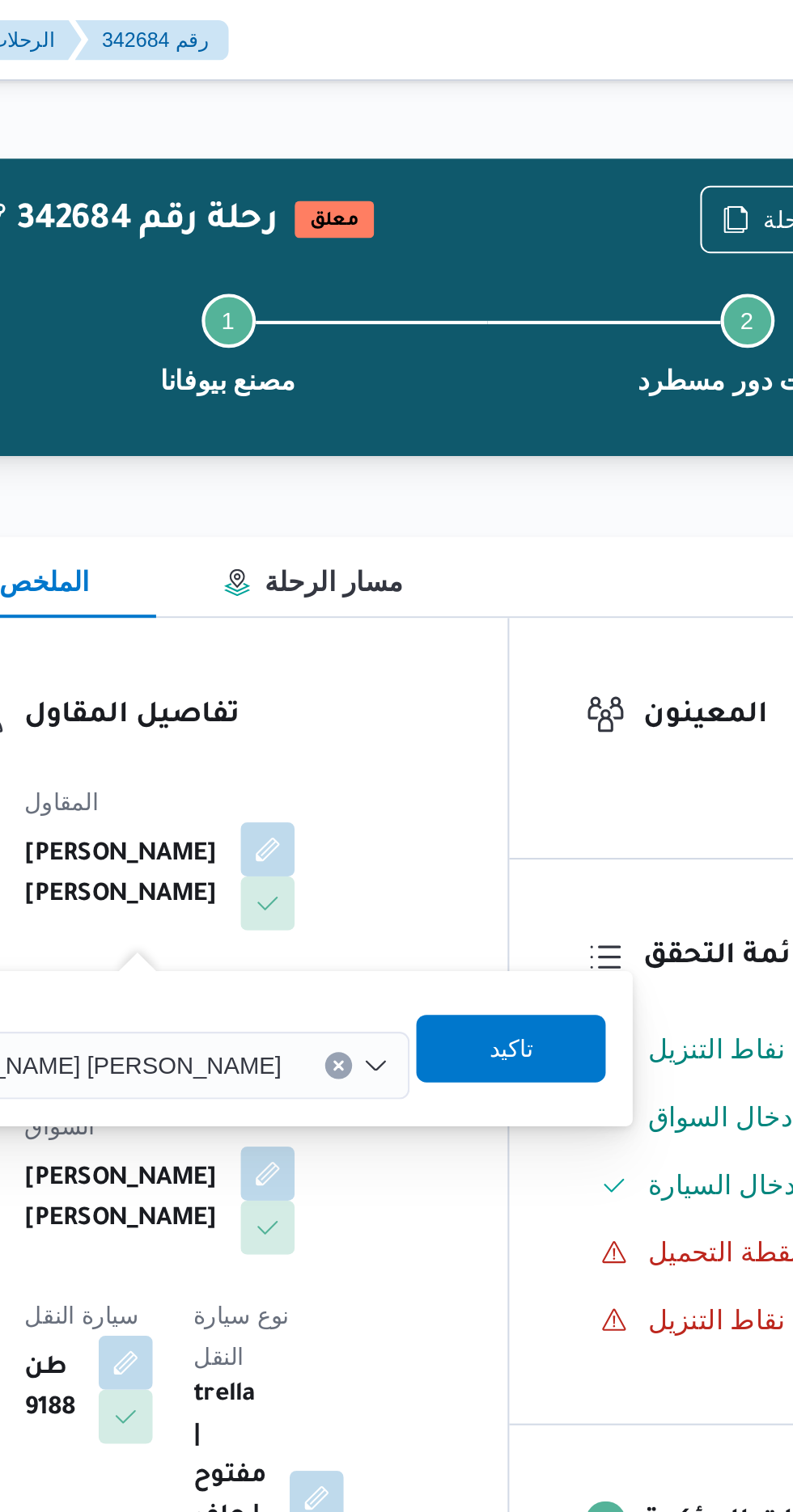
click at [404, 511] on input "اسم المقاول" at bounding box center [404, 510] width 2 height 20
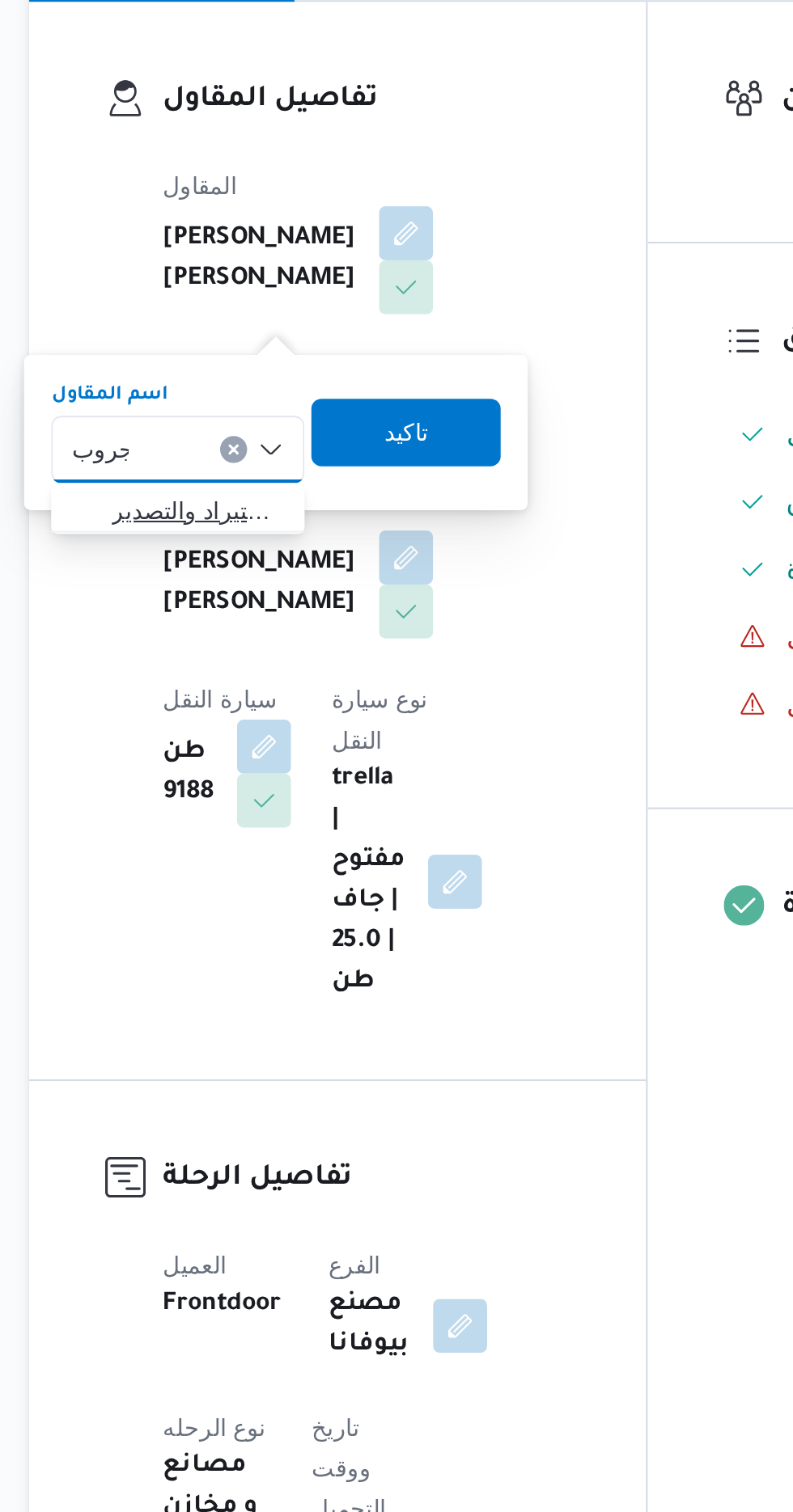
type input "جروب"
click at [297, 542] on span "شركة غريب جروب للاستيراد والتصدير" at bounding box center [291, 539] width 83 height 20
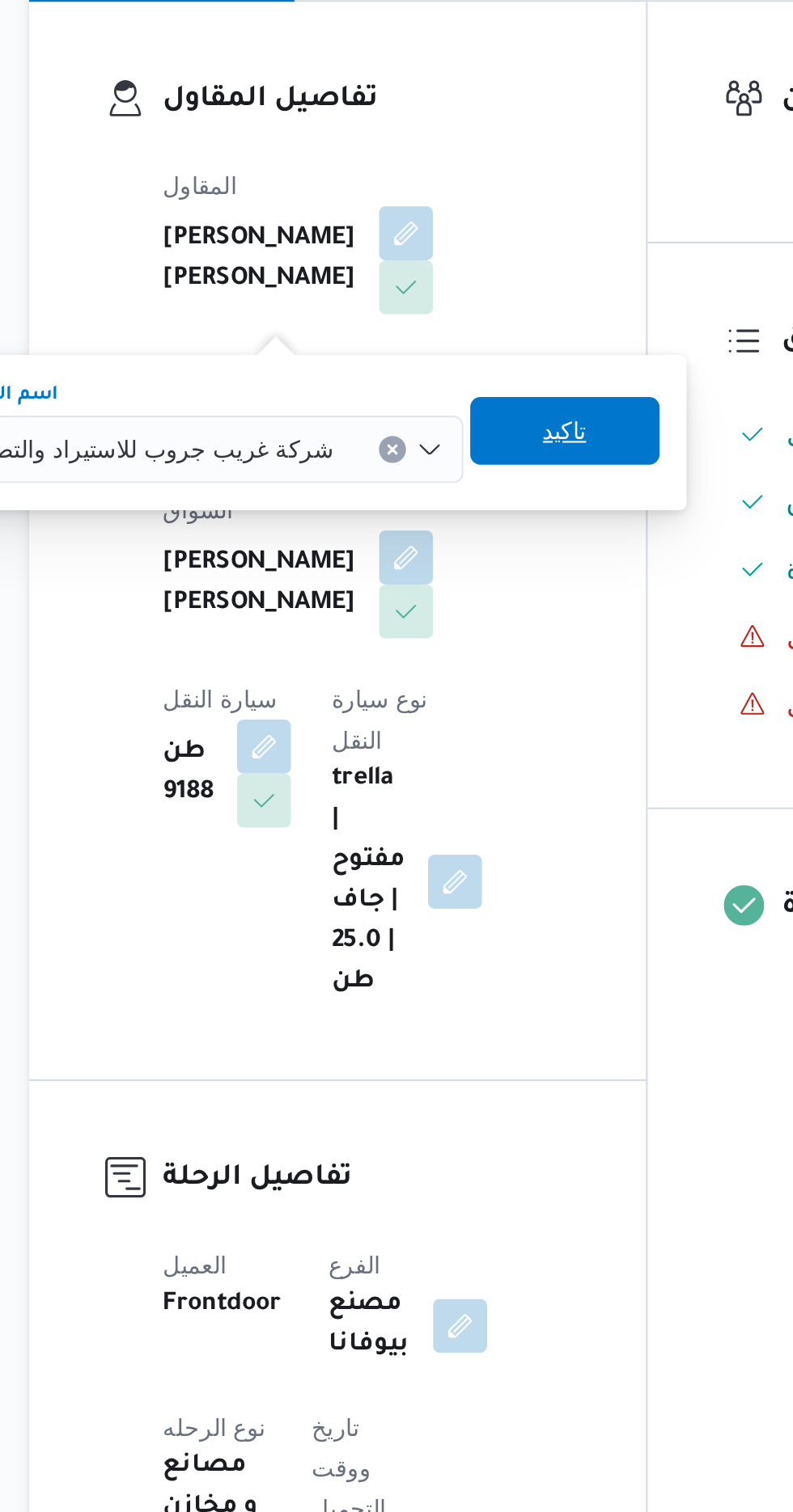
click at [456, 501] on span "تاكيد" at bounding box center [466, 501] width 21 height 20
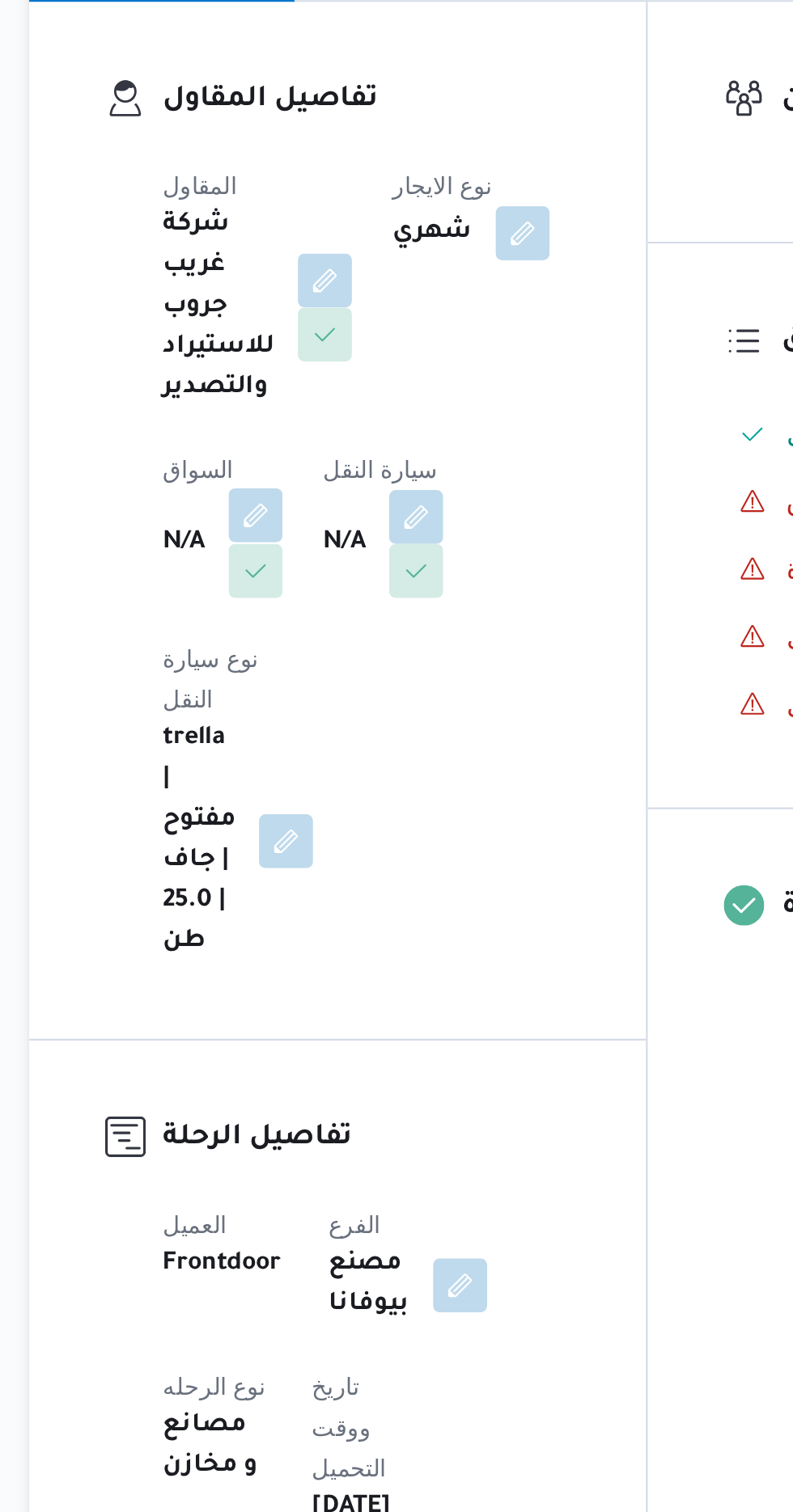
click at [317, 537] on button "button" at bounding box center [319, 542] width 26 height 26
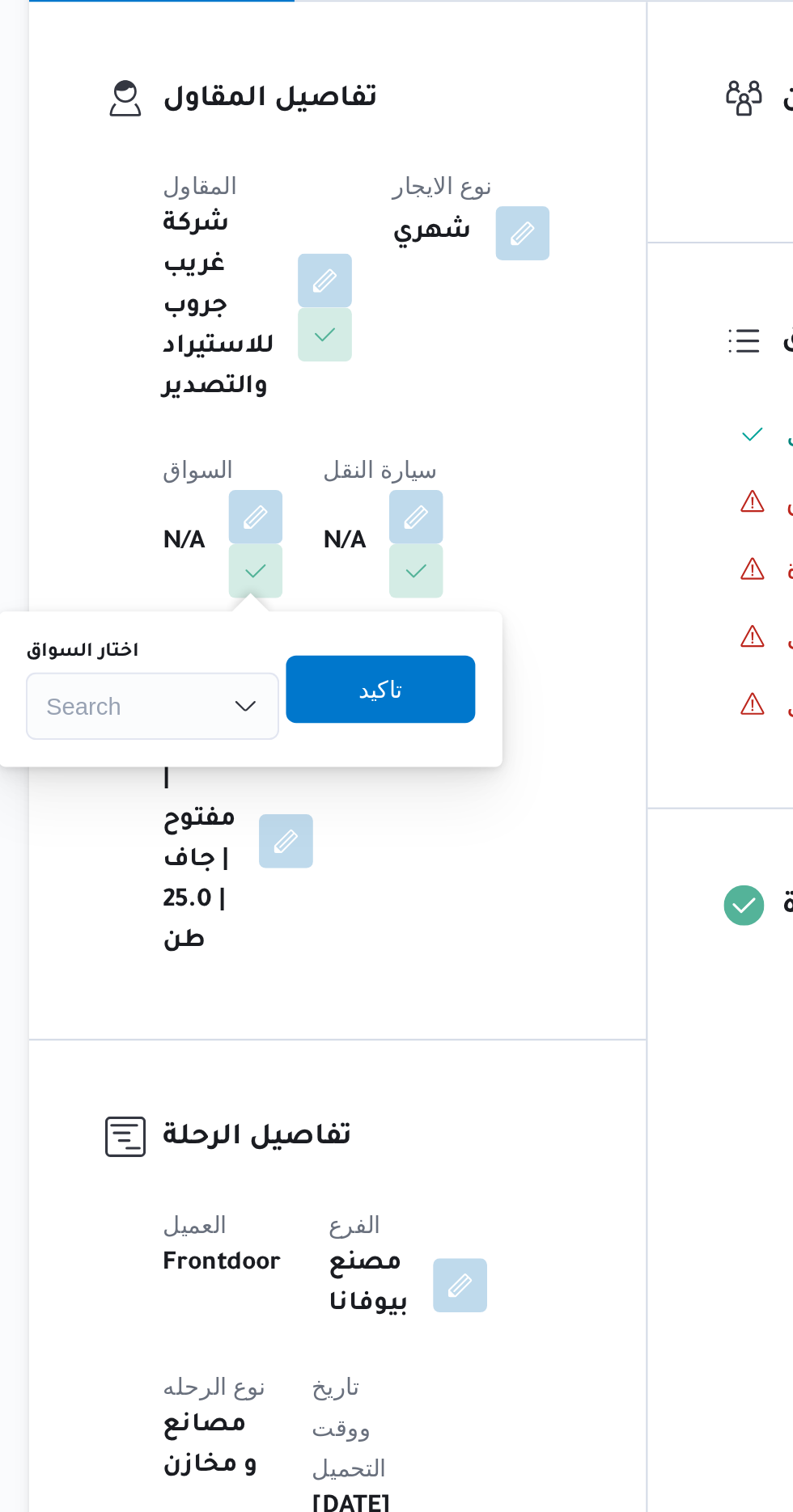
click at [283, 619] on div "Search" at bounding box center [268, 633] width 121 height 32
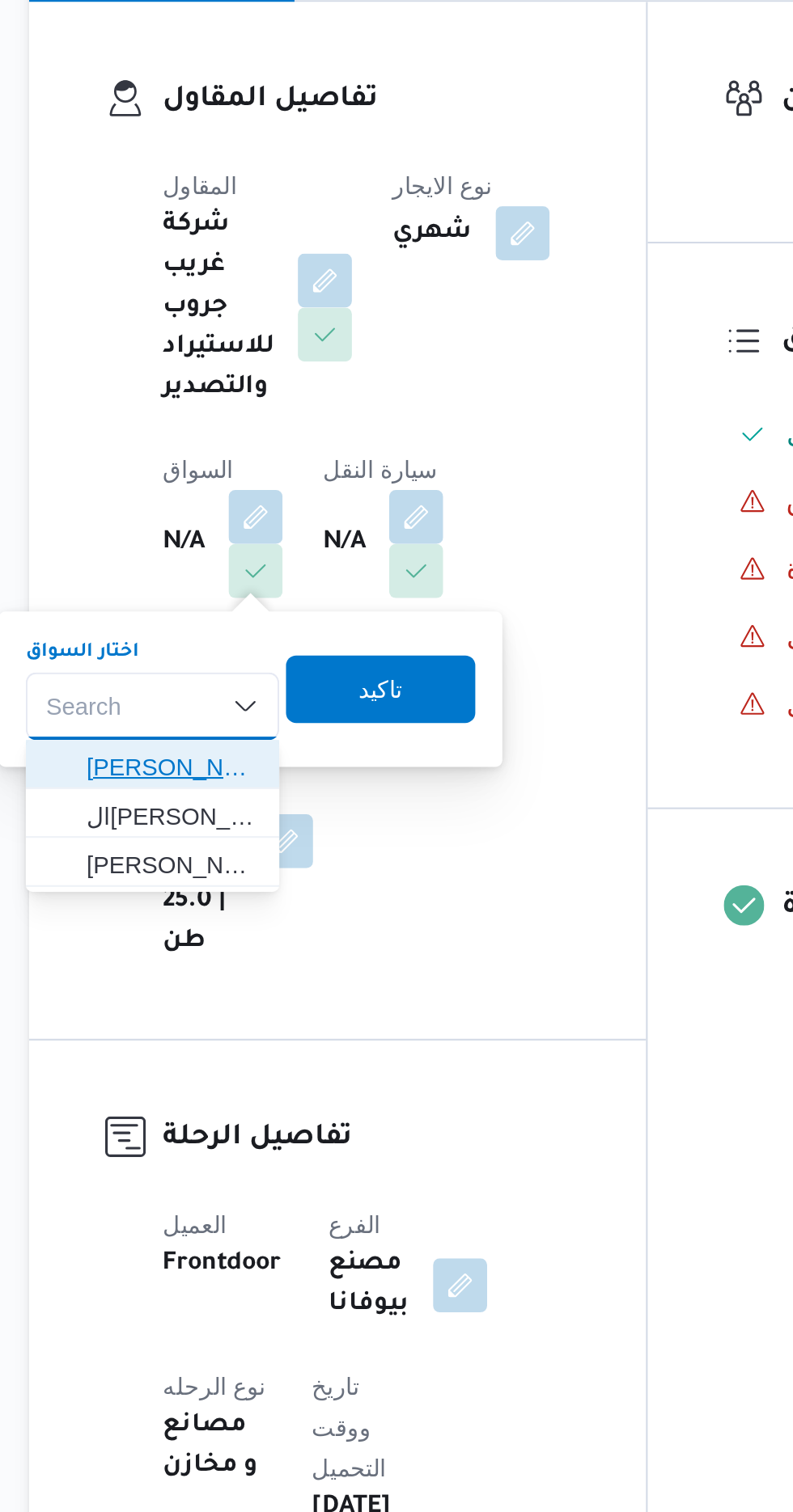
click at [297, 660] on span "[PERSON_NAME]" at bounding box center [280, 662] width 83 height 20
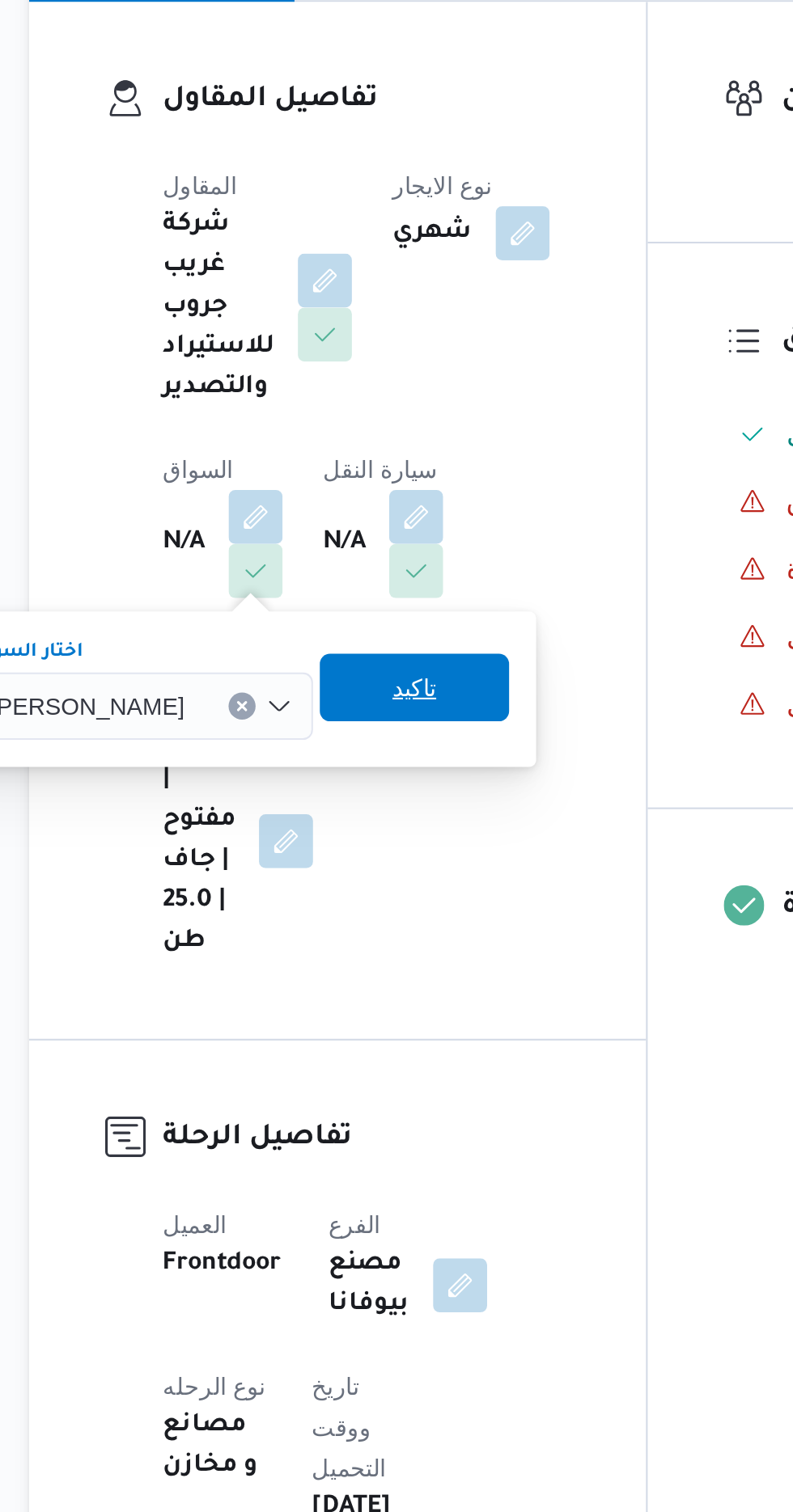
click at [419, 626] on span "تاكيد" at bounding box center [395, 624] width 91 height 32
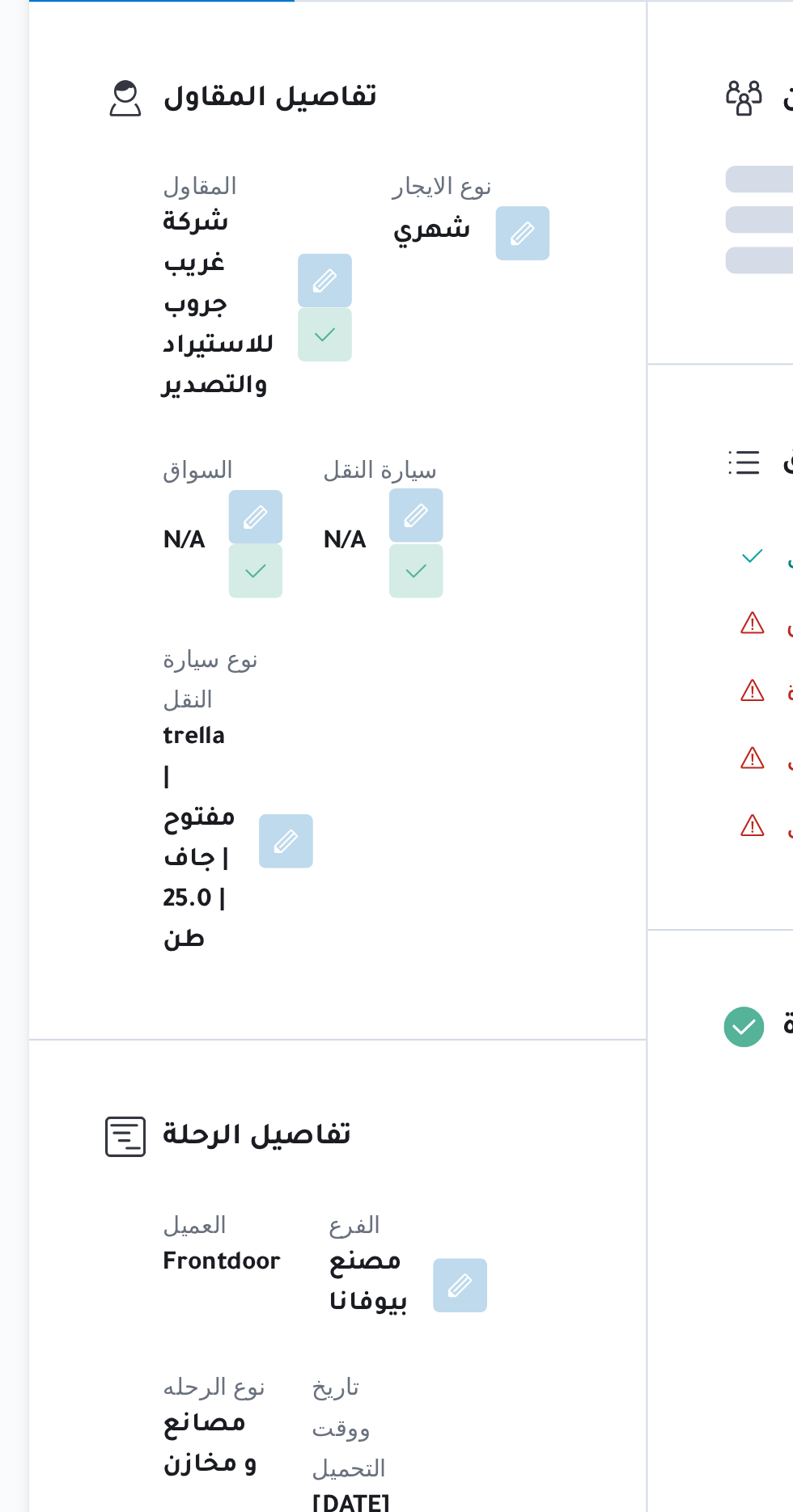
click at [403, 530] on button "button" at bounding box center [396, 542] width 26 height 26
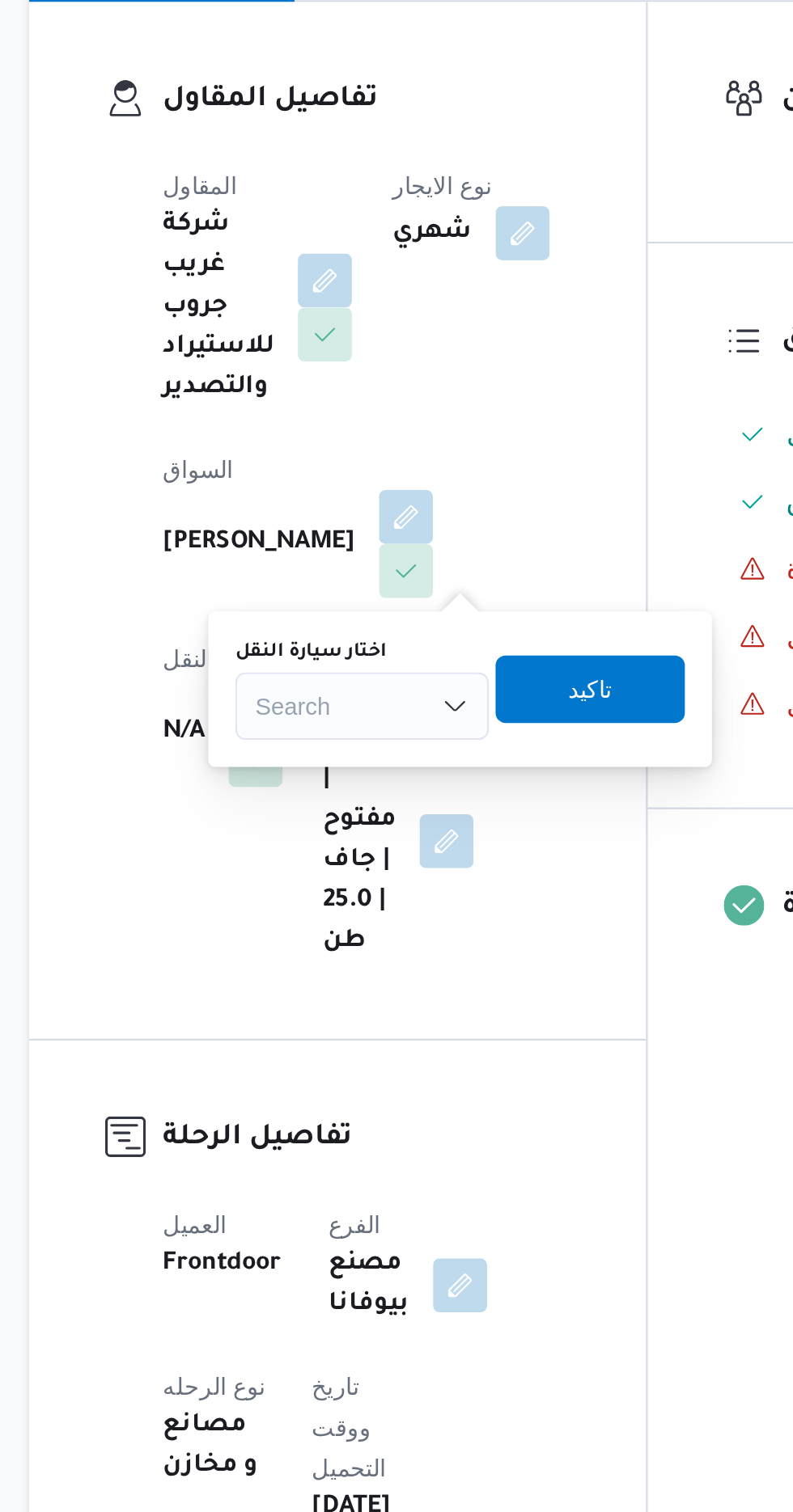
click at [348, 622] on div "Search" at bounding box center [369, 633] width 121 height 32
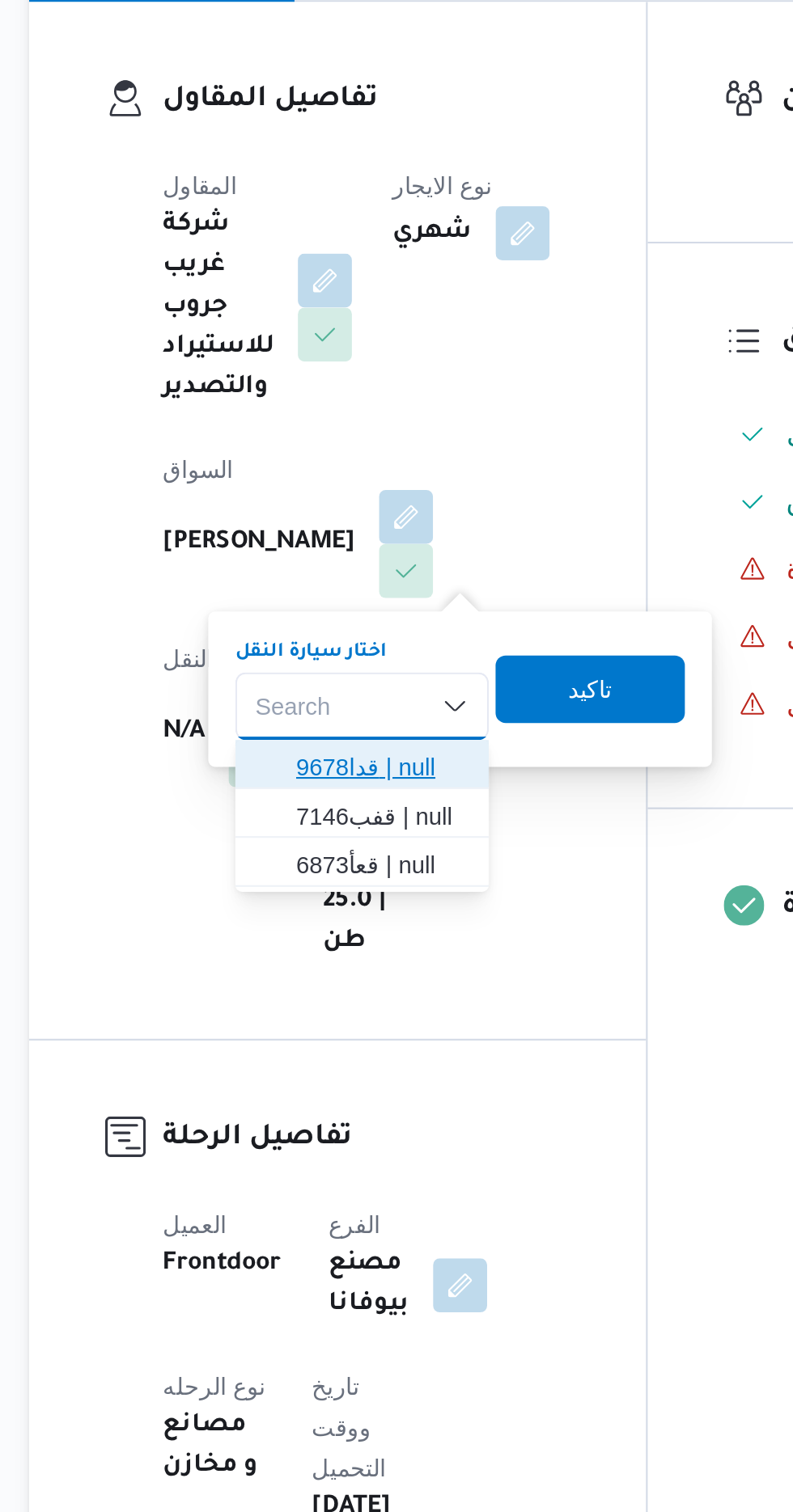
click at [388, 660] on span "قدا9678 | null" at bounding box center [379, 662] width 83 height 20
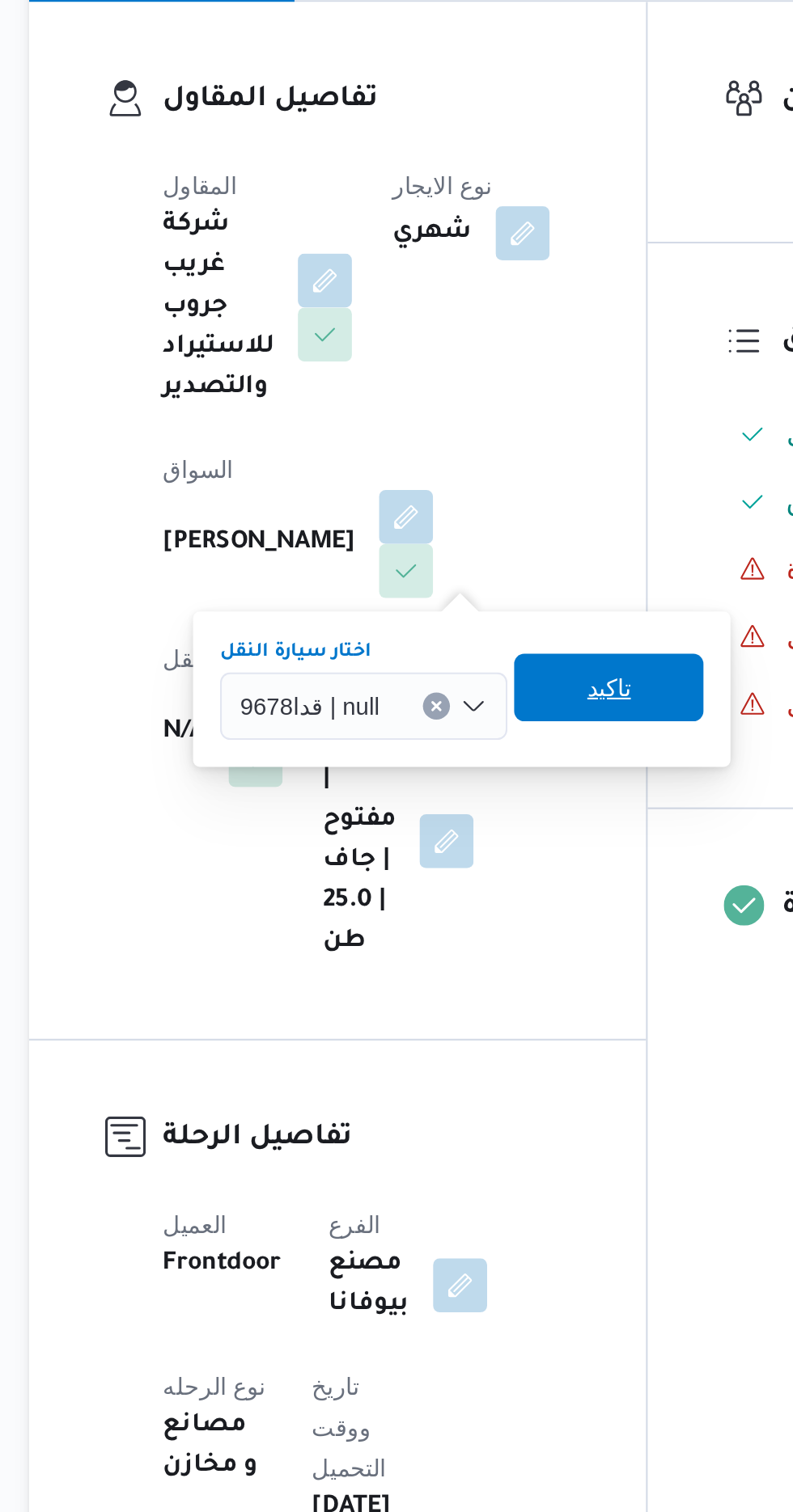
click at [484, 626] on span "تاكيد" at bounding box center [488, 624] width 21 height 20
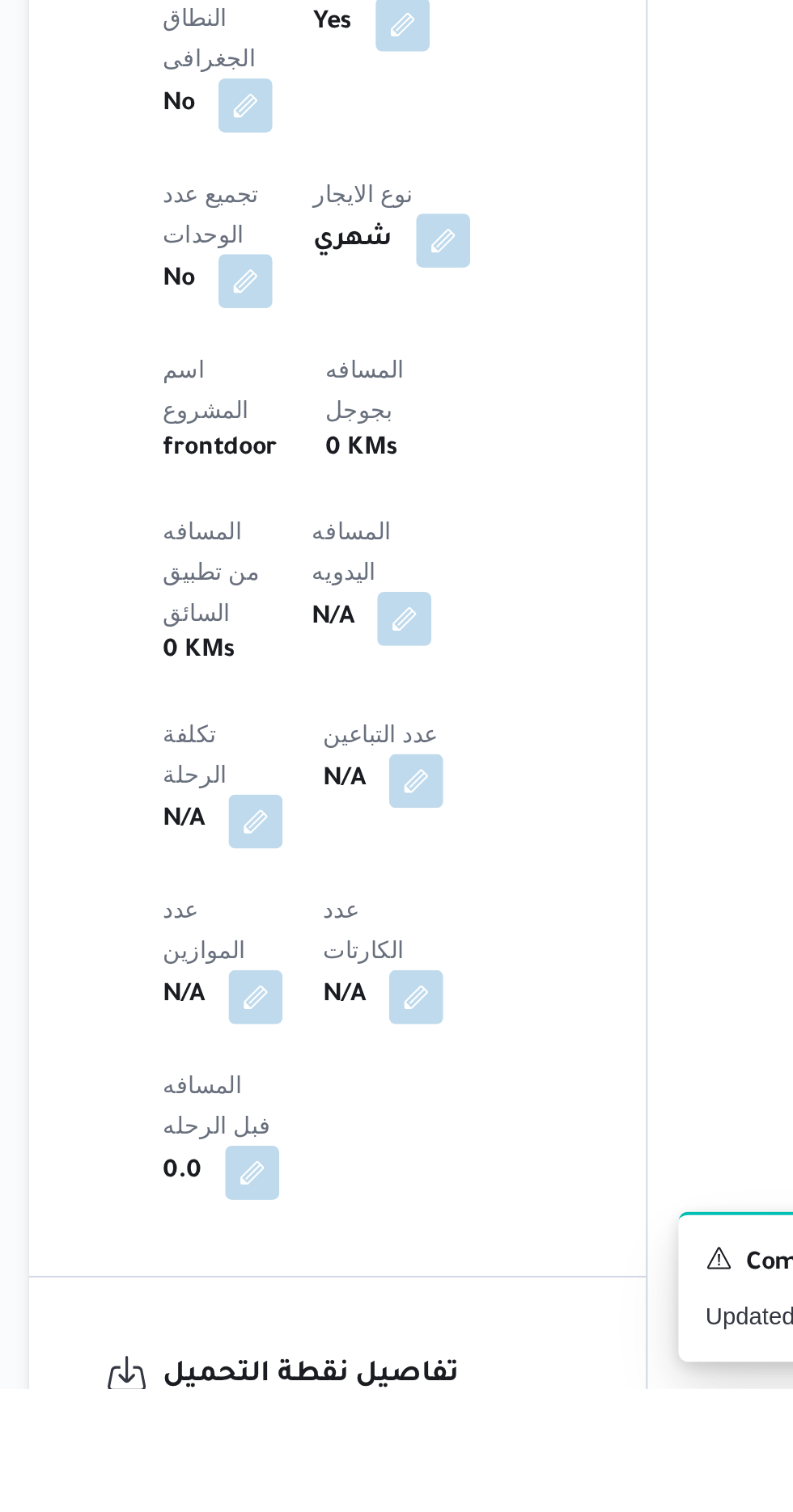
scroll to position [308, 0]
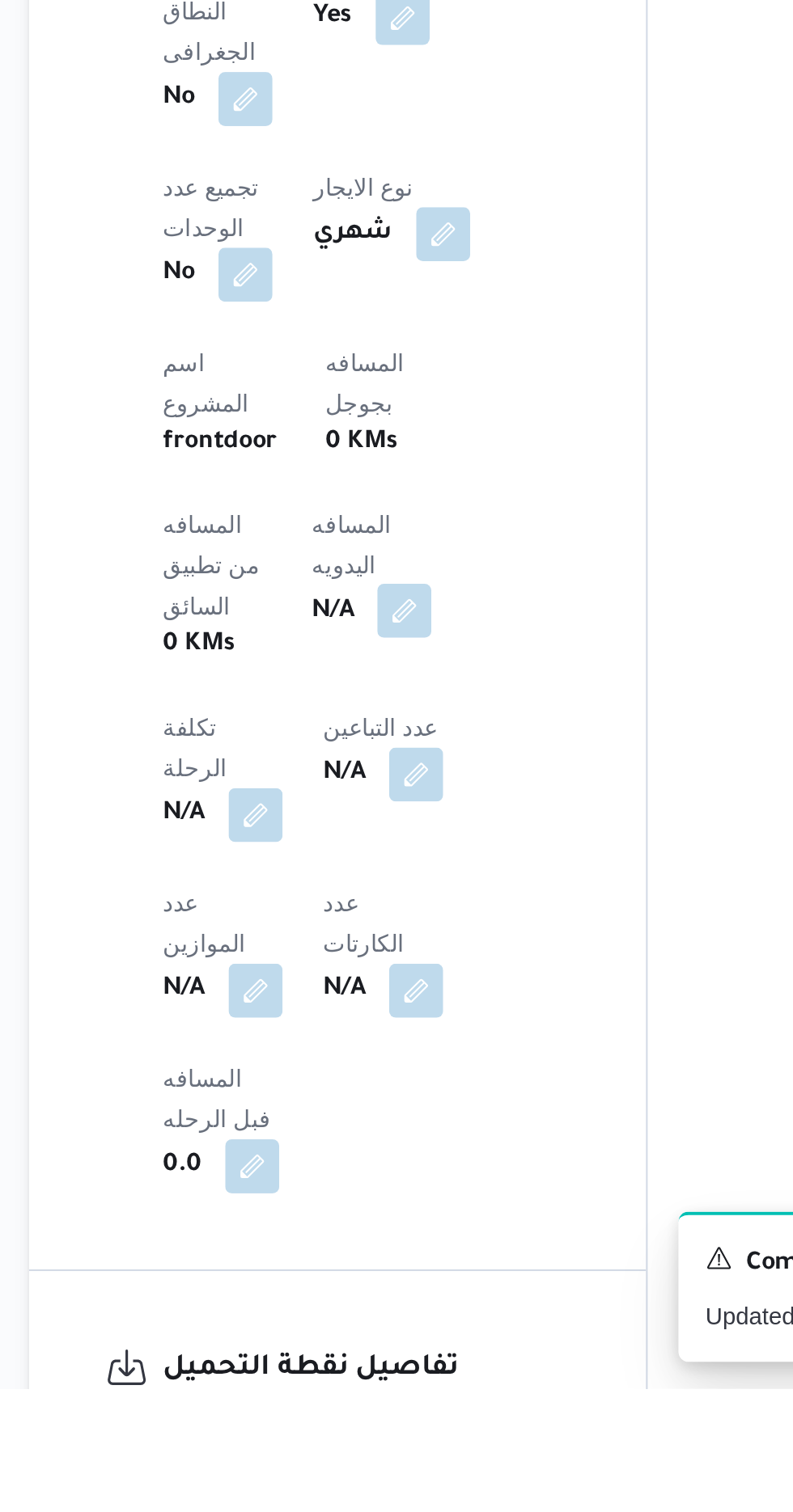
click at [377, 1126] on button "button" at bounding box center [390, 1140] width 26 height 26
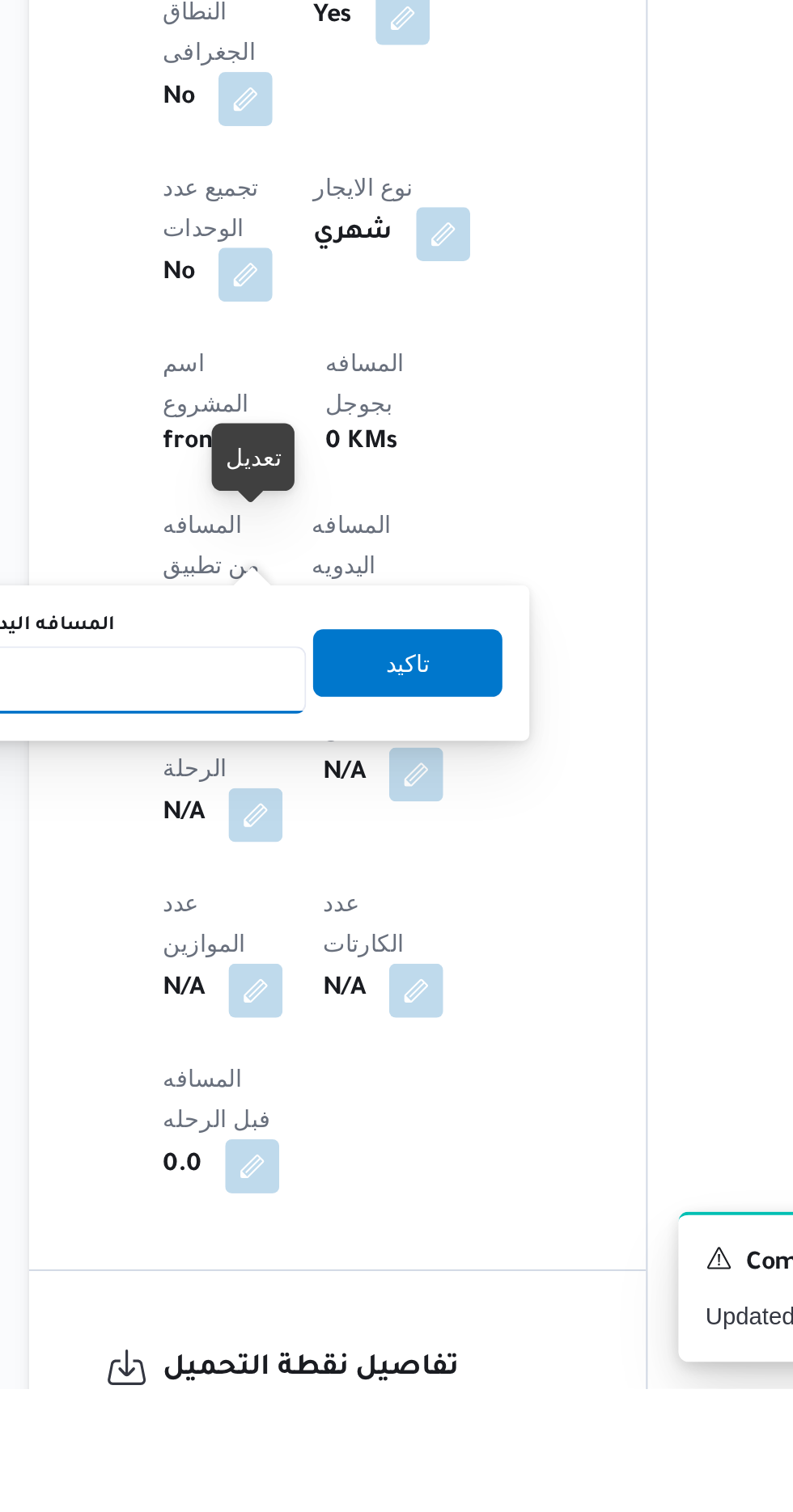
click at [307, 1172] on input "المسافه اليدويه" at bounding box center [263, 1172] width 161 height 32
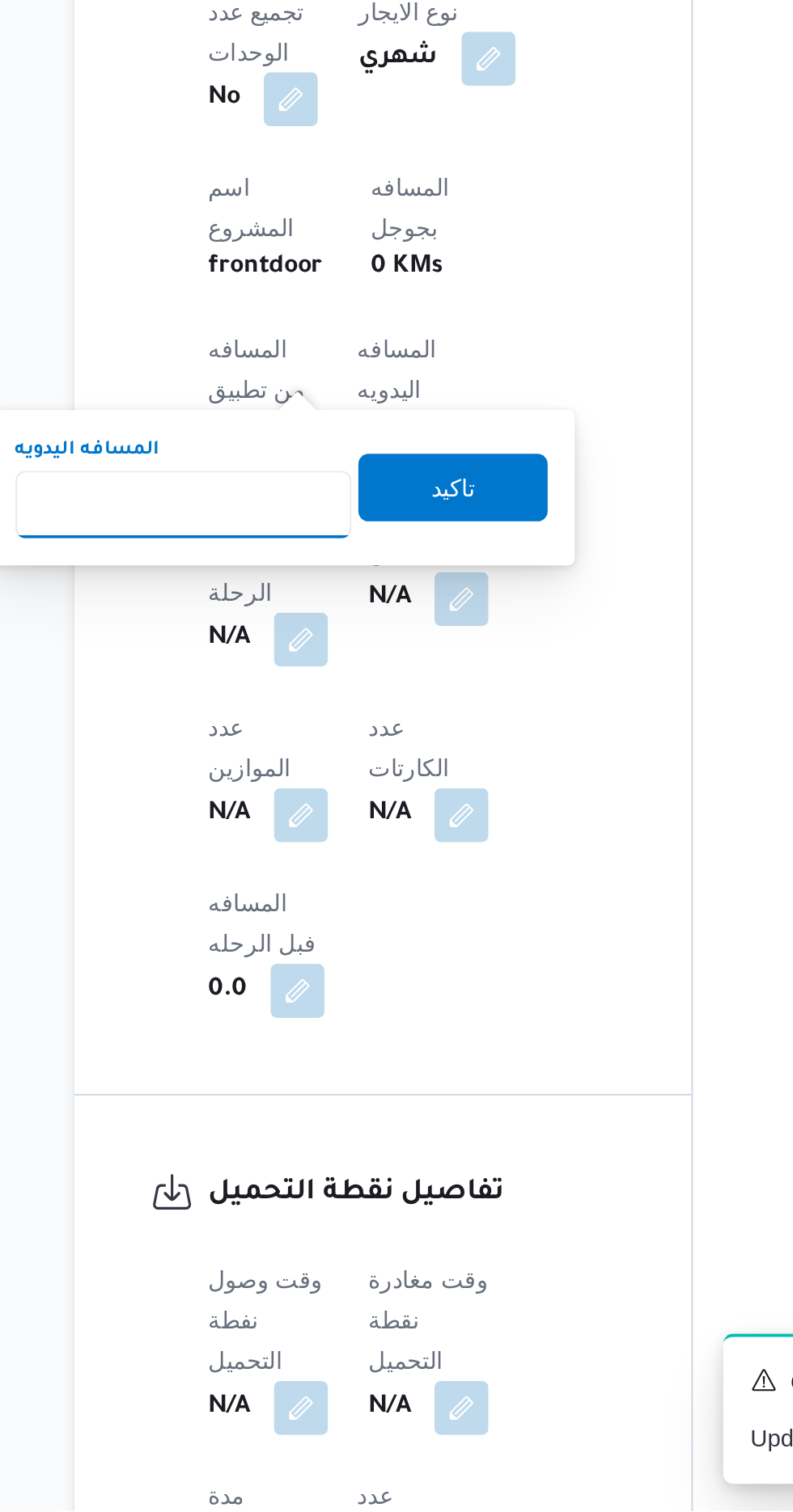
scroll to position [449, 0]
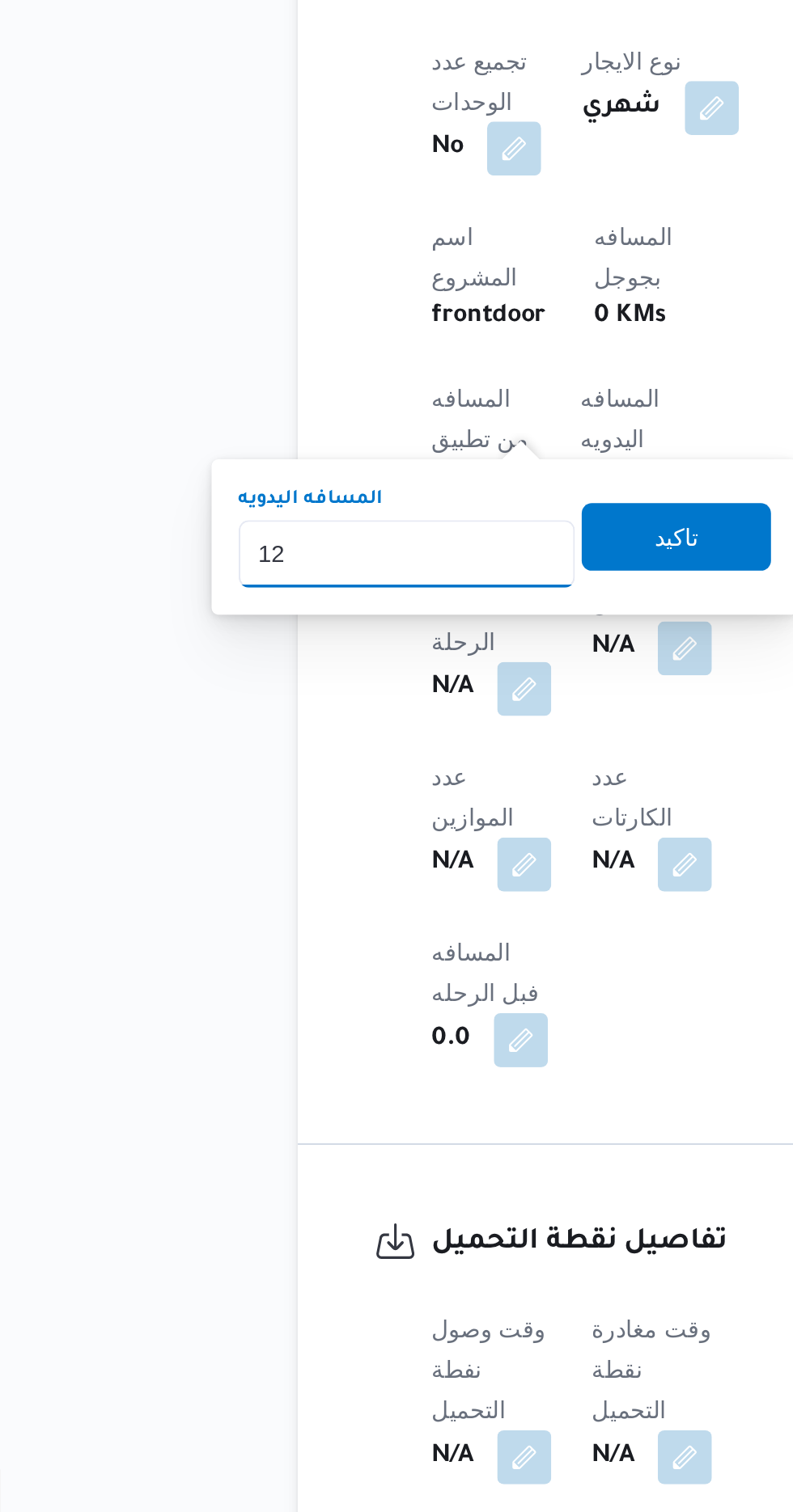
type input "120"
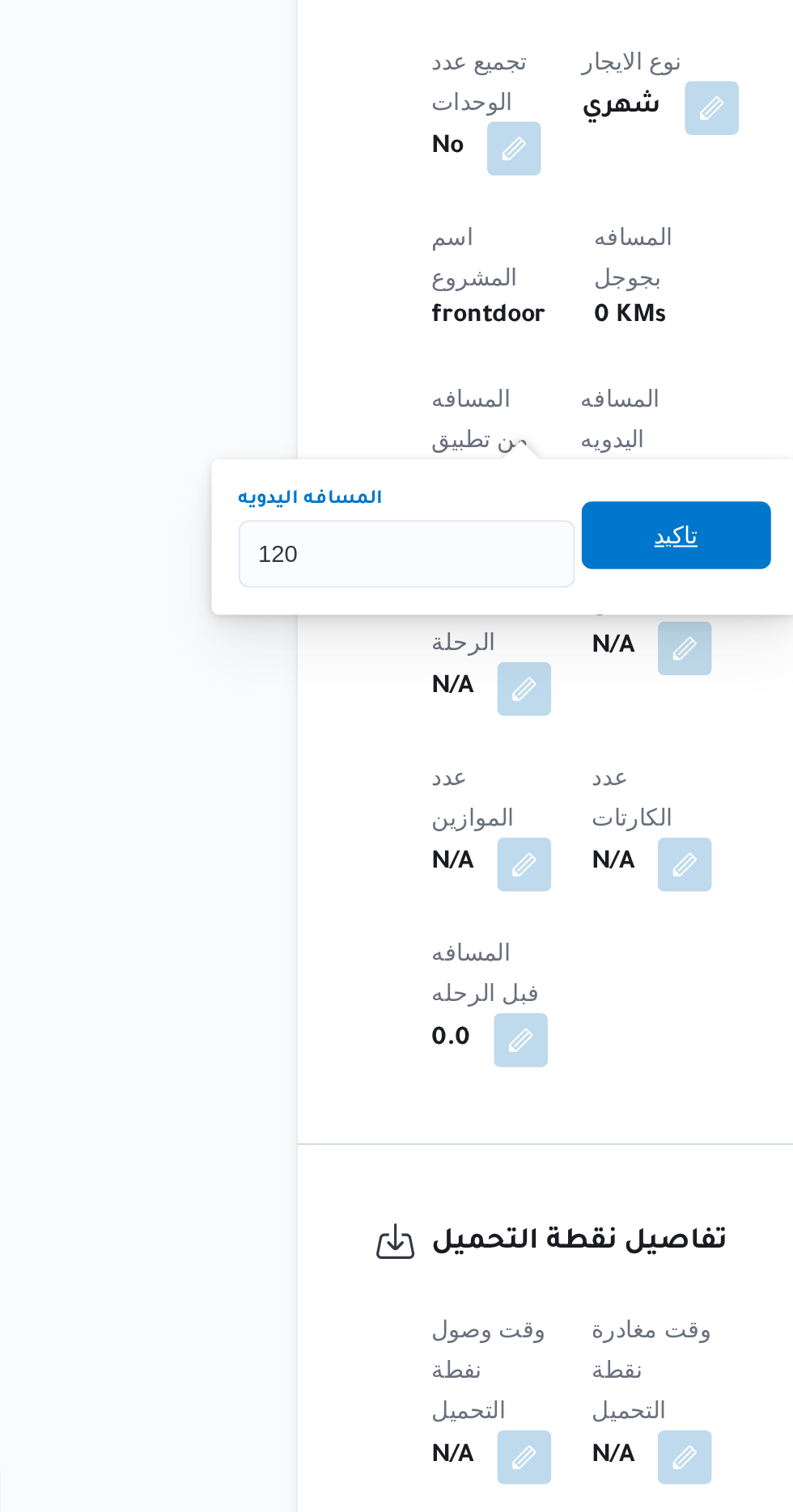
click at [403, 1022] on span "تاكيد" at bounding box center [391, 1021] width 21 height 20
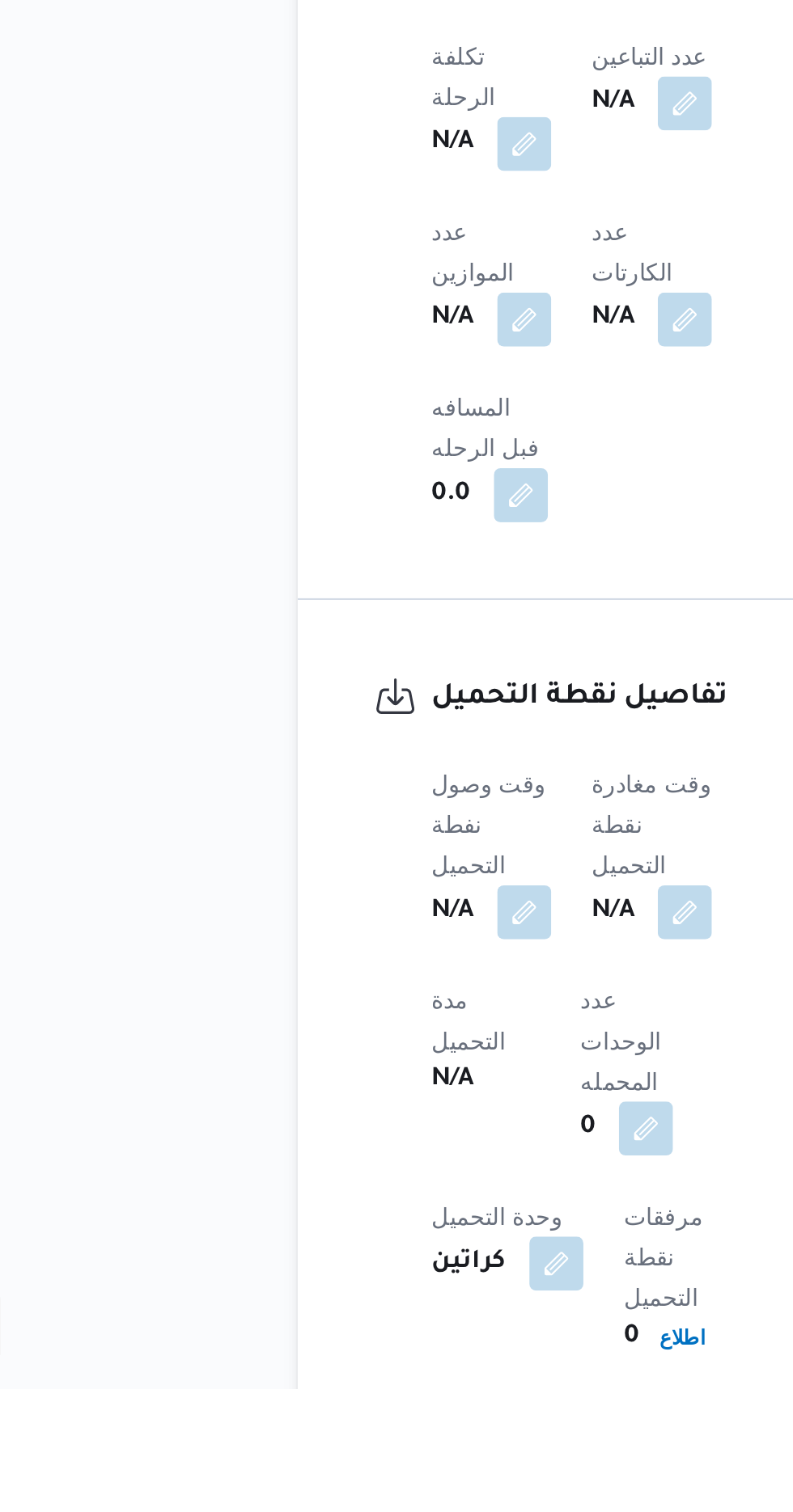
scroll to position [629, 0]
click at [319, 1270] on button "button" at bounding box center [319, 1283] width 26 height 26
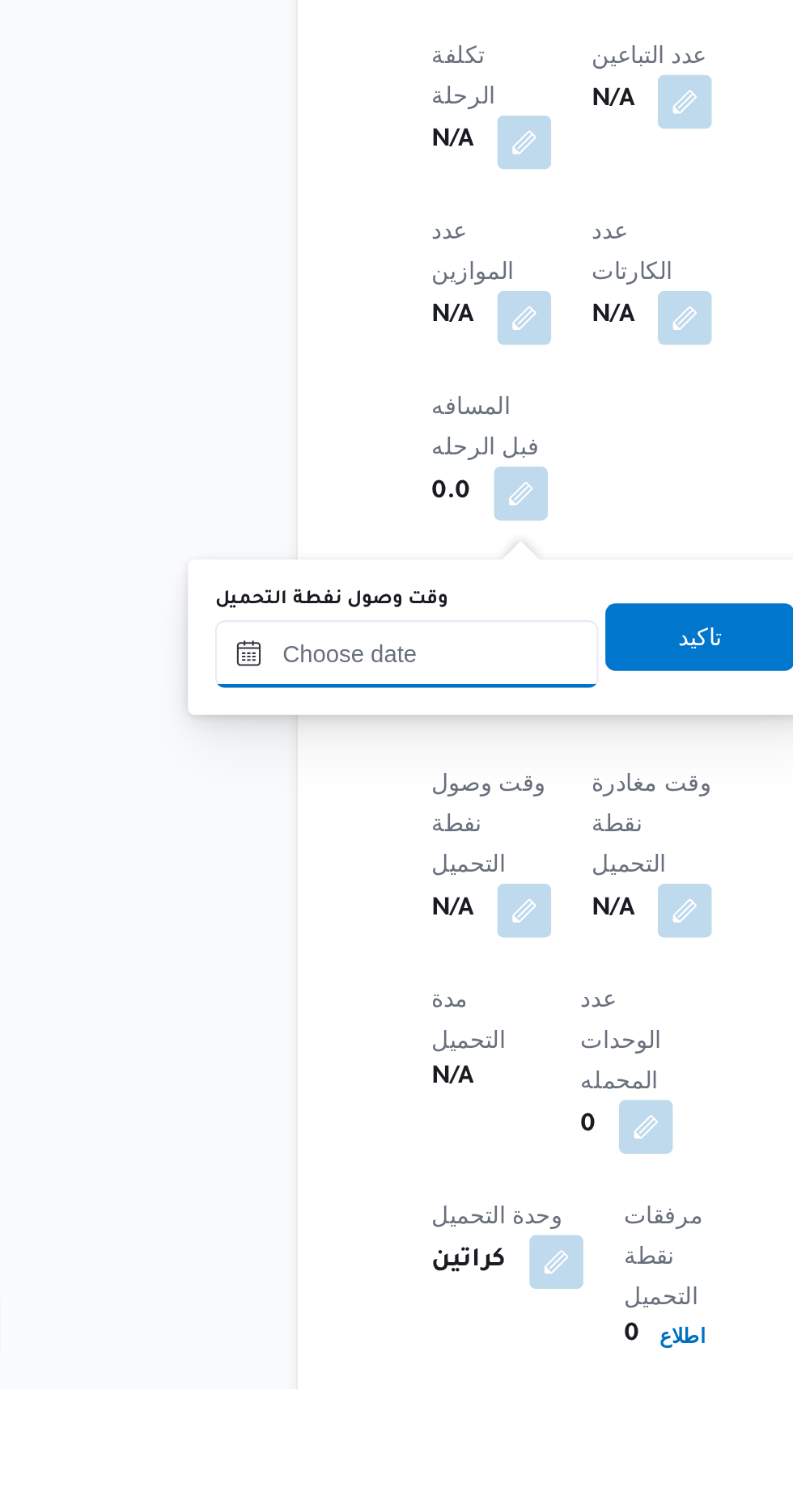
click at [289, 1158] on input "وقت وصول نفطة التحميل" at bounding box center [263, 1160] width 184 height 32
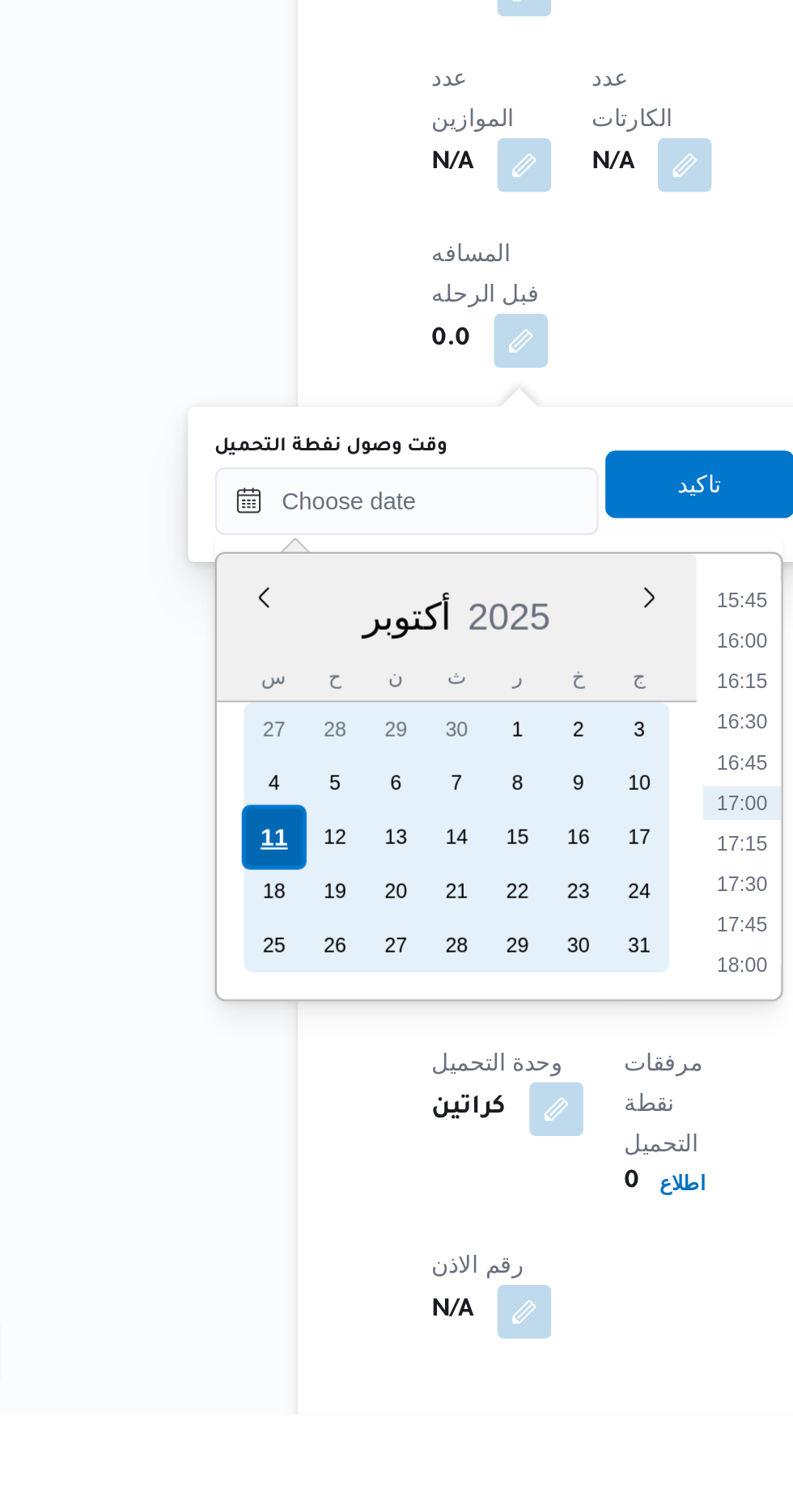
click at [197, 1225] on div "11" at bounding box center [198, 1235] width 31 height 31
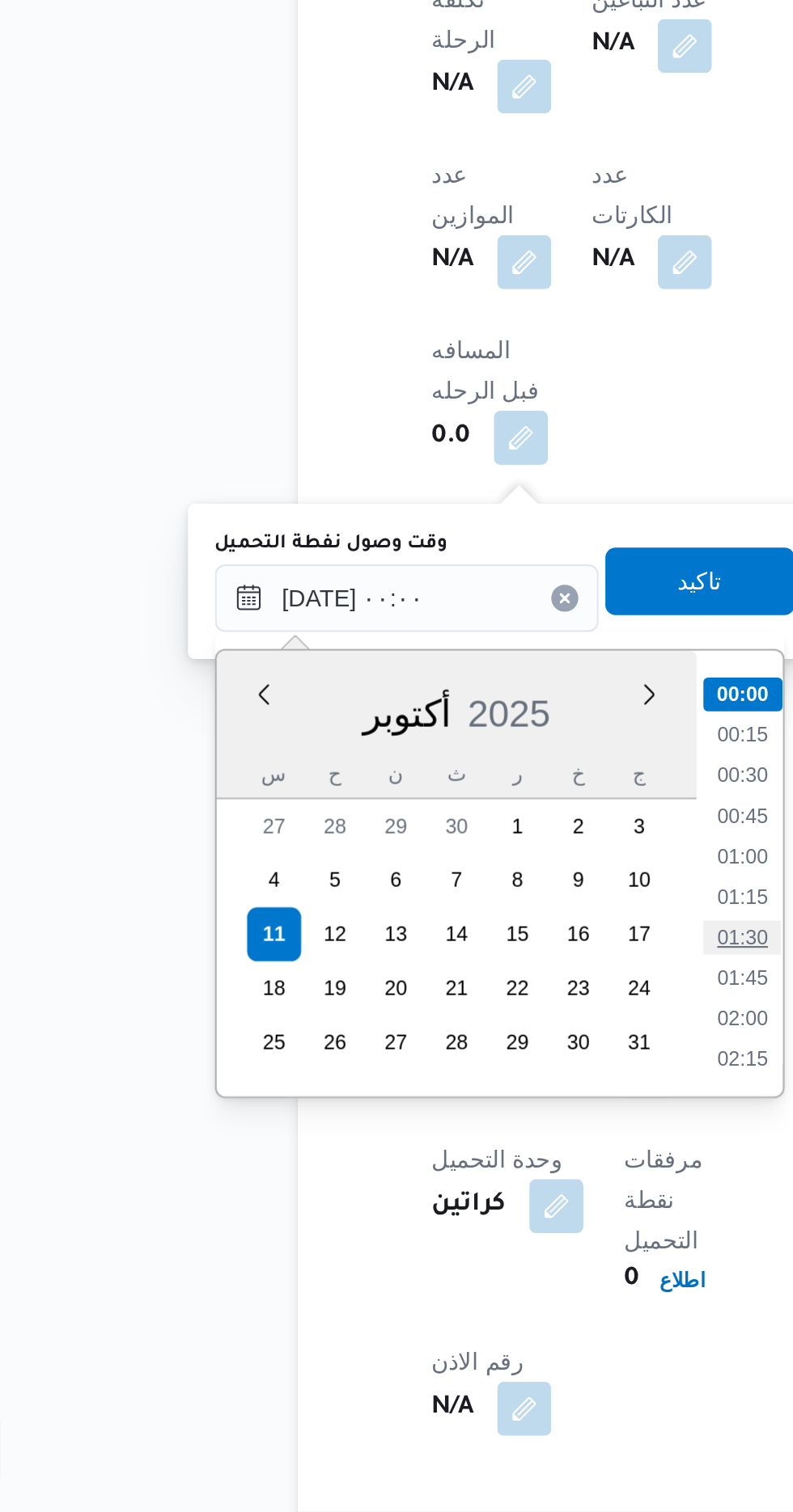
click at [416, 1235] on li "01:30" at bounding box center [423, 1237] width 38 height 16
type input "[DATE] ٠١:٣٠"
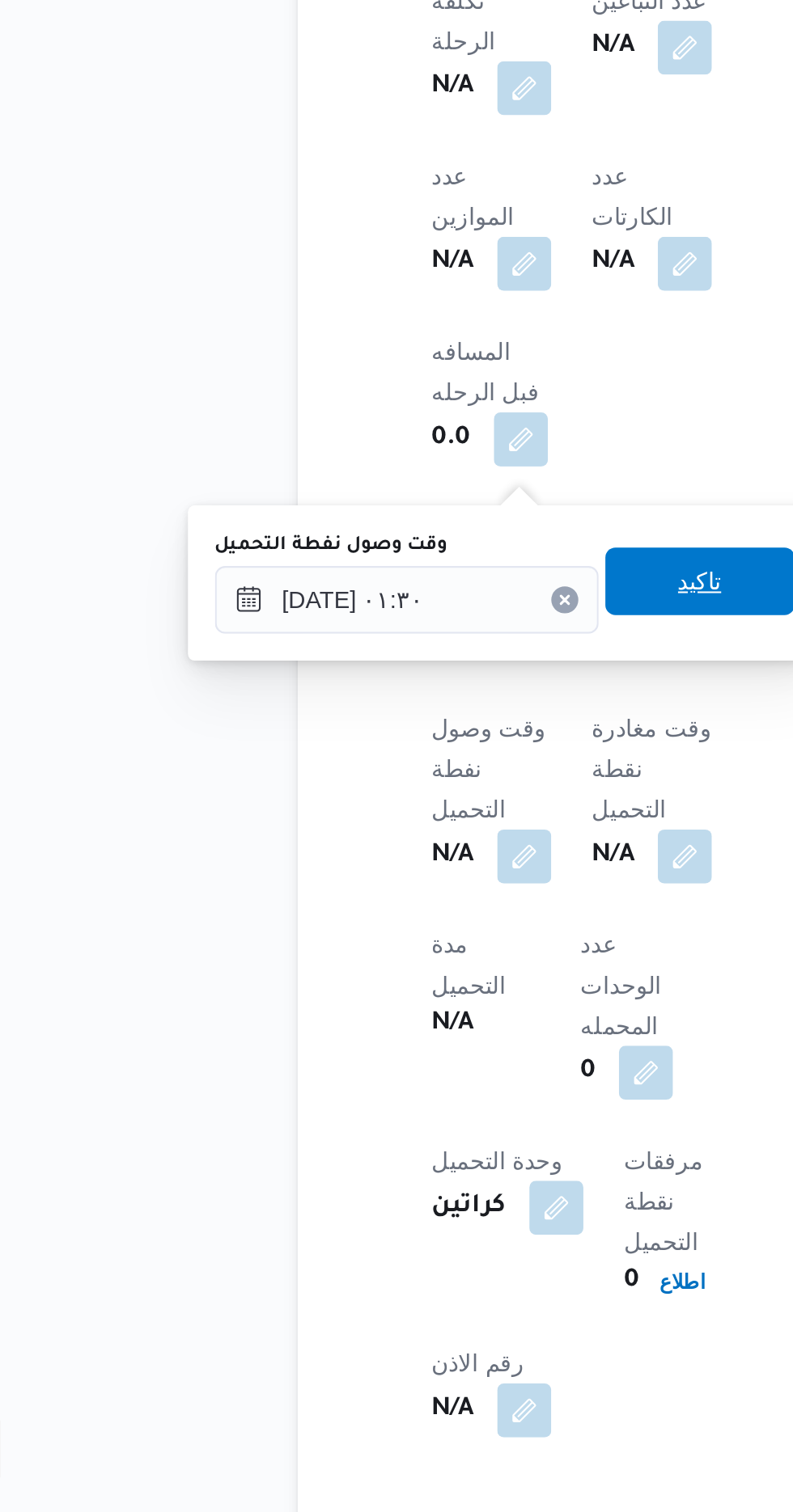
click at [410, 1066] on span "تاكيد" at bounding box center [403, 1066] width 21 height 20
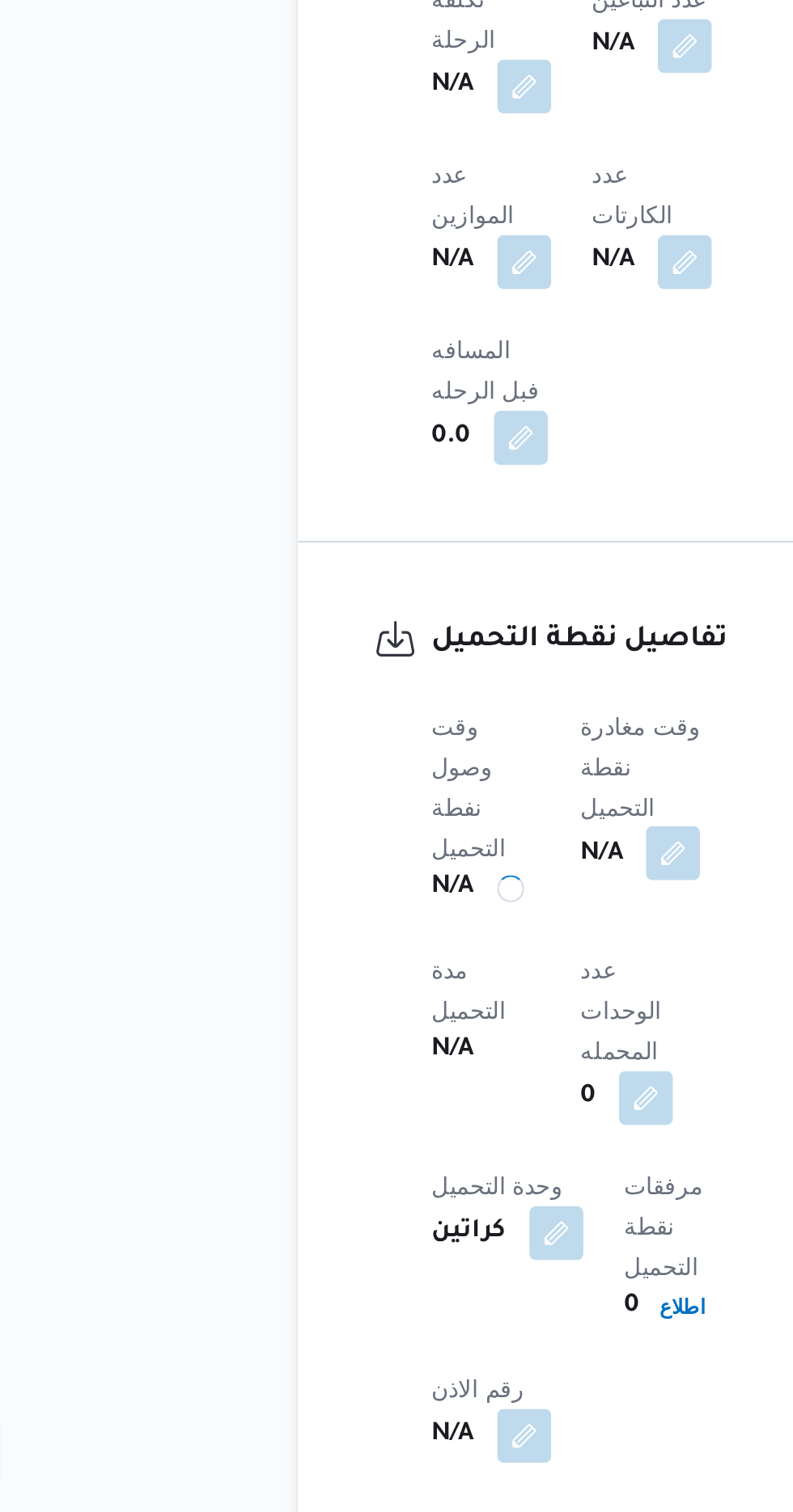
click at [392, 1184] on button "button" at bounding box center [390, 1197] width 26 height 26
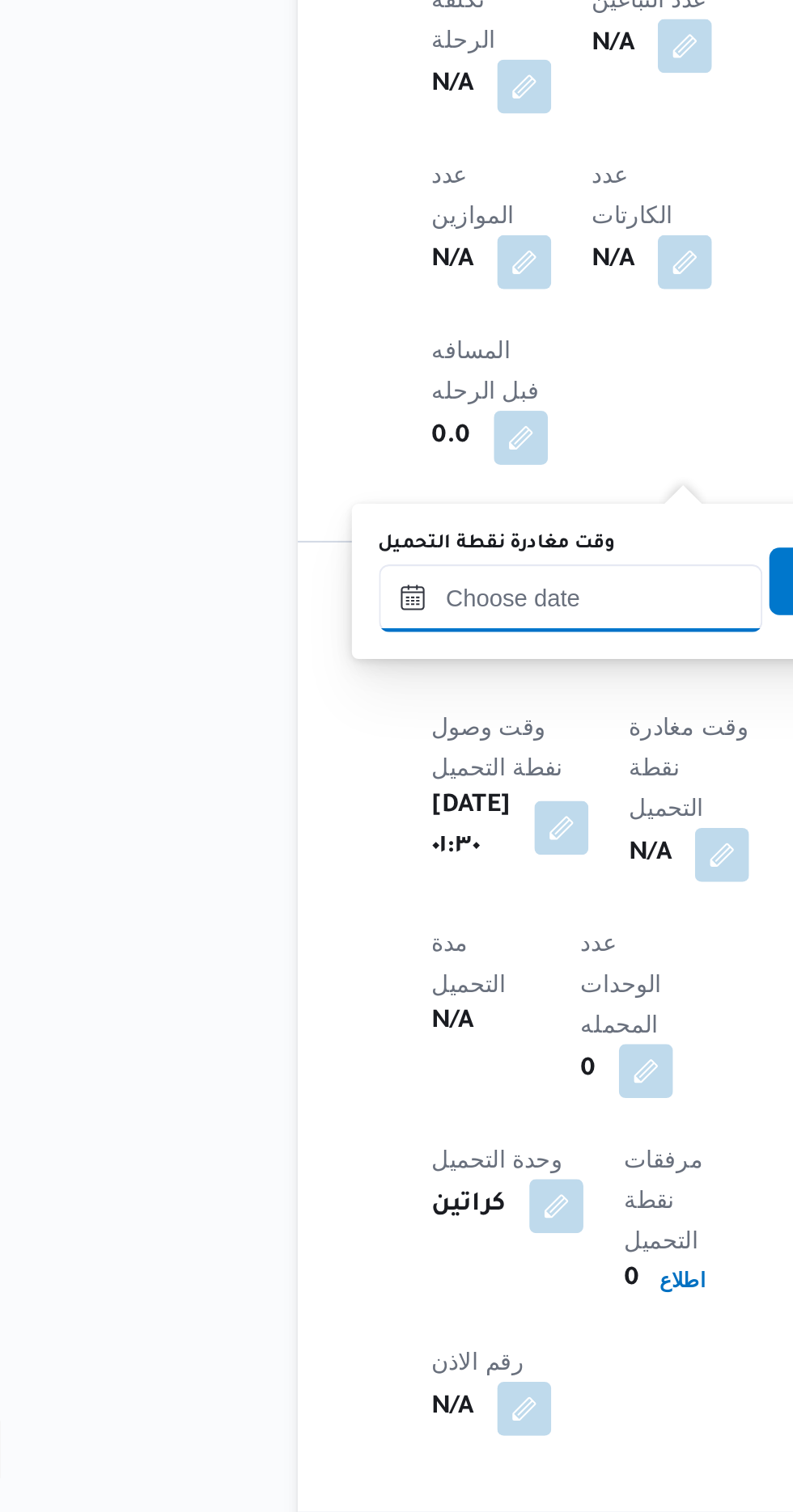
click at [350, 1077] on input "وقت مغادرة نقطة التحميل" at bounding box center [342, 1075] width 184 height 32
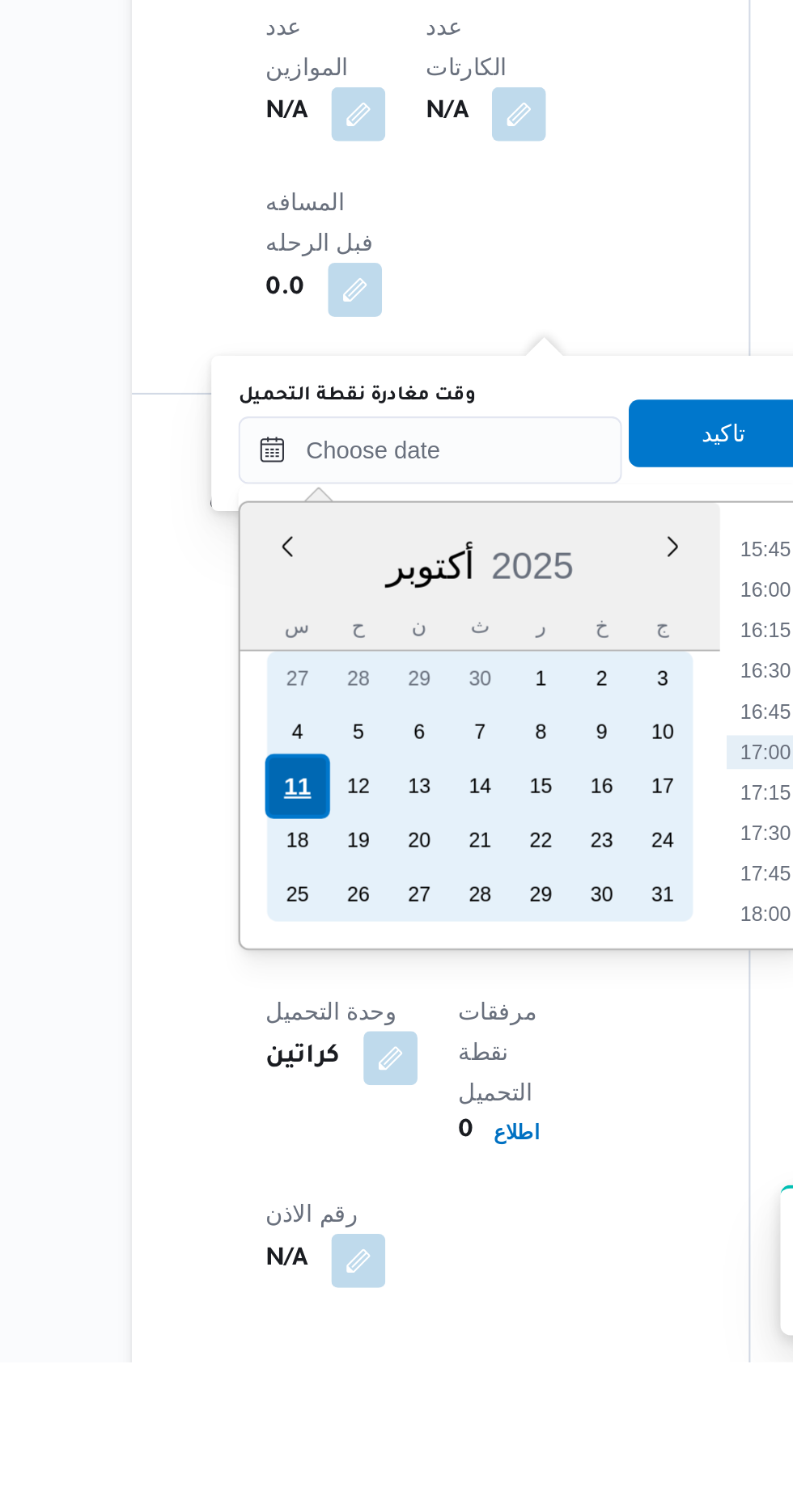
click at [289, 1232] on div "11" at bounding box center [289, 1236] width 31 height 31
type input "[DATE] ٠٠:٠٠"
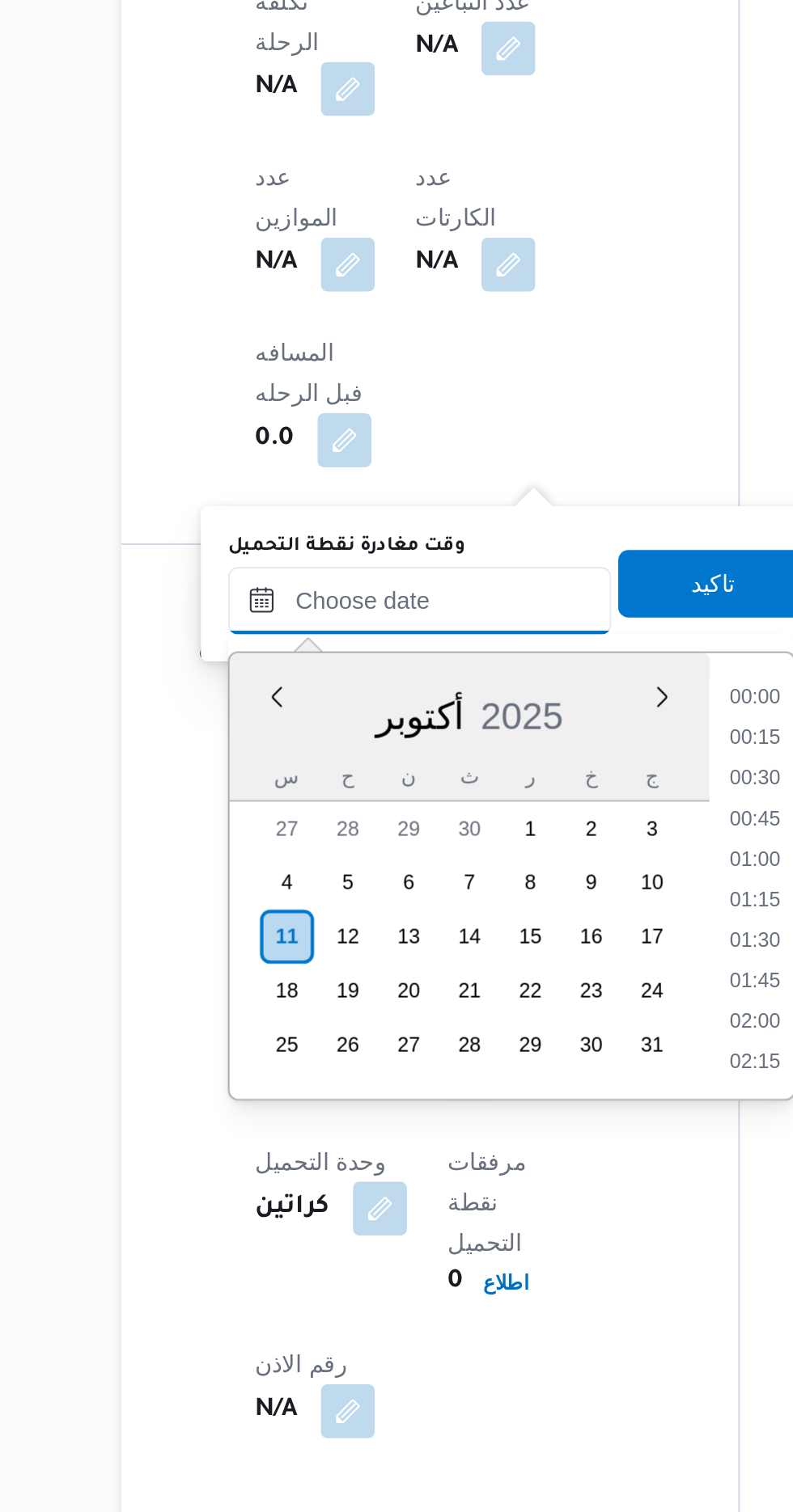
click at [282, 1072] on input "وقت مغادرة نقطة التحميل" at bounding box center [354, 1076] width 184 height 32
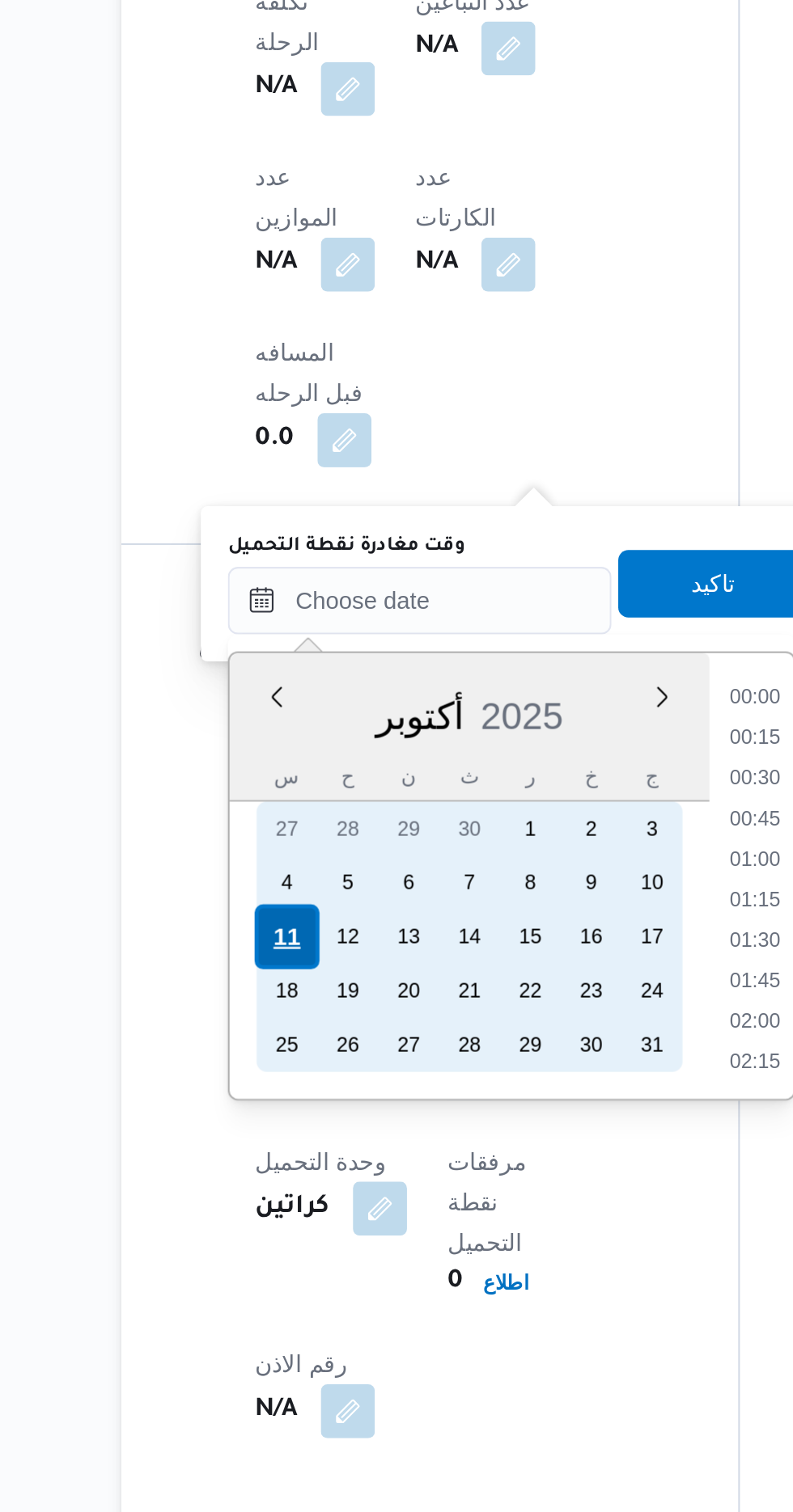
click at [290, 1231] on div "11" at bounding box center [289, 1236] width 31 height 31
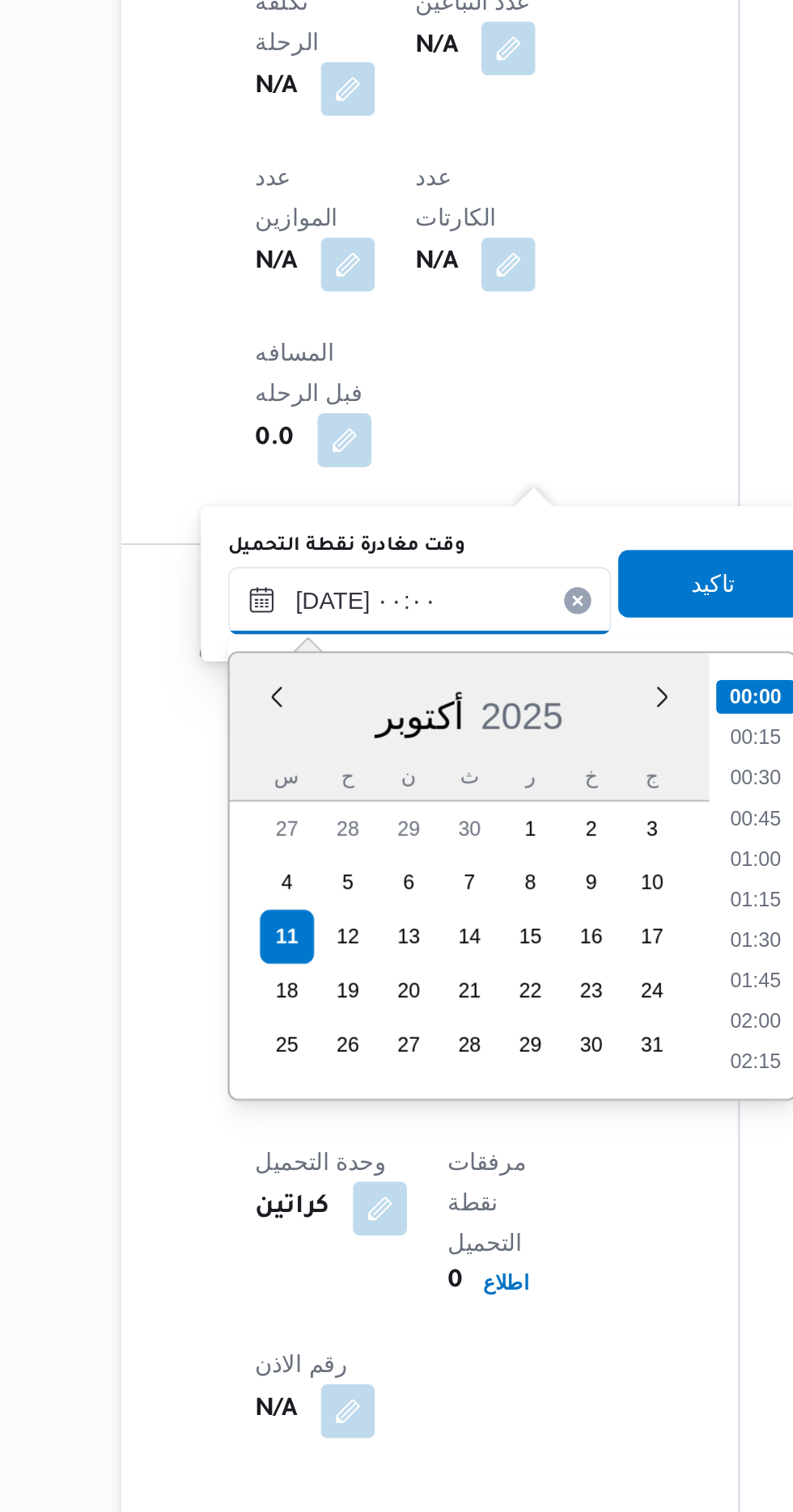
click at [275, 1077] on input "[DATE] ٠٠:٠٠" at bounding box center [354, 1076] width 184 height 32
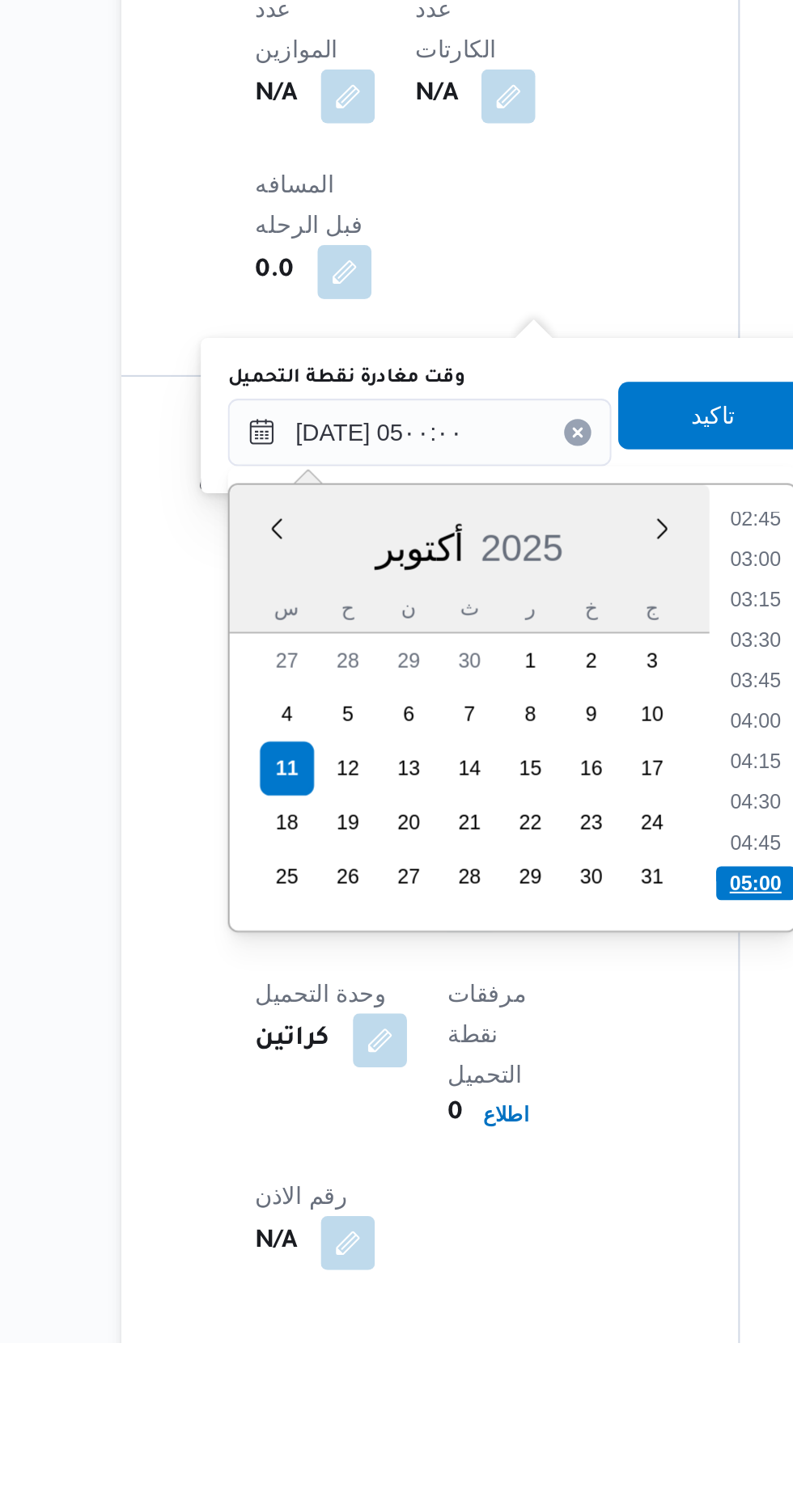
click at [514, 1288] on li "05:00" at bounding box center [514, 1292] width 38 height 16
type input "[DATE] ٠٥:٠٠"
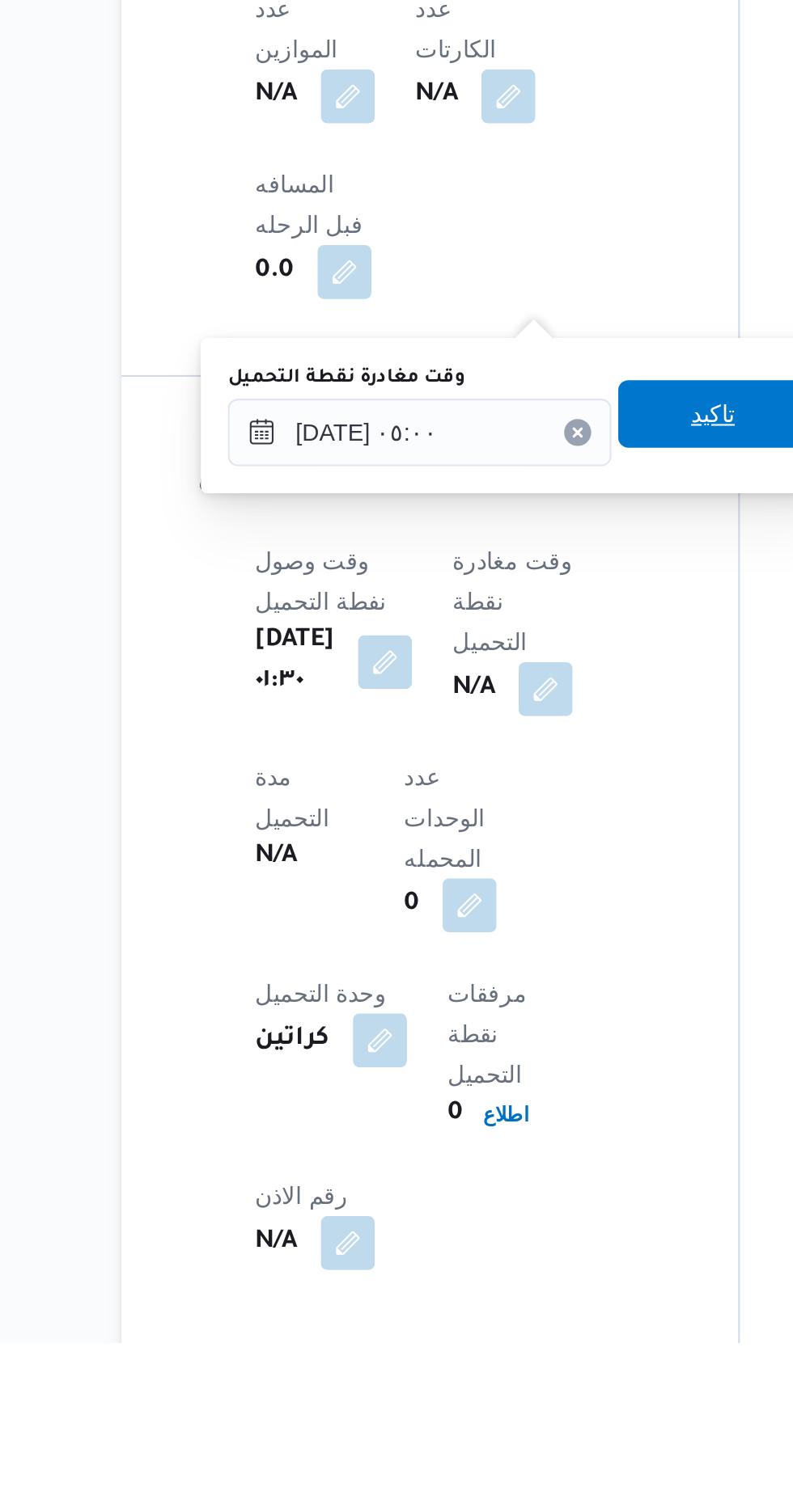
click at [504, 1060] on span "تاكيد" at bounding box center [494, 1067] width 21 height 20
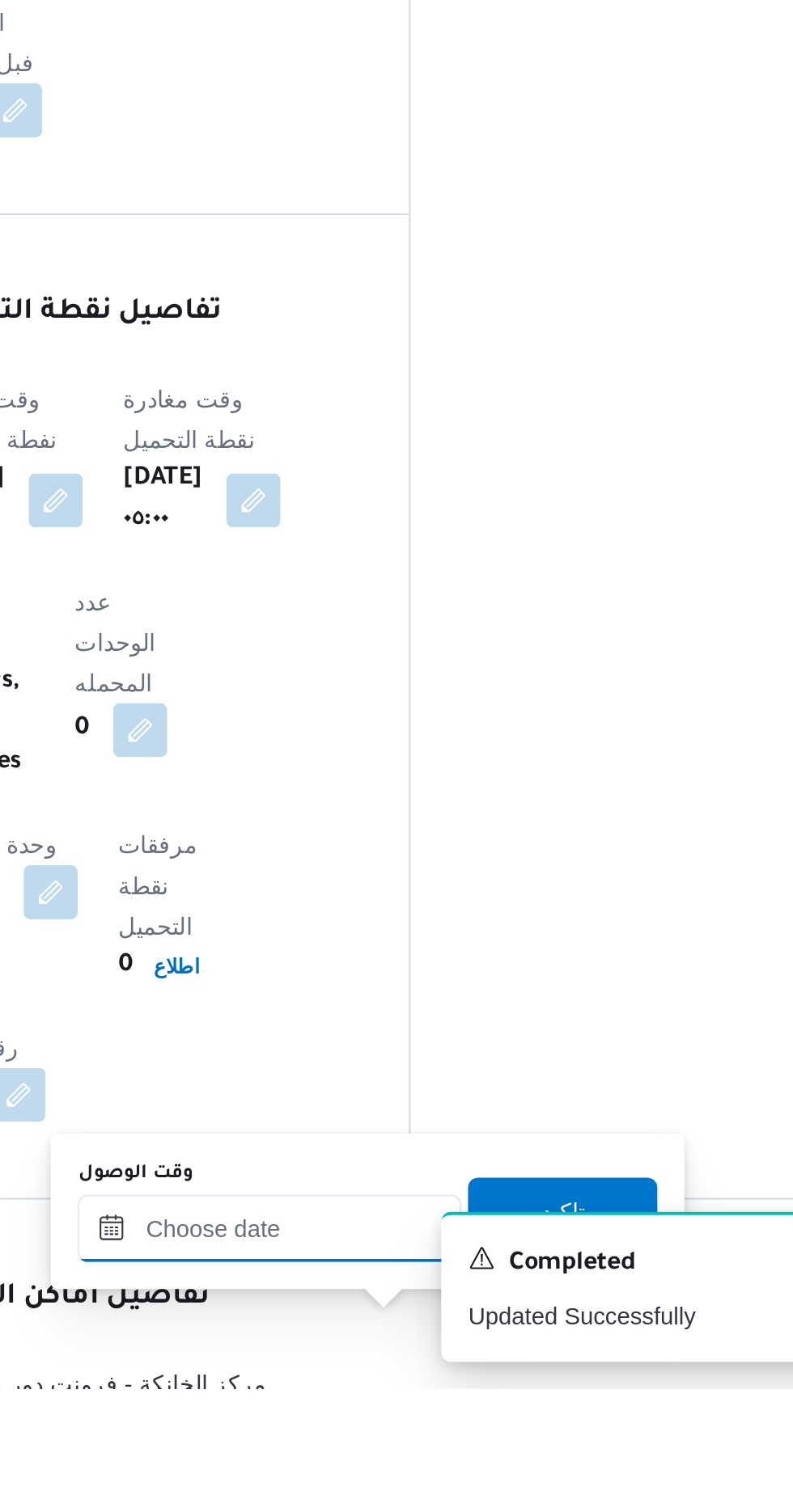
click at [423, 1433] on input "وقت الوصول" at bounding box center [439, 1435] width 184 height 32
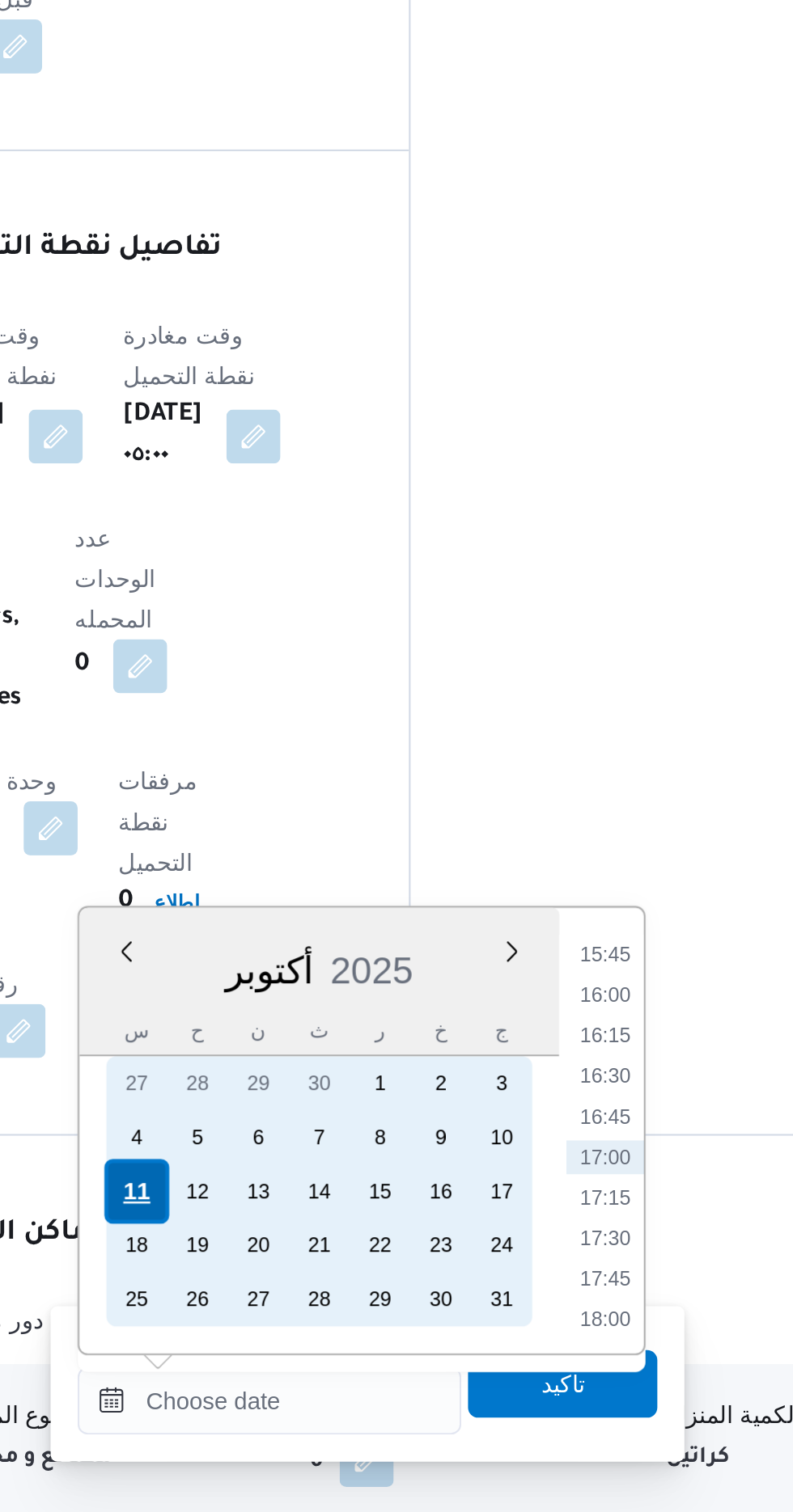
click at [371, 1356] on div "11" at bounding box center [375, 1358] width 31 height 31
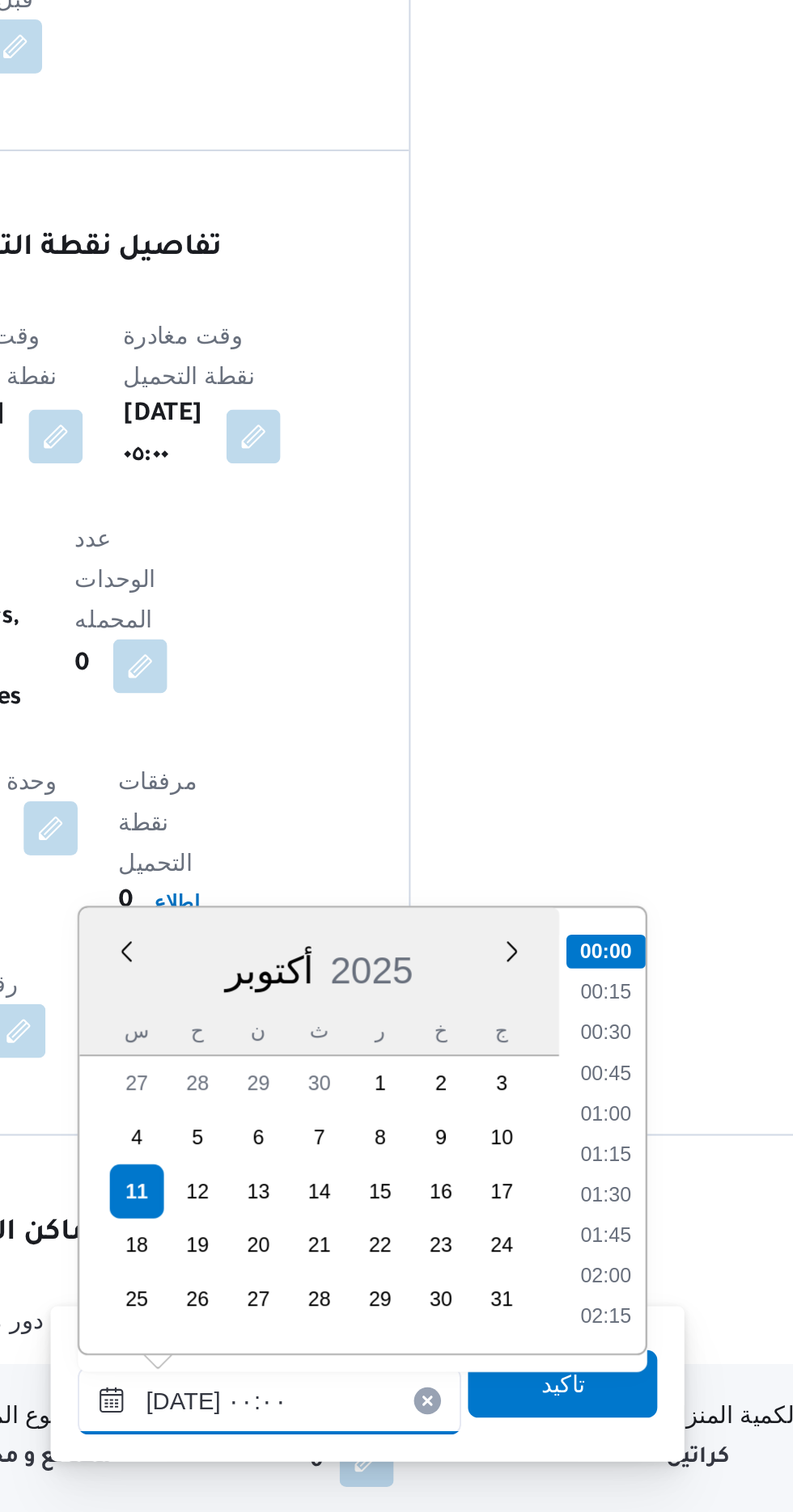
click at [358, 1451] on input "[DATE] ٠٠:٠٠" at bounding box center [439, 1459] width 184 height 32
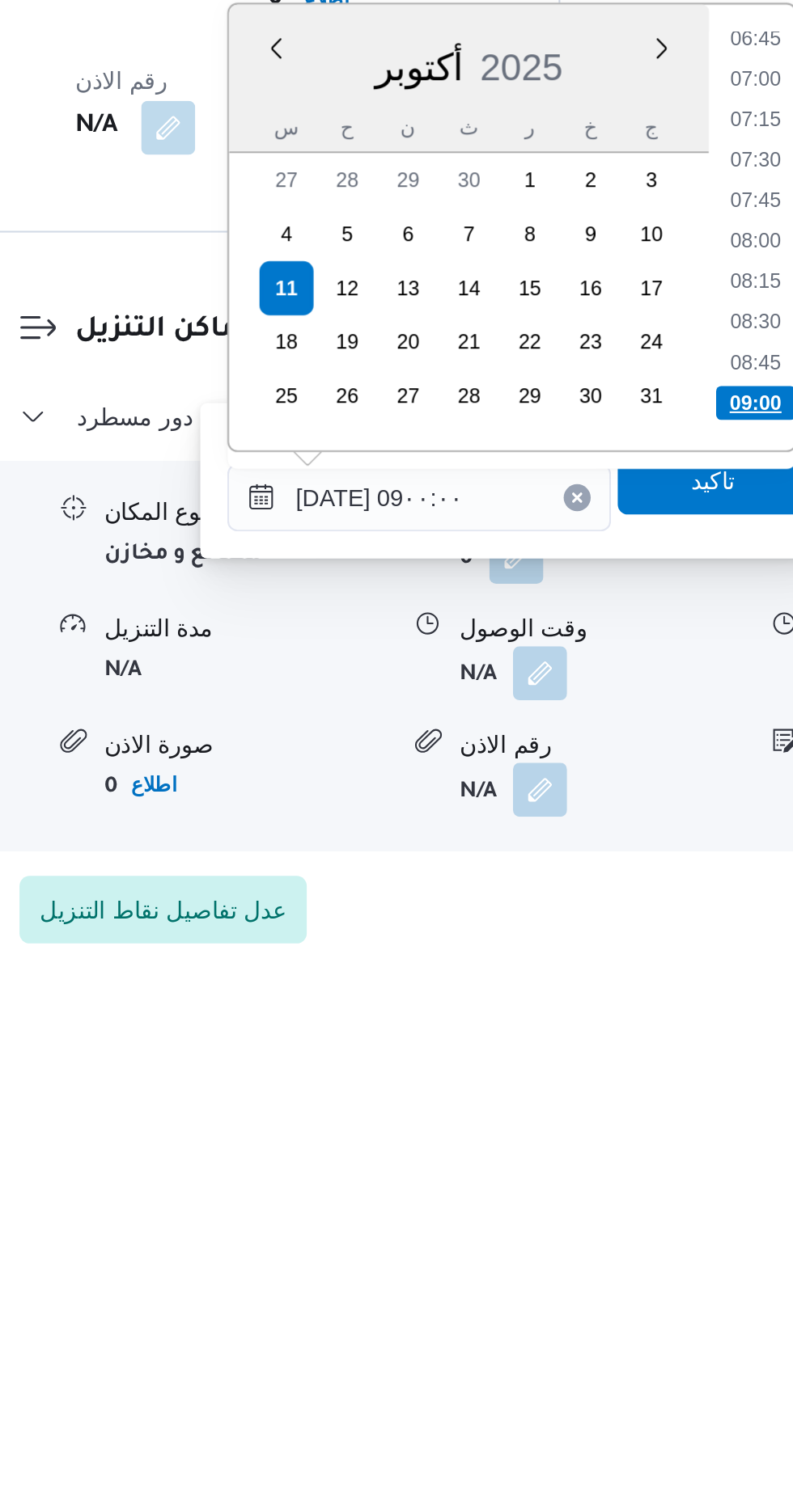
click at [608, 1226] on li "09:00" at bounding box center [600, 1229] width 38 height 16
type input "[DATE] ٠٩:٠٠"
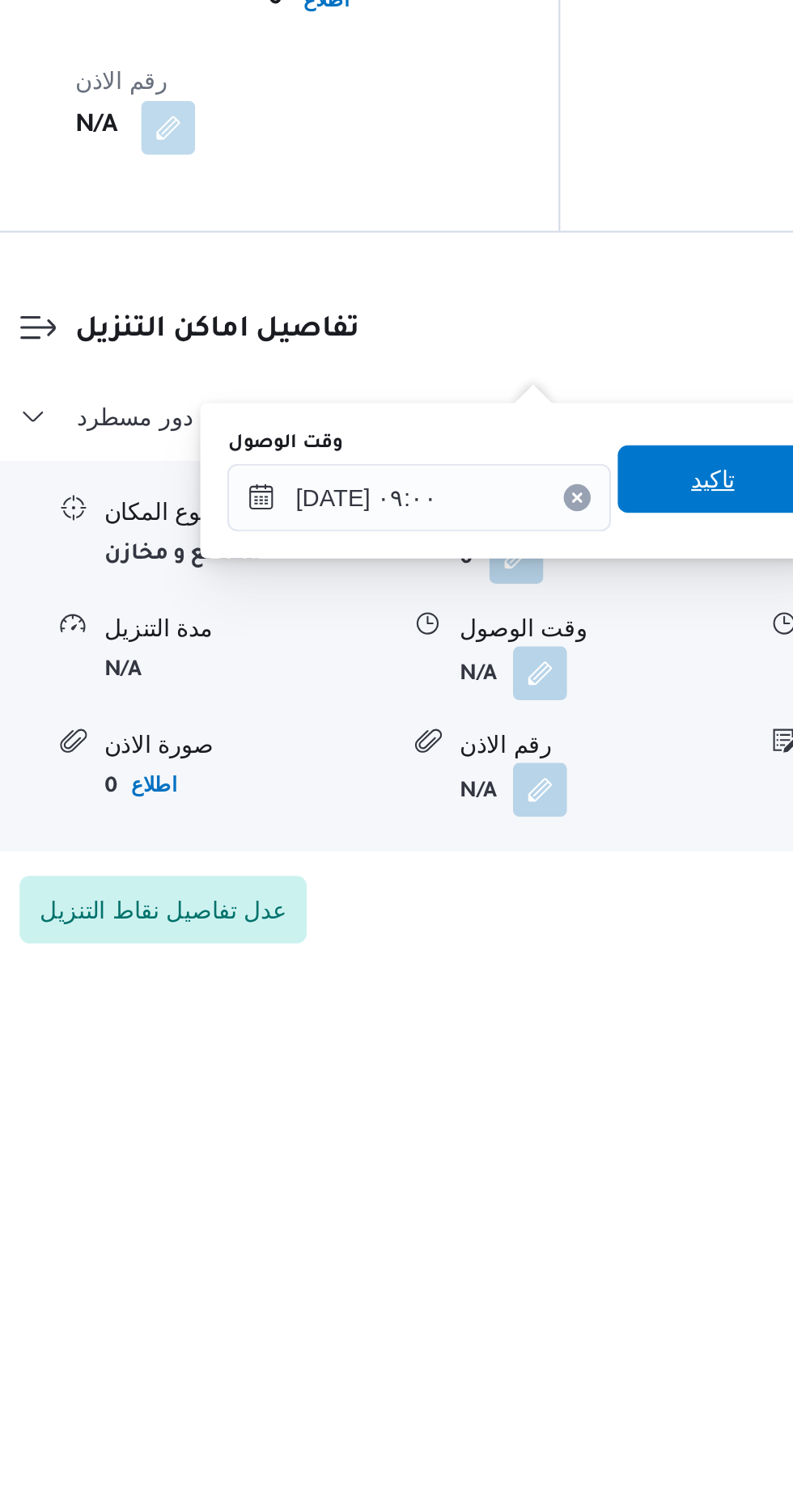
click at [577, 1266] on span "تاكيد" at bounding box center [579, 1265] width 91 height 32
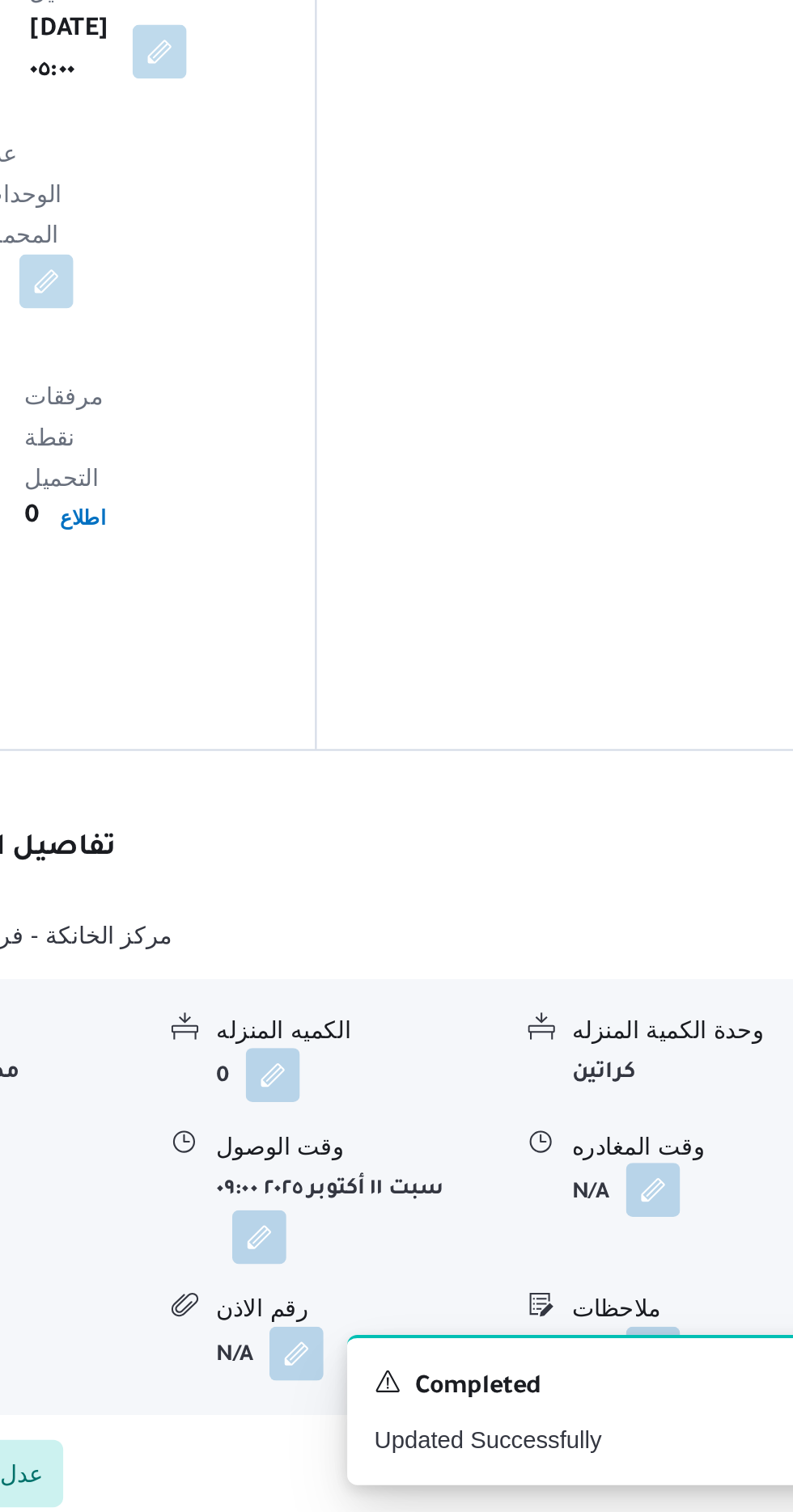
click at [664, 1345] on button "button" at bounding box center [668, 1358] width 26 height 26
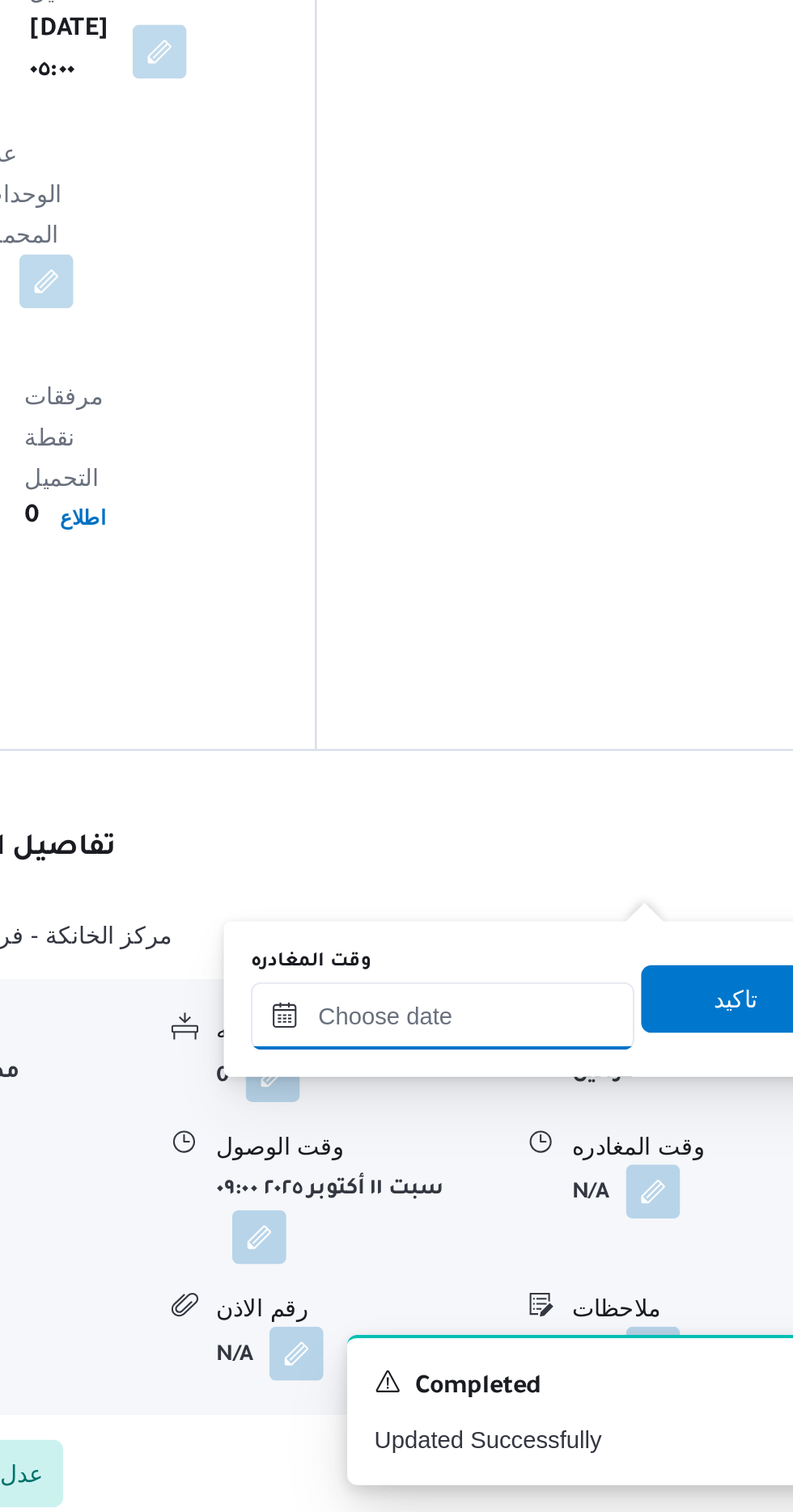
click at [594, 1267] on input "وقت المغادره" at bounding box center [567, 1275] width 184 height 32
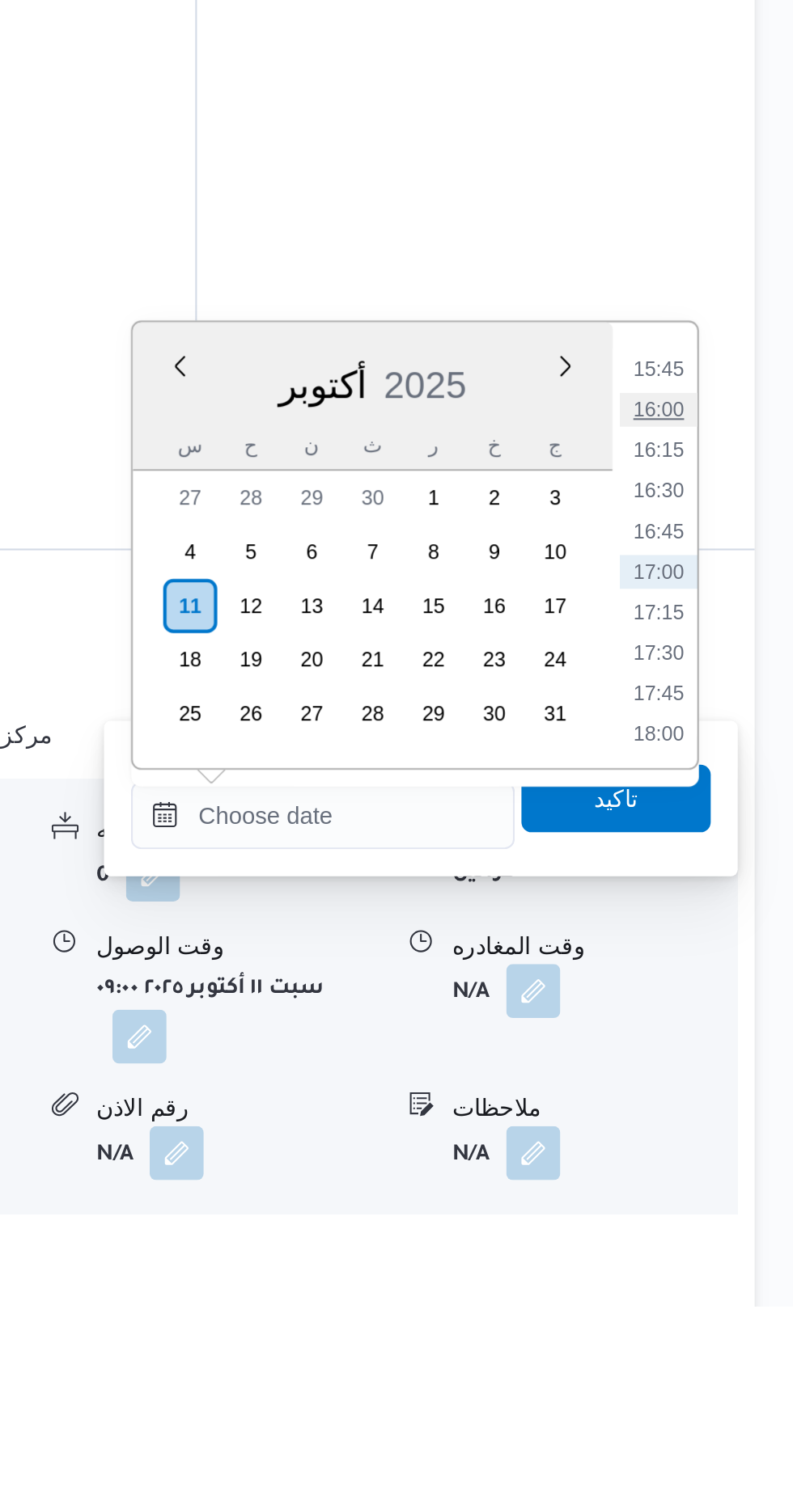
click at [723, 1080] on li "16:00" at bounding box center [727, 1082] width 38 height 16
type input "[DATE] ١٦:٠٠"
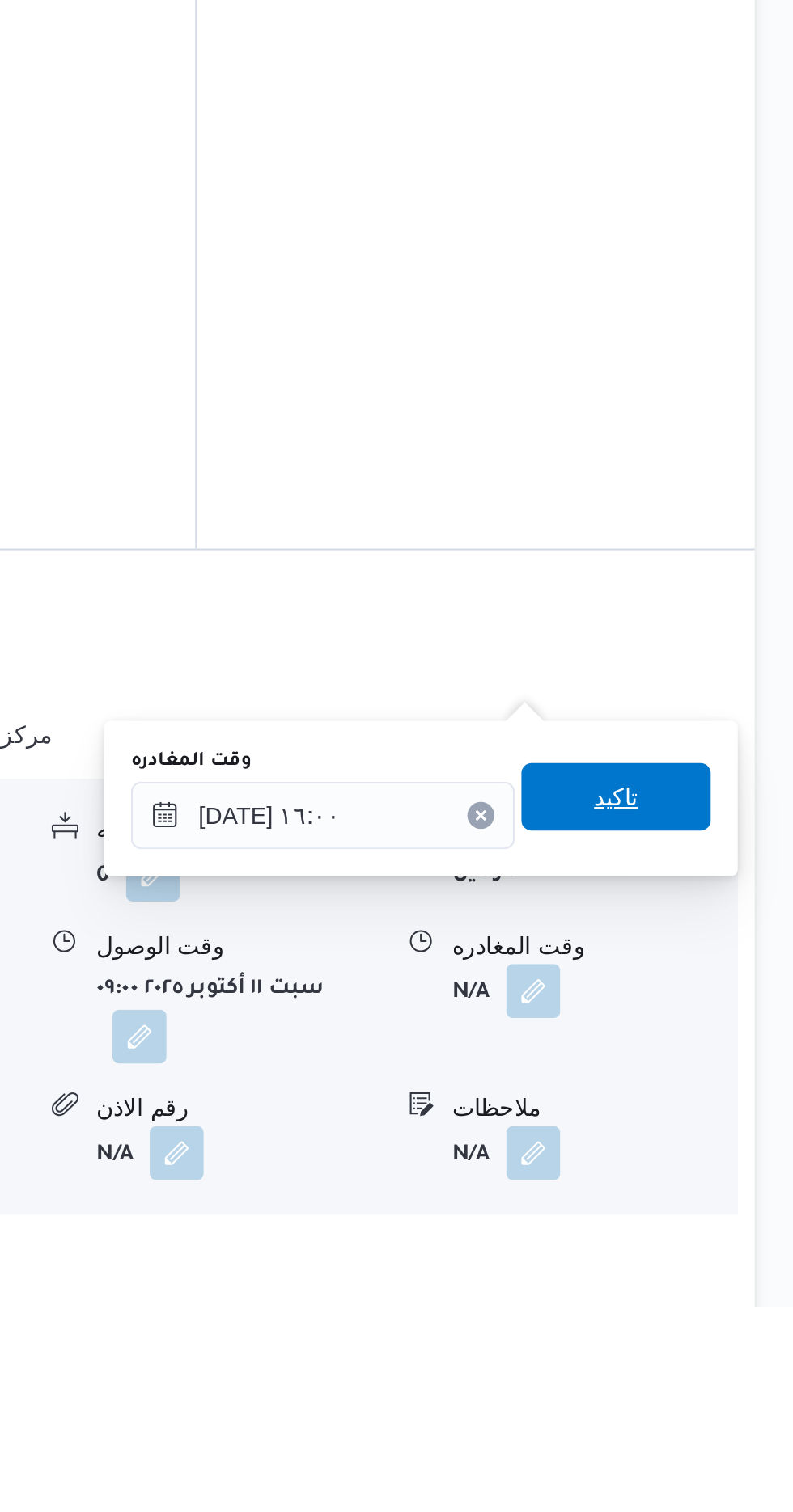
click at [718, 1268] on span "تاكيد" at bounding box center [707, 1268] width 21 height 20
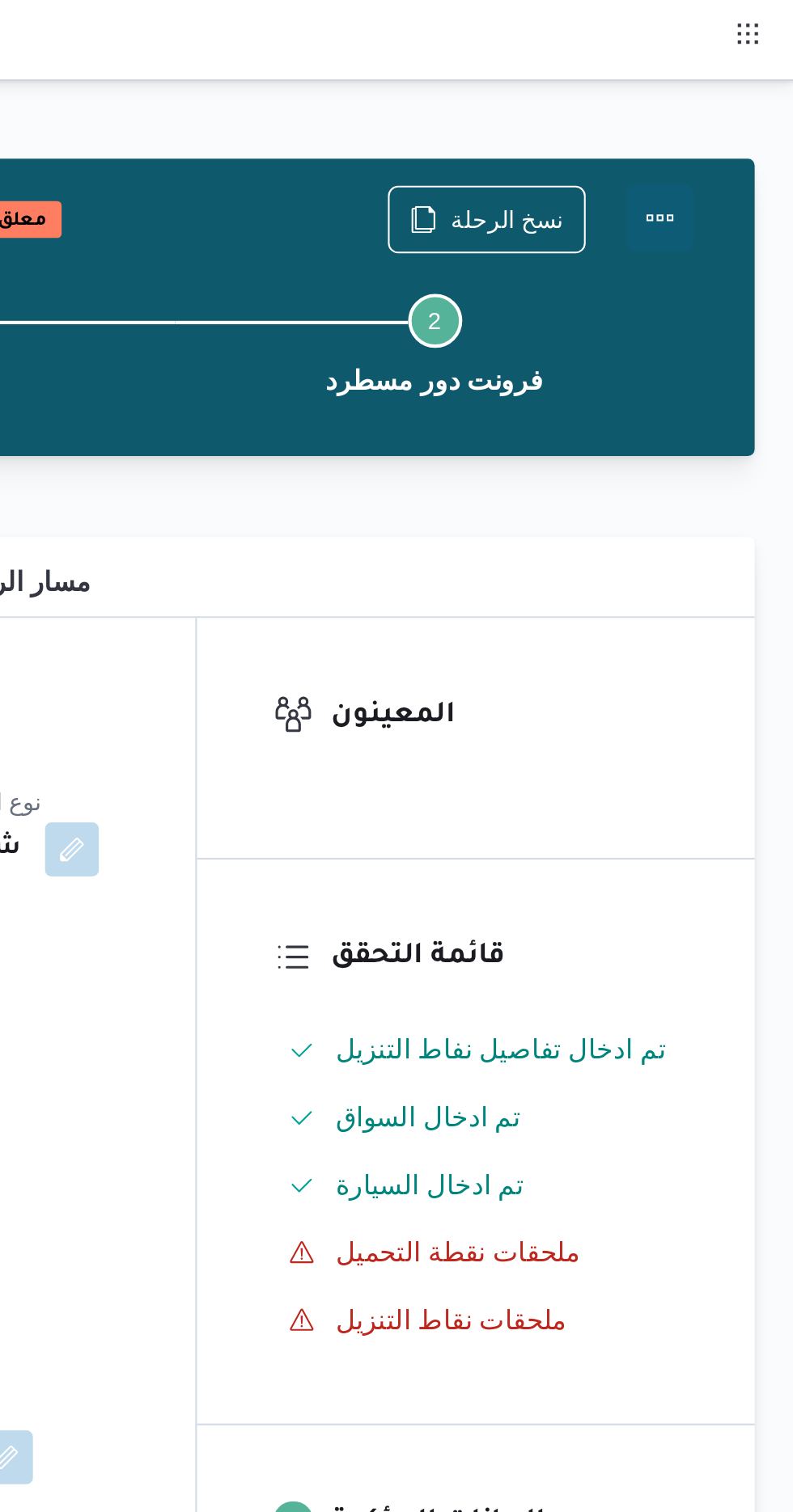
click at [732, 105] on button "Actions" at bounding box center [728, 104] width 32 height 32
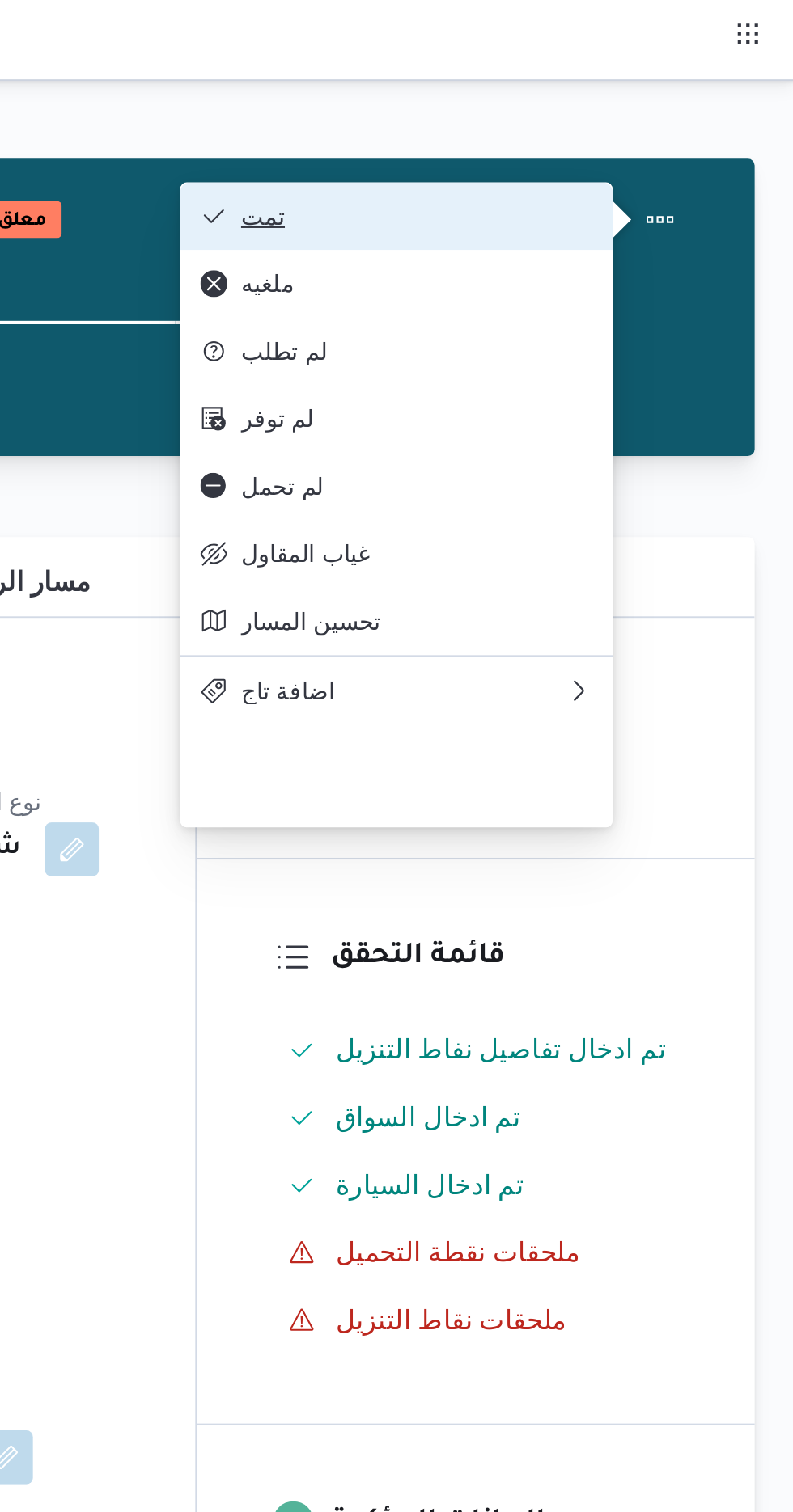
click at [677, 101] on span "تمت" at bounding box center [611, 103] width 168 height 13
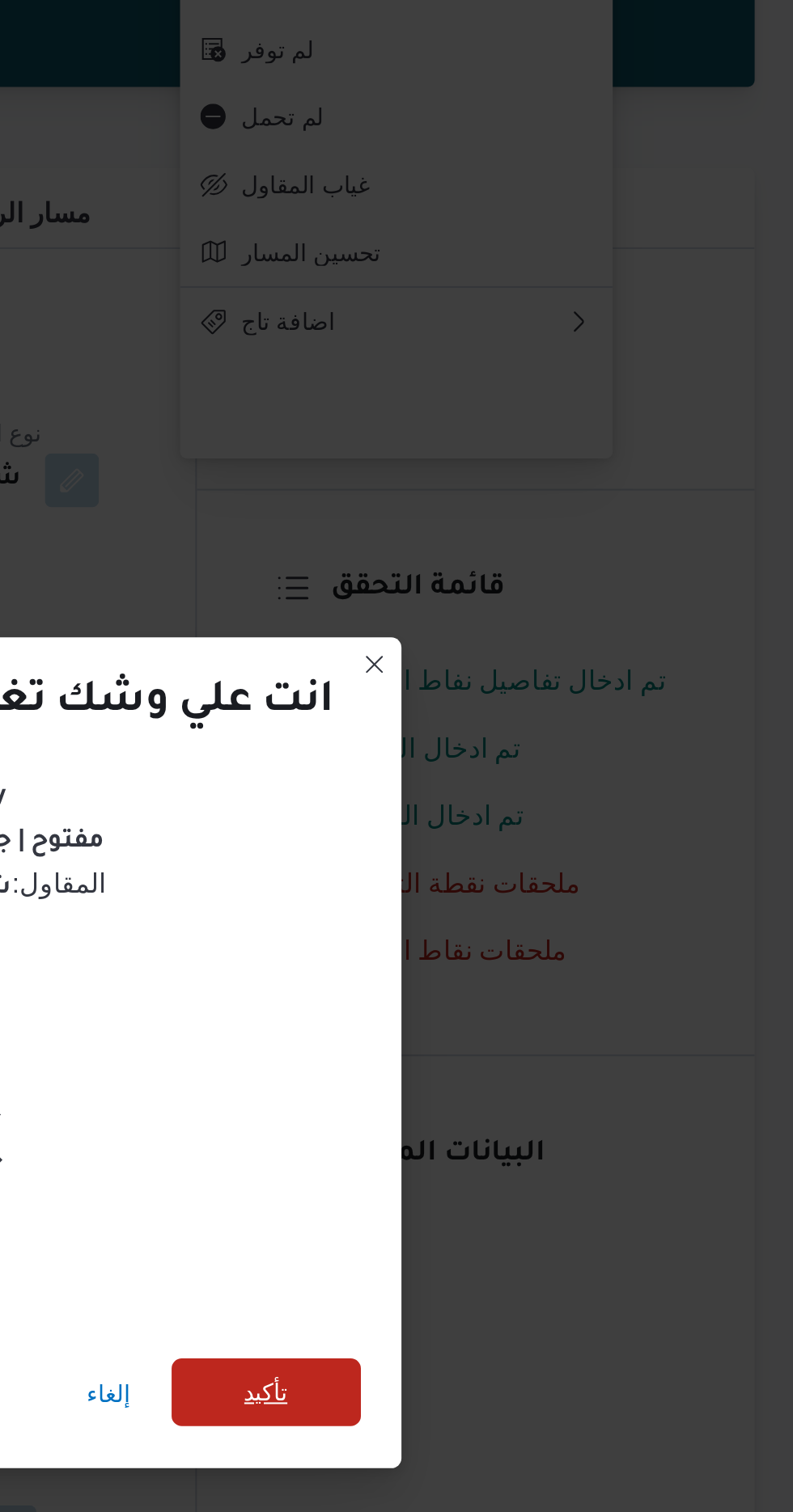
click at [561, 838] on span "تأكيد" at bounding box center [540, 843] width 91 height 32
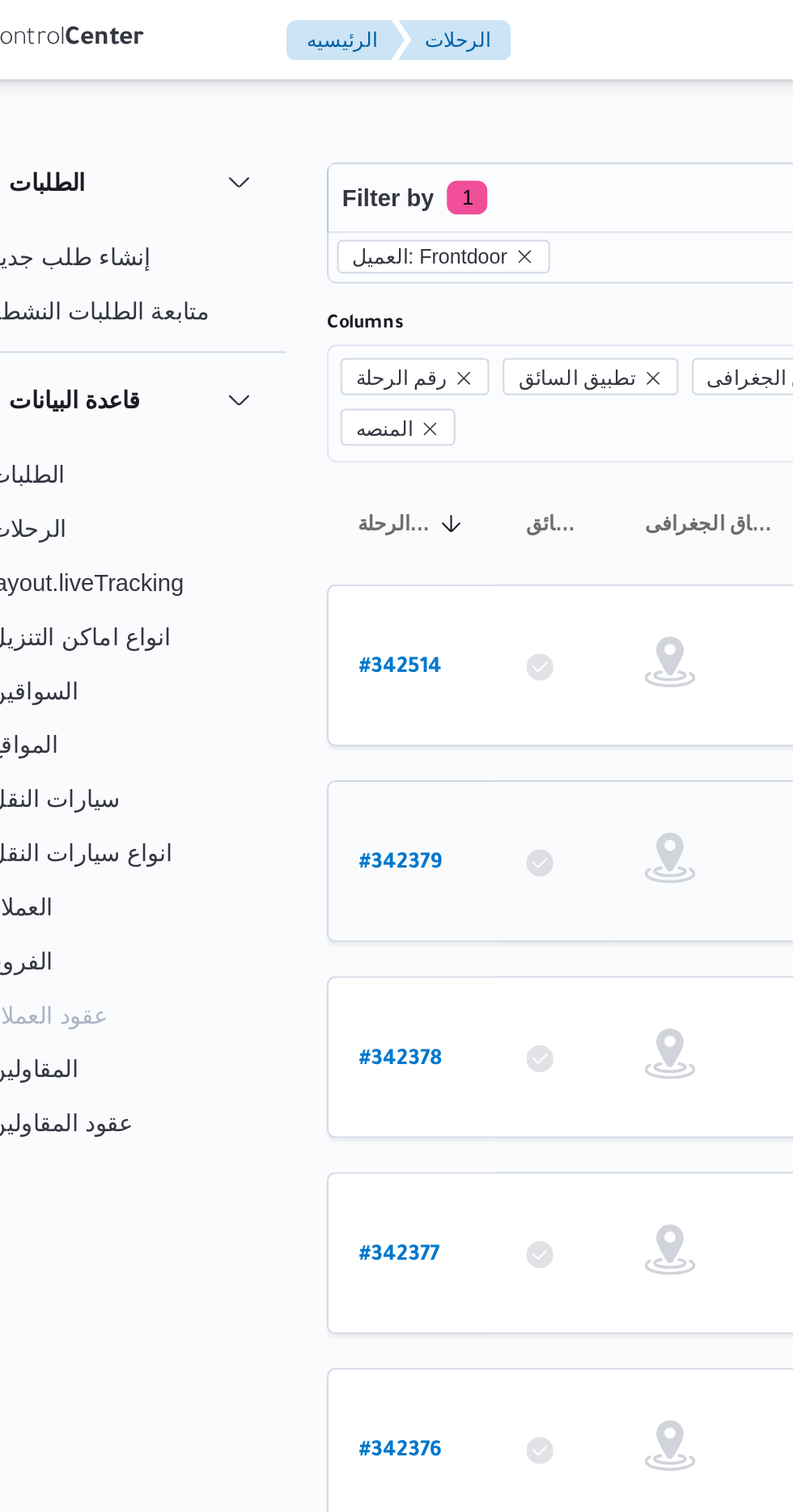
click at [238, 408] on b "# 342379" at bounding box center [246, 414] width 39 height 11
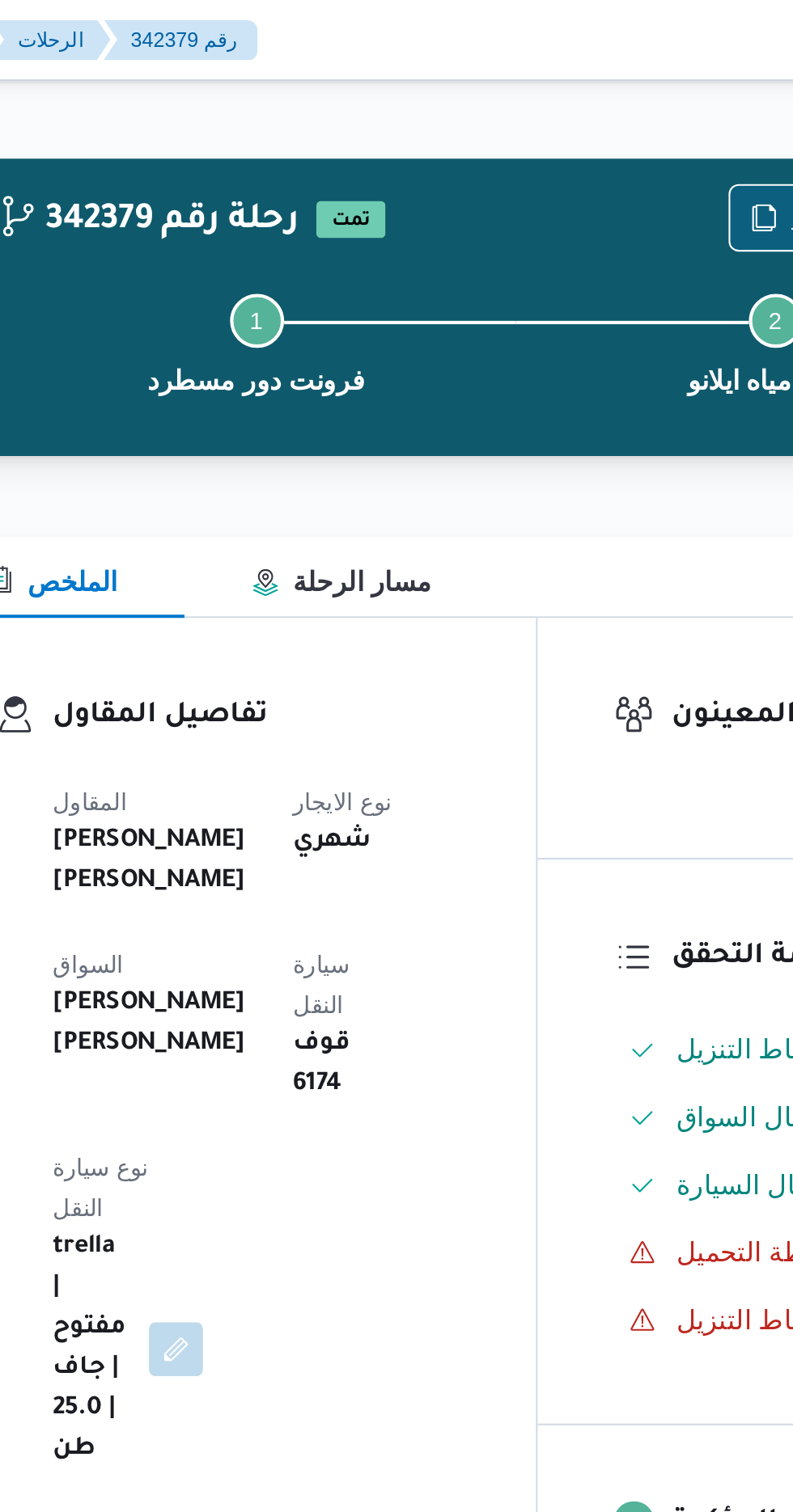
click at [604, 103] on span "نسخ الرحلة" at bounding box center [645, 104] width 93 height 31
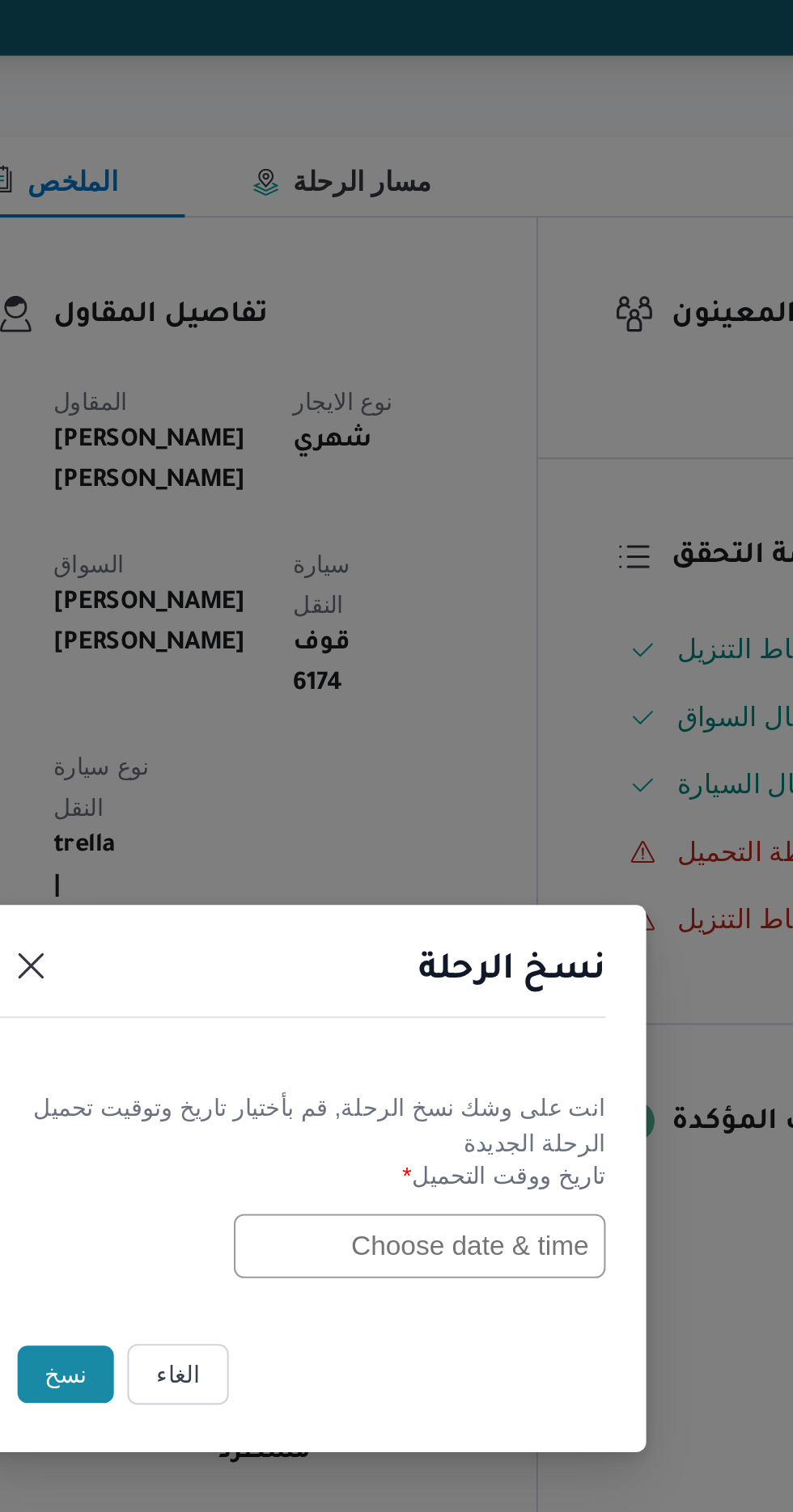
click at [397, 790] on input "text" at bounding box center [450, 788] width 178 height 31
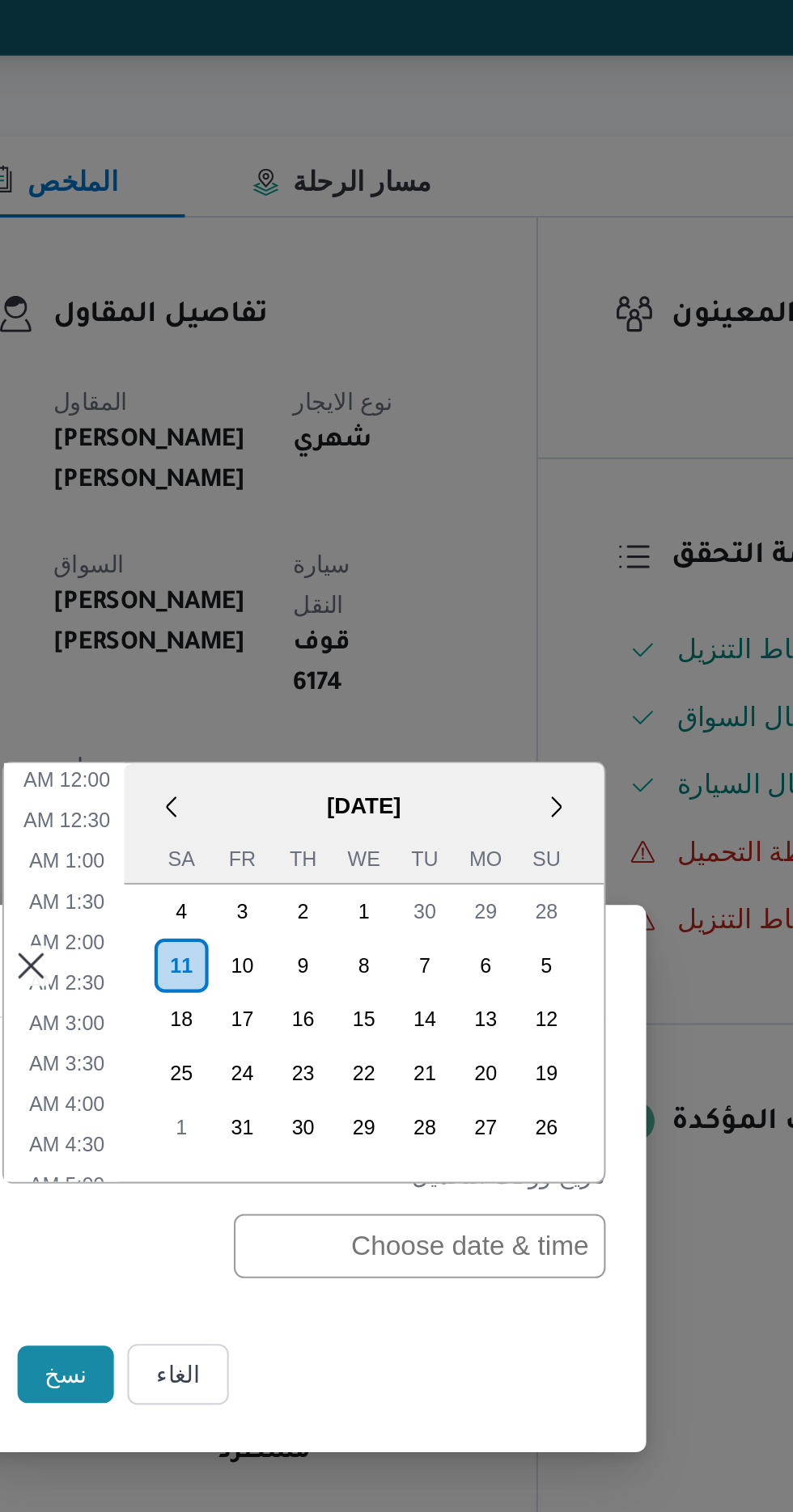
scroll to position [567, 0]
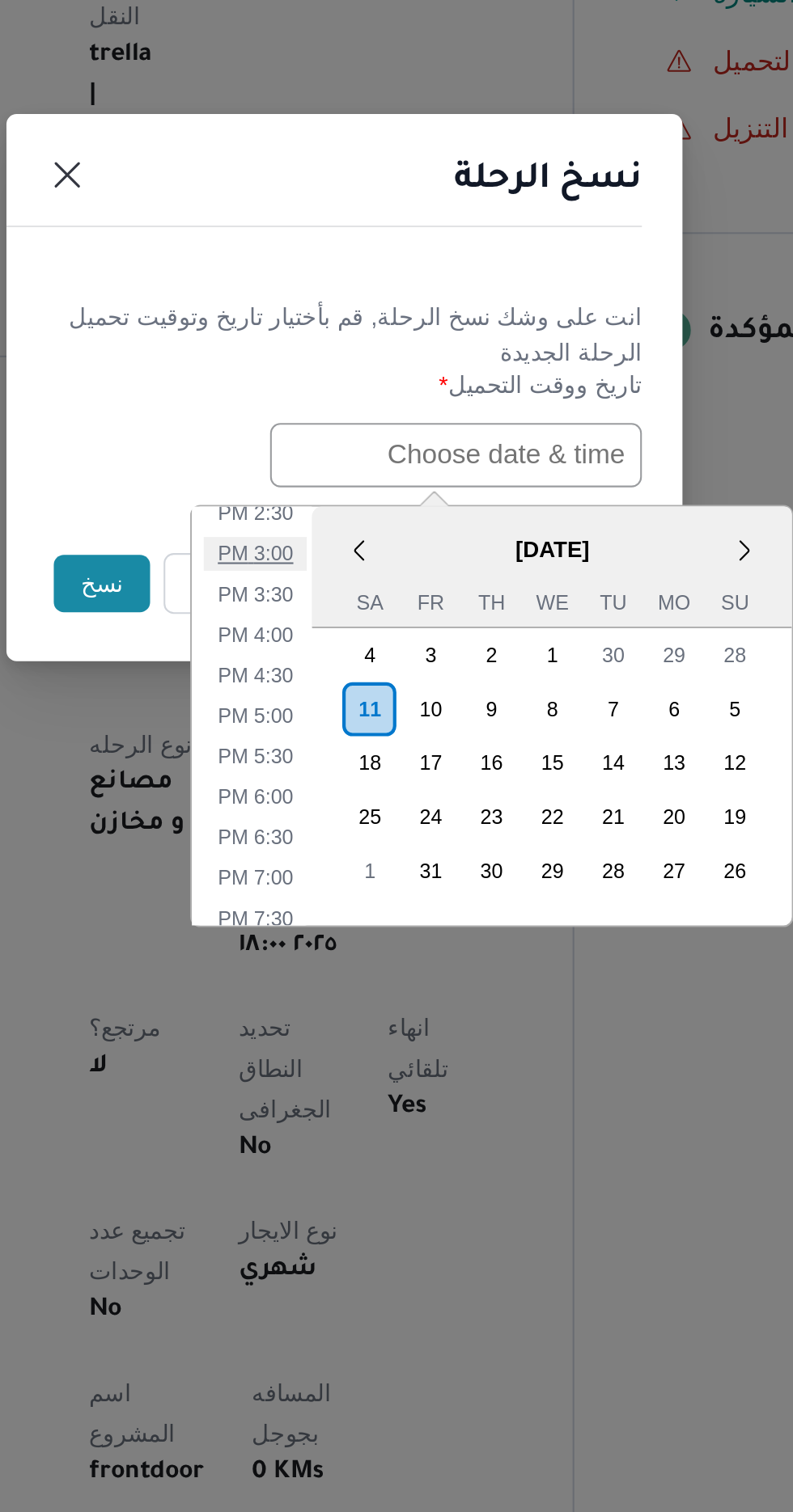
click at [344, 837] on li "3:00 PM" at bounding box center [354, 835] width 50 height 16
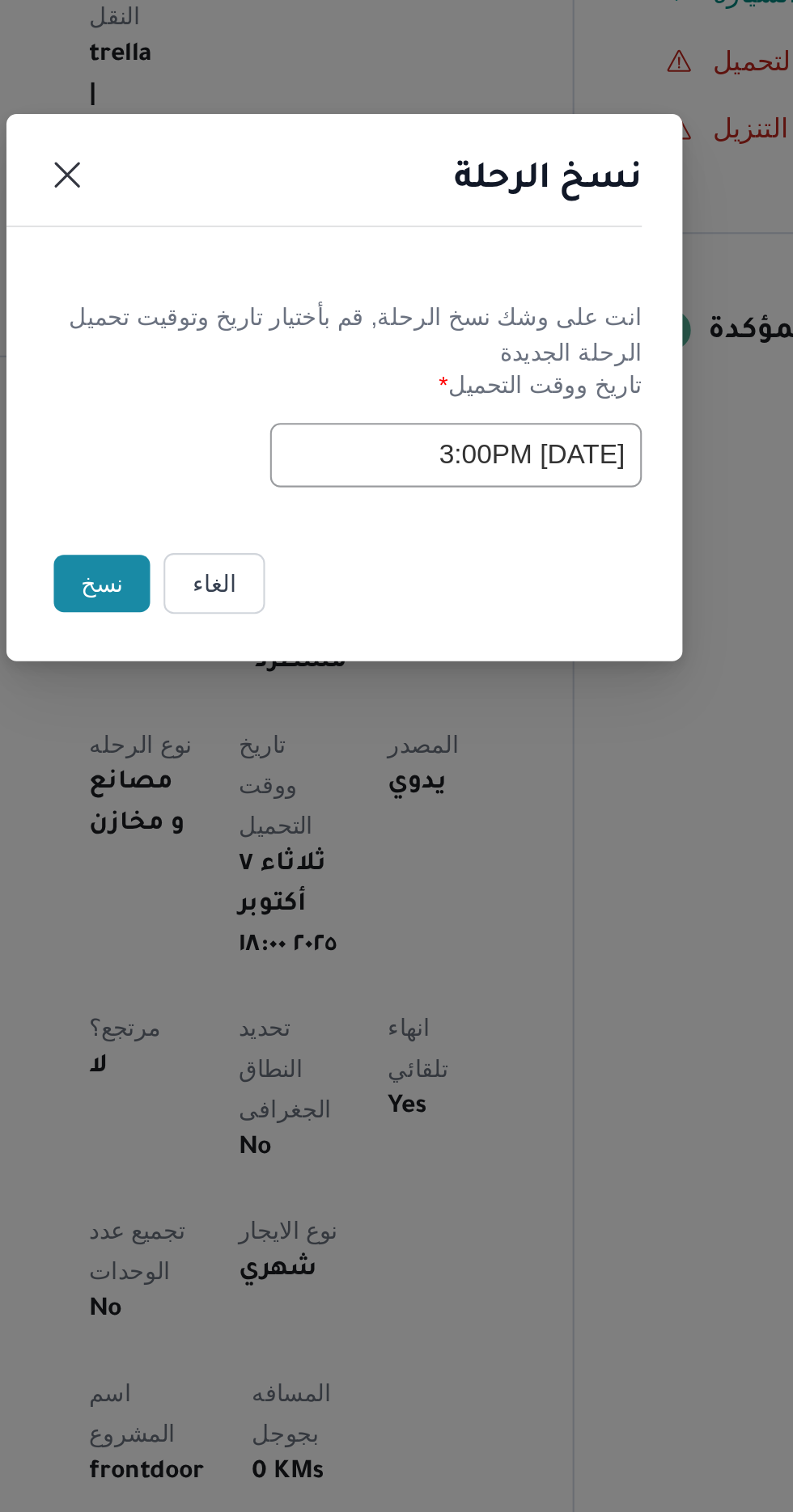
click at [431, 781] on input "[DATE] 3:00PM" at bounding box center [450, 788] width 178 height 31
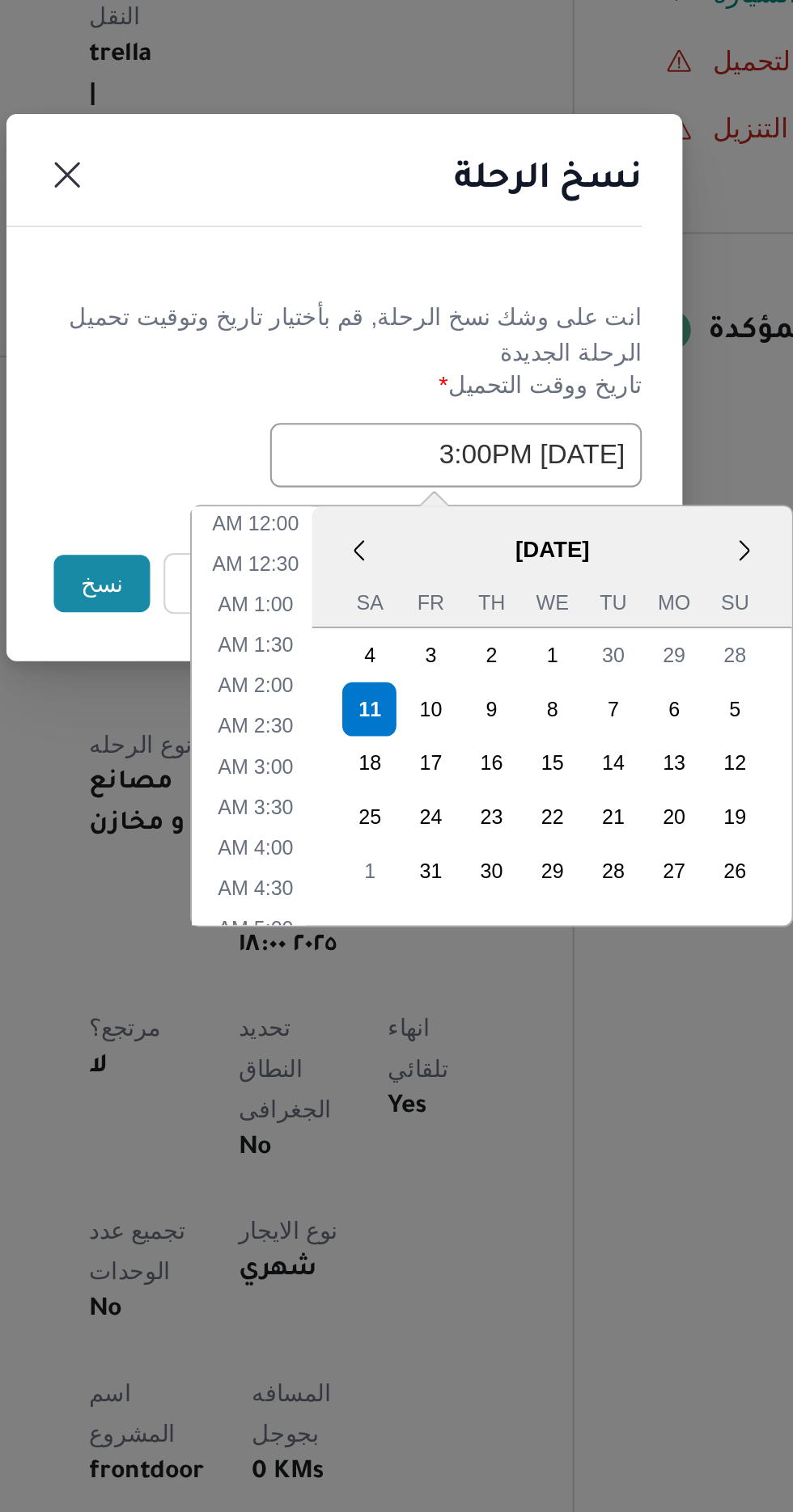
scroll to position [491, 0]
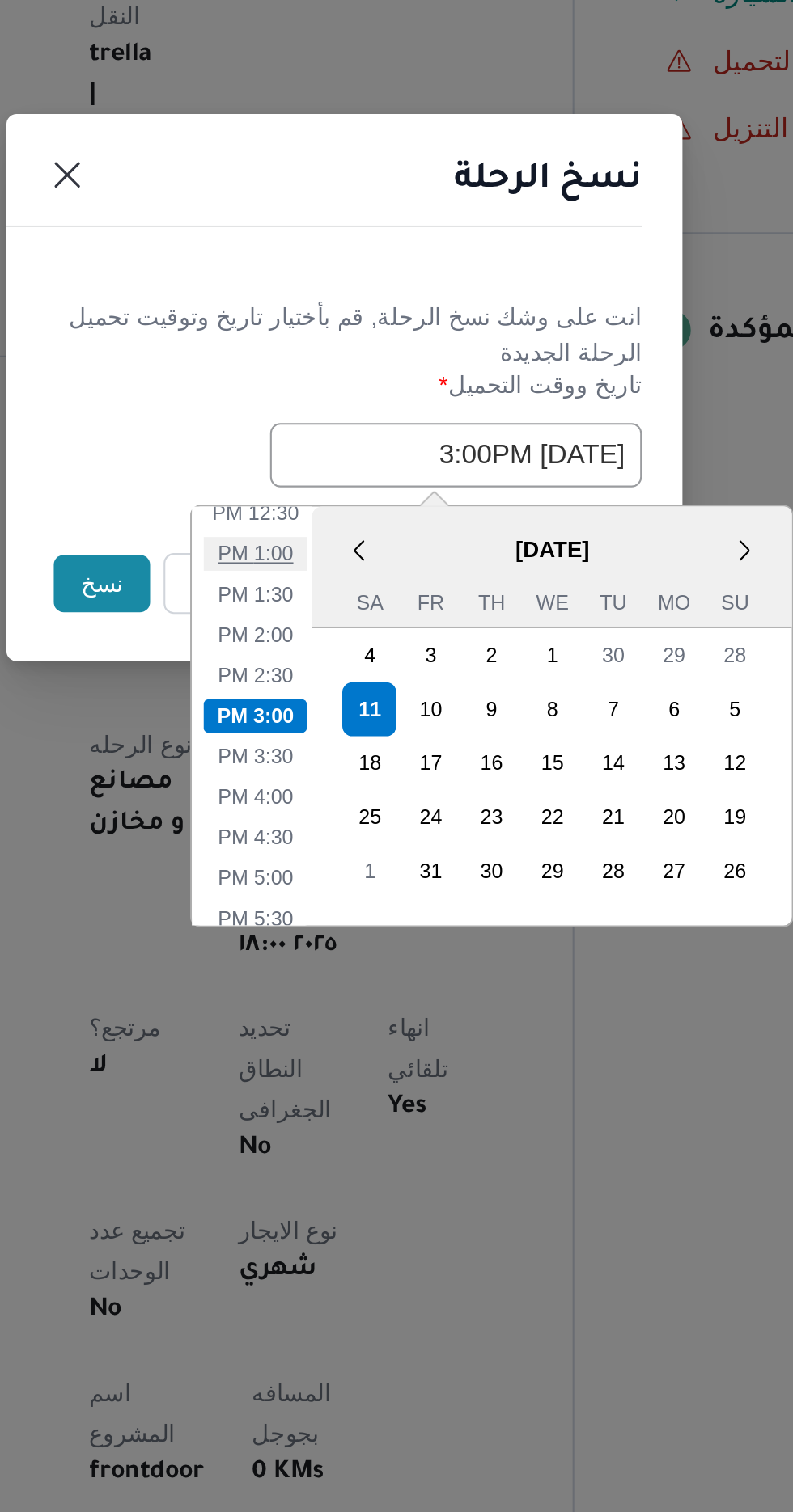
click at [351, 831] on li "1:00 PM" at bounding box center [354, 835] width 50 height 16
type input "[DATE] 1:00PM"
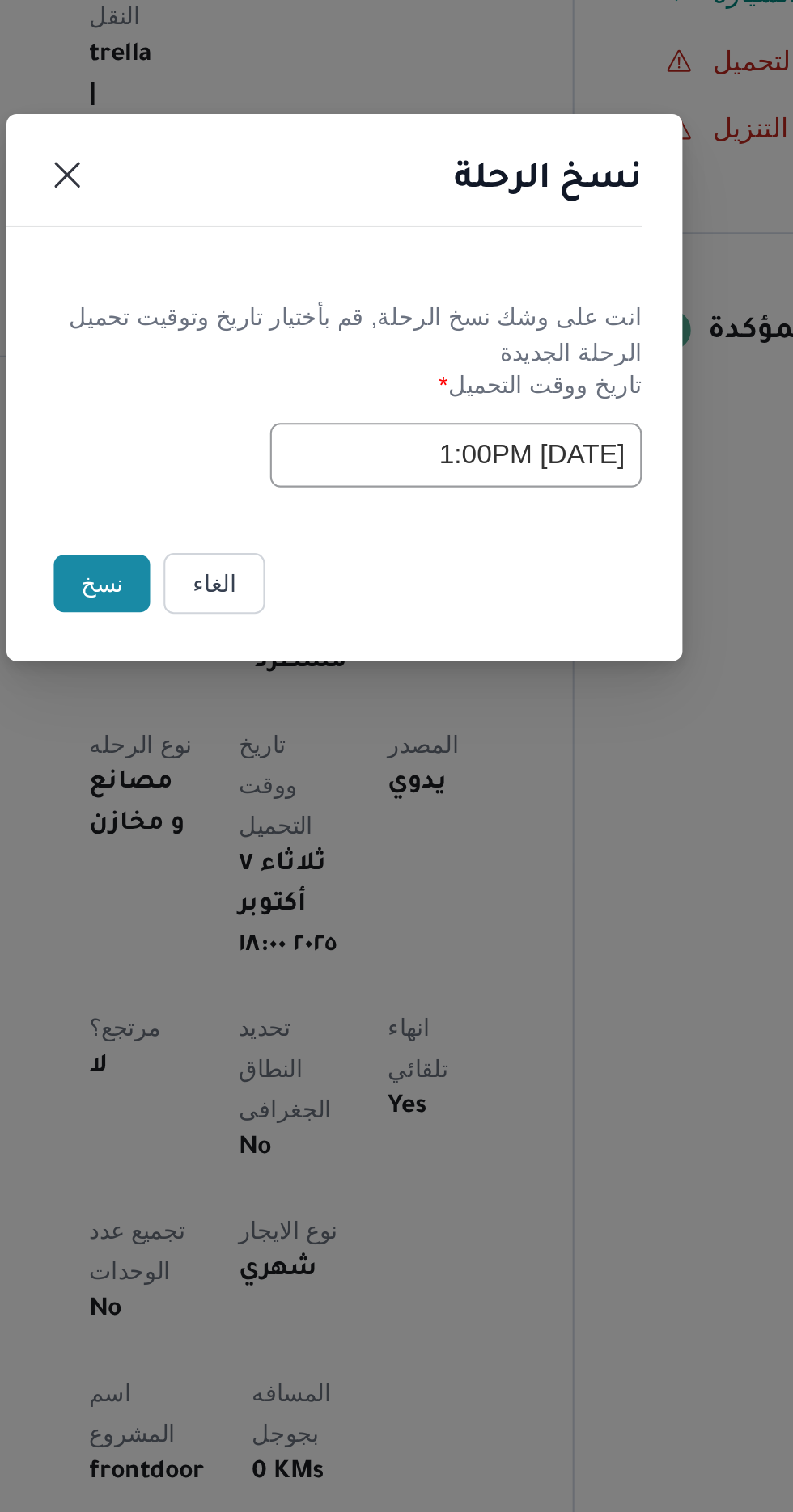
click at [282, 845] on button "نسخ" at bounding box center [280, 850] width 46 height 27
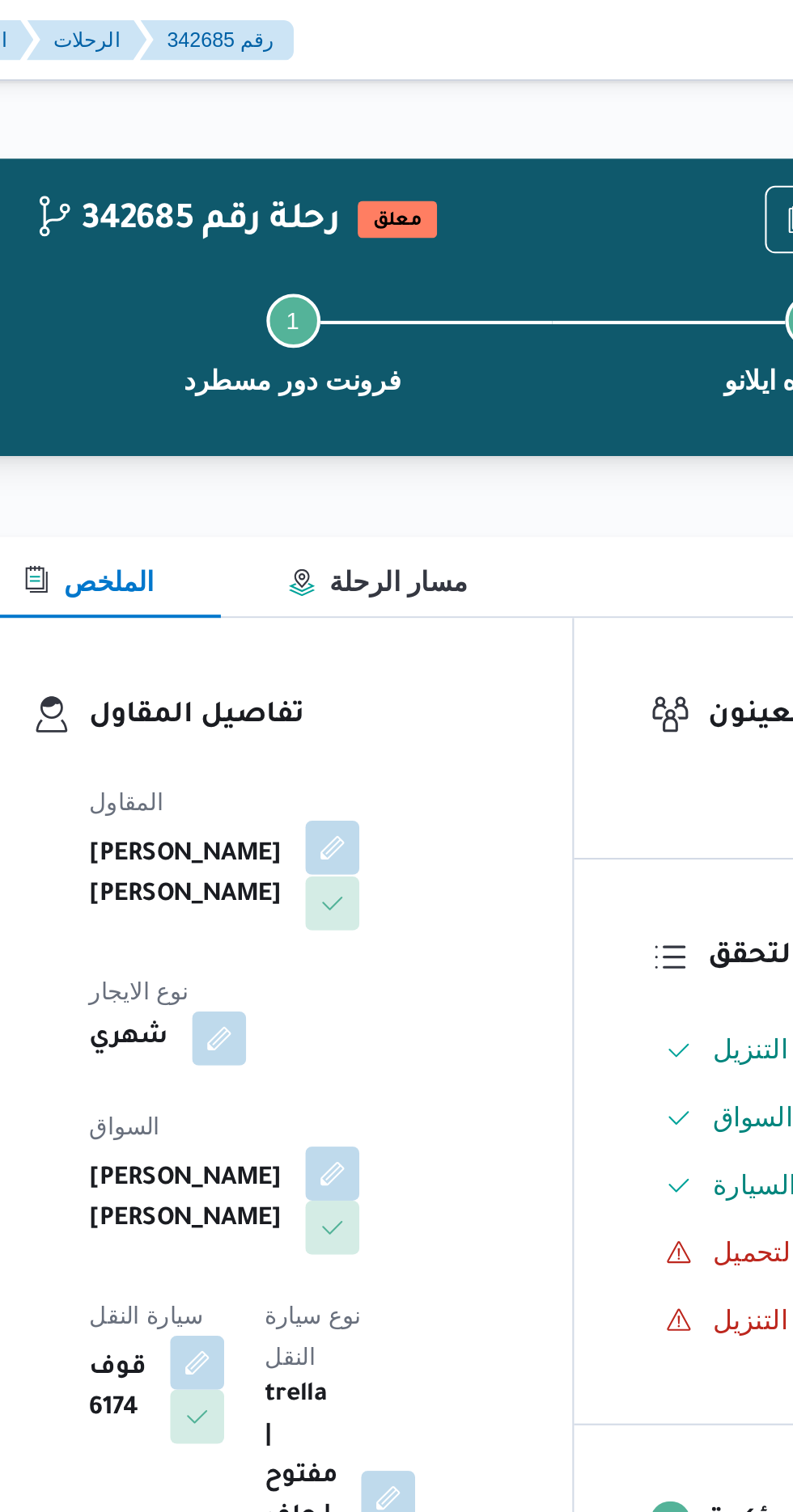
click at [378, 418] on button "button" at bounding box center [391, 406] width 26 height 26
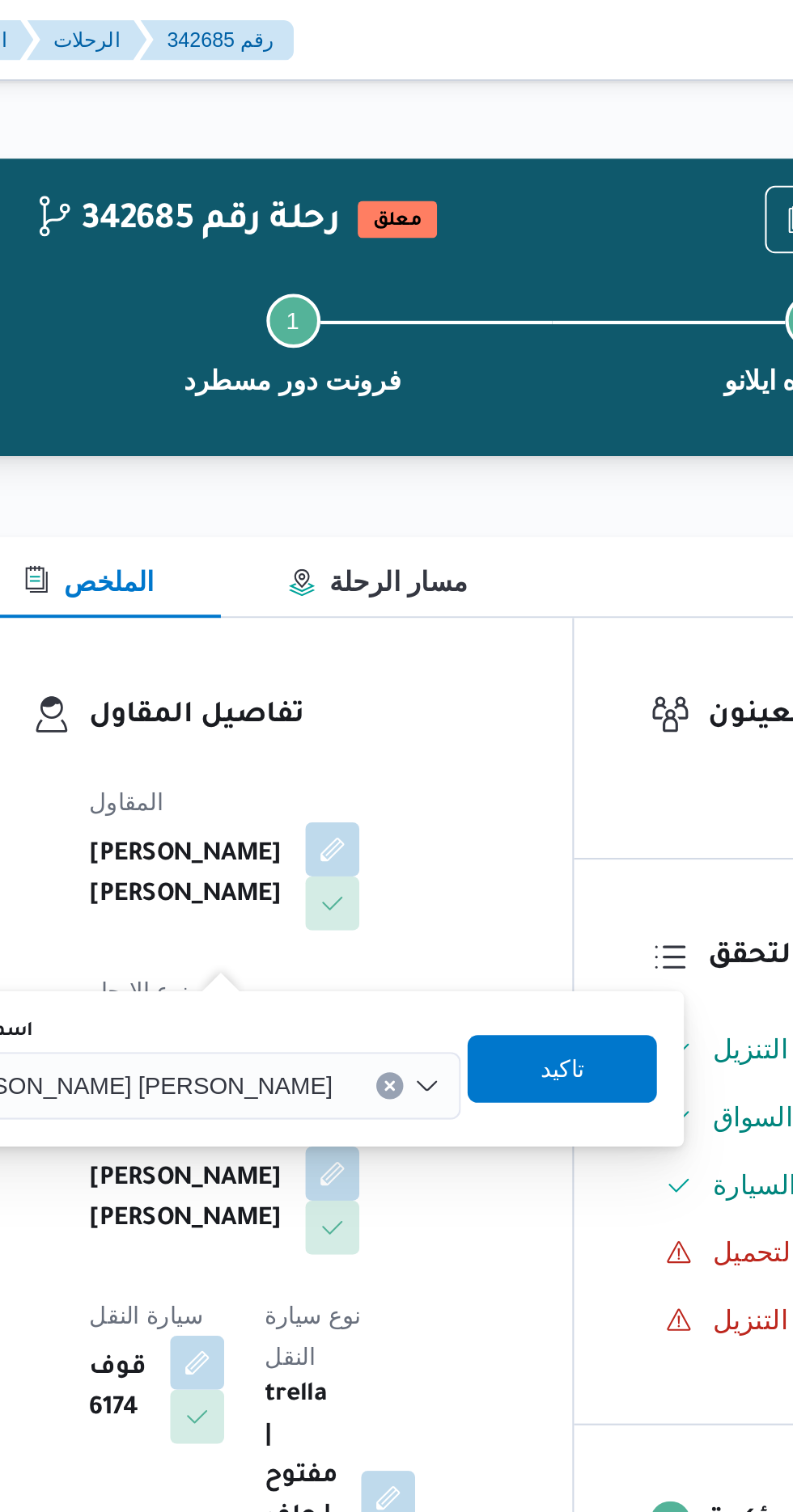
click at [309, 521] on span "[PERSON_NAME] [PERSON_NAME]" at bounding box center [297, 519] width 190 height 18
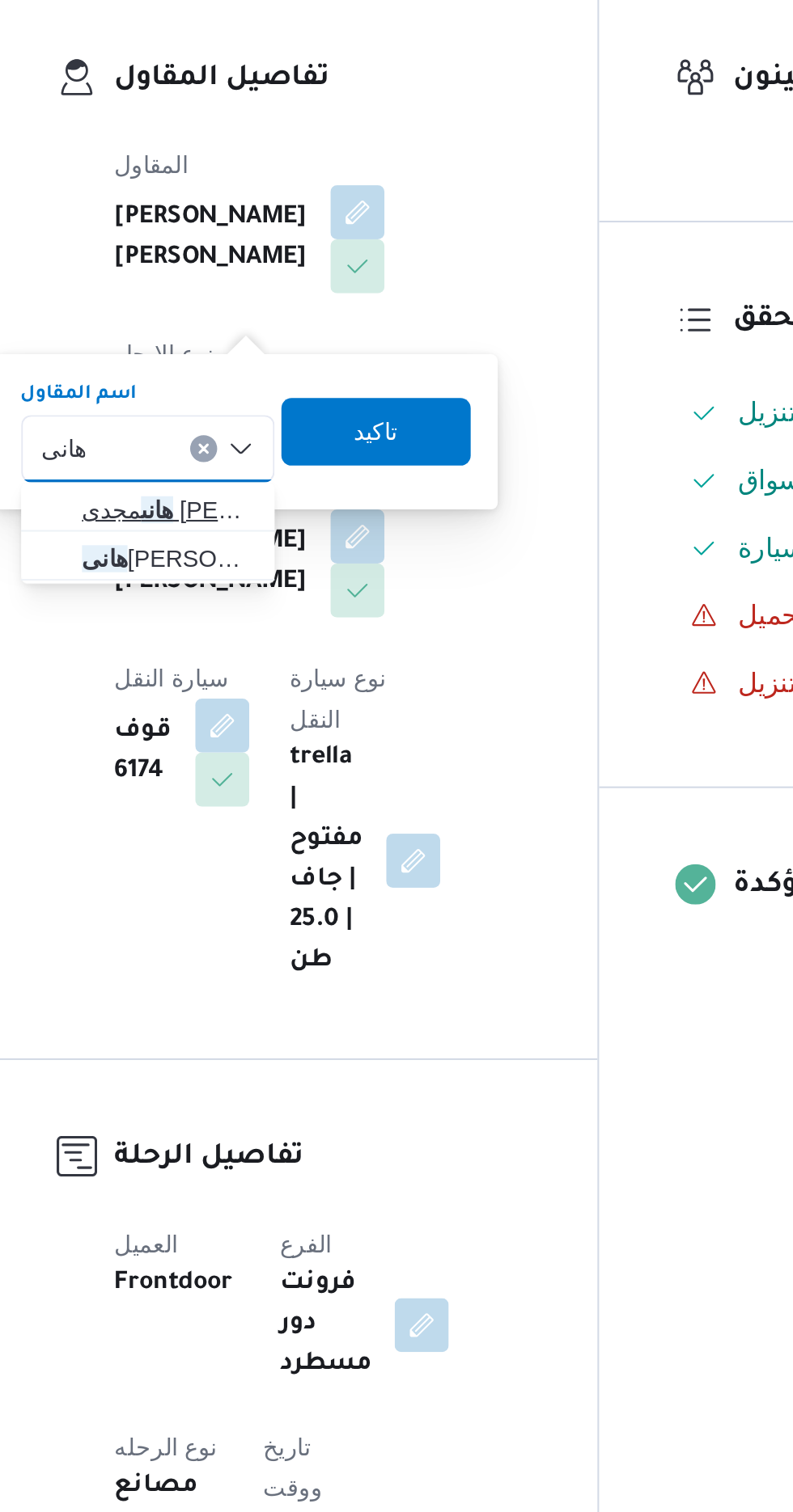
type input "هانى"
click at [304, 545] on span "[PERSON_NAME] [PERSON_NAME]" at bounding box center [300, 549] width 83 height 20
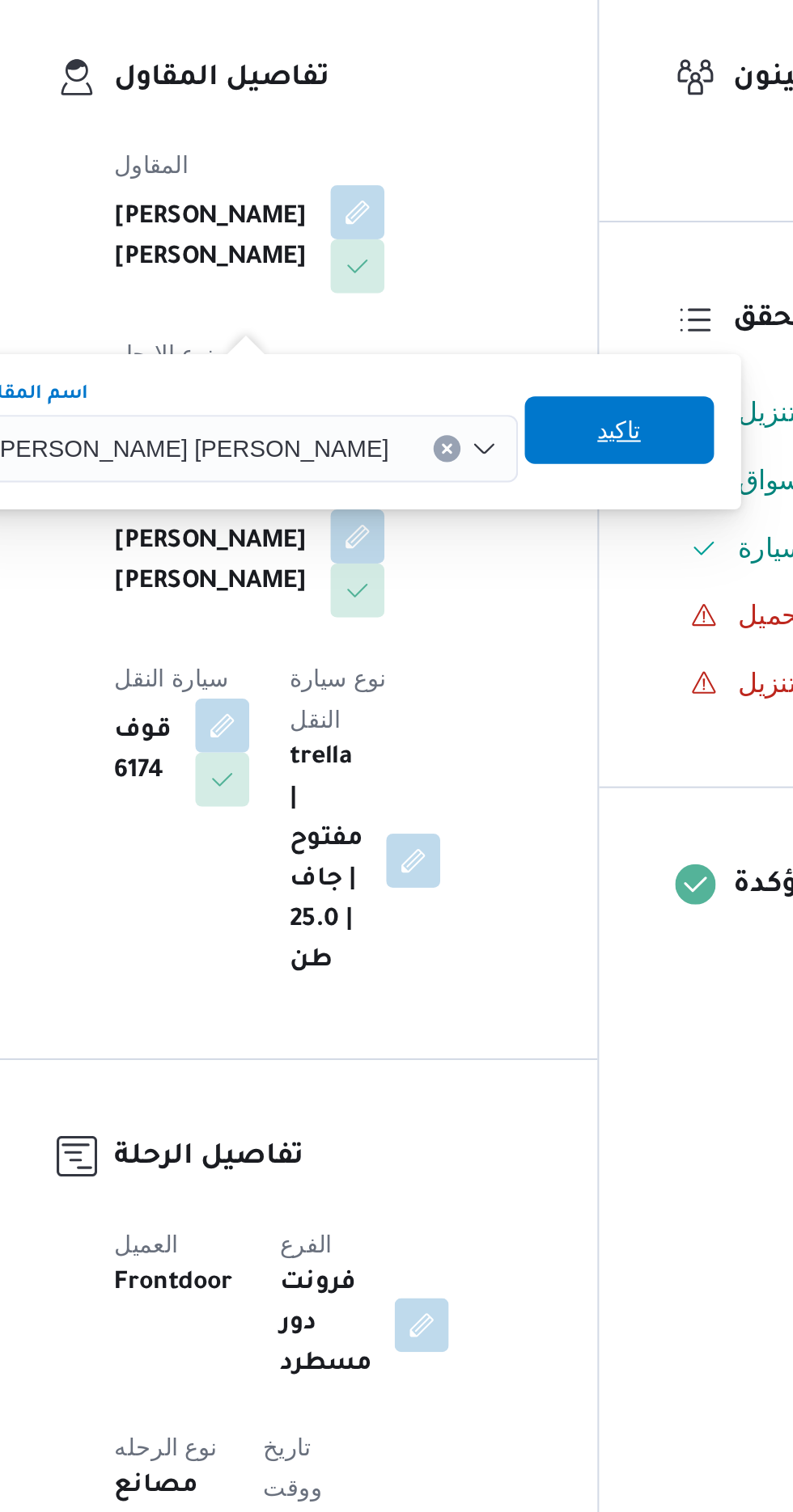
click at [506, 512] on span "تاكيد" at bounding box center [516, 511] width 21 height 20
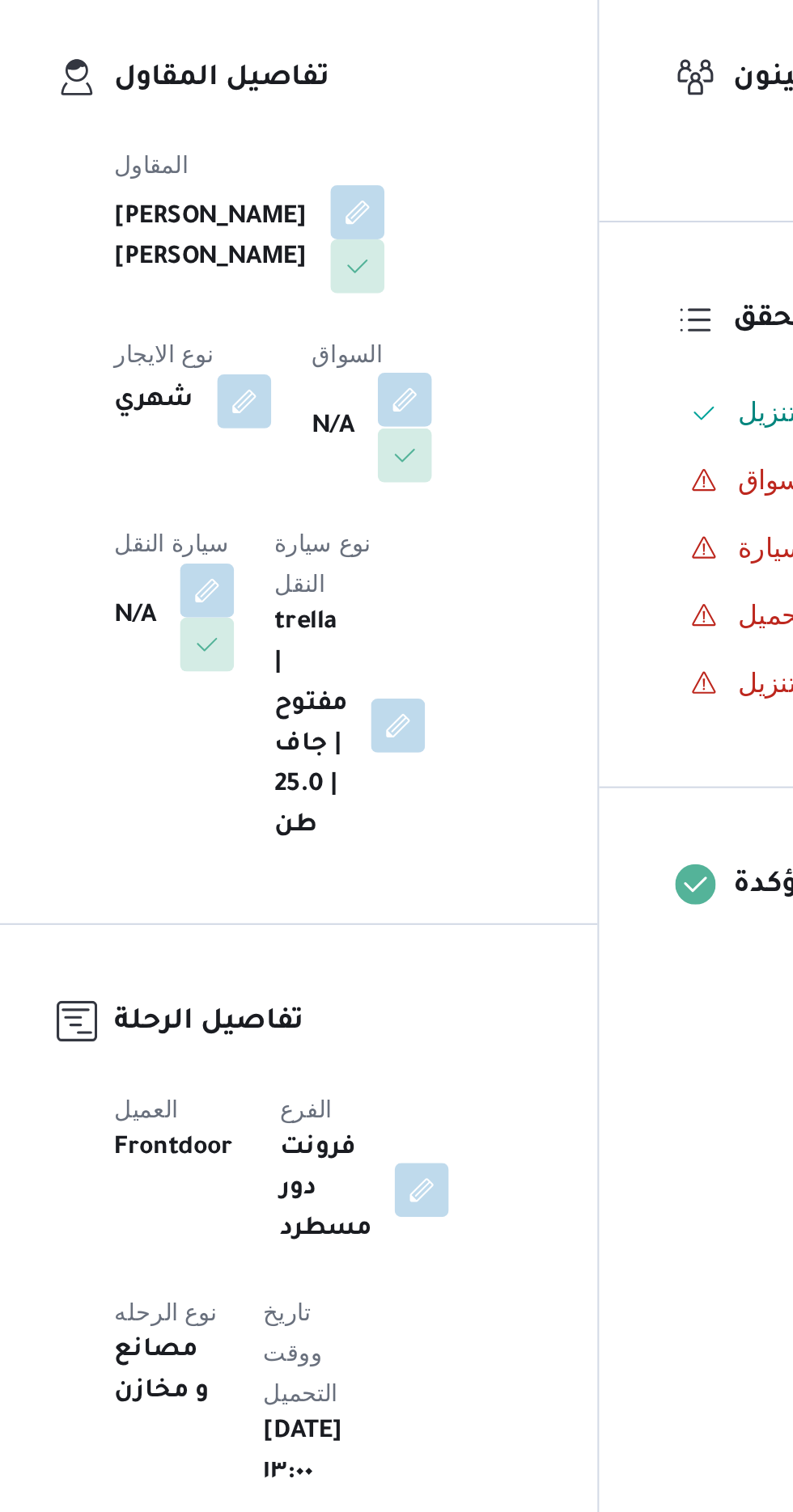
click at [401, 509] on button "button" at bounding box center [414, 497] width 26 height 26
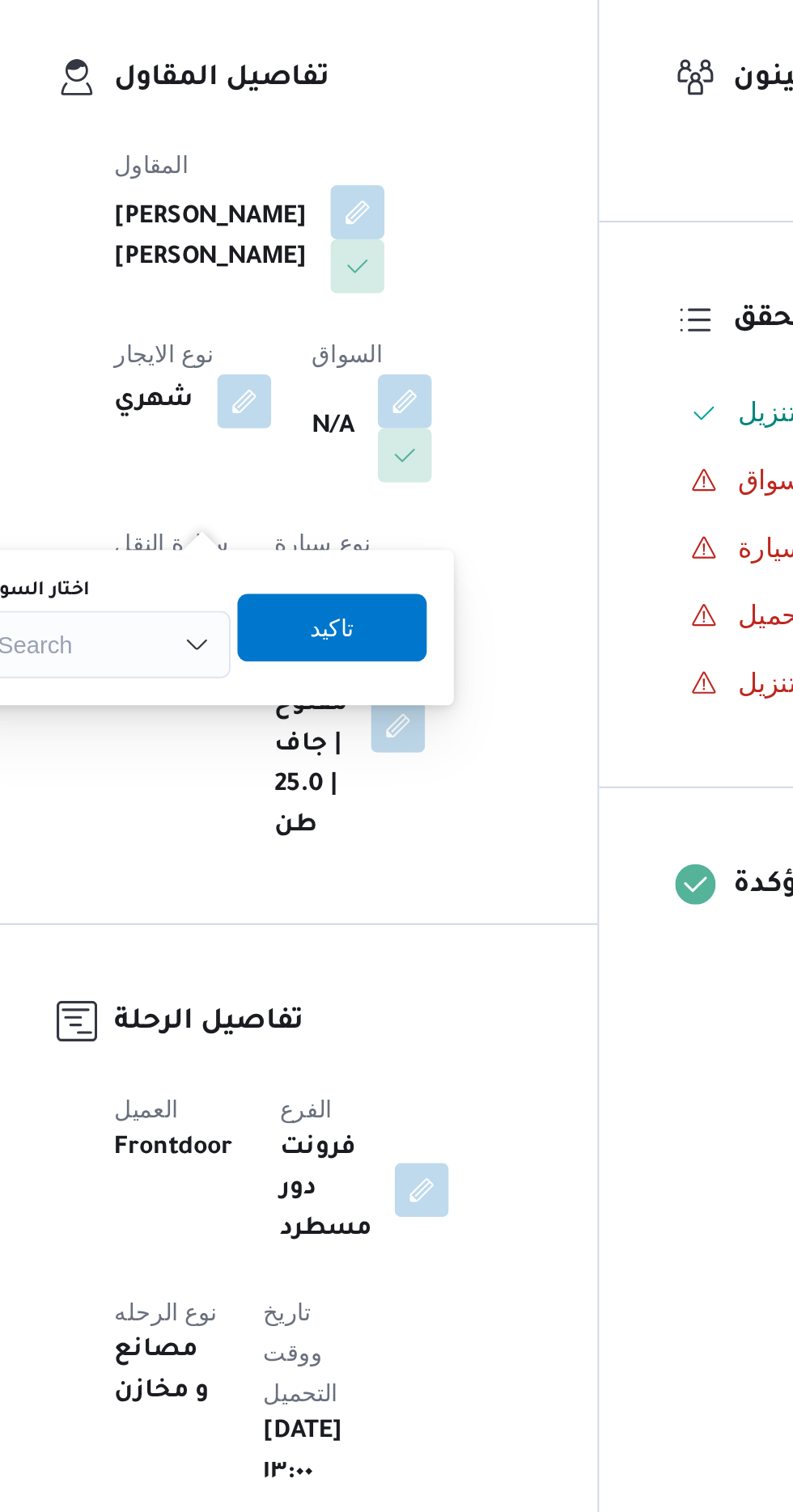
click at [296, 597] on div "Search" at bounding box center [268, 613] width 121 height 32
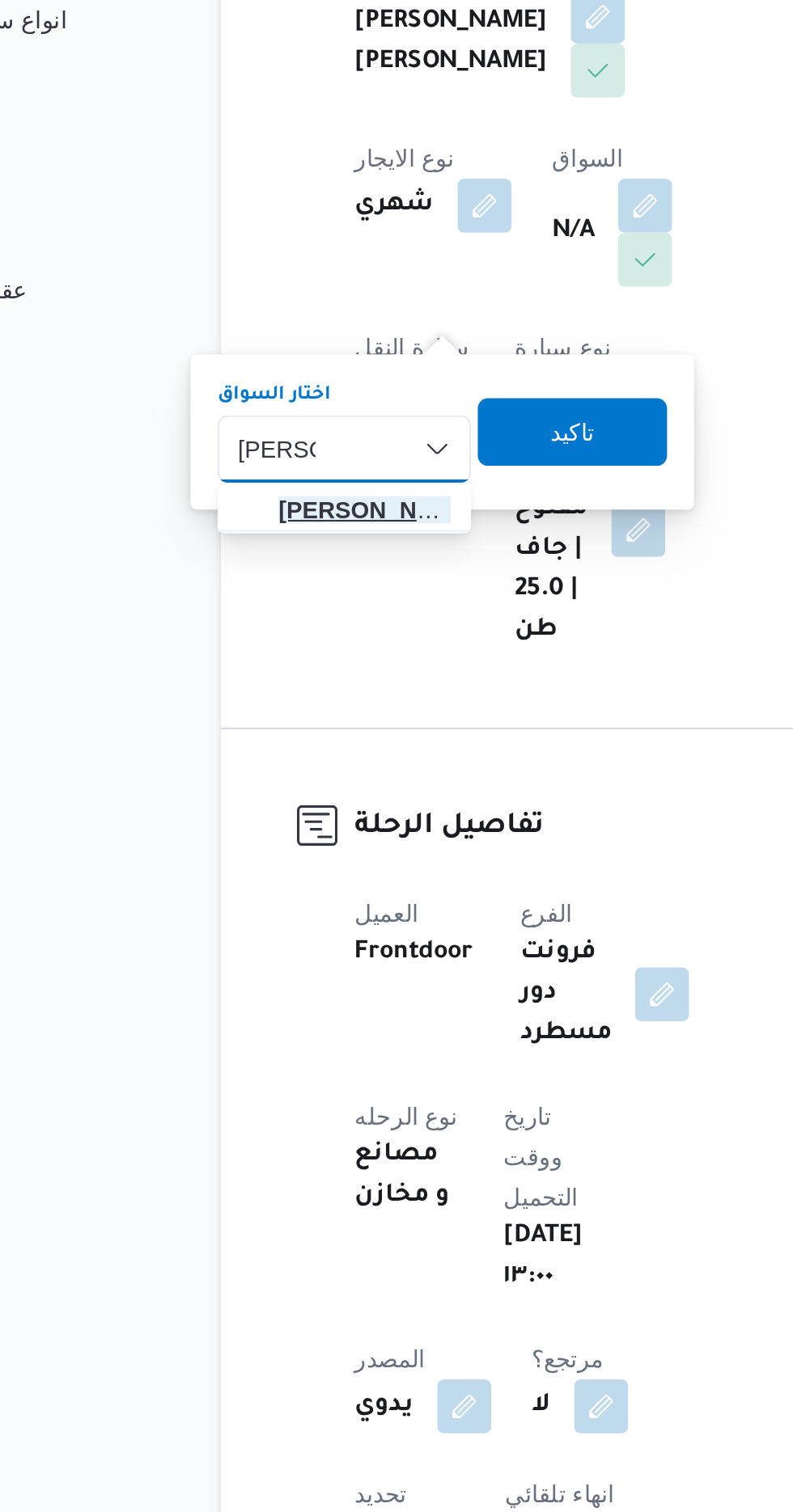
type input "[PERSON_NAME]"
click at [280, 643] on span "[PERSON_NAME] اد [PERSON_NAME]" at bounding box center [280, 643] width 83 height 20
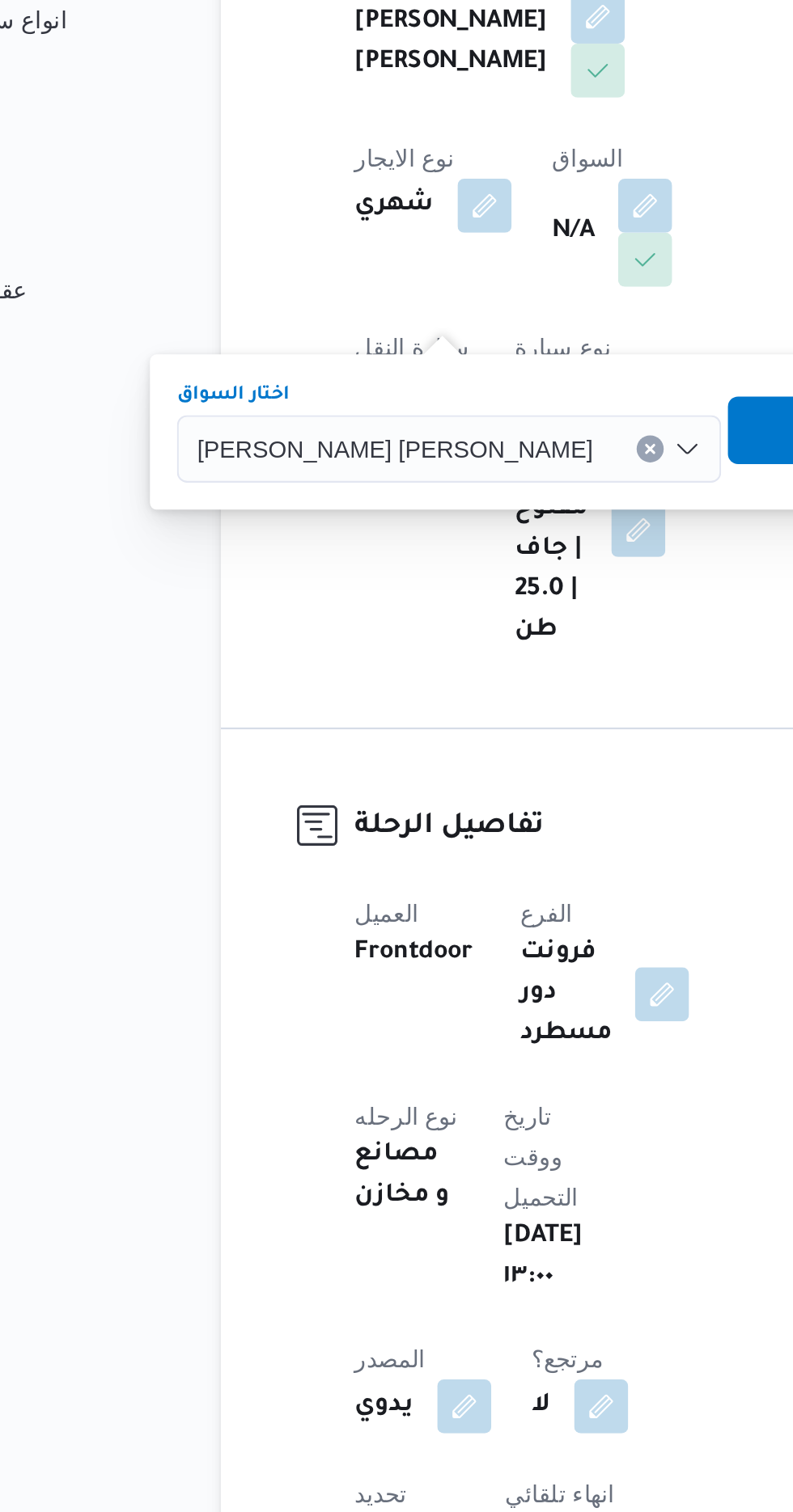
click at [488, 608] on span "تاكيد" at bounding box center [498, 605] width 21 height 20
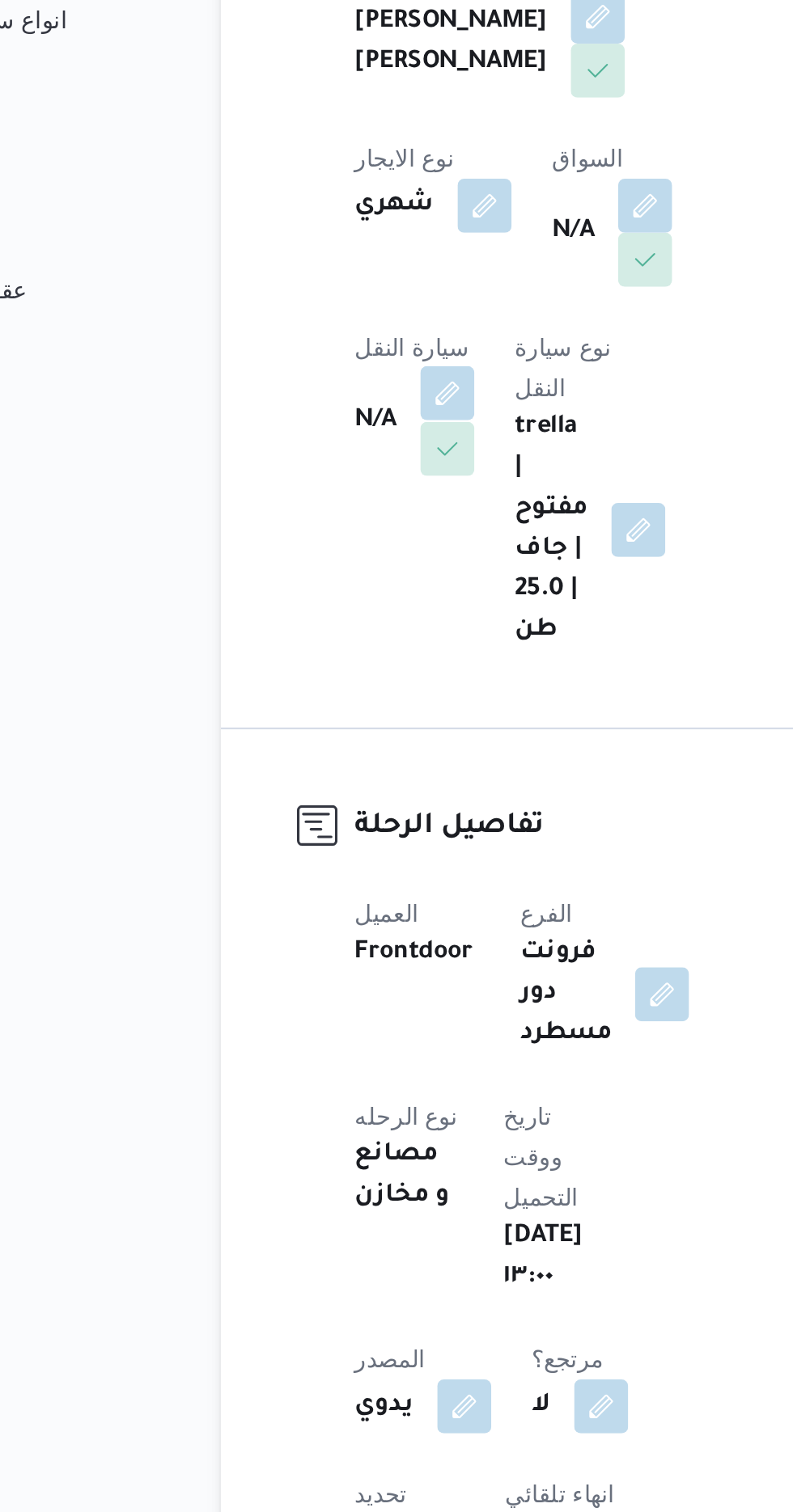
click at [332, 574] on button "button" at bounding box center [319, 587] width 26 height 26
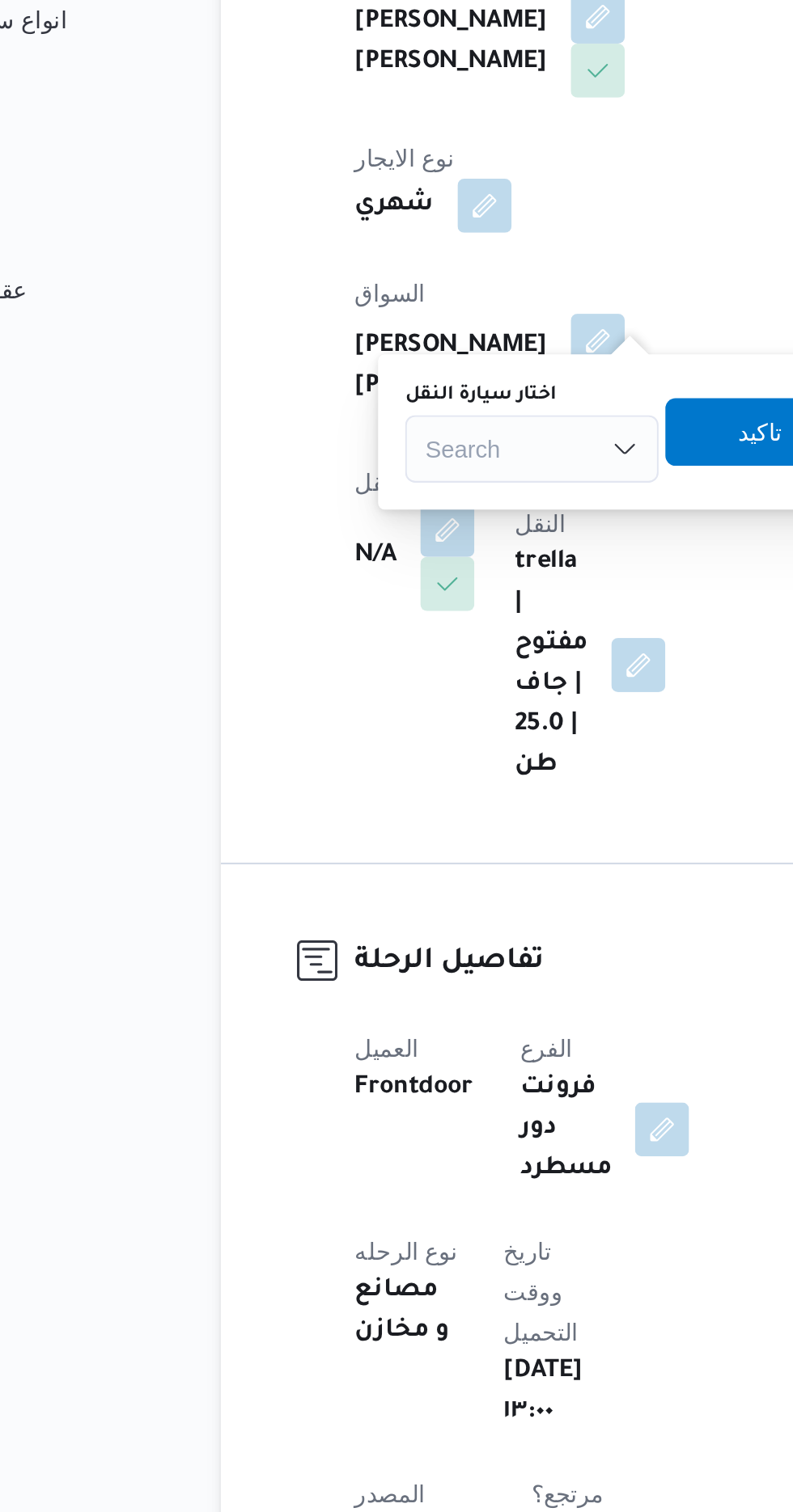
click at [350, 606] on div "Search" at bounding box center [358, 613] width 121 height 32
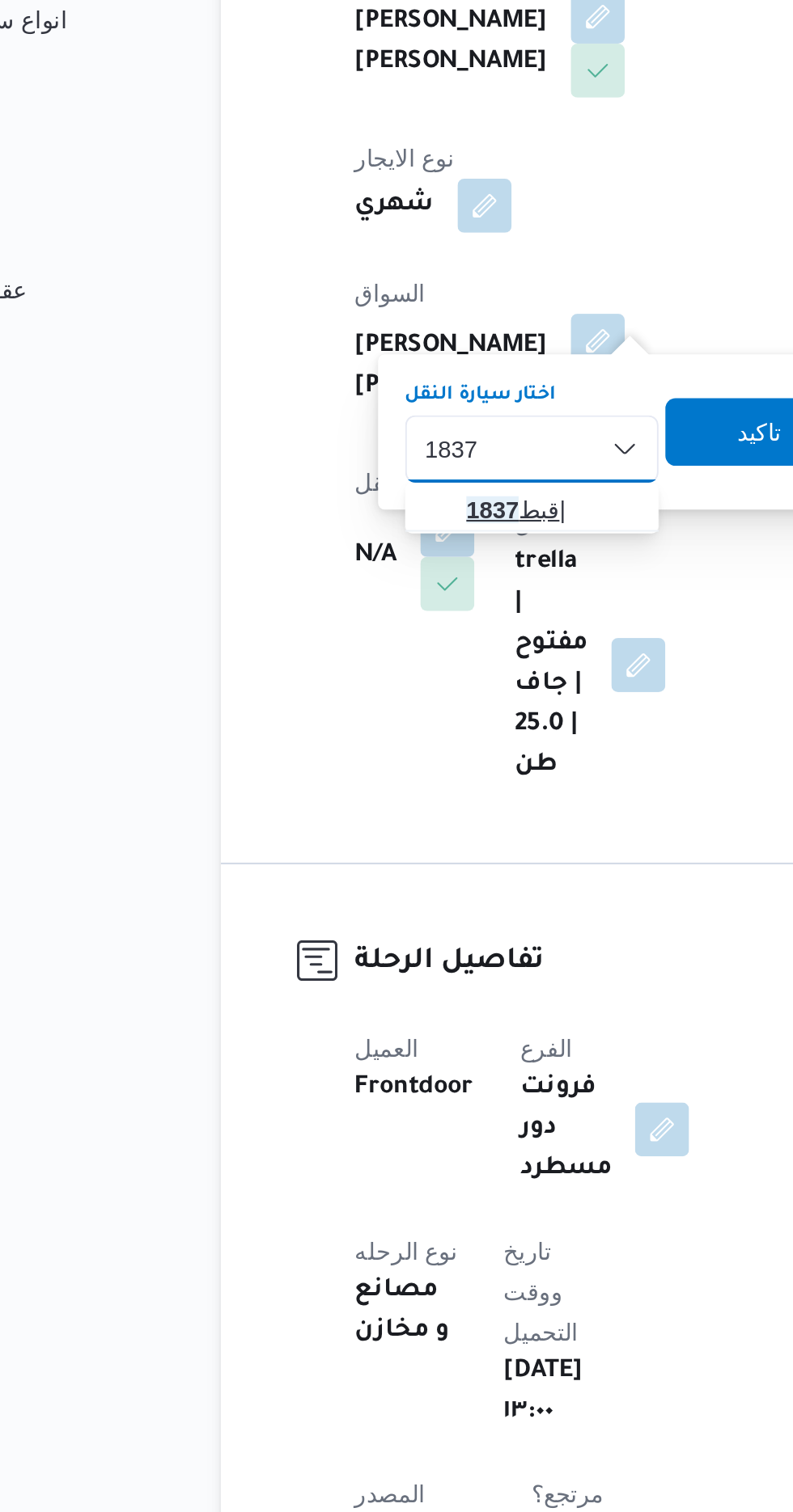
type input "1837"
click at [367, 637] on span "قبط 1837 |" at bounding box center [369, 643] width 83 height 20
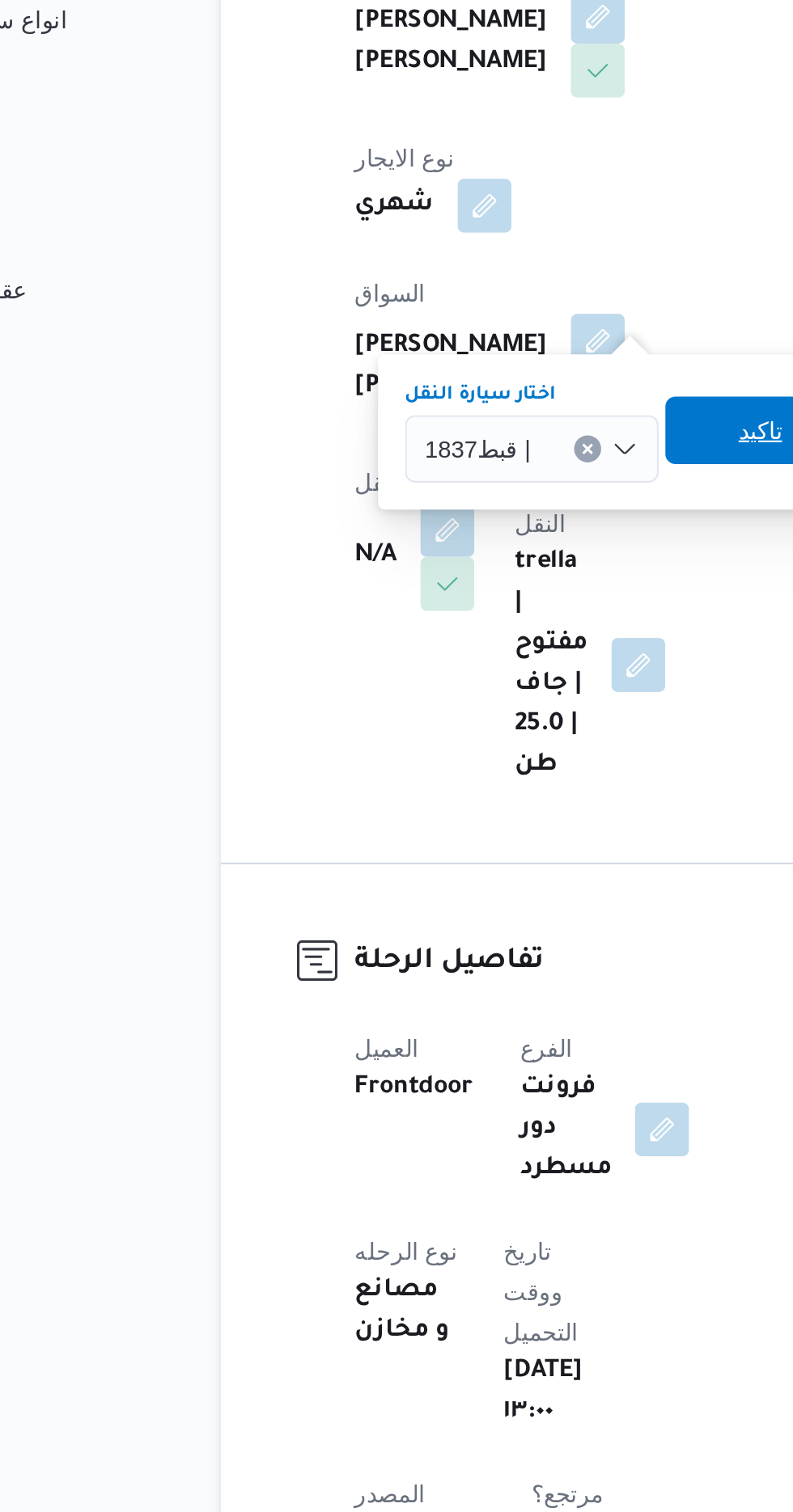
click at [462, 602] on span "تاكيد" at bounding box center [468, 605] width 21 height 20
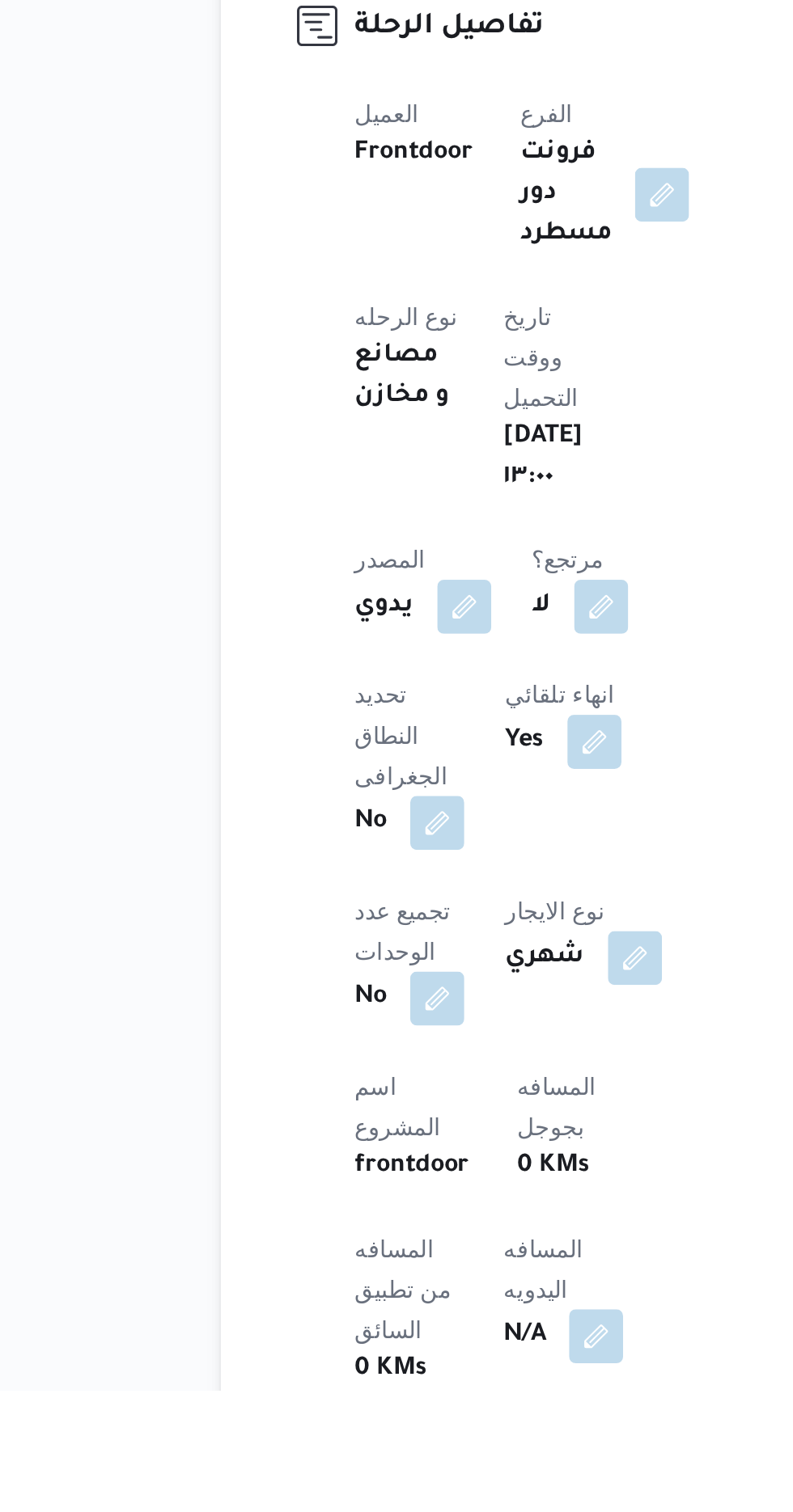
scroll to position [144, 0]
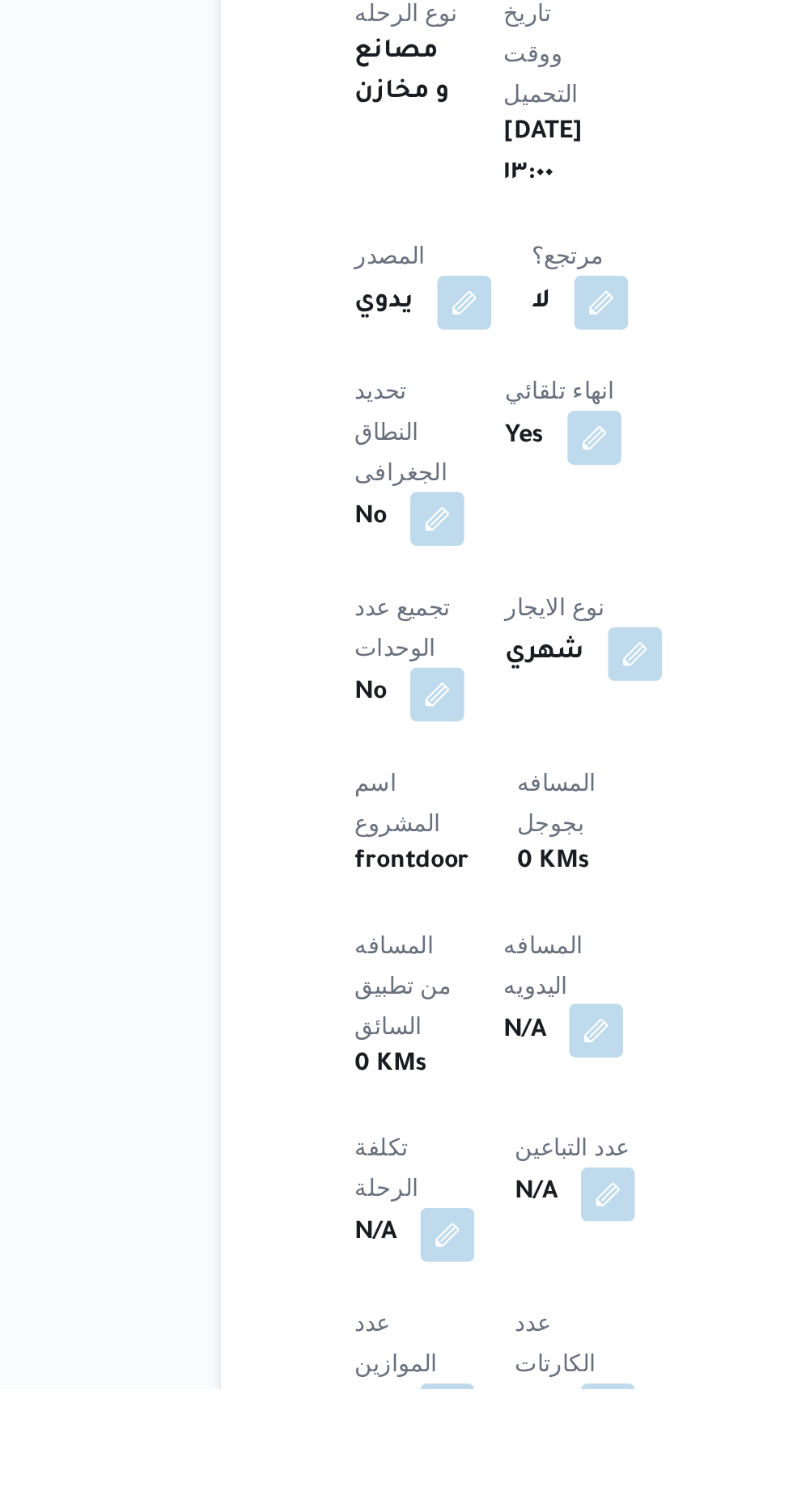
click at [377, 1328] on button "button" at bounding box center [390, 1341] width 26 height 26
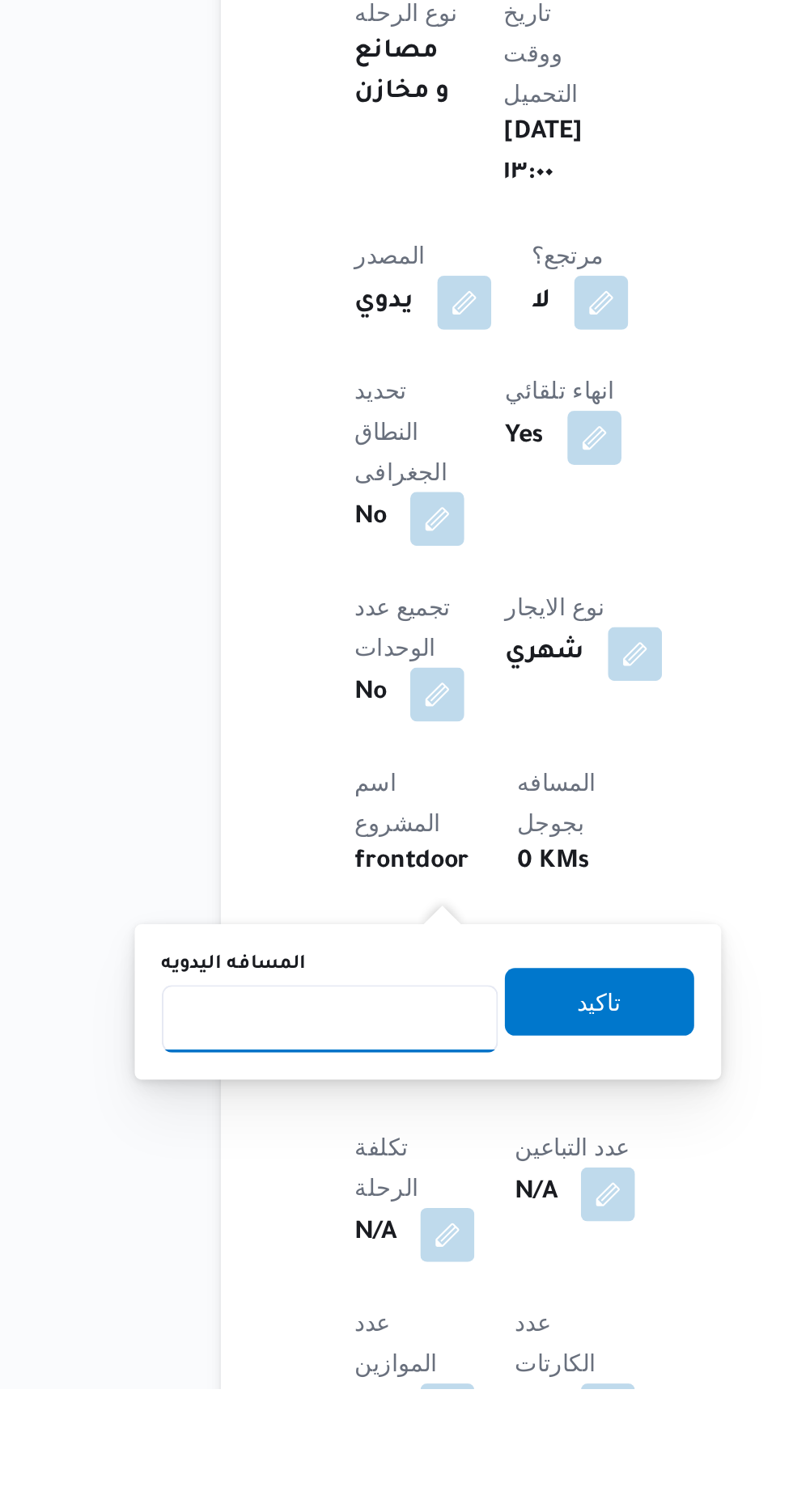
click at [295, 1331] on input "المسافه اليدويه" at bounding box center [263, 1335] width 161 height 32
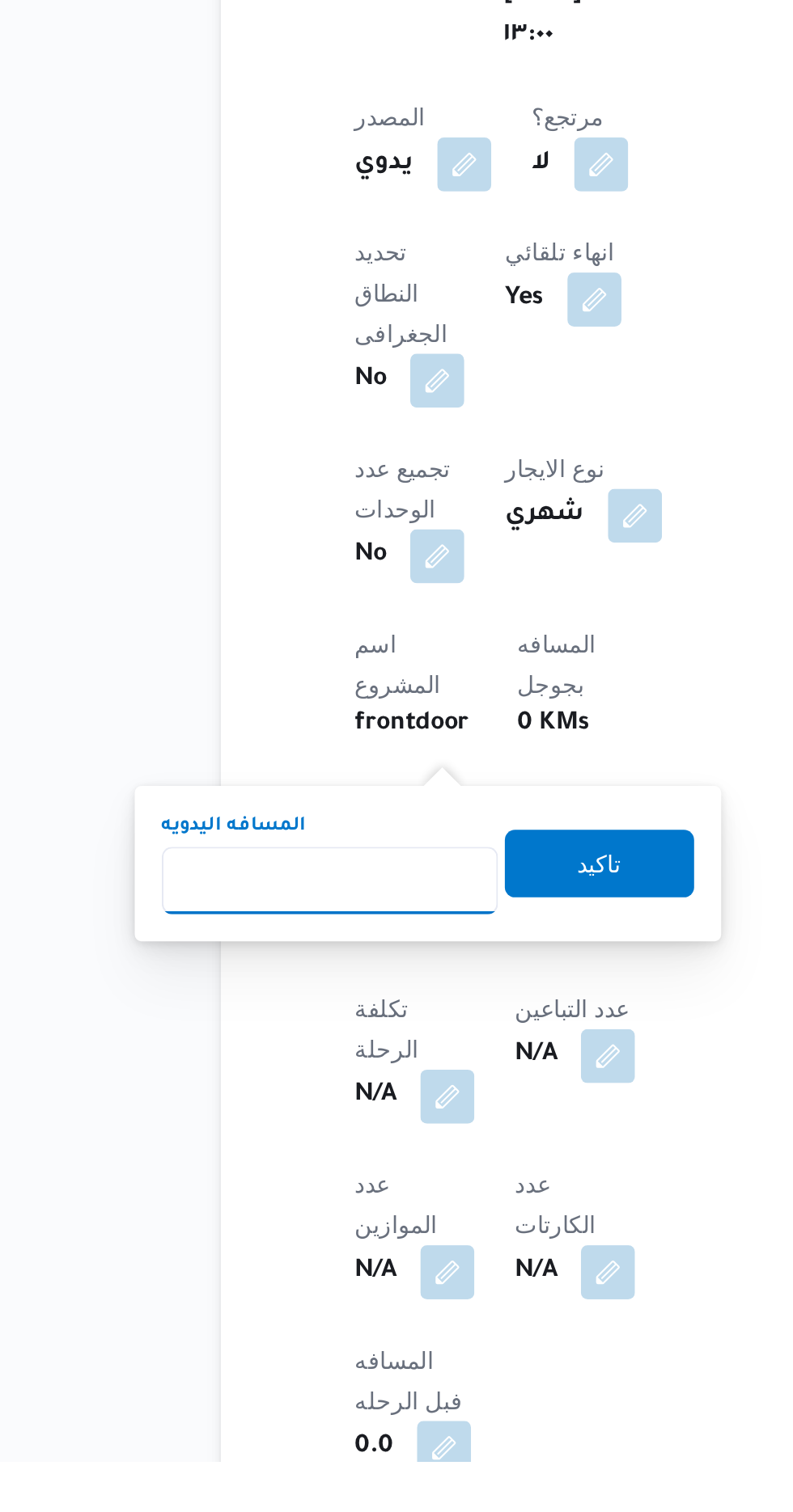
scroll to position [282, 0]
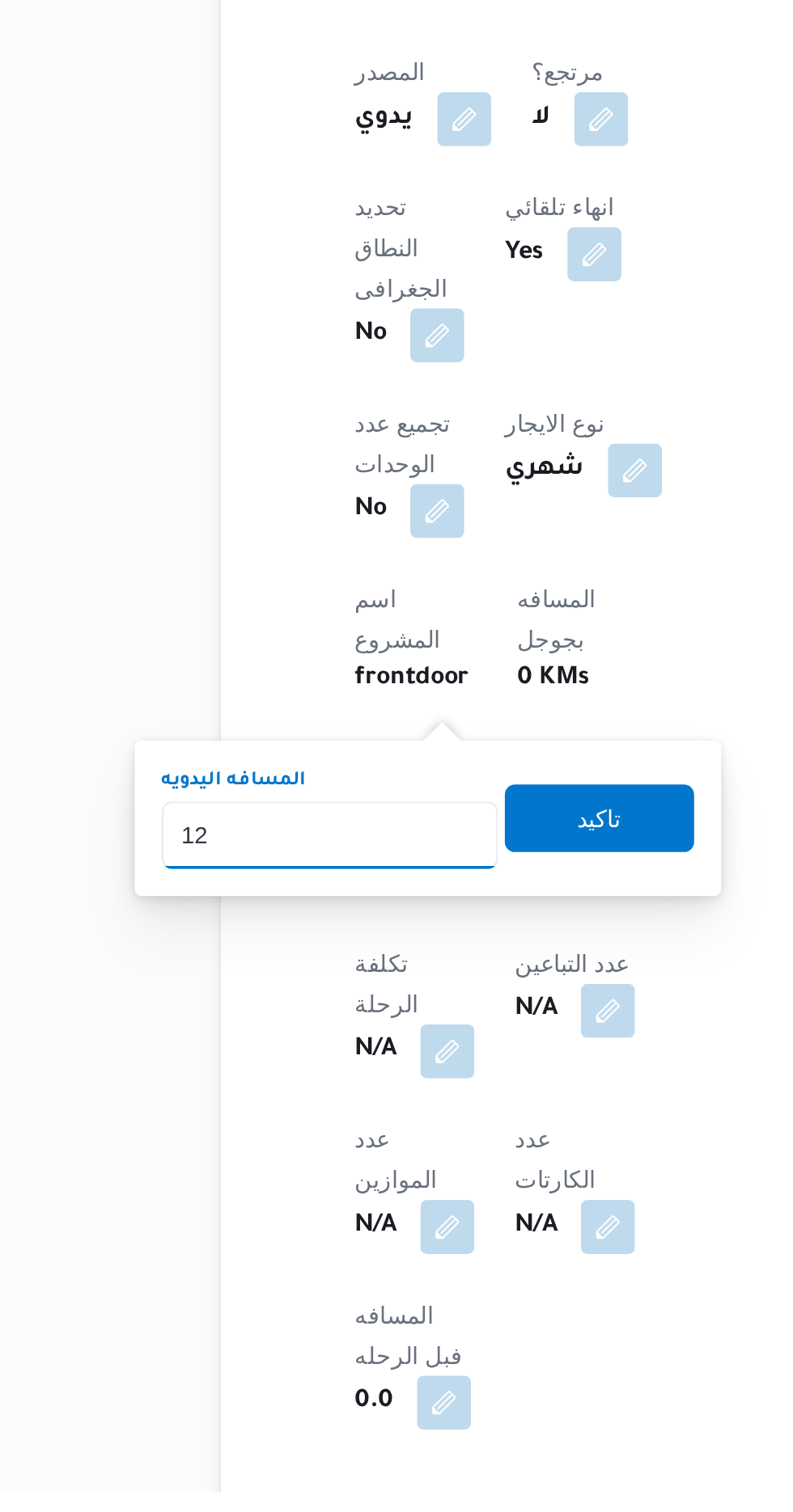
type input "120"
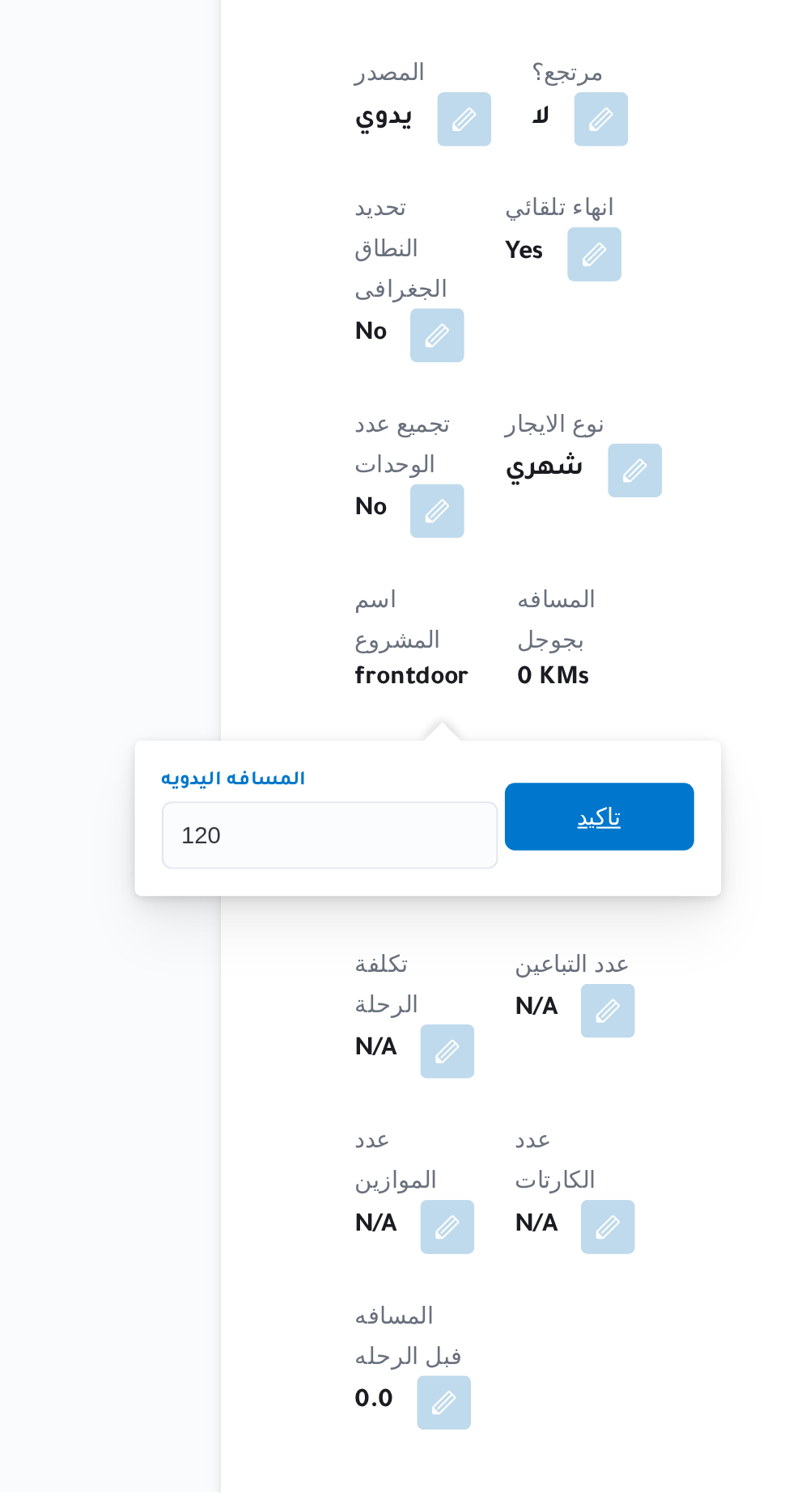
click at [417, 1186] on span "تاكيد" at bounding box center [391, 1188] width 91 height 32
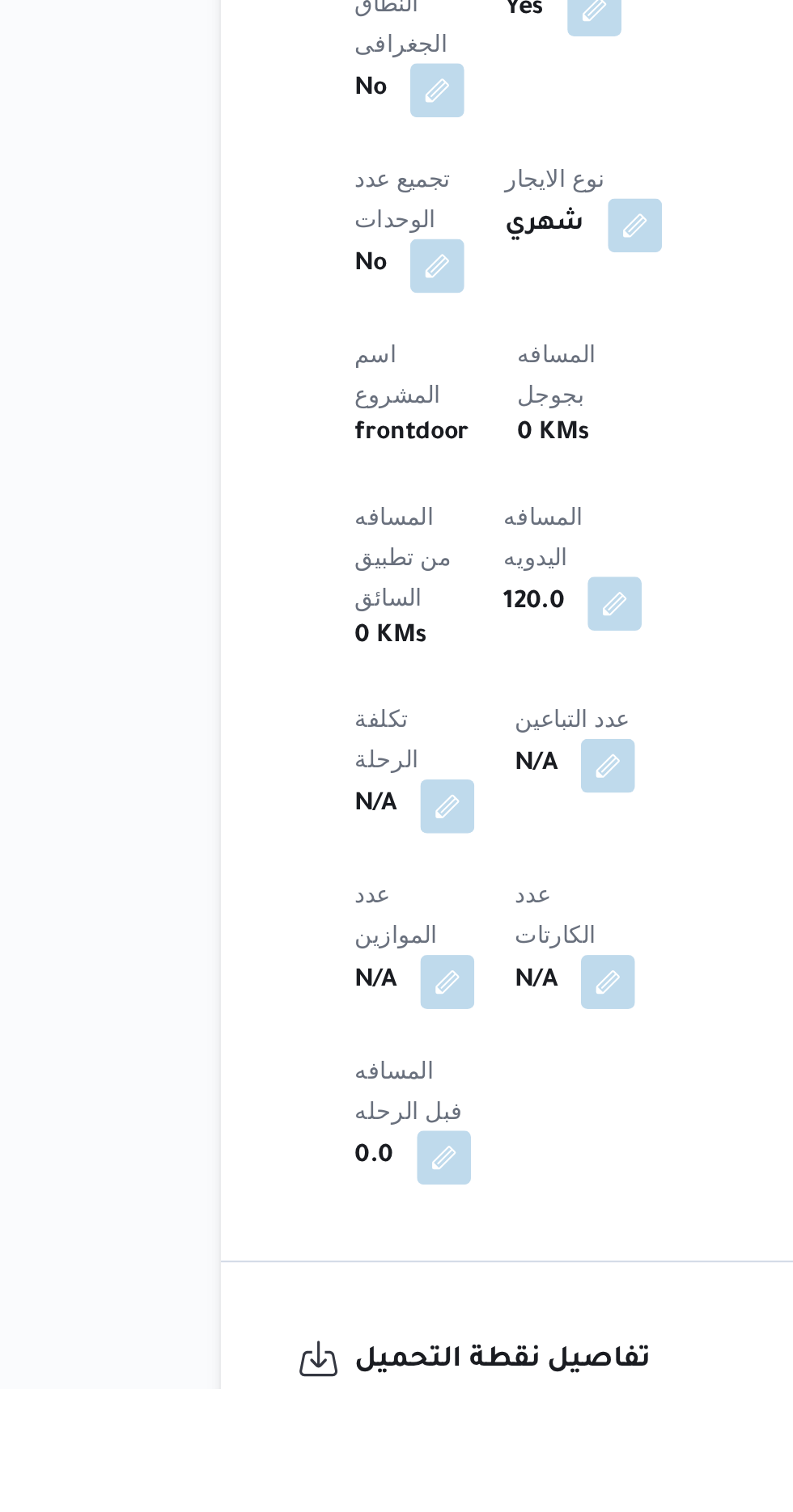
scroll to position [355, 0]
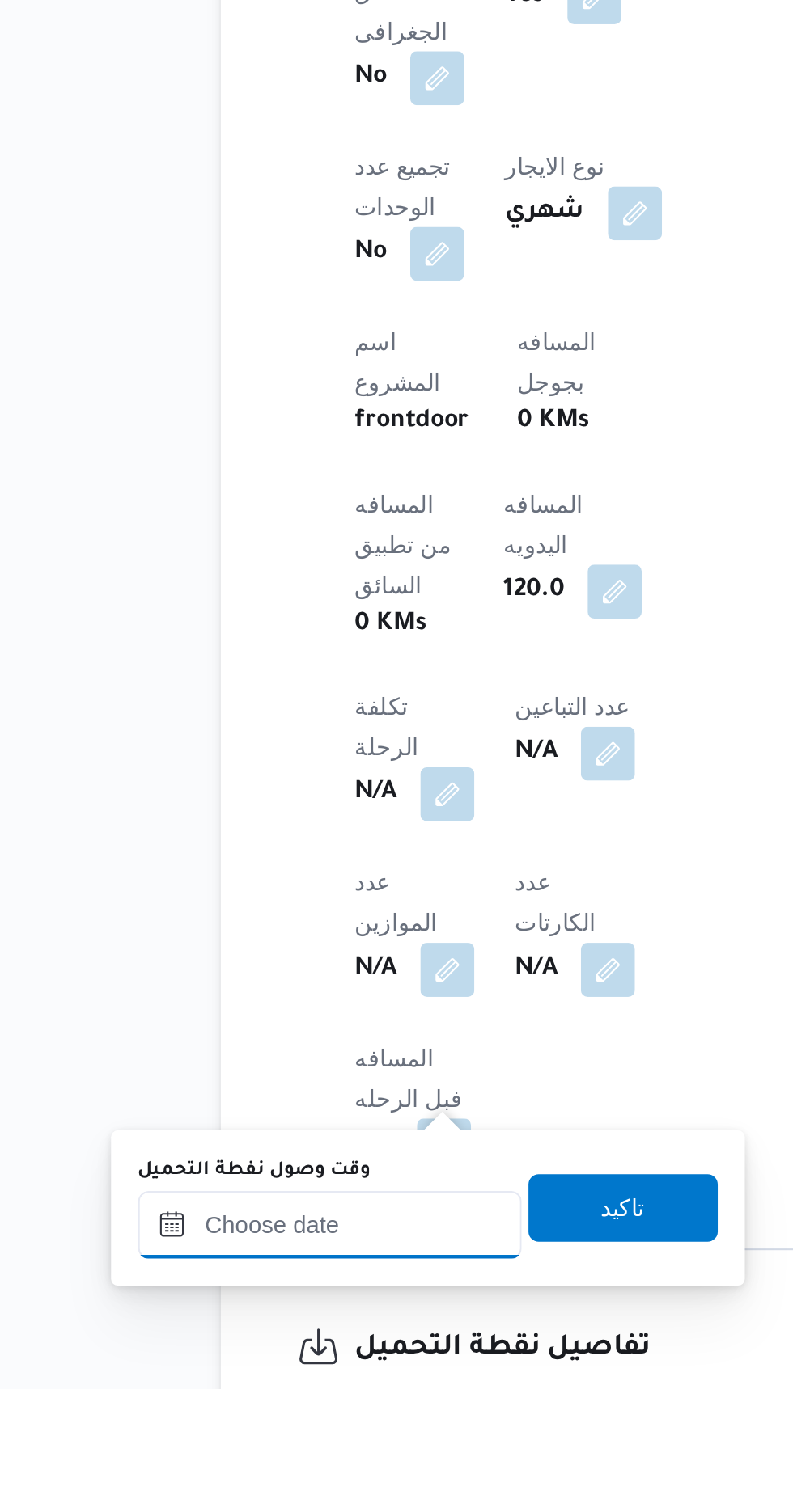
click at [302, 1430] on input "وقت وصول نفطة التحميل" at bounding box center [263, 1434] width 184 height 32
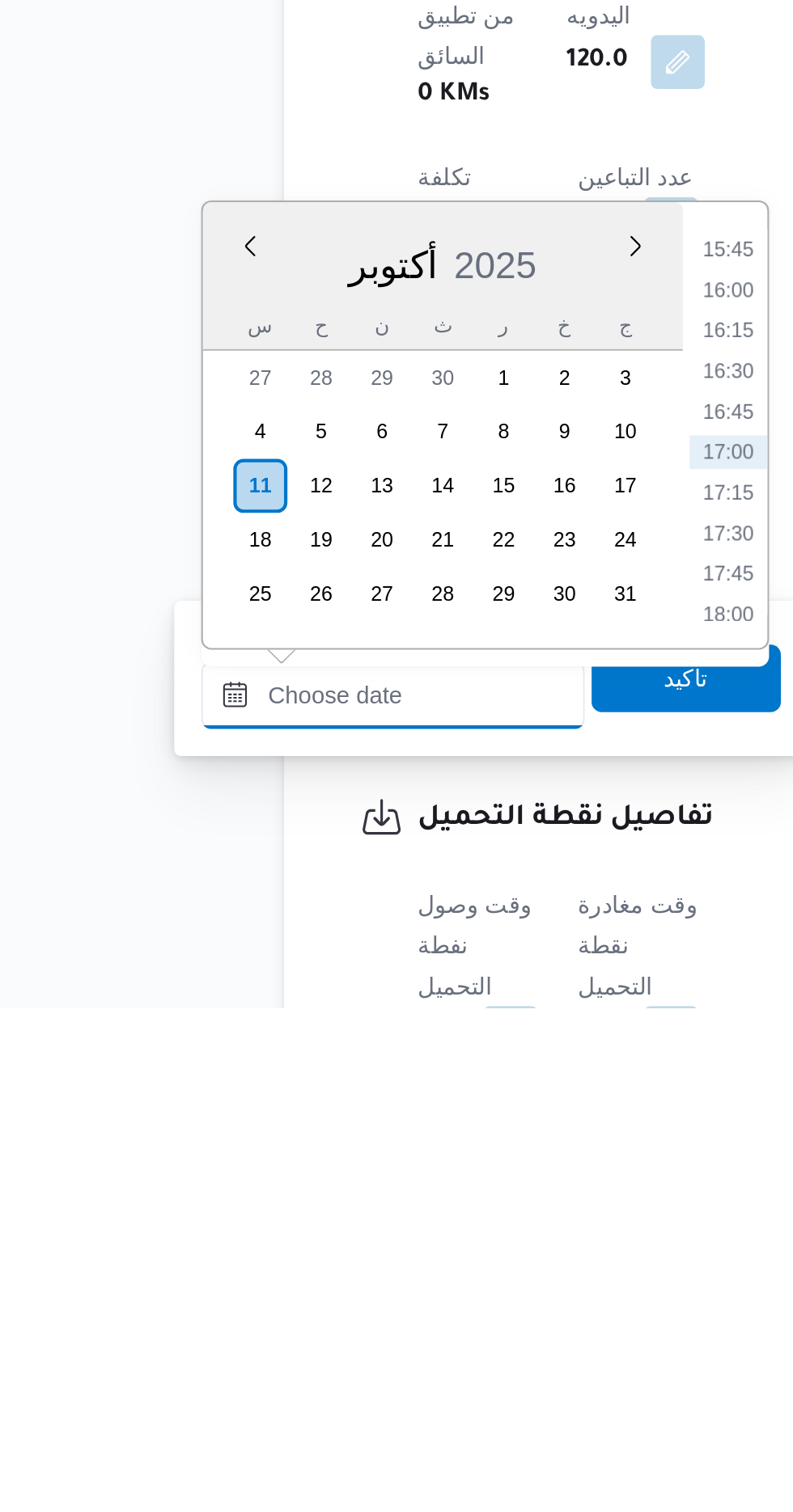
scroll to position [491, 0]
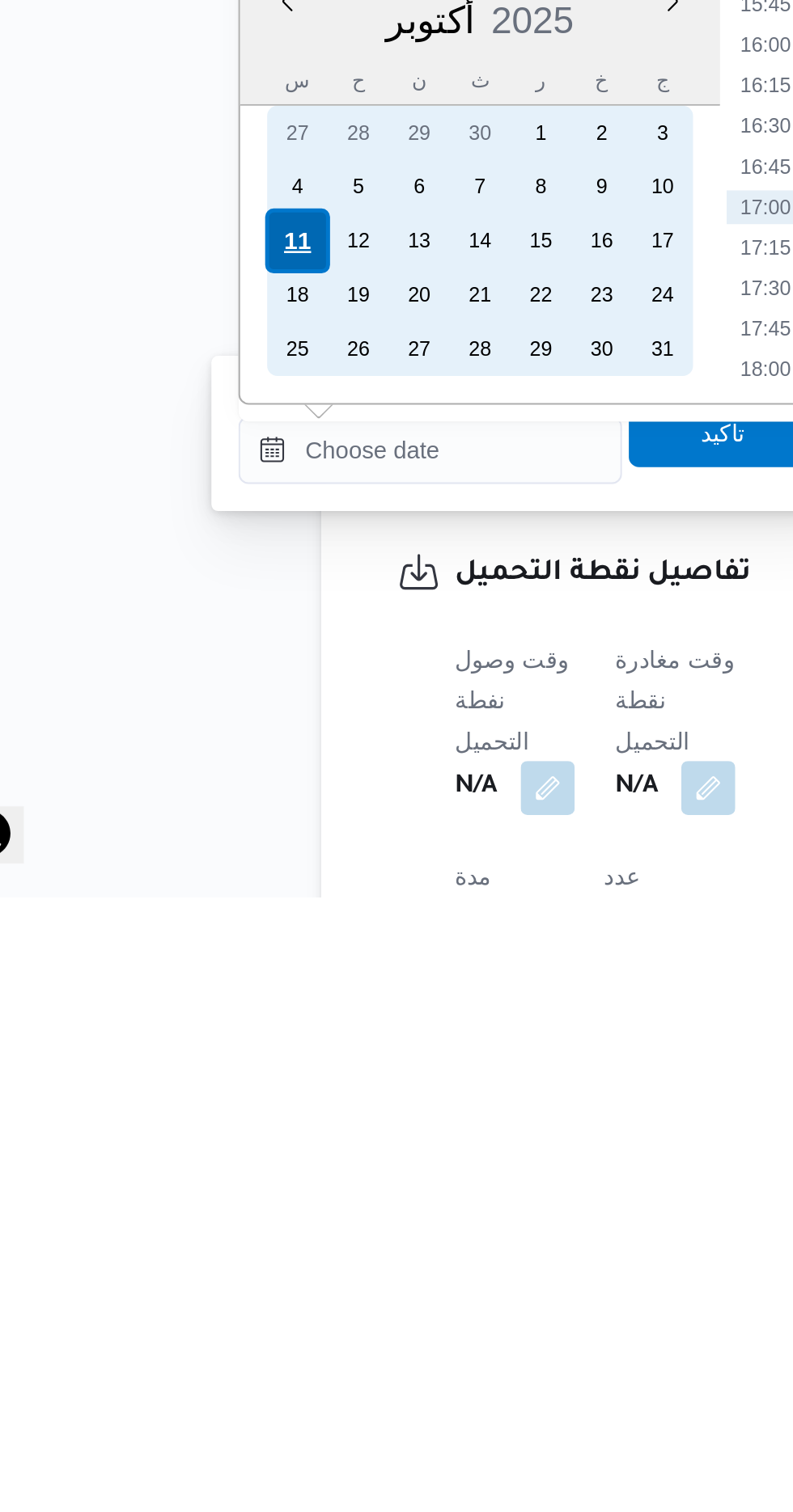
click at [194, 1197] on div "11" at bounding box center [198, 1198] width 31 height 31
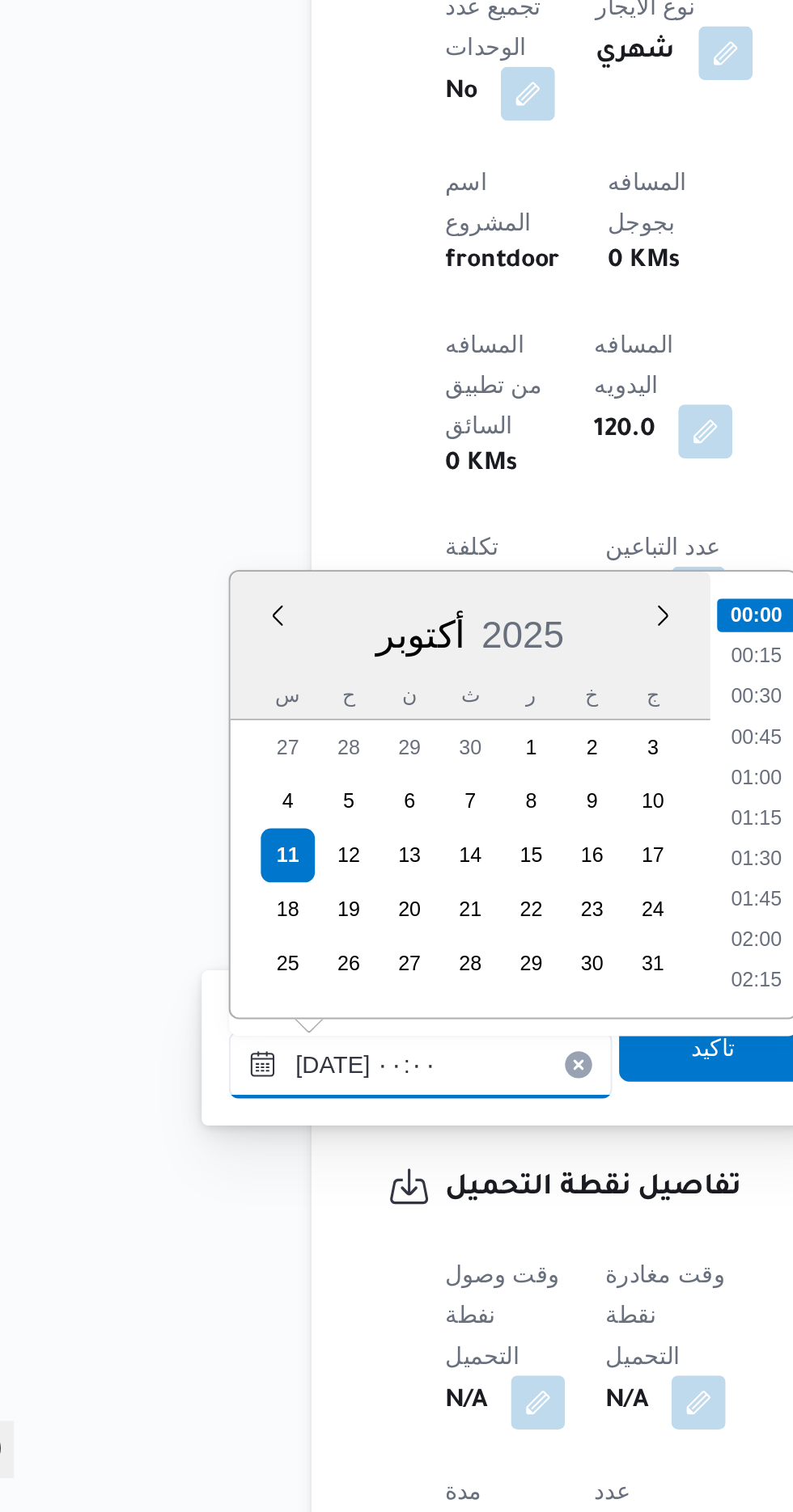
click at [174, 1301] on input "[DATE] ٠٠:٠٠" at bounding box center [263, 1298] width 184 height 32
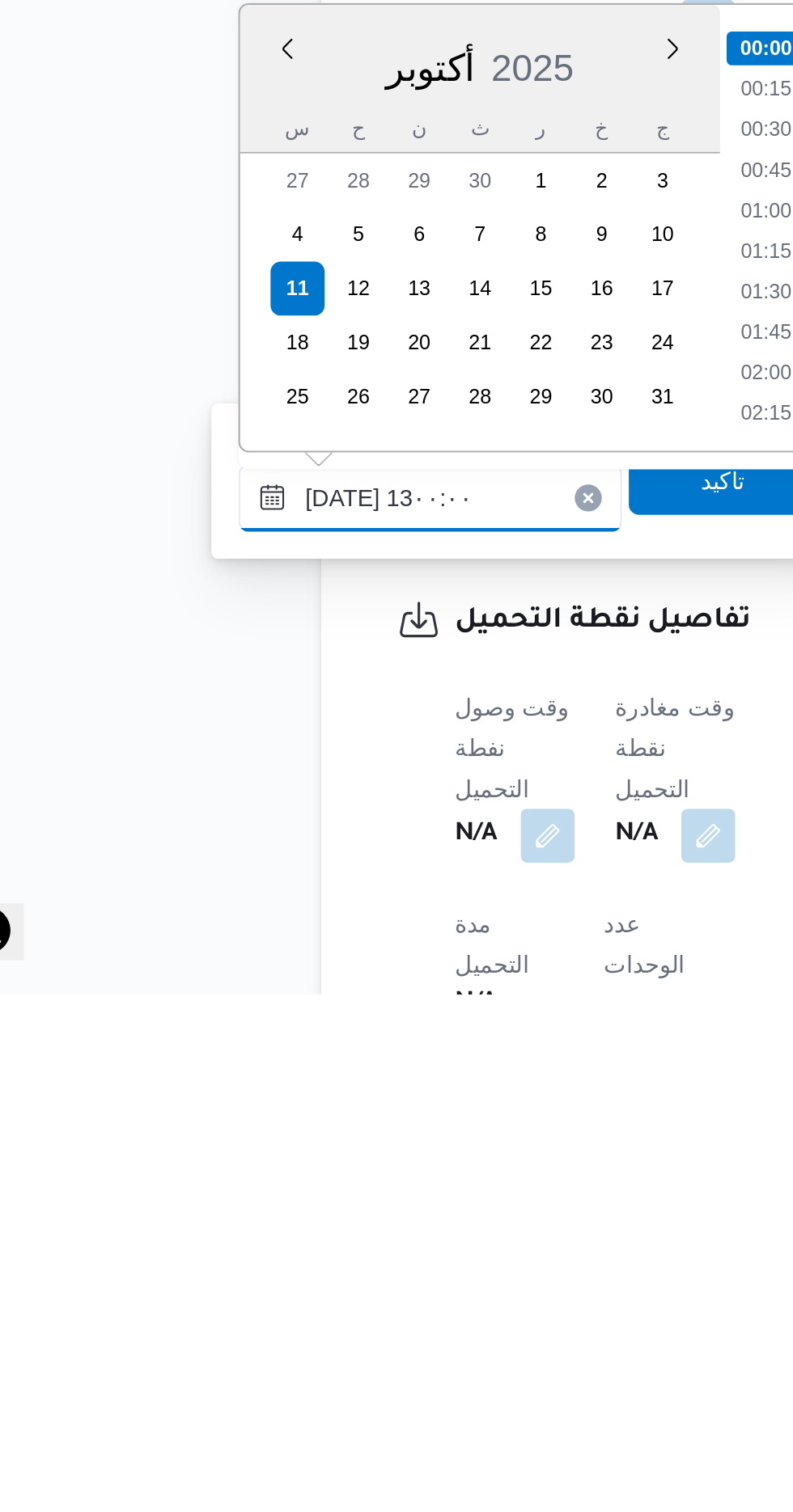
scroll to position [839, 0]
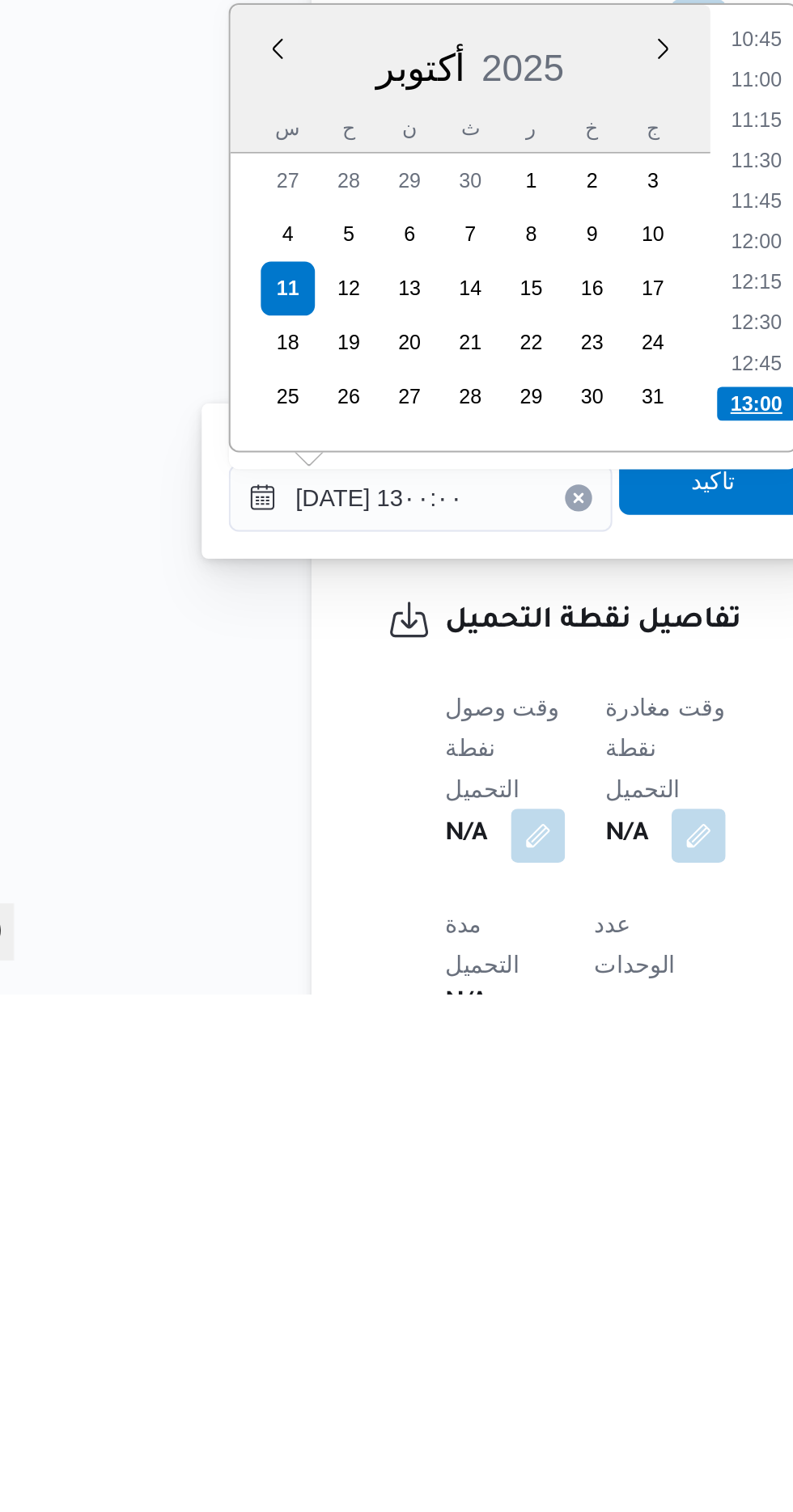
click at [419, 1226] on li "13:00" at bounding box center [423, 1229] width 38 height 16
type input "[DATE] ١٣:٠٠"
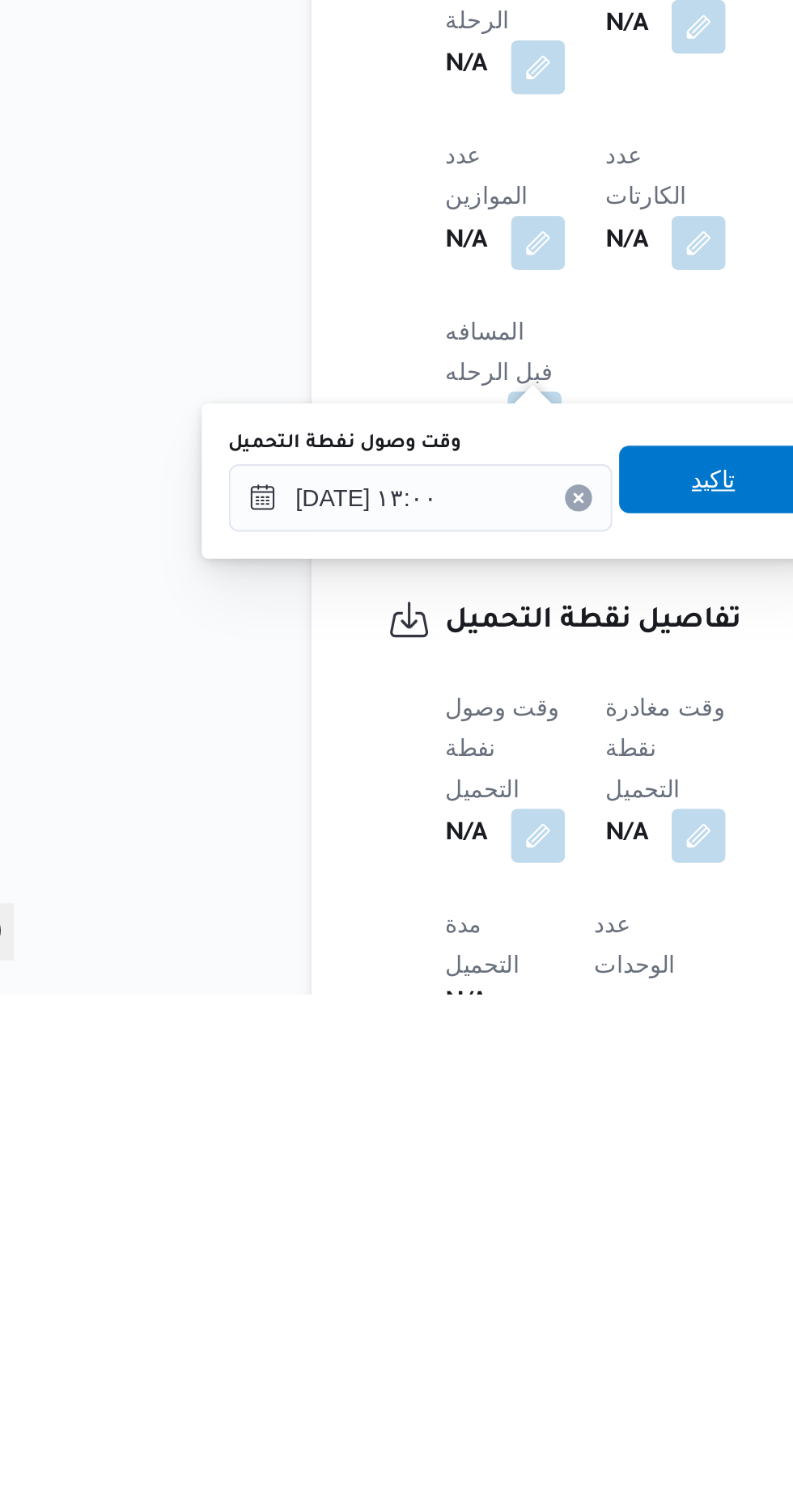
click at [405, 1274] on span "تاكيد" at bounding box center [403, 1265] width 91 height 32
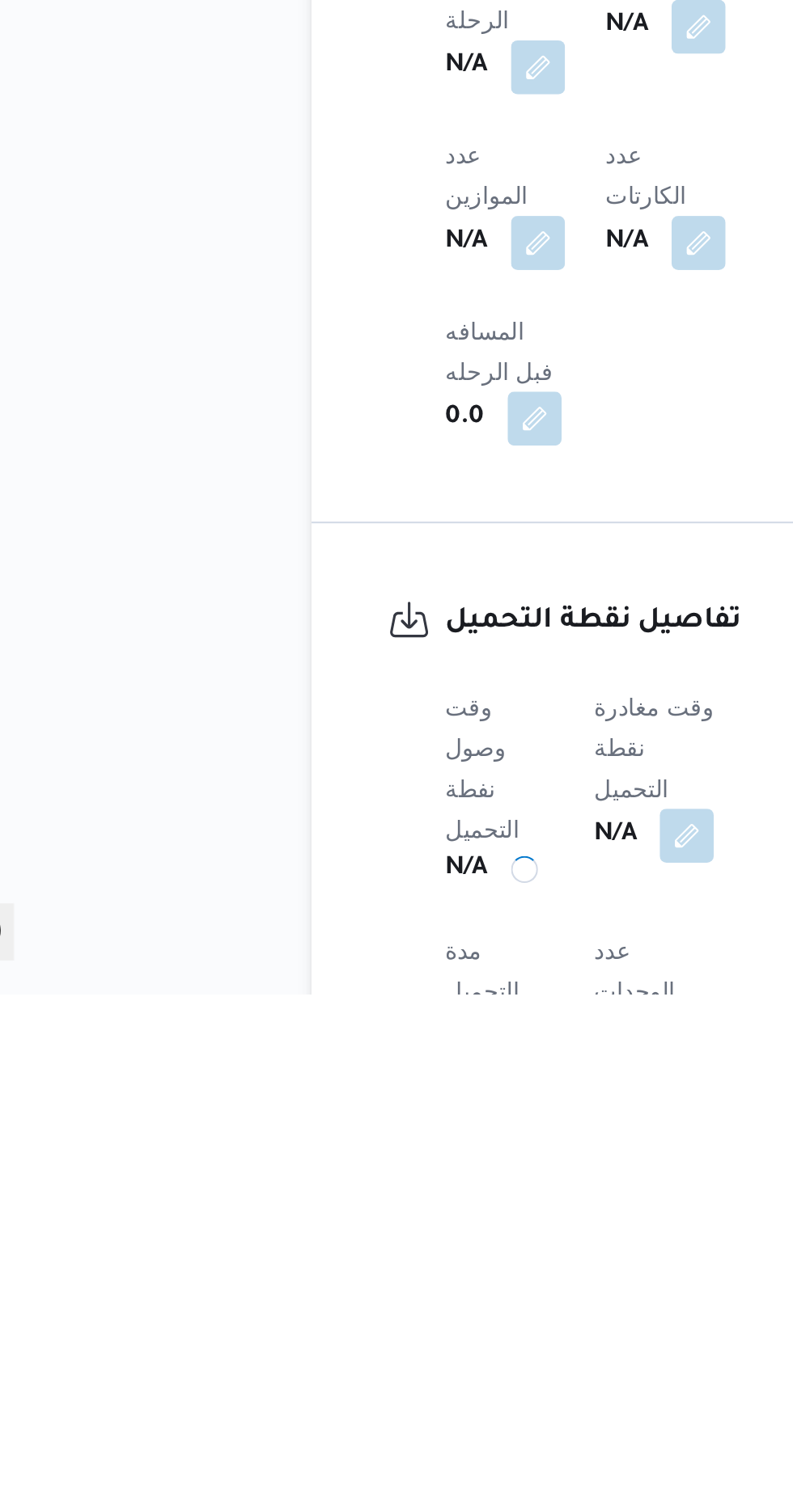
scroll to position [515, 0]
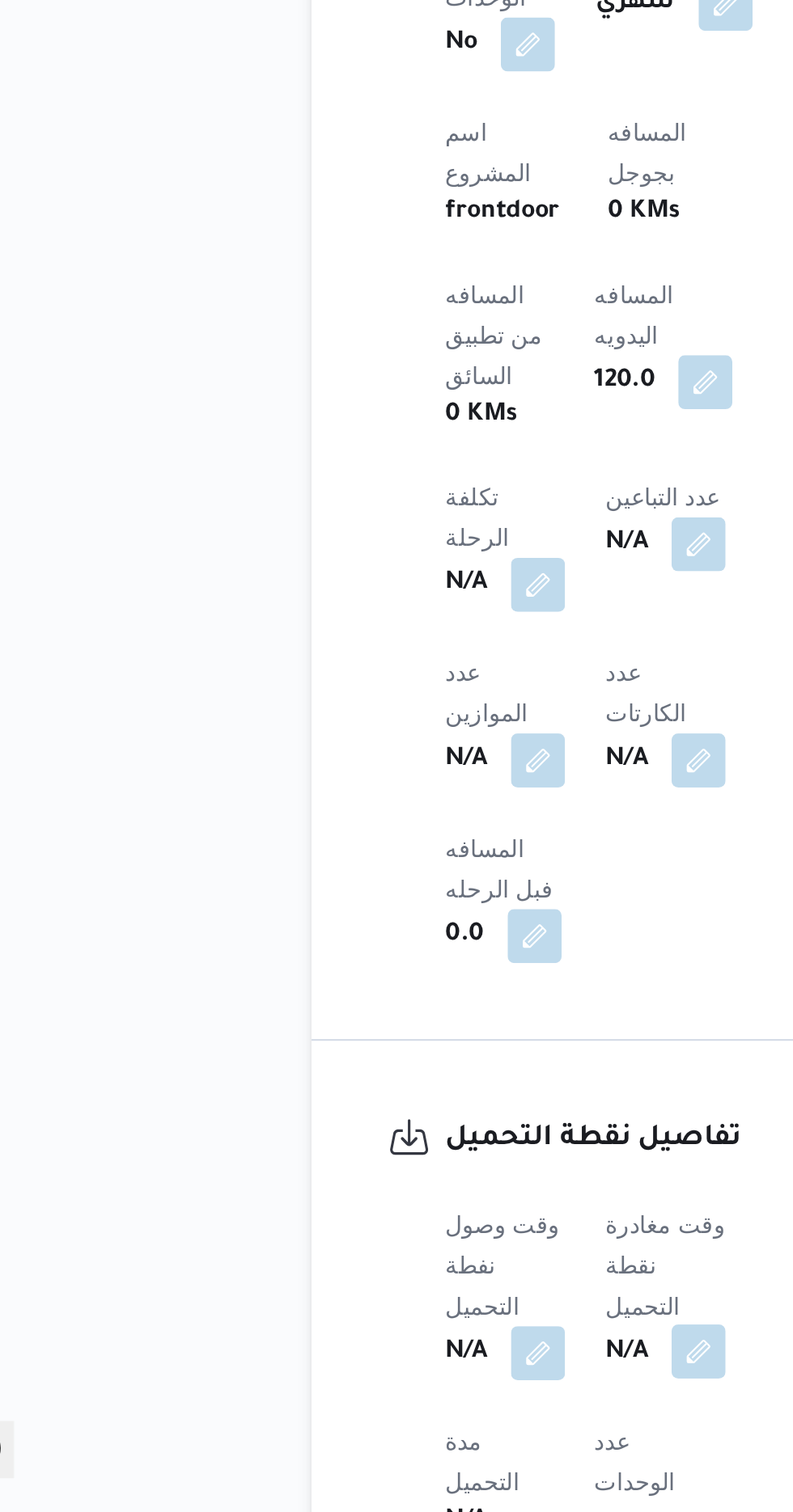
click at [399, 1423] on button "button" at bounding box center [396, 1436] width 26 height 26
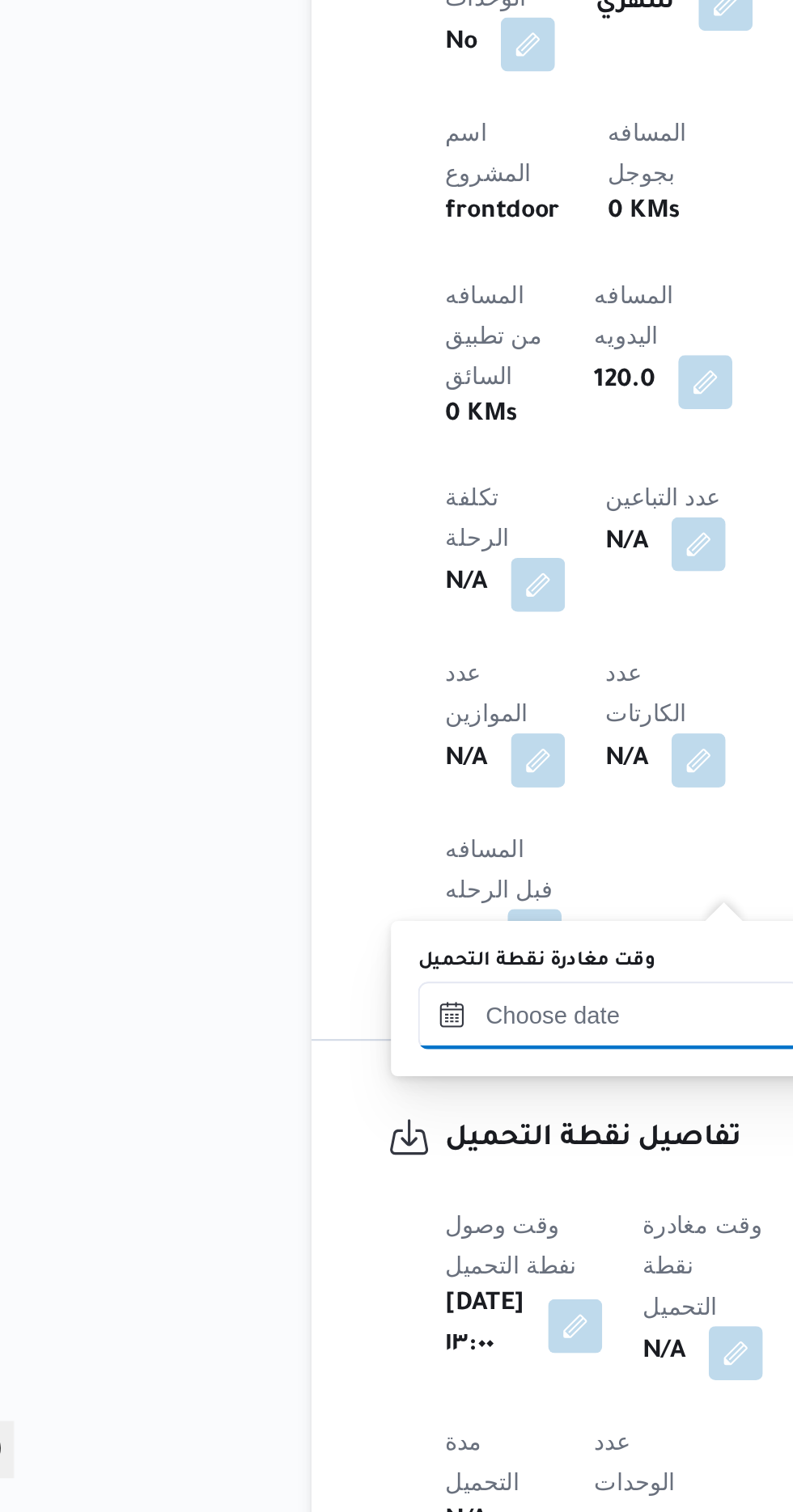
click at [353, 1271] on input "وقت مغادرة نقطة التحميل" at bounding box center [354, 1275] width 184 height 32
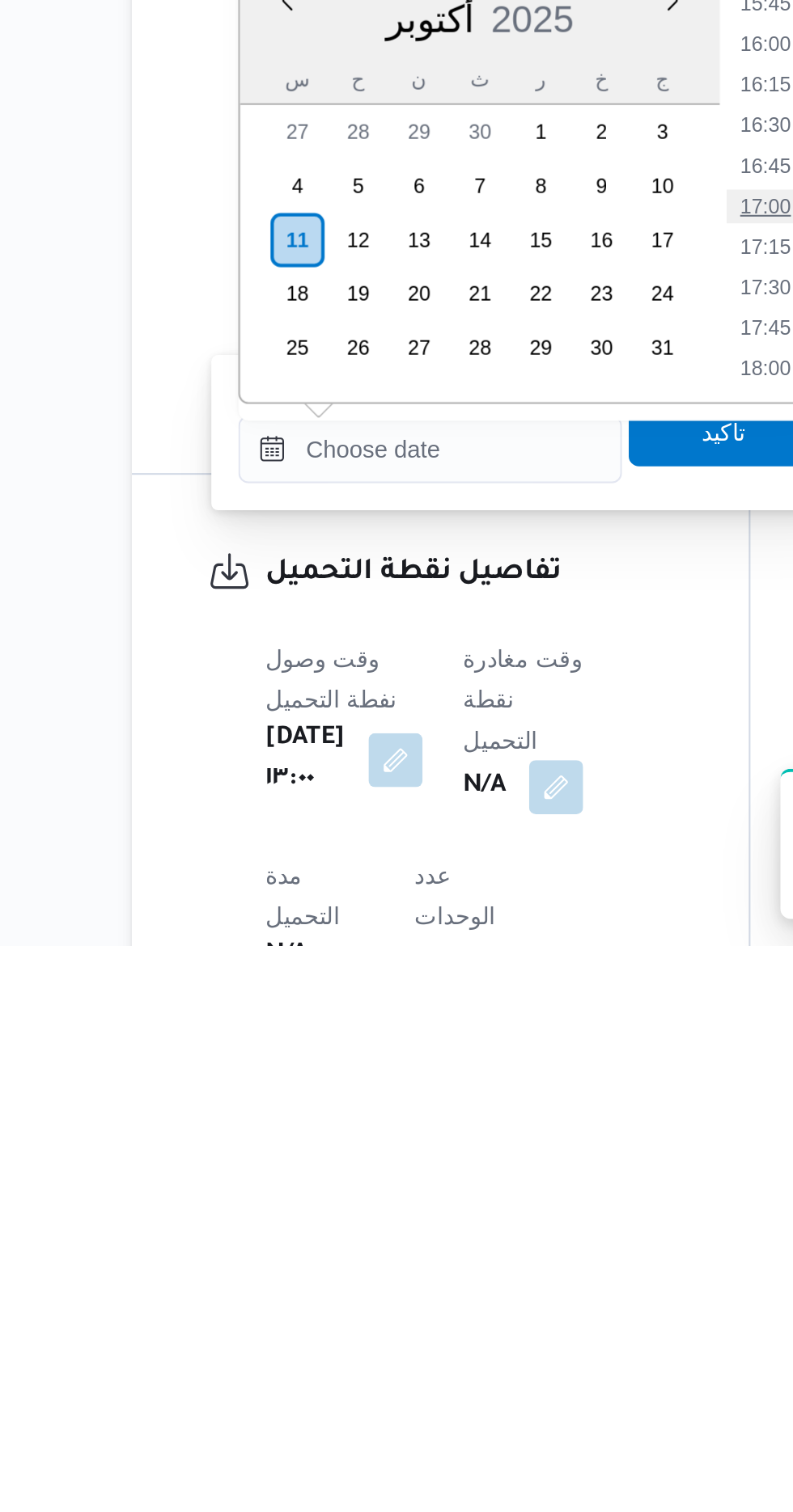
click at [510, 1156] on li "17:00" at bounding box center [514, 1157] width 38 height 16
type input "[DATE] ١٧:٠٠"
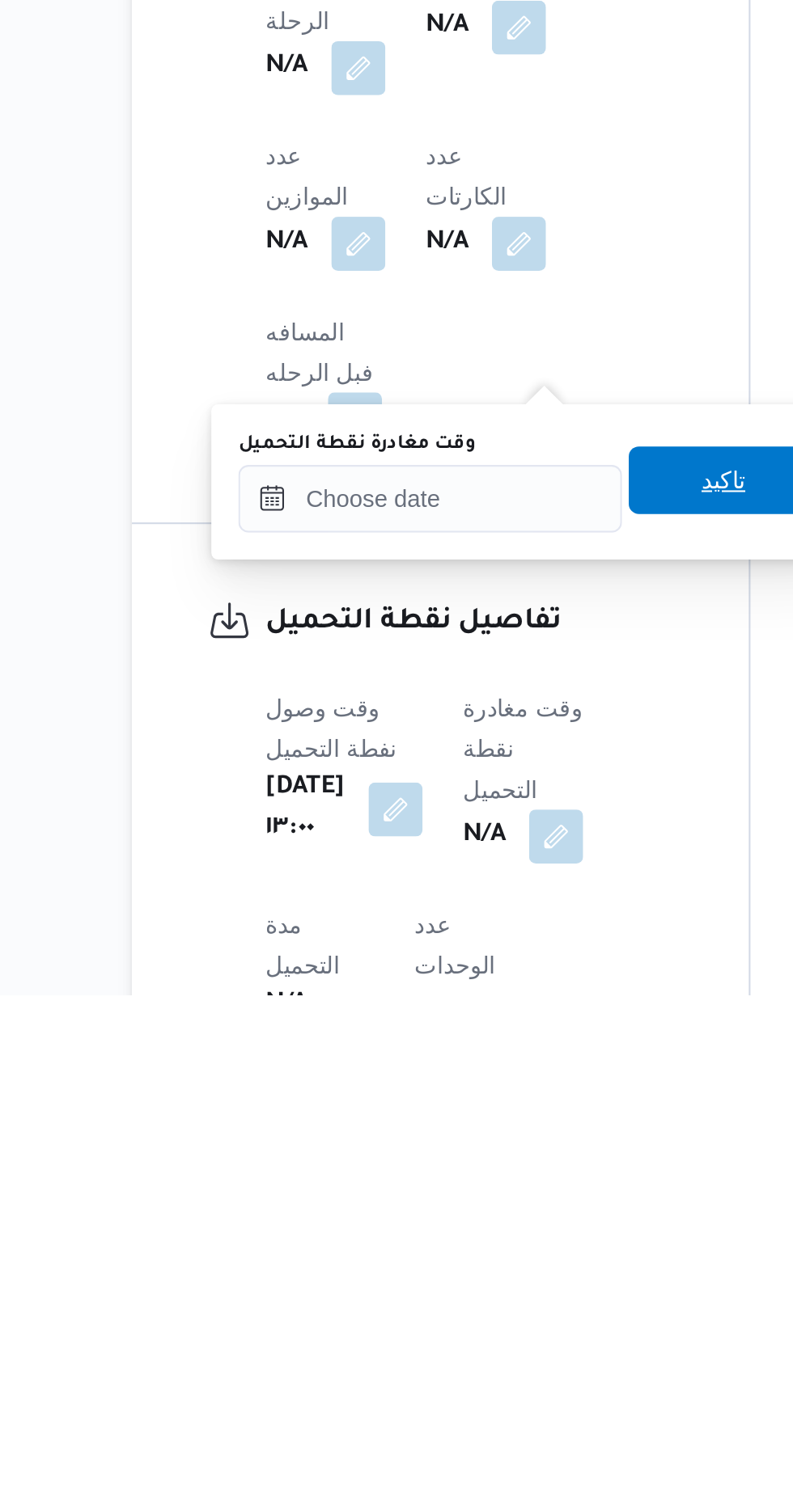
click at [494, 1263] on span "تاكيد" at bounding box center [494, 1265] width 91 height 32
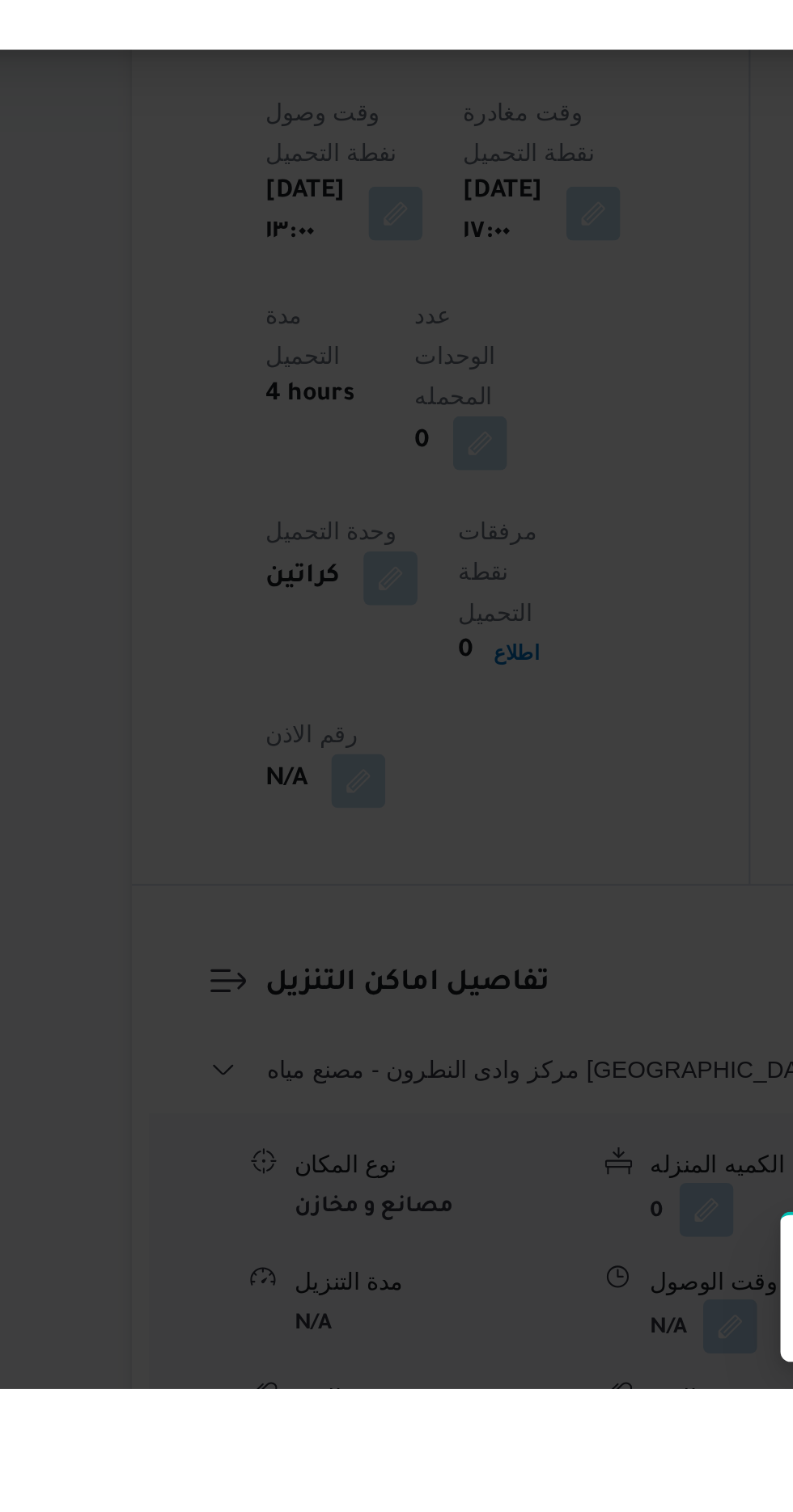
scroll to position [990, 0]
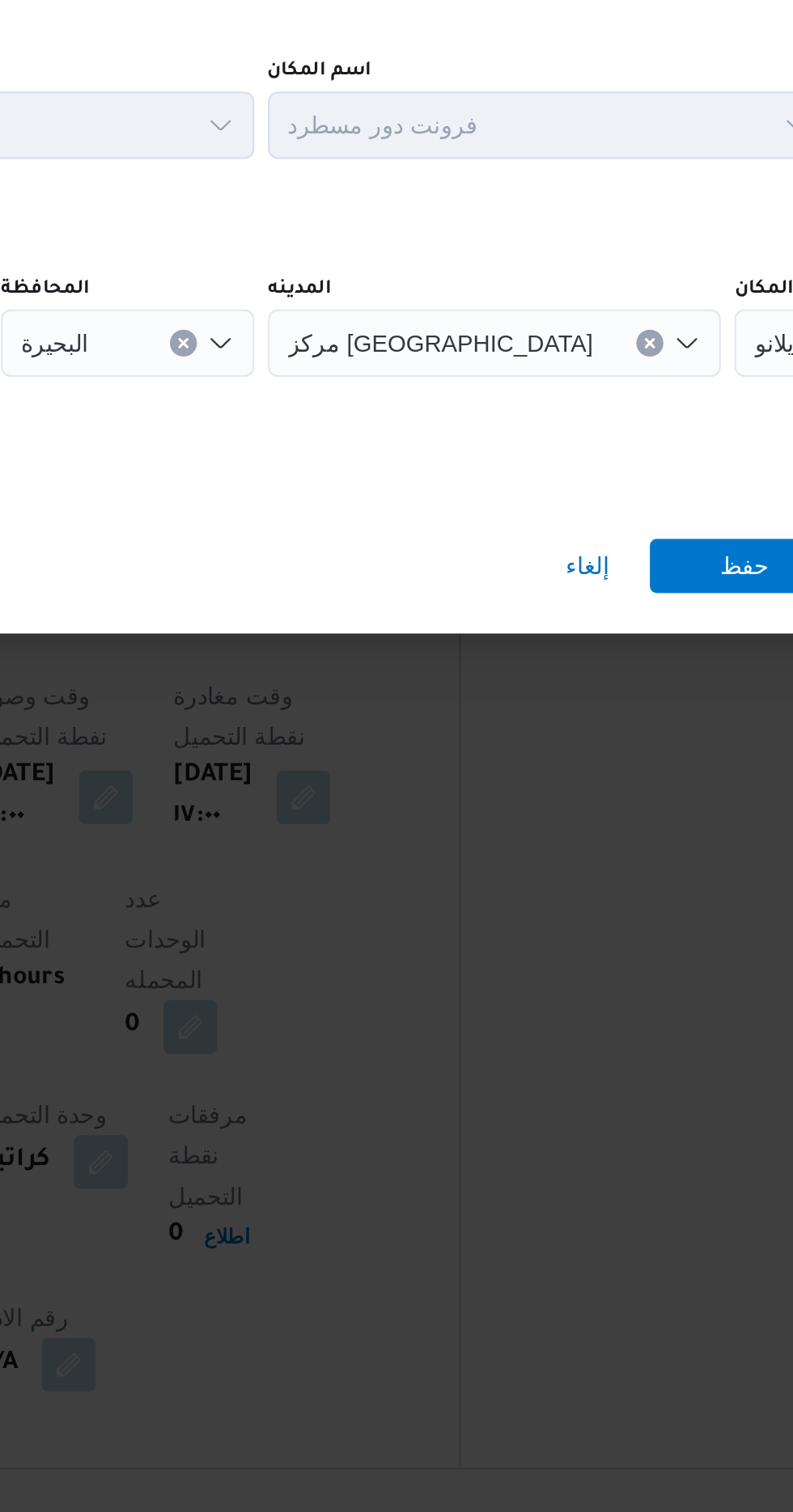
click at [648, 740] on span "مصنع مياه ايلانو" at bounding box center [683, 731] width 72 height 18
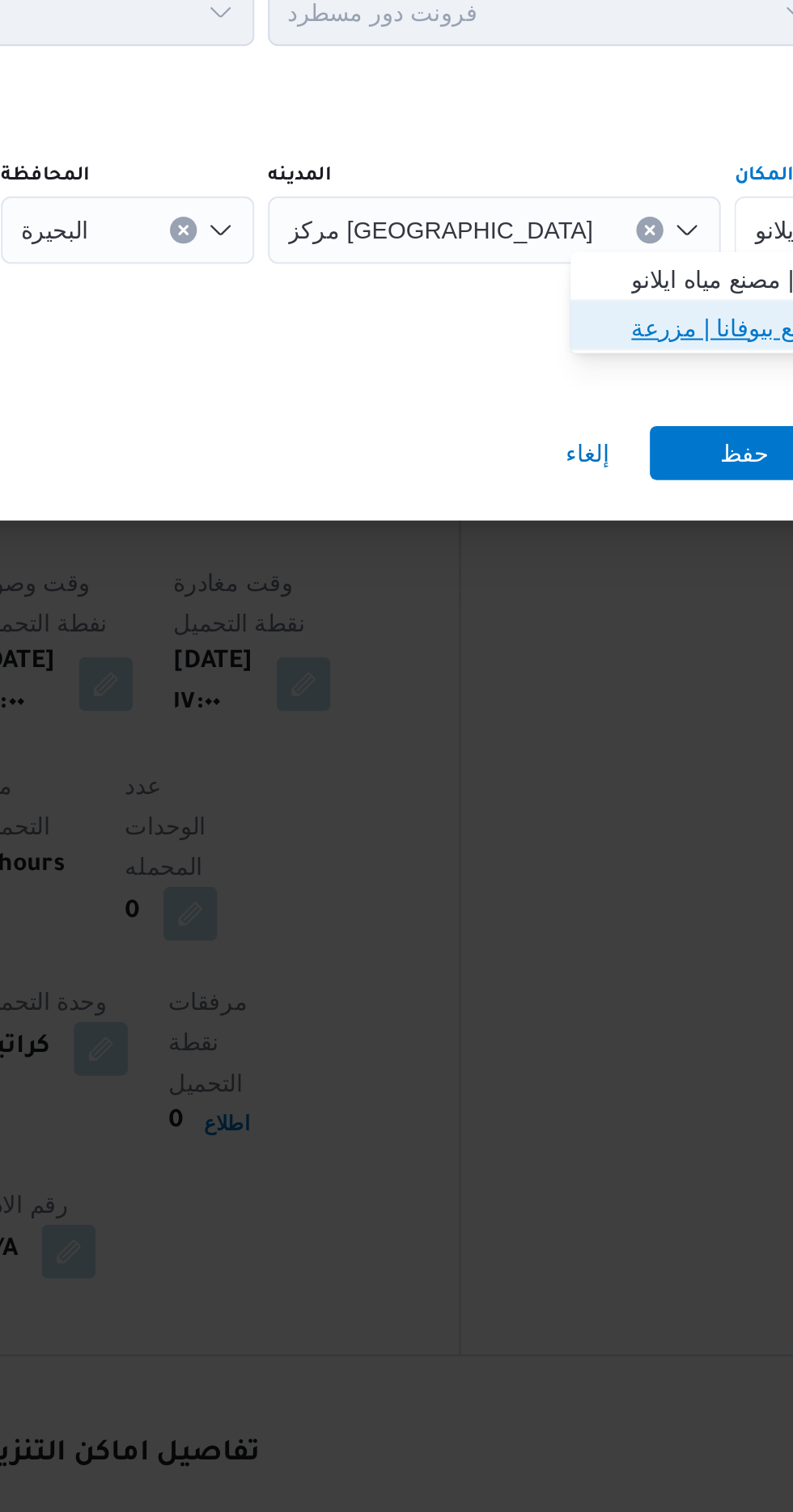
click at [622, 769] on span "مصنع بيوفانا | مزرعة [PERSON_NAME] | null" at bounding box center [670, 779] width 163 height 20
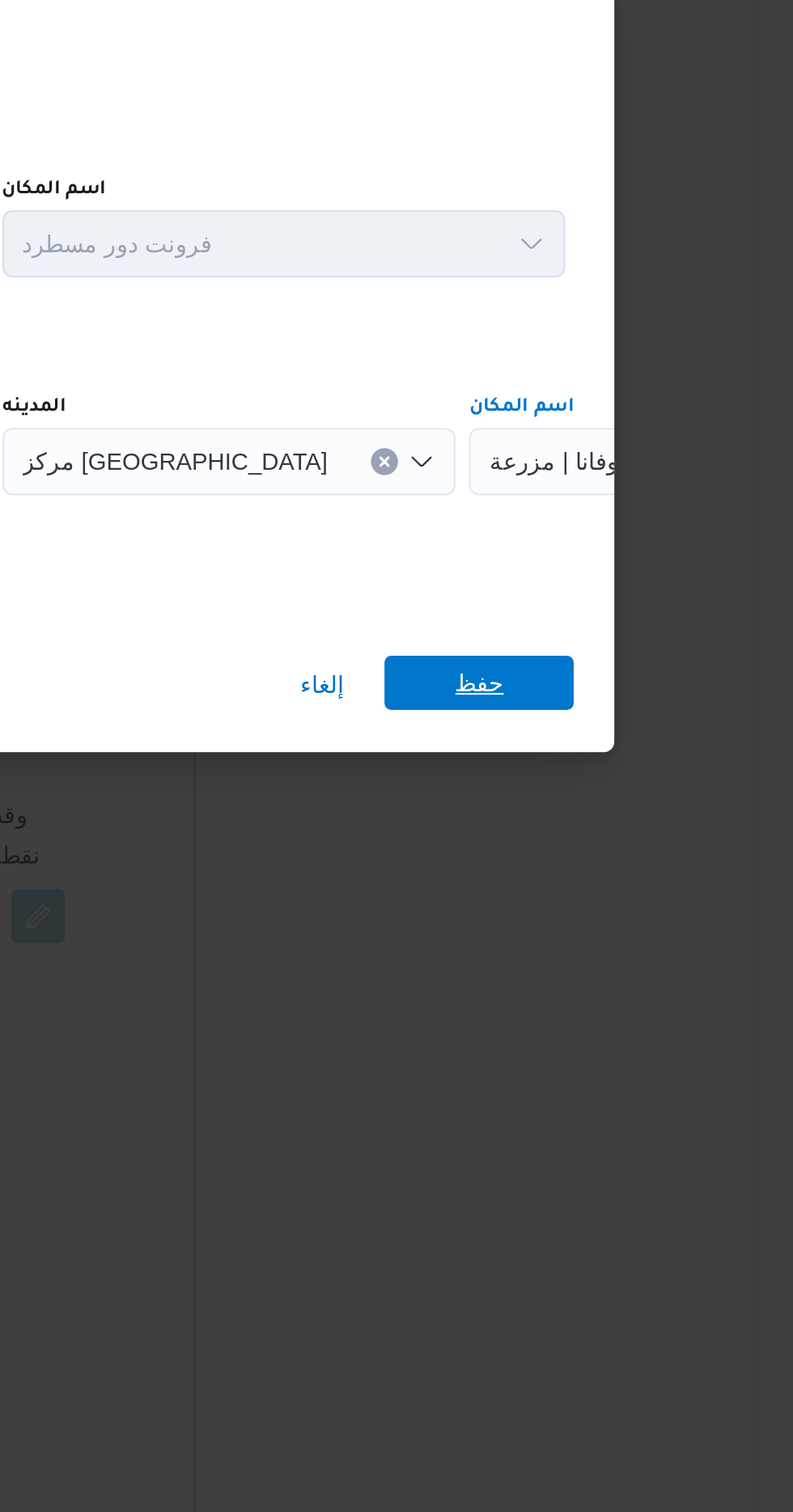
click at [667, 837] on span "حفظ" at bounding box center [642, 839] width 91 height 26
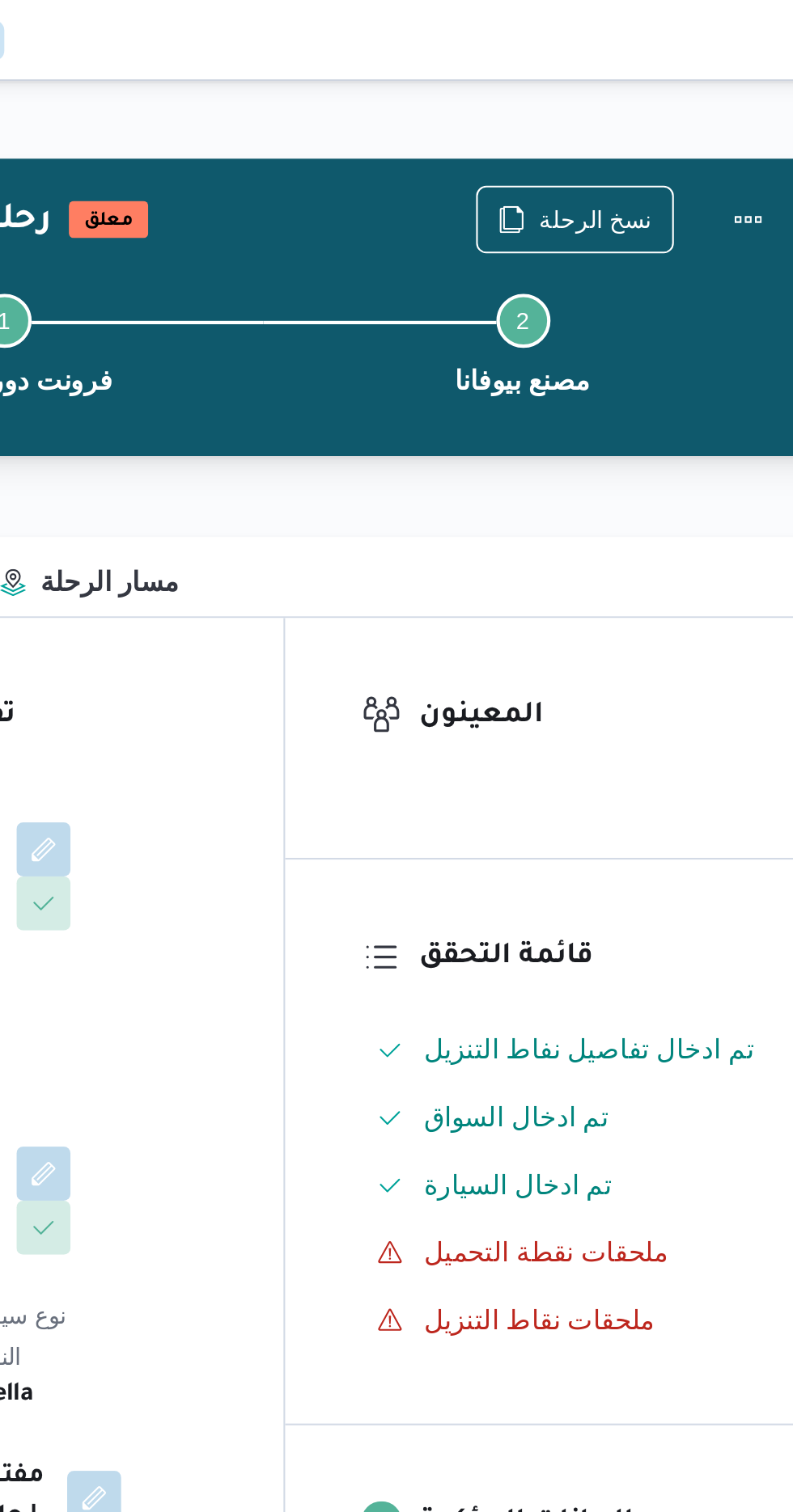
scroll to position [0, 0]
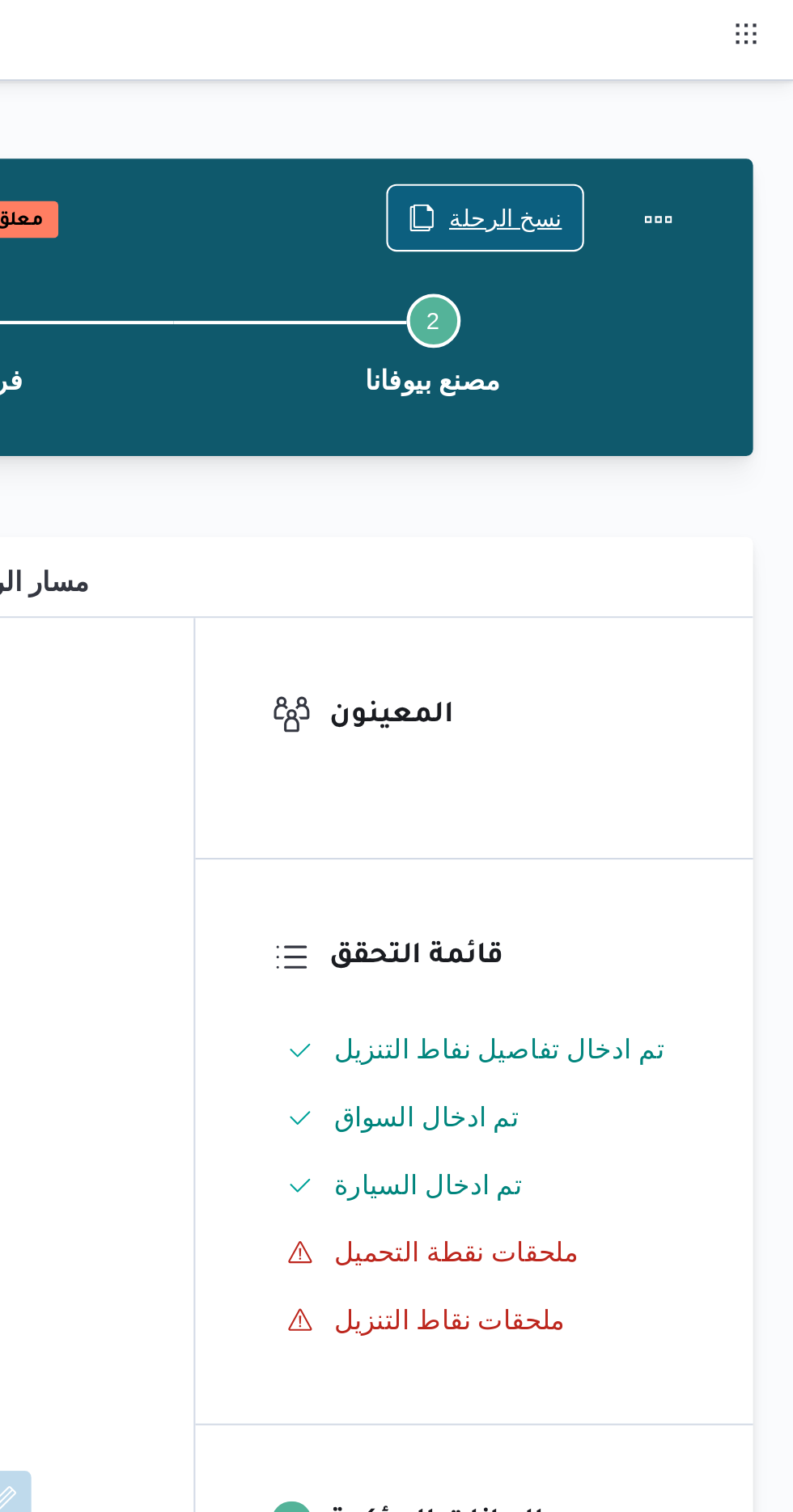
click at [643, 98] on span "نسخ الرحلة" at bounding box center [655, 104] width 54 height 20
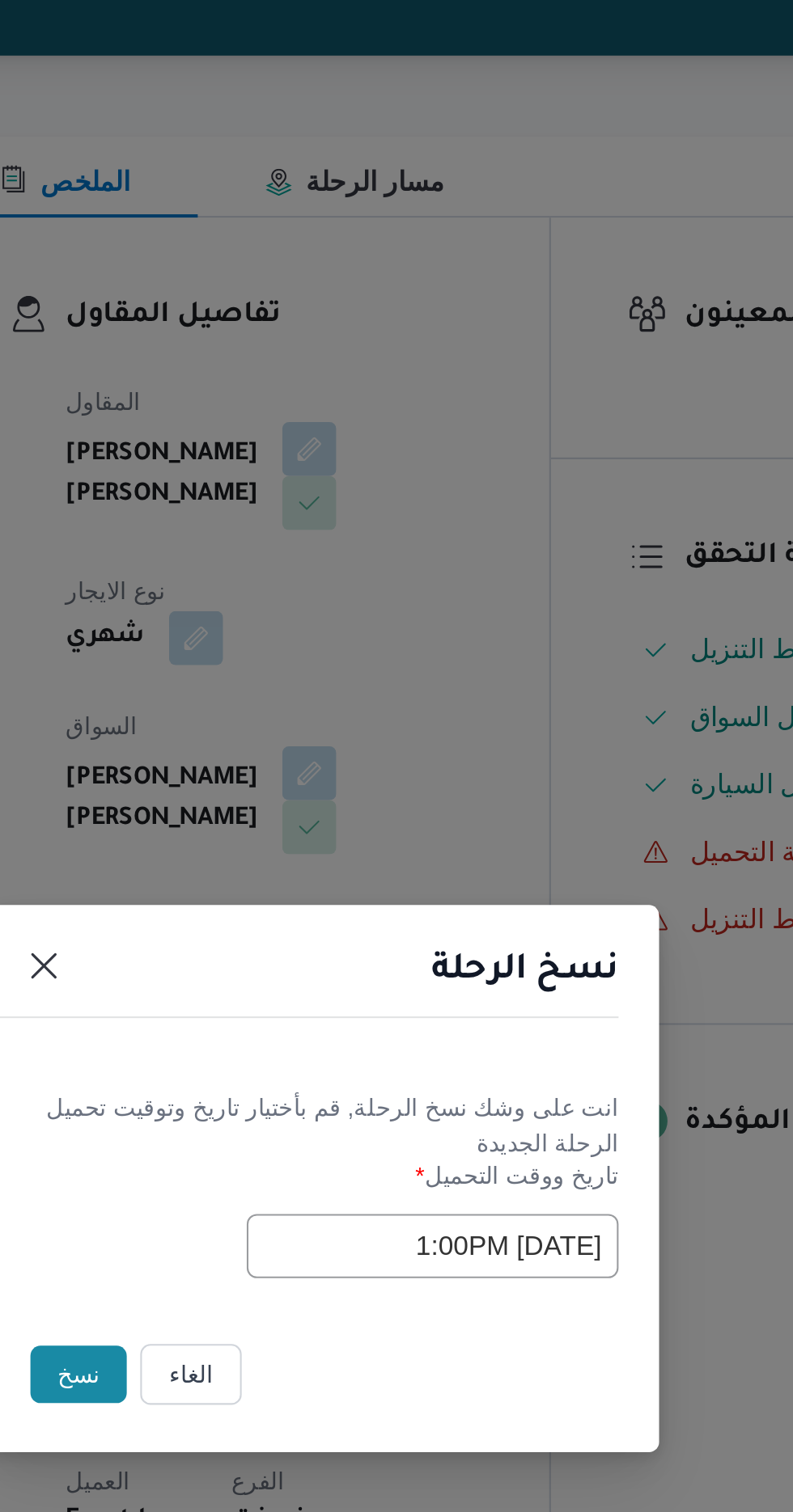
click at [390, 789] on input "[DATE] 1:00PM" at bounding box center [450, 788] width 178 height 31
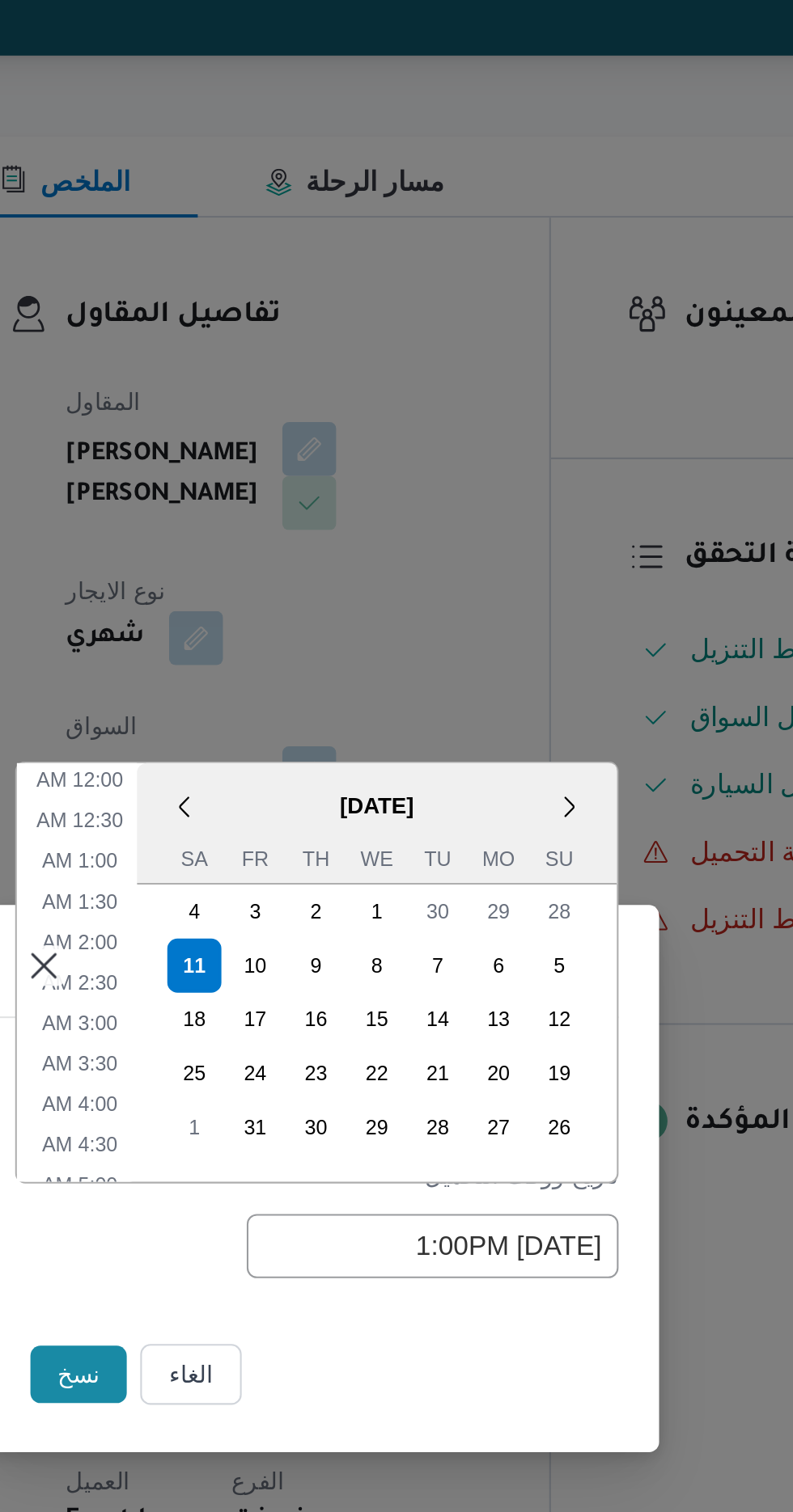
scroll to position [413, 0]
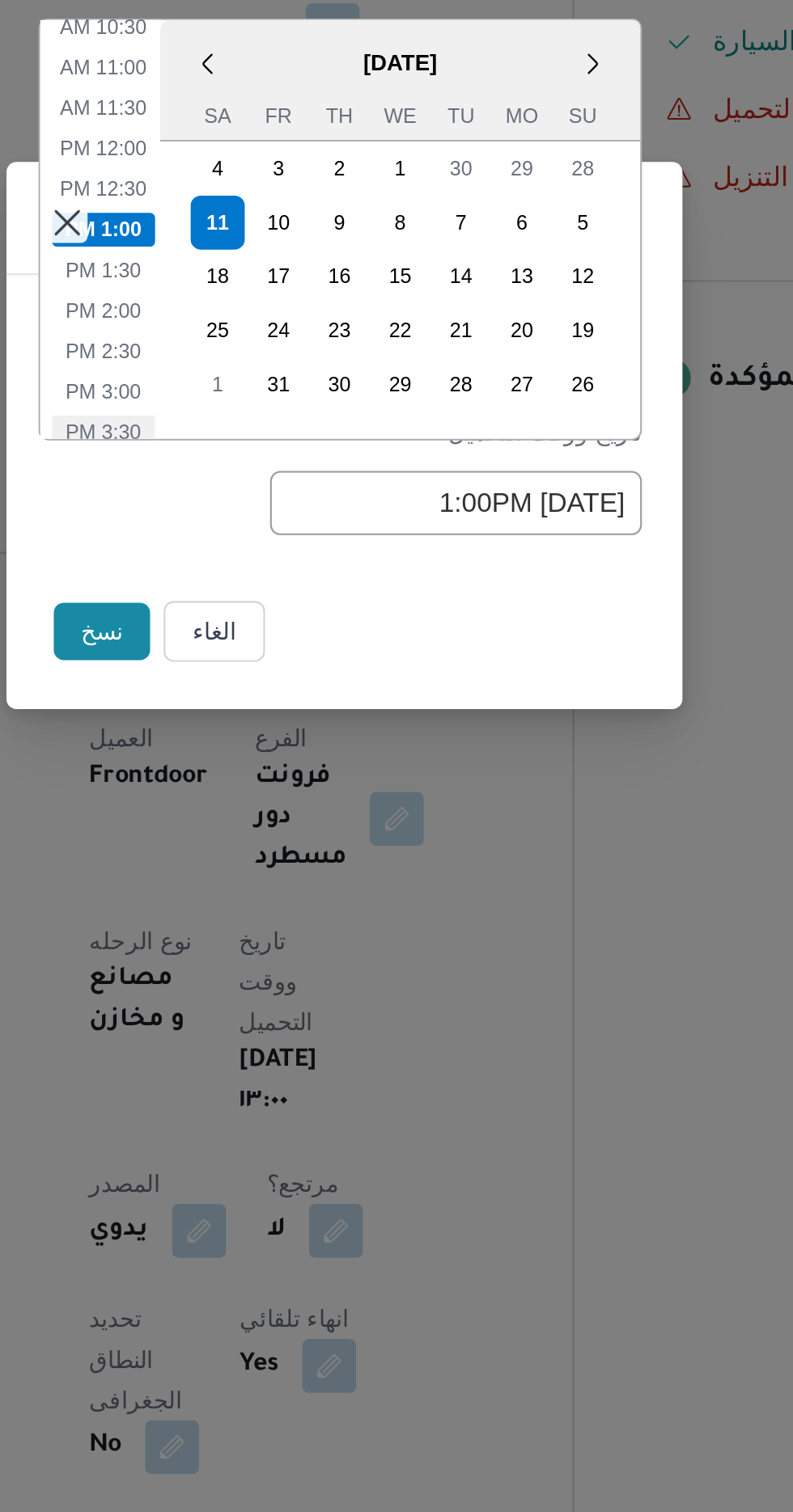
click at [276, 759] on li "3:30 PM" at bounding box center [281, 754] width 50 height 16
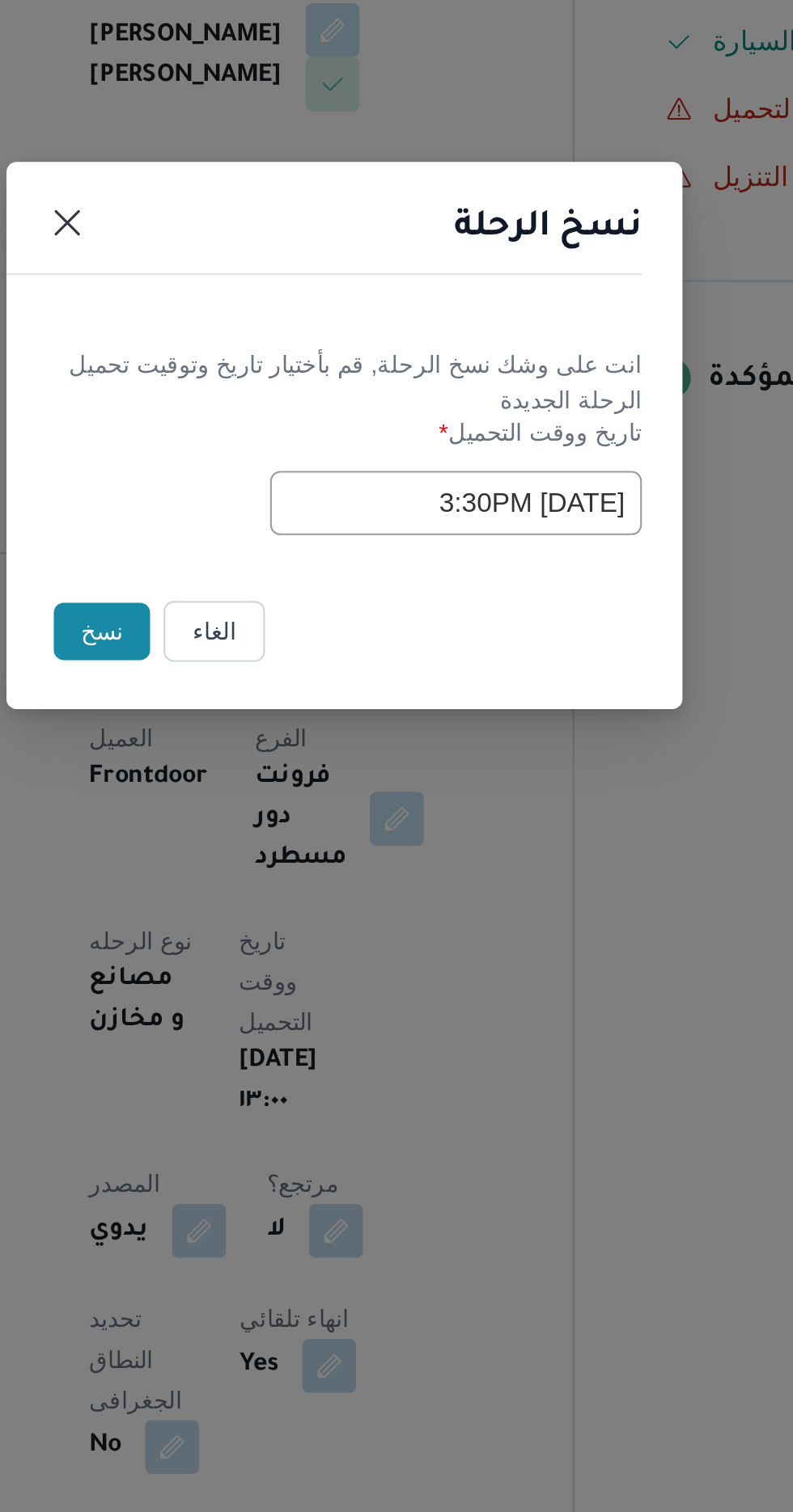
click at [390, 784] on input "[DATE] 3:30PM" at bounding box center [450, 788] width 178 height 31
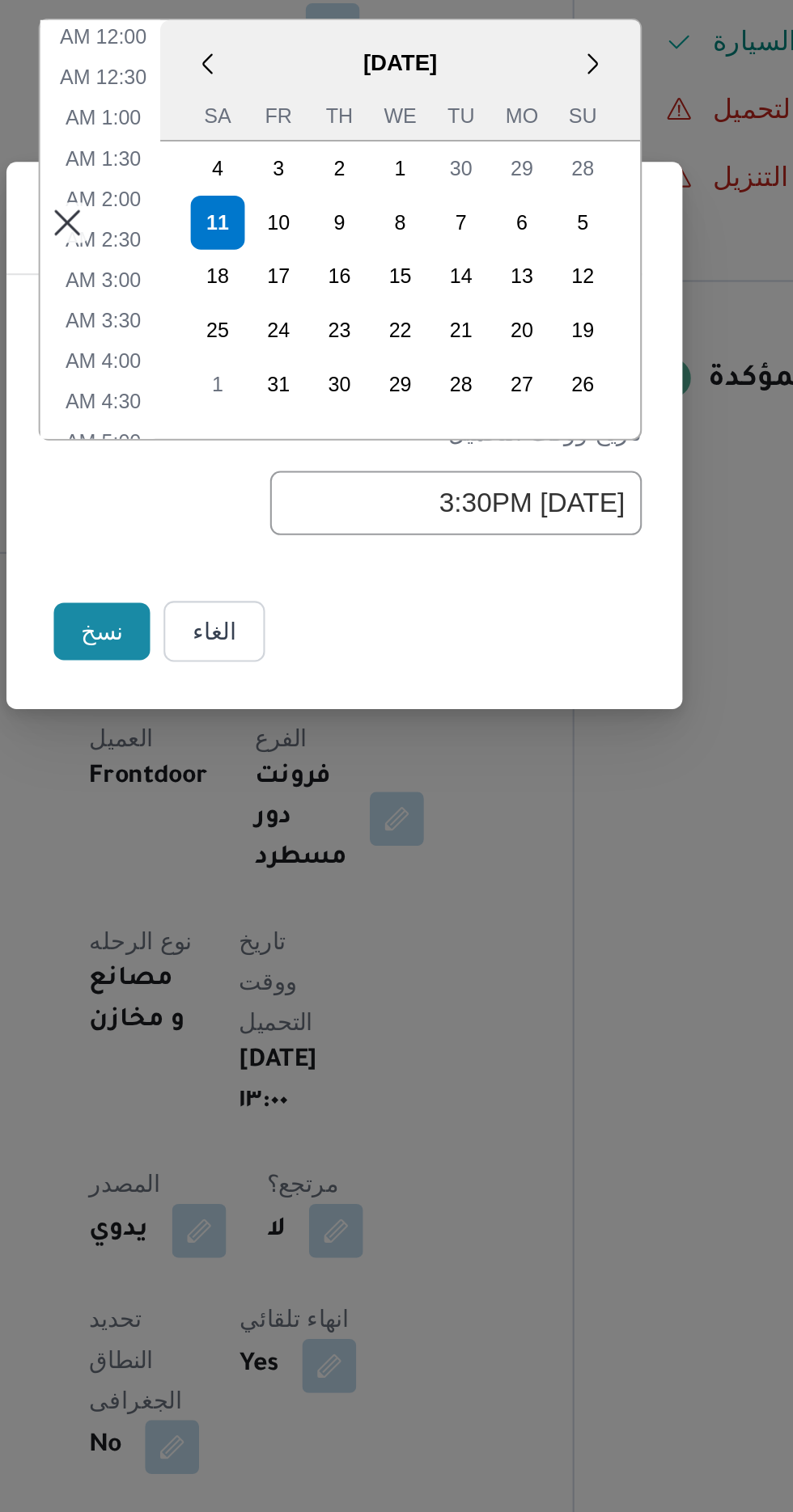
scroll to position [509, 0]
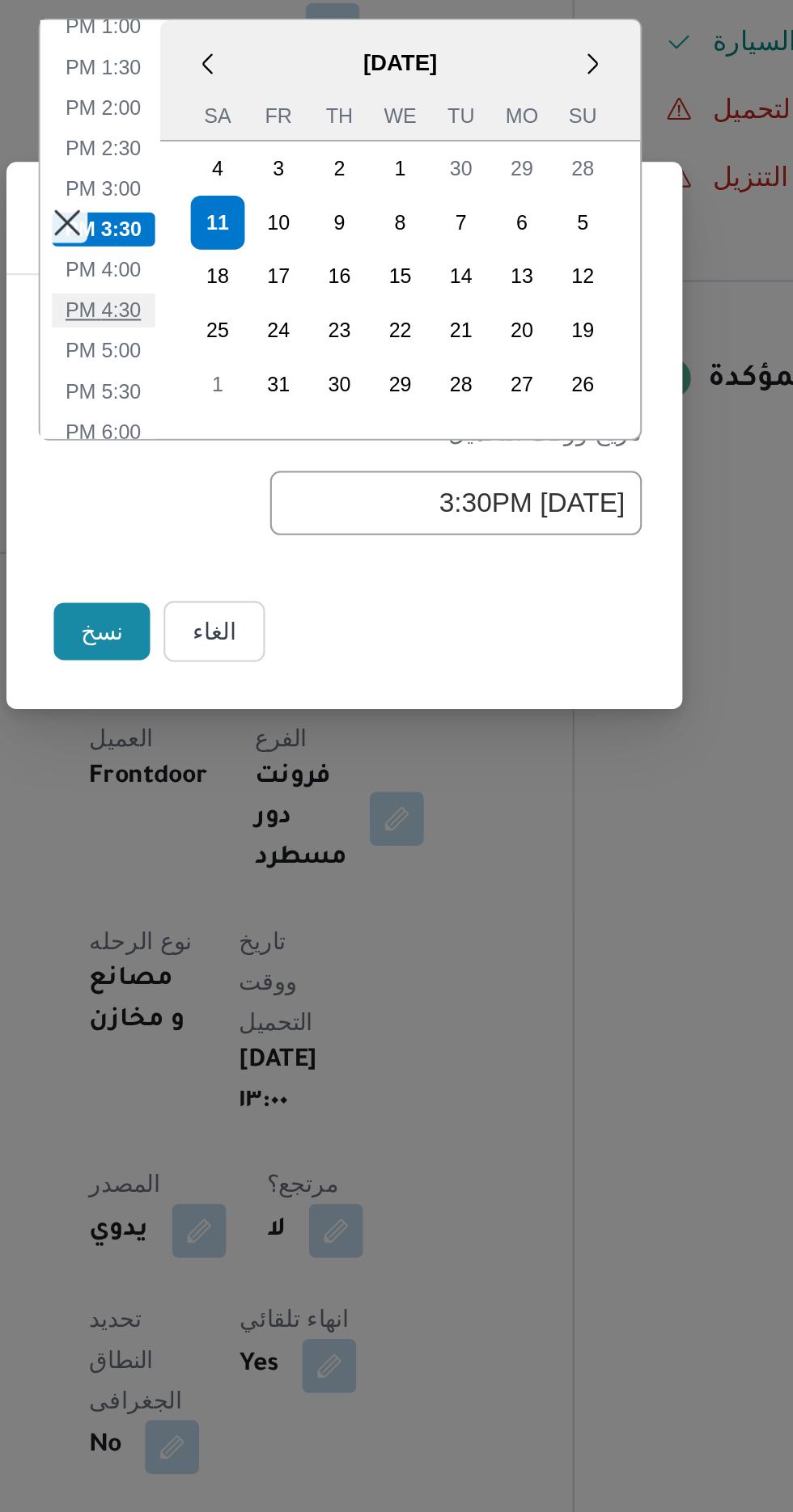
click at [276, 696] on li "4:30 PM" at bounding box center [281, 696] width 50 height 16
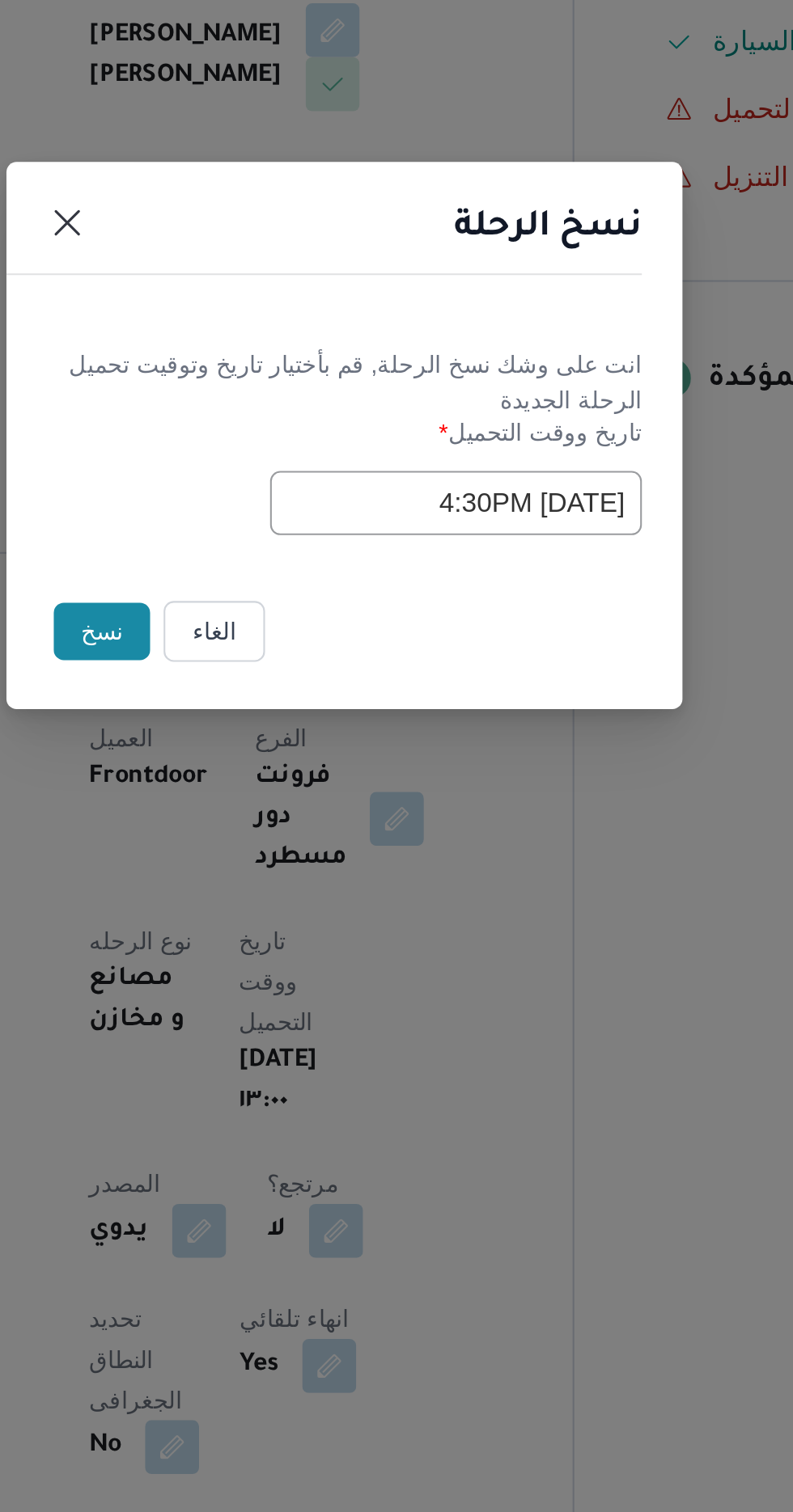
click at [403, 785] on input "[DATE] 4:30PM" at bounding box center [450, 788] width 178 height 31
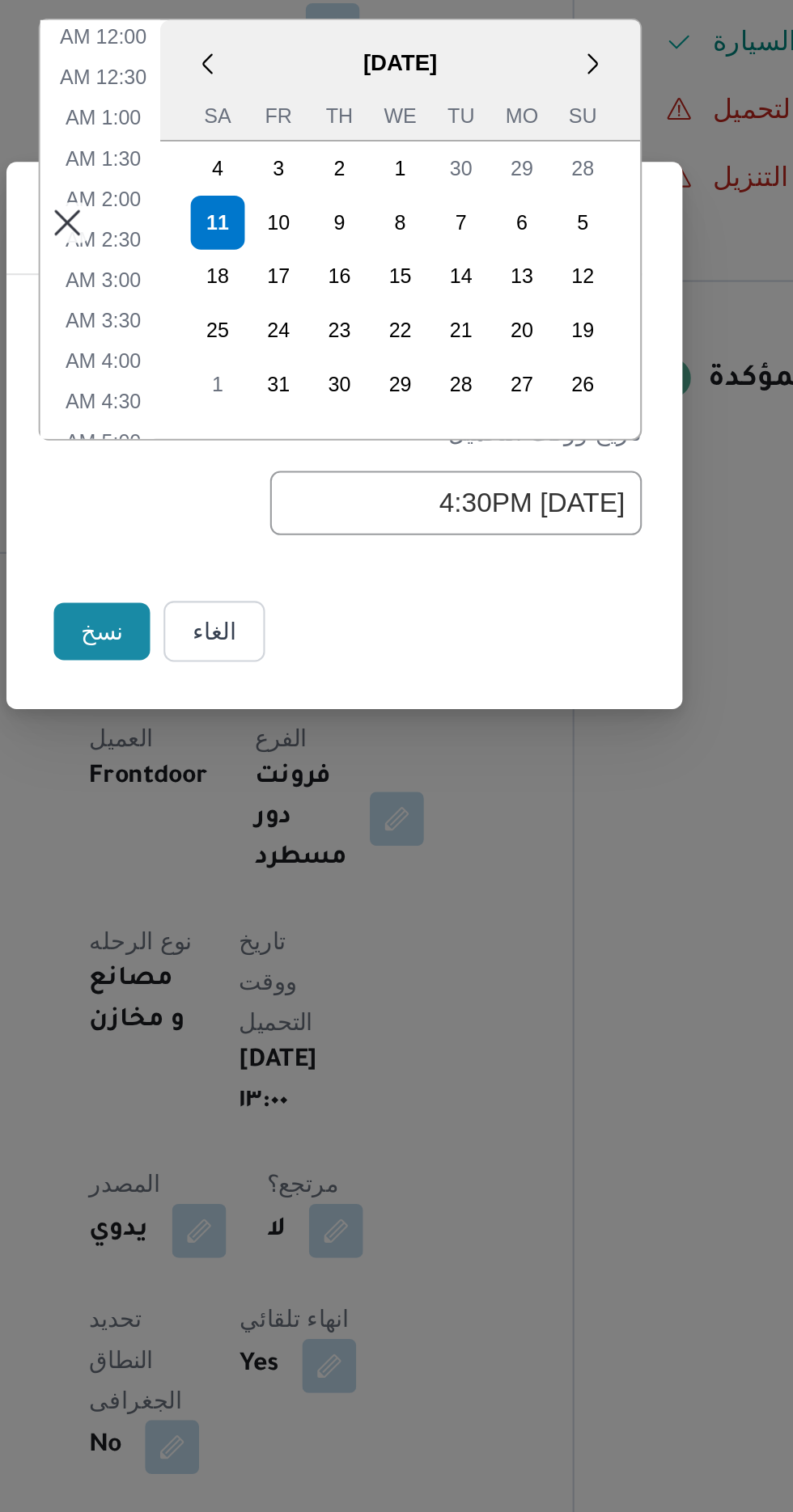
scroll to position [549, 0]
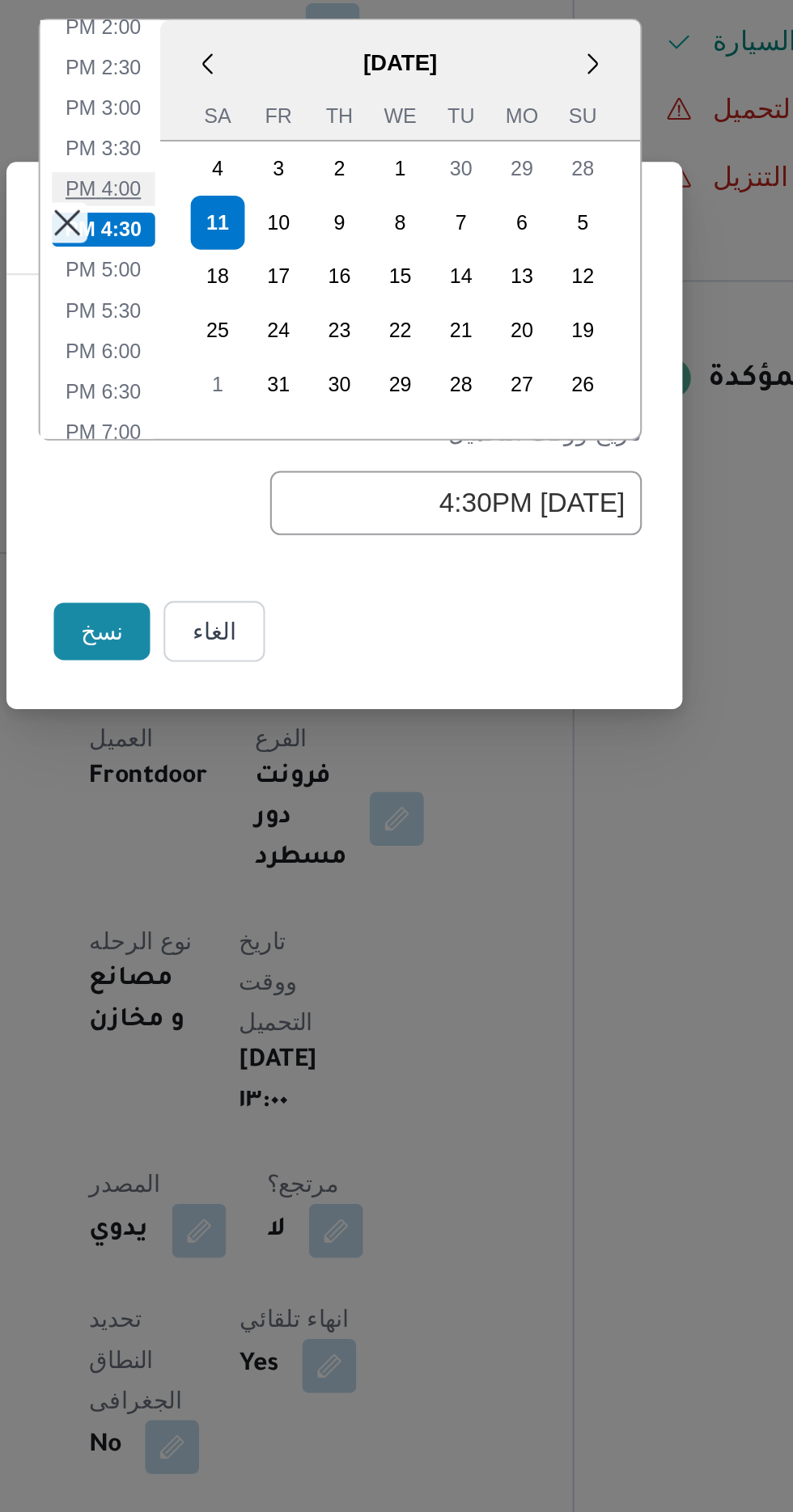
click at [296, 640] on li "4:00 PM" at bounding box center [281, 638] width 50 height 16
type input "[DATE] 4:00PM"
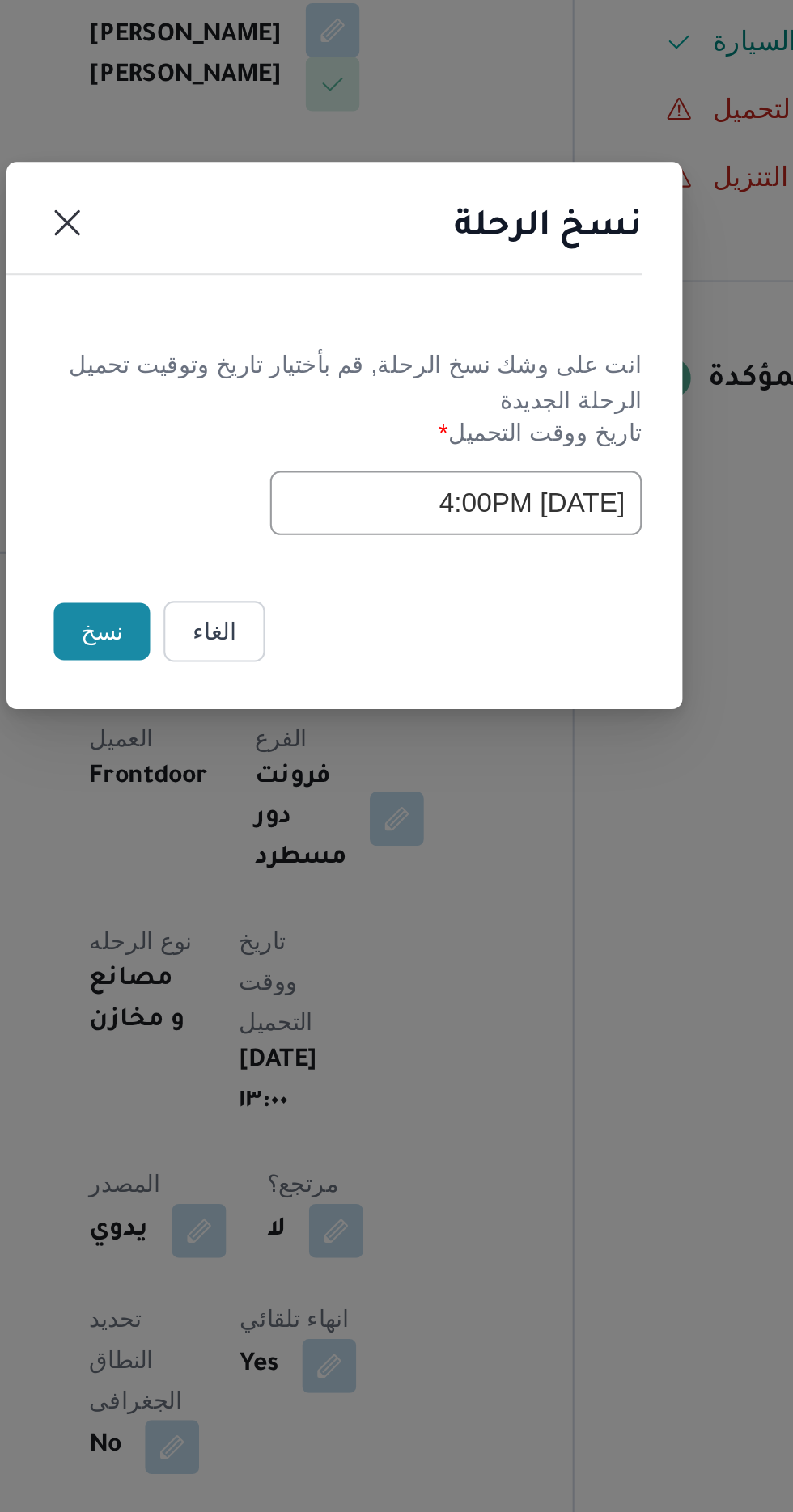
click at [279, 838] on button "نسخ" at bounding box center [280, 850] width 46 height 27
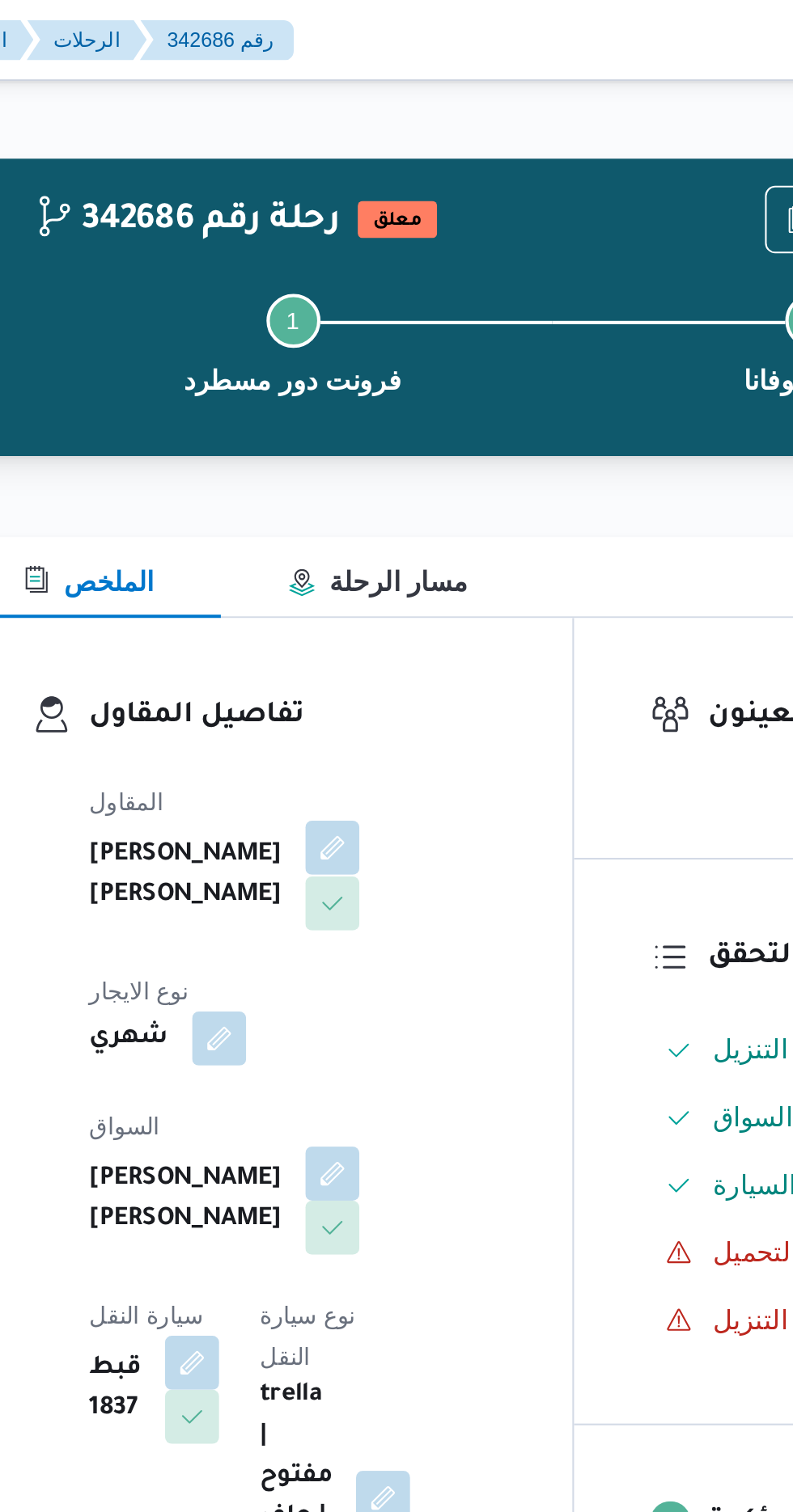
click at [378, 414] on button "button" at bounding box center [391, 406] width 26 height 26
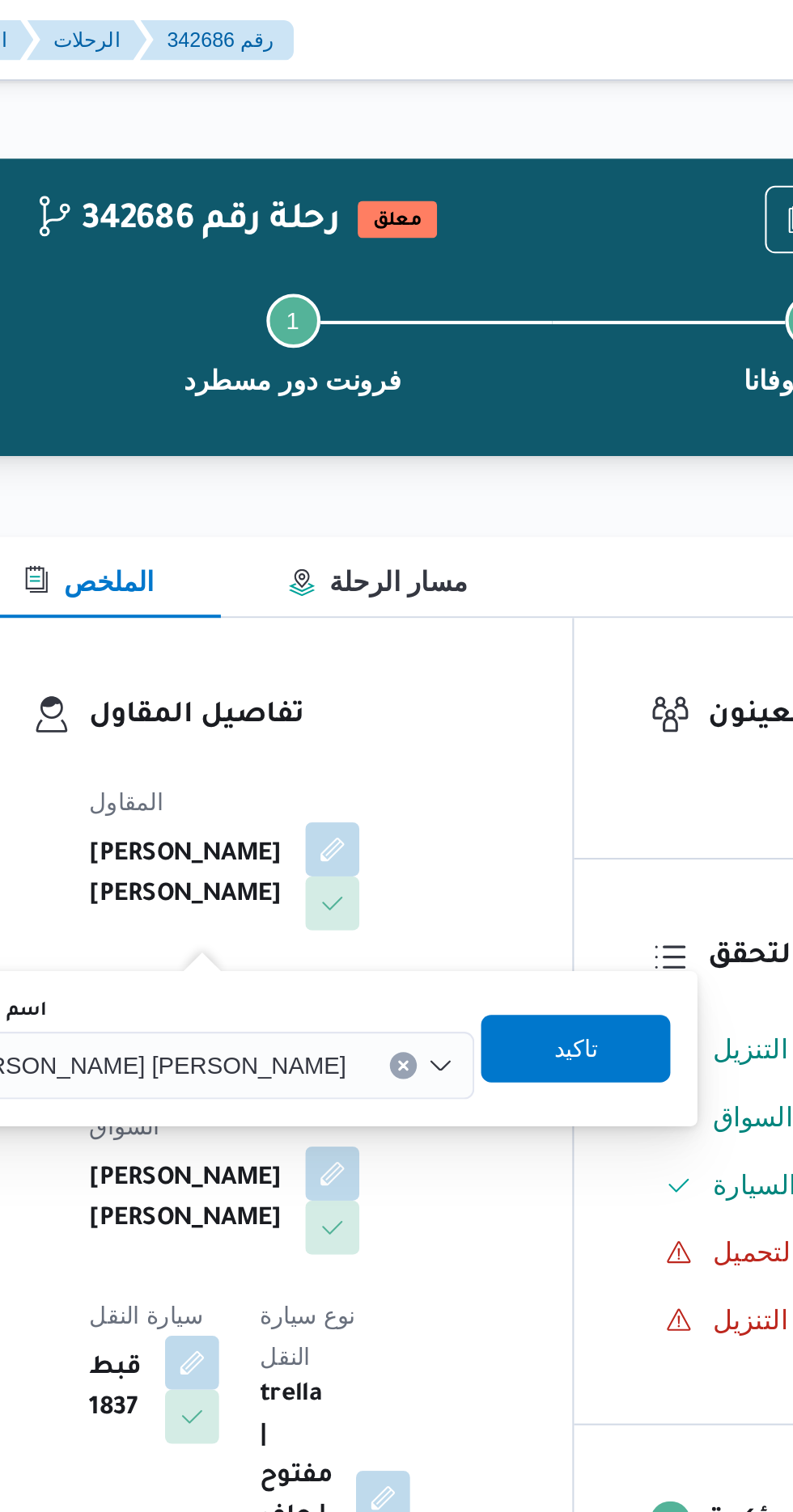
click at [404, 513] on input "اسم المقاول" at bounding box center [404, 510] width 2 height 20
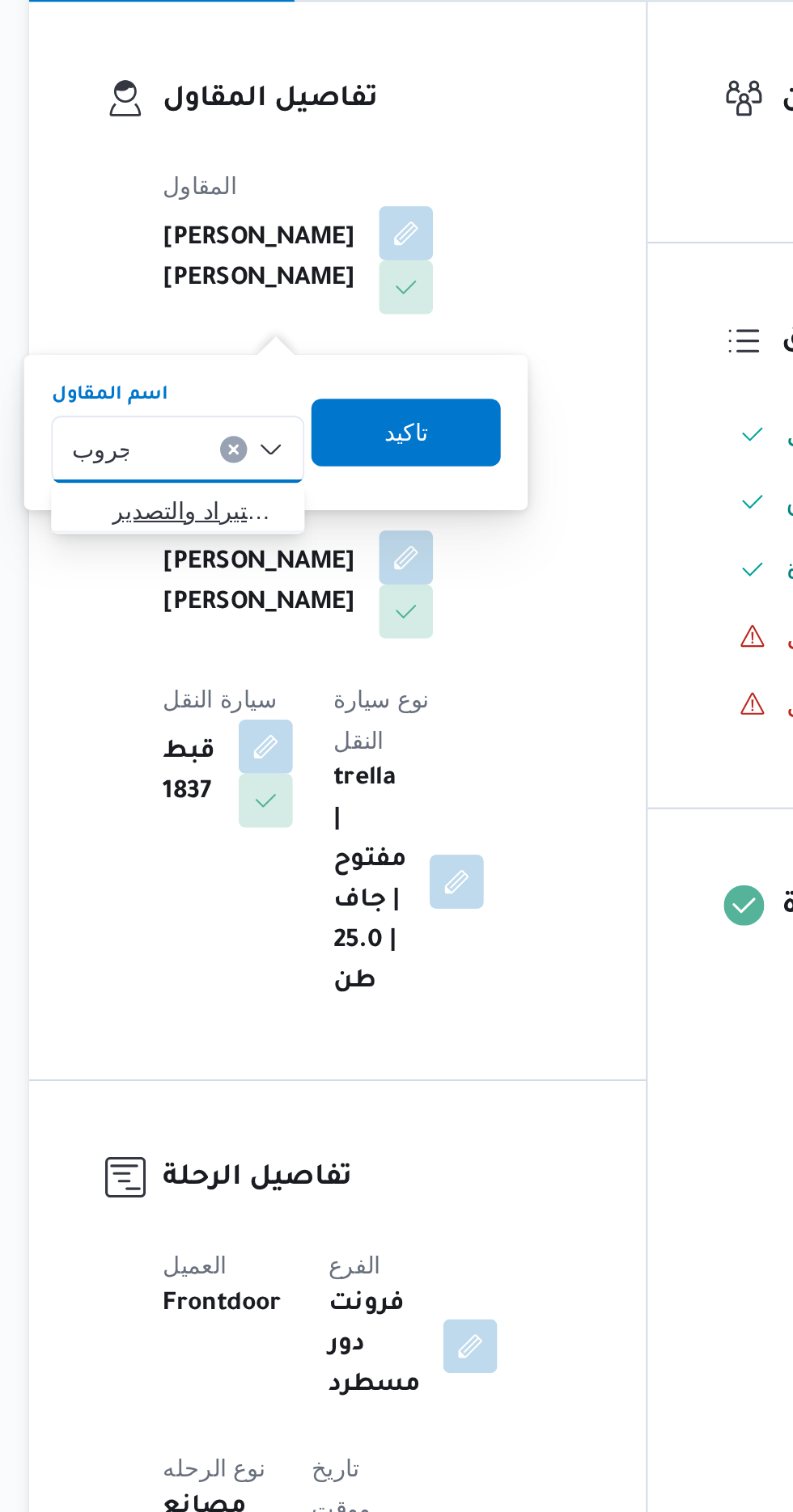
type input "جروب"
click at [312, 539] on span "شركة غريب جروب للاستيراد والتصدير" at bounding box center [291, 539] width 83 height 20
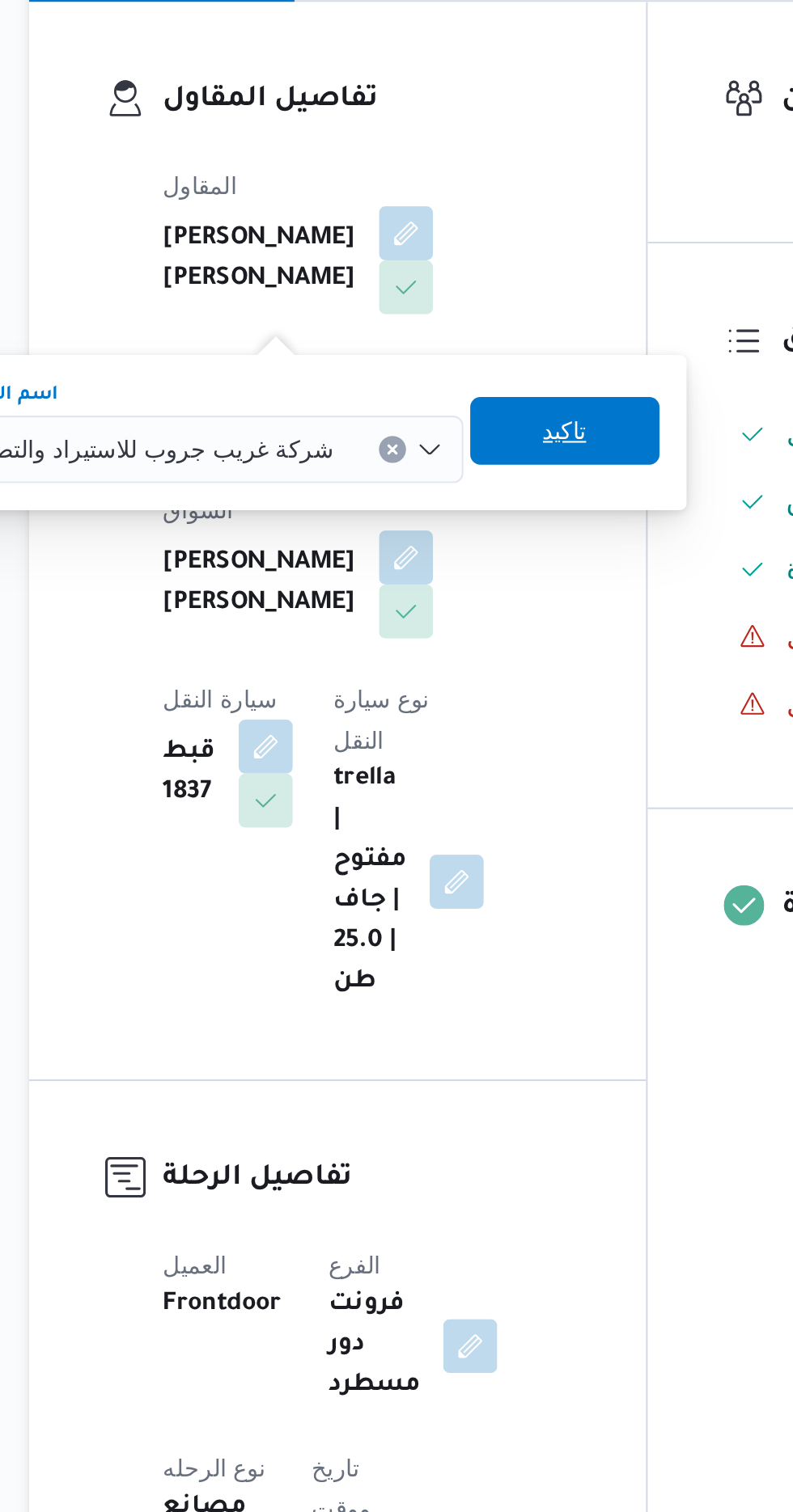
click at [456, 499] on span "تاكيد" at bounding box center [466, 501] width 21 height 20
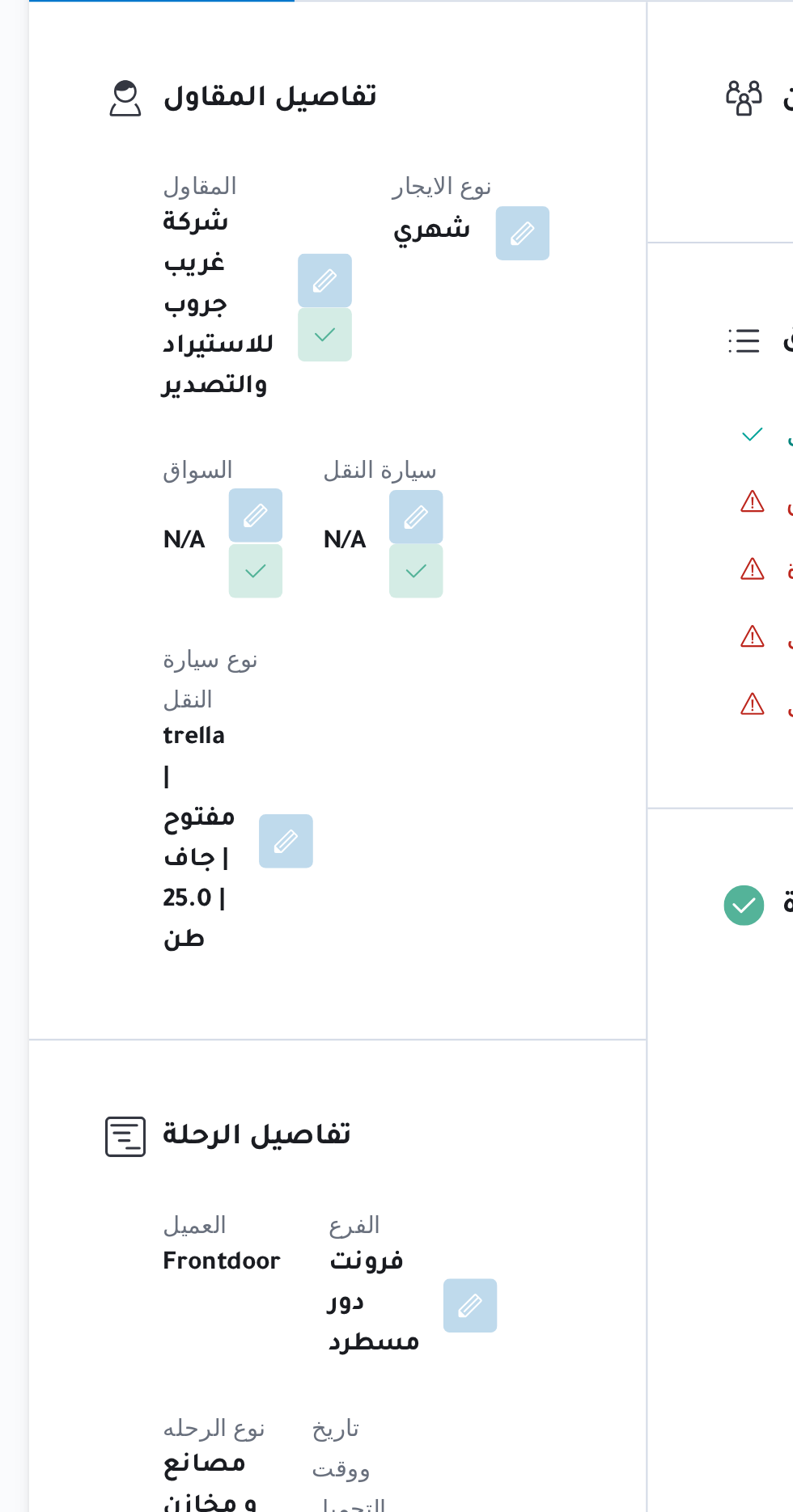
click at [317, 535] on button "button" at bounding box center [319, 542] width 26 height 26
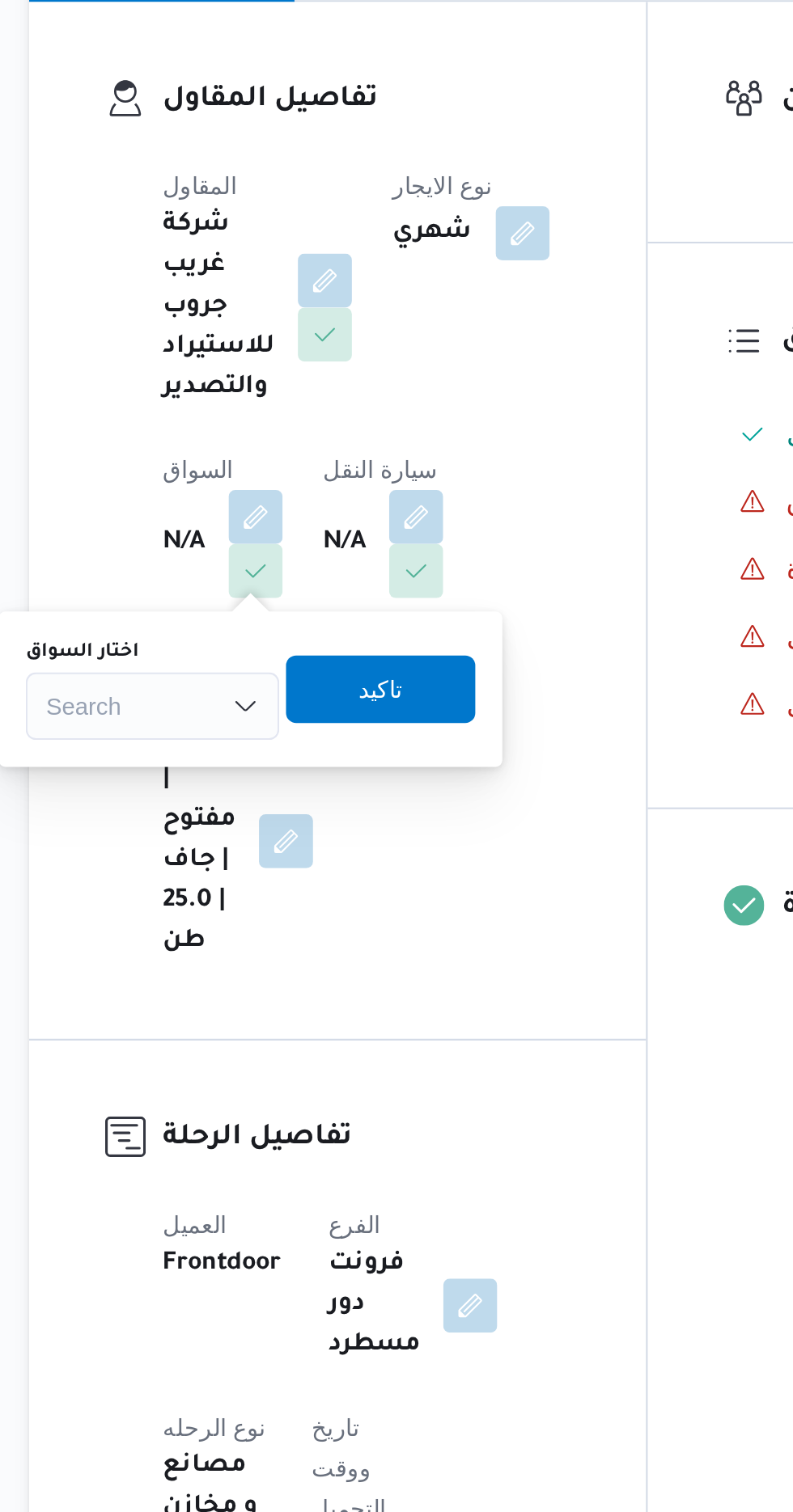
click at [290, 619] on div "Search" at bounding box center [268, 633] width 121 height 32
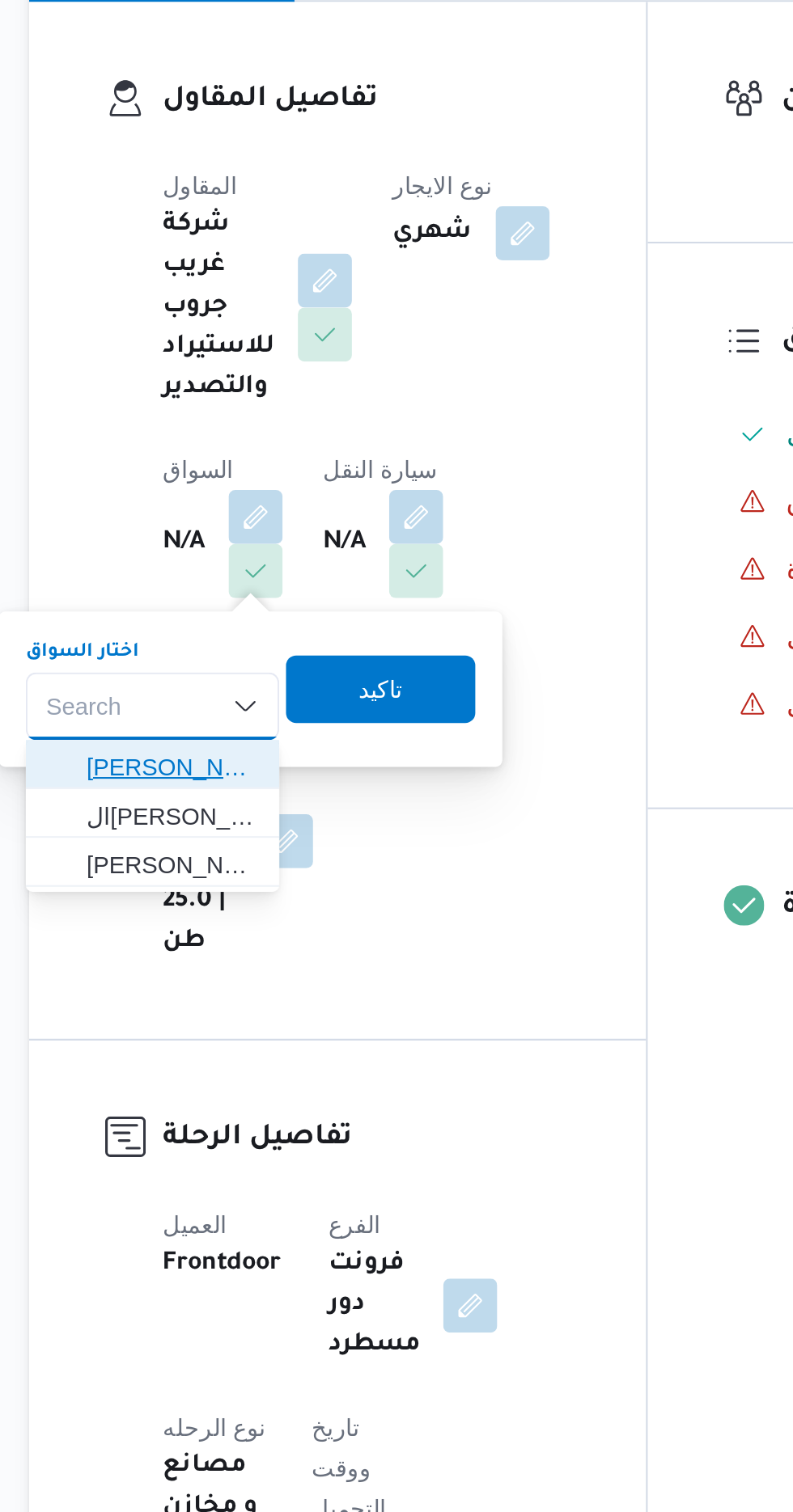
click at [293, 660] on span "[PERSON_NAME]" at bounding box center [280, 662] width 83 height 20
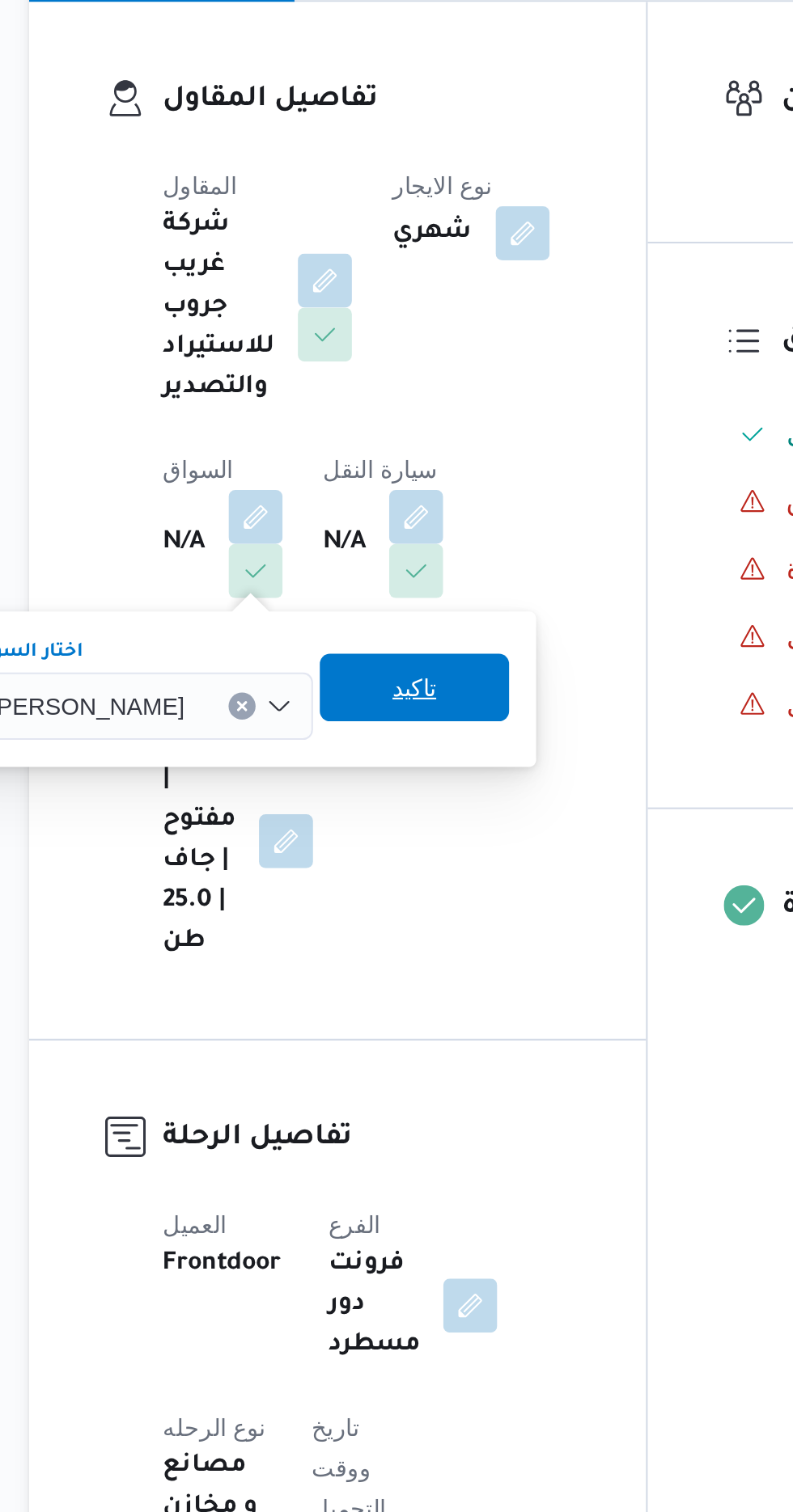
click at [418, 622] on span "تاكيد" at bounding box center [395, 624] width 91 height 32
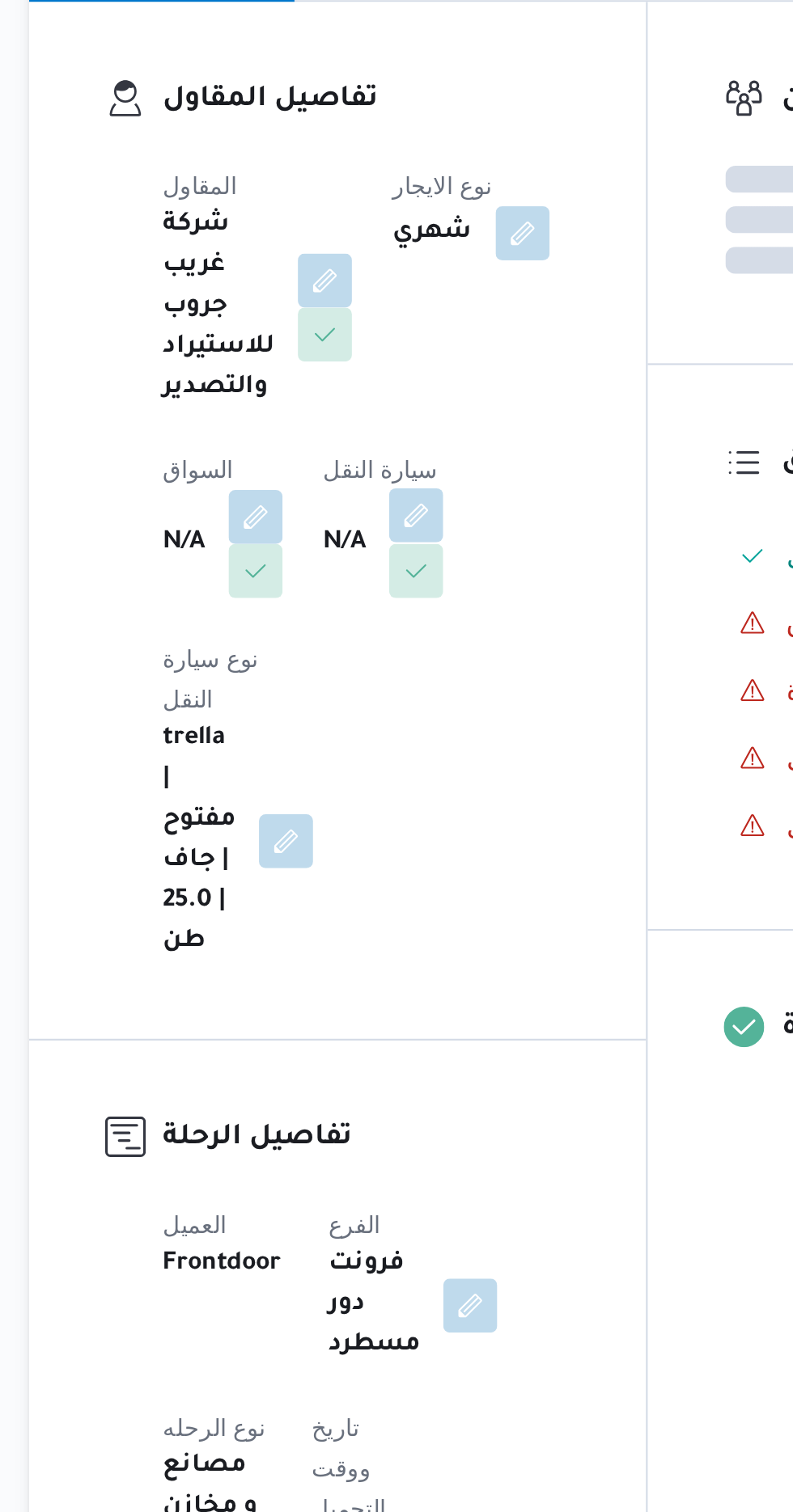
click at [403, 541] on button "button" at bounding box center [396, 542] width 26 height 26
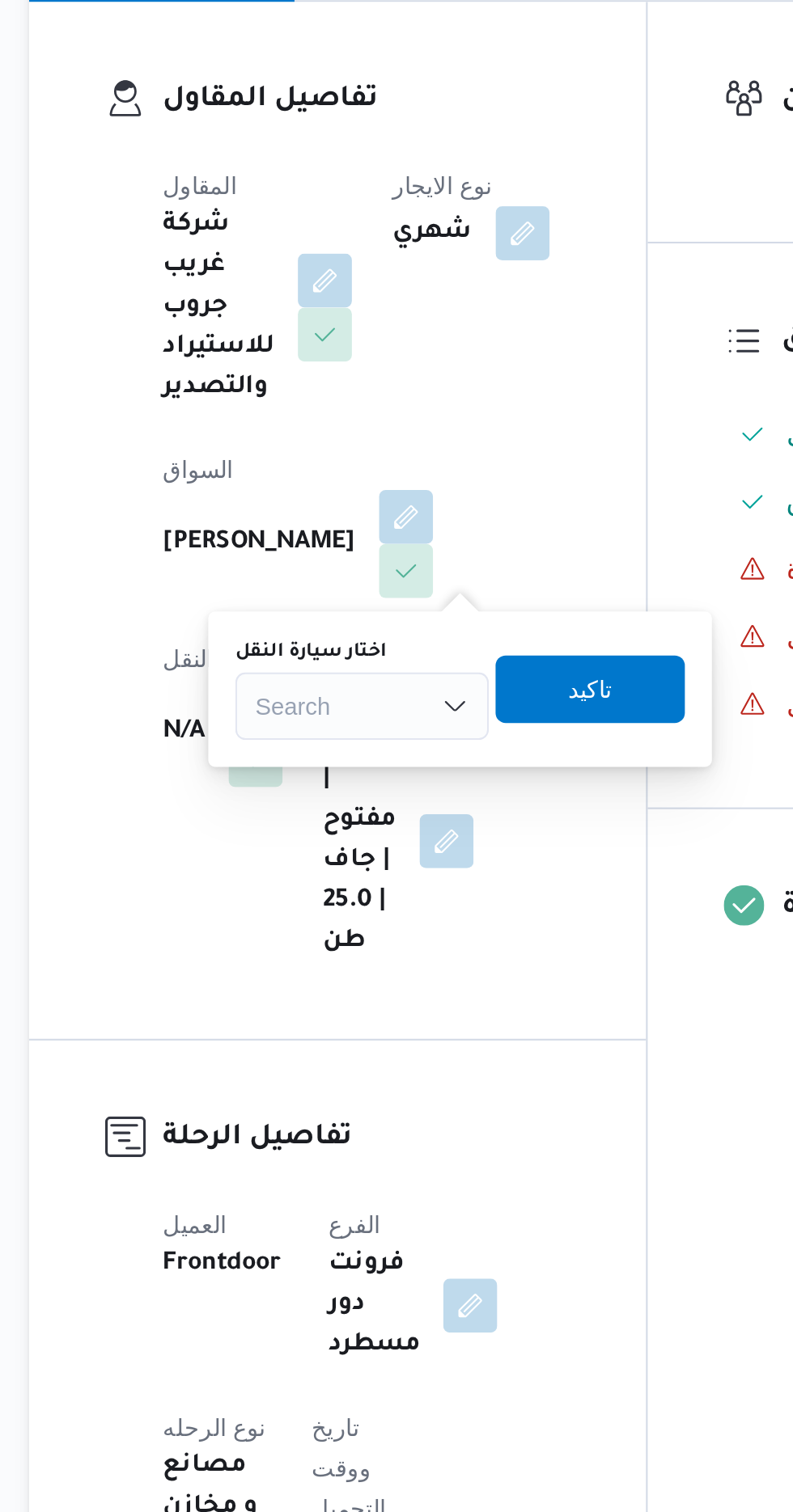
click at [350, 608] on label "اختار سيارة النقل" at bounding box center [345, 608] width 73 height 13
click at [320, 624] on input "اختار سيارة النقل" at bounding box center [320, 633] width 2 height 20
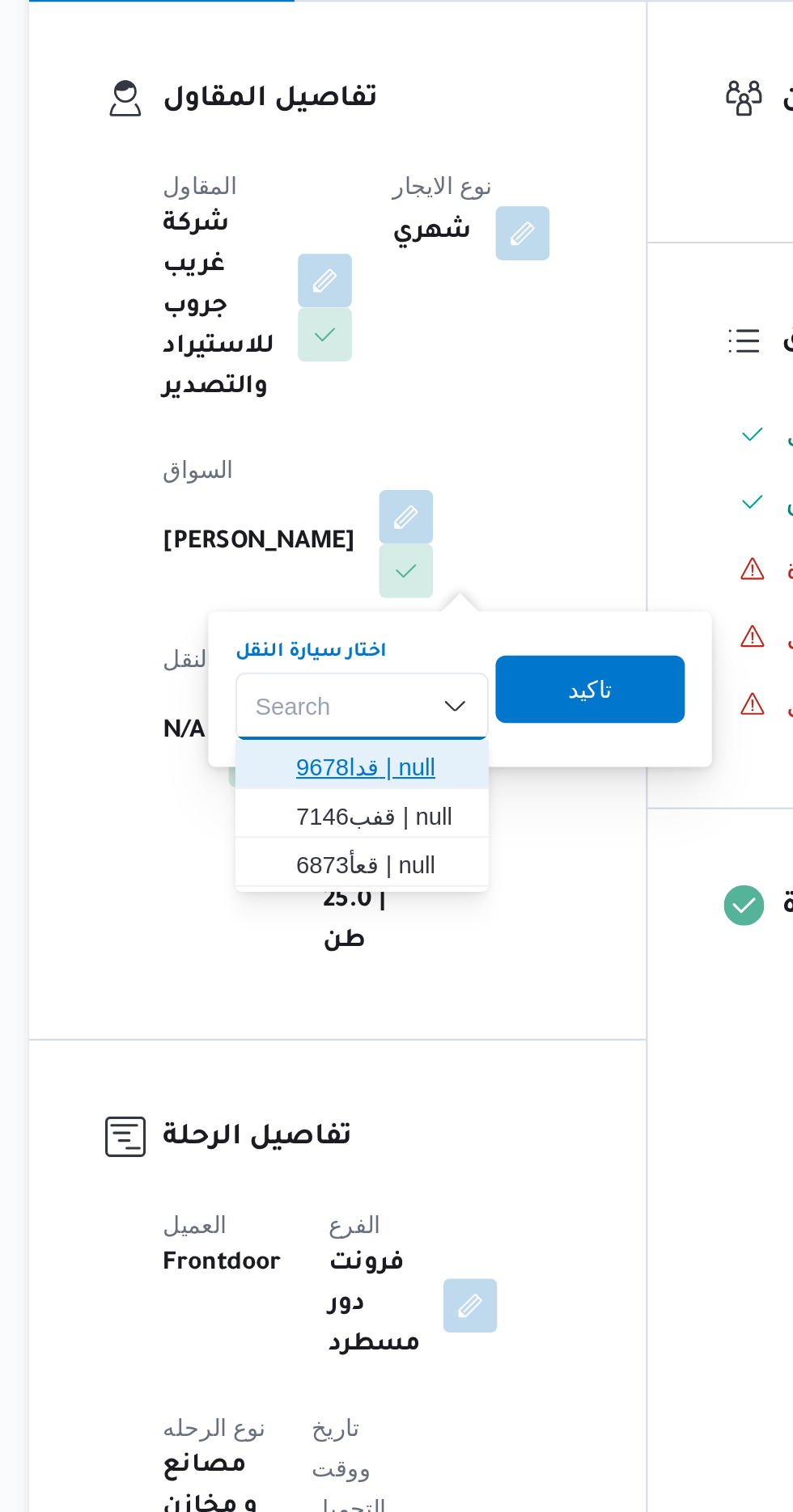
click at [387, 667] on span "قدا9678 | null" at bounding box center [379, 662] width 83 height 20
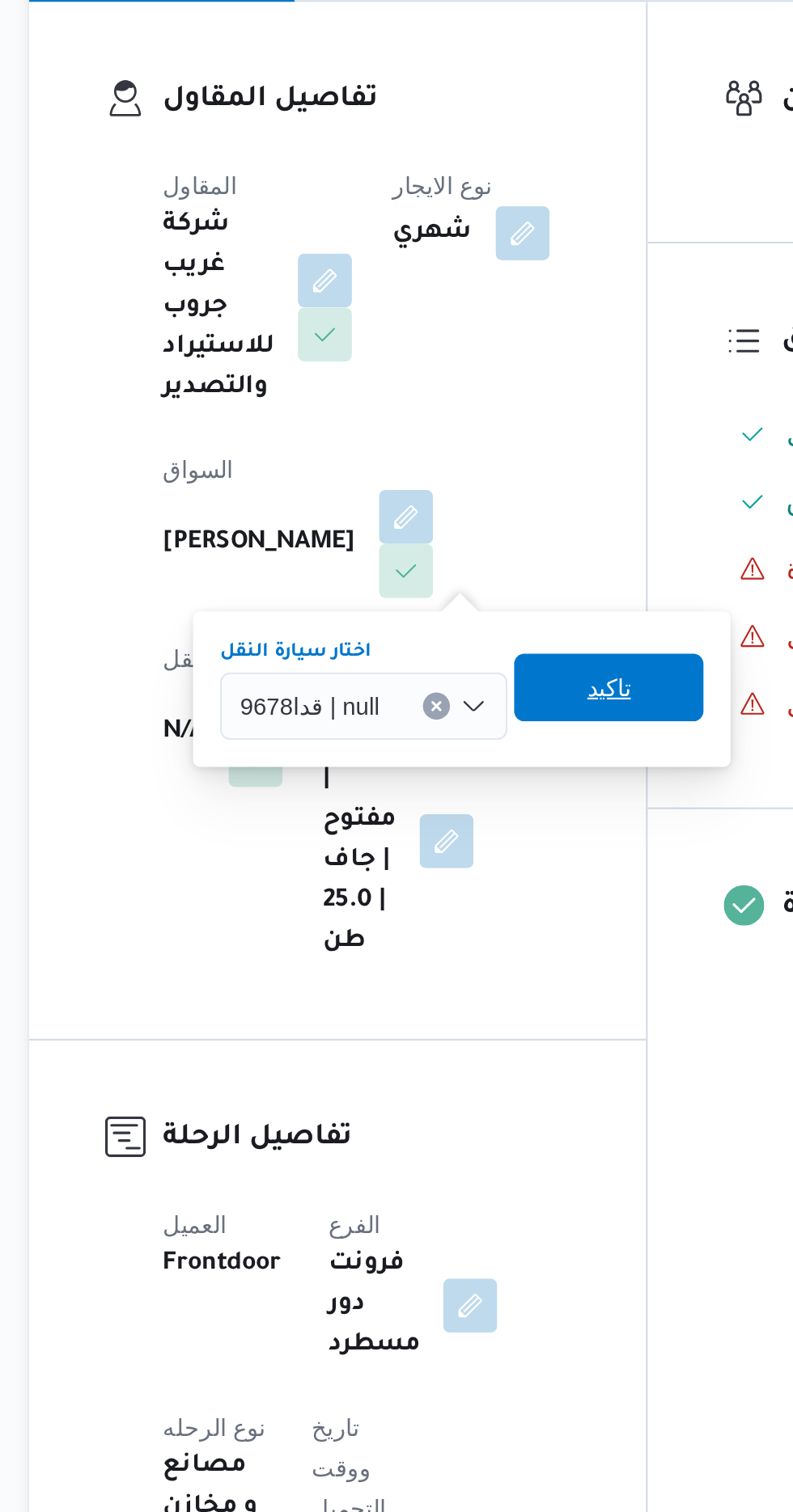
click at [482, 629] on span "تاكيد" at bounding box center [488, 624] width 21 height 20
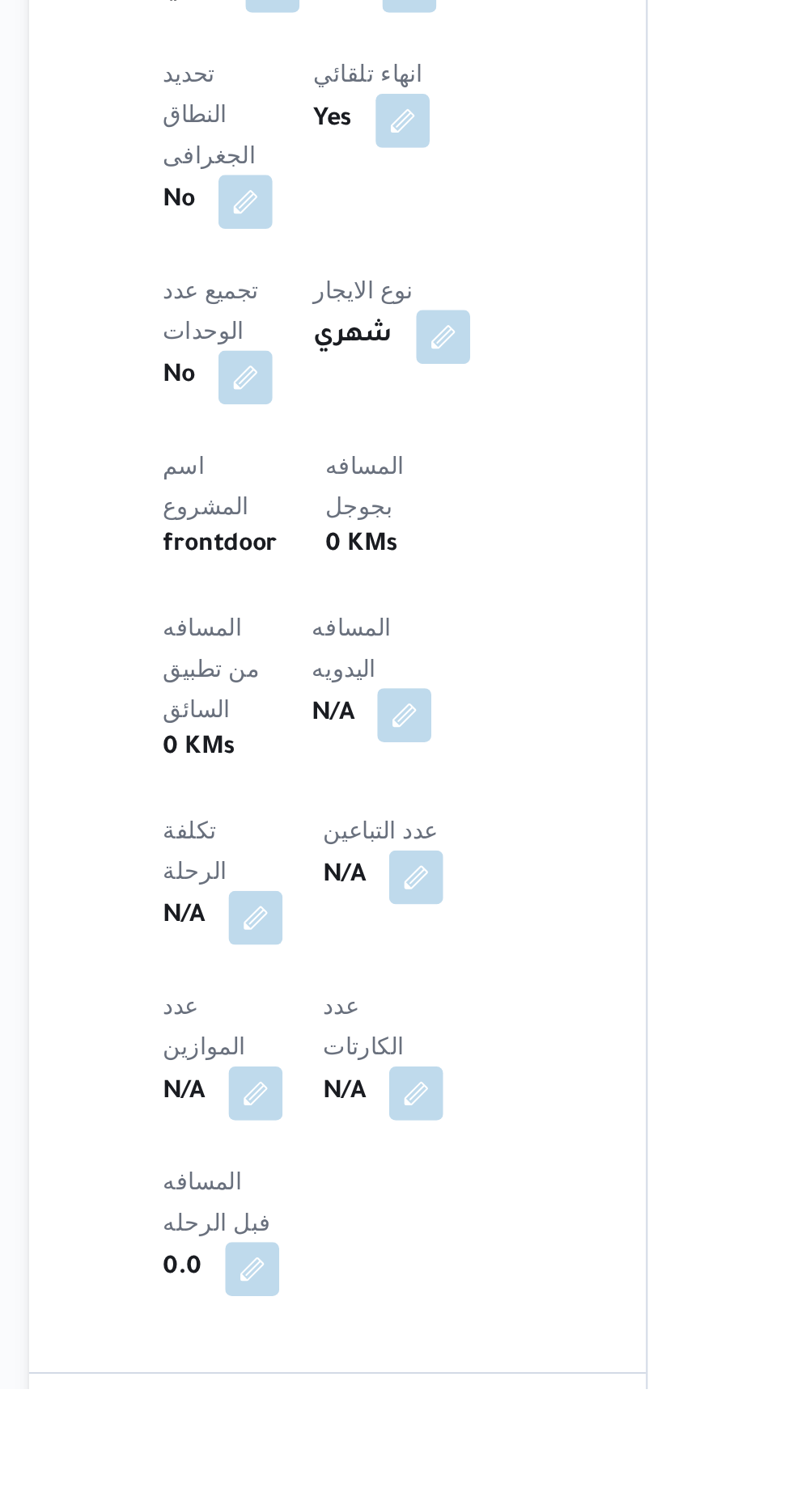
scroll to position [284, 0]
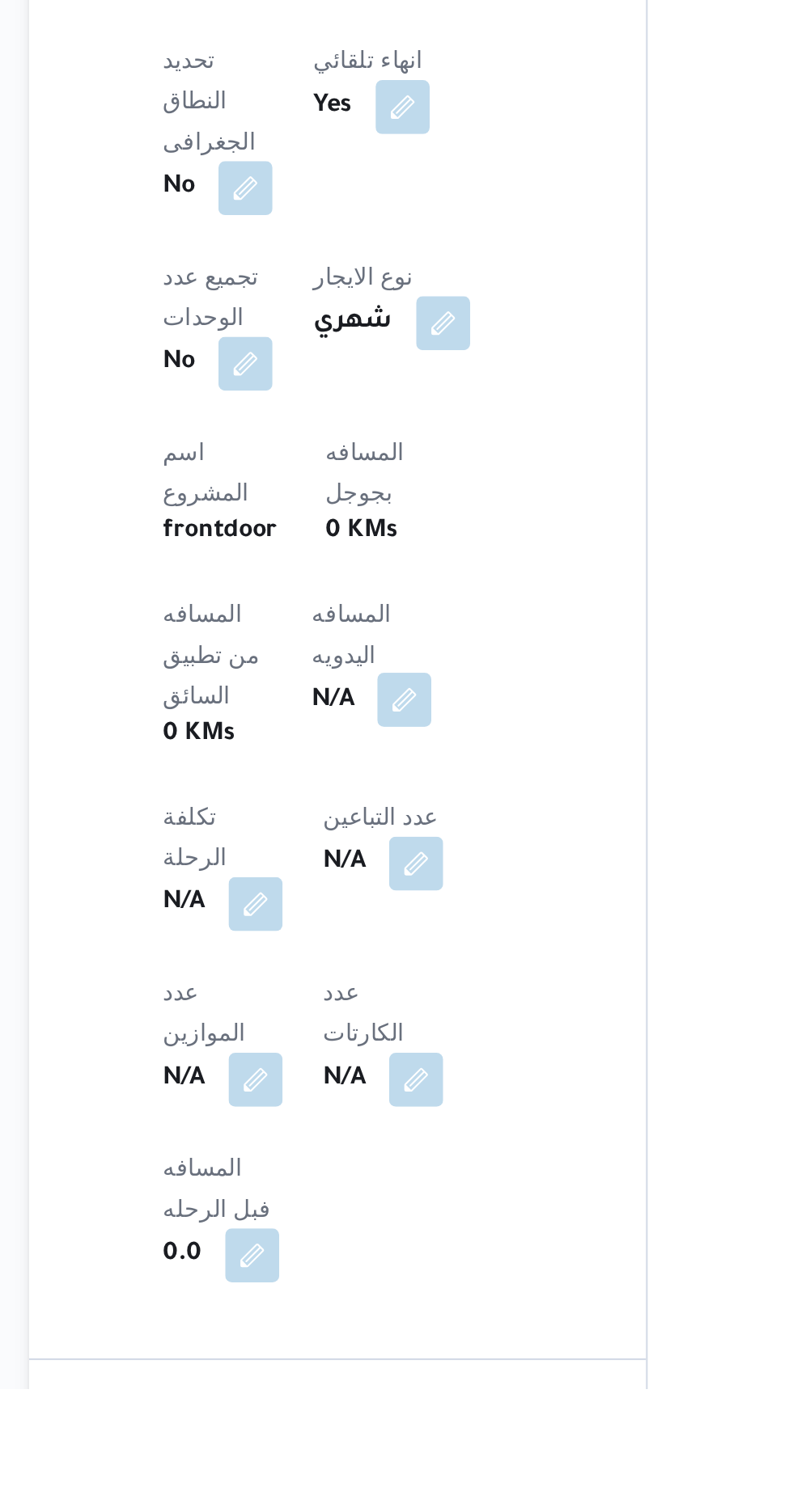
click at [377, 1170] on button "button" at bounding box center [390, 1183] width 26 height 26
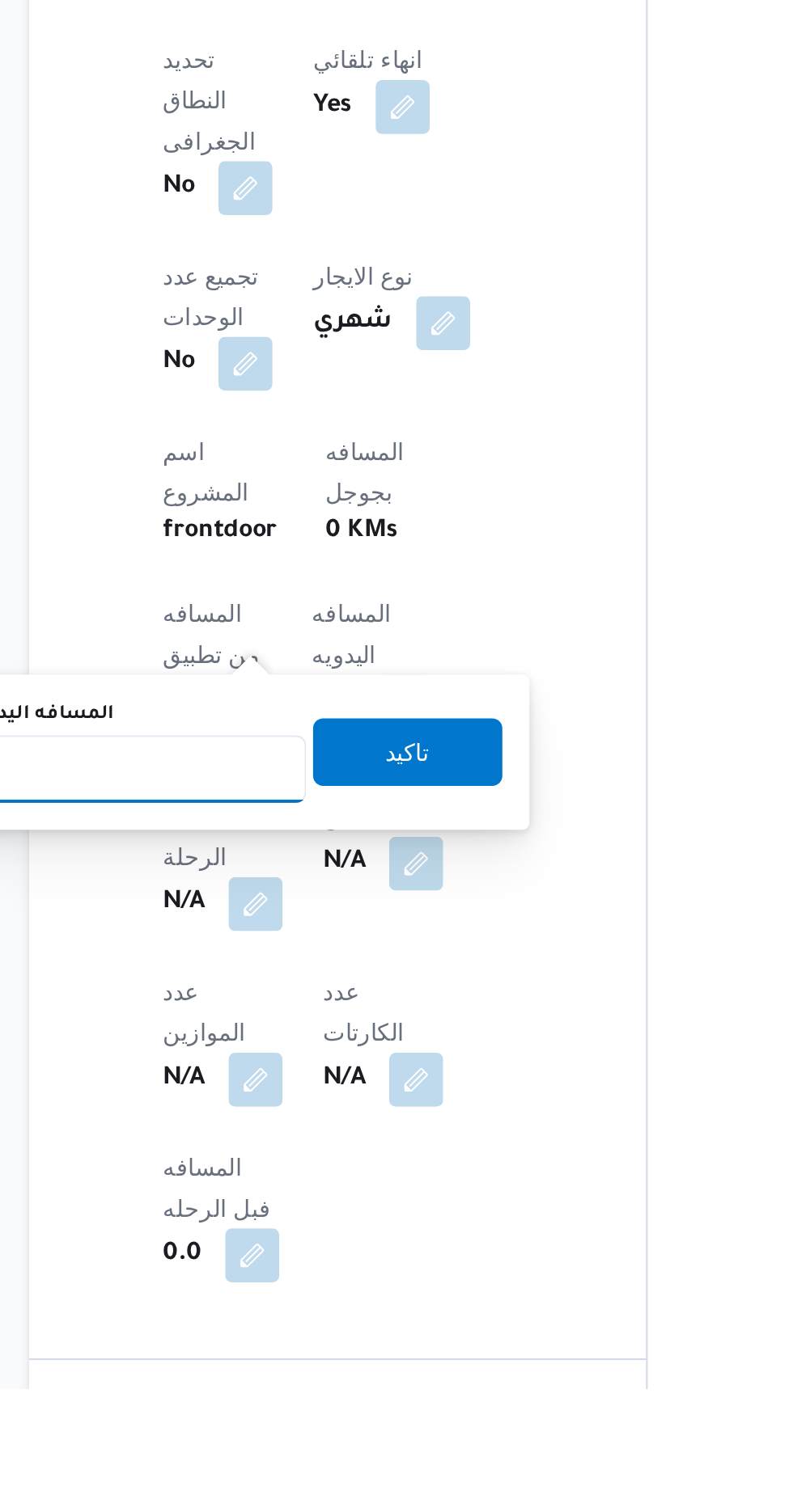
click at [304, 1211] on input "المسافه اليدويه" at bounding box center [263, 1216] width 161 height 32
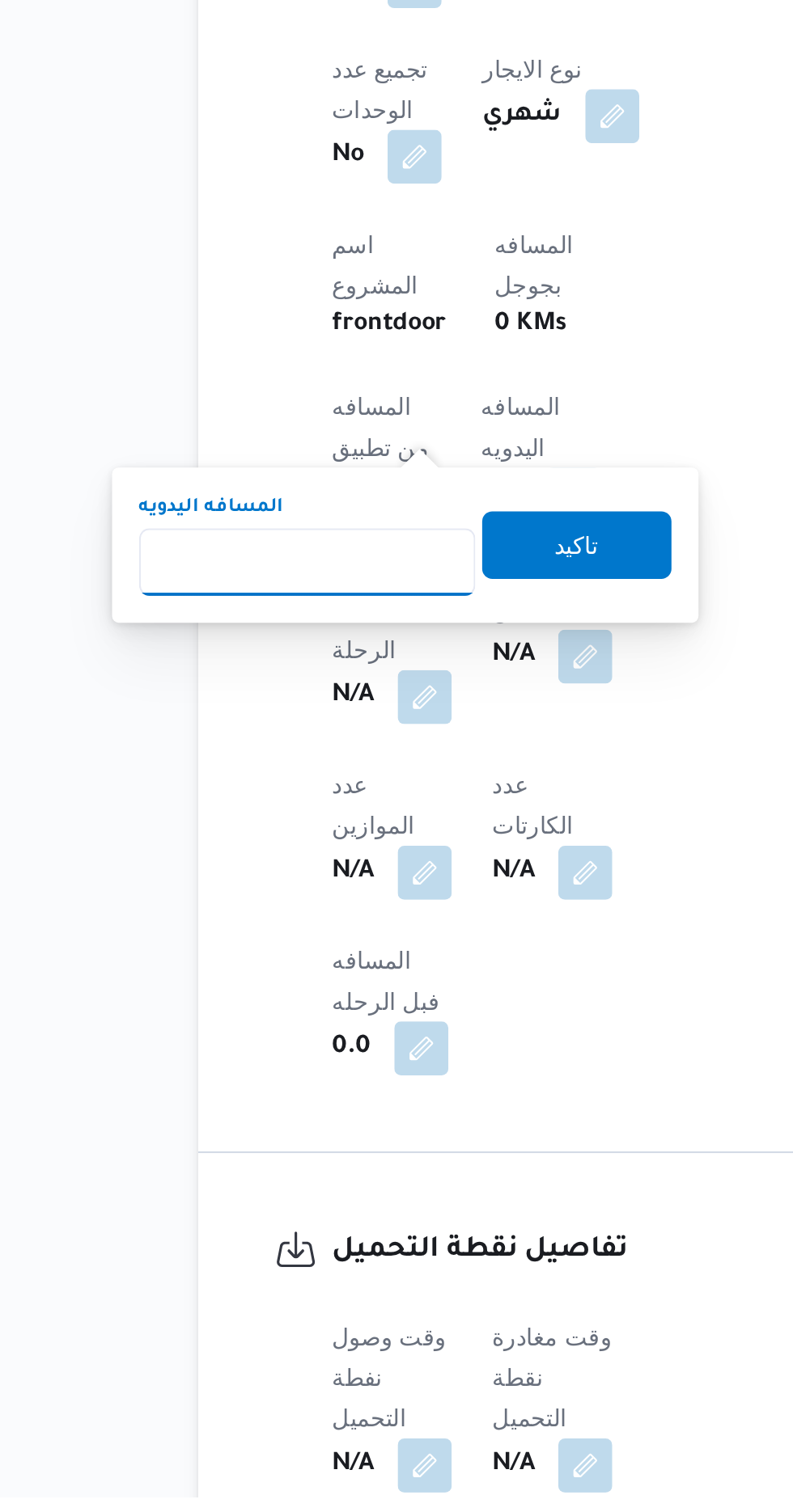
scroll to position [435, 0]
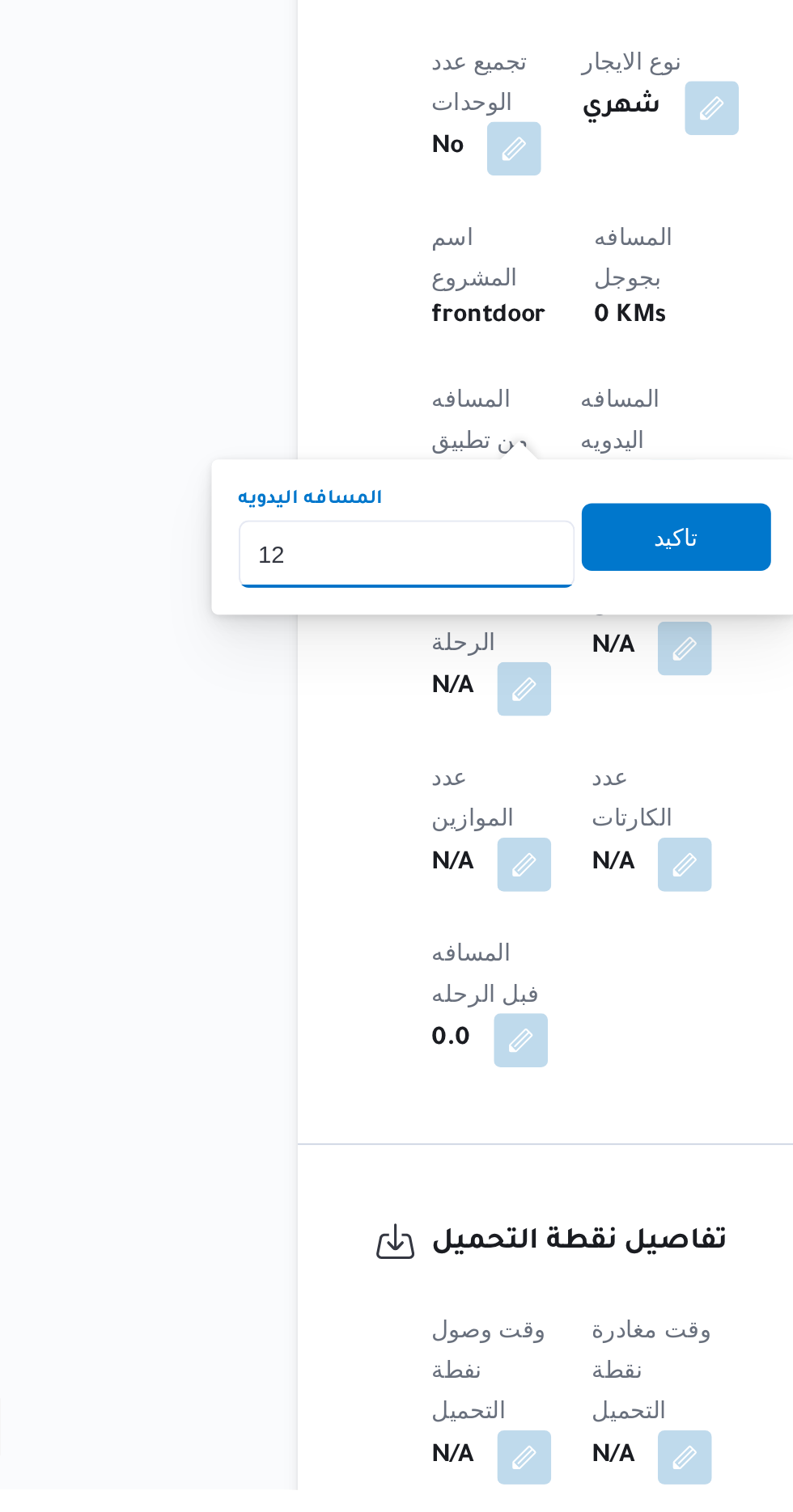
type input "120"
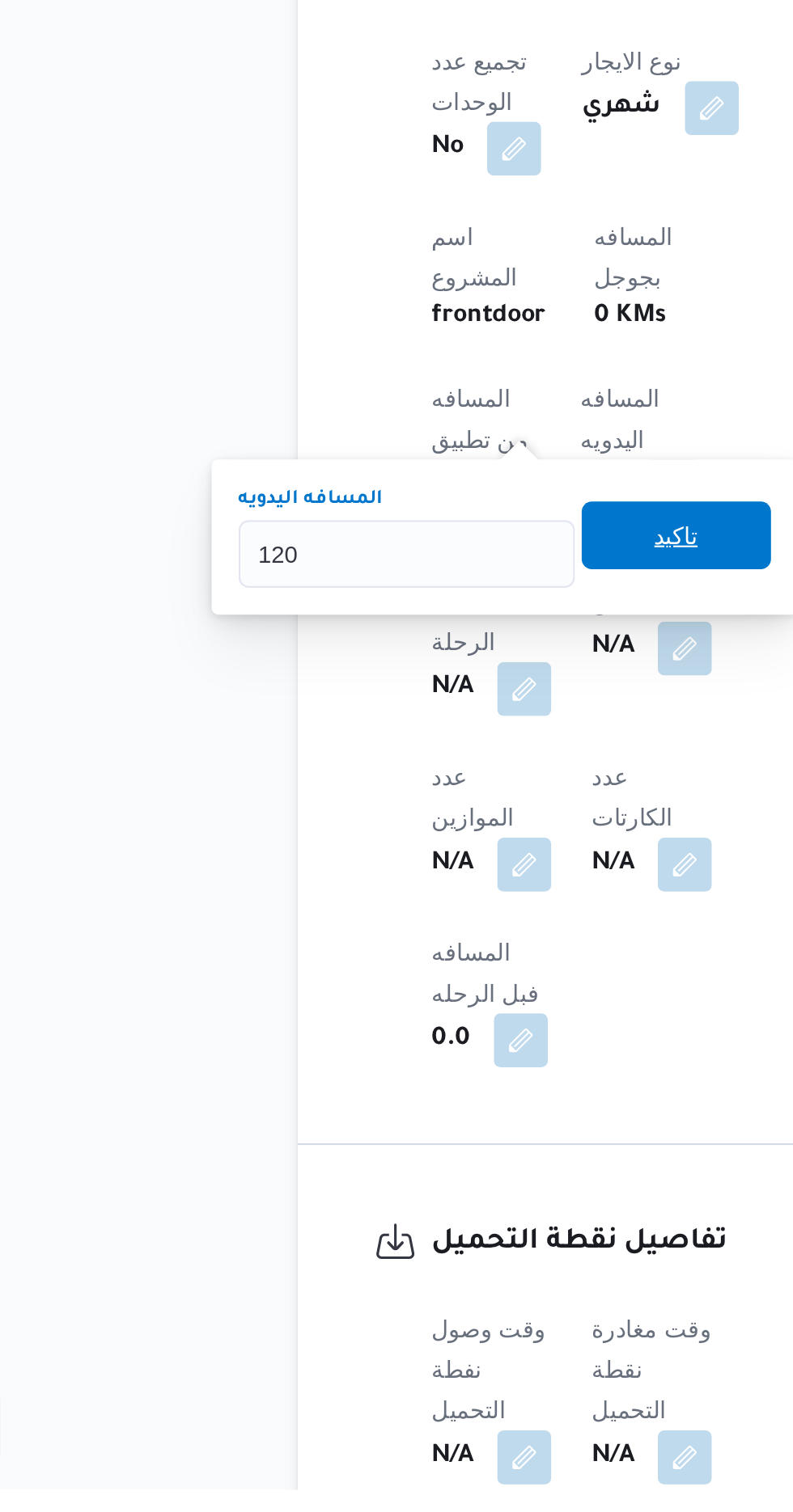
click at [403, 1061] on span "تاكيد" at bounding box center [391, 1055] width 21 height 20
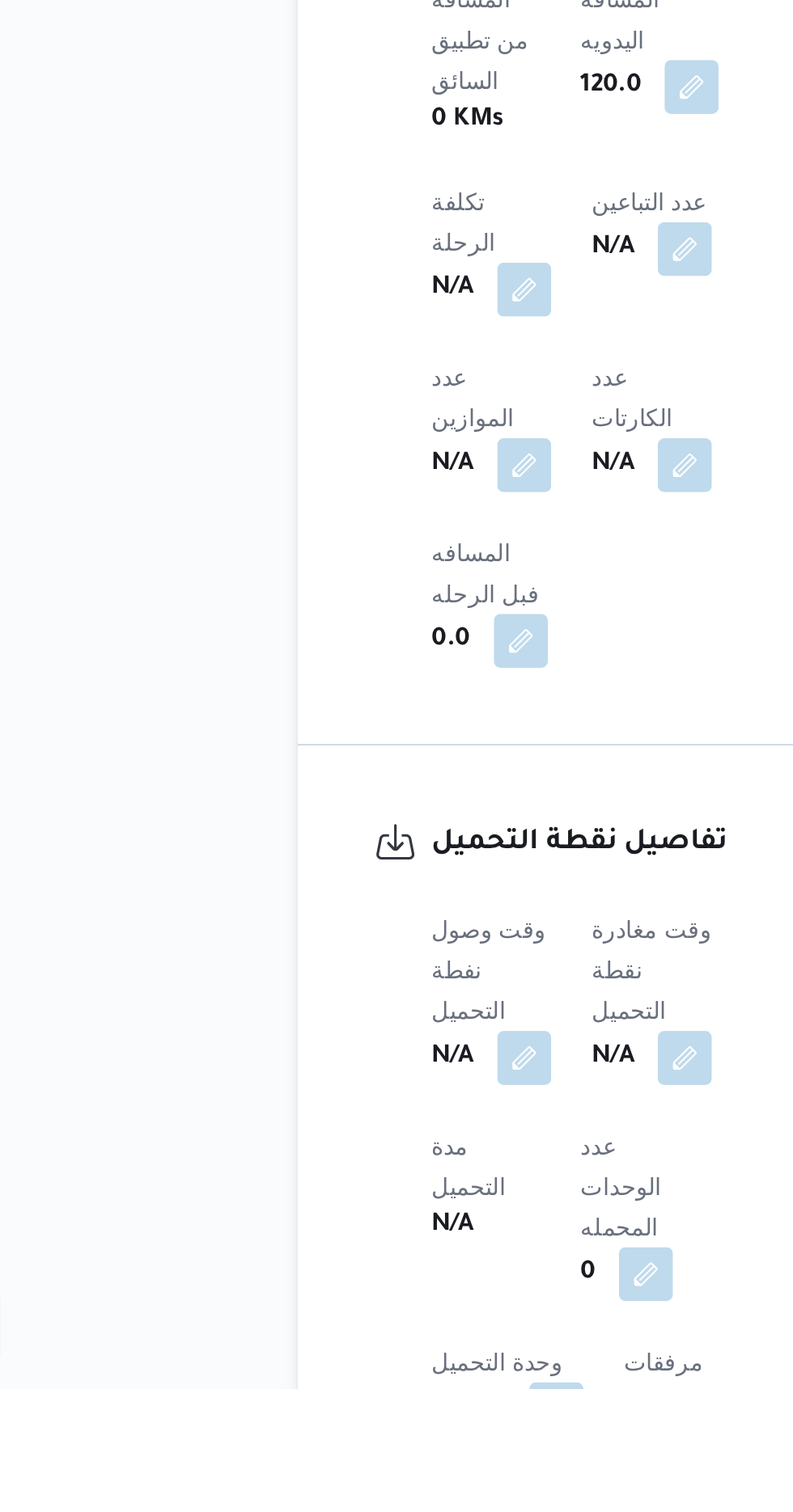
scroll to position [587, 0]
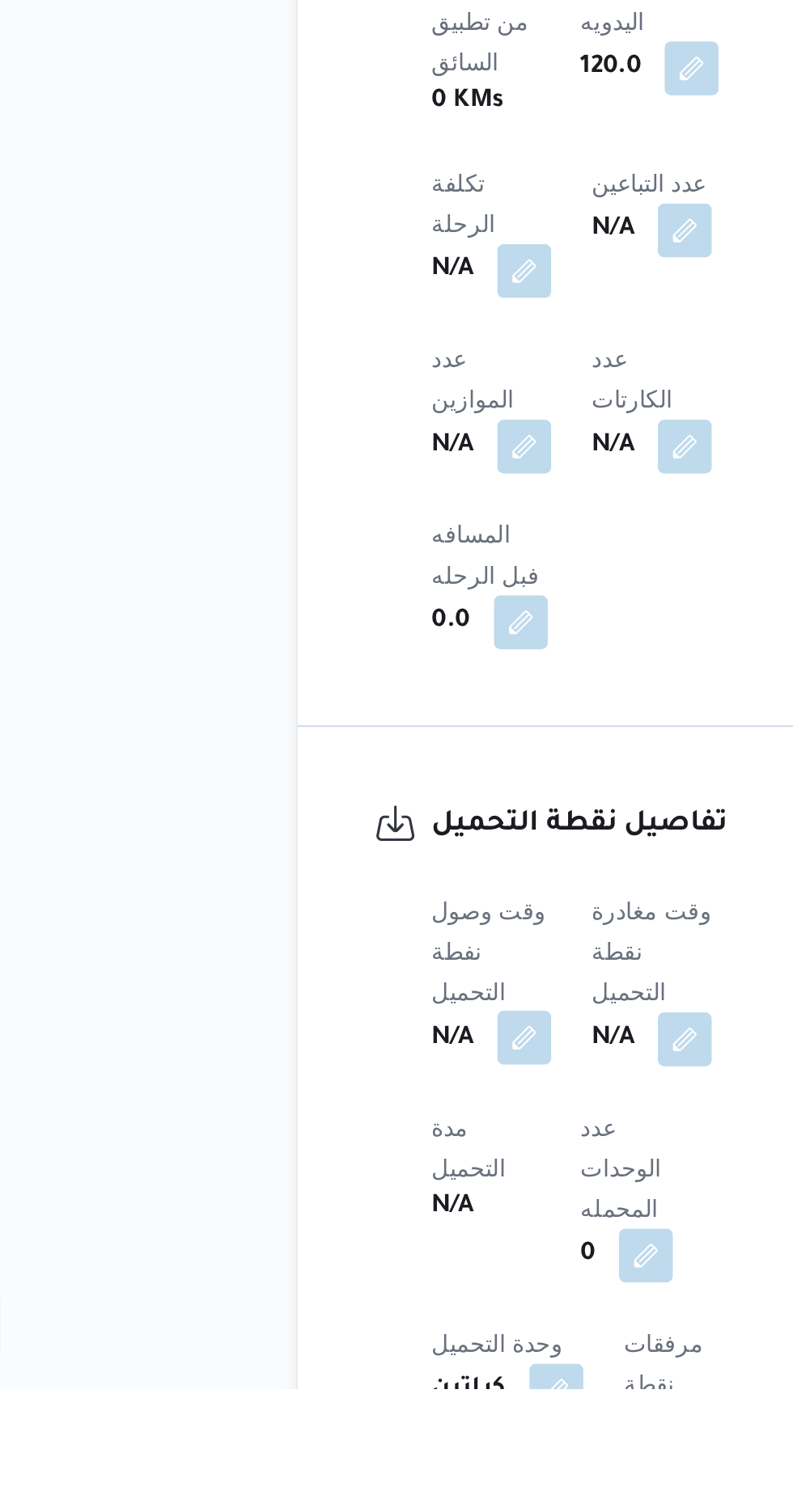
click at [317, 1331] on button "button" at bounding box center [319, 1344] width 26 height 26
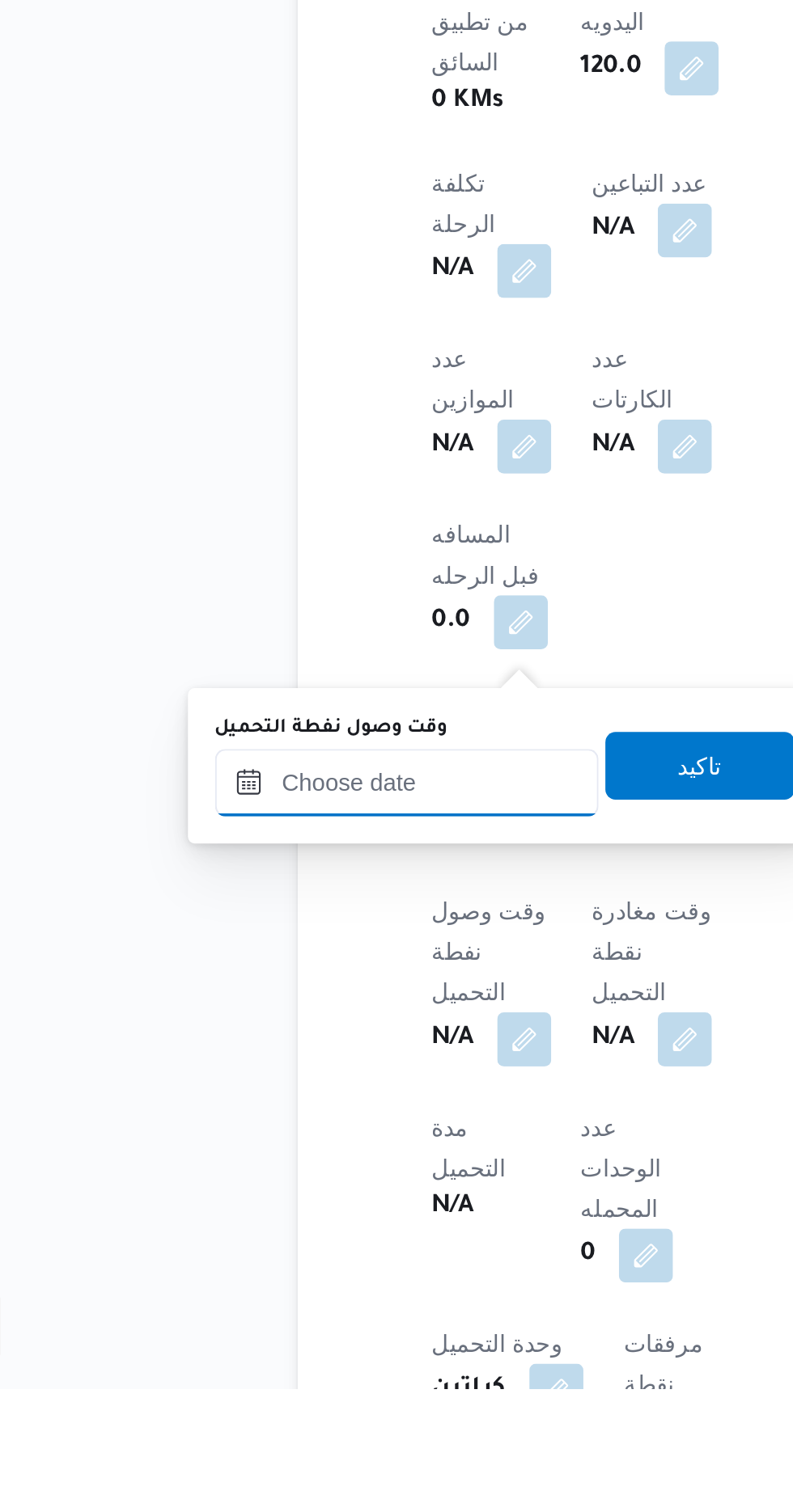
click at [289, 1215] on input "وقت وصول نفطة التحميل" at bounding box center [263, 1222] width 184 height 32
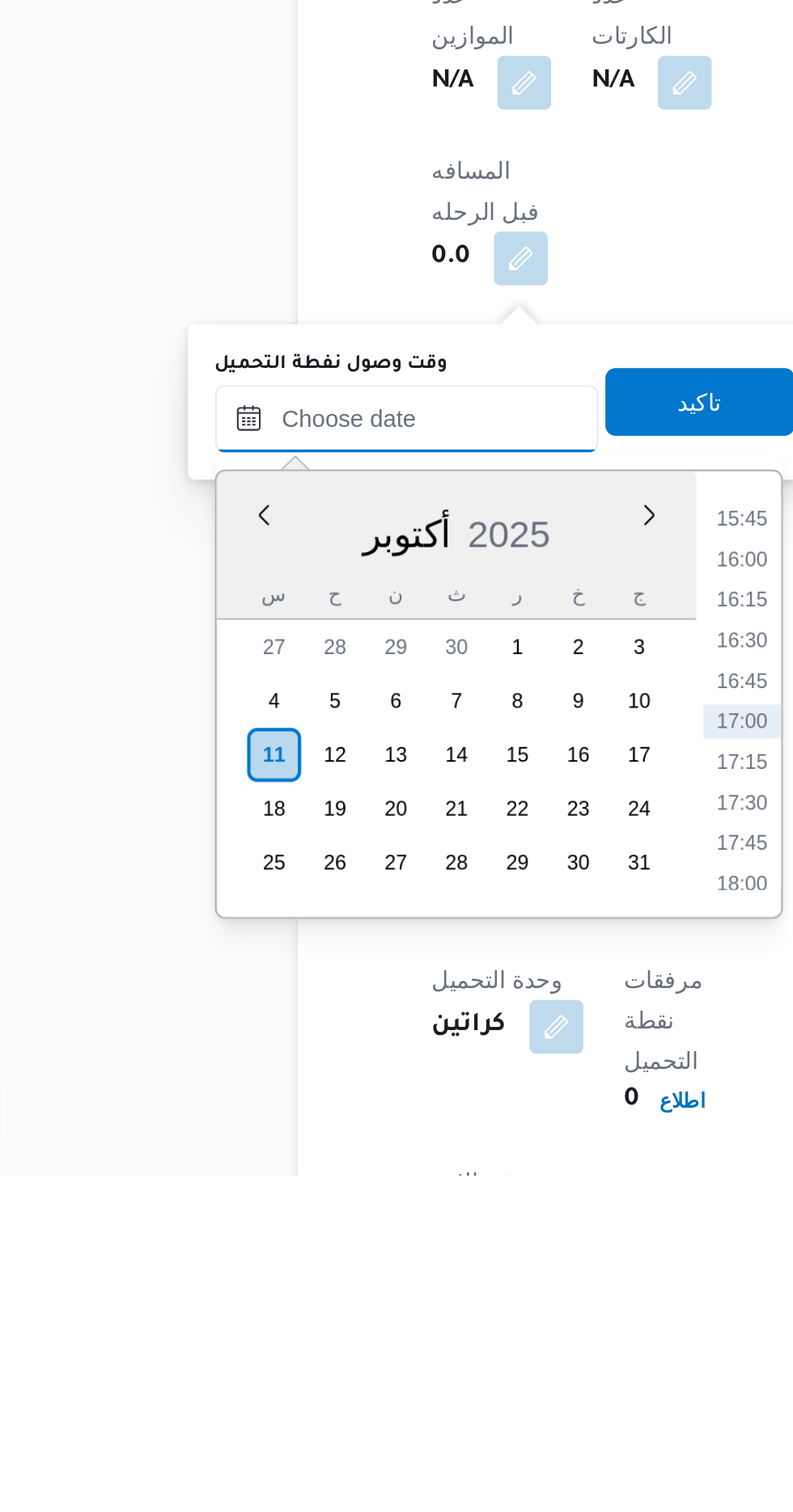
scroll to position [659, 0]
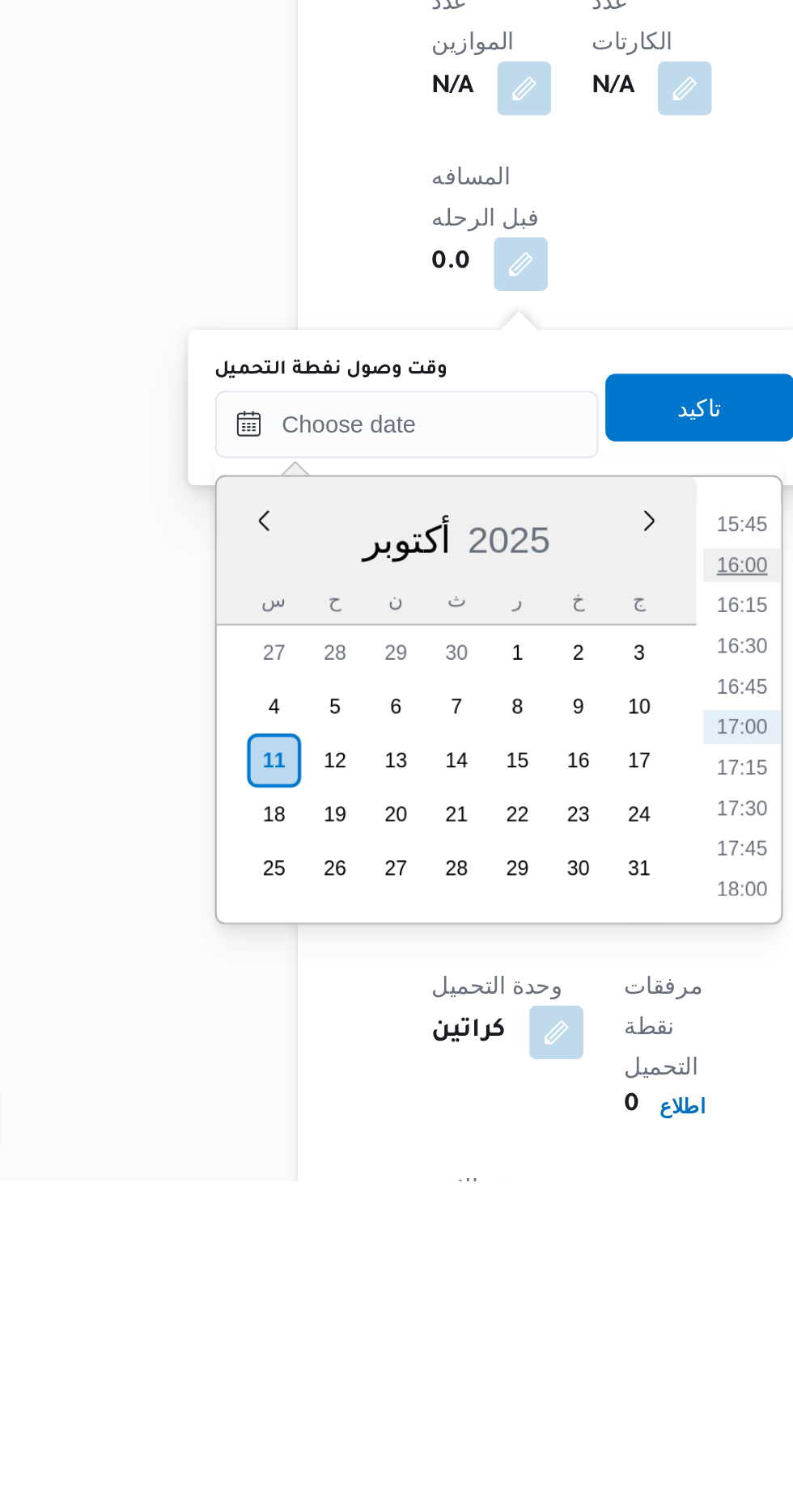
click at [420, 1213] on li "16:00" at bounding box center [423, 1217] width 38 height 16
type input "[DATE] ١٦:٠٠"
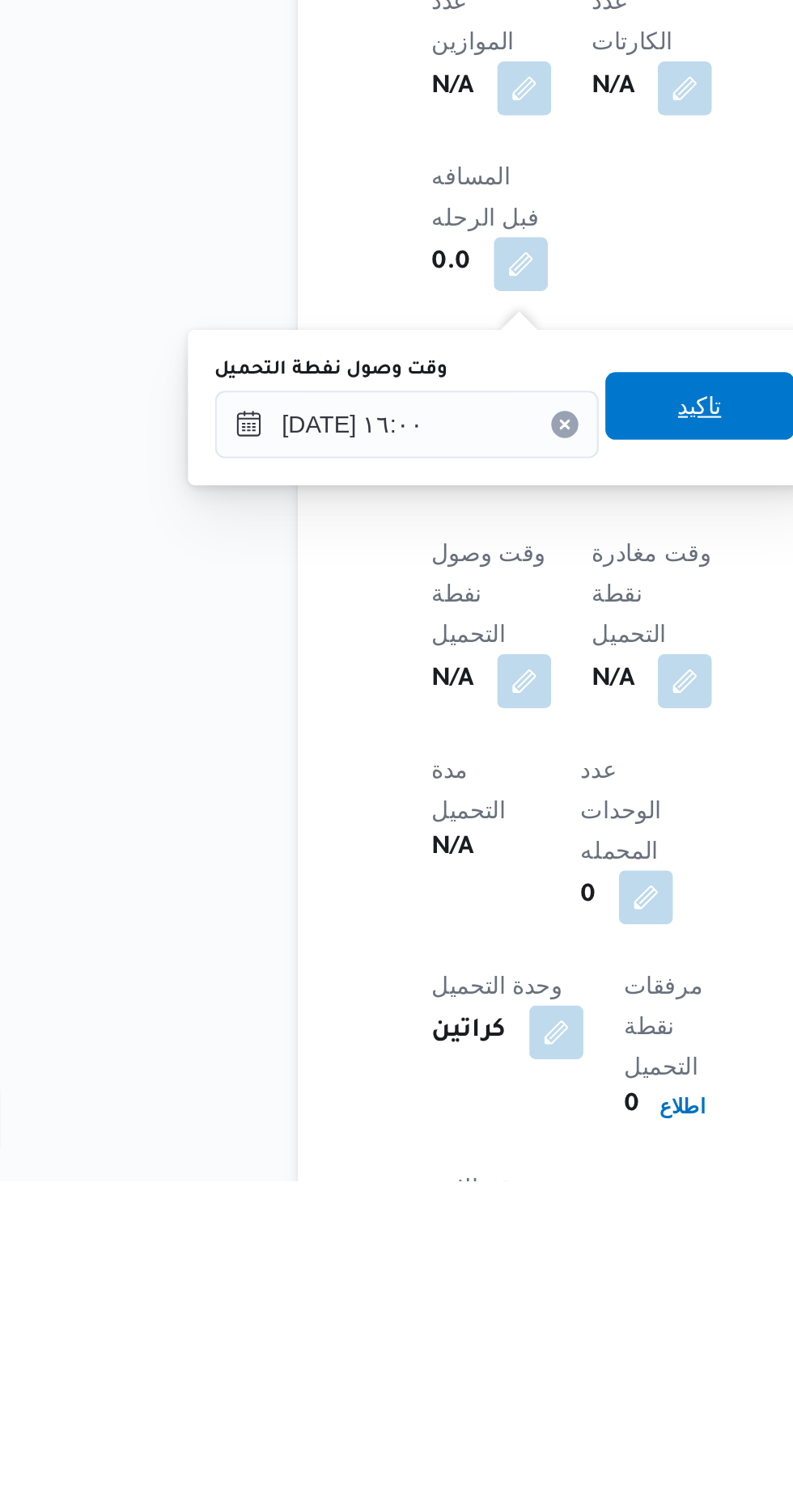
click at [414, 1139] on span "تاكيد" at bounding box center [403, 1141] width 21 height 20
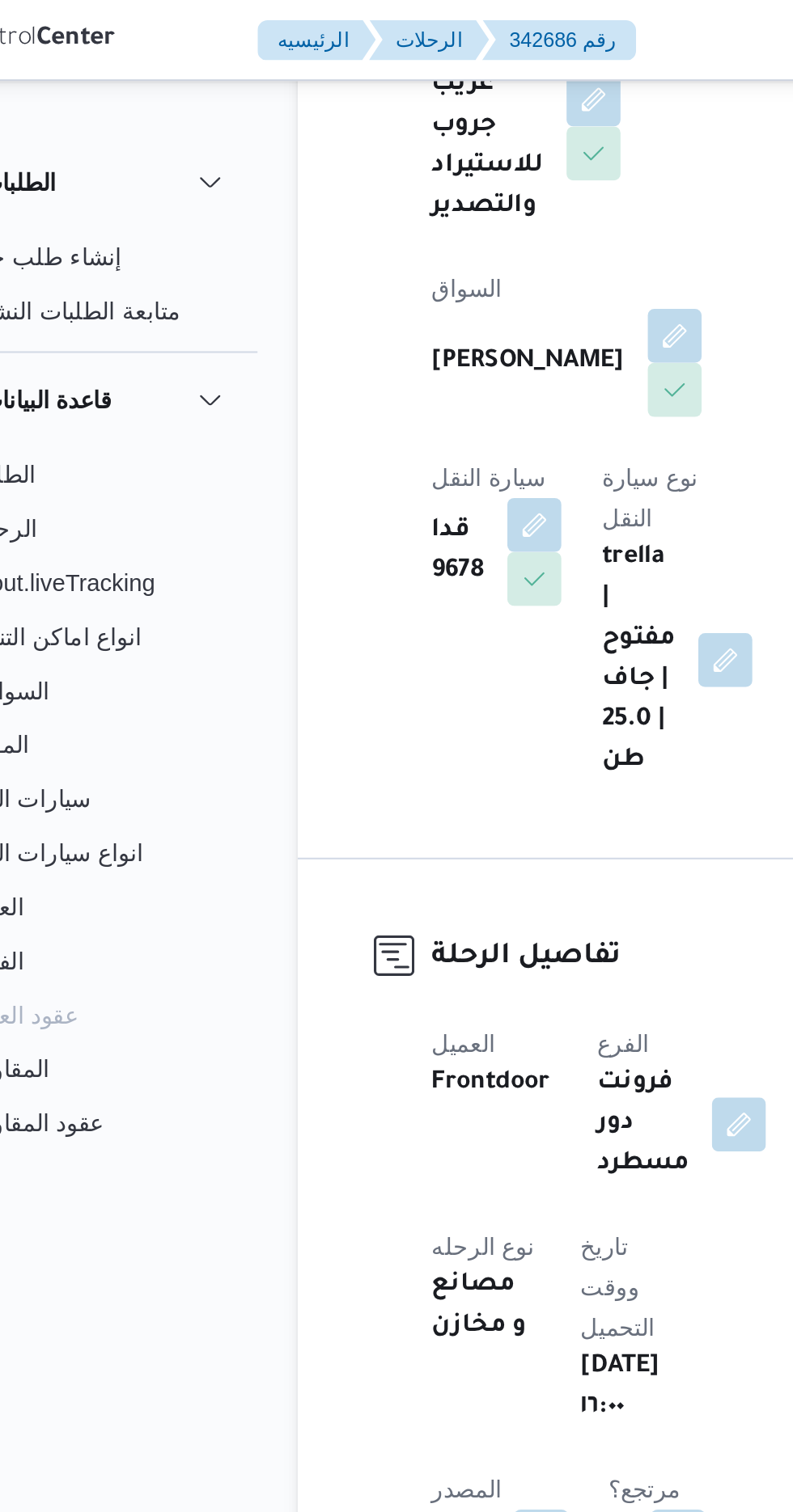
scroll to position [150, 0]
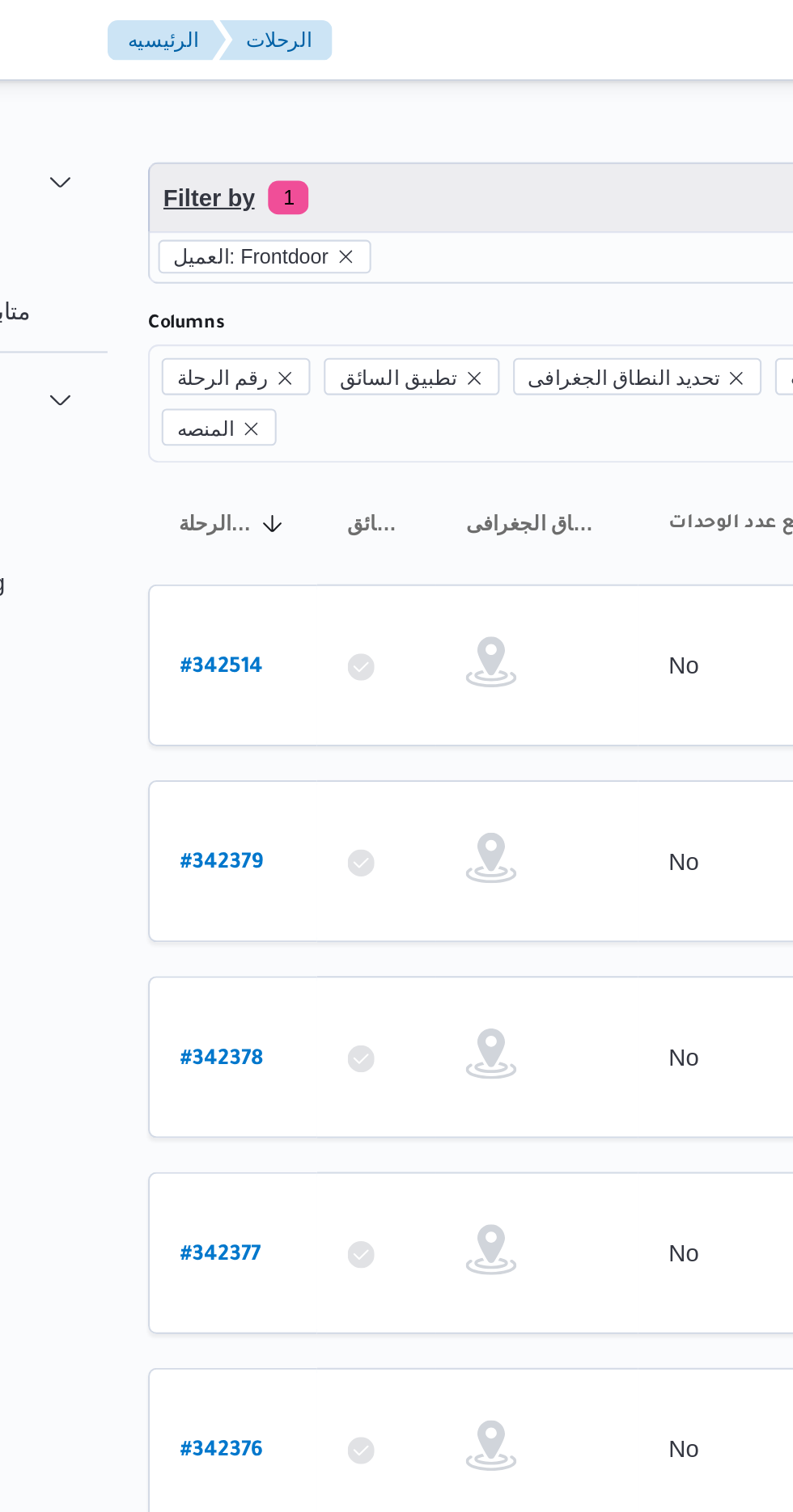
click at [348, 83] on span "Filter by 1" at bounding box center [418, 95] width 413 height 32
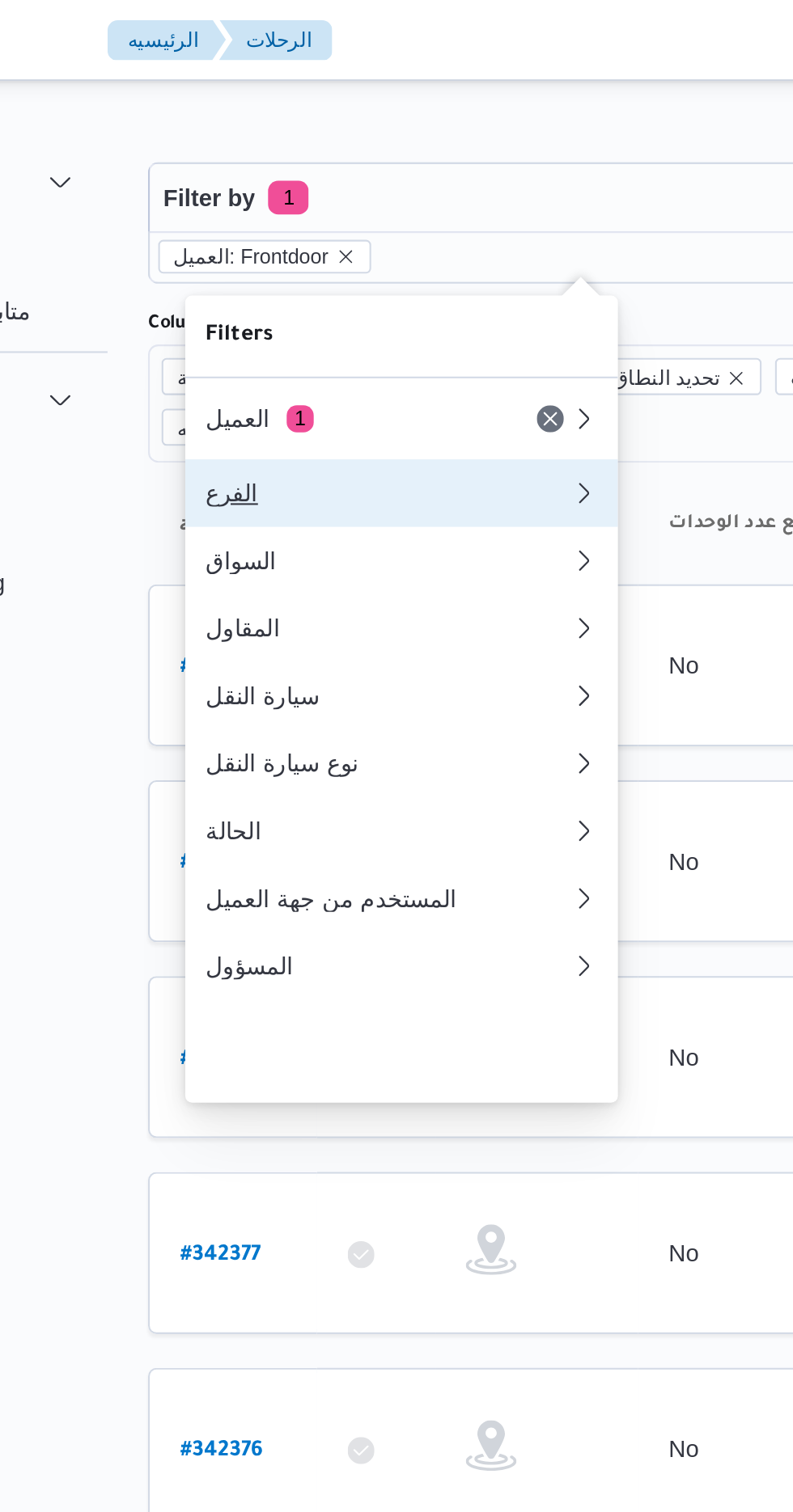
click at [308, 240] on div "الفرع" at bounding box center [326, 236] width 175 height 13
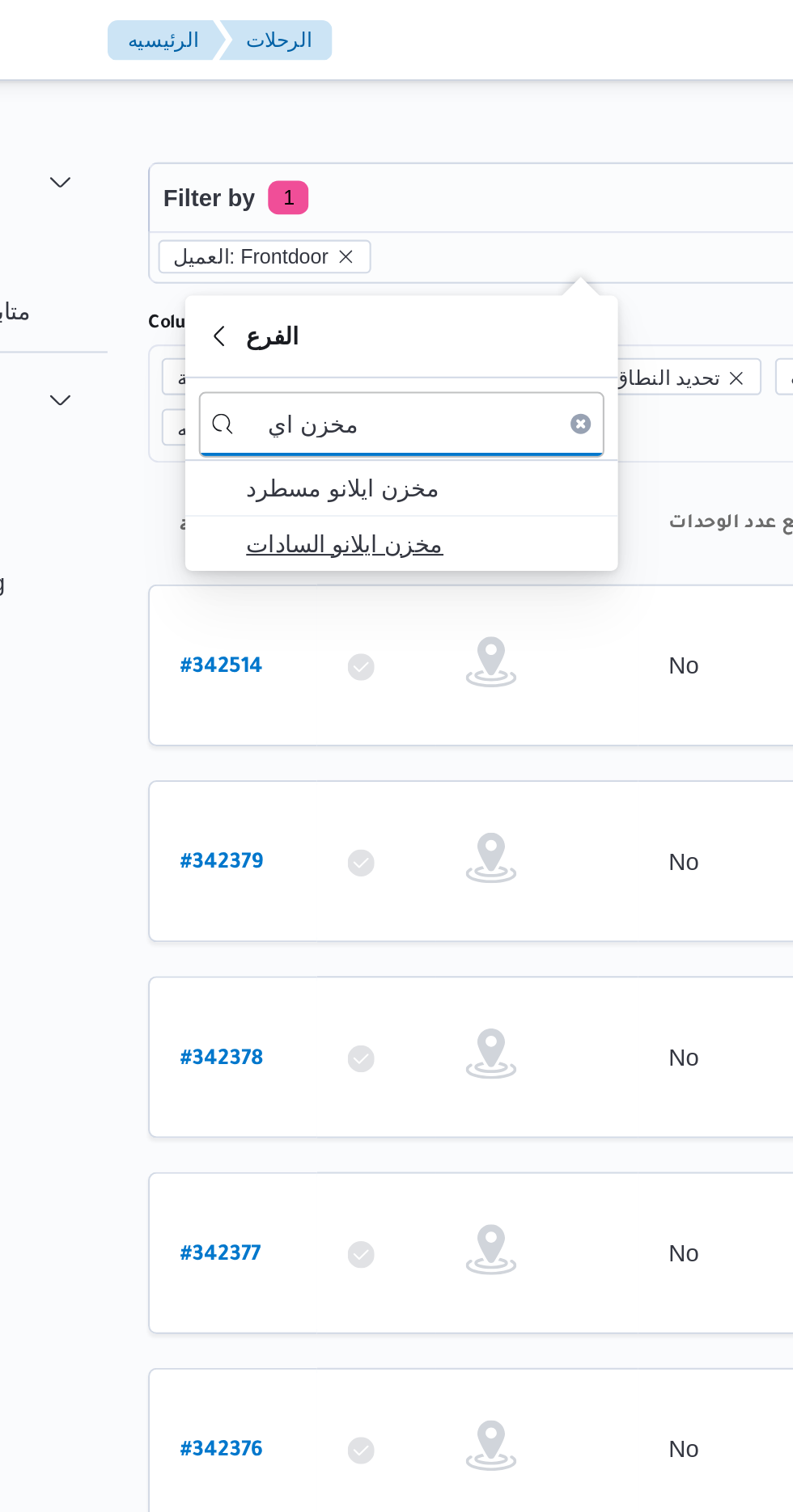
type input "مخزن اي"
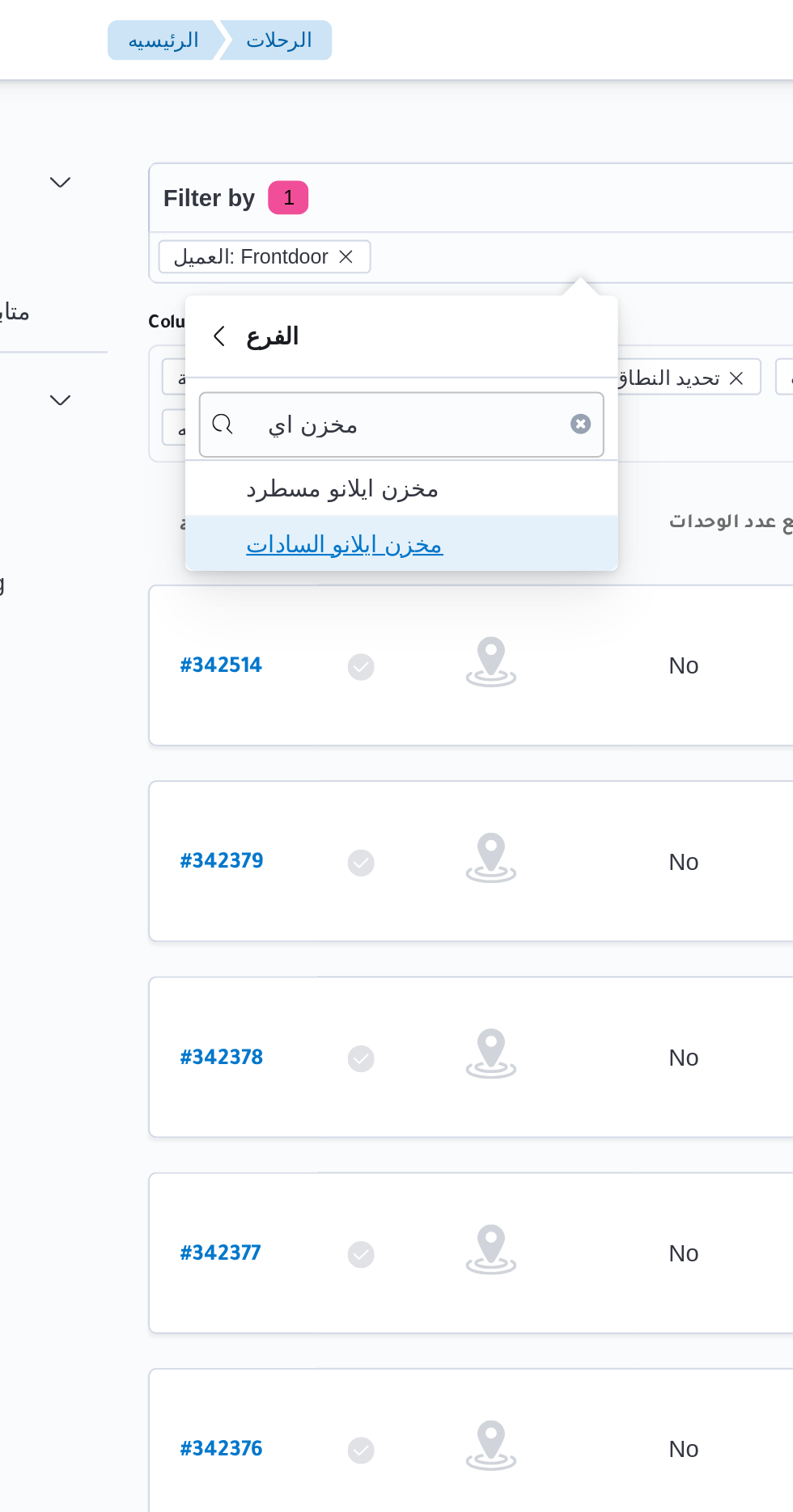
click at [369, 259] on span "مخزن ايلانو السادات" at bounding box center [341, 260] width 168 height 20
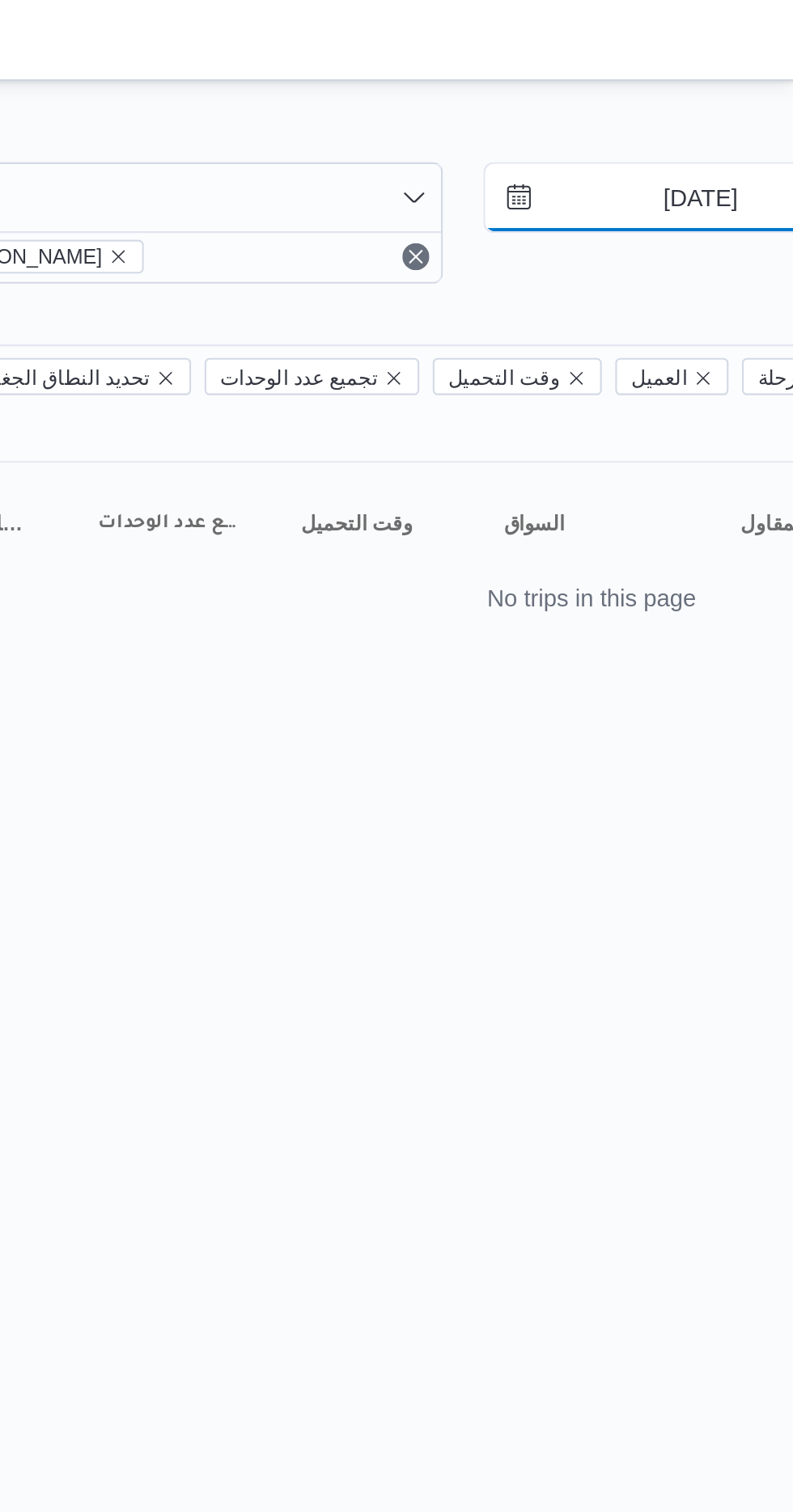
click at [732, 92] on input "[DATE]" at bounding box center [737, 95] width 184 height 32
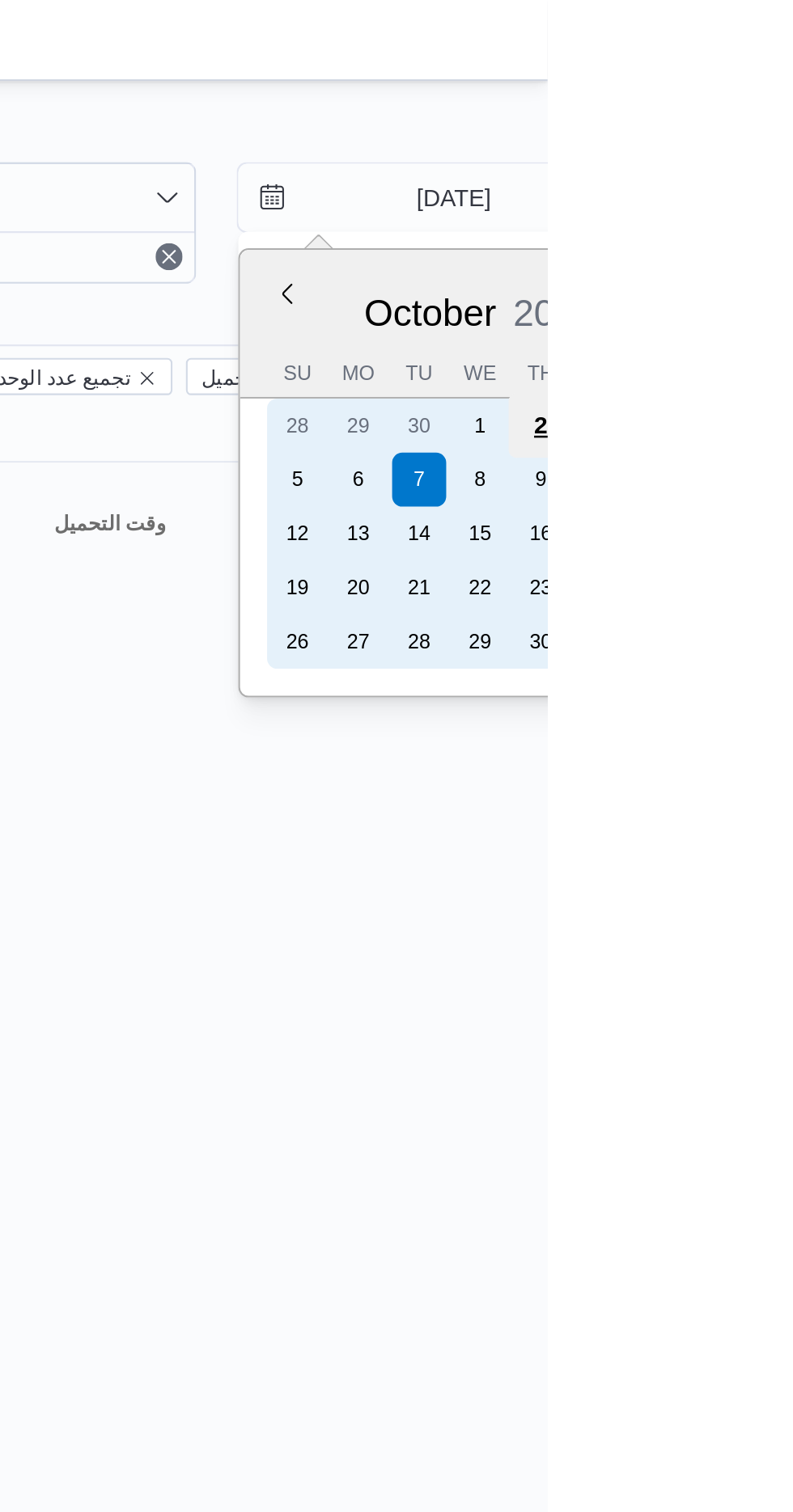
click at [781, 207] on div "2" at bounding box center [789, 204] width 31 height 31
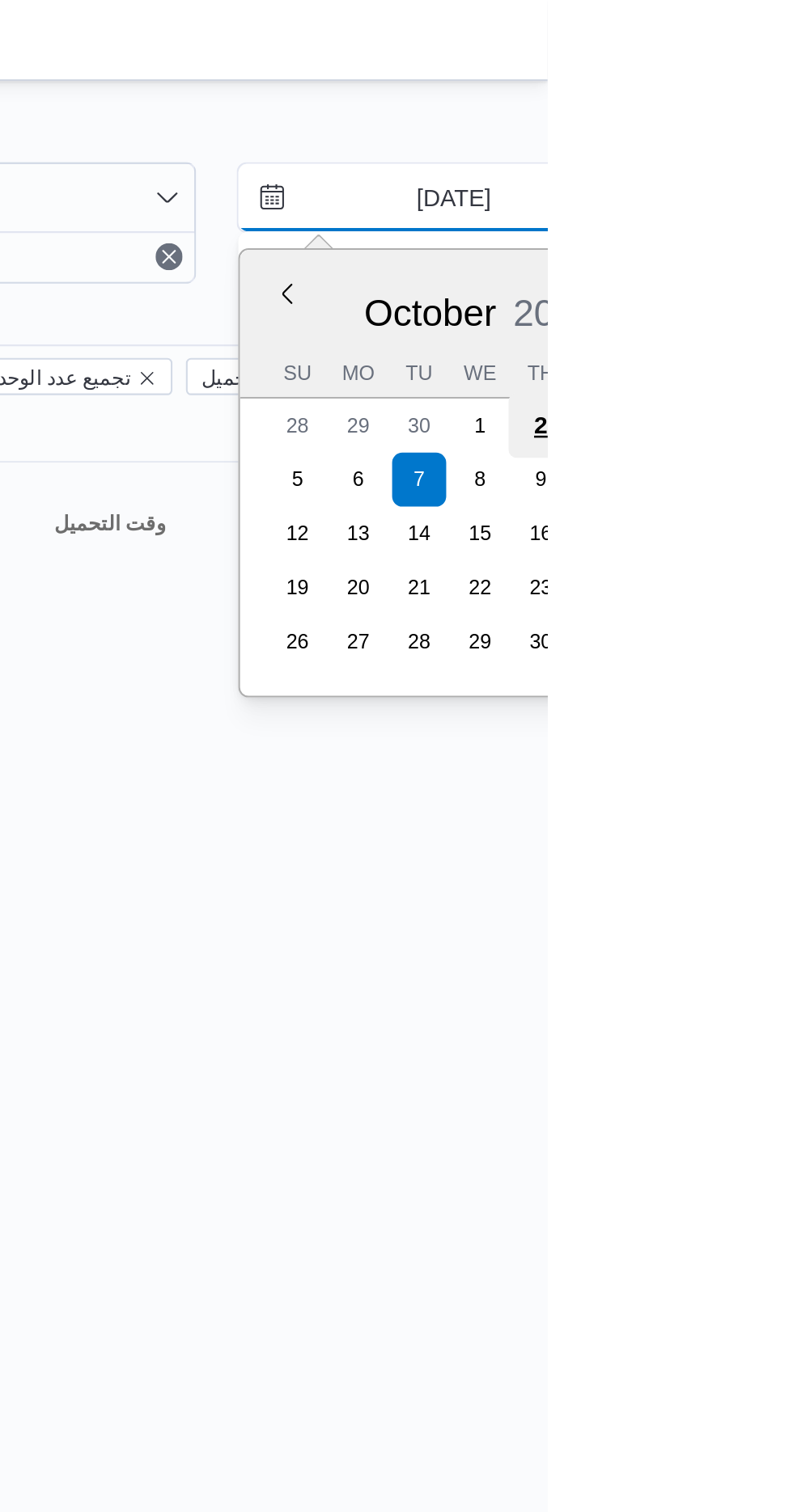
type input "[DATE]"
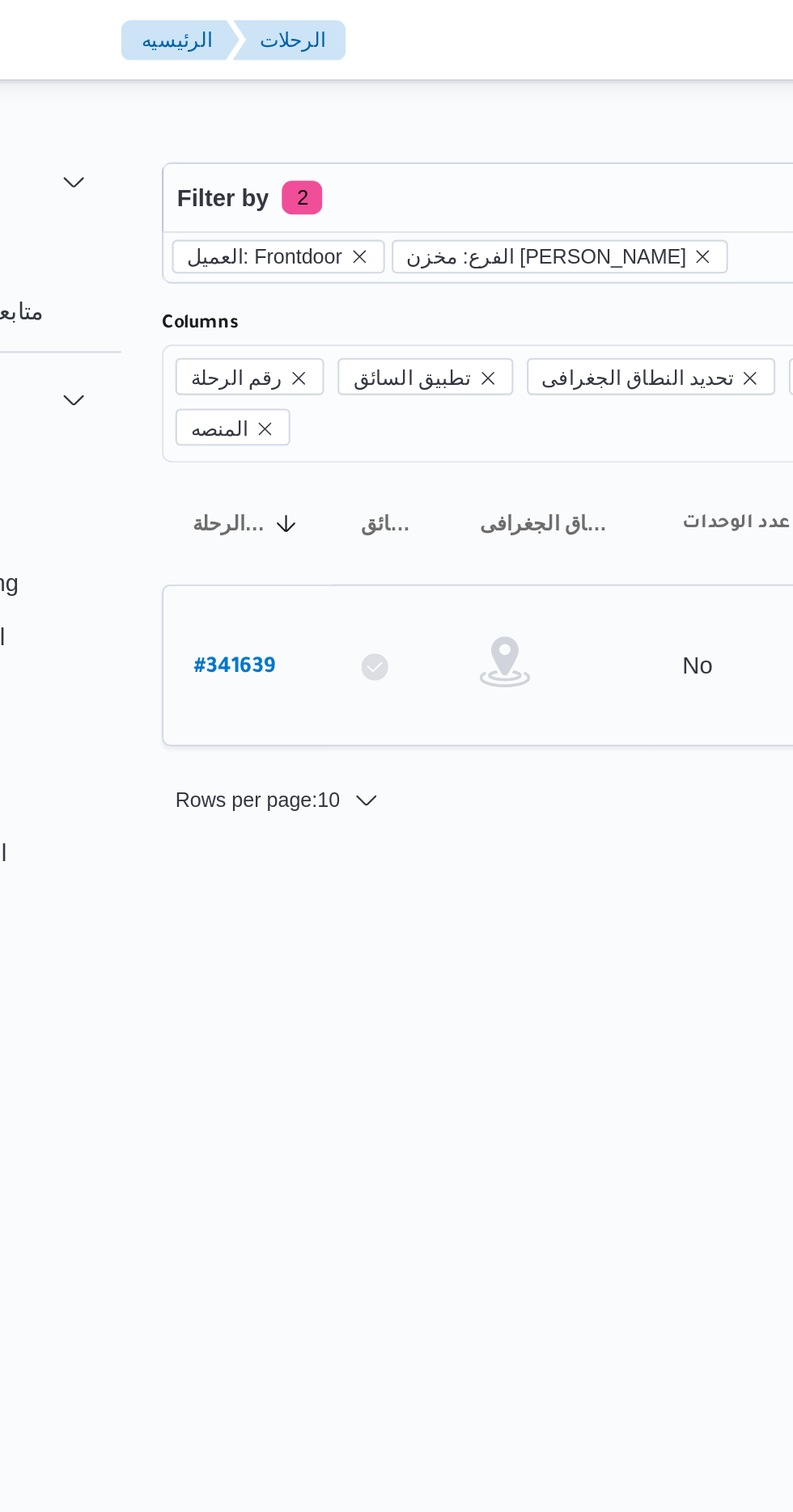
click at [251, 314] on b "# 341639" at bounding box center [245, 320] width 38 height 11
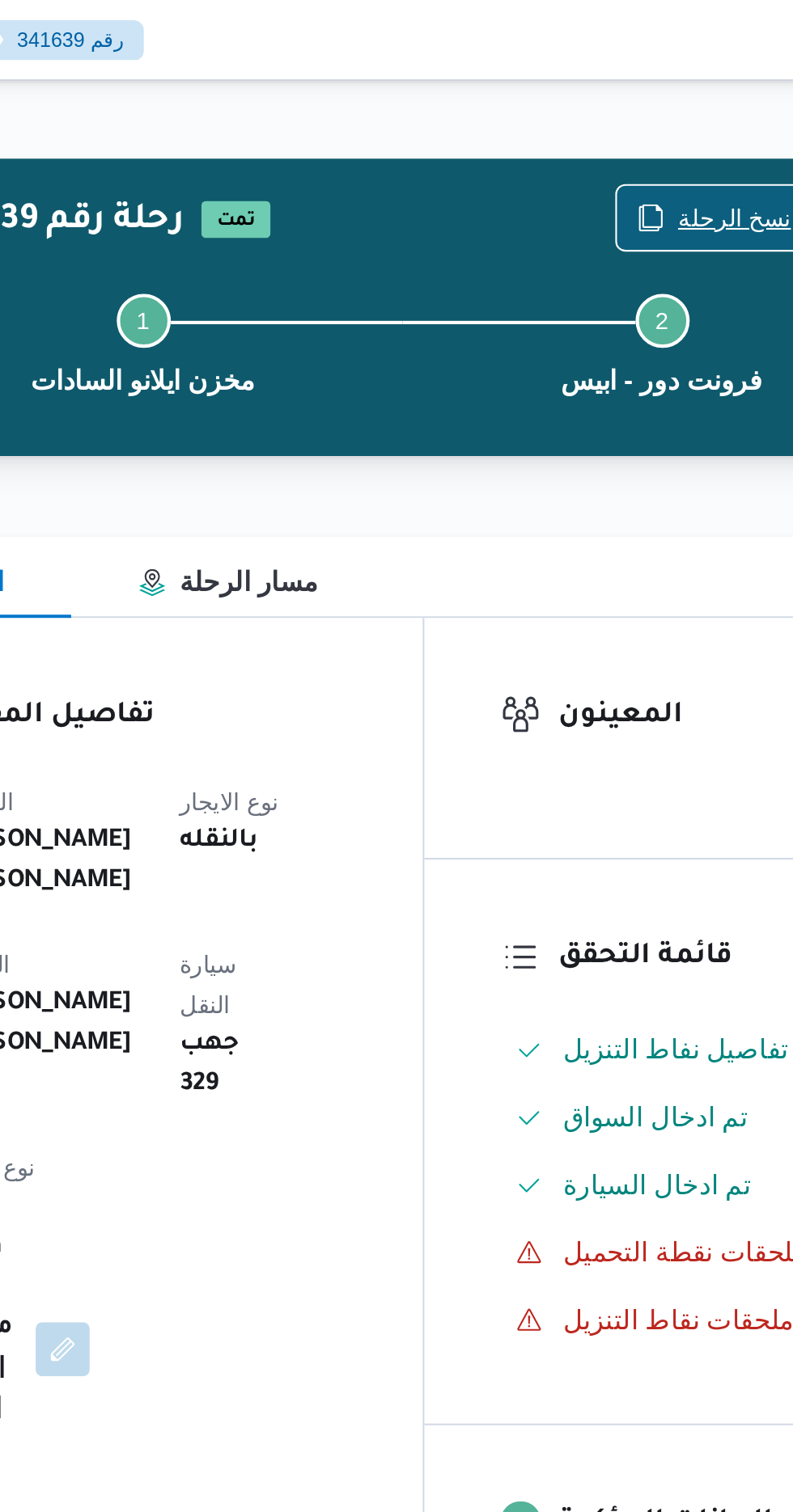
click at [639, 97] on span "نسخ الرحلة" at bounding box center [655, 104] width 54 height 20
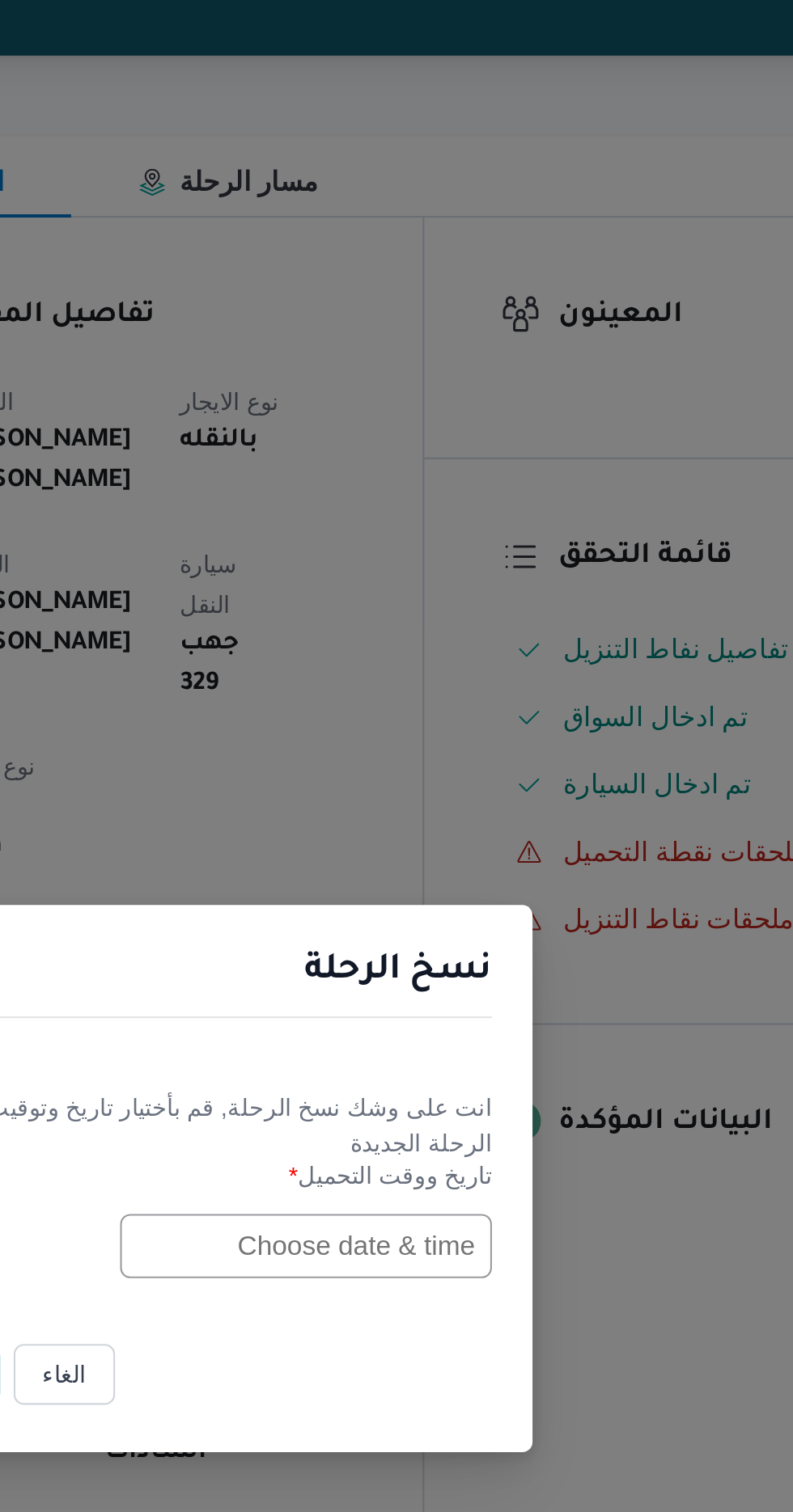
click at [426, 783] on input "text" at bounding box center [450, 788] width 178 height 31
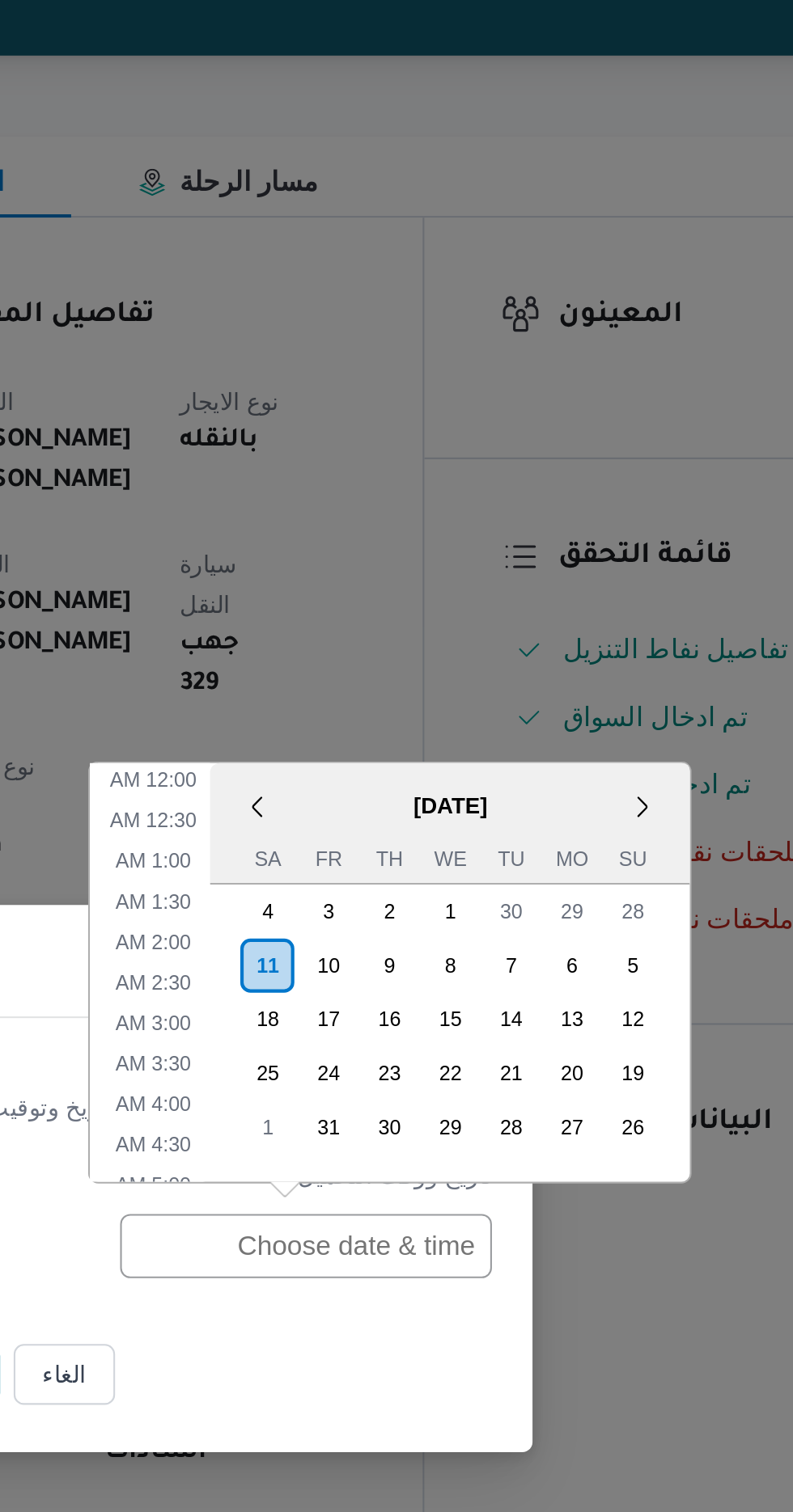
scroll to position [567, 0]
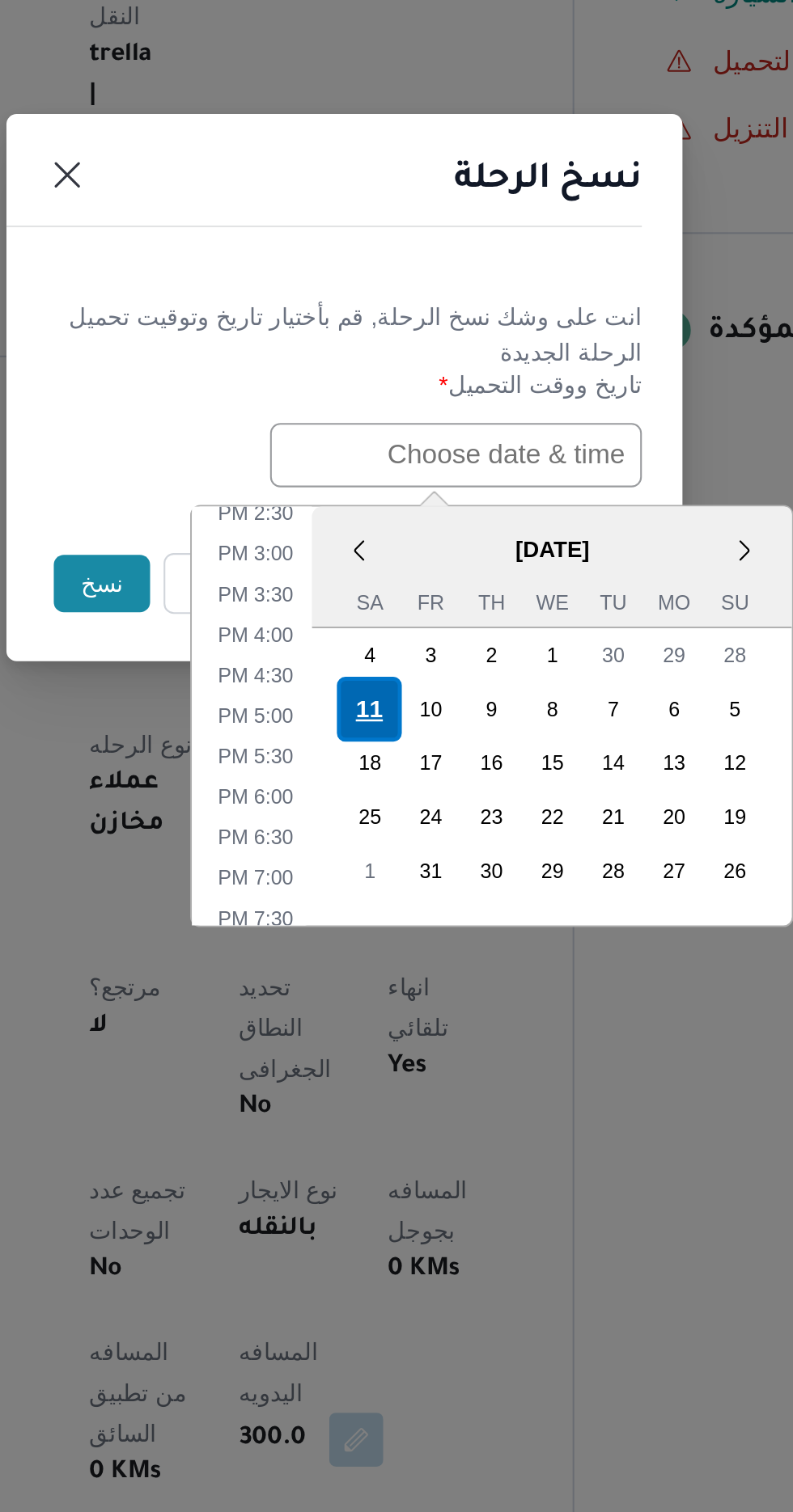
click at [408, 901] on div "11" at bounding box center [408, 910] width 31 height 31
type input "[DATE] 12:00AM"
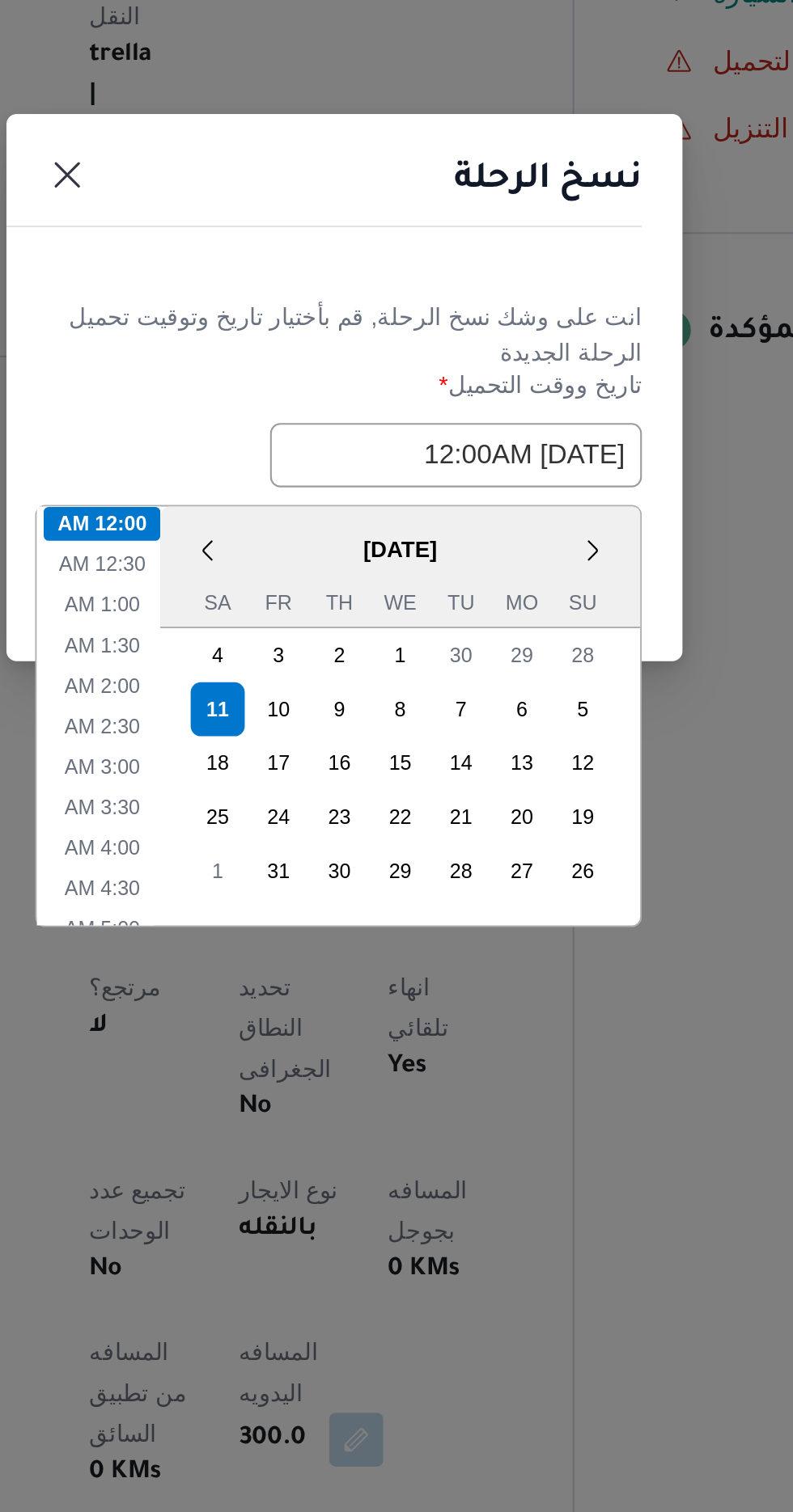
click at [491, 663] on h1 "نسخ الرحلة" at bounding box center [495, 658] width 90 height 26
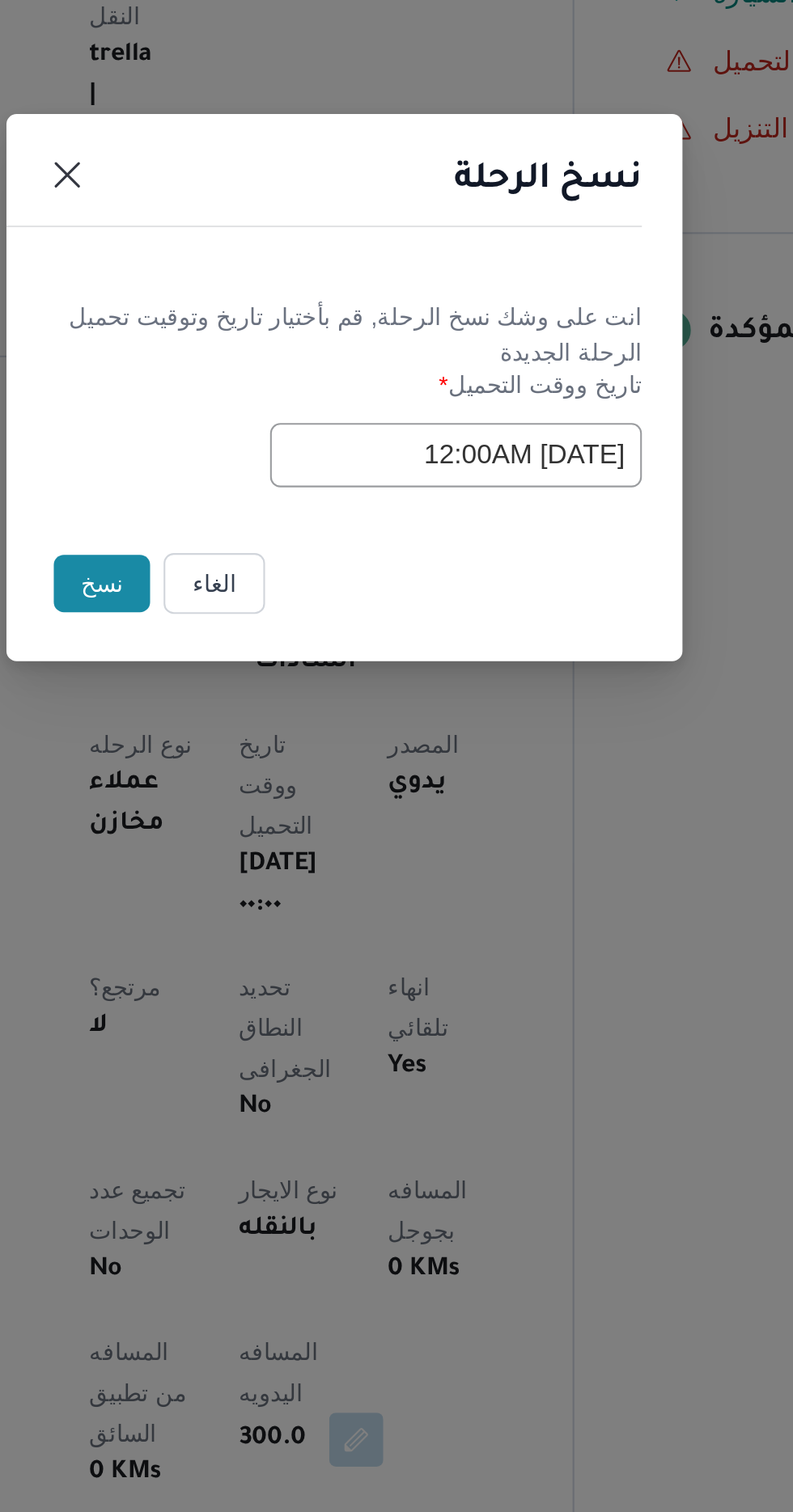
click at [279, 852] on button "نسخ" at bounding box center [280, 850] width 46 height 27
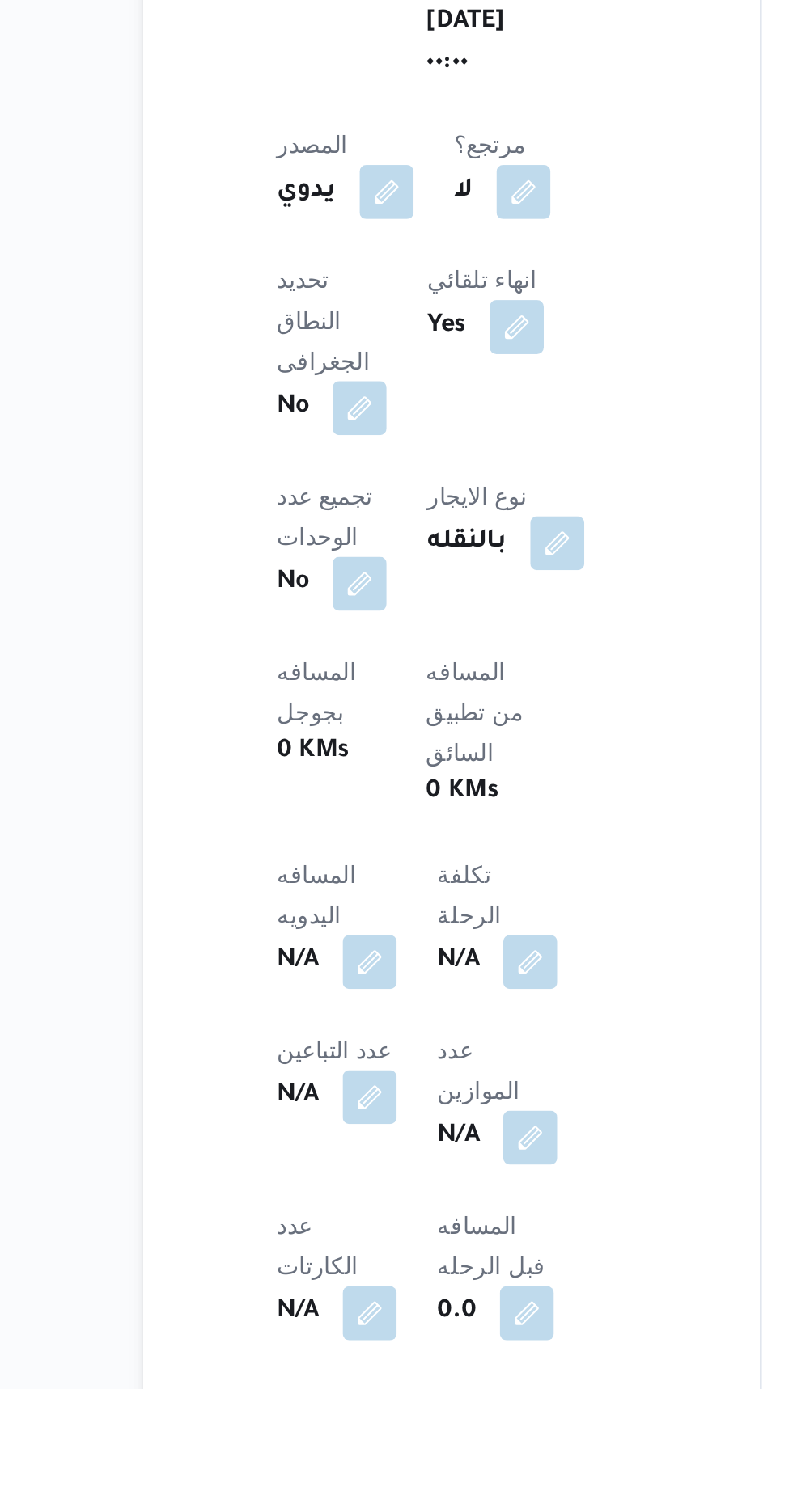
scroll to position [200, 0]
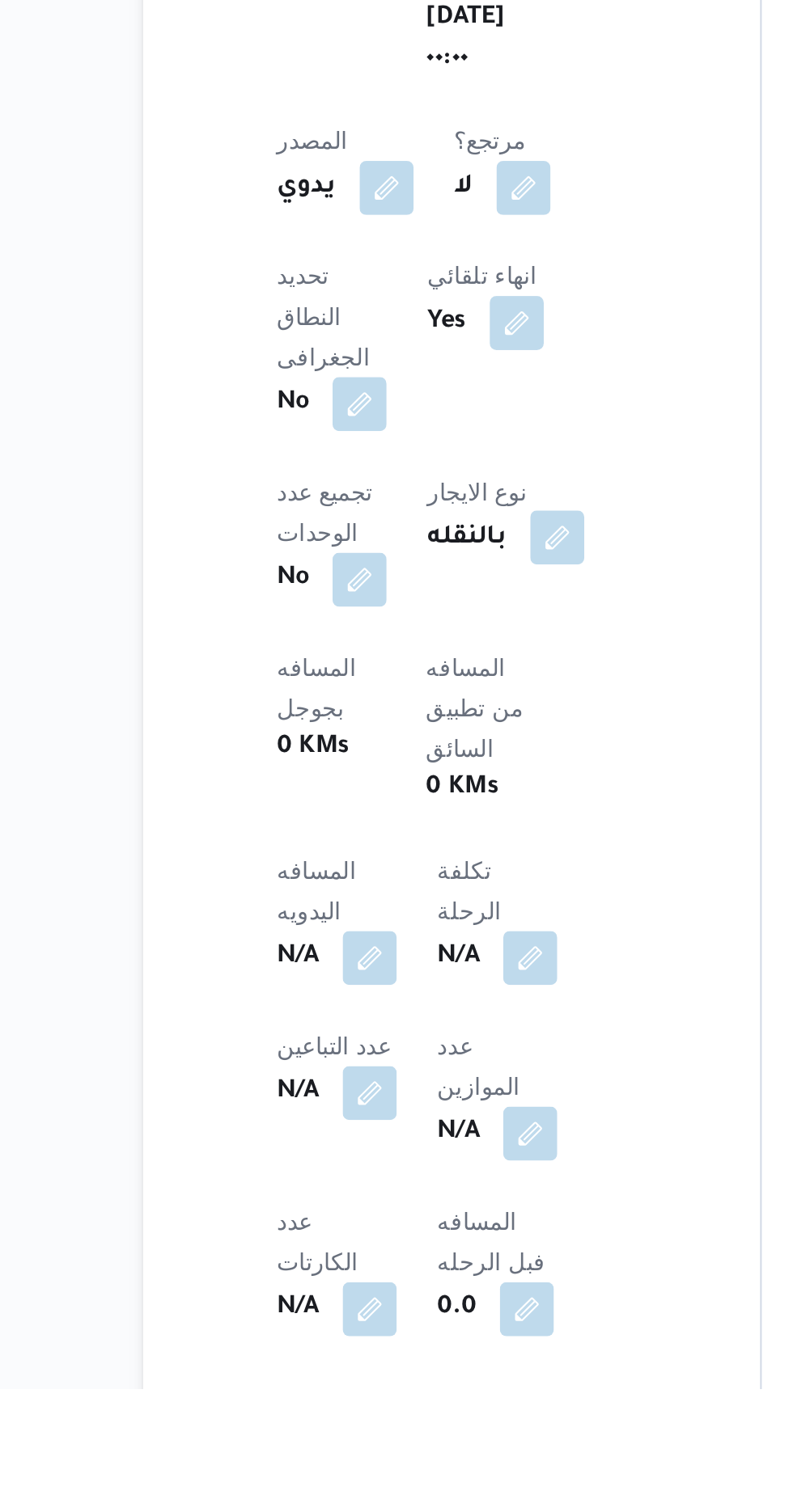
click at [396, 1092] on button "button" at bounding box center [409, 1105] width 26 height 26
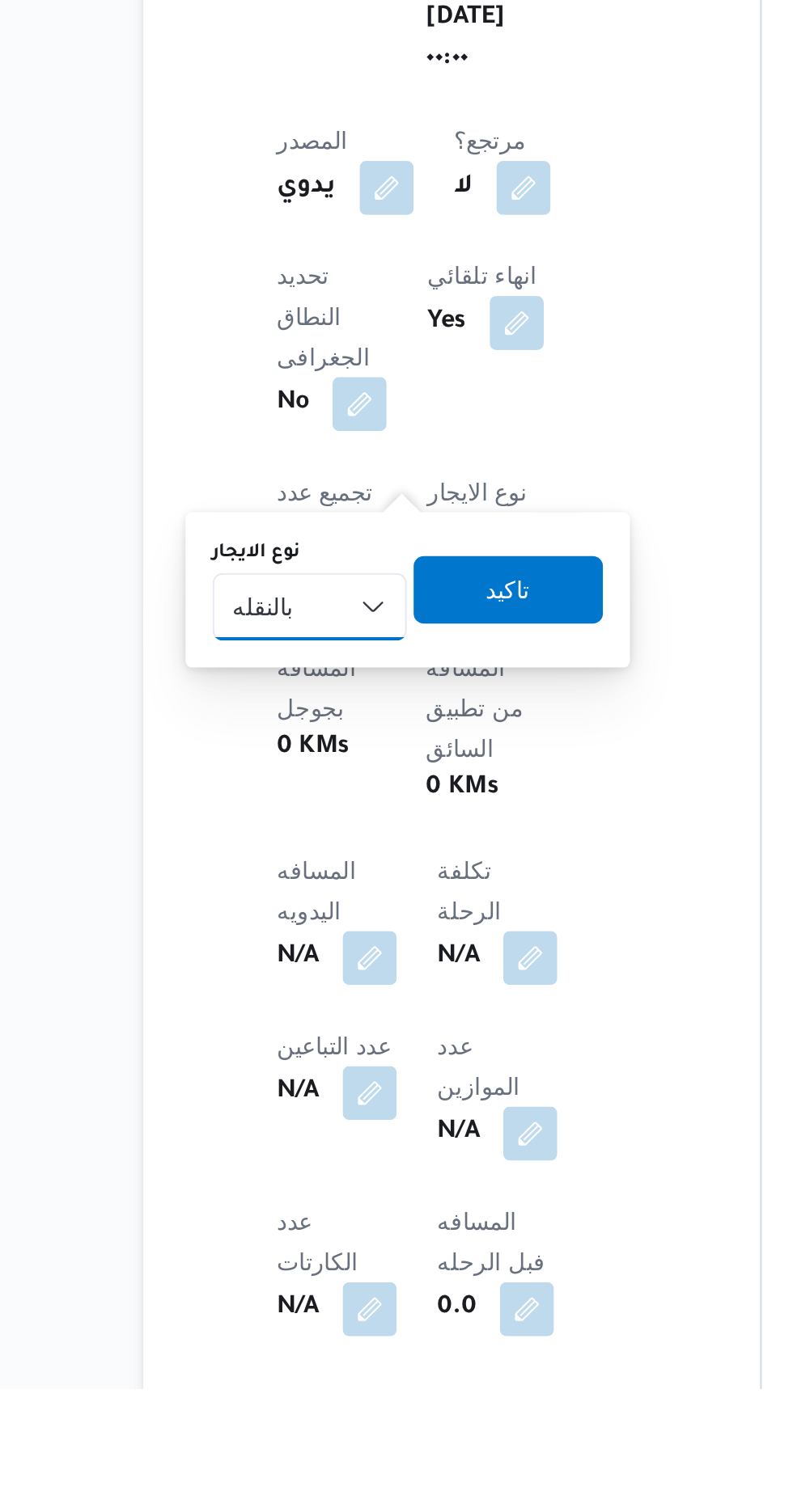
click at [293, 1137] on select "شهري بالنقله إيجار يومي" at bounding box center [290, 1138] width 93 height 32
select select "monthly"
click at [244, 1122] on select "شهري بالنقله إيجار يومي" at bounding box center [290, 1138] width 93 height 32
click at [389, 1117] on span "تاكيد" at bounding box center [385, 1129] width 91 height 32
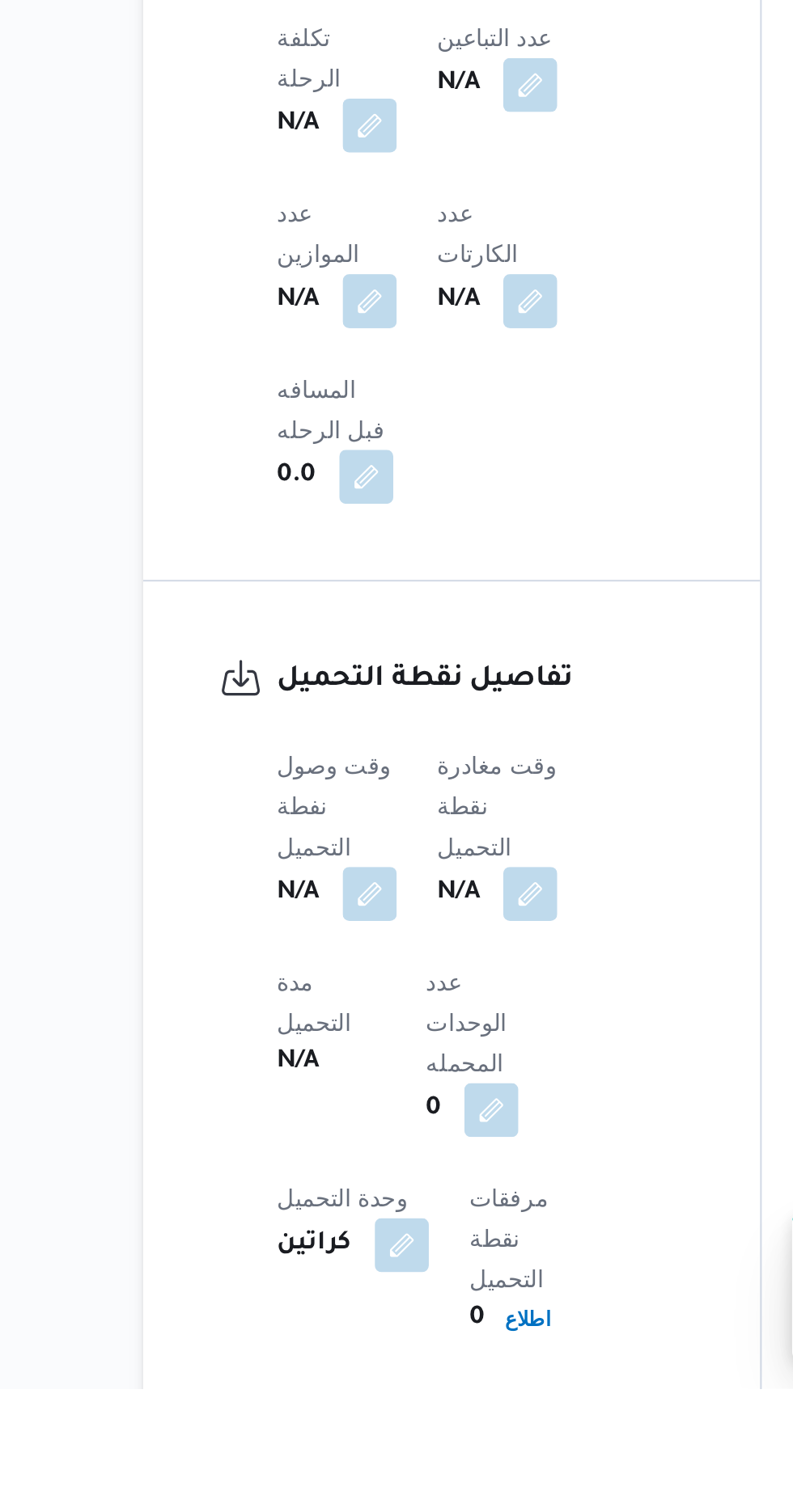
scroll to position [681, 0]
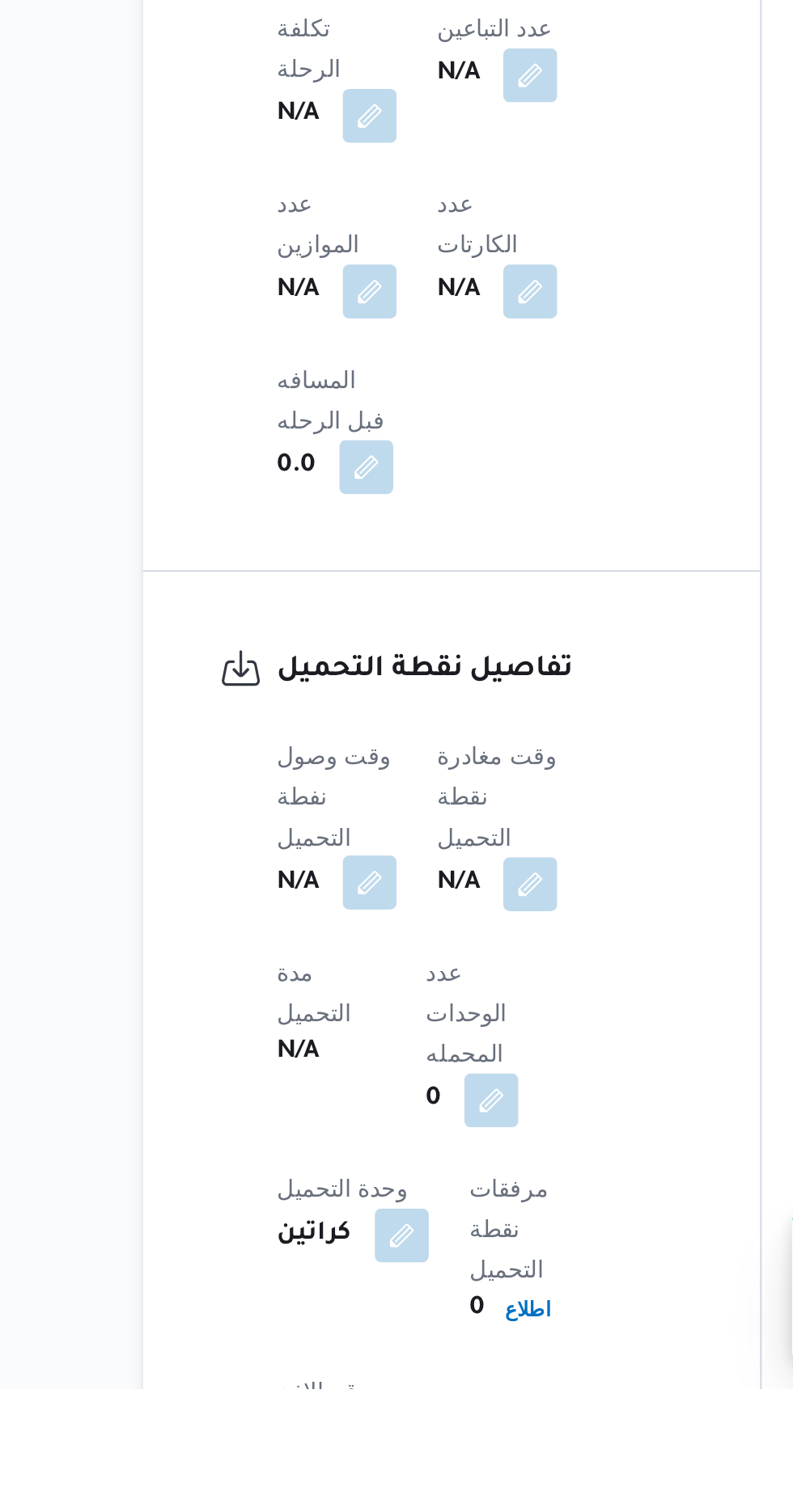
click at [327, 1257] on button "button" at bounding box center [319, 1270] width 26 height 26
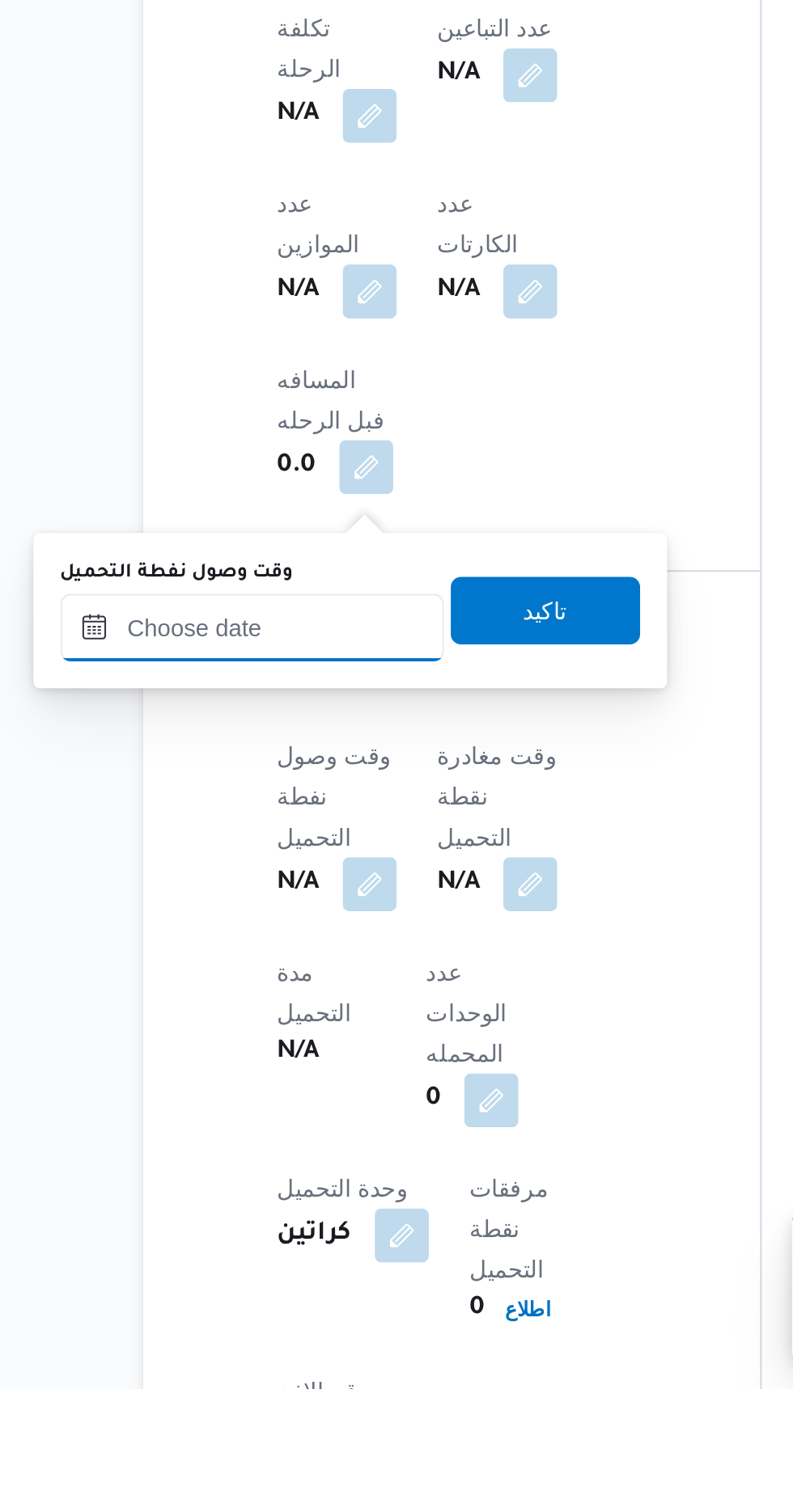
click at [306, 1142] on input "وقت وصول نفطة التحميل" at bounding box center [263, 1147] width 184 height 32
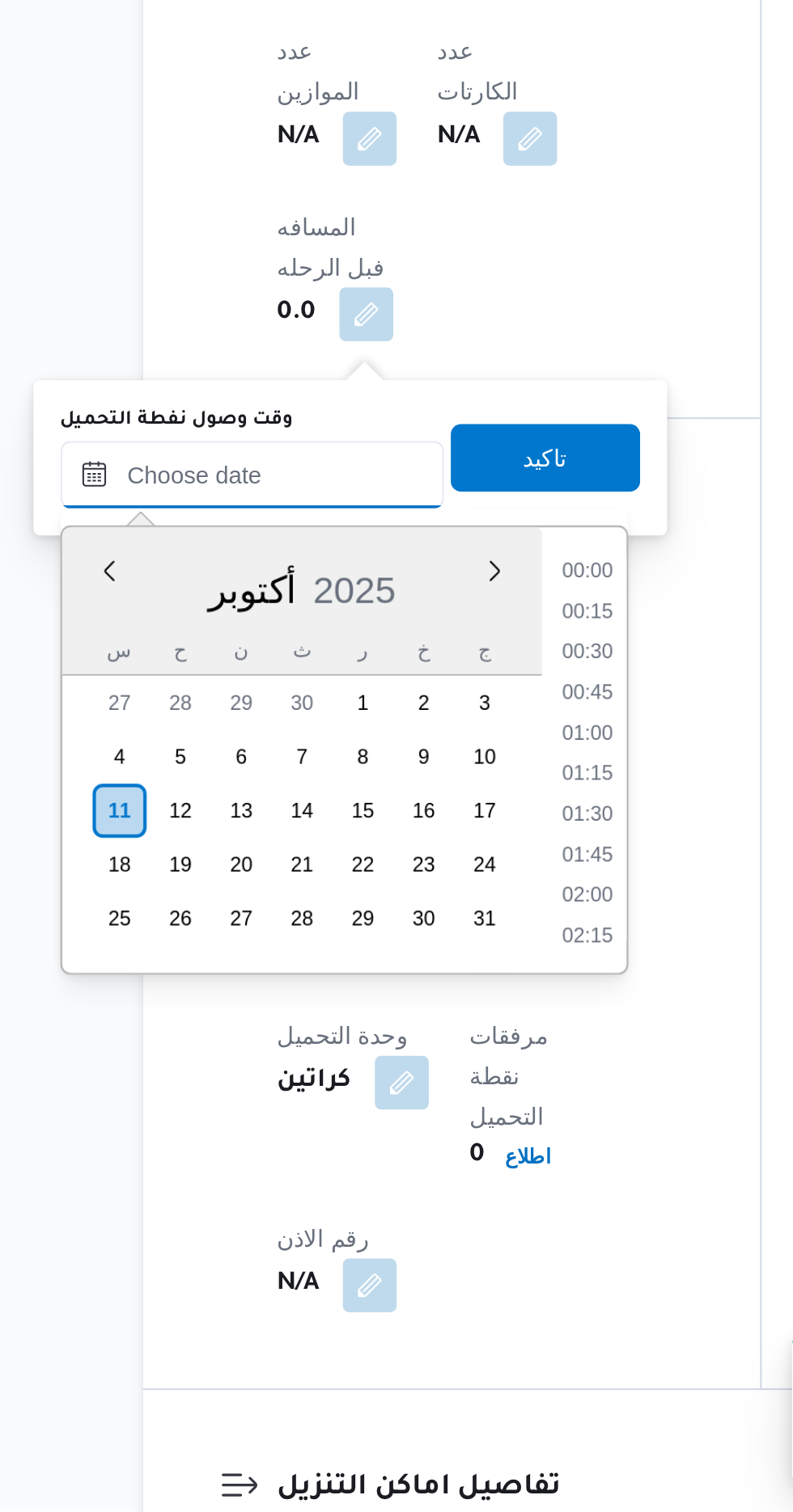
scroll to position [1221, 0]
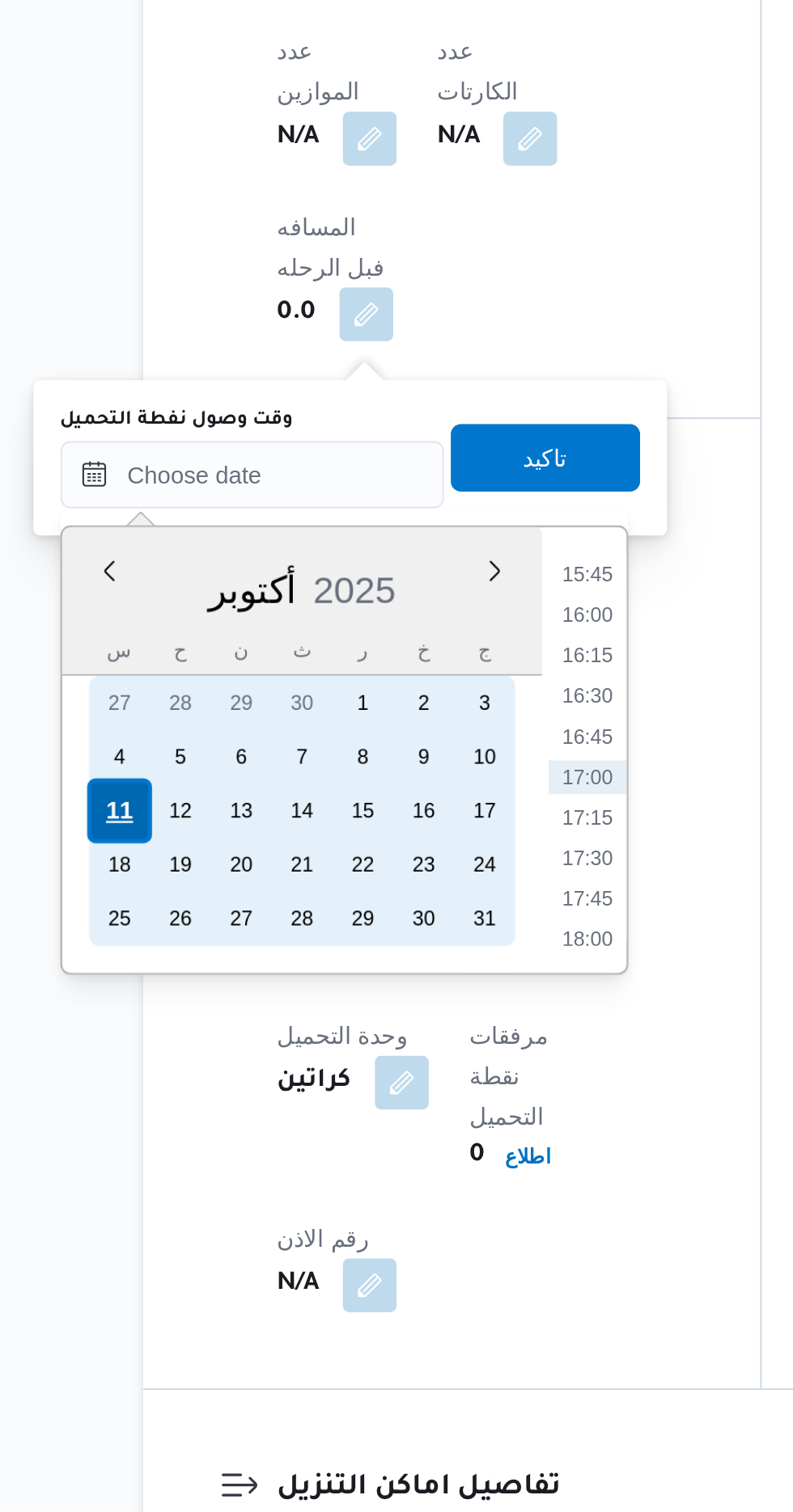
click at [199, 1172] on div "11" at bounding box center [198, 1176] width 31 height 31
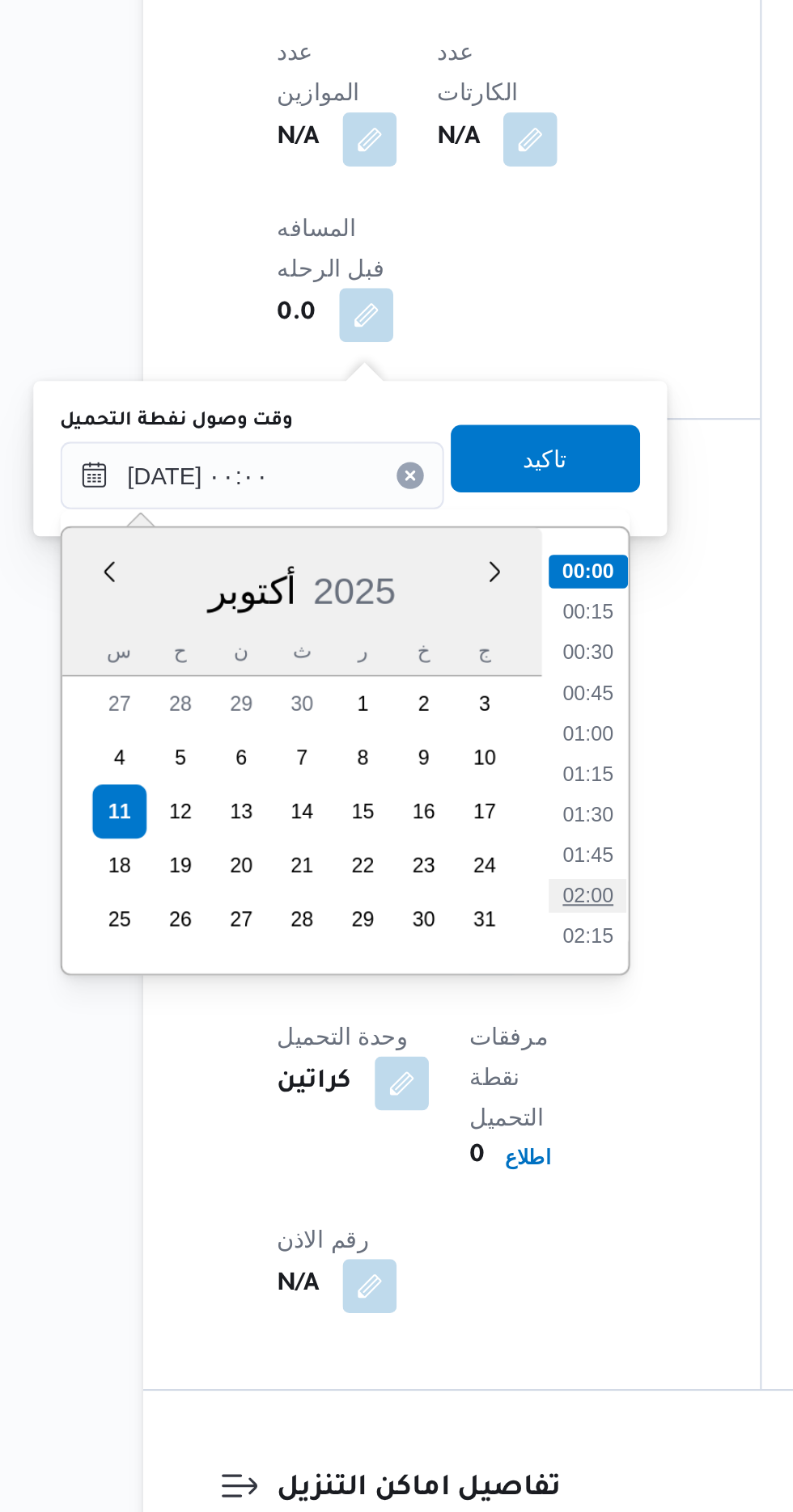
click at [421, 1215] on li "02:00" at bounding box center [423, 1217] width 38 height 16
type input "[DATE] ٠٢:٠٠"
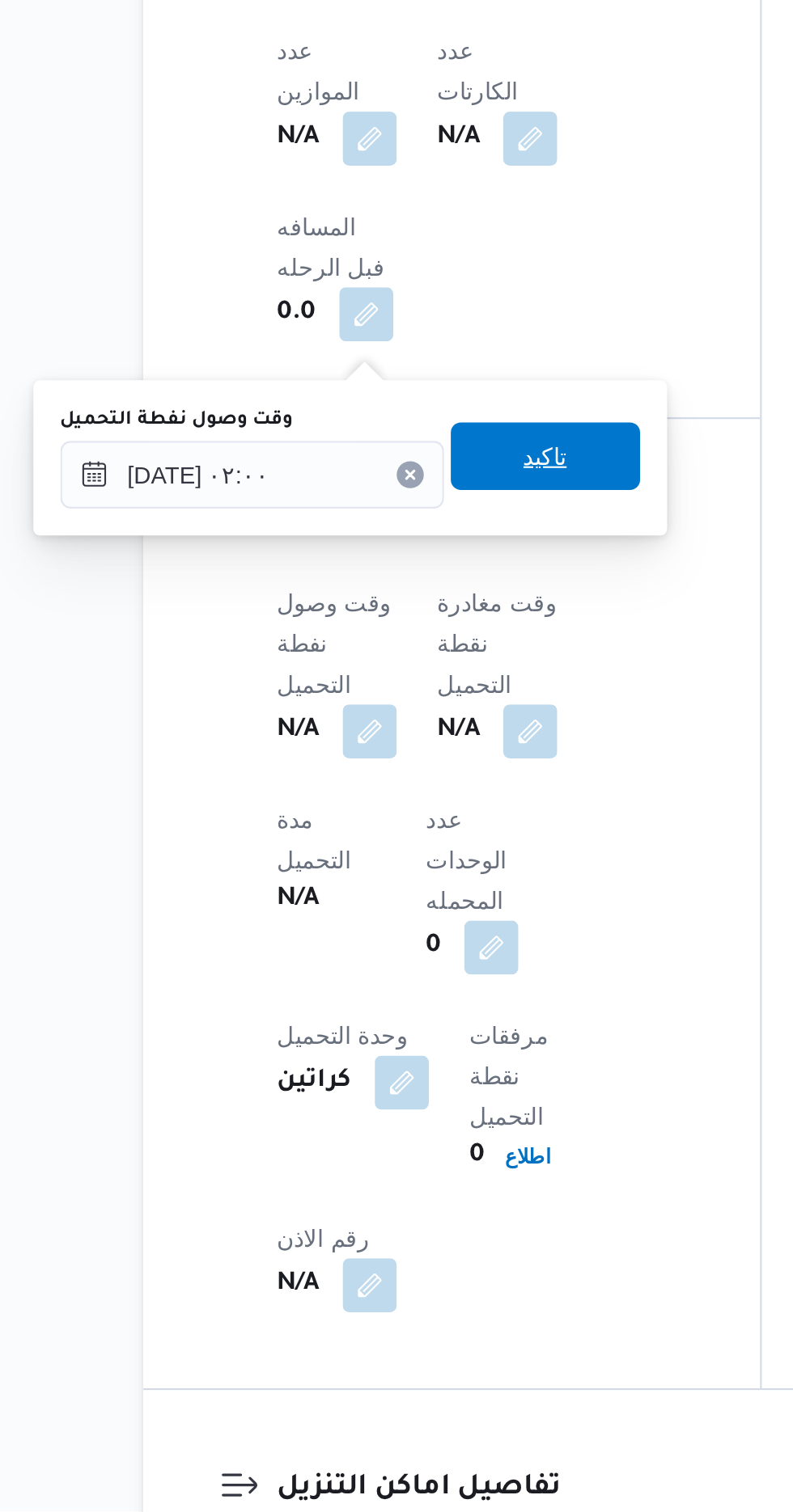
click at [414, 1008] on span "تاكيد" at bounding box center [403, 1006] width 21 height 20
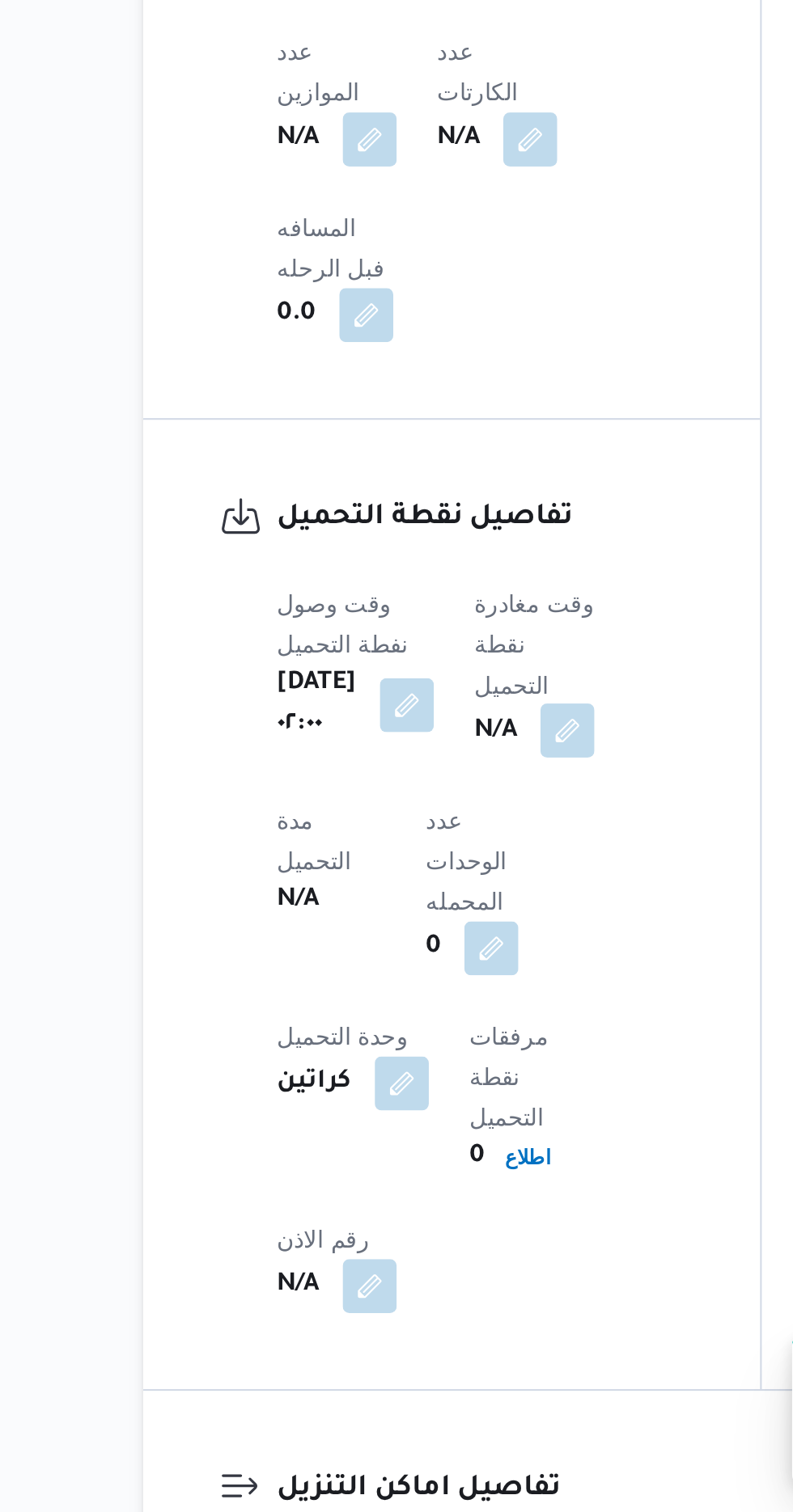
click at [414, 1125] on button "button" at bounding box center [414, 1138] width 26 height 26
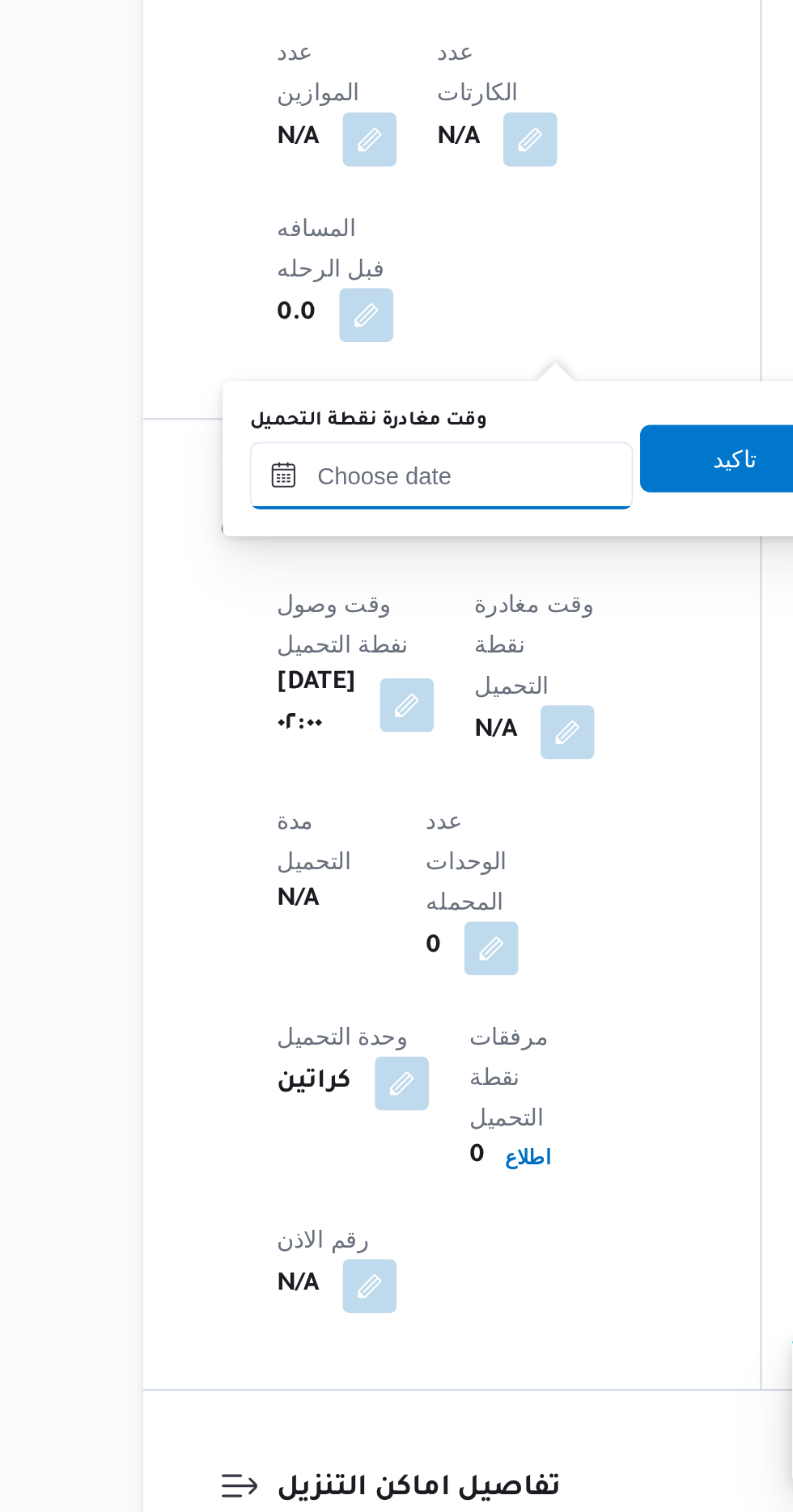
click at [375, 1019] on input "وقت مغادرة نقطة التحميل" at bounding box center [354, 1016] width 184 height 32
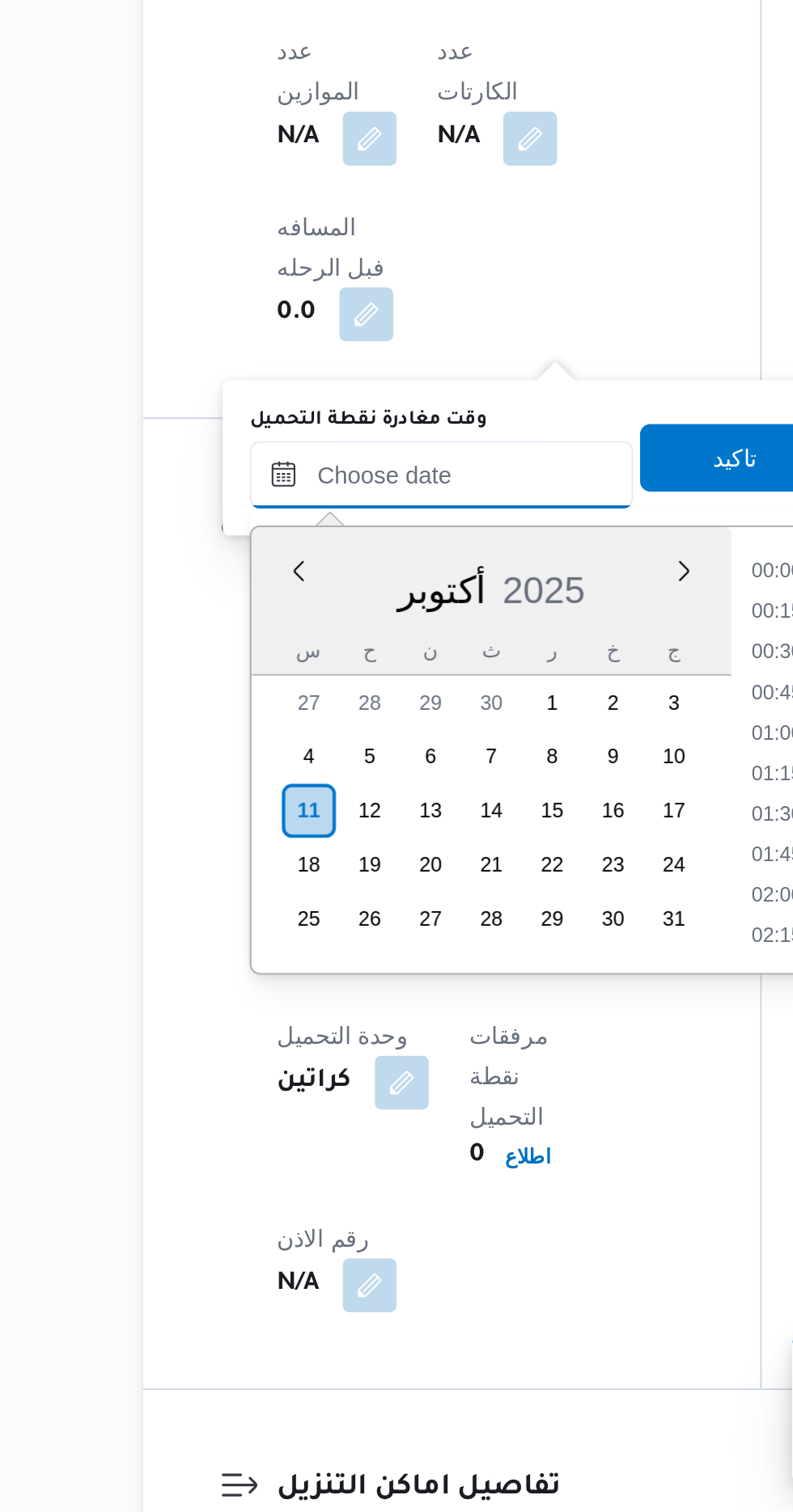
scroll to position [1221, 0]
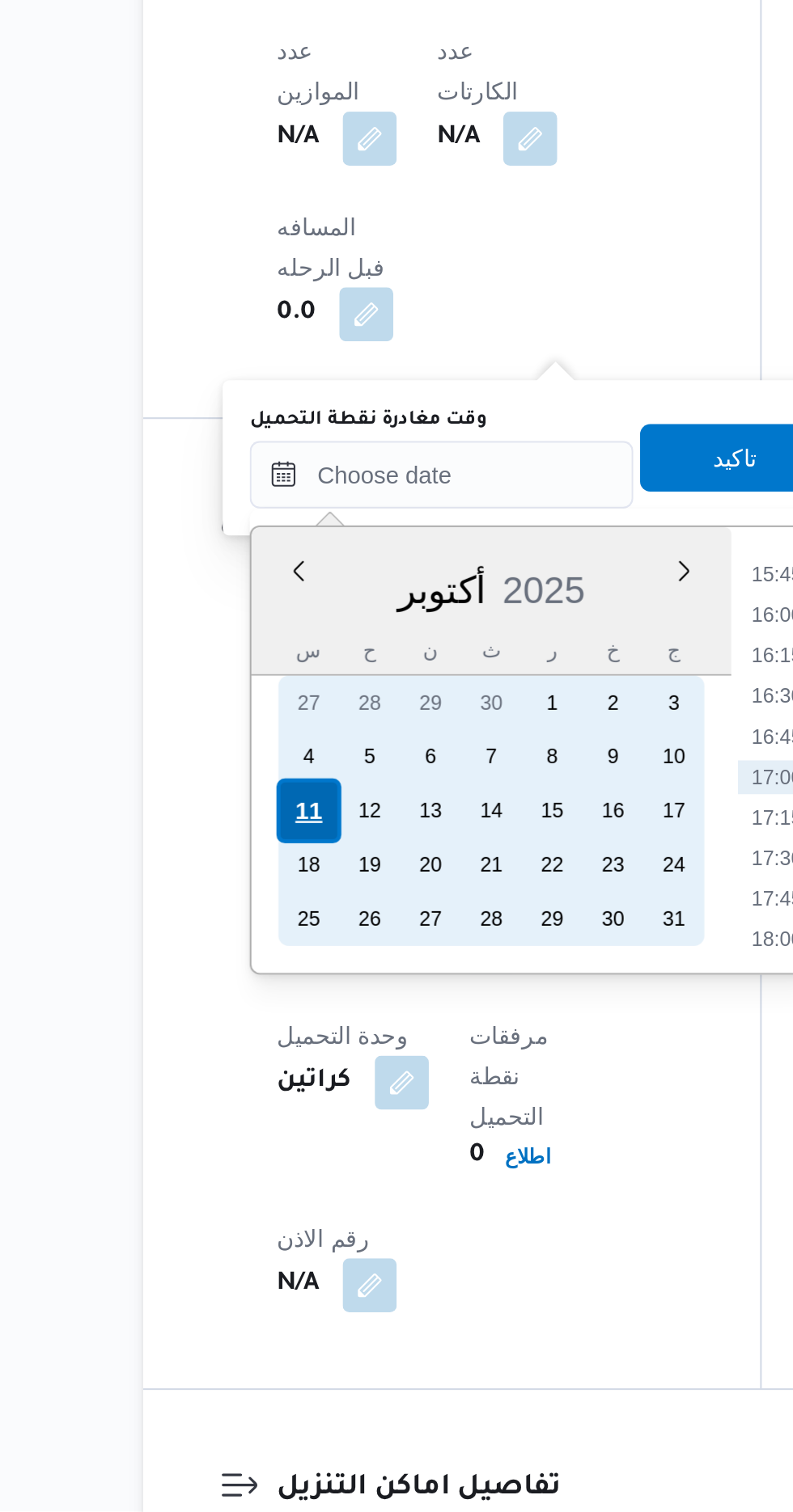
click at [285, 1166] on div "11" at bounding box center [289, 1176] width 31 height 31
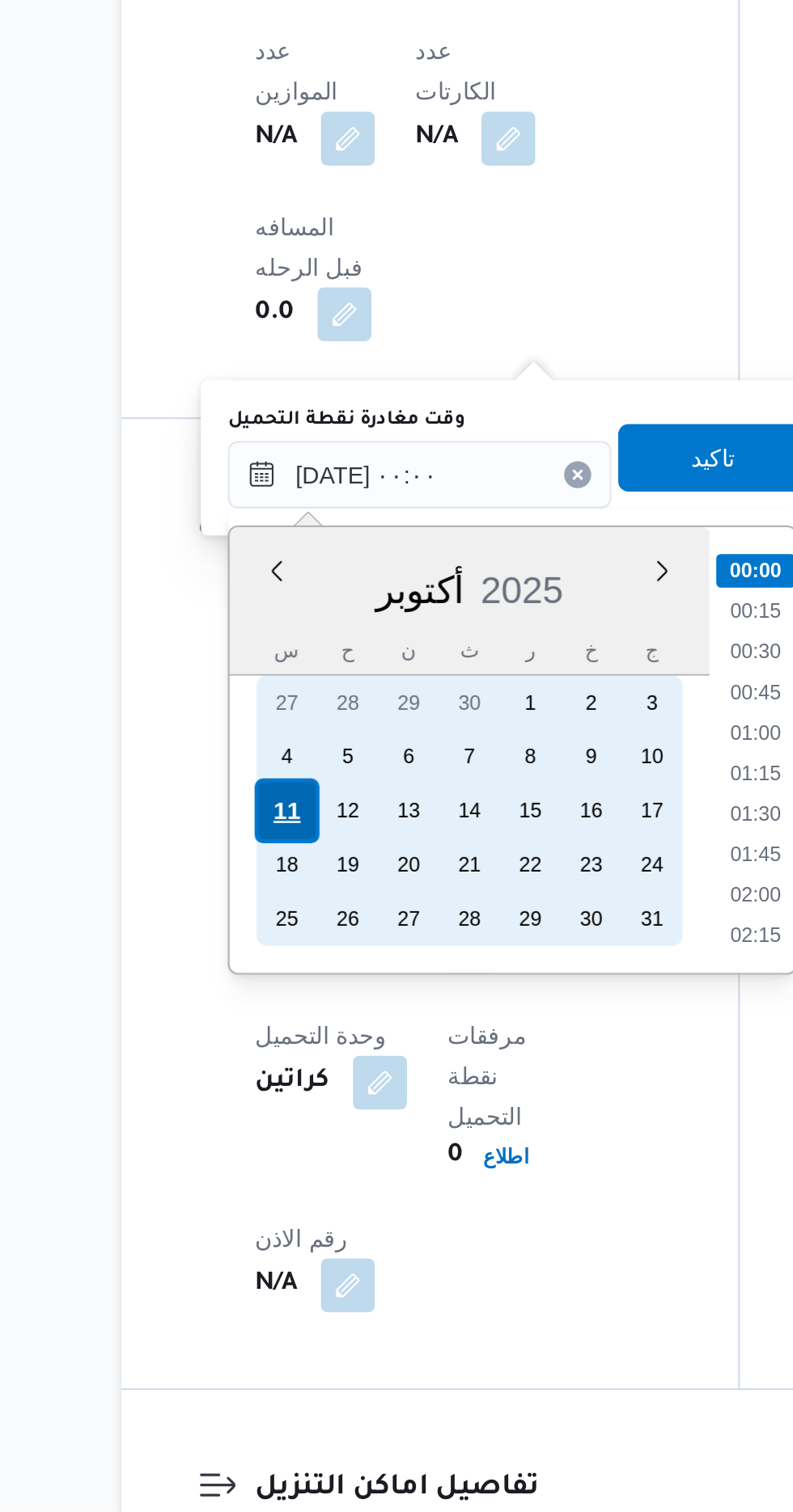
scroll to position [813, 0]
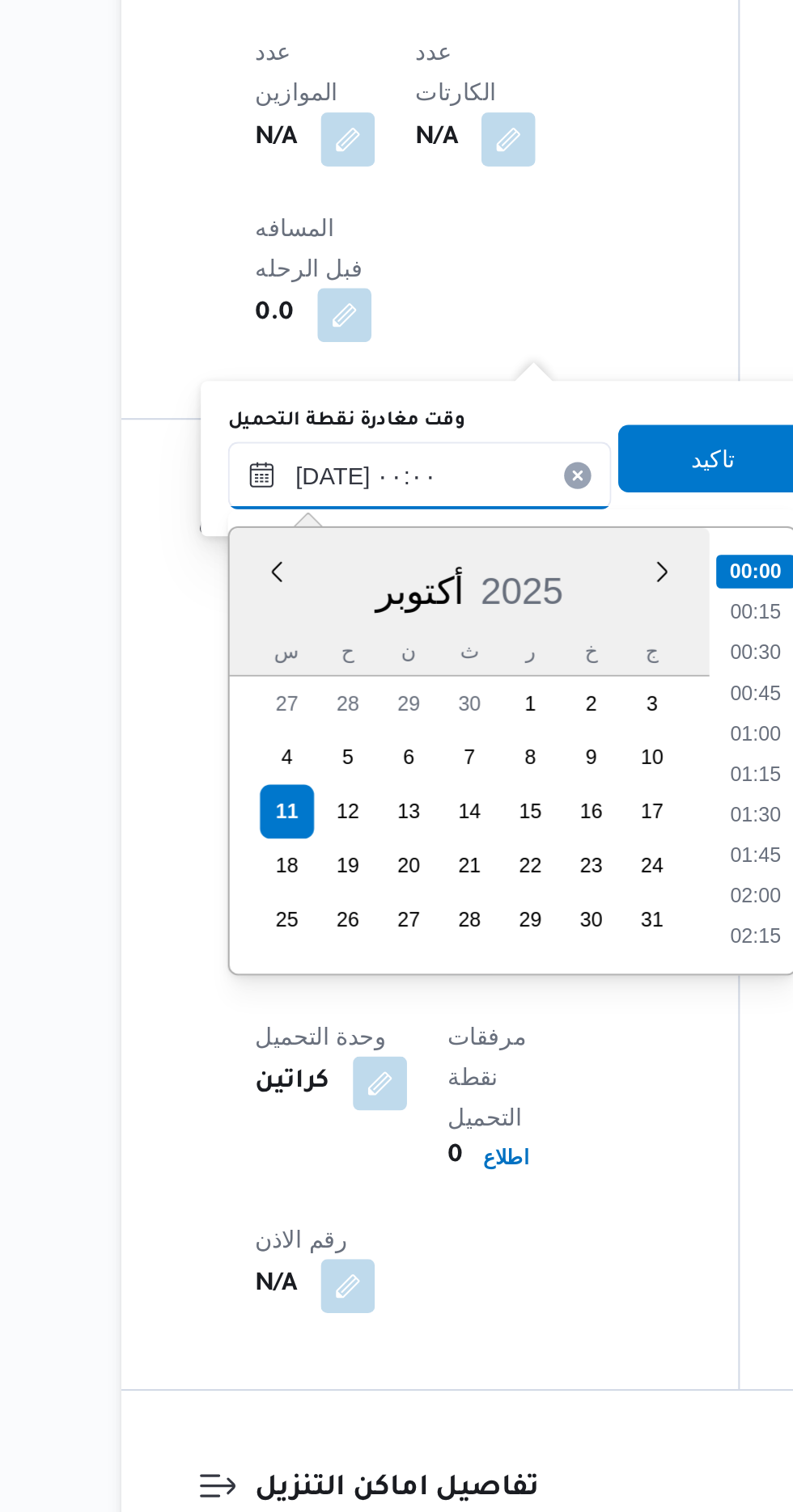
click at [270, 1017] on input "[DATE] ٠٠:٠٠" at bounding box center [354, 1016] width 184 height 32
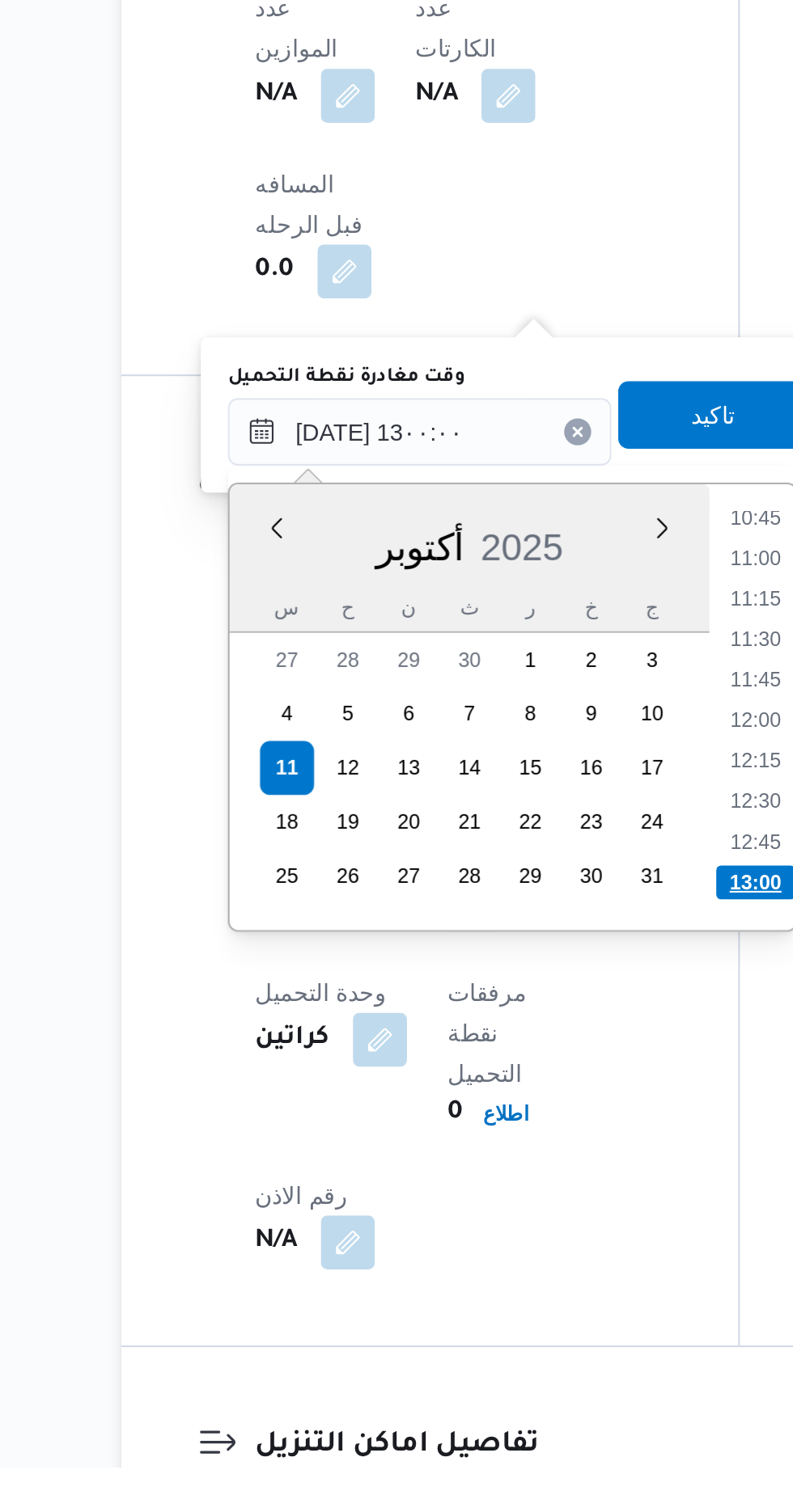
click at [510, 1228] on li "13:00" at bounding box center [514, 1232] width 38 height 16
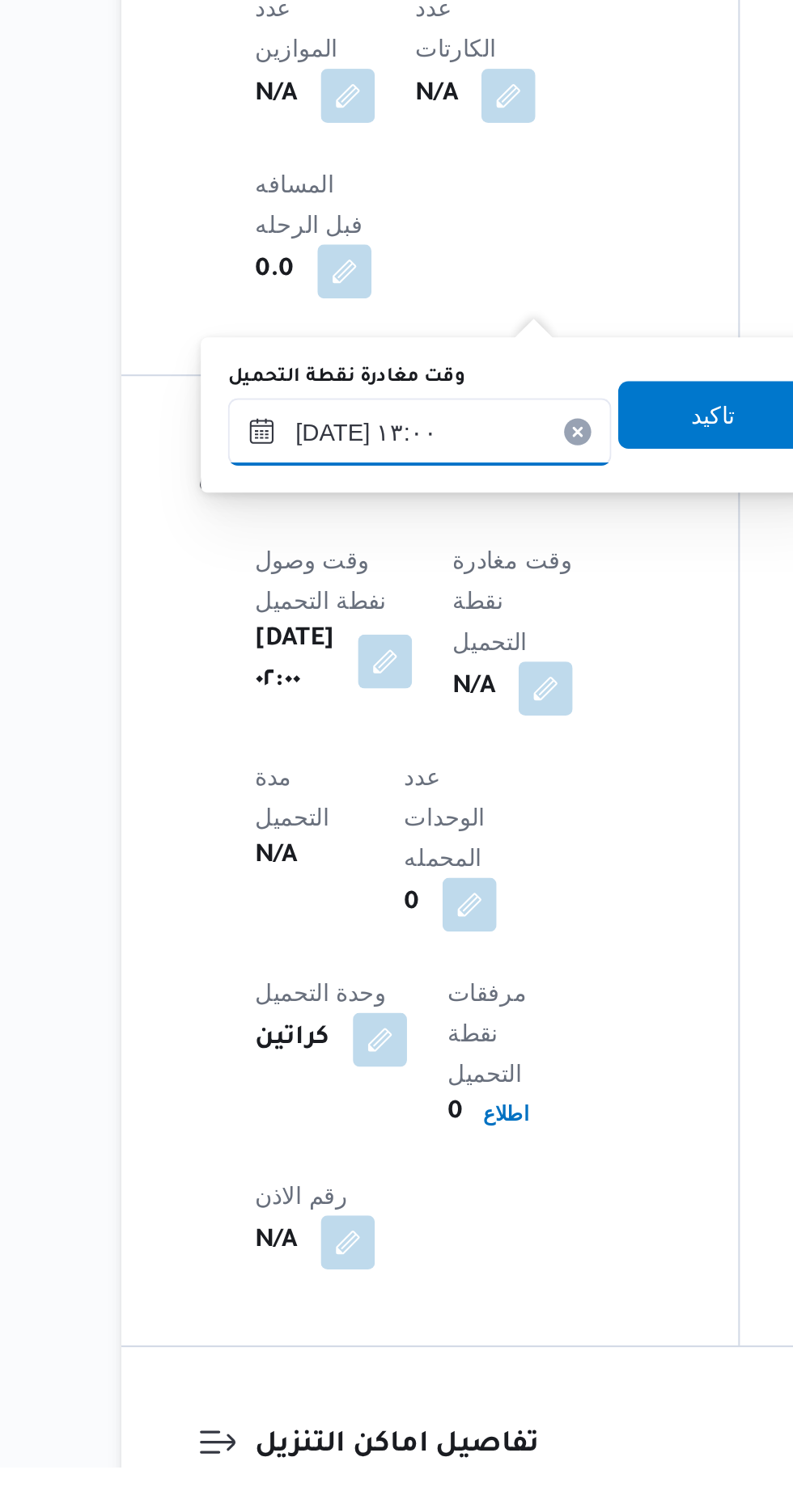
click at [377, 1007] on input "[DATE] ١٣:٠٠" at bounding box center [354, 1017] width 184 height 32
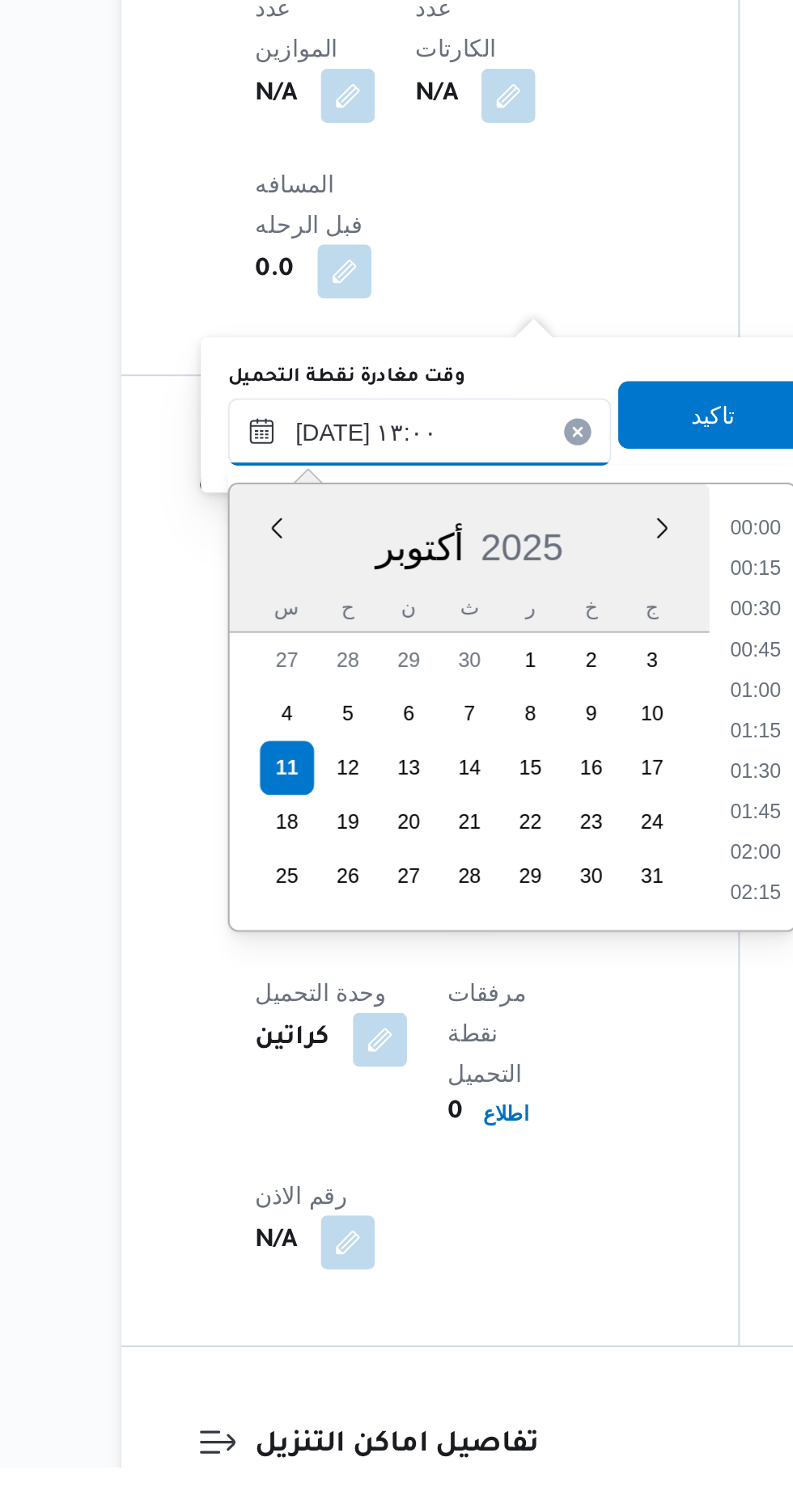
scroll to position [911, 0]
click at [517, 1231] on li "14:00" at bounding box center [514, 1238] width 38 height 16
type input "[DATE] ١٤:٠٠"
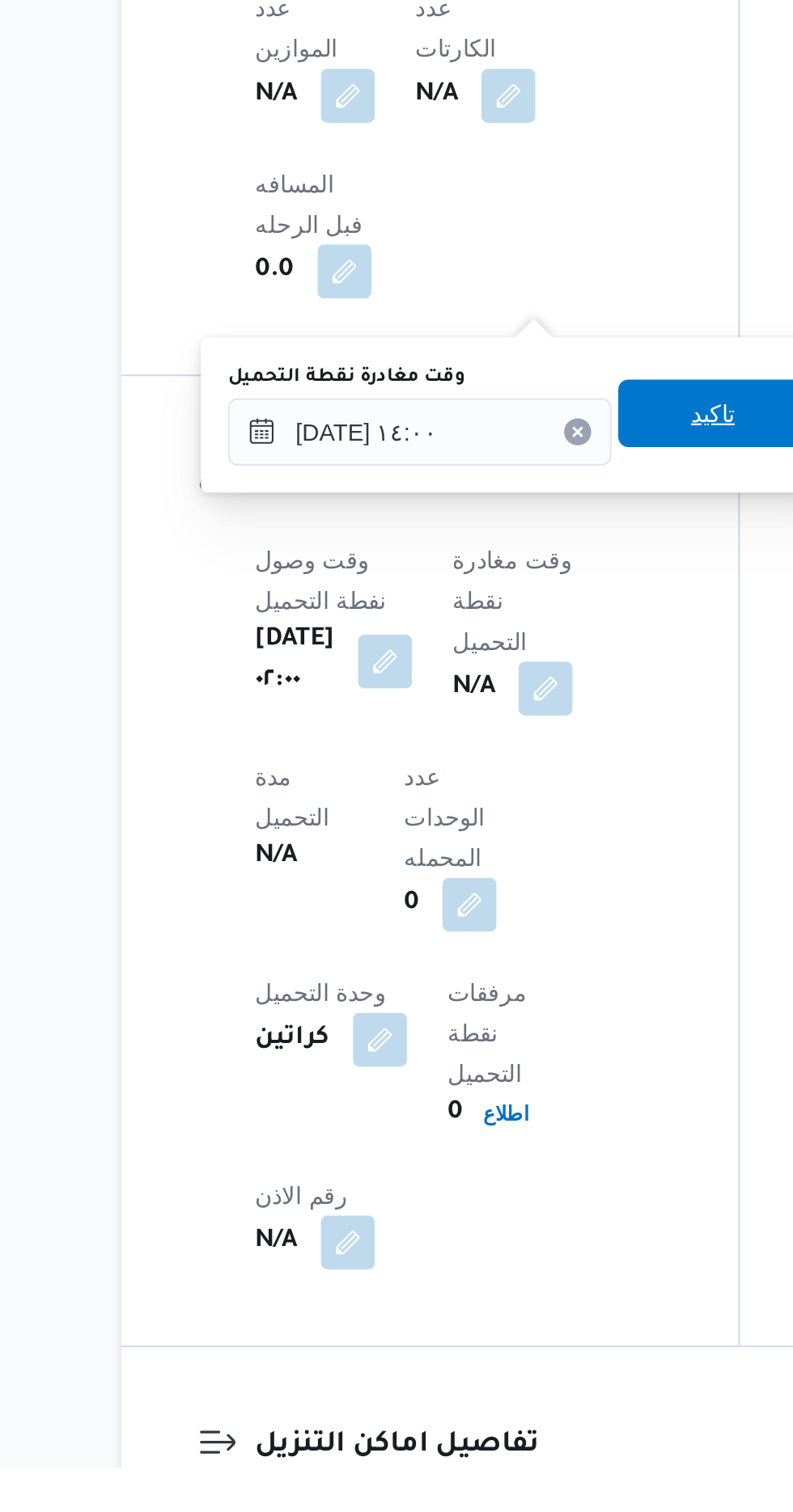
click at [504, 1014] on span "تاكيد" at bounding box center [494, 1007] width 21 height 20
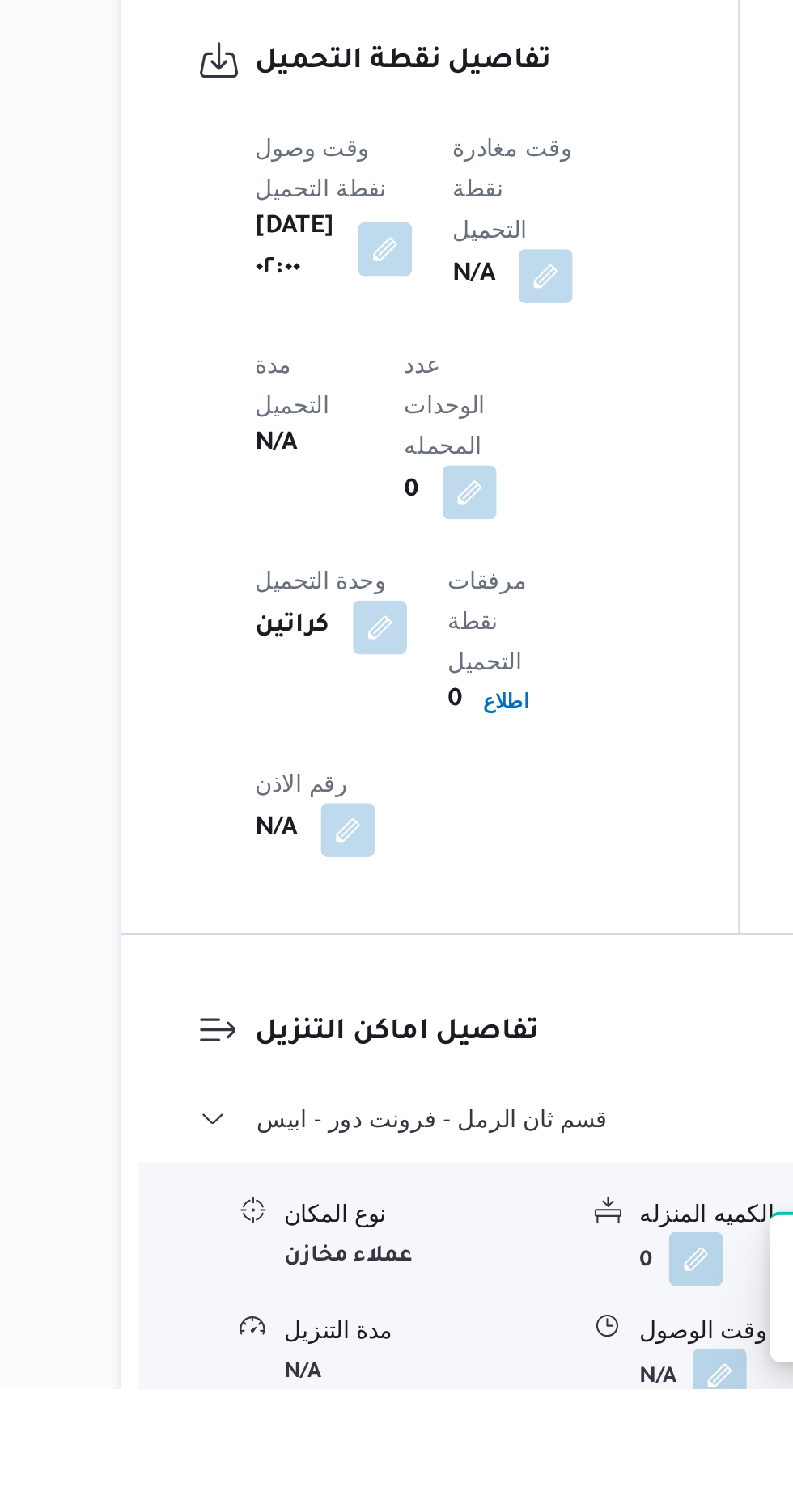
scroll to position [975, 0]
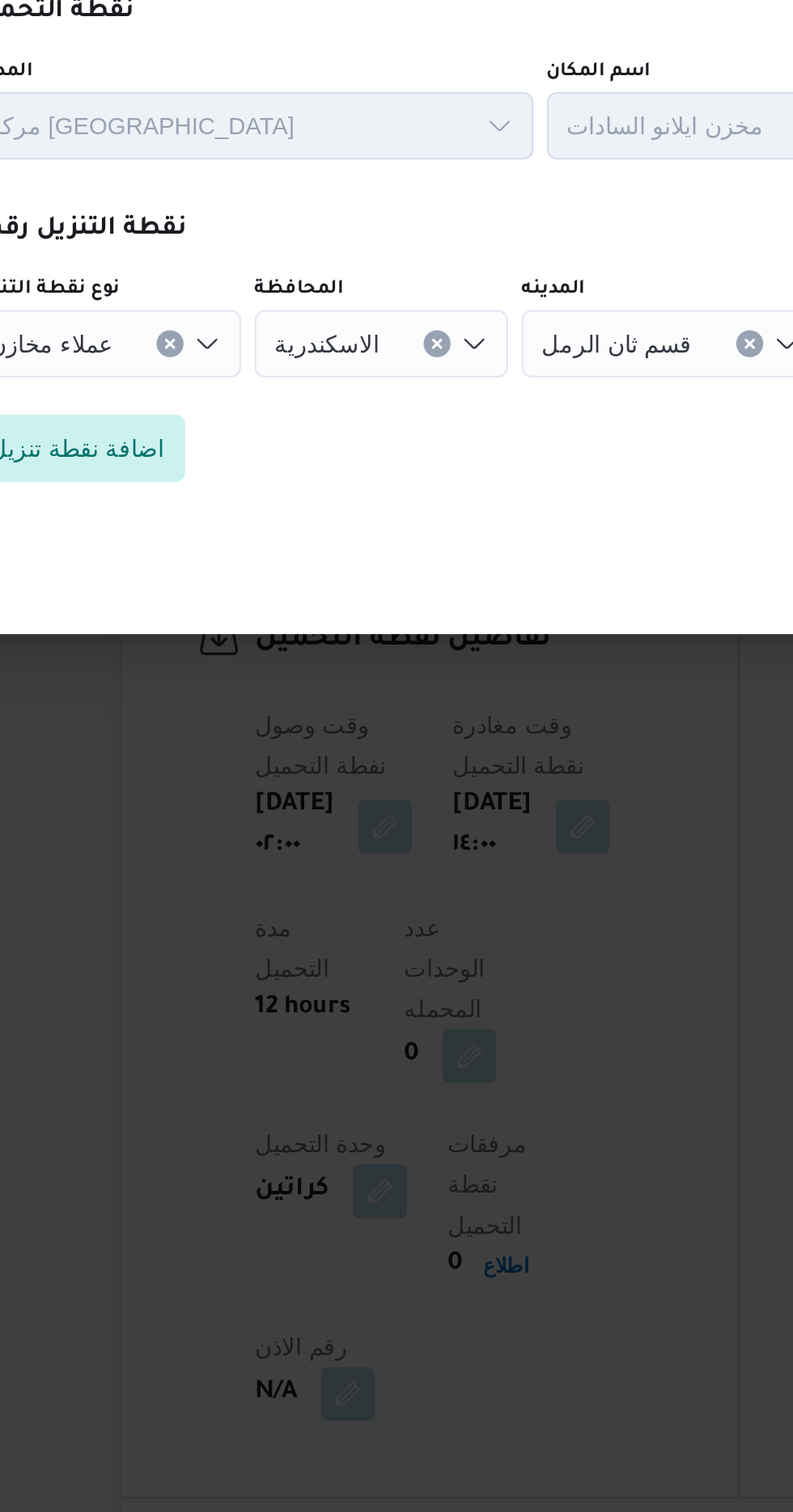
click at [213, 742] on input "نوع نقطة التنزيل" at bounding box center [214, 732] width 2 height 20
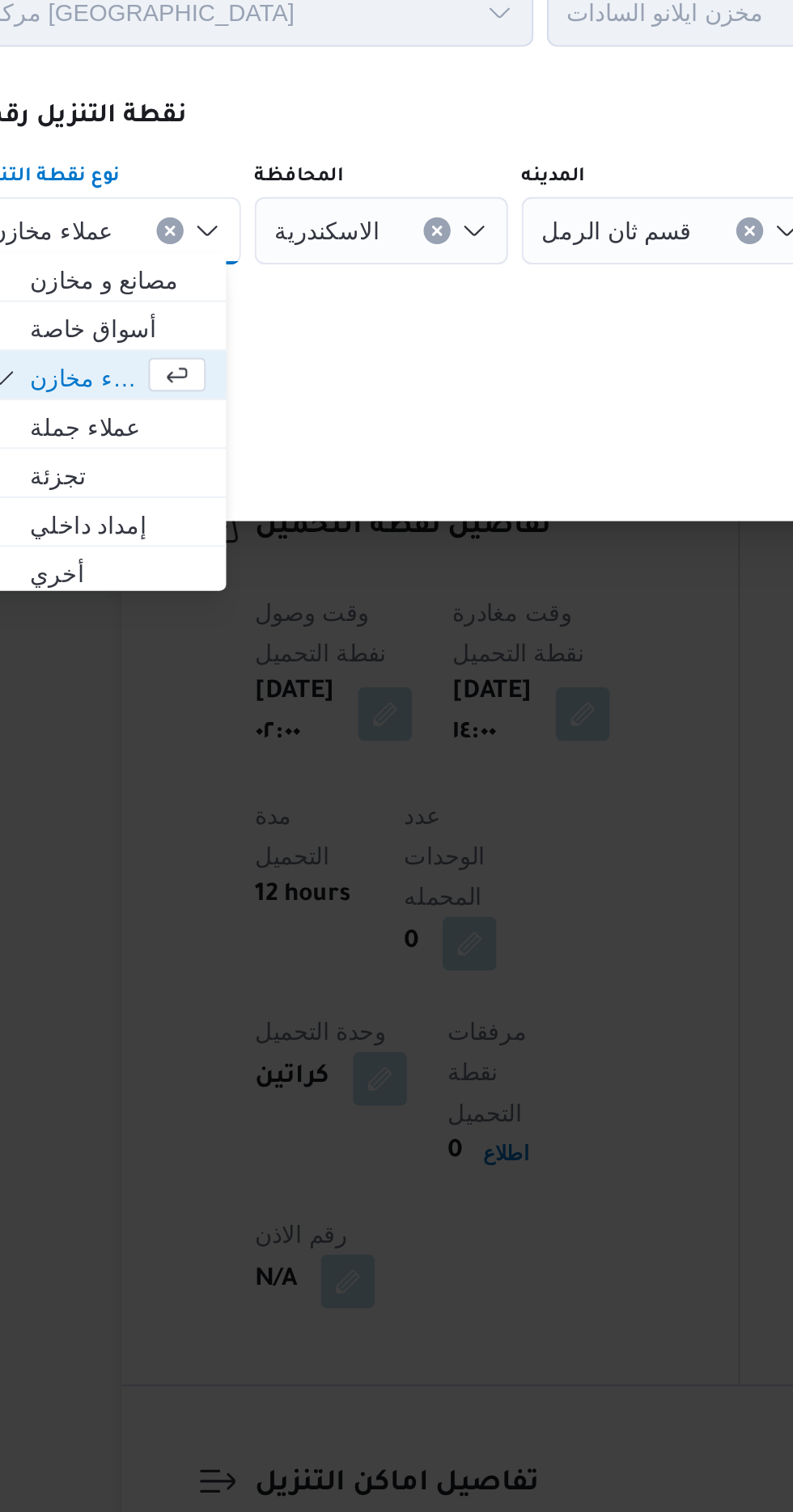
click at [227, 725] on button "Clear input" at bounding box center [234, 732] width 13 height 13
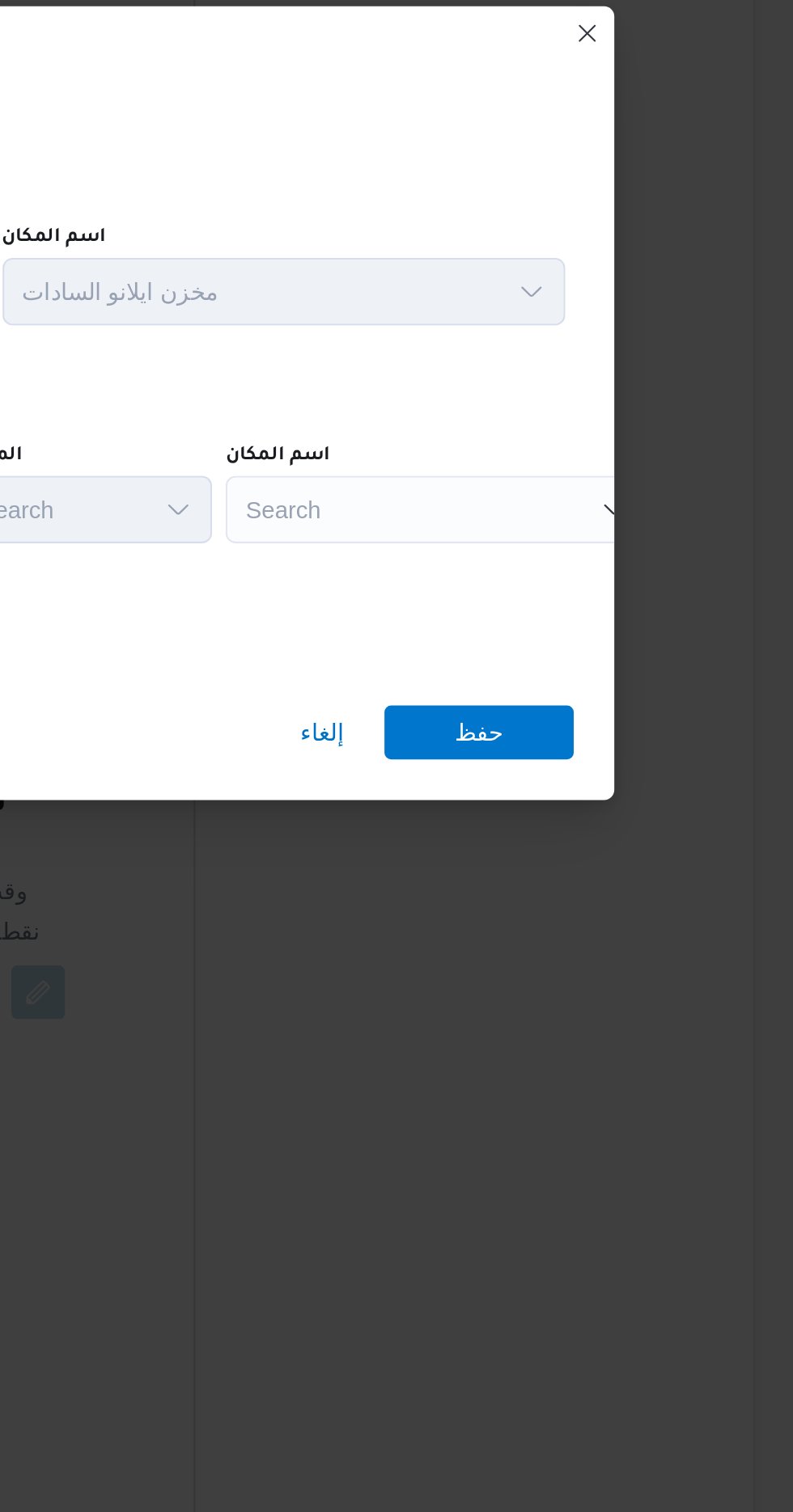
click at [650, 724] on div "Search" at bounding box center [622, 732] width 203 height 32
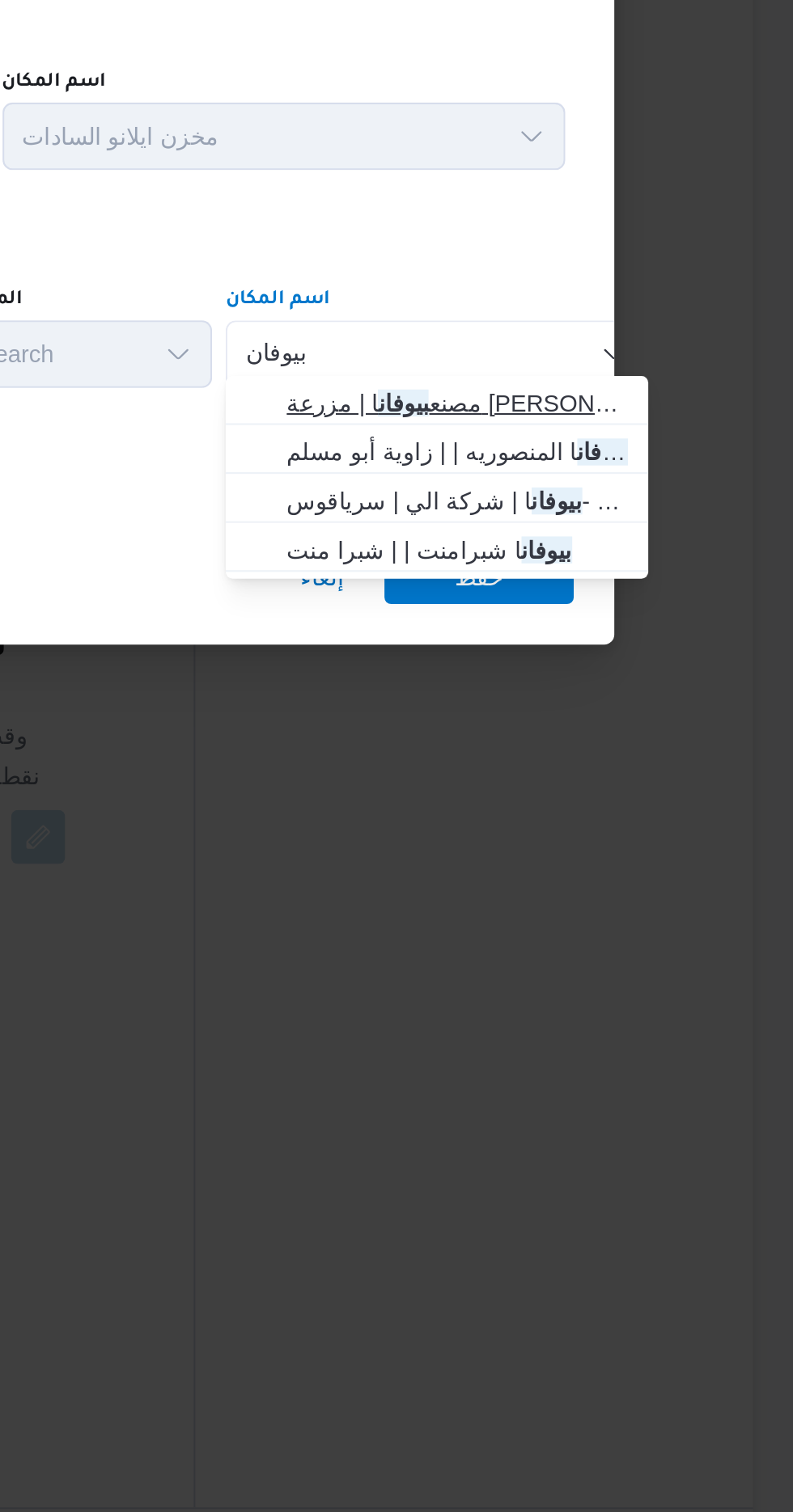
type input "بيوفان"
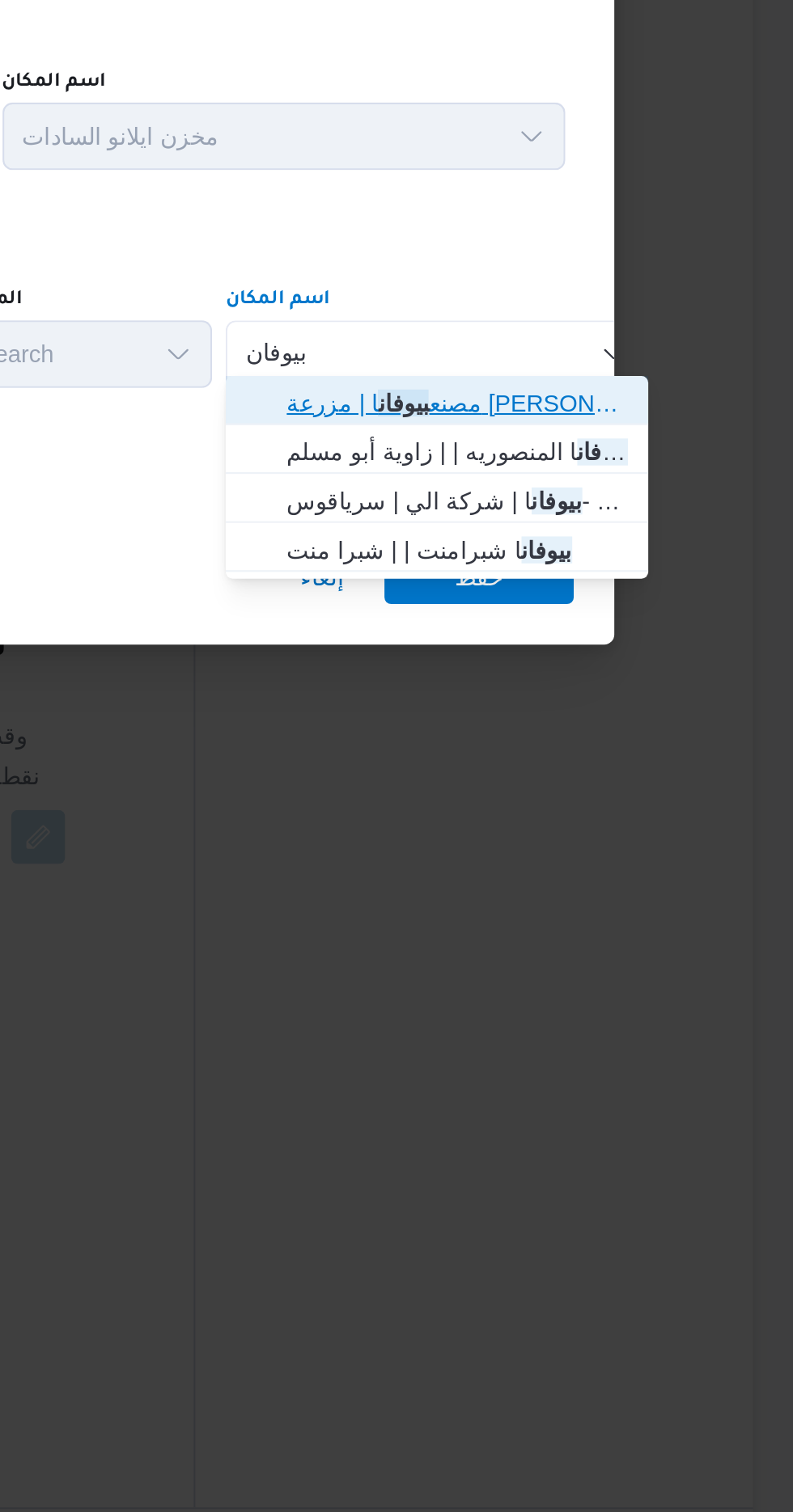
click at [670, 748] on span "مصنع بيوفان ا | مزرعة [PERSON_NAME] | null" at bounding box center [632, 755] width 163 height 20
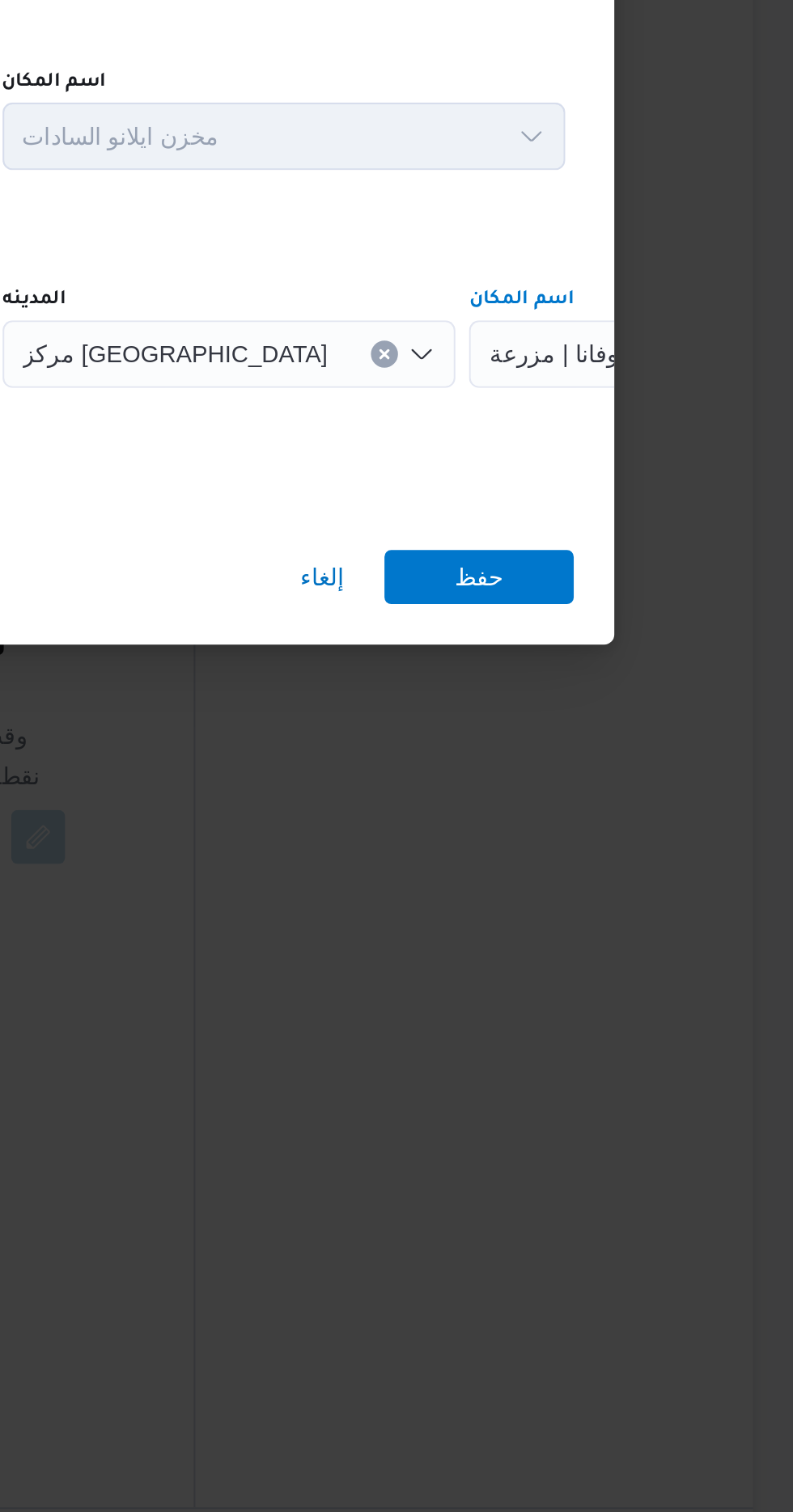
scroll to position [0, 0]
click at [660, 830] on span "حفظ" at bounding box center [642, 839] width 91 height 26
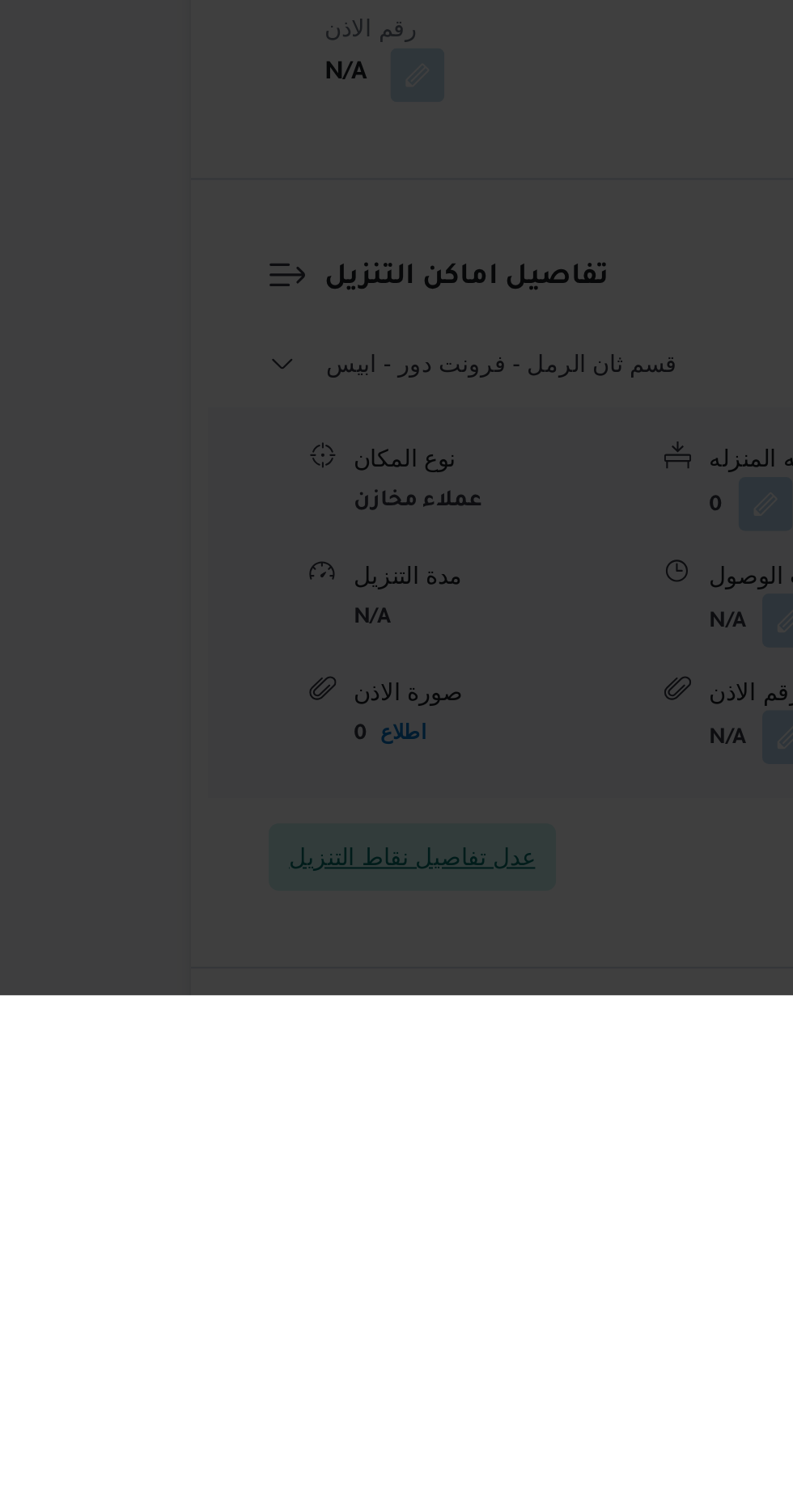
scroll to position [1139, 0]
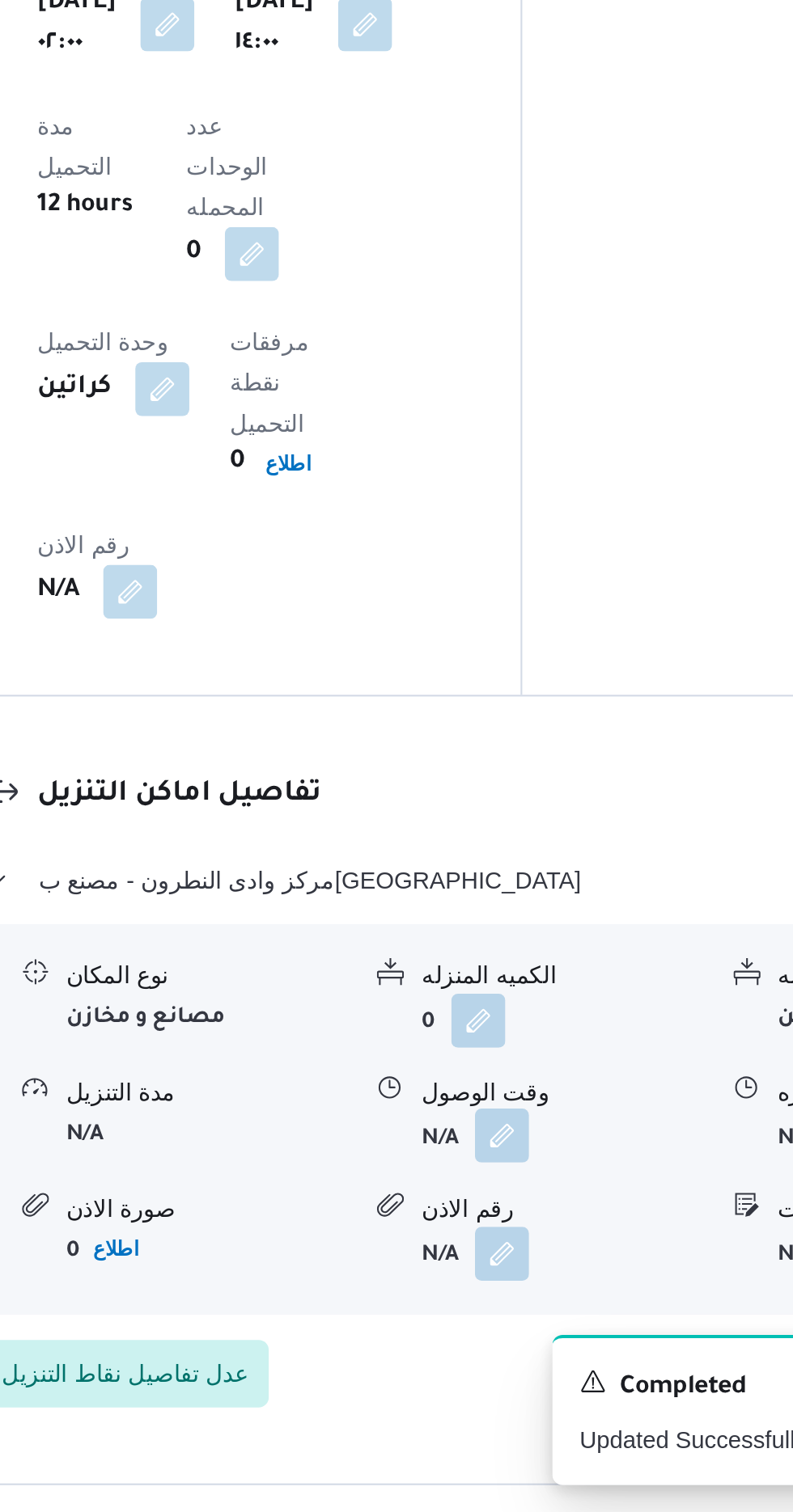
click at [502, 1319] on button "button" at bounding box center [497, 1332] width 26 height 26
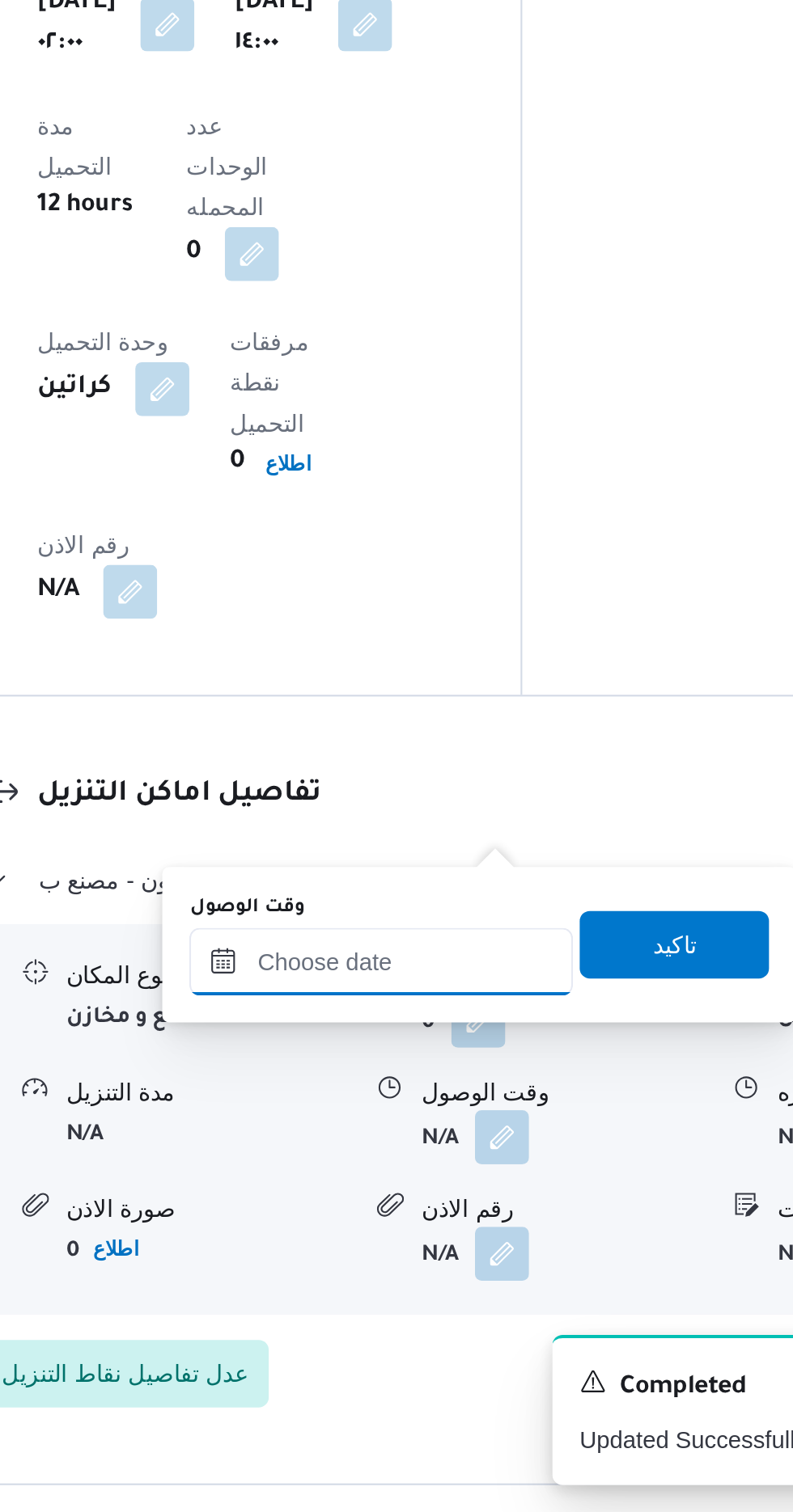
click at [465, 1252] on input "وقت الوصول" at bounding box center [439, 1248] width 184 height 32
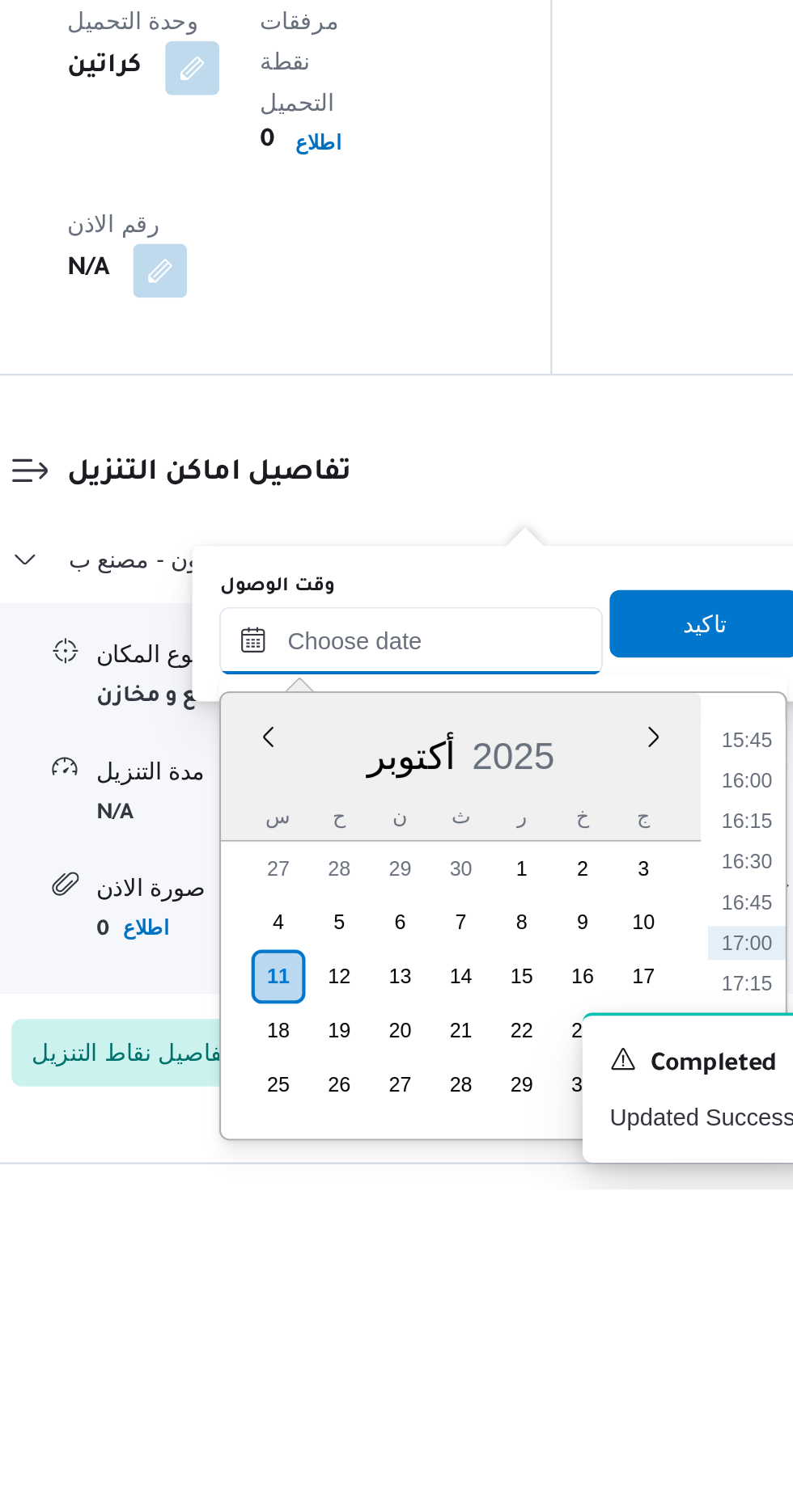
scroll to position [1138, 0]
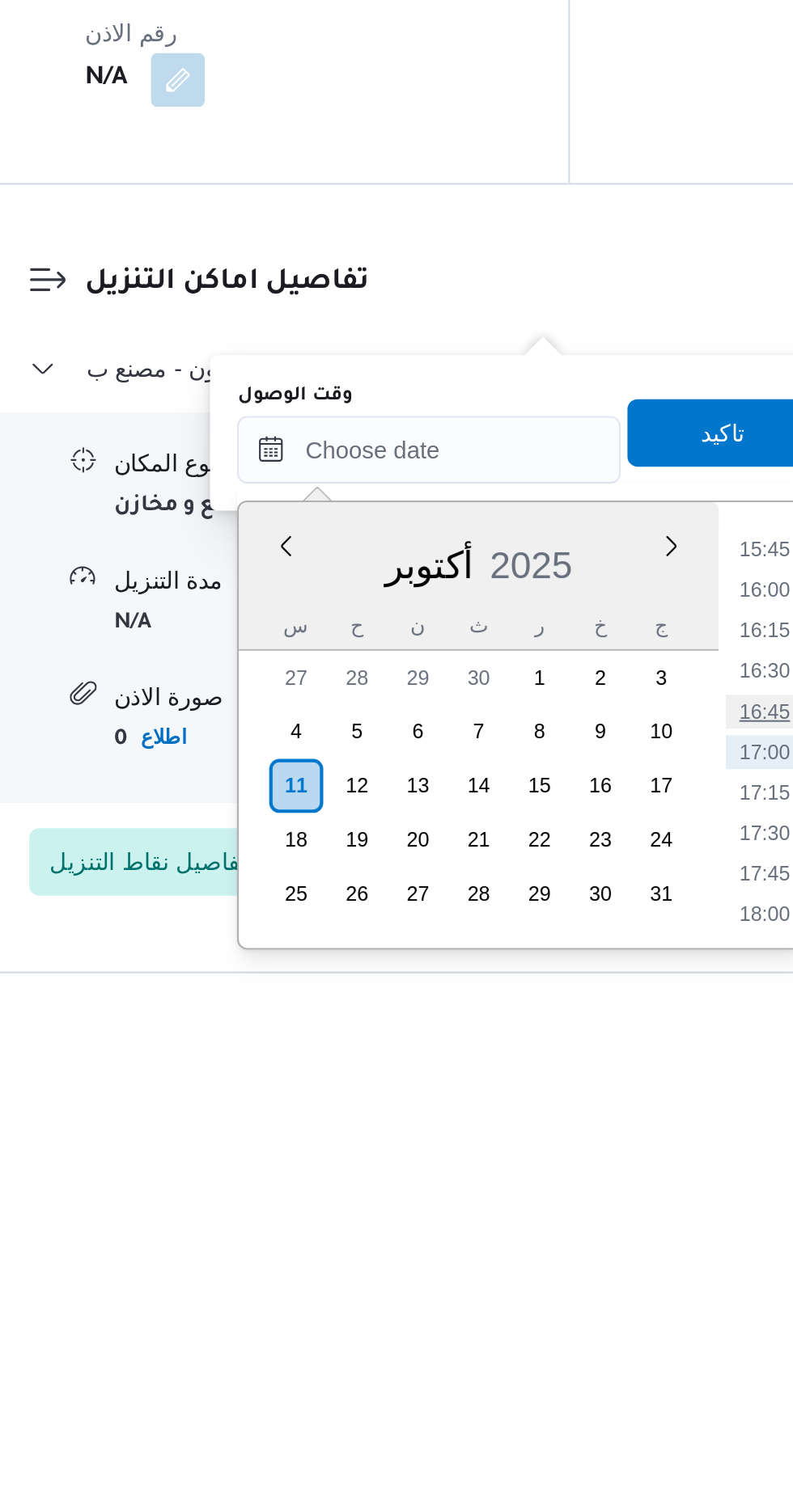
click at [609, 1377] on li "16:45" at bounding box center [600, 1374] width 38 height 16
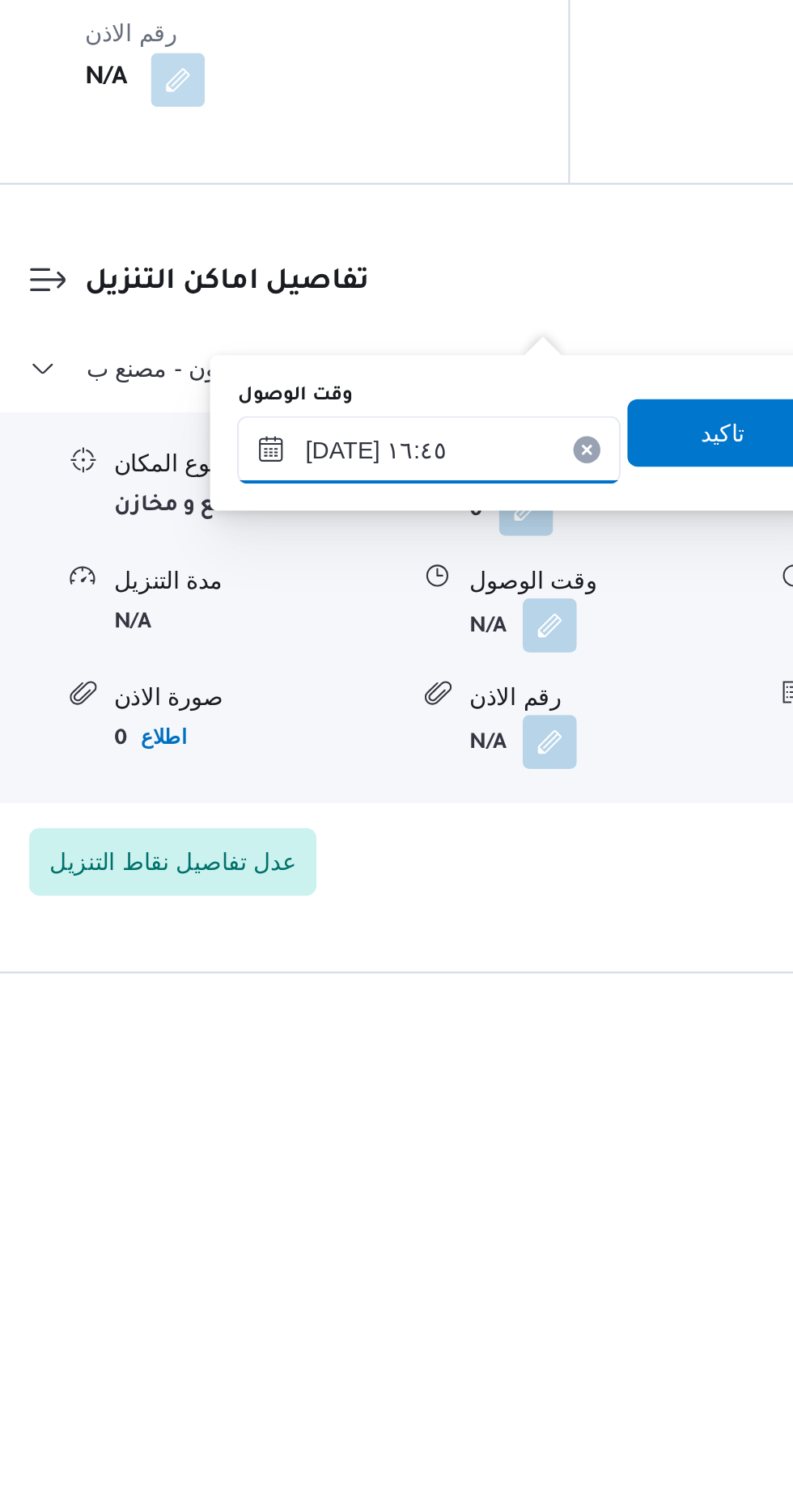
click at [471, 1243] on input "[DATE] ١٦:٤٥" at bounding box center [439, 1249] width 184 height 32
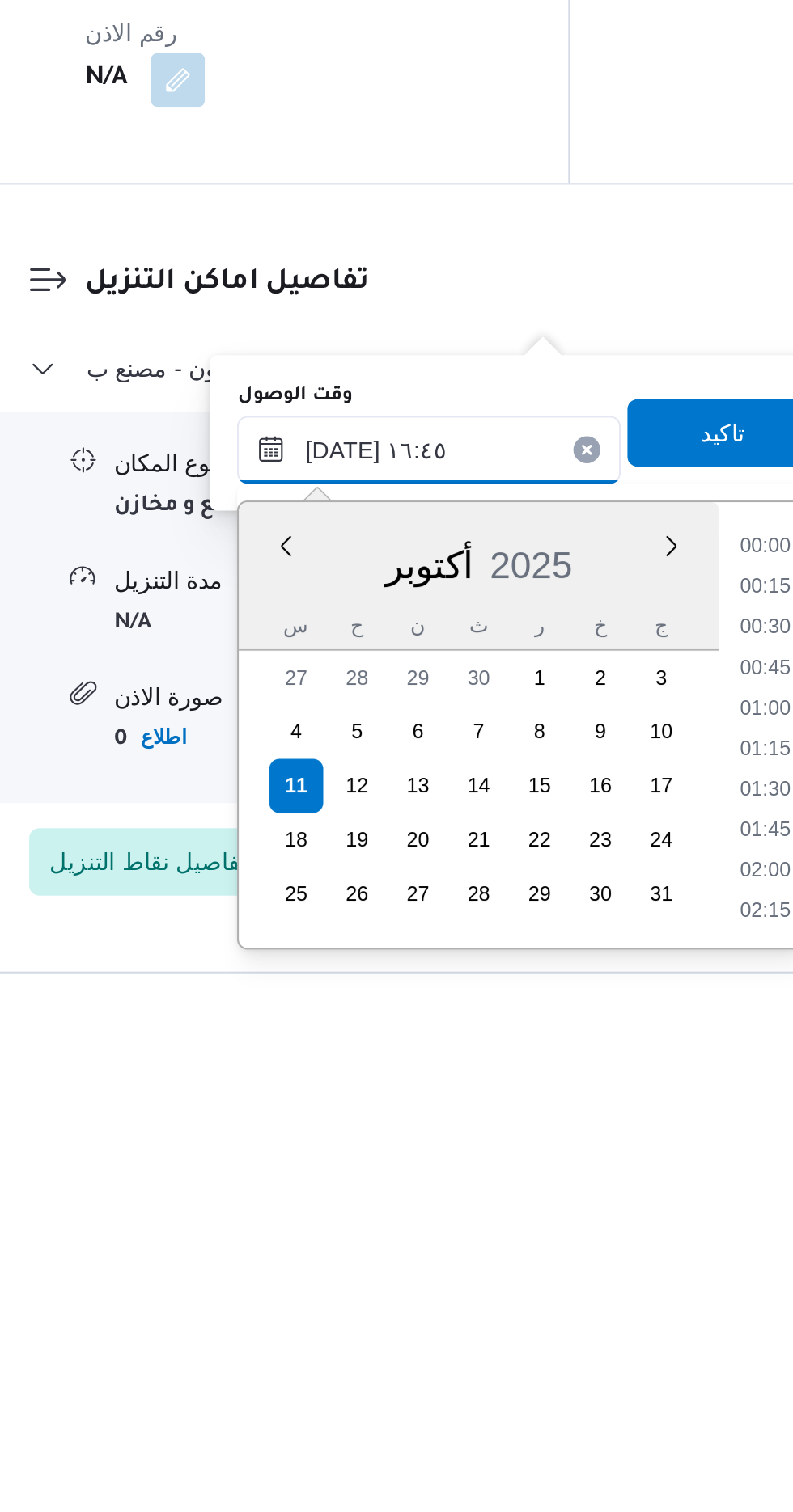
scroll to position [1202, 0]
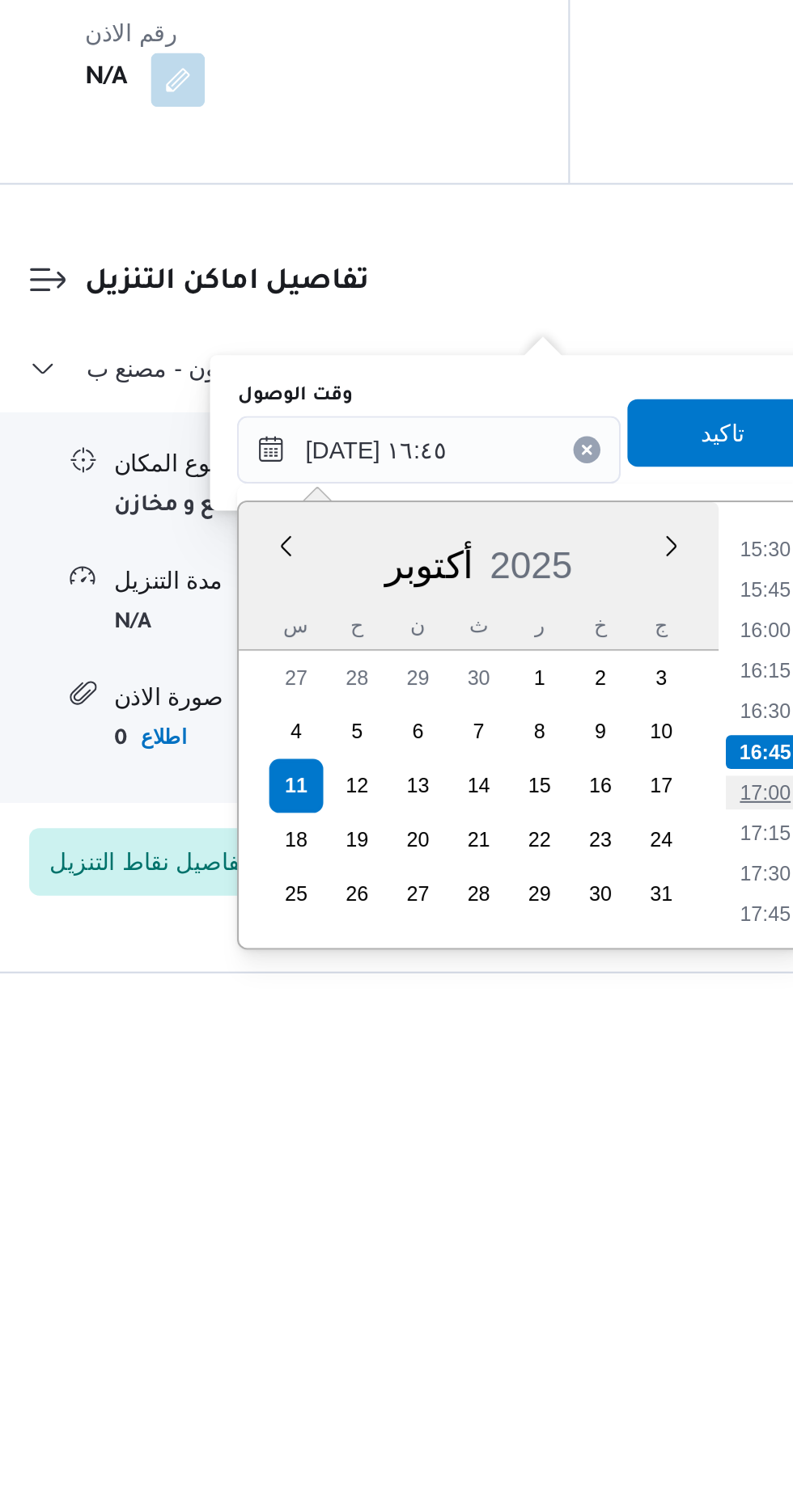
click at [605, 1412] on li "17:00" at bounding box center [601, 1414] width 38 height 16
type input "[DATE] ١٧:٠٠"
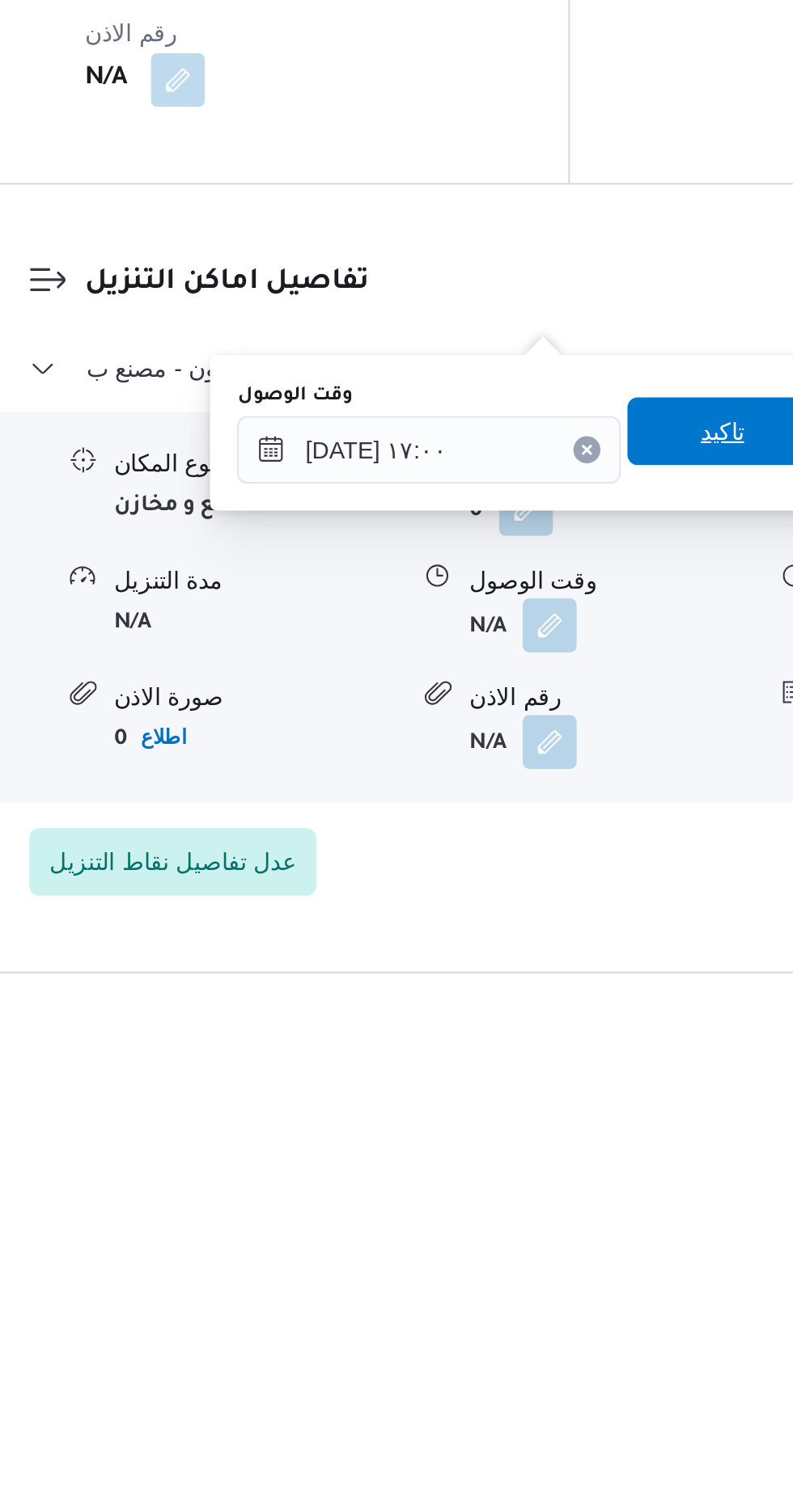
click at [579, 1242] on span "تاكيد" at bounding box center [579, 1241] width 91 height 32
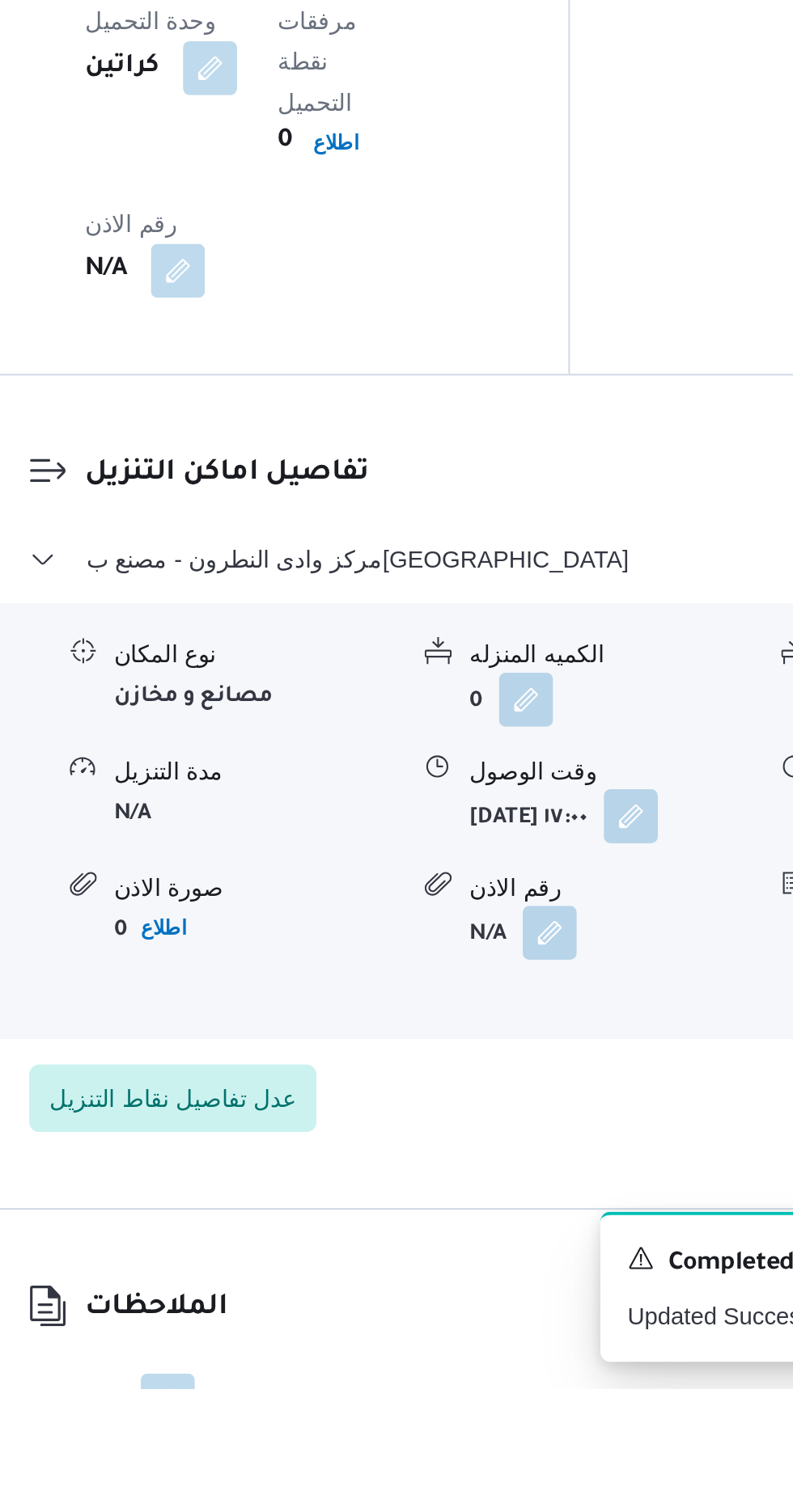
scroll to position [1233, 0]
click at [311, 1504] on button "button" at bounding box center [314, 1518] width 26 height 26
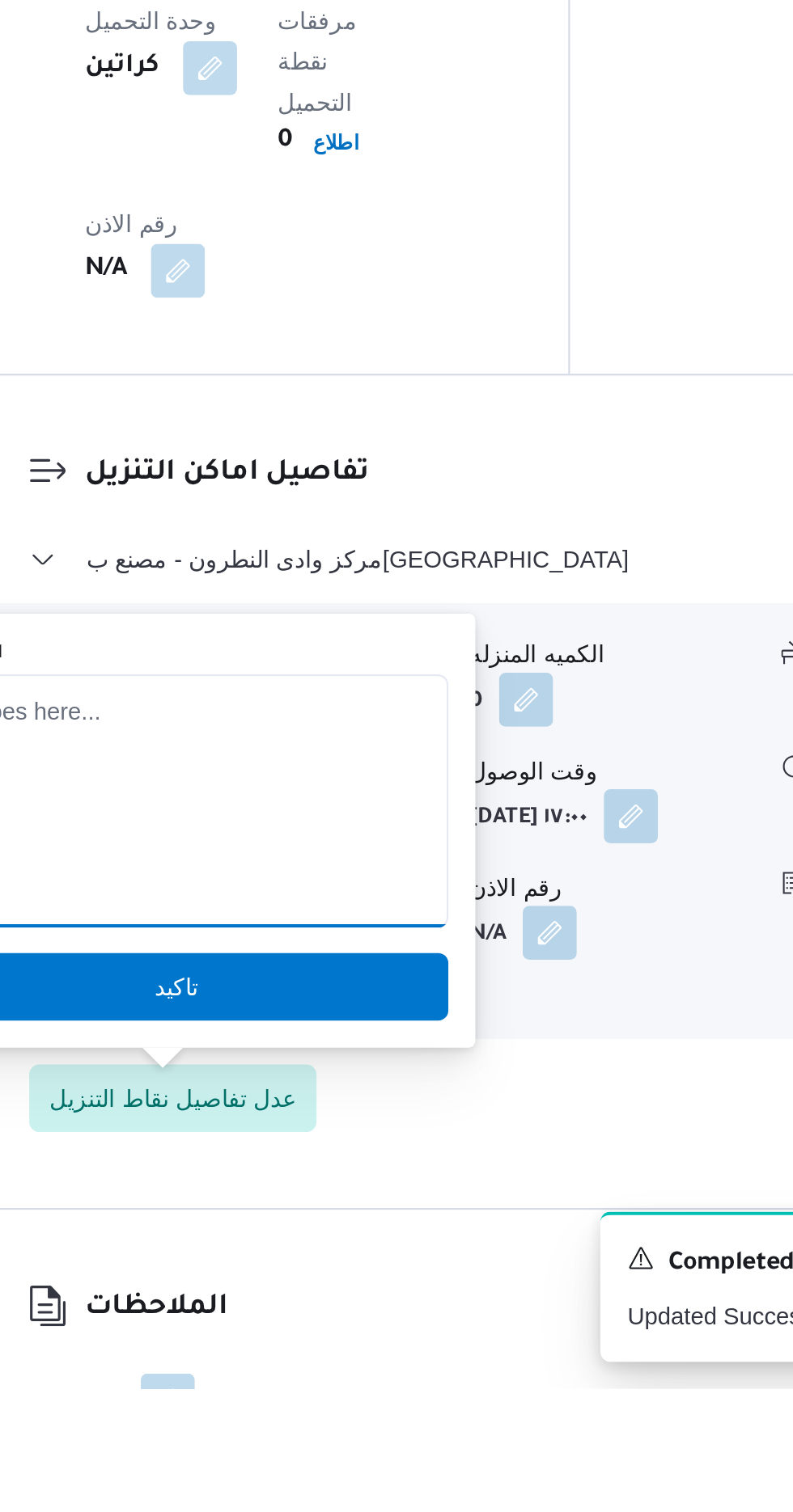
click at [363, 1247] on textarea "الملاحظات" at bounding box center [318, 1231] width 260 height 121
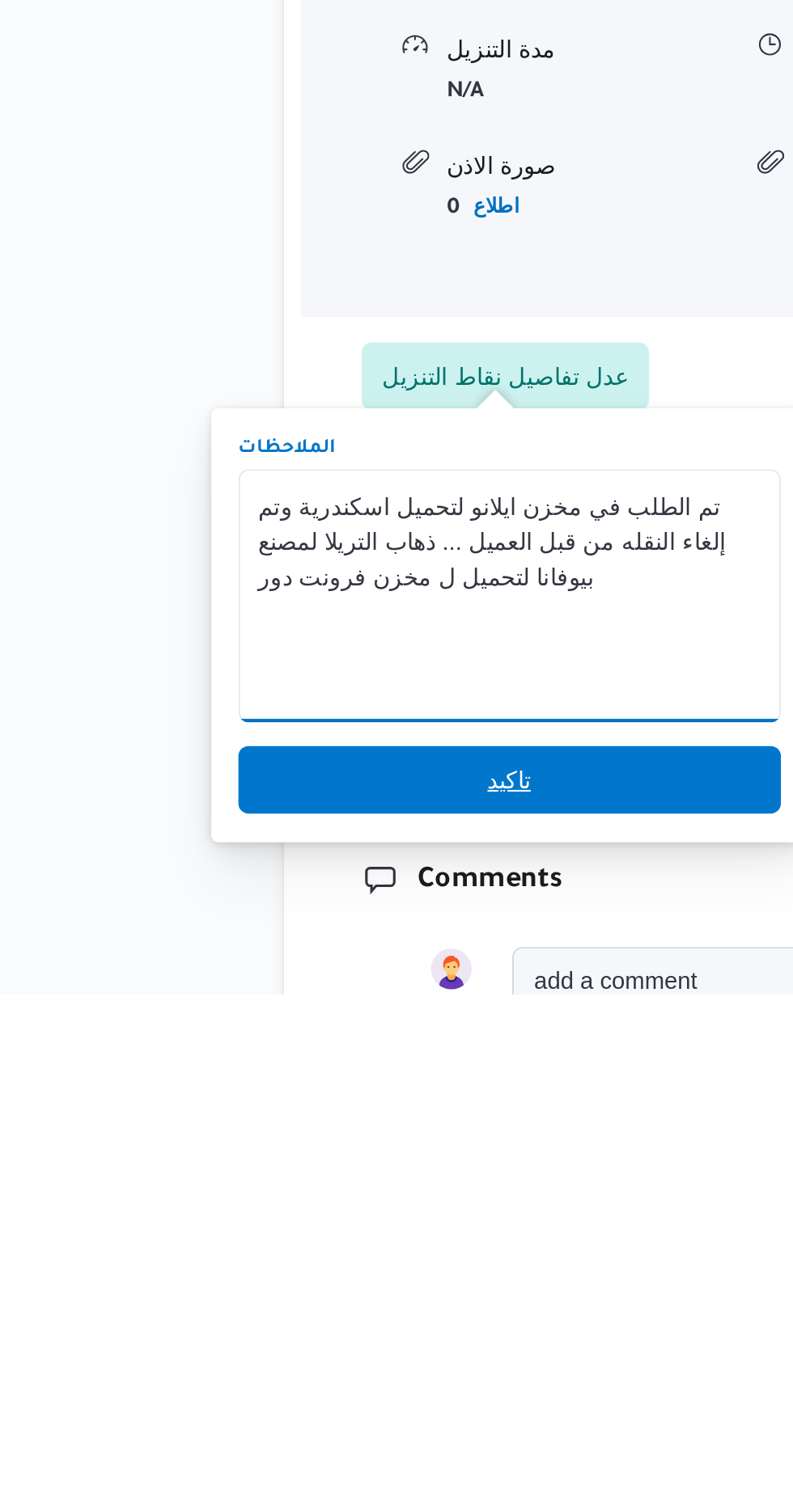
type textarea "تم الطلب في مخزن ايلانو لتحميل اسكندرية وتم إلغاء النقله من قبل العميل ... ذهاب…"
click at [362, 1412] on span "تاكيد" at bounding box center [318, 1410] width 260 height 32
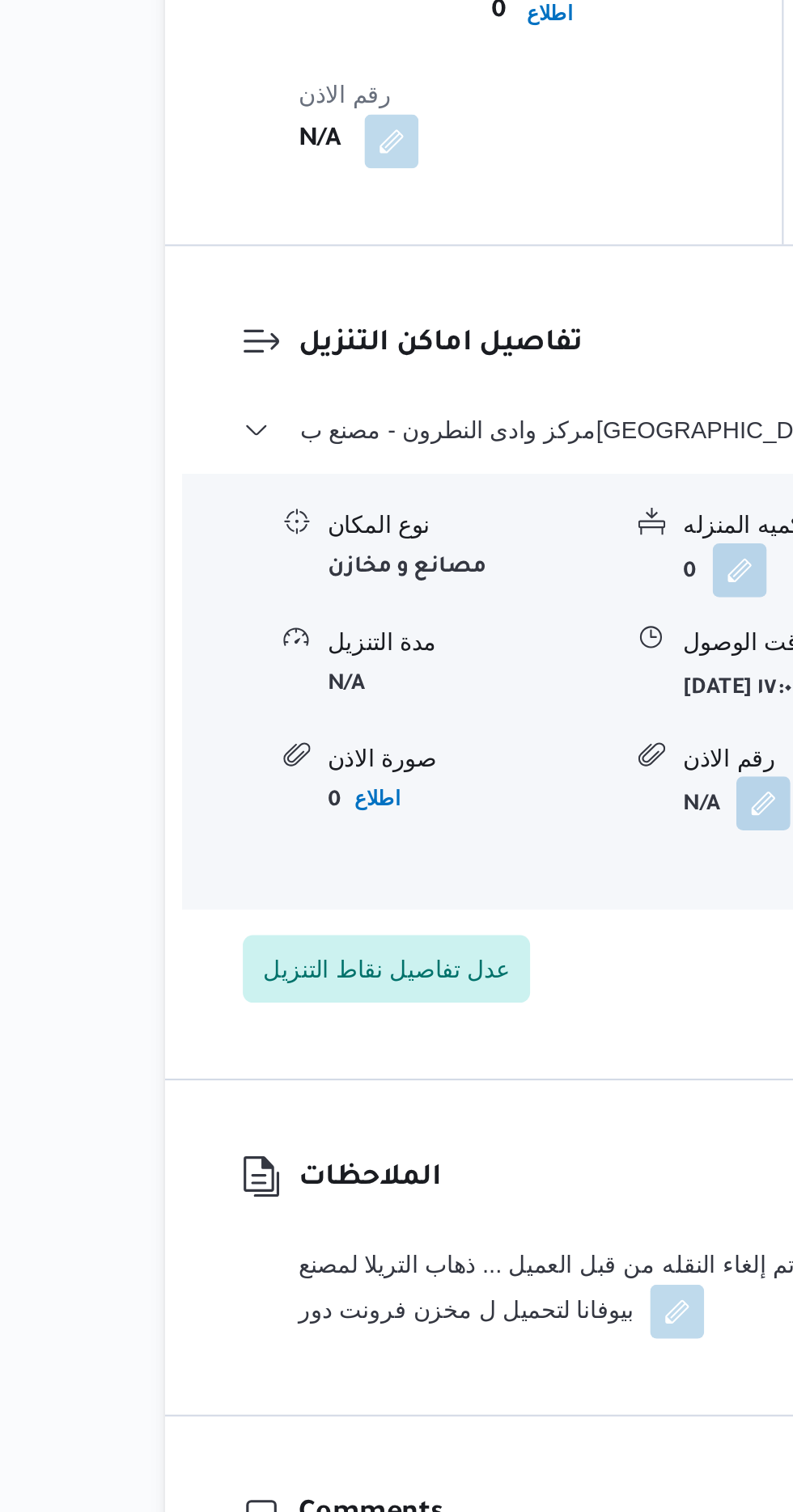
scroll to position [1411, 0]
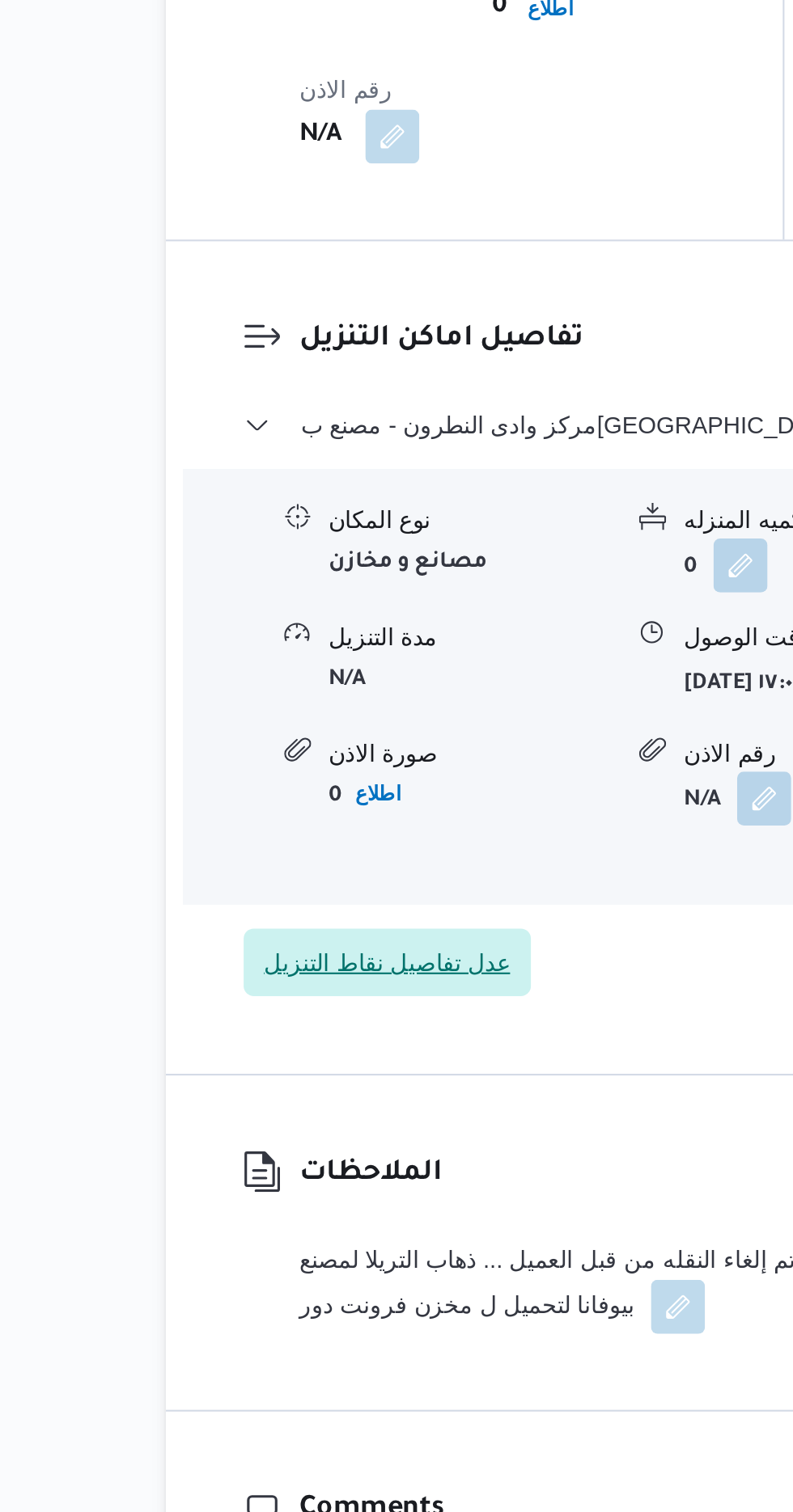
click at [336, 1186] on span "عدل تفاصيل نقاط التنزيل" at bounding box center [316, 1195] width 118 height 20
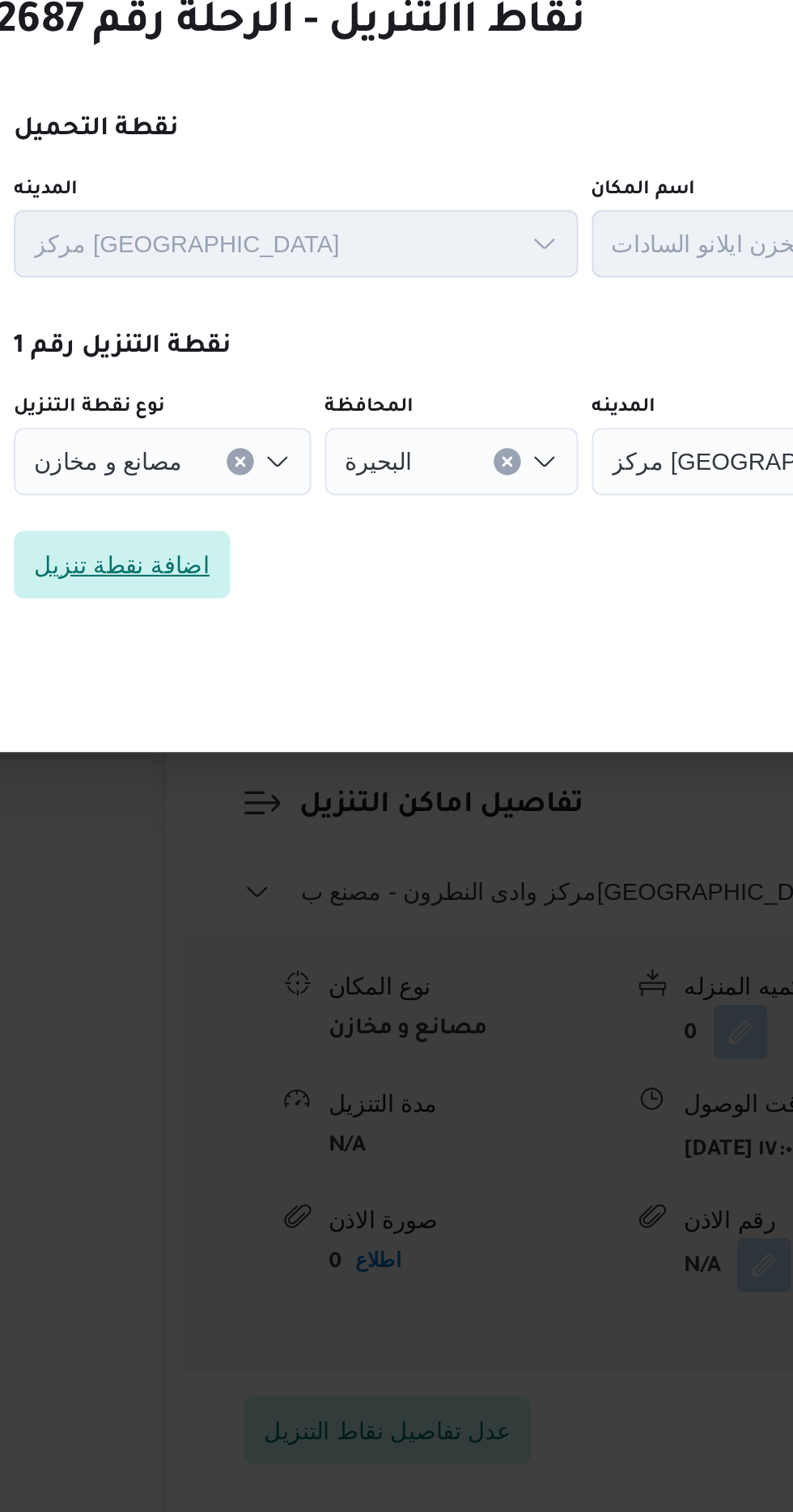
click at [203, 772] on span "اضافة نقطة تنزيل" at bounding box center [190, 781] width 84 height 20
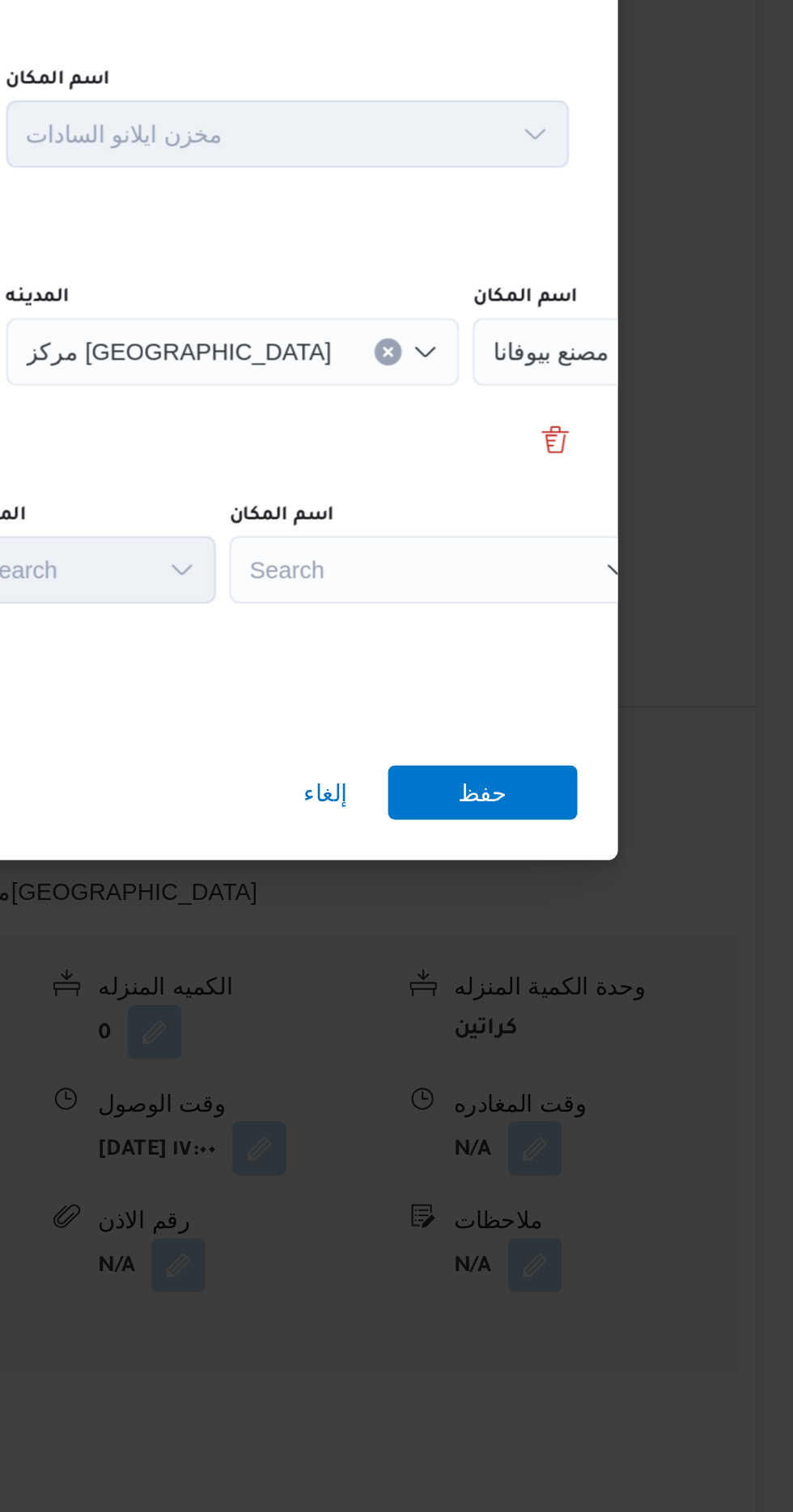
click at [663, 779] on div "Search" at bounding box center [622, 783] width 203 height 32
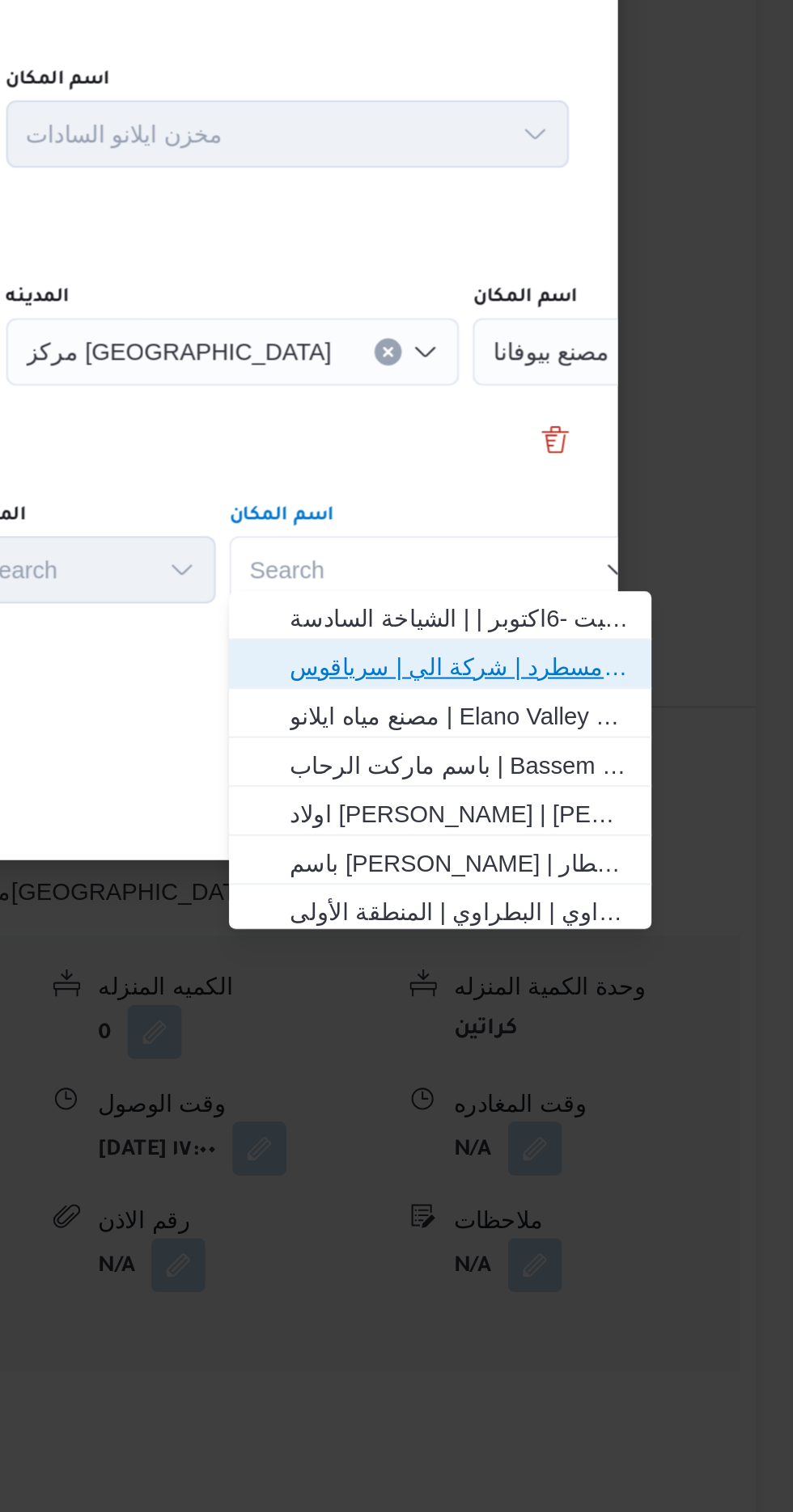
click at [679, 831] on span "فرونت دور مسطرد | شركة الي | سرياقوس" at bounding box center [632, 830] width 163 height 20
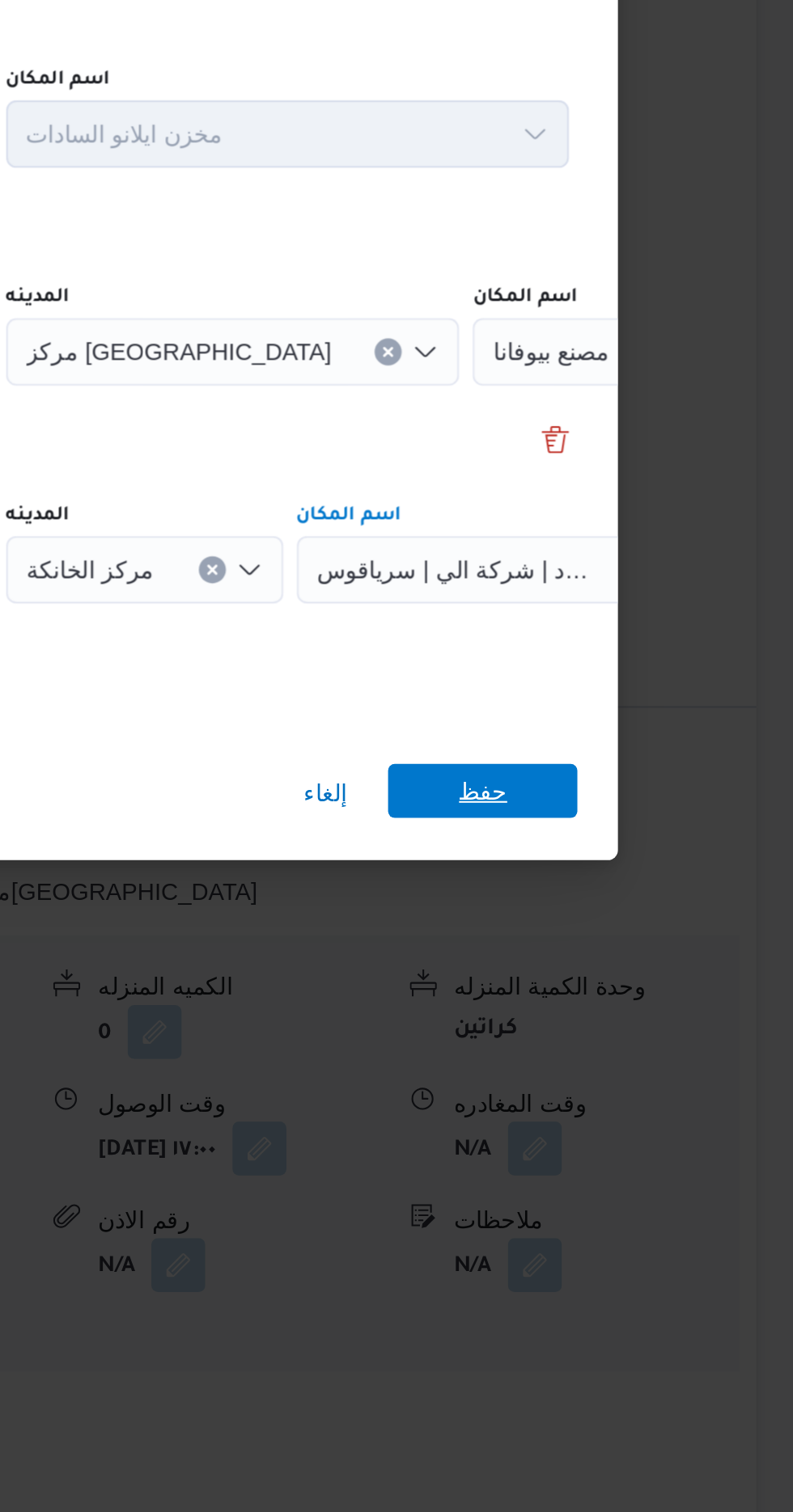
click at [654, 881] on span "حفظ" at bounding box center [642, 890] width 91 height 26
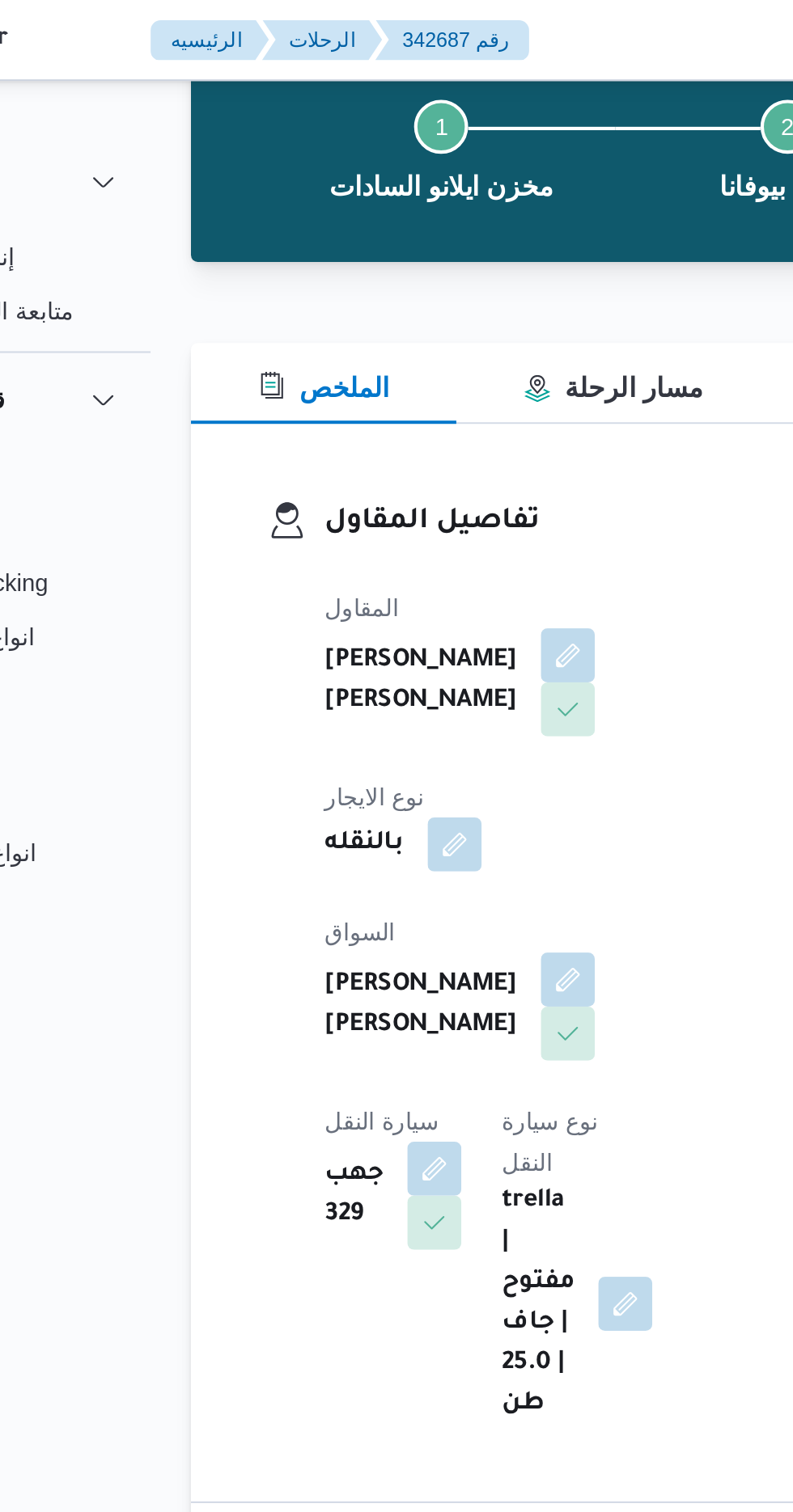
scroll to position [0, 0]
